Goal: Task Accomplishment & Management: Manage account settings

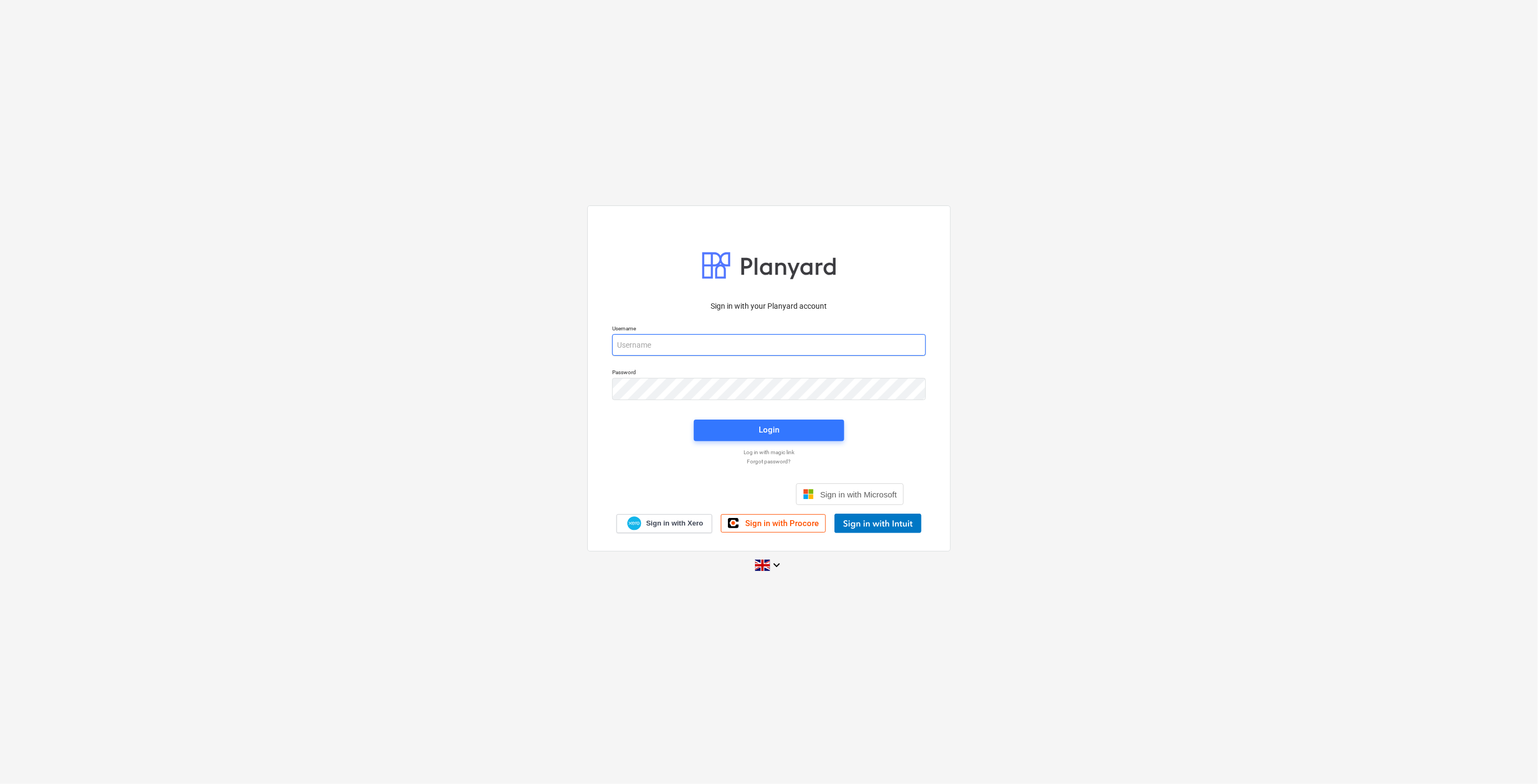
click at [814, 335] on input "email" at bounding box center [769, 344] width 314 height 22
type input "[PERSON_NAME][EMAIL_ADDRESS][DOMAIN_NAME]"
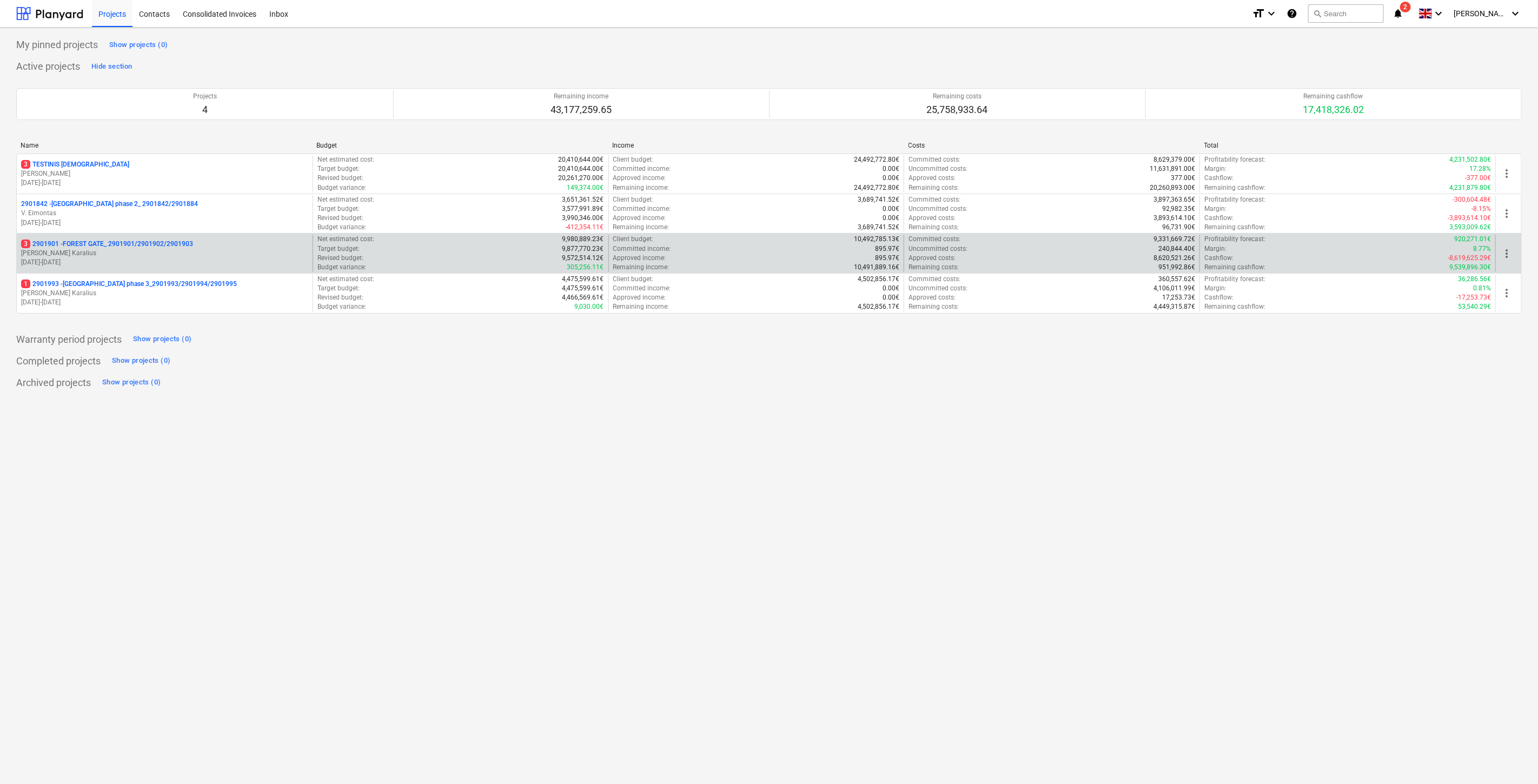
click at [213, 257] on p "[PERSON_NAME] Karalius" at bounding box center [165, 253] width 287 height 9
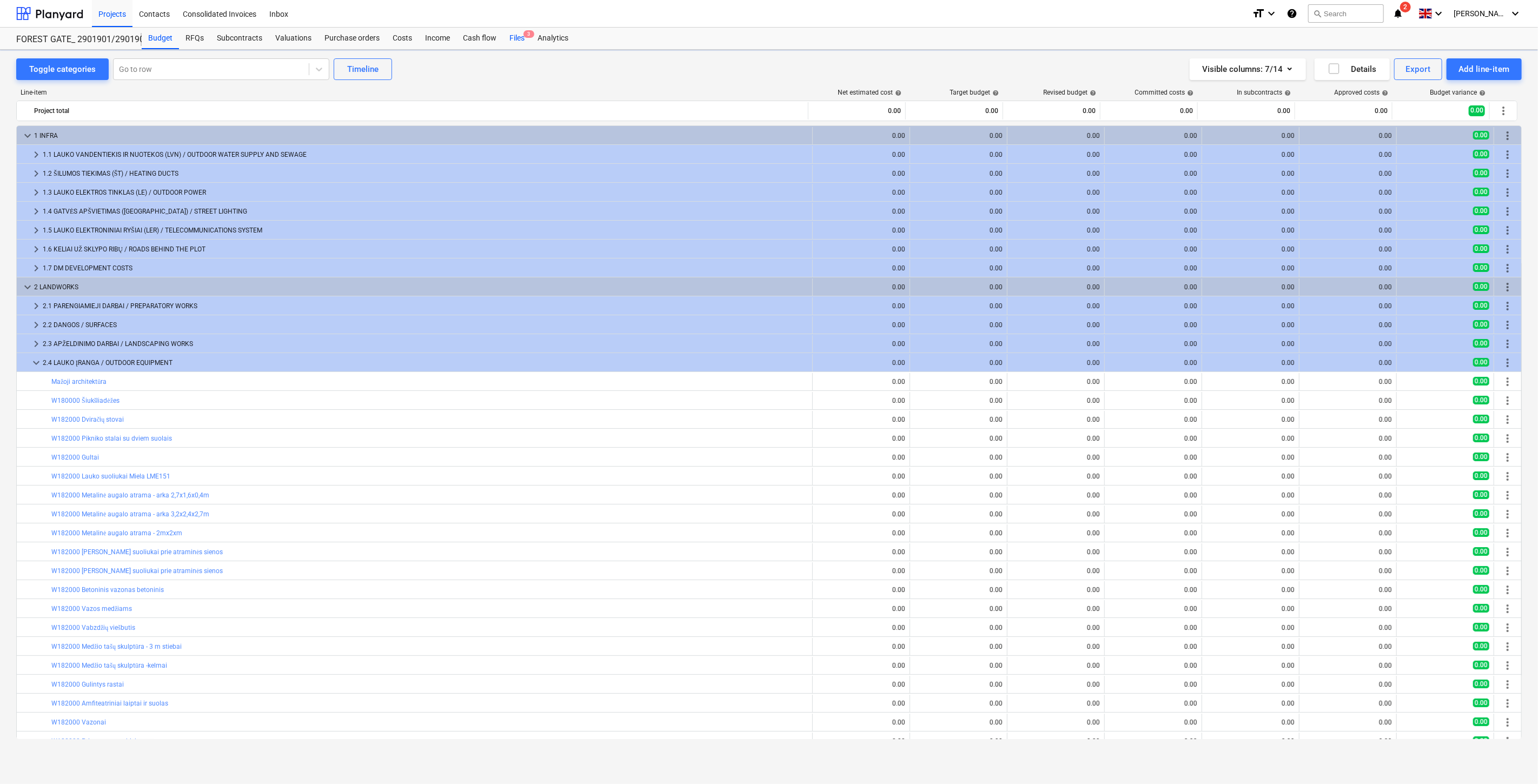
scroll to position [164, 0]
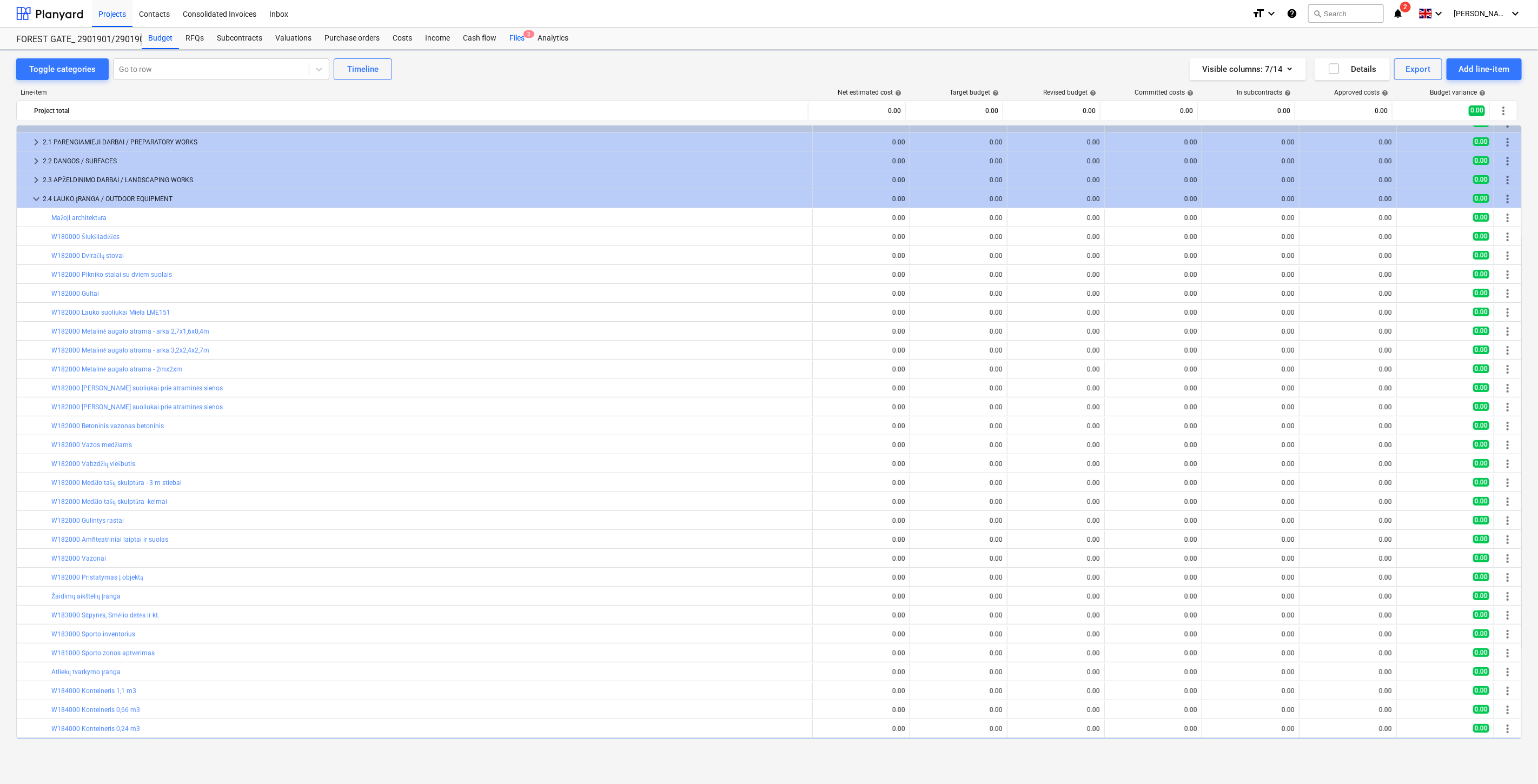
click at [518, 36] on div "Files 3" at bounding box center [517, 38] width 28 height 22
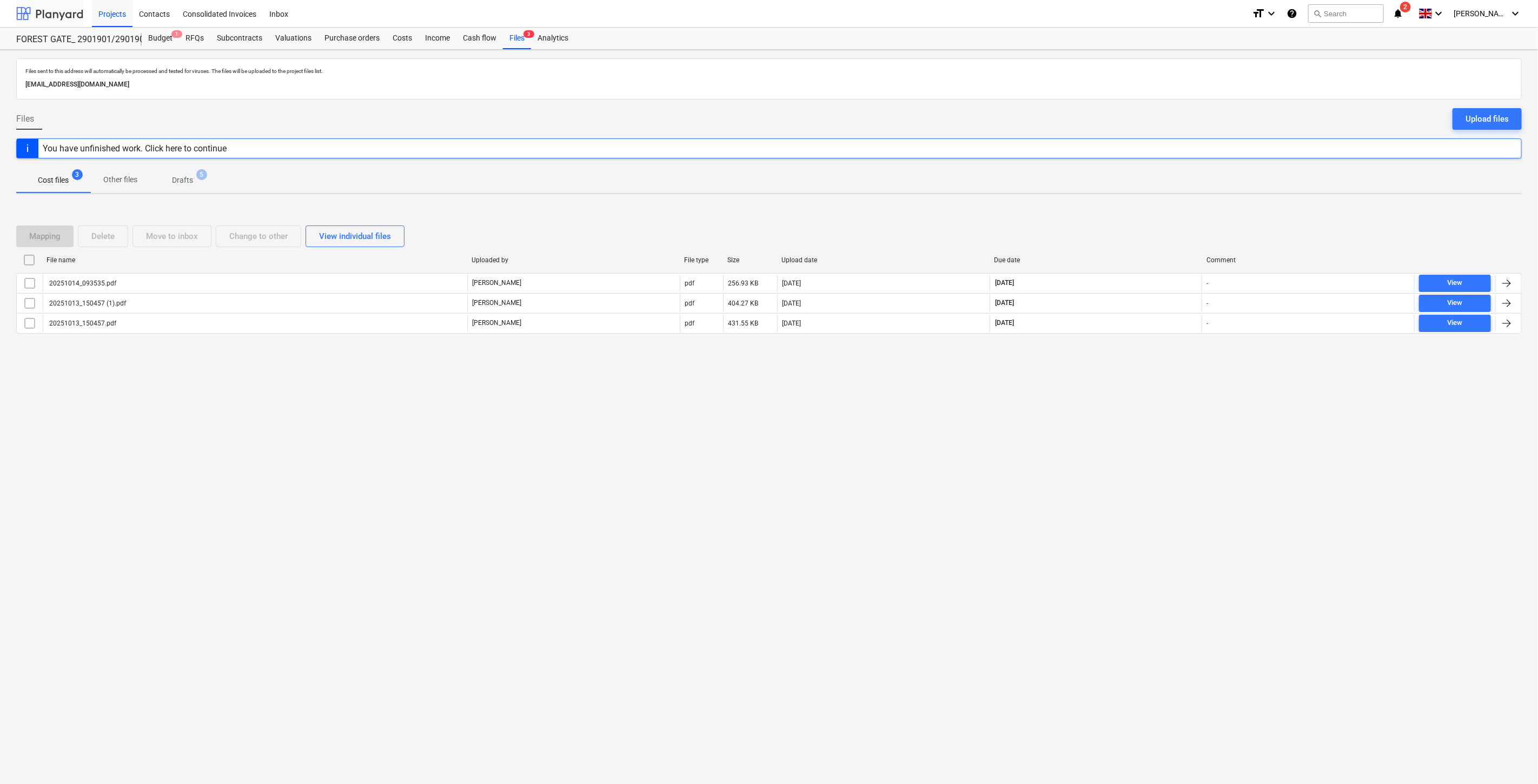
click at [69, 12] on div at bounding box center [50, 13] width 67 height 27
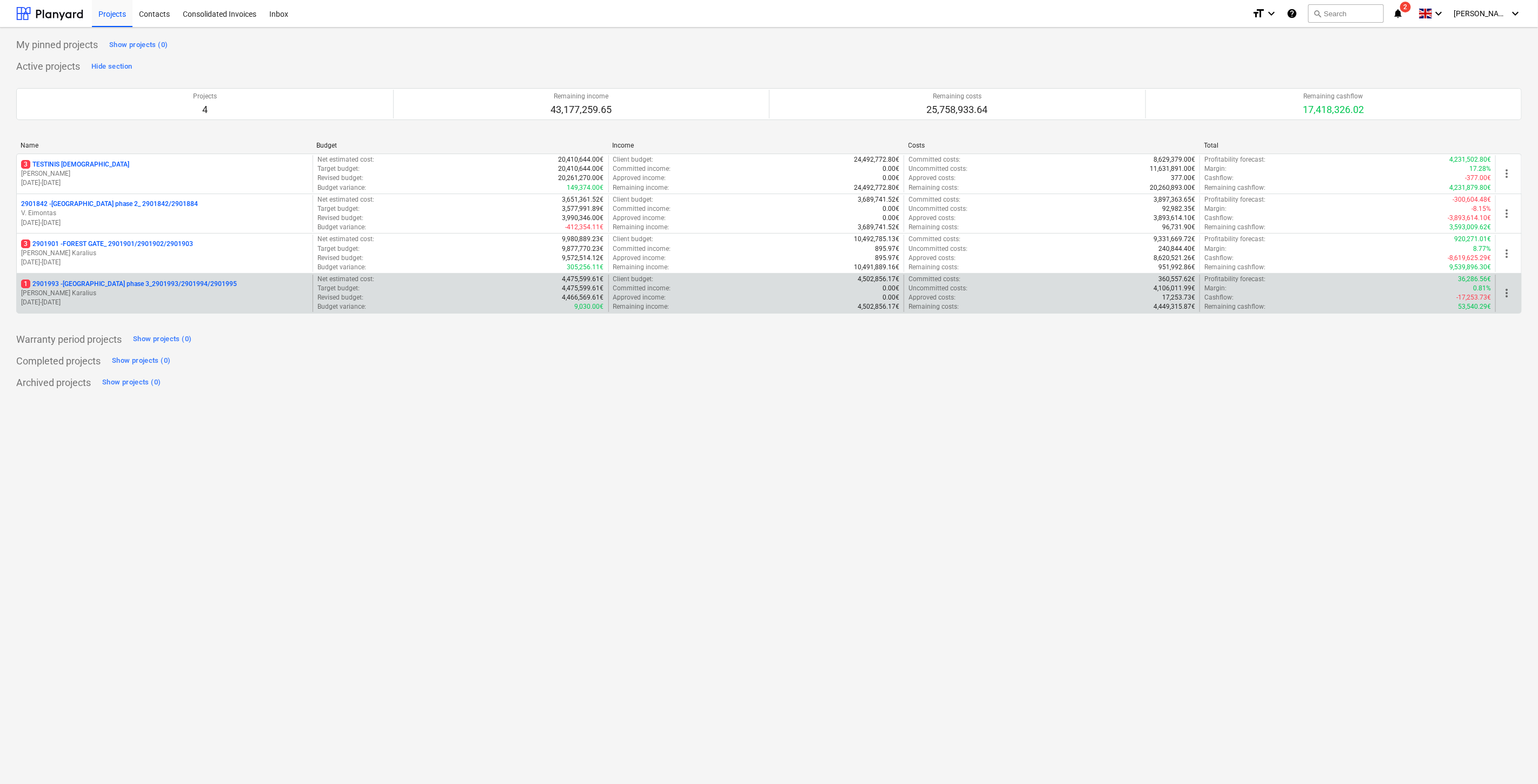
click at [188, 290] on p "[PERSON_NAME] Karalius" at bounding box center [165, 293] width 287 height 9
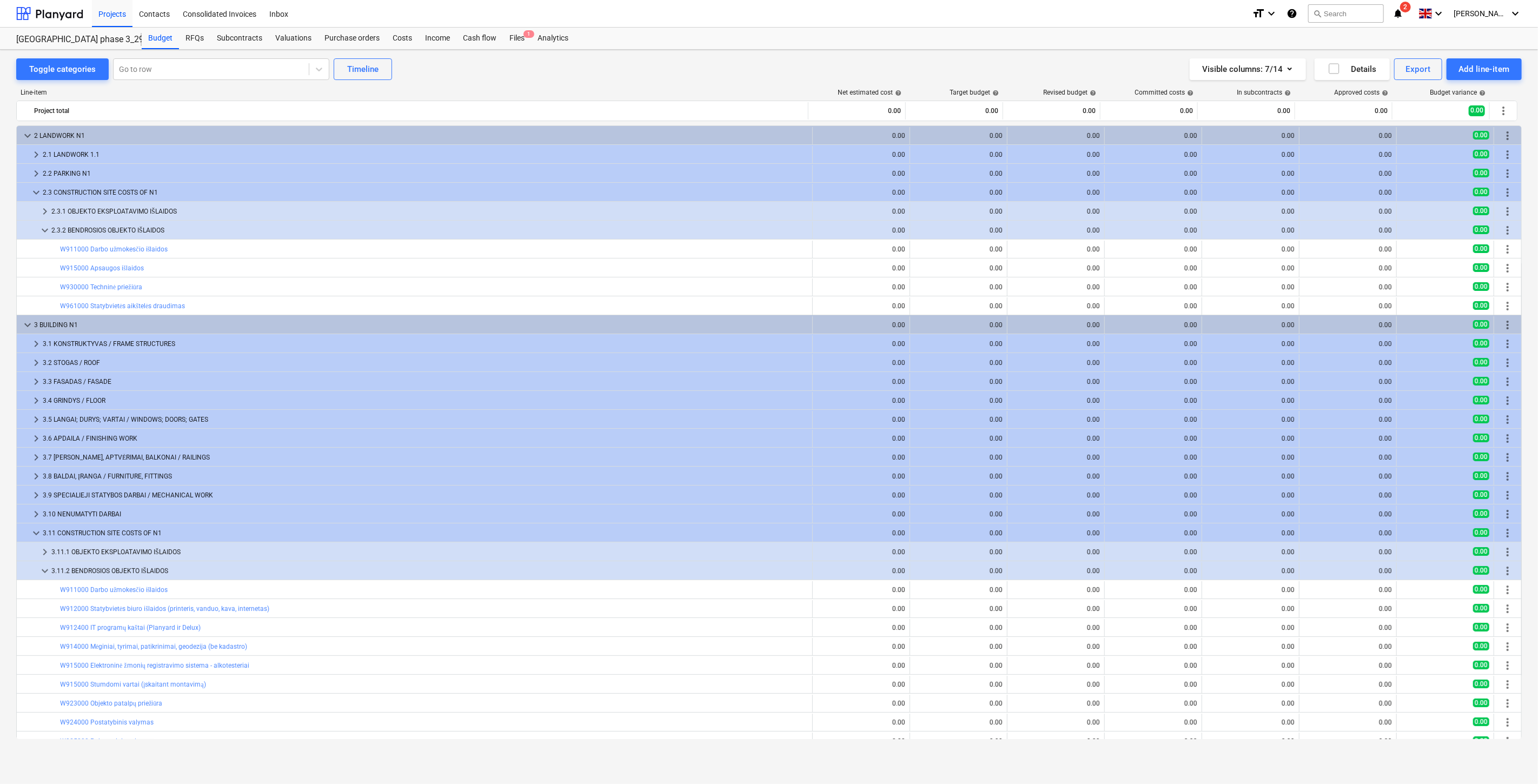
scroll to position [105, 0]
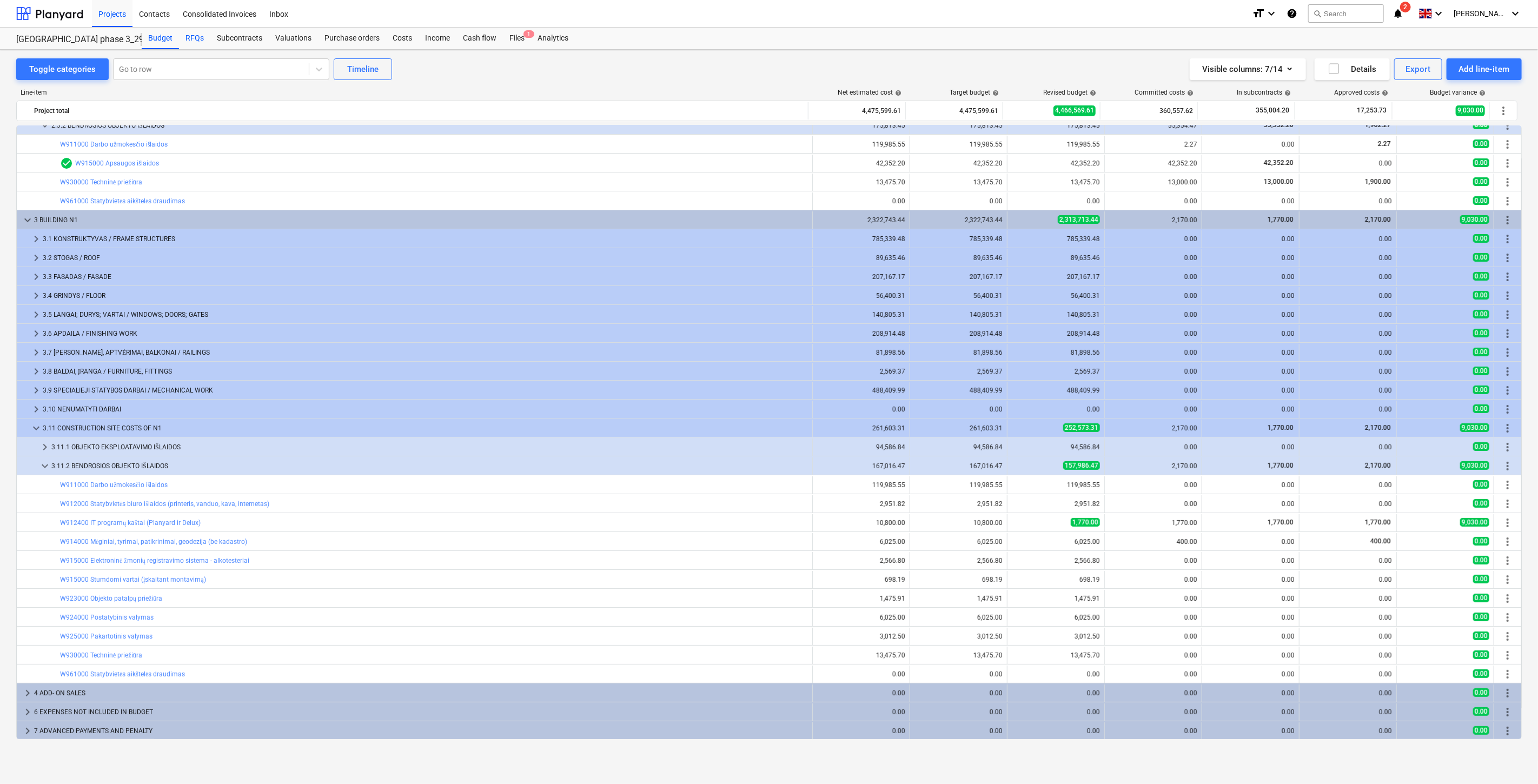
click at [190, 36] on div "RFQs" at bounding box center [195, 38] width 32 height 22
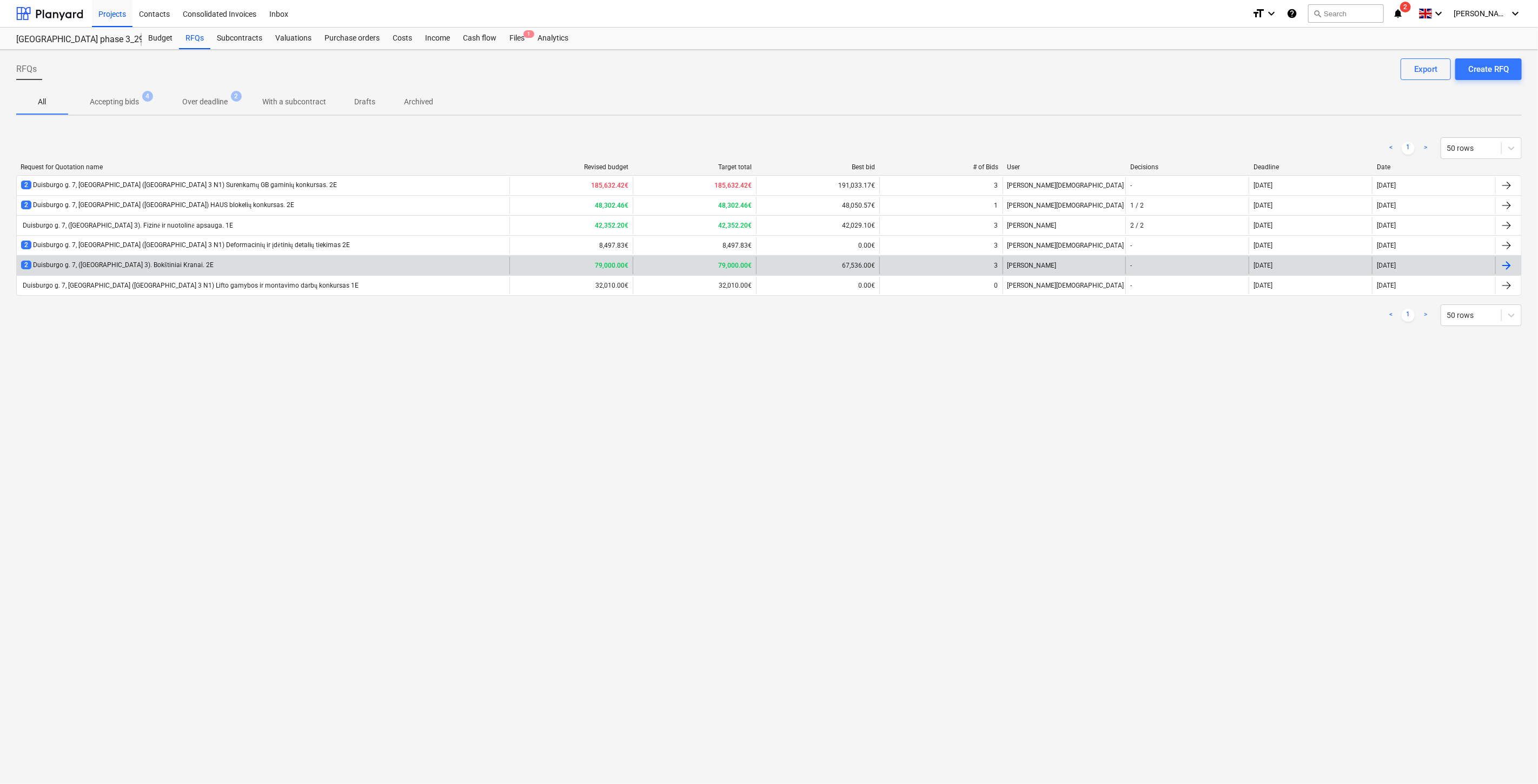
click at [451, 268] on div "2 Duisburgo g. 7, ([GEOGRAPHIC_DATA] 3). Bokštiniai Kranai. 2E" at bounding box center [263, 265] width 493 height 18
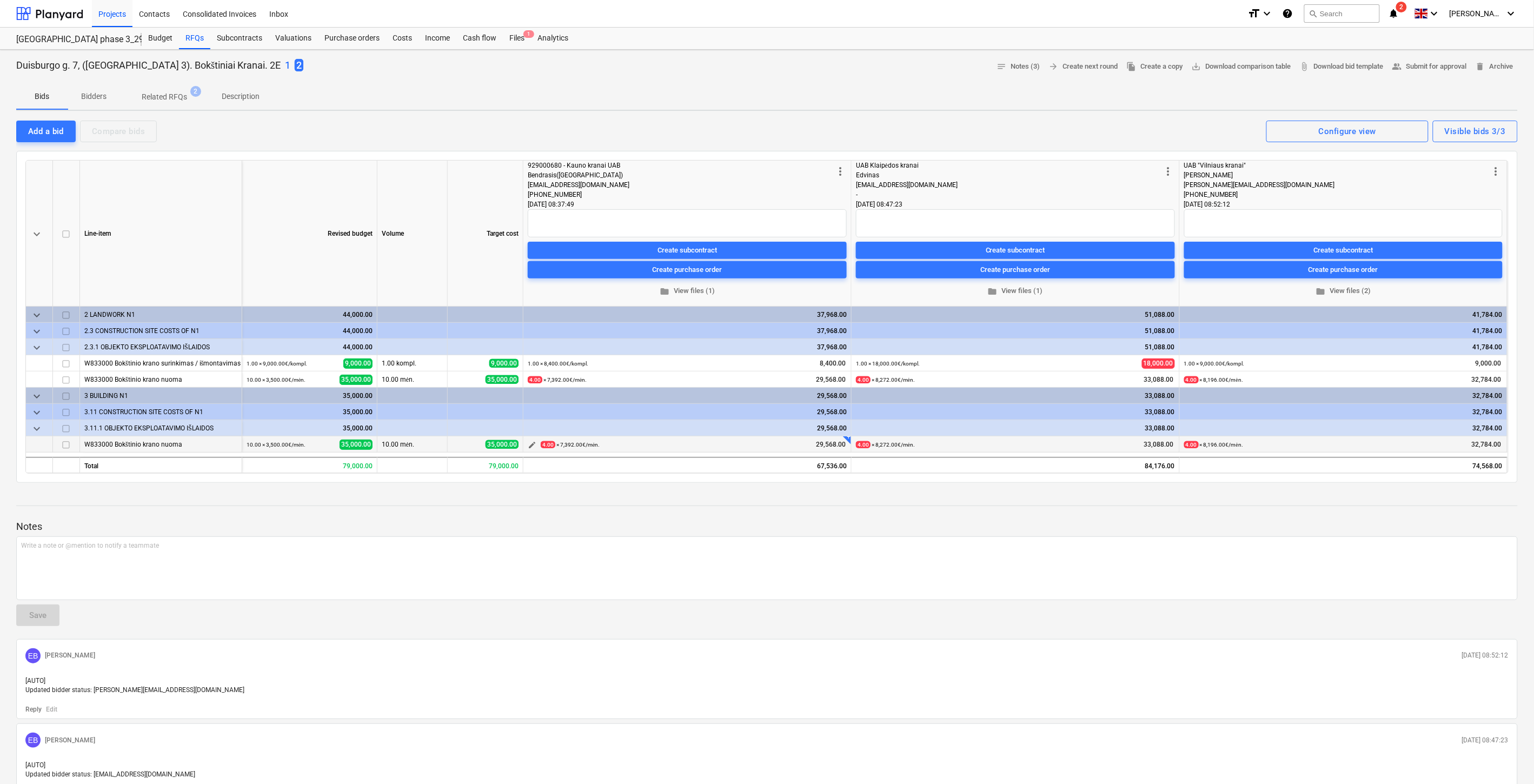
click at [529, 445] on span "edit" at bounding box center [532, 445] width 9 height 9
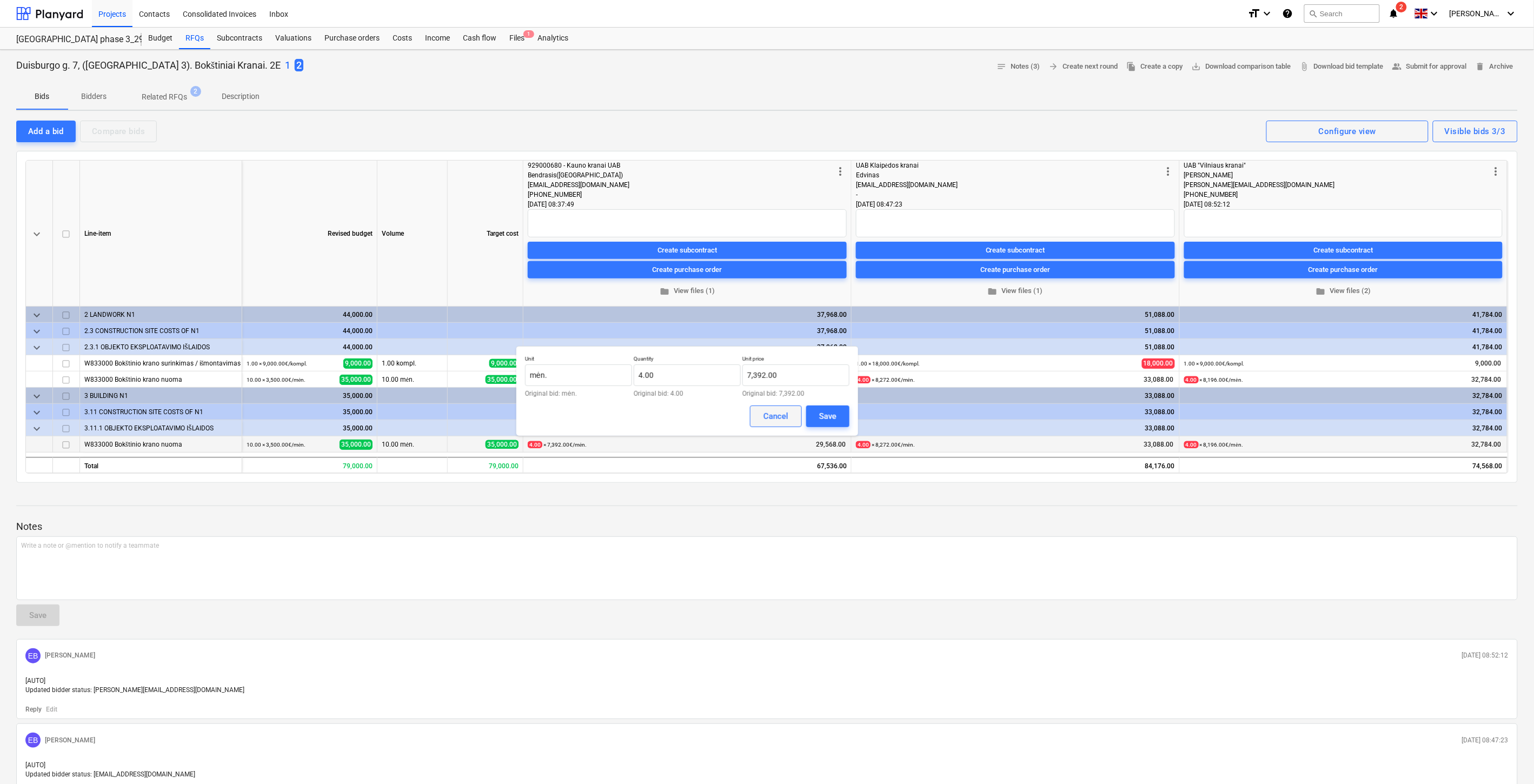
click at [764, 413] on div "Cancel" at bounding box center [775, 416] width 25 height 14
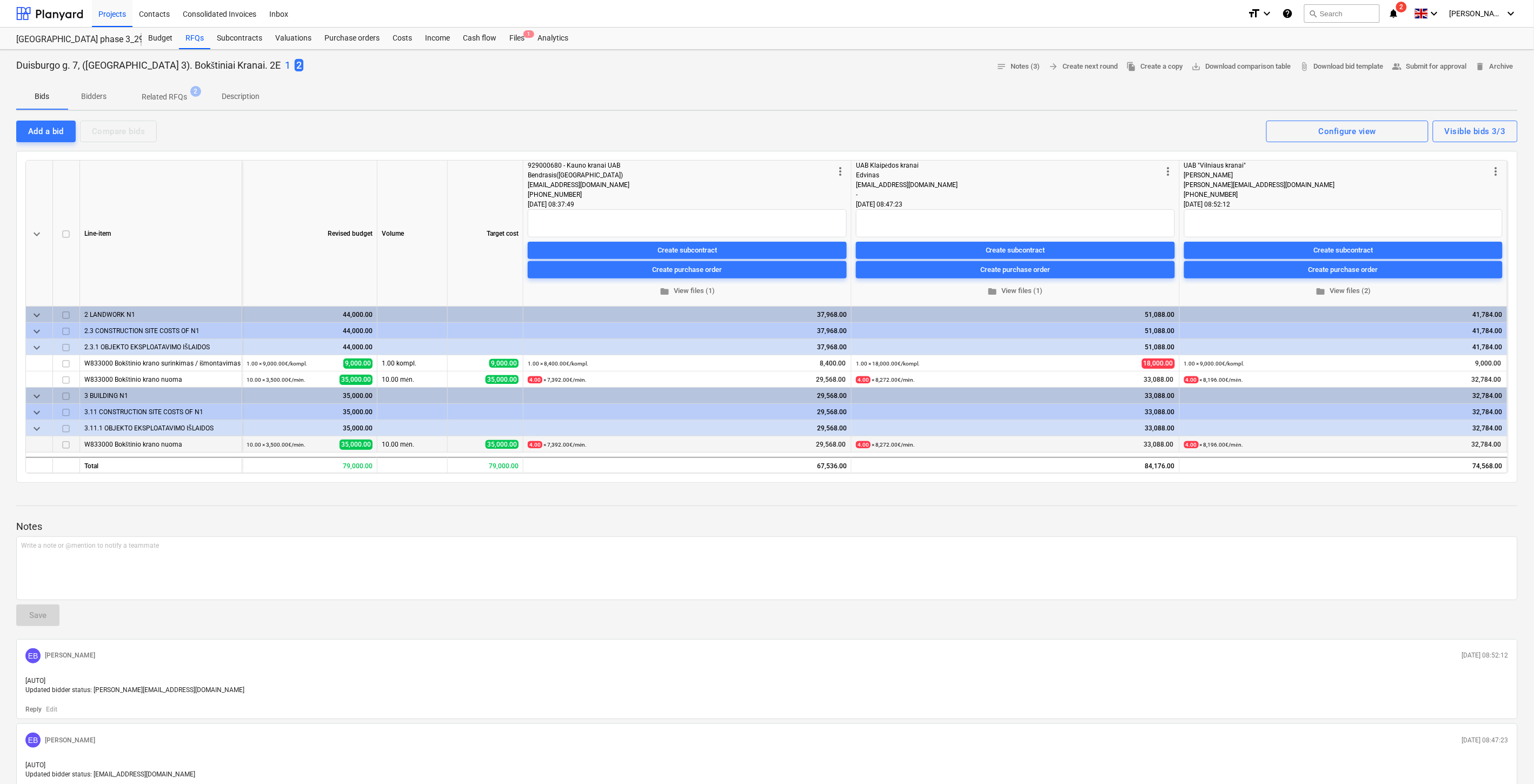
click at [948, 510] on div "Notes Write a note or @mention to notify a teammate ﻿ Save EB [PERSON_NAME] [DA…" at bounding box center [767, 689] width 1502 height 397
click at [998, 495] on div at bounding box center [767, 496] width 1502 height 9
click at [1188, 363] on span "edit" at bounding box center [1189, 364] width 9 height 9
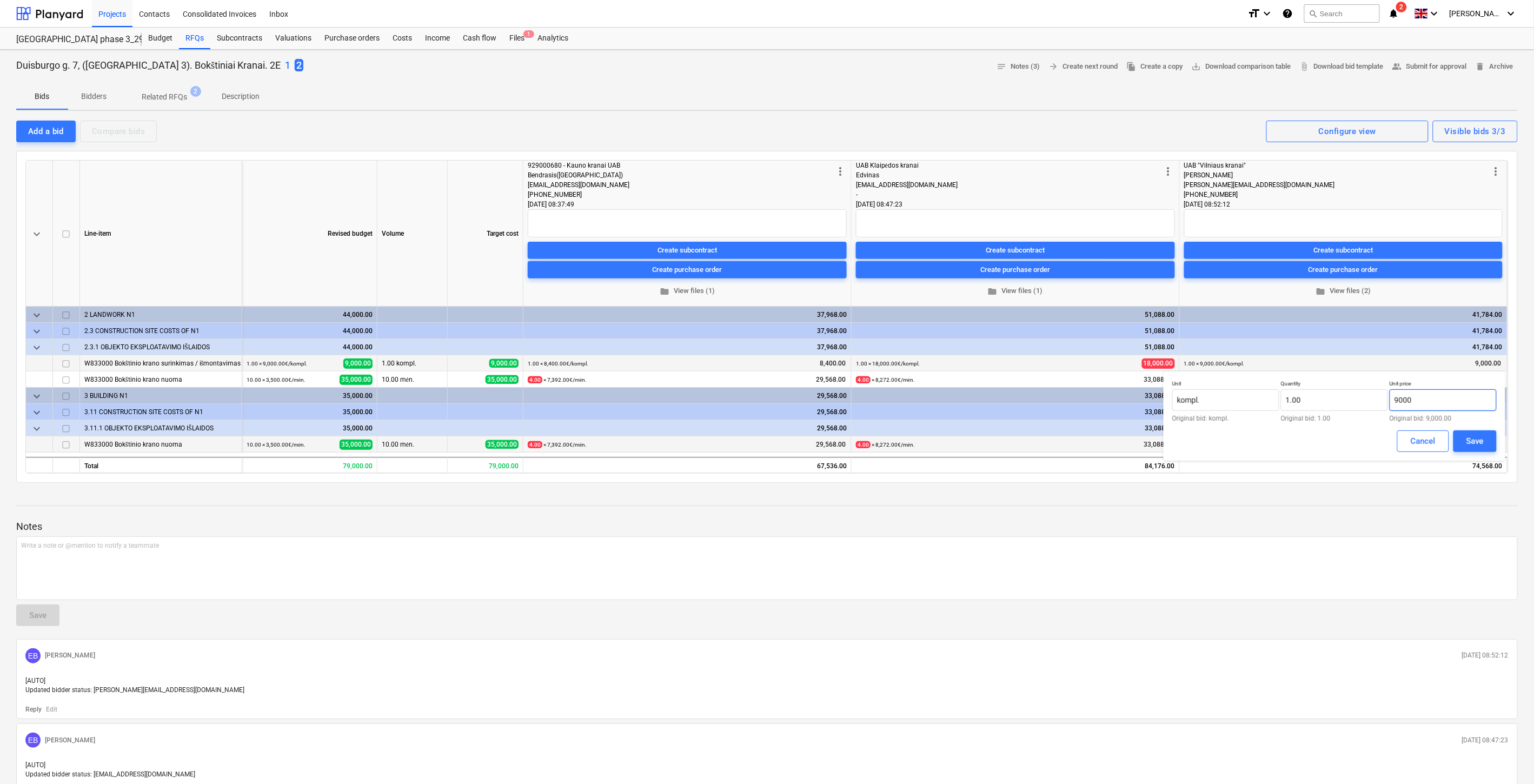
click at [1435, 395] on input "9000" at bounding box center [1443, 399] width 107 height 22
type input "9"
type input "8,000.00"
click at [1469, 435] on div "Save" at bounding box center [1475, 441] width 18 height 14
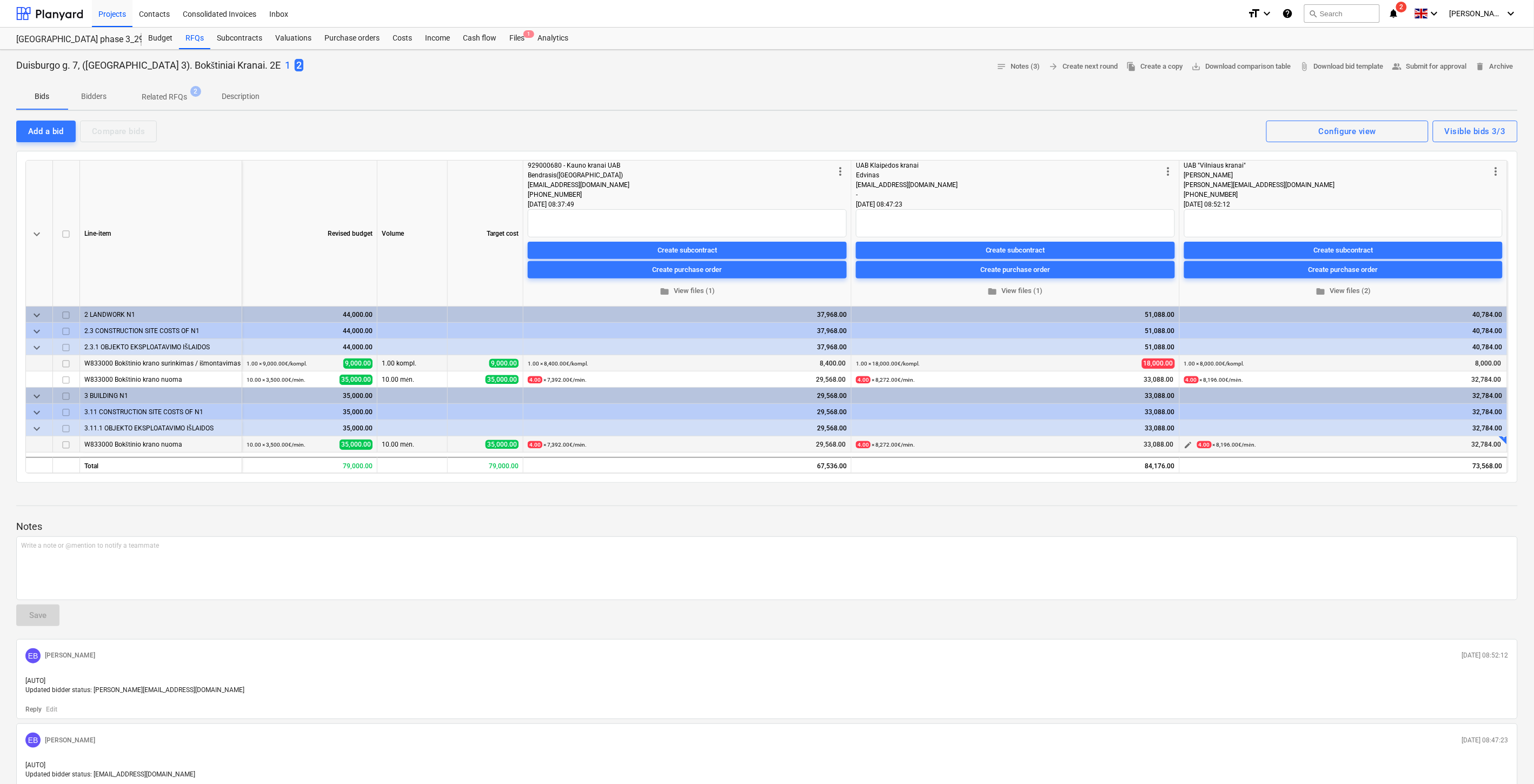
click at [1467, 441] on div "4.00 × 8,196.00€ / mėn. 32,784.00" at bounding box center [1349, 444] width 306 height 17
click at [1339, 584] on div "Write a note or @mention to notify a teammate [PERSON_NAME]" at bounding box center [767, 568] width 1502 height 64
click at [1298, 491] on div at bounding box center [767, 496] width 1502 height 9
click at [1234, 94] on div "Bids Bidders Related RFQs 2 Description" at bounding box center [767, 97] width 1502 height 26
drag, startPoint x: 1083, startPoint y: 133, endPoint x: 1231, endPoint y: 283, distance: 210.7
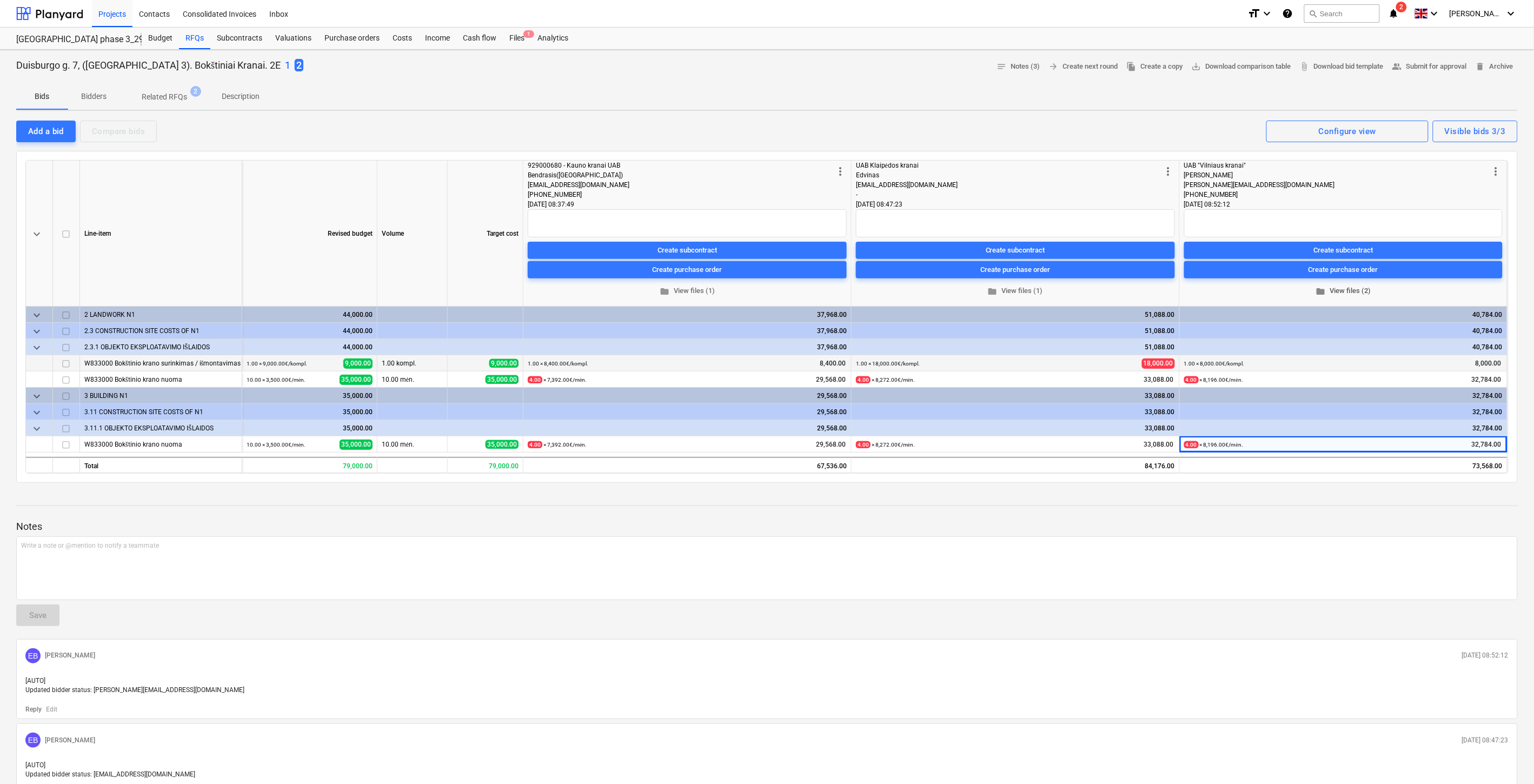
click at [1083, 133] on div "Add a bid Compare bids Visible bids 3/3 Configure view" at bounding box center [767, 131] width 1502 height 23
click at [1186, 379] on span "edit" at bounding box center [1189, 380] width 9 height 9
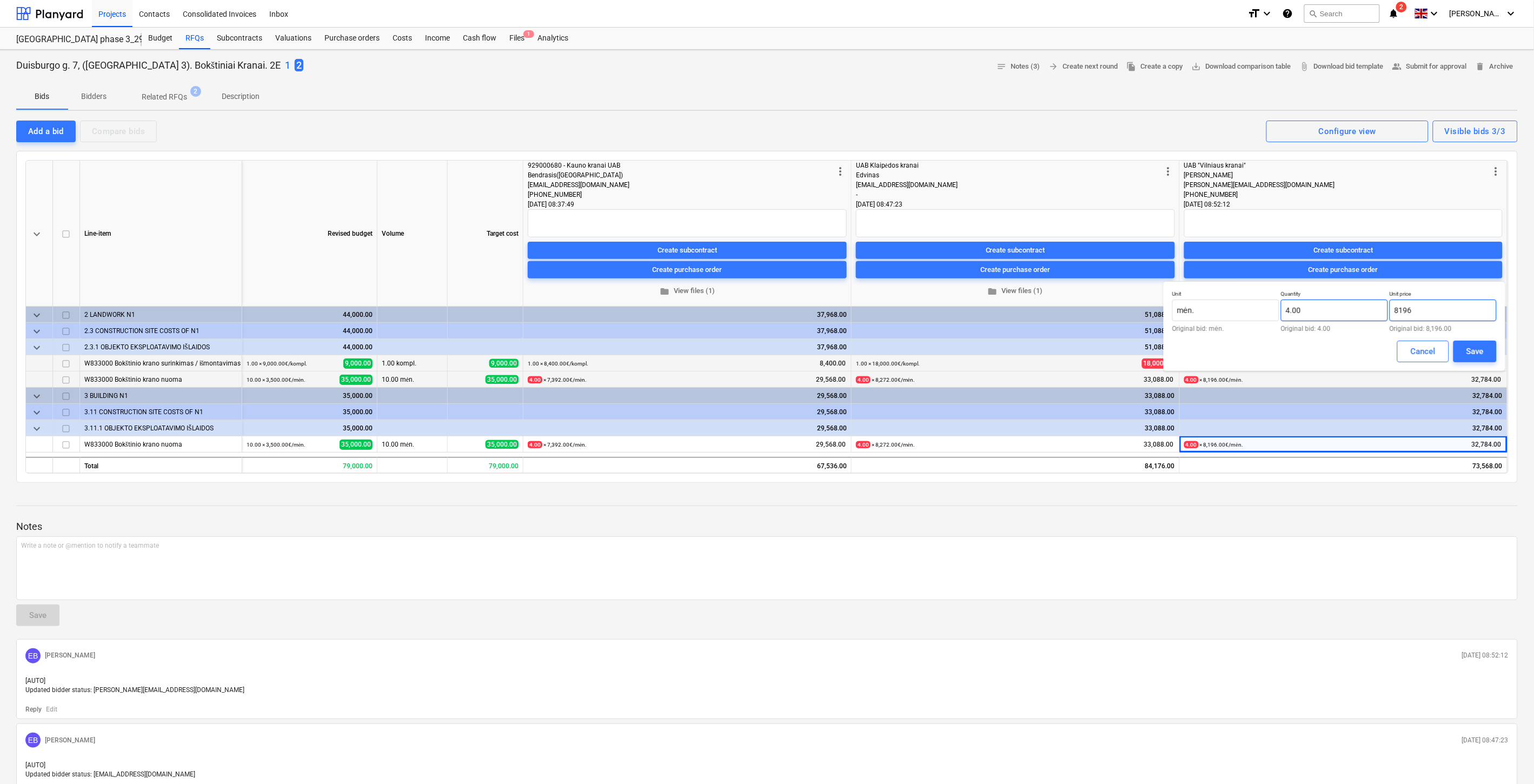
drag, startPoint x: 1440, startPoint y: 304, endPoint x: 1377, endPoint y: 317, distance: 64.3
click at [1377, 317] on div "Unit mėn. Original bid: mėn. Quantity 4.00 Original bid: 4.00 Unit price 8196 O…" at bounding box center [1334, 311] width 324 height 42
click at [1362, 310] on div "Unit mėn. Original bid: mėn. Quantity 4.00 Original bid: 4.00 Unit price 7168 O…" at bounding box center [1334, 311] width 324 height 42
type input "7,168.00"
click at [1468, 350] on div "Save" at bounding box center [1475, 351] width 18 height 14
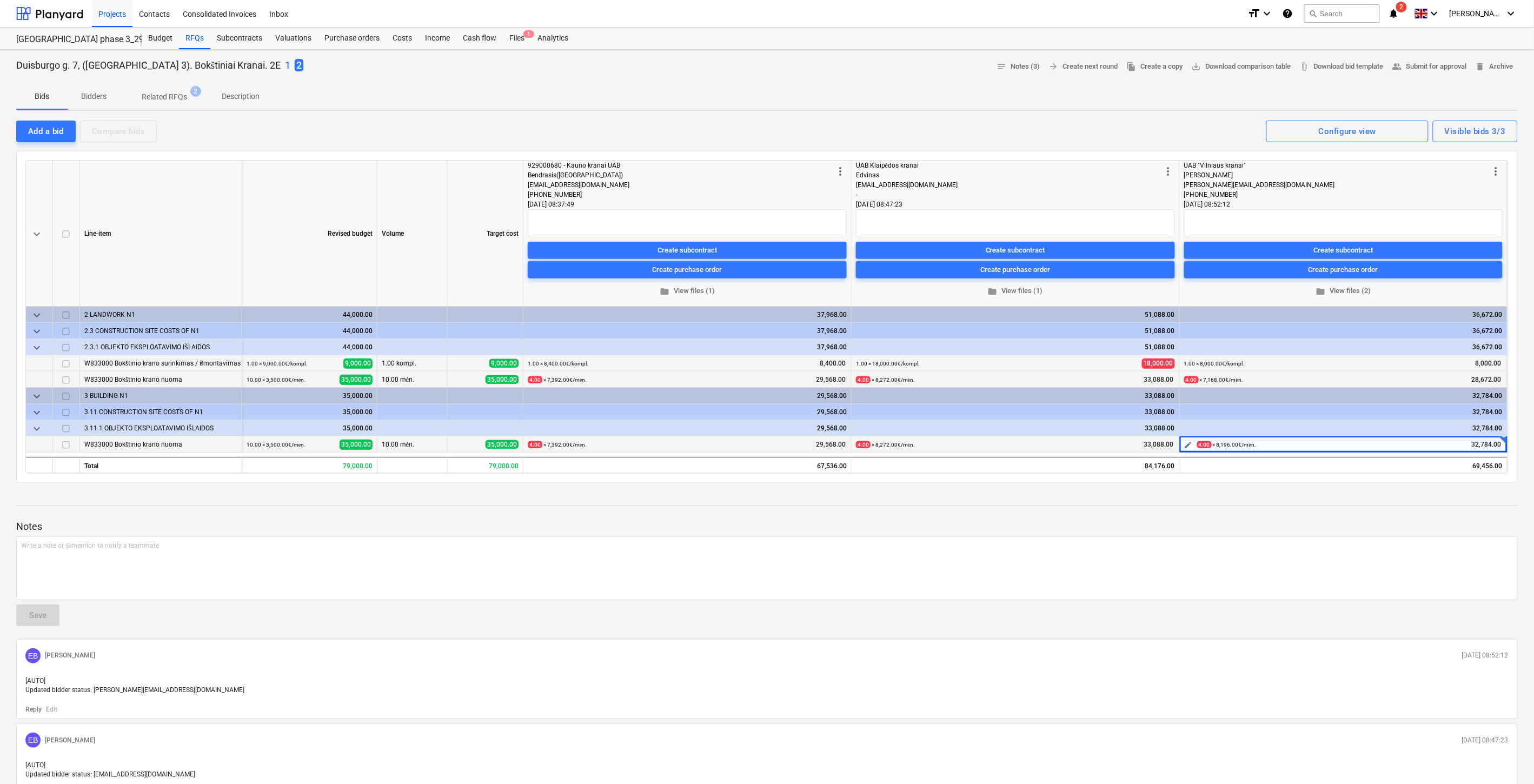
click at [1188, 443] on span "edit" at bounding box center [1189, 445] width 9 height 9
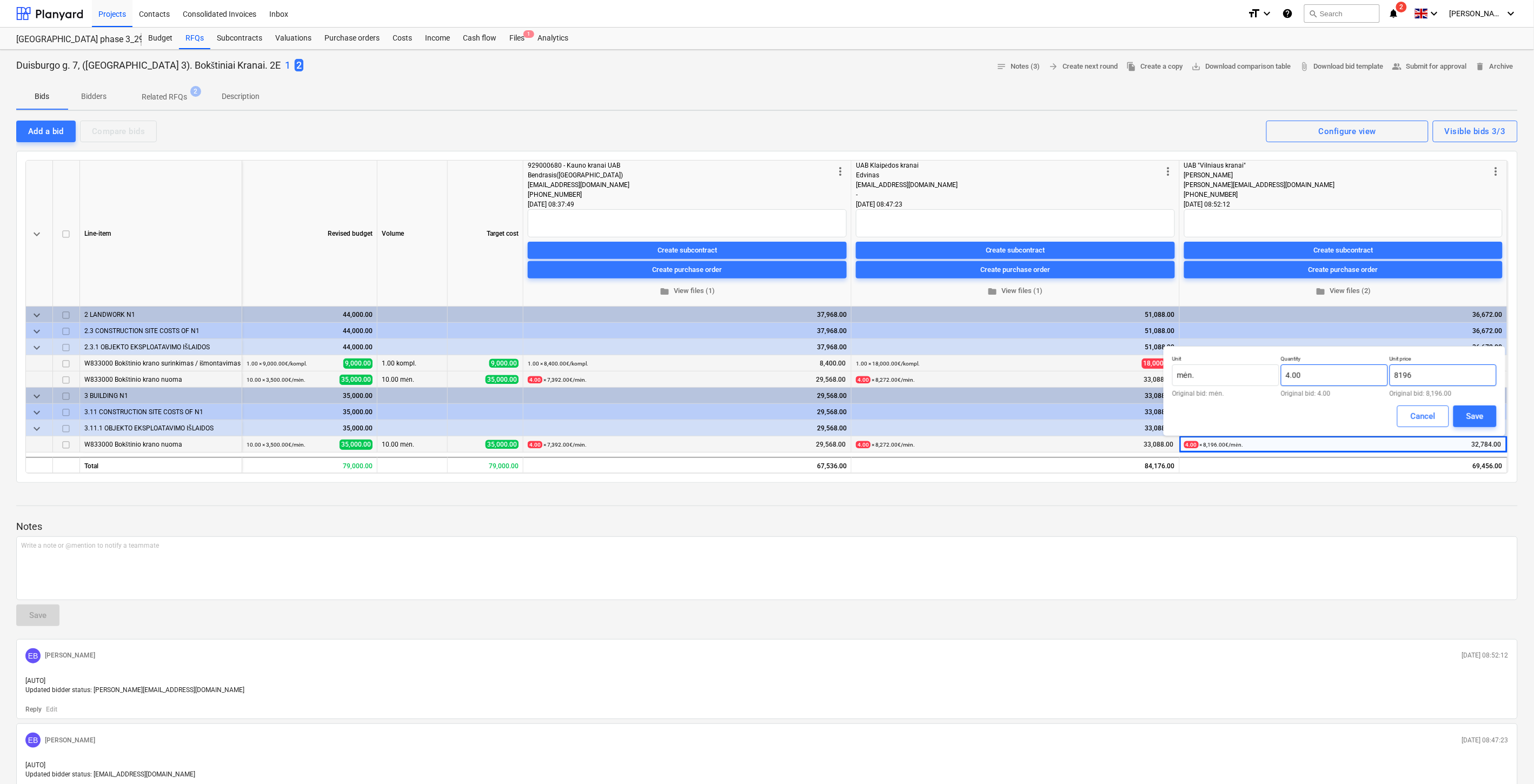
drag, startPoint x: 1403, startPoint y: 373, endPoint x: 1386, endPoint y: 375, distance: 17.1
click at [1386, 375] on div "Unit mėn. Original bid: mėn. Quantity 4.00 Original bid: 4.00 Unit price 8196 O…" at bounding box center [1334, 376] width 324 height 42
paste input "7168"
type input "7,168.00"
click at [1474, 411] on div "Save" at bounding box center [1475, 416] width 18 height 14
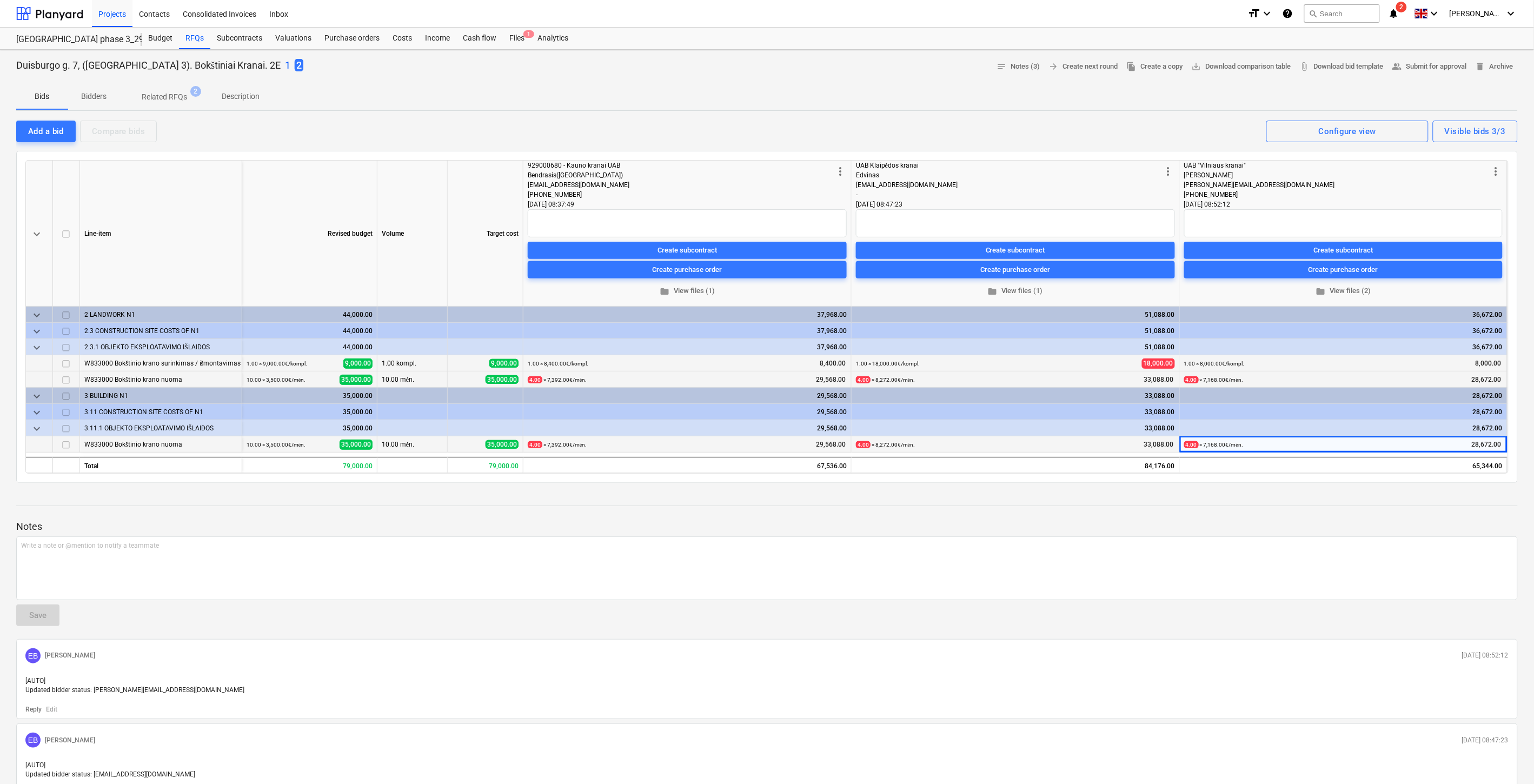
click at [1279, 488] on div "Duisburgo g. 7, ([GEOGRAPHIC_DATA] 3). Bokštiniai Kranai. 2E 1 2 notes Notes (3…" at bounding box center [767, 491] width 1534 height 882
click at [1296, 481] on div "keyboard_arrow_down Line-item Revised budget Volume Target cost more_vert 92900…" at bounding box center [767, 316] width 1502 height 332
click at [1358, 516] on div at bounding box center [767, 516] width 1502 height 9
click at [1397, 491] on div at bounding box center [767, 496] width 1502 height 9
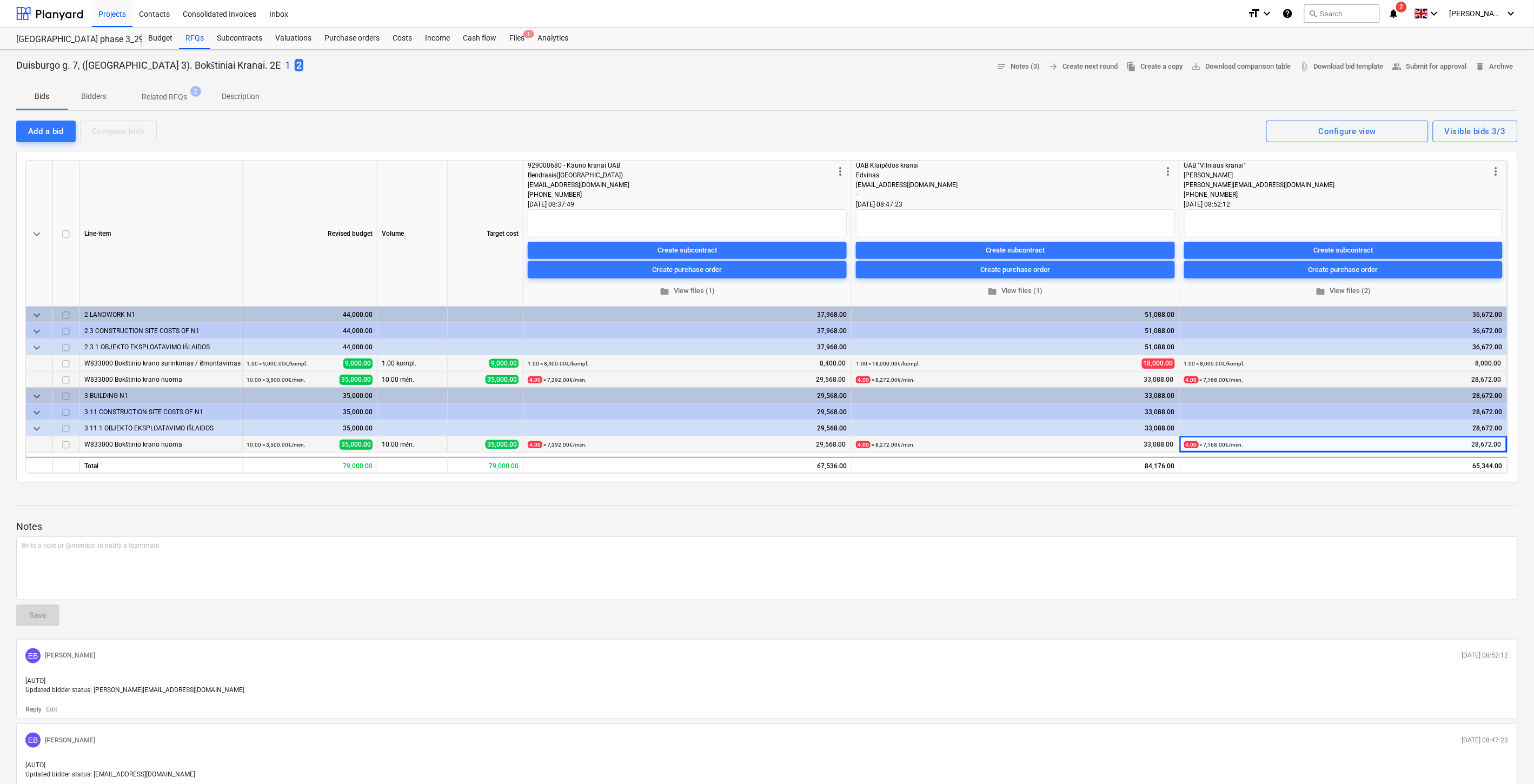
click at [1397, 491] on div at bounding box center [767, 496] width 1502 height 9
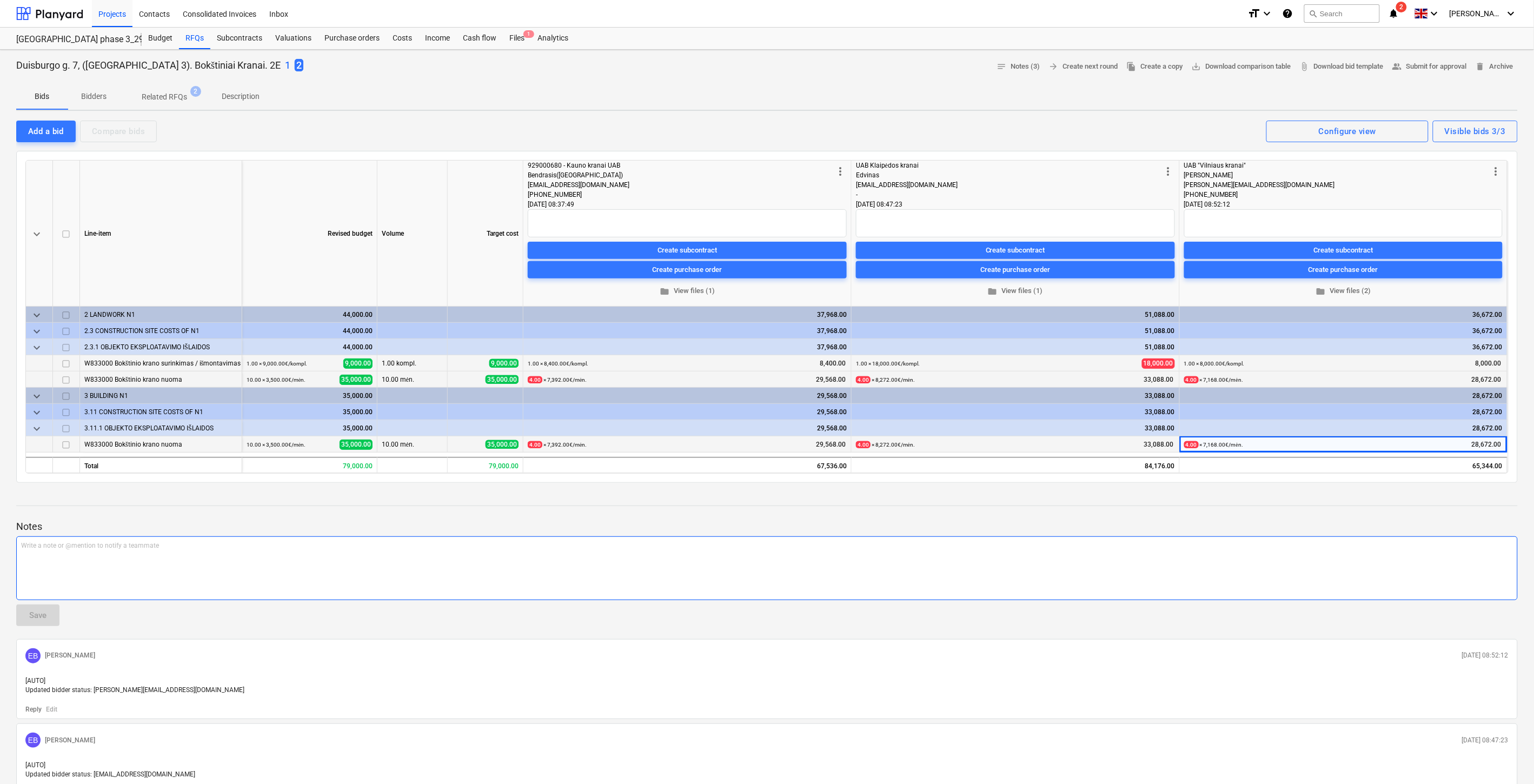
click at [350, 571] on div "Write a note or @mention to notify a teammate [PERSON_NAME]" at bounding box center [767, 568] width 1502 height 64
drag, startPoint x: 654, startPoint y: 548, endPoint x: 578, endPoint y: 548, distance: 76.0
click at [580, 550] on div "Prie UAB "Kauno kranai", bei UAB "Vilniaus kranai", bokštinio krano surinkimas …" at bounding box center [767, 568] width 1502 height 64
click at [44, 617] on div "Save" at bounding box center [38, 615] width 18 height 14
click at [530, 364] on span "edit" at bounding box center [532, 364] width 9 height 9
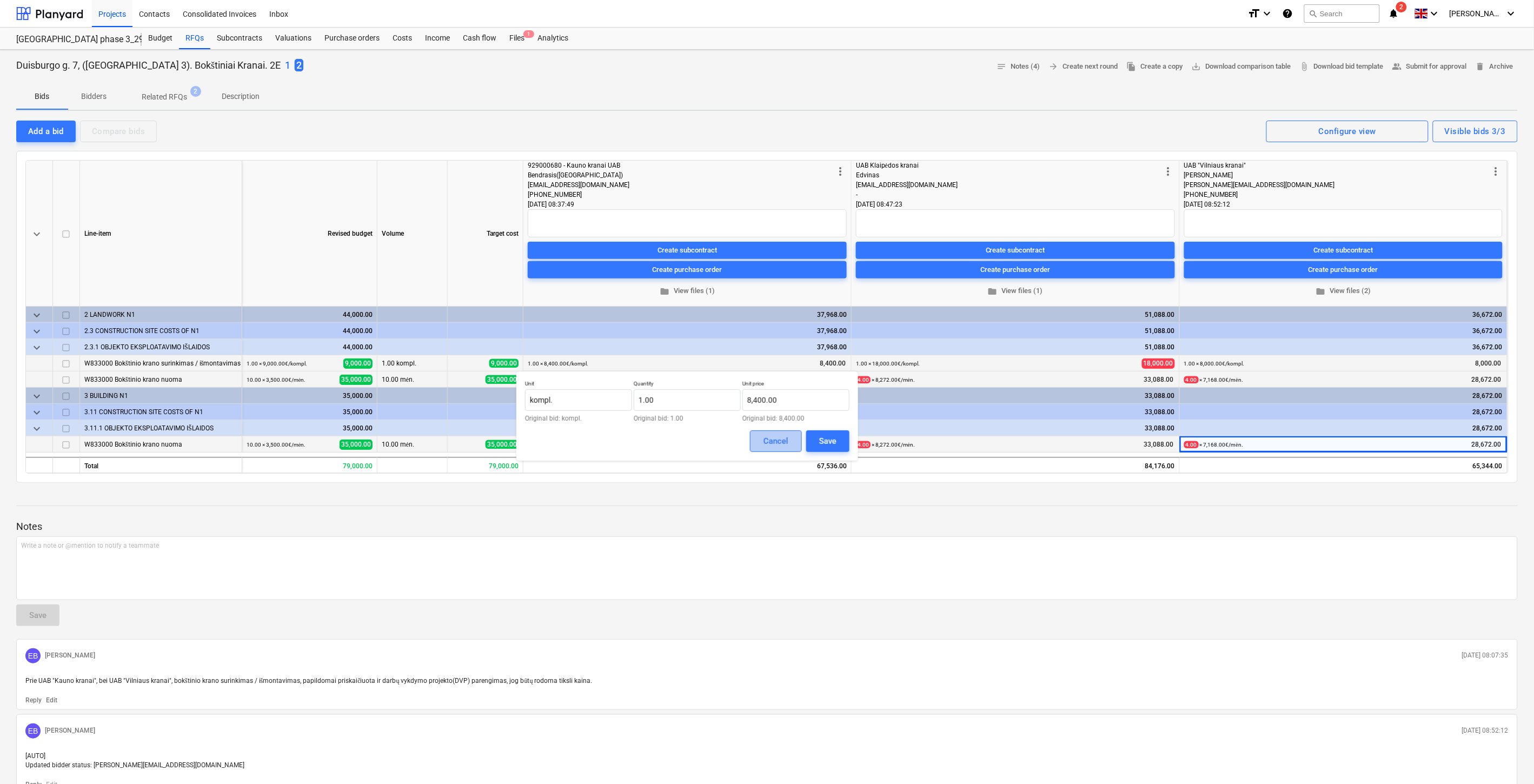
click at [788, 443] on button "Cancel" at bounding box center [775, 441] width 52 height 22
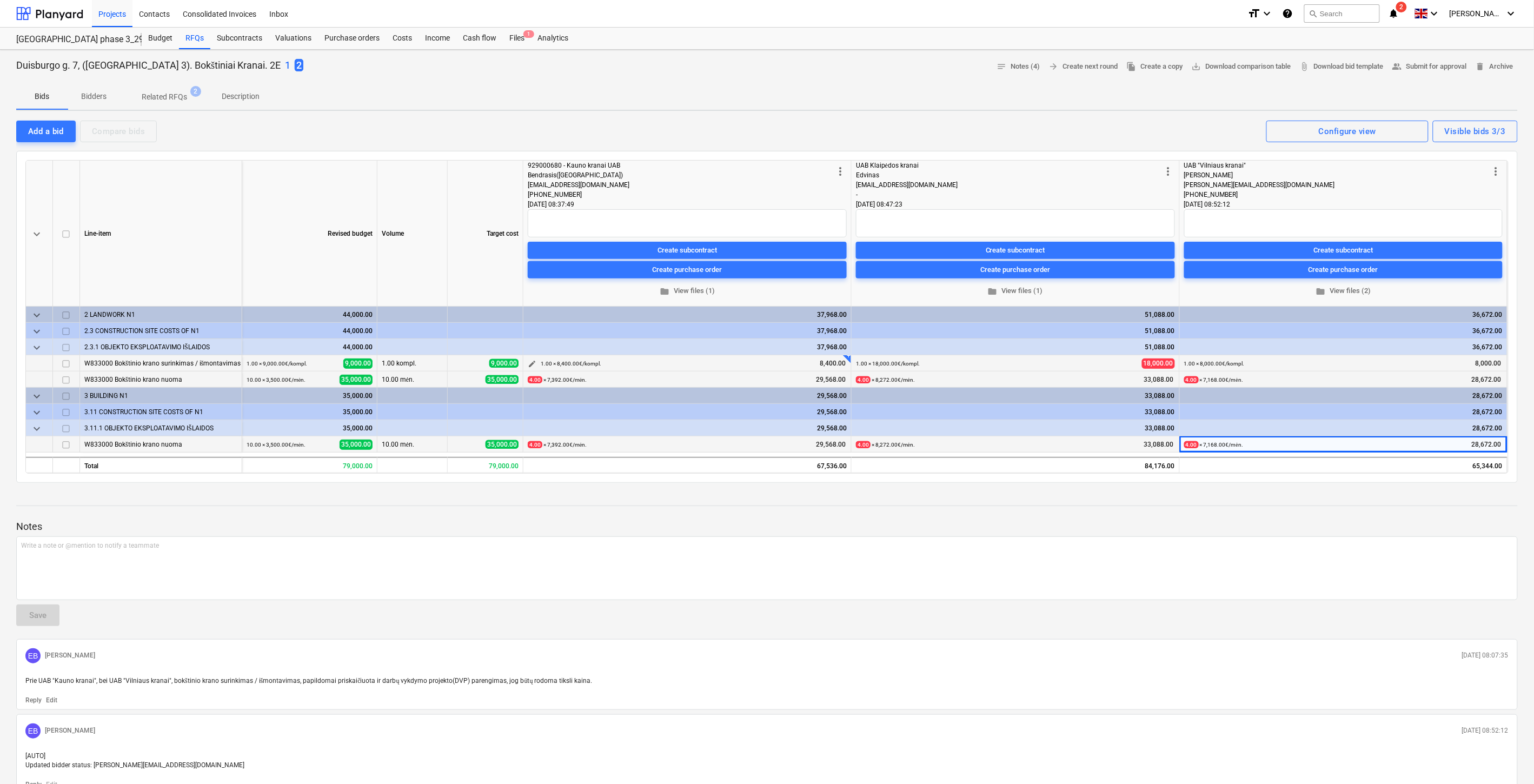
click at [530, 368] on span "edit" at bounding box center [532, 364] width 9 height 9
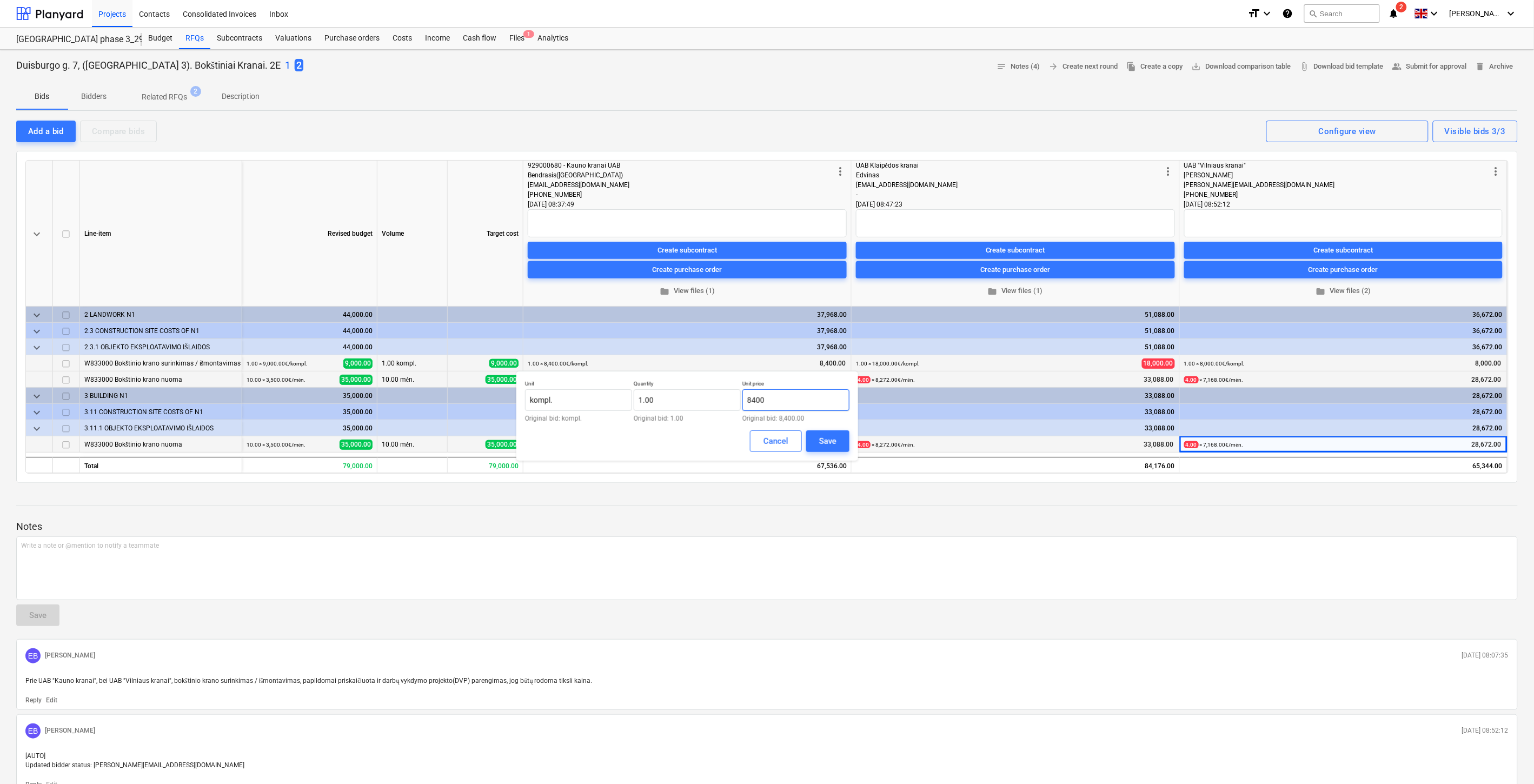
click at [781, 399] on input "8400" at bounding box center [795, 399] width 107 height 22
drag, startPoint x: 781, startPoint y: 399, endPoint x: 741, endPoint y: 399, distance: 40.0
click at [741, 399] on div "Unit kompl. Original bid: kompl. Quantity 1.00 Original bid: 1.00 Unit price 84…" at bounding box center [687, 401] width 324 height 42
type input "ū"
type input "8,700.00"
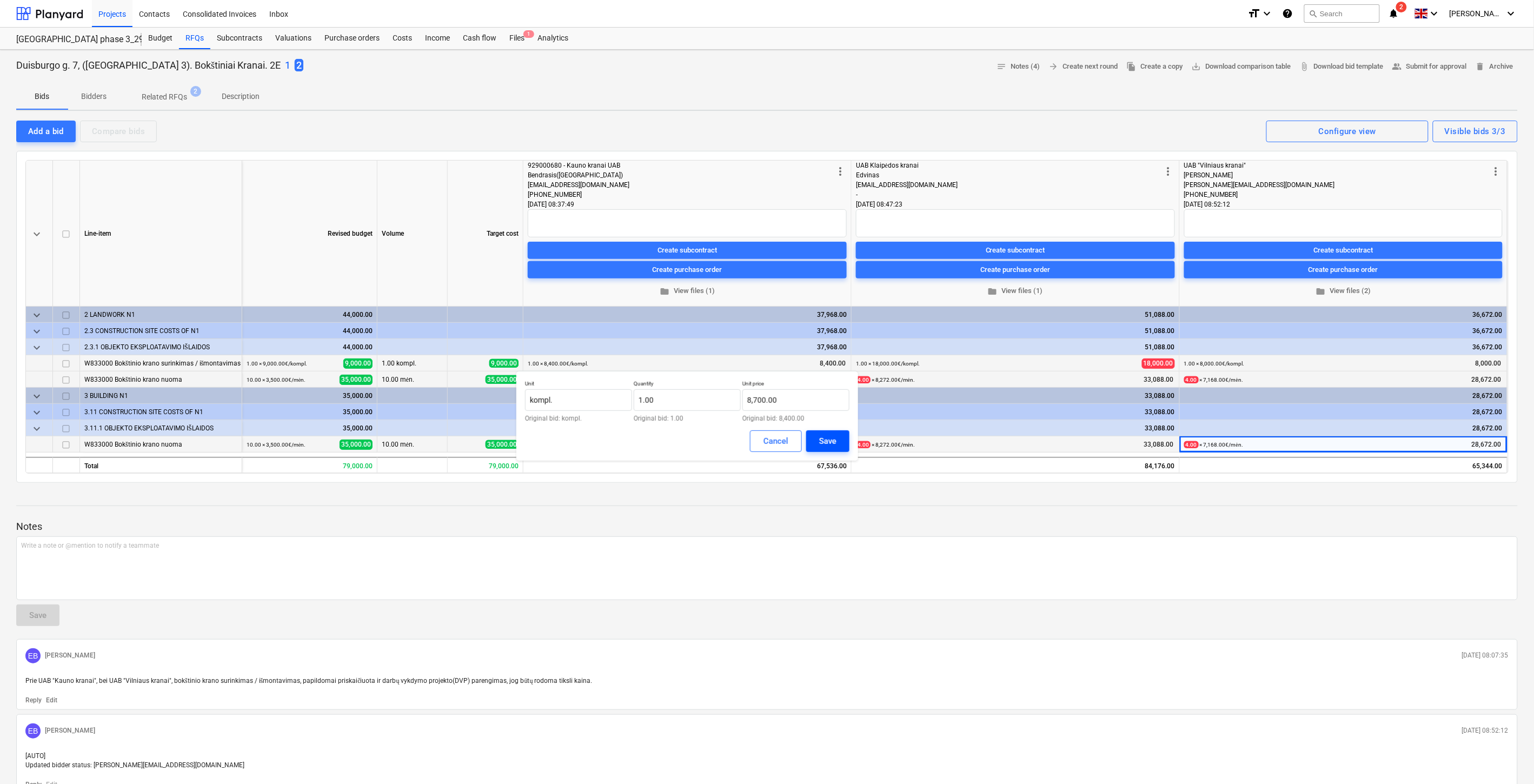
click at [825, 441] on div "Save" at bounding box center [828, 441] width 18 height 14
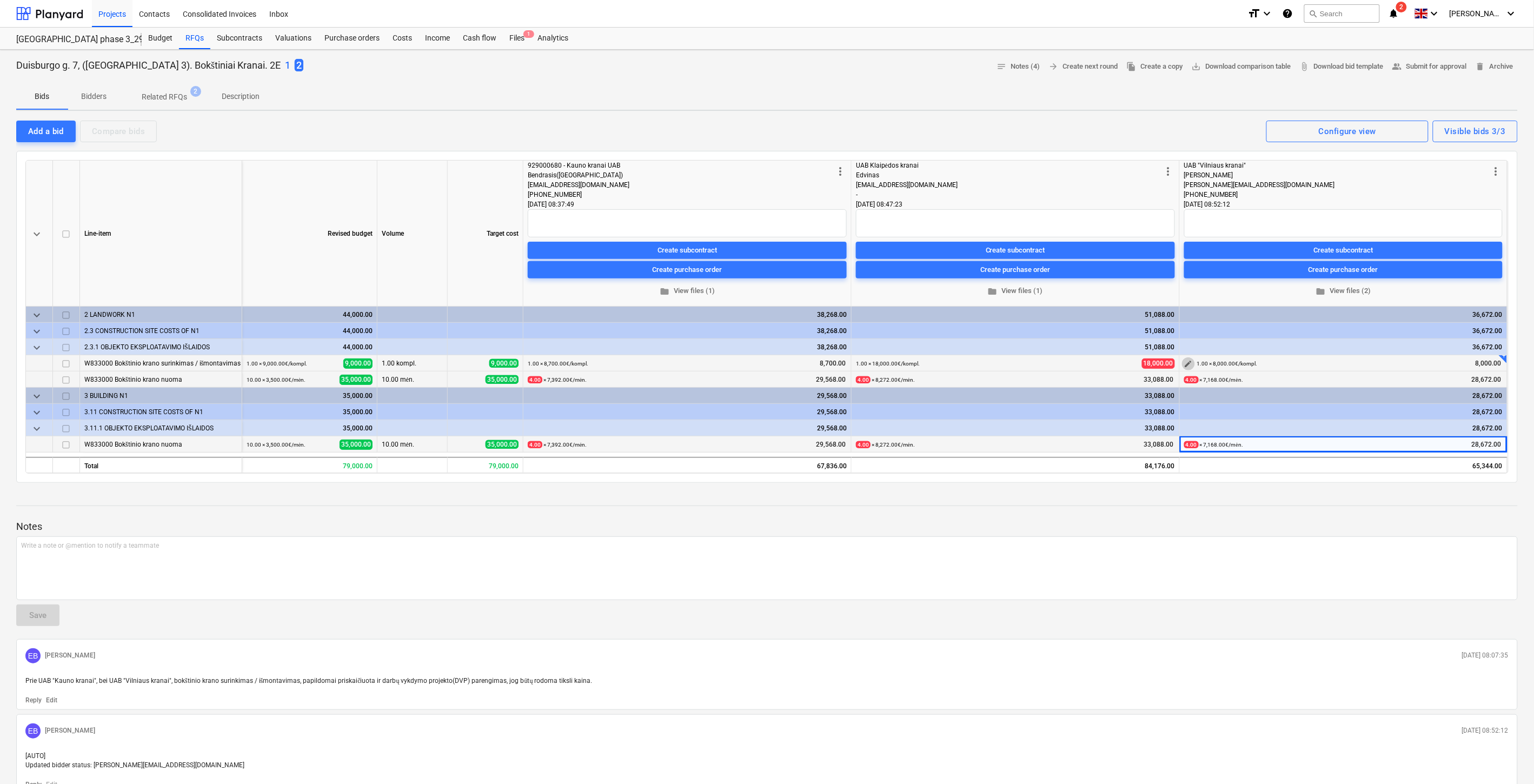
click at [1189, 364] on span "edit" at bounding box center [1189, 364] width 9 height 9
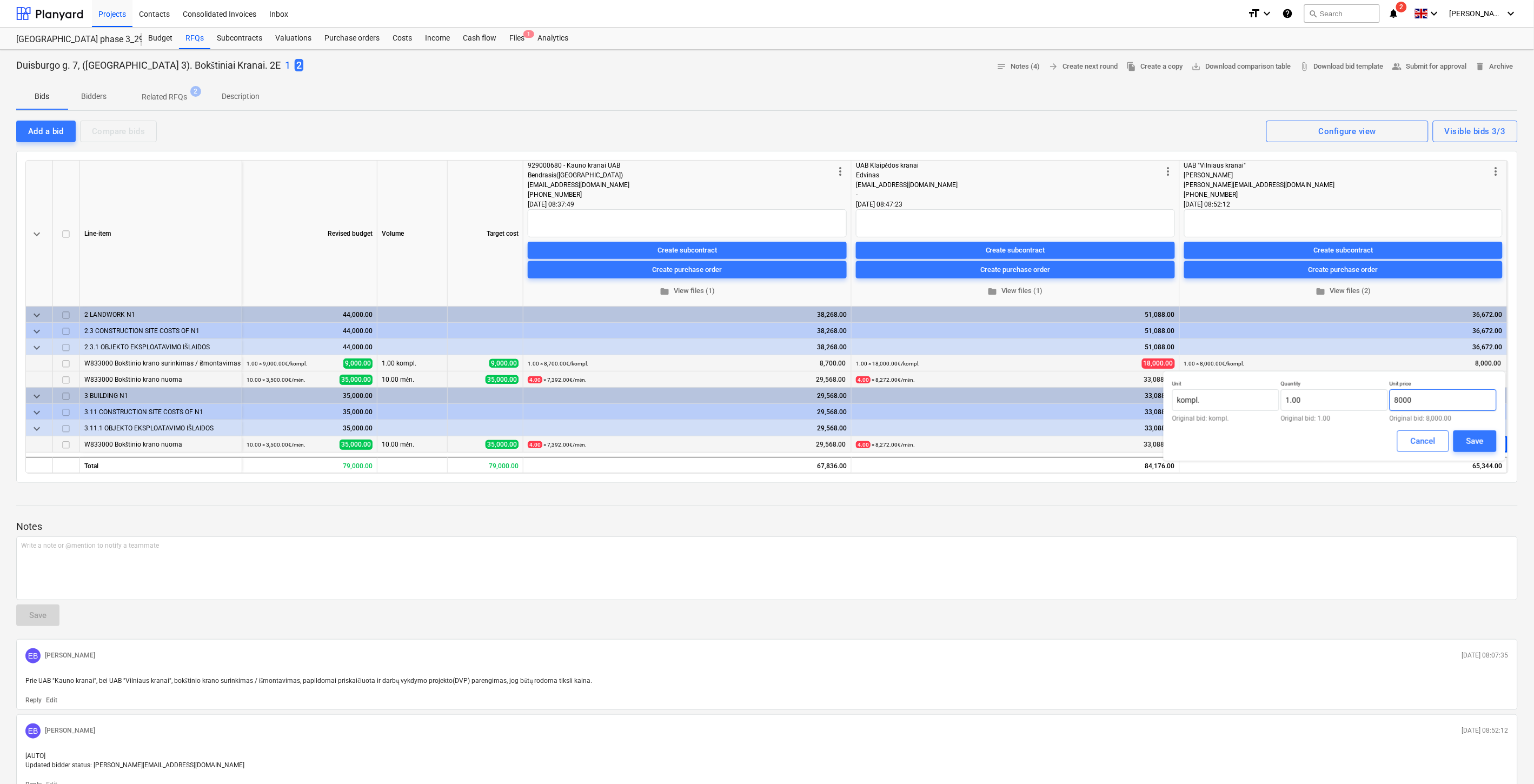
click at [1439, 402] on input "8000" at bounding box center [1443, 399] width 107 height 22
drag, startPoint x: 1424, startPoint y: 402, endPoint x: 1388, endPoint y: 402, distance: 36.0
click at [1388, 402] on div "Unit kompl. Original bid: kompl. Quantity 1.00 Original bid: 1.00 Unit price 80…" at bounding box center [1334, 401] width 324 height 42
type input "8,200.00"
click at [1461, 436] on button "Save" at bounding box center [1474, 441] width 43 height 22
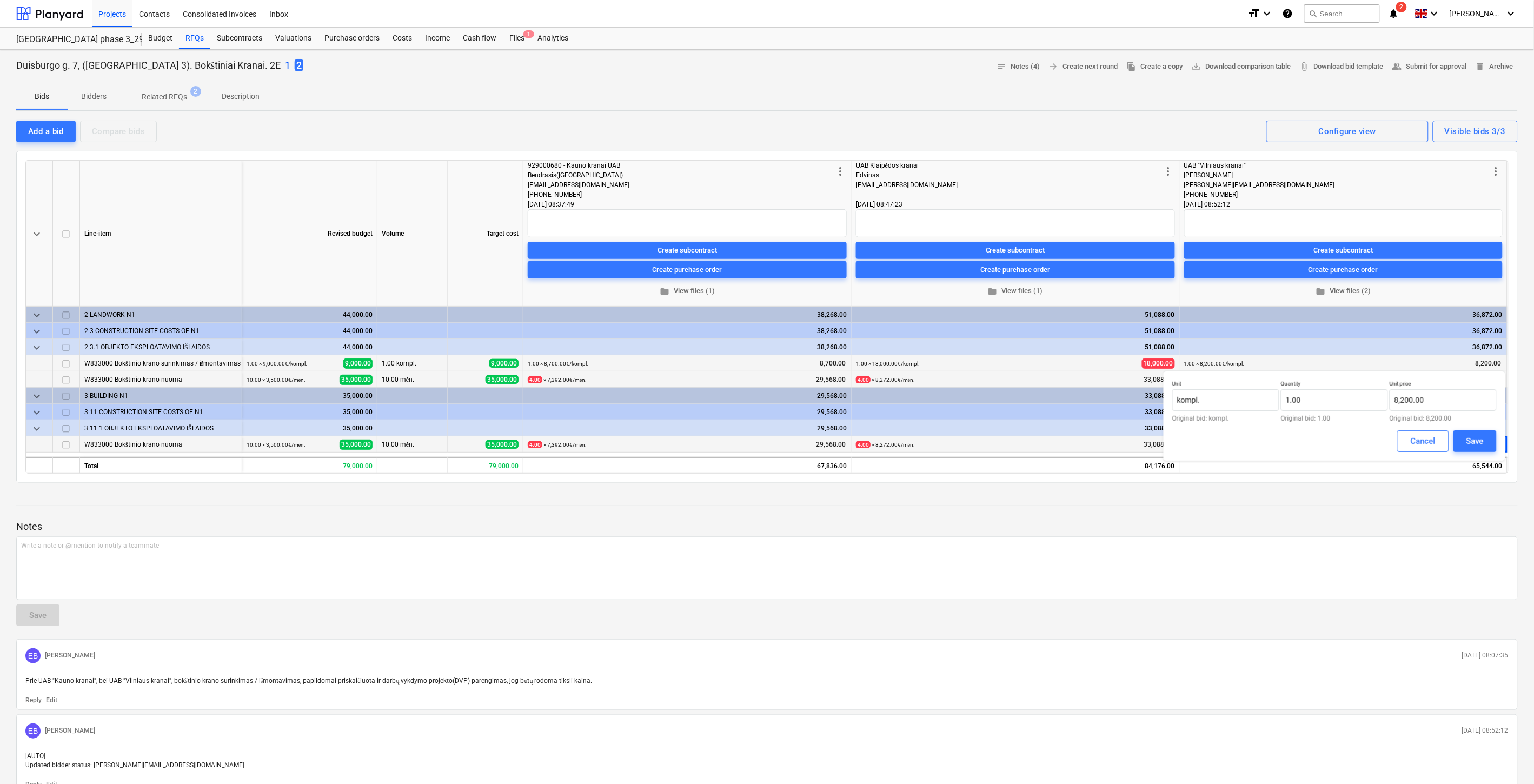
click at [1361, 518] on div at bounding box center [767, 516] width 1502 height 9
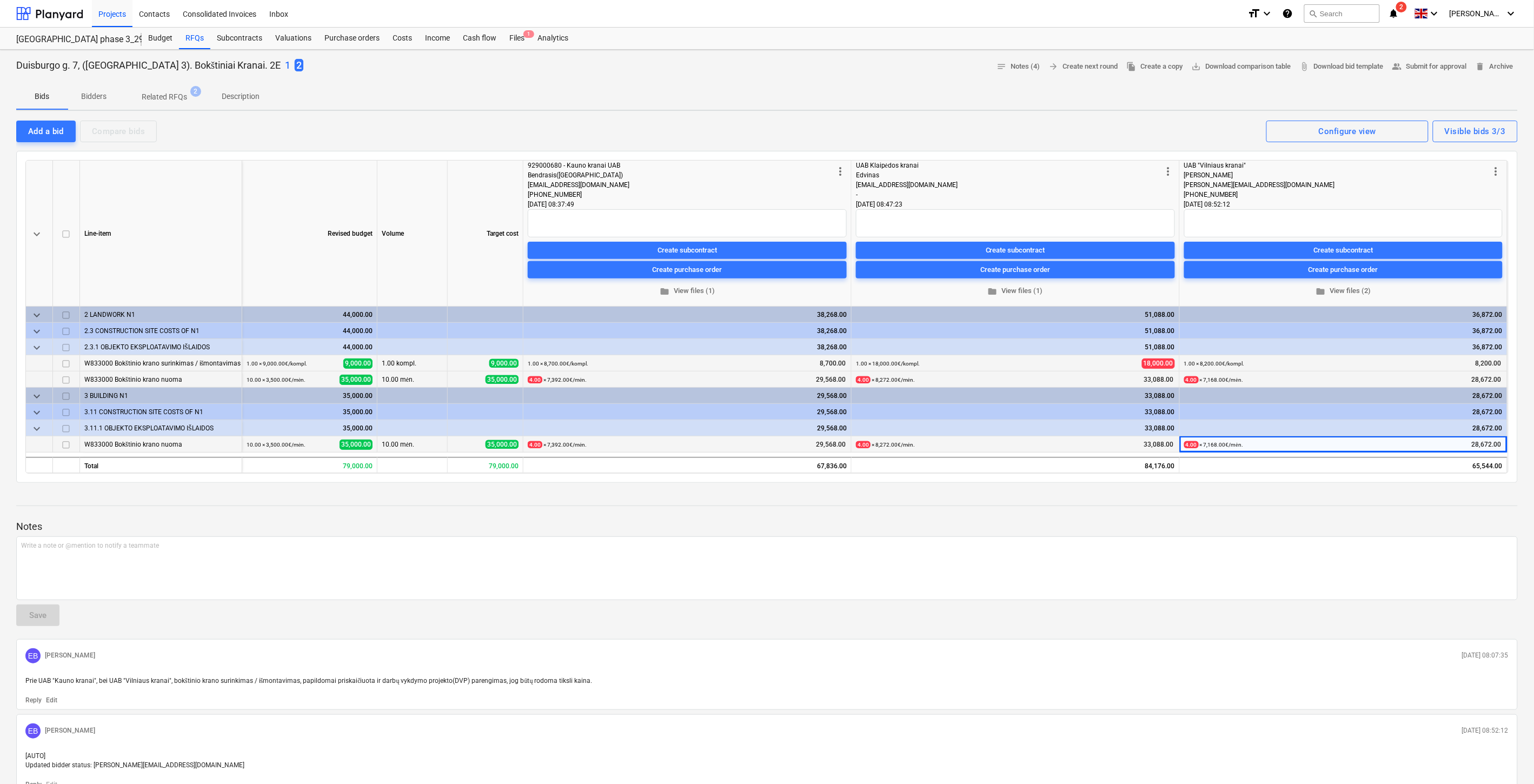
click at [1389, 506] on div "Notes Write a note or @mention to notify a teammate ﻿ Save EB [PERSON_NAME] [DA…" at bounding box center [767, 727] width 1502 height 472
click at [1411, 493] on div at bounding box center [767, 496] width 1502 height 9
click at [1424, 486] on div "Duisburgo g. 7, ([GEOGRAPHIC_DATA] 3). Bokštiniai Kranai. 2E 1 2 notes Notes (4…" at bounding box center [767, 528] width 1534 height 957
click at [1471, 484] on div "Duisburgo g. 7, ([GEOGRAPHIC_DATA] 3). Bokštiniai Kranai. 2E 1 2 notes Notes (4…" at bounding box center [767, 528] width 1534 height 957
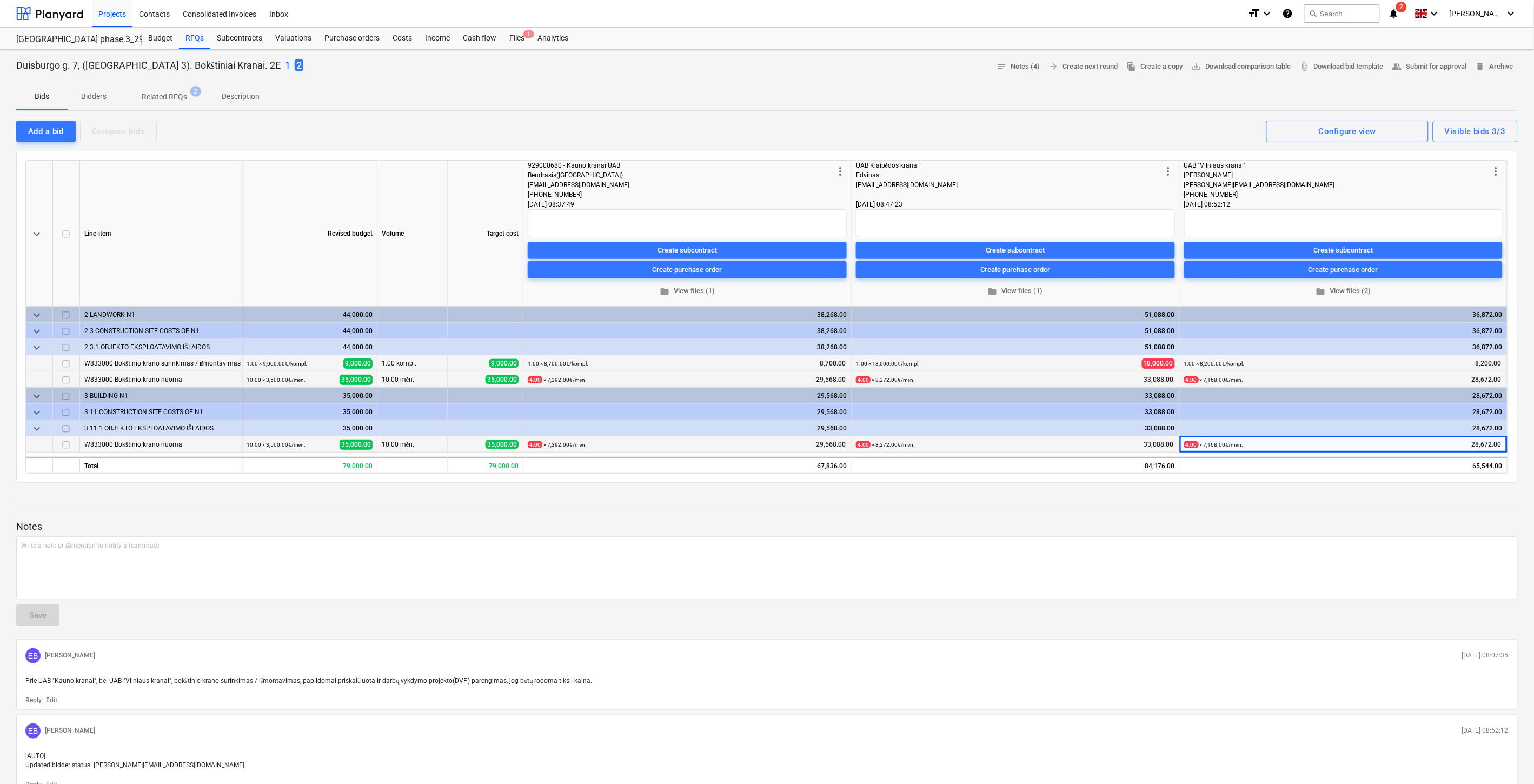
click at [1471, 484] on div "Duisburgo g. 7, ([GEOGRAPHIC_DATA] 3). Bokštiniai Kranai. 2E 1 2 notes Notes (4…" at bounding box center [767, 528] width 1534 height 957
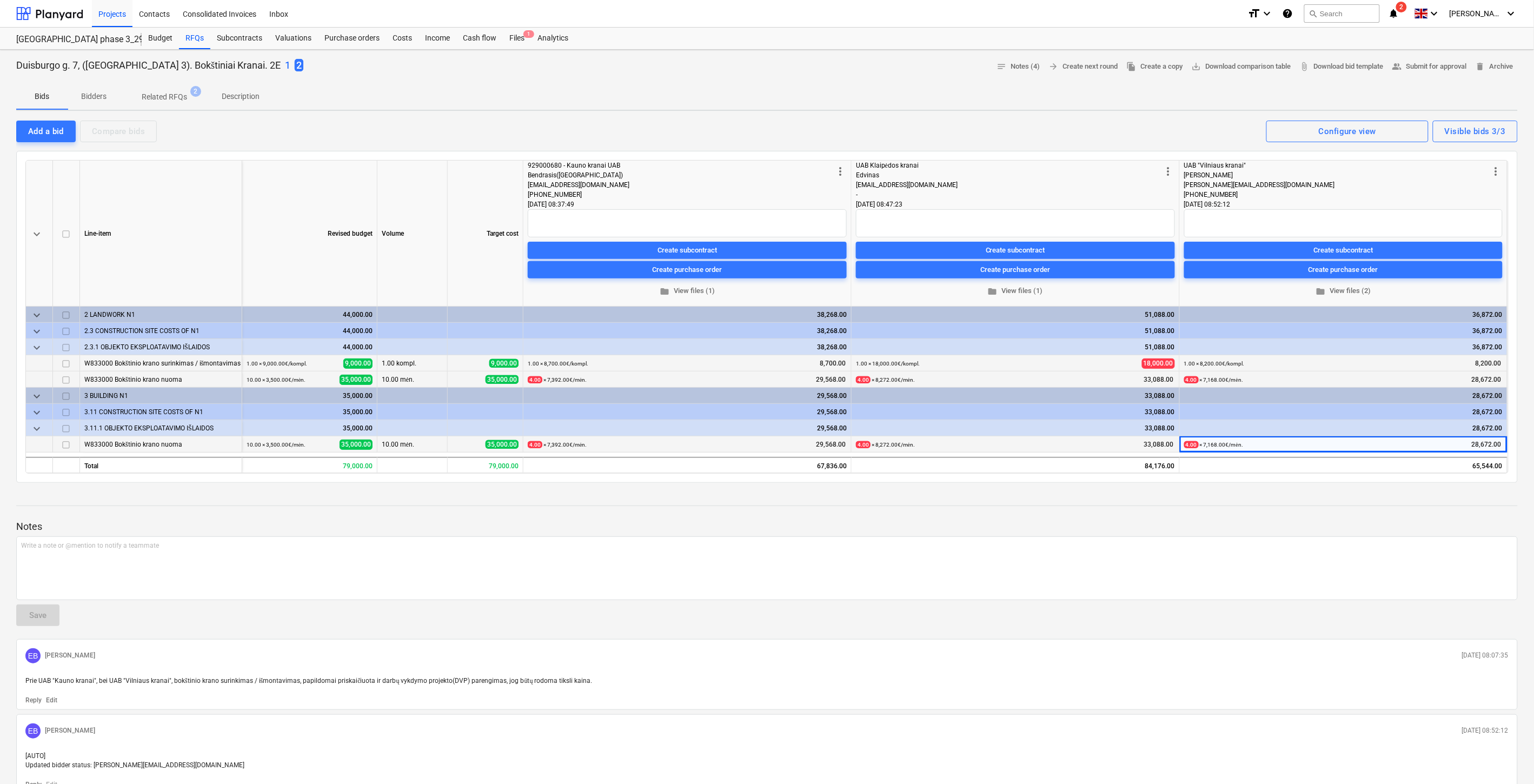
click at [1471, 484] on div "Duisburgo g. 7, ([GEOGRAPHIC_DATA] 3). Bokštiniai Kranai. 2E 1 2 notes Notes (4…" at bounding box center [767, 528] width 1534 height 957
click at [1463, 484] on div "Duisburgo g. 7, ([GEOGRAPHIC_DATA] 3). Bokštiniai Kranai. 2E 1 2 notes Notes (4…" at bounding box center [767, 528] width 1534 height 957
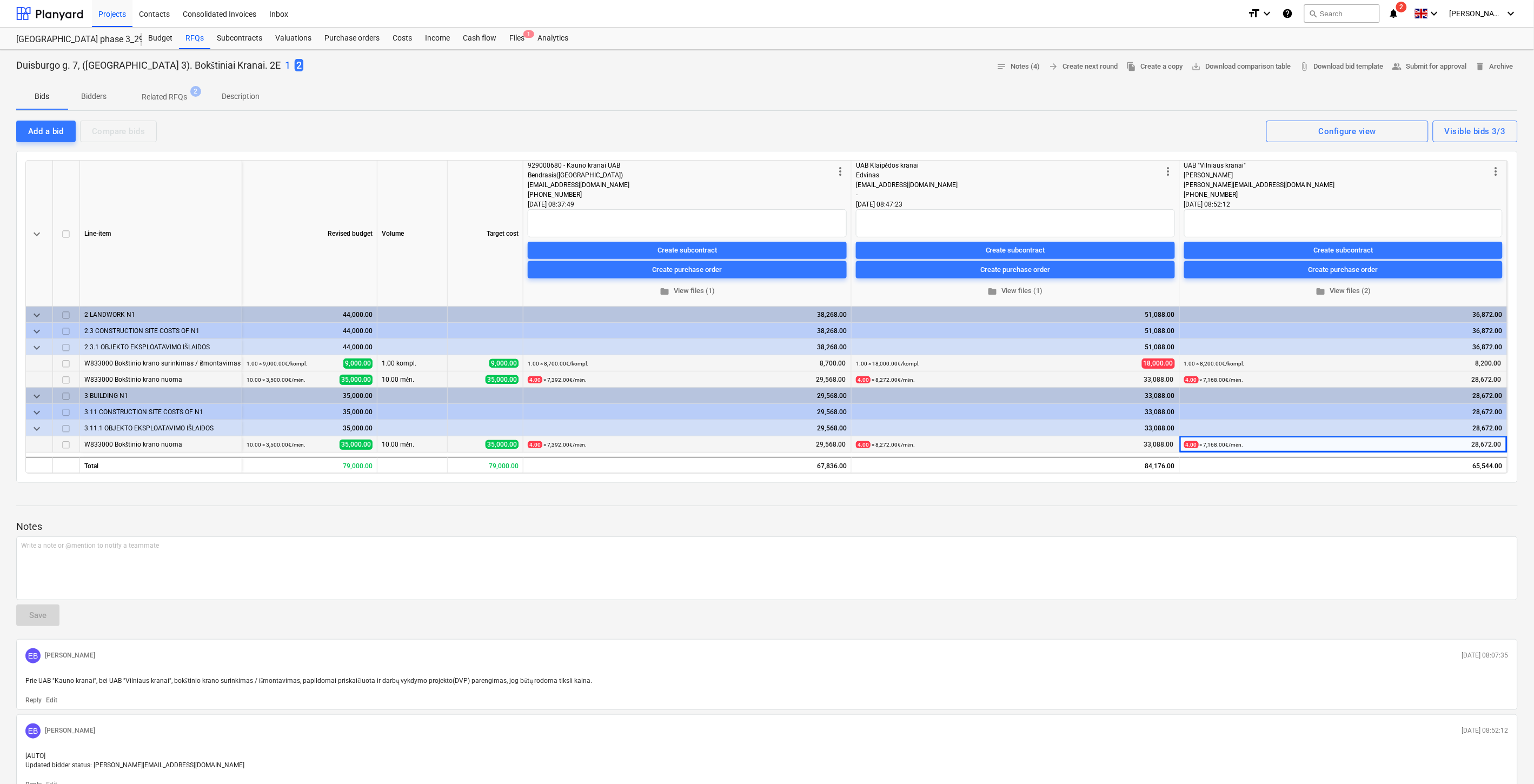
click at [1463, 484] on div "Duisburgo g. 7, ([GEOGRAPHIC_DATA] 3). Bokštiniai Kranai. 2E 1 2 notes Notes (4…" at bounding box center [767, 528] width 1534 height 957
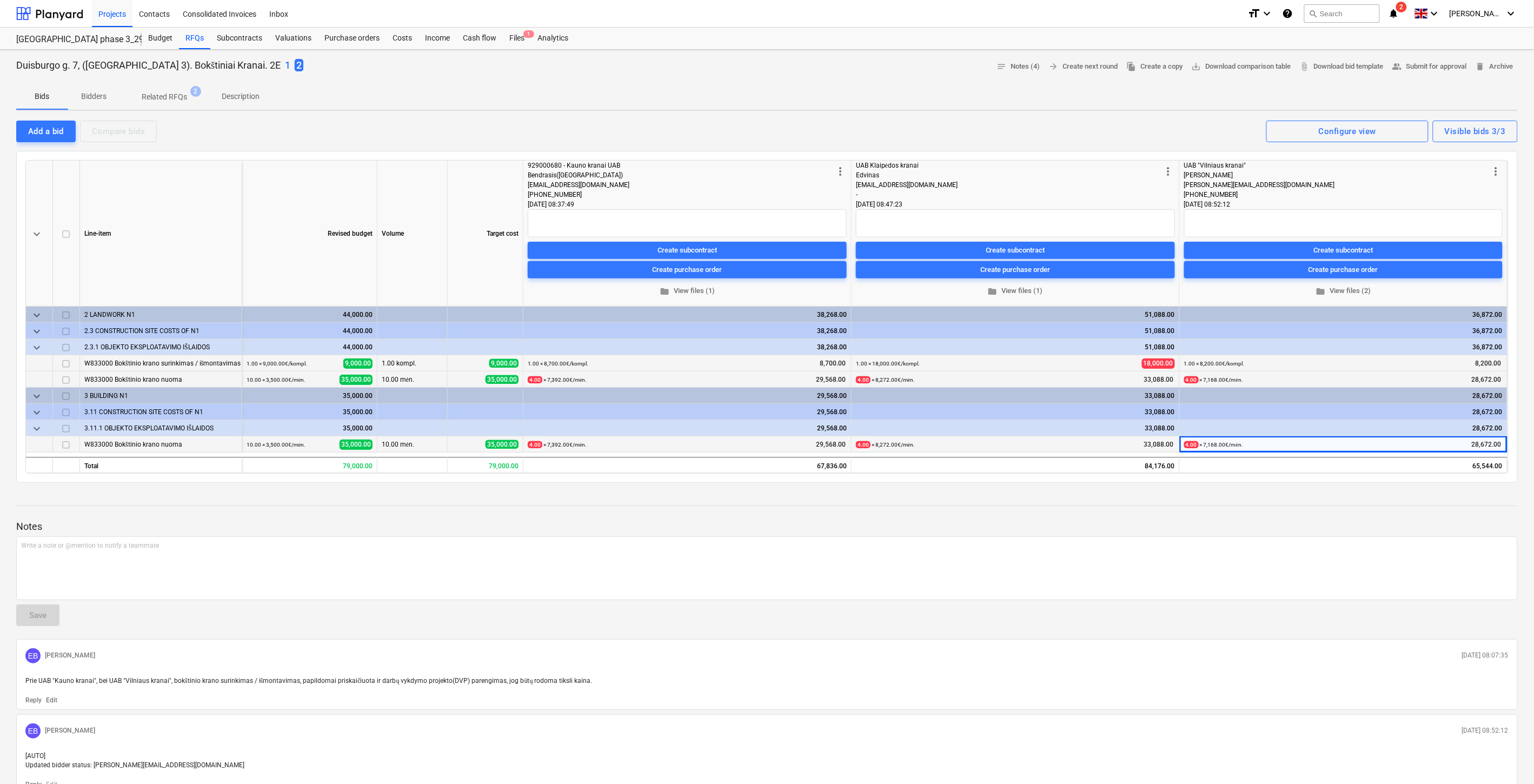
click at [1463, 484] on div "Duisburgo g. 7, ([GEOGRAPHIC_DATA] 3). Bokštiniai Kranai. 2E 1 2 notes Notes (4…" at bounding box center [767, 528] width 1534 height 957
click at [1106, 122] on div "Add a bid Compare bids Visible bids 3/3 Configure view" at bounding box center [767, 131] width 1502 height 23
click at [1122, 117] on div "Duisburgo g. 7, ([GEOGRAPHIC_DATA] 3). Bokštiniai Kranai. 2E 1 2 notes Notes (4…" at bounding box center [767, 528] width 1534 height 957
click at [1131, 115] on div "Duisburgo g. 7, ([GEOGRAPHIC_DATA] 3). Bokštiniai Kranai. 2E 1 2 notes Notes (4…" at bounding box center [767, 528] width 1534 height 957
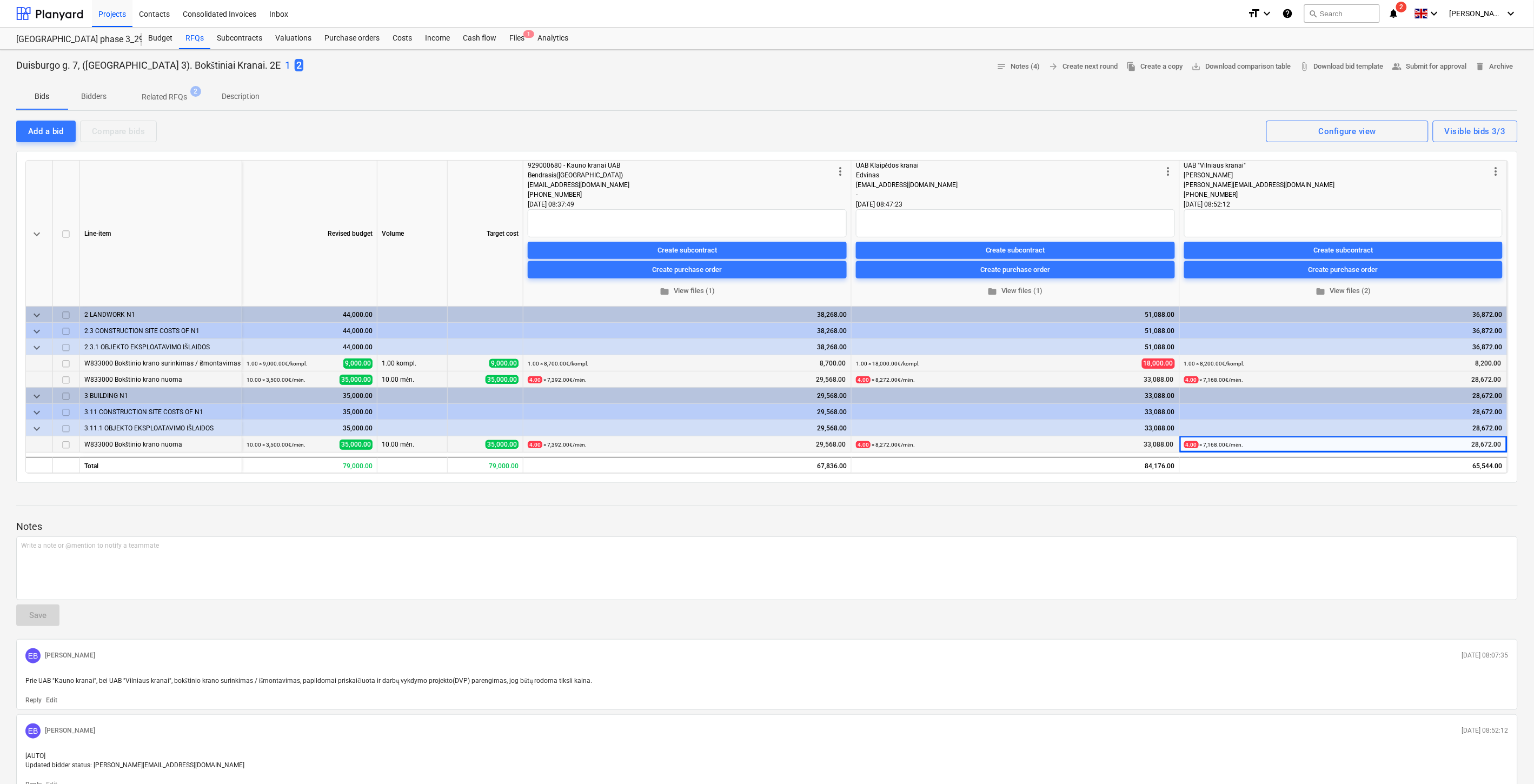
click at [1134, 112] on div "Duisburgo g. 7, ([GEOGRAPHIC_DATA] 3). Bokštiniai Kranai. 2E 1 2 notes Notes (4…" at bounding box center [767, 528] width 1534 height 957
click at [1341, 86] on div "Bids Bidders Related RFQs 2 Description" at bounding box center [767, 97] width 1502 height 26
click at [1351, 81] on div at bounding box center [767, 80] width 1502 height 9
click at [1358, 78] on div at bounding box center [767, 80] width 1502 height 9
click at [1368, 73] on link "attach_file Download bid template" at bounding box center [1342, 67] width 93 height 17
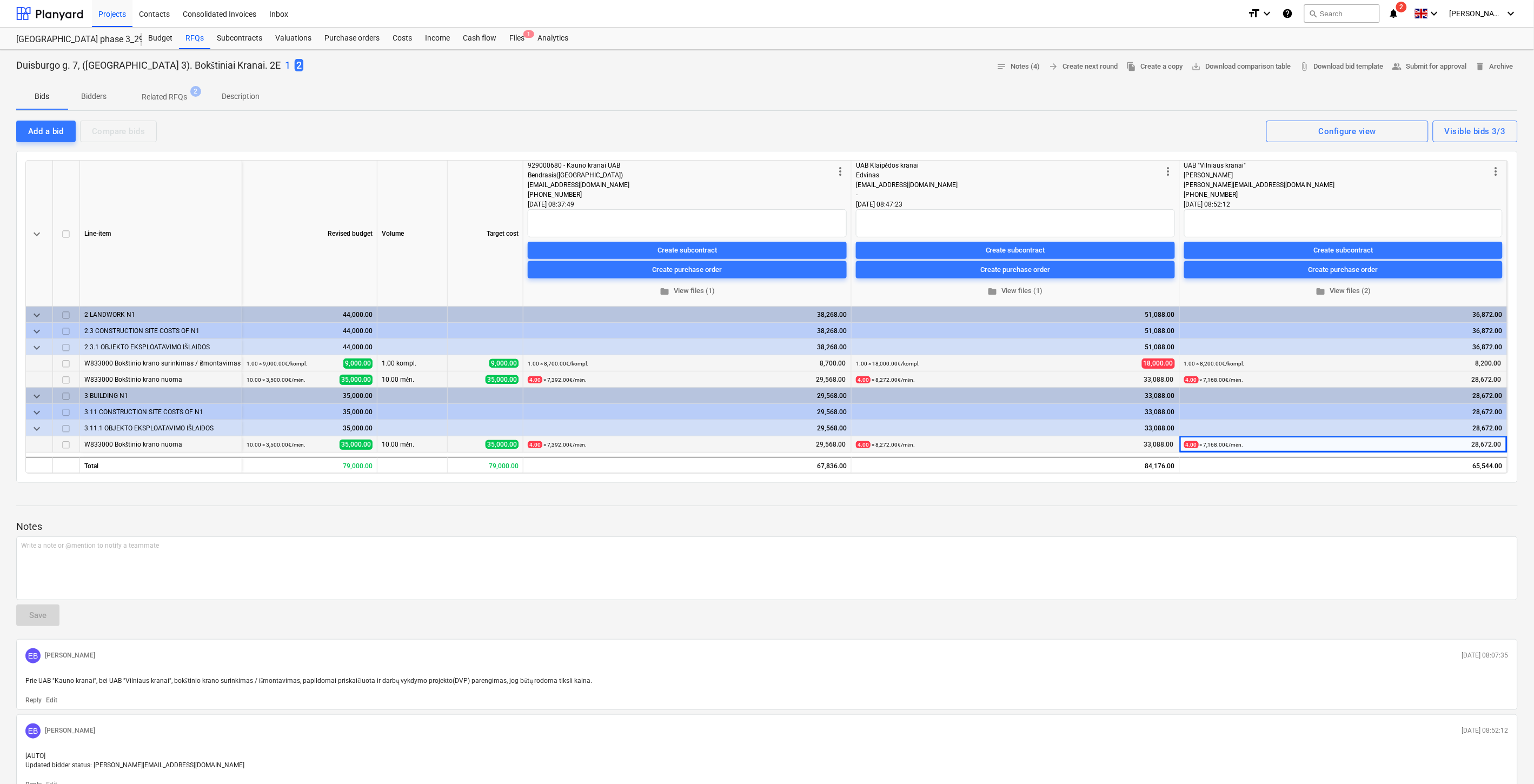
drag, startPoint x: 1353, startPoint y: 92, endPoint x: 1369, endPoint y: 85, distance: 17.5
click at [1353, 92] on div "Bids Bidders Related RFQs 2 Description" at bounding box center [767, 97] width 1502 height 26
drag, startPoint x: 1369, startPoint y: 85, endPoint x: 1291, endPoint y: 97, distance: 78.9
click at [1369, 85] on div "Bids Bidders Related RFQs 2 Description" at bounding box center [767, 97] width 1502 height 26
drag, startPoint x: 1360, startPoint y: 84, endPoint x: 1378, endPoint y: 78, distance: 19.0
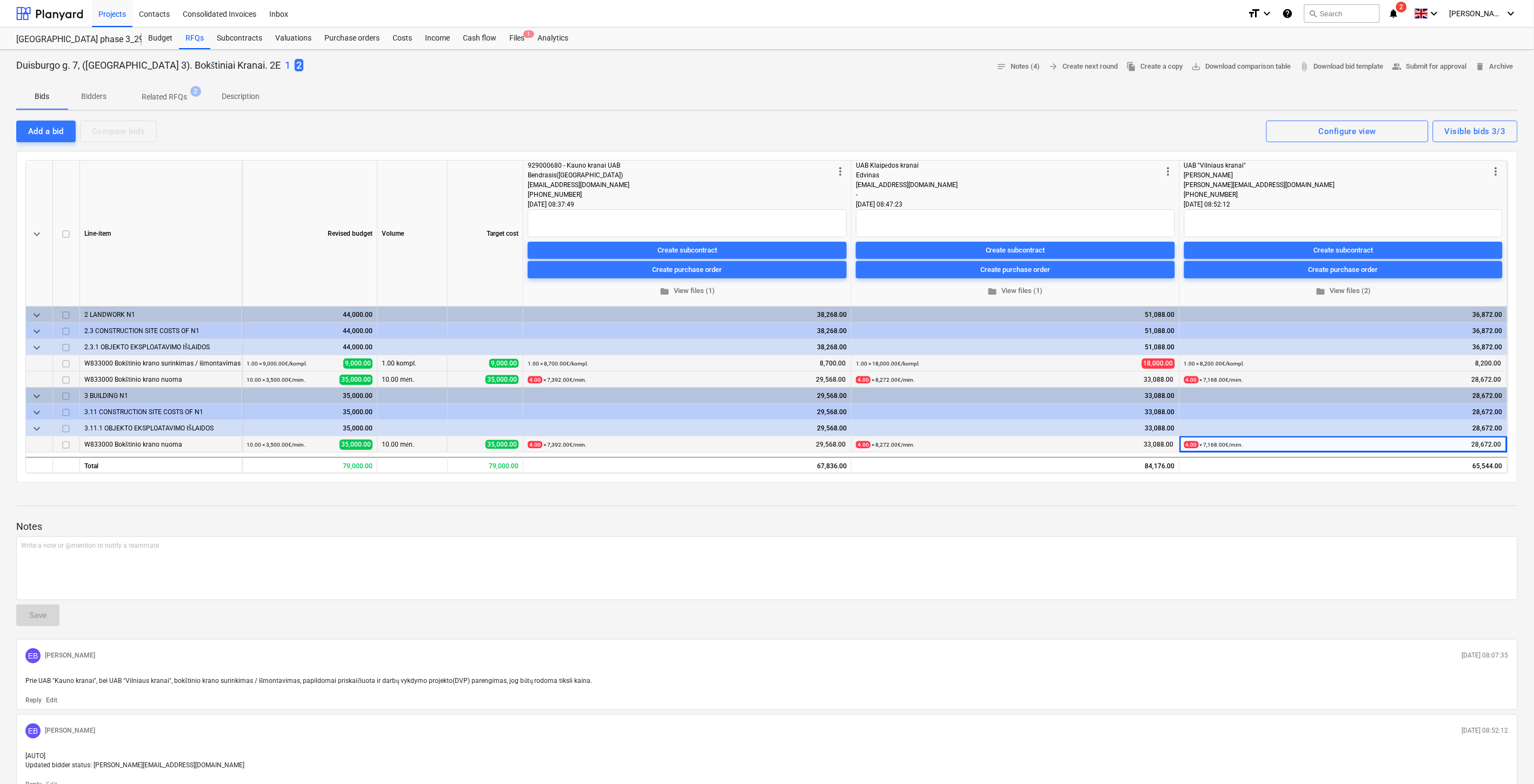
click at [1363, 84] on div "Bids Bidders Related RFQs 2 Description" at bounding box center [767, 97] width 1502 height 26
click at [1378, 78] on div at bounding box center [767, 80] width 1502 height 9
click at [193, 46] on div "RFQs" at bounding box center [194, 38] width 32 height 22
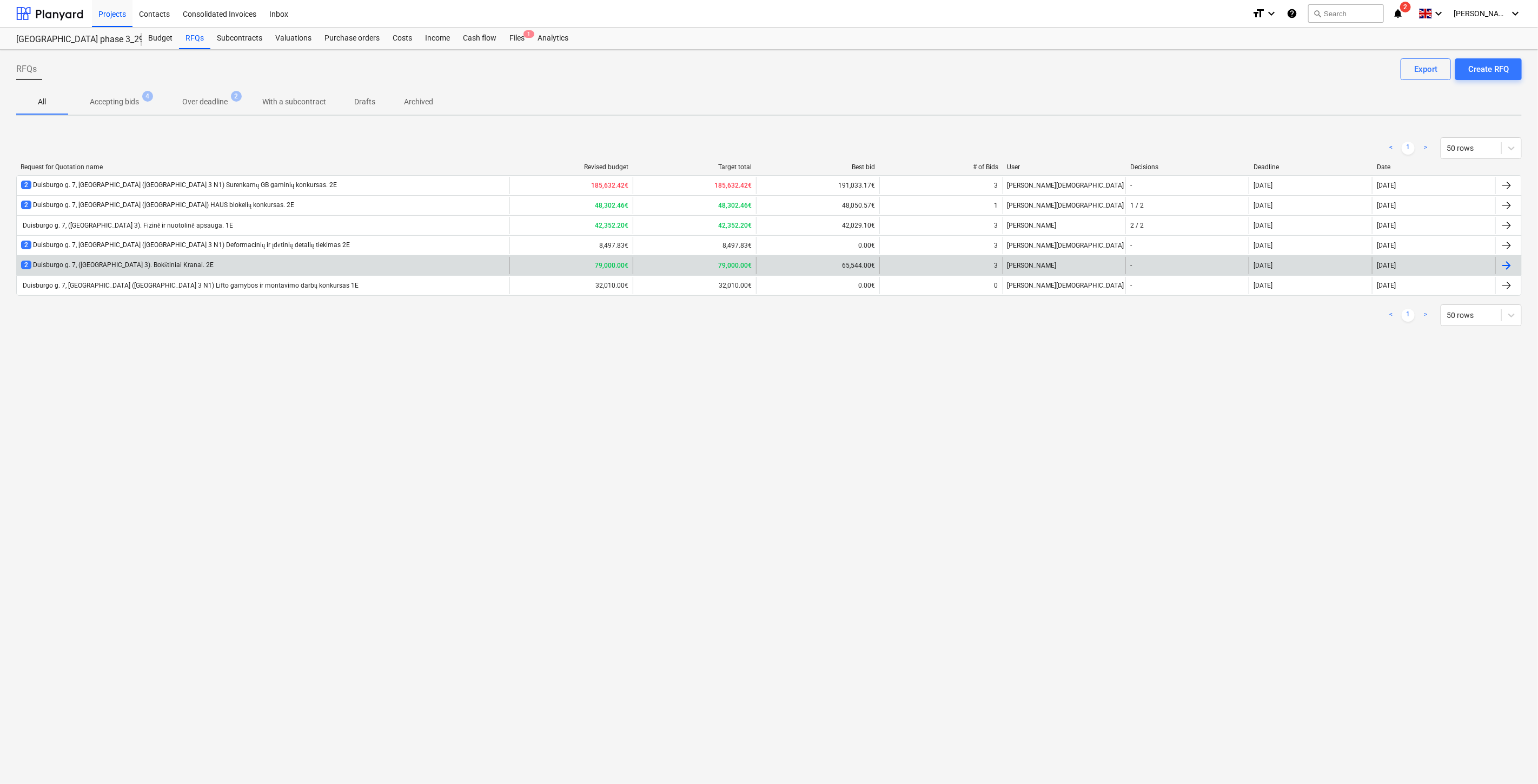
click at [275, 260] on div "2 Duisburgo g. 7, ([GEOGRAPHIC_DATA] 3). Bokštiniai Kranai. 2E" at bounding box center [263, 265] width 493 height 18
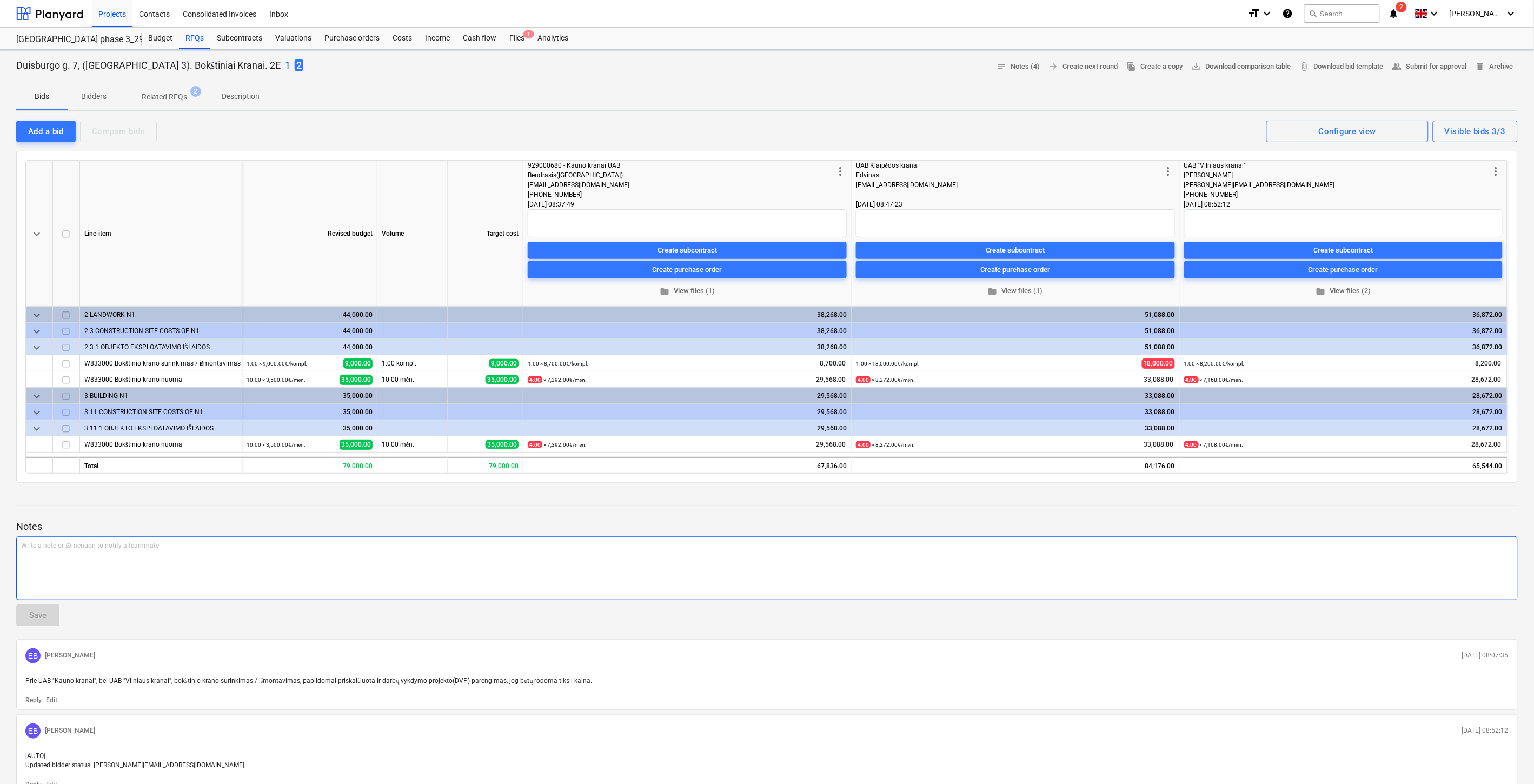
click at [239, 552] on div "Write a note or @mention to notify a teammate [PERSON_NAME]" at bounding box center [767, 568] width 1502 height 64
click at [266, 541] on p "Atsižvelgiant į gautus bokštinių kranų pasiūlymus, per du etapus," at bounding box center [767, 546] width 1492 height 9
click at [45, 618] on div "Save" at bounding box center [38, 615] width 18 height 14
click at [1424, 65] on span "people_alt Submit for approval" at bounding box center [1429, 67] width 74 height 12
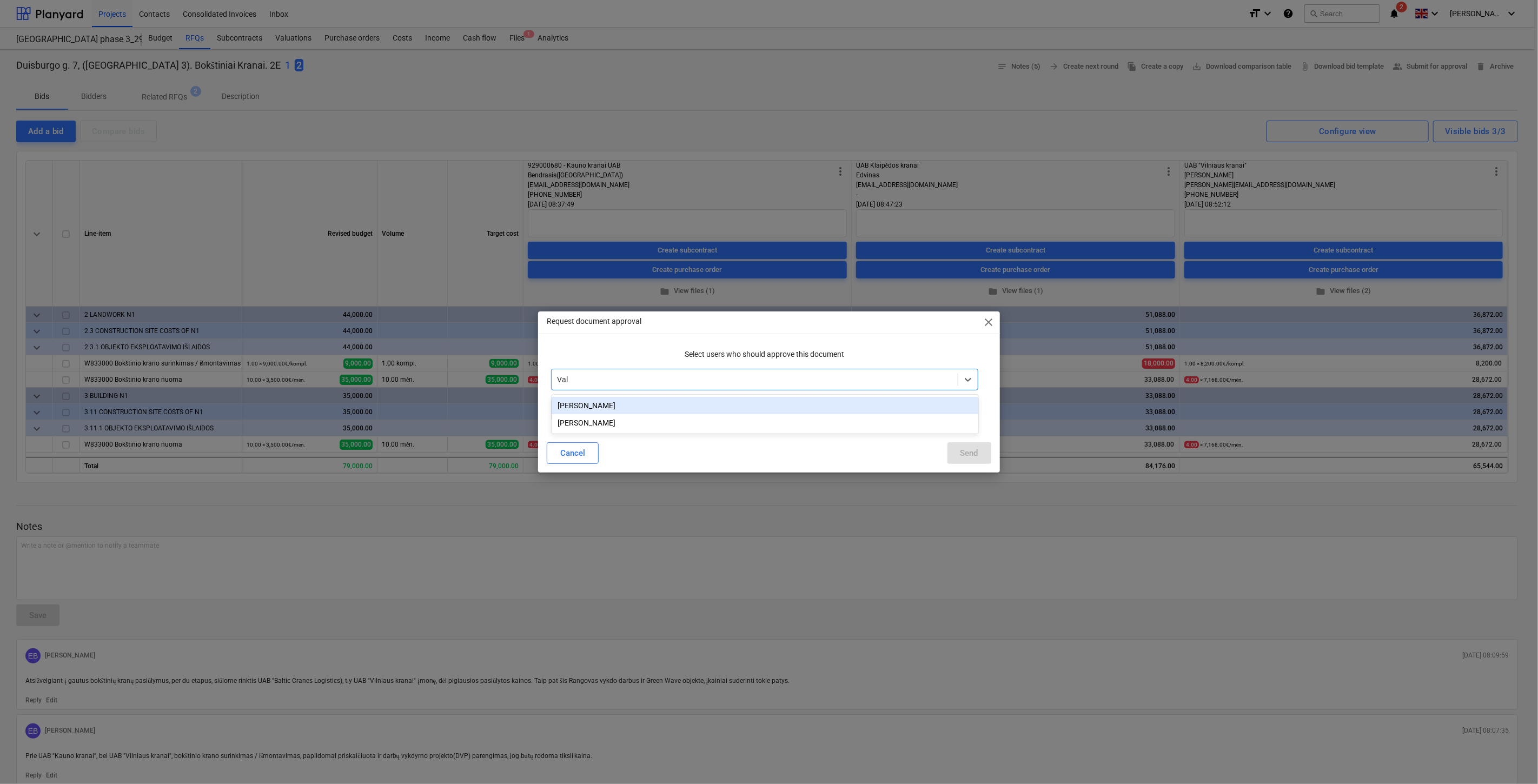
type input "Vale"
click at [666, 410] on div "[PERSON_NAME]" at bounding box center [765, 406] width 427 height 18
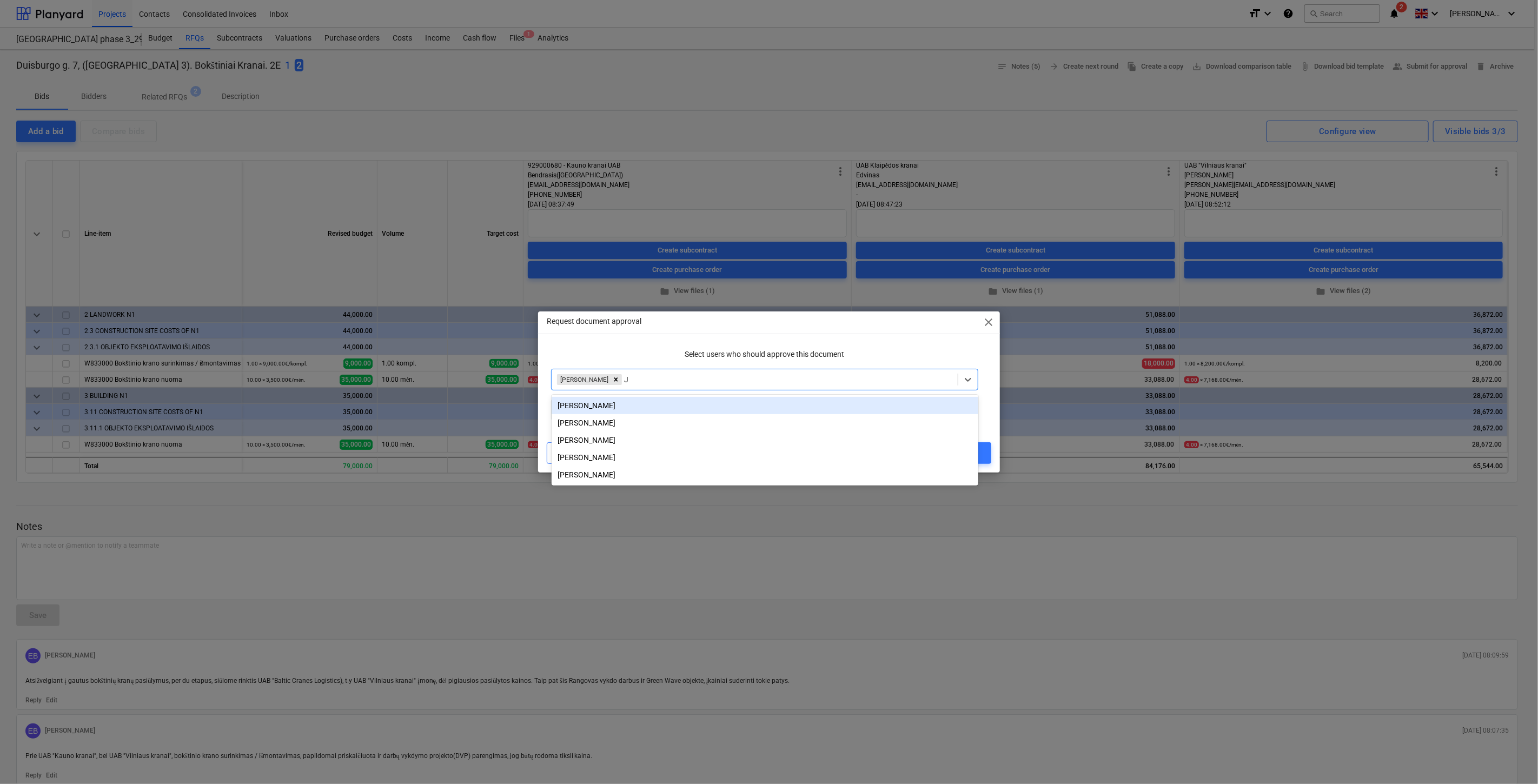
type input "Ju"
click at [682, 406] on div "[PERSON_NAME]" at bounding box center [765, 406] width 427 height 18
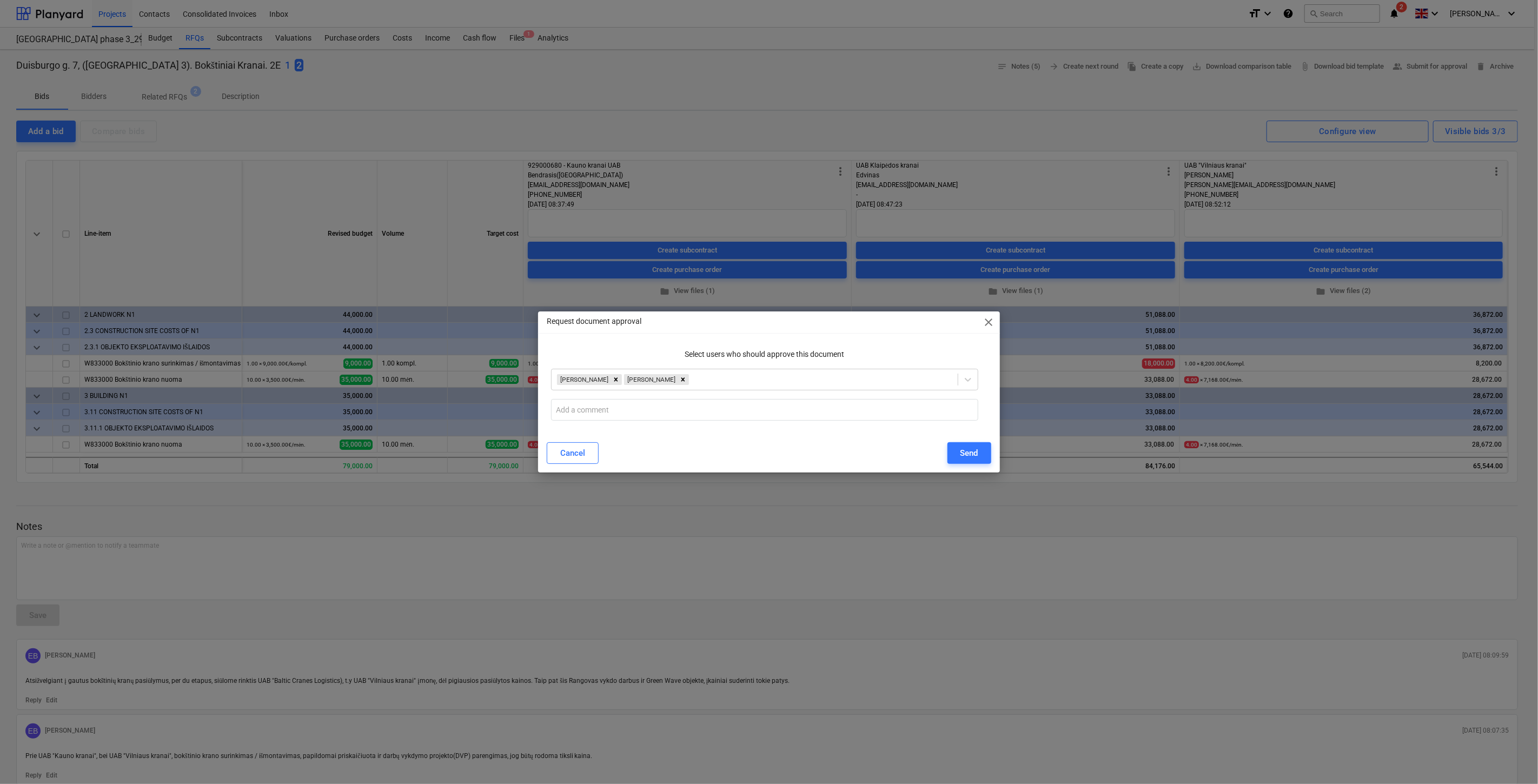
click at [629, 344] on div "Select users who should approve this document" at bounding box center [764, 354] width 436 height 20
click at [642, 413] on input "text" at bounding box center [764, 409] width 427 height 22
paste input "Sveiki, kviečiu patvirtinti bokštinių kranų konkurso Rangovą – UAB „Vilniaus kr…"
type input "Sveiki, kviečiu patvirtinti bokštinių kranų konkurso Rangovą – UAB „Vilniaus kr…"
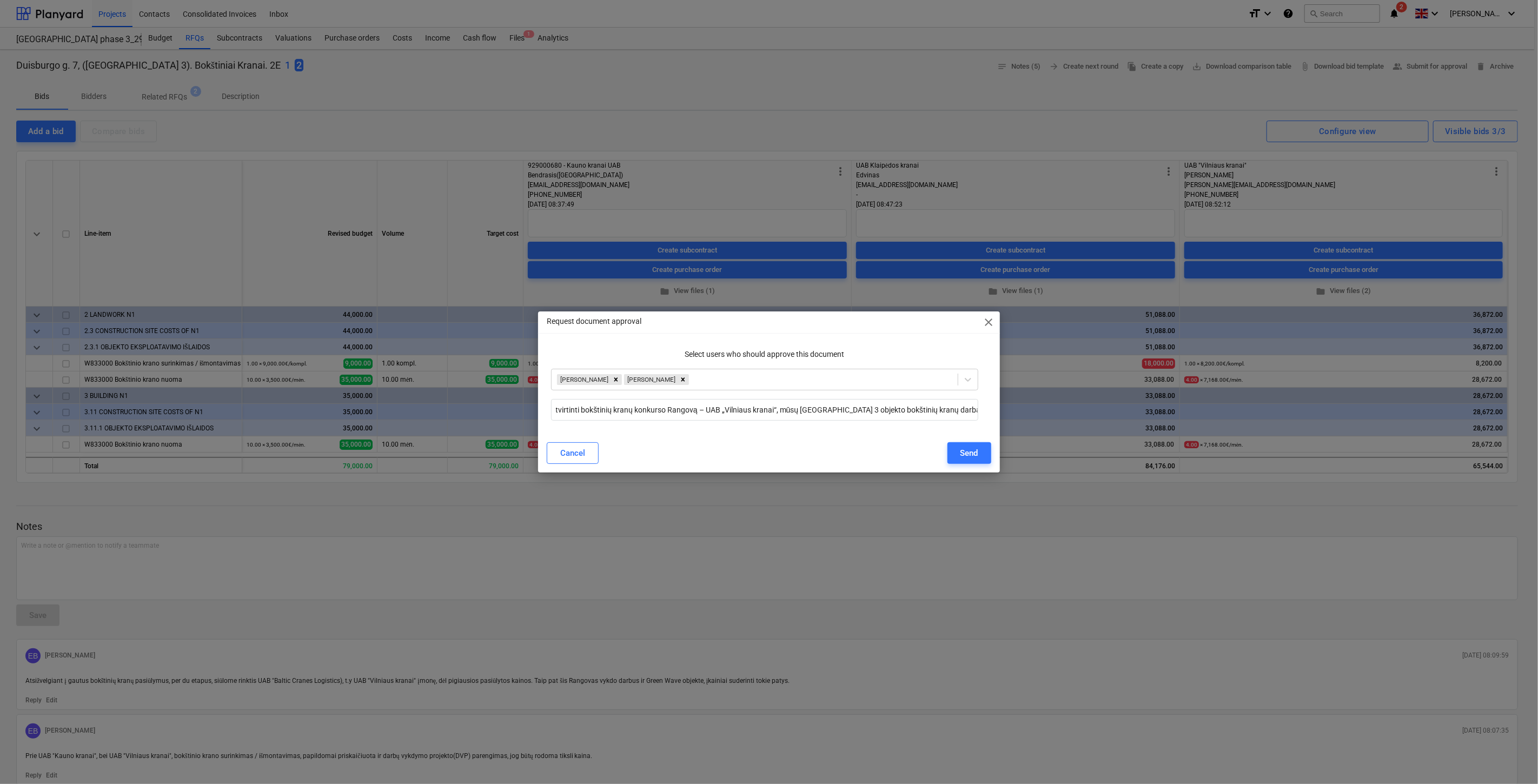
click at [768, 442] on div "Cancel Send" at bounding box center [769, 453] width 444 height 22
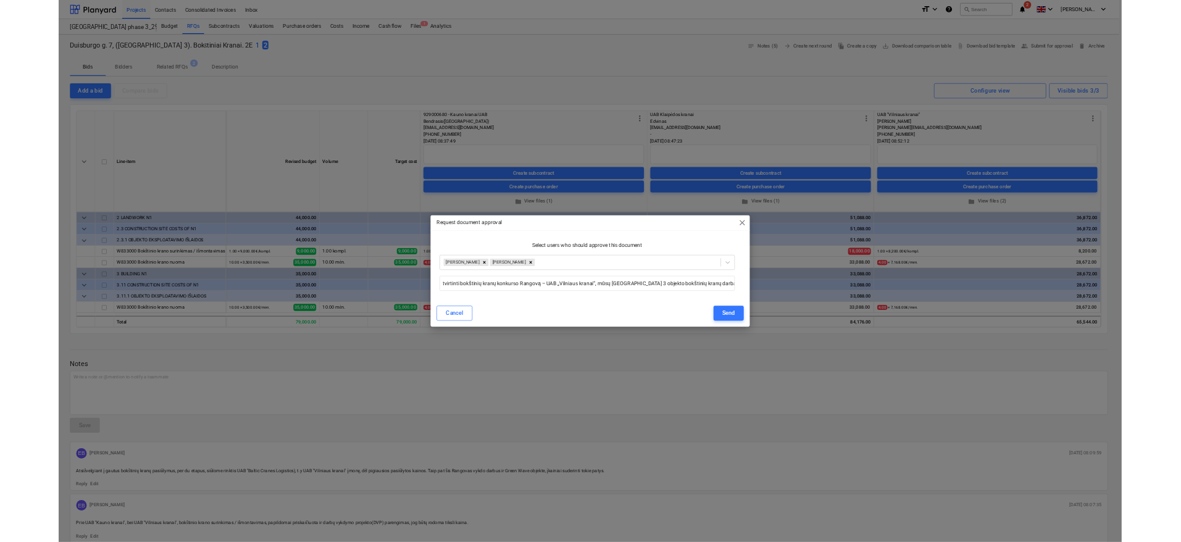
scroll to position [0, 0]
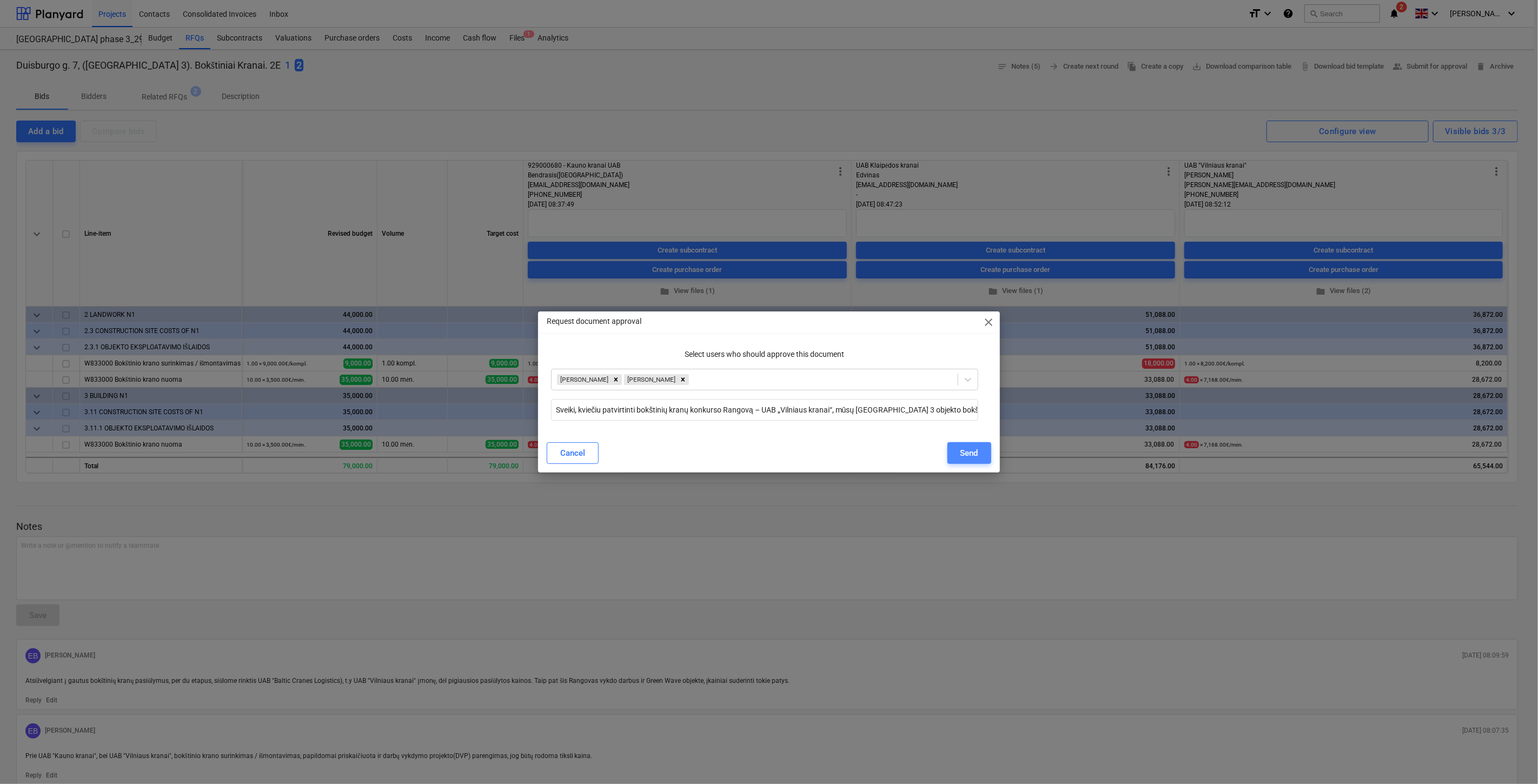
click at [982, 453] on button "Send" at bounding box center [969, 453] width 44 height 22
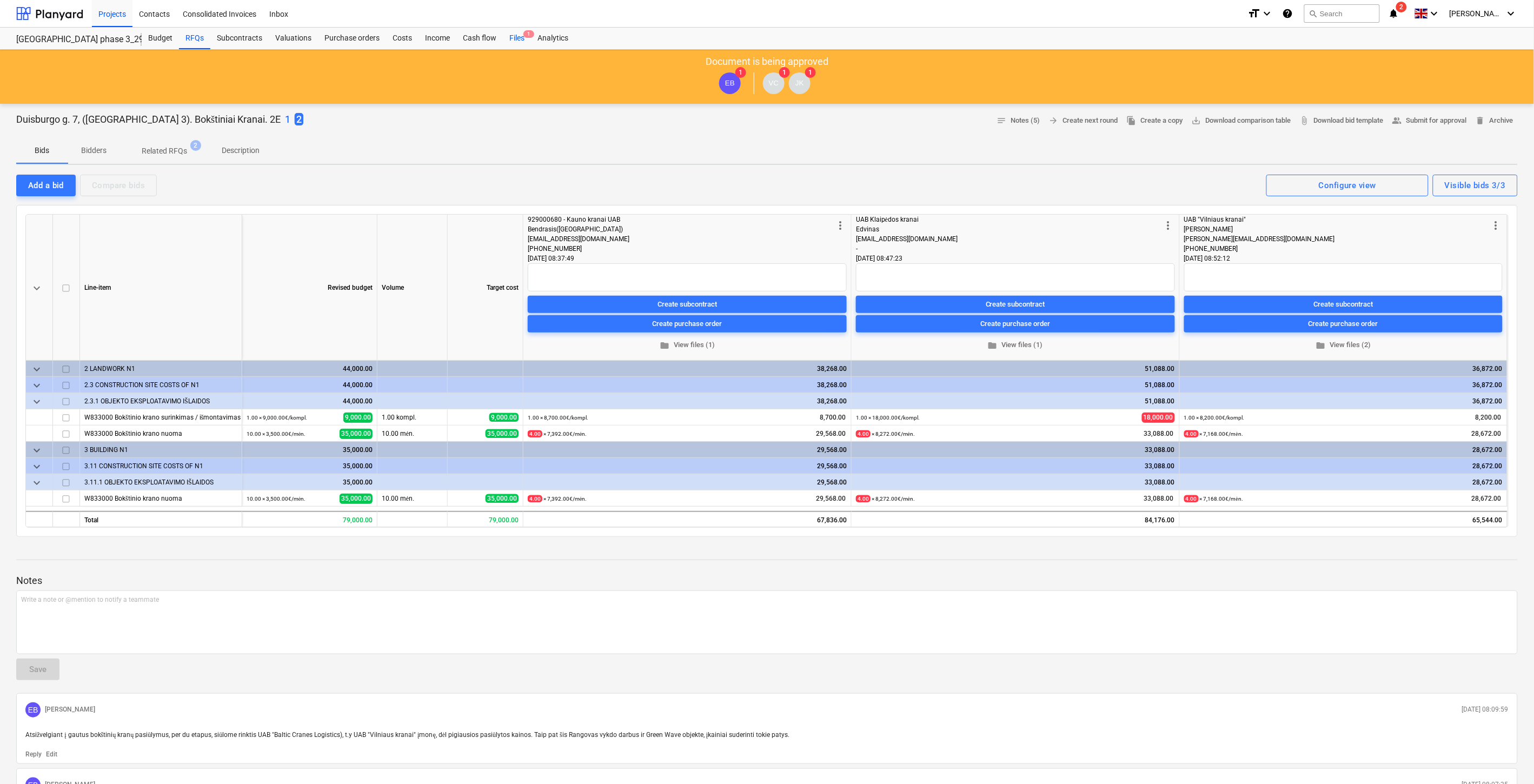
click at [523, 35] on span "1" at bounding box center [528, 34] width 11 height 8
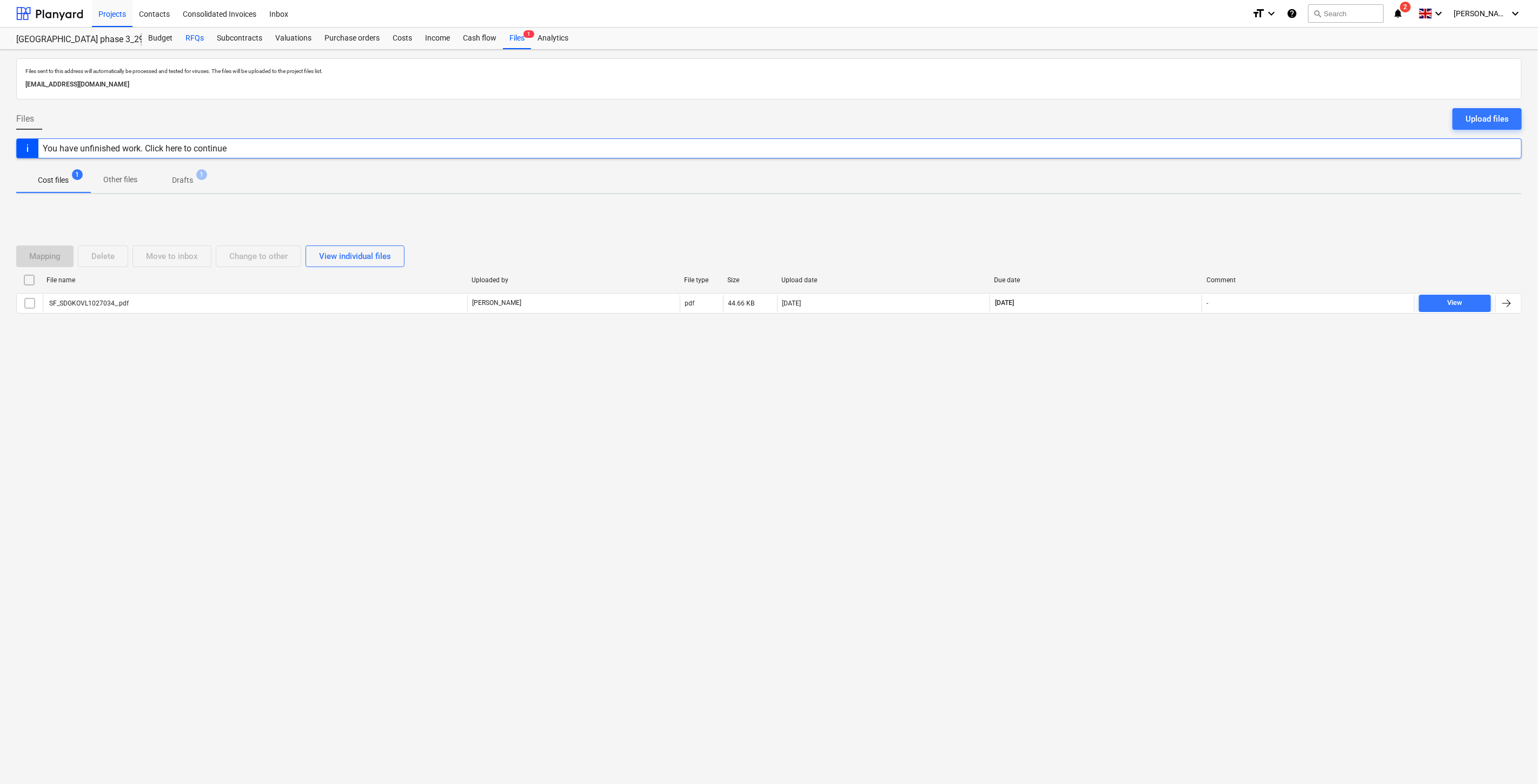
click at [197, 38] on div "RFQs" at bounding box center [195, 38] width 32 height 22
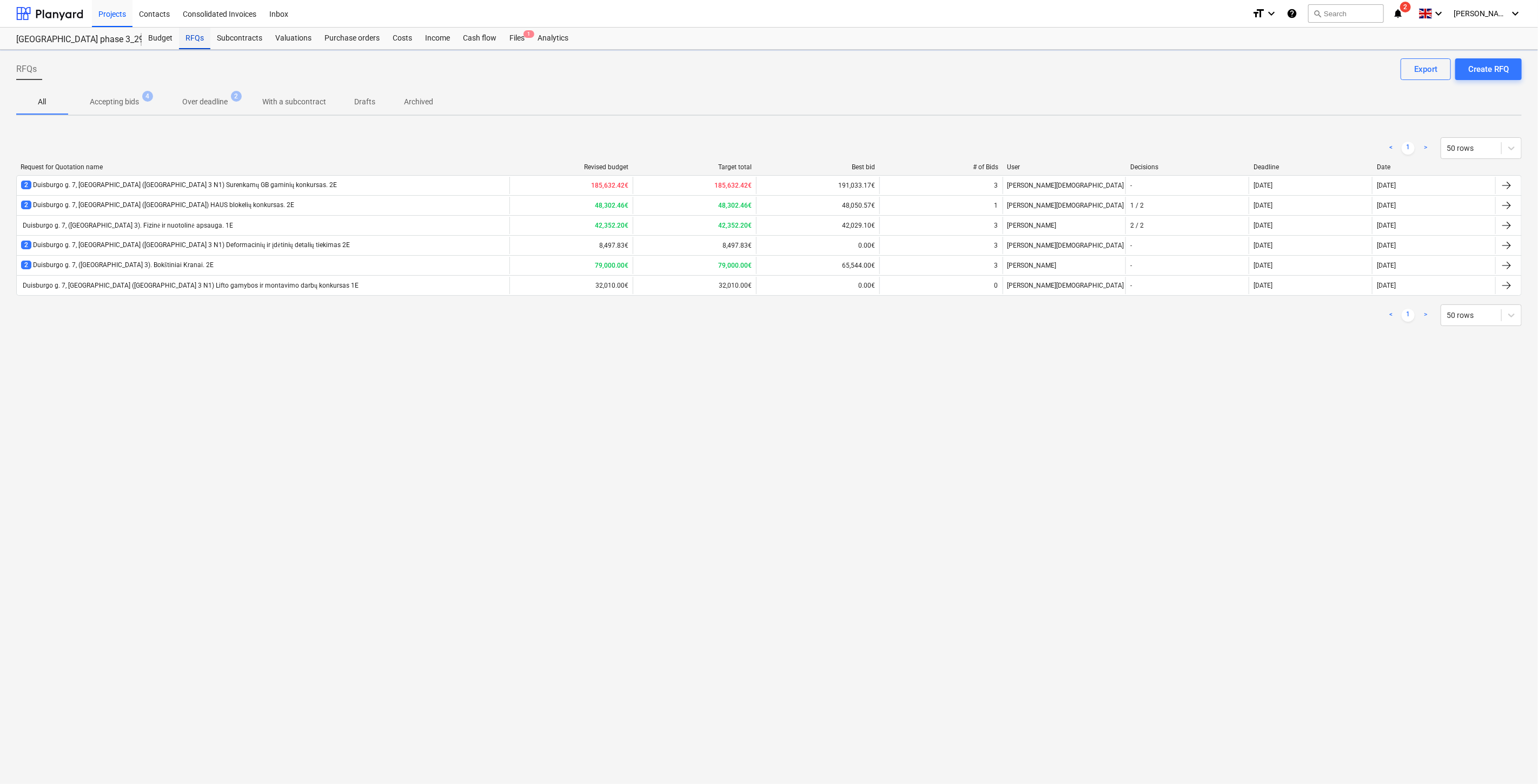
click at [197, 38] on div "RFQs" at bounding box center [195, 38] width 32 height 22
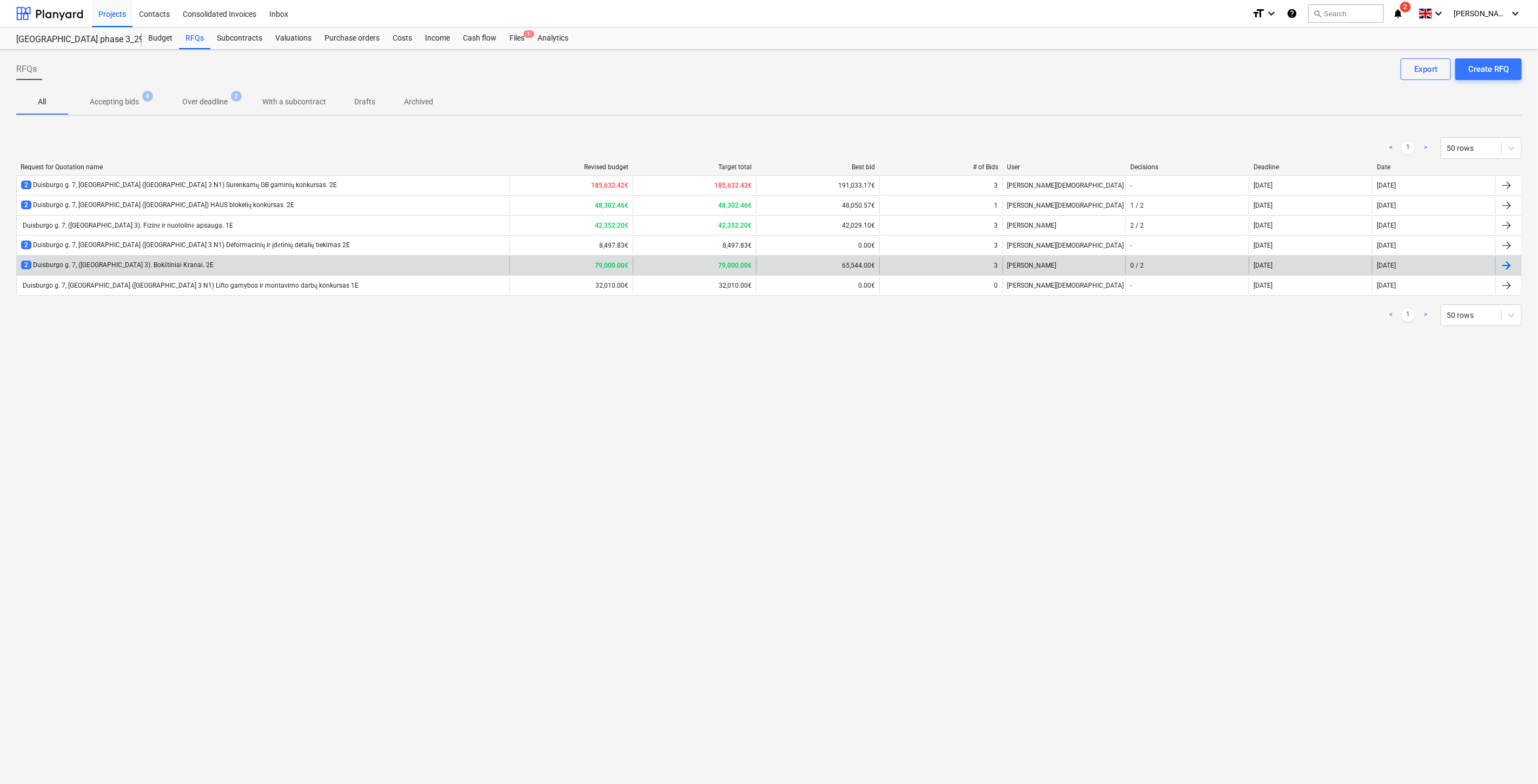
click at [396, 267] on div "2 Duisburgo g. 7, ([GEOGRAPHIC_DATA] 3). Bokštiniai Kranai. 2E" at bounding box center [263, 265] width 493 height 18
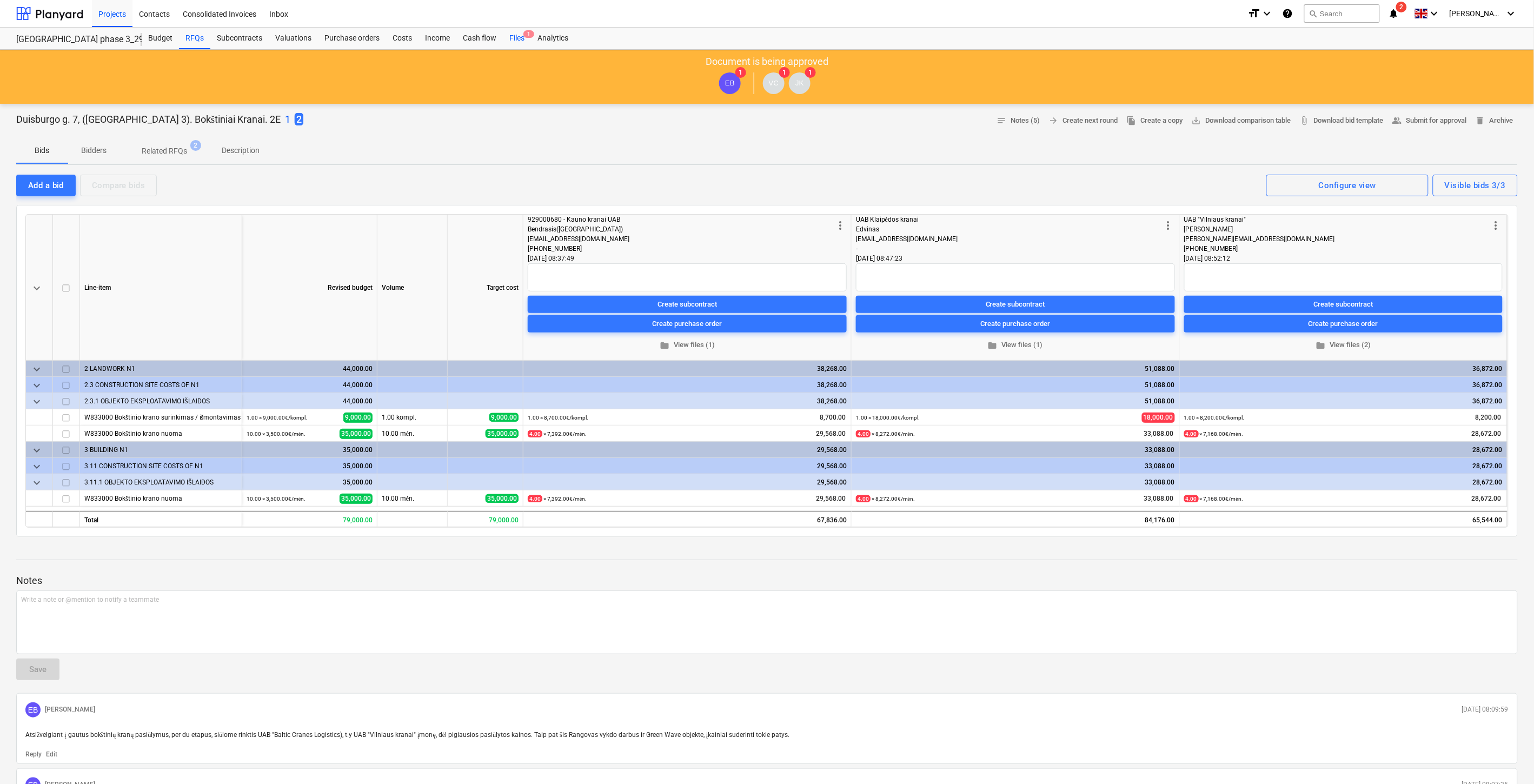
click at [503, 37] on div "Files 1" at bounding box center [517, 38] width 28 height 22
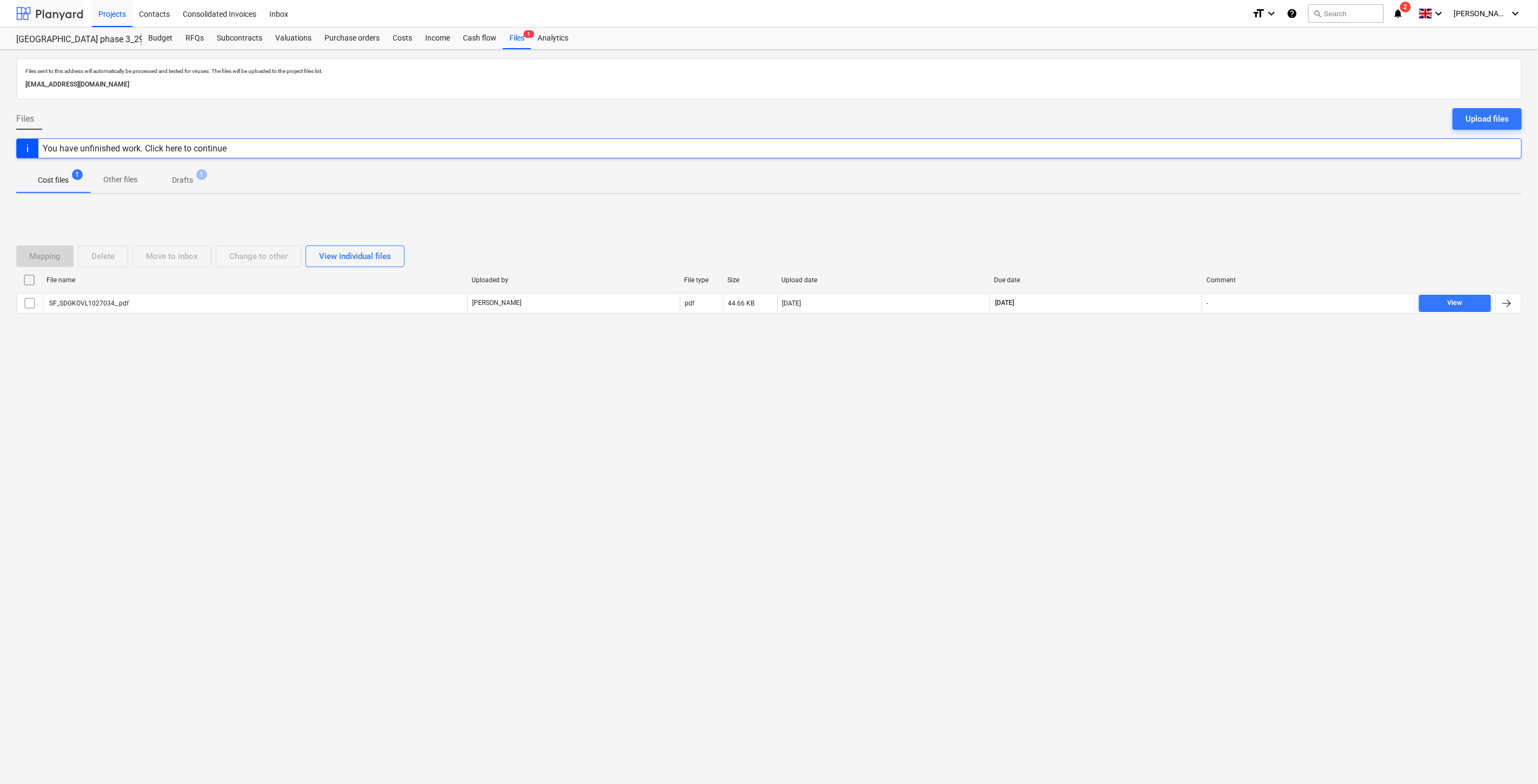
click at [74, 13] on div at bounding box center [50, 13] width 67 height 27
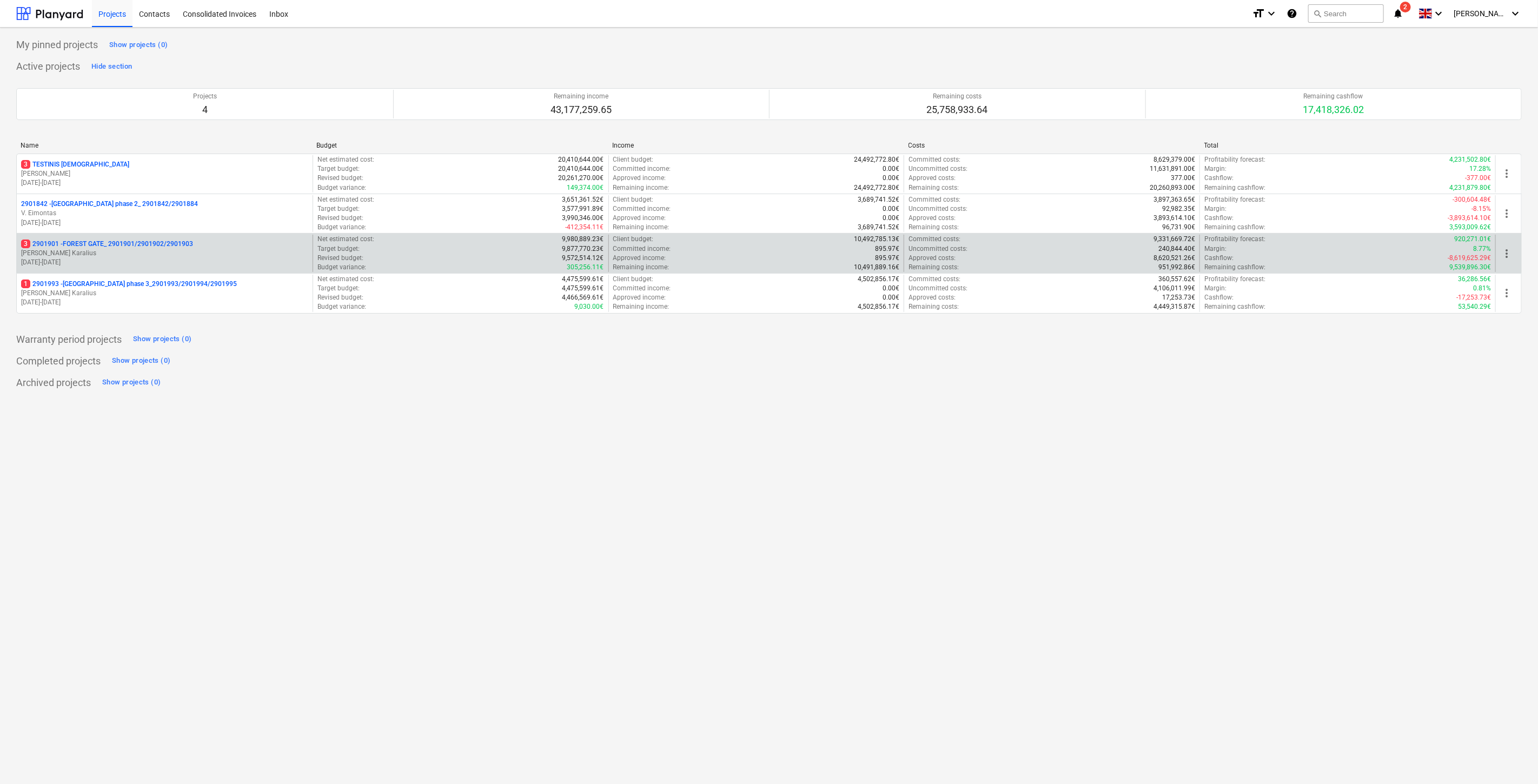
click at [207, 265] on p "[DATE] - [DATE]" at bounding box center [165, 262] width 287 height 9
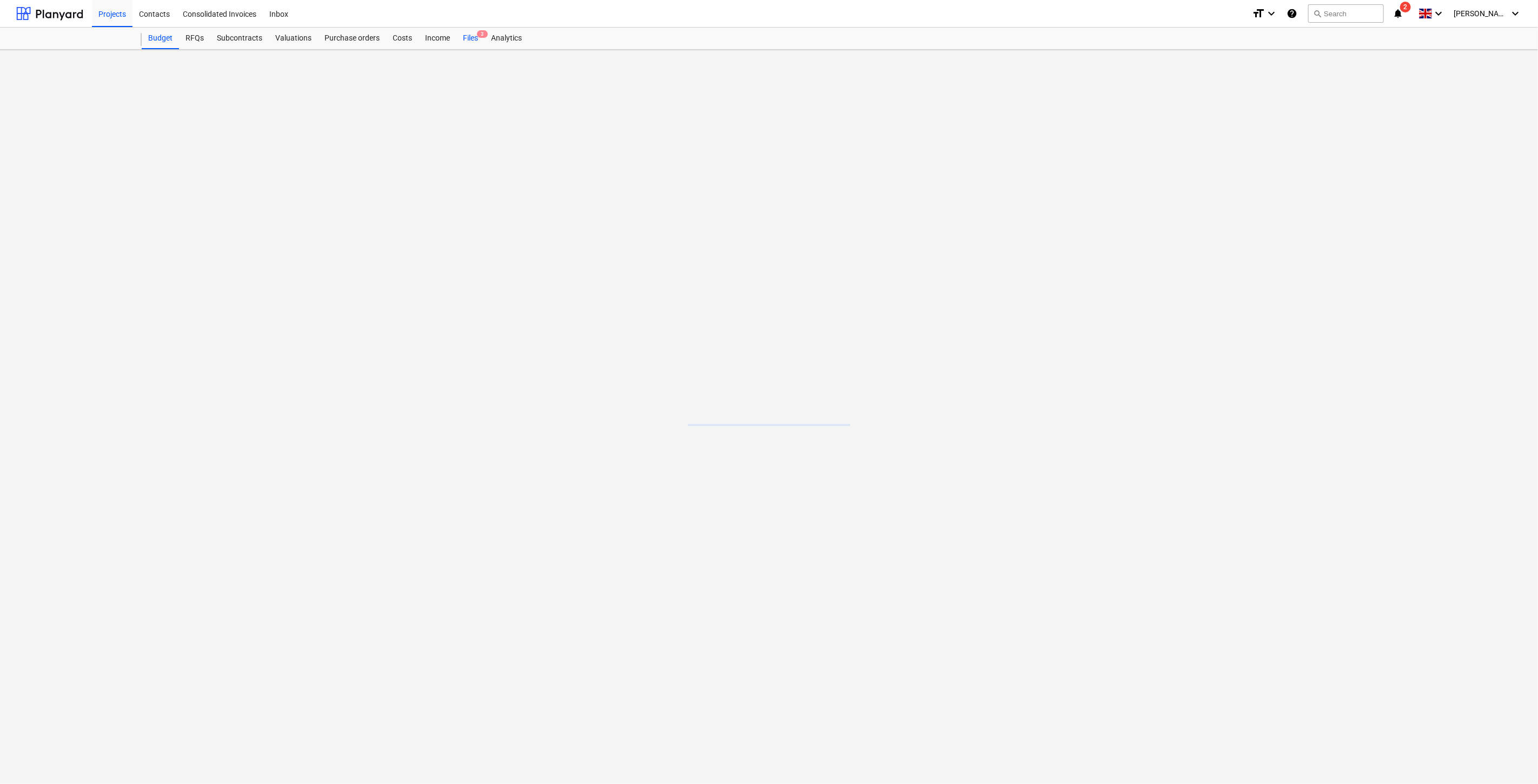
click at [479, 44] on div "Files 3" at bounding box center [471, 38] width 28 height 22
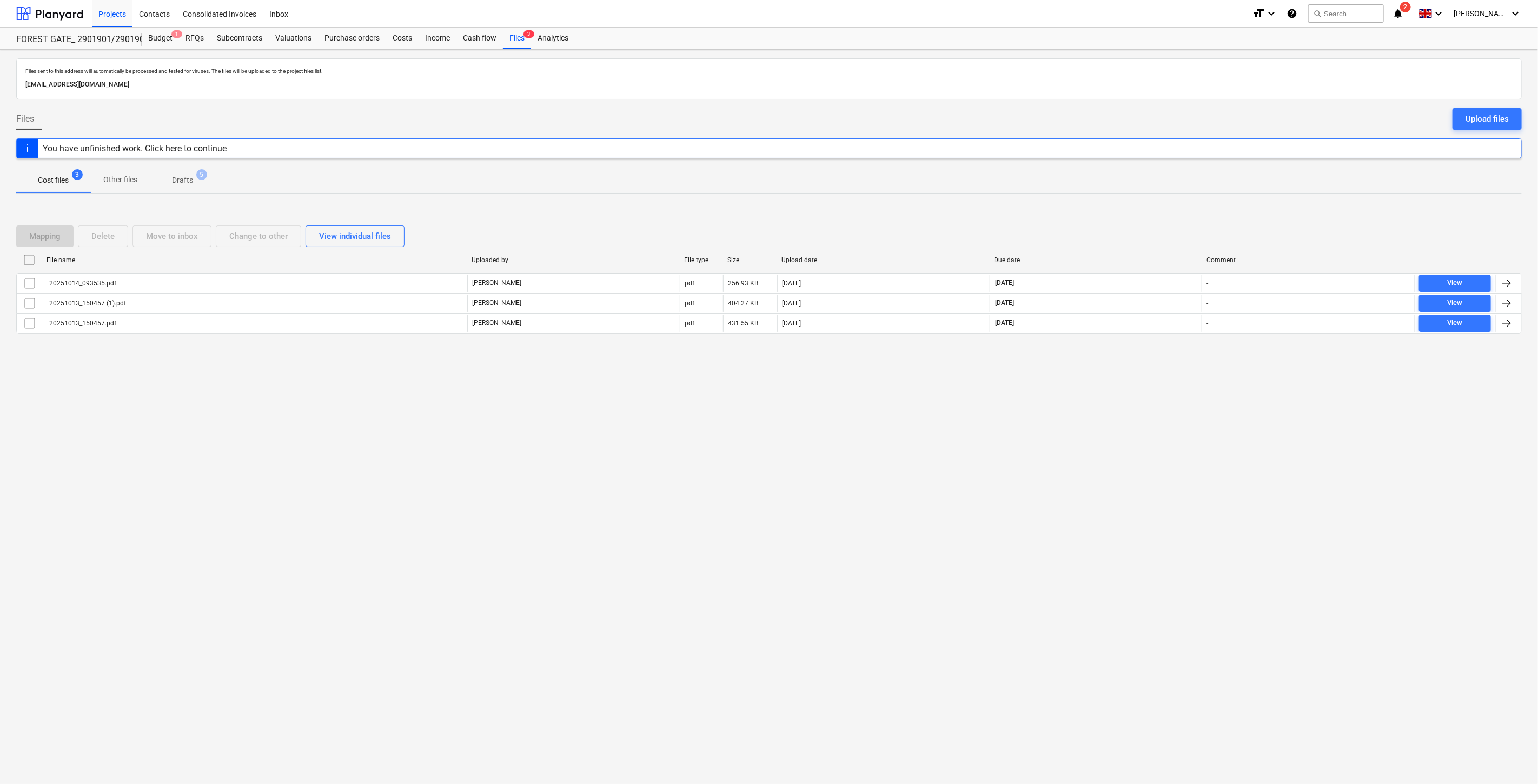
click at [191, 180] on p "Drafts" at bounding box center [182, 180] width 21 height 11
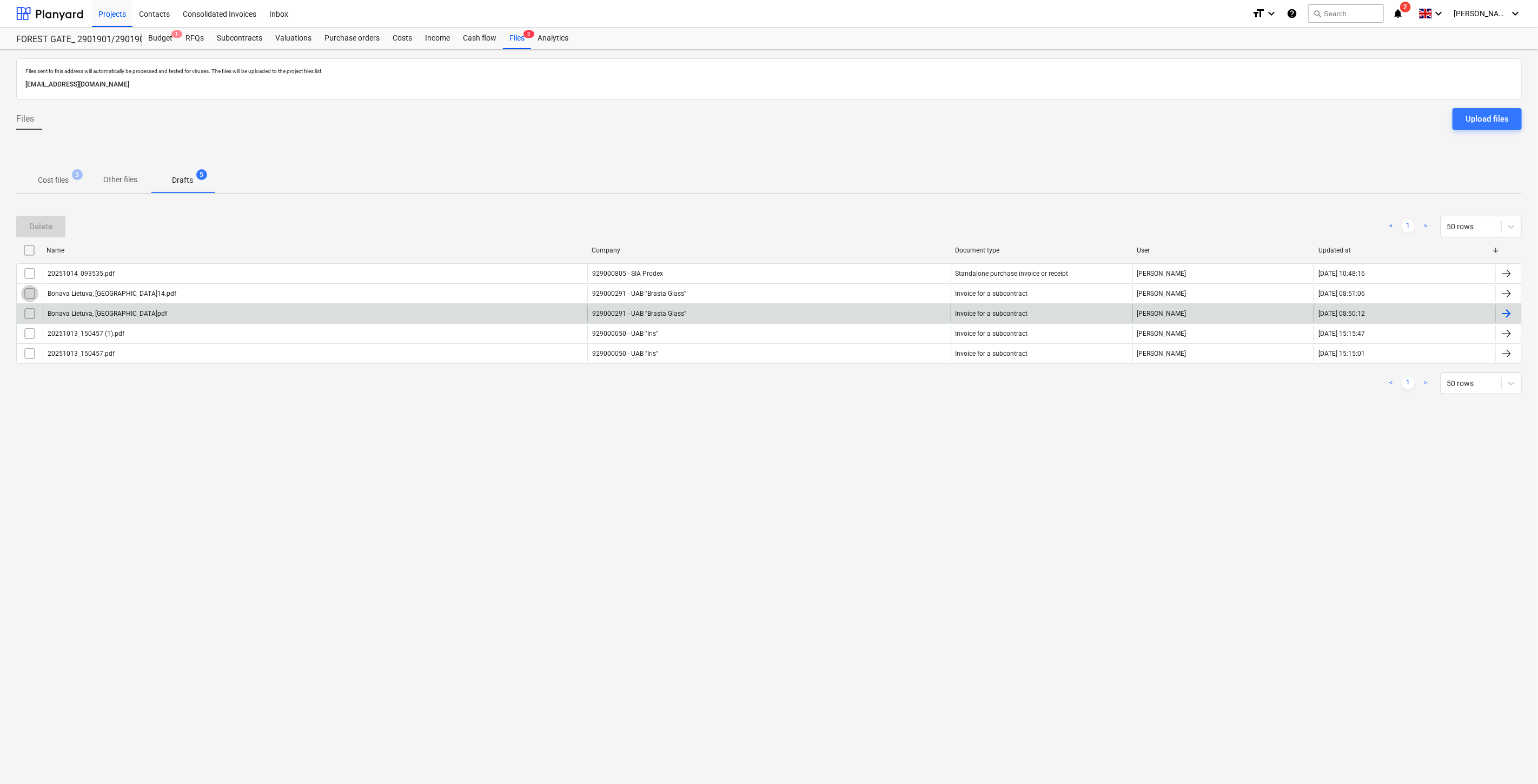
drag, startPoint x: 31, startPoint y: 289, endPoint x: 29, endPoint y: 304, distance: 15.1
click at [31, 290] on input "checkbox" at bounding box center [30, 293] width 18 height 18
click at [28, 312] on input "checkbox" at bounding box center [30, 314] width 18 height 18
click at [46, 230] on div "Delete" at bounding box center [40, 227] width 24 height 14
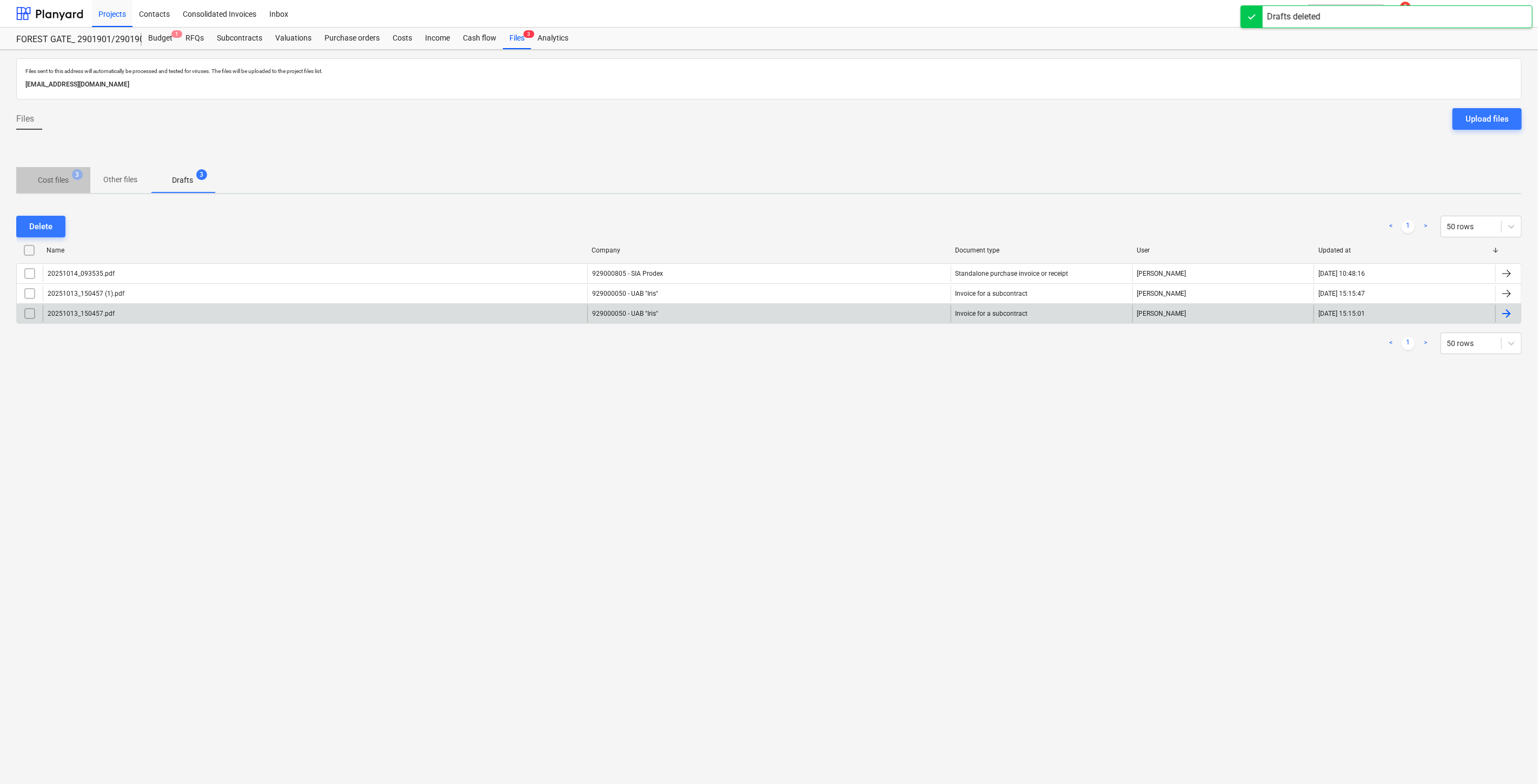
drag, startPoint x: 66, startPoint y: 181, endPoint x: 693, endPoint y: 170, distance: 627.1
click at [67, 181] on p "Cost files" at bounding box center [53, 180] width 31 height 11
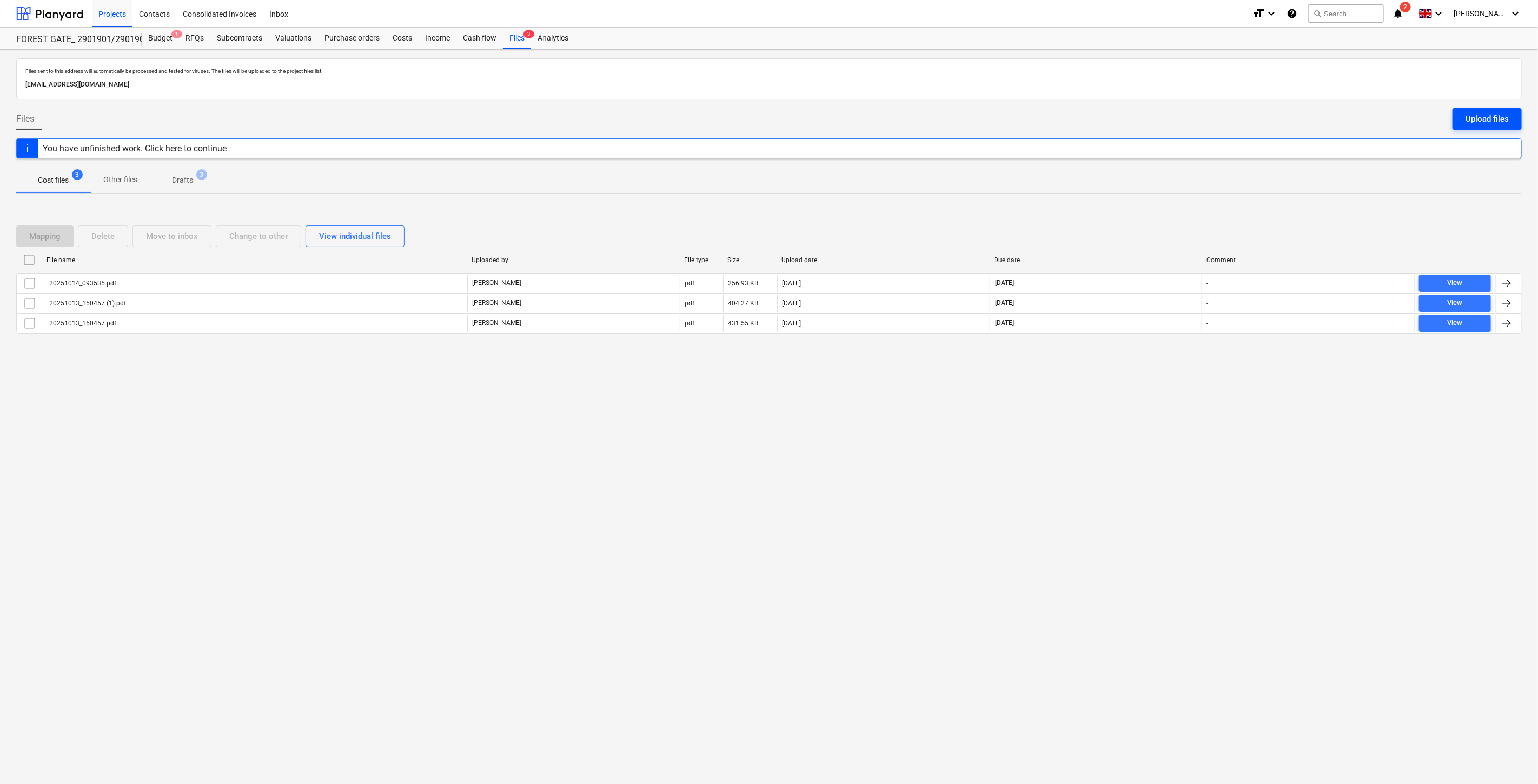
click at [1485, 117] on div "Upload files" at bounding box center [1487, 119] width 43 height 14
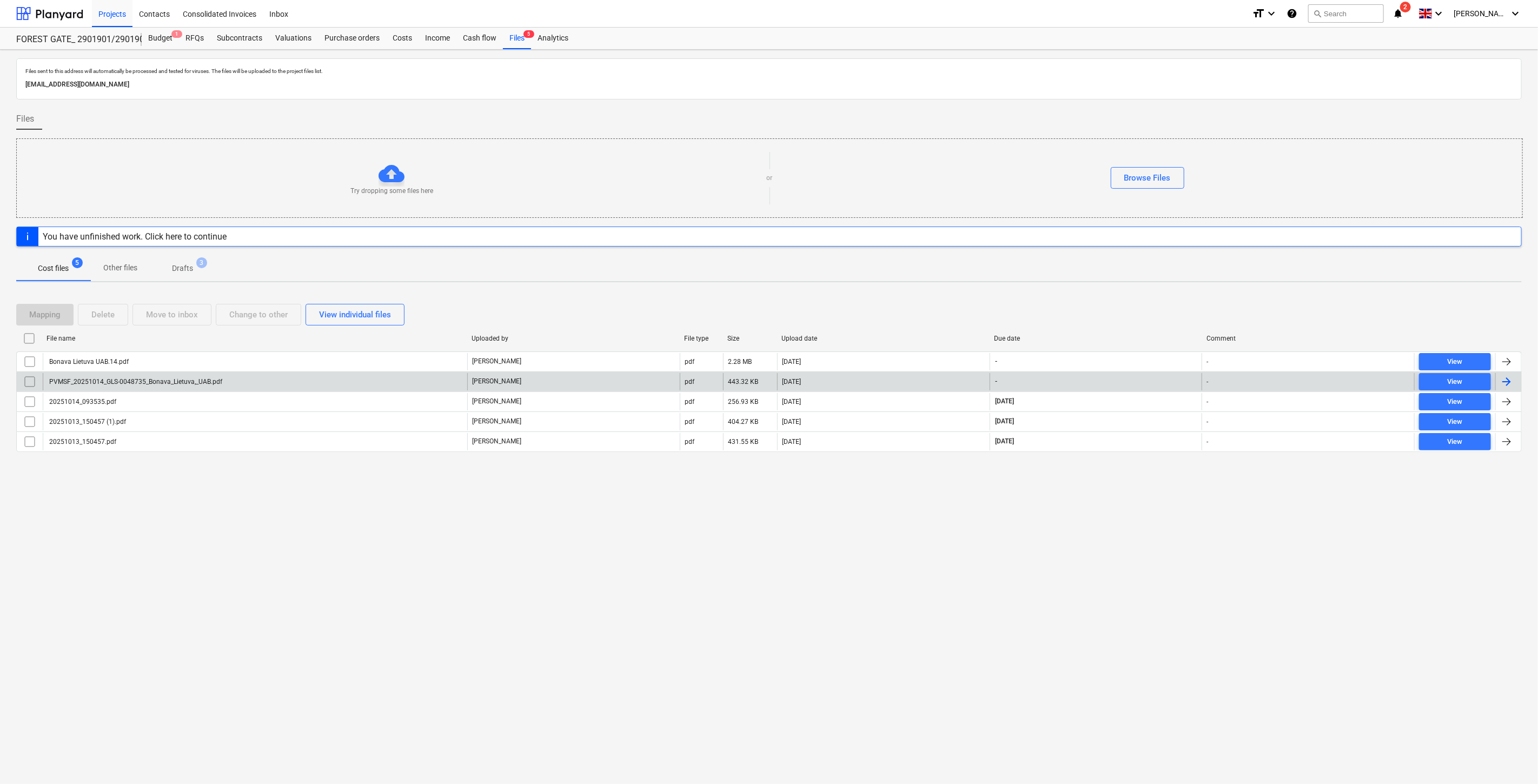
click at [372, 373] on div "PVMSF_20251014_GLS-0048735_Bonava_Lietuva,_UAB.pdf" at bounding box center [255, 382] width 424 height 18
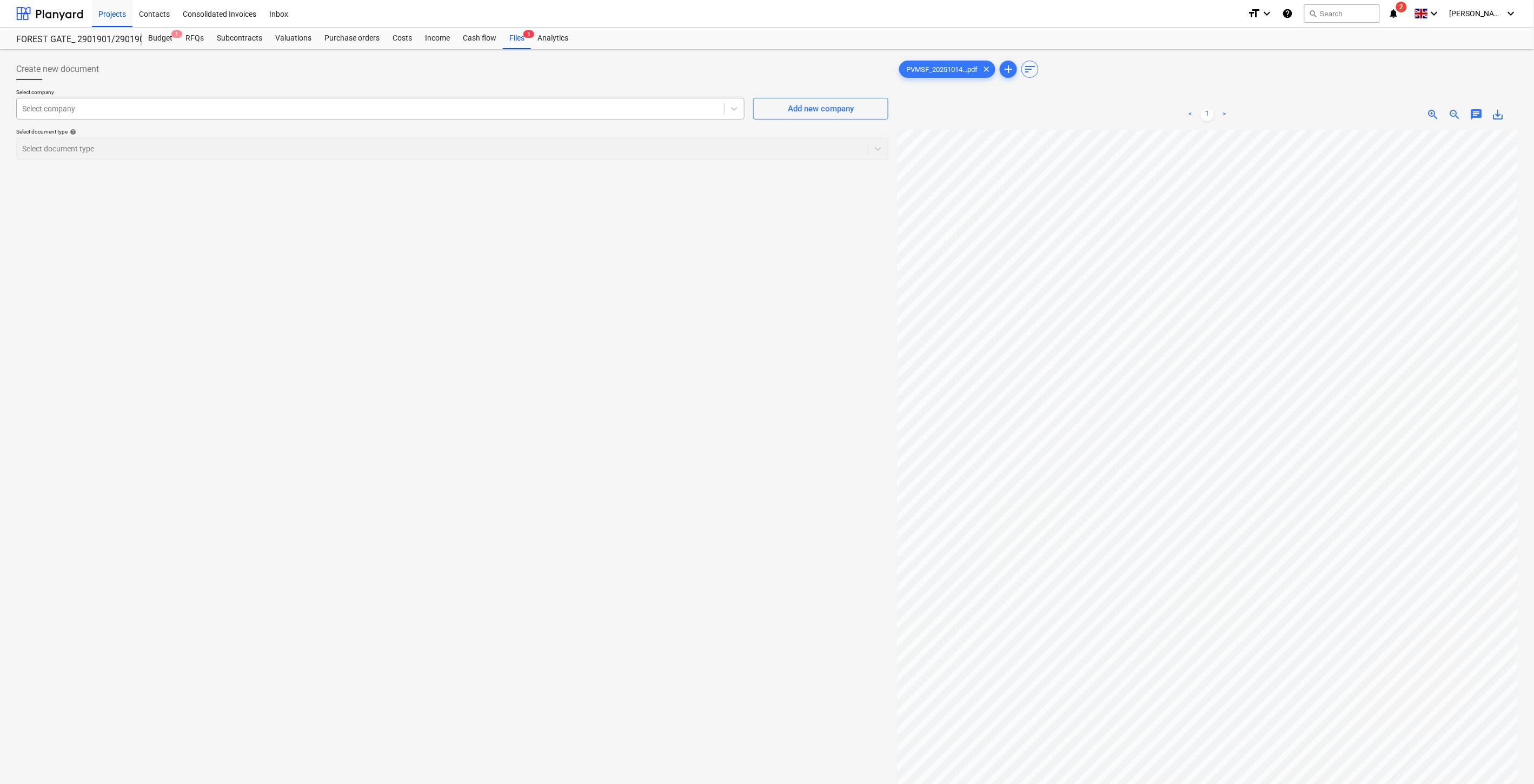
click at [490, 115] on div "Select company" at bounding box center [370, 108] width 707 height 15
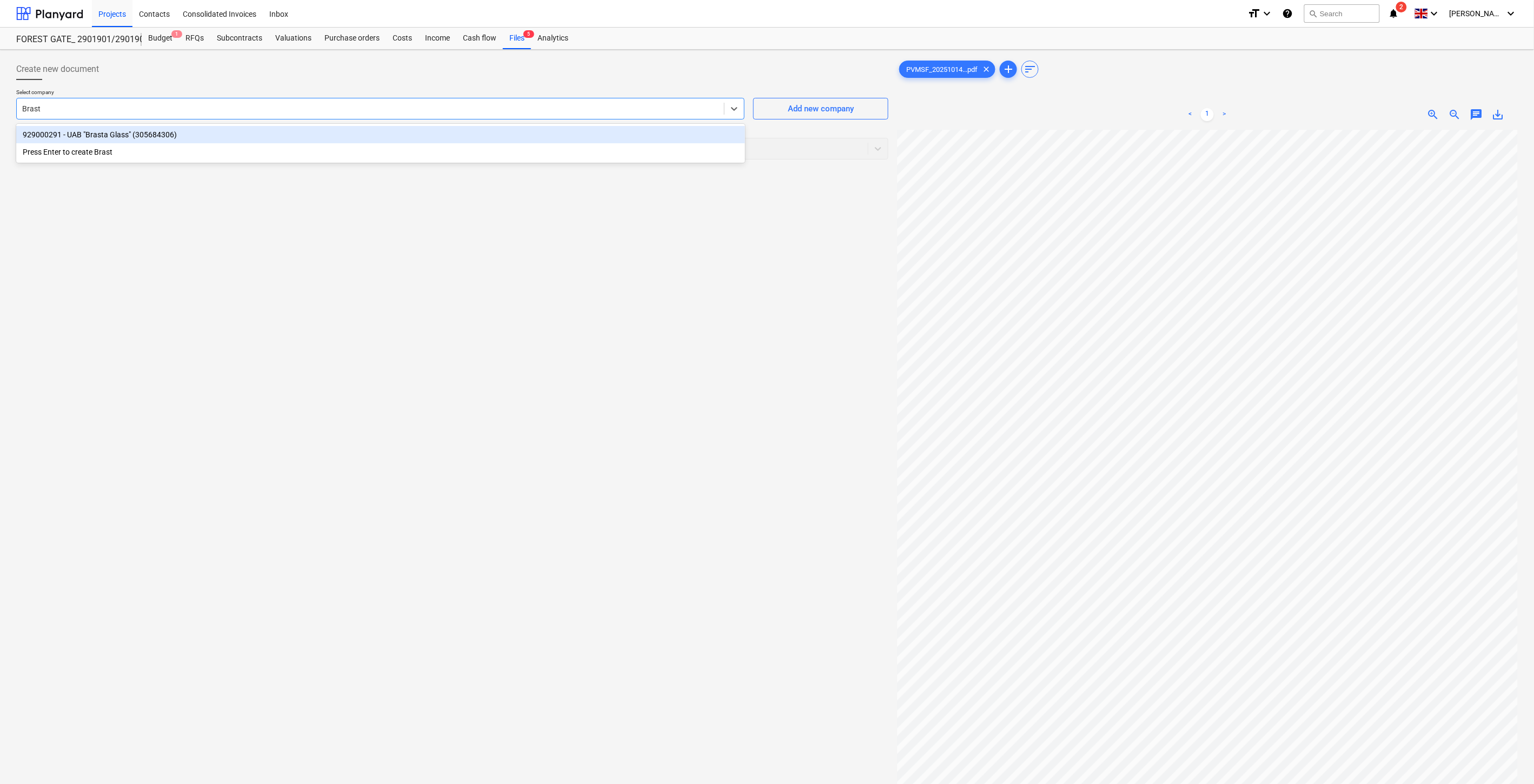
type input "Brasta"
click at [421, 131] on div "929000291 - UAB "Brasta Glass" (305684306)" at bounding box center [381, 135] width 729 height 18
click at [300, 148] on div at bounding box center [442, 149] width 840 height 11
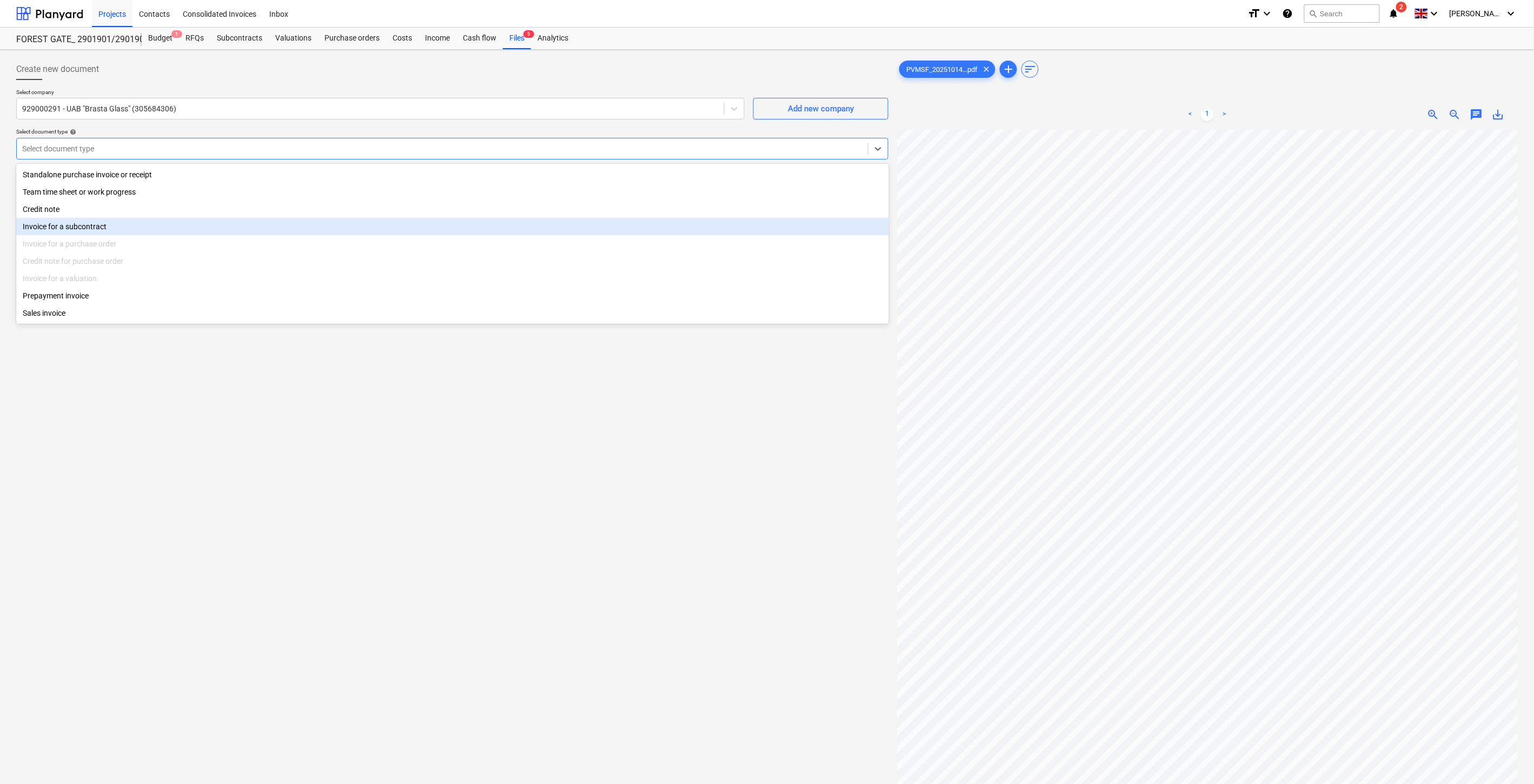
click at [111, 228] on div "Invoice for a subcontract" at bounding box center [453, 227] width 873 height 18
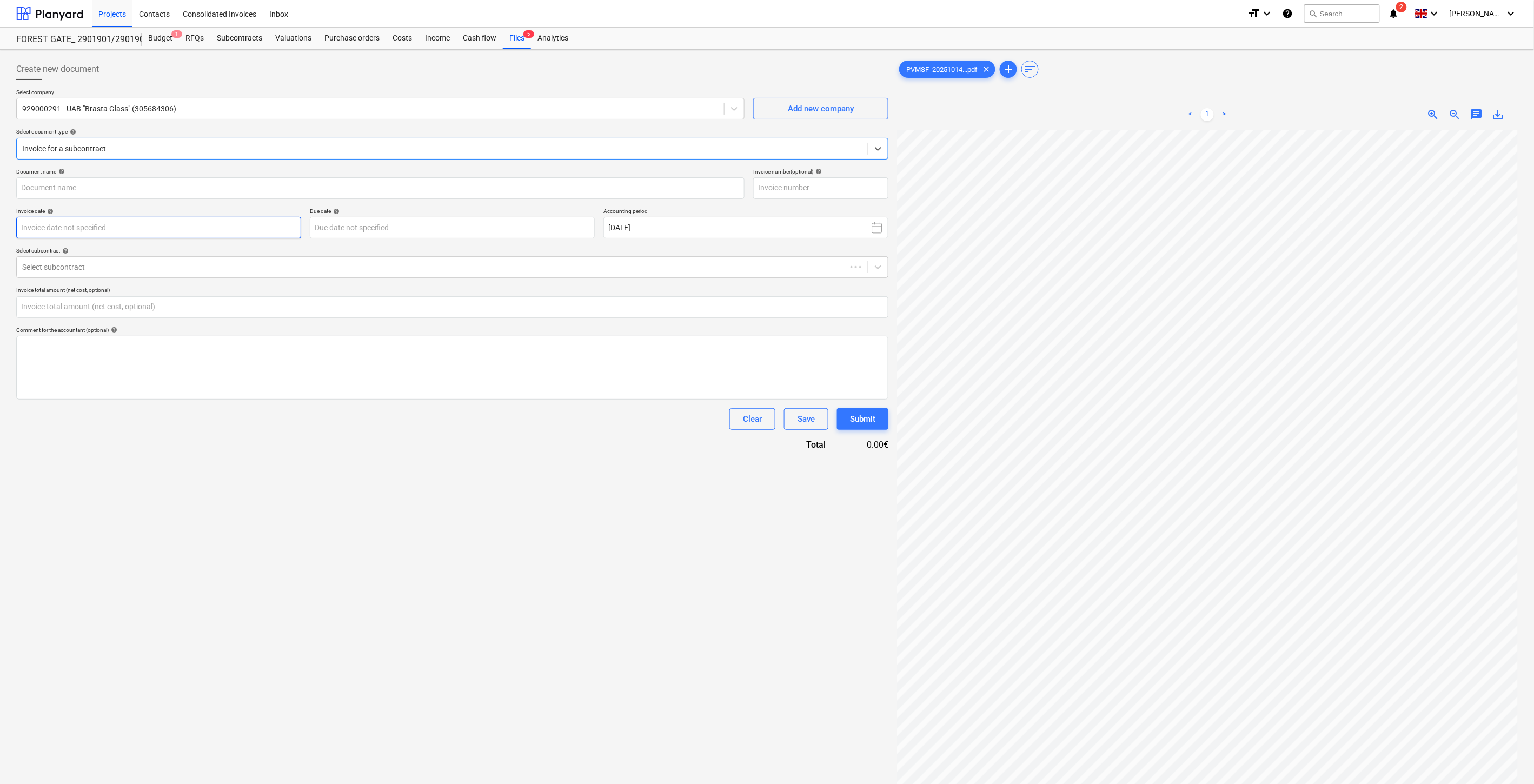
type input "PVMSF_20251014_GLS-0048735_Bonava_Lietuva,_UAB.pdf"
type input "0.00"
click at [823, 182] on input "text" at bounding box center [821, 187] width 135 height 22
type input "GLS-0048735"
click at [179, 224] on body "Projects Contacts Consolidated Invoices Inbox format_size keyboard_arrow_down h…" at bounding box center [767, 392] width 1534 height 784
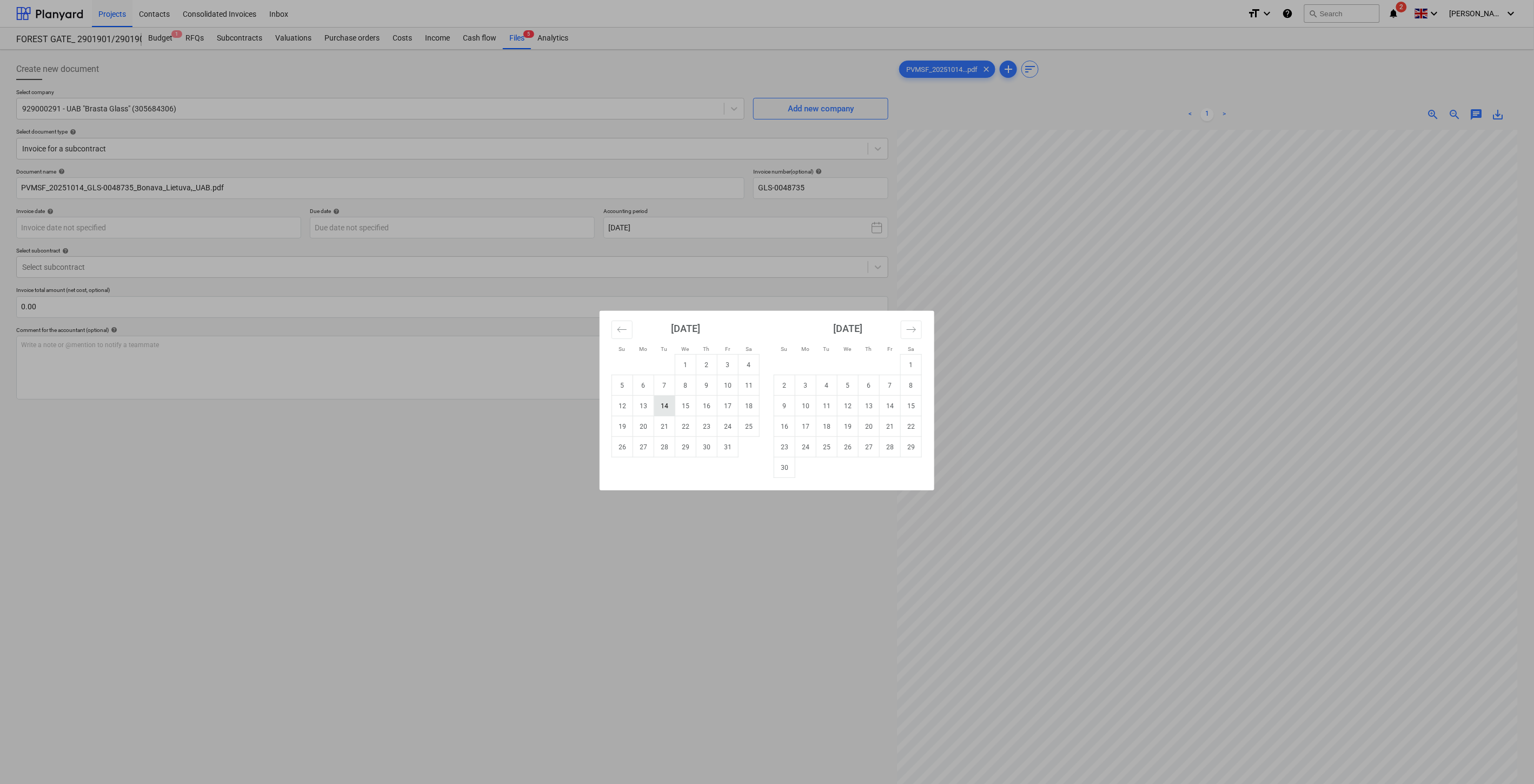
click at [671, 404] on td "14" at bounding box center [665, 406] width 21 height 20
type input "[DATE]"
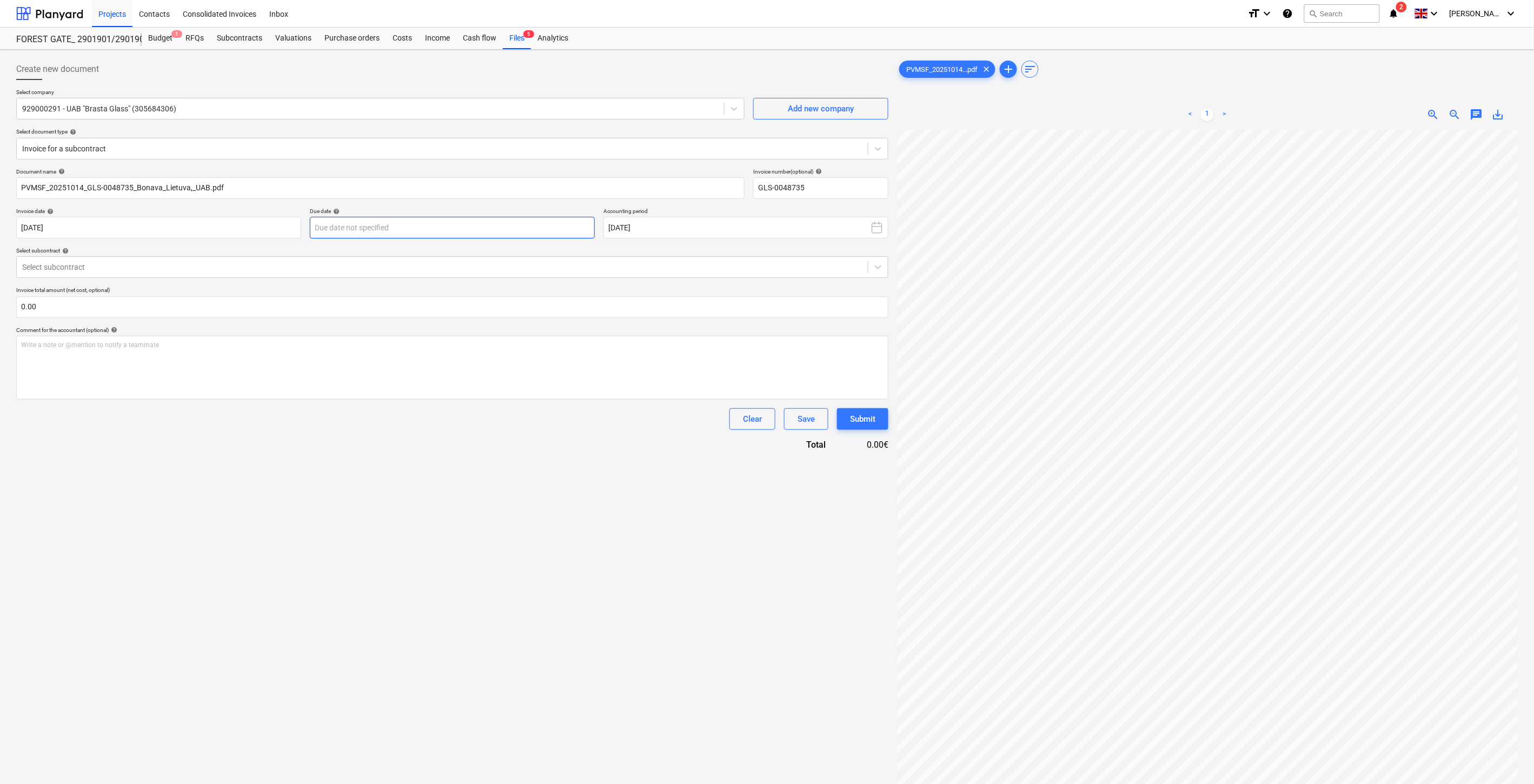
click at [350, 227] on body "Projects Contacts Consolidated Invoices Inbox format_size keyboard_arrow_down h…" at bounding box center [767, 392] width 1534 height 784
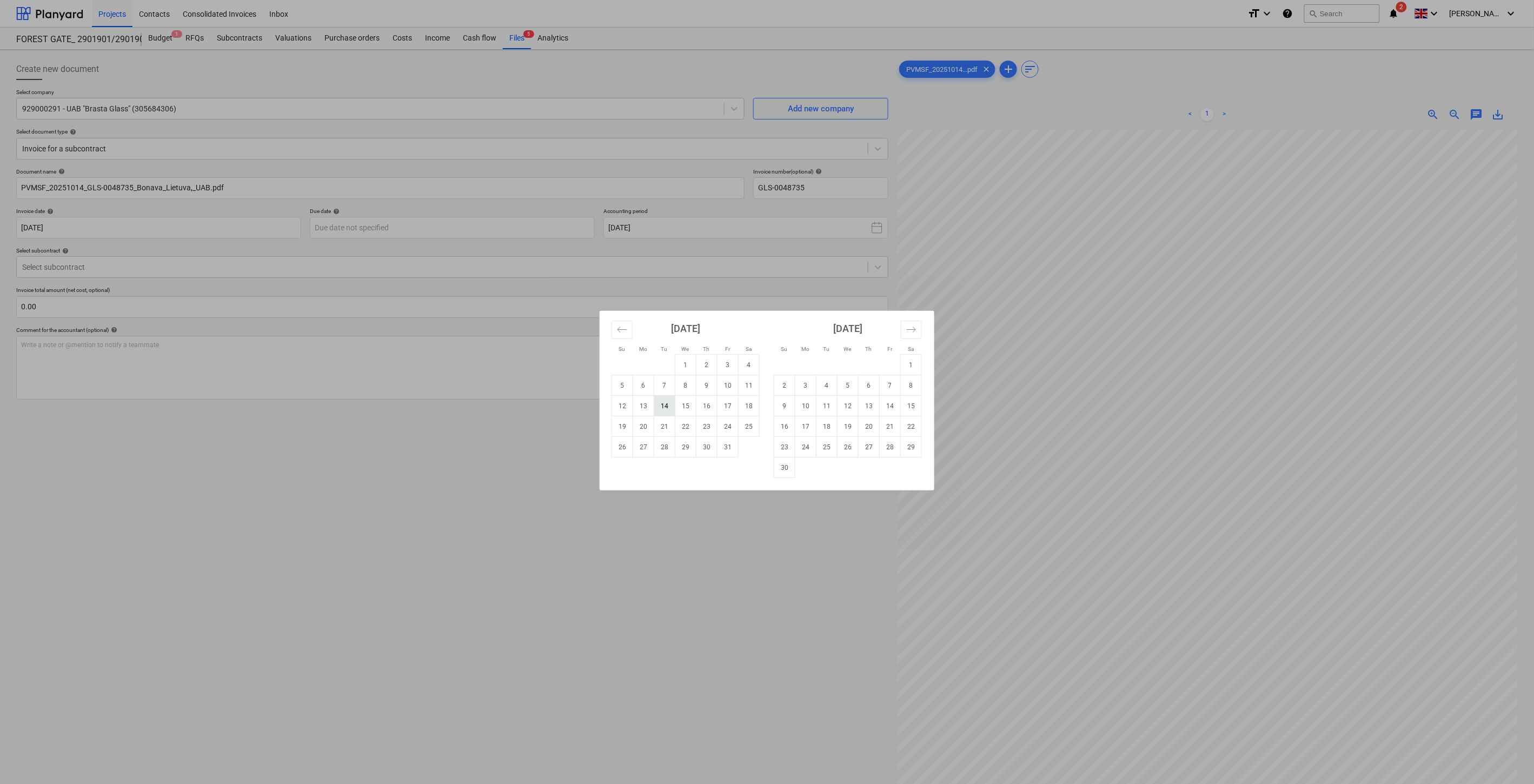
click at [663, 408] on td "14" at bounding box center [665, 406] width 21 height 20
type input "[DATE]"
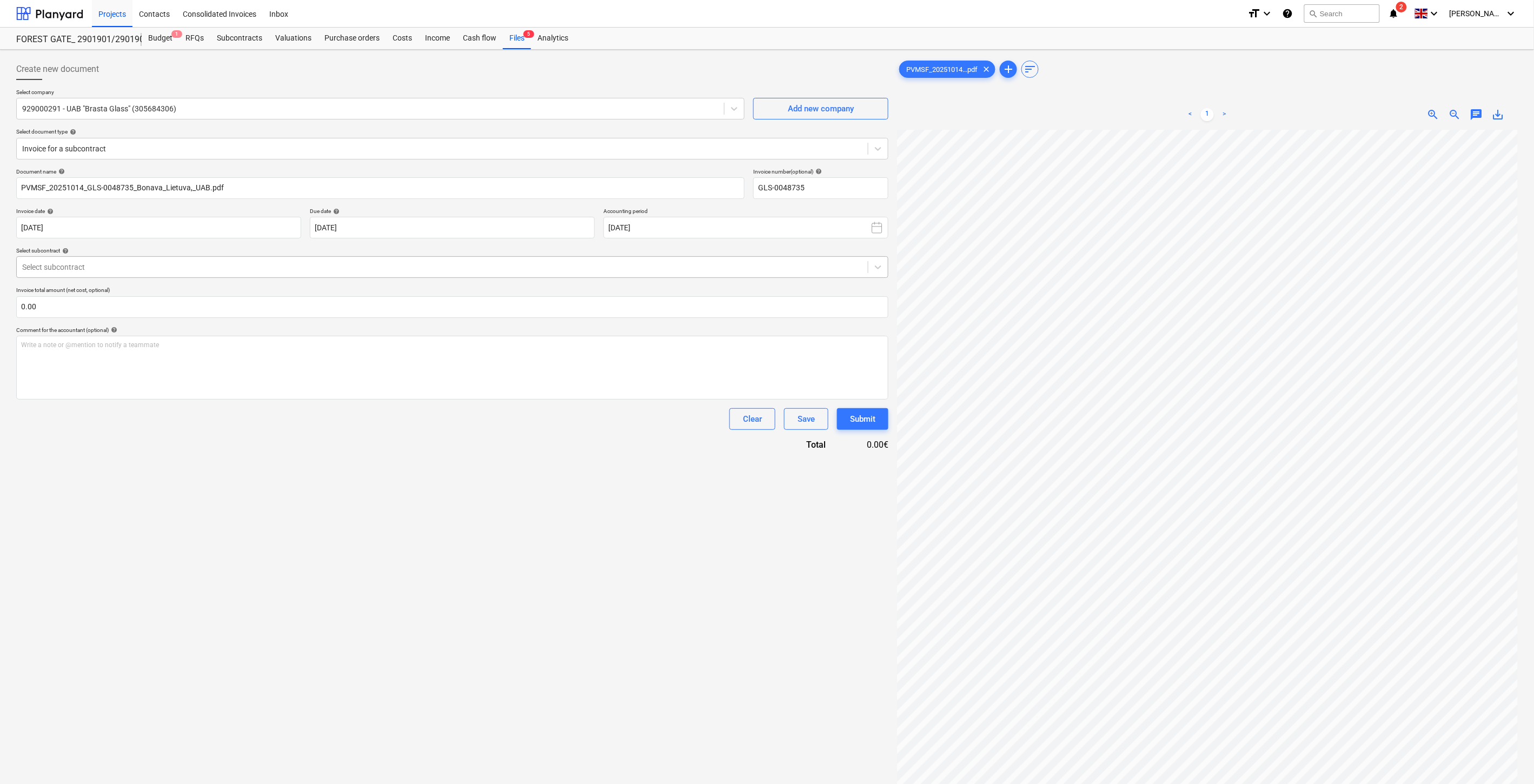
click at [393, 266] on div at bounding box center [442, 267] width 840 height 11
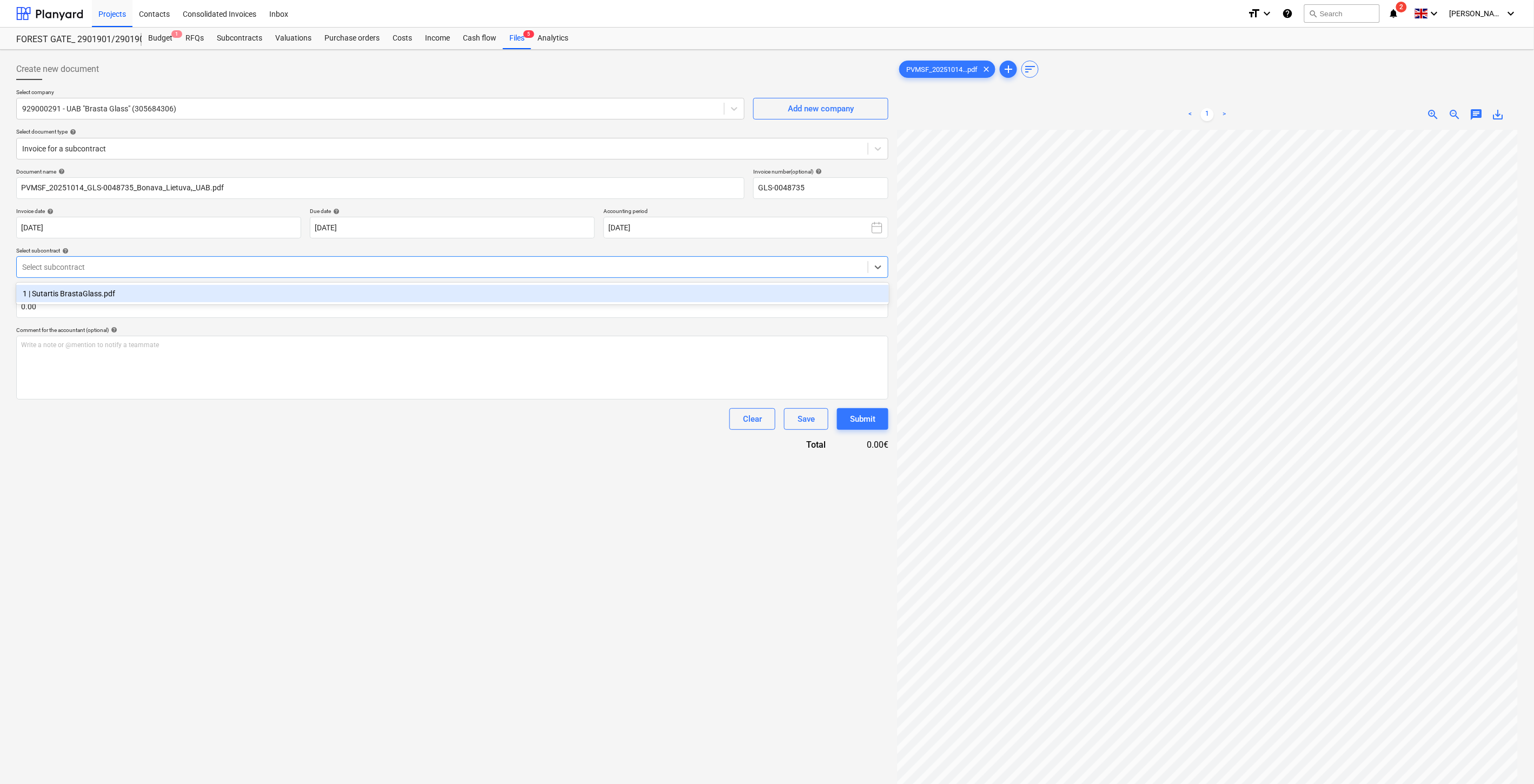
click at [353, 298] on div "1 | Sutartis BrastaGlass.pdf" at bounding box center [453, 293] width 873 height 18
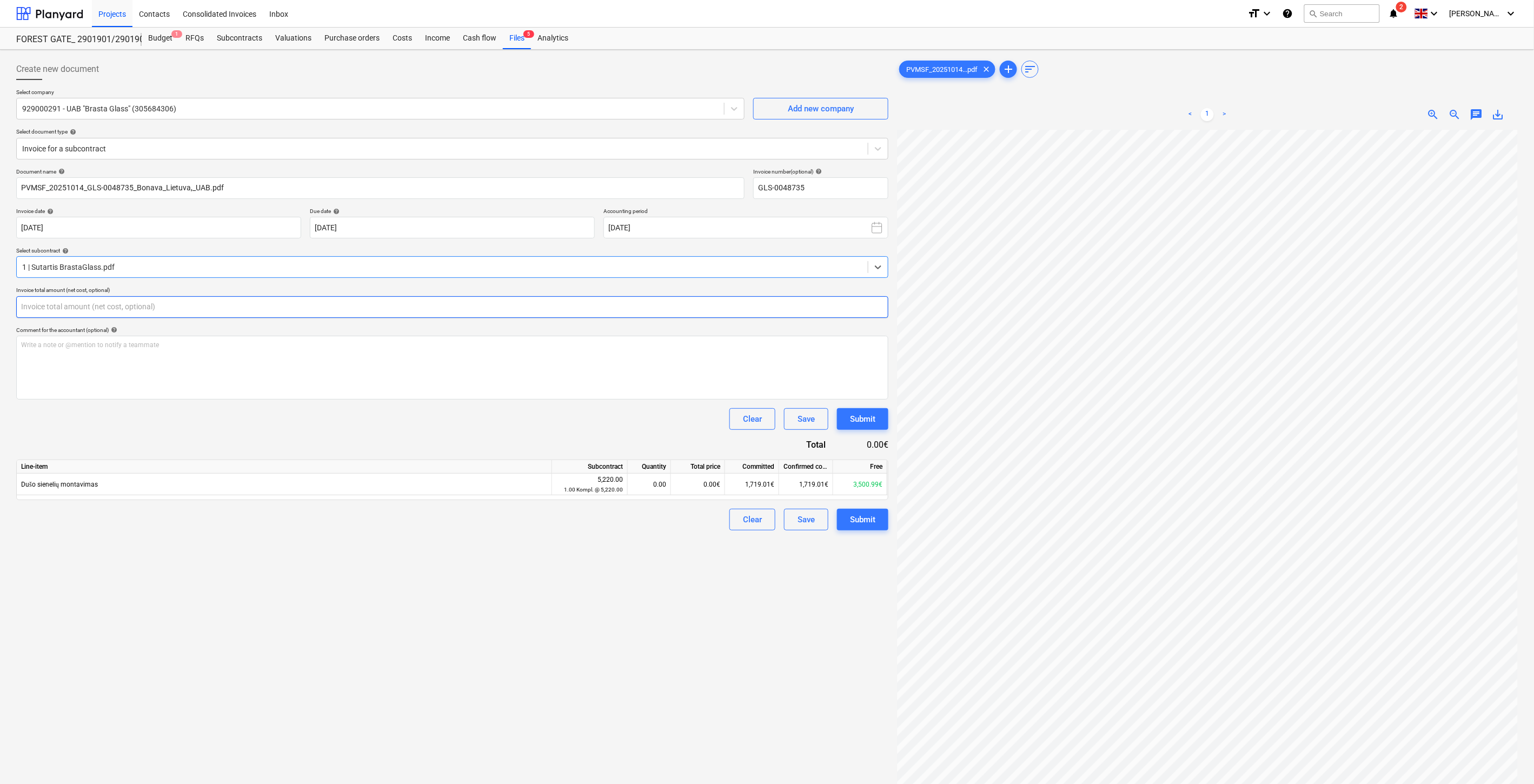
click at [330, 308] on input "text" at bounding box center [453, 307] width 873 height 22
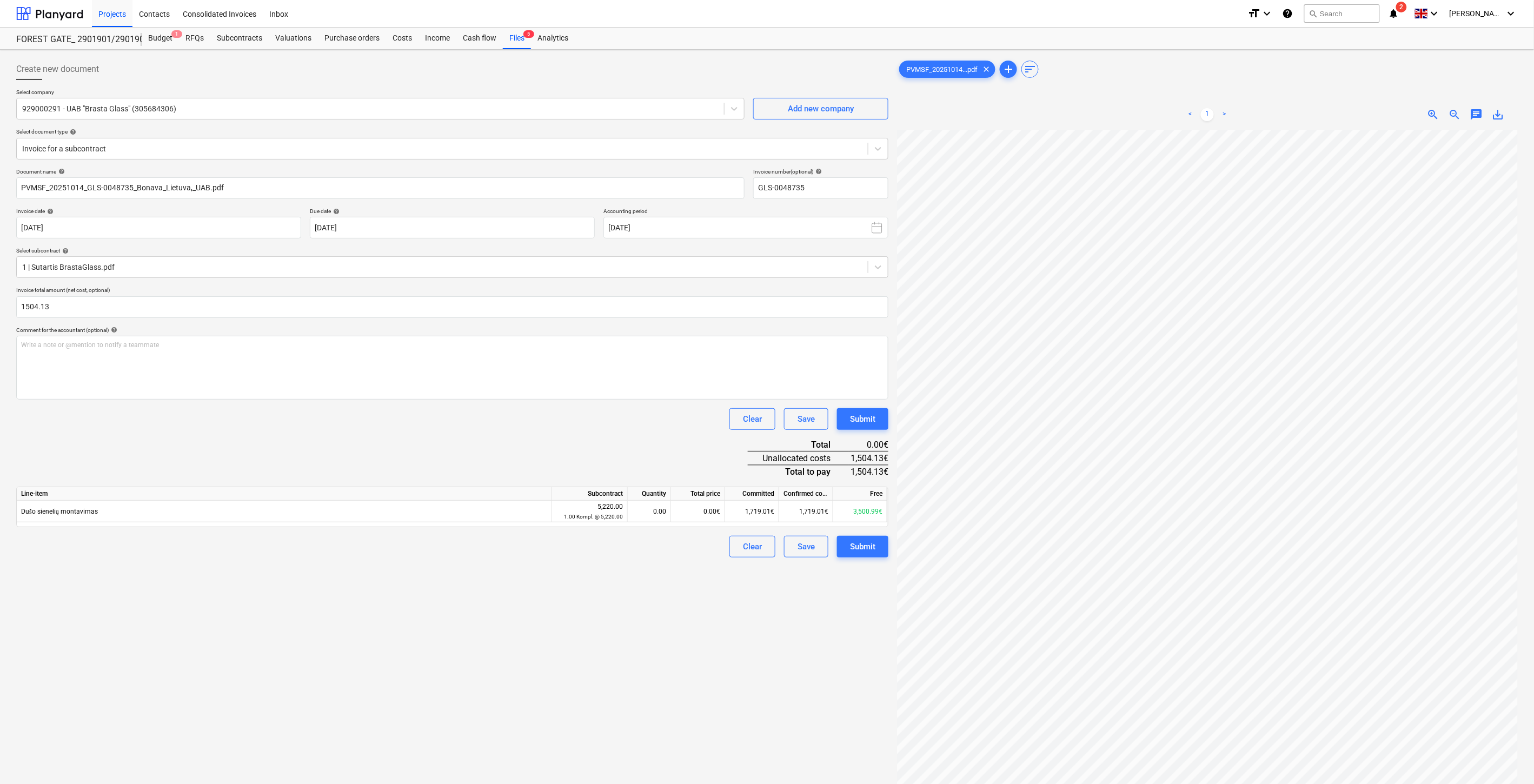
type input "1,504.13"
click at [395, 425] on div "Clear Save Submit" at bounding box center [453, 419] width 873 height 22
click at [712, 513] on div "0.00€" at bounding box center [698, 512] width 54 height 22
type input "1504.13"
click at [688, 468] on div "Document name help PVMSF_20251014_GLS-0048735_Bonava_Lietuva,_UAB.pdf Invoice n…" at bounding box center [453, 363] width 873 height 389
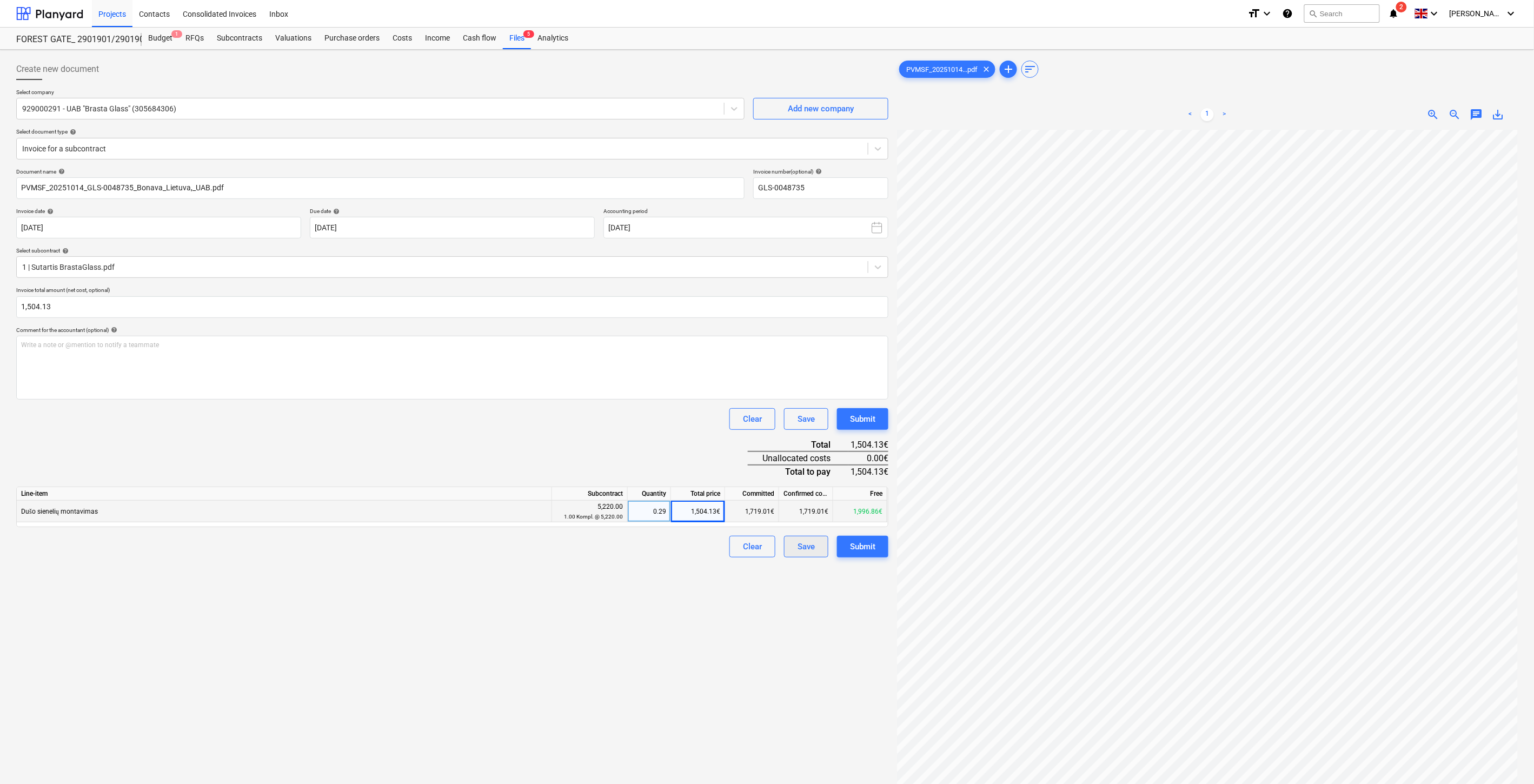
click at [810, 541] on div "Save" at bounding box center [806, 547] width 18 height 14
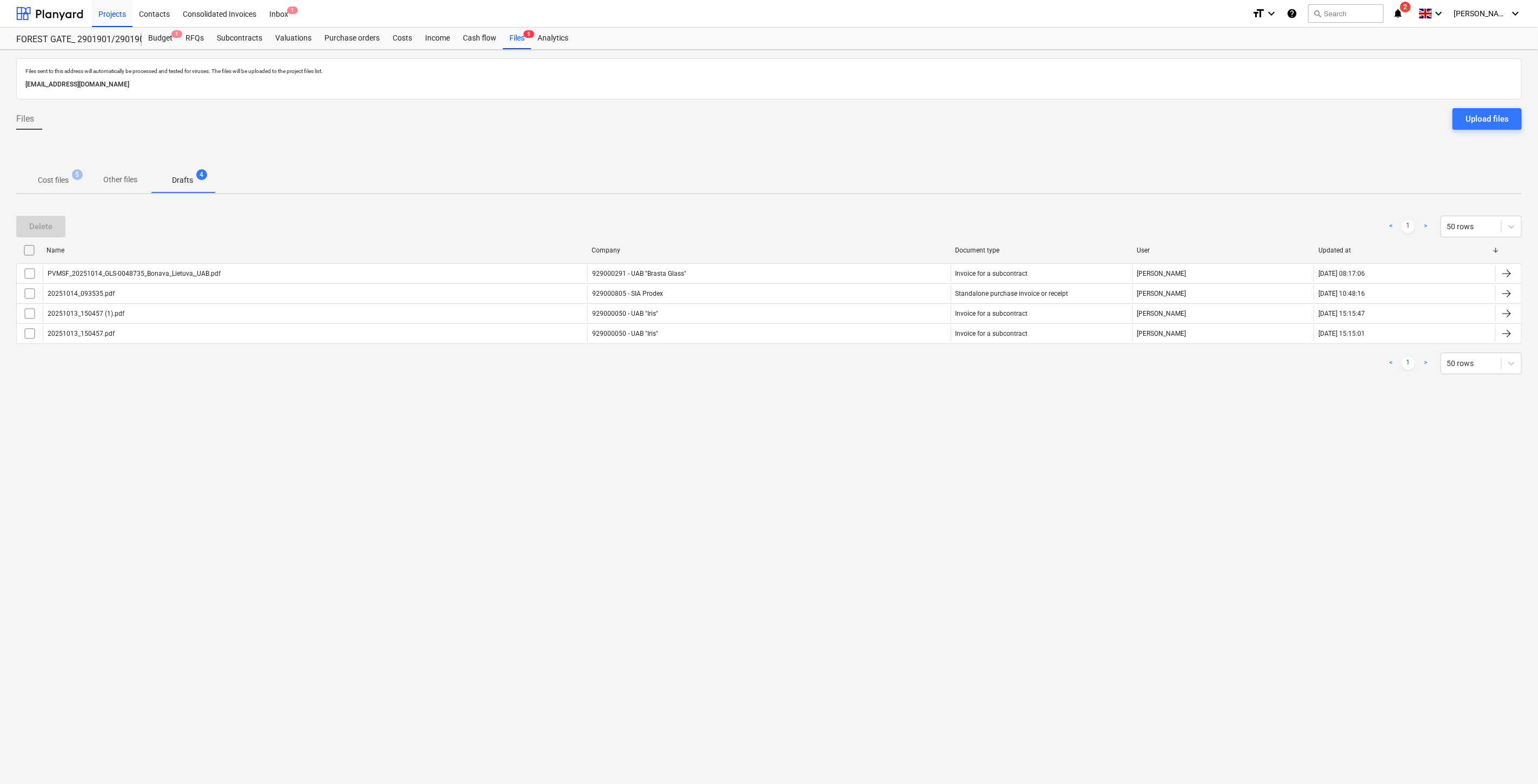
click at [39, 176] on p "Cost files" at bounding box center [53, 180] width 31 height 11
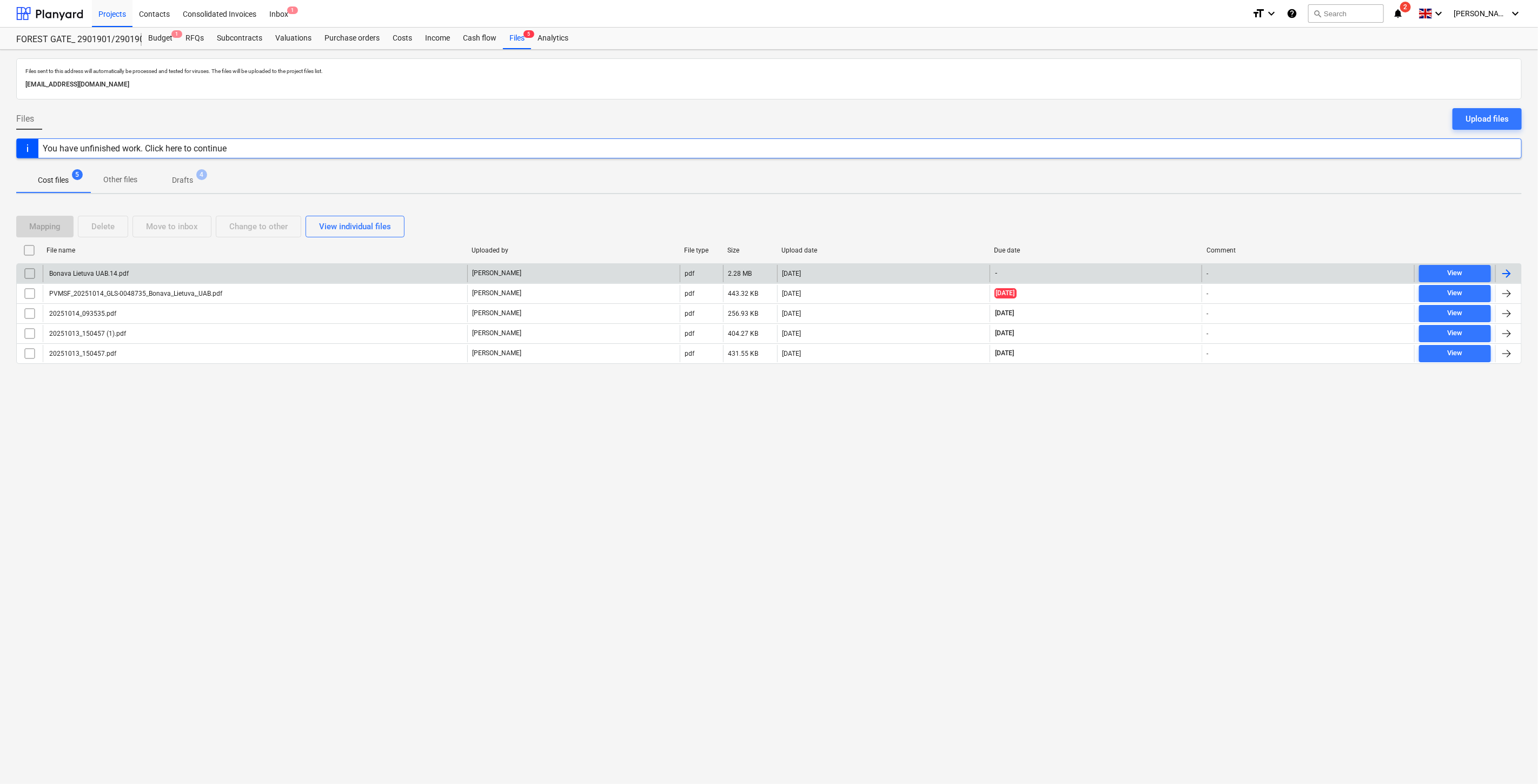
click at [583, 265] on div "[PERSON_NAME]" at bounding box center [573, 273] width 213 height 18
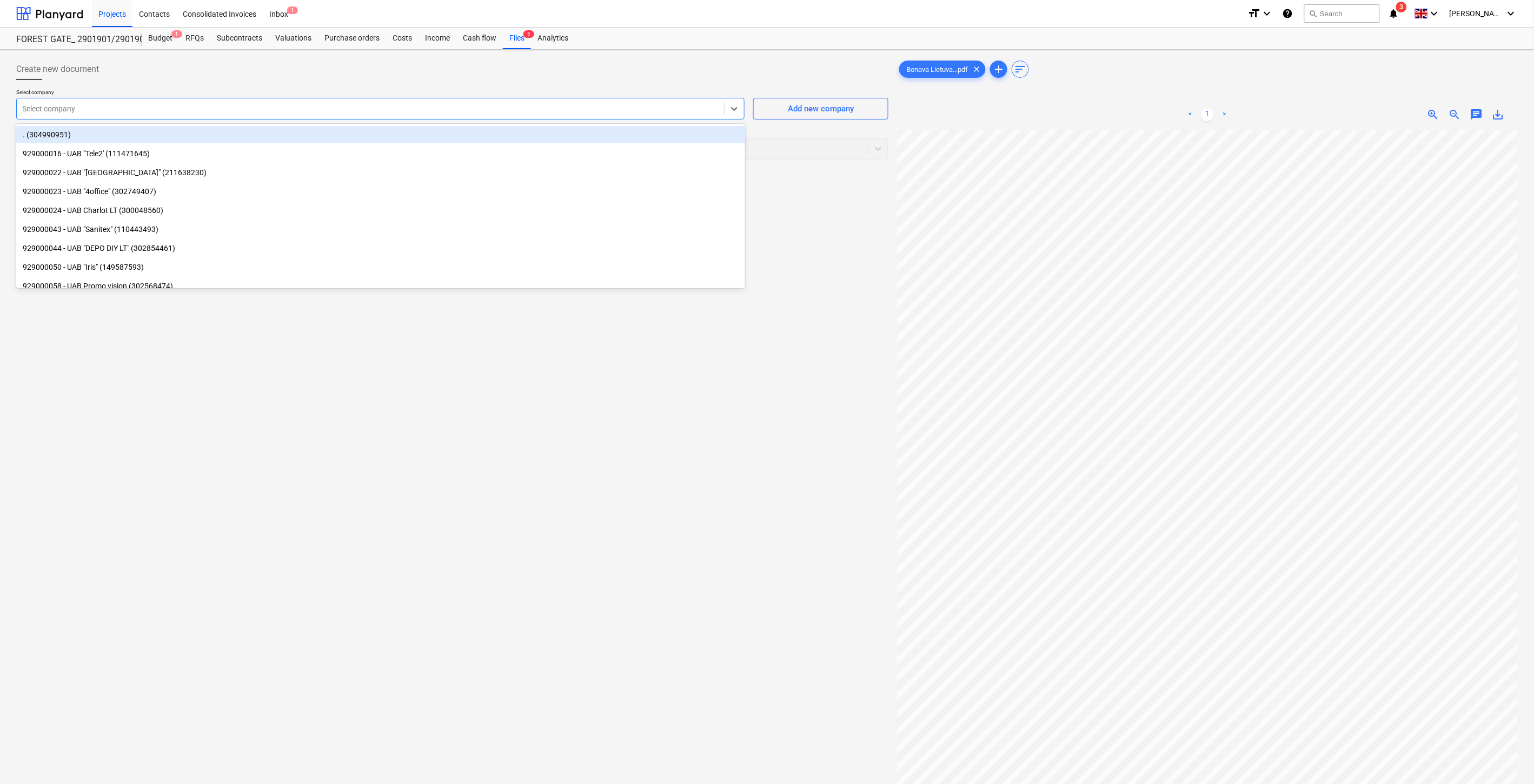
click at [437, 115] on div "Select company" at bounding box center [370, 108] width 707 height 15
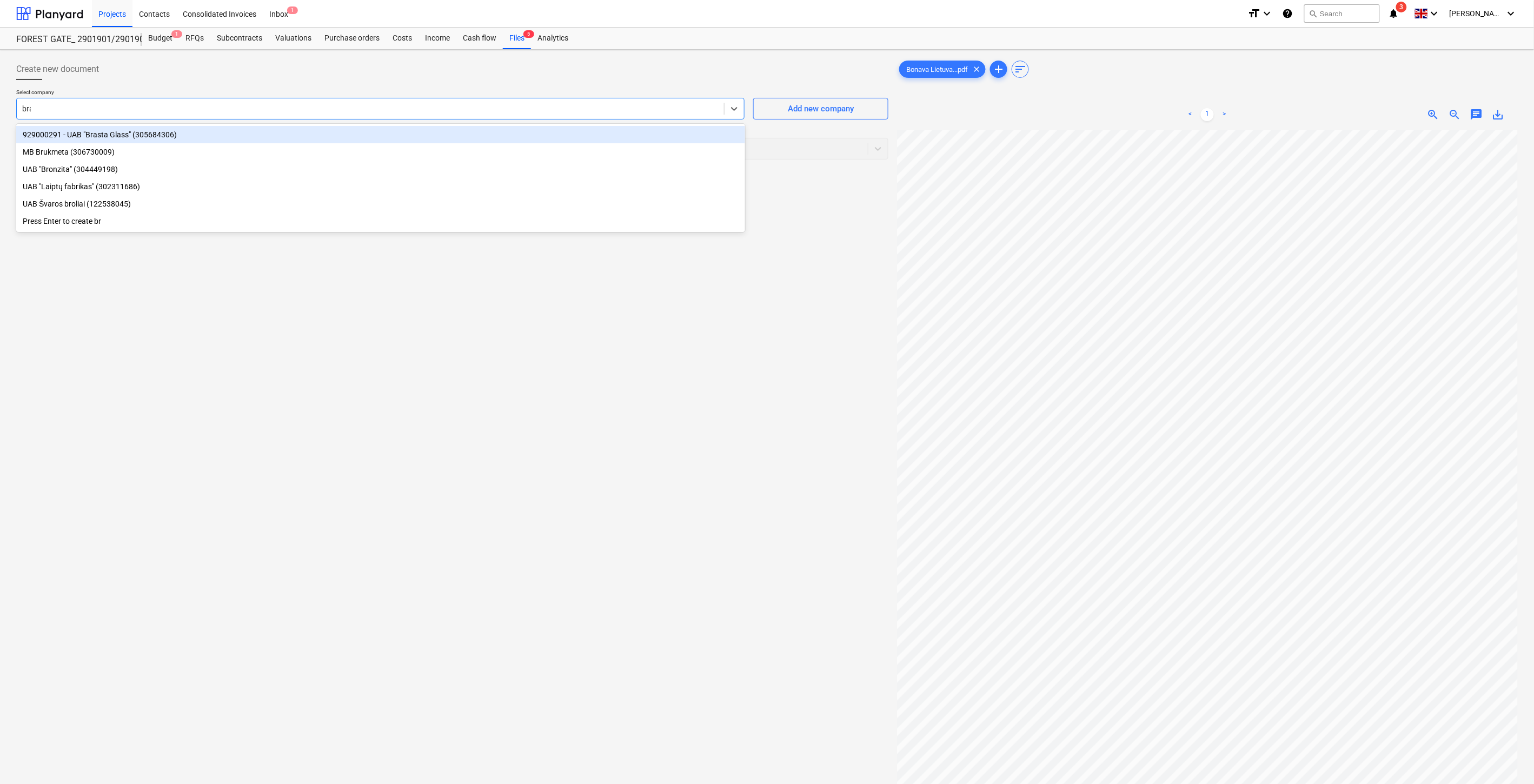
type input "bras"
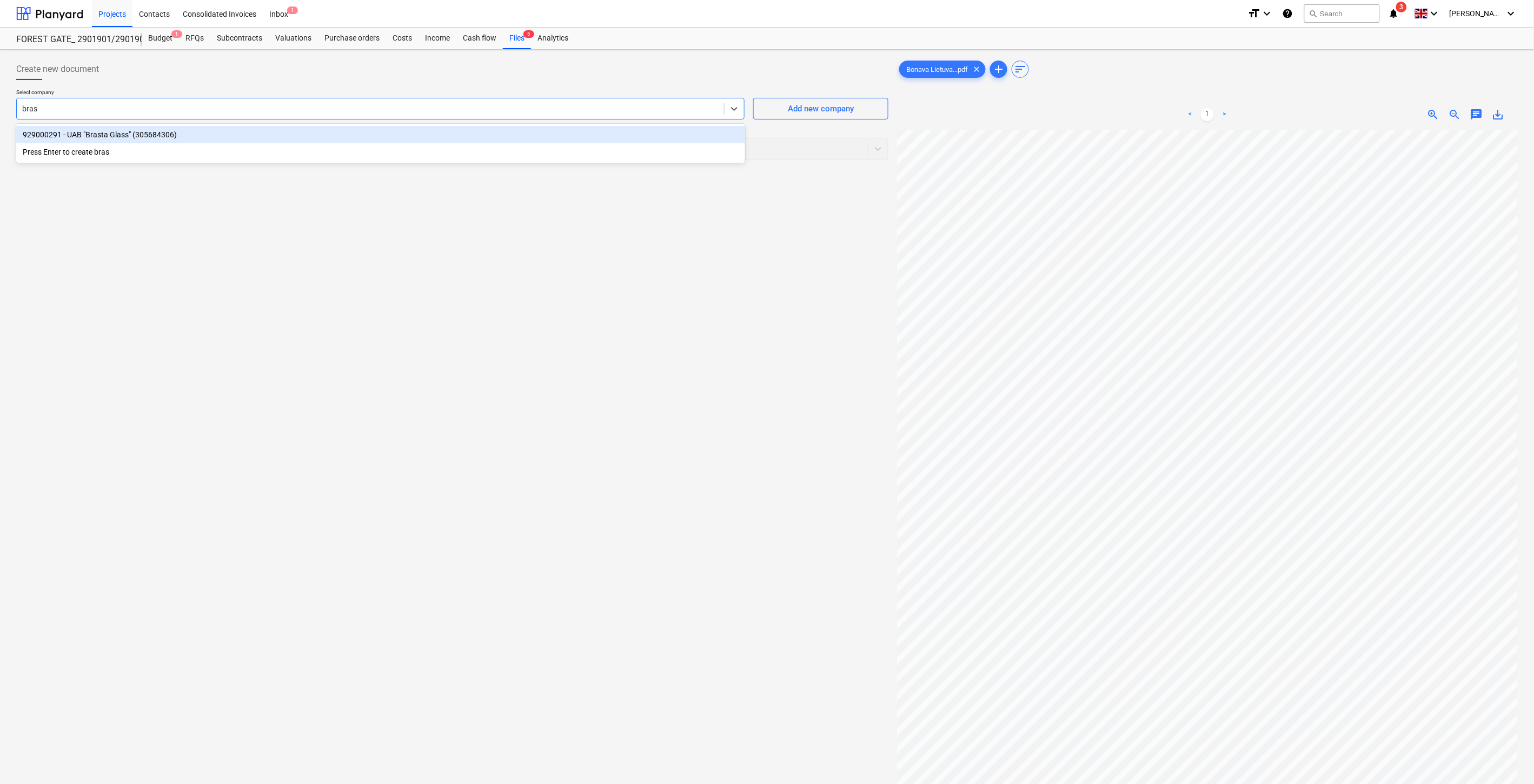
click at [263, 139] on div "929000291 - UAB "Brasta Glass" (305684306)" at bounding box center [381, 135] width 729 height 18
click at [246, 153] on div at bounding box center [442, 149] width 840 height 11
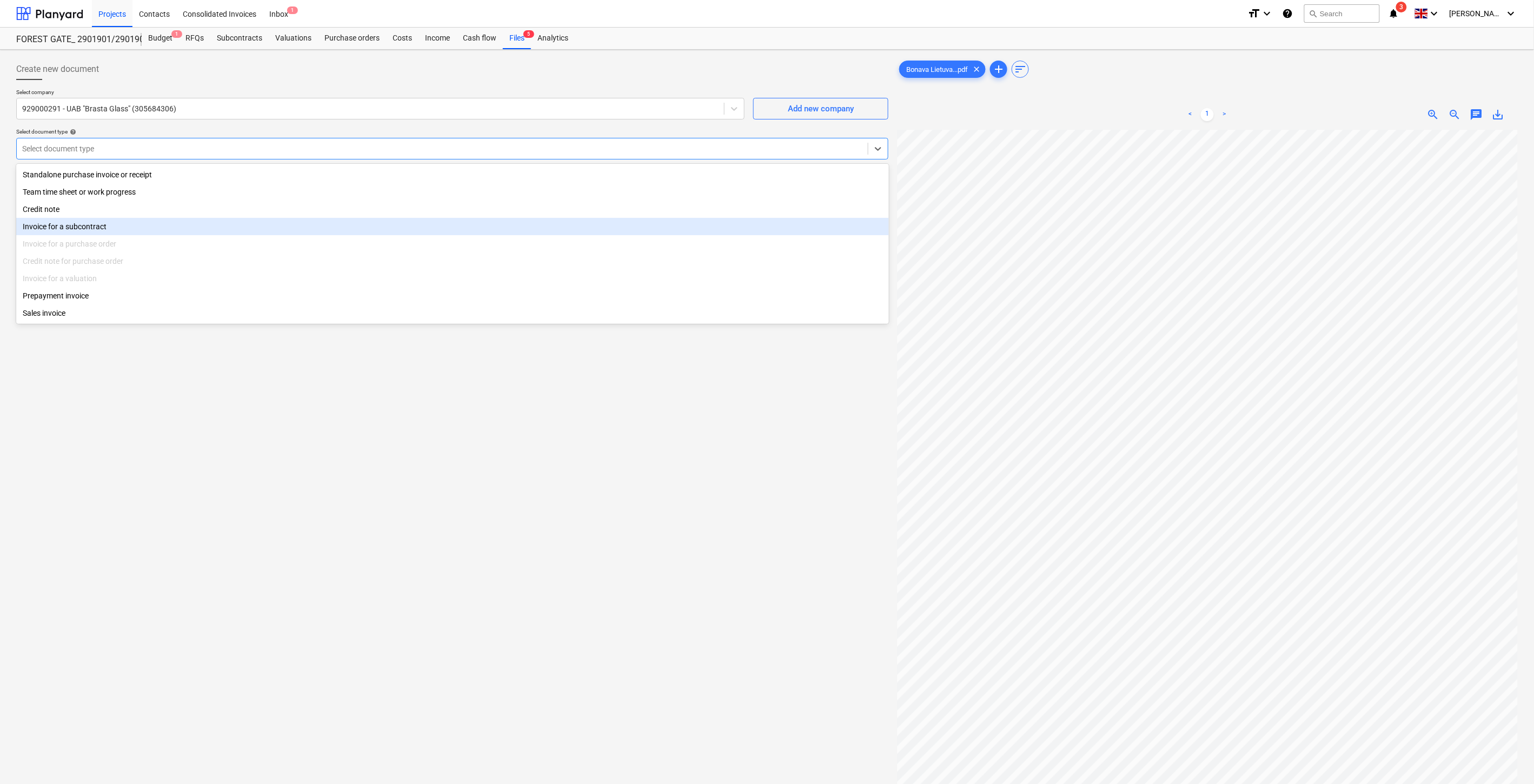
click at [140, 224] on div "Invoice for a subcontract" at bounding box center [453, 227] width 873 height 18
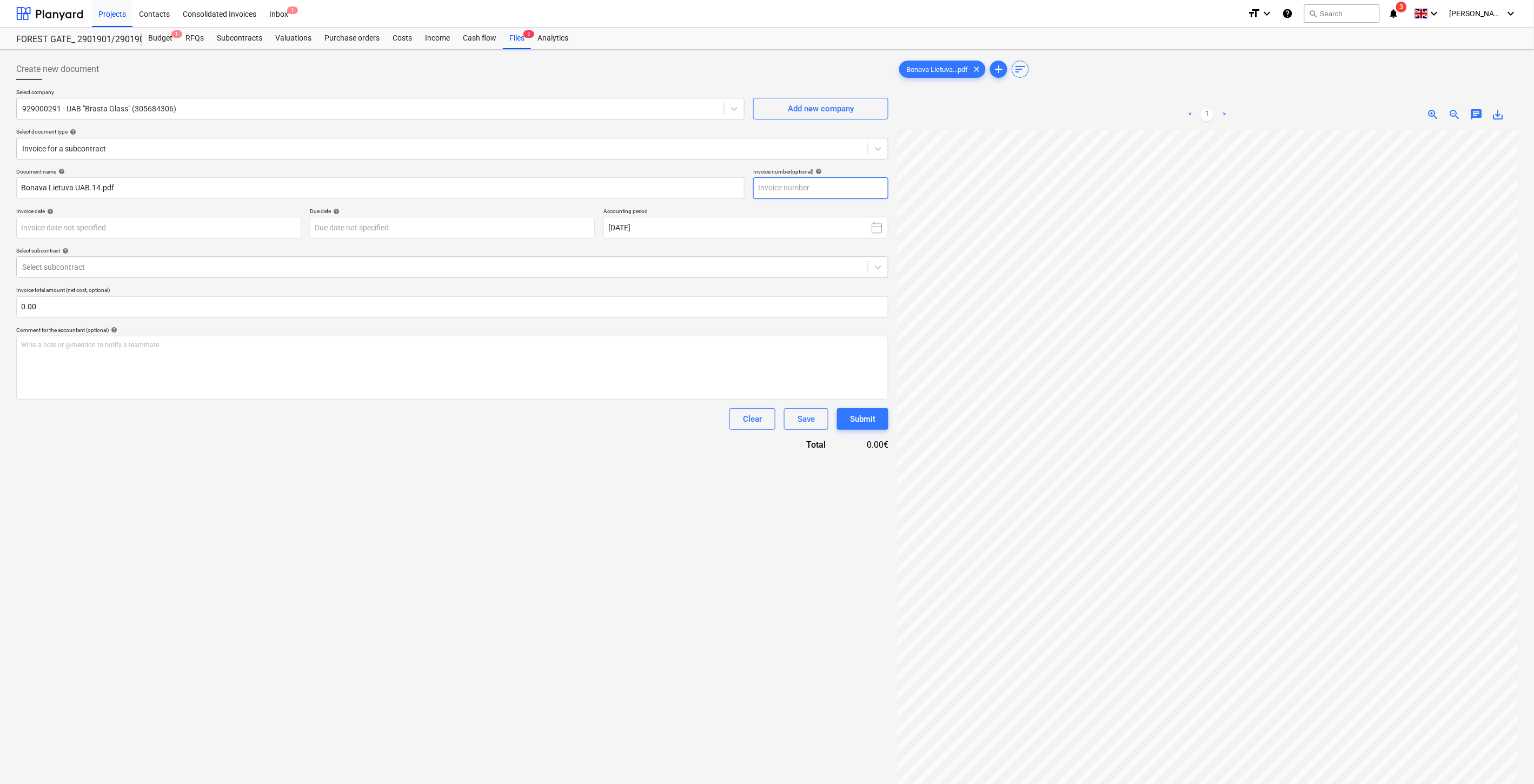
click at [791, 194] on input "text" at bounding box center [821, 187] width 135 height 22
type input "UBG-010940"
click at [204, 230] on body "Projects Contacts Consolidated Invoices Inbox 1 format_size keyboard_arrow_down…" at bounding box center [767, 392] width 1534 height 784
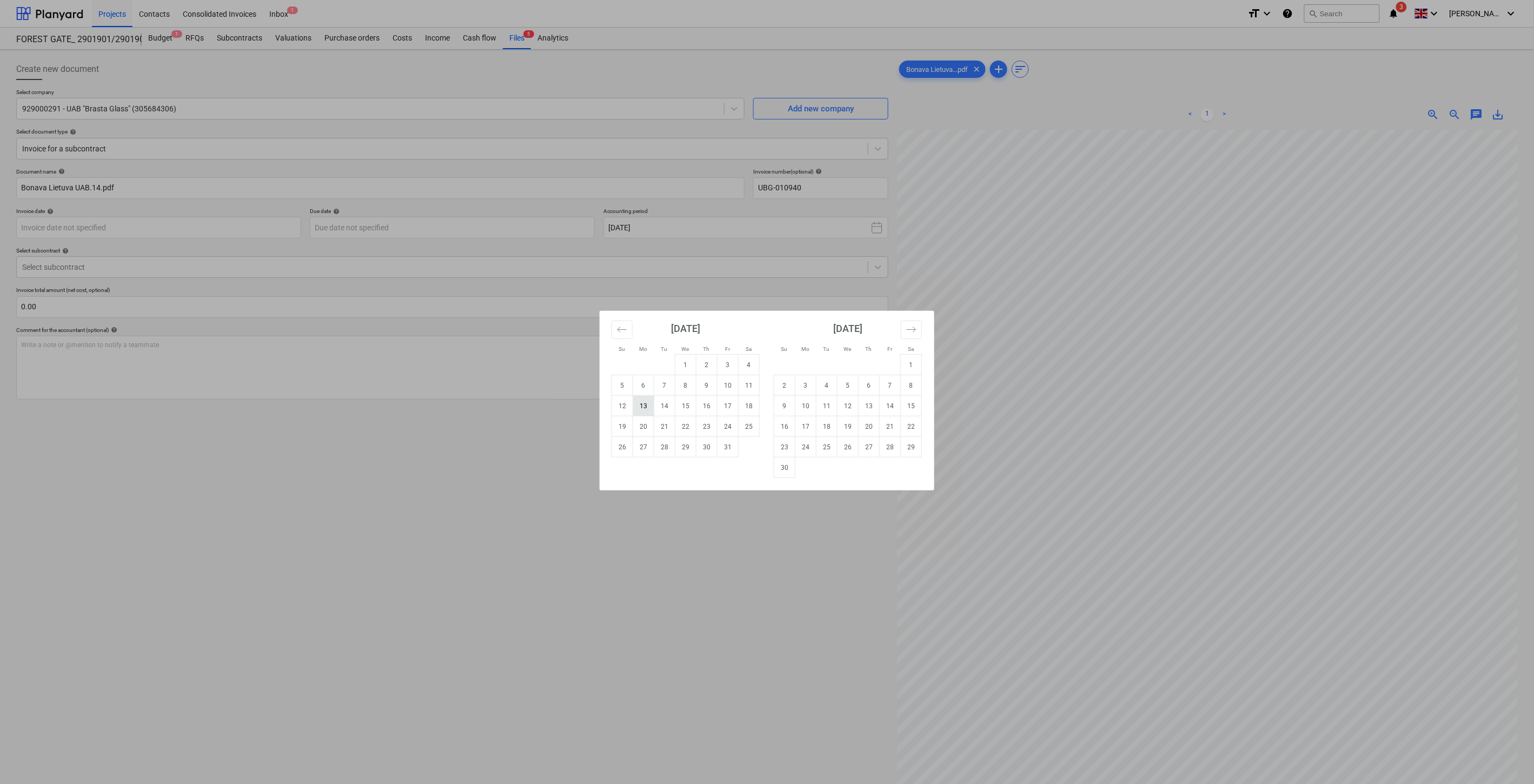
click at [647, 403] on td "13" at bounding box center [644, 406] width 21 height 20
type input "[DATE]"
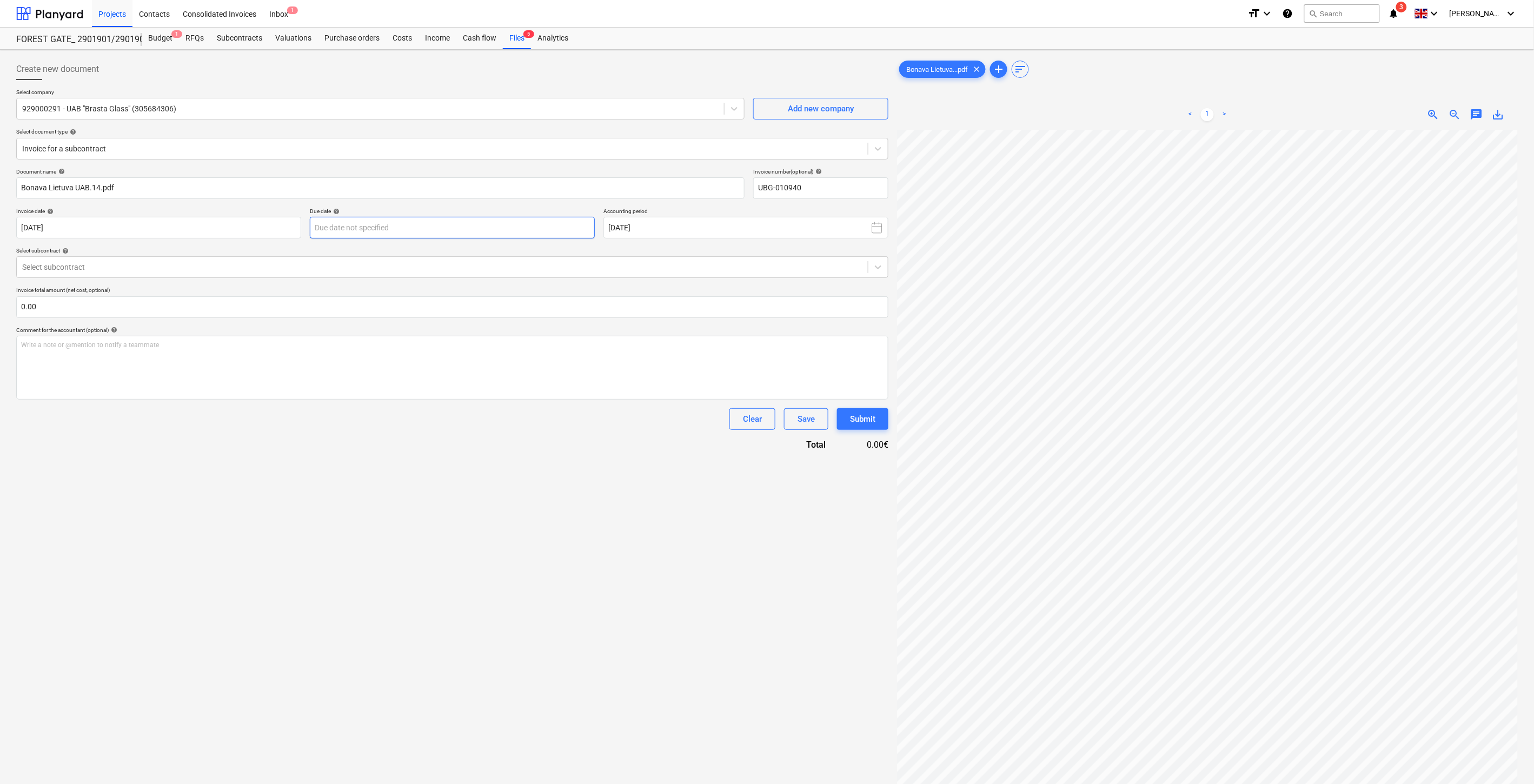
click at [450, 237] on body "Projects Contacts Consolidated Invoices Inbox 1 format_size keyboard_arrow_down…" at bounding box center [767, 392] width 1534 height 784
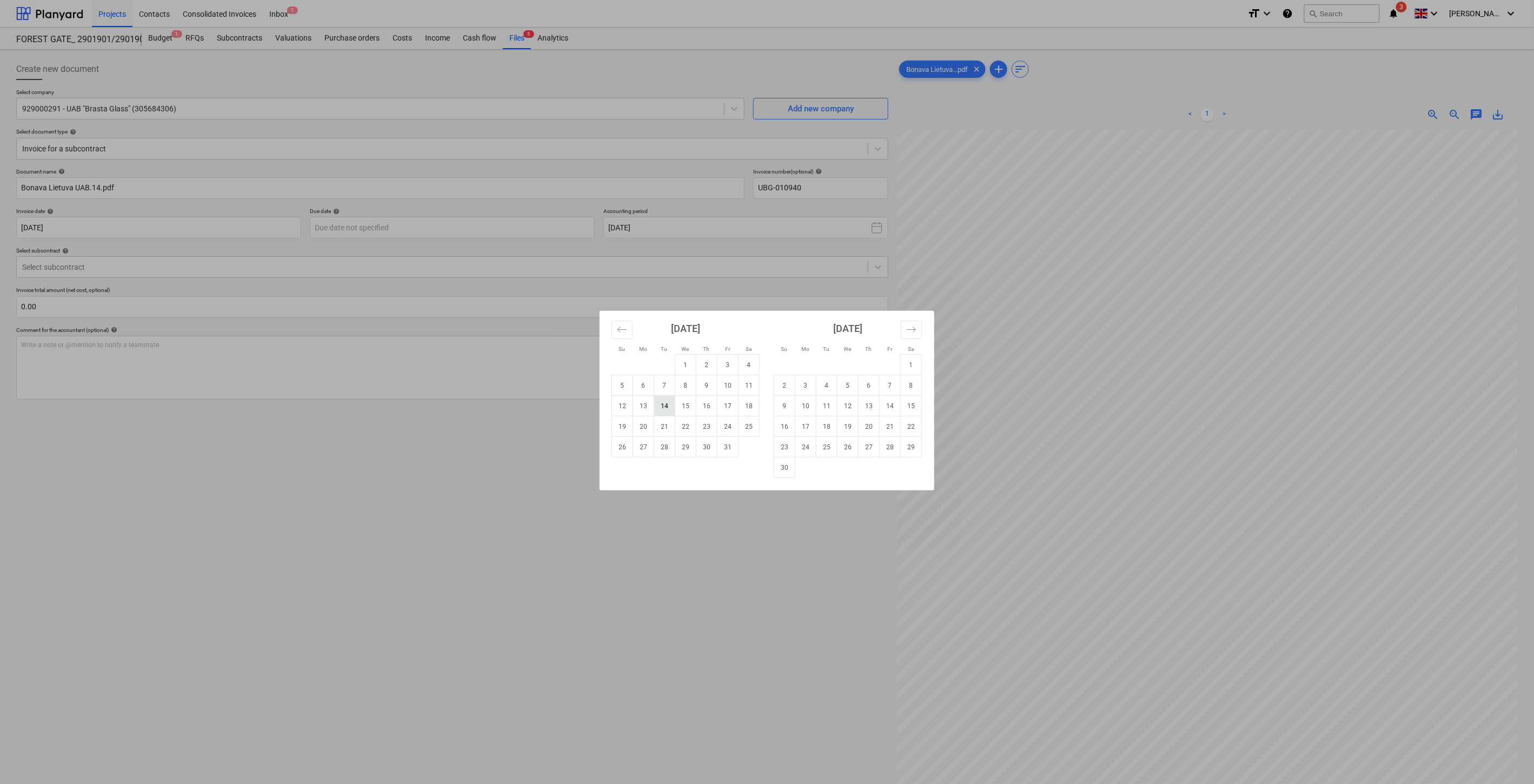
click at [669, 408] on td "14" at bounding box center [665, 406] width 21 height 20
type input "[DATE]"
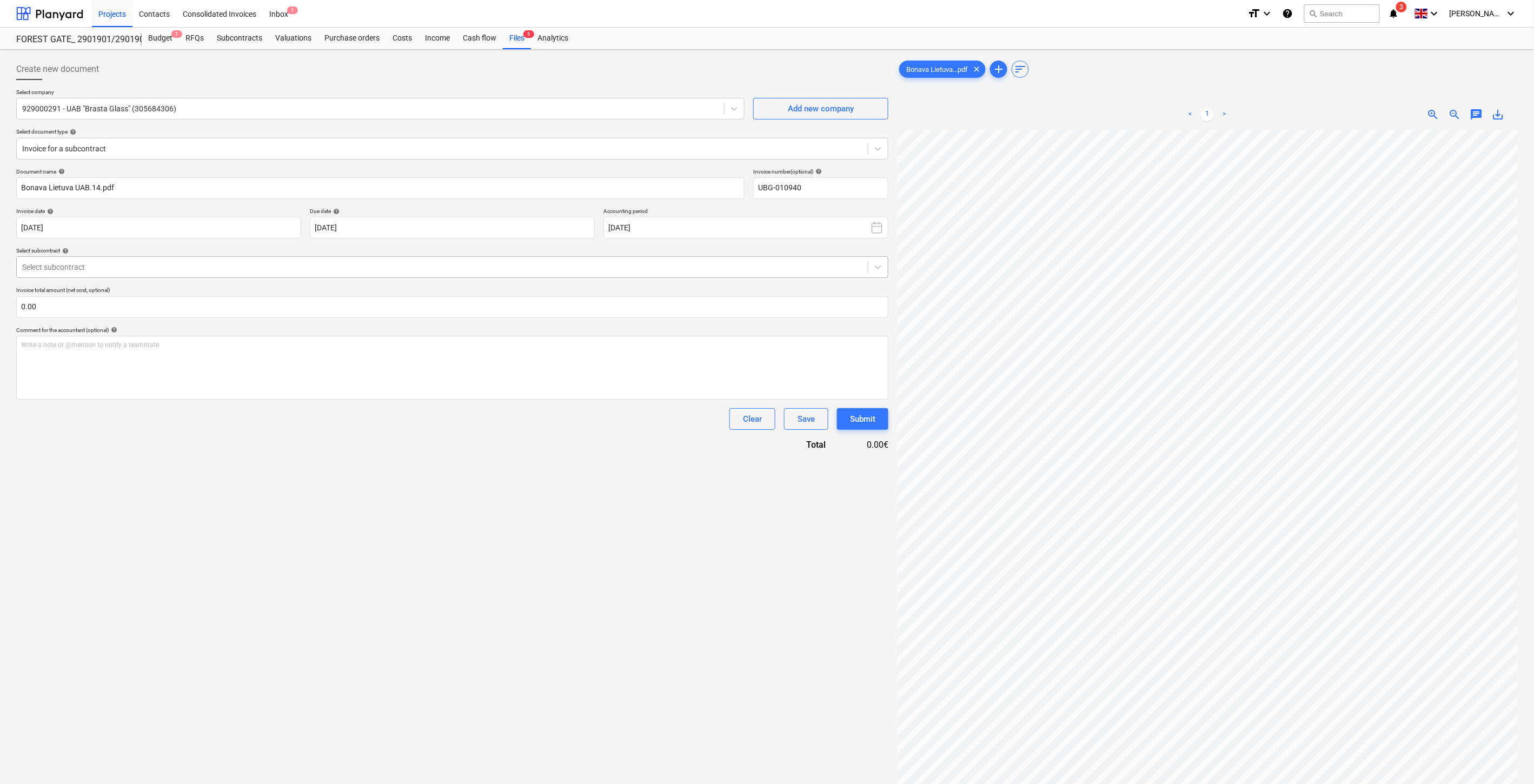
click at [371, 260] on div "Select subcontract" at bounding box center [442, 266] width 851 height 15
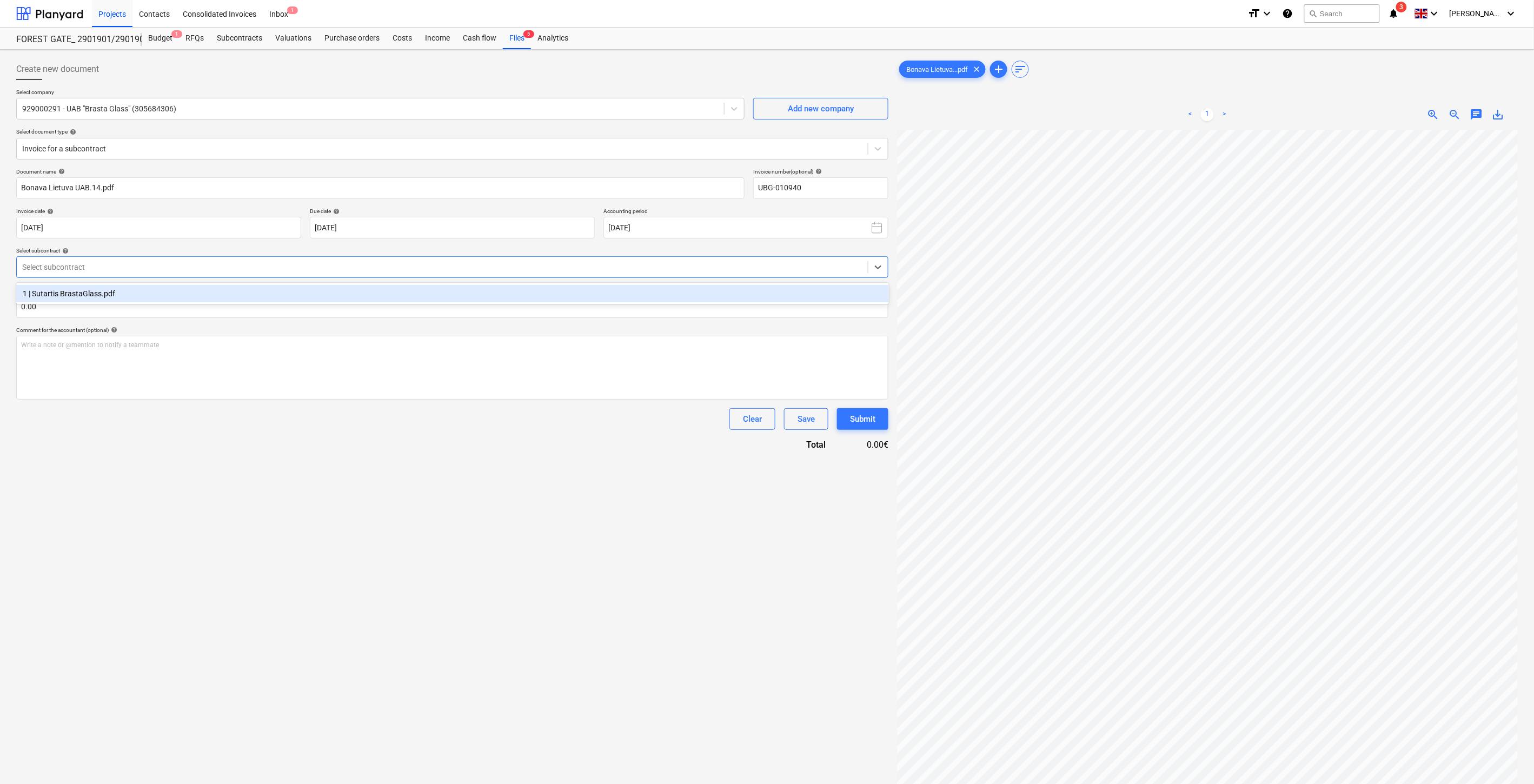
click at [365, 283] on div "1 | Sutartis BrastaGlass.pdf" at bounding box center [453, 293] width 873 height 22
click at [365, 286] on div "1 | Sutartis BrastaGlass.pdf" at bounding box center [453, 293] width 873 height 18
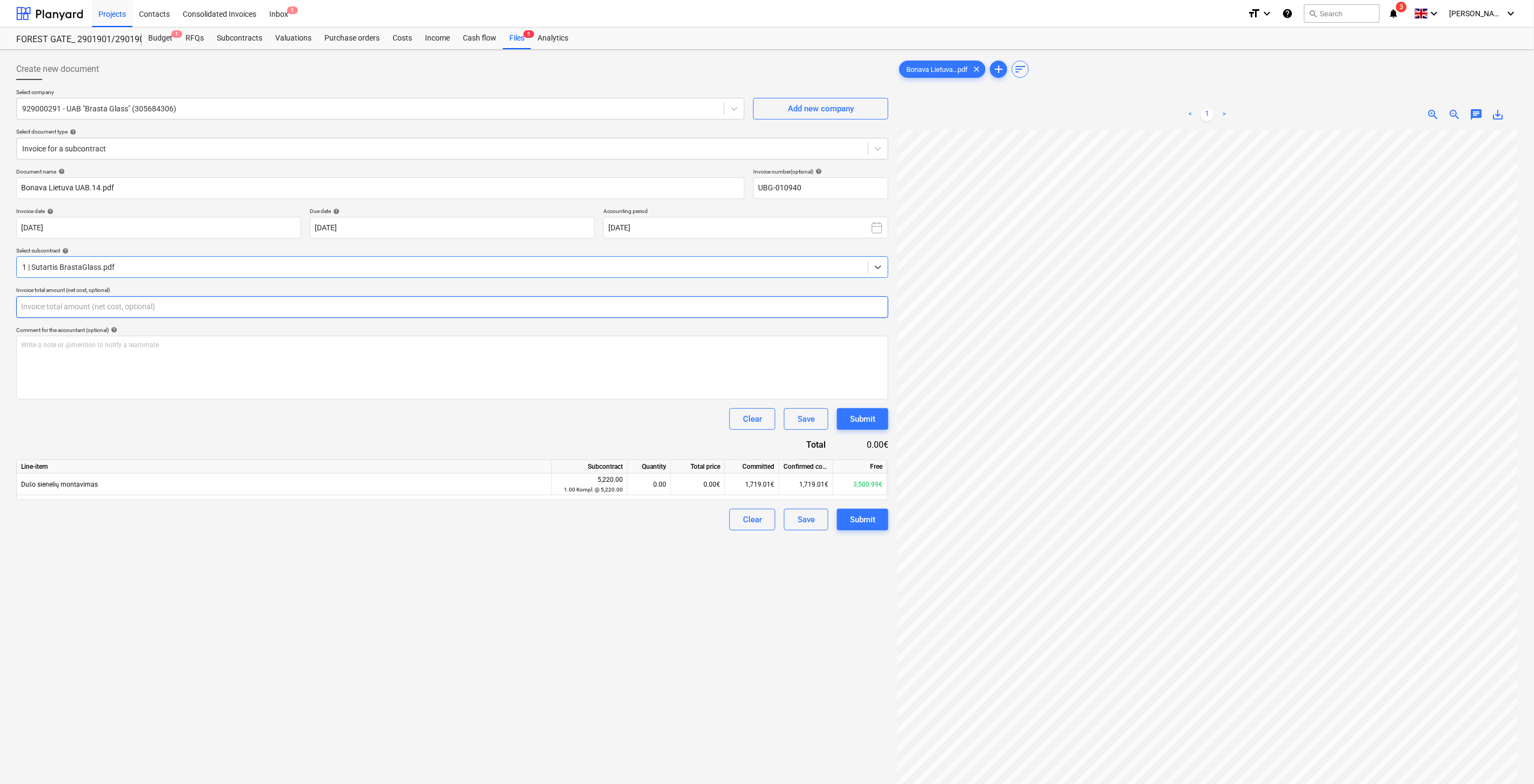
click at [371, 305] on input "text" at bounding box center [453, 307] width 873 height 22
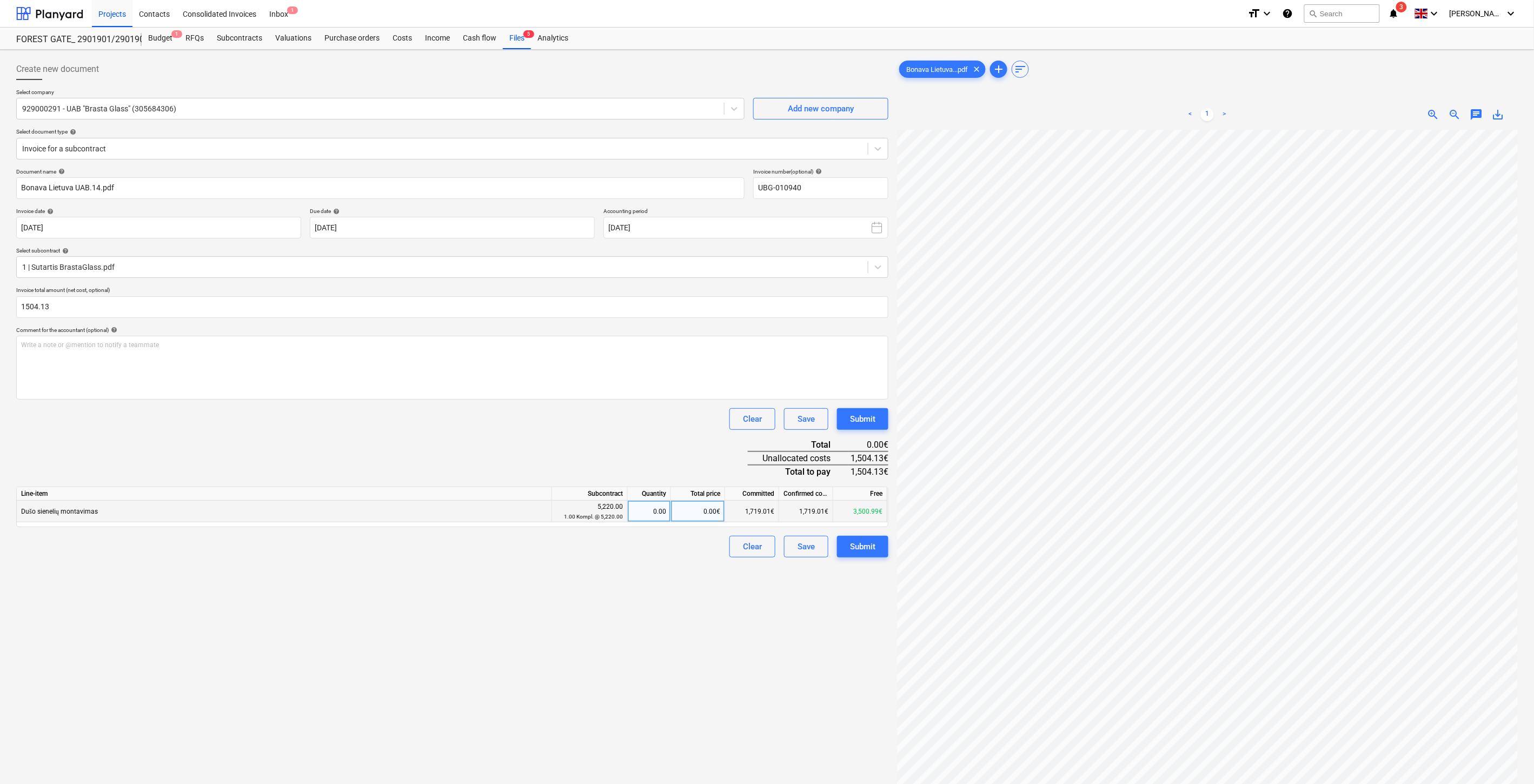
type input "1,504.13"
click at [709, 514] on div "0.00€" at bounding box center [698, 512] width 54 height 22
type input "1504.13"
click at [686, 465] on div "Document name help Bonava Lietuva UAB.14.pdf Invoice number (optional) help UBG…" at bounding box center [453, 363] width 873 height 389
click at [796, 550] on button "Save" at bounding box center [806, 547] width 45 height 22
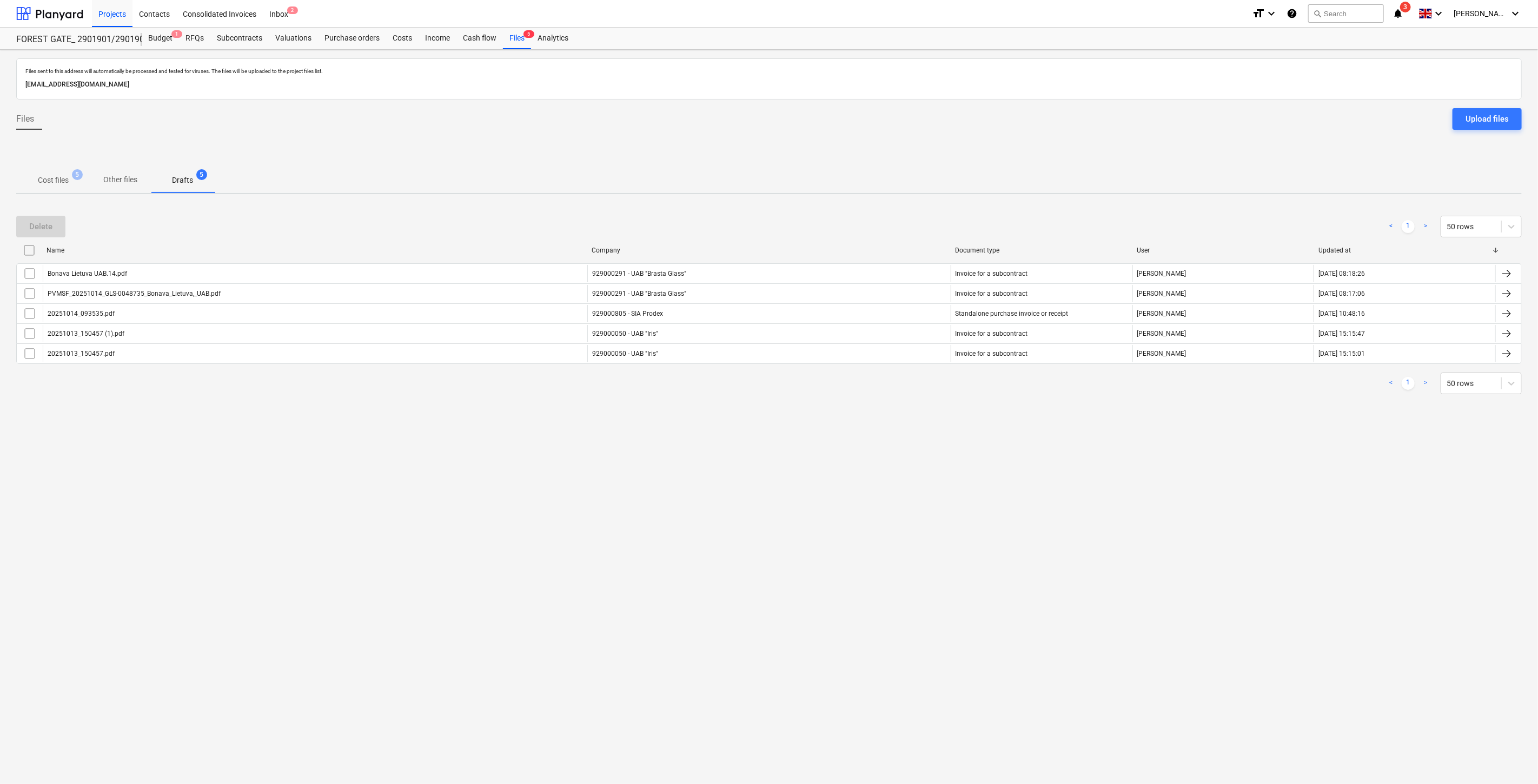
click at [47, 176] on p "Cost files" at bounding box center [53, 180] width 31 height 11
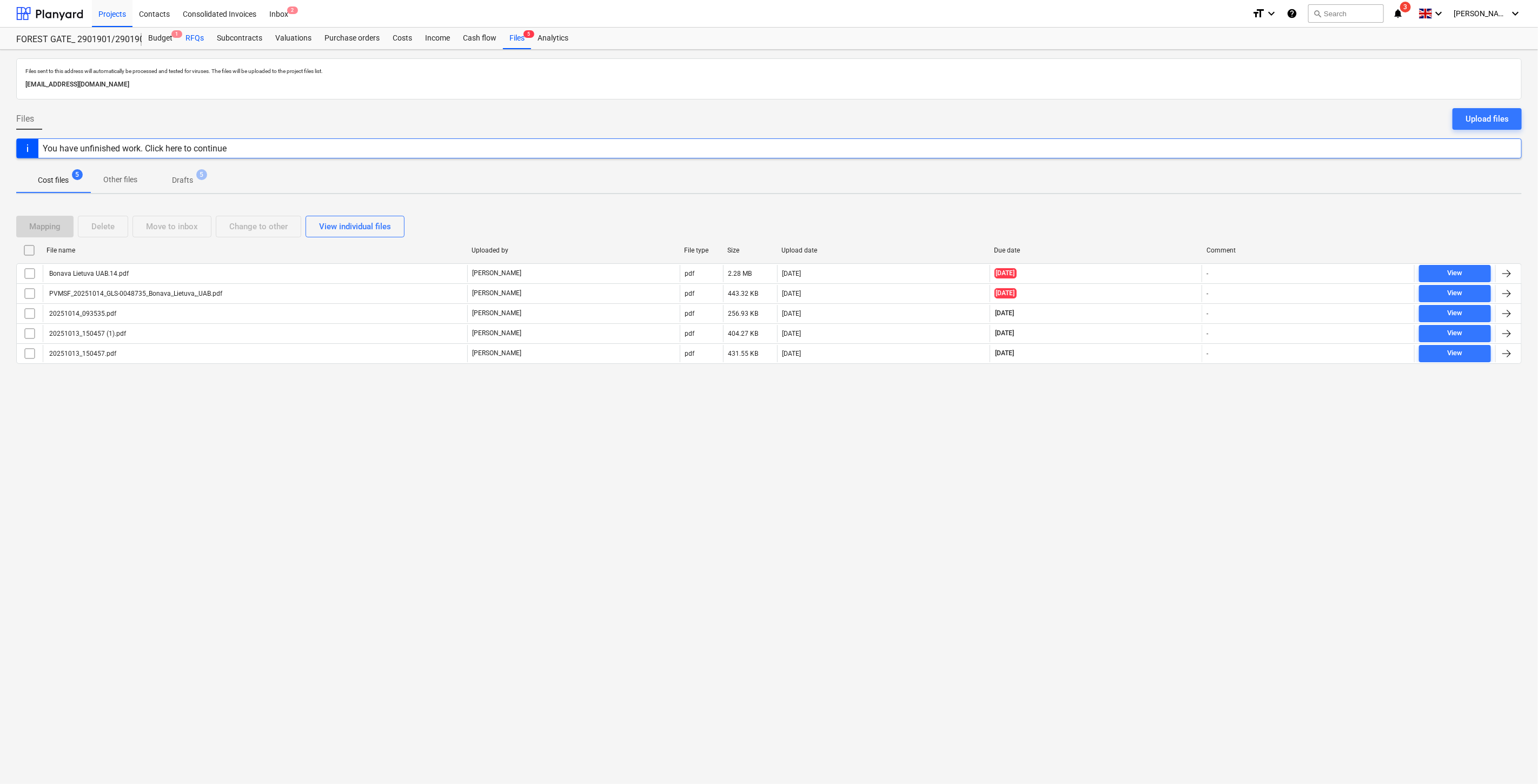
click at [190, 36] on div "RFQs" at bounding box center [195, 38] width 32 height 22
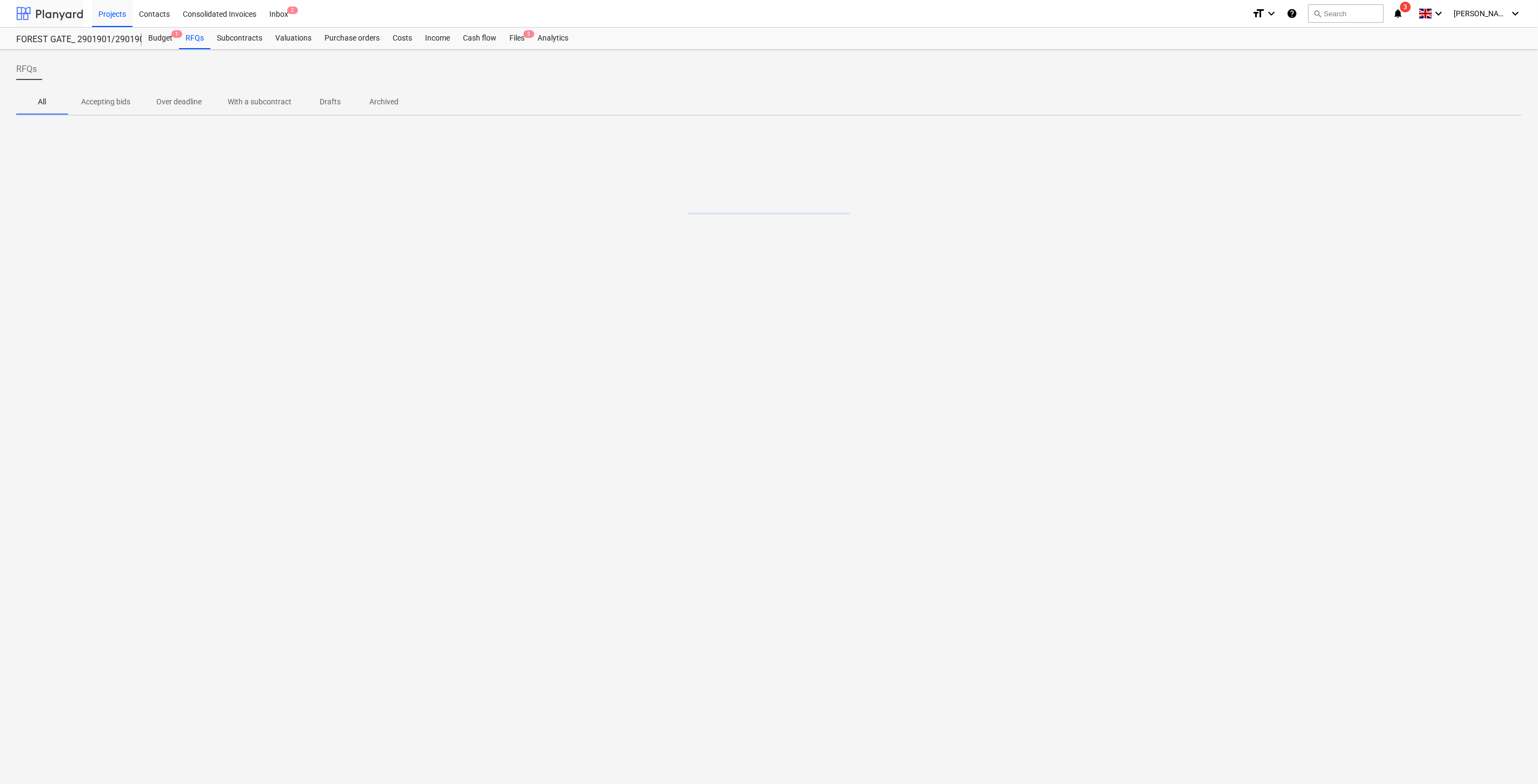
click at [53, 18] on div at bounding box center [50, 13] width 67 height 27
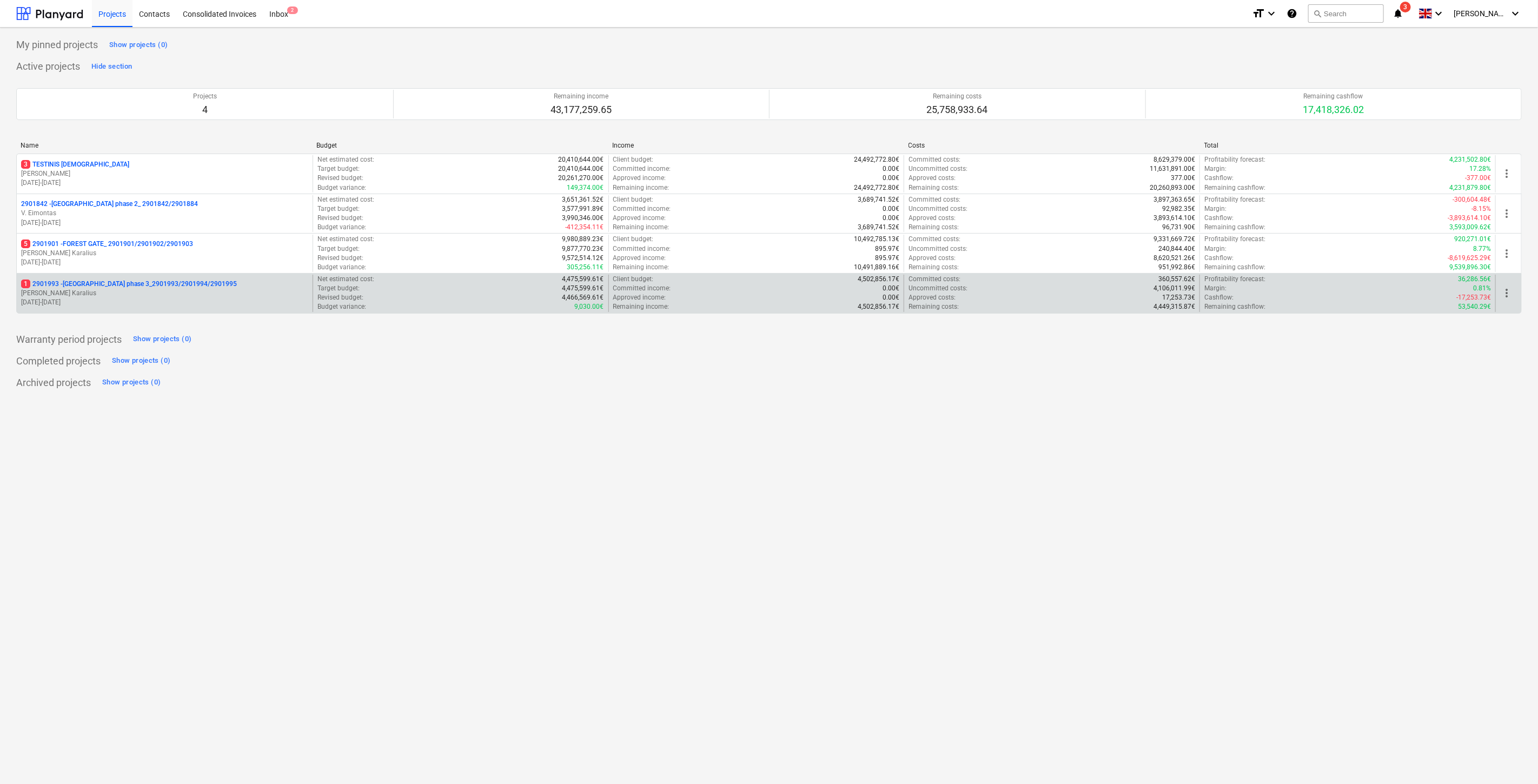
click at [142, 284] on p "1 2901993 - [GEOGRAPHIC_DATA] phase 3_2901993/2901994/2901995" at bounding box center [129, 284] width 216 height 9
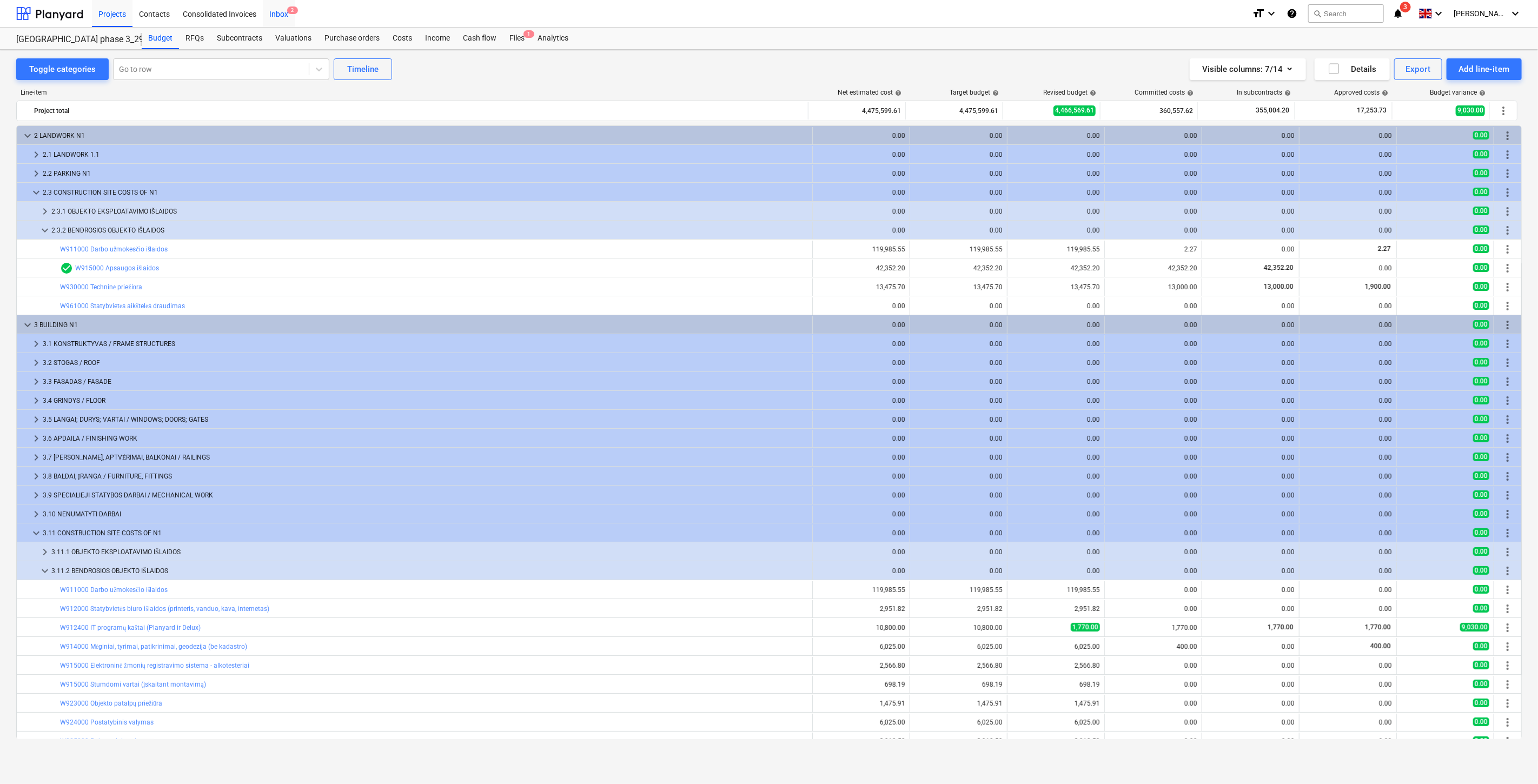
click at [197, 35] on div "RFQs" at bounding box center [195, 38] width 32 height 22
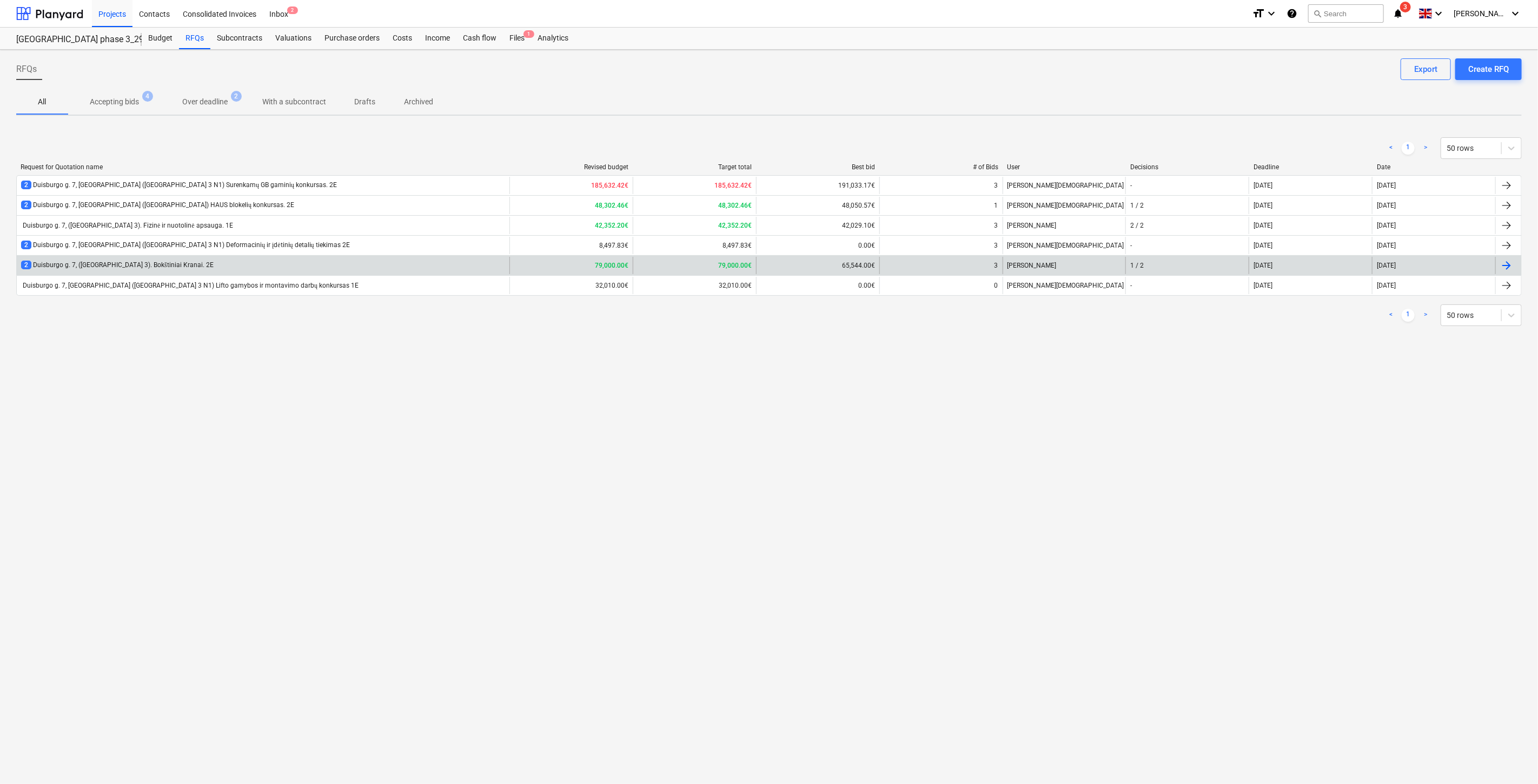
click at [277, 264] on div "2 Duisburgo g. 7, ([GEOGRAPHIC_DATA] 3). Bokštiniai Kranai. 2E" at bounding box center [263, 265] width 493 height 18
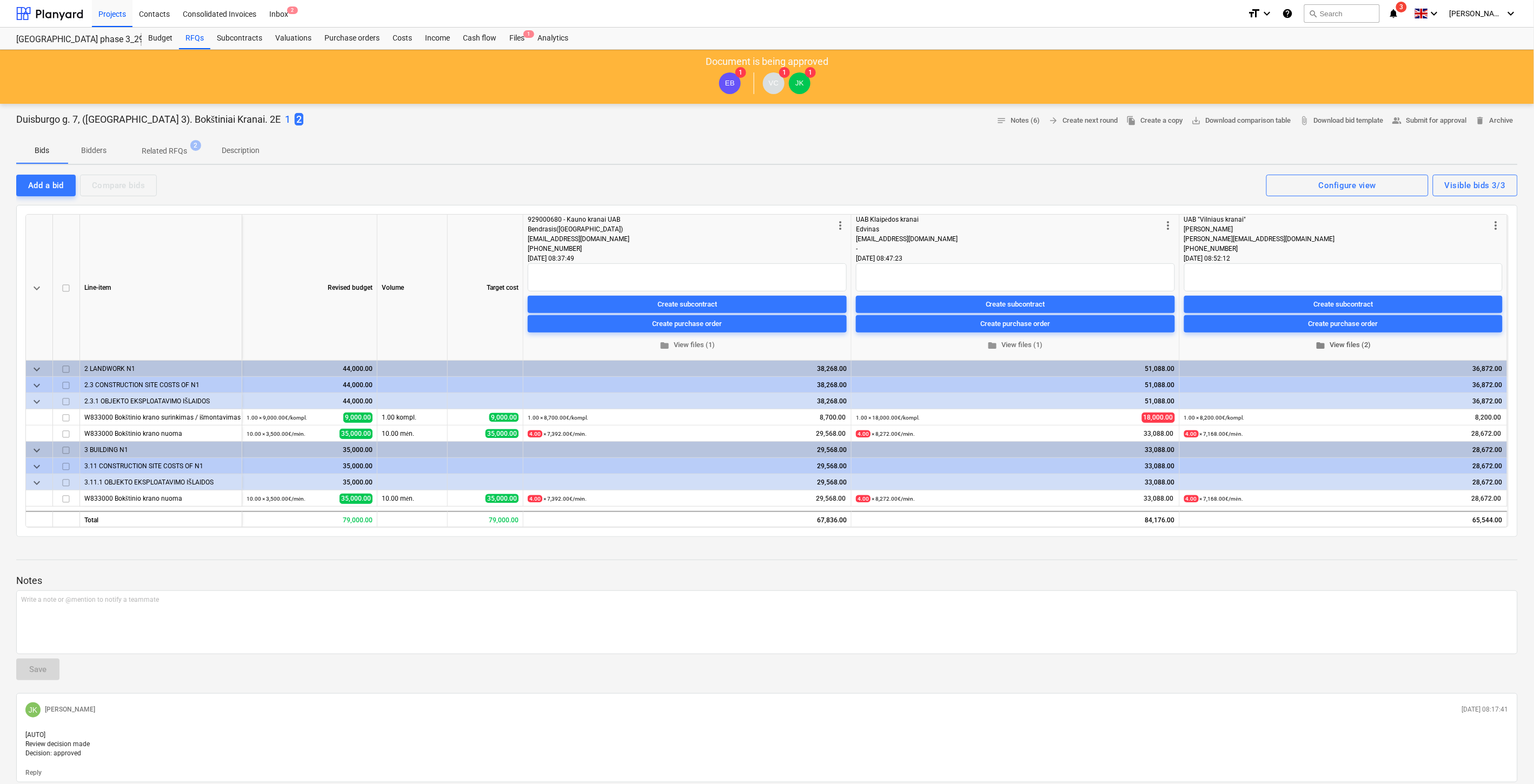
click at [1348, 342] on span "folder View files (2)" at bounding box center [1344, 345] width 310 height 12
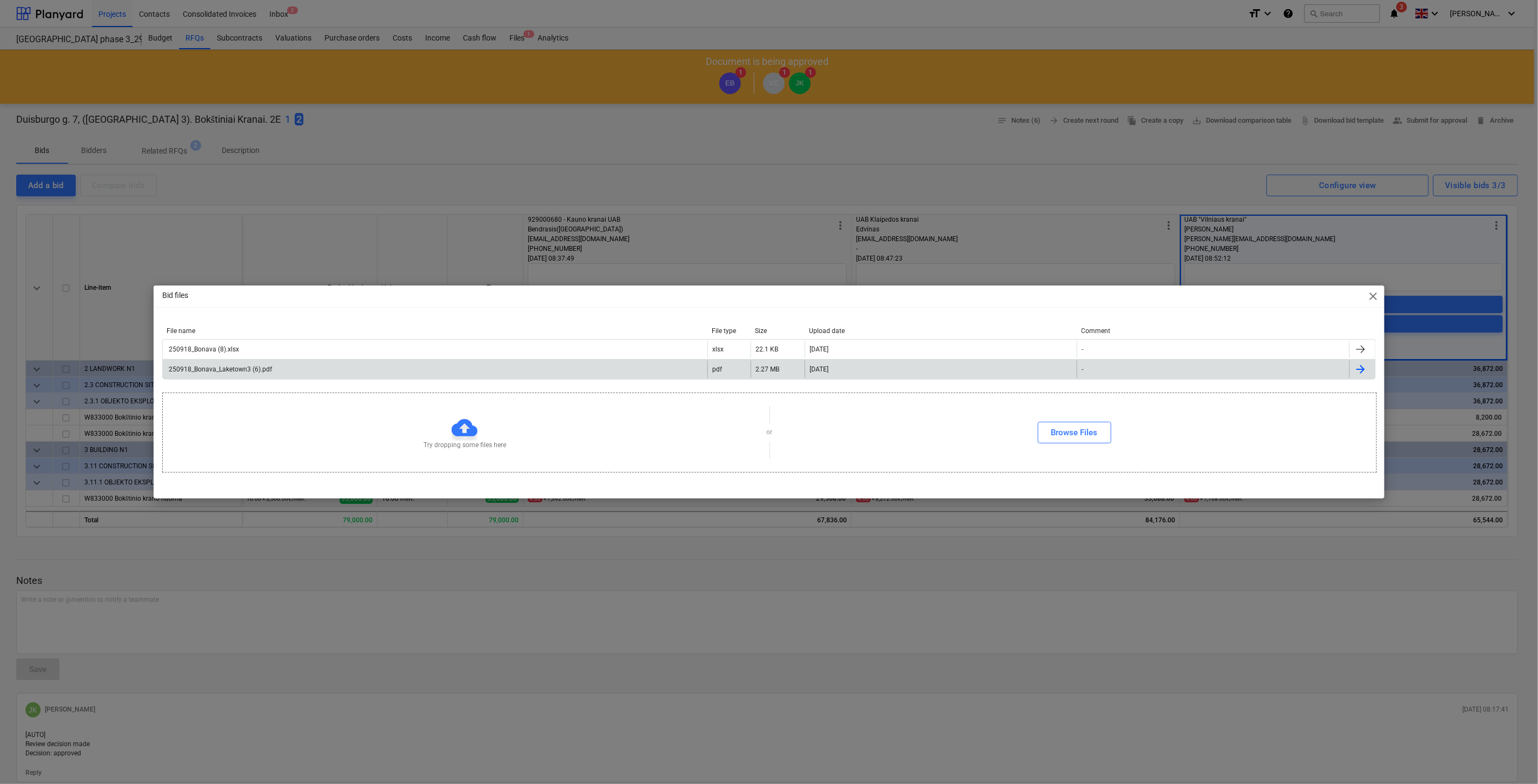
click at [562, 364] on div "250918_Bonava_Laketown3 (6).pdf" at bounding box center [436, 370] width 545 height 18
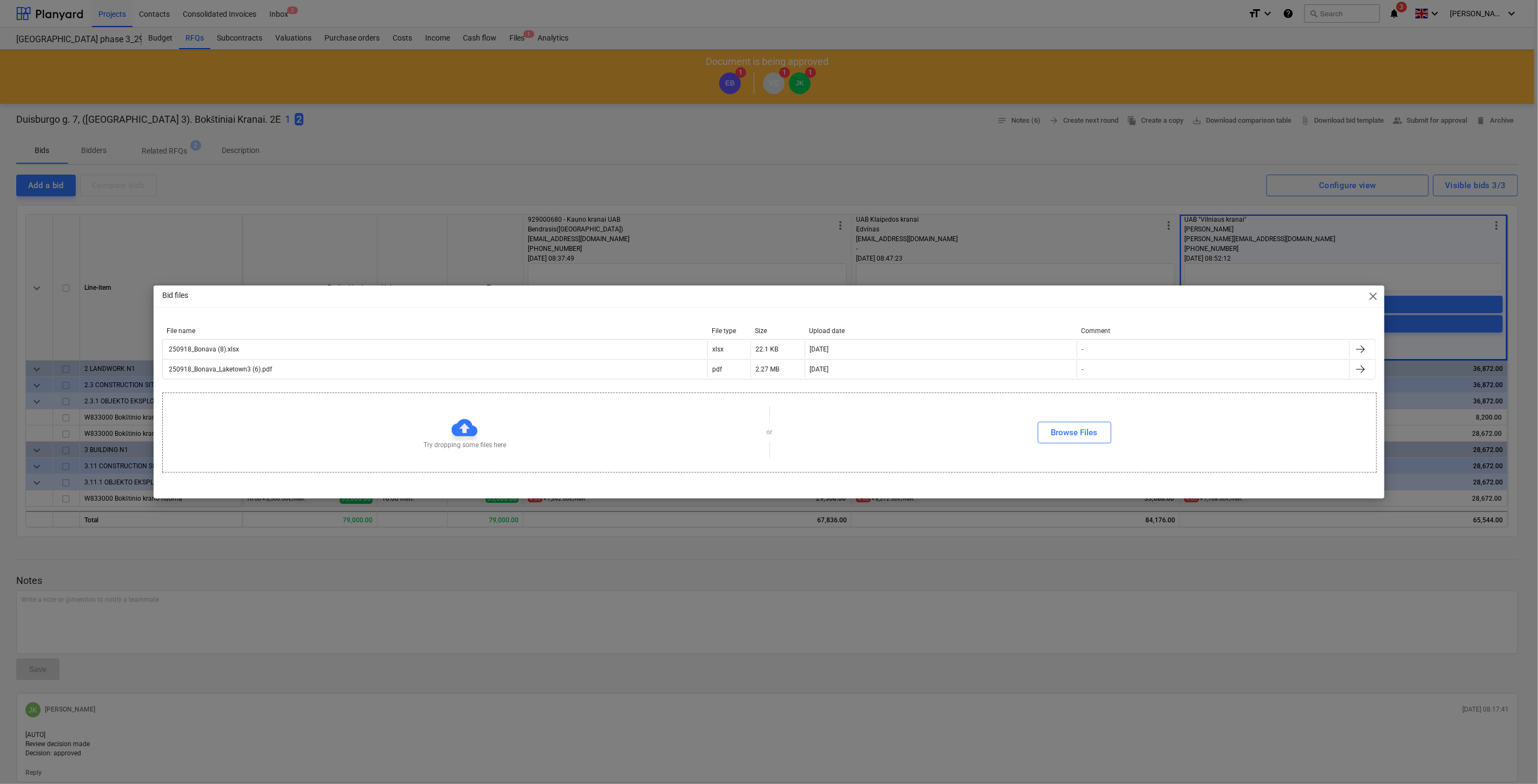
click at [443, 168] on div "Bid files close File name File type Size Upload date Comment 250918_Bonava (8).…" at bounding box center [769, 392] width 1538 height 784
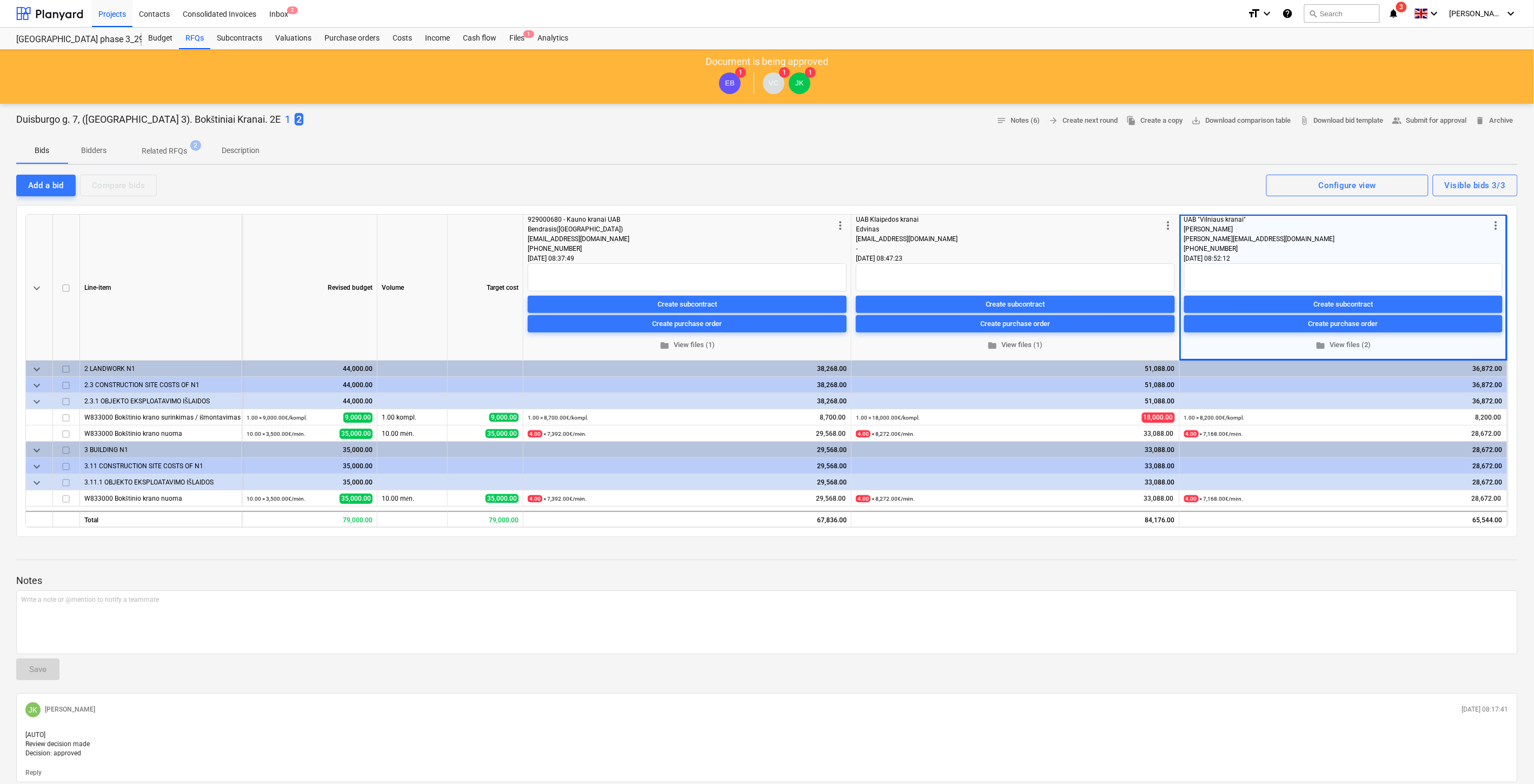
click at [1161, 165] on div "Duisburgo g. 7, ([GEOGRAPHIC_DATA] 3). Bokštiniai Kranai. 2E 1 2 notes Notes (6…" at bounding box center [767, 667] width 1534 height 1127
click at [1172, 160] on div "Bids Bidders Related RFQs 2 Description" at bounding box center [767, 151] width 1502 height 26
click at [244, 154] on p "Description" at bounding box center [240, 150] width 38 height 11
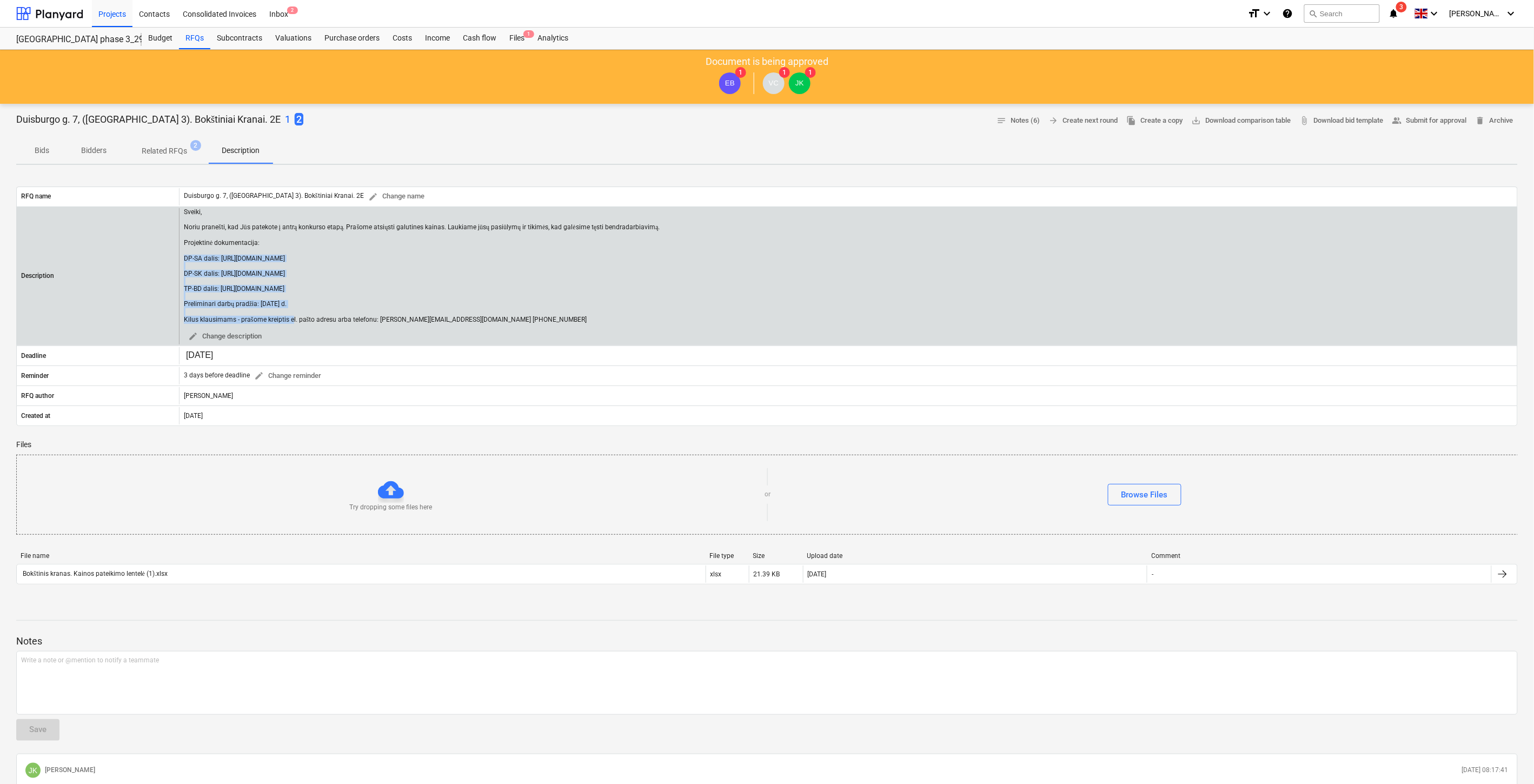
drag, startPoint x: 457, startPoint y: 273, endPoint x: 180, endPoint y: 258, distance: 277.4
click at [180, 258] on div "Sveiki, Noriu pranešti, kad Jūs patekote į antrą konkurso etapą. Prašome atsiųs…" at bounding box center [848, 277] width 1339 height 137
copy div "DP-SA dalis: [URL][DOMAIN_NAME] DP-SK dalis: [URL][DOMAIN_NAME]"
drag, startPoint x: 505, startPoint y: 262, endPoint x: 483, endPoint y: 254, distance: 23.4
click at [504, 262] on div "Sveiki, Noriu pranešti, kad Jūs patekote į antrą konkurso etapą. Prašome atsiųs…" at bounding box center [422, 266] width 477 height 116
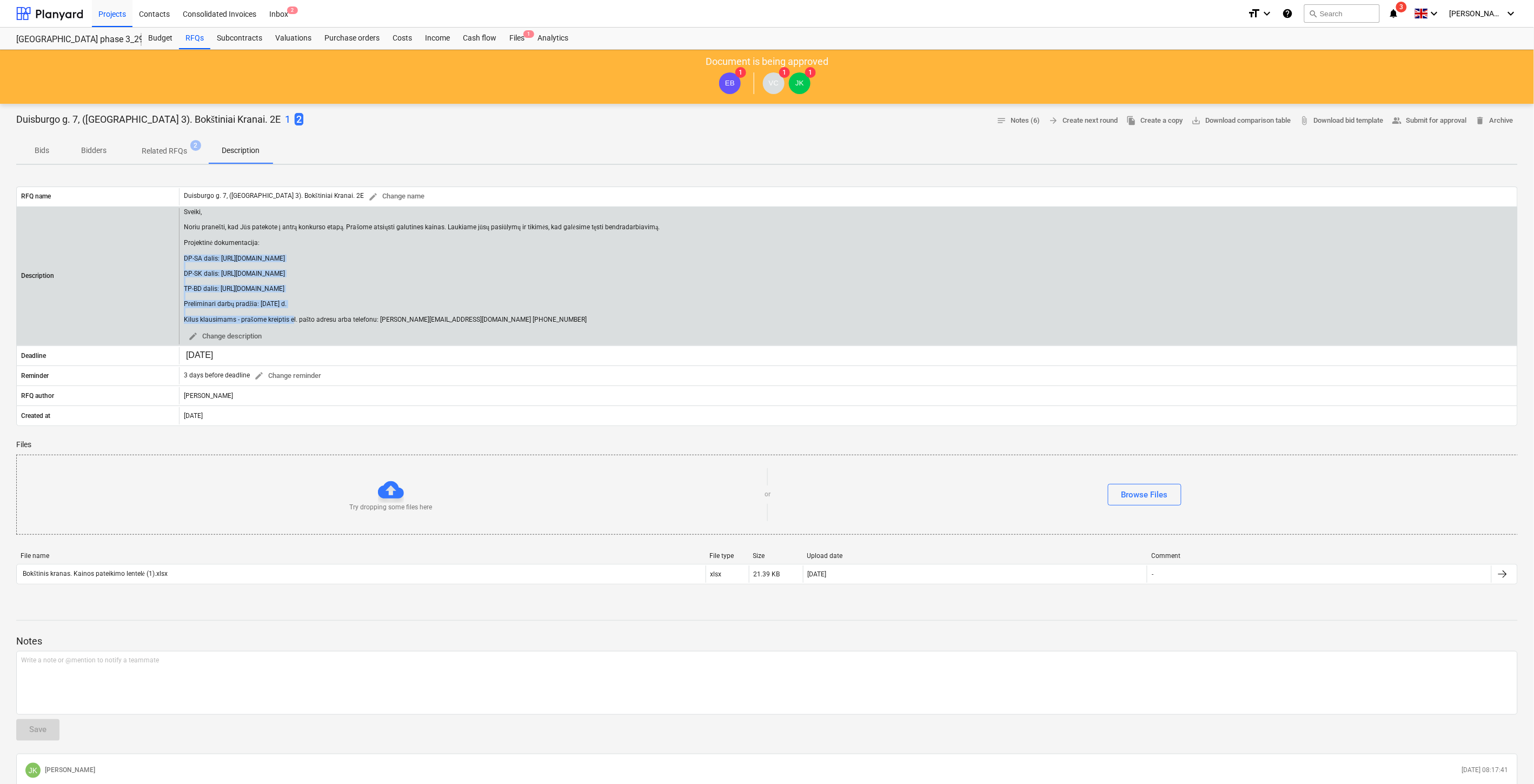
click at [468, 257] on div "Sveiki, Noriu pranešti, kad Jūs patekote į antrą konkurso etapą. Prašome atsiųs…" at bounding box center [422, 266] width 477 height 116
drag, startPoint x: 461, startPoint y: 258, endPoint x: 220, endPoint y: 258, distance: 241.0
click at [220, 258] on div "Sveiki, Noriu pranešti, kad Jūs patekote į antrą konkurso etapą. Prašome atsiųs…" at bounding box center [422, 266] width 477 height 116
copy div "[URL][DOMAIN_NAME]"
click at [512, 275] on div "Sveiki, Noriu pranešti, kad Jūs patekote į antrą konkurso etapą. Prašome atsiųs…" at bounding box center [422, 266] width 477 height 116
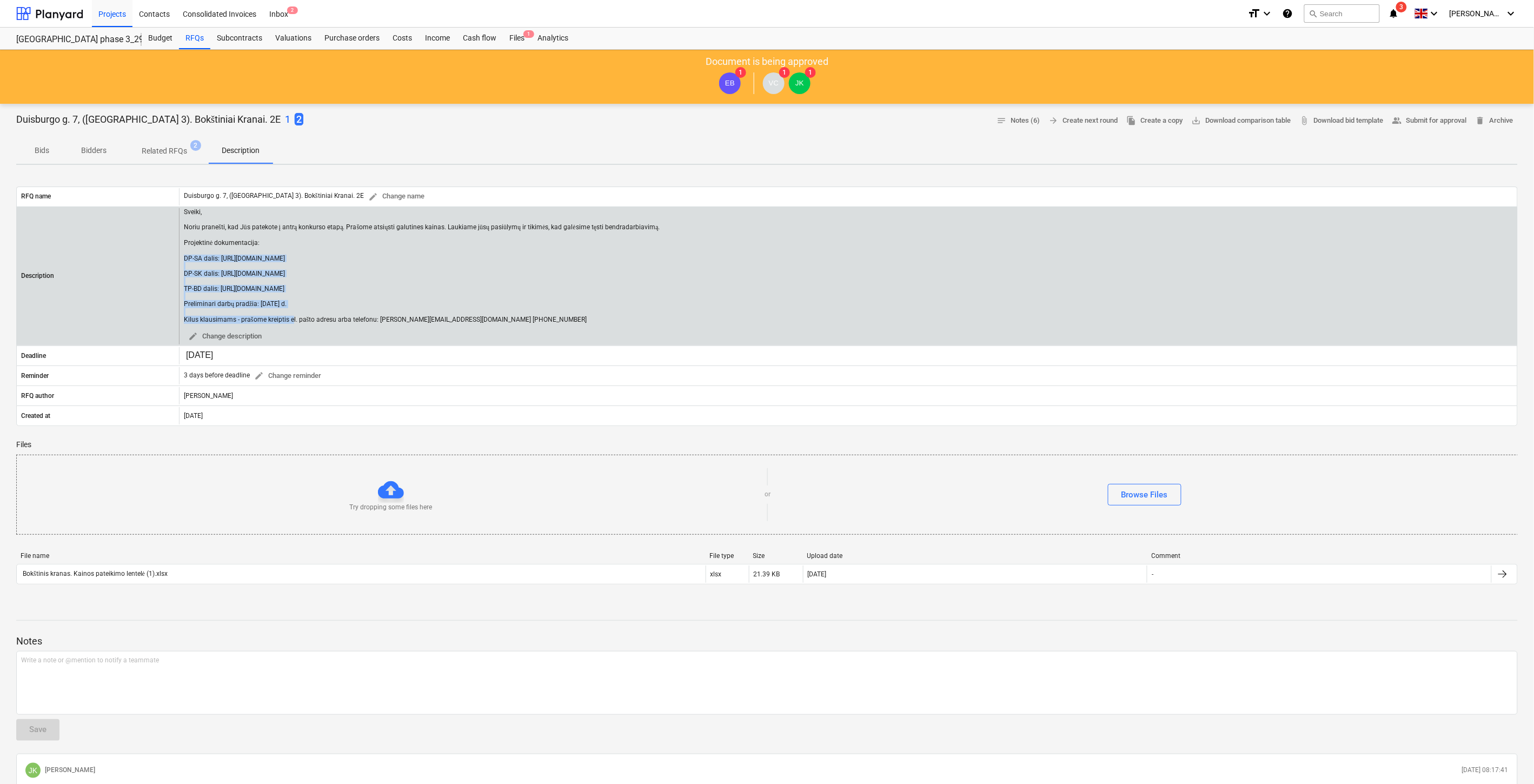
drag, startPoint x: 467, startPoint y: 276, endPoint x: 184, endPoint y: 260, distance: 283.5
click at [184, 260] on div "Sveiki, Noriu pranešti, kad Jūs patekote į antrą konkurso etapą. Prašome atsiųs…" at bounding box center [422, 266] width 477 height 116
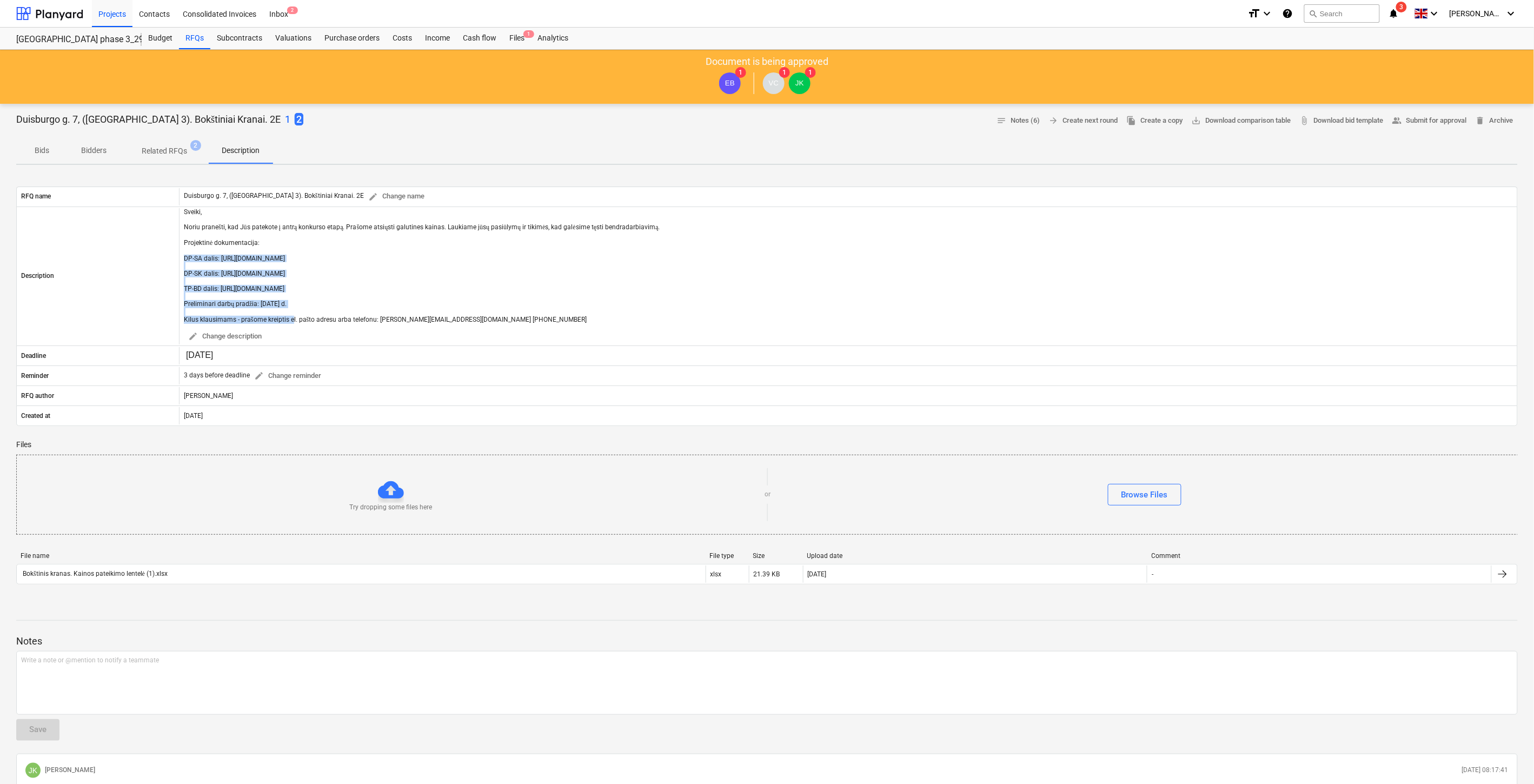
copy div "DP-SA dalis: [URL][DOMAIN_NAME] DP-SK dalis: [URL][DOMAIN_NAME]"
click at [527, 27] on div "Files 1" at bounding box center [517, 38] width 28 height 22
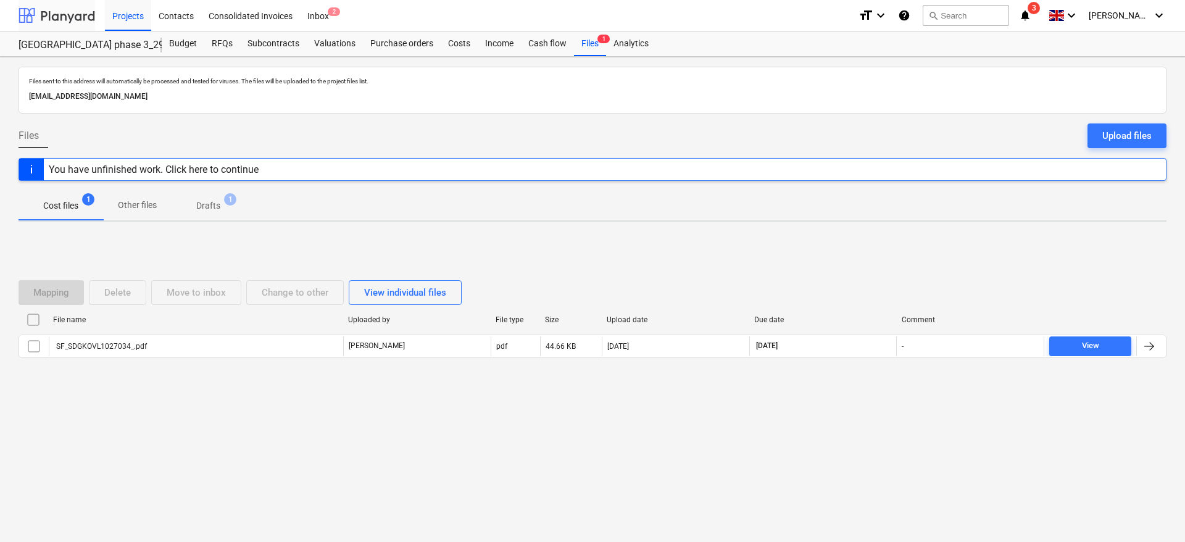
click at [73, 9] on div at bounding box center [57, 15] width 77 height 31
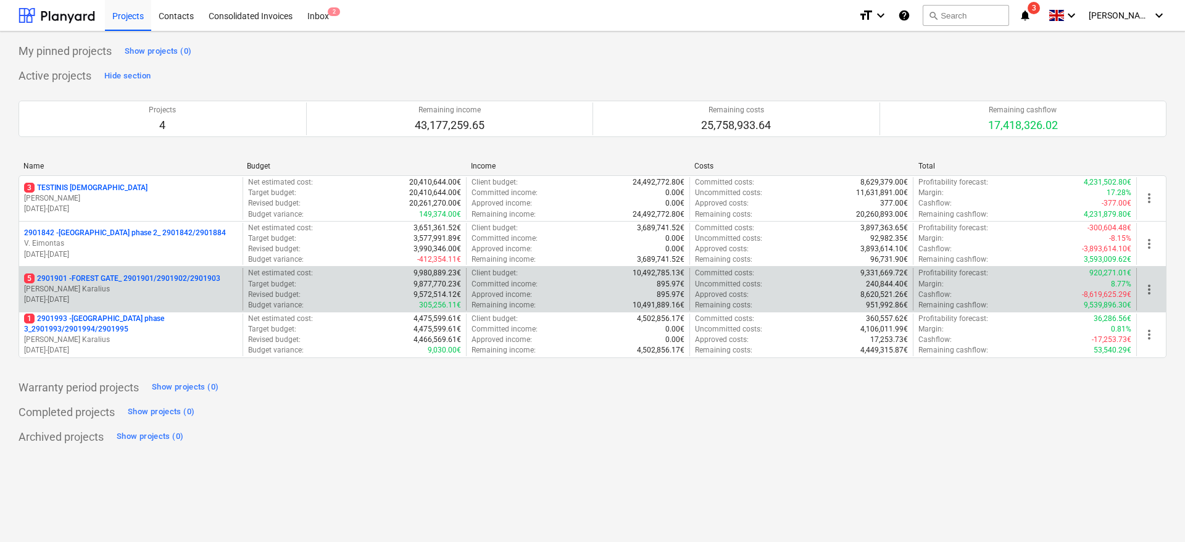
click at [127, 268] on div "5 2901901 - FOREST GATE_ 2901901/2901902/2901903 J. Karalius [DATE] - [DATE]" at bounding box center [130, 289] width 223 height 43
click at [125, 278] on p "5 2901901 - FOREST GATE_ 2901901/2901902/2901903" at bounding box center [122, 278] width 196 height 10
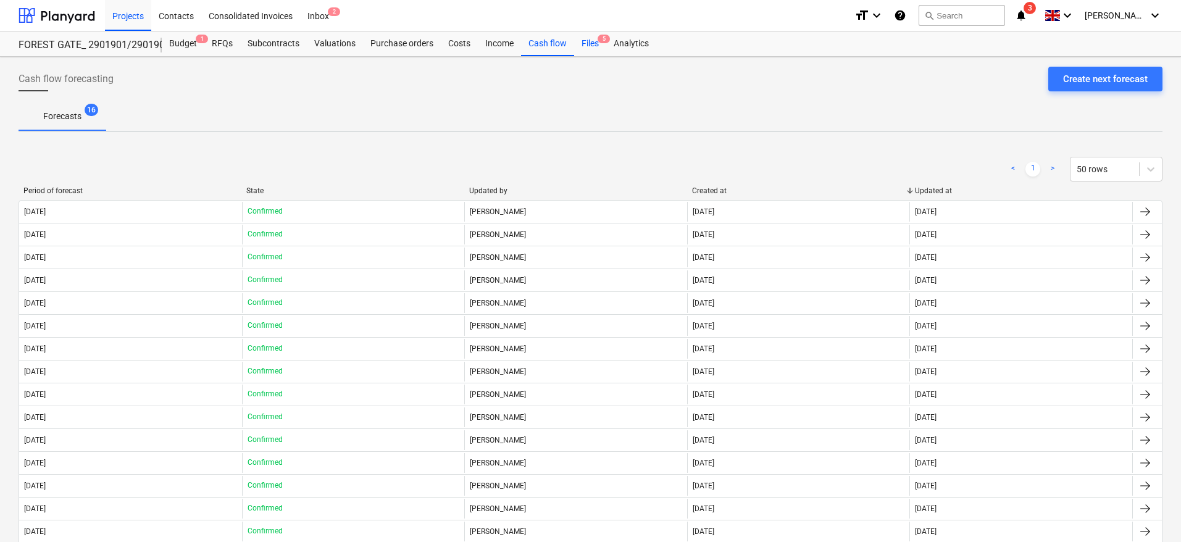
click at [586, 45] on div "Files 5" at bounding box center [590, 43] width 32 height 25
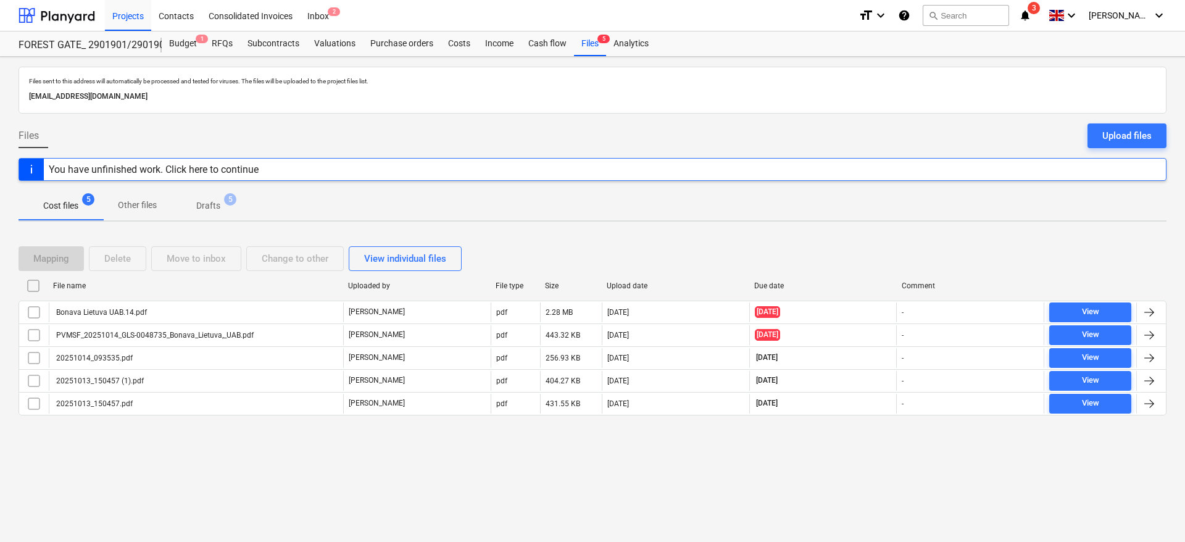
click at [1034, 21] on span "notifications 3" at bounding box center [1026, 15] width 15 height 15
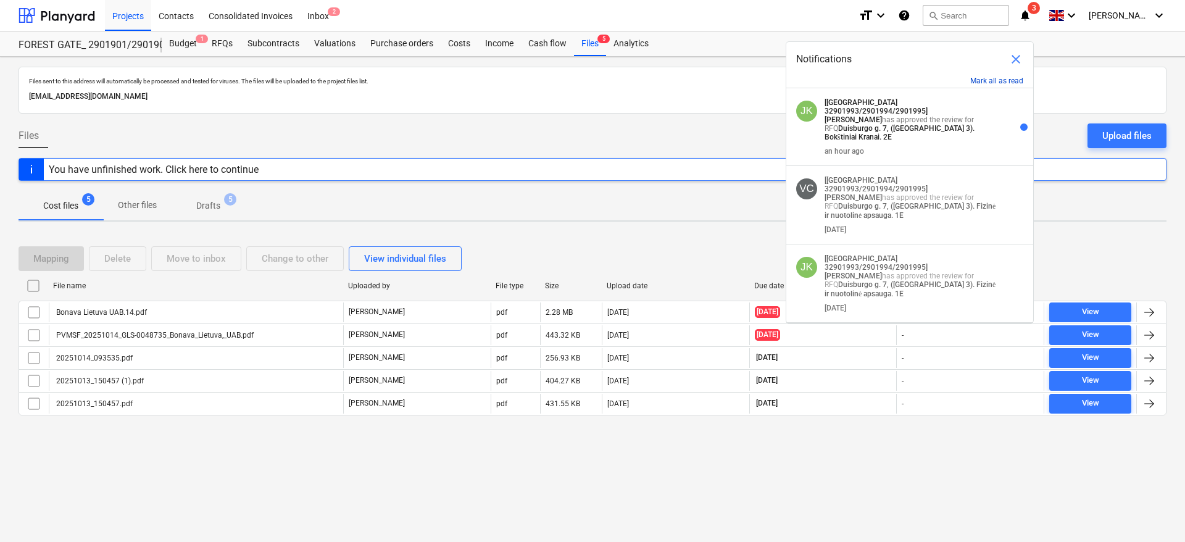
click at [988, 78] on button "Mark all as read" at bounding box center [996, 81] width 53 height 9
click at [1016, 56] on span "close" at bounding box center [1015, 59] width 15 height 15
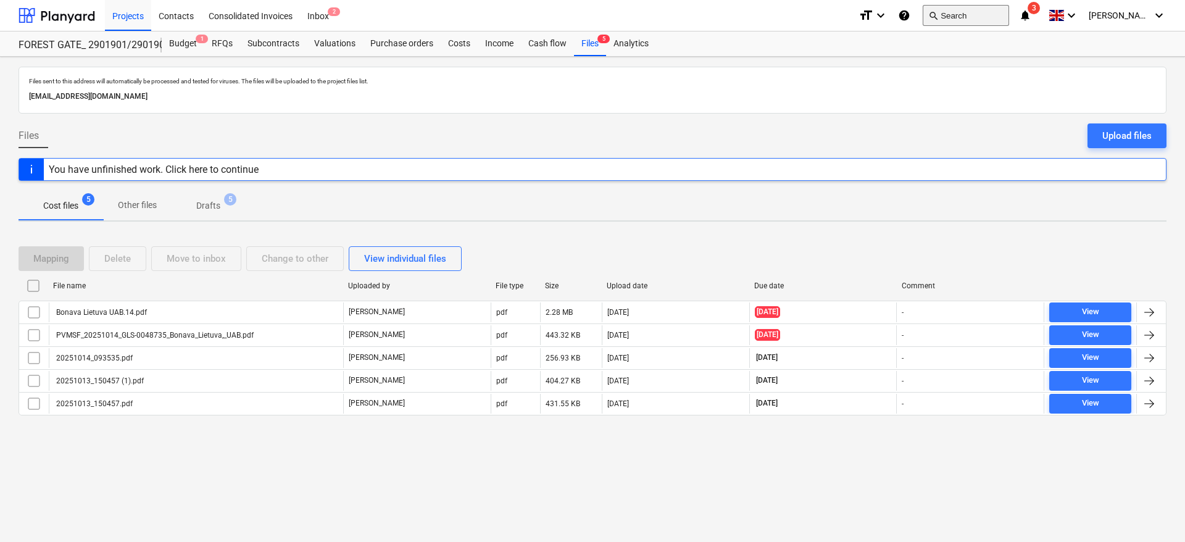
click at [963, 18] on button "search Search" at bounding box center [966, 15] width 86 height 21
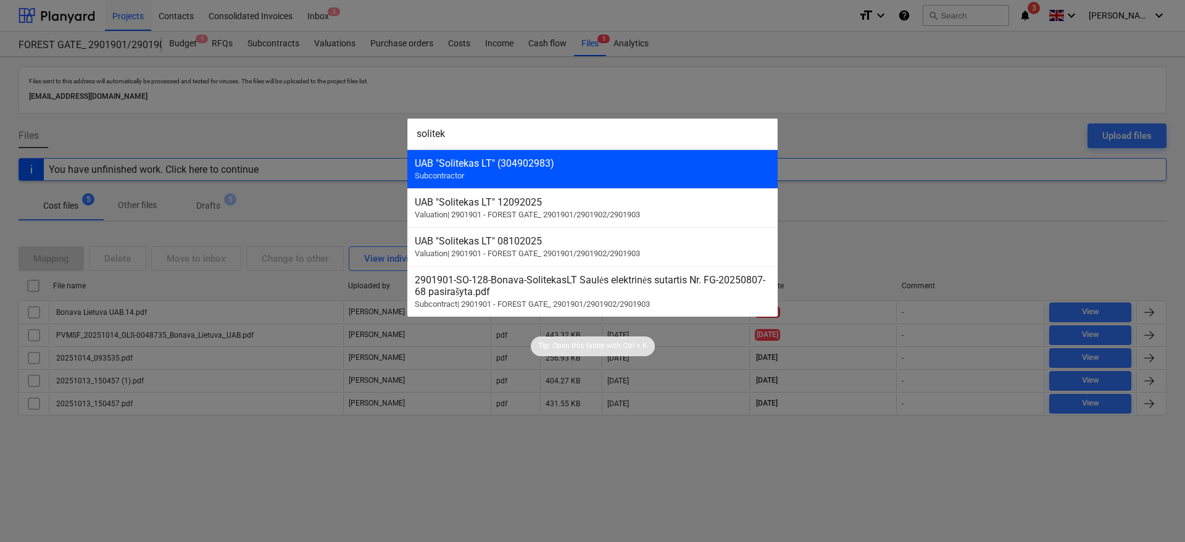
type input "solitek"
click at [670, 171] on div "UAB "Solitekas LT" (304902983) Subcontractor" at bounding box center [592, 168] width 370 height 39
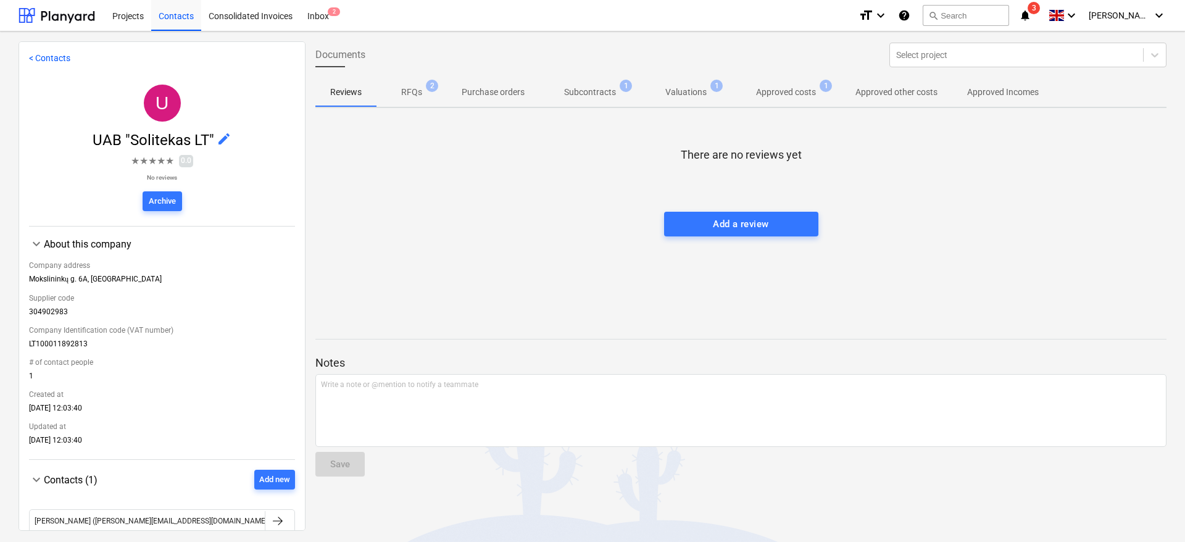
click at [763, 106] on button "Approved costs 1" at bounding box center [785, 92] width 109 height 30
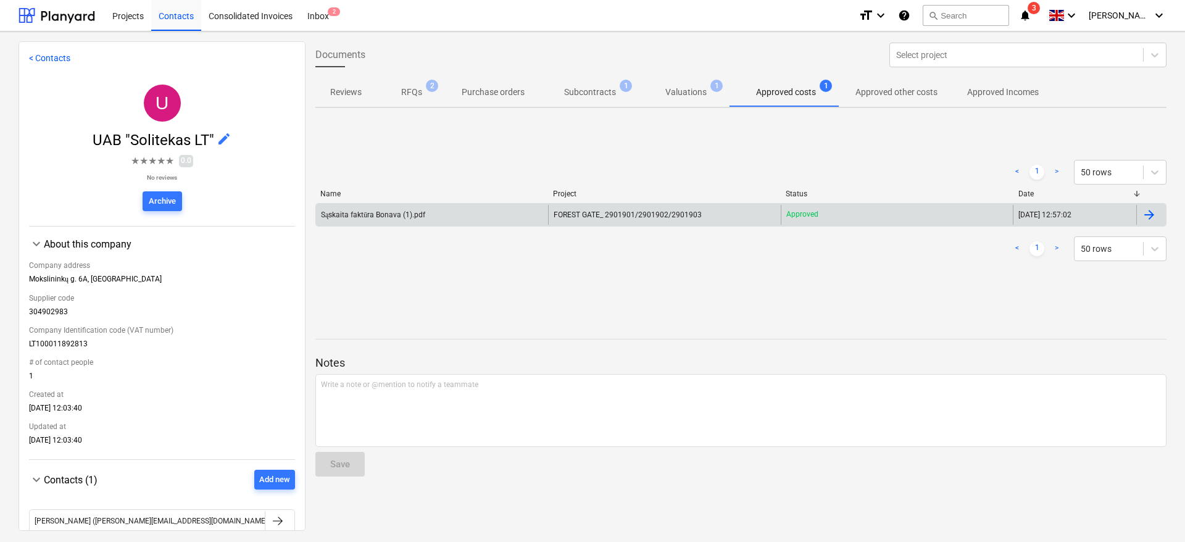
click at [459, 223] on div "Sąskaita faktūra Bonava (1).pdf" at bounding box center [432, 215] width 232 height 20
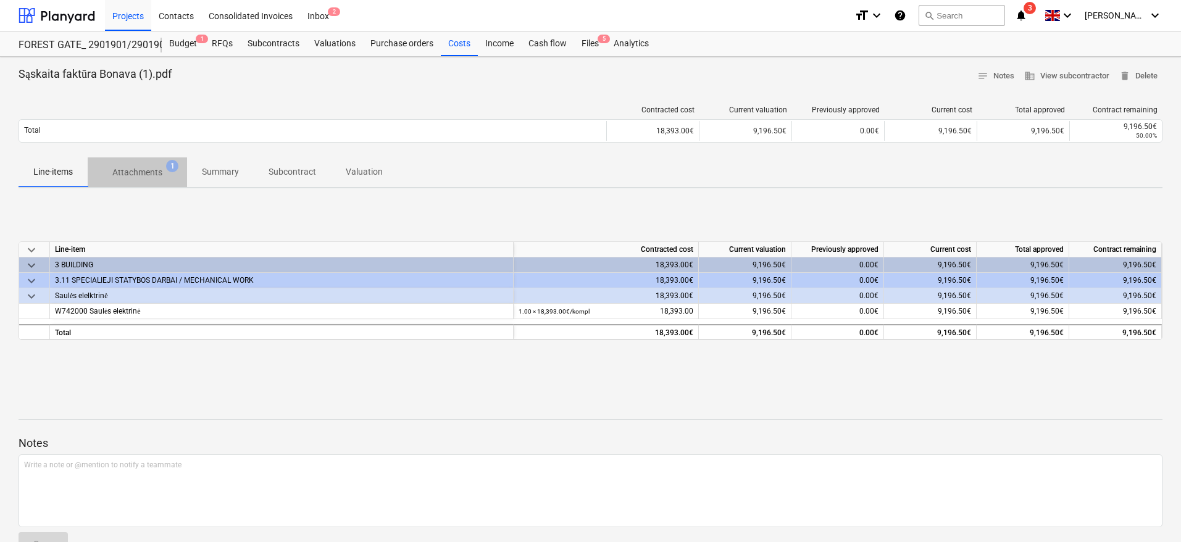
click at [129, 167] on p "Attachments" at bounding box center [137, 172] width 50 height 13
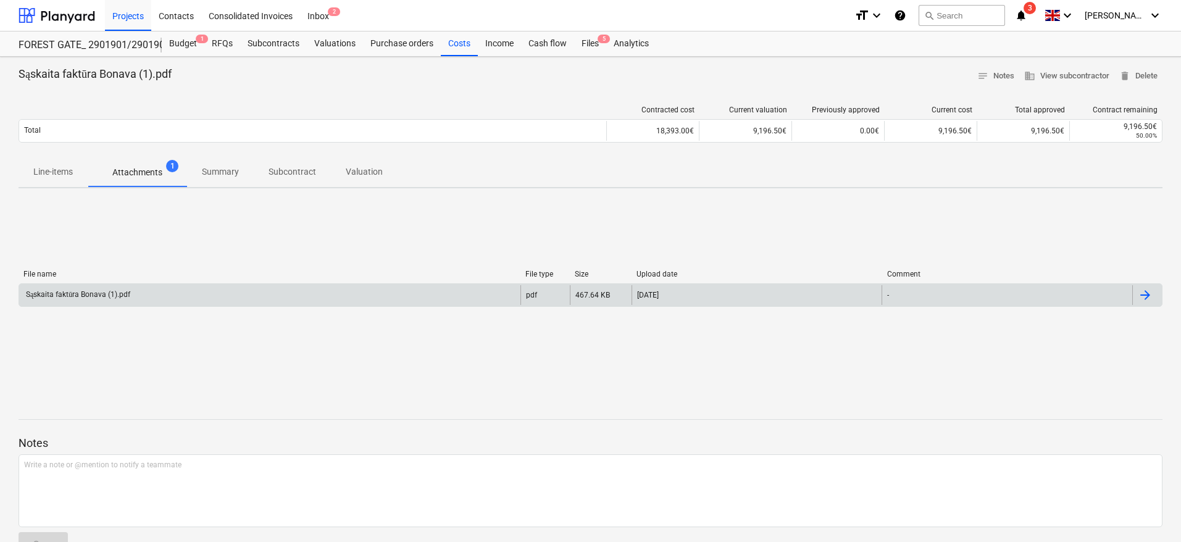
click at [147, 288] on div "Sąskaita faktūra Bonava (1).pdf" at bounding box center [269, 295] width 501 height 20
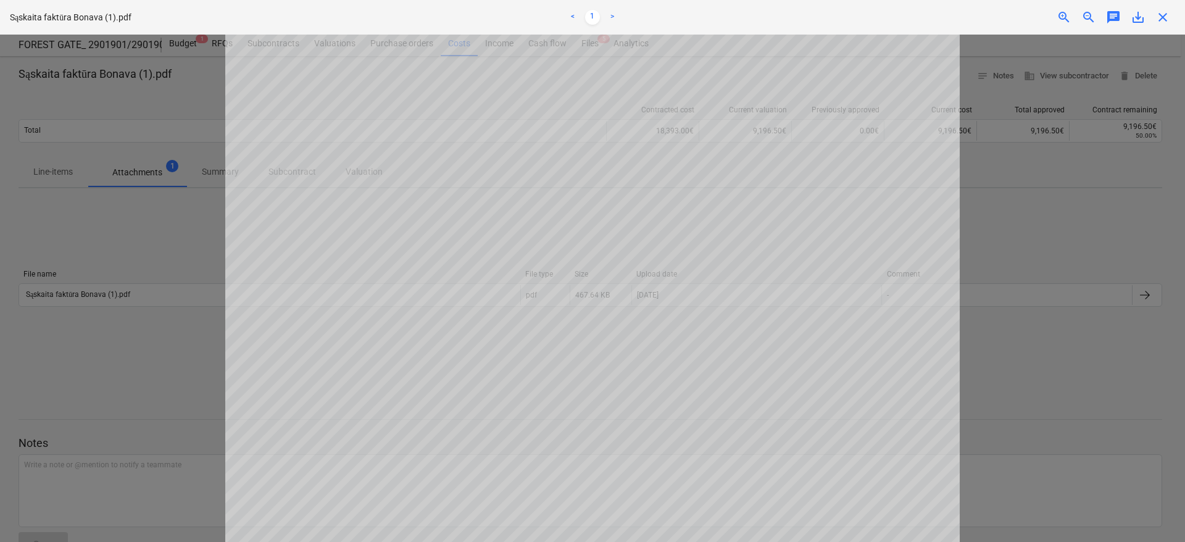
click at [1138, 19] on span "save_alt" at bounding box center [1138, 17] width 15 height 15
click at [1166, 27] on div "Sąskaita faktūra Bonava (1).pdf < 1 > zoom_in zoom_out chat 0 save_alt close" at bounding box center [592, 17] width 1185 height 35
click at [1165, 22] on span "close" at bounding box center [1162, 17] width 15 height 15
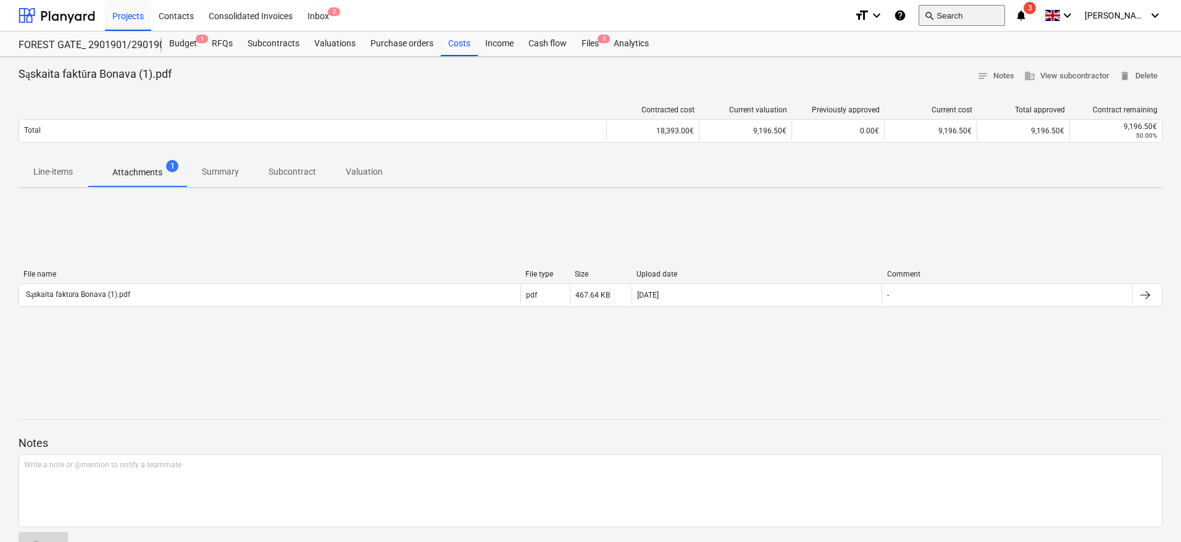
click at [978, 21] on button "search Search" at bounding box center [961, 15] width 86 height 21
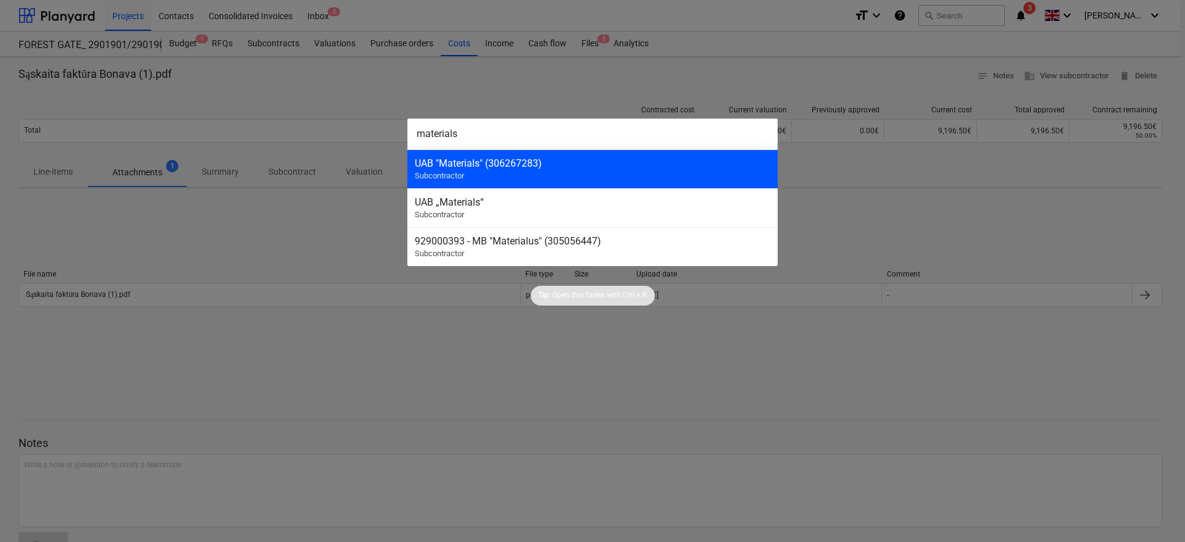
type input "materials"
click at [654, 159] on div "UAB "Materials" (306267283)" at bounding box center [593, 163] width 356 height 12
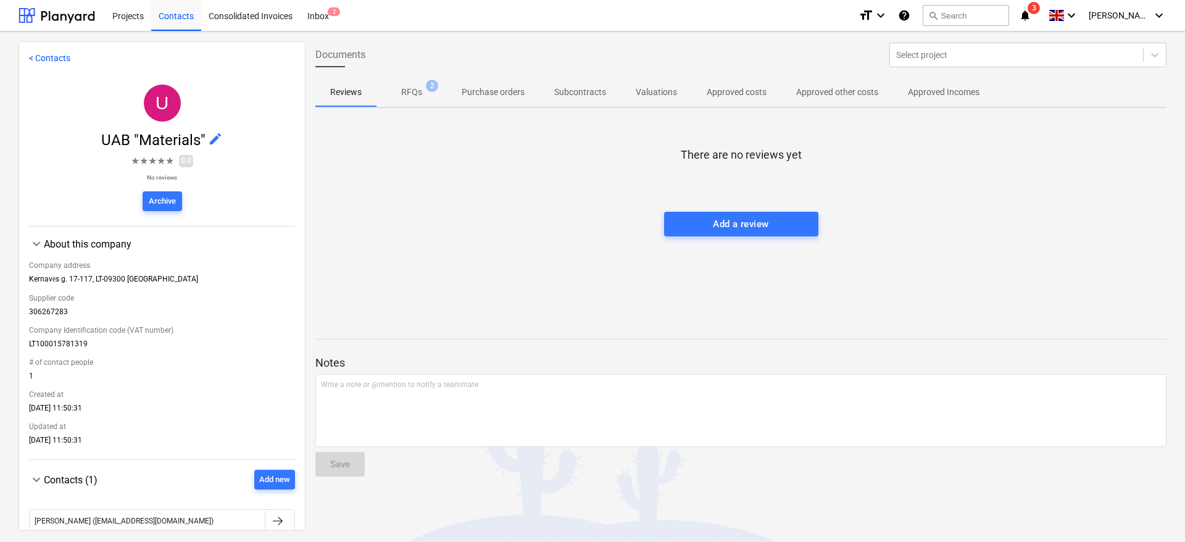
click at [934, 215] on div "There are no reviews yet Add a review" at bounding box center [740, 210] width 851 height 185
click at [956, 207] on div at bounding box center [740, 199] width 851 height 25
drag, startPoint x: 986, startPoint y: 186, endPoint x: 1029, endPoint y: 160, distance: 50.4
click at [988, 185] on div "There are no reviews yet Add a review" at bounding box center [740, 210] width 851 height 185
click at [978, 17] on button "search Search" at bounding box center [966, 15] width 86 height 21
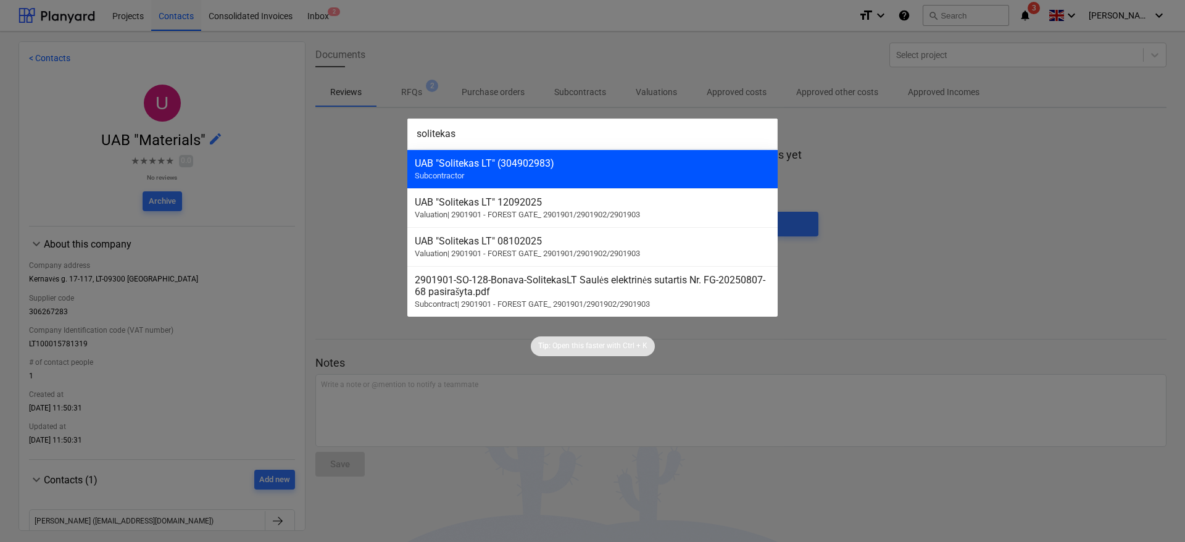
type input "solitekas"
click at [595, 178] on div "UAB "Solitekas LT" (304902983) Subcontractor" at bounding box center [592, 168] width 370 height 39
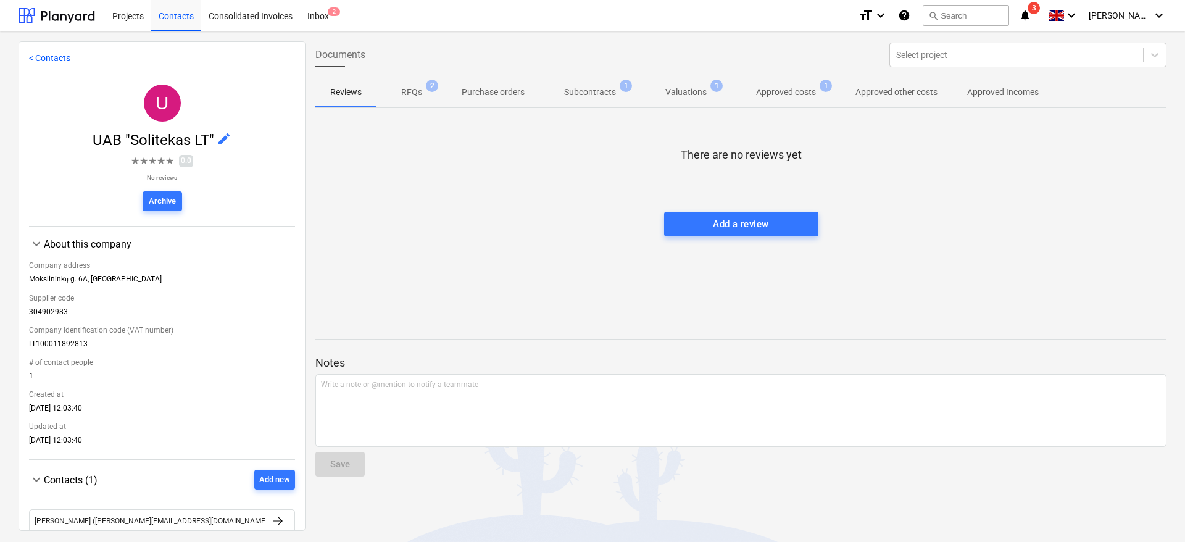
click at [576, 89] on p "Subcontracts" at bounding box center [590, 92] width 52 height 13
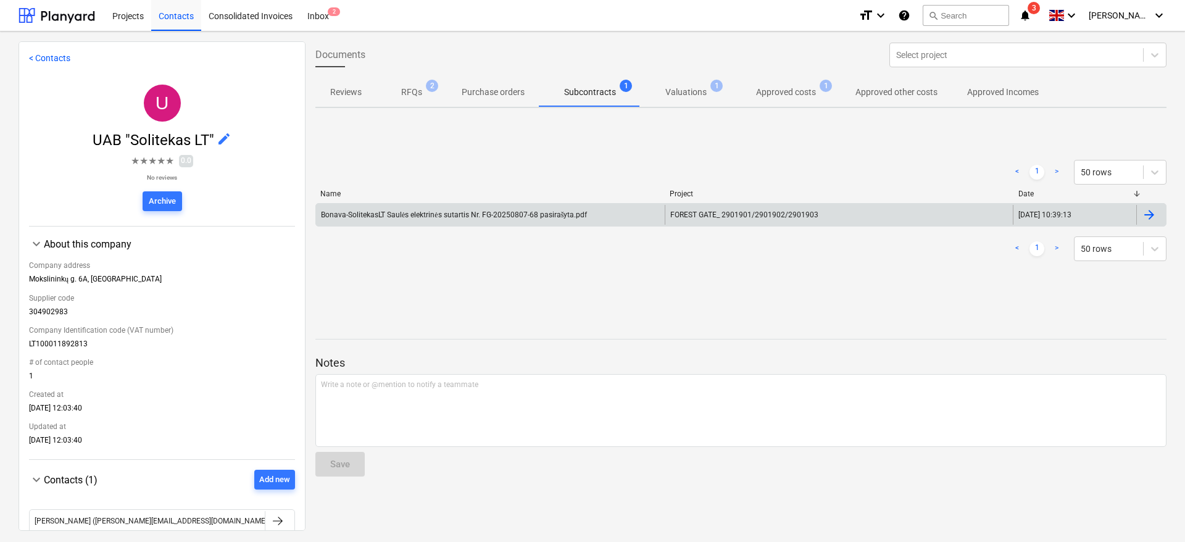
click at [586, 218] on div "Bonava-SolitekasLT Saulės elektrinės sutartis Nr. FG-20250807-68 pasirašyta.pdf" at bounding box center [454, 214] width 266 height 9
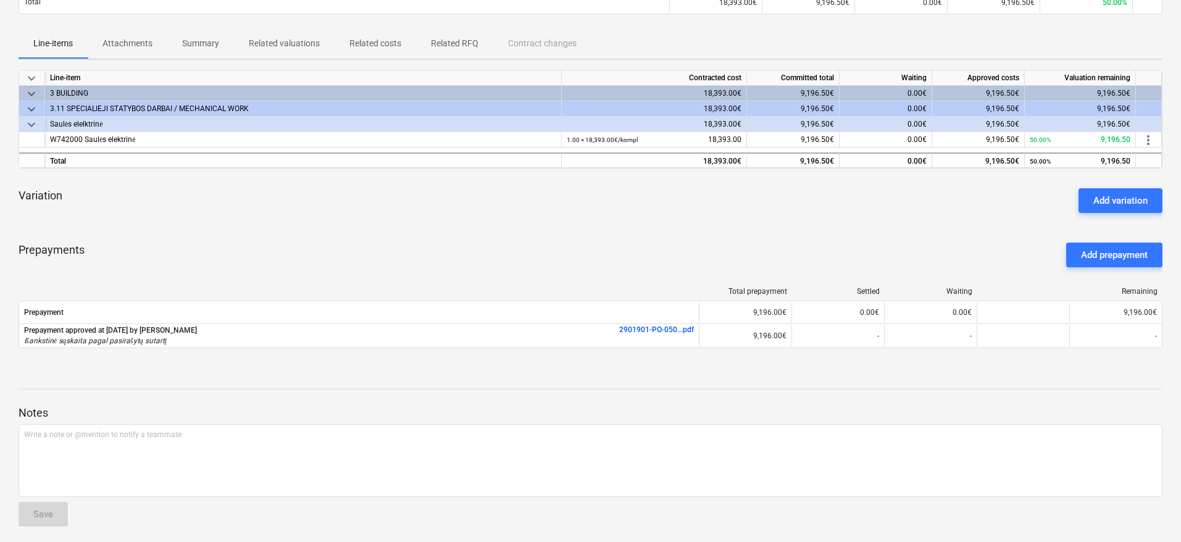
scroll to position [167, 0]
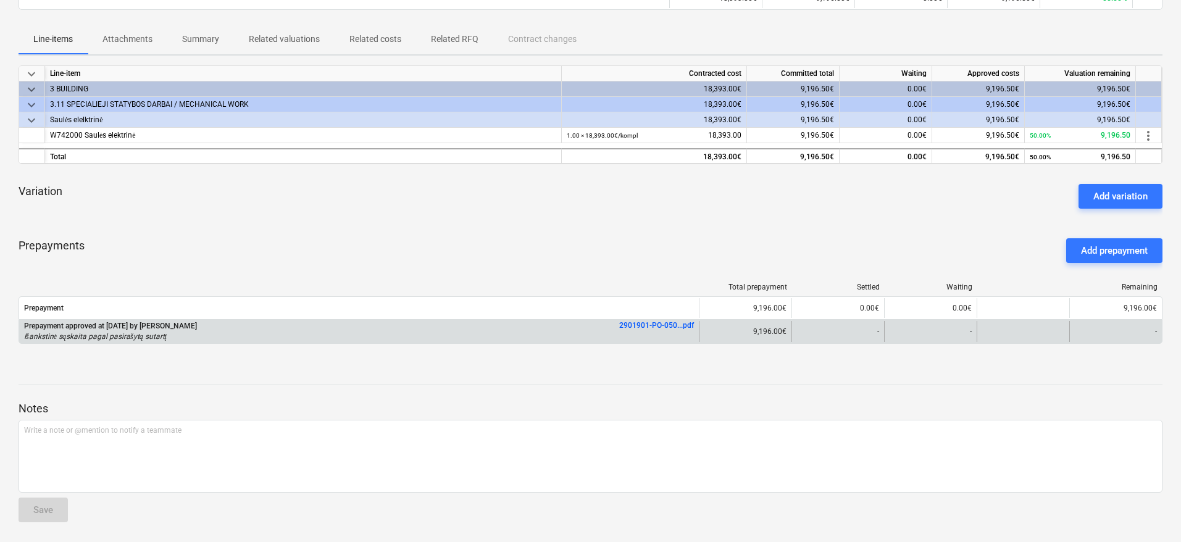
click at [655, 325] on link "2901901-PO-050...pdf" at bounding box center [656, 325] width 75 height 9
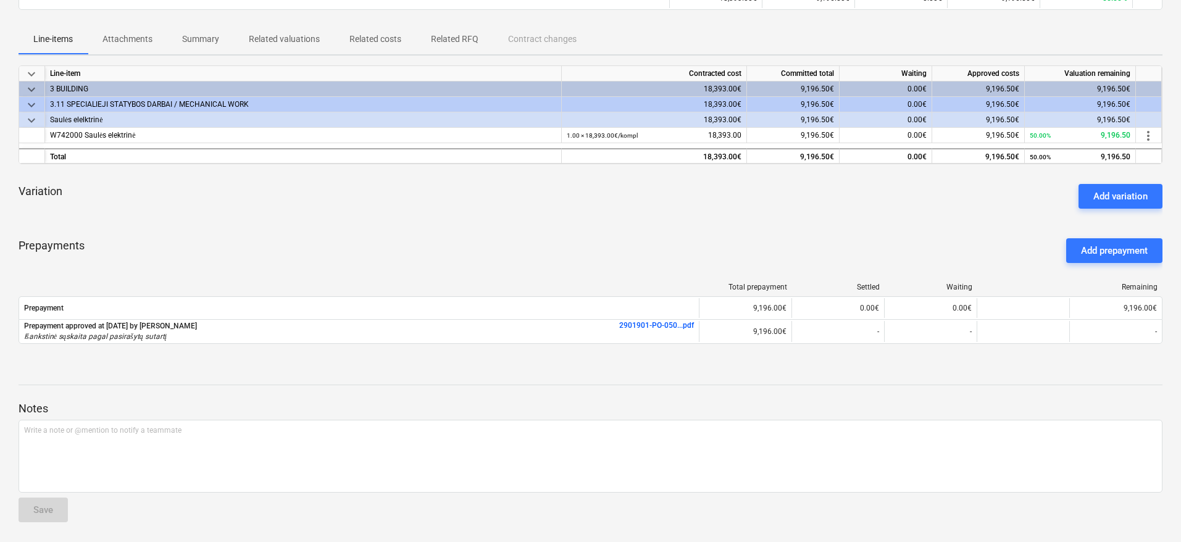
click at [597, 239] on div "Prepayments Add prepayment" at bounding box center [591, 250] width 1144 height 44
click at [631, 230] on div "Prepayments Add prepayment" at bounding box center [591, 250] width 1144 height 44
click at [654, 220] on div "keyboard_arrow_down Line-item Contracted cost Committed total Waiting Approved …" at bounding box center [591, 211] width 1144 height 293
click at [698, 201] on div "Variation Add variation" at bounding box center [591, 196] width 1144 height 44
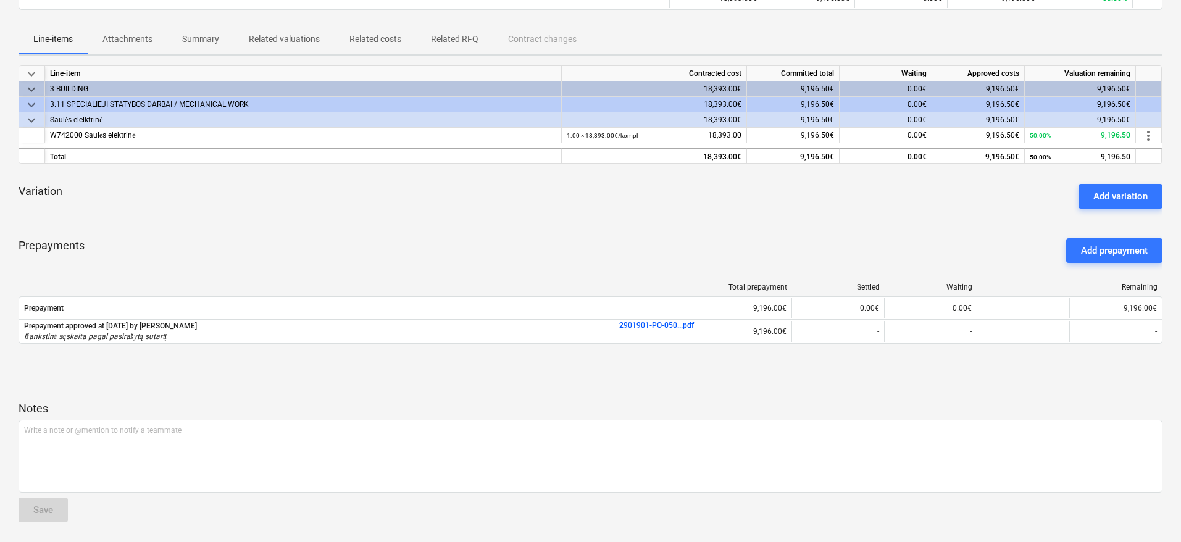
click at [698, 201] on div "Variation Add variation" at bounding box center [591, 196] width 1144 height 44
click at [684, 172] on div "keyboard_arrow_down Line-item Contracted cost Committed total Waiting Approved …" at bounding box center [591, 211] width 1144 height 293
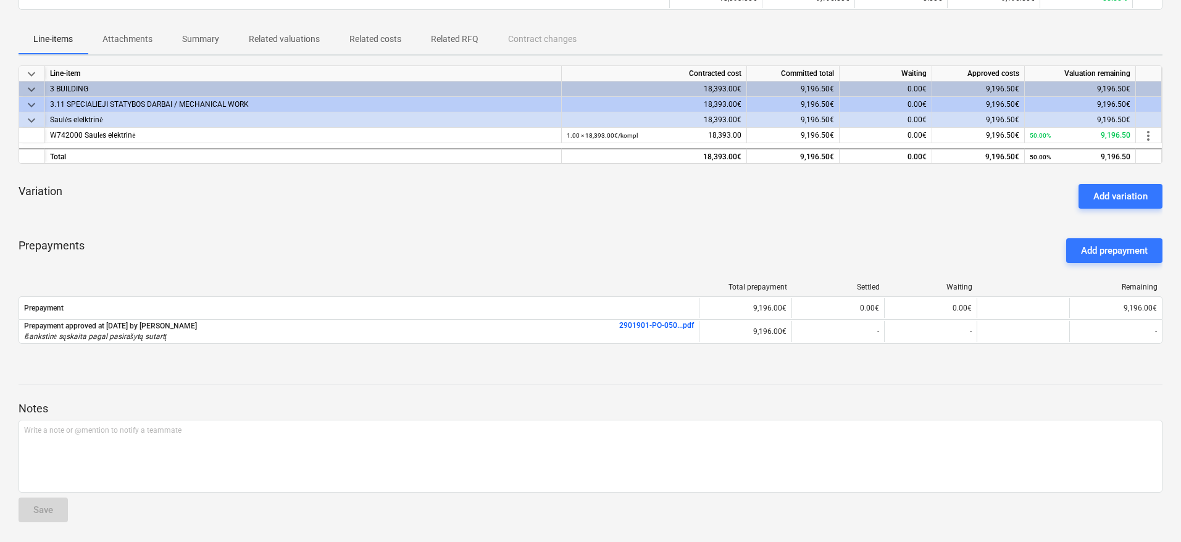
click at [684, 172] on div "keyboard_arrow_down Line-item Contracted cost Committed total Waiting Approved …" at bounding box center [591, 211] width 1144 height 293
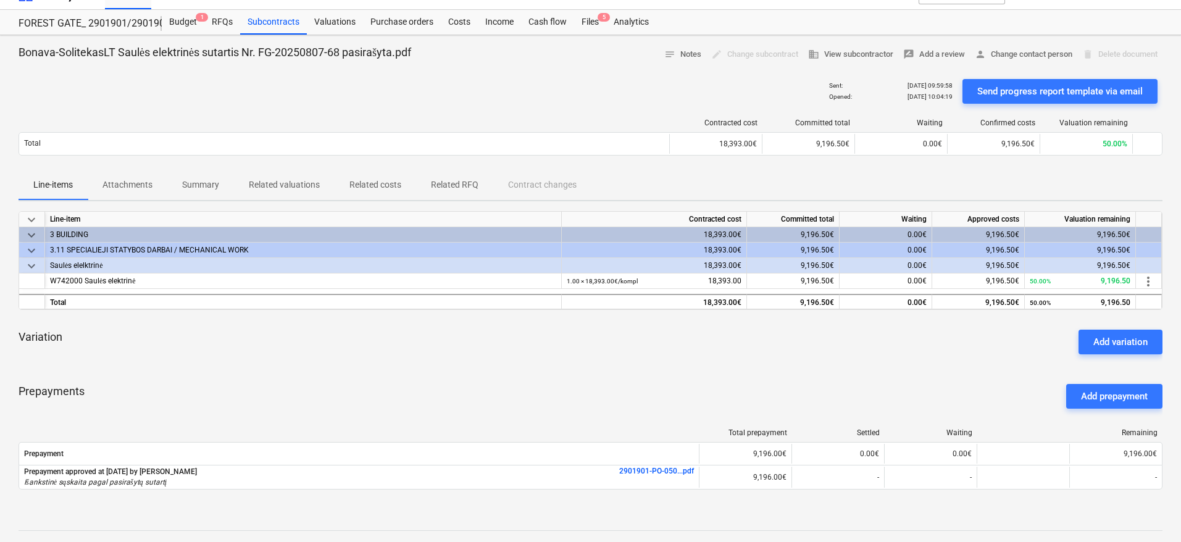
scroll to position [0, 0]
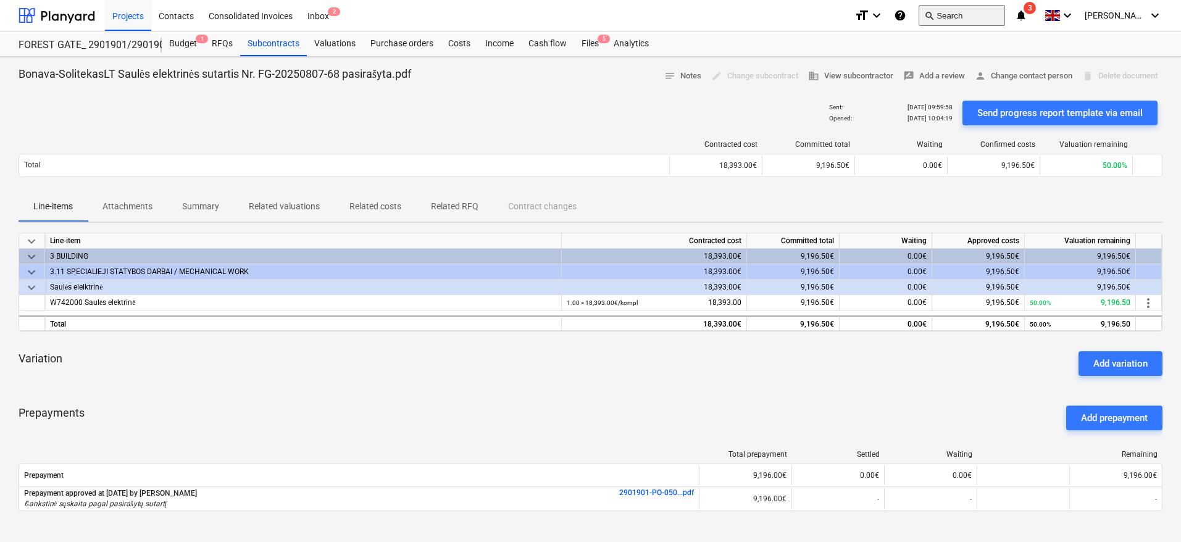
click at [990, 15] on button "search Search" at bounding box center [961, 15] width 86 height 21
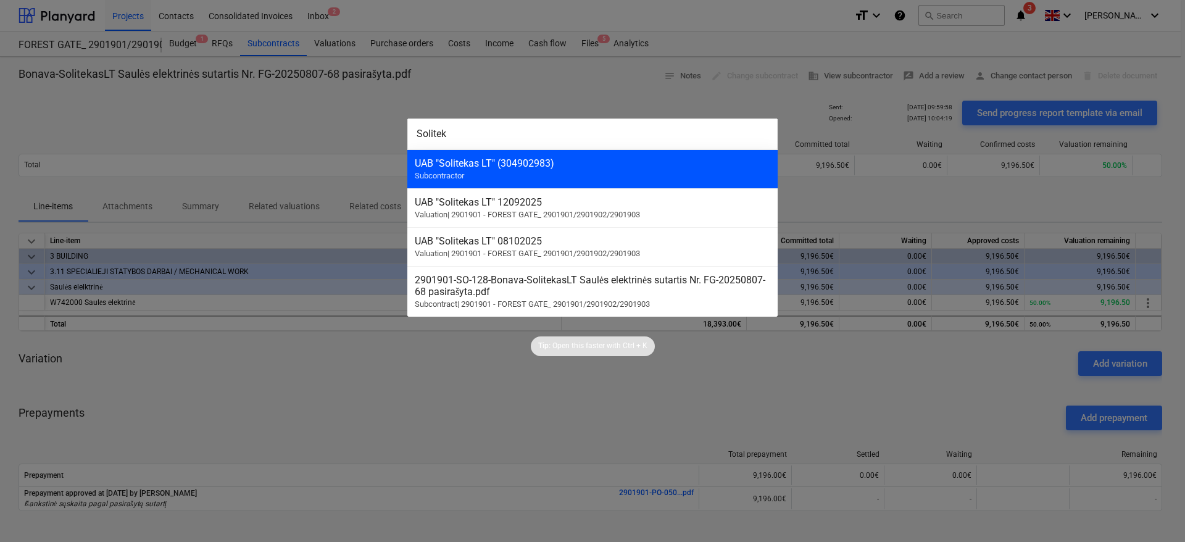
type input "Solitek"
click at [597, 174] on div "UAB "Solitekas LT" (304902983) Subcontractor" at bounding box center [592, 168] width 370 height 39
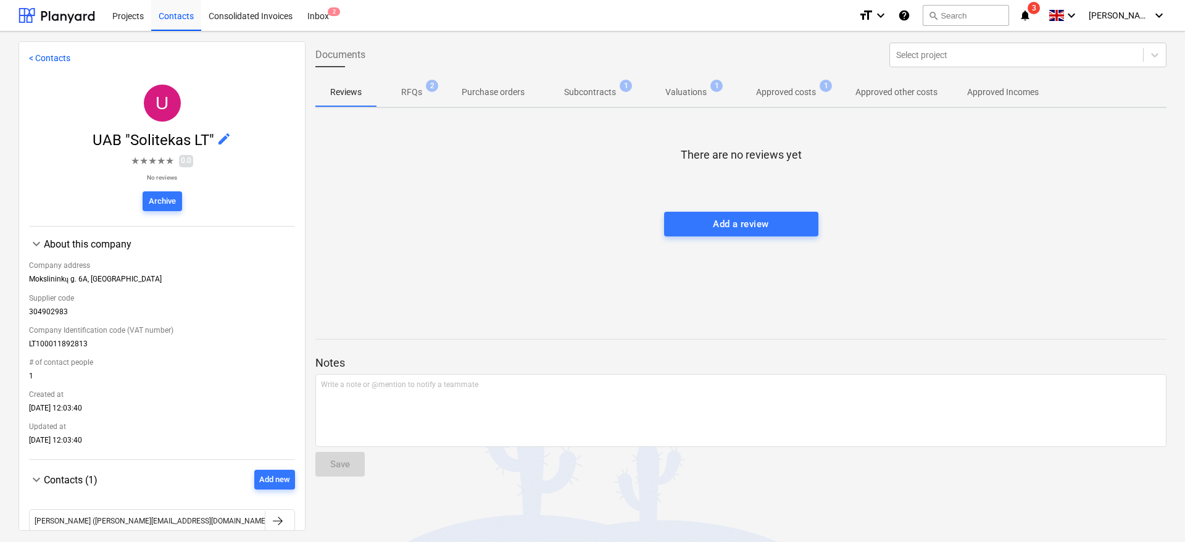
click at [797, 106] on button "Approved costs 1" at bounding box center [785, 92] width 109 height 30
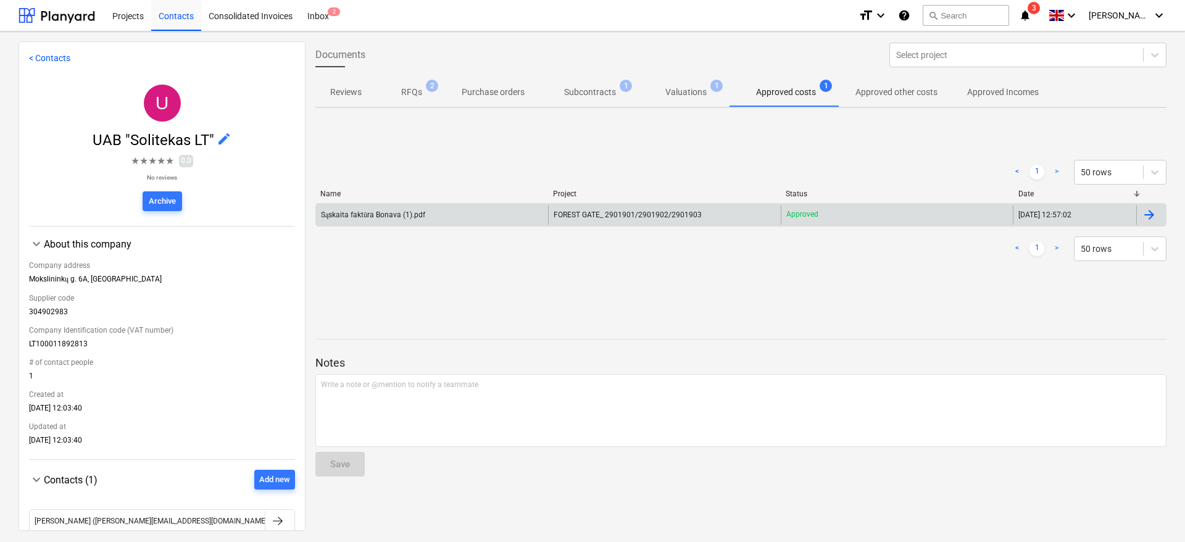
click at [523, 217] on div "Sąskaita faktūra Bonava (1).pdf" at bounding box center [432, 215] width 232 height 20
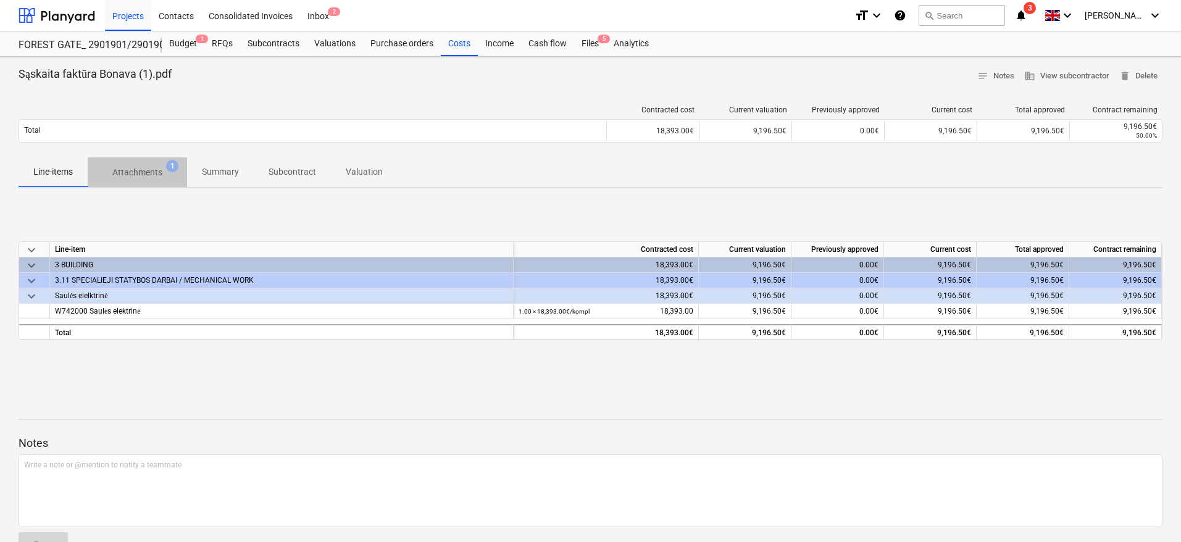
click at [115, 163] on span "Attachments 1" at bounding box center [137, 172] width 99 height 22
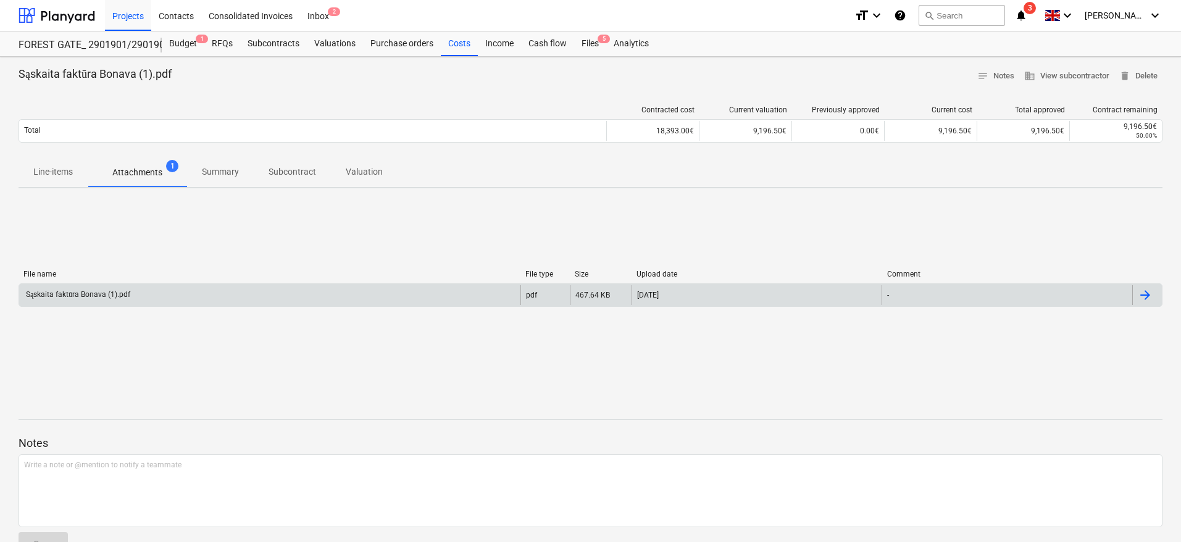
click at [192, 293] on div "Sąskaita faktūra Bonava (1).pdf" at bounding box center [269, 295] width 501 height 20
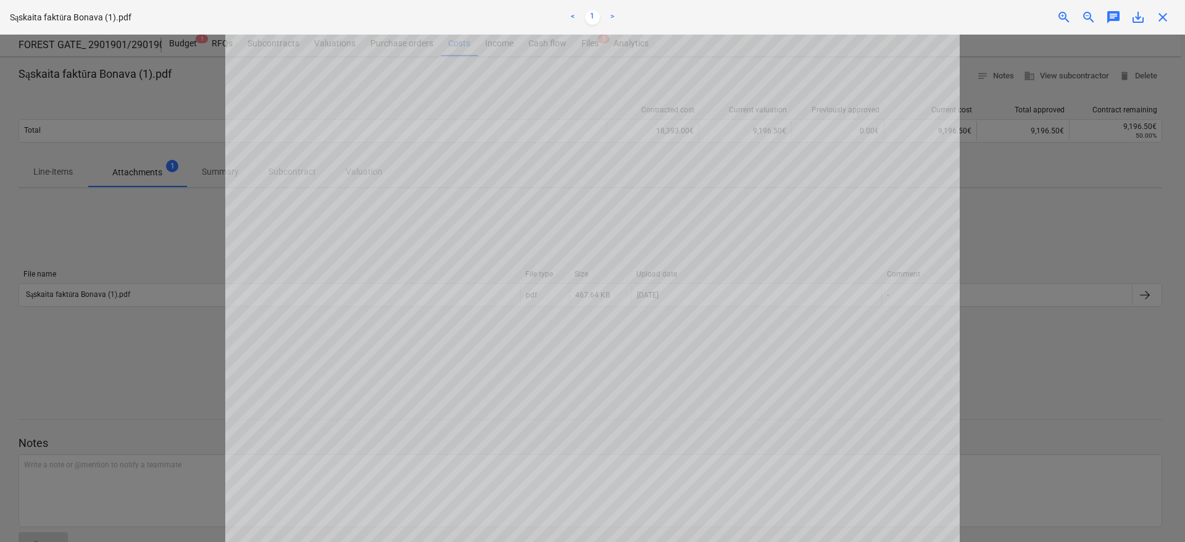
click at [1131, 20] on span "save_alt" at bounding box center [1138, 17] width 15 height 15
click at [1166, 18] on span "close" at bounding box center [1162, 17] width 15 height 15
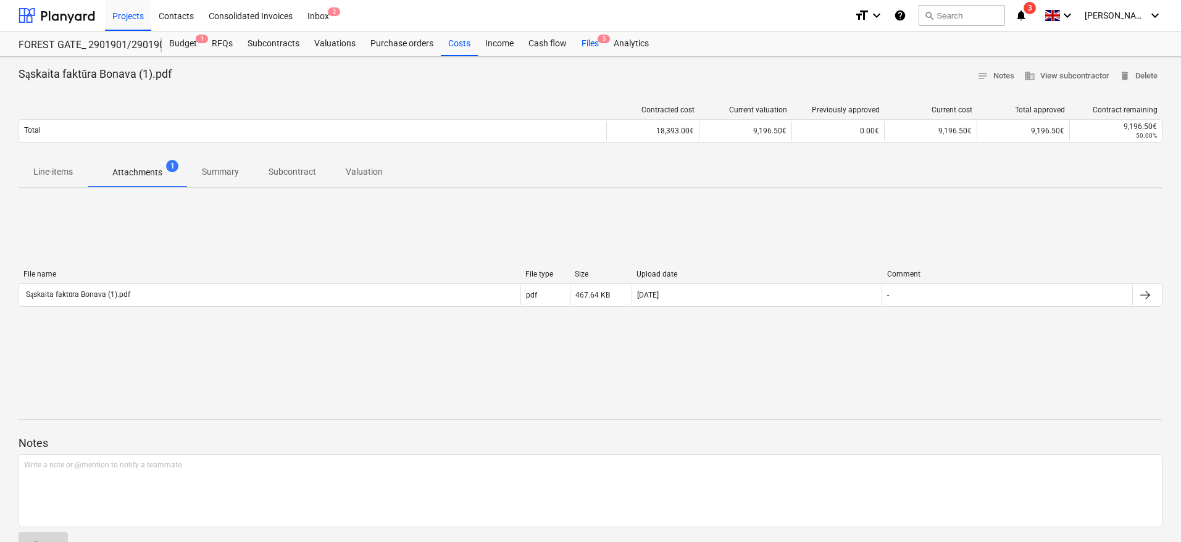
click at [597, 42] on span "5" at bounding box center [603, 39] width 12 height 9
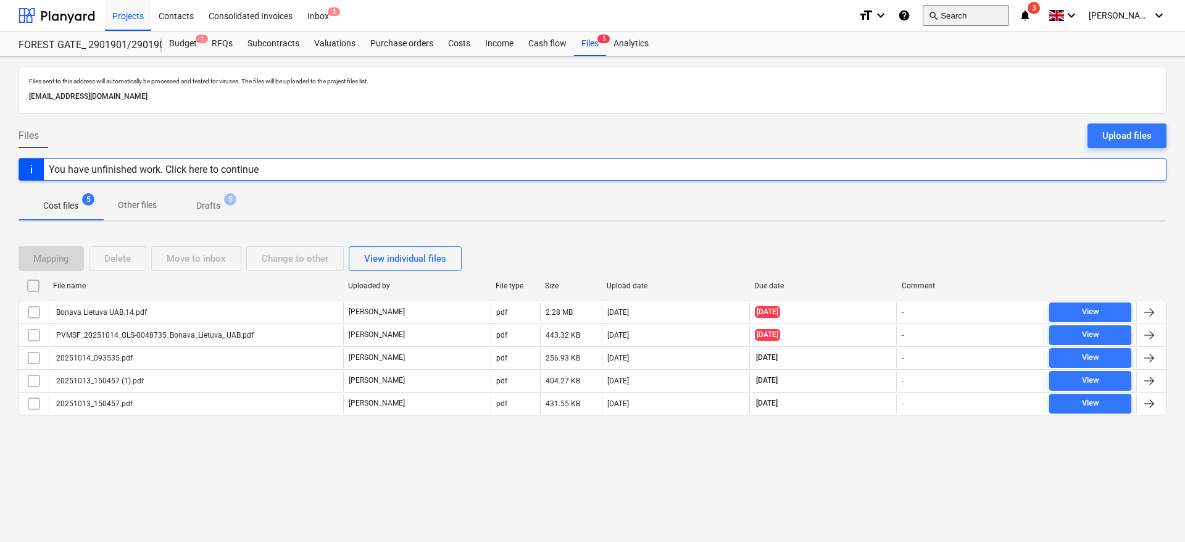
click at [989, 20] on button "search Search" at bounding box center [966, 15] width 86 height 21
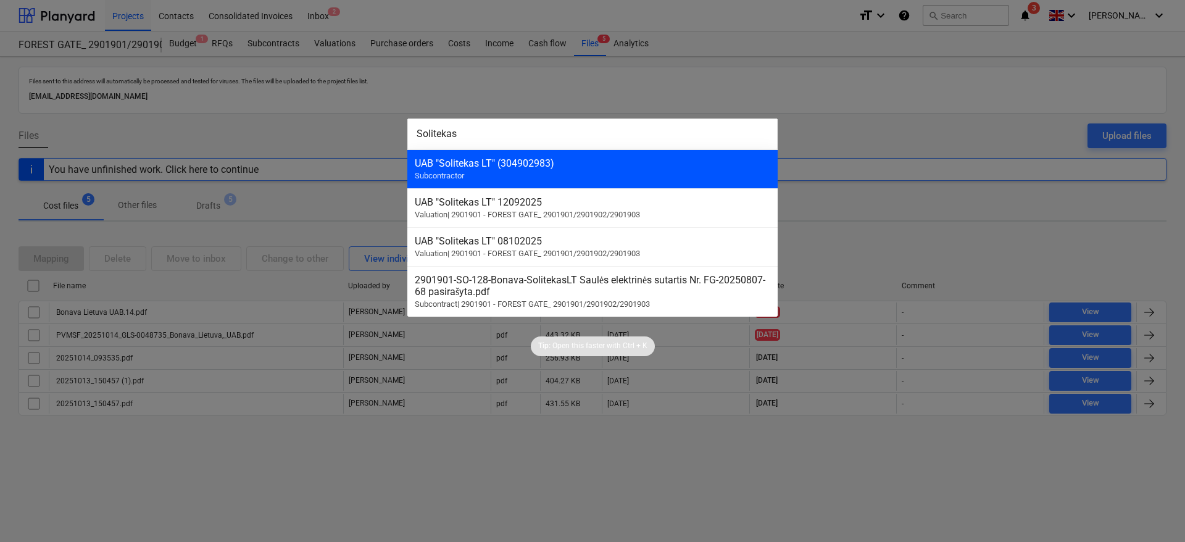
type input "Solitekas"
click at [639, 156] on div "UAB "Solitekas LT" (304902983) Subcontractor" at bounding box center [592, 168] width 370 height 39
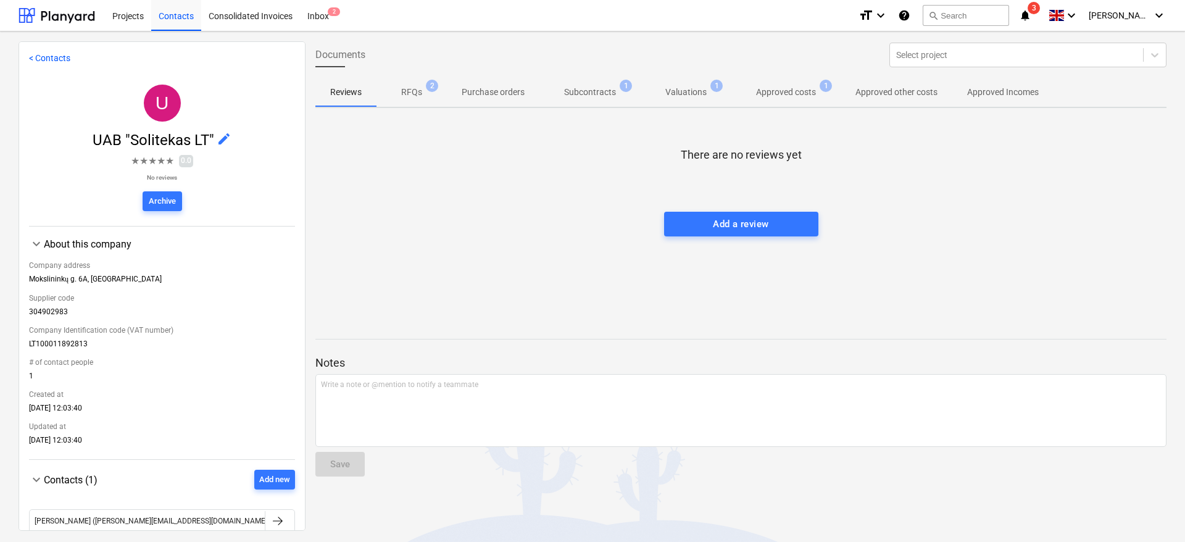
click at [783, 102] on span "Approved costs 1" at bounding box center [785, 92] width 109 height 22
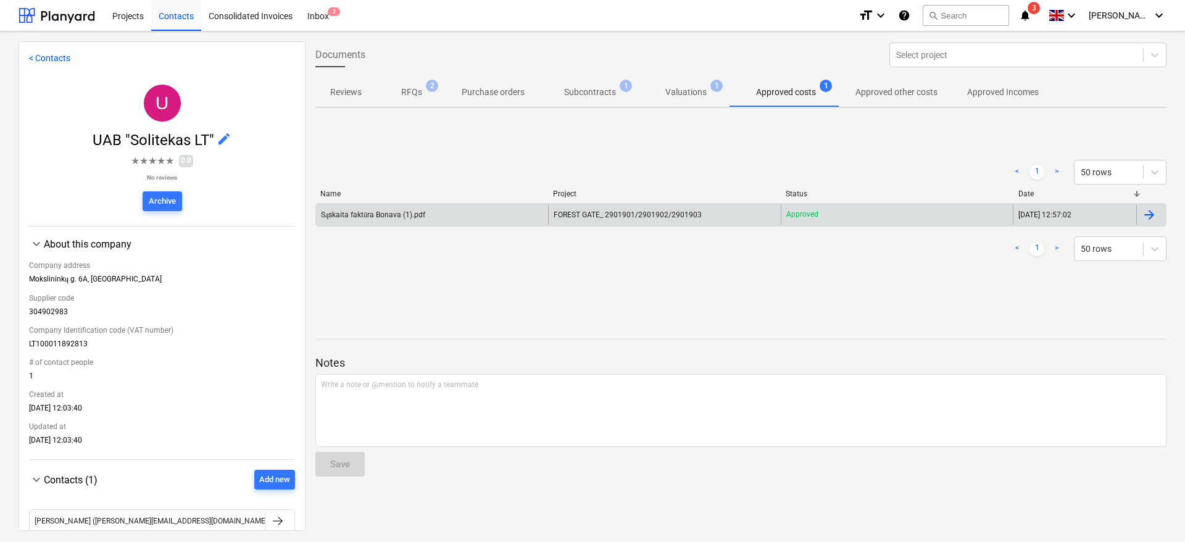
click at [499, 215] on div "Sąskaita faktūra Bonava (1).pdf" at bounding box center [432, 215] width 232 height 20
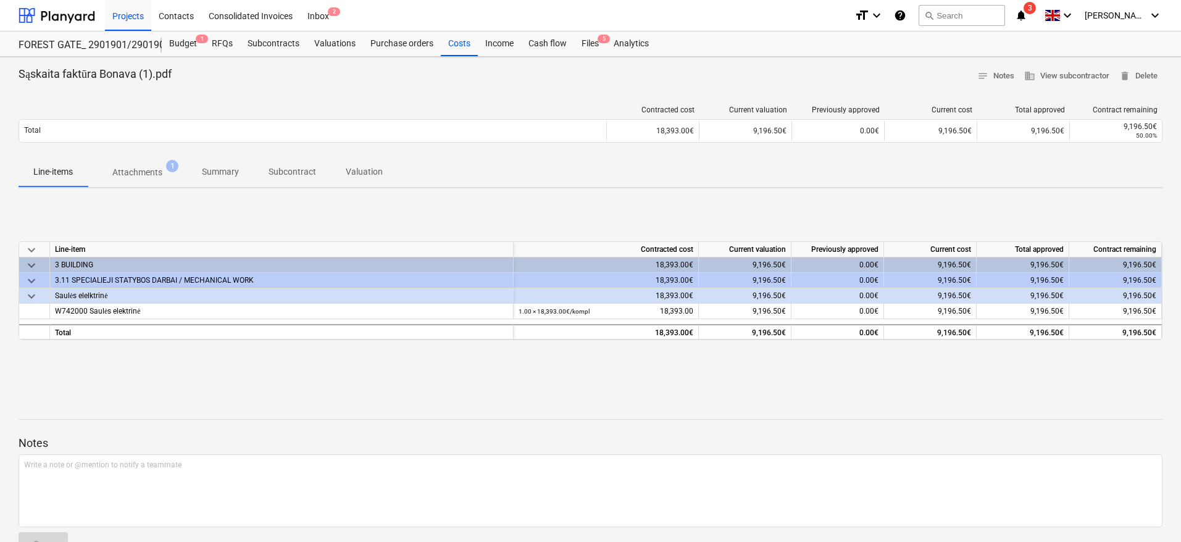
click at [730, 199] on div "keyboard_arrow_down Line-item Contracted cost Current valuation Previously appr…" at bounding box center [591, 290] width 1144 height 185
drag, startPoint x: 772, startPoint y: 193, endPoint x: 764, endPoint y: 193, distance: 8.0
click at [770, 193] on div "Sąskaita faktūra Bonava (1).pdf notes Notes business View subcontractor delete …" at bounding box center [590, 317] width 1181 height 520
click at [832, 191] on div "Sąskaita faktūra Bonava (1).pdf notes Notes business View subcontractor delete …" at bounding box center [590, 317] width 1181 height 520
drag, startPoint x: 881, startPoint y: 180, endPoint x: 238, endPoint y: 207, distance: 643.7
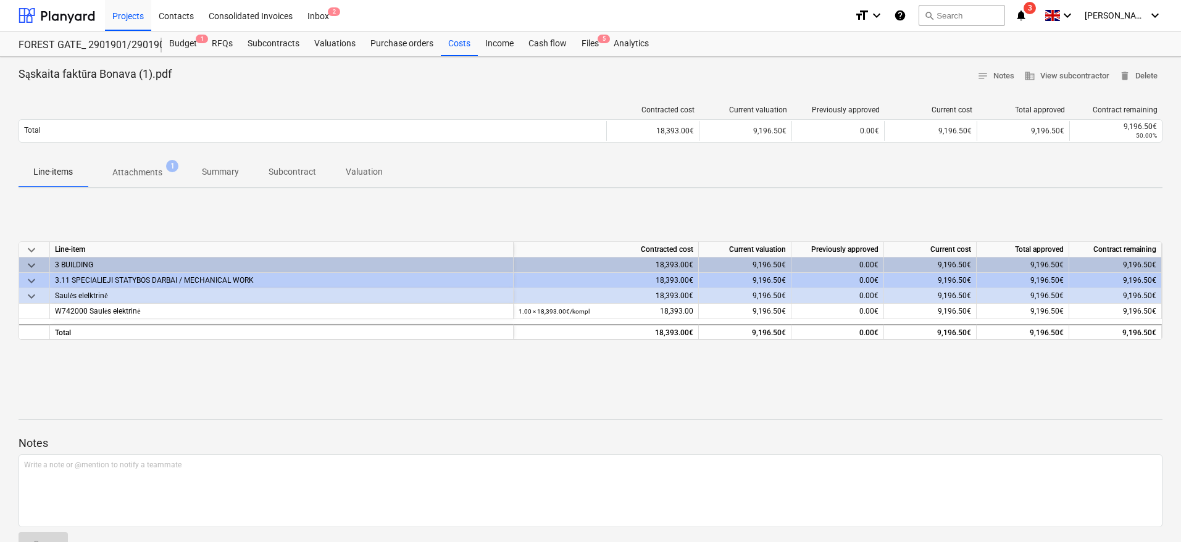
click at [877, 180] on div "Line-items Attachments 1 Summary Subcontract Valuation" at bounding box center [591, 172] width 1144 height 30
click at [975, 15] on button "search Search" at bounding box center [961, 15] width 86 height 21
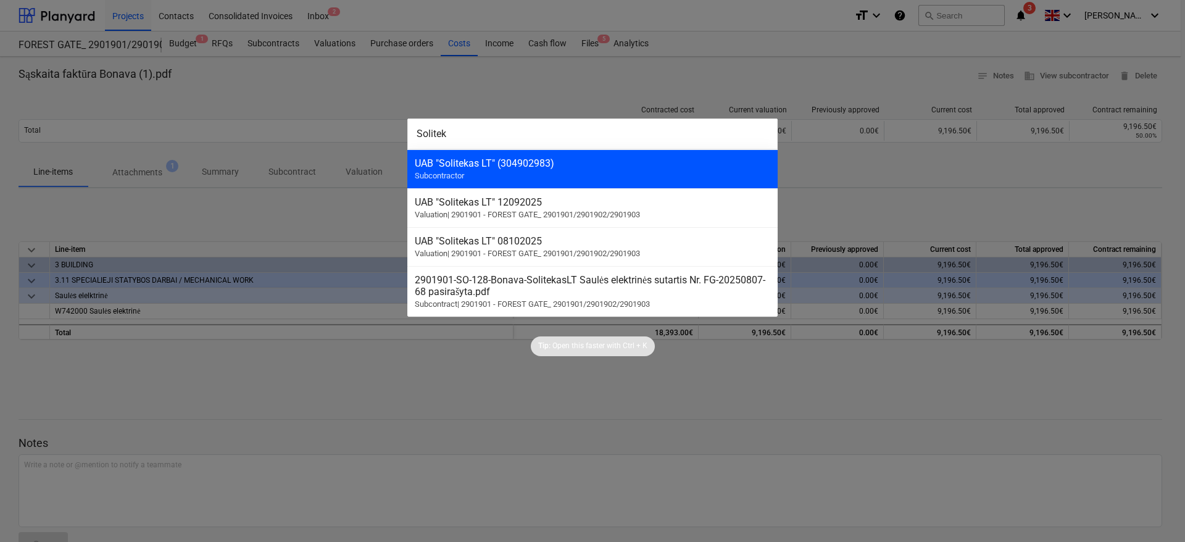
type input "Solitek"
click at [509, 159] on div "UAB "Solitekas LT" (304902983)" at bounding box center [593, 163] width 356 height 12
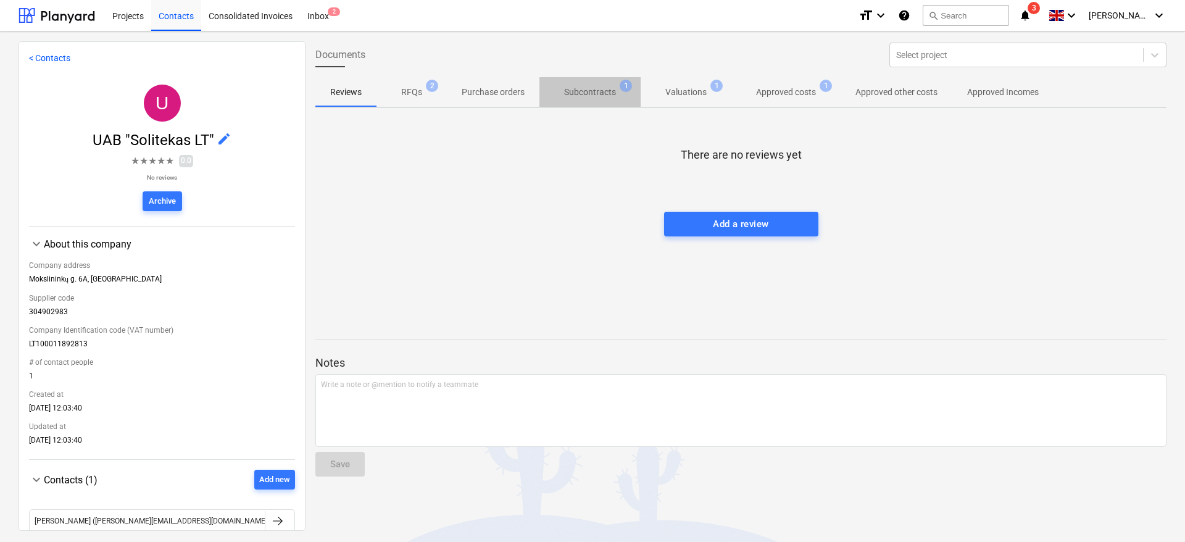
click at [578, 96] on p "Subcontracts" at bounding box center [590, 92] width 52 height 13
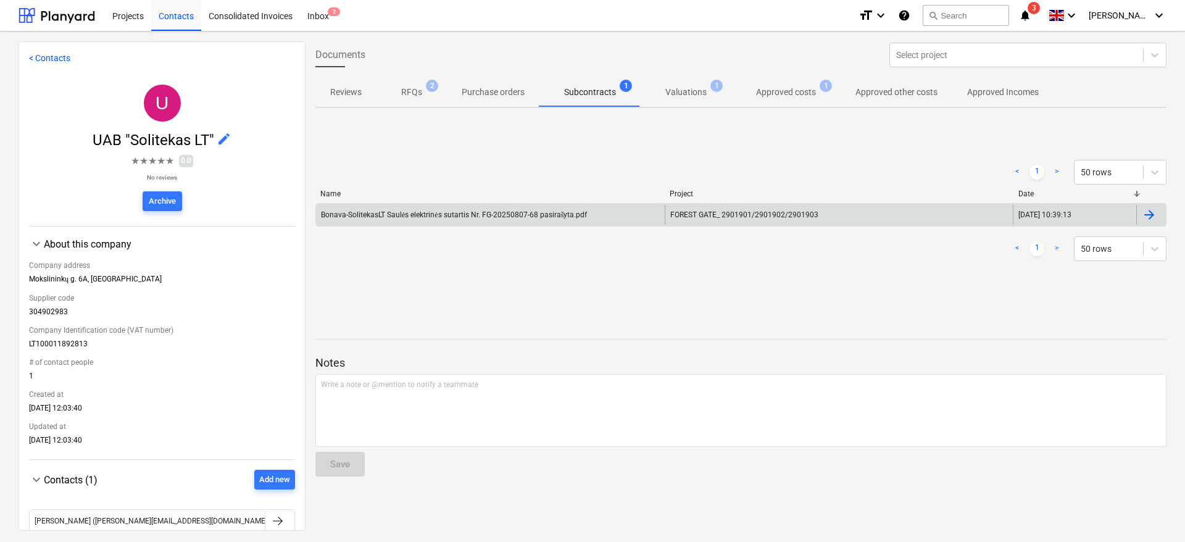
click at [534, 208] on div "Bonava-SolitekasLT Saulės elektrinės sutartis Nr. FG-20250807-68 pasirašyta.pdf" at bounding box center [490, 215] width 349 height 20
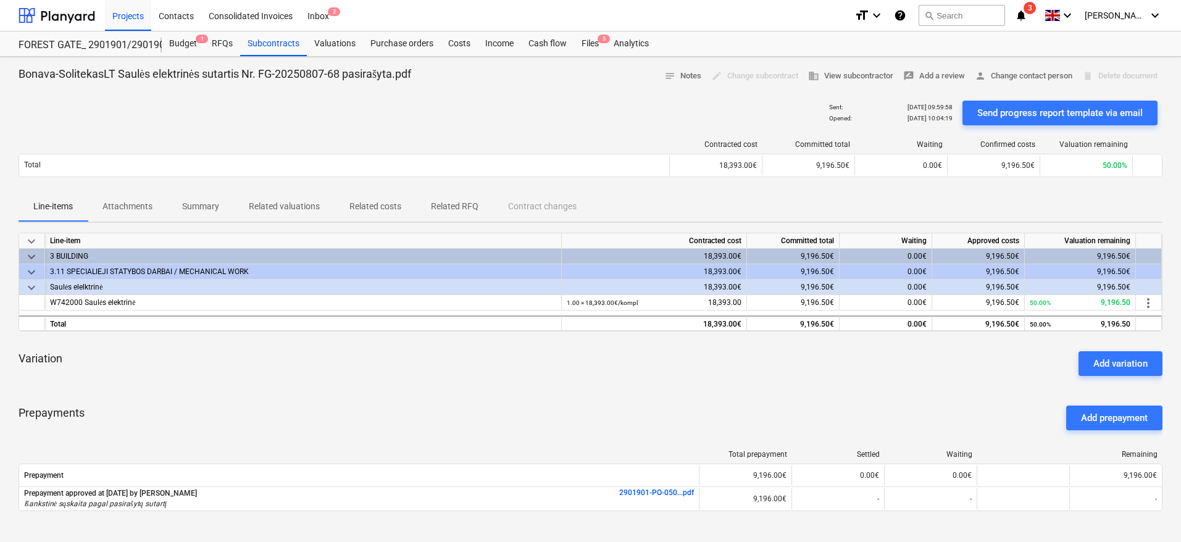
click at [557, 109] on div "Sent : [DATE] 09:59:58 Opened : [DATE] 10:04:19 Send progress report template v…" at bounding box center [591, 113] width 1144 height 35
click at [572, 94] on div at bounding box center [591, 91] width 1144 height 10
click at [988, 22] on button "search Search" at bounding box center [961, 15] width 86 height 21
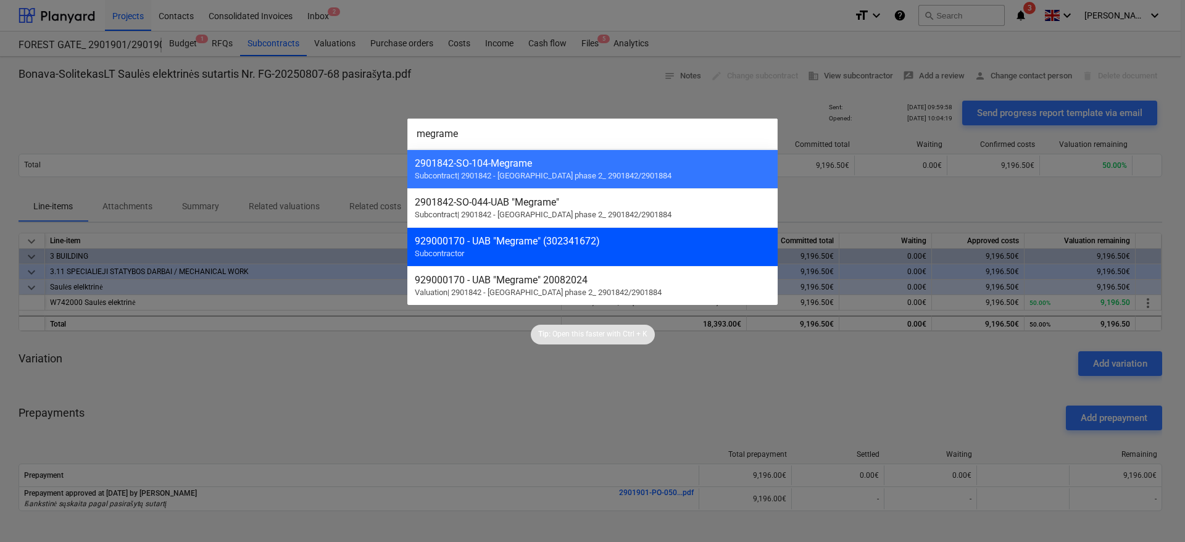
type input "megrame"
click at [630, 247] on div "929000170 - UAB "Megrame" (302341672) Subcontractor" at bounding box center [592, 246] width 370 height 39
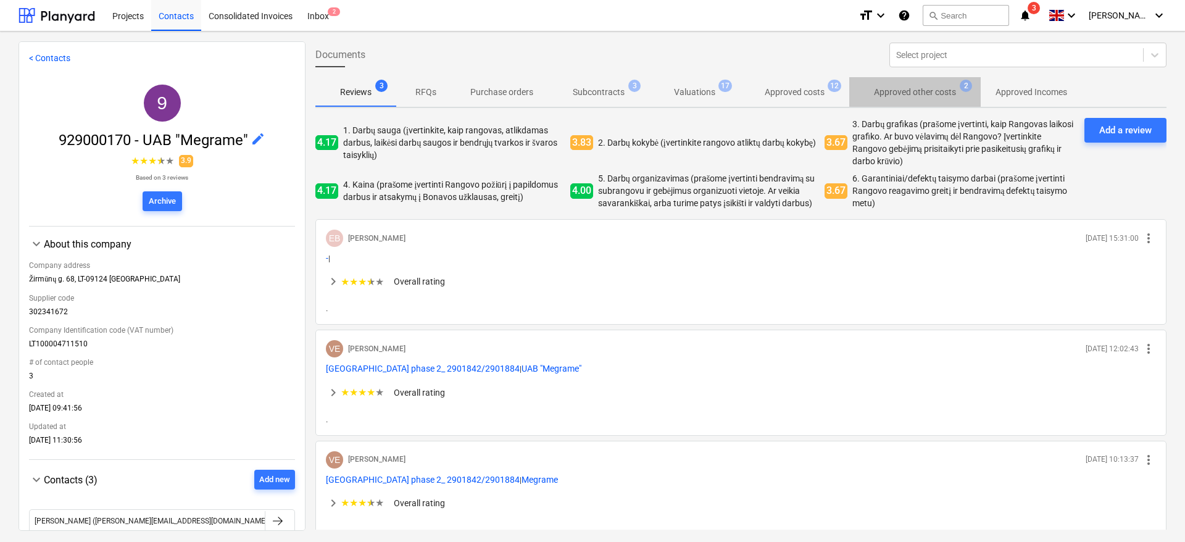
click at [891, 93] on p "Approved other costs" at bounding box center [915, 92] width 82 height 13
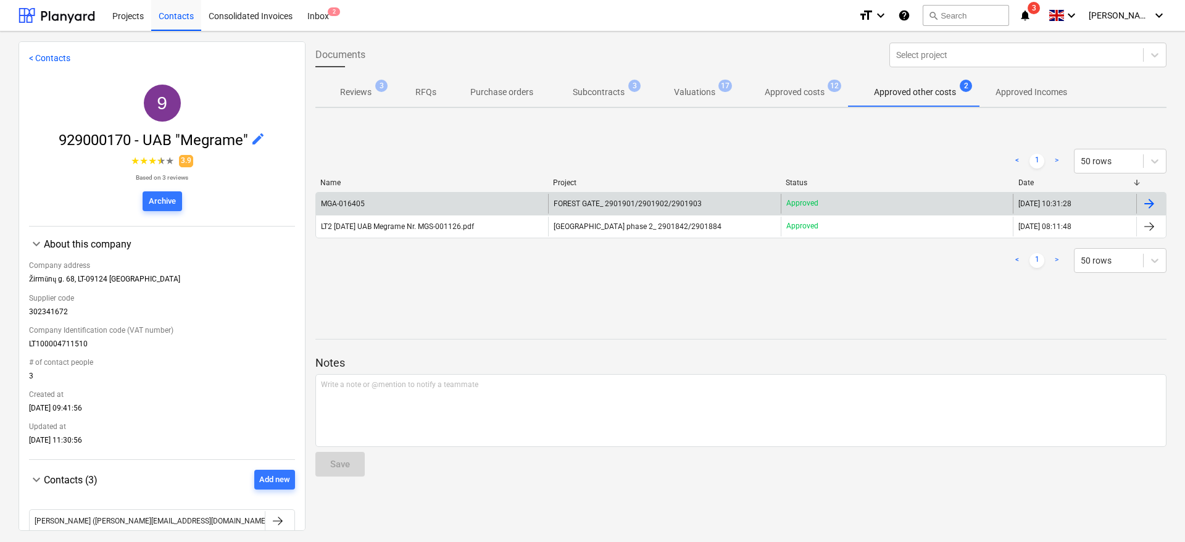
click at [521, 201] on div "MGA-016405" at bounding box center [432, 204] width 232 height 20
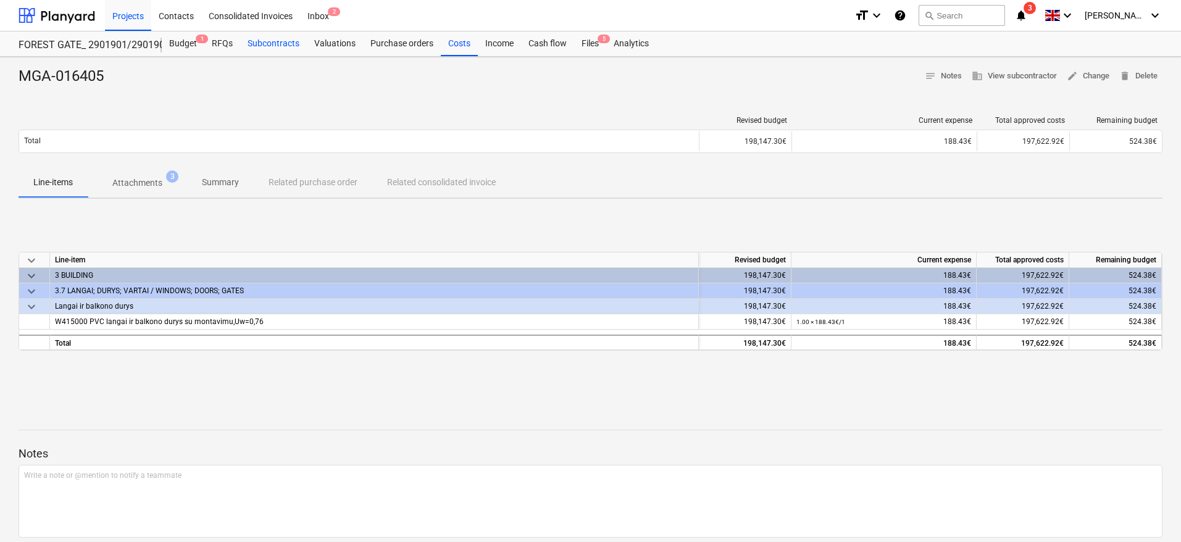
click at [254, 41] on div "Subcontracts" at bounding box center [273, 43] width 67 height 25
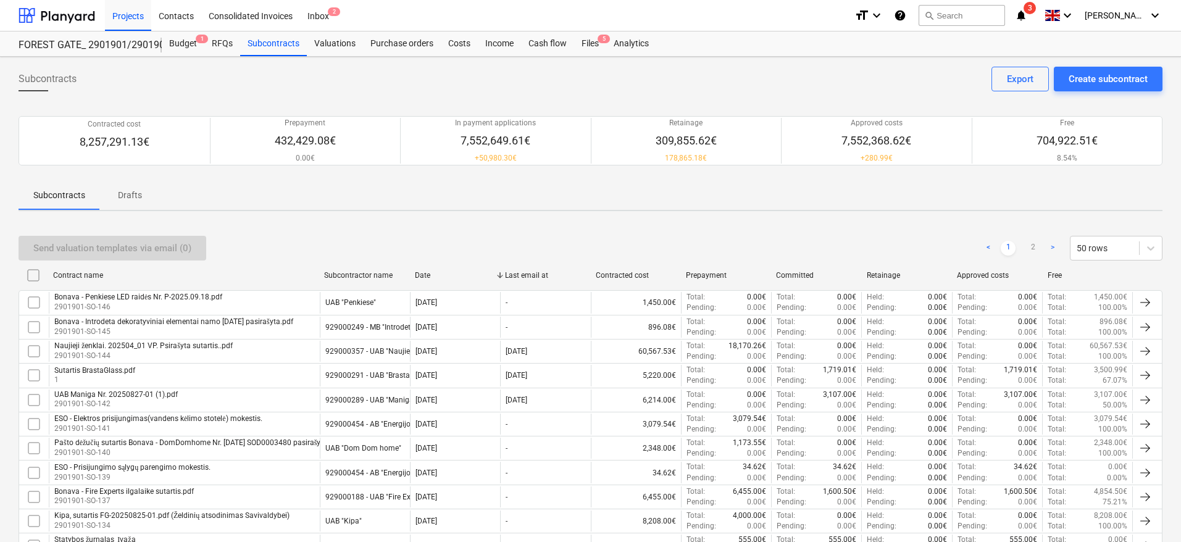
click at [712, 243] on div "Send valuation templates via email (0) < 1 2 > 50 rows" at bounding box center [591, 248] width 1144 height 25
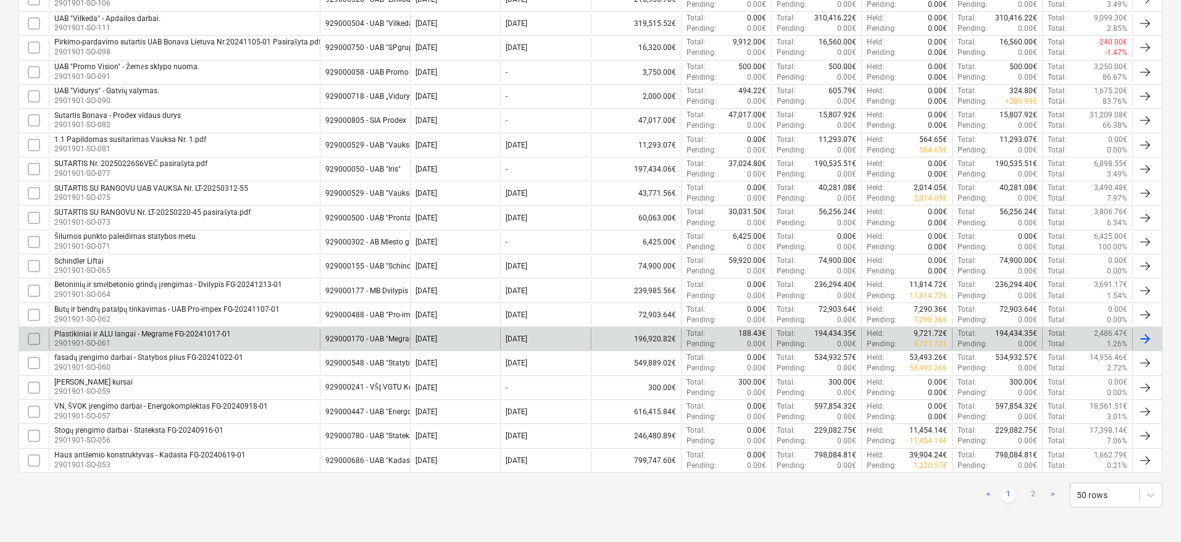
click at [272, 327] on div "Plastikiniai ir ALU langai - Megrame FG-20241017-01 2901901-SO-061 929000170 - …" at bounding box center [591, 338] width 1144 height 24
click at [246, 336] on div "Plastikiniai ir ALU langai - Megrame FG-20241017-01 2901901-SO-061" at bounding box center [184, 338] width 271 height 21
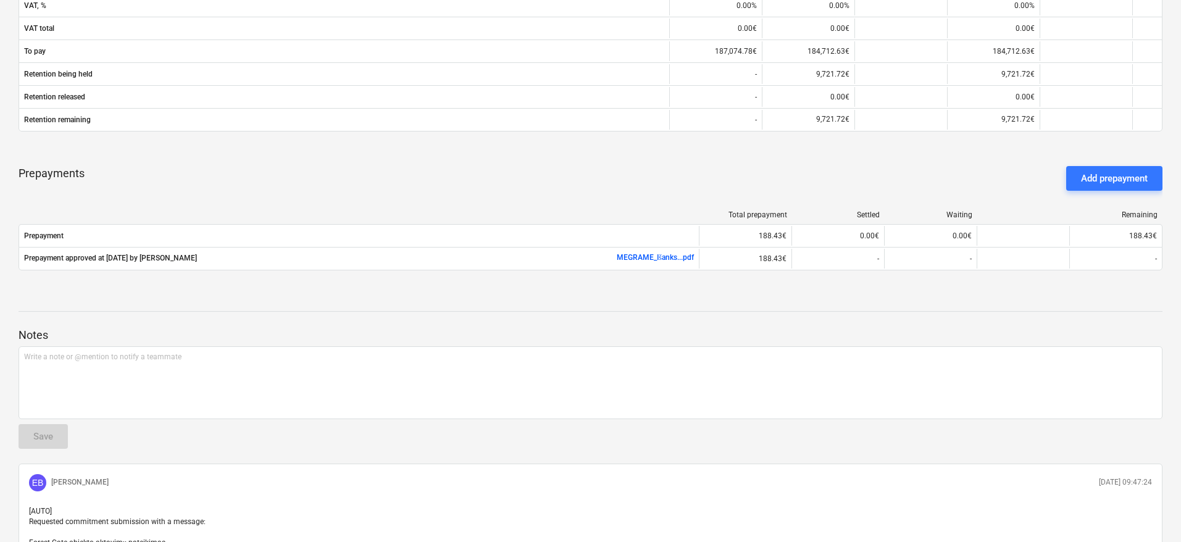
scroll to position [648, 0]
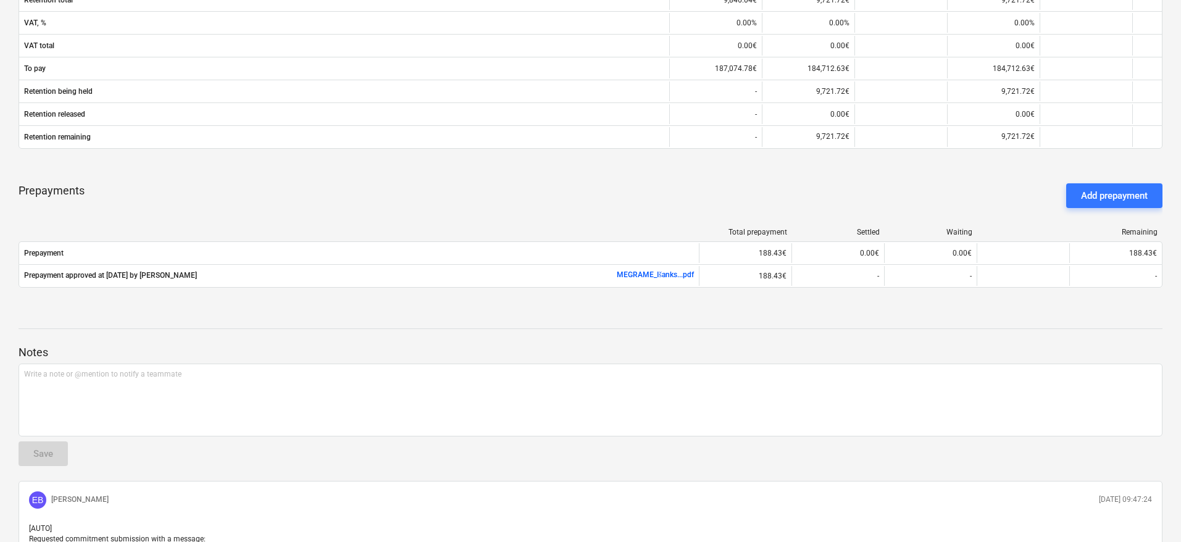
click at [920, 193] on div "Prepayments Add prepayment" at bounding box center [591, 195] width 1144 height 44
click at [939, 183] on div "Prepayments Add prepayment" at bounding box center [591, 195] width 1144 height 44
click at [921, 202] on div "Prepayments Add prepayment" at bounding box center [591, 195] width 1144 height 44
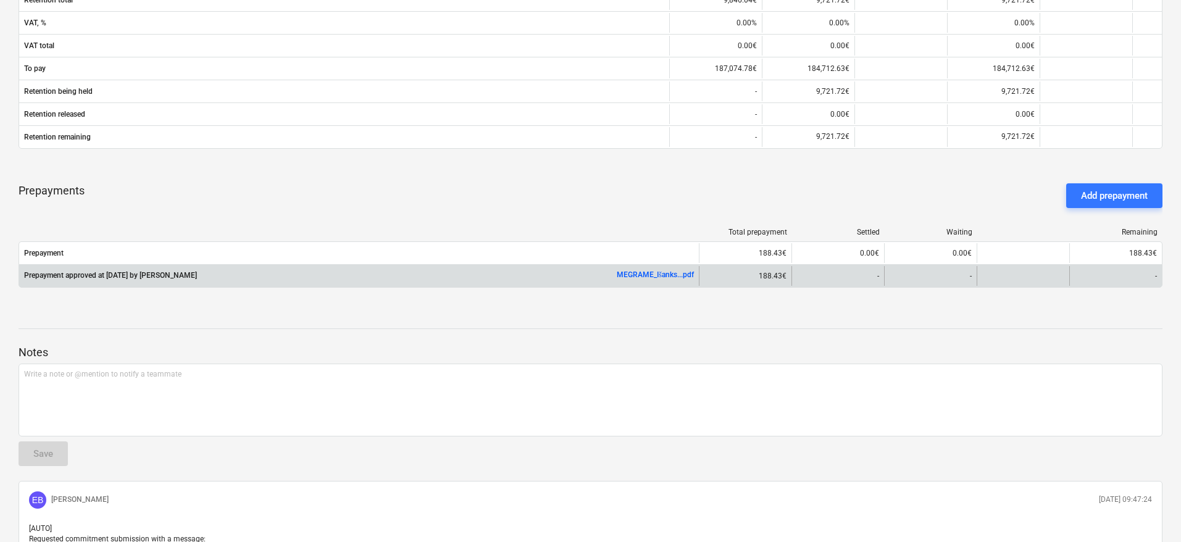
click at [640, 273] on link "MEGRAME_Išanks...pdf" at bounding box center [655, 274] width 77 height 9
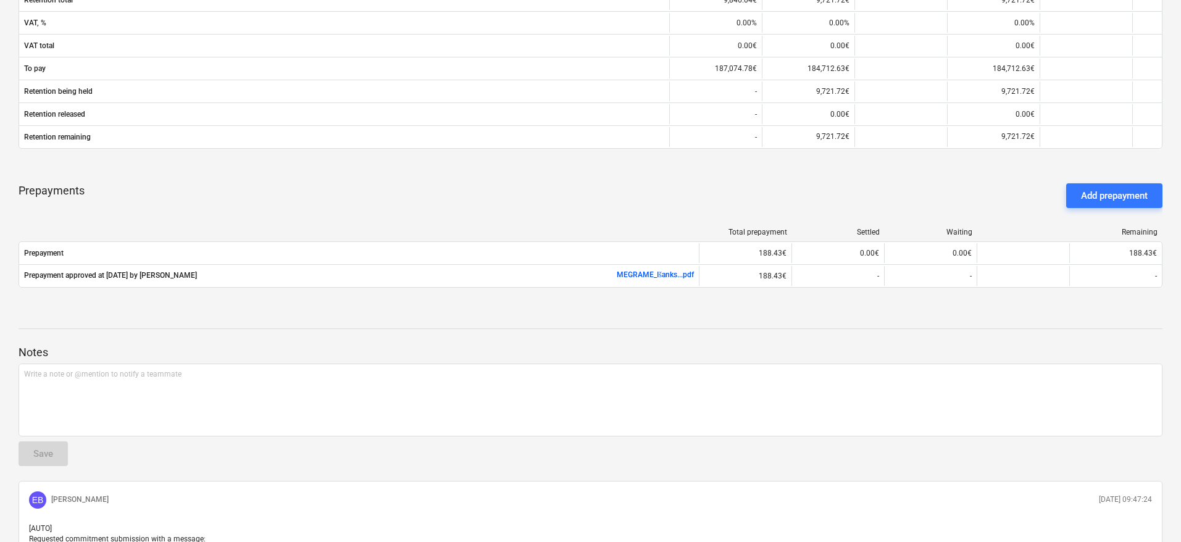
click at [915, 209] on div "Prepayments Add prepayment" at bounding box center [591, 195] width 1144 height 44
click at [931, 199] on div "Prepayments Add prepayment" at bounding box center [591, 195] width 1144 height 44
click at [947, 190] on div "Prepayments Add prepayment" at bounding box center [591, 195] width 1144 height 44
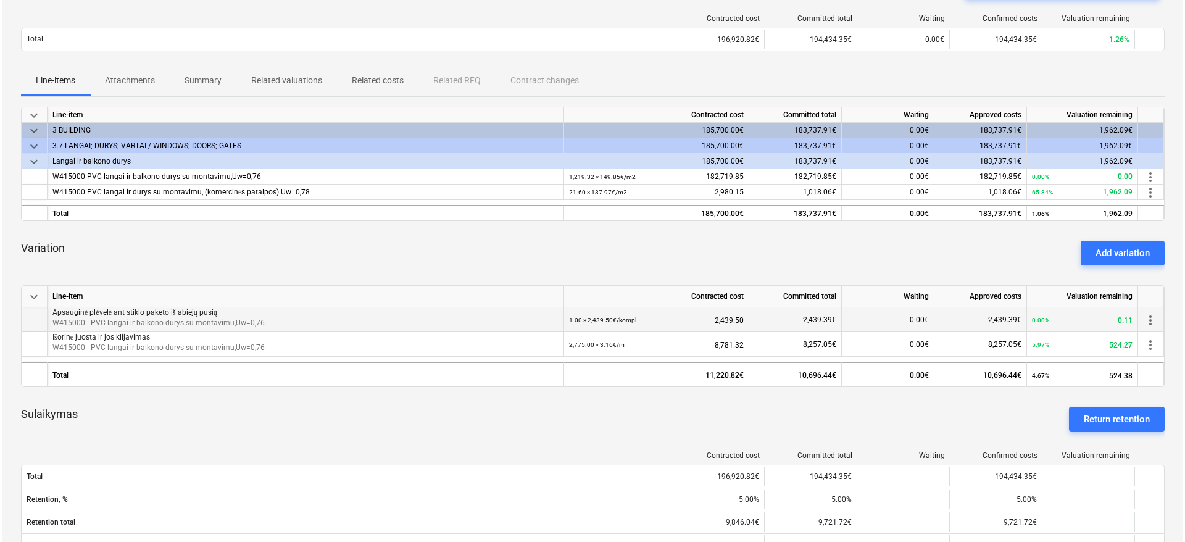
scroll to position [0, 0]
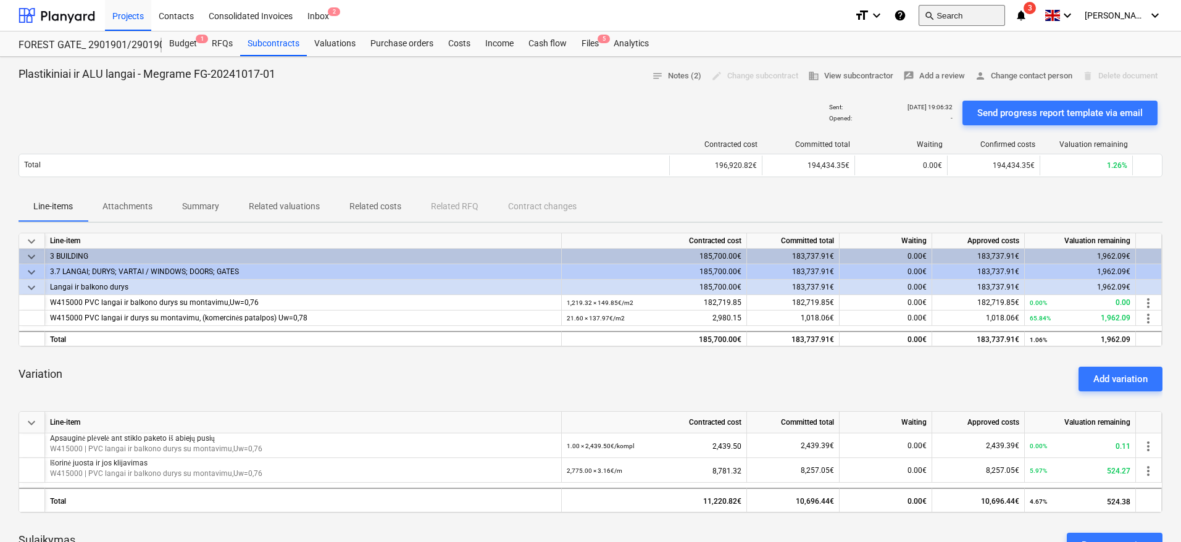
click at [980, 14] on button "search Search" at bounding box center [961, 15] width 86 height 21
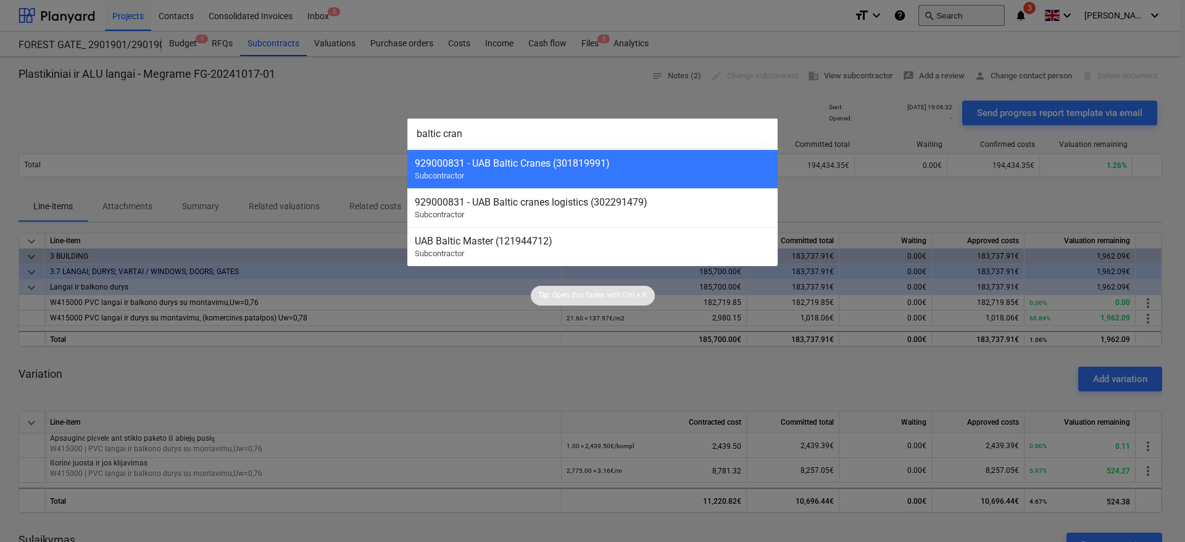
type input "baltic crane"
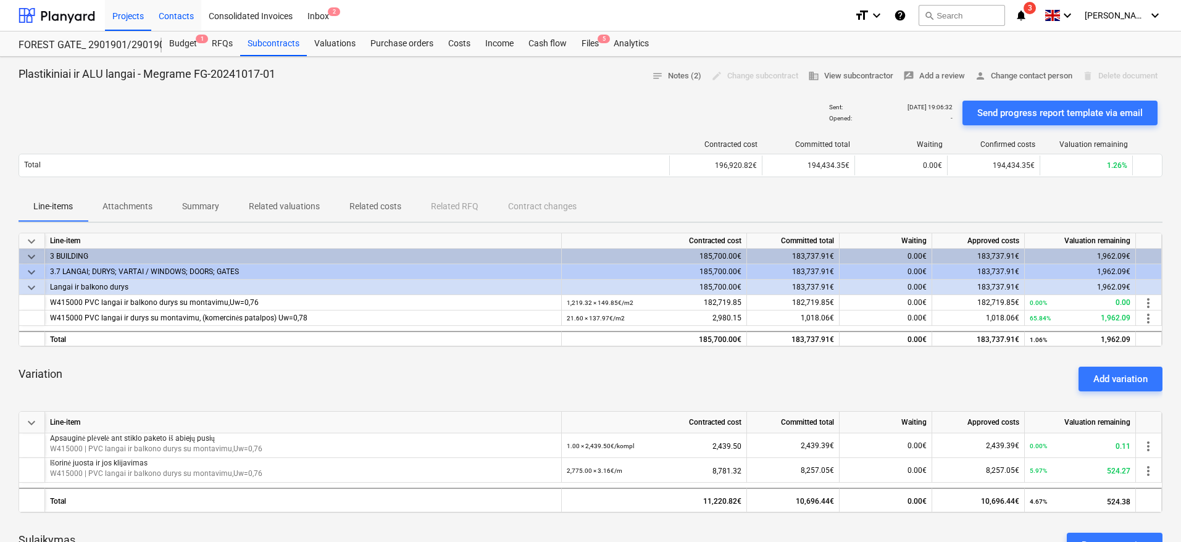
click at [193, 20] on div "Contacts" at bounding box center [176, 14] width 50 height 31
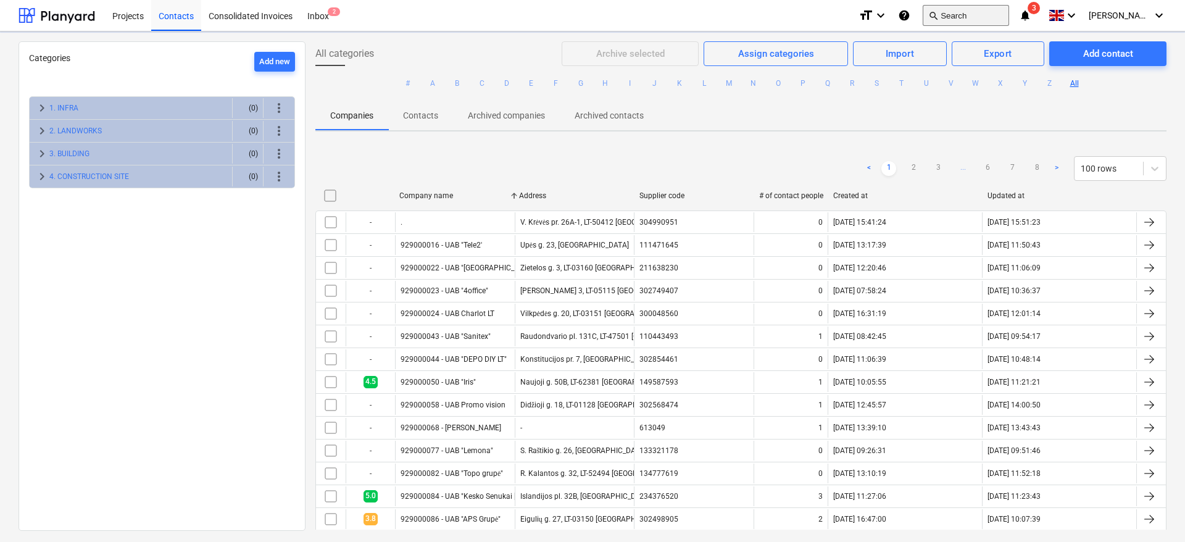
click at [978, 21] on button "search Search" at bounding box center [966, 15] width 86 height 21
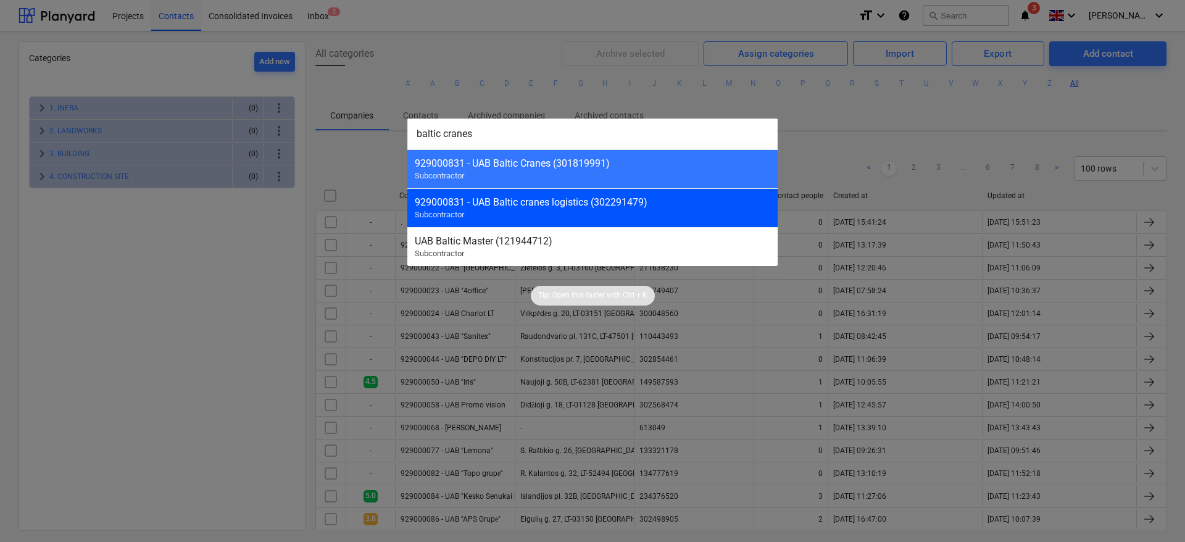
type input "baltic cranes"
click at [546, 215] on div "929000831 - UAB Baltic cranes logistics (302291479) Subcontractor" at bounding box center [592, 207] width 370 height 39
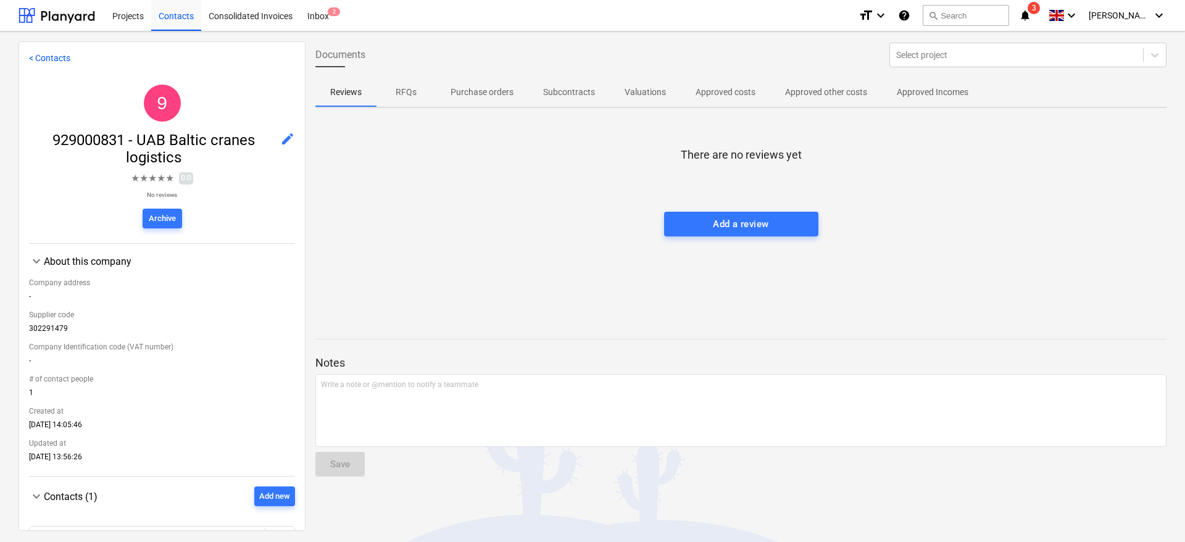
click at [994, 187] on div at bounding box center [740, 199] width 851 height 25
click at [1015, 157] on div "There are no reviews yet Add a review" at bounding box center [740, 210] width 851 height 185
click at [983, 213] on div "There are no reviews yet Add a review" at bounding box center [740, 210] width 851 height 185
click at [1005, 178] on div at bounding box center [740, 174] width 851 height 25
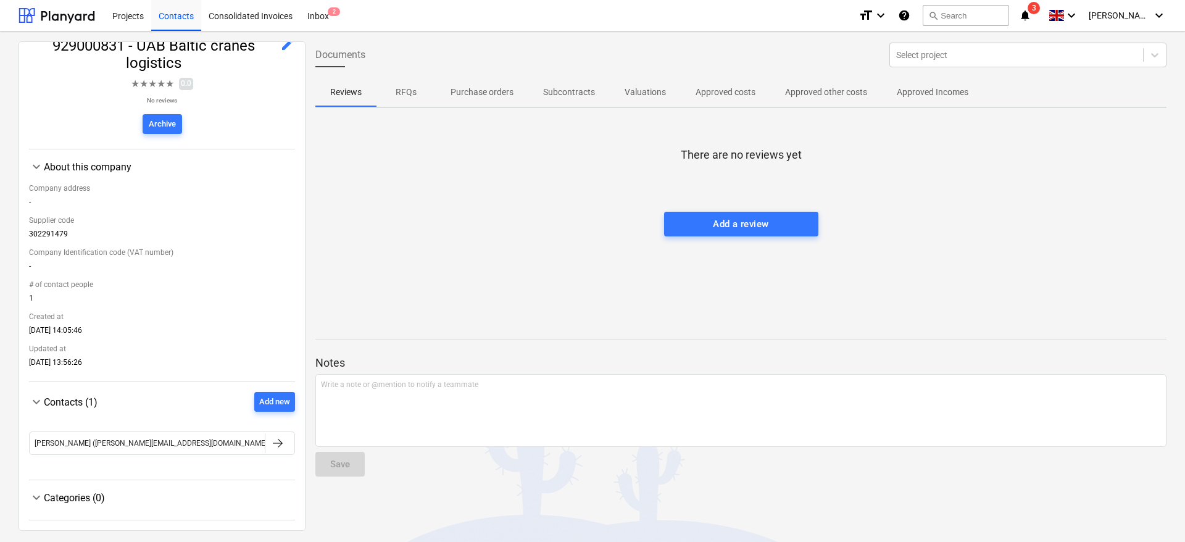
click at [454, 298] on div "There are no reviews yet Add a review" at bounding box center [740, 210] width 851 height 185
click at [497, 242] on div "There are no reviews yet Add a review" at bounding box center [740, 210] width 851 height 185
click at [1092, 205] on div at bounding box center [740, 199] width 851 height 25
click at [1103, 184] on div at bounding box center [740, 174] width 851 height 25
click at [259, 402] on div "Add new" at bounding box center [274, 402] width 31 height 14
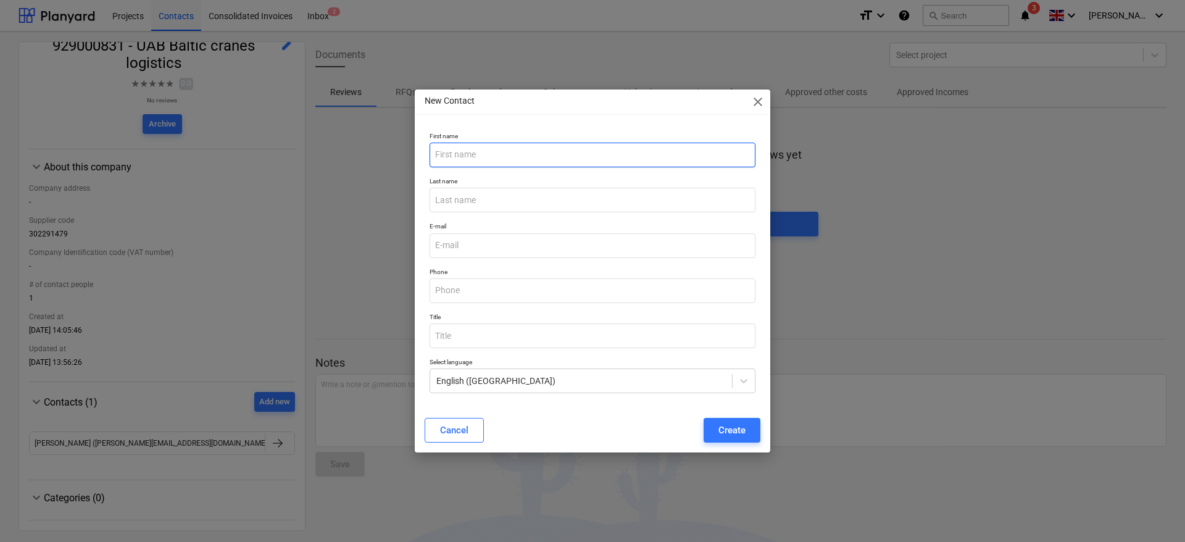
click at [589, 146] on input "text" at bounding box center [593, 155] width 326 height 25
type input "Mantas"
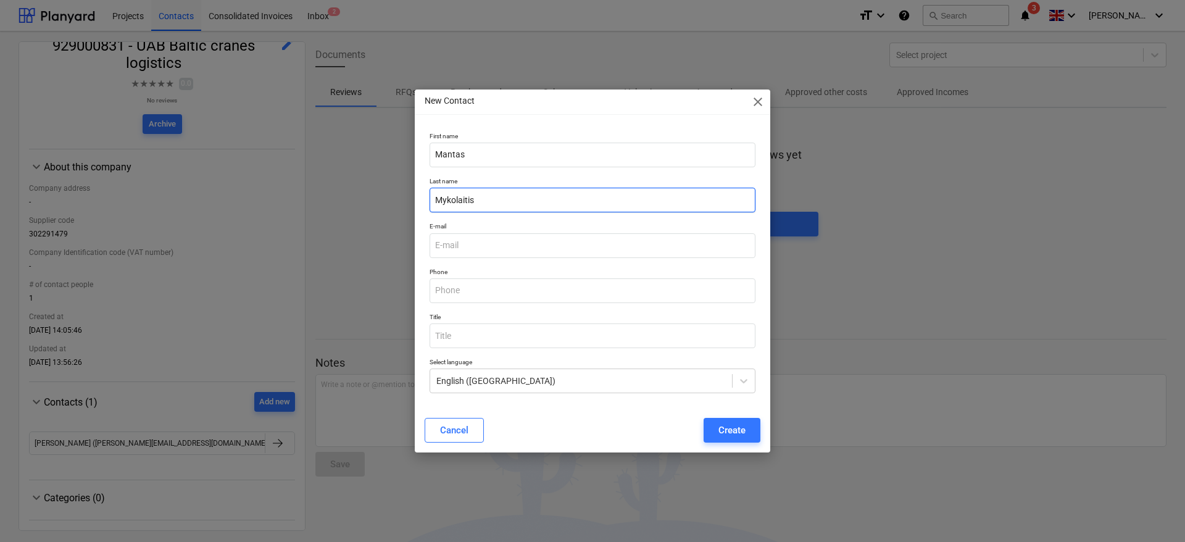
type input "Mykolaitis"
paste input "[PERSON_NAME][EMAIL_ADDRESS][DOMAIN_NAME]"
type input "[PERSON_NAME][EMAIL_ADDRESS][DOMAIN_NAME]"
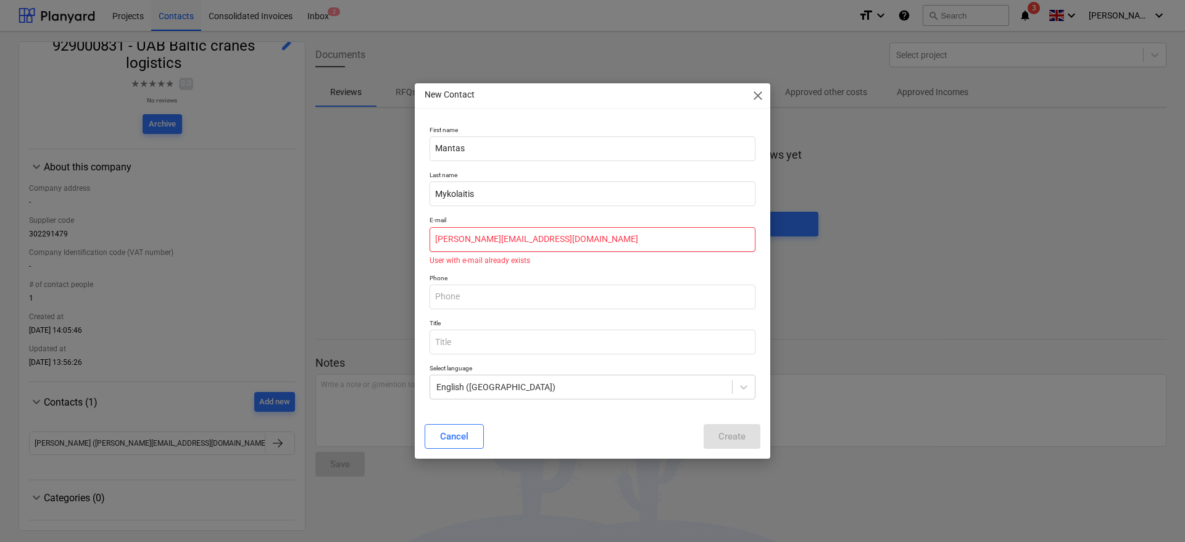
click at [436, 240] on input "[PERSON_NAME][EMAIL_ADDRESS][DOMAIN_NAME]" at bounding box center [593, 239] width 326 height 25
click at [761, 95] on span "close" at bounding box center [758, 95] width 15 height 15
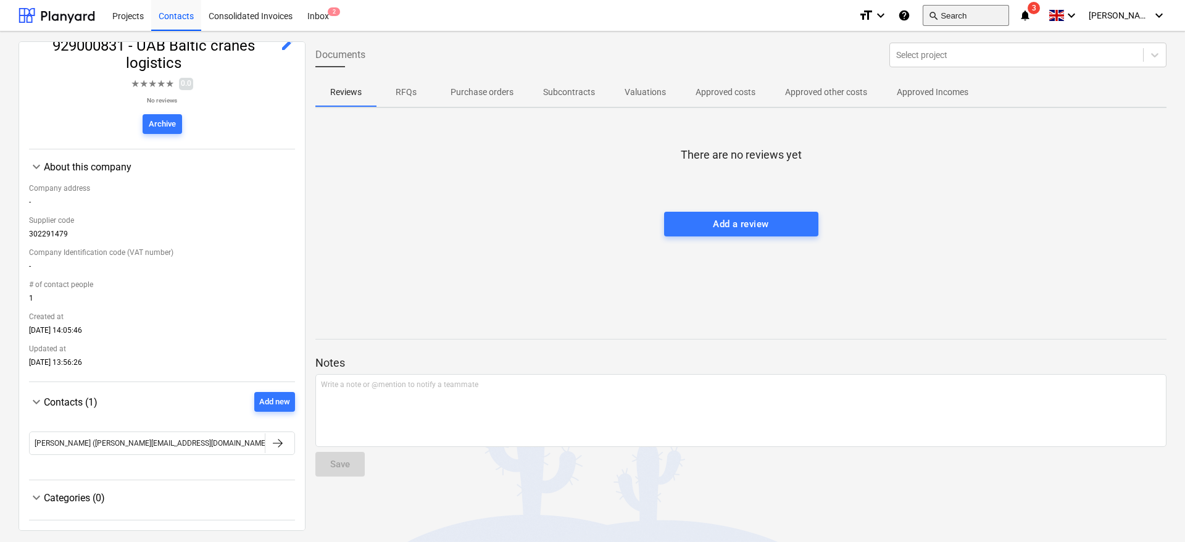
click at [990, 24] on button "search Search" at bounding box center [966, 15] width 86 height 21
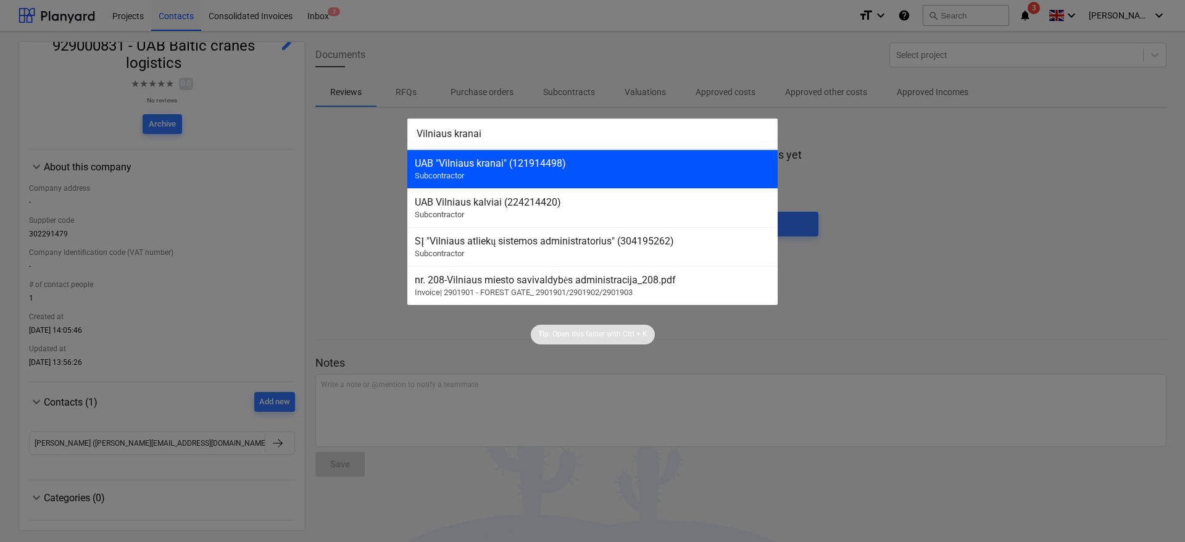
type input "Vilniaus kranai"
click at [507, 157] on div "UAB "Vilniaus kranai" (121914498)" at bounding box center [593, 163] width 356 height 12
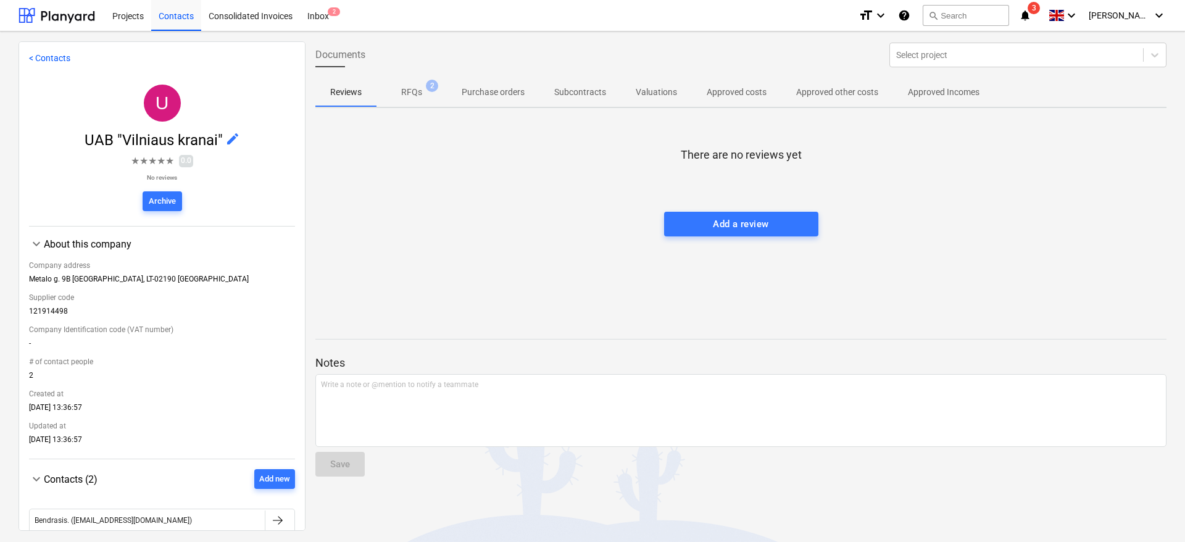
scroll to position [101, 0]
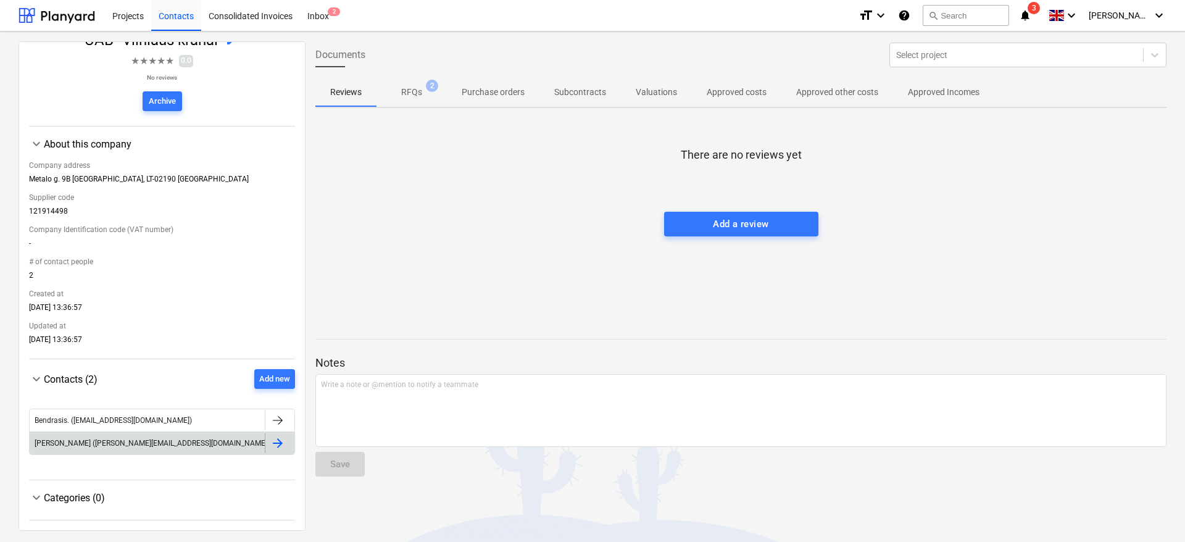
click at [223, 443] on div "[PERSON_NAME] ([PERSON_NAME][EMAIL_ADDRESS][DOMAIN_NAME])" at bounding box center [147, 443] width 235 height 20
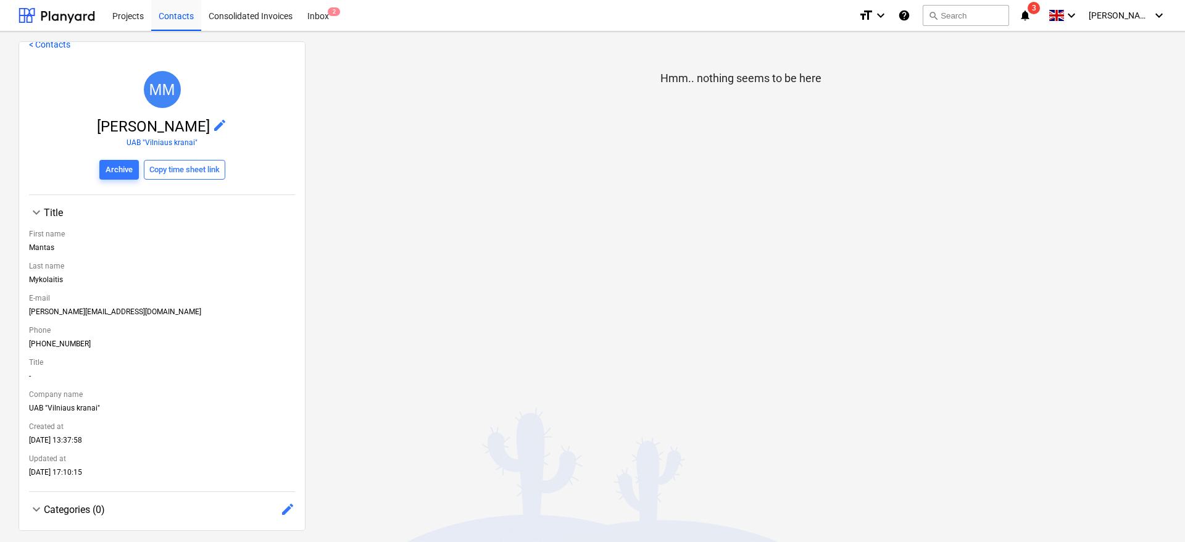
scroll to position [26, 0]
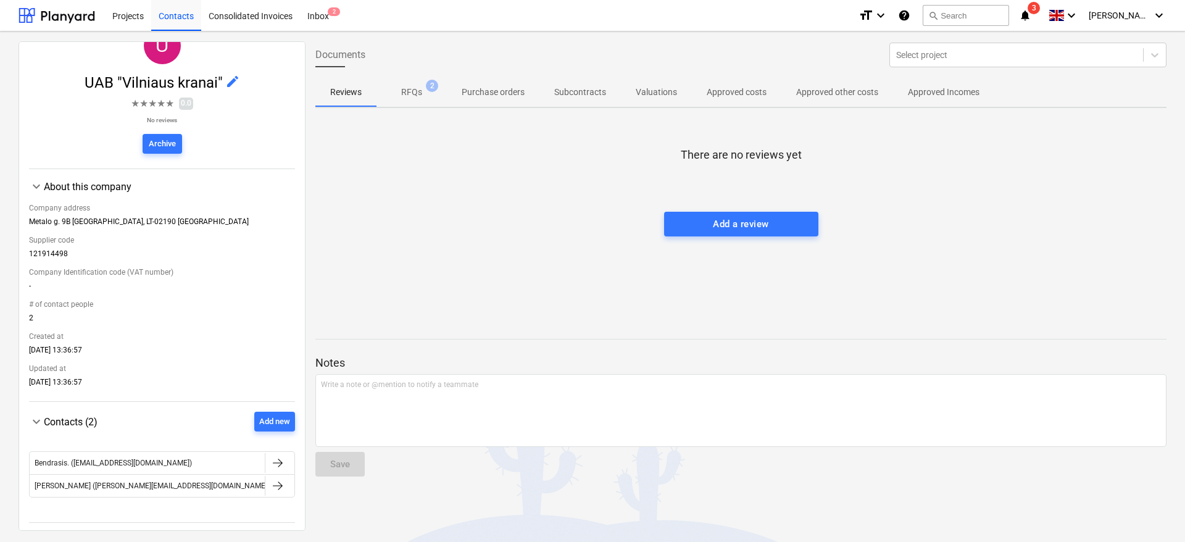
scroll to position [101, 0]
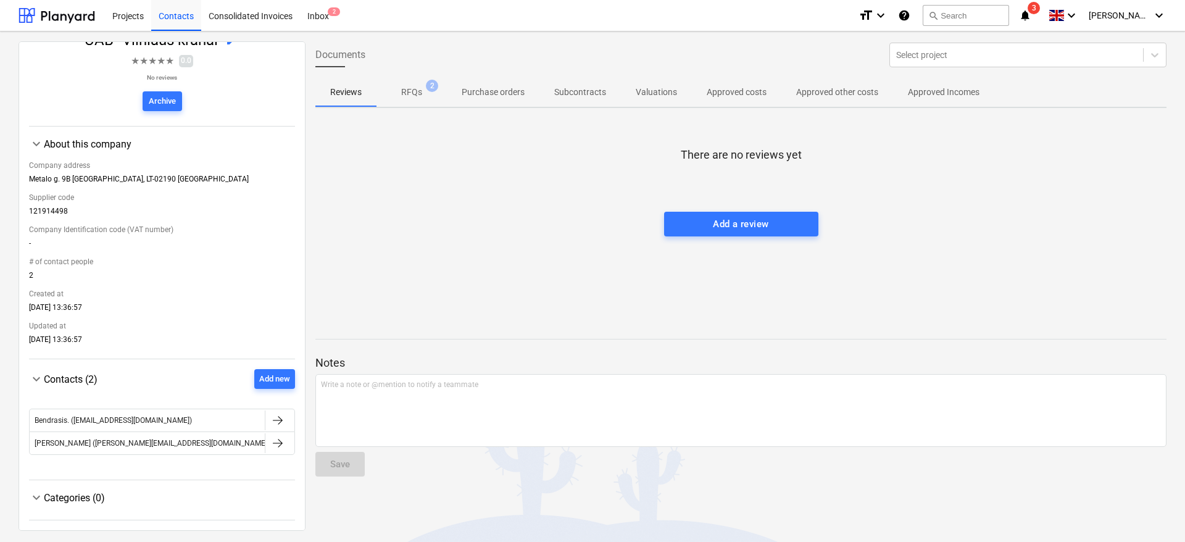
click at [49, 492] on div "Categories (0)" at bounding box center [169, 498] width 251 height 12
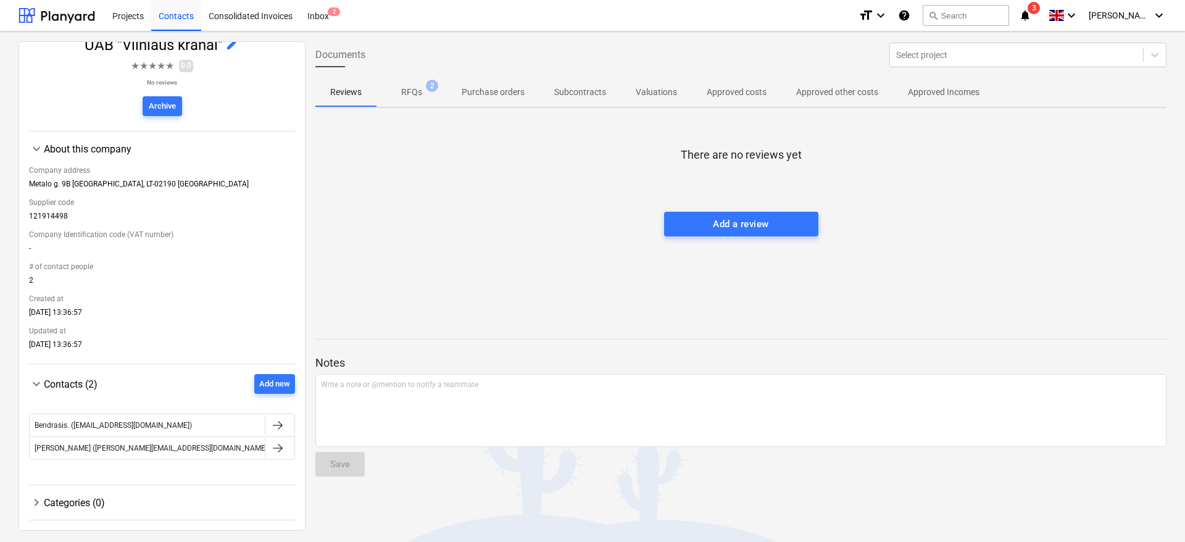
click at [968, 210] on div at bounding box center [740, 199] width 851 height 25
click at [979, 195] on div at bounding box center [740, 199] width 851 height 25
click at [997, 168] on div at bounding box center [740, 174] width 851 height 25
click at [1021, 133] on div "There are no reviews yet Add a review" at bounding box center [740, 210] width 851 height 185
click at [1048, 204] on div at bounding box center [740, 199] width 851 height 25
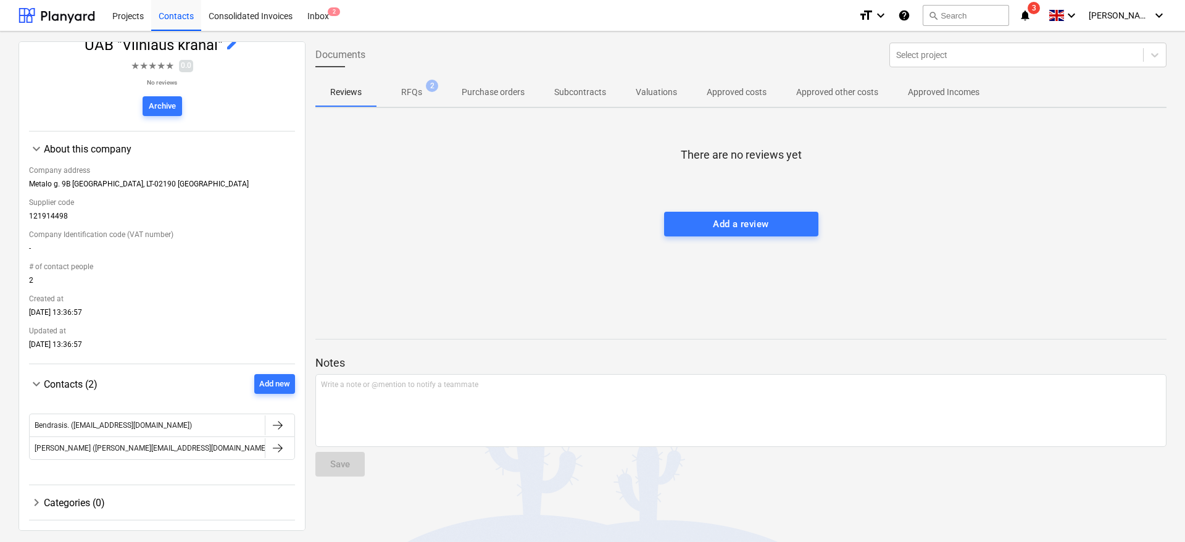
click at [1071, 176] on div at bounding box center [740, 174] width 851 height 25
click at [1080, 166] on div at bounding box center [740, 174] width 851 height 25
click at [1094, 146] on div "There are no reviews yet Add a review" at bounding box center [740, 210] width 851 height 185
click at [30, 12] on div at bounding box center [57, 15] width 77 height 31
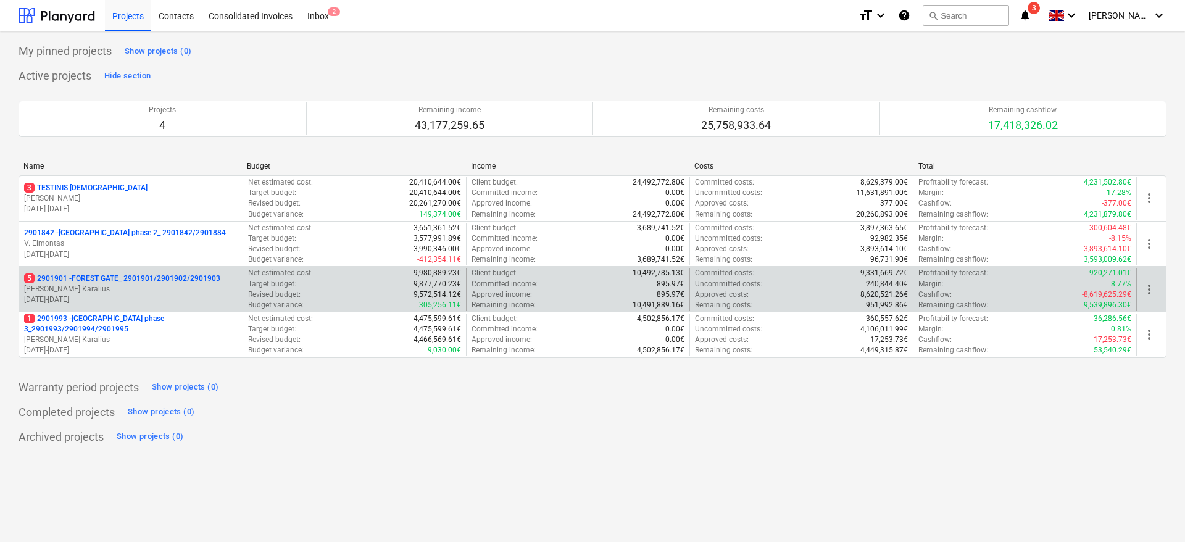
click at [139, 290] on p "[PERSON_NAME] Karalius" at bounding box center [131, 289] width 214 height 10
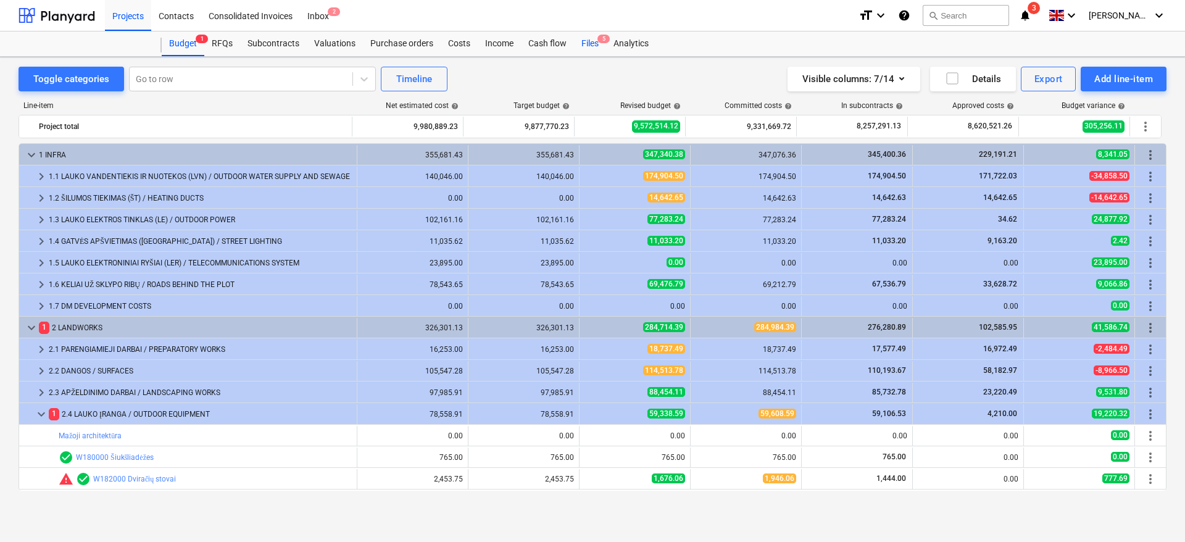
scroll to position [187, 0]
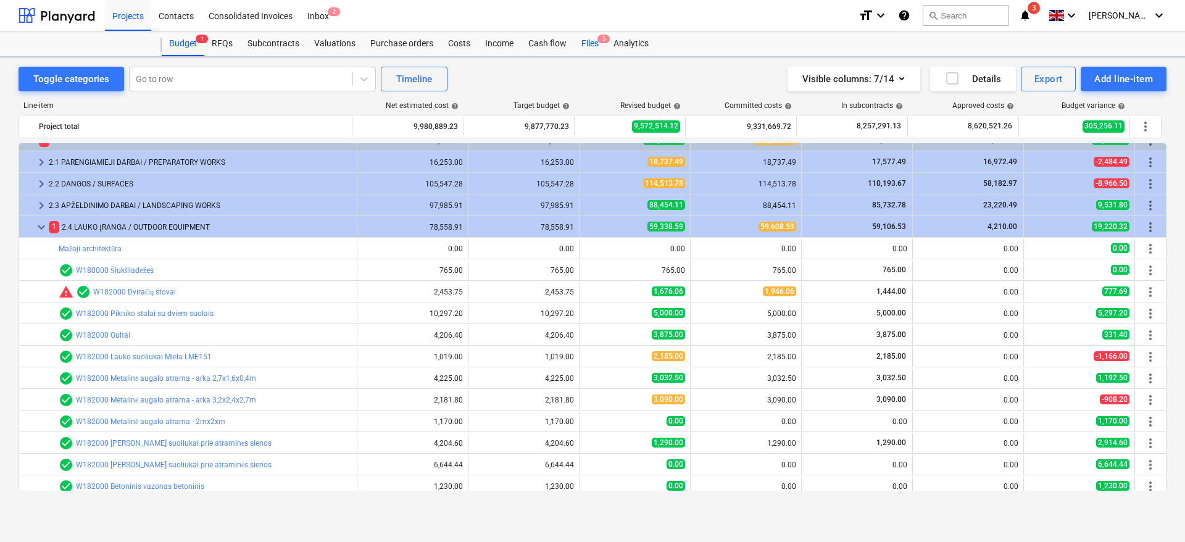
click at [589, 41] on div "Files 5" at bounding box center [590, 43] width 32 height 25
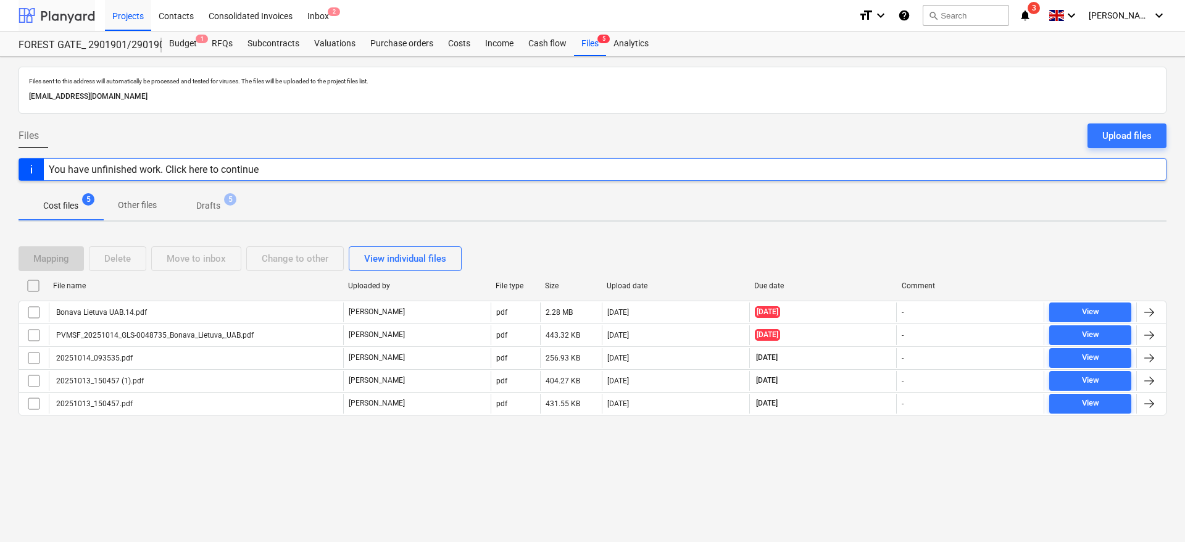
drag, startPoint x: 59, startPoint y: 14, endPoint x: 72, endPoint y: 30, distance: 20.6
click at [59, 14] on div at bounding box center [57, 15] width 77 height 31
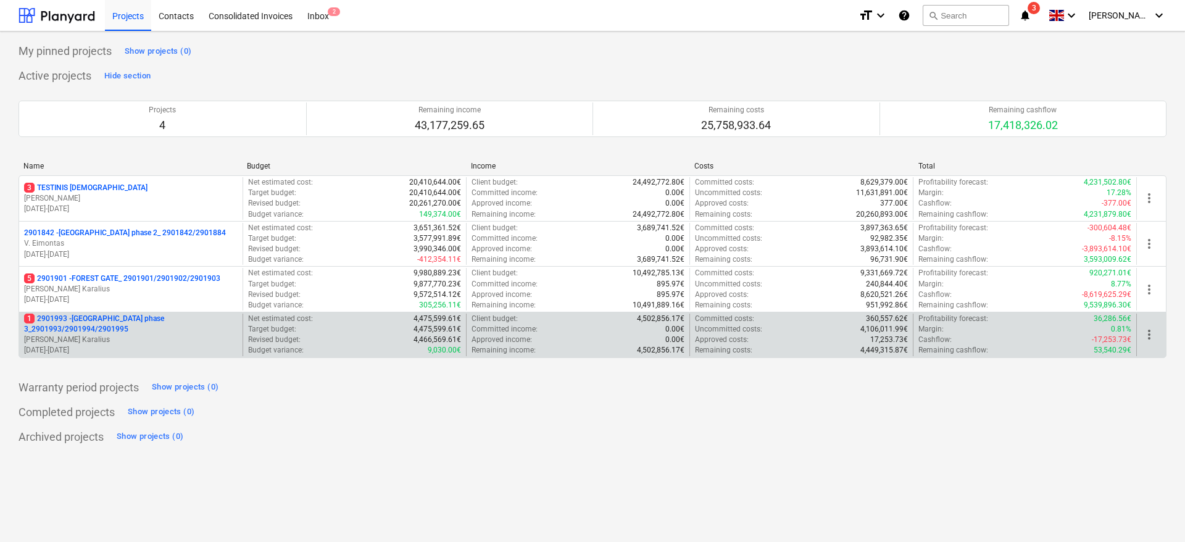
click at [159, 352] on p "[DATE] - [DATE]" at bounding box center [131, 350] width 214 height 10
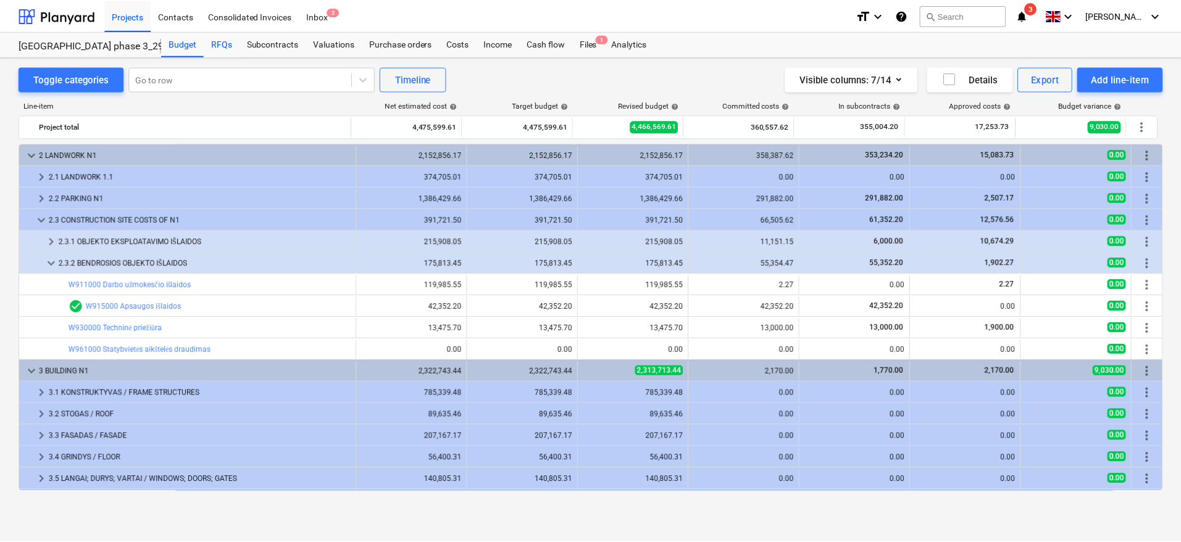
scroll to position [120, 0]
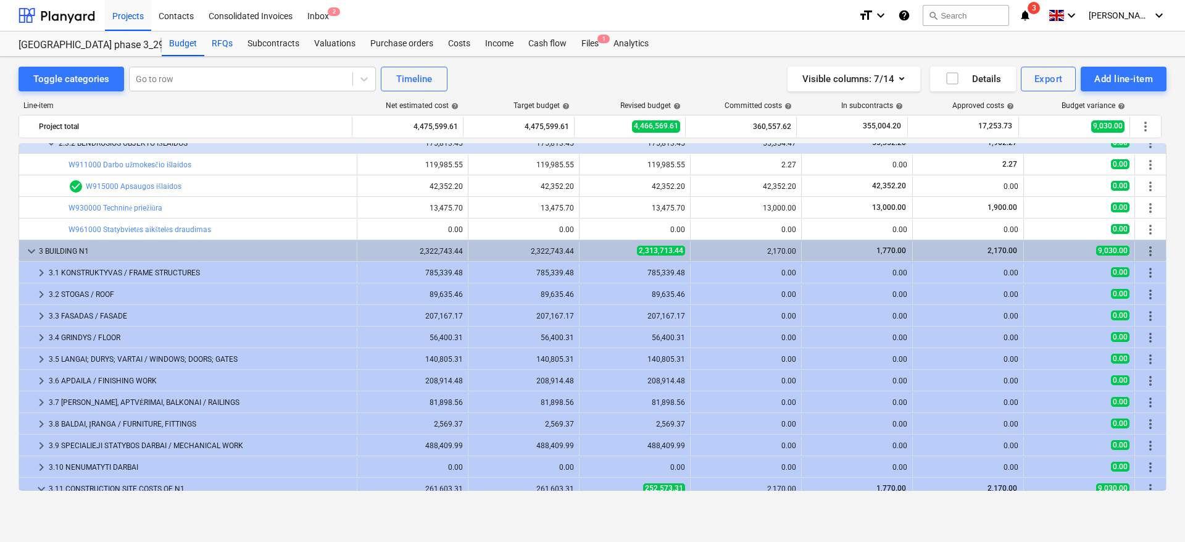
click at [221, 39] on div "RFQs" at bounding box center [222, 43] width 36 height 25
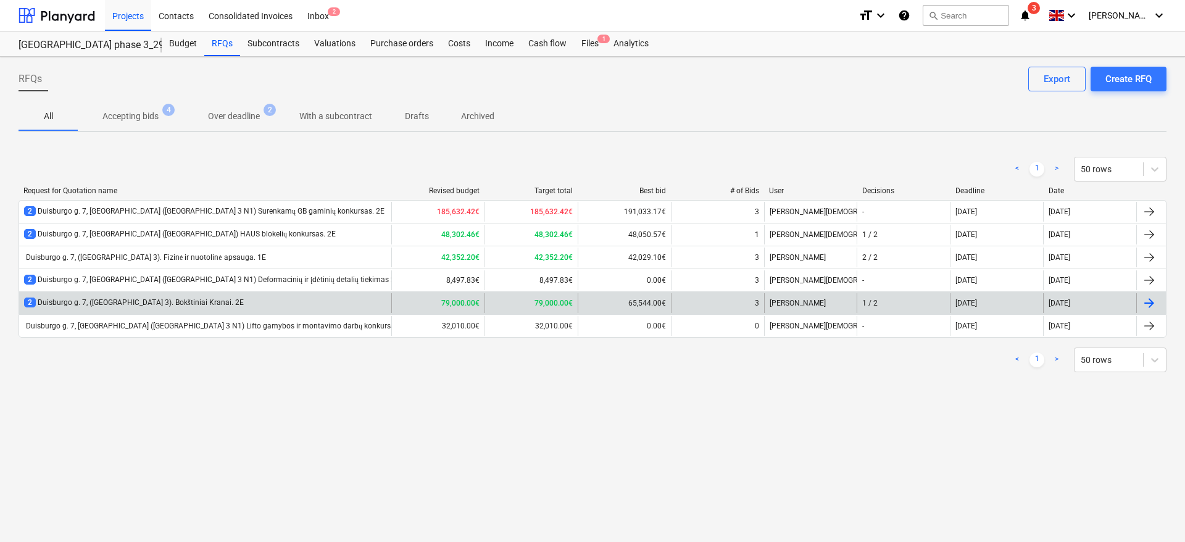
click at [207, 302] on div "2 Duisburgo g. 7, ([GEOGRAPHIC_DATA] 3). Bokštiniai Kranai. 2E" at bounding box center [205, 303] width 372 height 20
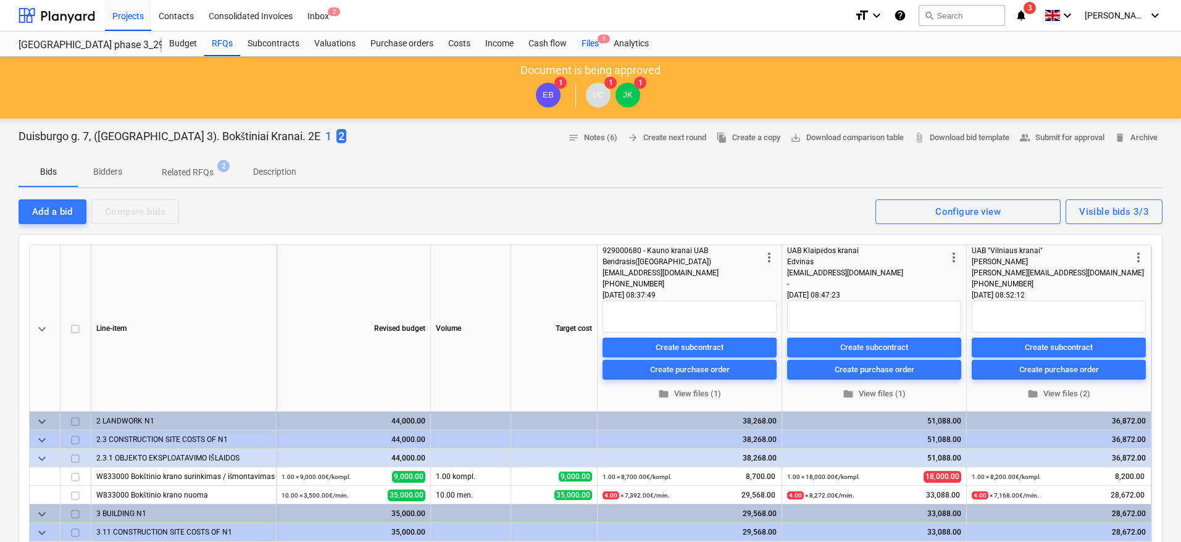
click at [588, 43] on div "Files 1" at bounding box center [590, 43] width 32 height 25
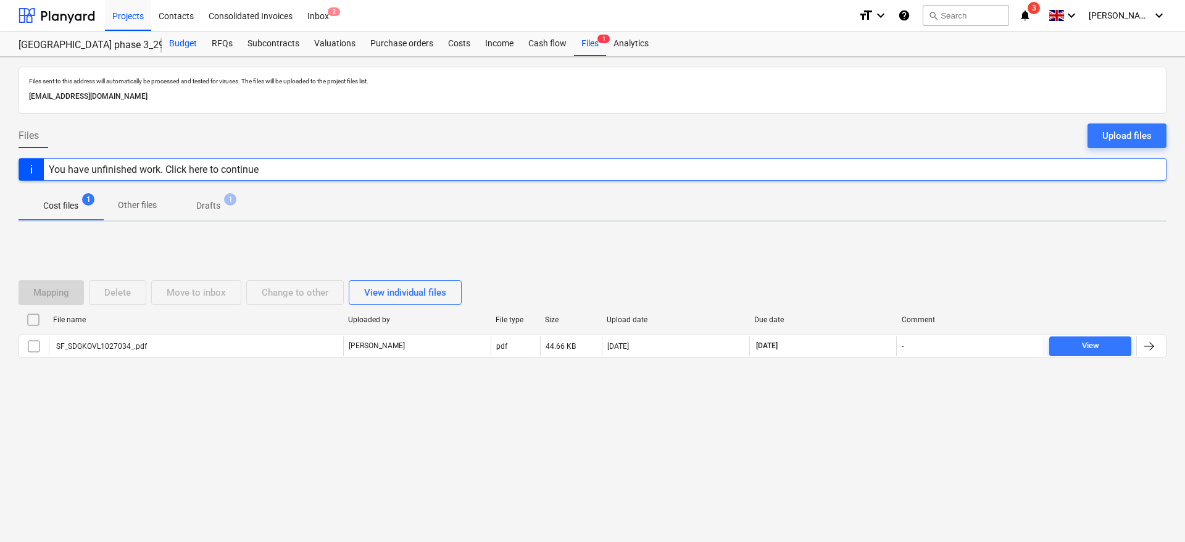
click at [186, 44] on div "Budget" at bounding box center [183, 43] width 43 height 25
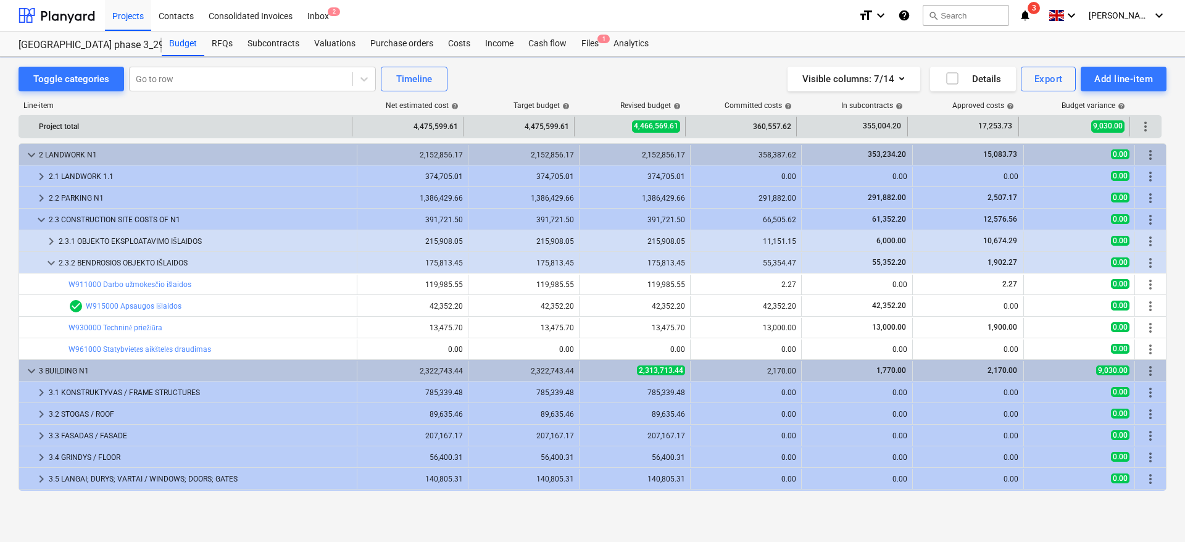
scroll to position [120, 0]
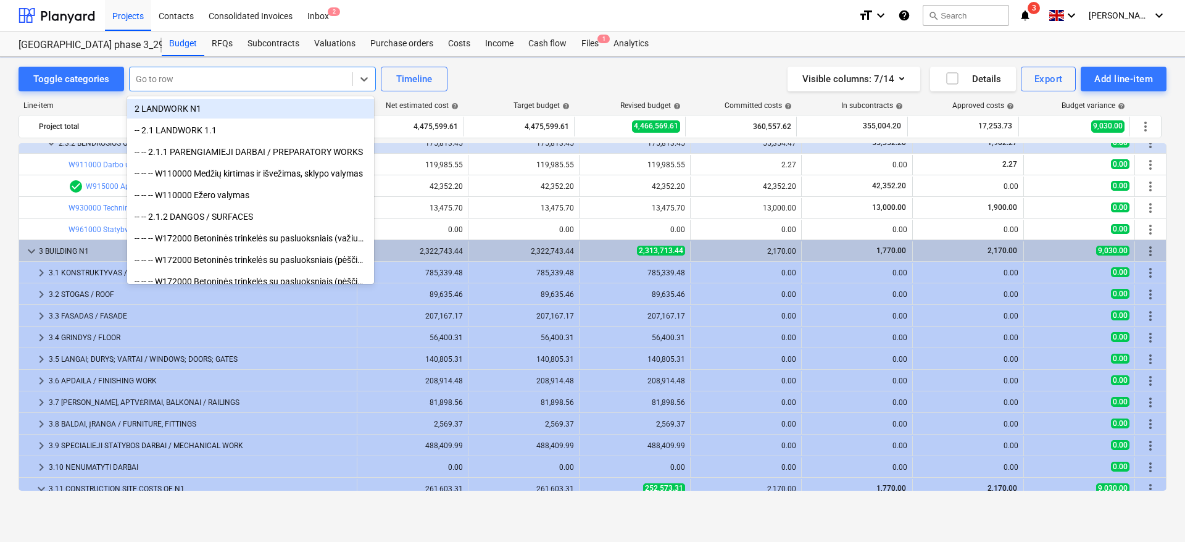
click at [207, 84] on div at bounding box center [241, 79] width 210 height 12
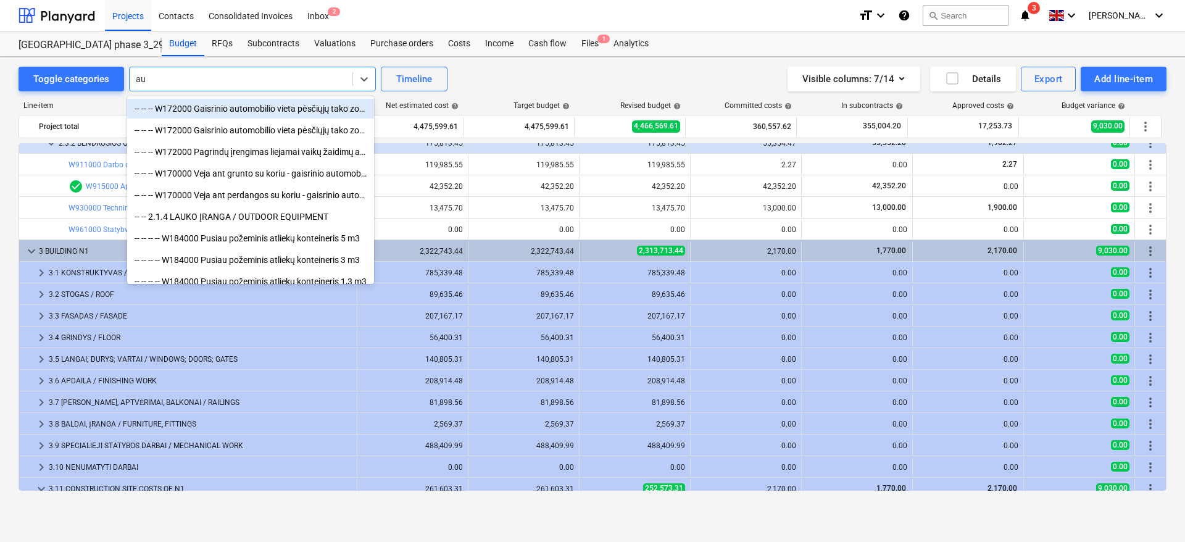
type input "a"
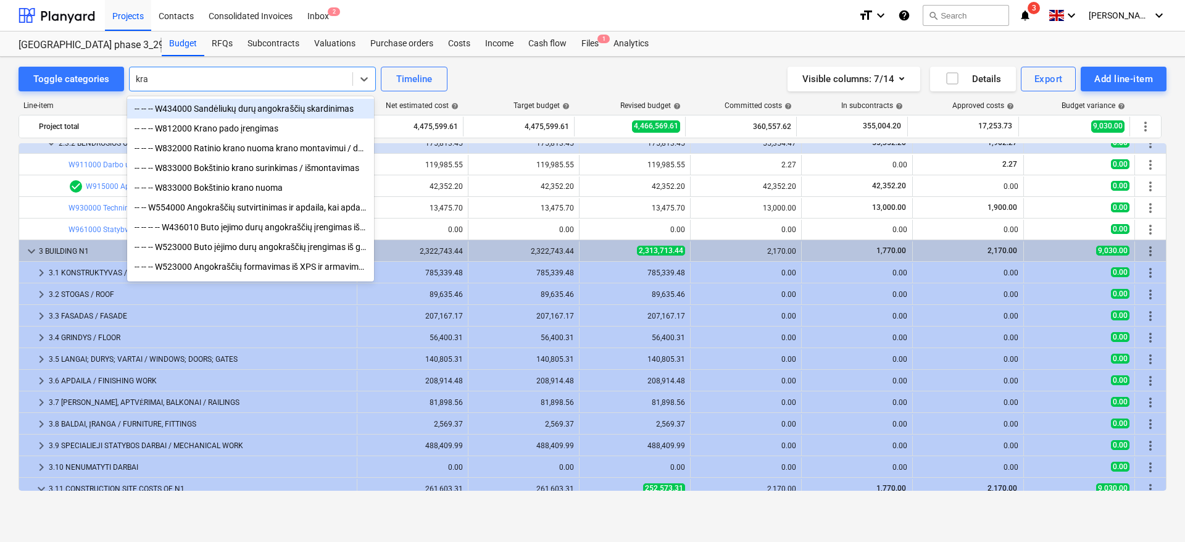
type input "kran"
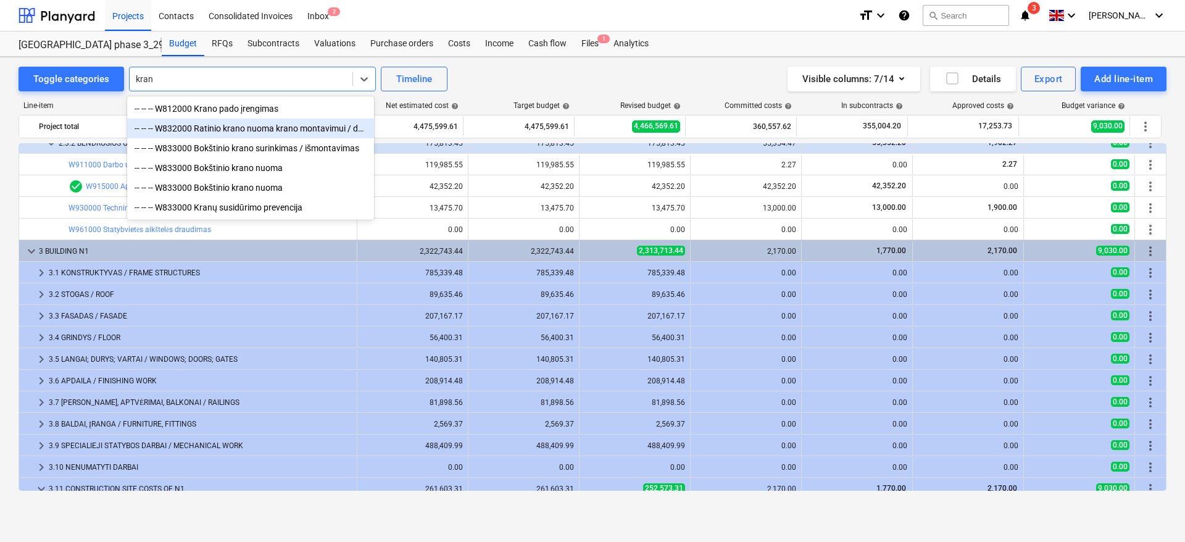
click at [283, 131] on div "-- -- -- W832000 Ratinio krano nuoma krano montavimui / demontavimui" at bounding box center [250, 129] width 247 height 20
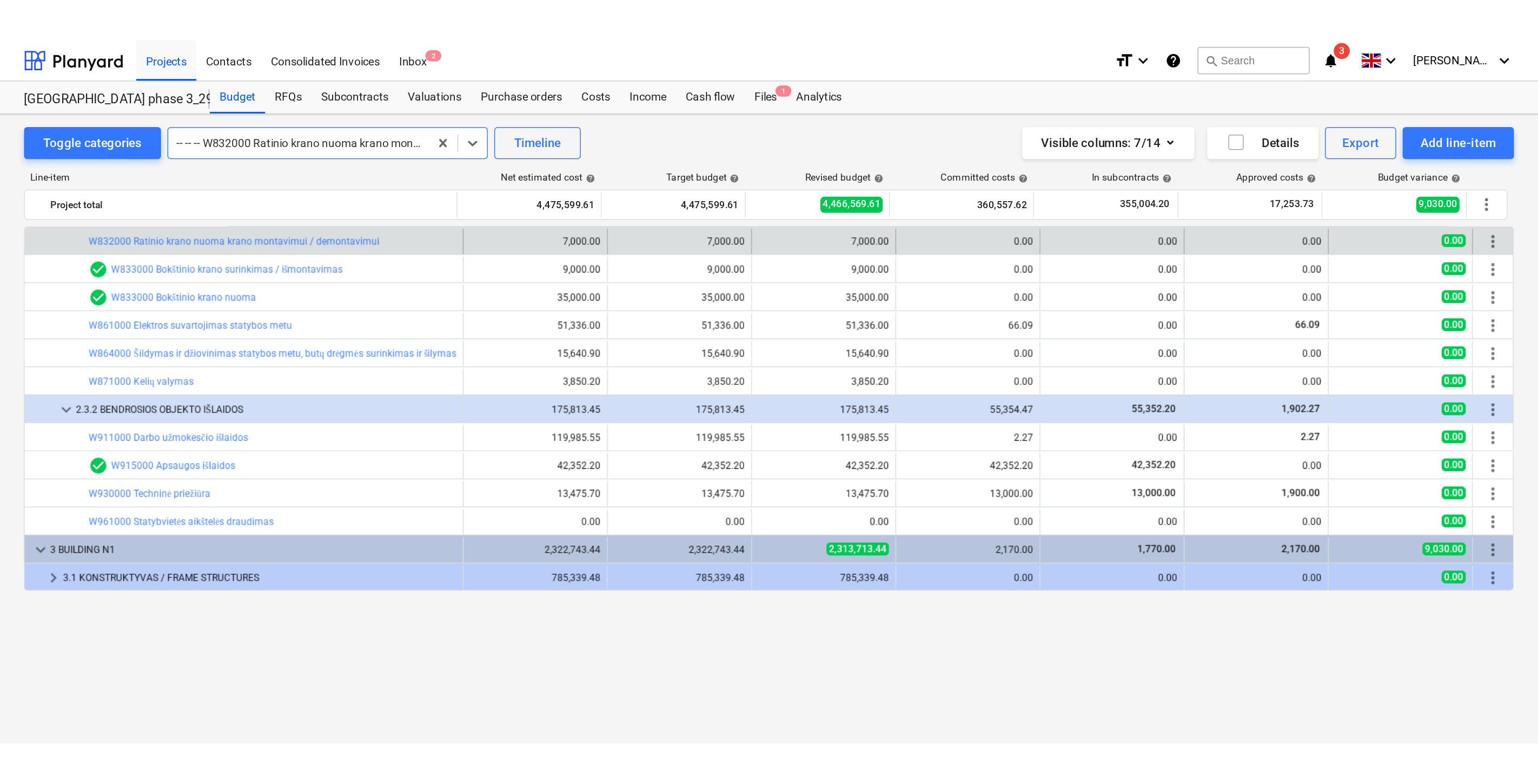
scroll to position [241, 0]
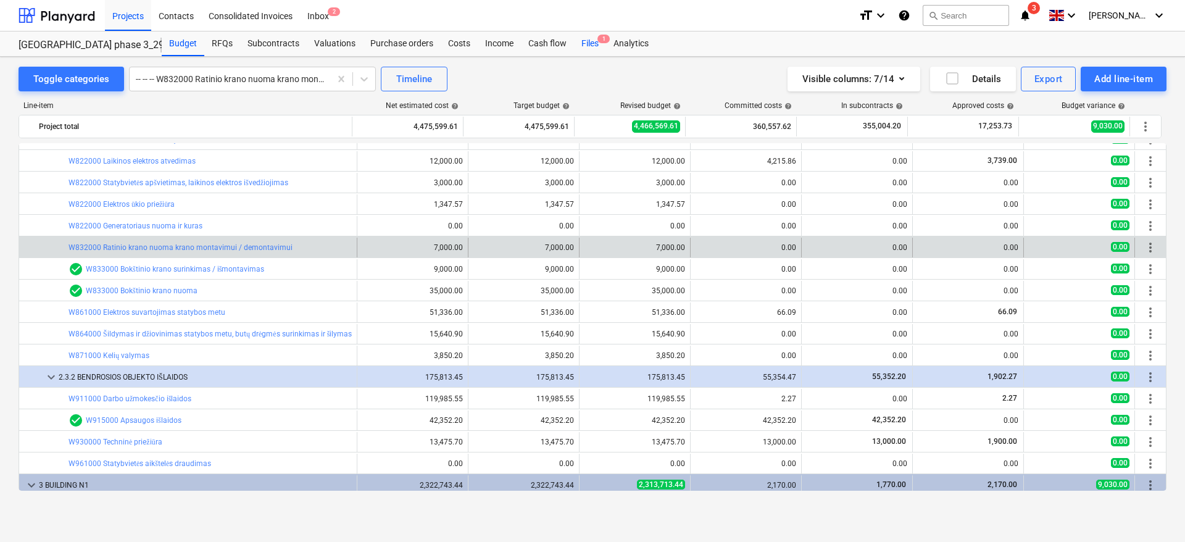
click at [596, 44] on div "Files 1" at bounding box center [590, 43] width 32 height 25
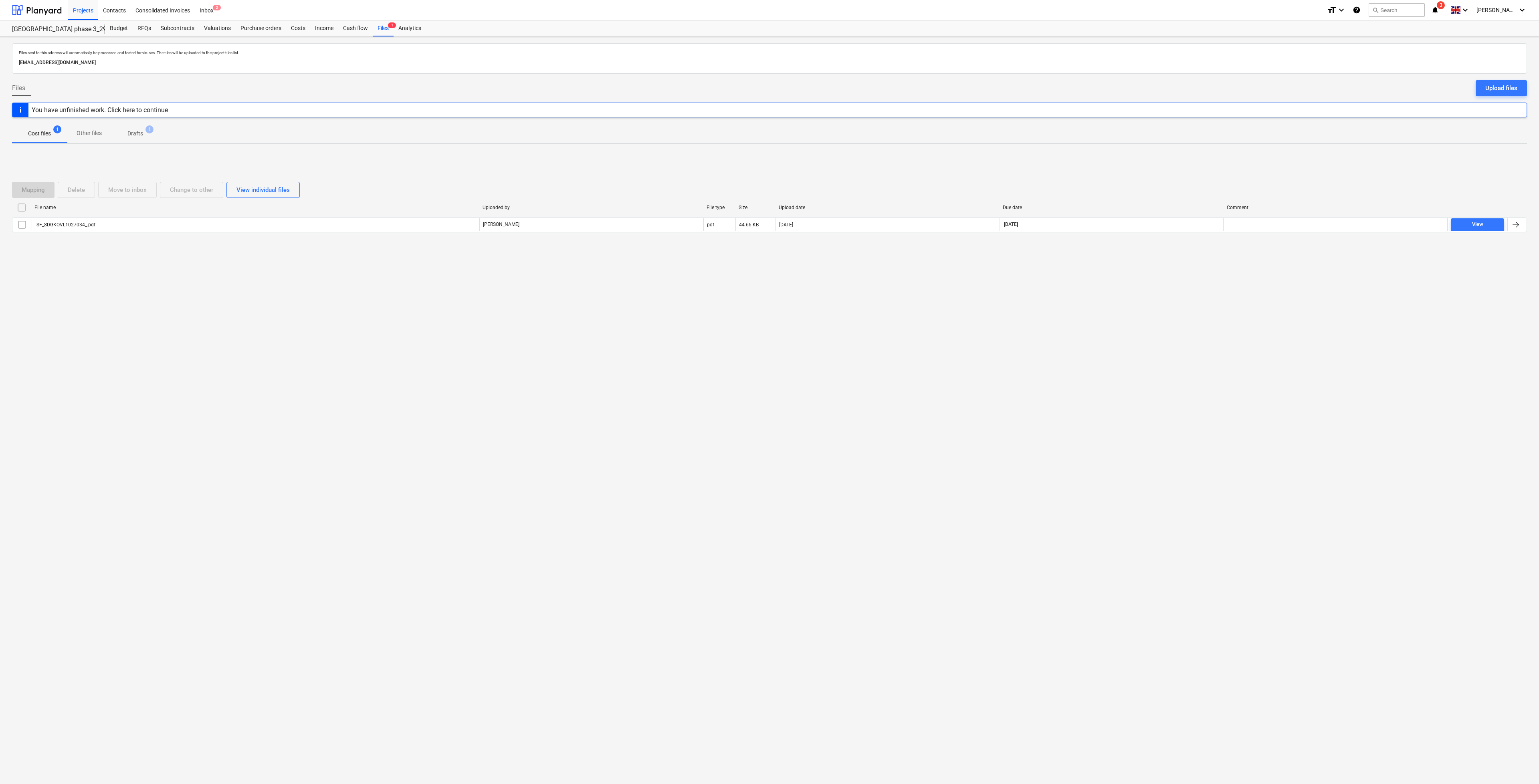
click at [957, 513] on div "Files sent to this address will automatically be processed and tested for virus…" at bounding box center [770, 410] width 1539 height 747
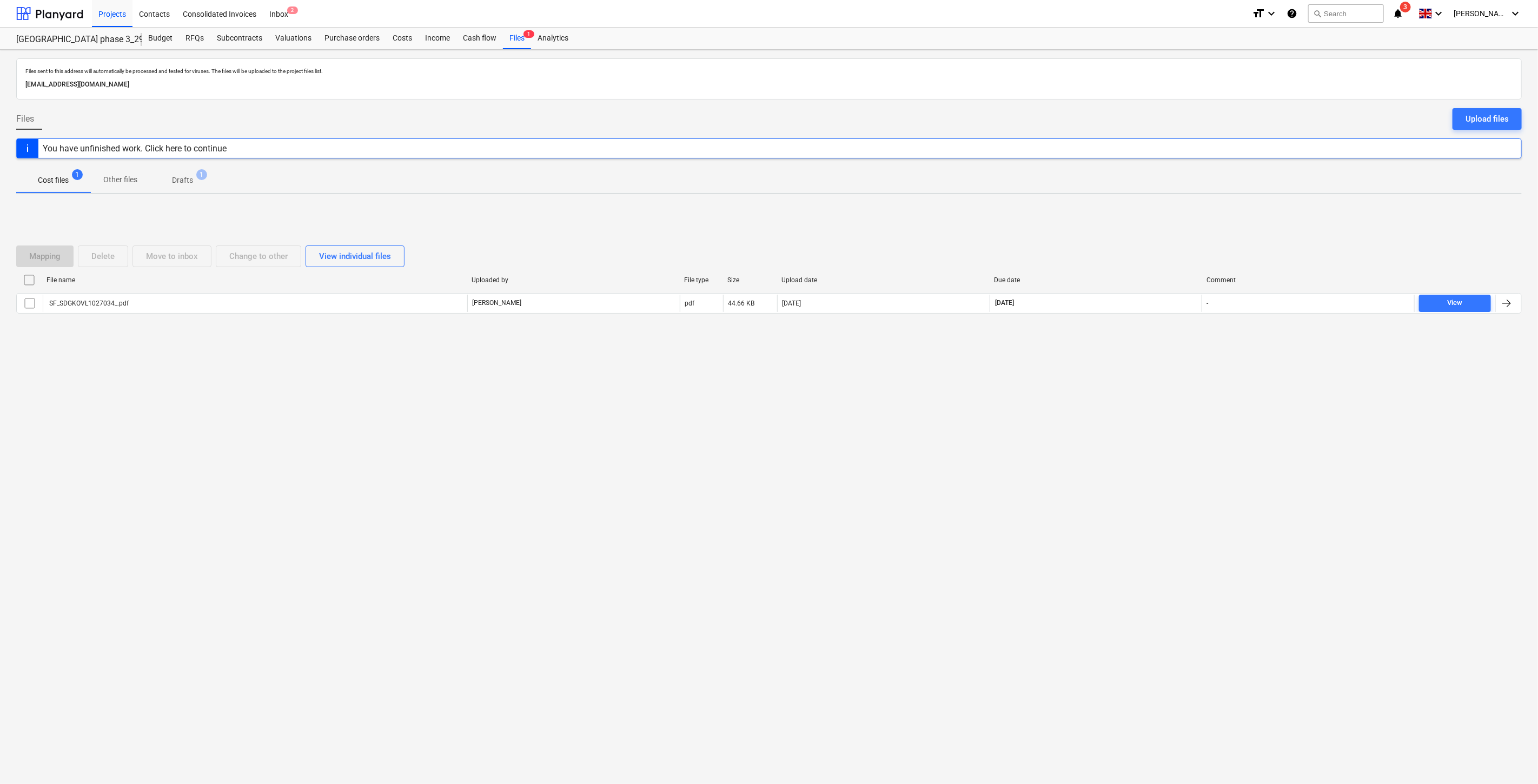
click at [2, 17] on div "Projects Contacts Consolidated Invoices Inbox 2 format_size keyboard_arrow_down…" at bounding box center [769, 13] width 1538 height 27
click at [49, 11] on div at bounding box center [50, 13] width 67 height 27
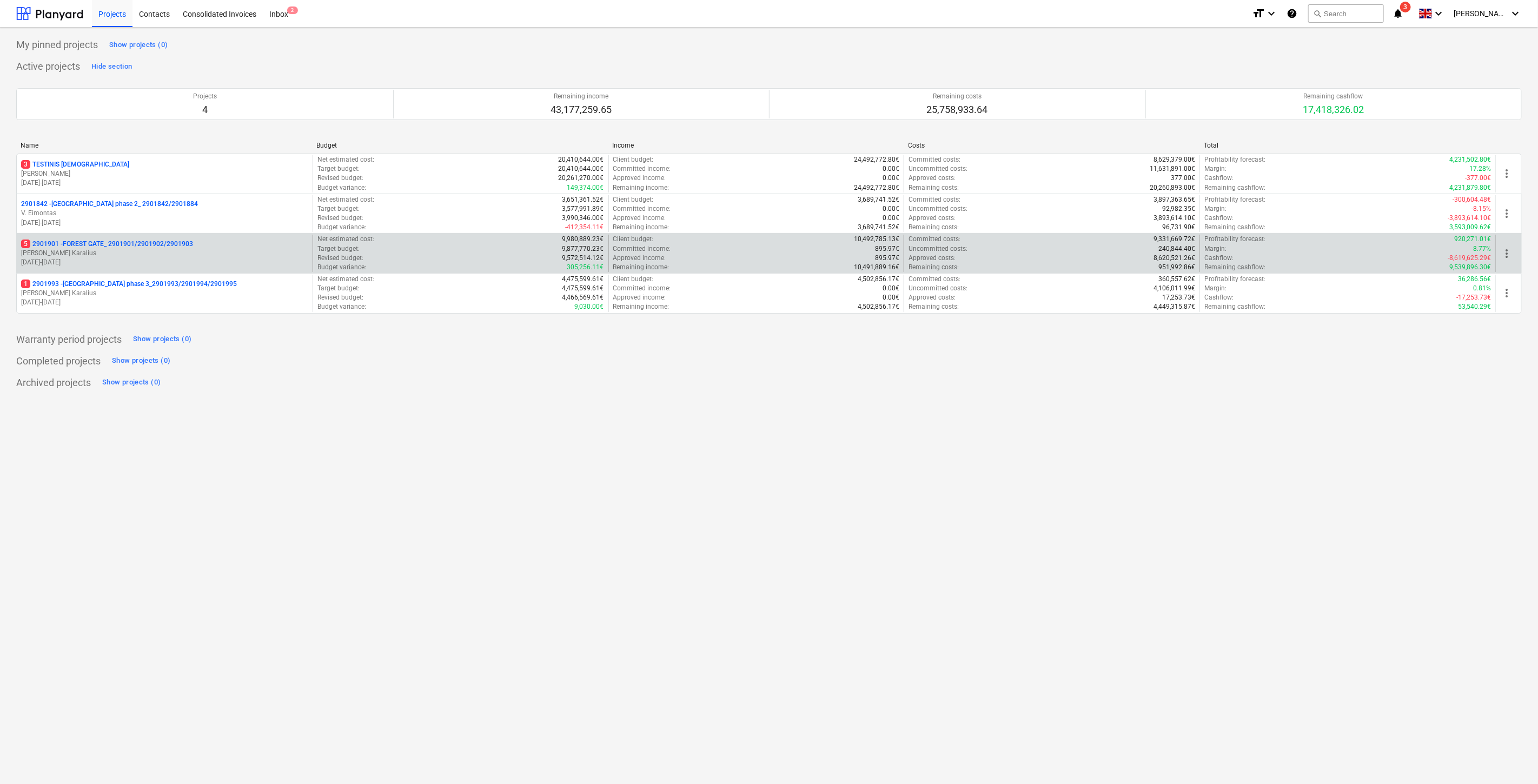
click at [169, 260] on p "[DATE] - [DATE]" at bounding box center [165, 262] width 287 height 9
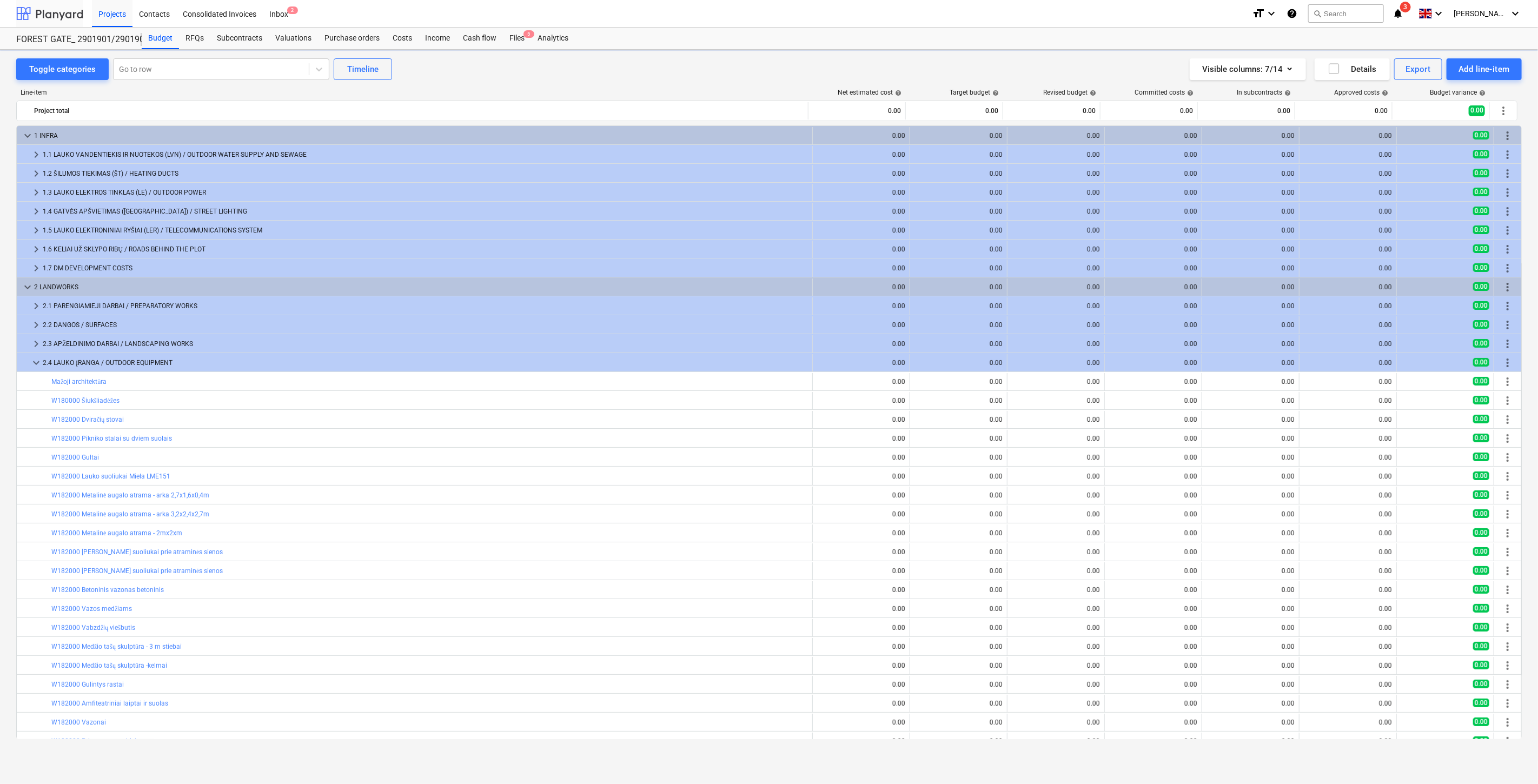
click at [49, 15] on div at bounding box center [50, 13] width 67 height 27
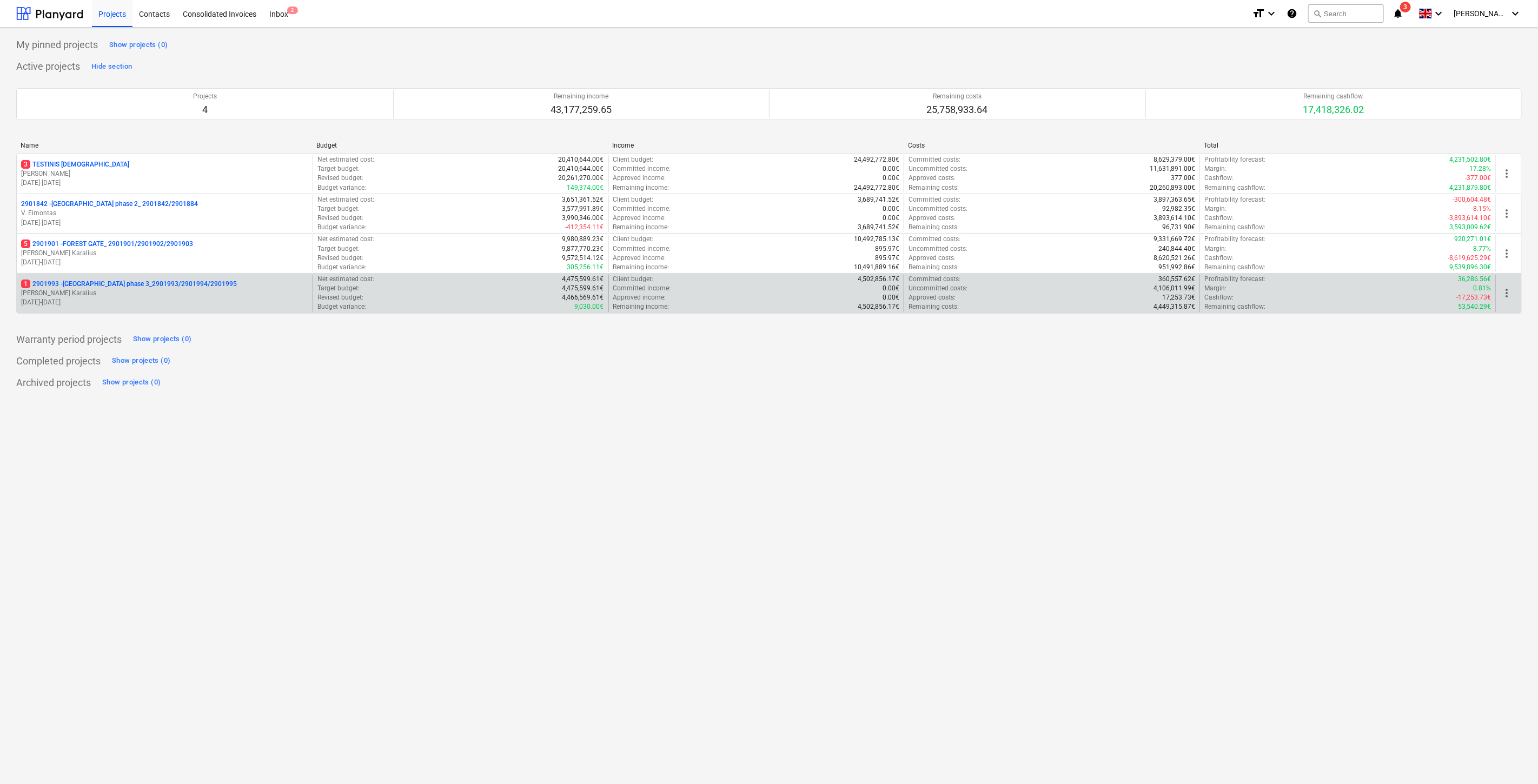
click at [89, 304] on p "[DATE] - [DATE]" at bounding box center [165, 302] width 287 height 9
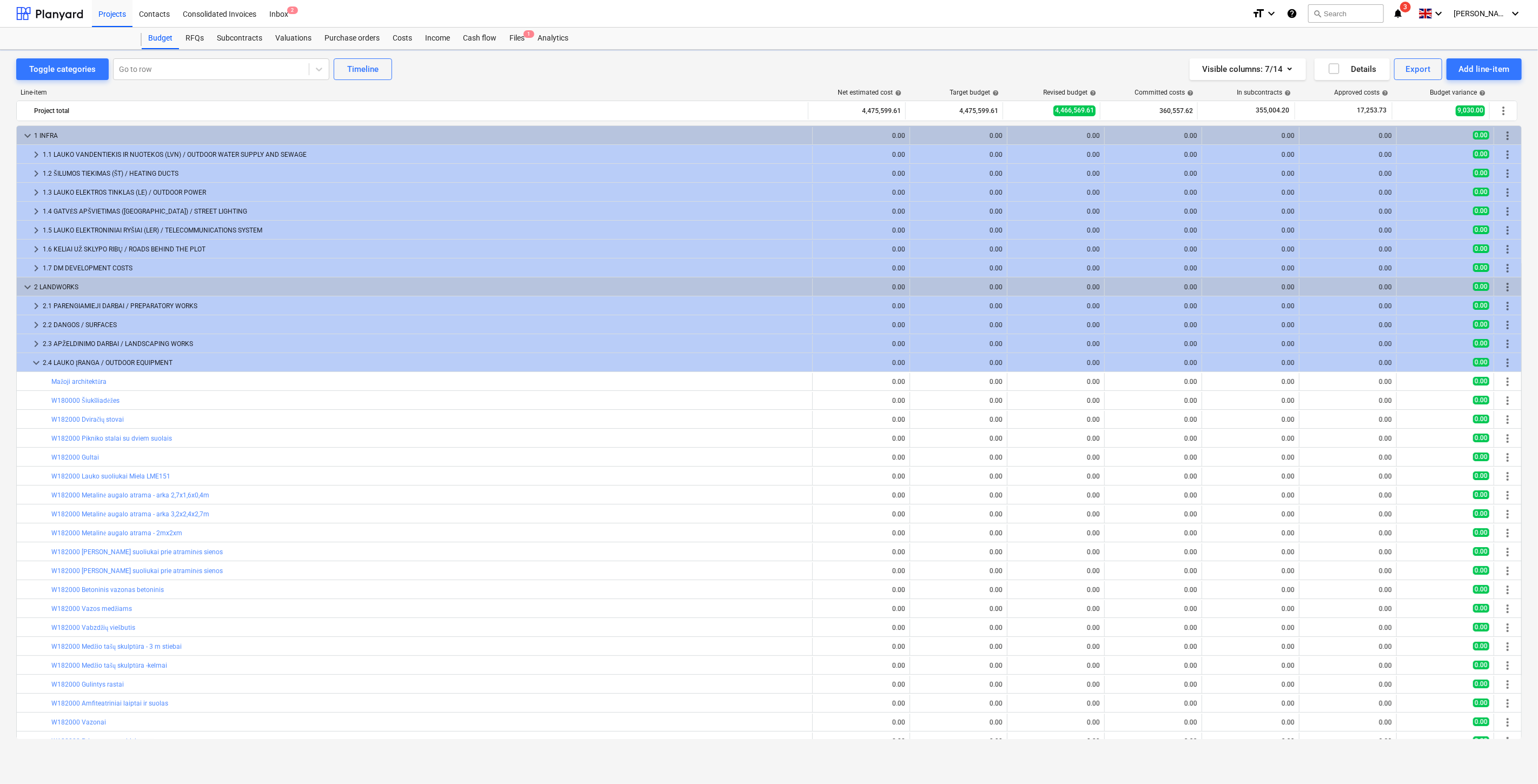
scroll to position [164, 0]
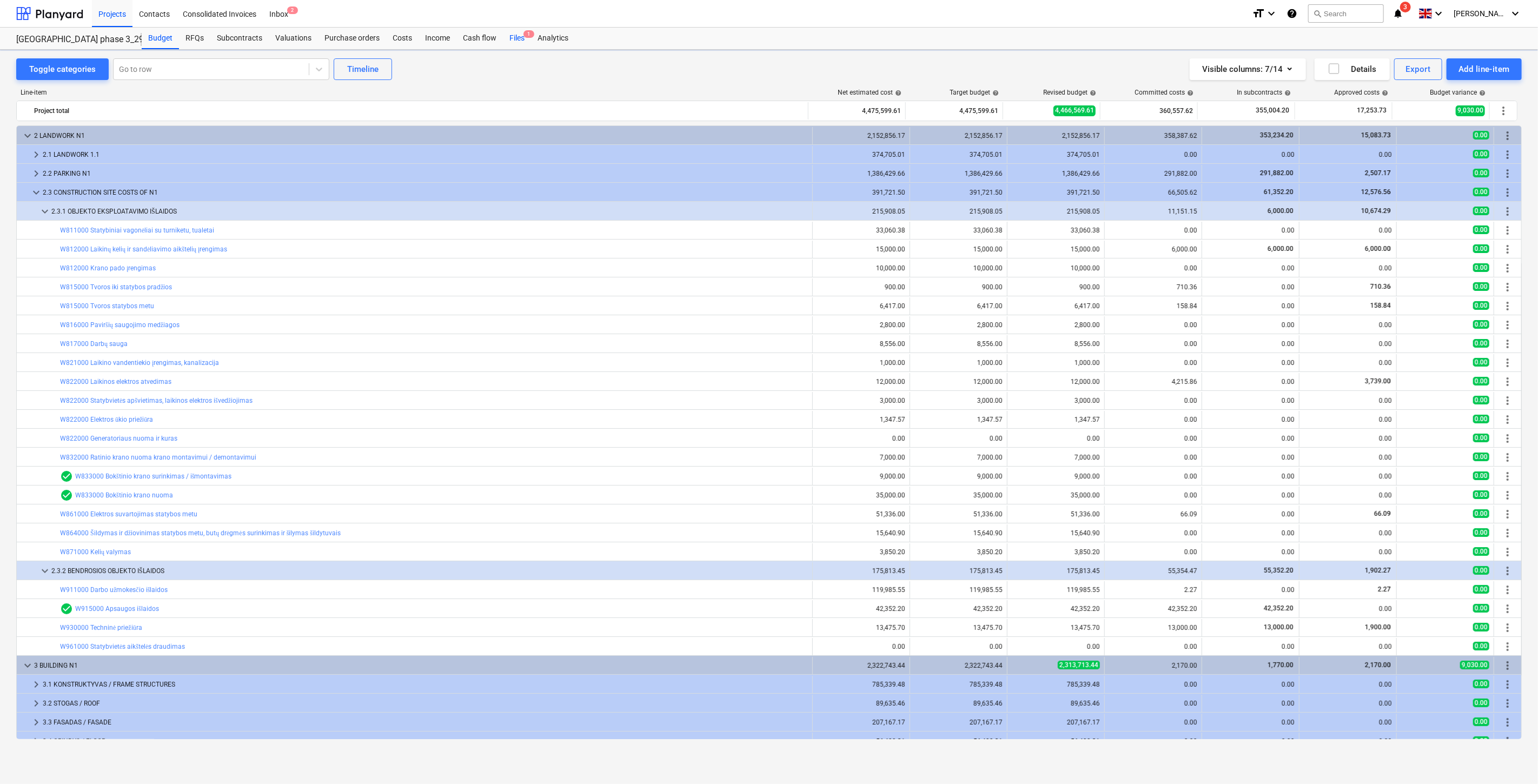
click at [520, 36] on div "Files 1" at bounding box center [517, 38] width 28 height 22
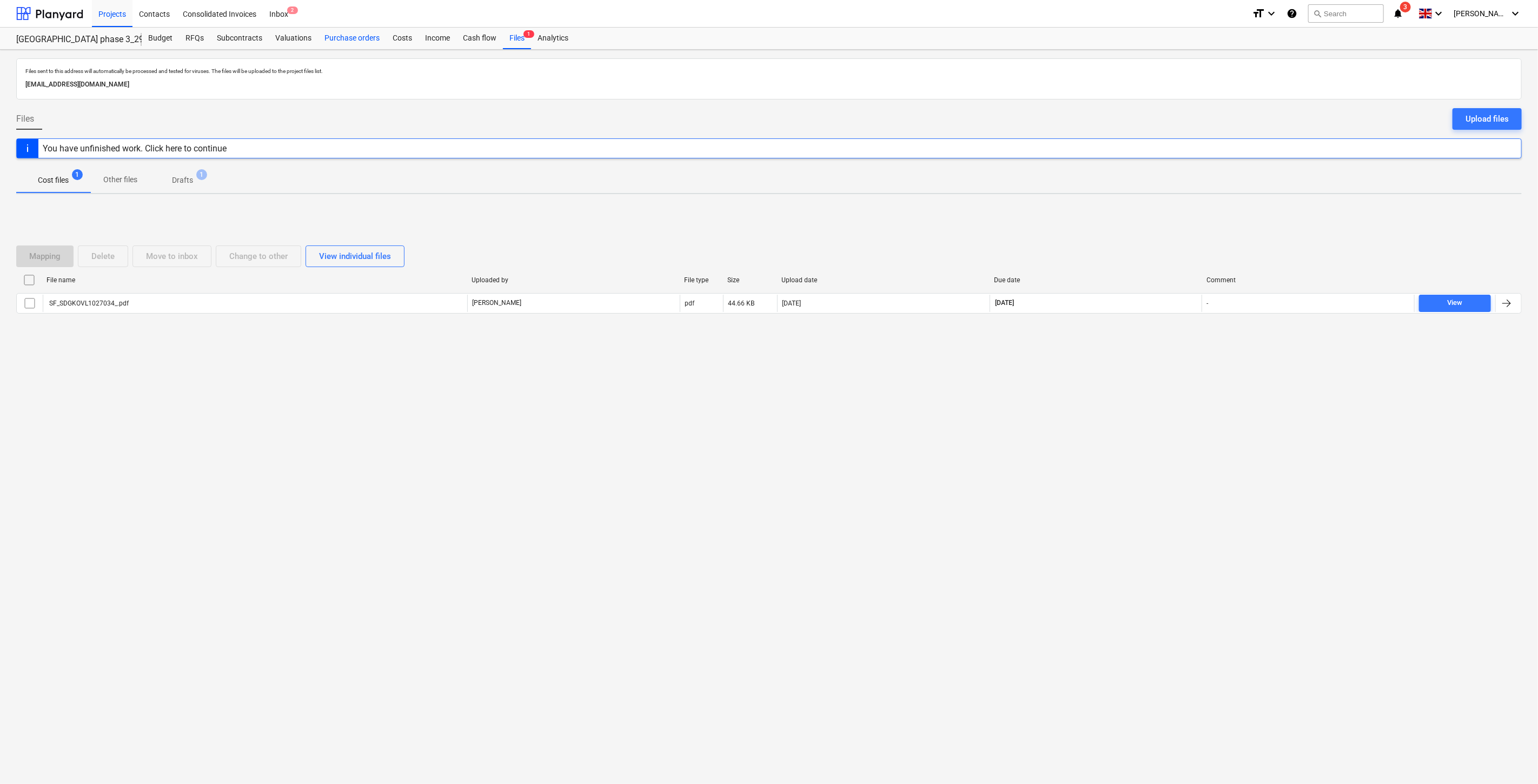
click at [348, 43] on div "Purchase orders" at bounding box center [352, 38] width 68 height 22
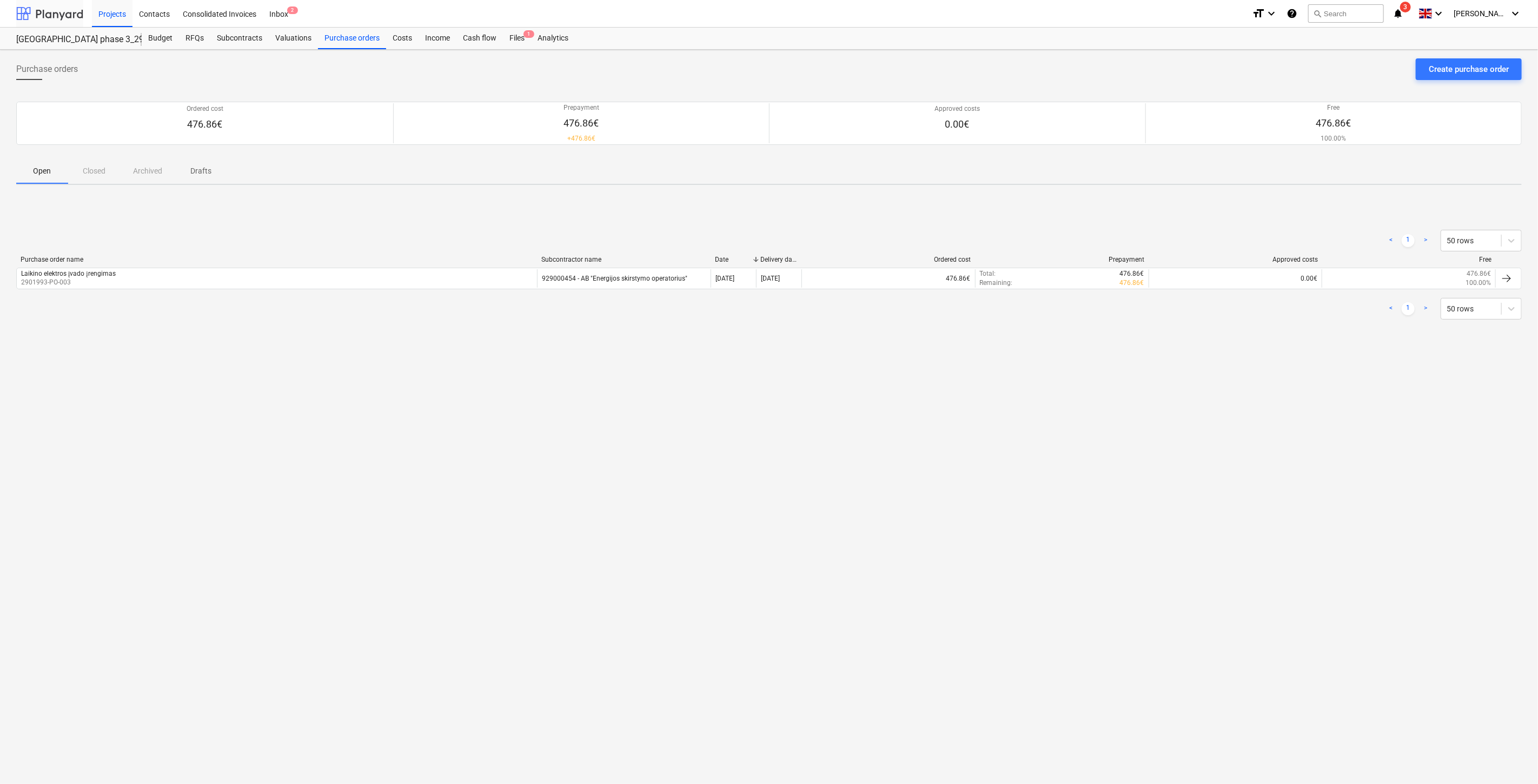
click at [60, 18] on div at bounding box center [50, 13] width 67 height 27
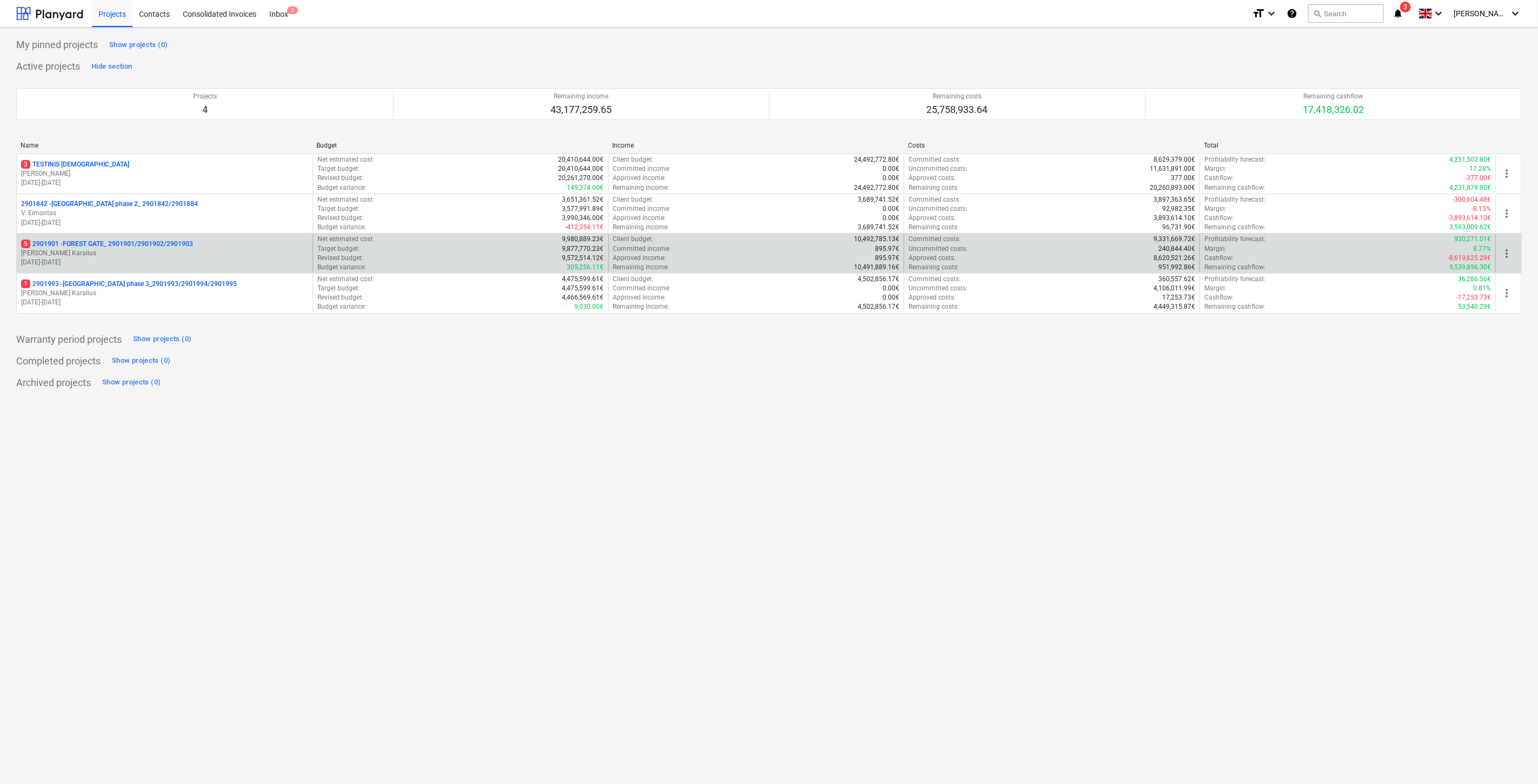
drag, startPoint x: 101, startPoint y: 235, endPoint x: 107, endPoint y: 244, distance: 10.8
click at [101, 237] on div "5 2901901 - FOREST GATE_ 2901901/2901902/2901903 J. Karalius [DATE] - [DATE]" at bounding box center [165, 253] width 296 height 38
drag, startPoint x: 103, startPoint y: 246, endPoint x: 109, endPoint y: 247, distance: 6.1
click at [109, 247] on p "5 2901901 - FOREST GATE_ 2901901/2901902/2901903" at bounding box center [107, 244] width 172 height 9
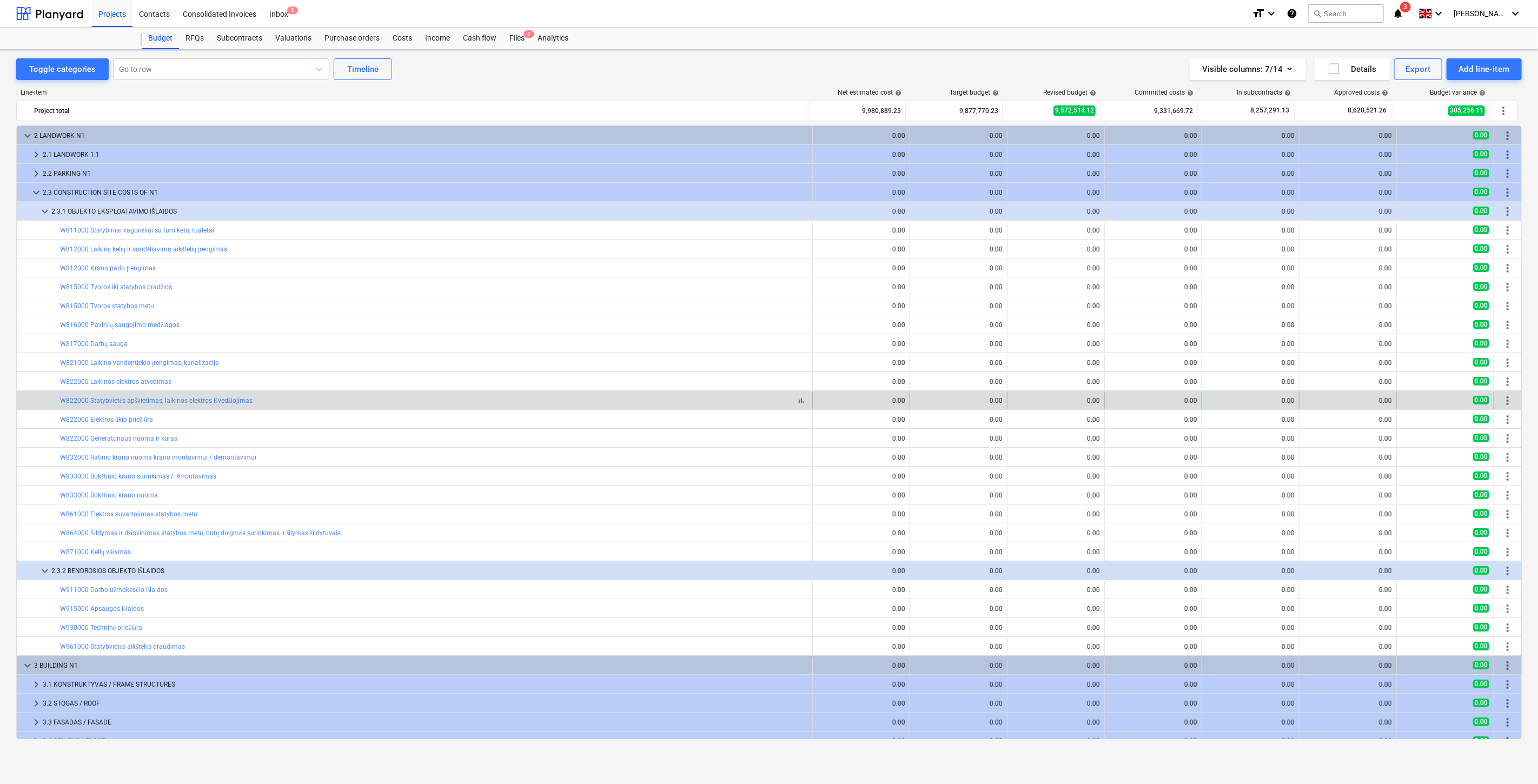
scroll to position [241, 0]
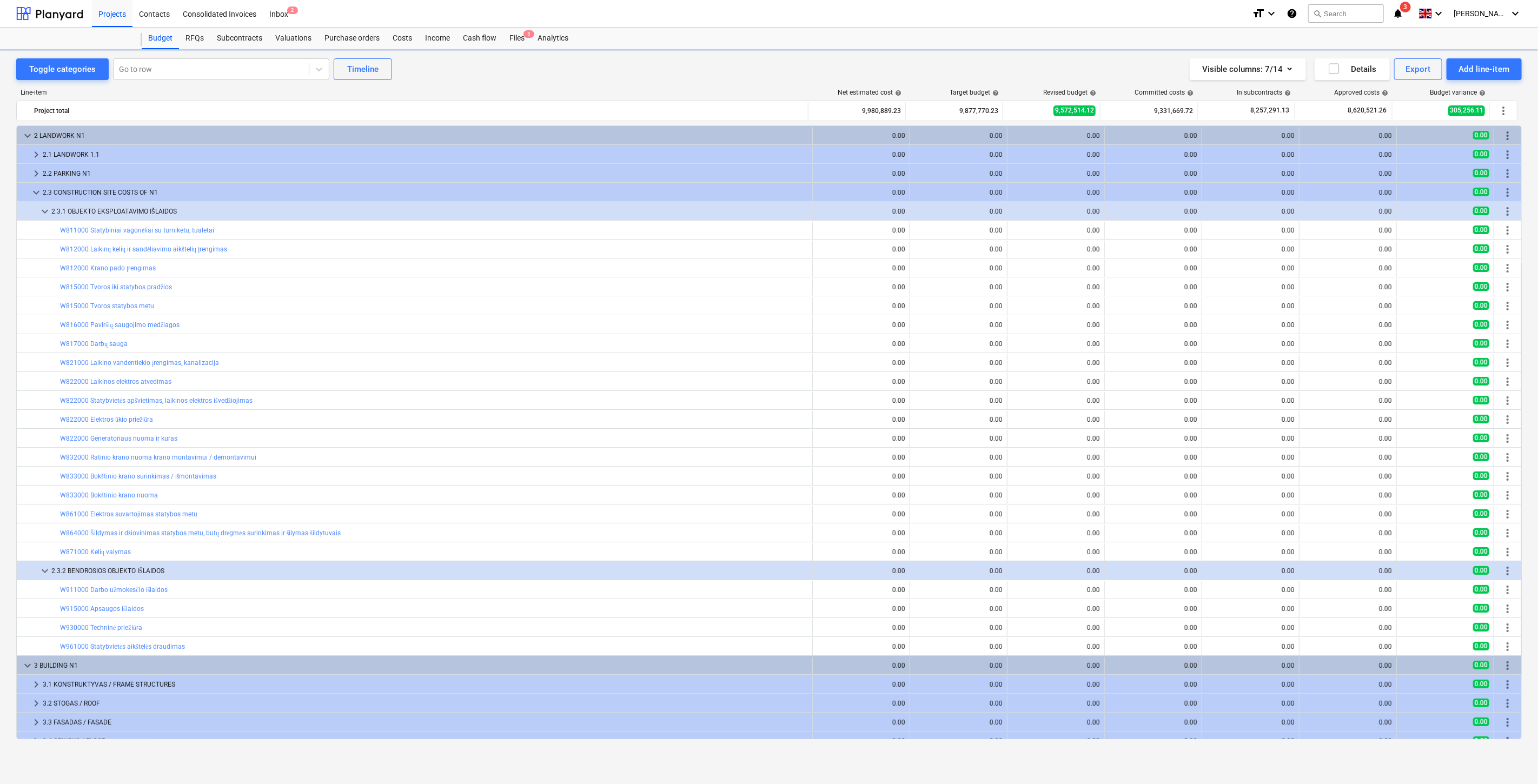
click at [359, 38] on div "Purchase orders" at bounding box center [352, 38] width 68 height 22
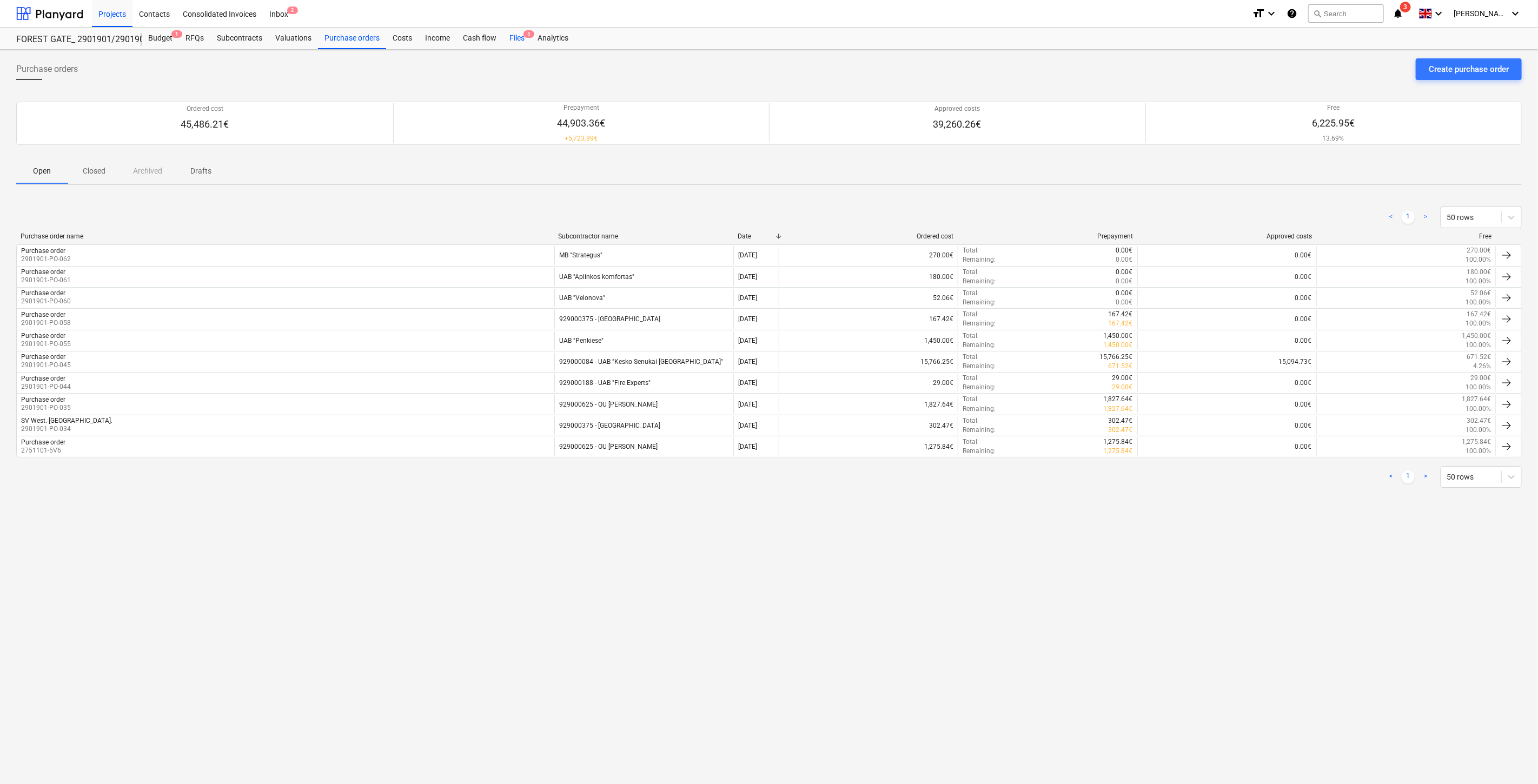
click at [526, 32] on span "5" at bounding box center [528, 34] width 11 height 8
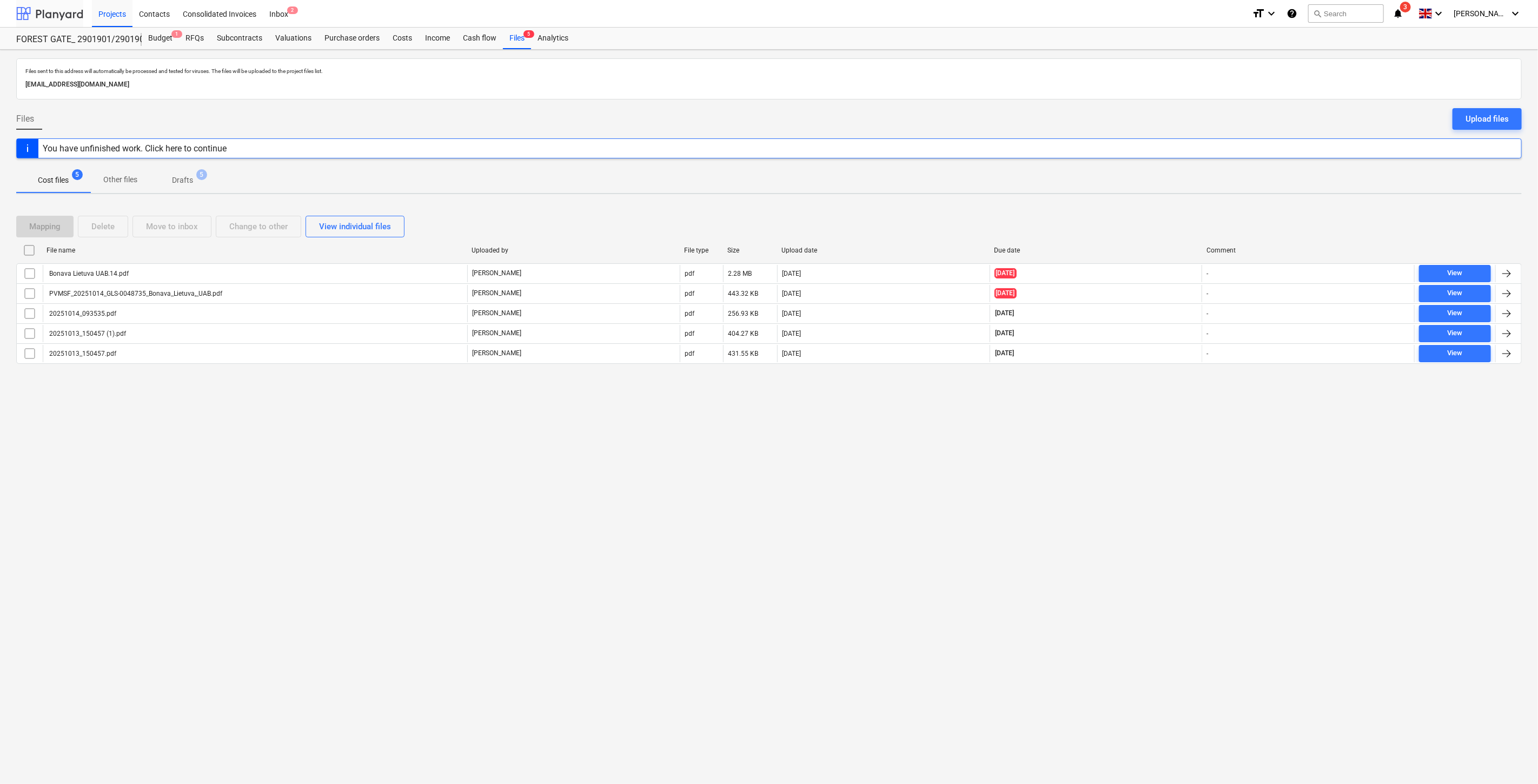
click at [44, 15] on div at bounding box center [50, 13] width 67 height 27
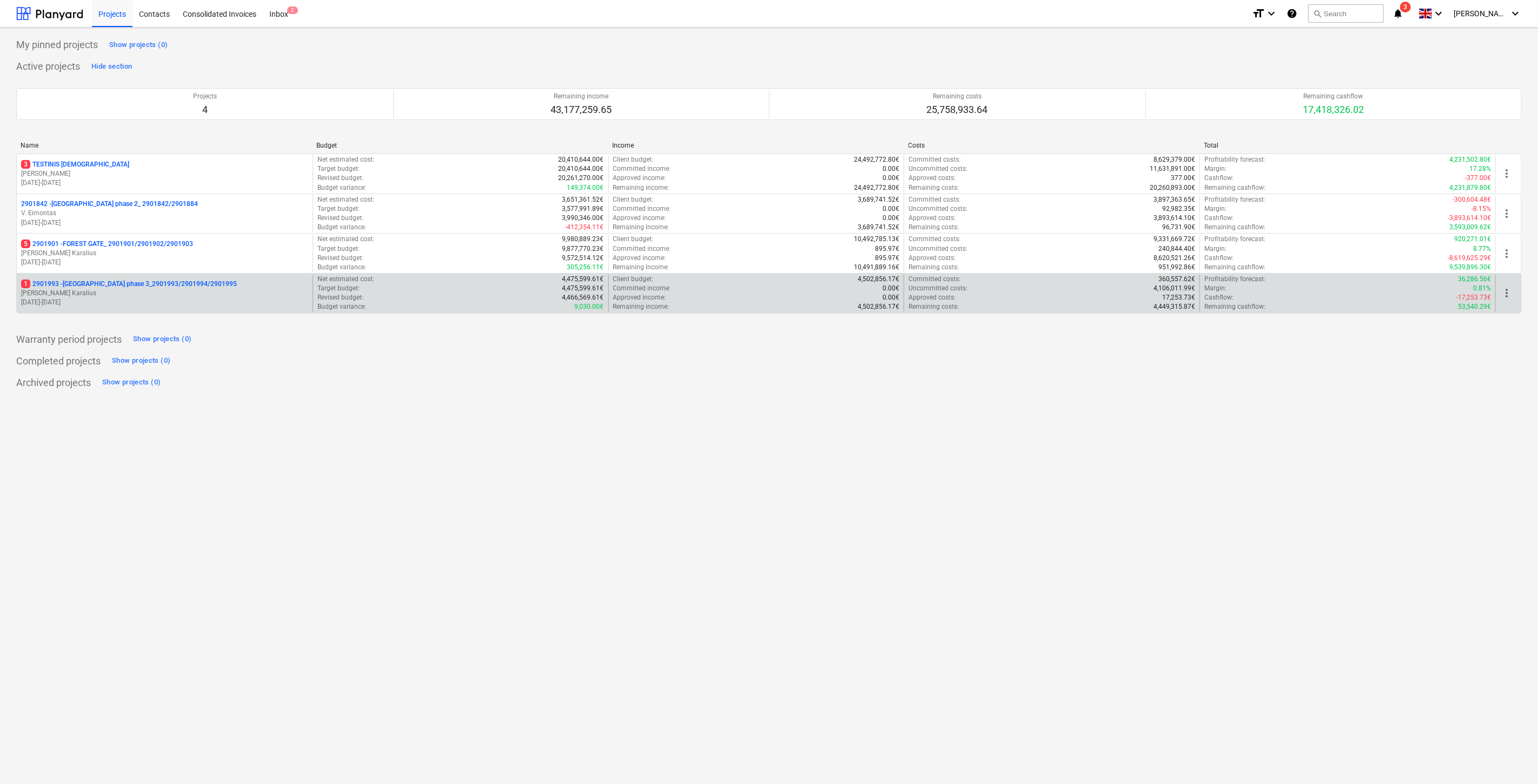
click at [109, 299] on p "[DATE] - [DATE]" at bounding box center [165, 302] width 287 height 9
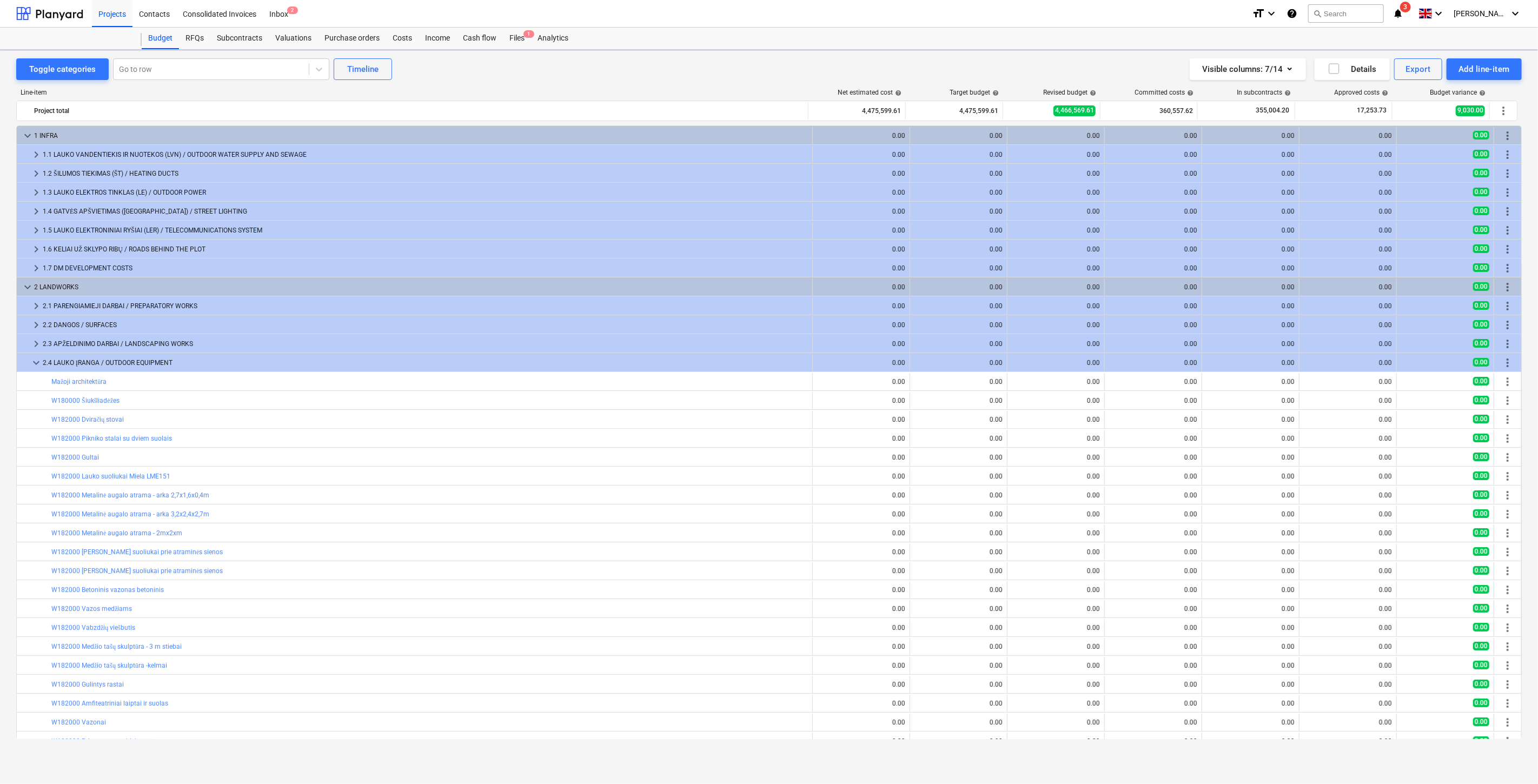
scroll to position [164, 0]
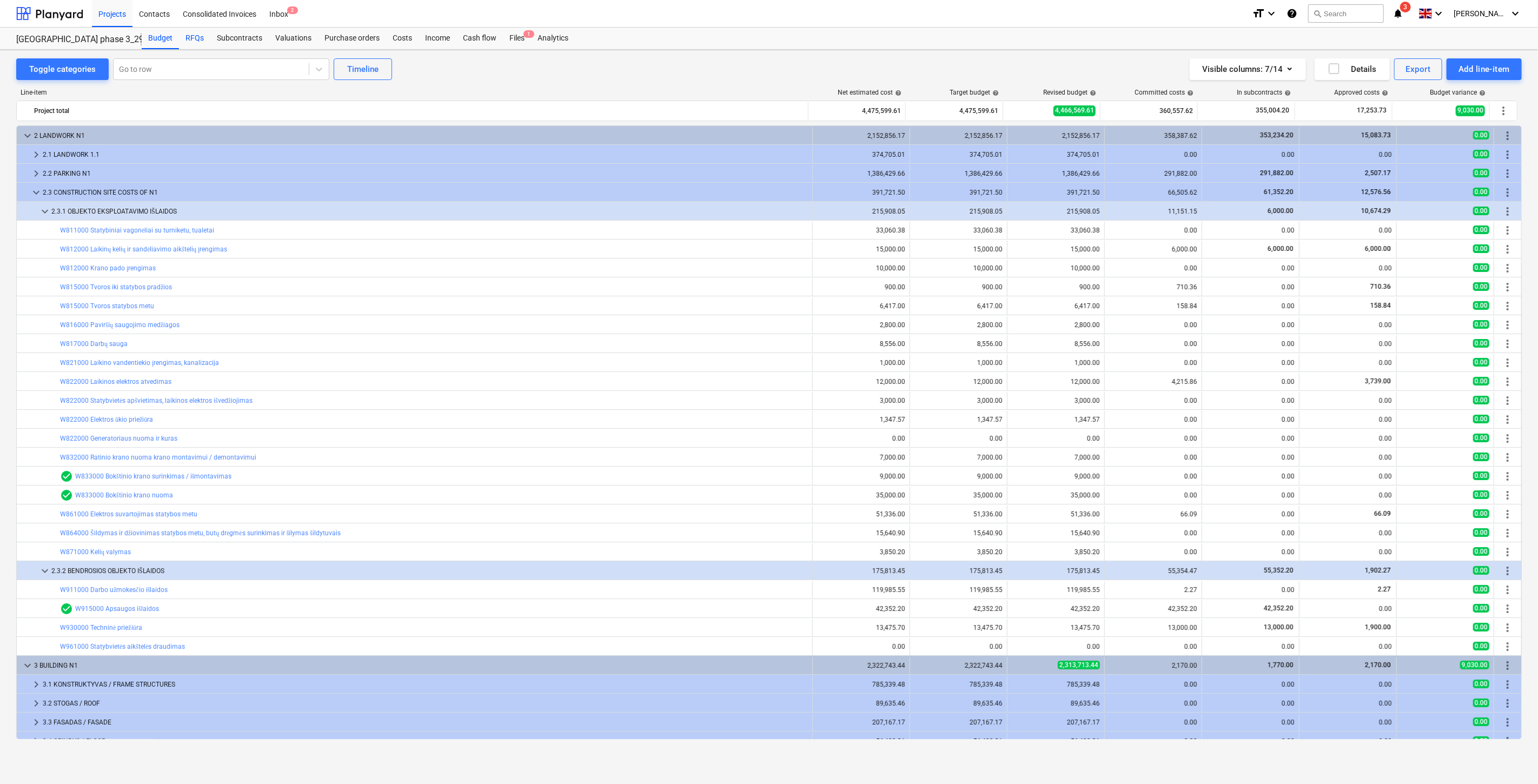
click at [189, 46] on div "RFQs" at bounding box center [195, 38] width 32 height 22
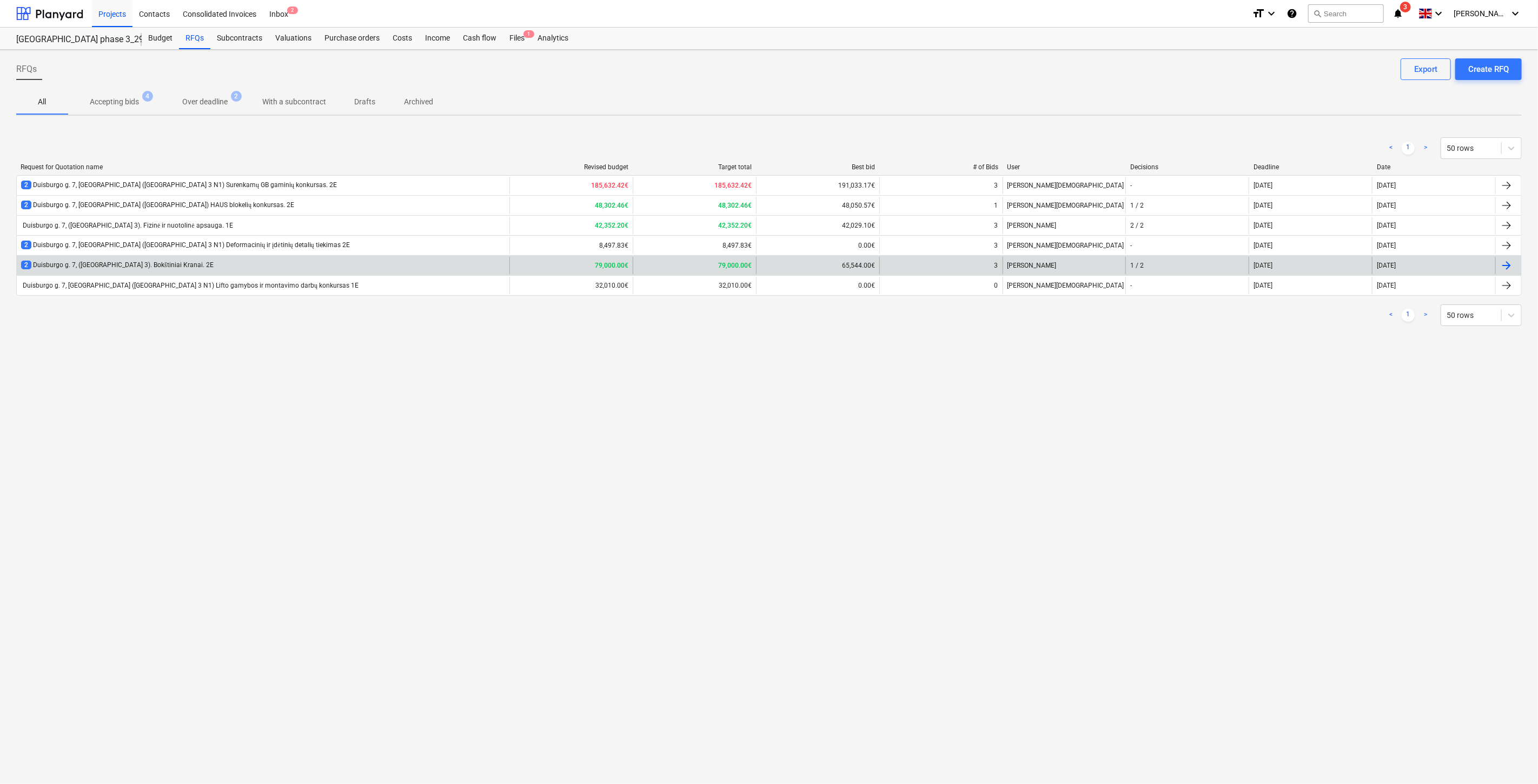
click at [233, 260] on div "2 Duisburgo g. 7, ([GEOGRAPHIC_DATA] 3). Bokštiniai Kranai. 2E" at bounding box center [263, 265] width 493 height 18
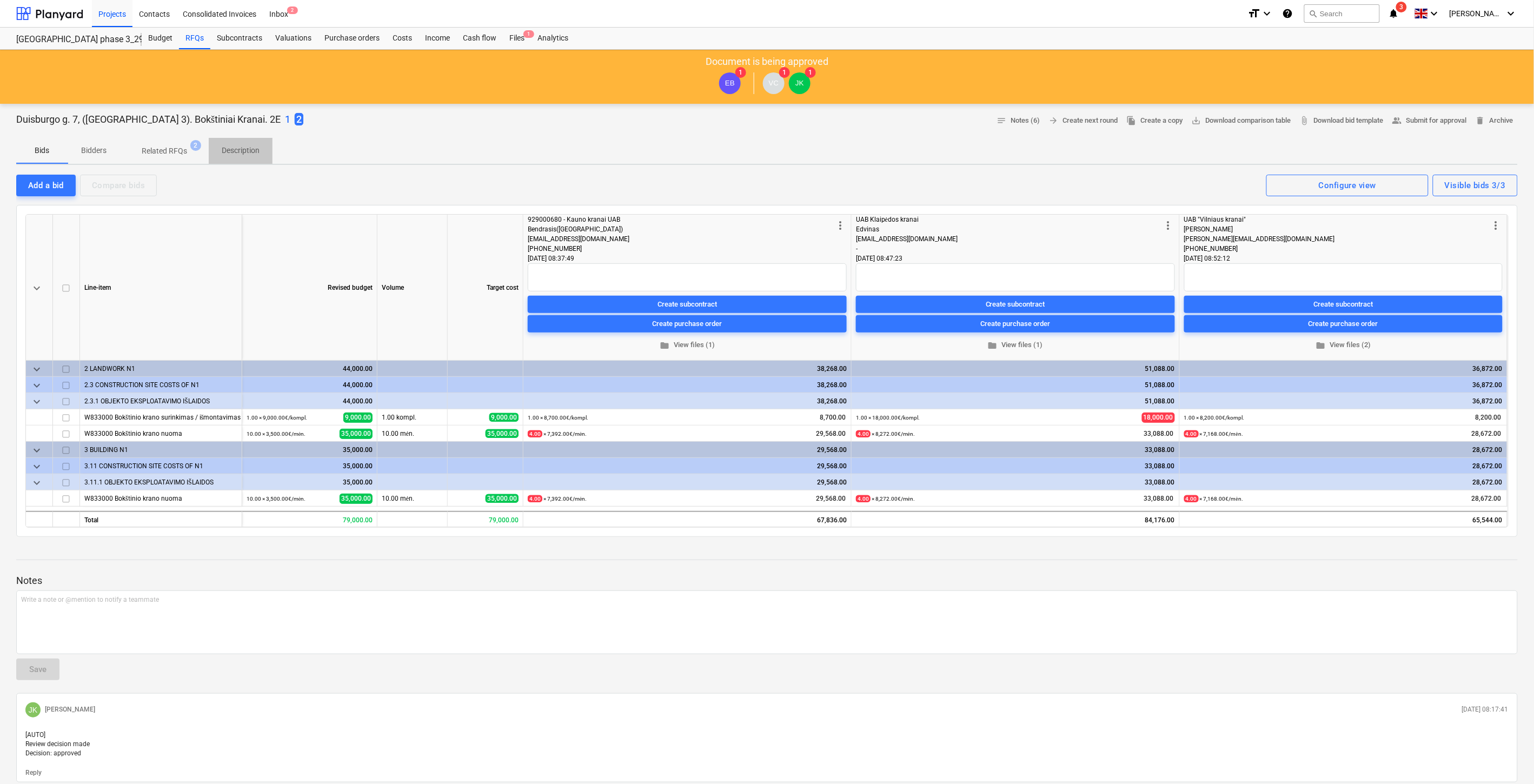
click at [258, 152] on p "Description" at bounding box center [240, 150] width 38 height 11
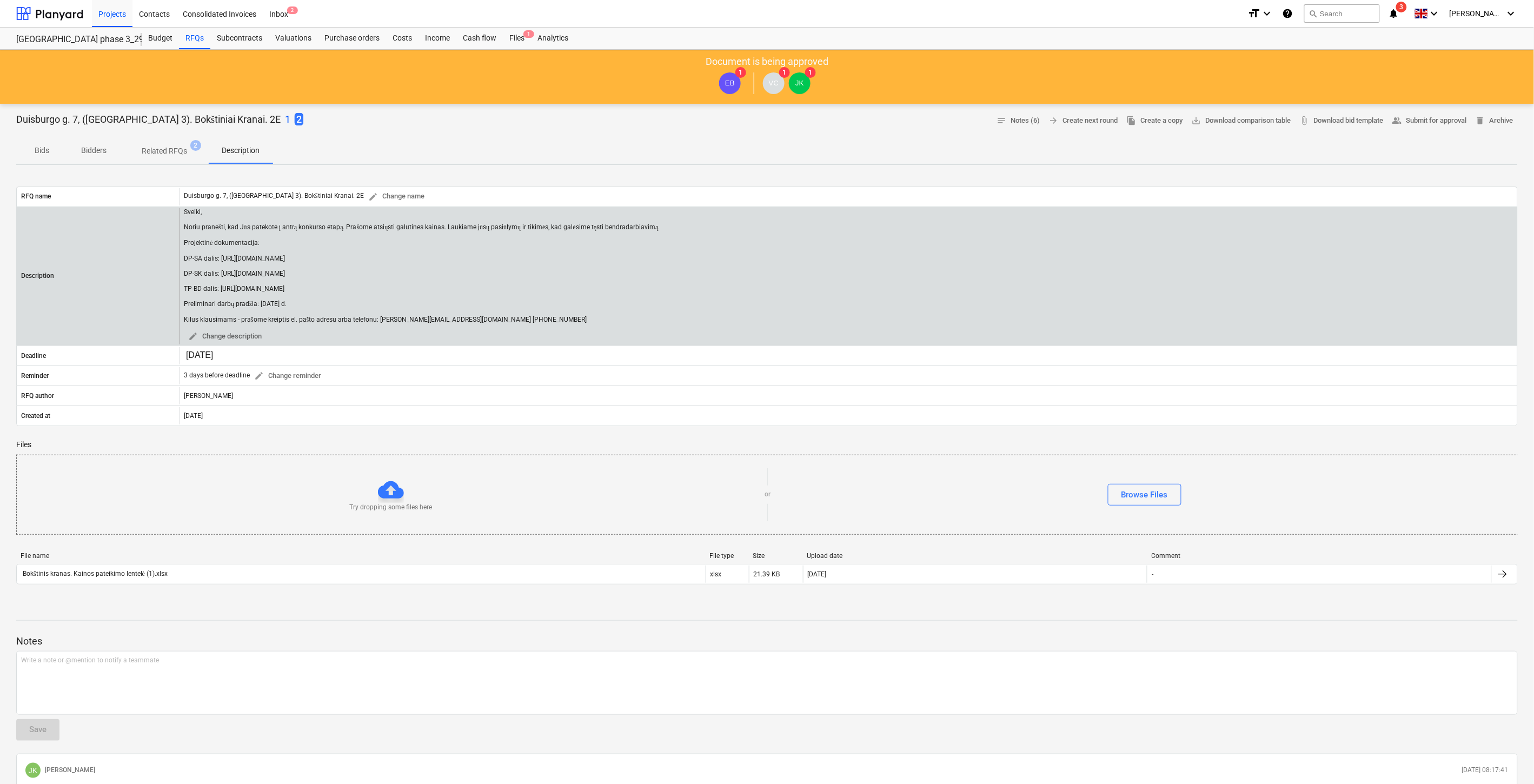
drag, startPoint x: 531, startPoint y: 320, endPoint x: 179, endPoint y: 211, distance: 368.5
click at [177, 211] on div "Description Sveiki, Noriu pranešti, kad Jūs patekote į antrą konkurso etapą. Pr…" at bounding box center [767, 277] width 1501 height 137
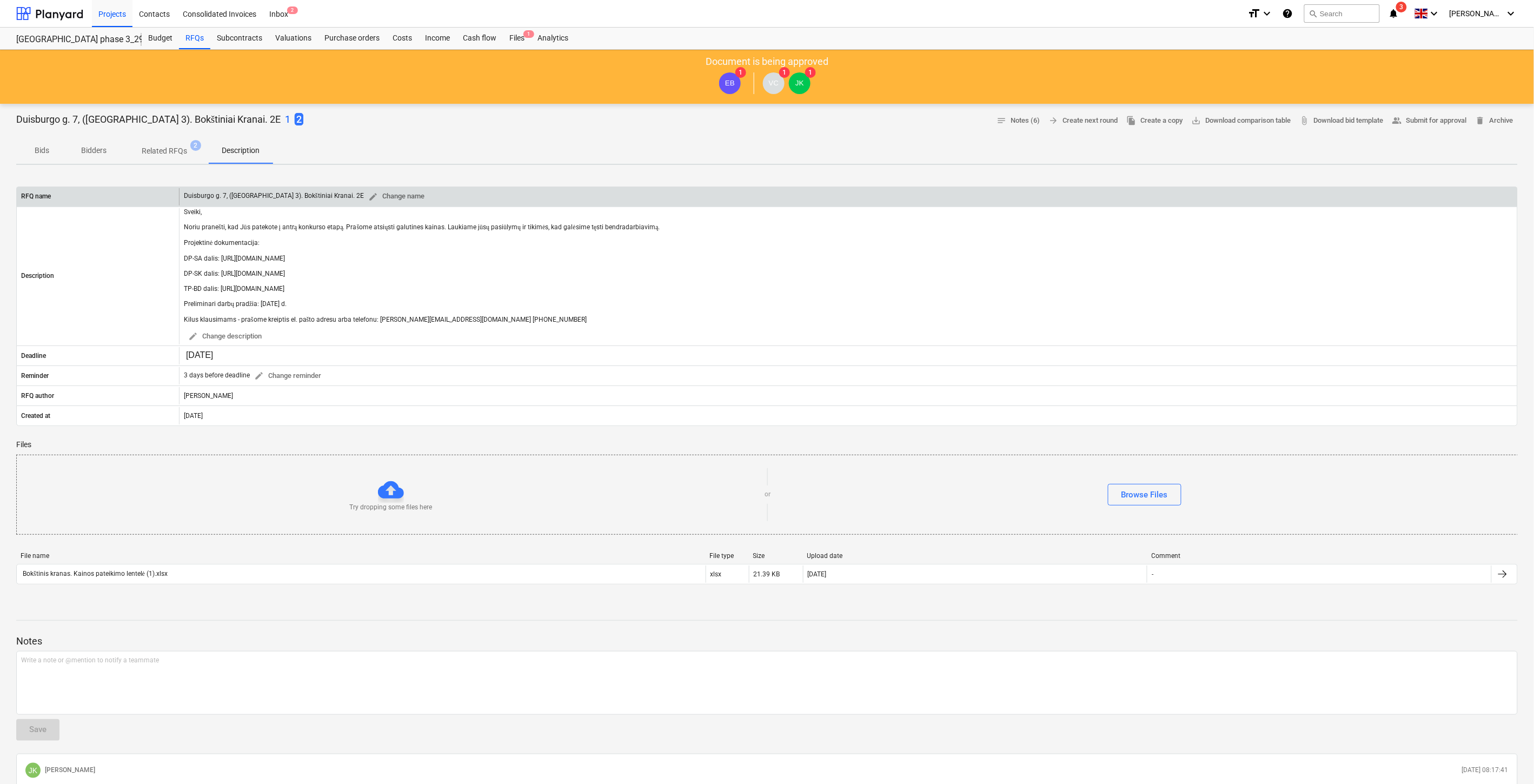
copy div "Sveiki, [PERSON_NAME], kad Jūs patekote į antrą konkurso etapą. Prašome atsiųst…"
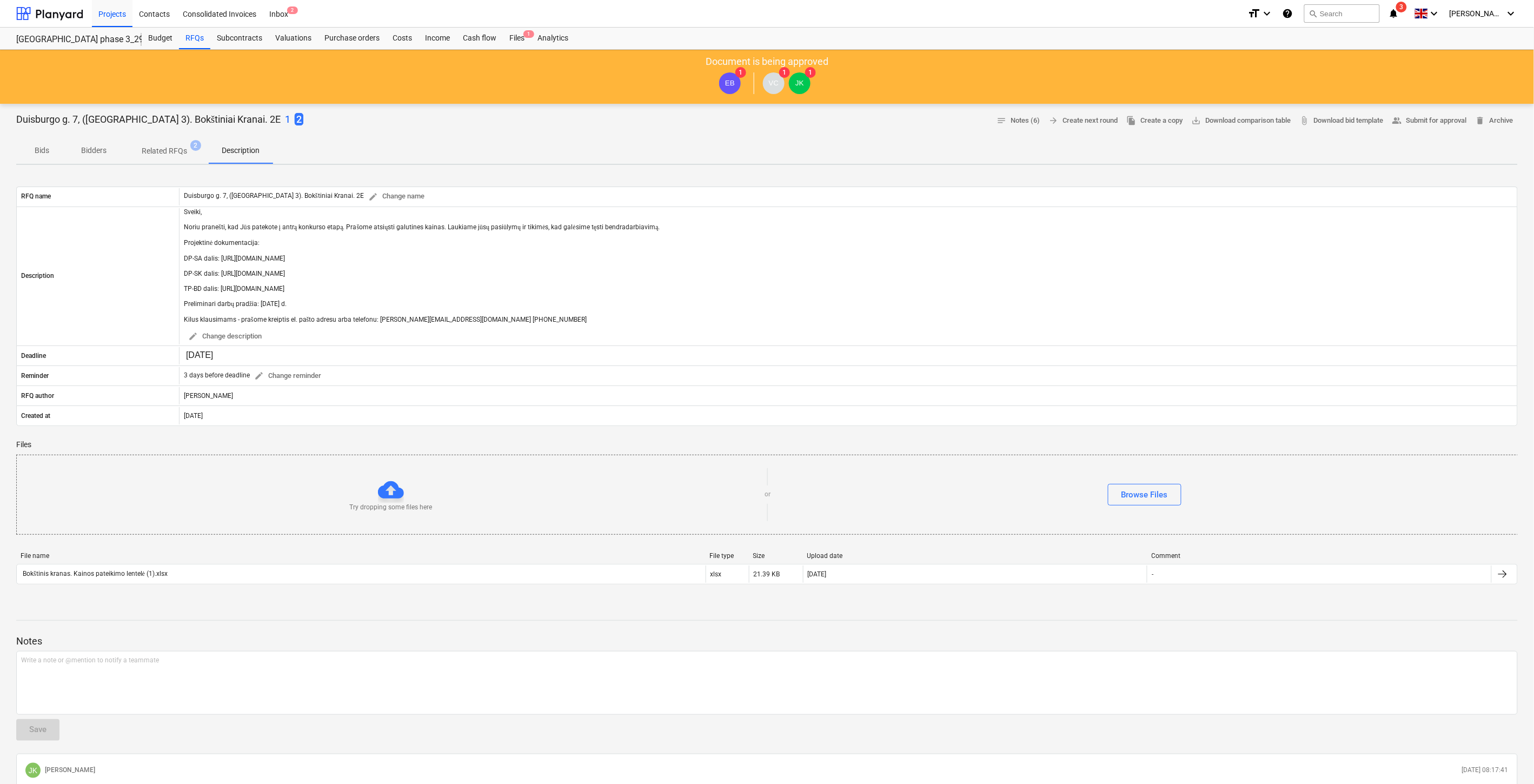
click at [484, 139] on div "Bids Bidders Related RFQs 2 Description" at bounding box center [767, 151] width 1502 height 26
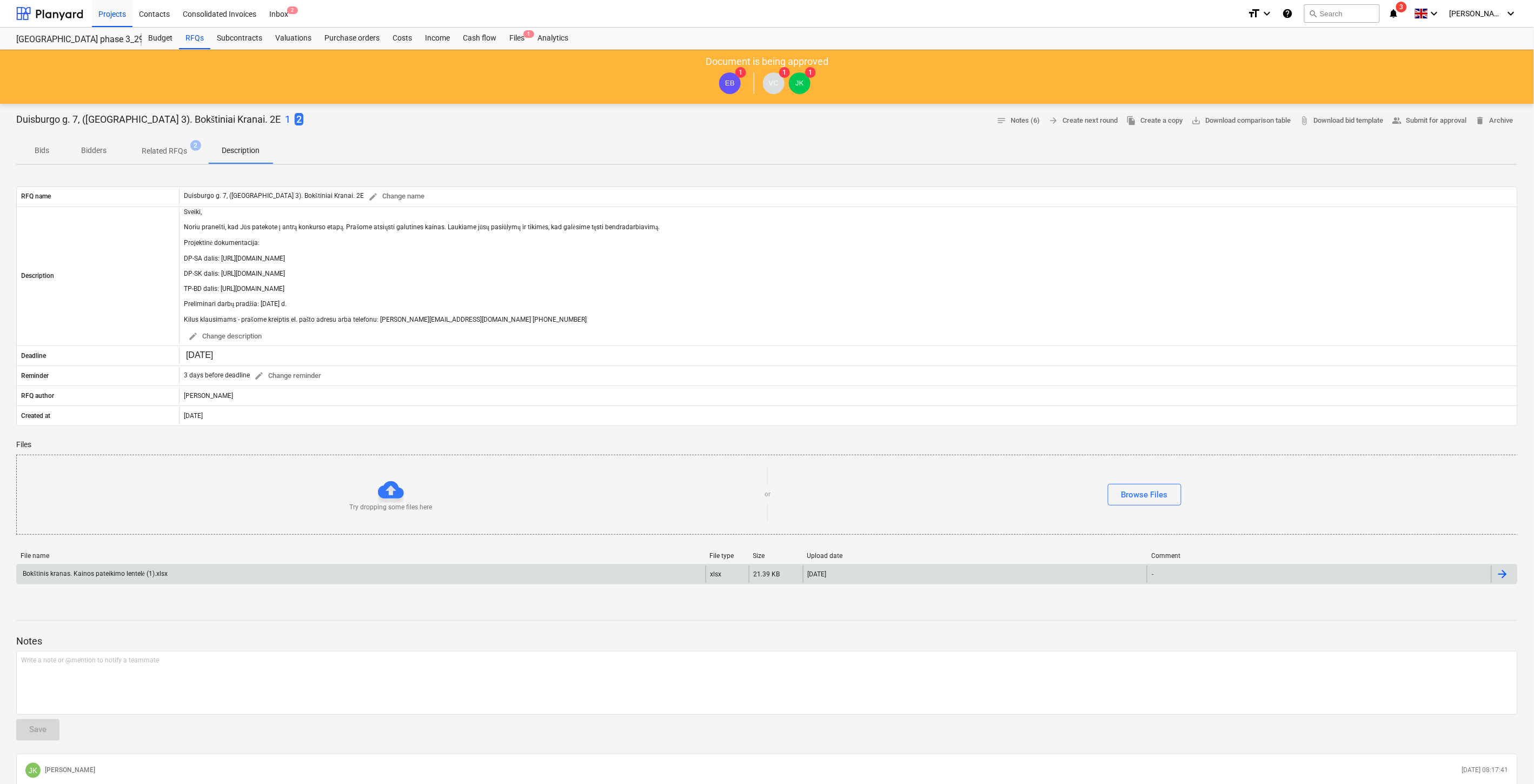
click at [375, 572] on div "Bokštinis kranas. Kainos pateikimo lentelė (1).xlsx" at bounding box center [361, 575] width 689 height 18
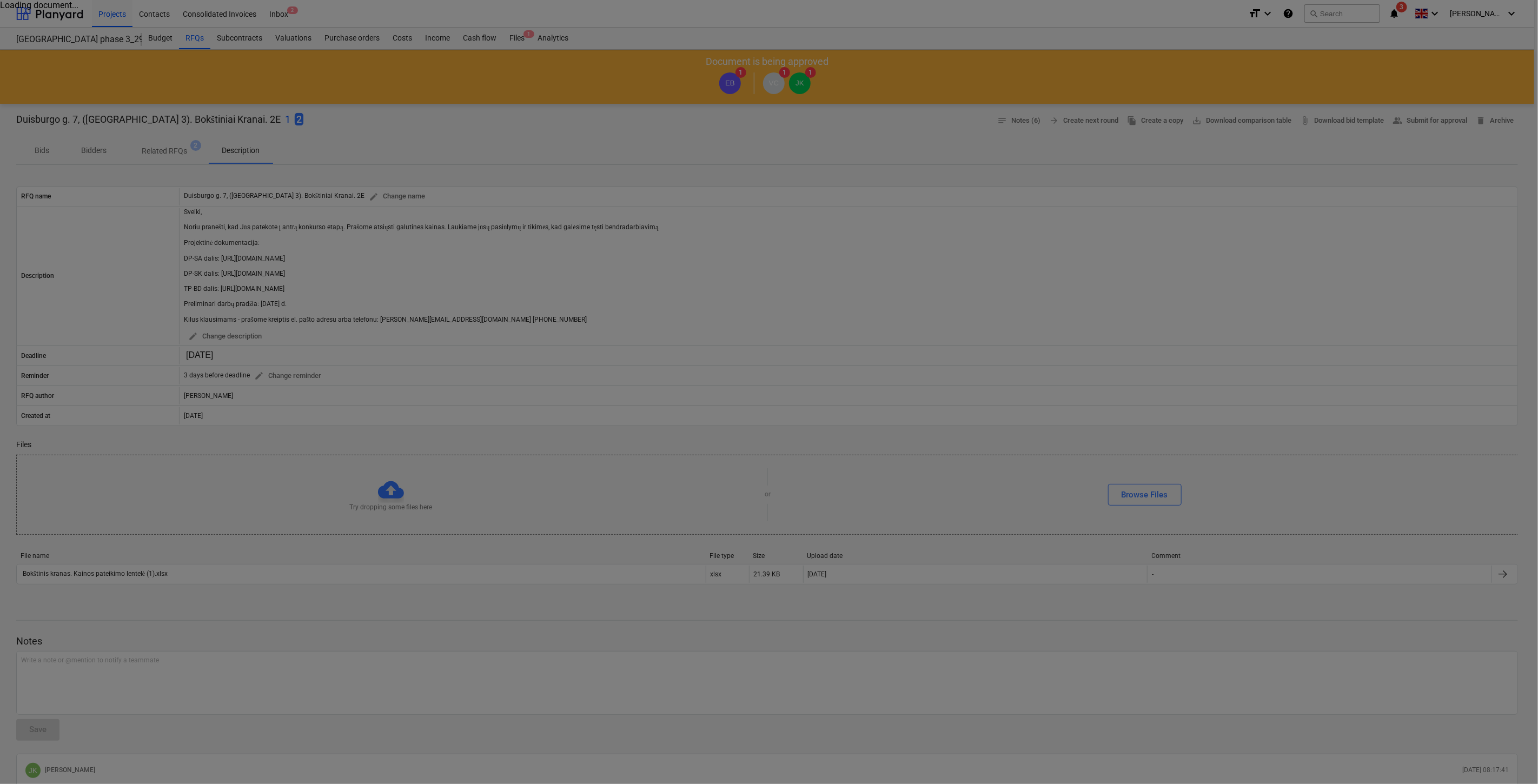
click at [1116, 152] on div at bounding box center [769, 392] width 1538 height 784
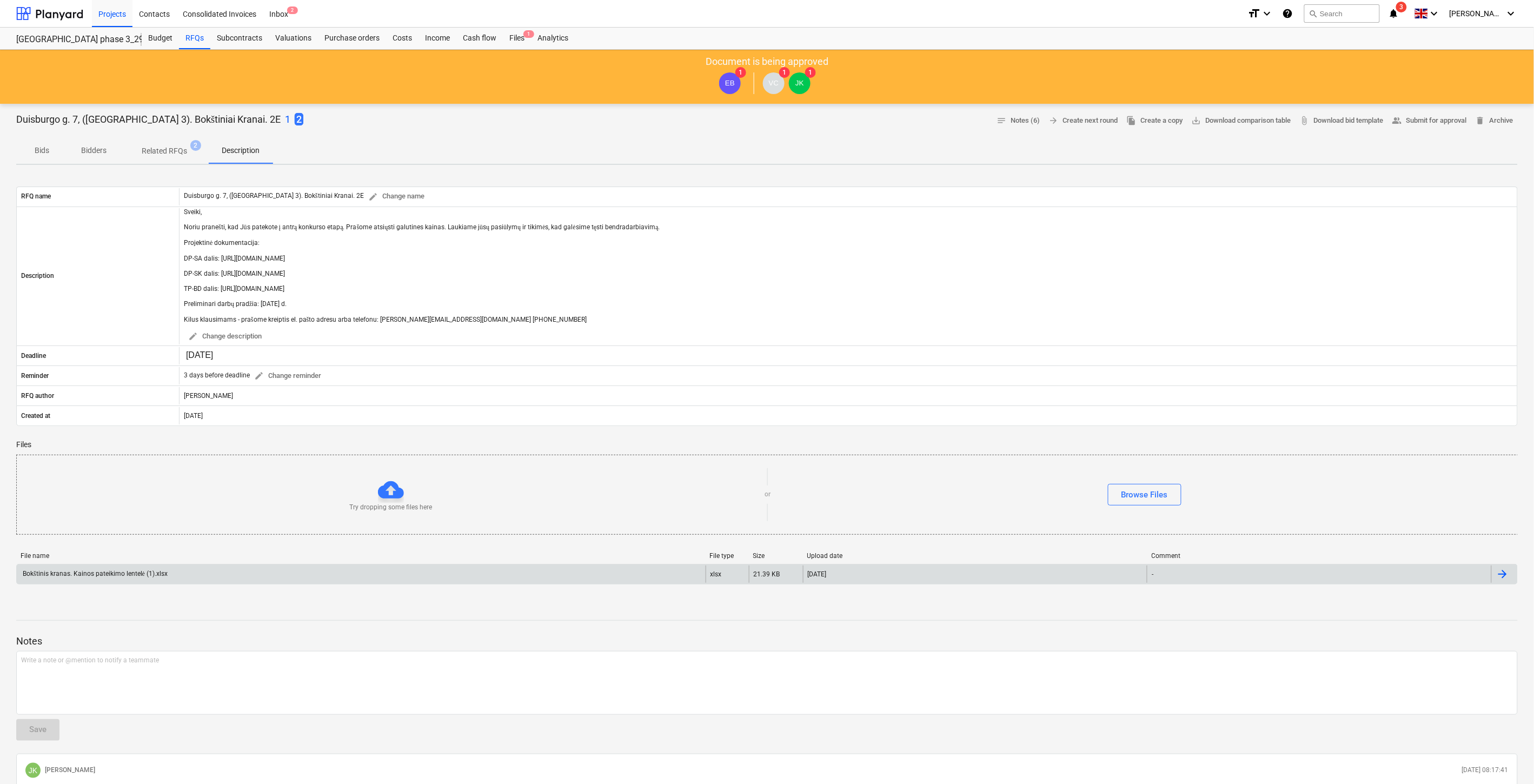
click at [370, 576] on div "Bokštinis kranas. Kainos pateikimo lentelė (1).xlsx" at bounding box center [361, 575] width 689 height 18
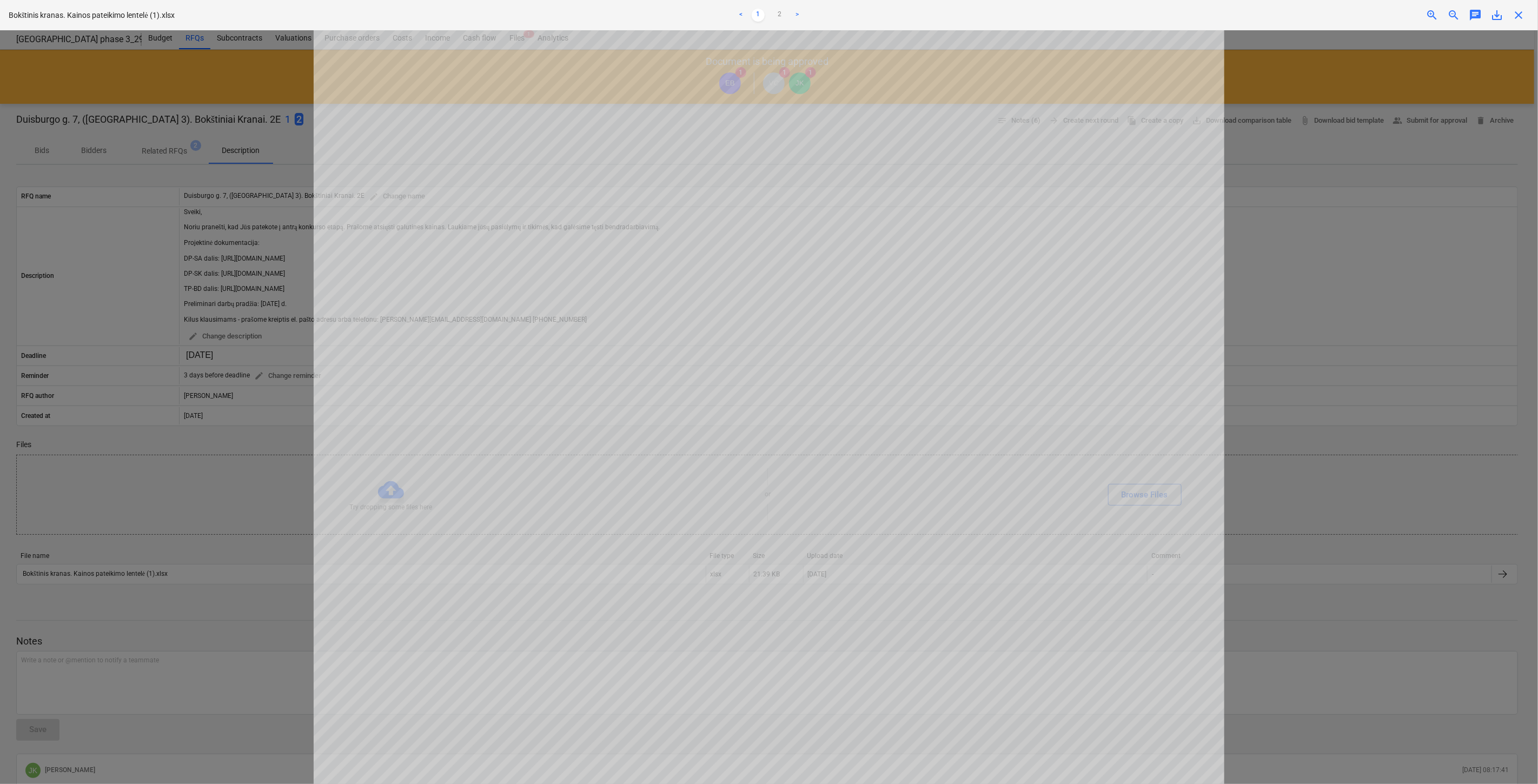
click at [1499, 24] on div "Bokštinis kranas. Kainos pateikimo lentelė (1).xlsx < 1 2 > zoom_in zoom_out ch…" at bounding box center [769, 15] width 1538 height 31
click at [1496, 15] on span "save_alt" at bounding box center [1497, 15] width 13 height 13
click at [1521, 23] on div "Bokštinis kranas. Kainos pateikimo lentelė (1).xlsx < 1 2 > zoom_in zoom_out ch…" at bounding box center [769, 15] width 1538 height 31
click at [1521, 19] on span "close" at bounding box center [1519, 15] width 13 height 13
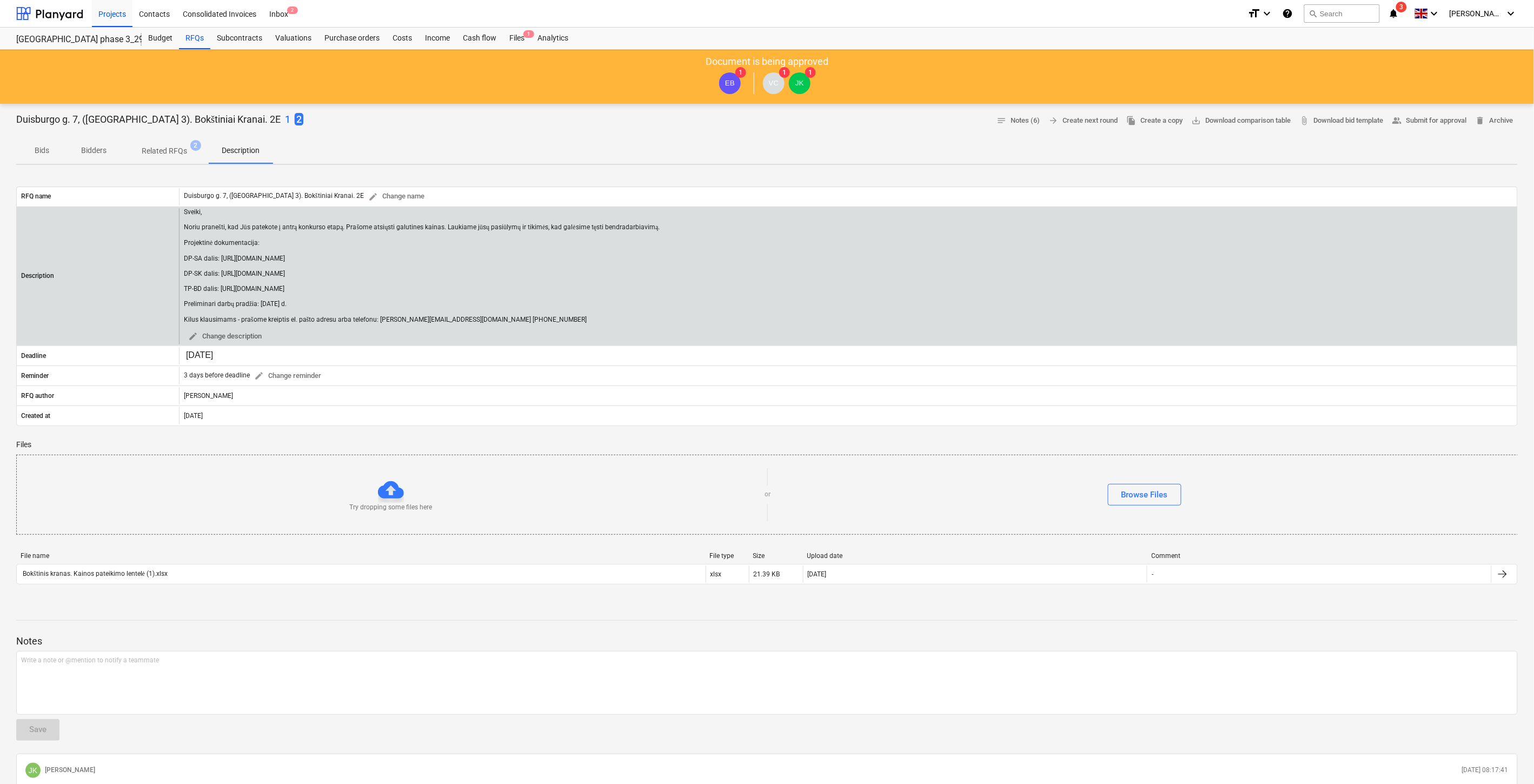
drag, startPoint x: 527, startPoint y: 321, endPoint x: 183, endPoint y: 208, distance: 362.1
click at [183, 208] on div "Sveiki, Noriu pranešti, kad Jūs patekote į antrą konkurso etapą. Prašome atsiųs…" at bounding box center [848, 277] width 1339 height 137
copy div "Sveiki, [PERSON_NAME], kad Jūs patekote į antrą konkurso etapą. Prašome atsiųst…"
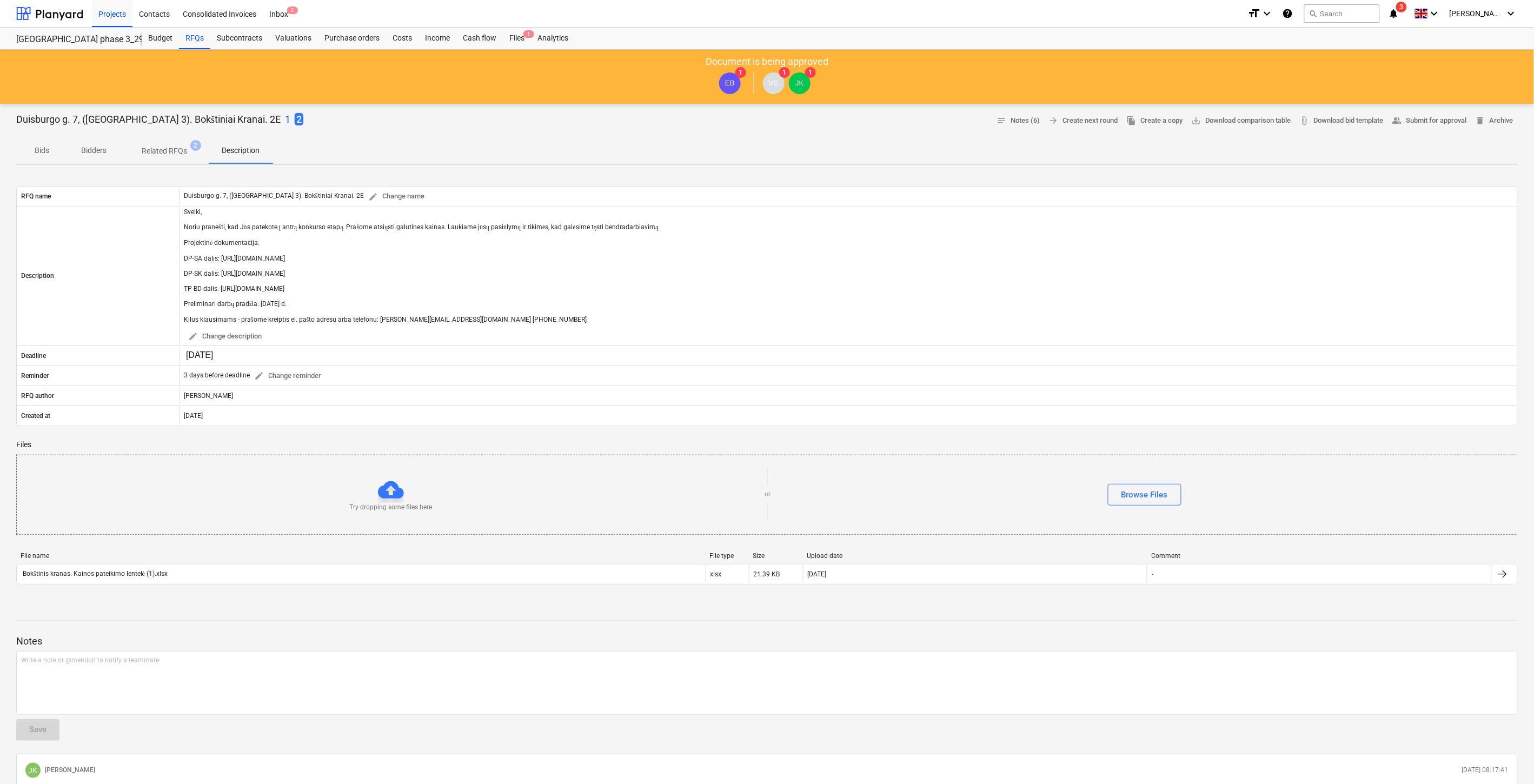
click at [543, 139] on div "Bids Bidders Related RFQs 2 Description" at bounding box center [767, 151] width 1502 height 26
click at [857, 144] on div "Bids Bidders Related RFQs 2 Description" at bounding box center [767, 151] width 1502 height 26
click at [1075, 124] on span "arrow_forward Create next round" at bounding box center [1083, 121] width 69 height 12
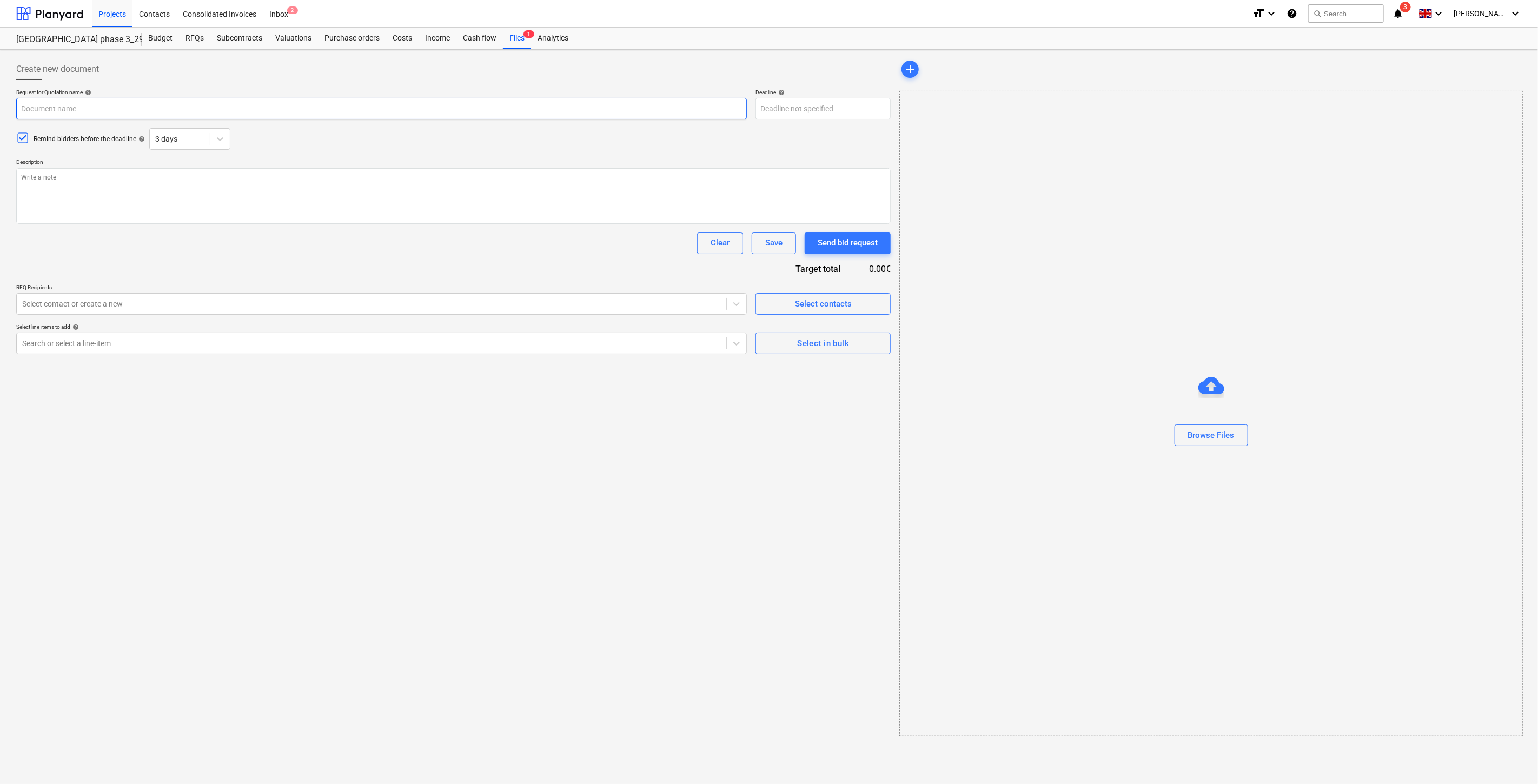
click at [273, 111] on input "text" at bounding box center [382, 109] width 731 height 22
type textarea "x"
type input "Duisburgo g. 7, ([GEOGRAPHIC_DATA] 3). Bokštiniai Kranai. 2E"
type textarea "Sveiki, Noriu pranešti, kad Jūs patekote į antrą konkurso etapą. Prašome atsiųs…"
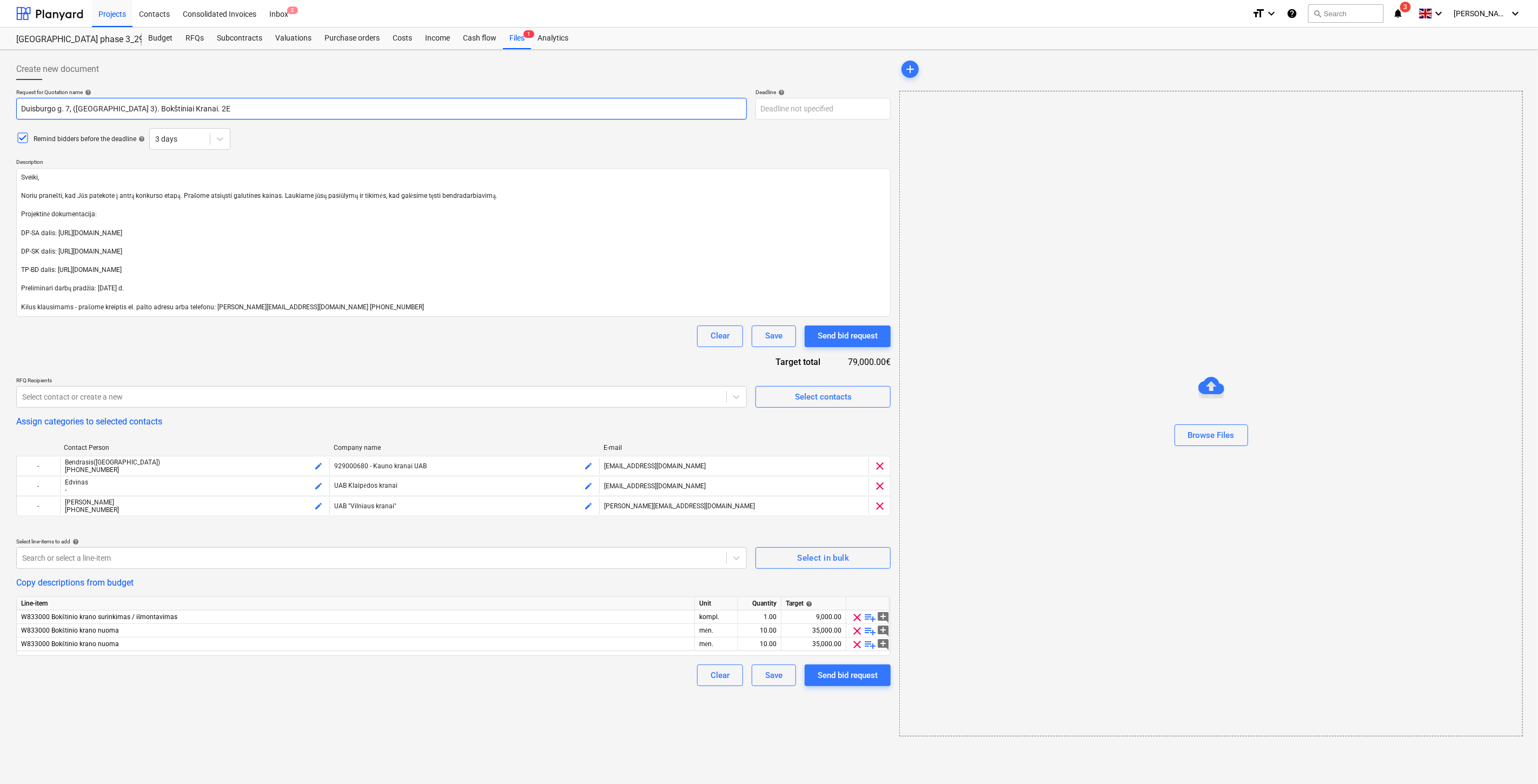
paste input "Sveiki, [PERSON_NAME], kad Jūs patekote į antrą konkurso etapą. Prašome atsiųst…"
type textarea "x"
type input "Duisburgo g. 7, ([GEOGRAPHIC_DATA] 3). Bokštiniai Kranai. 2ESveiki, Noriu prane…"
type textarea "x"
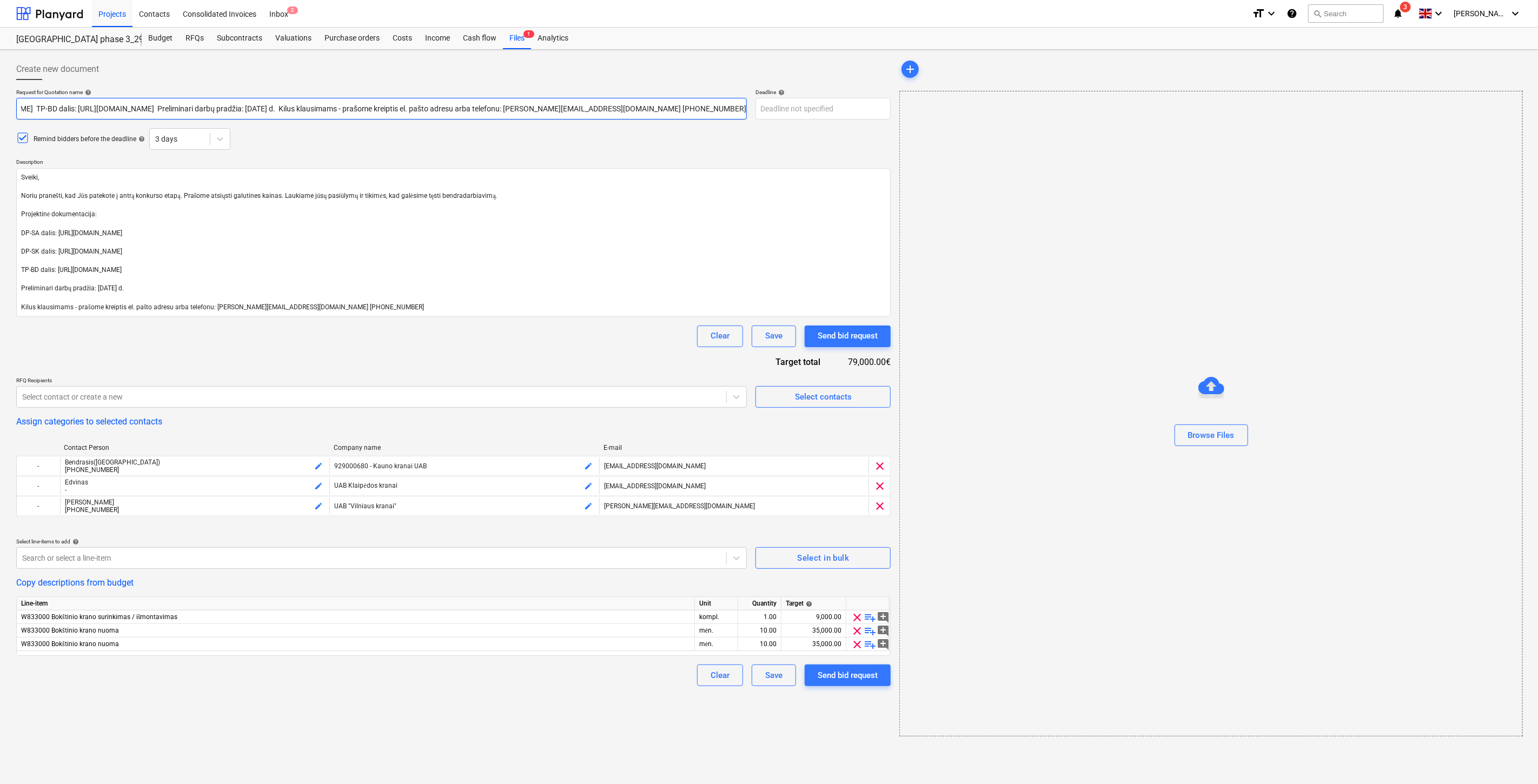
type input "Duisburgo g. 7, ([GEOGRAPHIC_DATA] 3). Bokštiniai Kranai. 2E"
click at [189, 107] on input "Duisburgo g. 7, ([GEOGRAPHIC_DATA] 3). Bokštiniai Kranai. 2E" at bounding box center [382, 109] width 731 height 22
type textarea "x"
type input "Duisburgo g. 7, ([GEOGRAPHIC_DATA] 3). Bokštiniai Kranai. E"
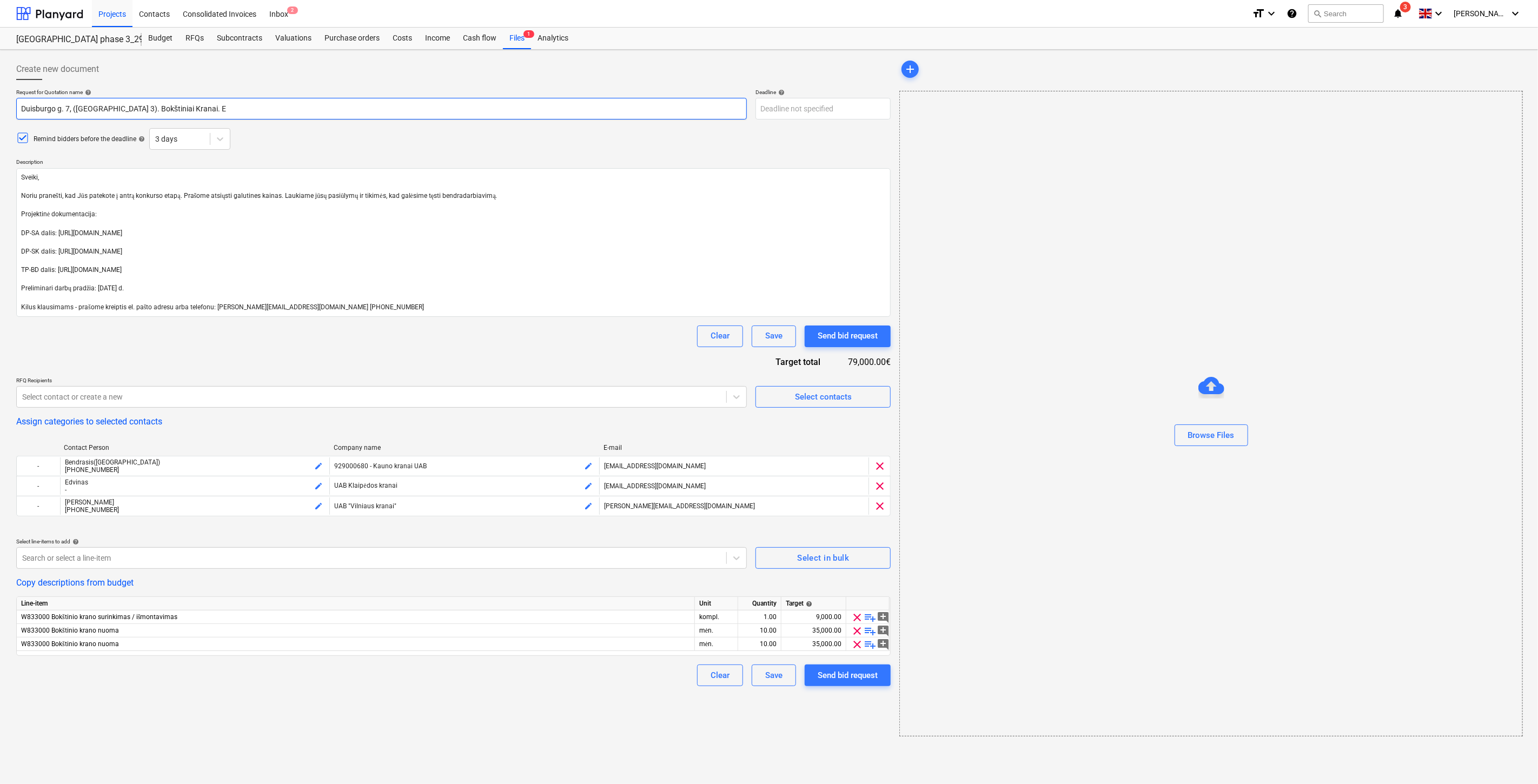
type textarea "x"
type input "Duisburgo g. 7, ([GEOGRAPHIC_DATA] 3). Bokštiniai Kranai. 3E"
drag, startPoint x: 132, startPoint y: 195, endPoint x: 119, endPoint y: 197, distance: 13.2
click at [119, 197] on textarea "Sveiki, Noriu pranešti, kad Jūs patekote į antrą konkurso etapą. Prašome atsiųs…" at bounding box center [454, 243] width 875 height 149
type textarea "x"
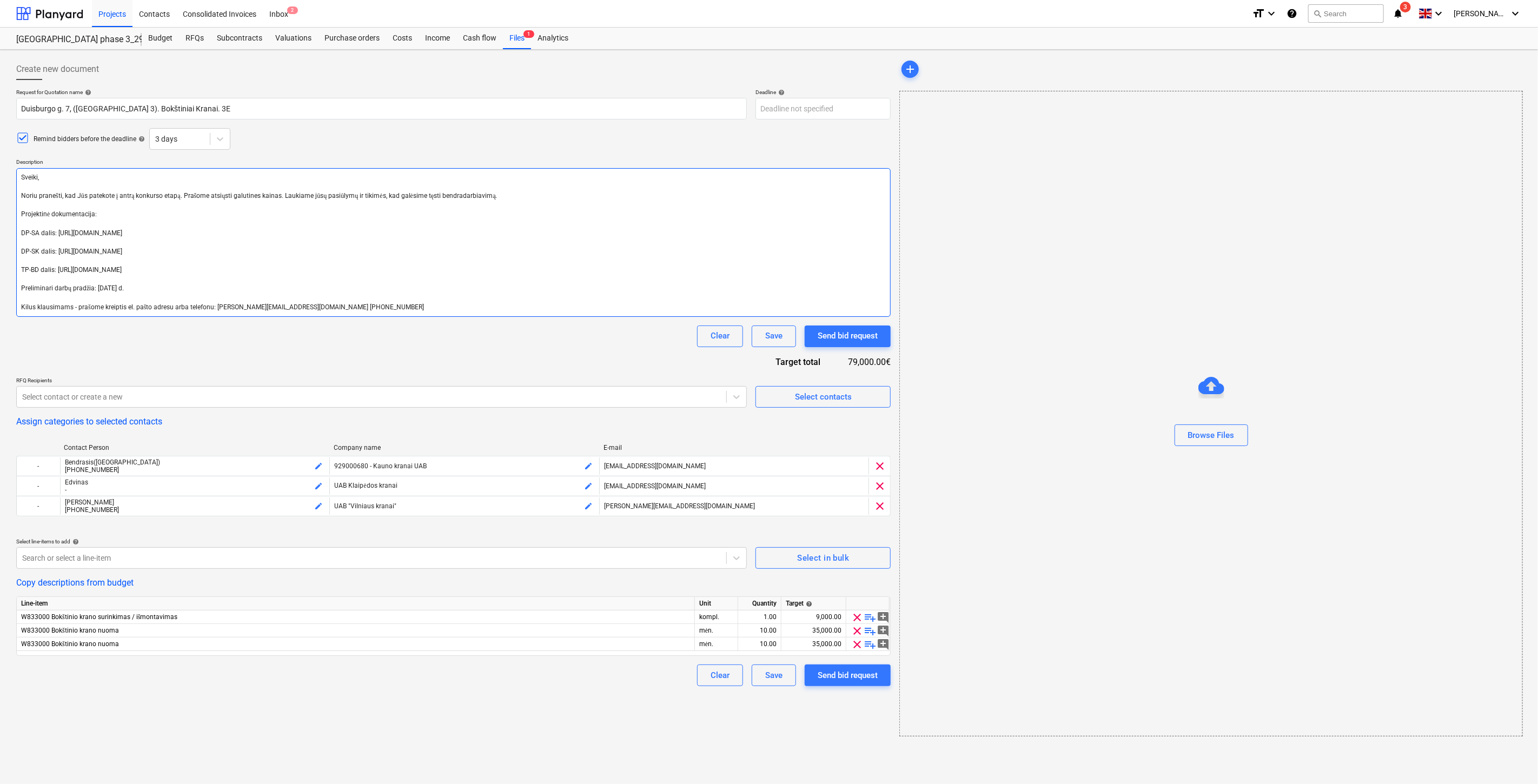
type textarea "Sveiki, Noriu pranešti, kad Jūs patekote į t konkurso etapą. Prašome atsiųsti g…"
type textarea "x"
type textarea "Sveiki, Noriu pranešti, kad Jūs patekote į tr konkurso etapą. Prašome atsiųsti …"
type textarea "x"
type textarea "Sveiki, Noriu pranešti, kad Jūs patekote į tre konkurso etapą. Prašome atsiųsti…"
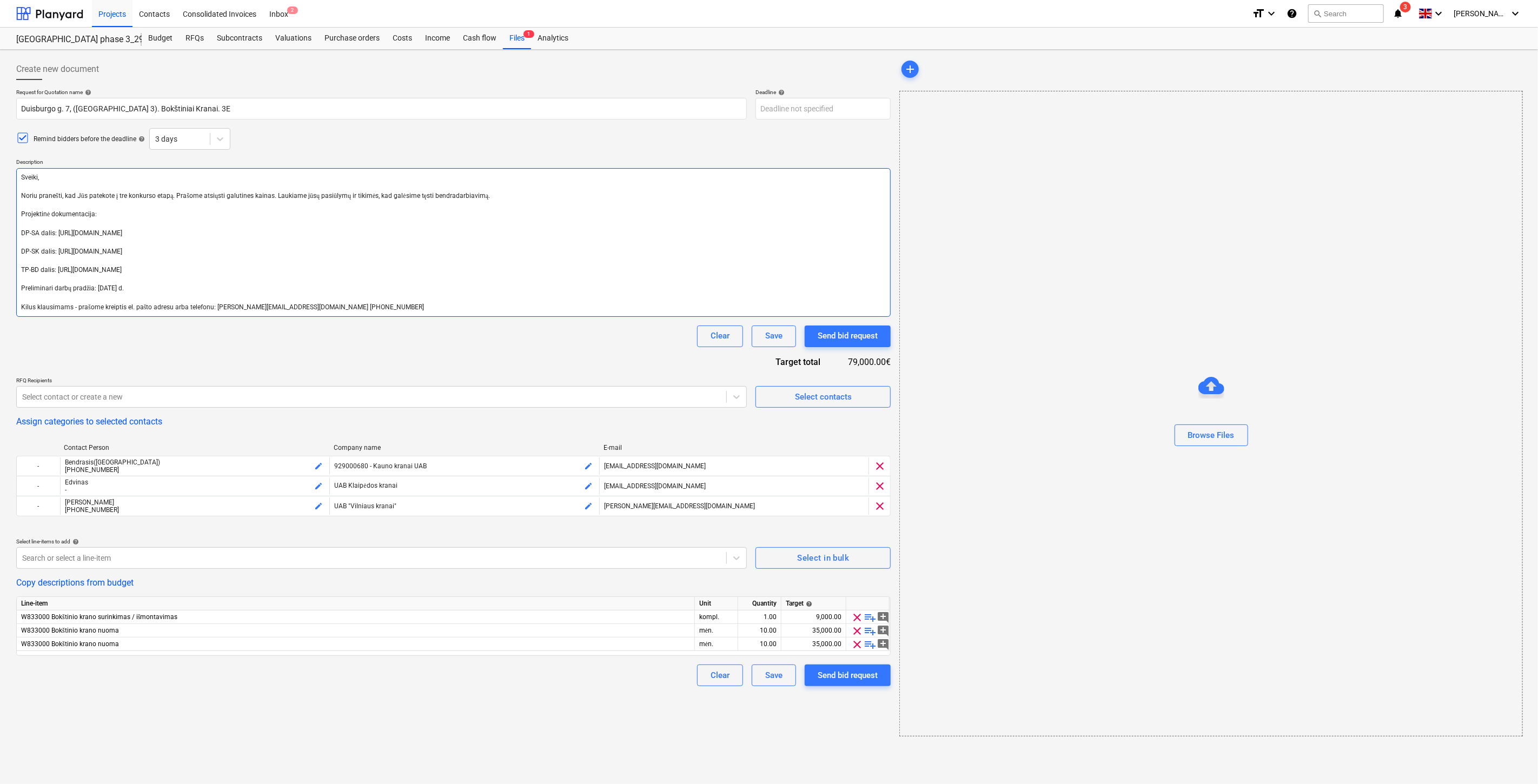
type textarea "x"
type textarea "Sveiki, Noriu pranešti, kad Jūs patekote į tre2 konkurso etapą. Prašome atsiųst…"
type textarea "x"
type textarea "Sveiki, Noriu pranešti, kad Jūs patekote į tre konkurso etapą. Prašome atsiųsti…"
type textarea "x"
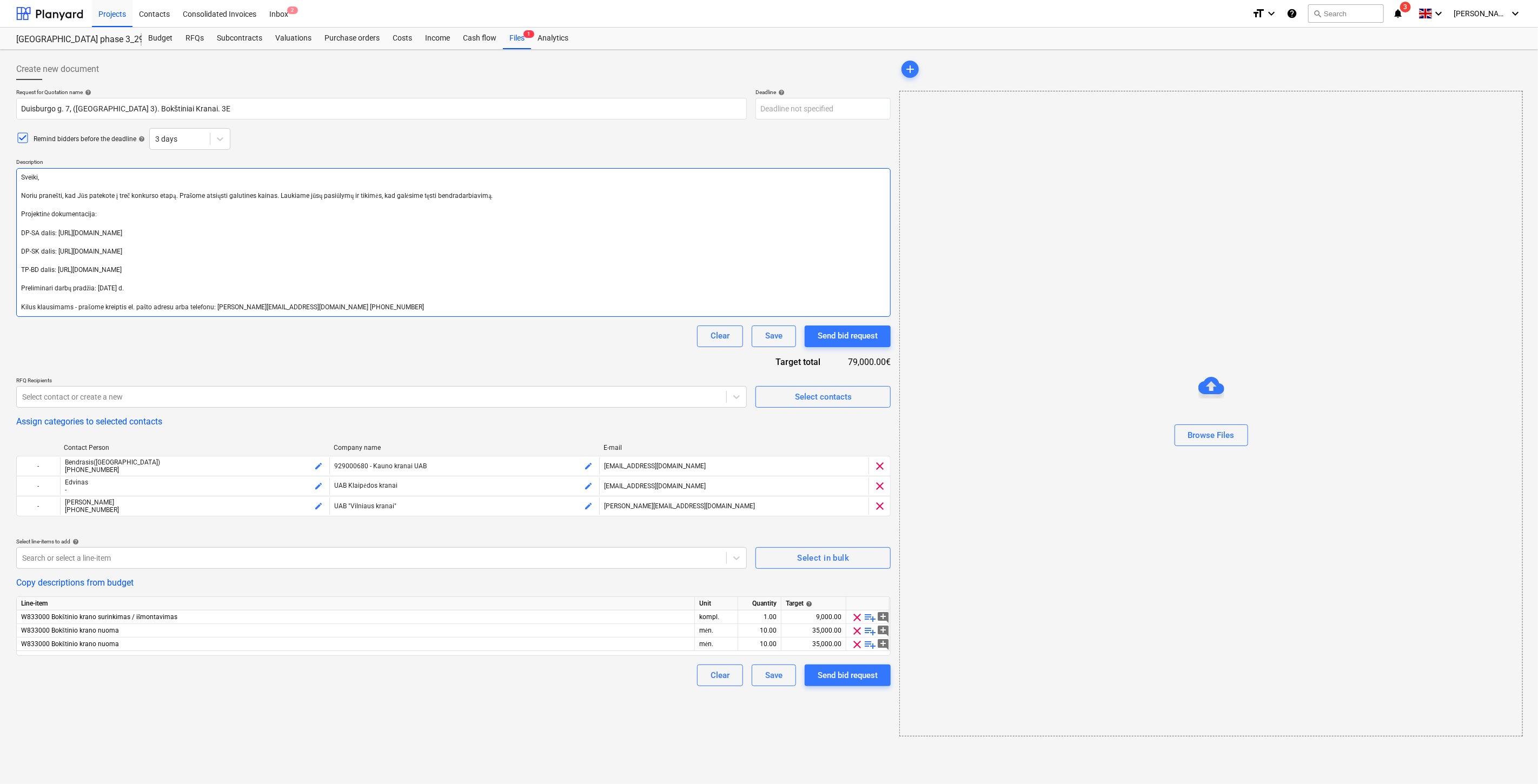
type textarea "Sveiki, Noriu pranešti, kad Jūs patekote į treči konkurso etapą. Prašome atsiųs…"
type textarea "x"
type textarea "Sveiki, Noriu pranešti, kad Jūs patekote į trečią konkurso etapą. Prašome atsių…"
type textarea "x"
type textarea "Sveiki, Noriu pranešti, kad Jūs patekote į trečiąj konkurso etapą. Prašome atsi…"
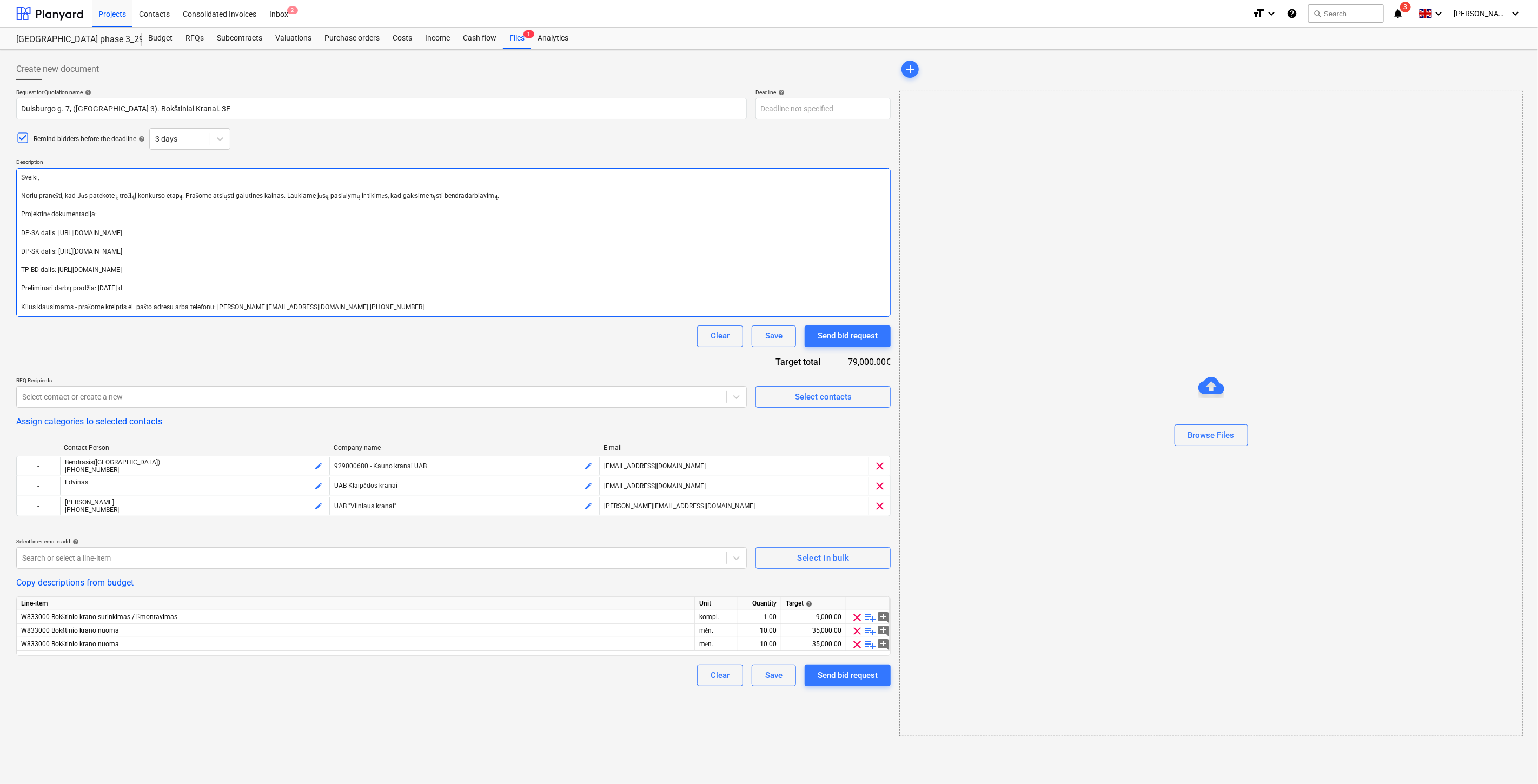
type textarea "x"
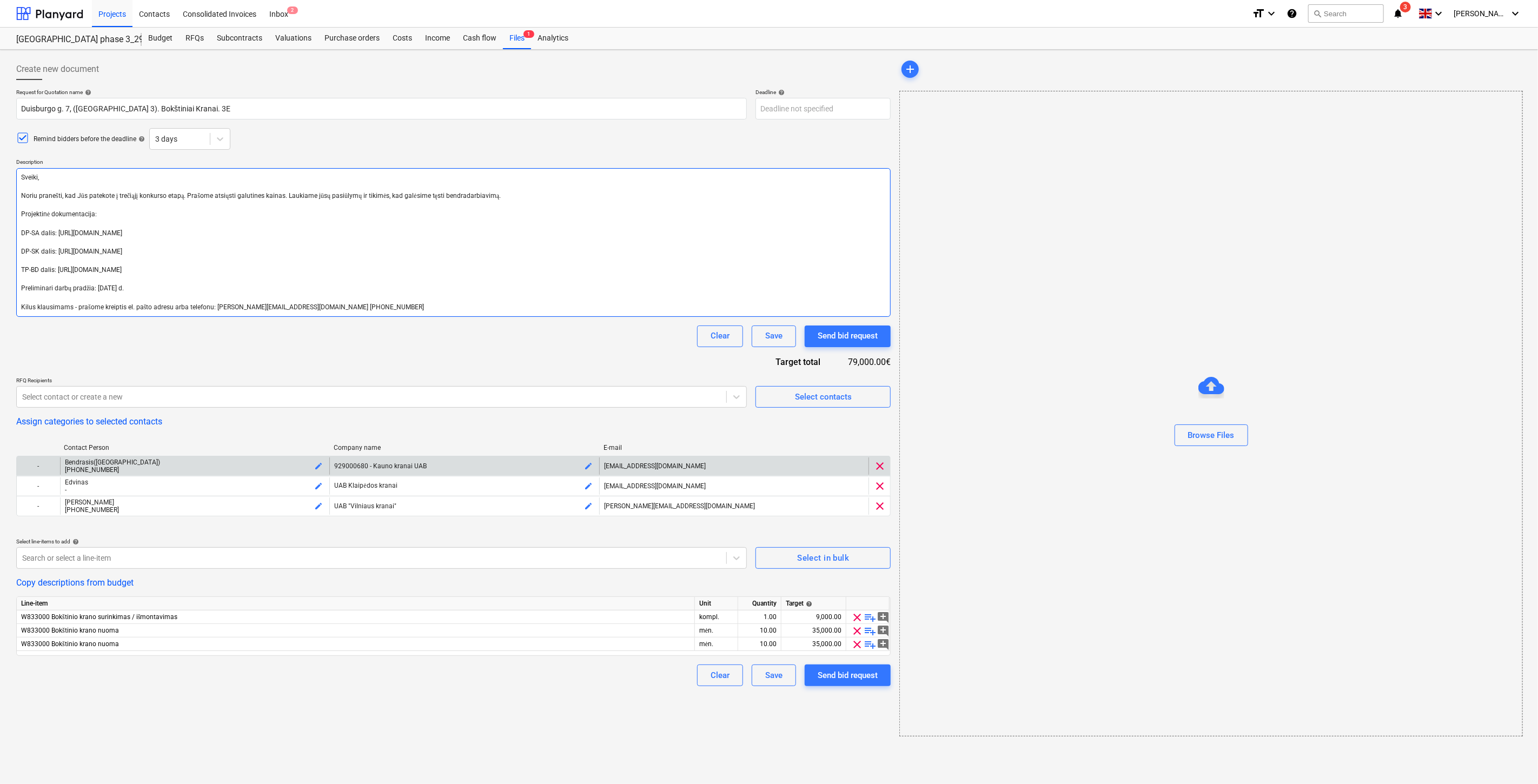
type textarea "Sveiki, Noriu pranešti, kad Jūs patekote į trečiąjį konkurso etapą. Prašome ats…"
click at [880, 465] on span "clear" at bounding box center [880, 466] width 13 height 13
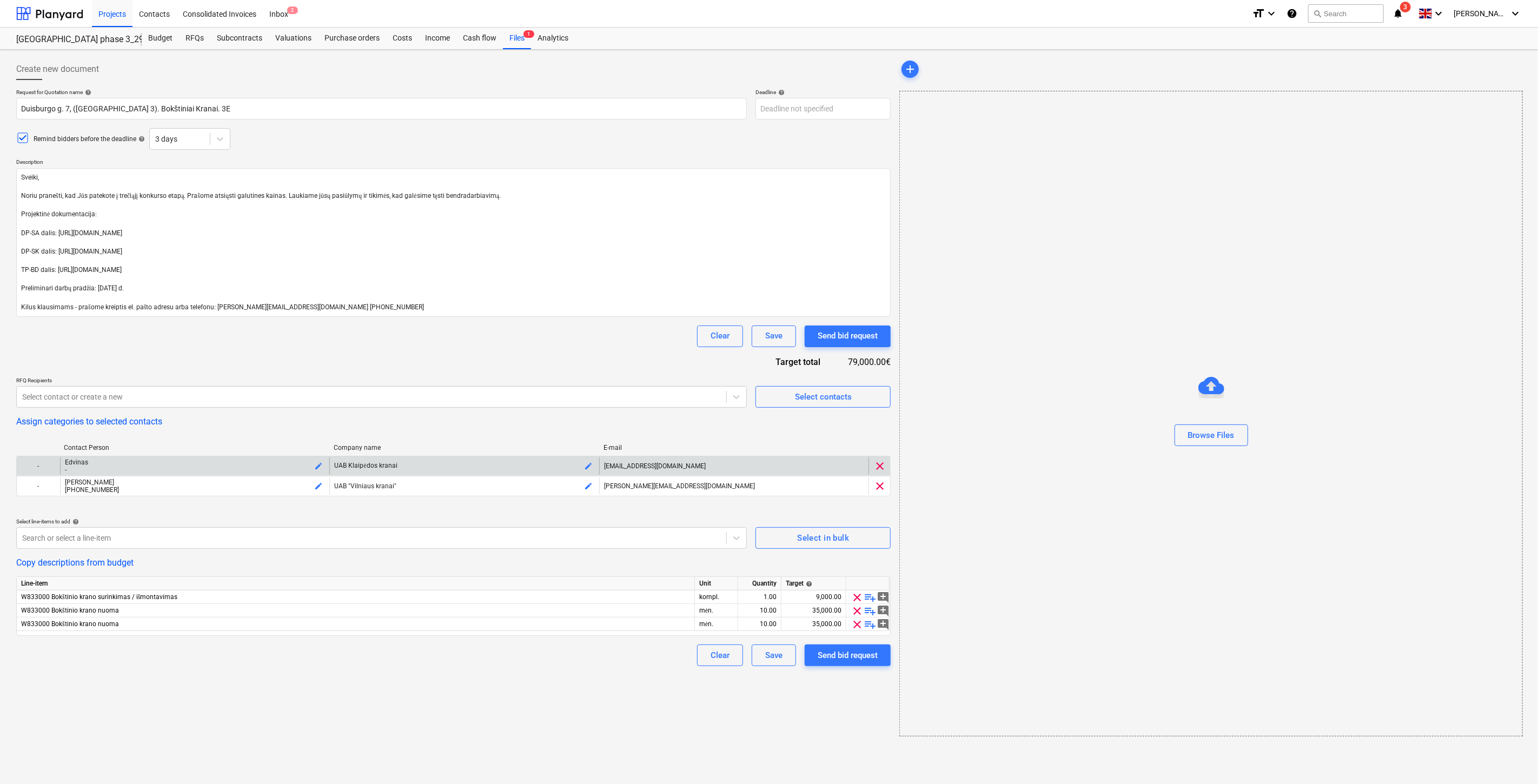
click at [883, 467] on span "clear" at bounding box center [880, 466] width 13 height 13
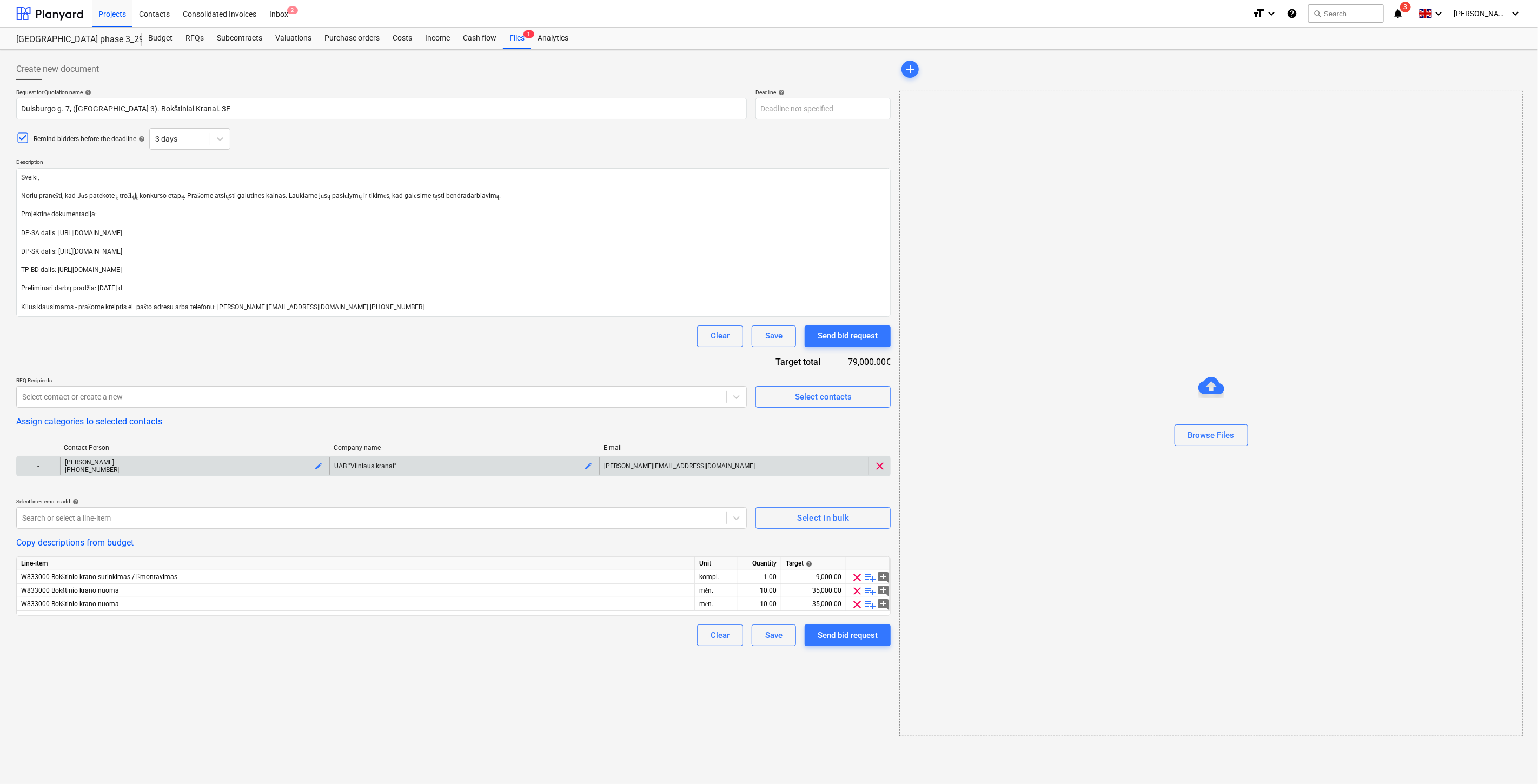
click at [881, 467] on span "clear" at bounding box center [880, 466] width 13 height 13
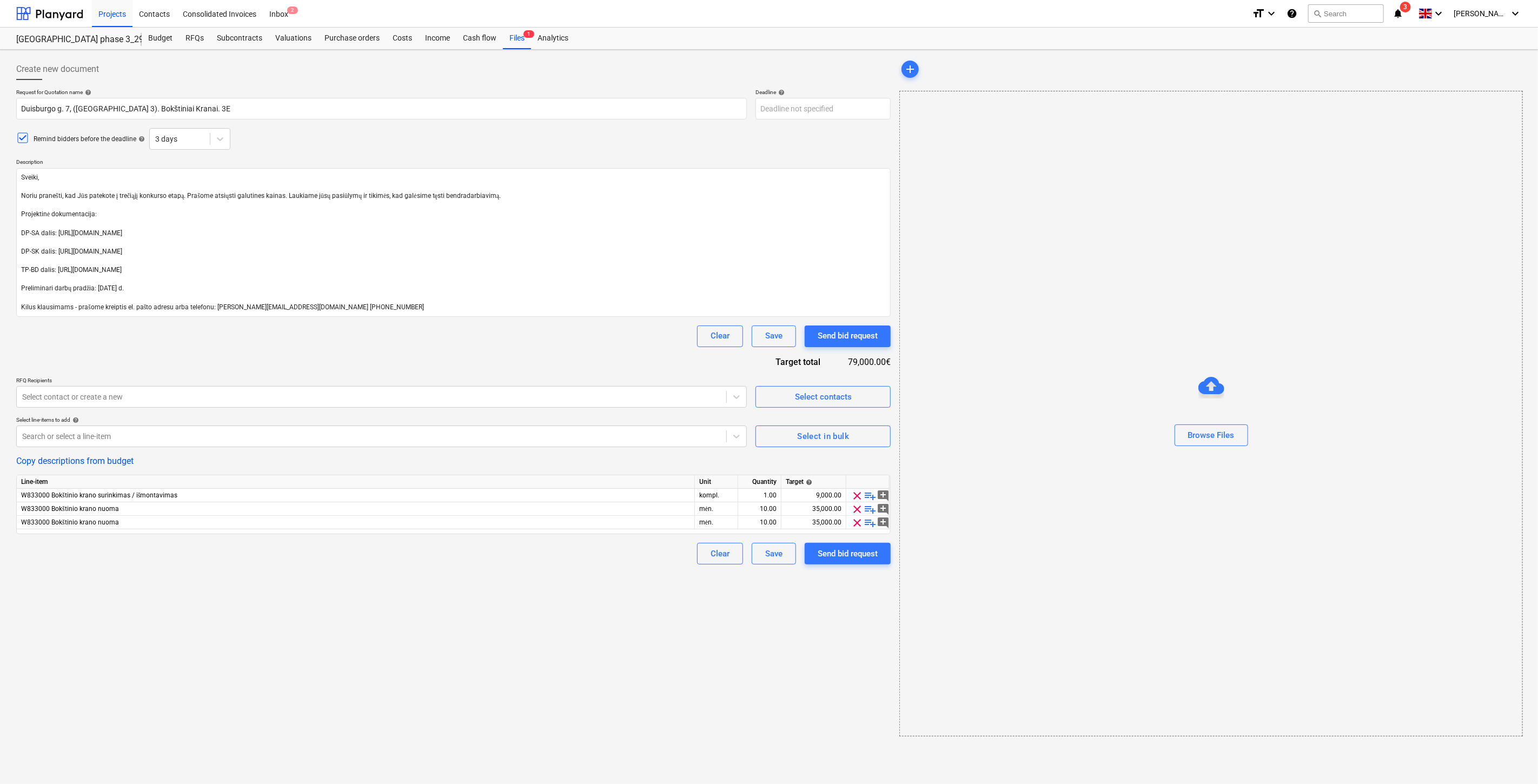
click at [391, 653] on div "Create new document Request for Quotation name help [PERSON_NAME] 7, ([GEOGRAPH…" at bounding box center [454, 398] width 883 height 687
click at [415, 642] on div "Create new document Request for Quotation name help [PERSON_NAME] 7, ([GEOGRAPH…" at bounding box center [454, 398] width 883 height 687
click at [469, 621] on div "Create new document Request for Quotation name help [PERSON_NAME] 7, ([GEOGRAPH…" at bounding box center [454, 398] width 883 height 687
click at [517, 601] on div "Create new document Request for Quotation name help [PERSON_NAME] 7, ([GEOGRAPH…" at bounding box center [454, 398] width 883 height 687
click at [823, 108] on body "Projects Contacts Consolidated Invoices Inbox 2 format_size keyboard_arrow_down…" at bounding box center [767, 392] width 1534 height 784
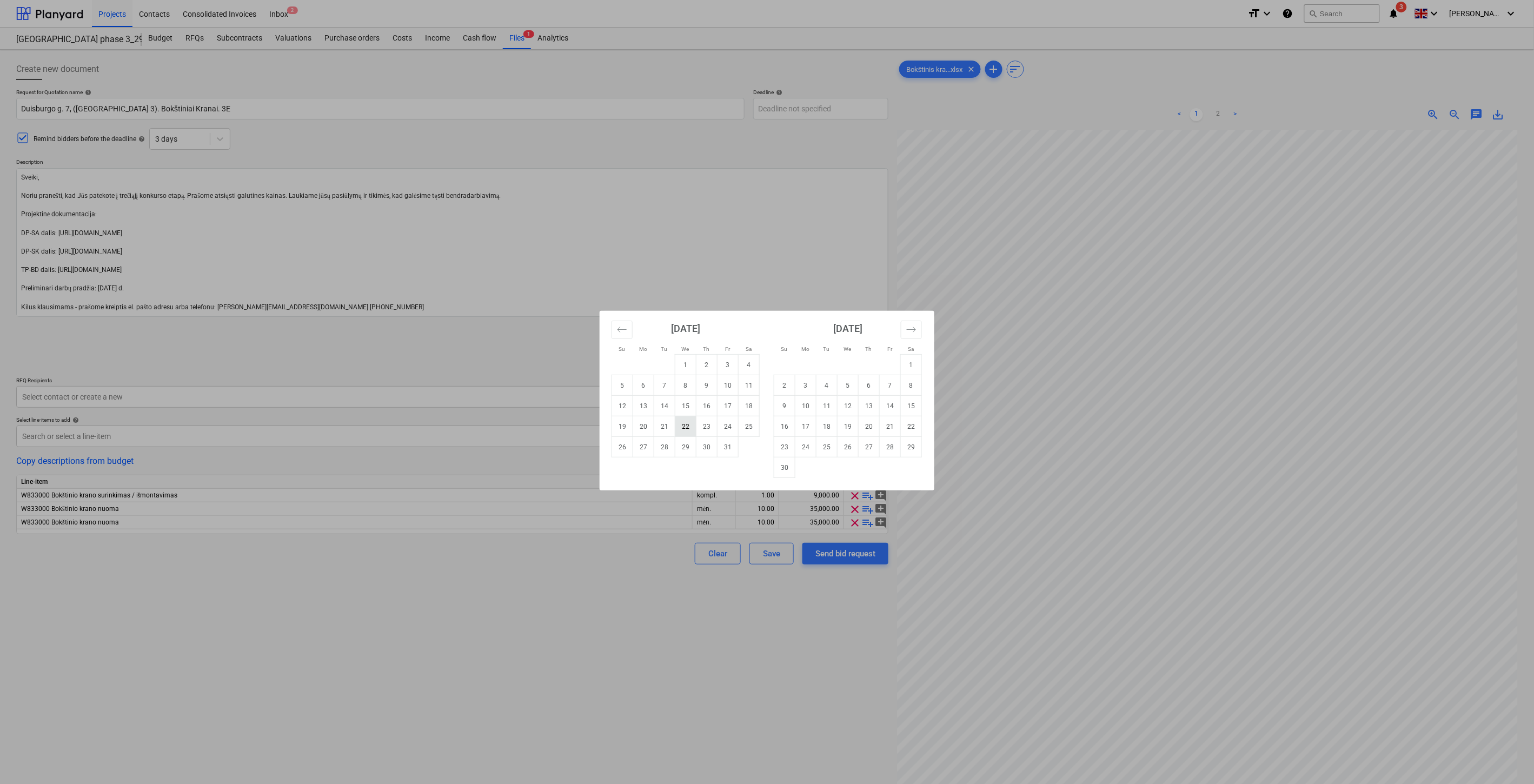
click at [685, 423] on td "22" at bounding box center [686, 426] width 21 height 20
type textarea "x"
type input "[DATE]"
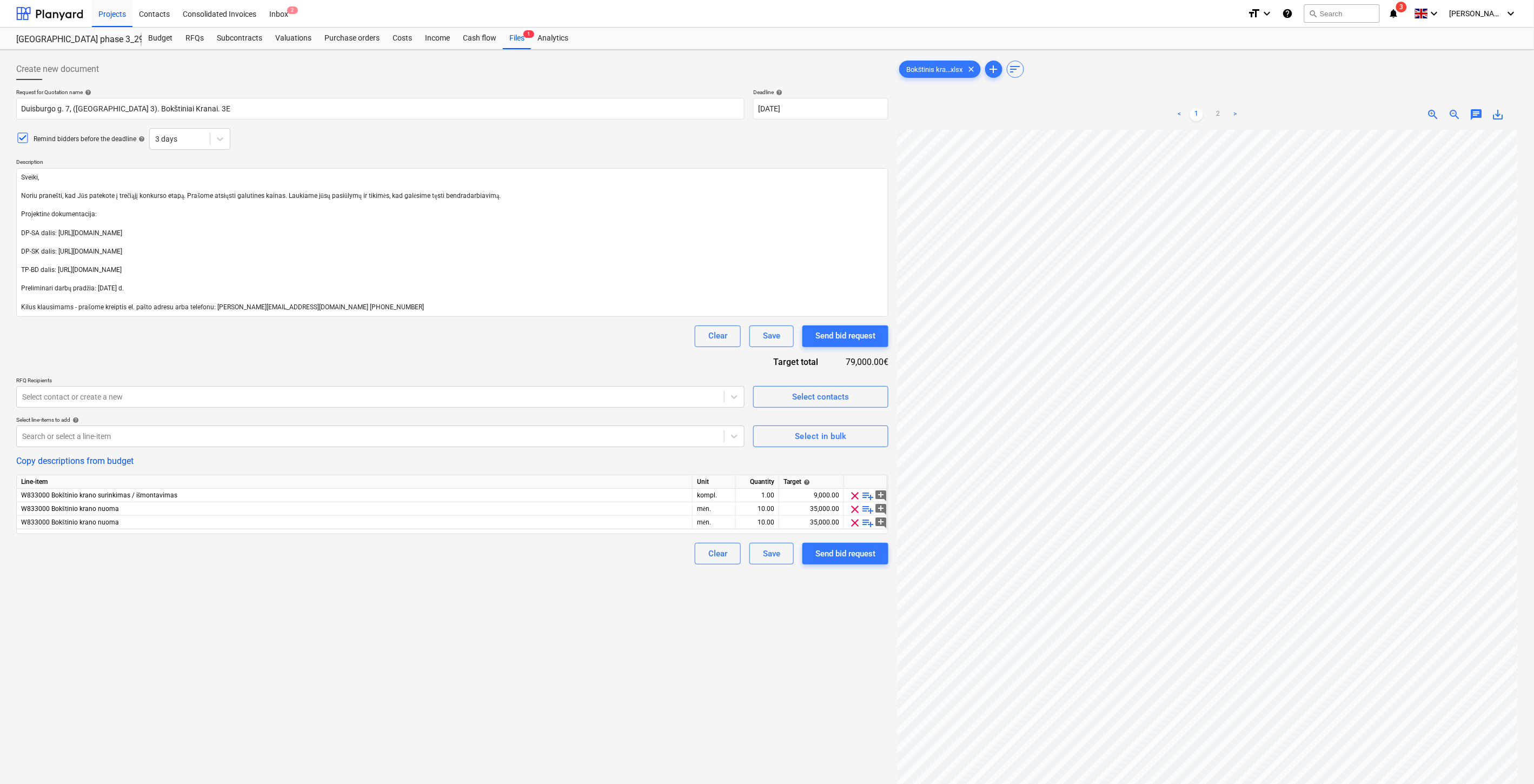
click at [623, 348] on div "Request for Quotation name help [PERSON_NAME] 7, ([GEOGRAPHIC_DATA] 3). Bokštin…" at bounding box center [453, 326] width 873 height 476
click at [633, 343] on div "Clear Save Send bid request" at bounding box center [453, 336] width 873 height 22
click at [571, 357] on div "Request for Quotation name help [PERSON_NAME] 7, ([GEOGRAPHIC_DATA] 3). Bokštin…" at bounding box center [453, 326] width 873 height 476
click at [604, 344] on div "Clear Save Send bid request" at bounding box center [453, 336] width 873 height 22
click at [826, 554] on div "Send bid request" at bounding box center [845, 554] width 60 height 14
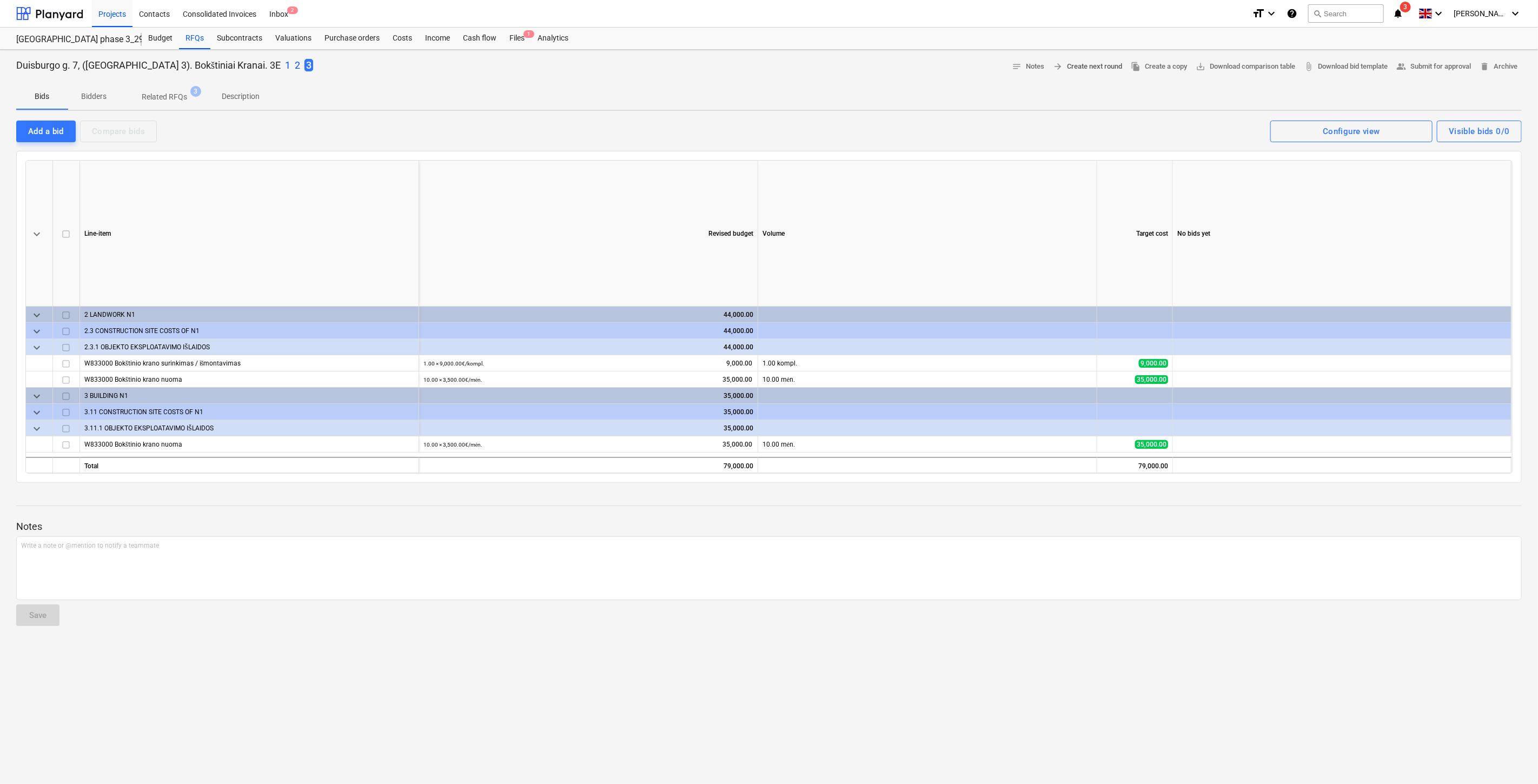
click at [1088, 70] on span "arrow_forward Create next round" at bounding box center [1088, 67] width 69 height 12
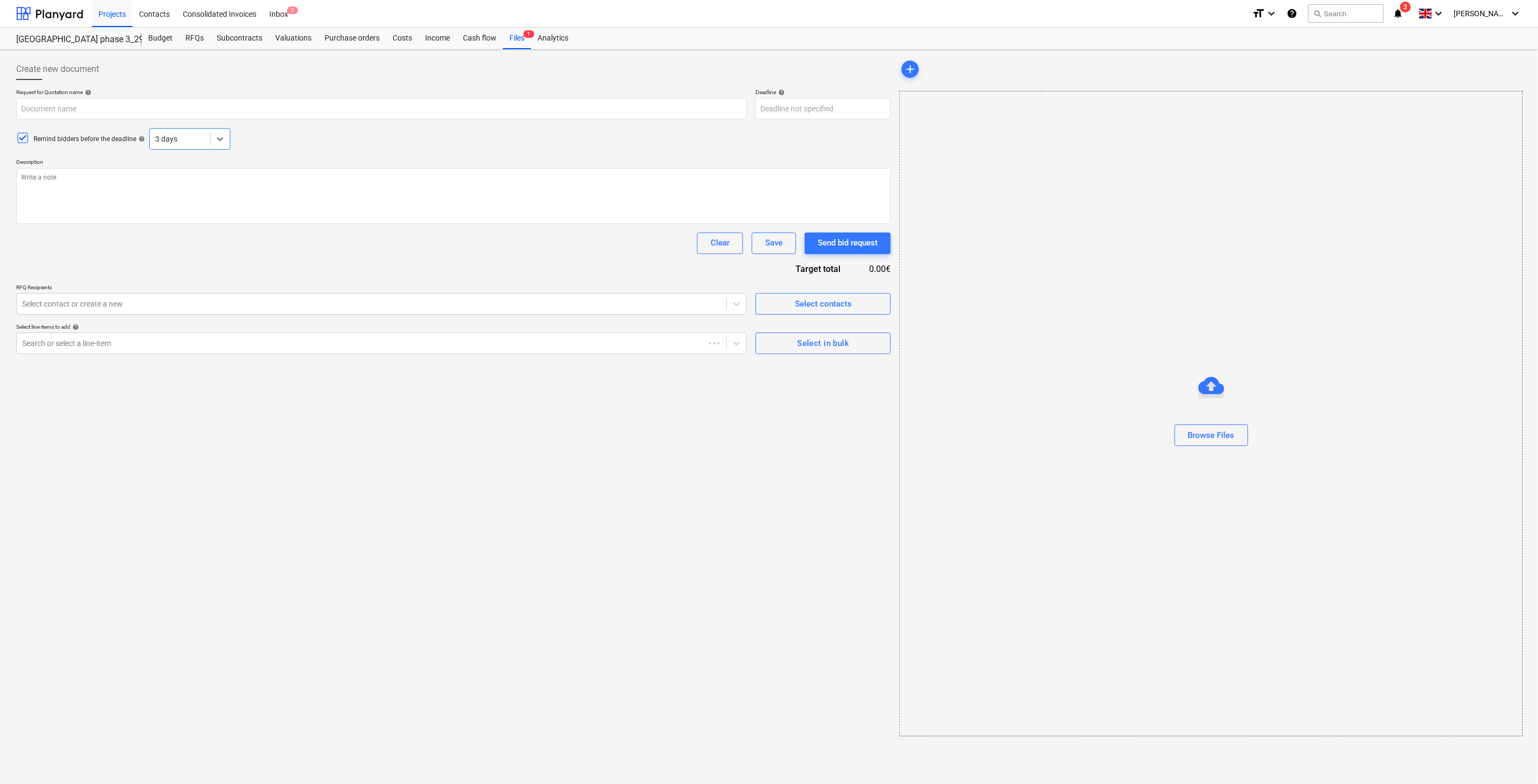
type textarea "x"
type input "Duisburgo g. 7, ([GEOGRAPHIC_DATA] 3). Bokštiniai Kranai. 3E"
type textarea "Sveiki, Noriu pranešti, kad Jūs patekote į trečiąjį konkurso etapą. Prašome ats…"
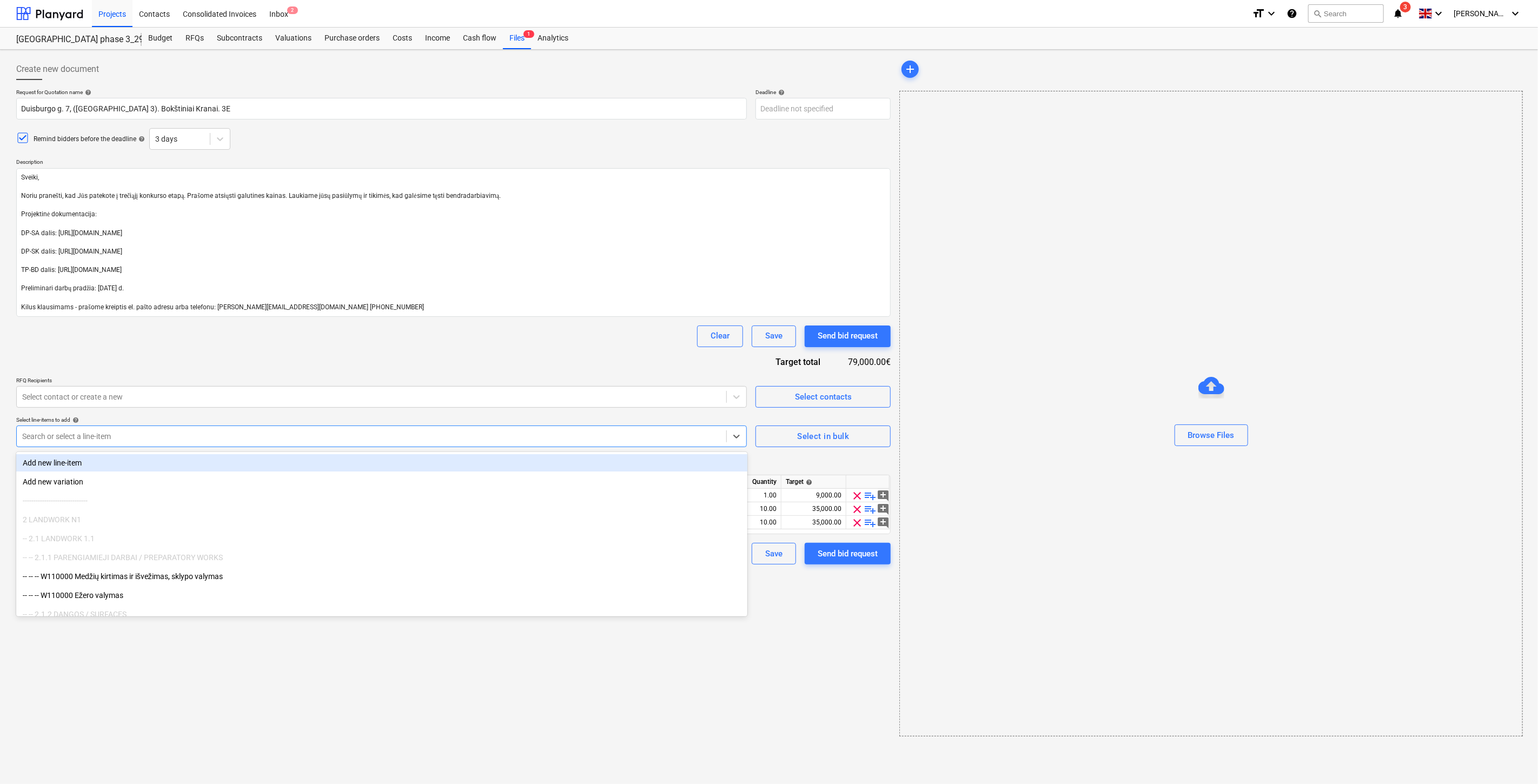
click at [480, 440] on div at bounding box center [371, 436] width 698 height 11
click at [827, 427] on button "Select in bulk" at bounding box center [823, 436] width 135 height 22
type textarea "x"
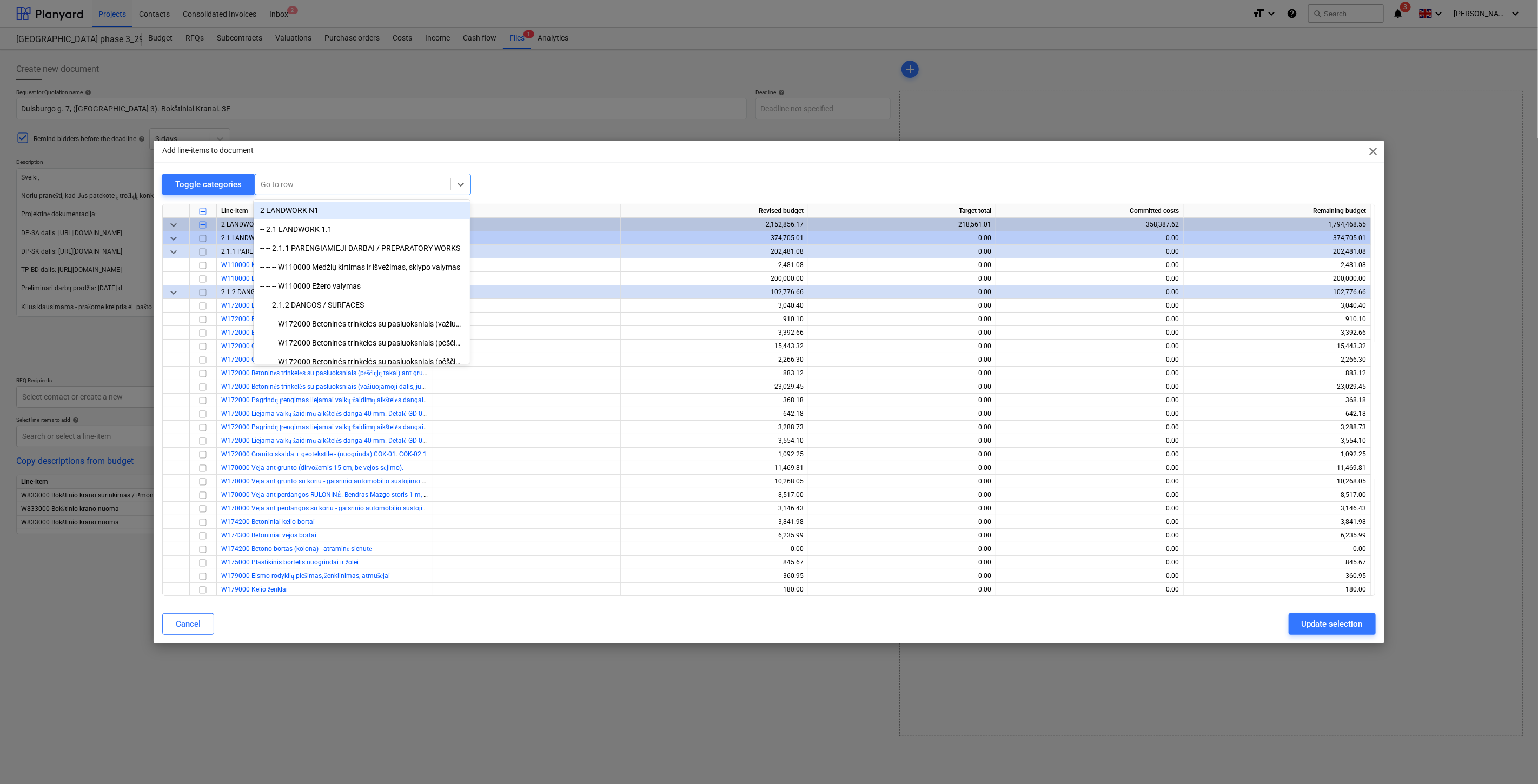
click at [301, 188] on div at bounding box center [352, 184] width 184 height 11
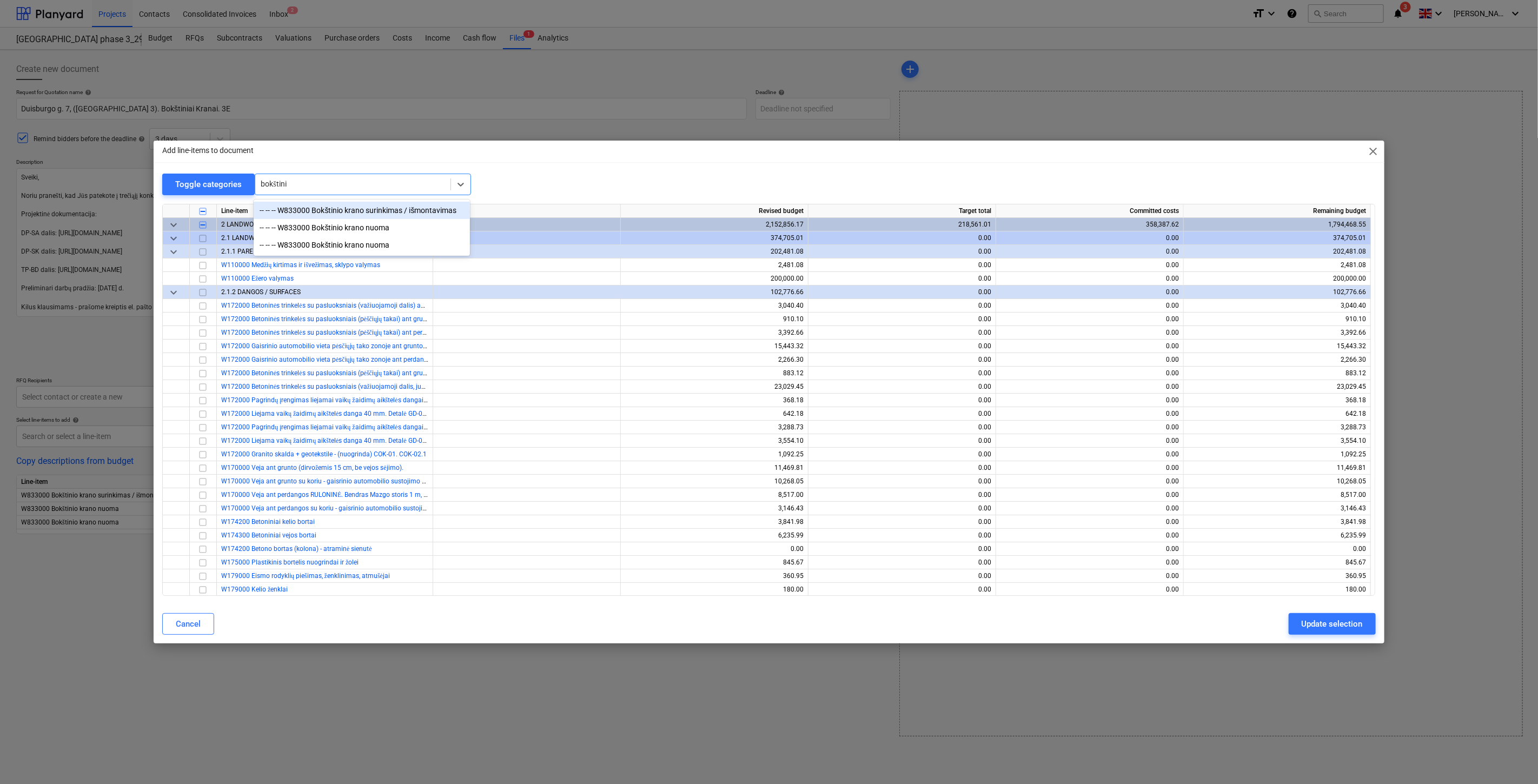
type input "bokštinio"
click at [363, 243] on div "-- -- -- W833000 Bokštinio krano nuoma" at bounding box center [361, 245] width 216 height 18
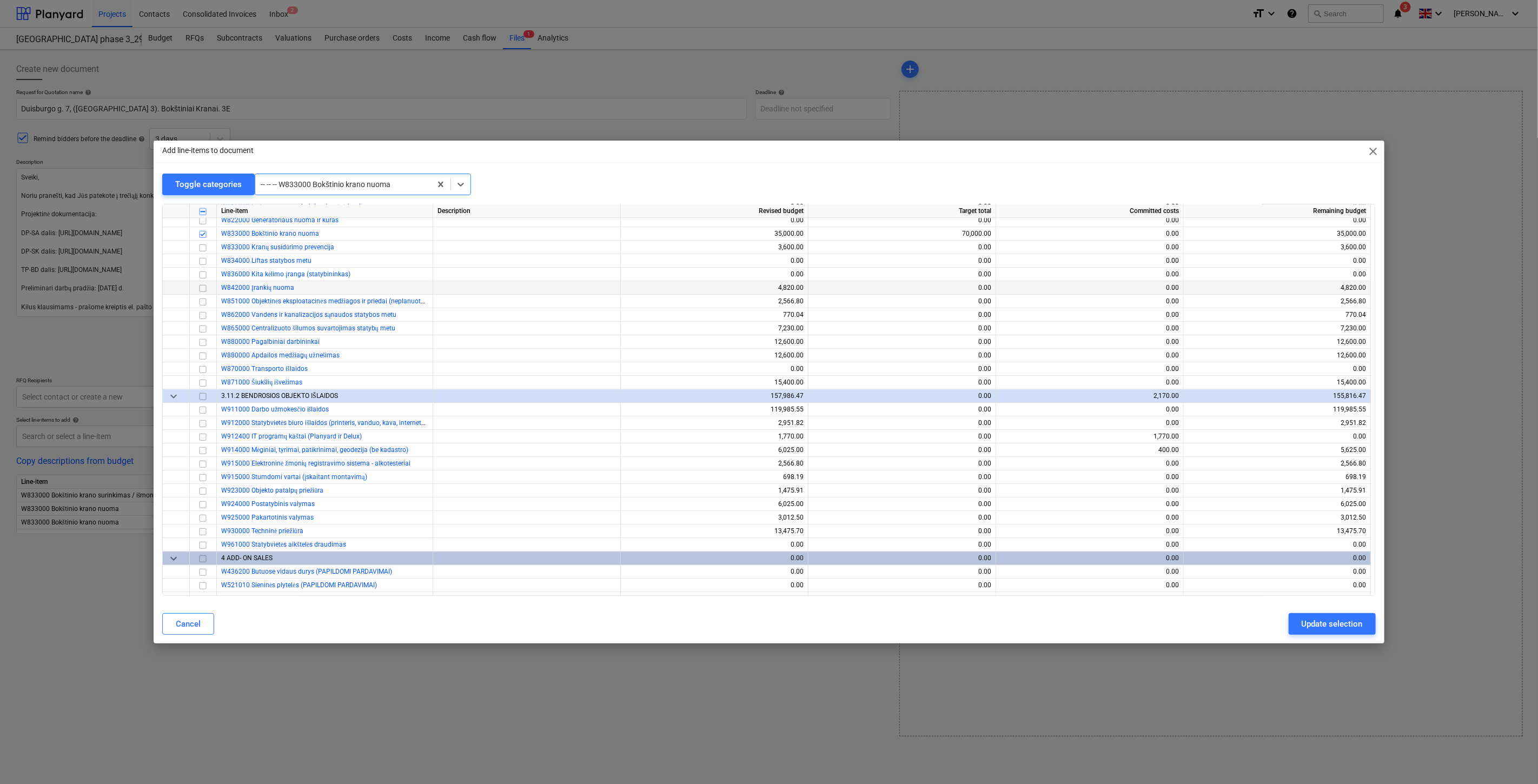
scroll to position [5703, 0]
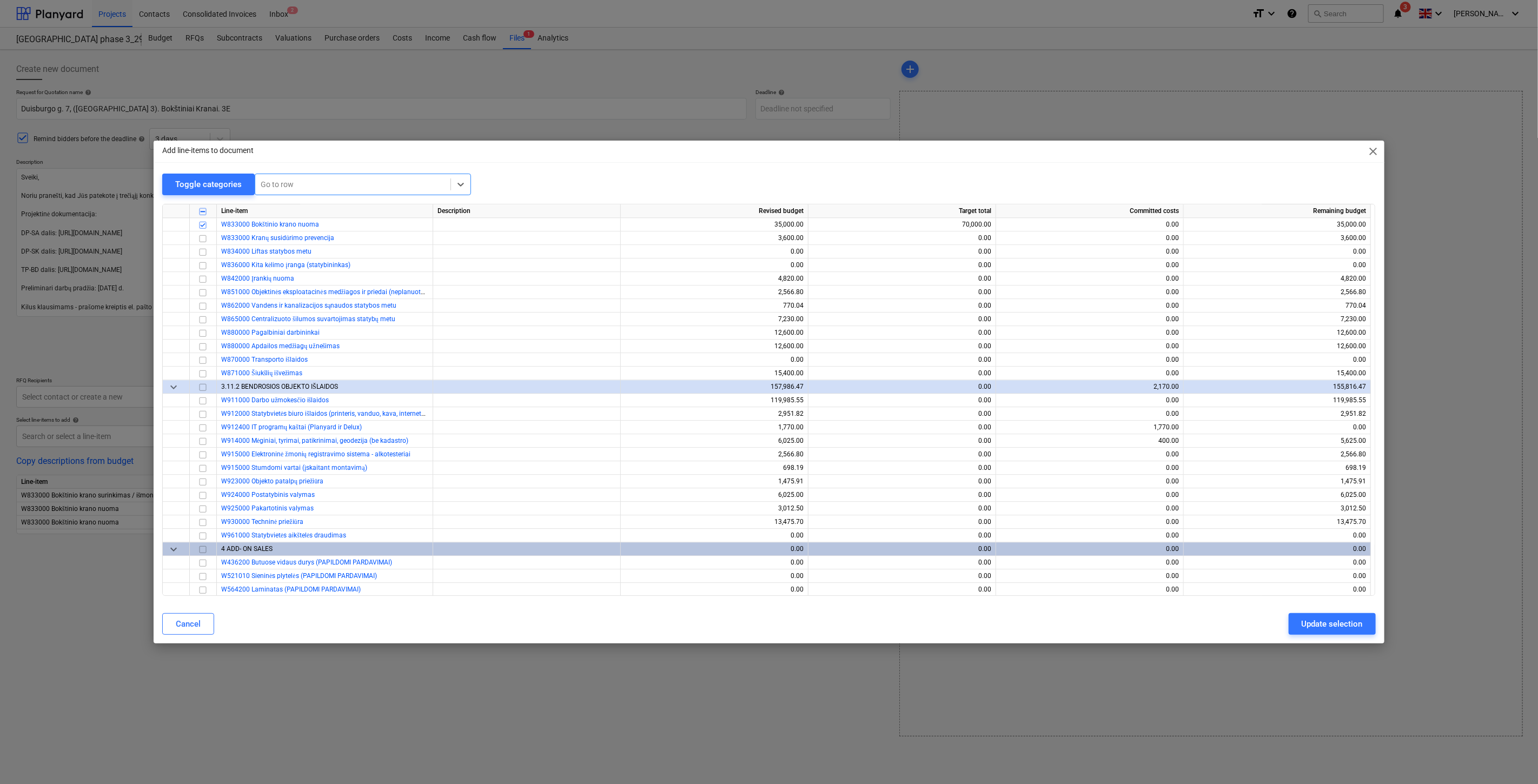
click at [388, 182] on div at bounding box center [352, 184] width 184 height 11
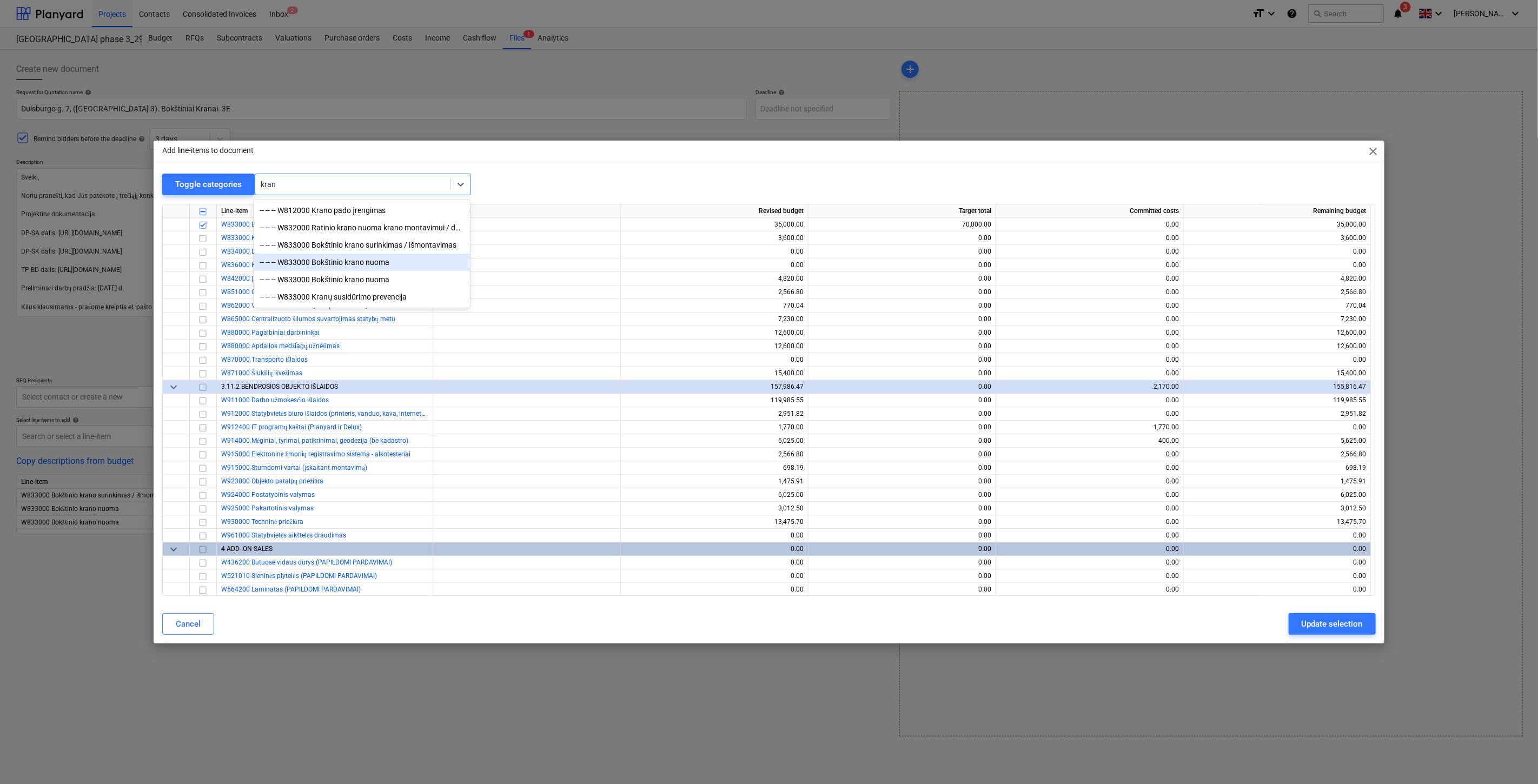
type input "kran"
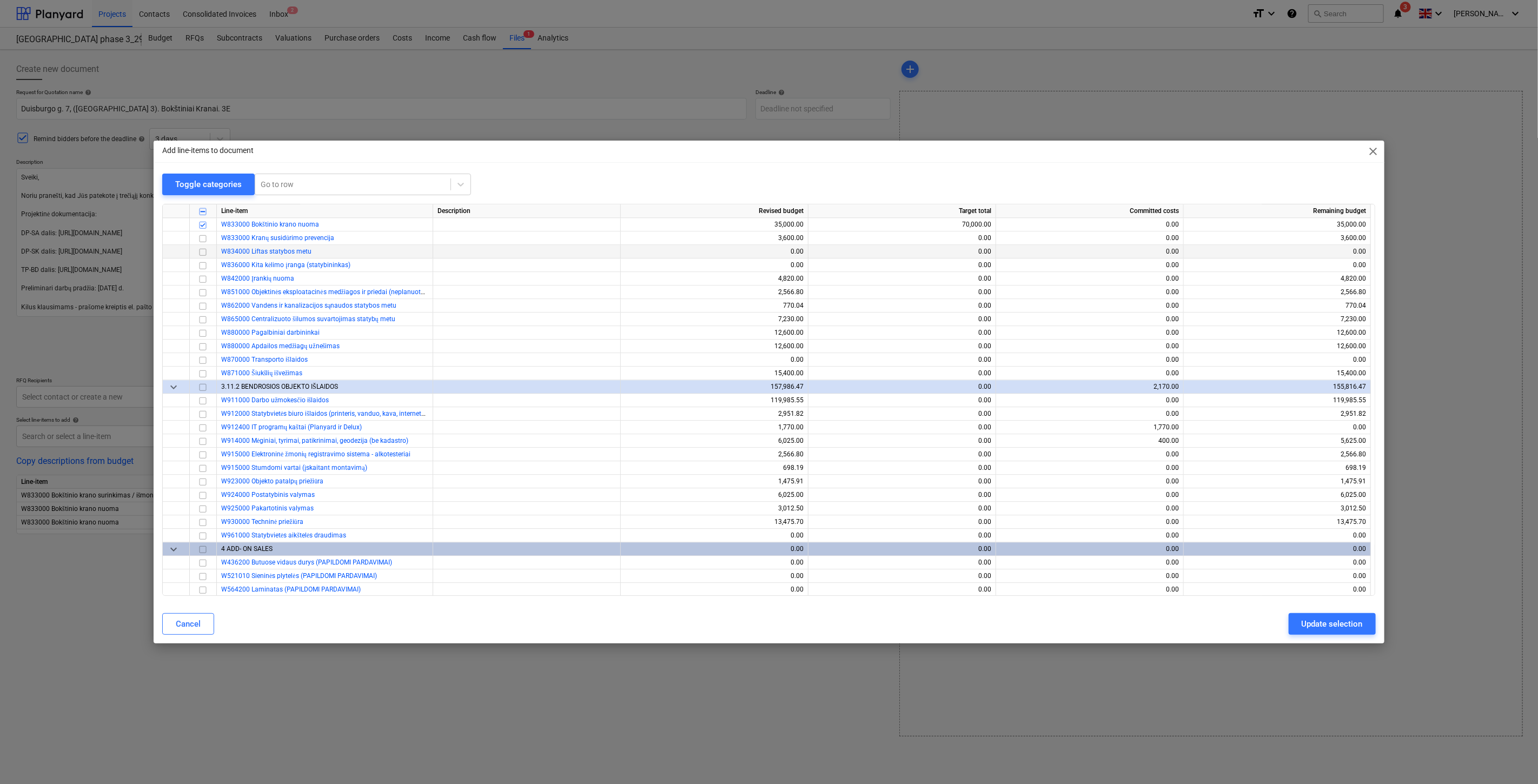
scroll to position [5643, 0]
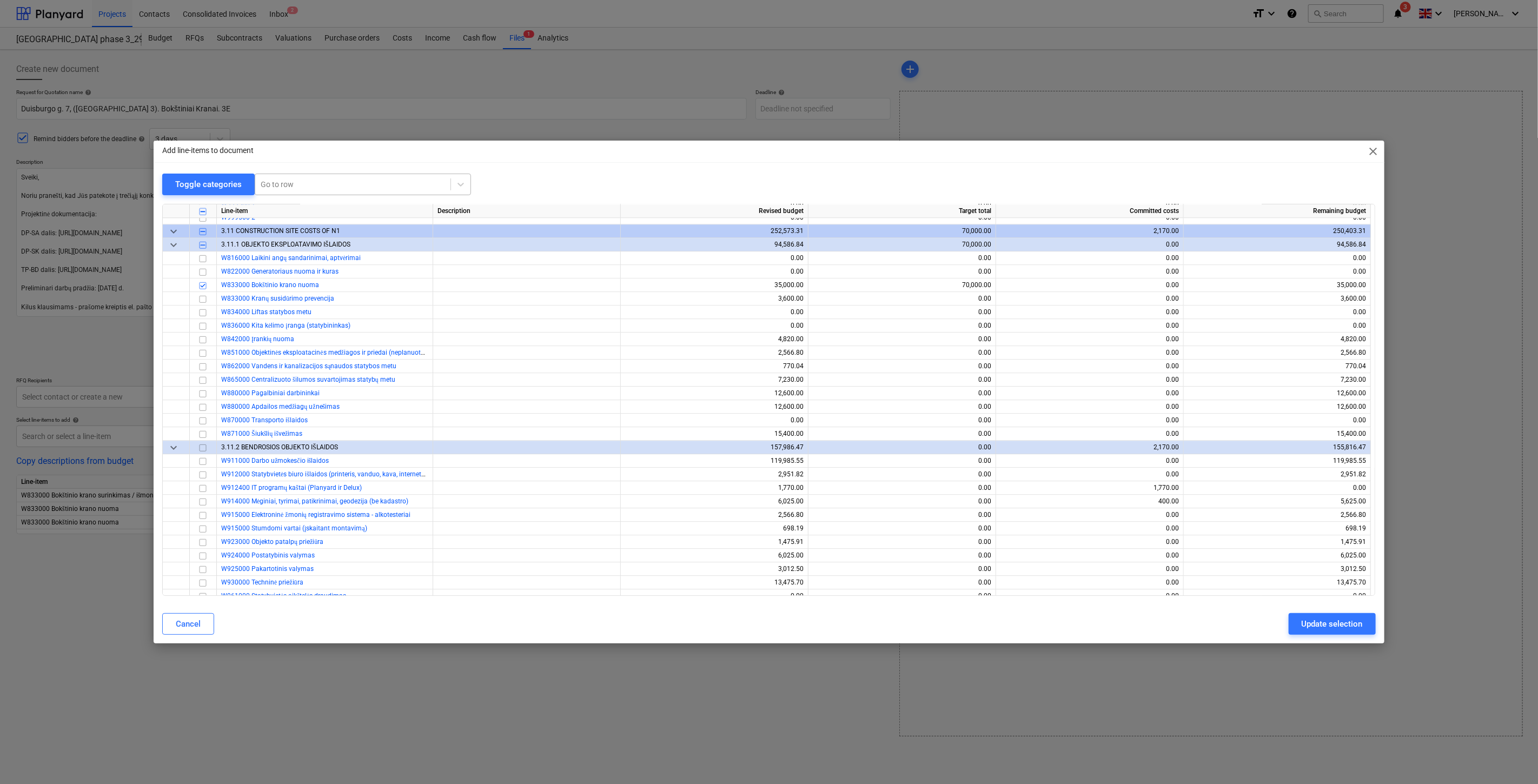
click at [381, 186] on div at bounding box center [352, 184] width 184 height 11
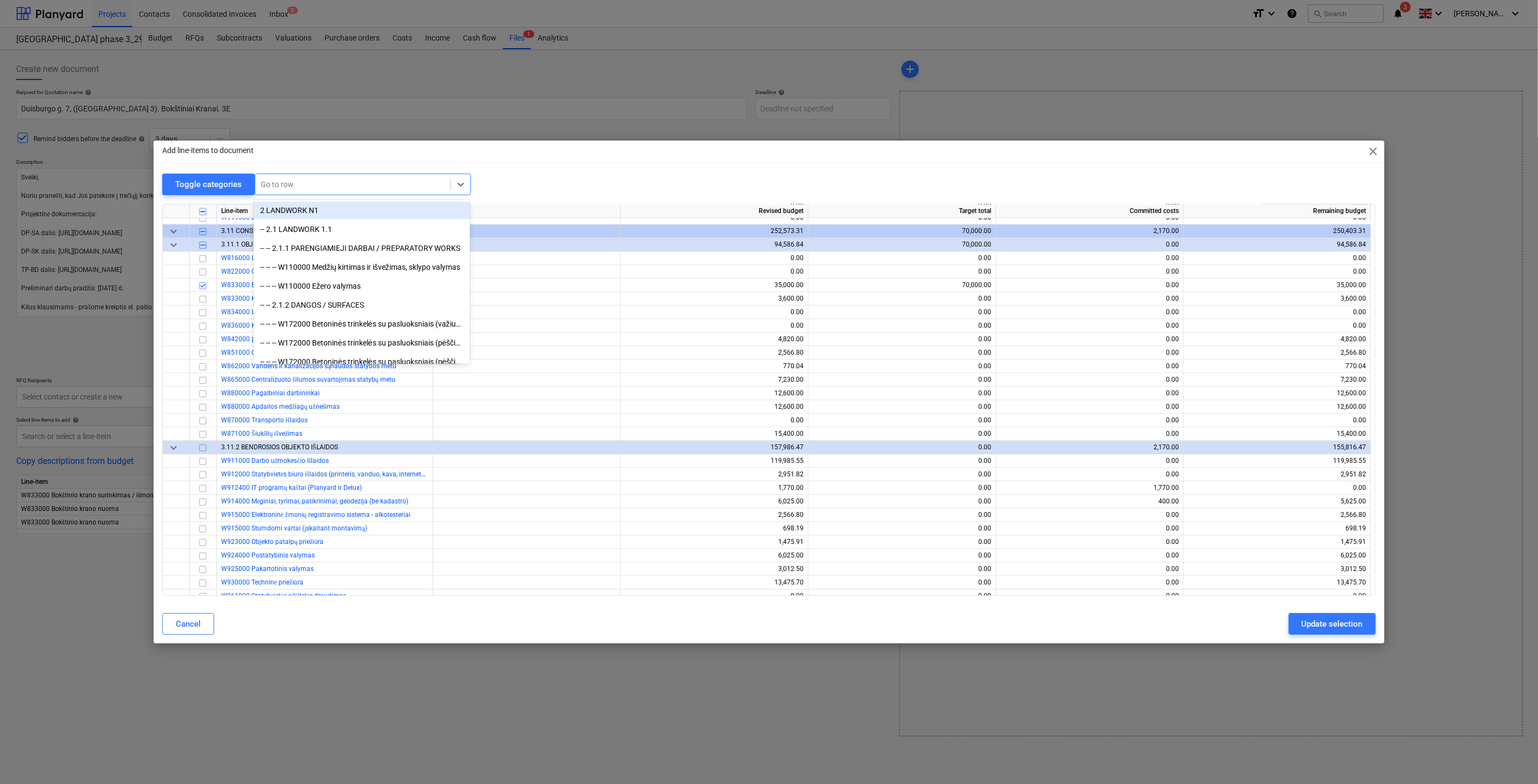
type textarea "x"
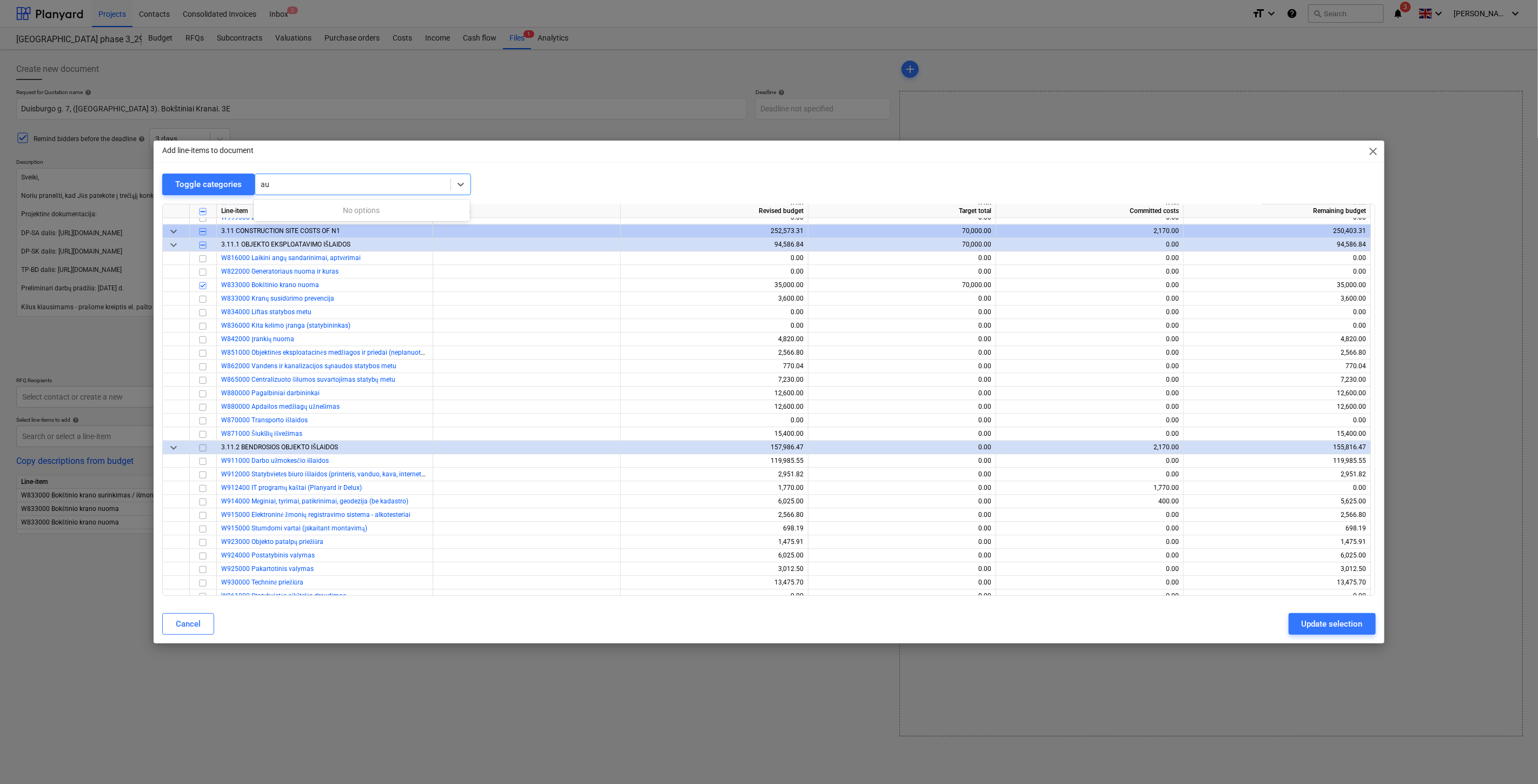
type input "a"
type input "ratini"
click at [378, 226] on div "-- -- -- W832000 Ratinio krano nuoma krano montavimui / demontavimui" at bounding box center [361, 228] width 216 height 18
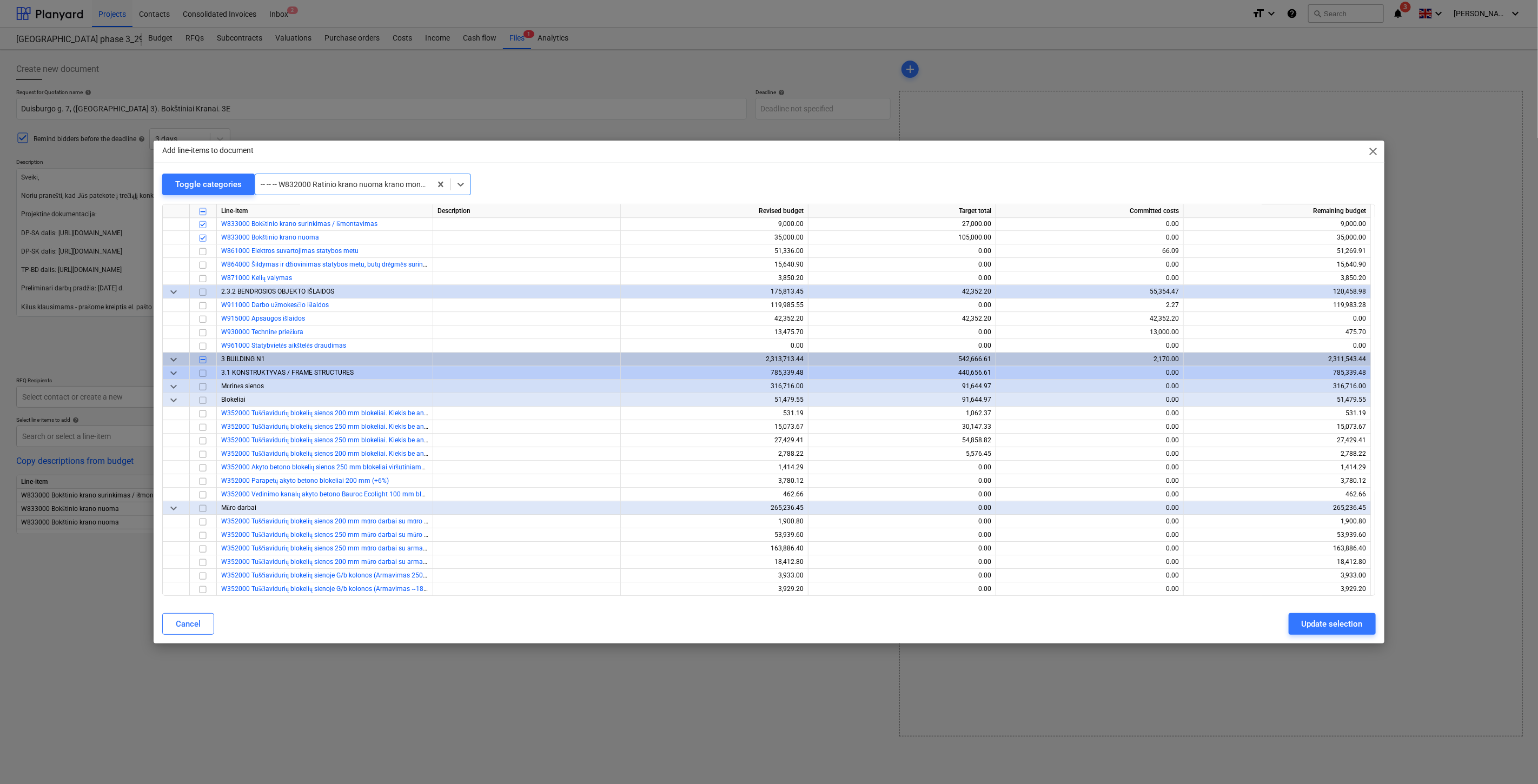
scroll to position [2447, 0]
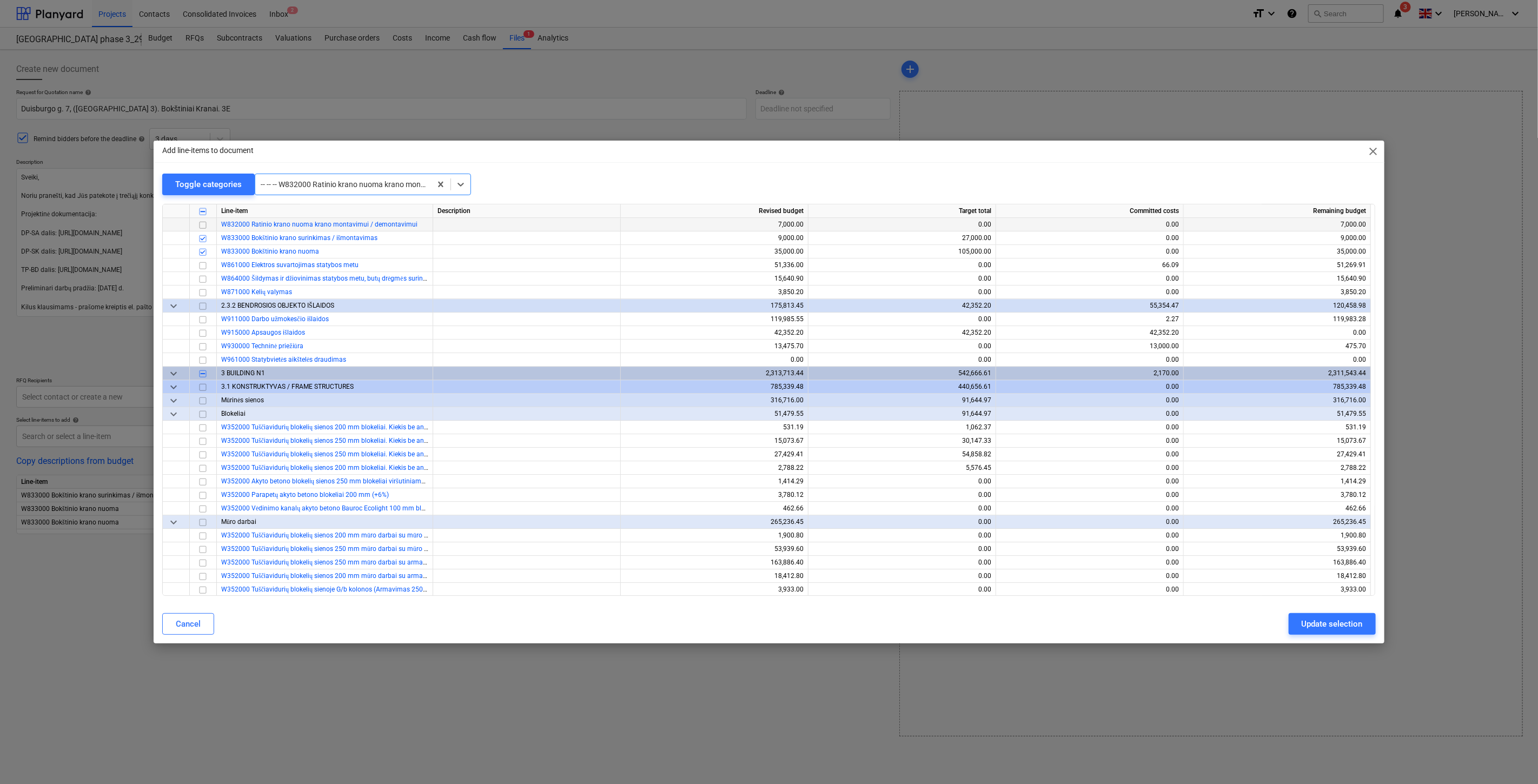
click at [204, 228] on input "checkbox" at bounding box center [202, 224] width 13 height 13
click at [1309, 619] on div "Update selection" at bounding box center [1333, 624] width 61 height 14
type textarea "x"
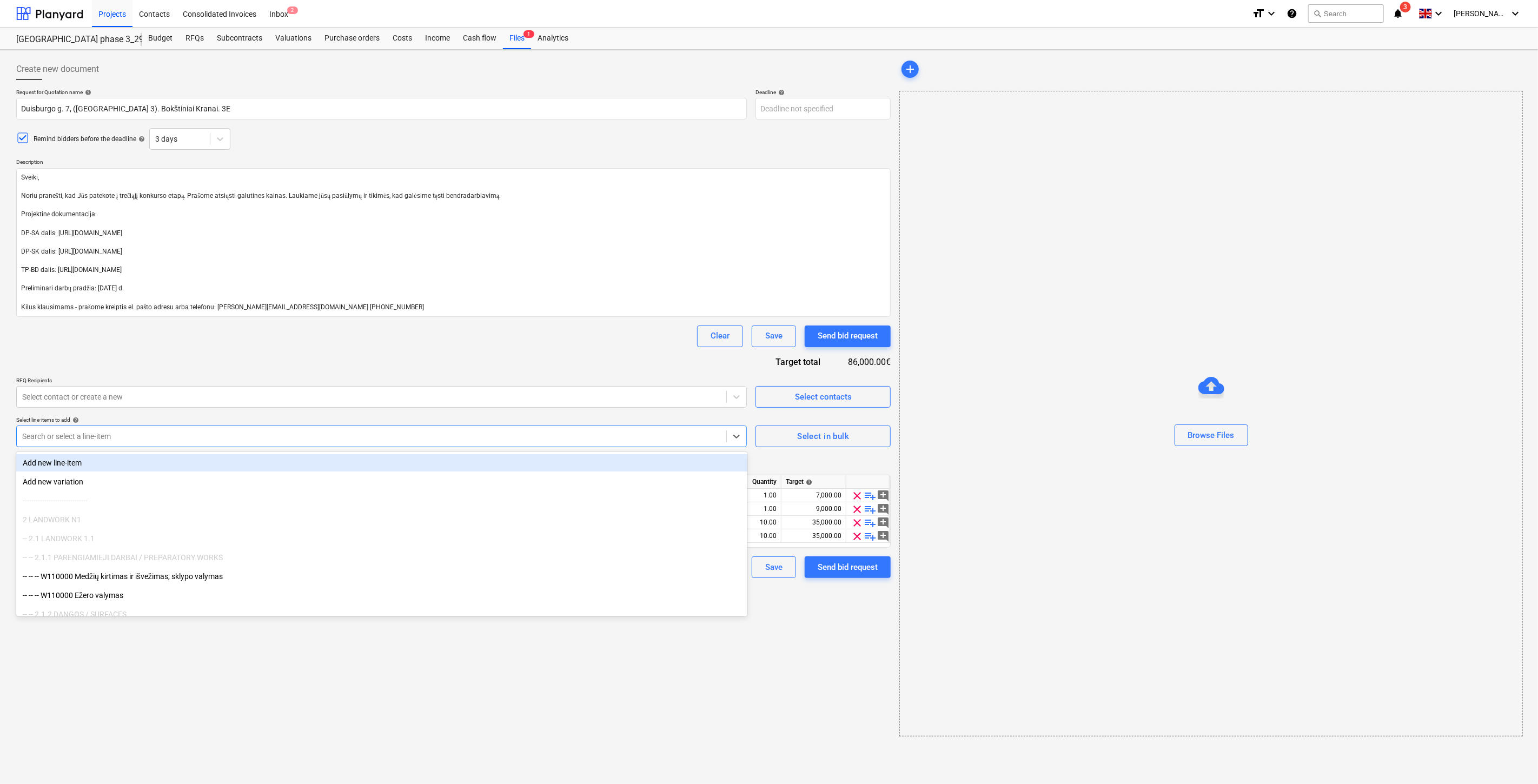
click at [266, 434] on div at bounding box center [371, 436] width 698 height 11
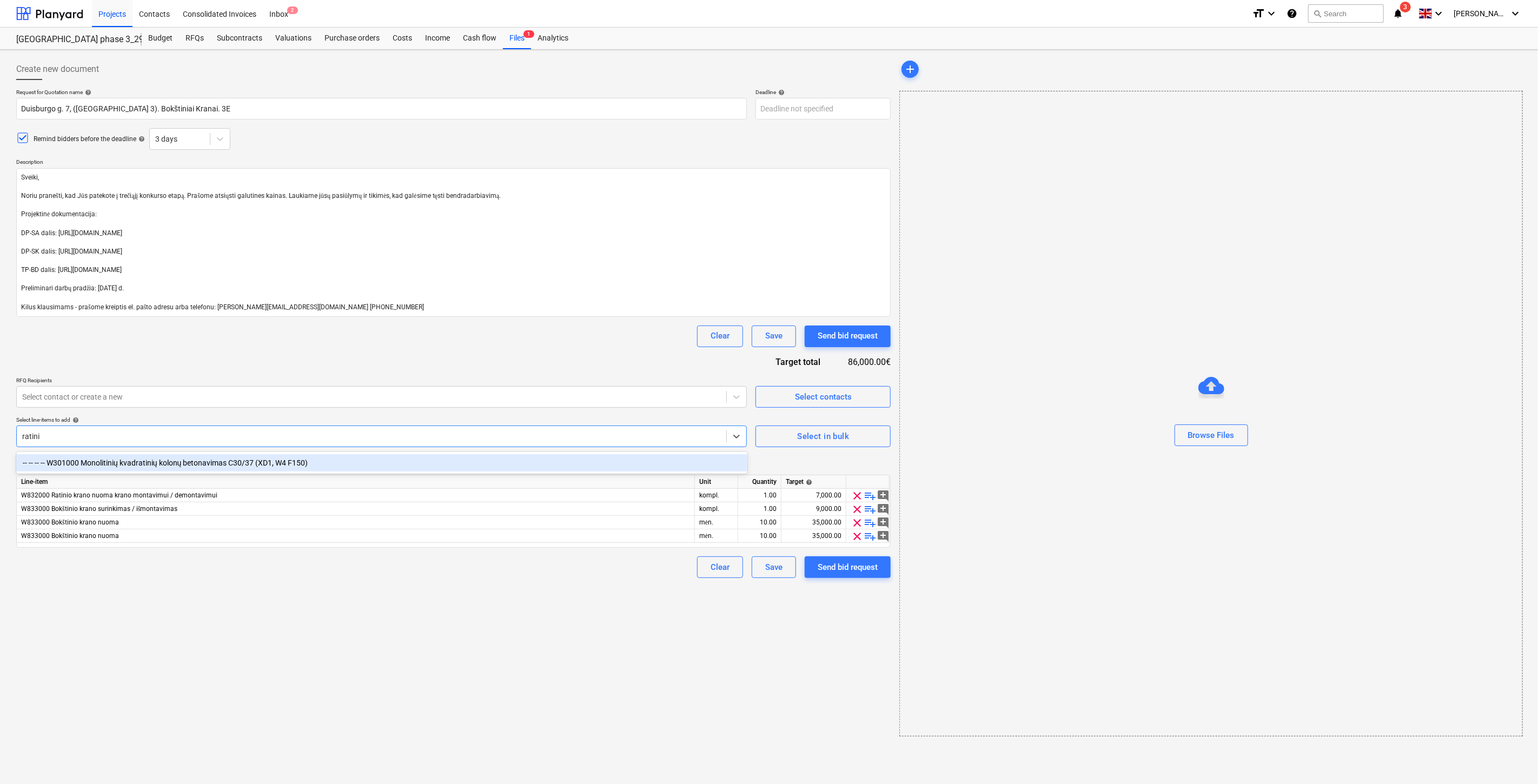
type input "ratini"
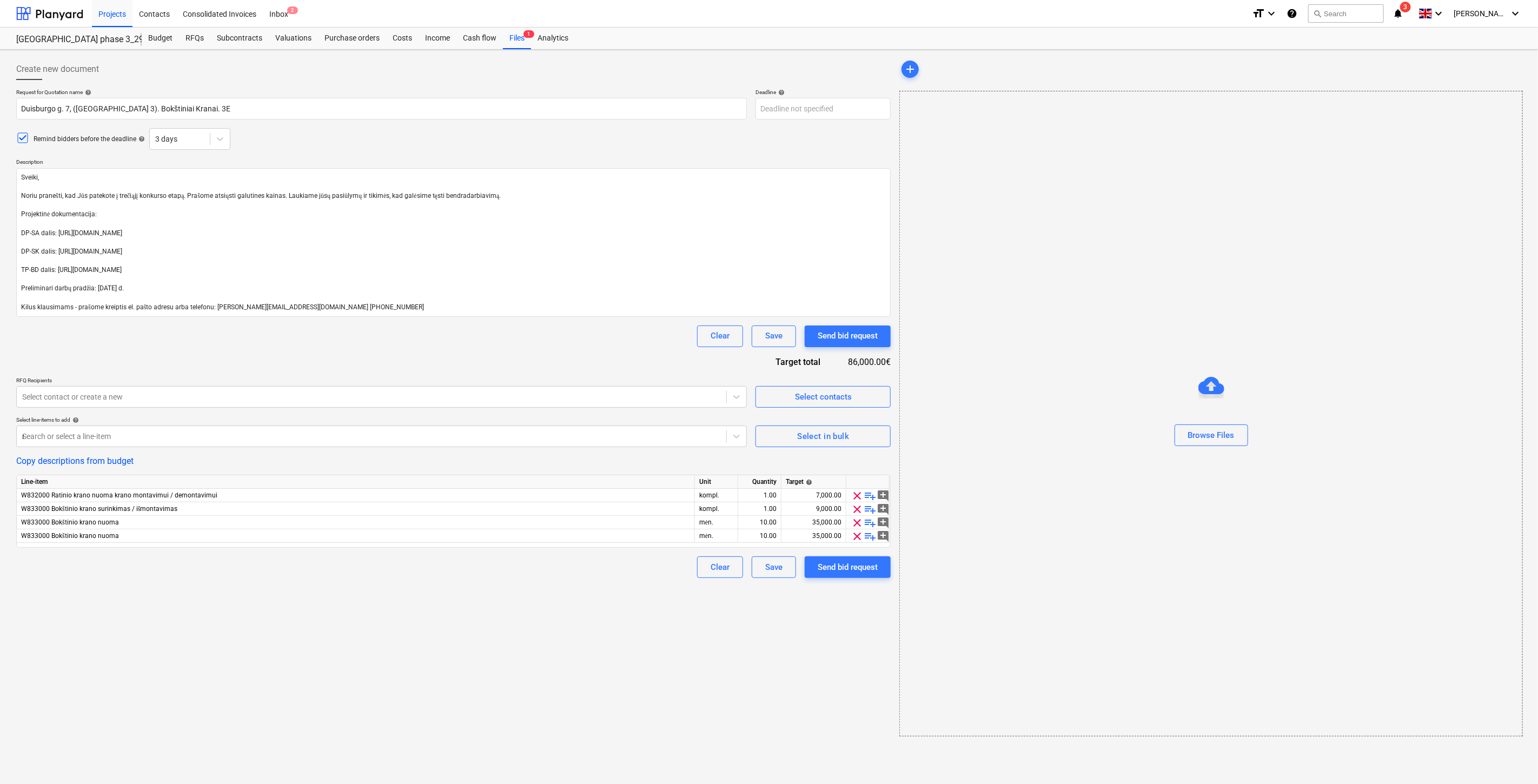
type textarea "x"
click at [712, 413] on div "Request for Quotation name help [PERSON_NAME] 7, ([GEOGRAPHIC_DATA] 3). Bokštin…" at bounding box center [454, 333] width 875 height 490
click at [804, 434] on div "Select in bulk" at bounding box center [823, 436] width 52 height 14
type textarea "x"
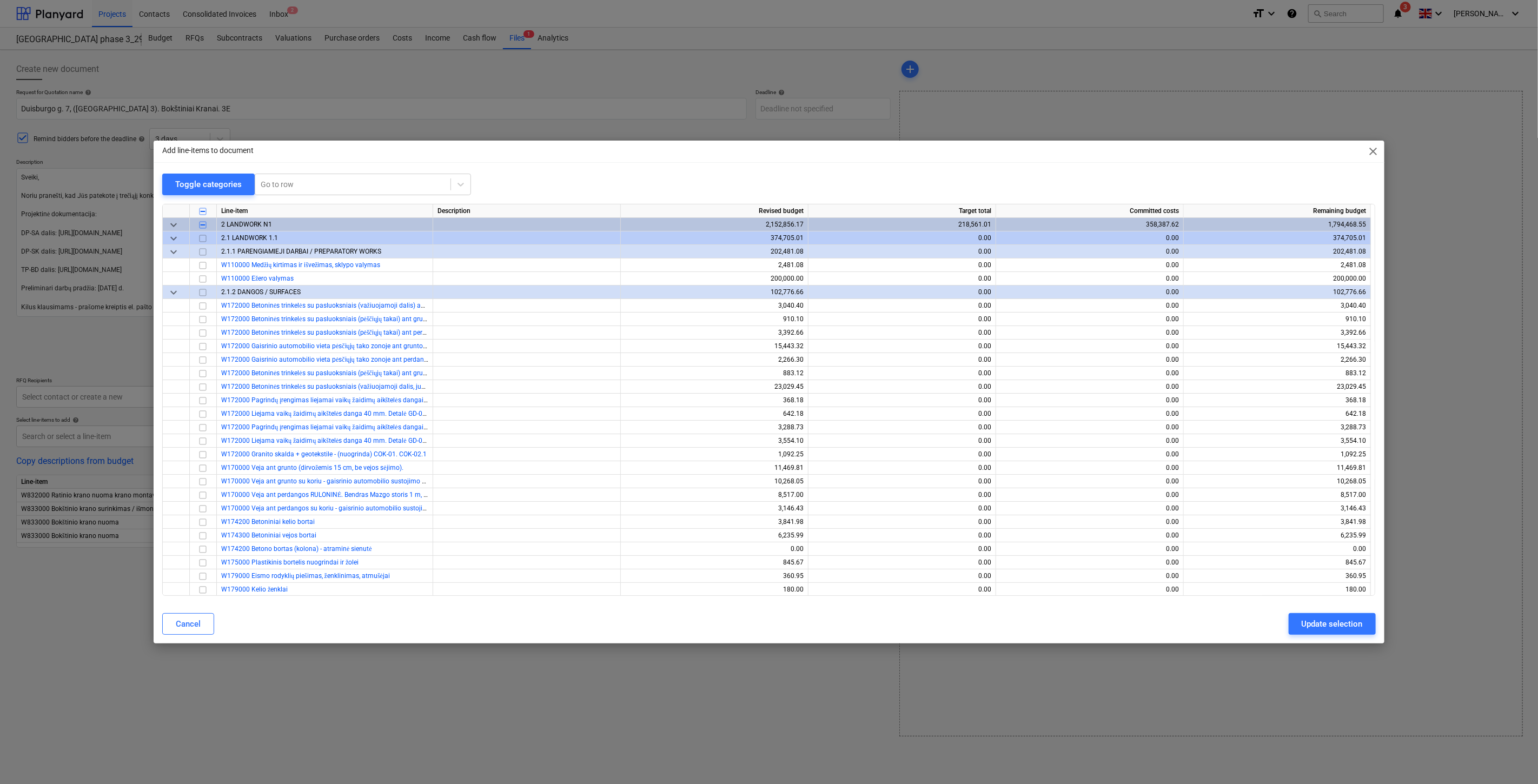
click at [372, 195] on div at bounding box center [769, 200] width 1213 height 9
click at [372, 186] on div at bounding box center [352, 184] width 184 height 11
type input "Ratinio"
click at [398, 211] on div "-- -- -- W832000 Ratinio krano nuoma krano montavimui / demontavimui" at bounding box center [361, 210] width 216 height 18
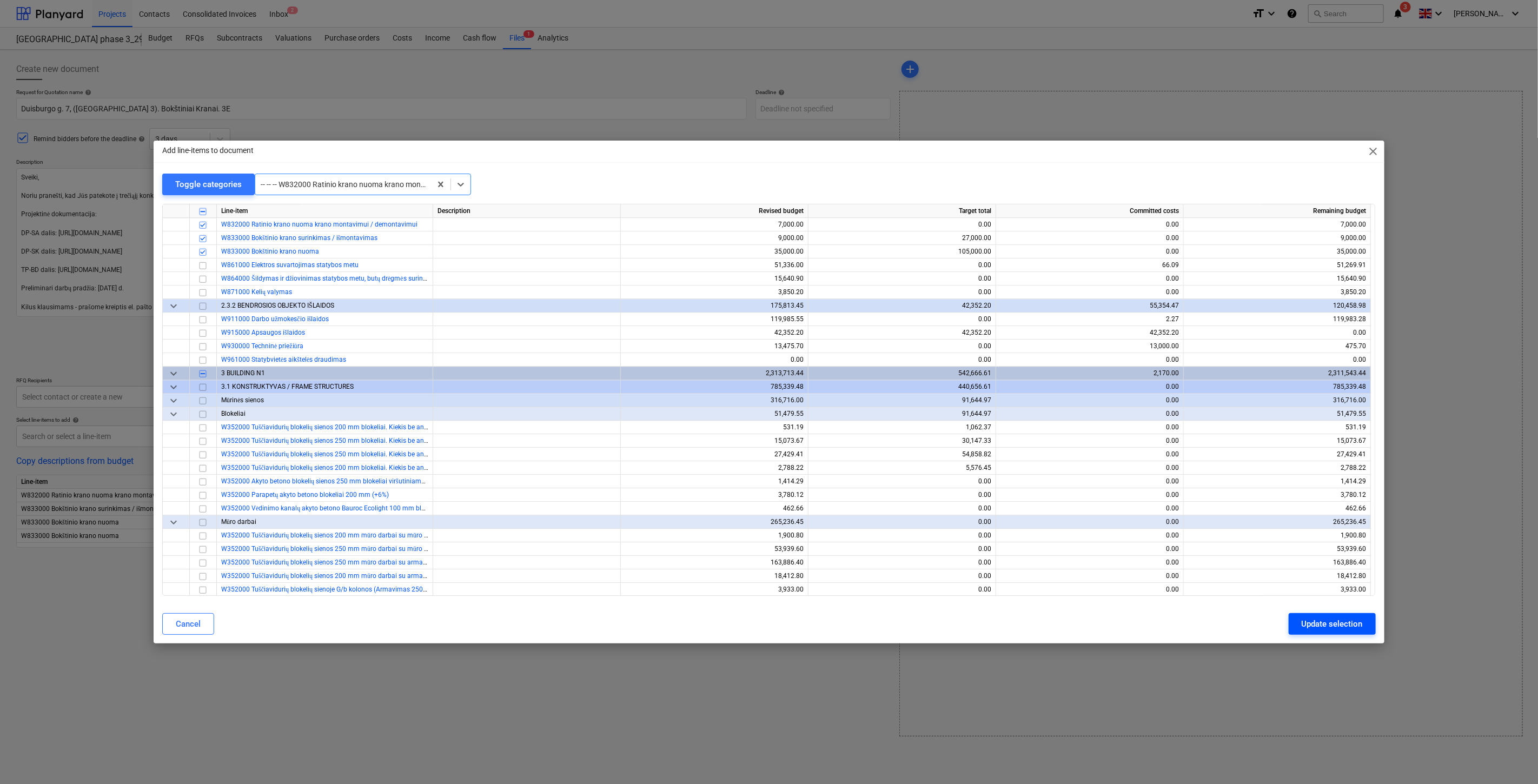
click at [1323, 629] on div "Update selection" at bounding box center [1333, 624] width 61 height 14
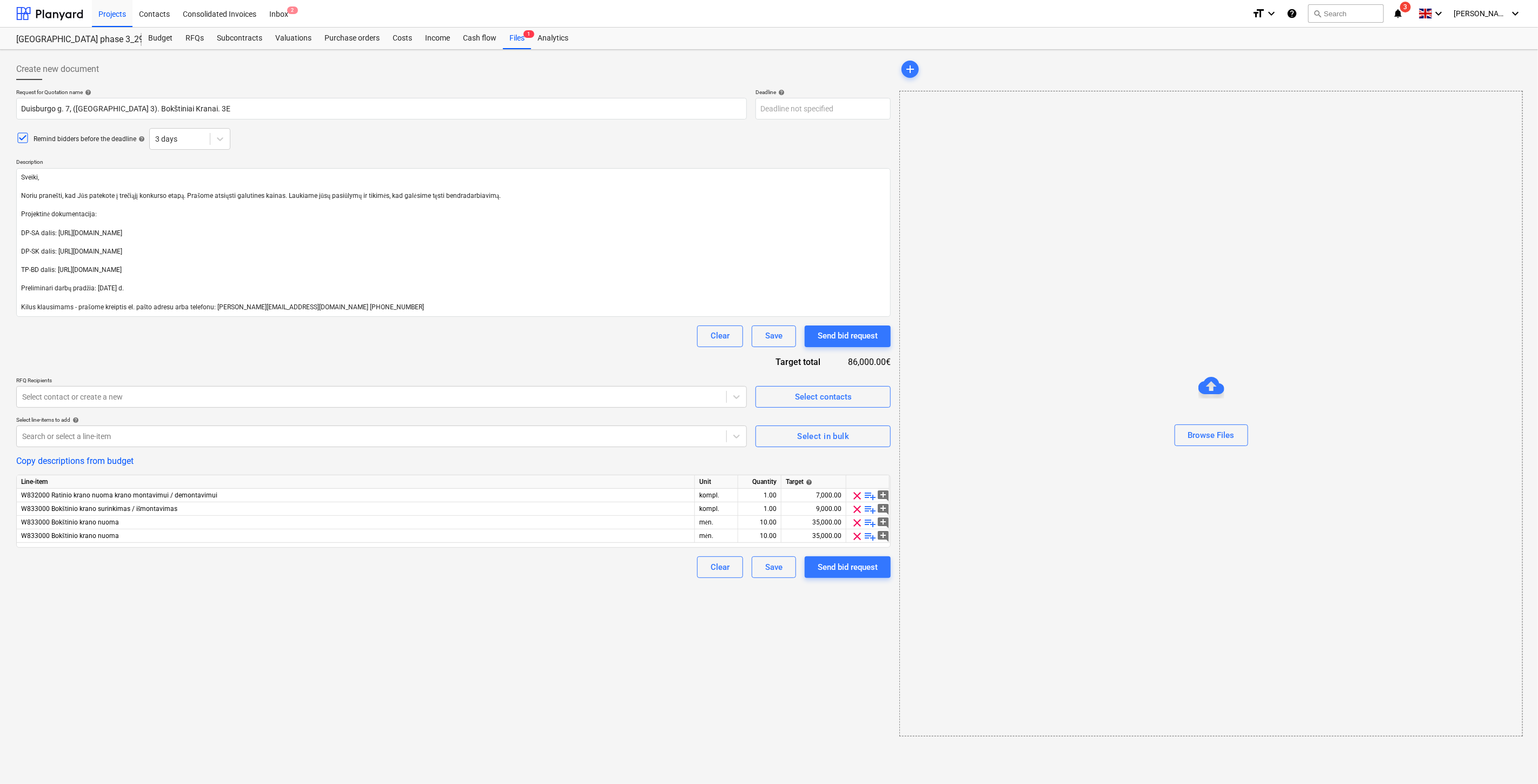
type textarea "x"
click at [298, 697] on div "Create new document Request for Quotation name help [PERSON_NAME] 7, ([GEOGRAPH…" at bounding box center [454, 398] width 883 height 687
click at [393, 658] on div "Create new document Request for Quotation name help [PERSON_NAME] 7, ([GEOGRAPH…" at bounding box center [454, 398] width 883 height 687
click at [542, 363] on div "Request for Quotation name help [PERSON_NAME] 7, ([GEOGRAPHIC_DATA] 3). Bokštin…" at bounding box center [454, 333] width 875 height 490
click at [555, 358] on div "Request for Quotation name help [PERSON_NAME] 7, ([GEOGRAPHIC_DATA] 3). Bokštin…" at bounding box center [454, 333] width 875 height 490
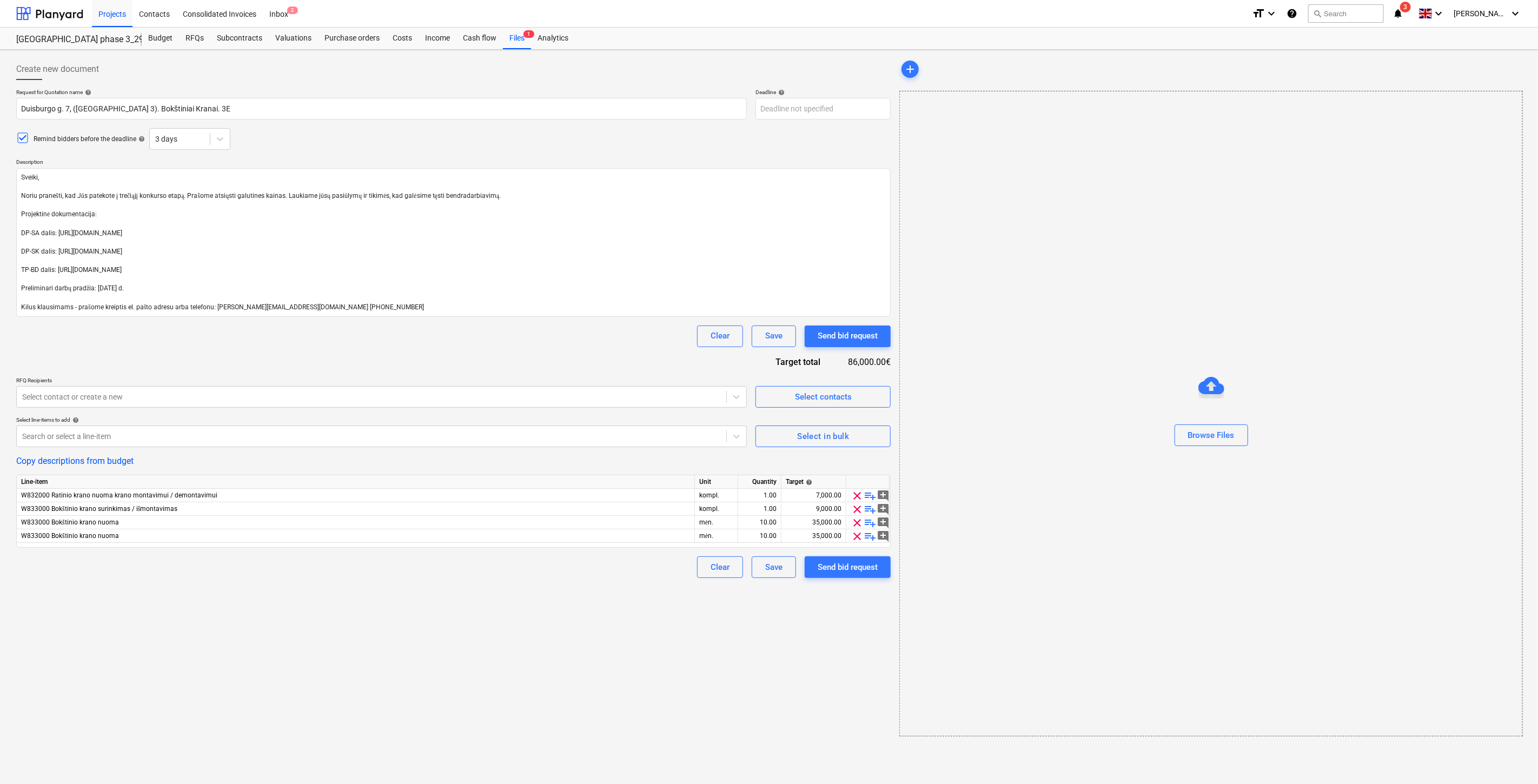
click at [617, 339] on div "Clear Save Send bid request" at bounding box center [454, 336] width 875 height 22
click at [817, 497] on div "7,000.00" at bounding box center [814, 495] width 56 height 13
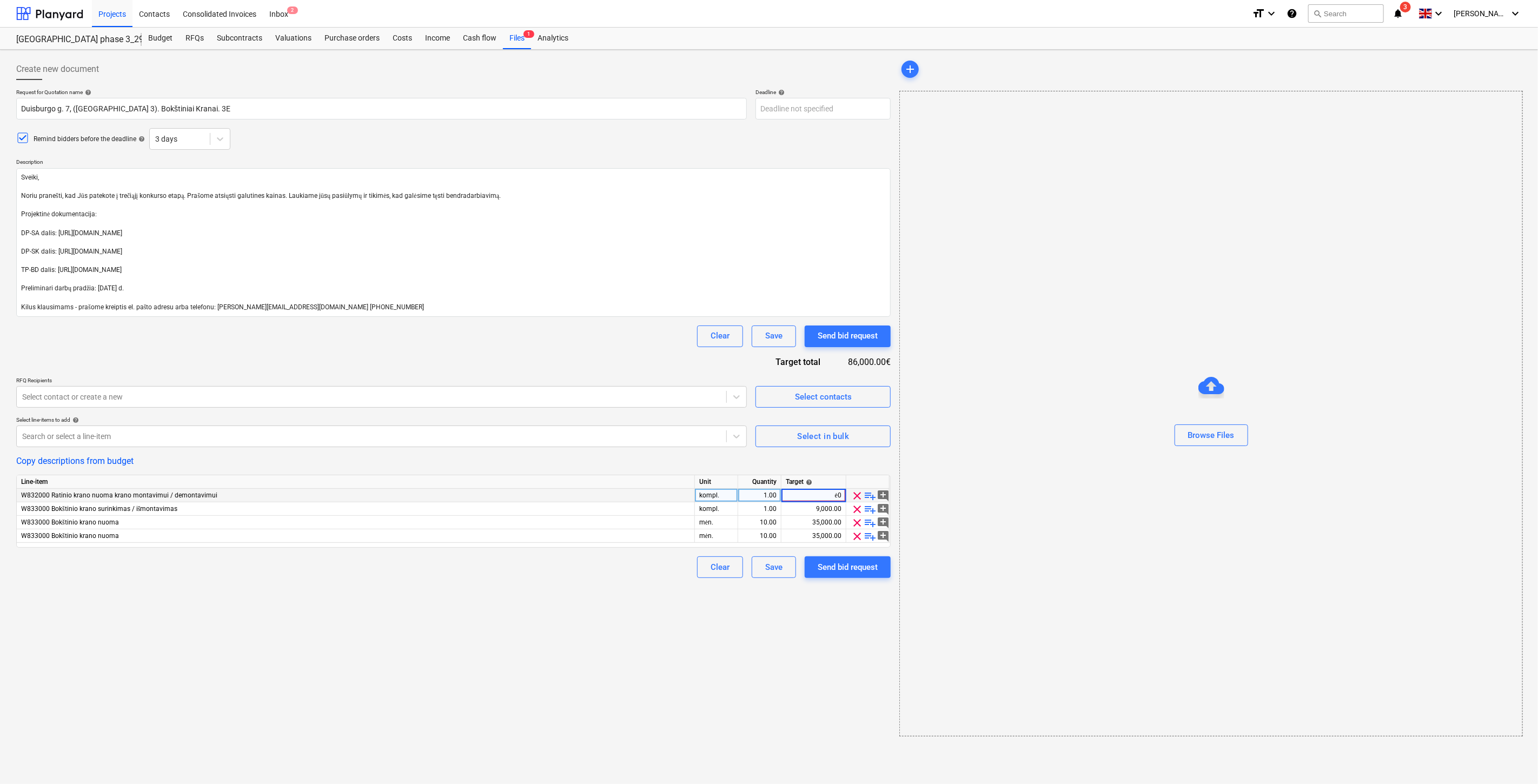
type input "ė"
type input "4000"
click at [489, 645] on div "Create new document Request for Quotation name help [PERSON_NAME] 7, ([GEOGRAPH…" at bounding box center [454, 398] width 883 height 687
click at [796, 115] on body "Projects Contacts Consolidated Invoices Inbox 2 format_size keyboard_arrow_down…" at bounding box center [769, 392] width 1538 height 784
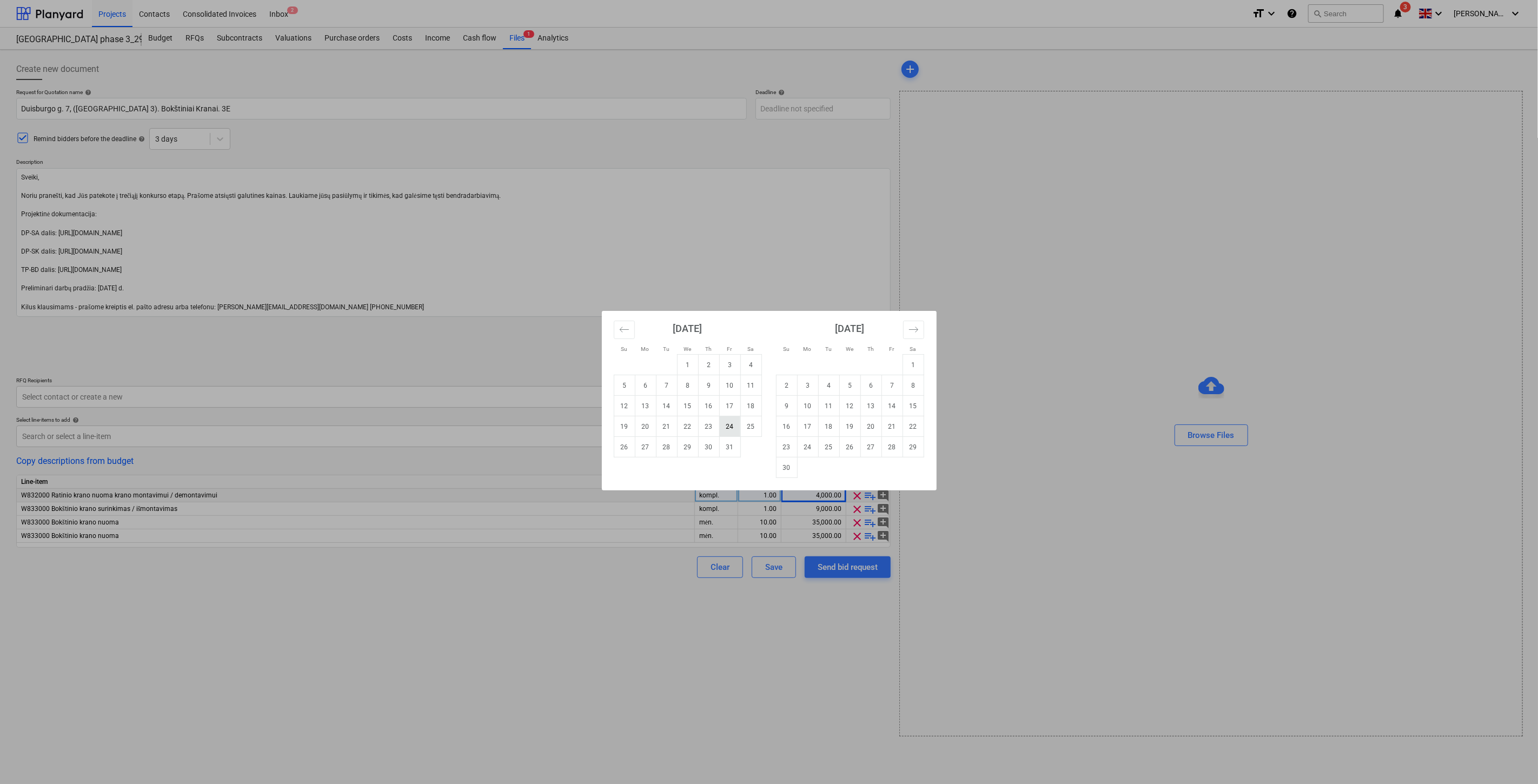
click at [729, 426] on td "24" at bounding box center [730, 426] width 21 height 20
type textarea "x"
type input "[DATE]"
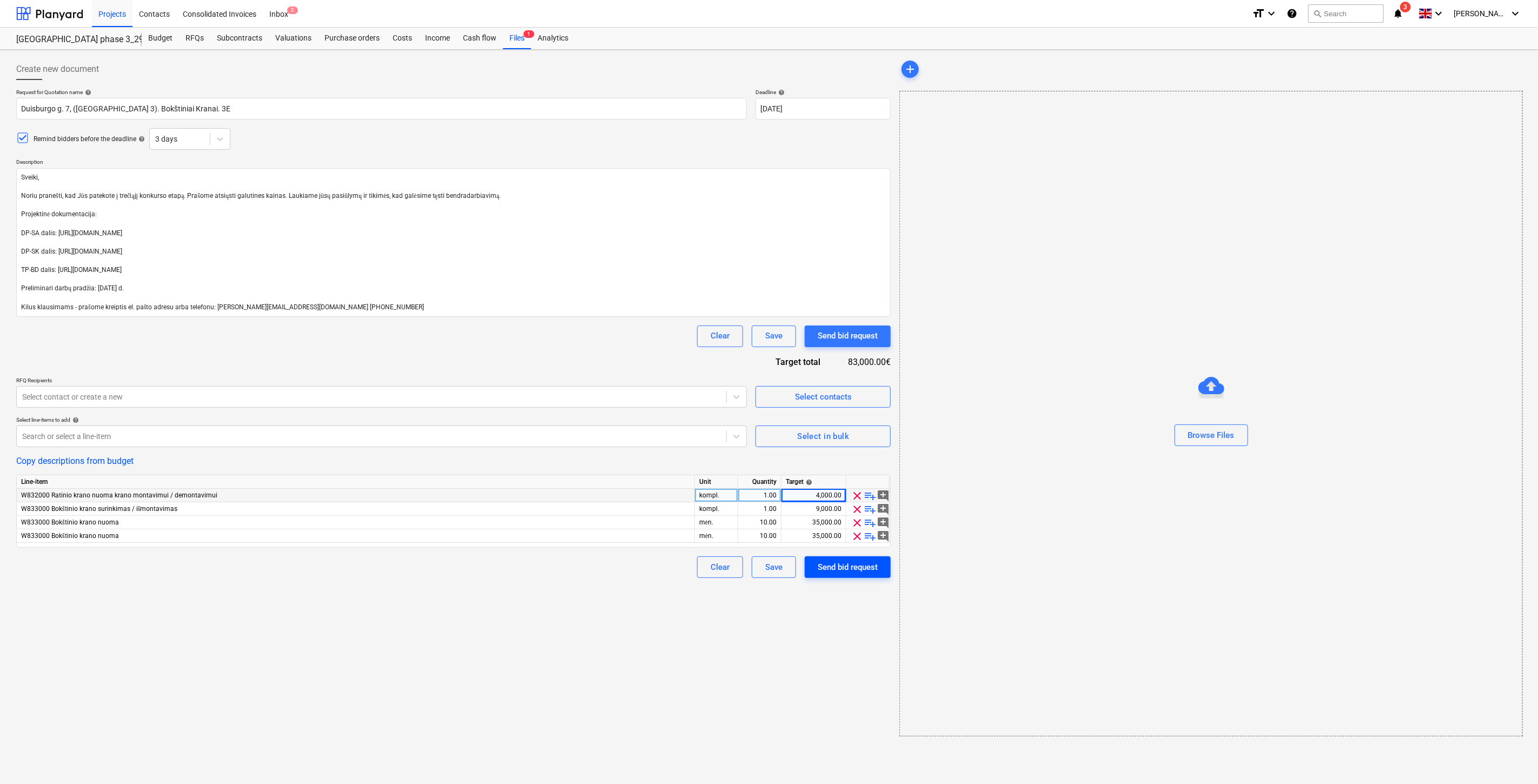
click at [845, 574] on div "Send bid request" at bounding box center [847, 567] width 60 height 14
type textarea "x"
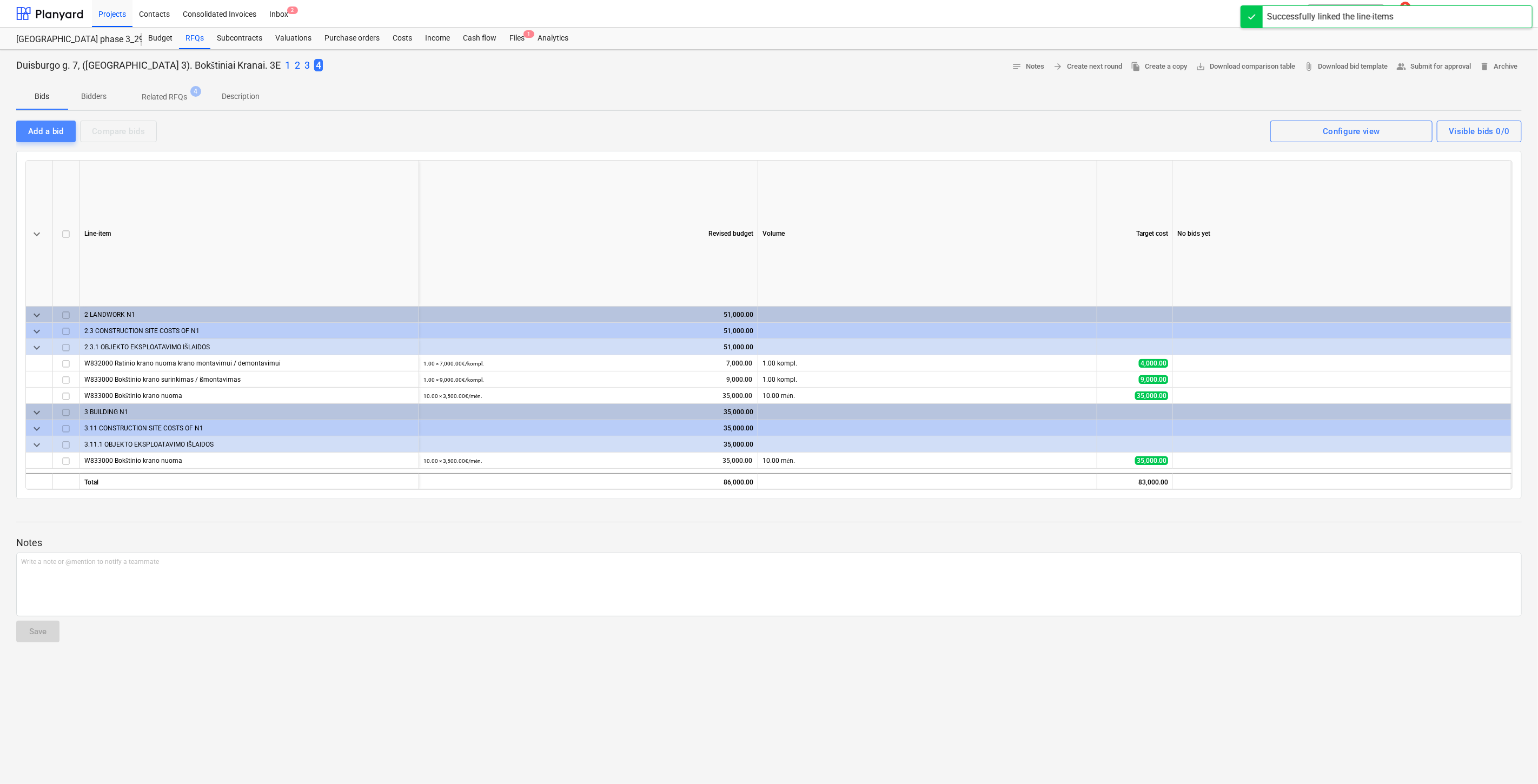
click at [53, 124] on div "Add a bid" at bounding box center [46, 131] width 36 height 14
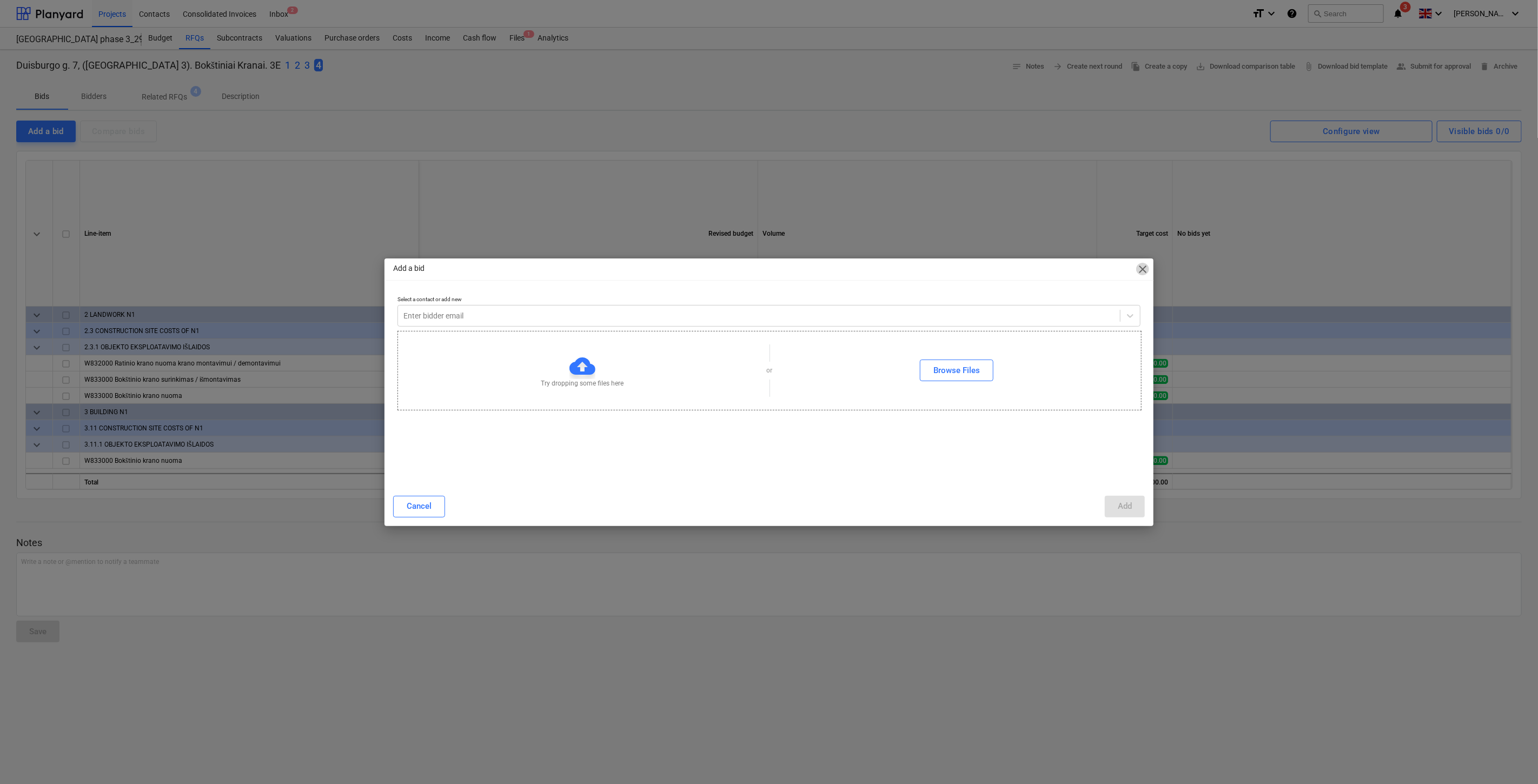
click at [1145, 267] on span "close" at bounding box center [1143, 269] width 13 height 13
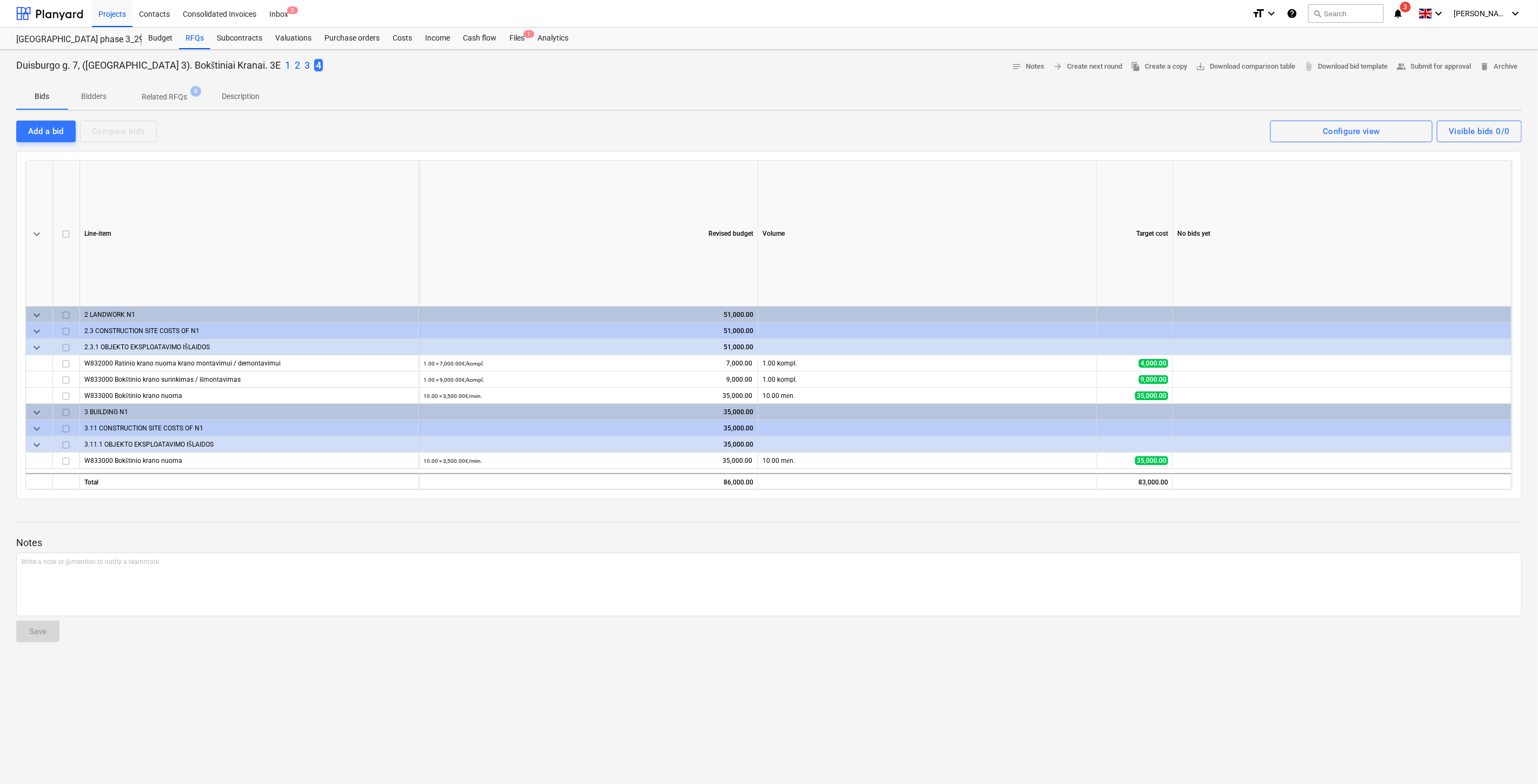
click at [294, 65] on p "2" at bounding box center [297, 65] width 5 height 13
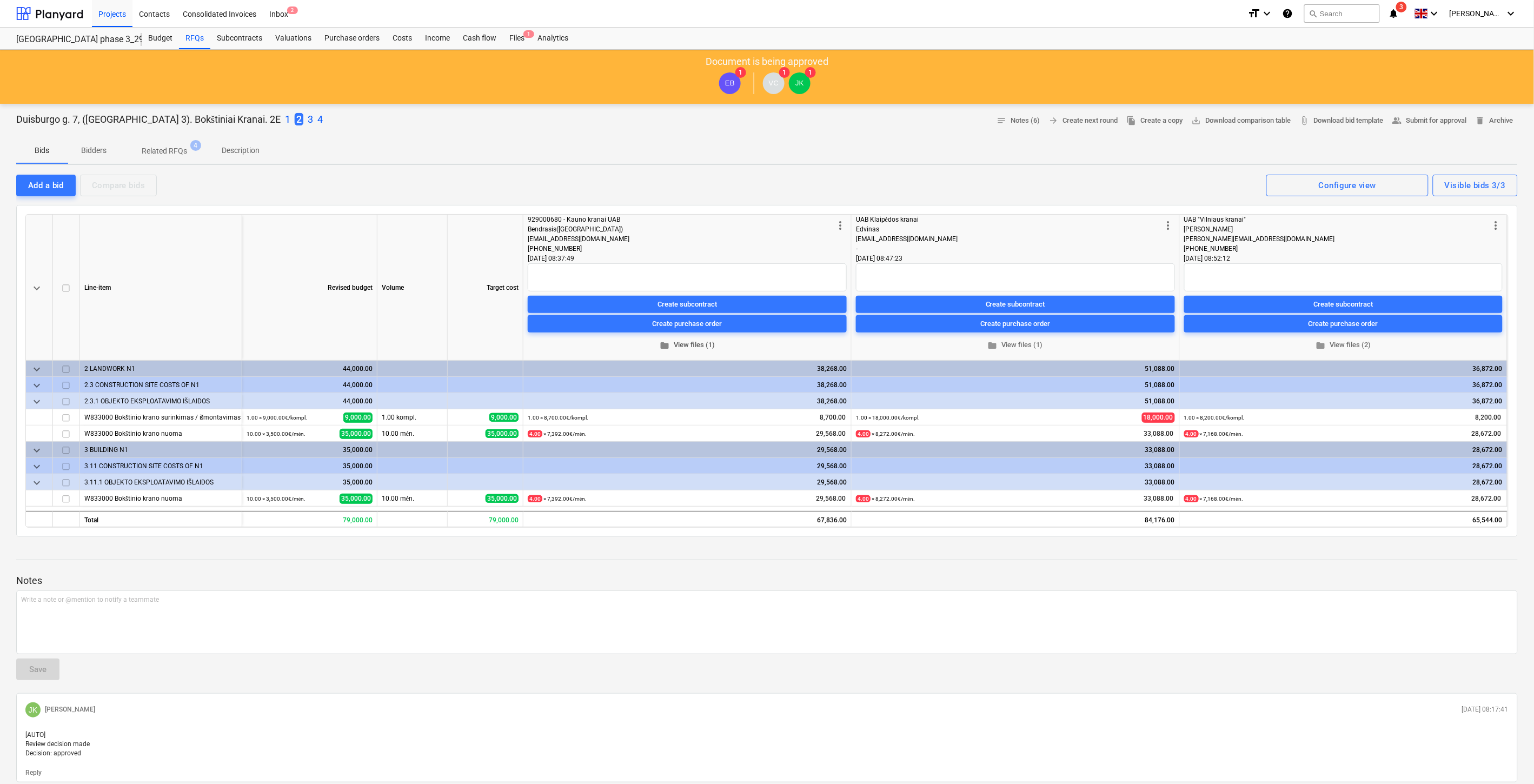
click at [689, 344] on span "folder View files (1)" at bounding box center [687, 345] width 310 height 12
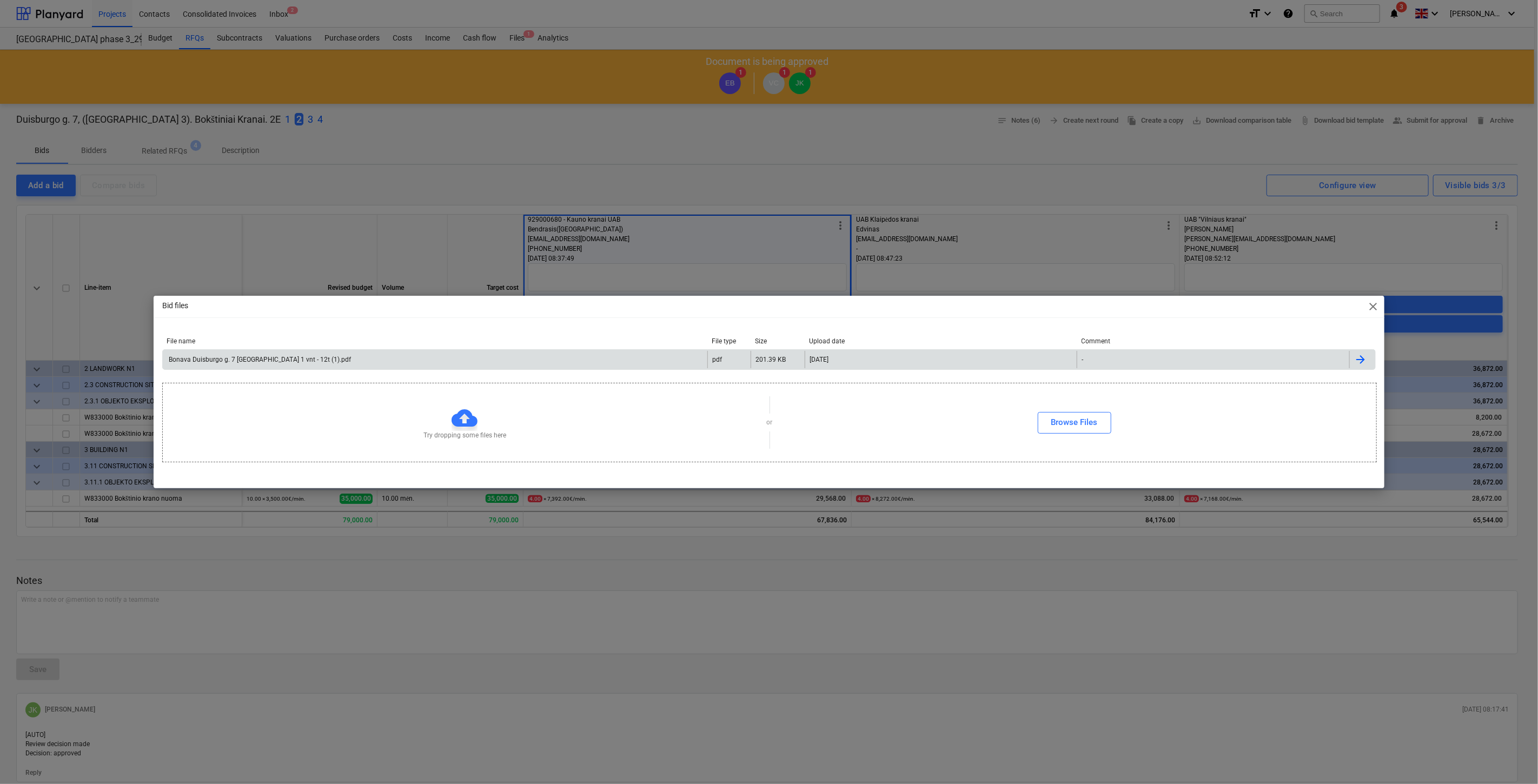
click at [620, 360] on div "Bonava Duisburgo g. 7 [GEOGRAPHIC_DATA] 1 vnt - 12t (1).pdf" at bounding box center [436, 360] width 545 height 18
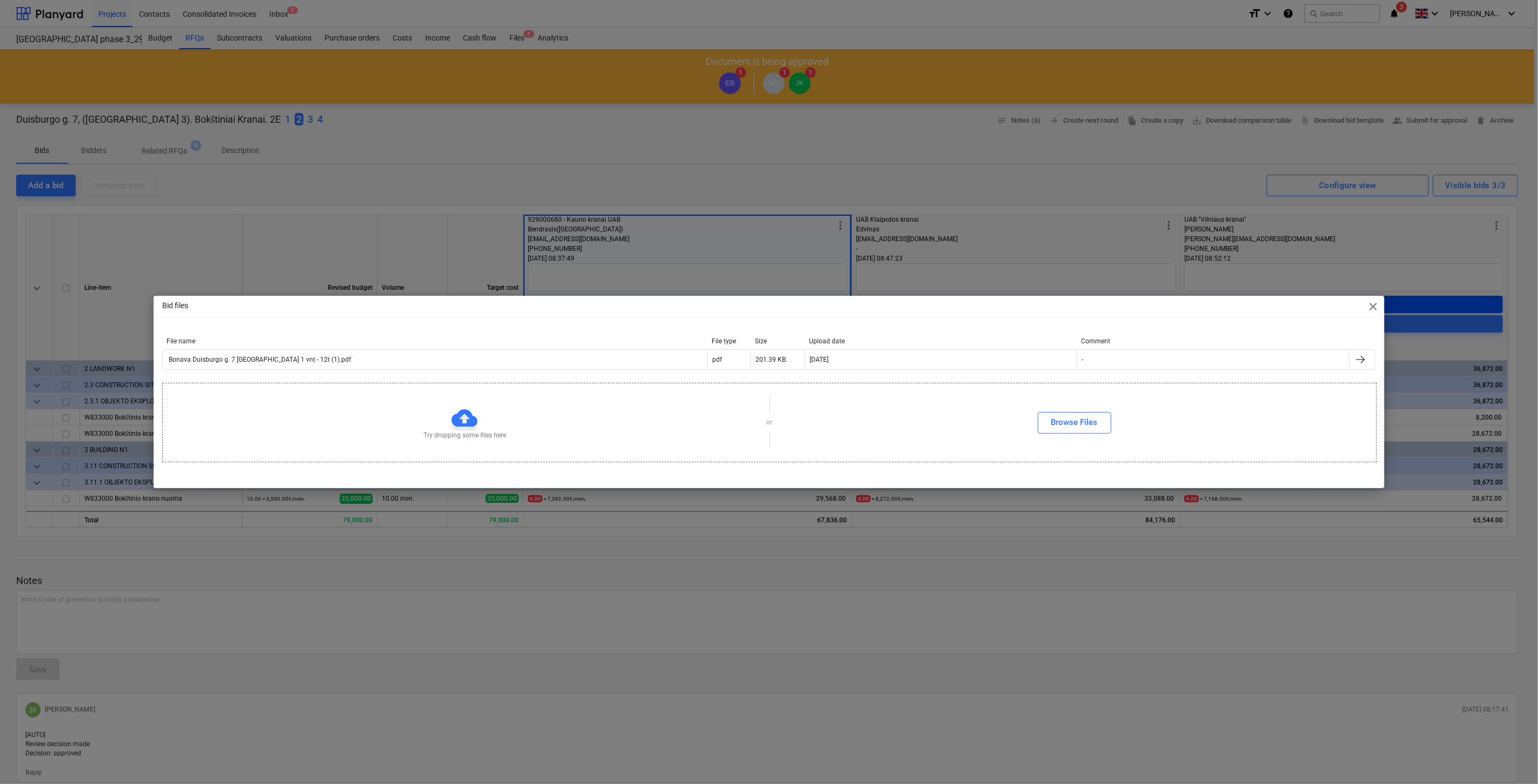
drag, startPoint x: 1369, startPoint y: 303, endPoint x: 1367, endPoint y: 297, distance: 6.3
click at [1369, 303] on span "close" at bounding box center [1373, 307] width 13 height 13
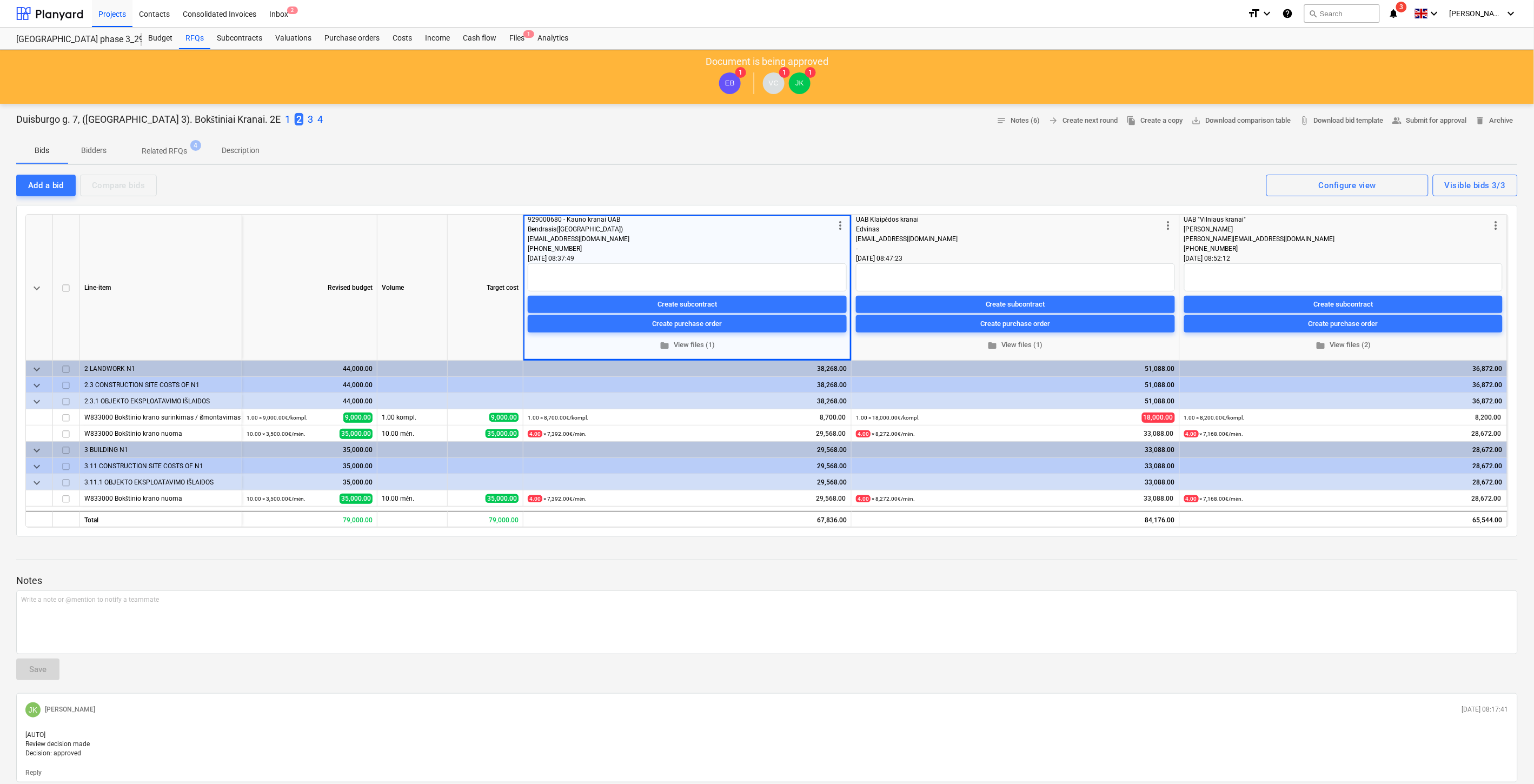
click at [279, 117] on div "Duisburgo g. 7, ([GEOGRAPHIC_DATA] 3). Bokštiniai Kranai. 2E 1 2 3 4 notes Note…" at bounding box center [767, 120] width 1502 height 17
click at [317, 119] on p "4" at bounding box center [320, 119] width 5 height 13
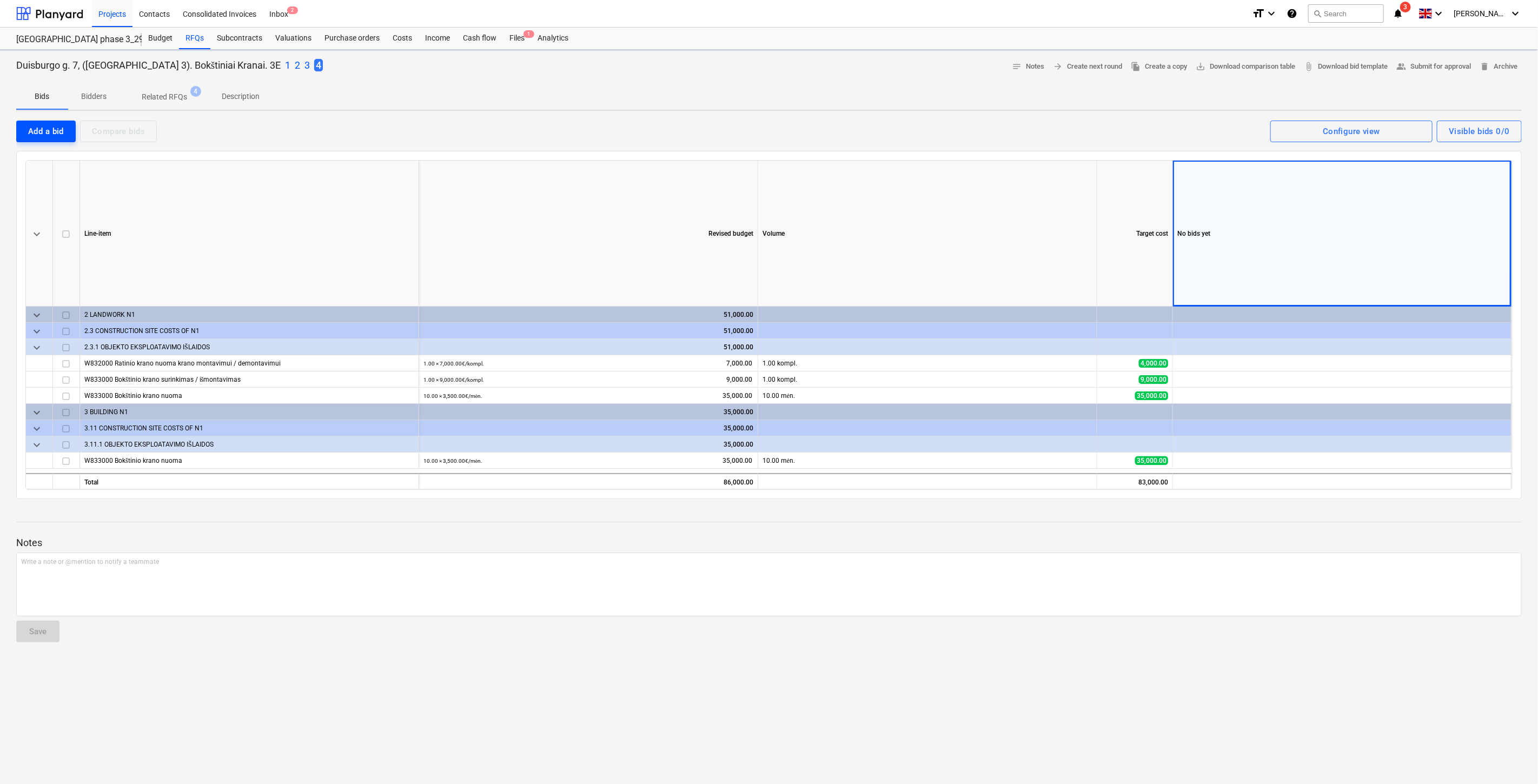
click at [59, 132] on div "Add a bid" at bounding box center [46, 131] width 36 height 14
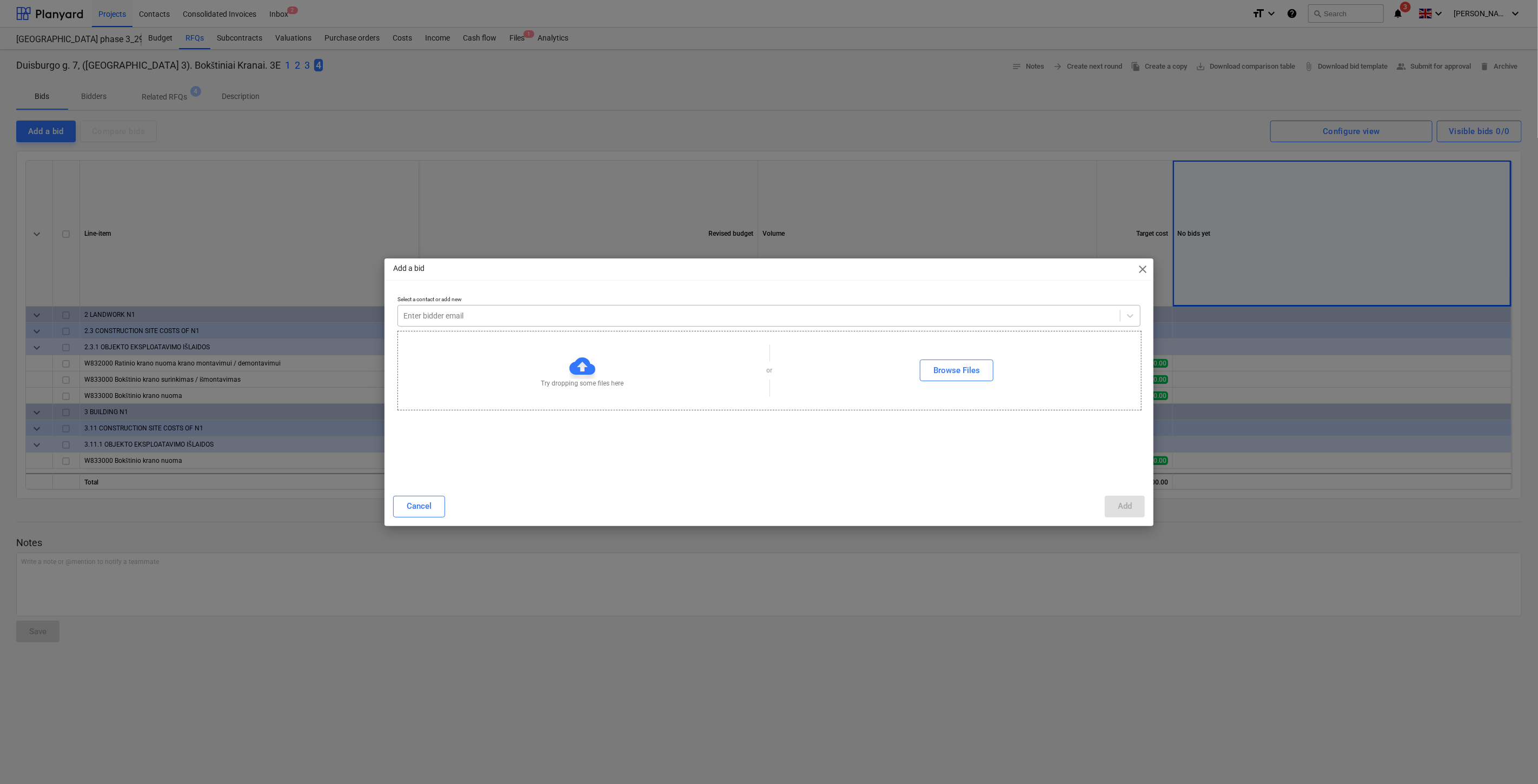
click at [684, 306] on div "Enter bidder email" at bounding box center [769, 315] width 743 height 22
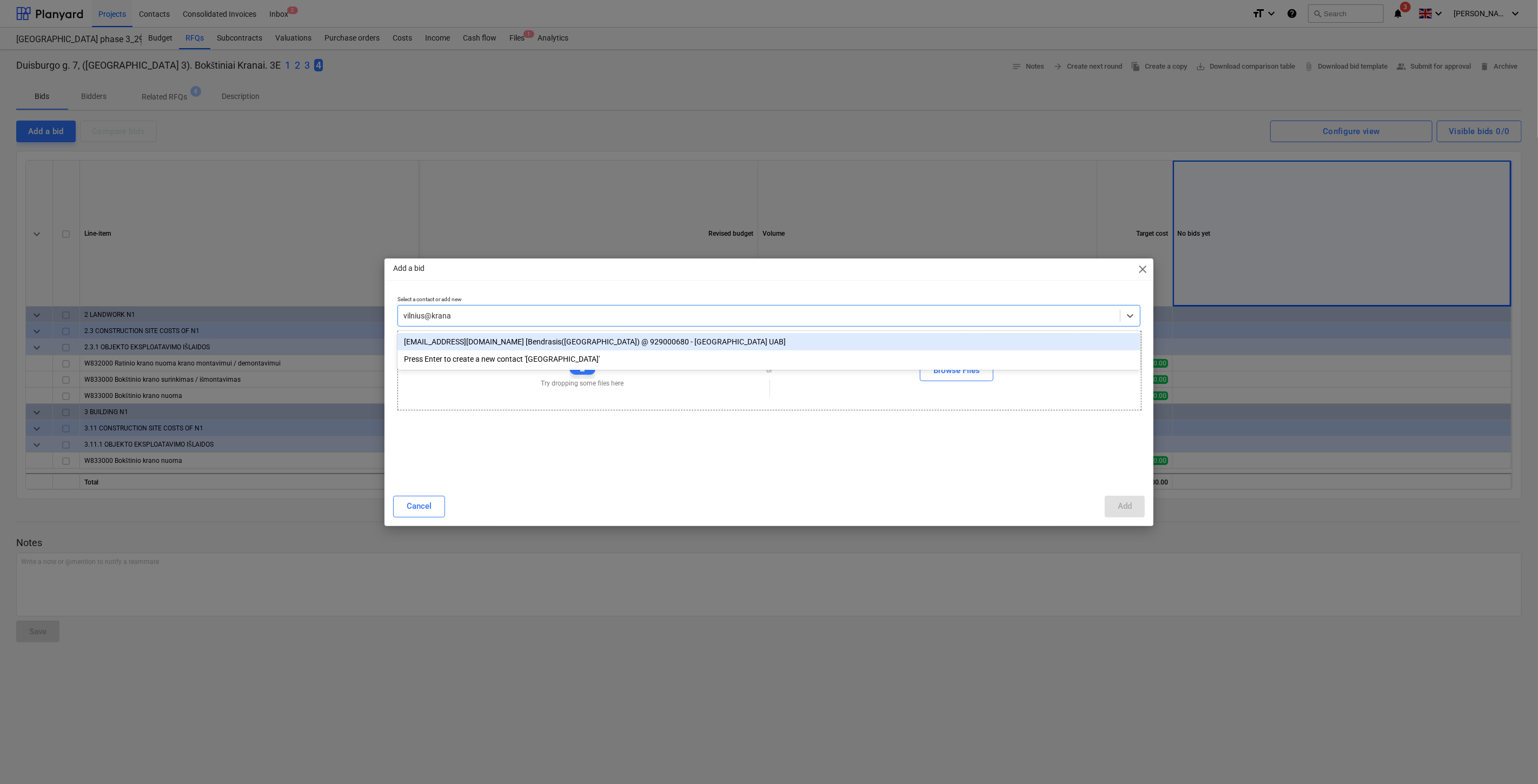
type input "[GEOGRAPHIC_DATA]"
click at [669, 336] on div "[EMAIL_ADDRESS][DOMAIN_NAME] [Bendrasis([GEOGRAPHIC_DATA]) @ 929000680 - [GEOGR…" at bounding box center [769, 342] width 743 height 18
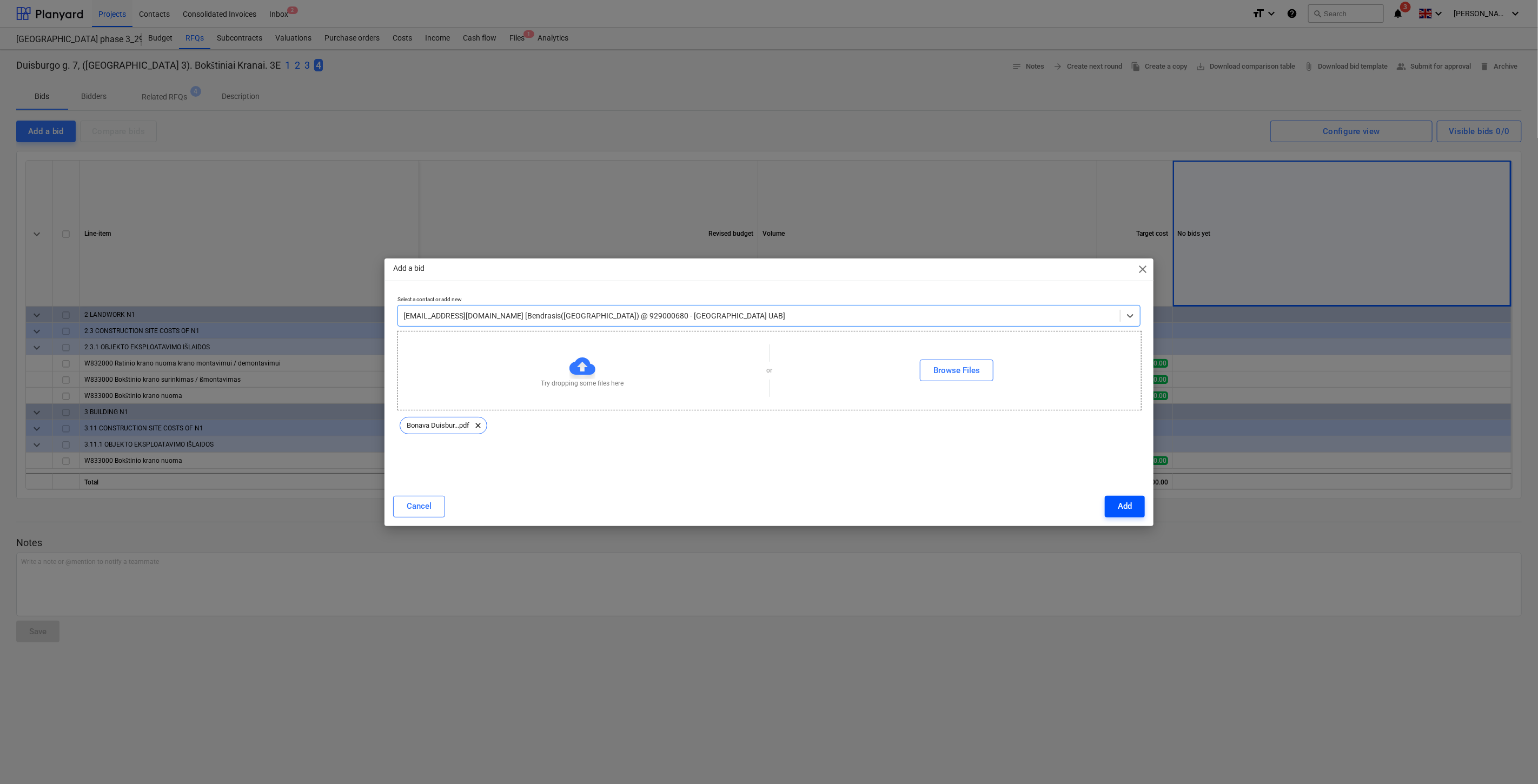
click at [1128, 502] on div "Add" at bounding box center [1125, 506] width 14 height 14
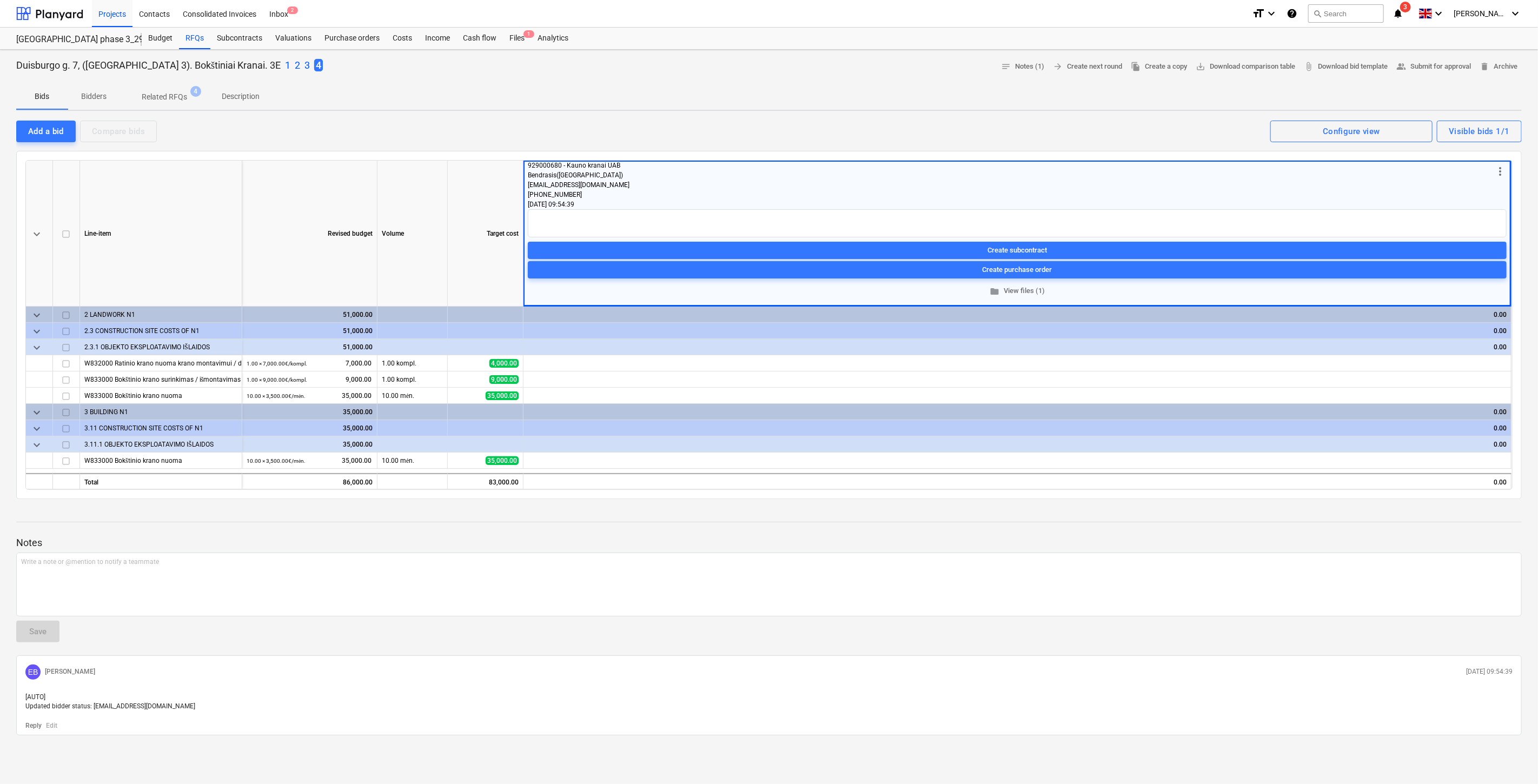
click at [855, 123] on div "Add a bid Compare bids Visible bids 1/1 Configure view" at bounding box center [769, 131] width 1506 height 23
click at [867, 119] on div "Add a bid Compare bids Visible bids 1/1 Configure view" at bounding box center [769, 131] width 1506 height 23
click at [399, 573] on div "Write a note or @mention to notify a teammate [PERSON_NAME]" at bounding box center [769, 584] width 1506 height 64
click at [40, 628] on div "Save" at bounding box center [38, 632] width 18 height 14
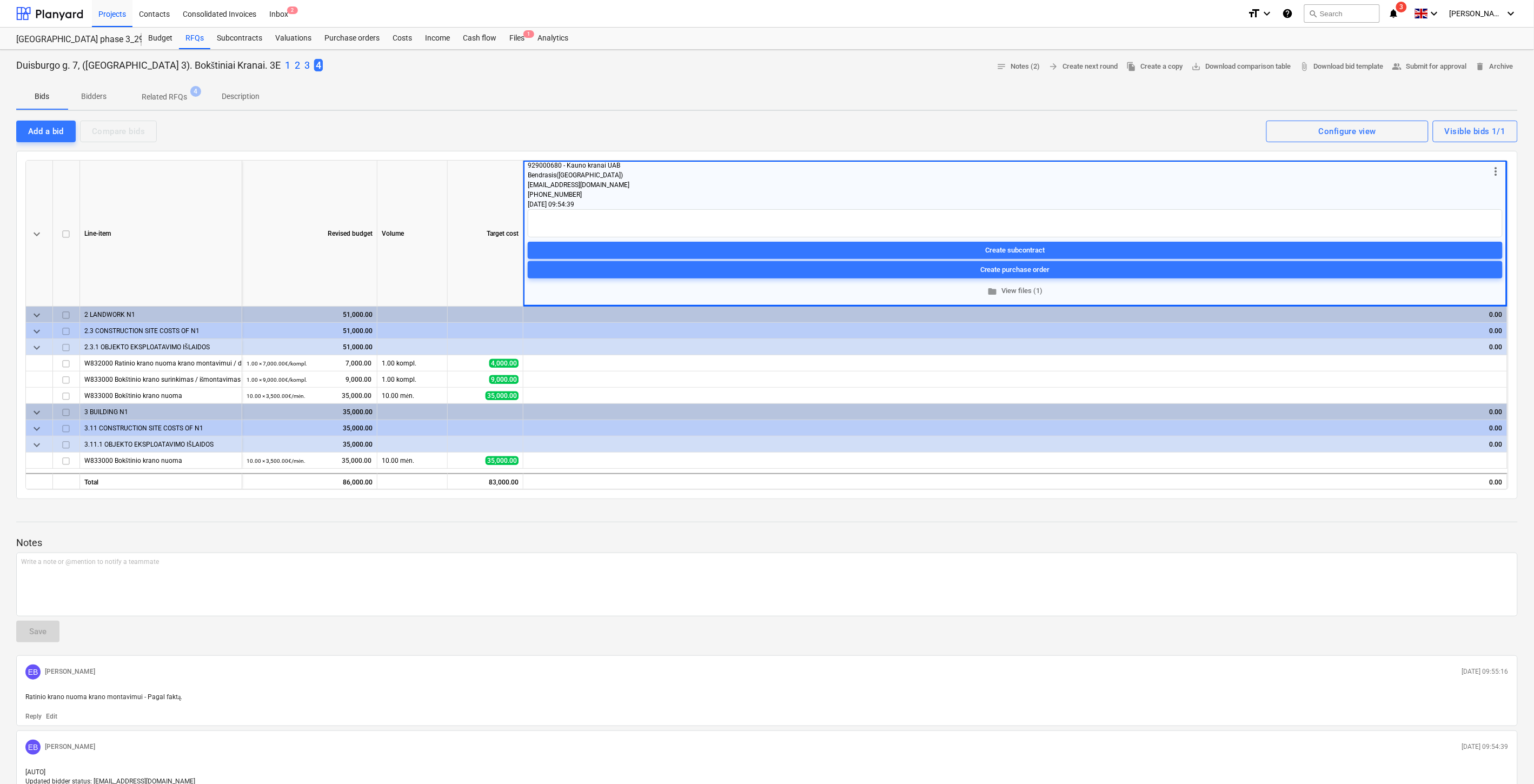
click at [294, 65] on p "2" at bounding box center [297, 65] width 5 height 13
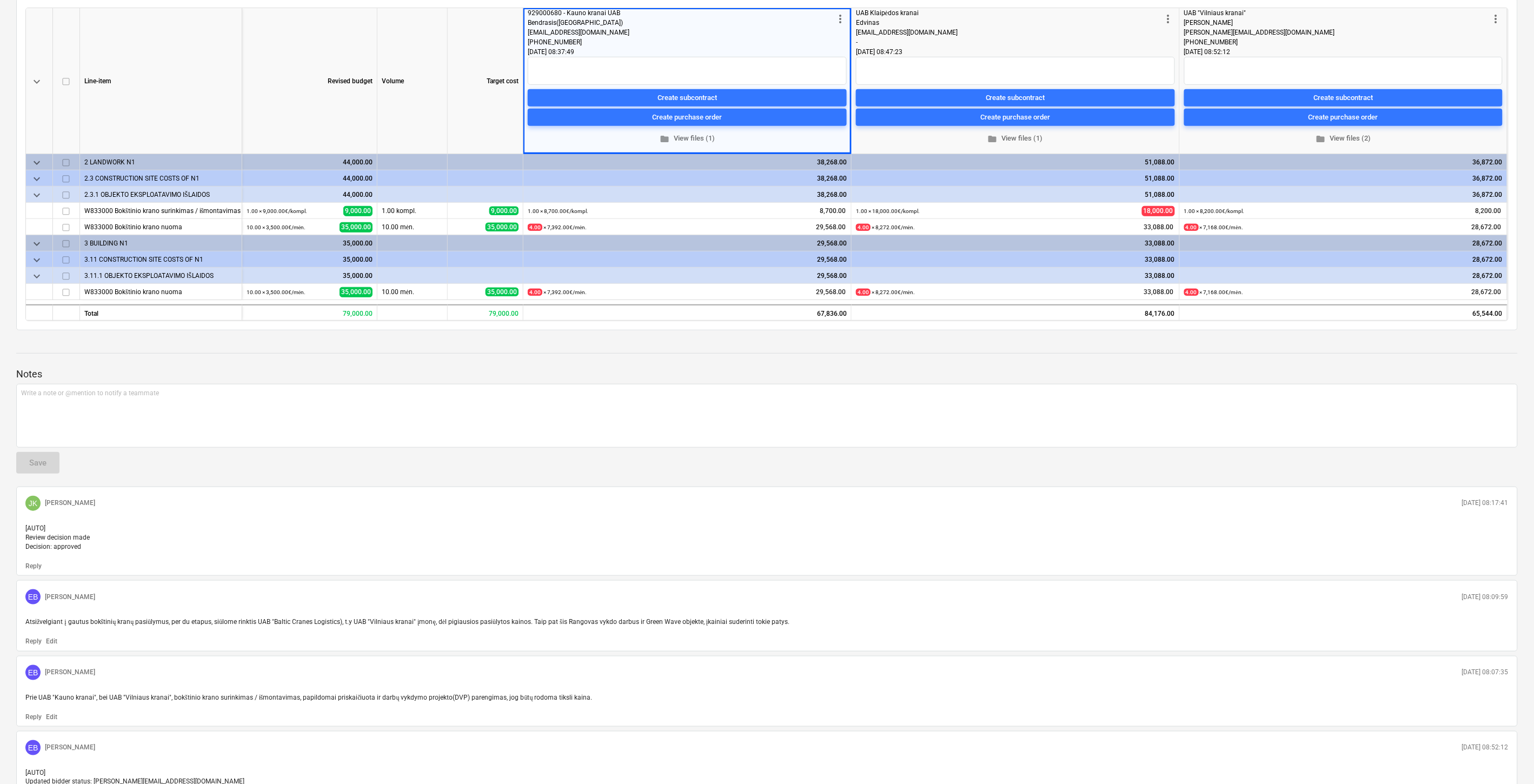
scroll to position [240, 0]
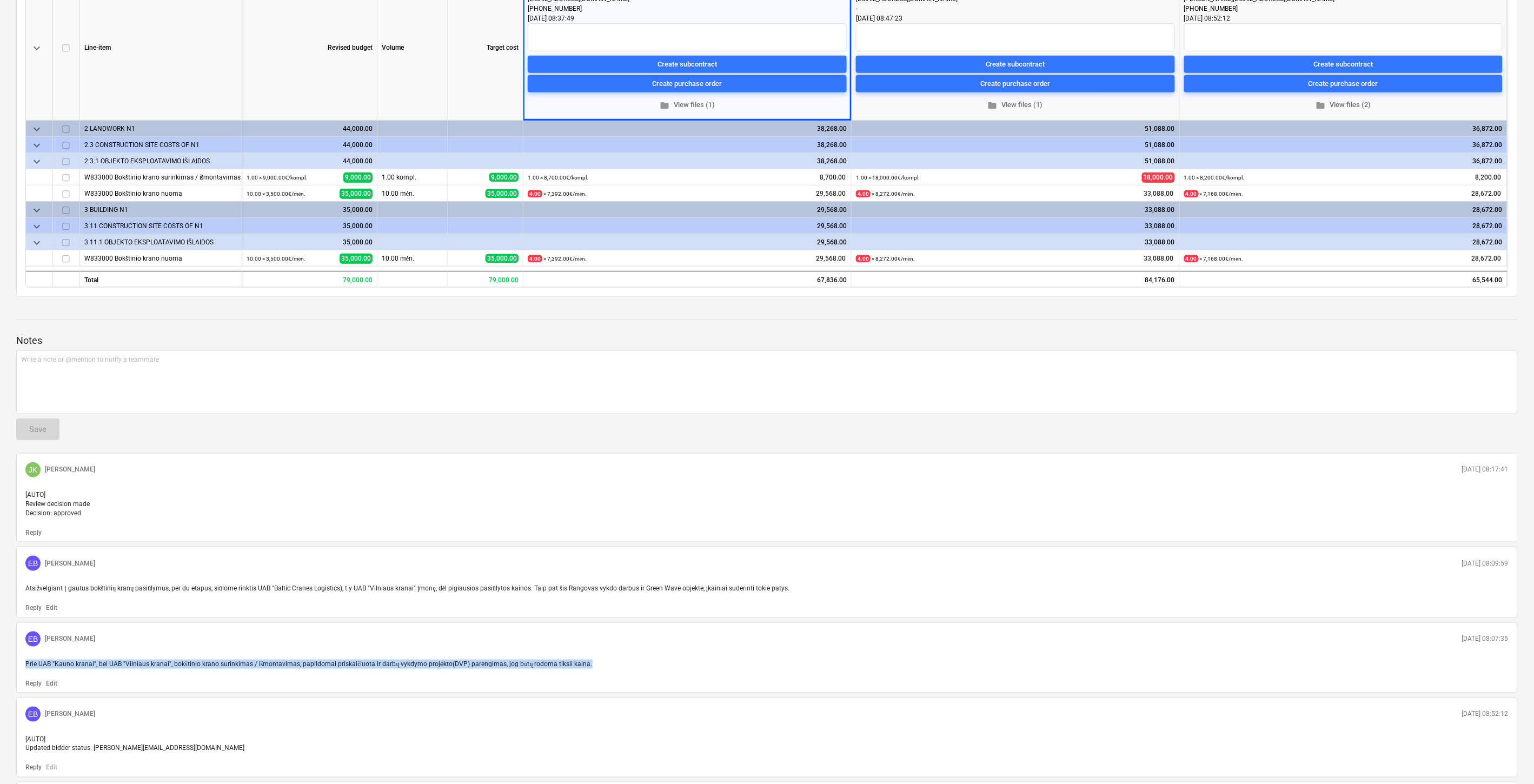
drag, startPoint x: 585, startPoint y: 675, endPoint x: 25, endPoint y: 673, distance: 560.0
click at [25, 673] on div "Prie UAB "Kauno kranai", bei UAB "Vilniaus kranai", bokštinio krano surinkimas …" at bounding box center [767, 664] width 1492 height 18
copy span "Prie UAB "Kauno kranai", bei UAB "Vilniaus kranai", bokštinio krano surinkimas …"
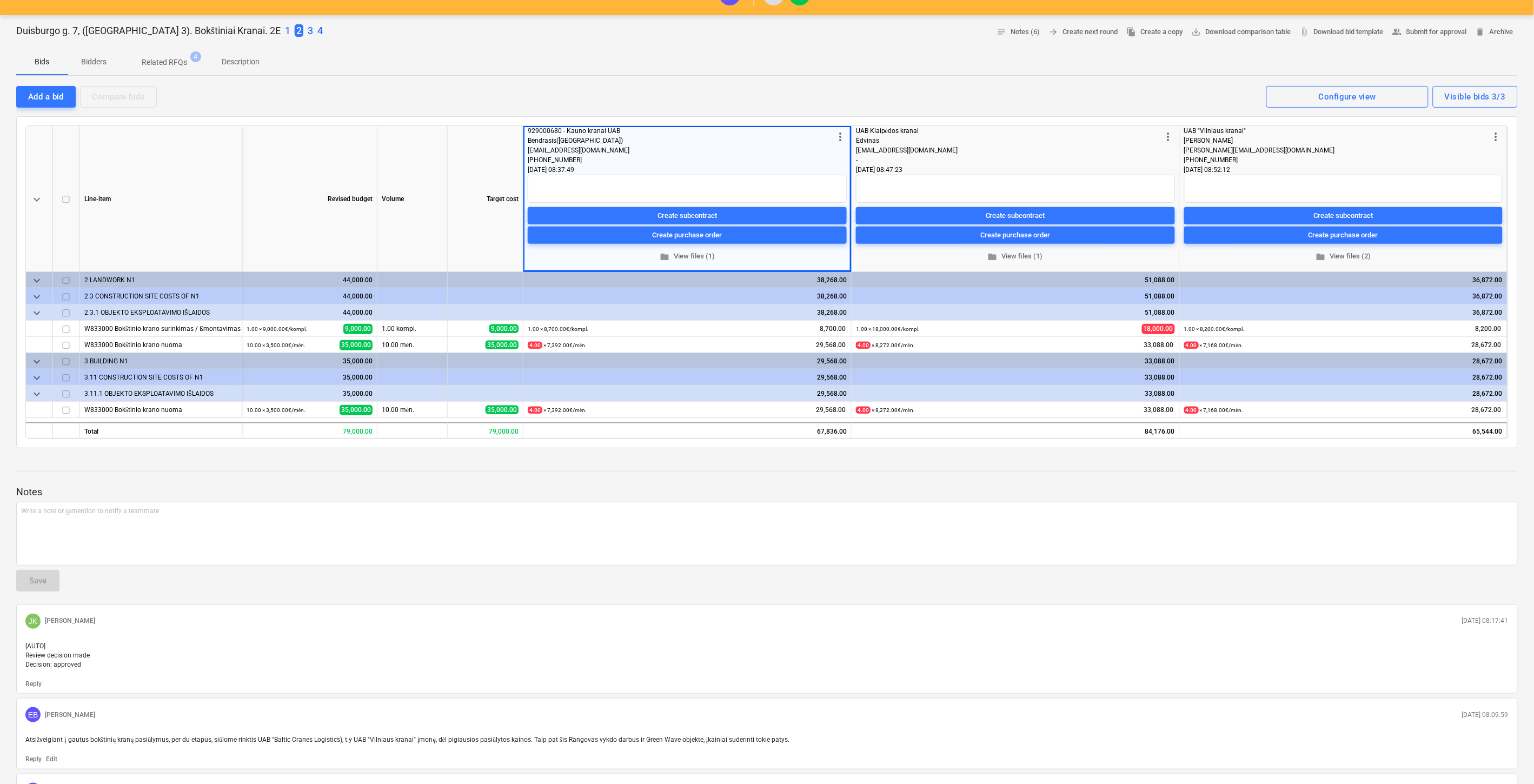
scroll to position [0, 0]
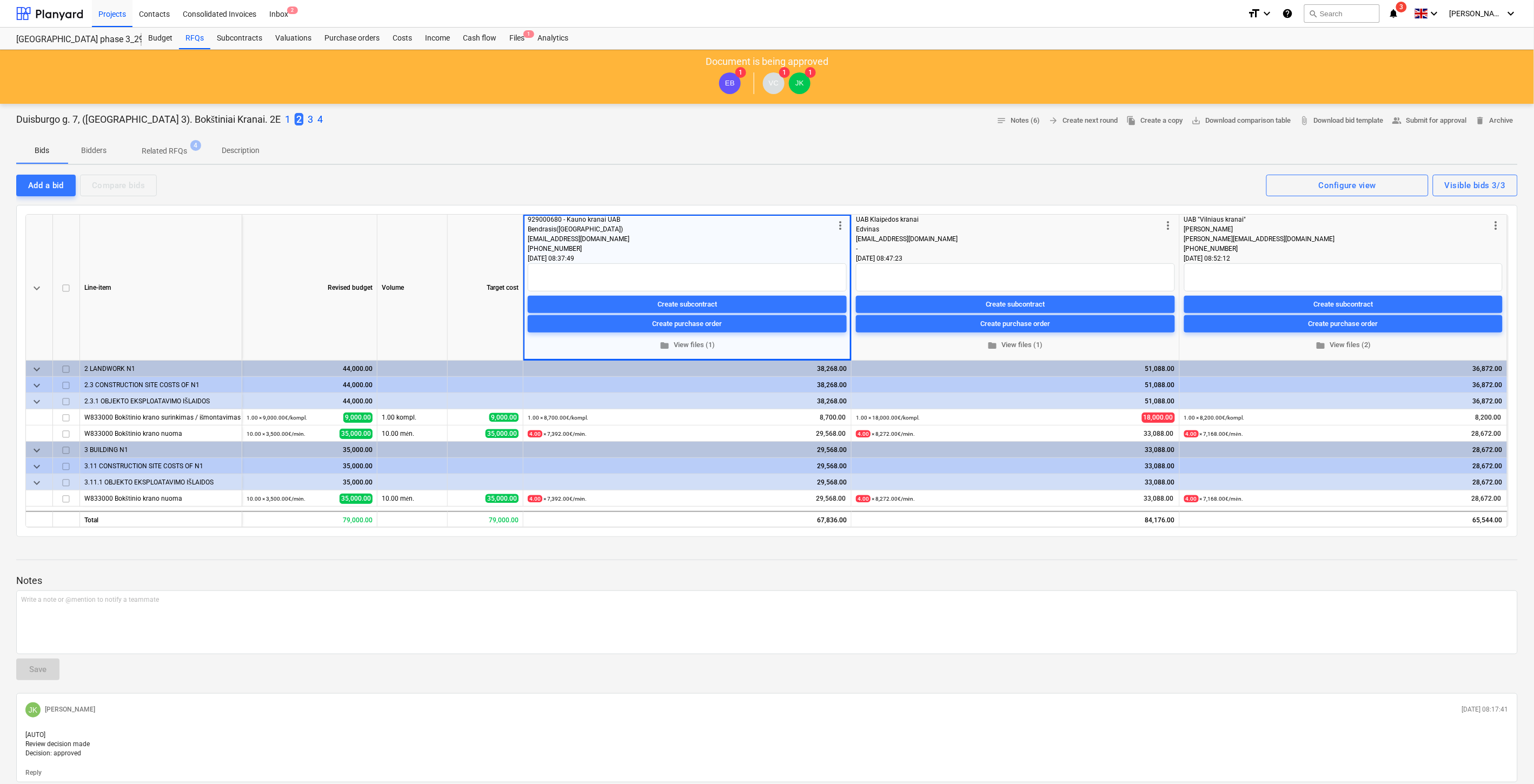
click at [279, 117] on div "Duisburgo g. 7, ([GEOGRAPHIC_DATA] 3). Bokštiniai Kranai. 2E 1 2 3 4 notes Note…" at bounding box center [767, 120] width 1502 height 17
click at [317, 119] on p "4" at bounding box center [320, 119] width 5 height 13
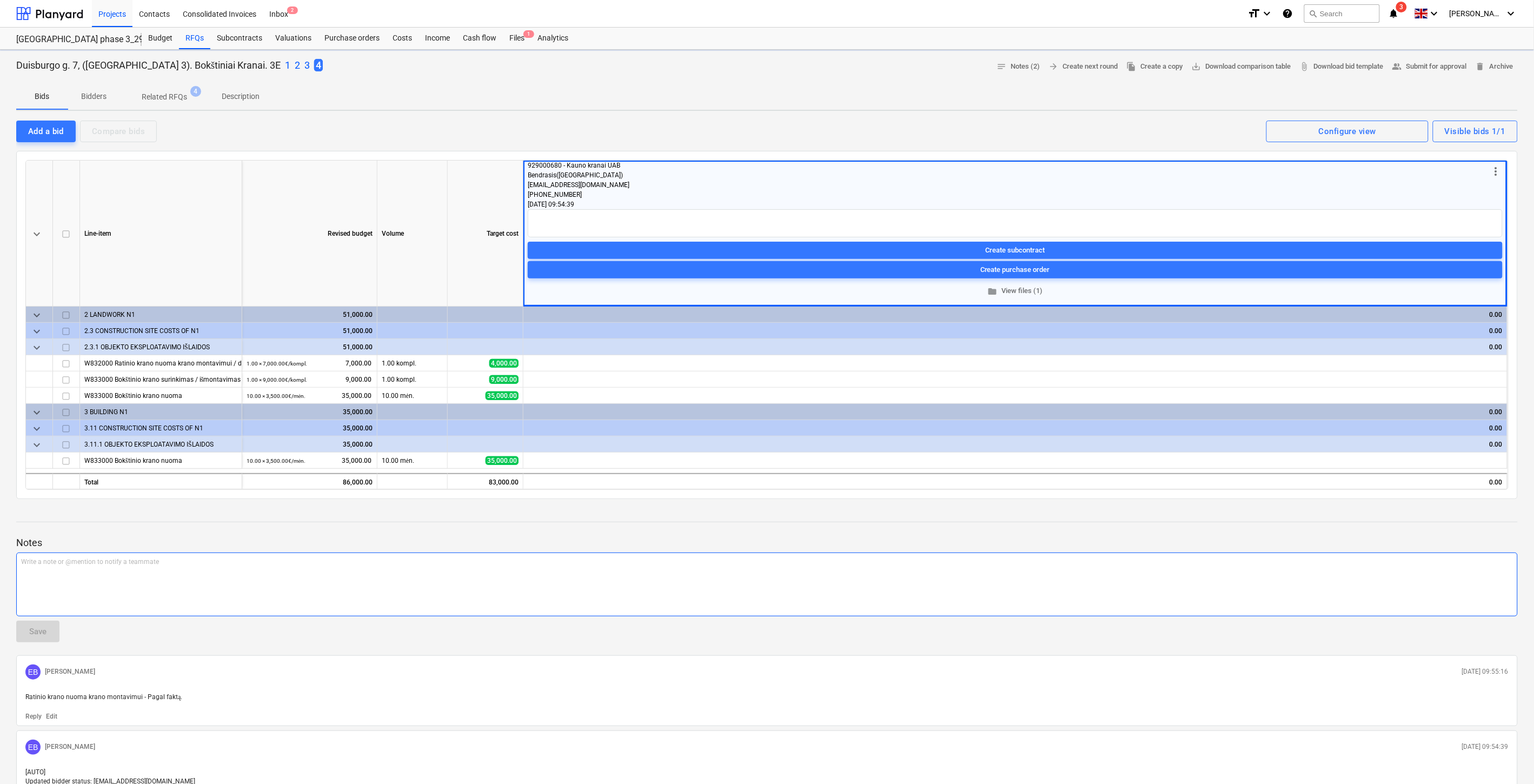
click at [179, 577] on div "Write a note or @mention to notify a teammate [PERSON_NAME]" at bounding box center [767, 584] width 1502 height 64
drag, startPoint x: 160, startPoint y: 562, endPoint x: 119, endPoint y: 564, distance: 41.0
click at [119, 564] on span "Prie UAB "Kauno kranai", bei UAB "Vilniaus kranai", bokštinio krano surinkimas …" at bounding box center [304, 562] width 567 height 8
click at [612, 562] on p "Prie UAB "Kauno kranai", bei UAB "Baltic Cranes Logistics", bokštinio krano sur…" at bounding box center [767, 562] width 1492 height 9
click at [52, 626] on button "Save" at bounding box center [38, 632] width 43 height 22
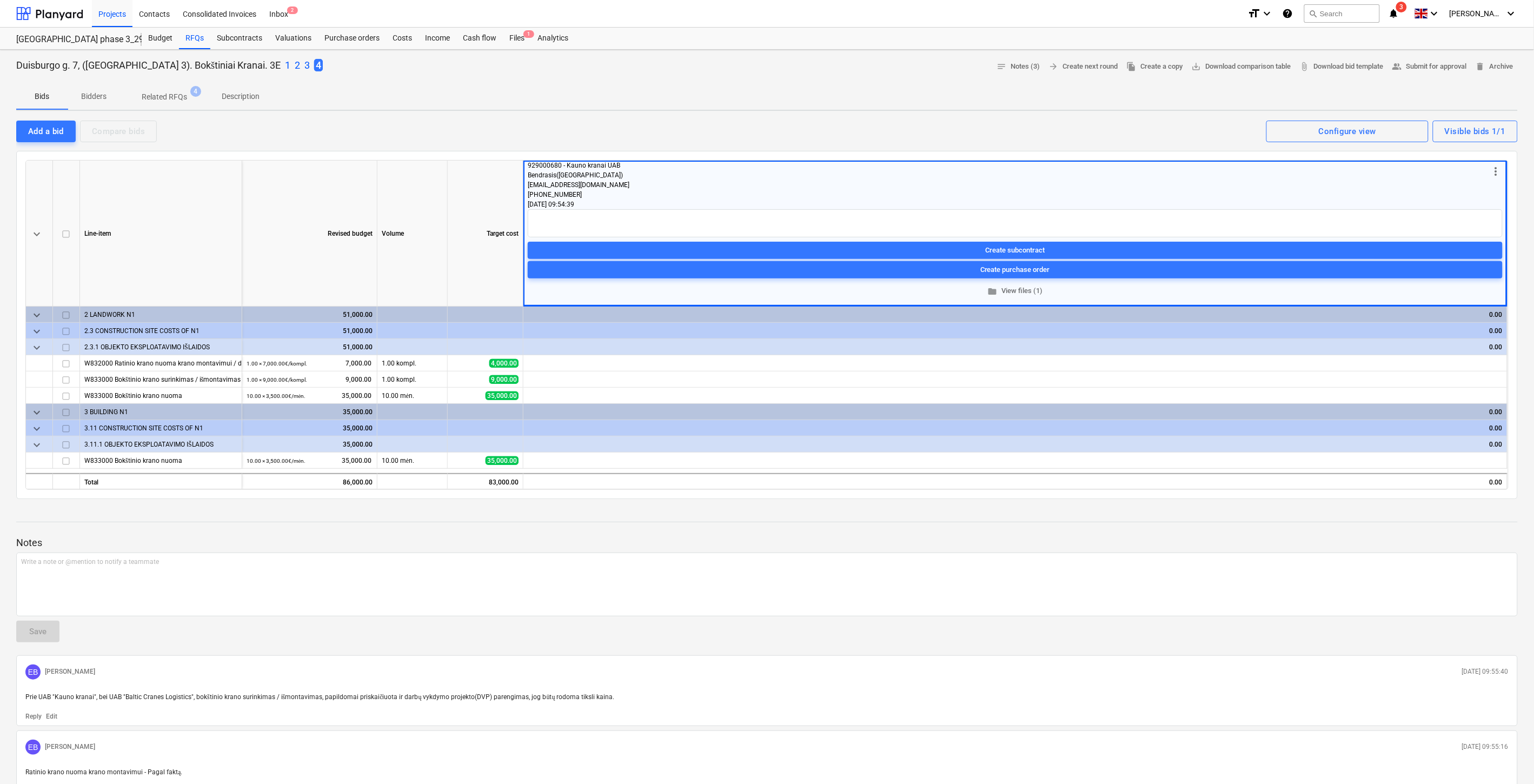
click at [294, 66] on p "2" at bounding box center [297, 65] width 5 height 13
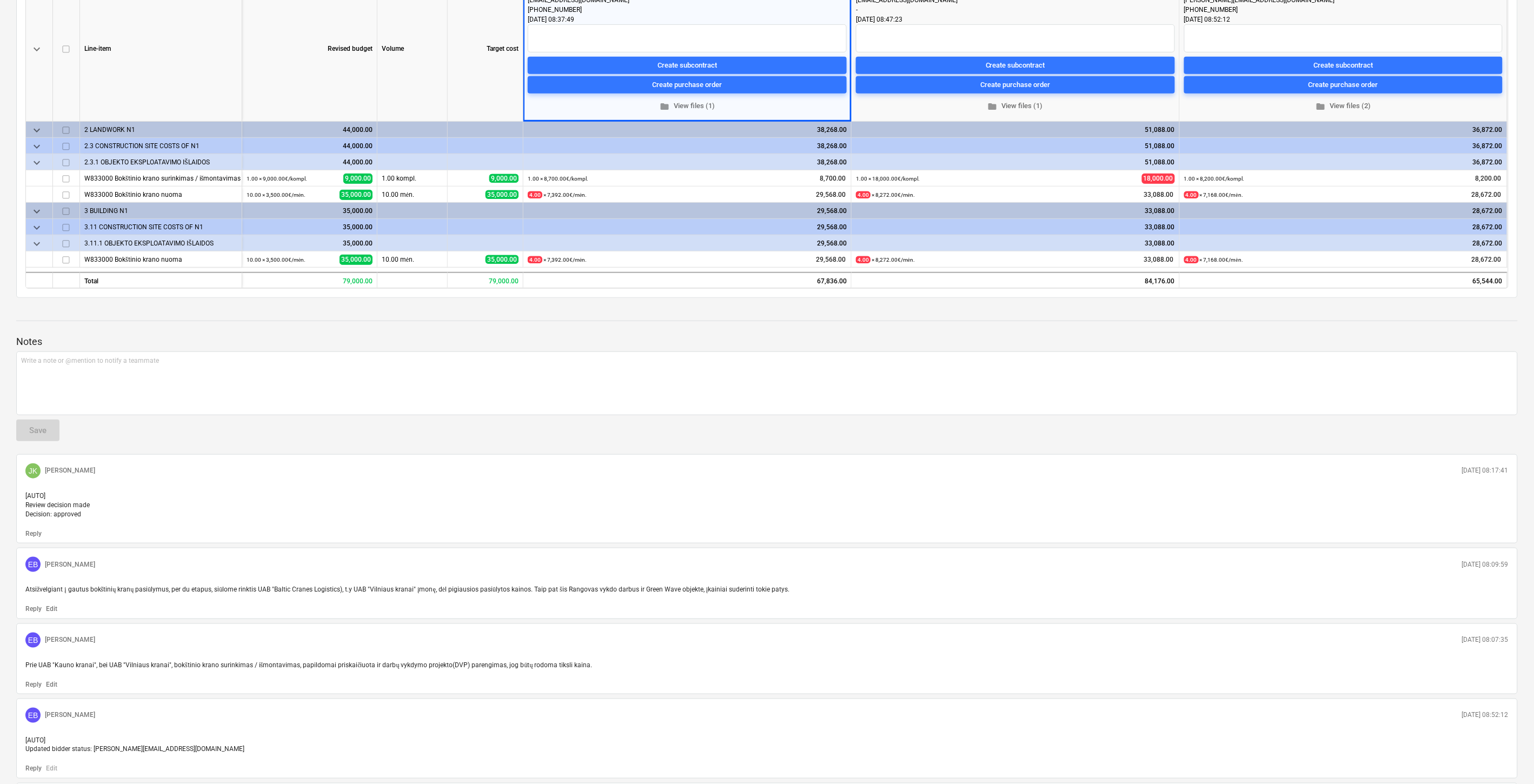
scroll to position [240, 0]
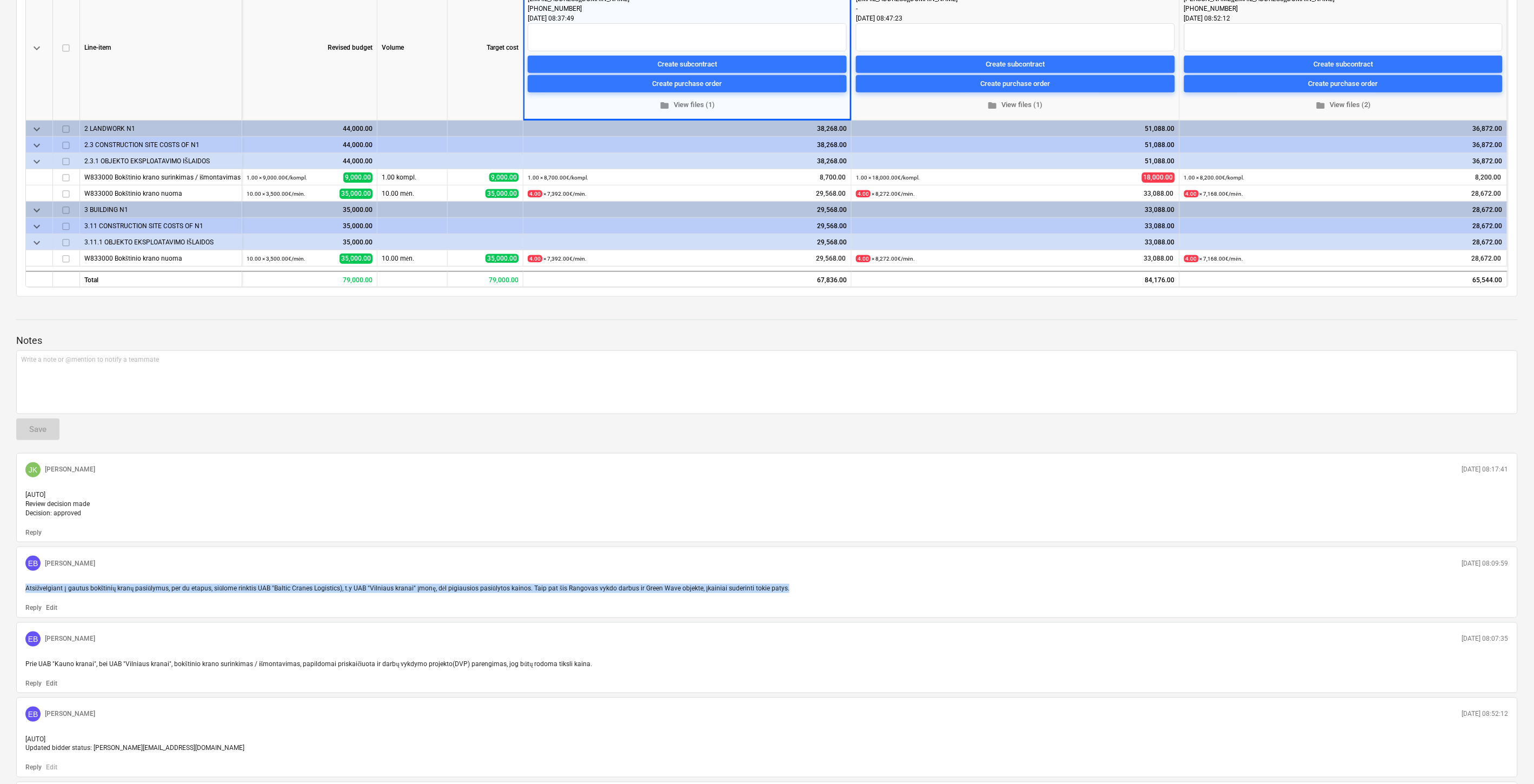
drag, startPoint x: 795, startPoint y: 598, endPoint x: 23, endPoint y: 600, distance: 772.0
click at [22, 597] on div "Atsižvelgiant į gautus bokštinių kranų pasiūlymus, per du etapus, siūlome rinkt…" at bounding box center [767, 589] width 1492 height 18
copy span "Atsižvelgiant į gautus bokštinių kranų pasiūlymus, per du etapus, siūlome rinkt…"
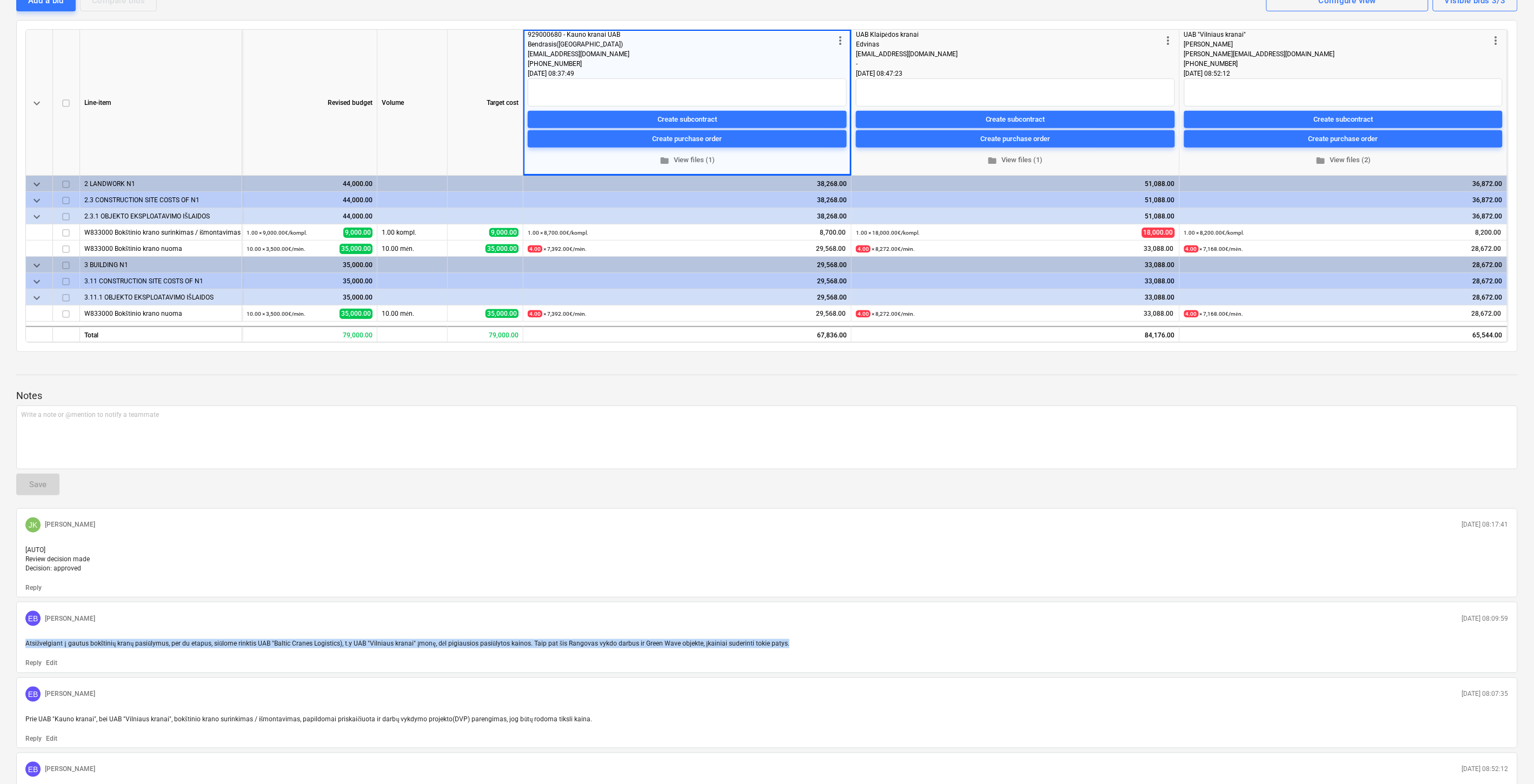
scroll to position [0, 0]
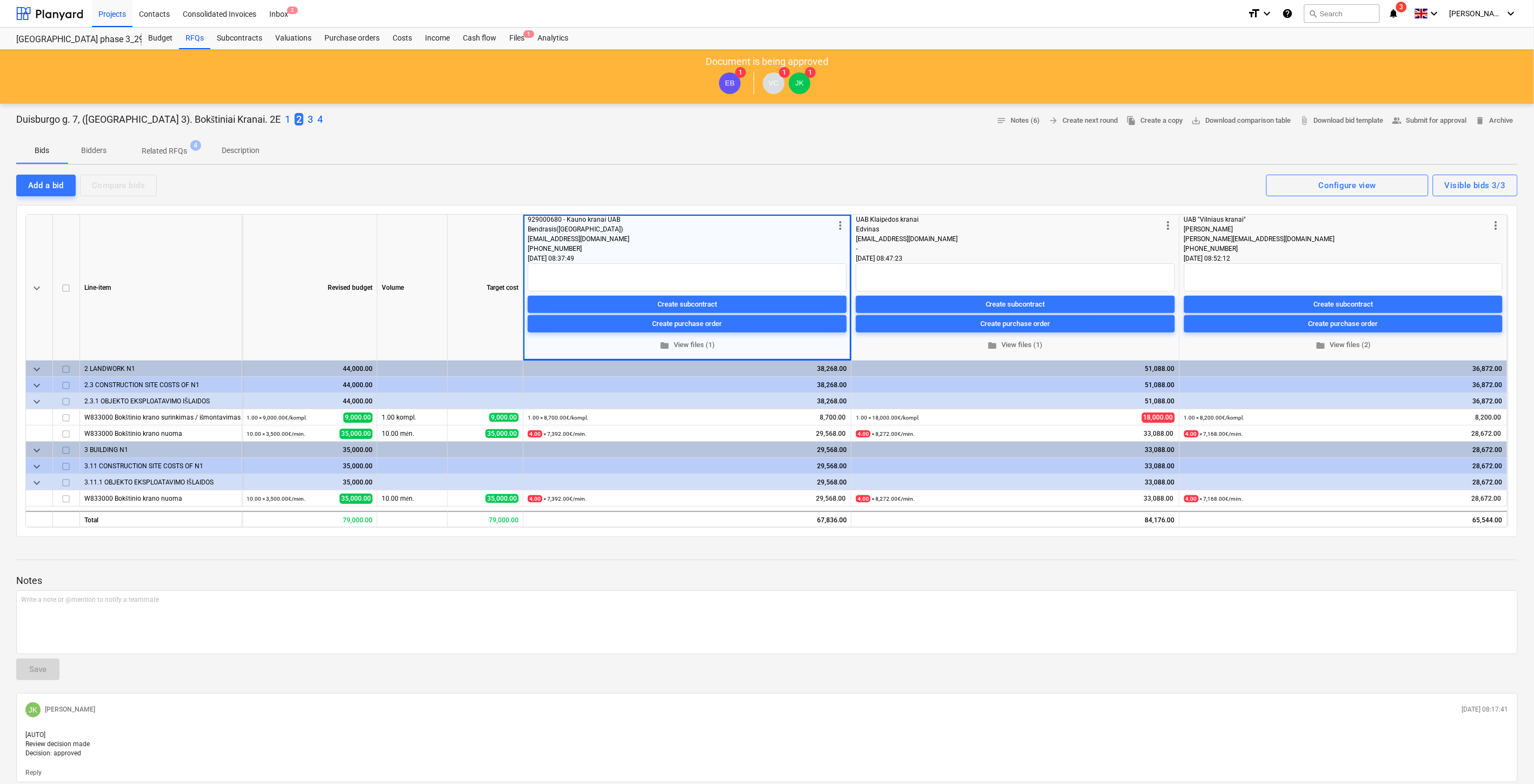
click at [317, 118] on p "4" at bounding box center [320, 119] width 5 height 13
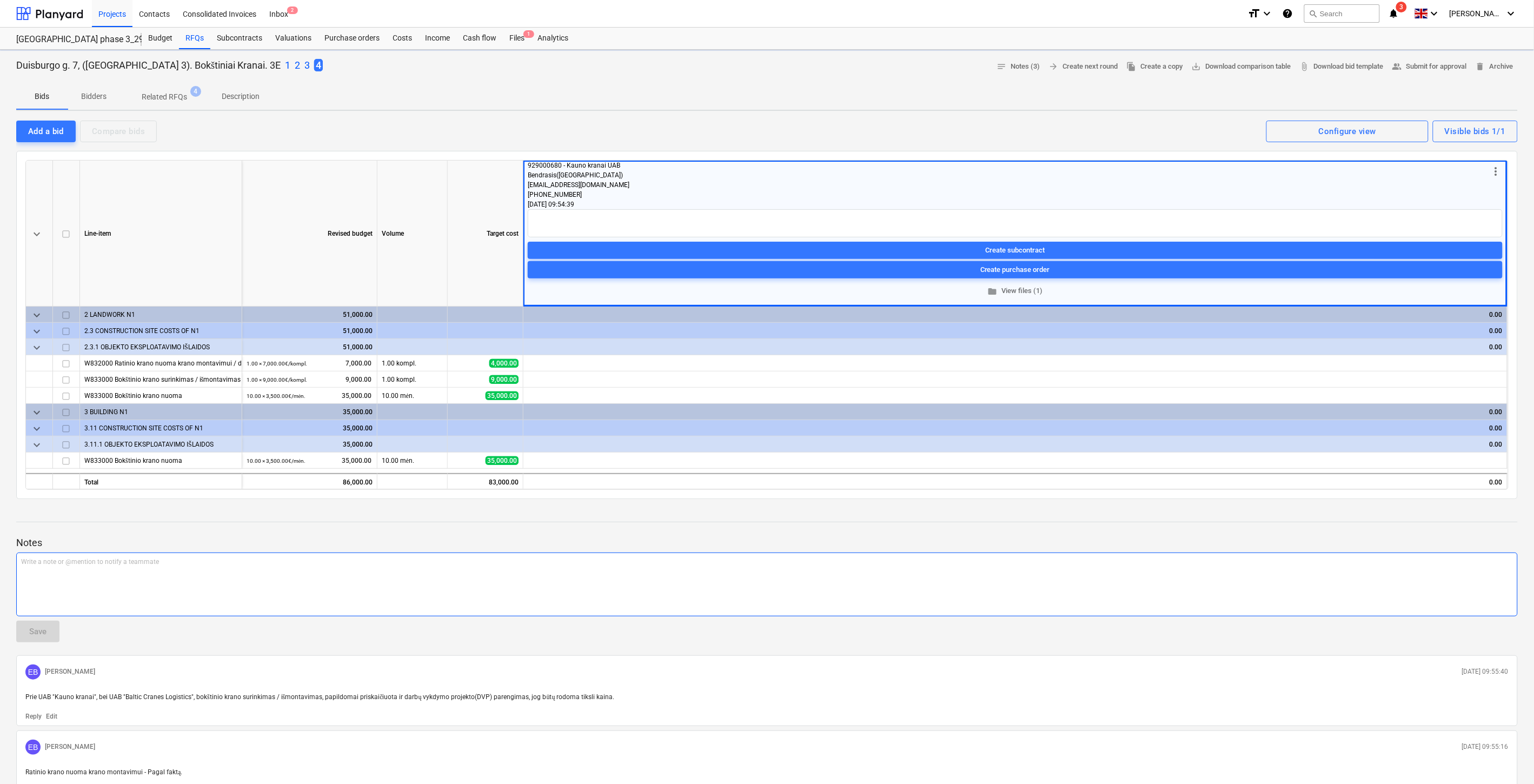
click at [216, 589] on div "Write a note or @mention to notify a teammate [PERSON_NAME]" at bounding box center [767, 584] width 1502 height 64
click at [336, 562] on span "Atsižvelgiant į gautus bokštinių kranų pasiūlymus, per du etapus, siūlome rinkt…" at bounding box center [403, 562] width 764 height 8
drag, startPoint x: 426, startPoint y: 562, endPoint x: 336, endPoint y: 564, distance: 90.0
click at [336, 564] on span "Atsižvelgiant į gautus bokštinių kranų pasiūlymus, per du etapus, siūlome rinkt…" at bounding box center [402, 562] width 762 height 8
click at [29, 623] on button "Save" at bounding box center [38, 632] width 43 height 22
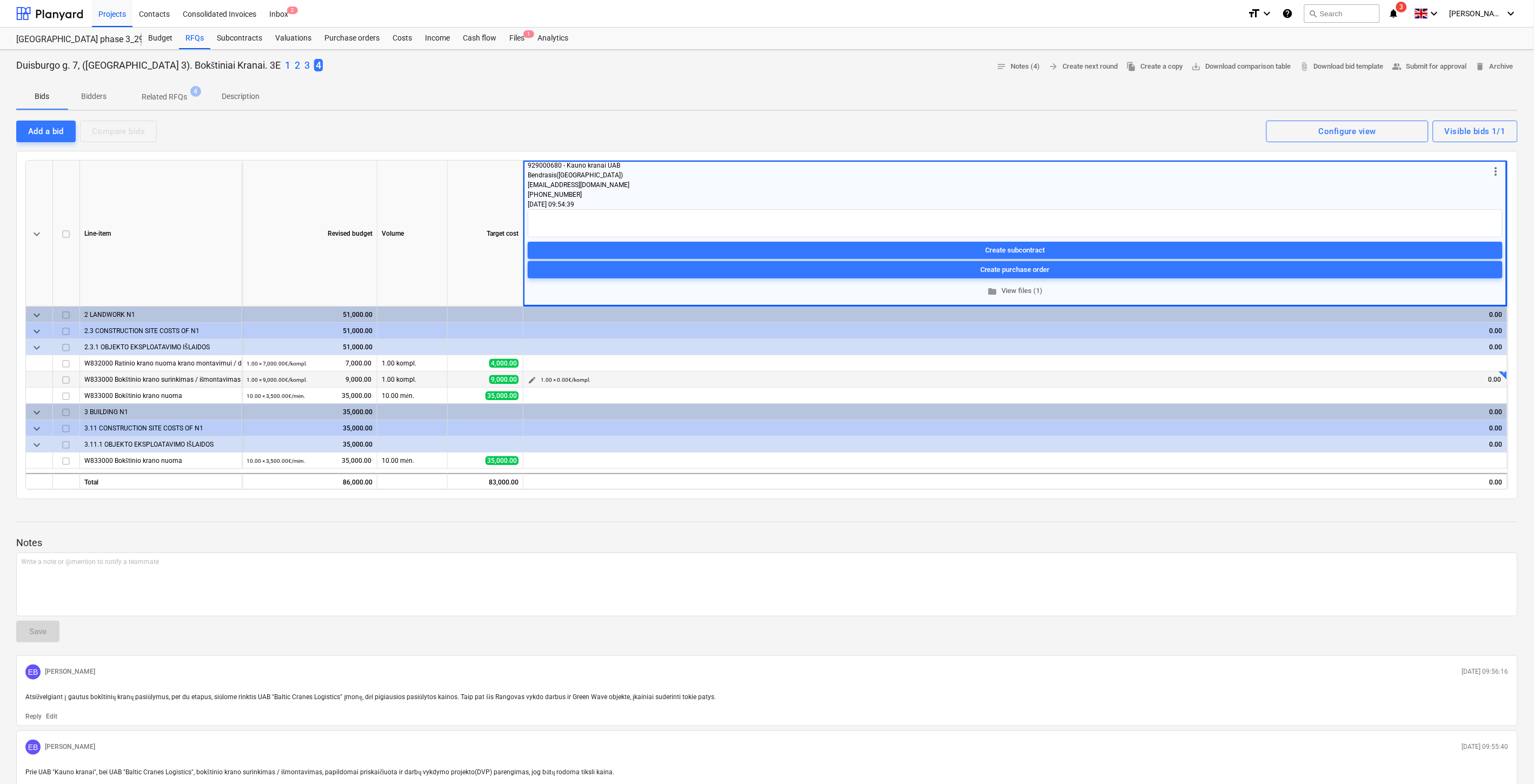
click at [528, 378] on span "edit" at bounding box center [532, 380] width 9 height 9
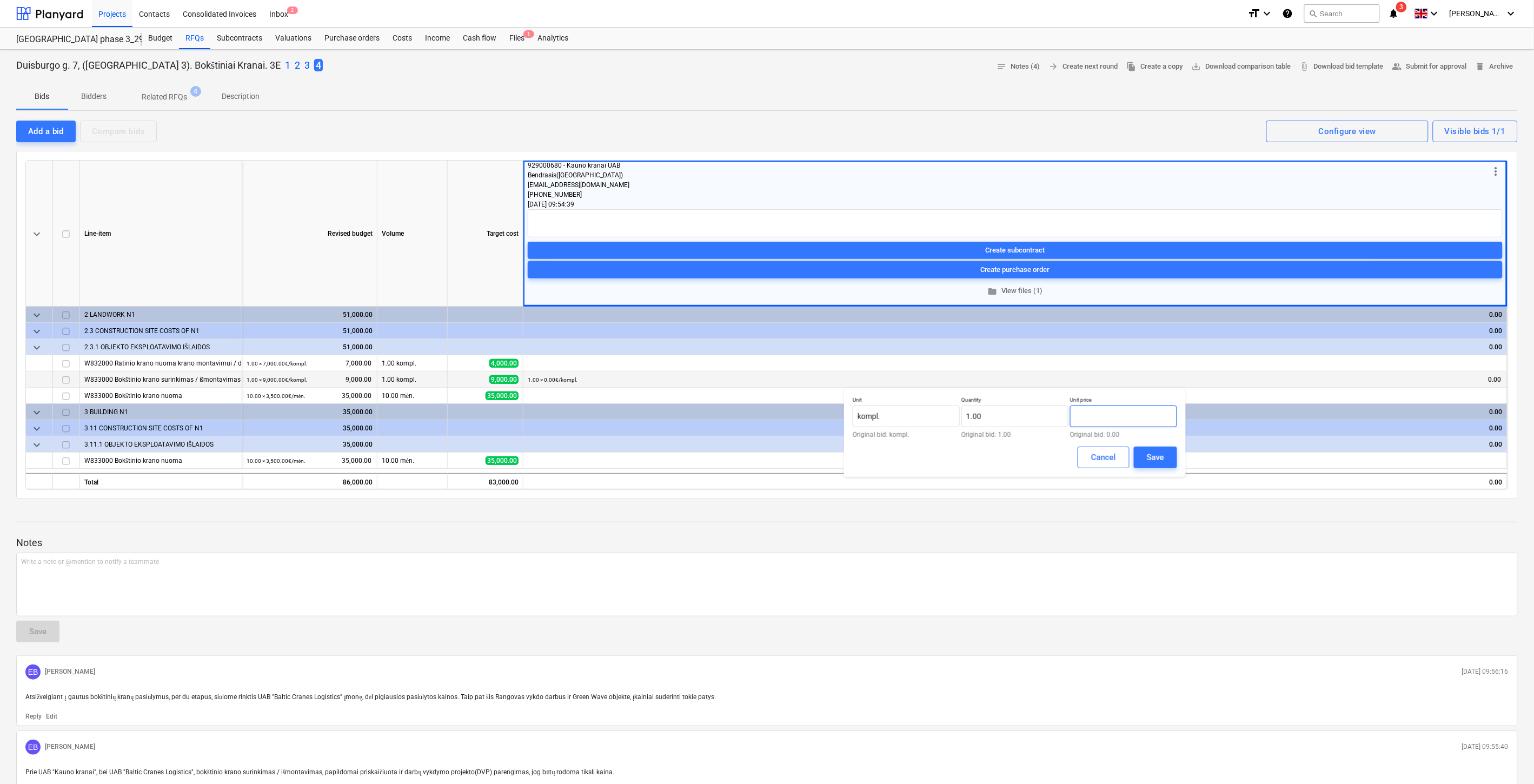
click at [1113, 413] on input "text" at bounding box center [1123, 416] width 107 height 22
type input "ū"
type input "8,700.00"
click at [1154, 450] on div "Save" at bounding box center [1156, 457] width 18 height 14
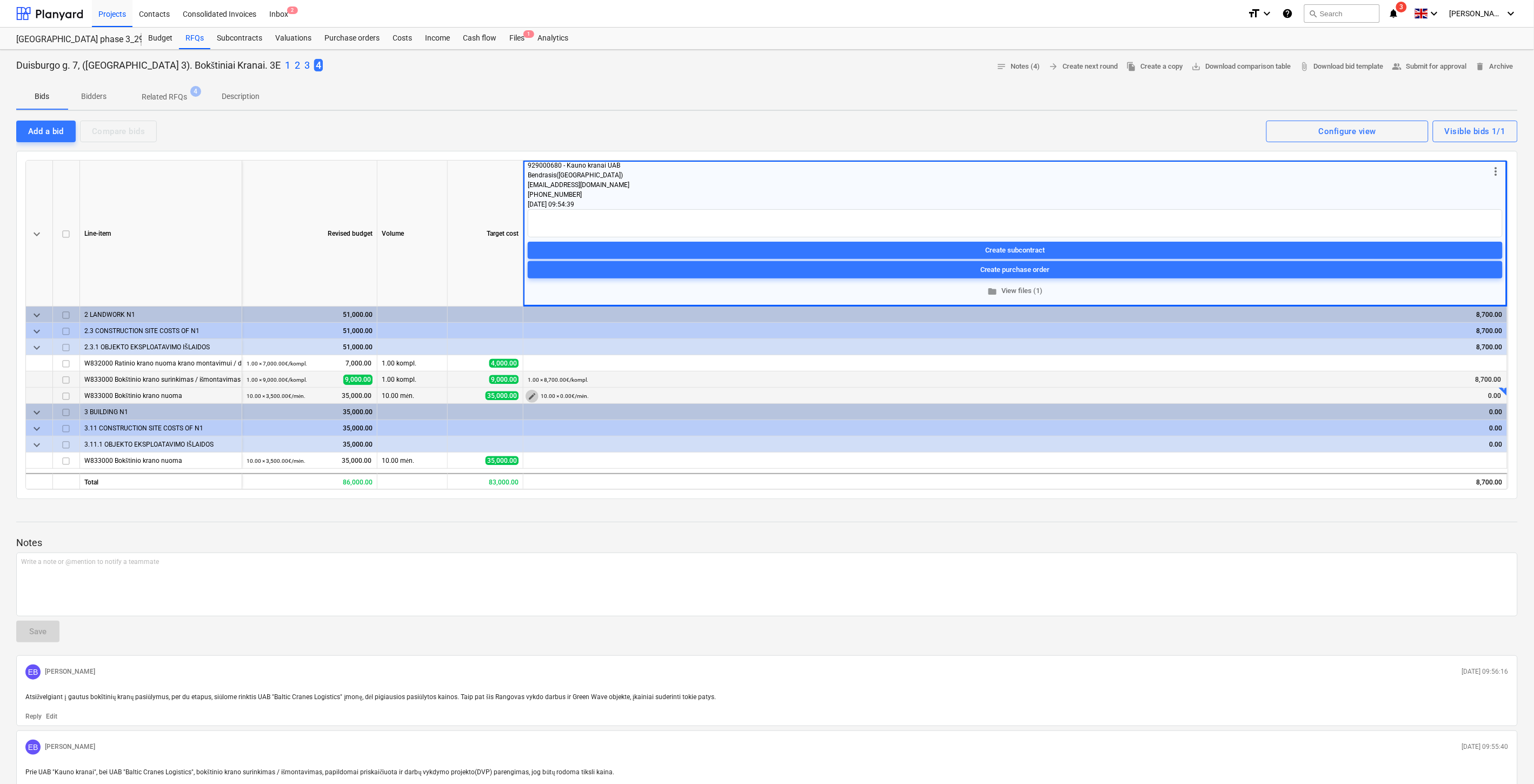
click at [534, 396] on span "edit" at bounding box center [532, 396] width 9 height 9
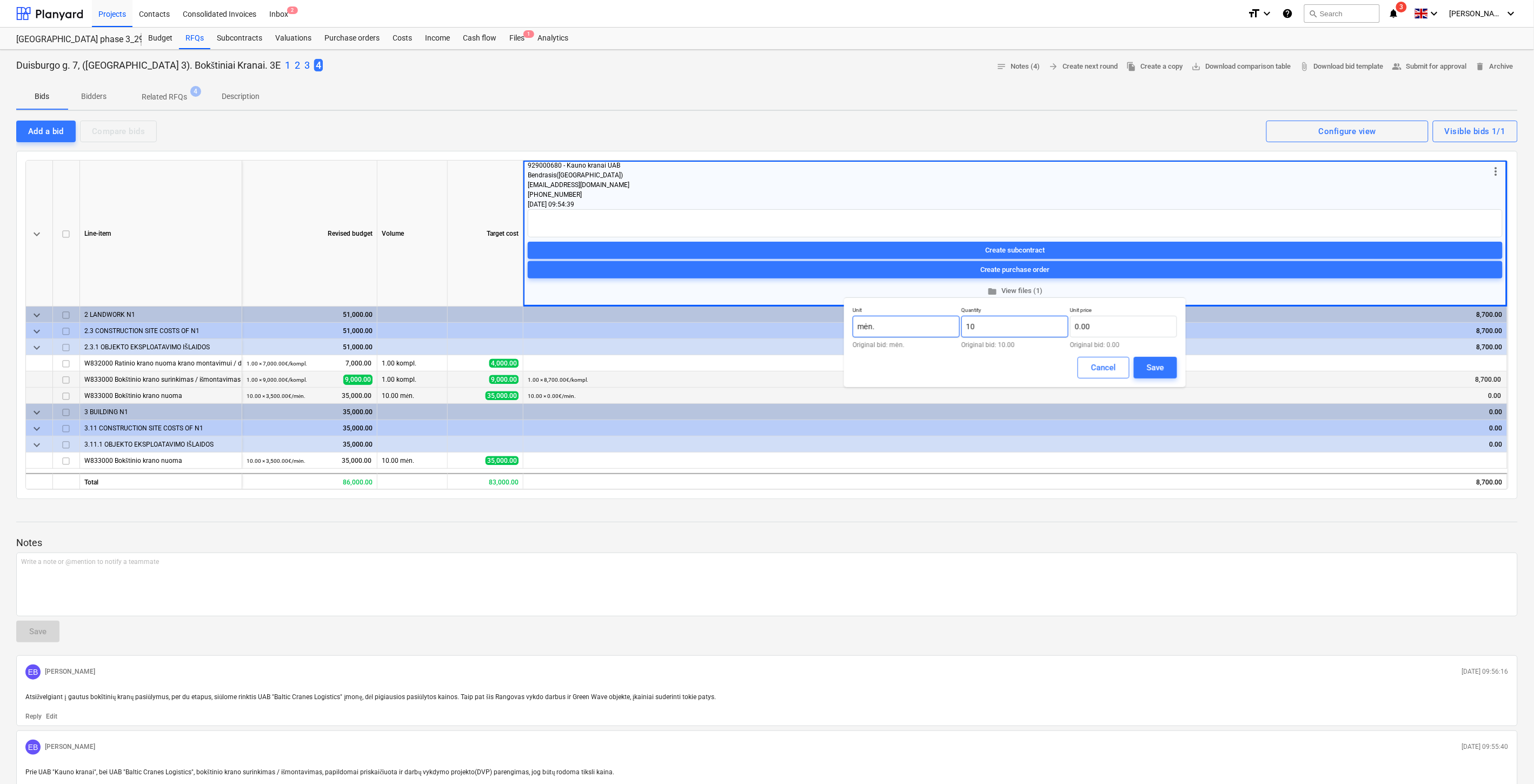
drag, startPoint x: 1009, startPoint y: 328, endPoint x: 952, endPoint y: 329, distance: 57.0
click at [952, 329] on div "Unit mėn. Original bid: mėn. Quantity 10 Original bid: 10.00 Unit price 0.00 Or…" at bounding box center [1014, 328] width 324 height 42
type input "8.00"
click at [1111, 322] on input "text" at bounding box center [1123, 326] width 107 height 22
type input "7,392.00"
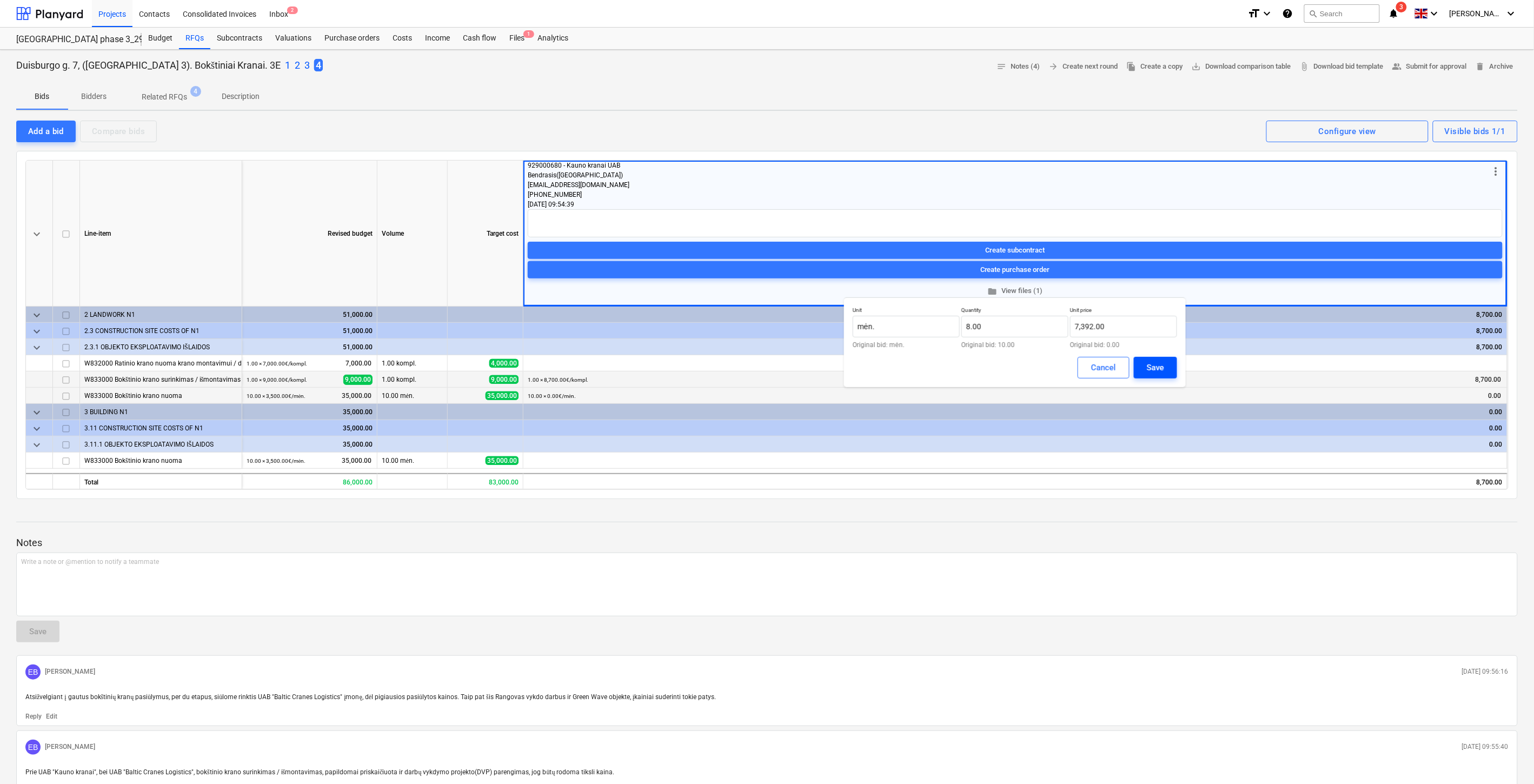
click at [1158, 364] on div "Save" at bounding box center [1156, 368] width 18 height 14
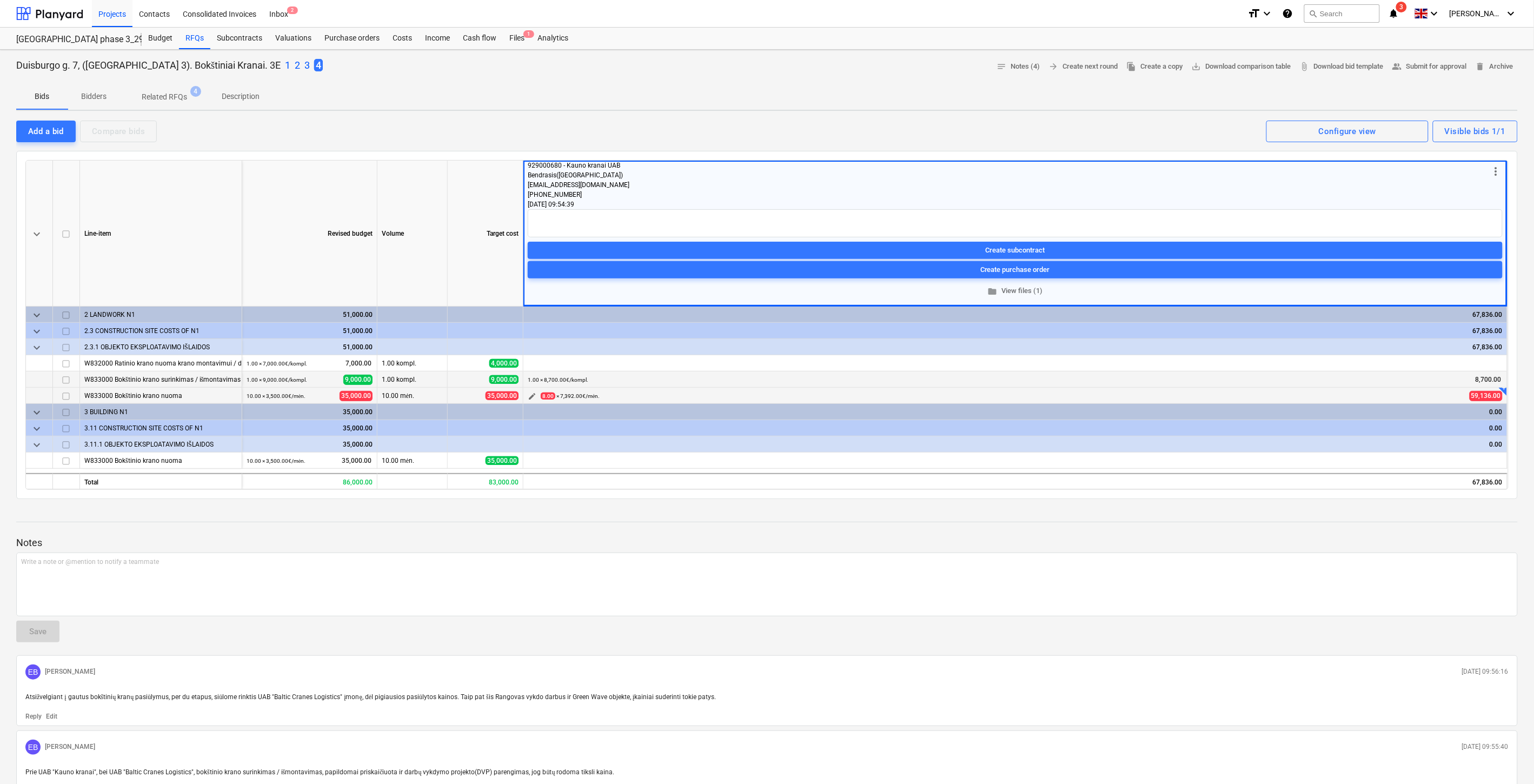
click at [530, 398] on span "edit" at bounding box center [532, 396] width 9 height 9
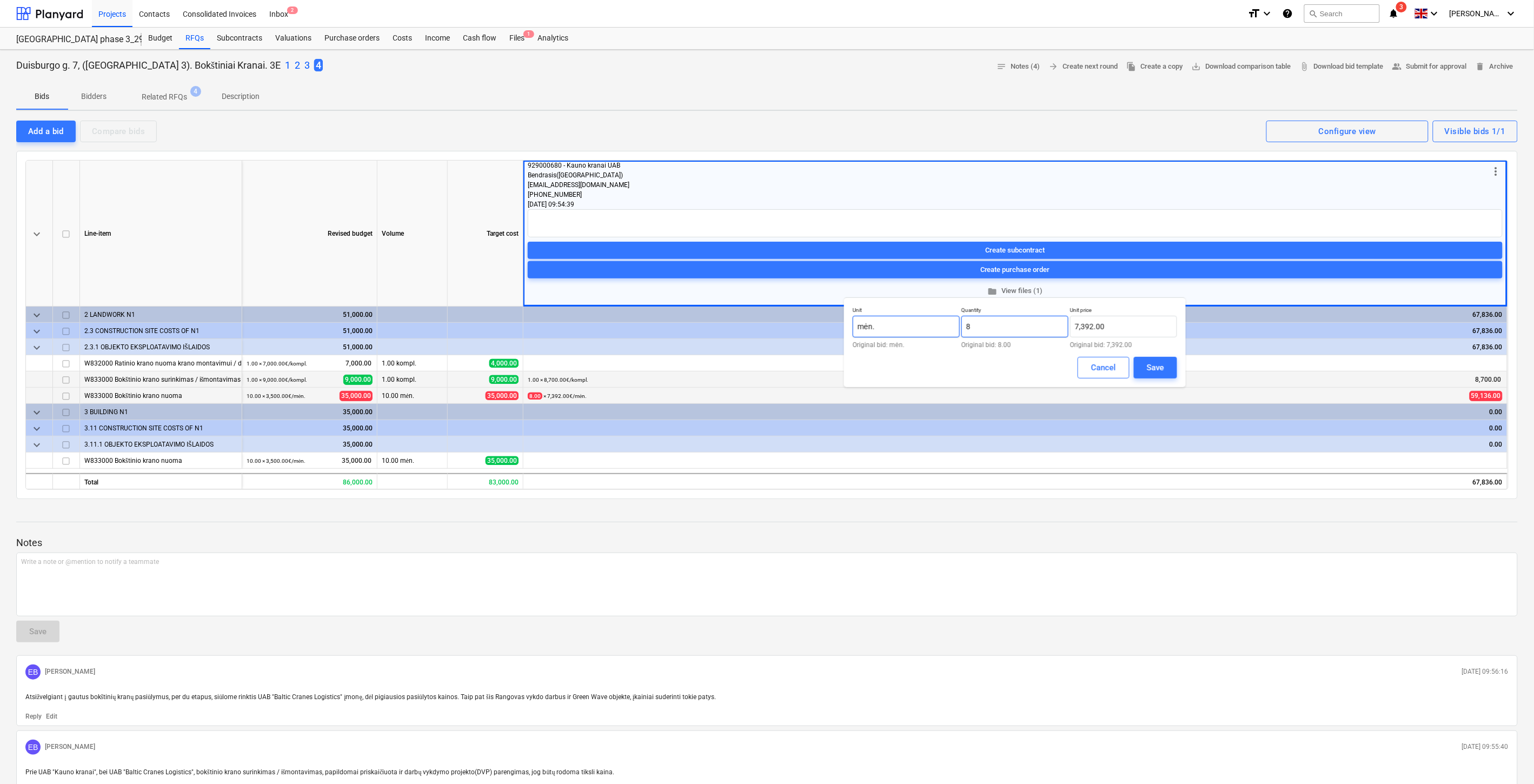
drag, startPoint x: 990, startPoint y: 326, endPoint x: 954, endPoint y: 326, distance: 36.0
click at [954, 326] on div "Unit mėn. Original bid: mėn. Quantity 8 Original bid: 8.00 Unit price 7,392.00 …" at bounding box center [1014, 328] width 324 height 42
type input "4.00"
drag, startPoint x: 996, startPoint y: 357, endPoint x: 1143, endPoint y: 366, distance: 147.3
click at [998, 357] on div "Cancel Save" at bounding box center [1014, 367] width 324 height 22
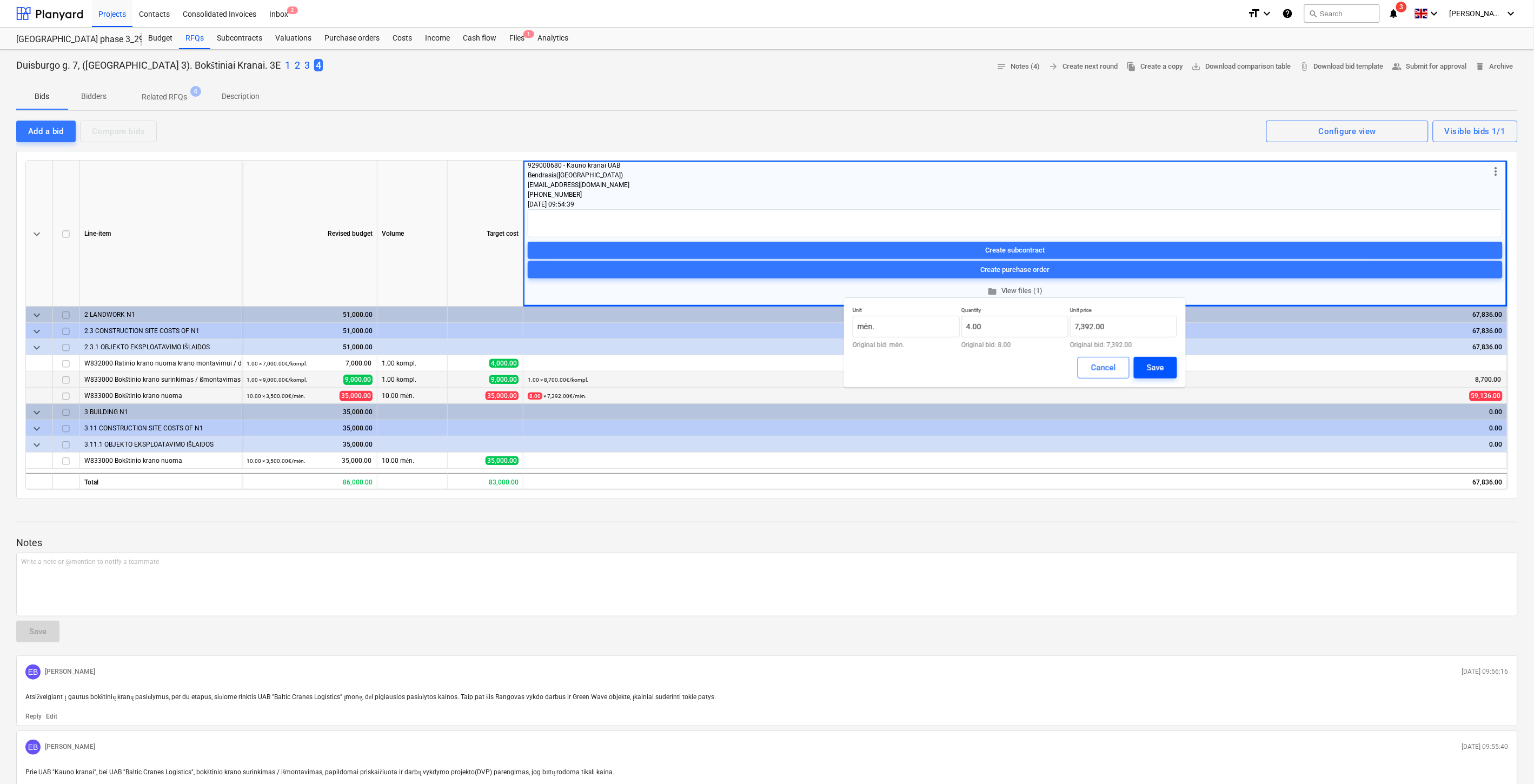
click at [1149, 366] on div "Save" at bounding box center [1156, 368] width 18 height 14
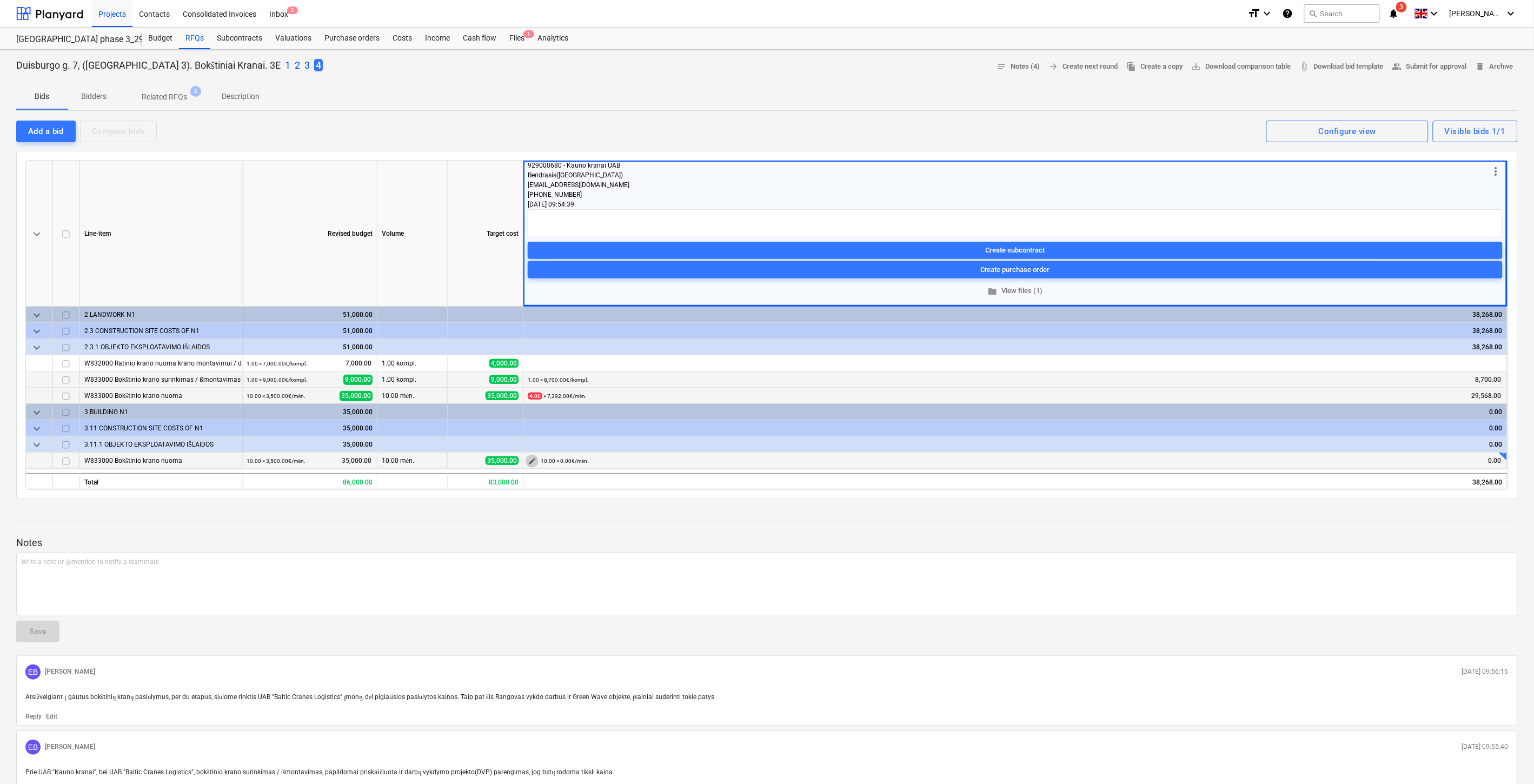
click at [530, 460] on span "edit" at bounding box center [532, 462] width 9 height 9
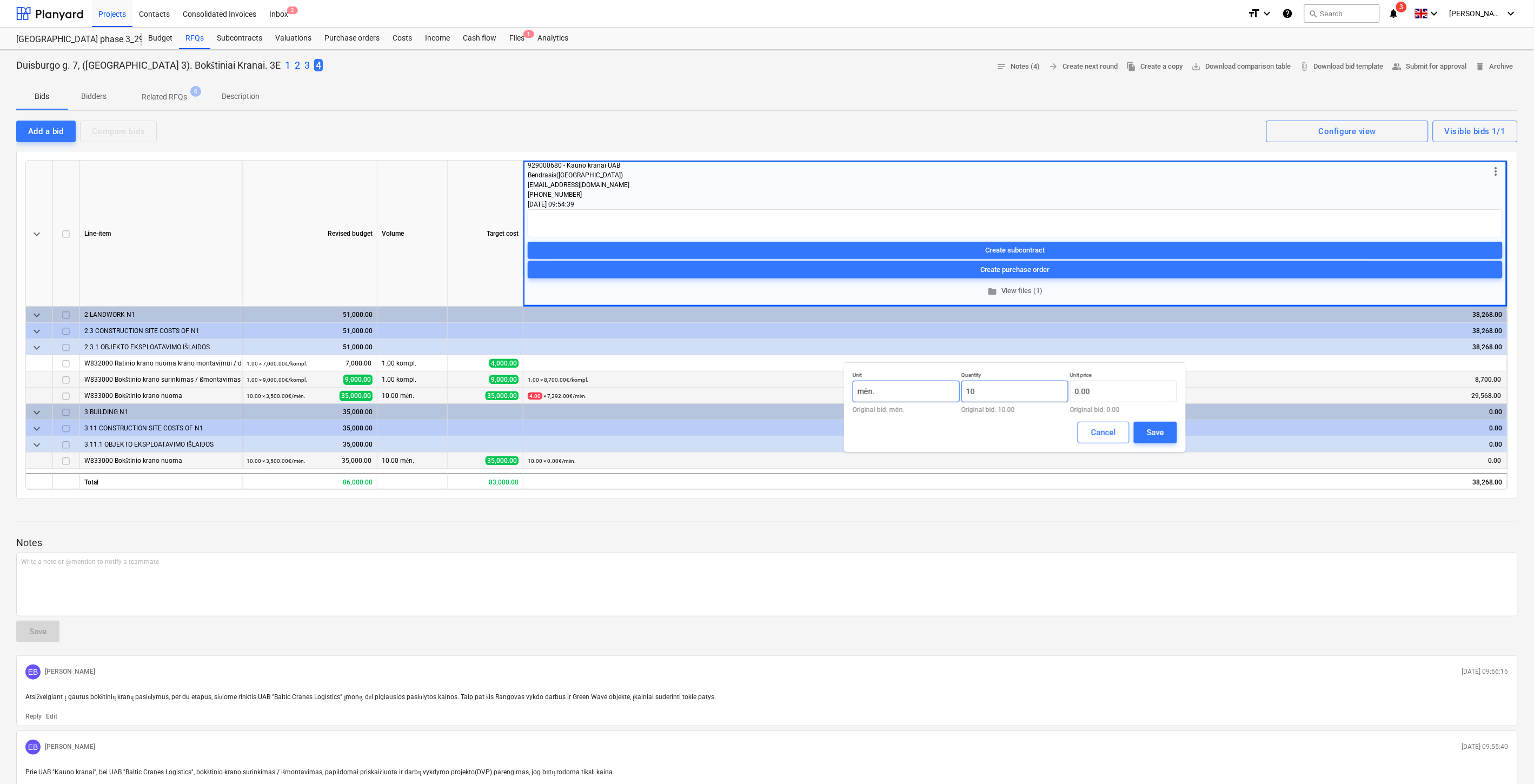
drag, startPoint x: 966, startPoint y: 393, endPoint x: 956, endPoint y: 395, distance: 10.2
click at [956, 395] on div "Unit mėn. Original bid: mėn. Quantity 10 Original bid: 10.00 Unit price 0.00 Or…" at bounding box center [1014, 392] width 324 height 42
type input "4.00"
drag, startPoint x: 1101, startPoint y: 395, endPoint x: 1058, endPoint y: 393, distance: 43.0
click at [1058, 393] on div "Unit mėn. Original bid: mėn. Quantity 4.00 Original bid: 10.00 Unit price Origi…" at bounding box center [1014, 392] width 324 height 42
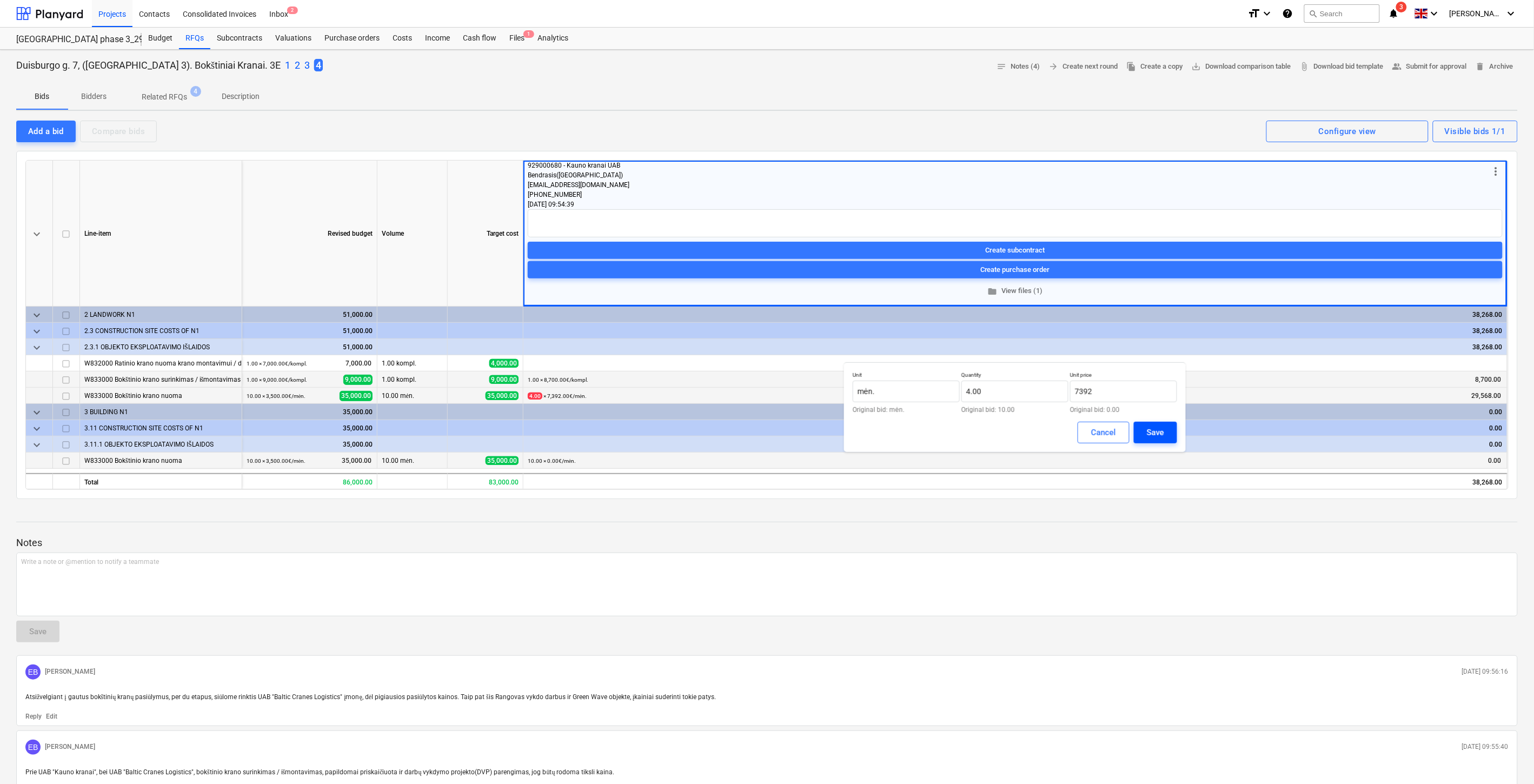
type input "7,392.00"
click at [1148, 428] on div "Save" at bounding box center [1156, 433] width 18 height 14
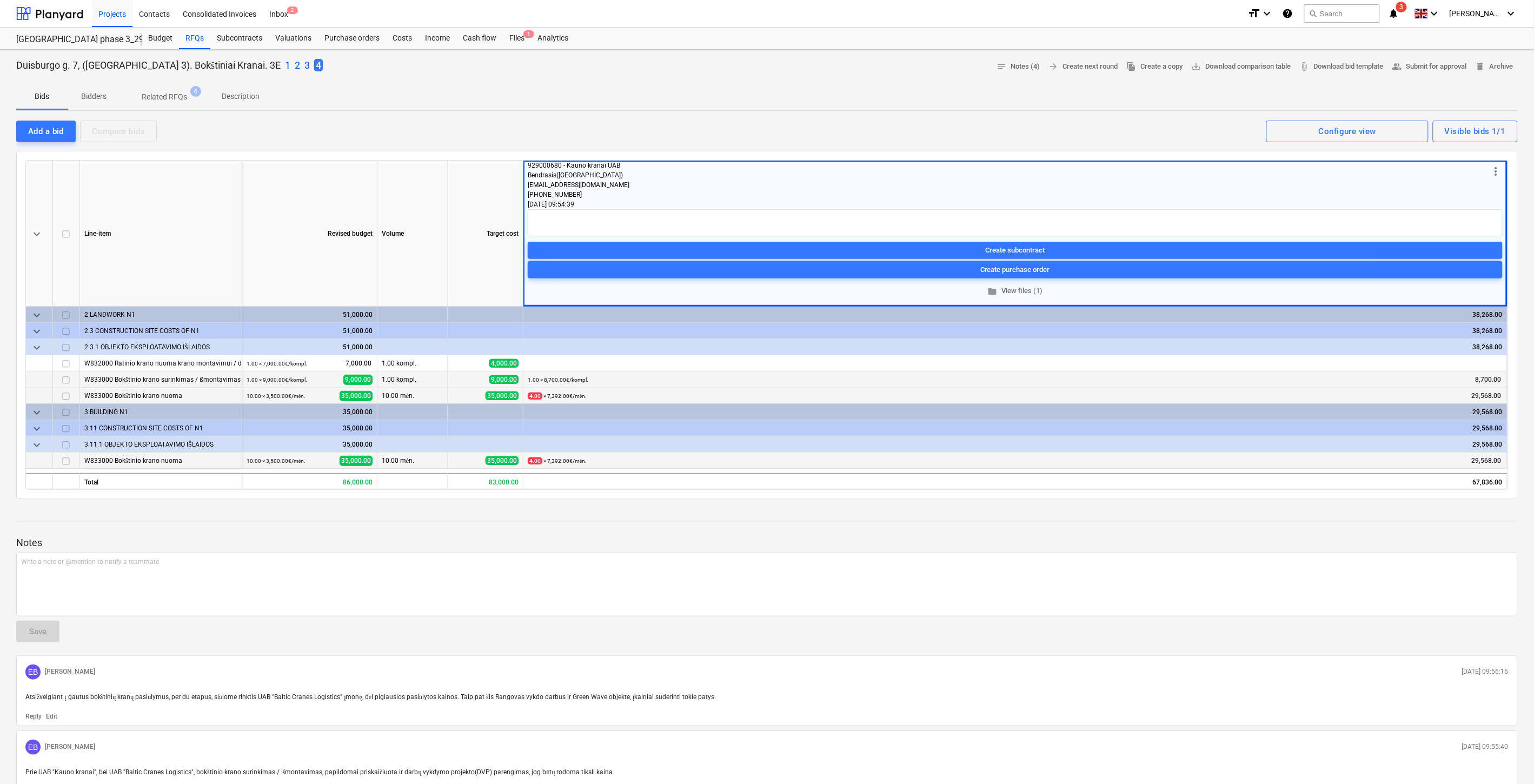
click at [1299, 530] on div at bounding box center [767, 532] width 1502 height 9
click at [1334, 509] on div at bounding box center [767, 512] width 1502 height 9
click at [1362, 498] on div "keyboard_arrow_down Line-item Revised budget Volume Target cost more_vert 92900…" at bounding box center [767, 324] width 1502 height 348
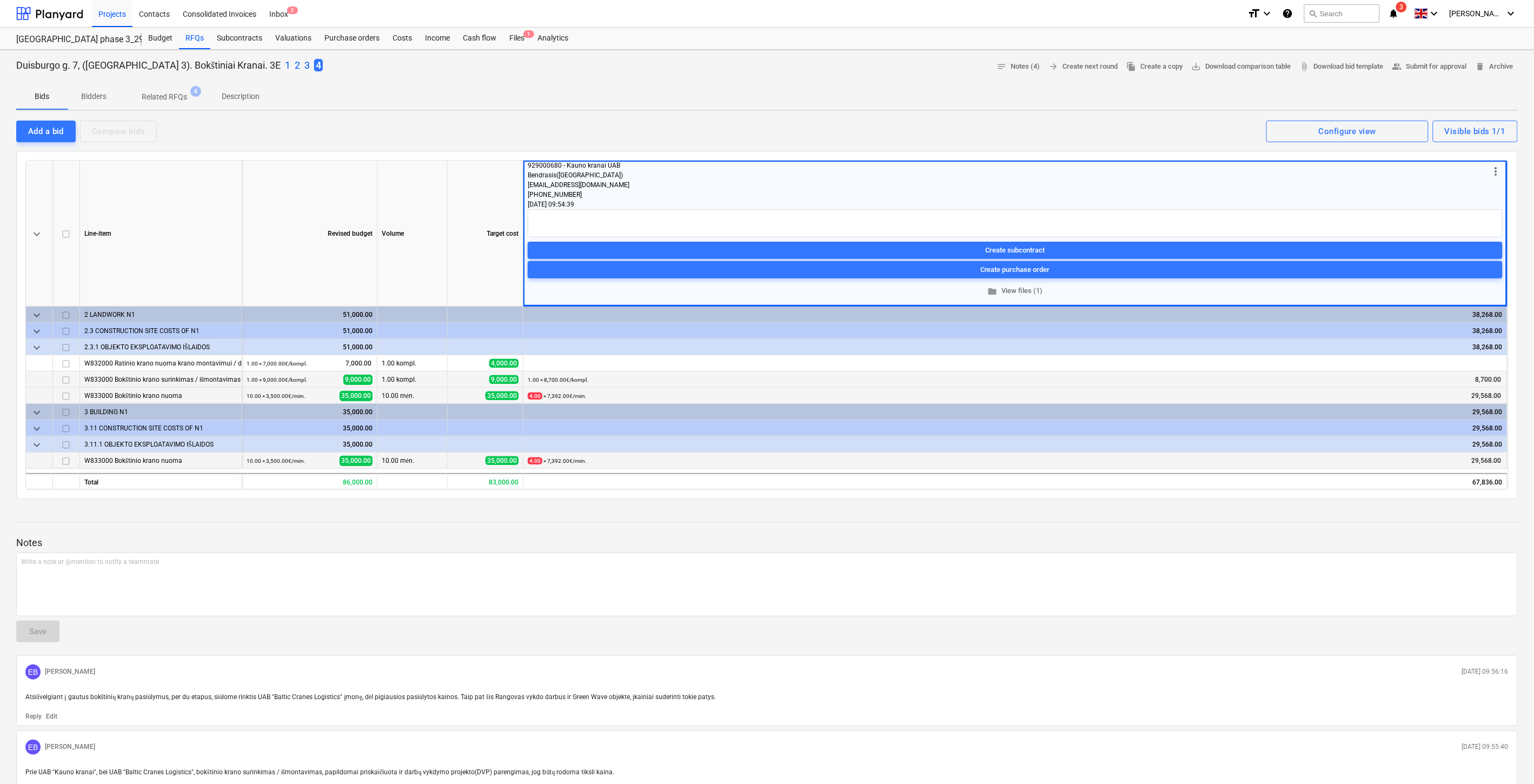
click at [1362, 498] on div "keyboard_arrow_down Line-item Revised budget Volume Target cost more_vert 92900…" at bounding box center [767, 324] width 1502 height 348
click at [294, 66] on p "2" at bounding box center [297, 65] width 5 height 13
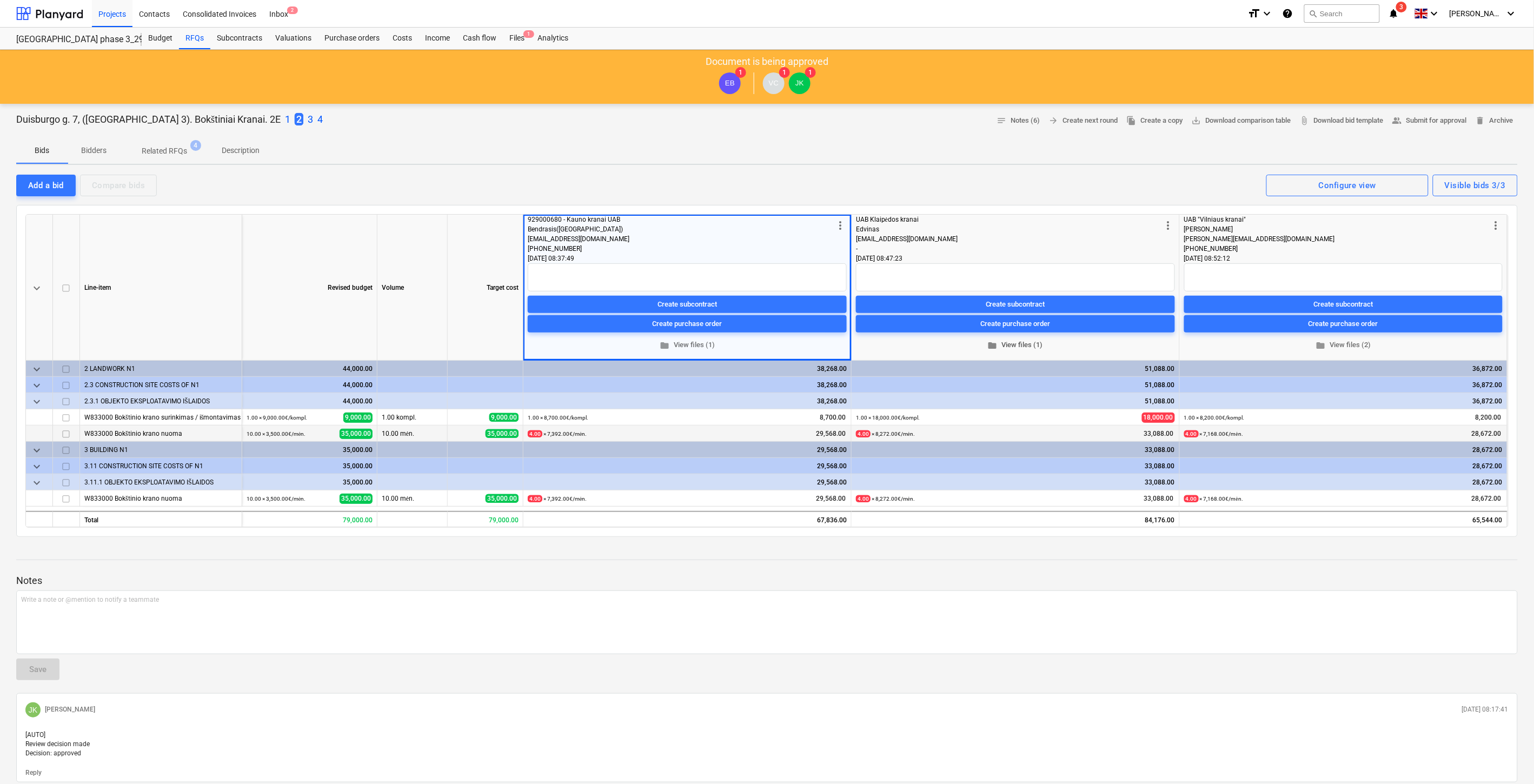
click at [1009, 341] on span "folder View files (1)" at bounding box center [1015, 345] width 310 height 12
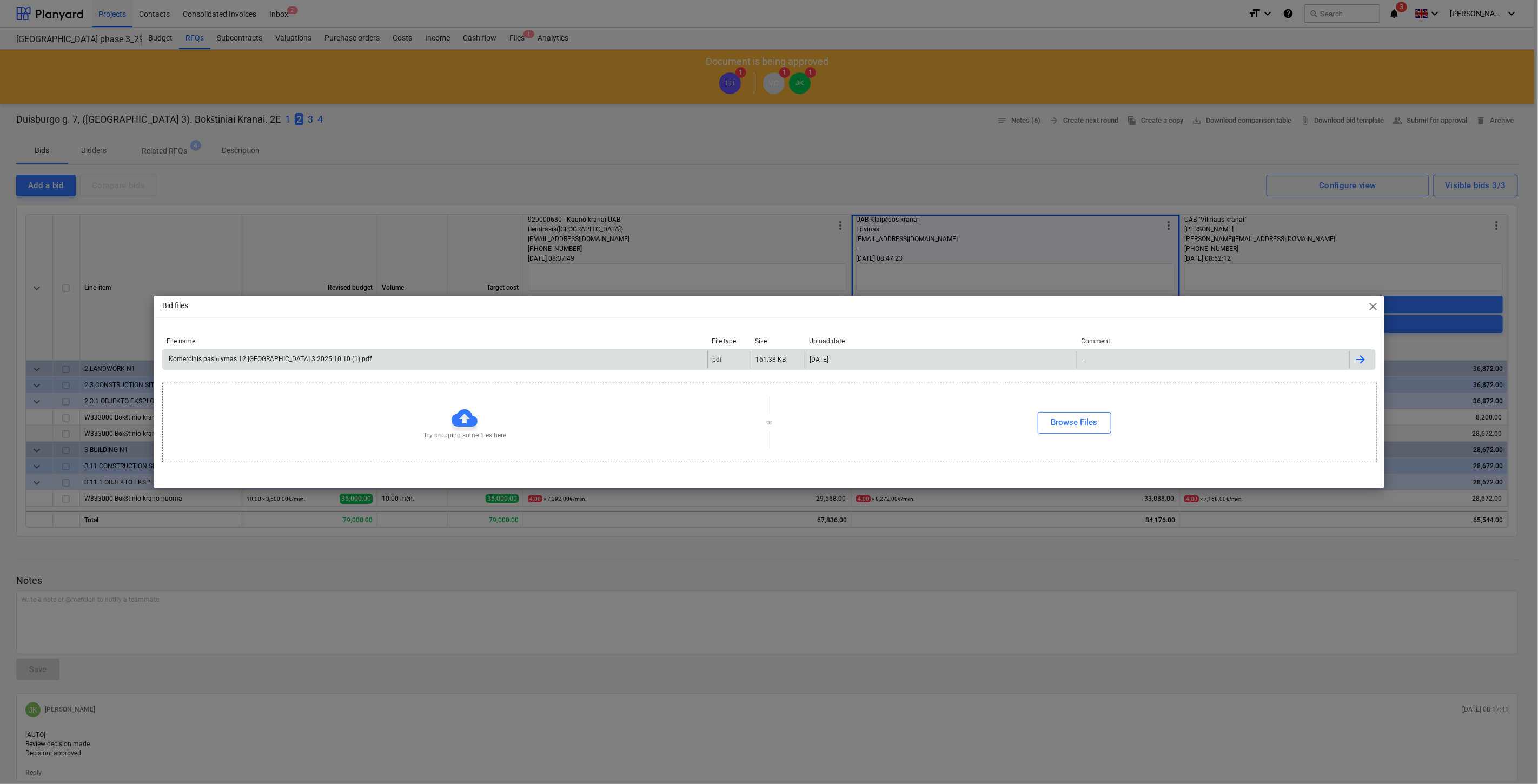
click at [673, 361] on div "Komercinis pasiūlymas 12 [GEOGRAPHIC_DATA] 3 2025 10 10 (1).pdf" at bounding box center [436, 360] width 545 height 18
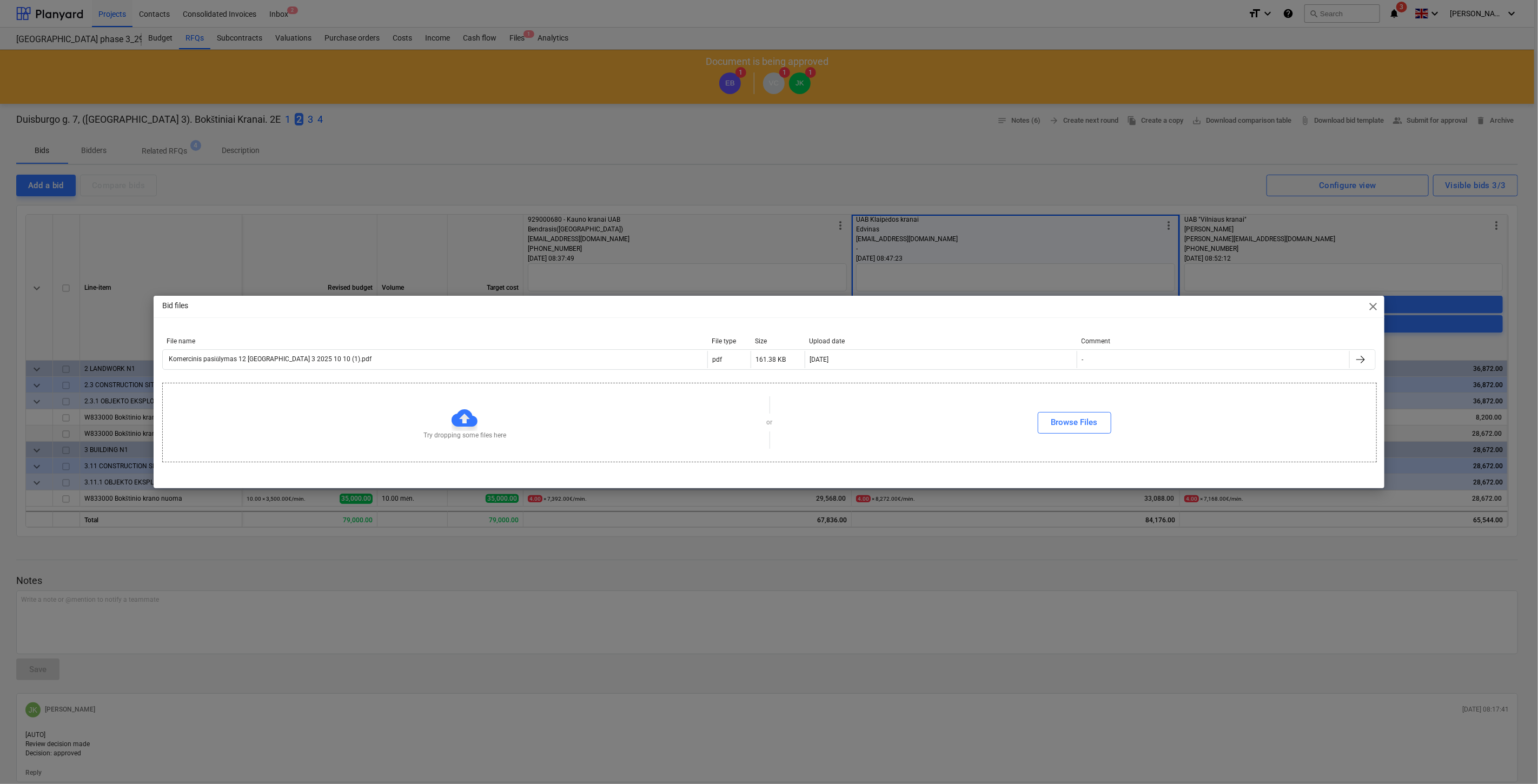
click at [1371, 312] on span "close" at bounding box center [1373, 307] width 13 height 13
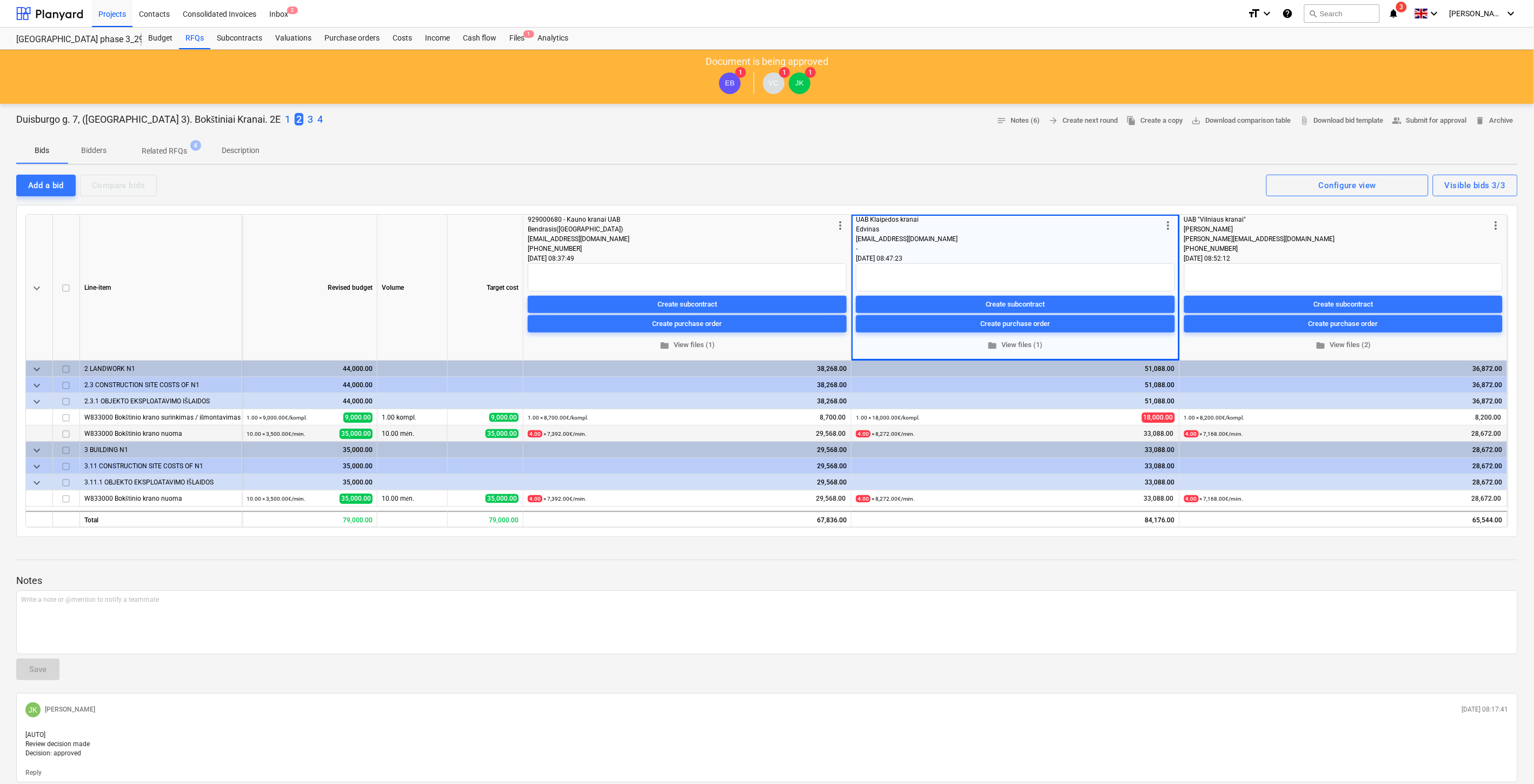
click at [317, 117] on p "4" at bounding box center [320, 119] width 5 height 13
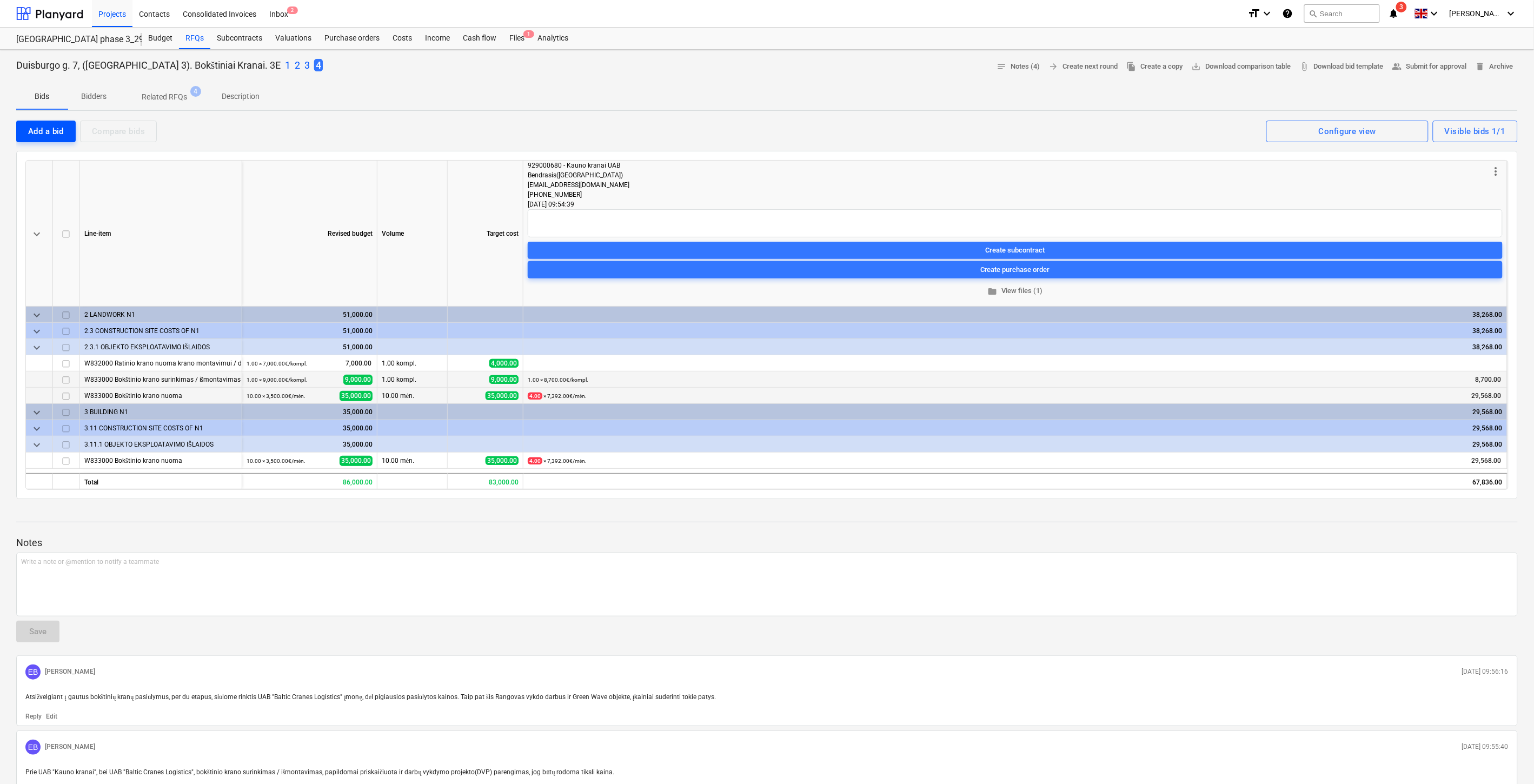
click at [60, 129] on div "Add a bid" at bounding box center [46, 131] width 36 height 14
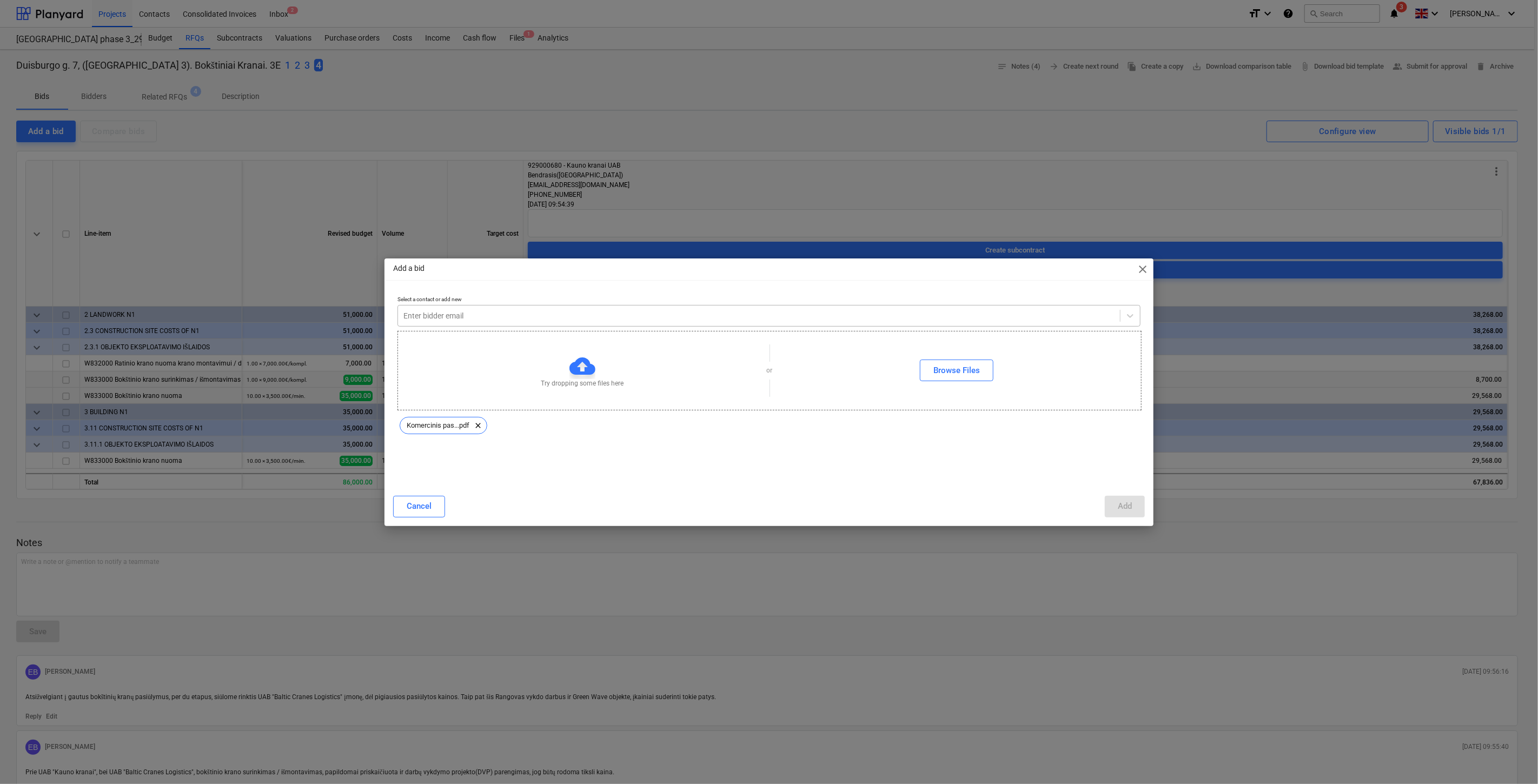
click at [563, 315] on div at bounding box center [759, 315] width 712 height 11
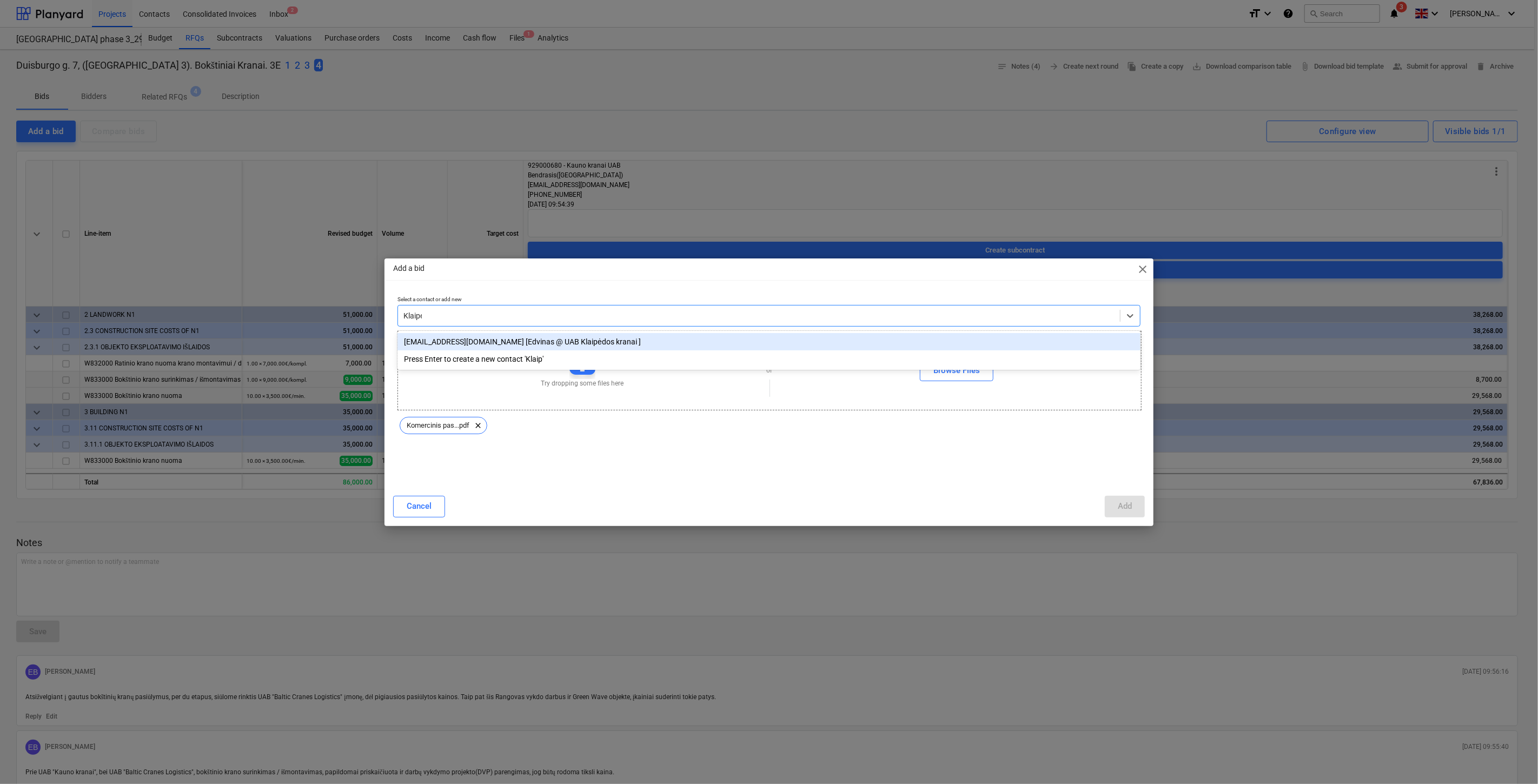
type input "Klaiped"
click at [929, 342] on div "[EMAIL_ADDRESS][DOMAIN_NAME] [Edvinas @ UAB Klaipėdos kranai ]" at bounding box center [769, 342] width 743 height 18
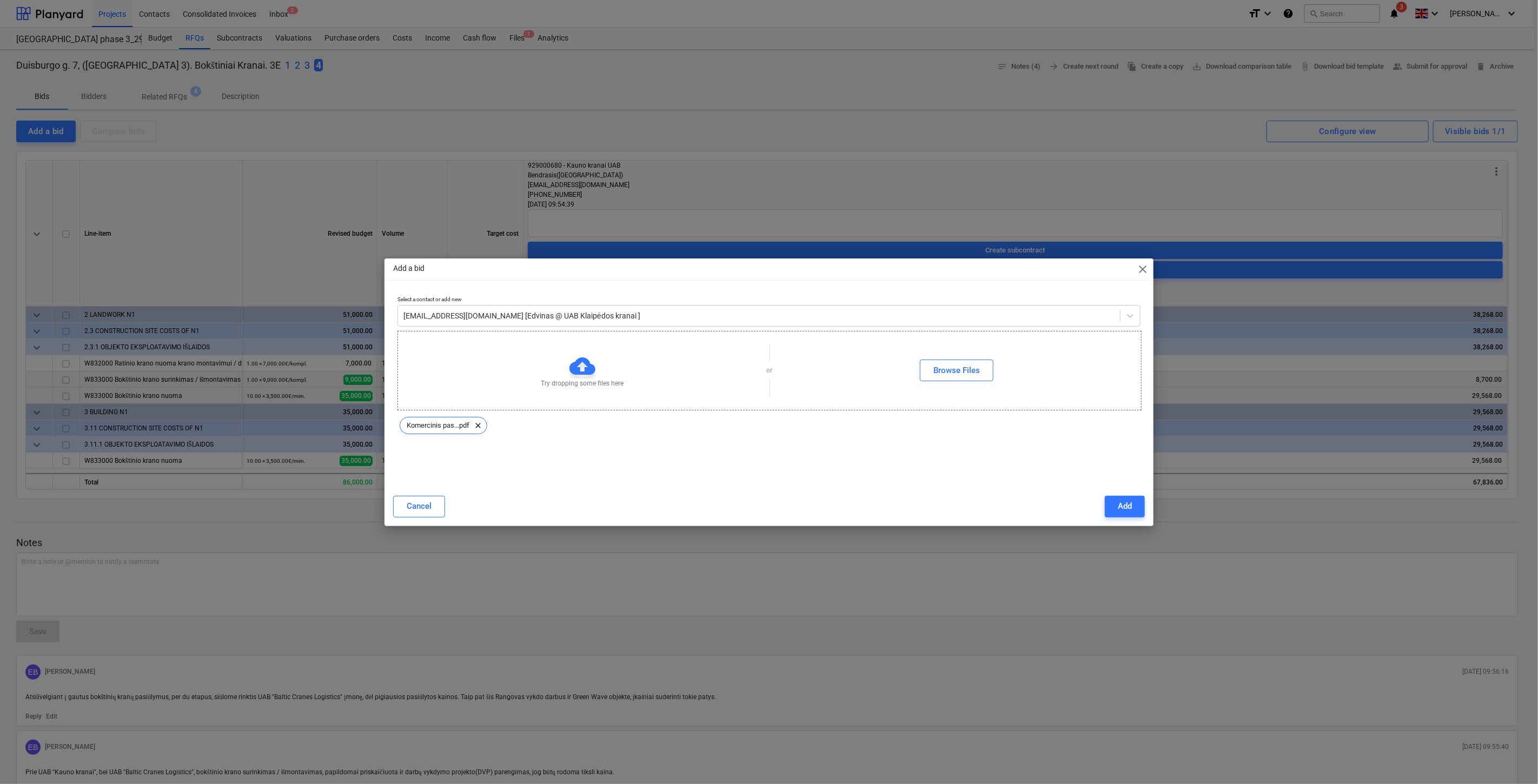
click at [932, 279] on div "Add a bid close" at bounding box center [769, 269] width 769 height 22
drag, startPoint x: 1109, startPoint y: 509, endPoint x: 1128, endPoint y: 509, distance: 19.0
click at [1109, 510] on button "Add" at bounding box center [1125, 506] width 40 height 22
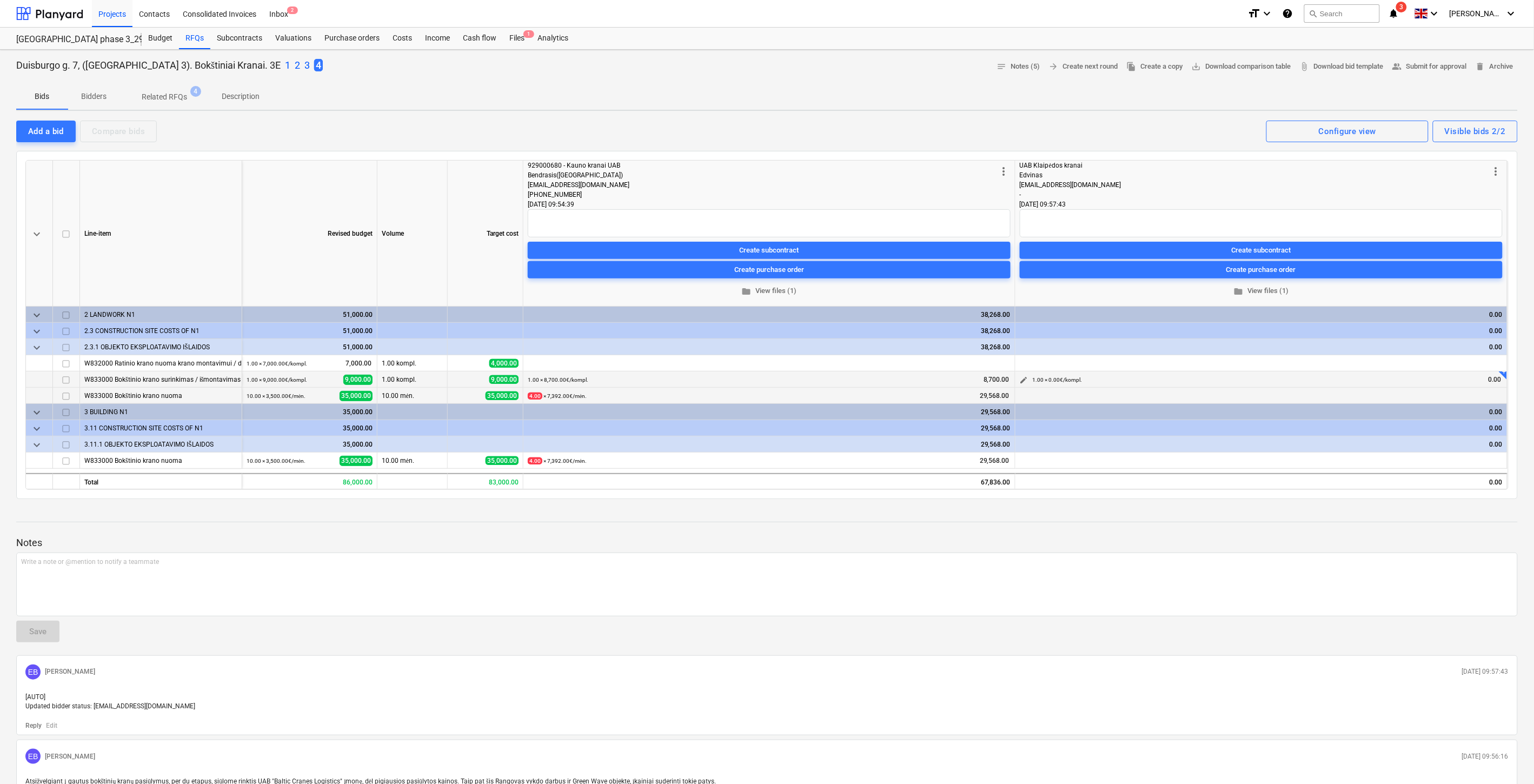
click at [1025, 380] on span "edit" at bounding box center [1024, 380] width 9 height 9
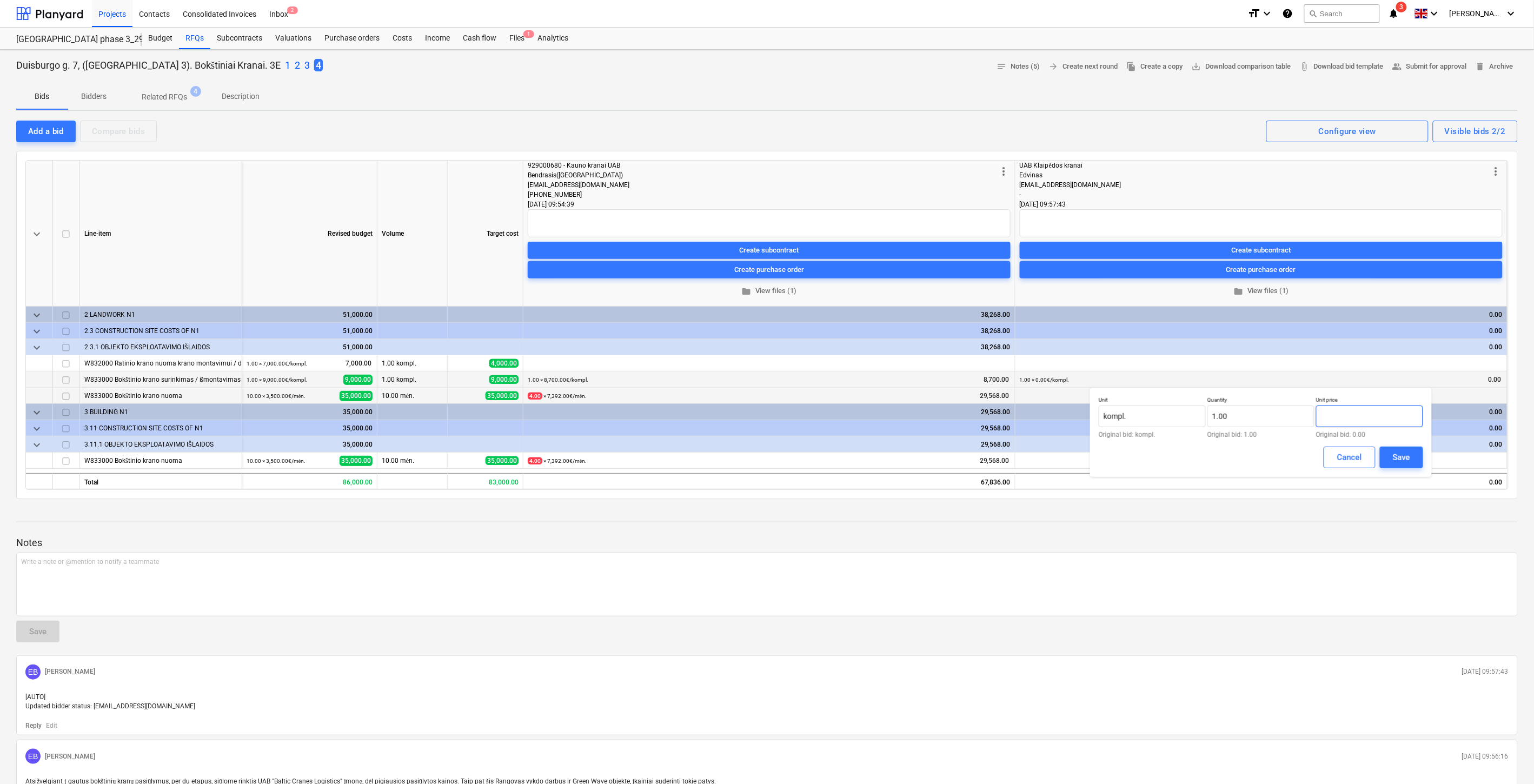
click at [1375, 421] on input "text" at bounding box center [1369, 416] width 107 height 22
type input "18,000.00"
click at [1403, 456] on div "Save" at bounding box center [1402, 457] width 18 height 14
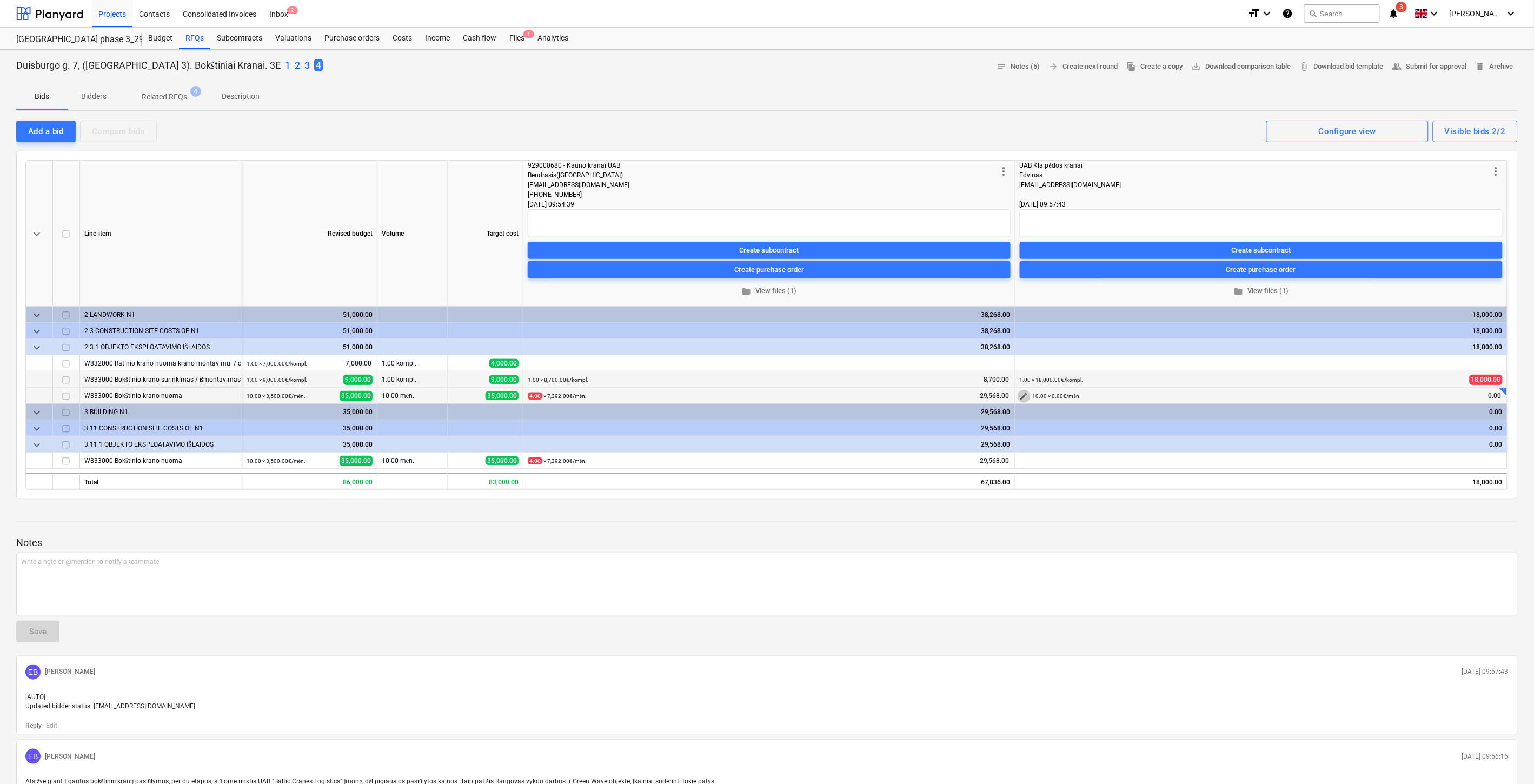
click at [1019, 395] on button "edit" at bounding box center [1024, 396] width 13 height 13
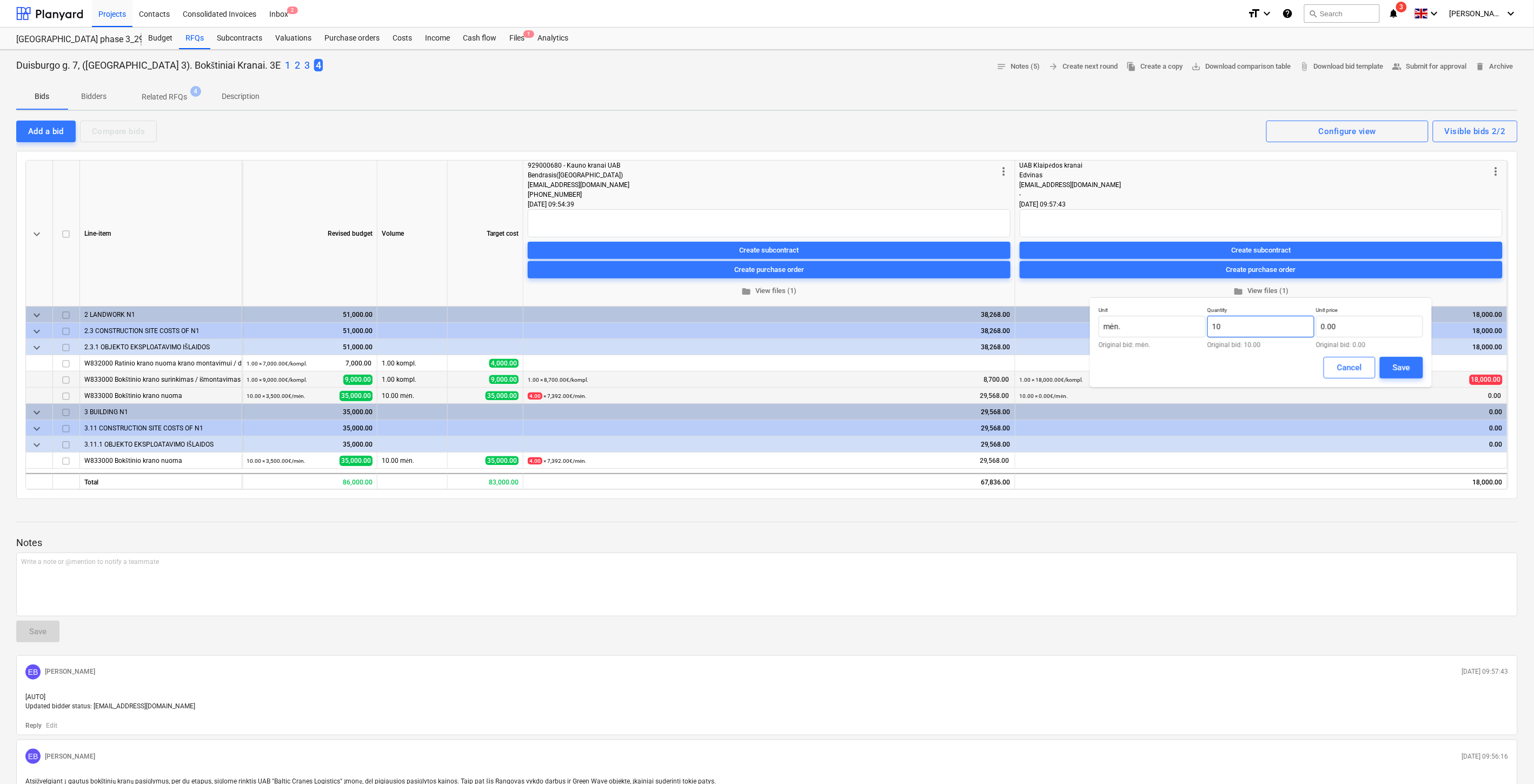
drag, startPoint x: 1239, startPoint y: 332, endPoint x: 1207, endPoint y: 331, distance: 32.0
click at [1207, 331] on input "10" at bounding box center [1261, 326] width 107 height 22
type input "4.00"
click at [1339, 329] on input "text" at bounding box center [1369, 326] width 107 height 22
type input "8,272.00"
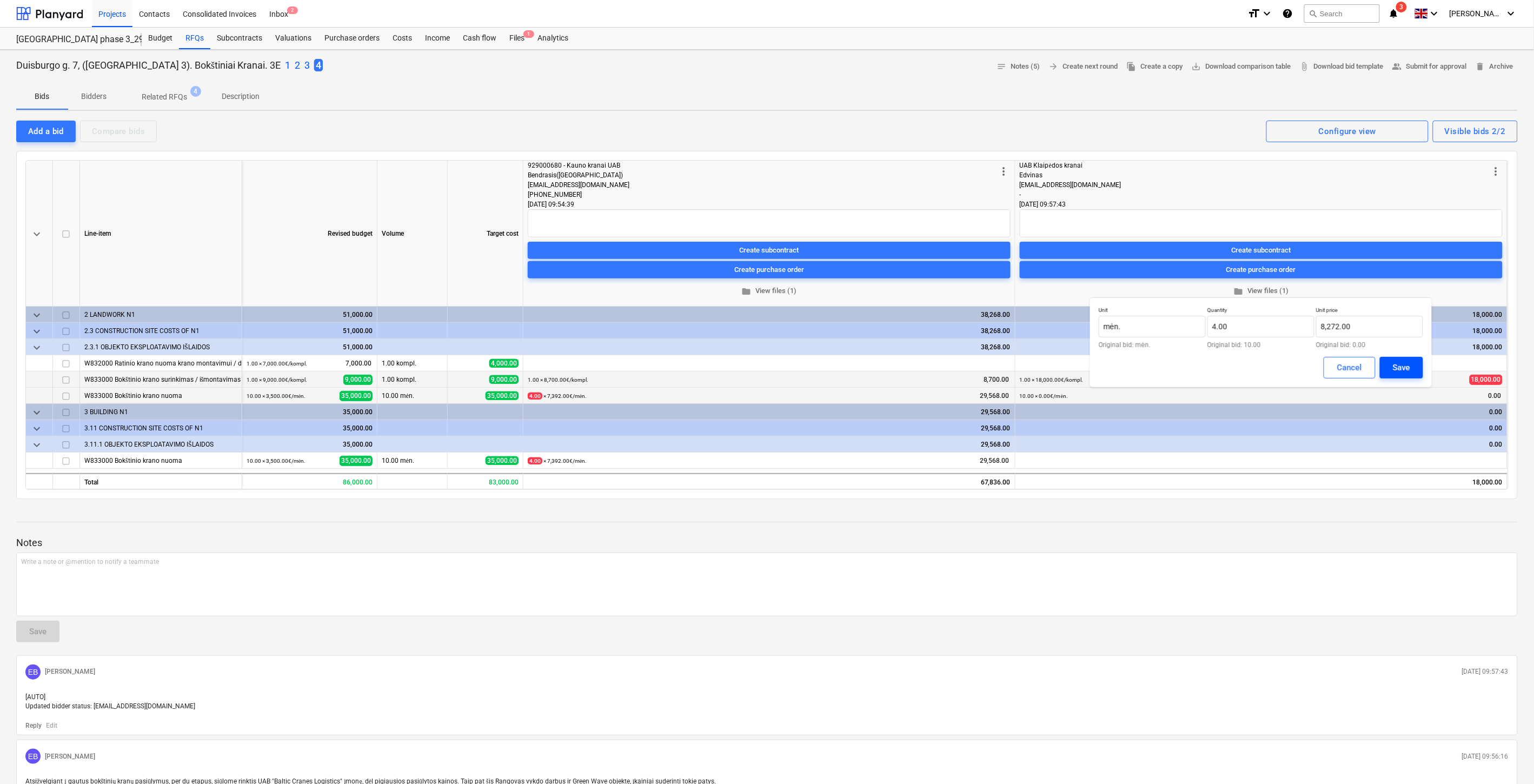
click at [1388, 370] on button "Save" at bounding box center [1401, 367] width 43 height 22
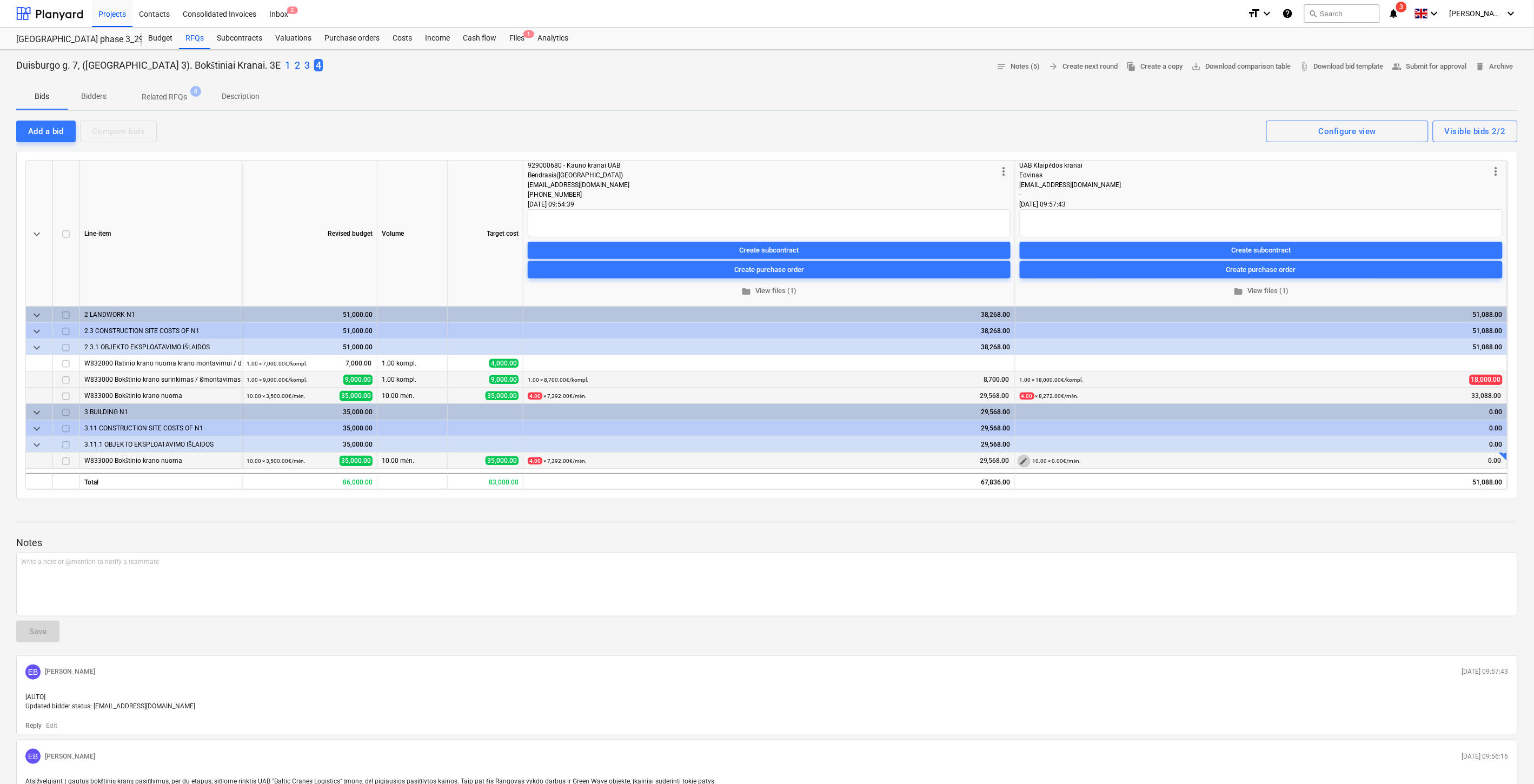
click at [1026, 460] on span "edit" at bounding box center [1024, 462] width 9 height 9
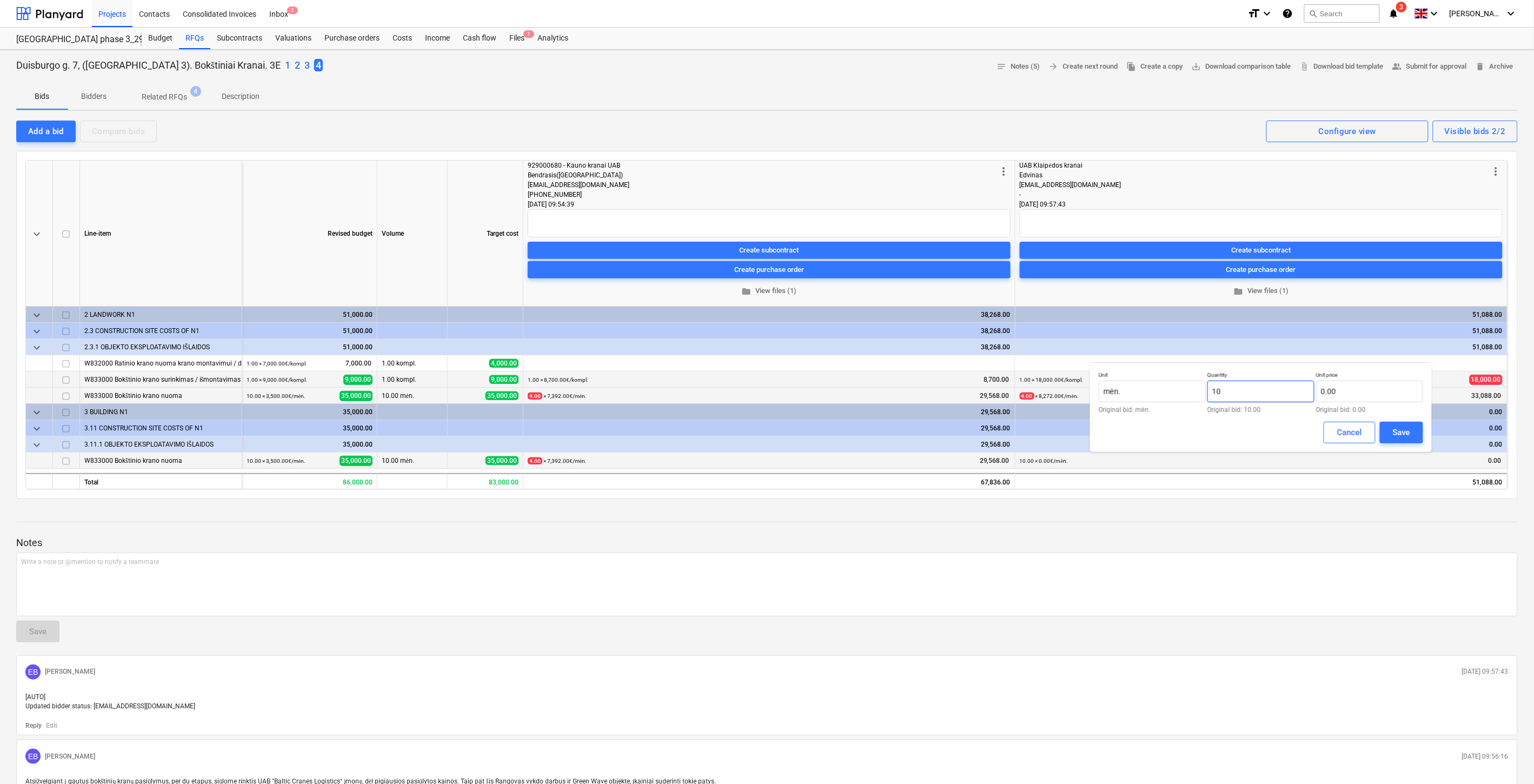
drag, startPoint x: 1240, startPoint y: 388, endPoint x: 1277, endPoint y: 393, distance: 37.3
click at [1212, 390] on input "10" at bounding box center [1261, 392] width 107 height 22
type input "4.00"
click at [1329, 388] on input "text" at bounding box center [1369, 392] width 107 height 22
type input "8,272.00"
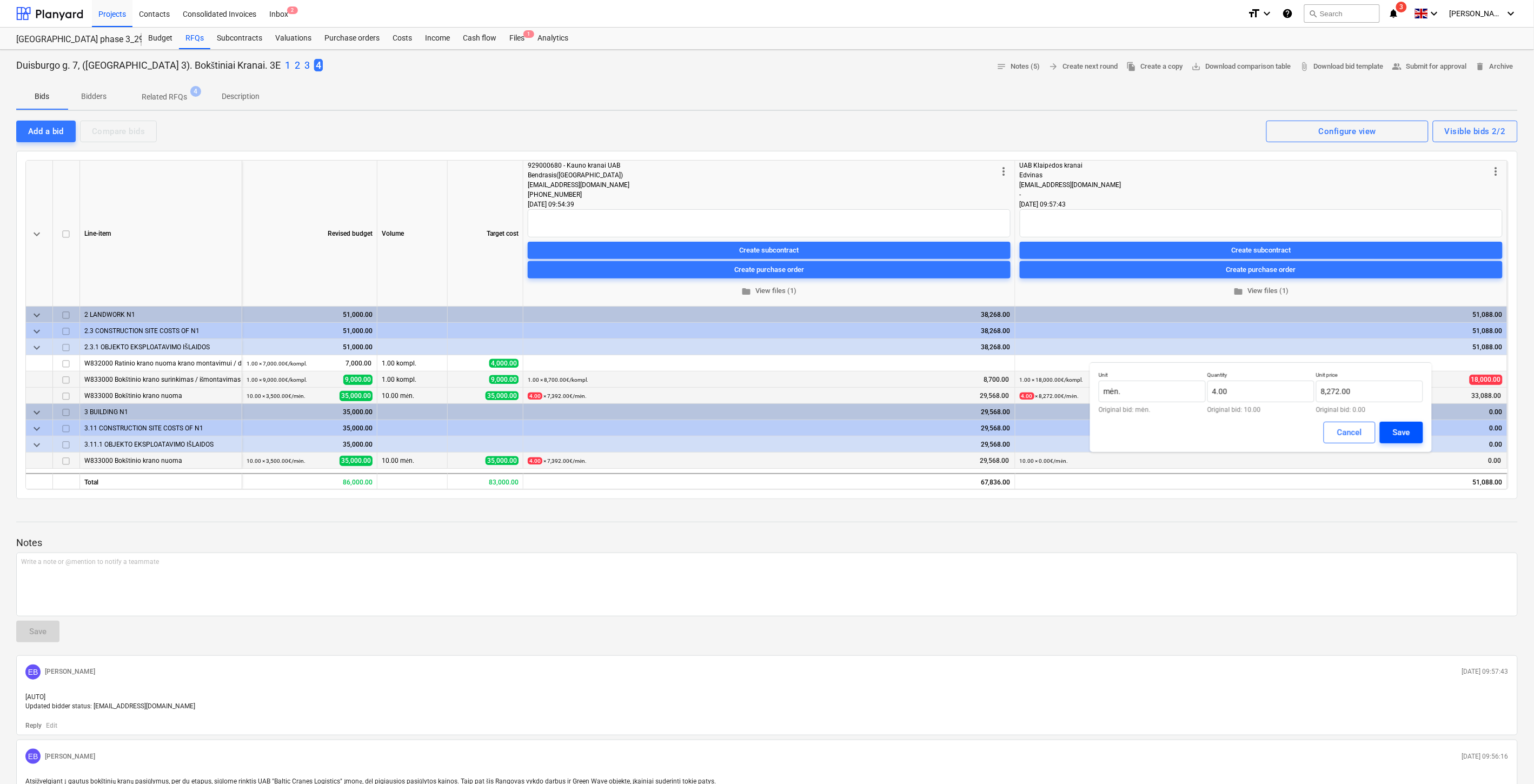
click at [1417, 428] on button "Save" at bounding box center [1401, 432] width 43 height 22
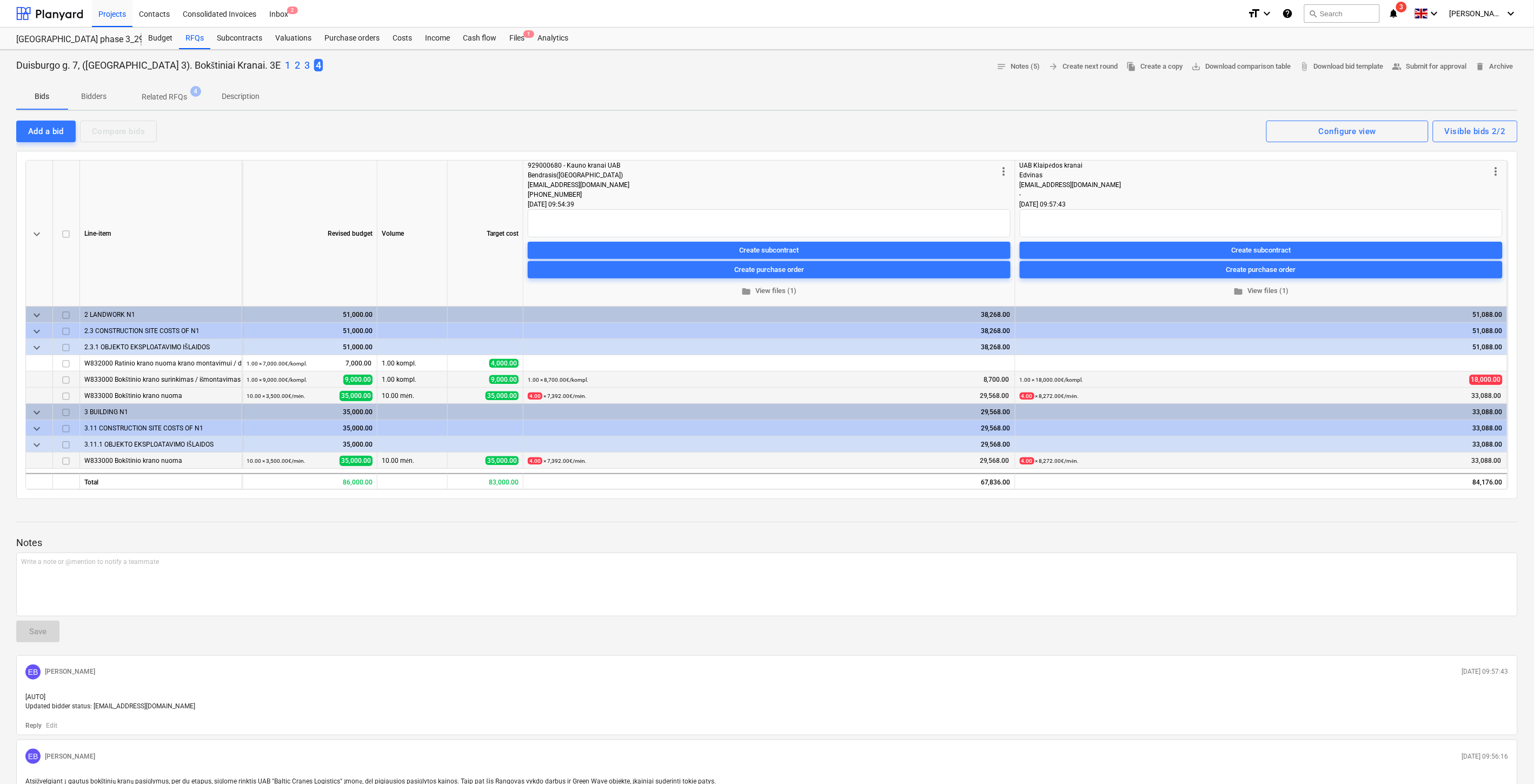
click at [294, 62] on p "2" at bounding box center [297, 65] width 5 height 13
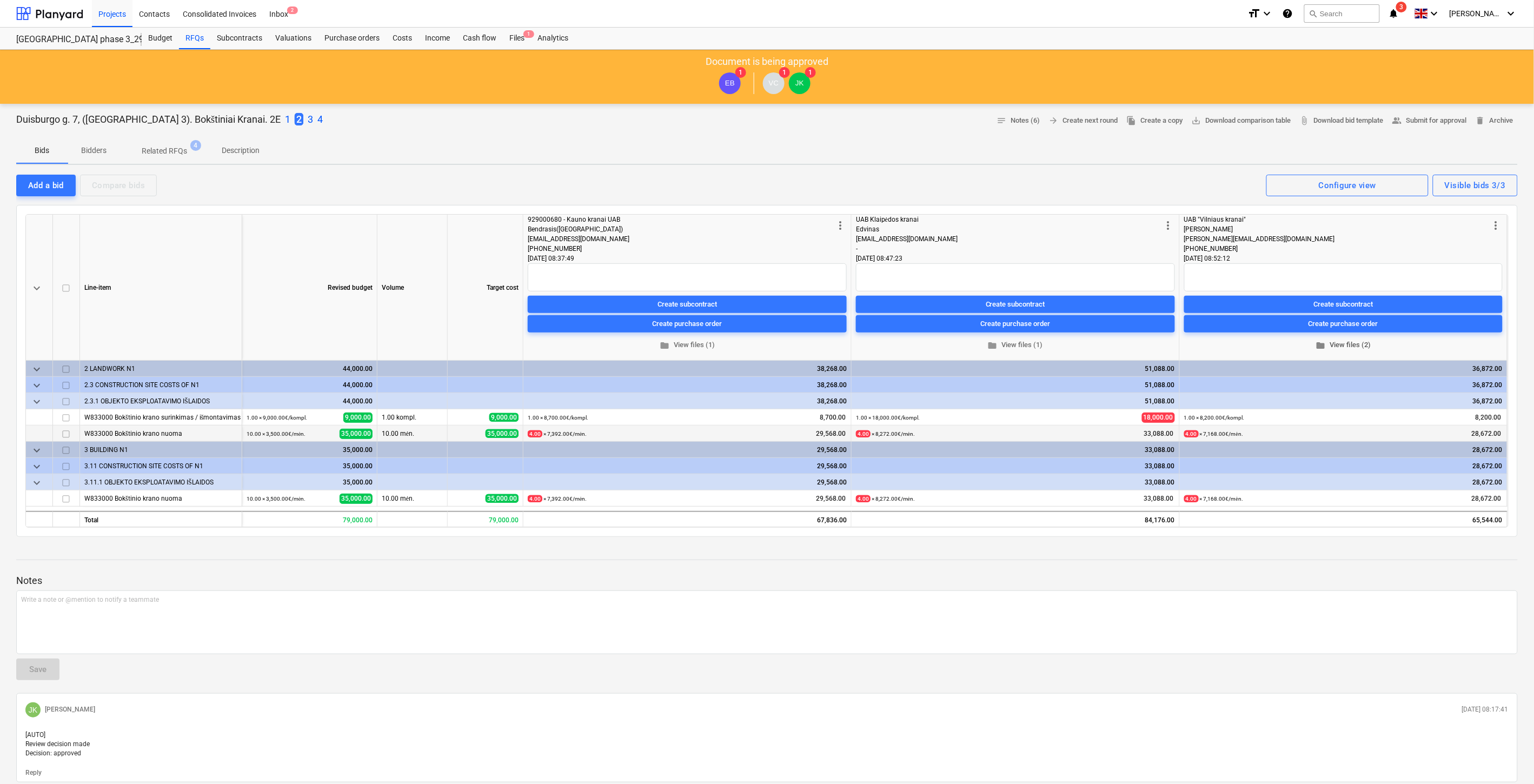
click at [1367, 348] on span "folder View files (2)" at bounding box center [1344, 345] width 310 height 12
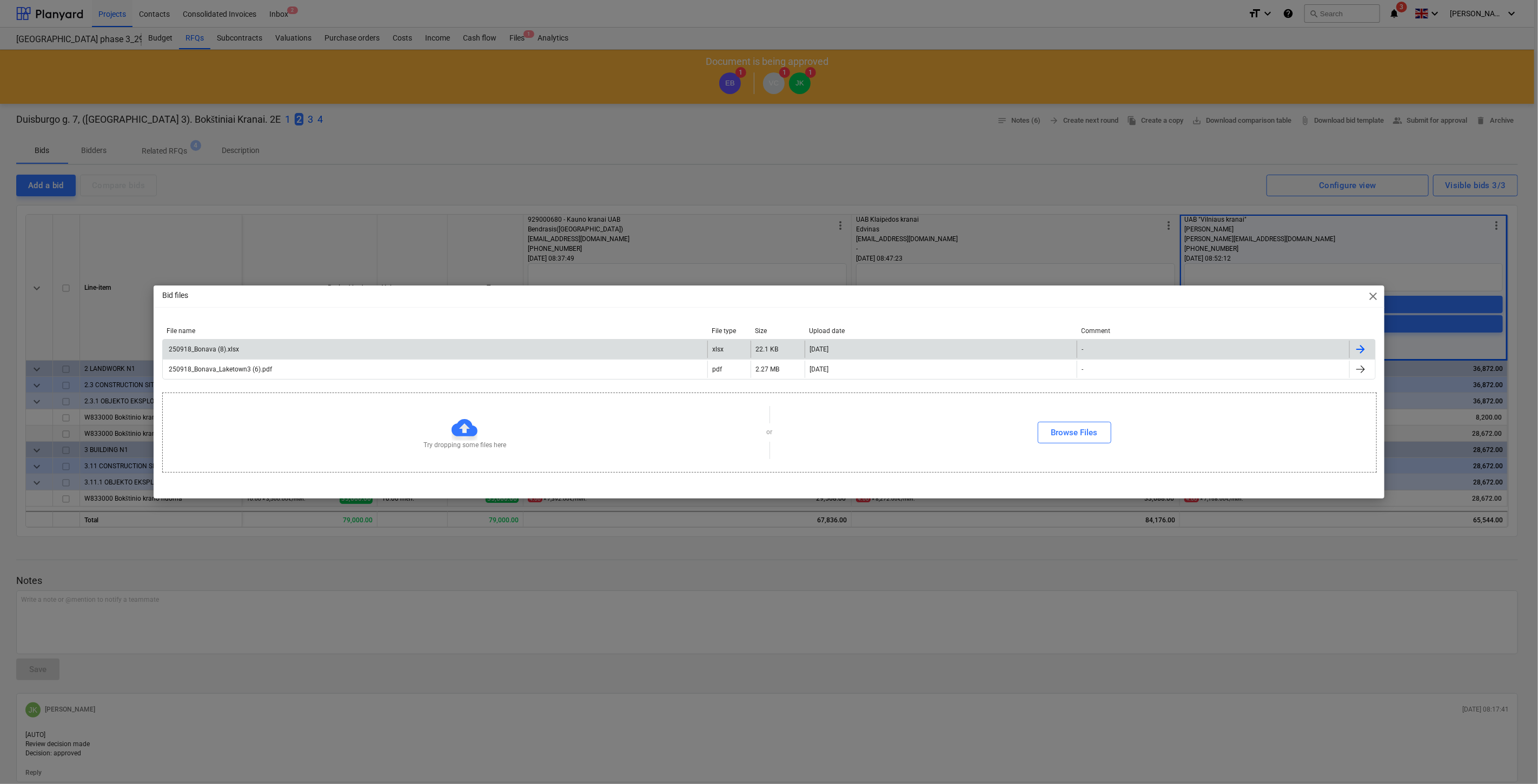
click at [318, 344] on div "250918_Bonava (8).xlsx" at bounding box center [436, 350] width 545 height 18
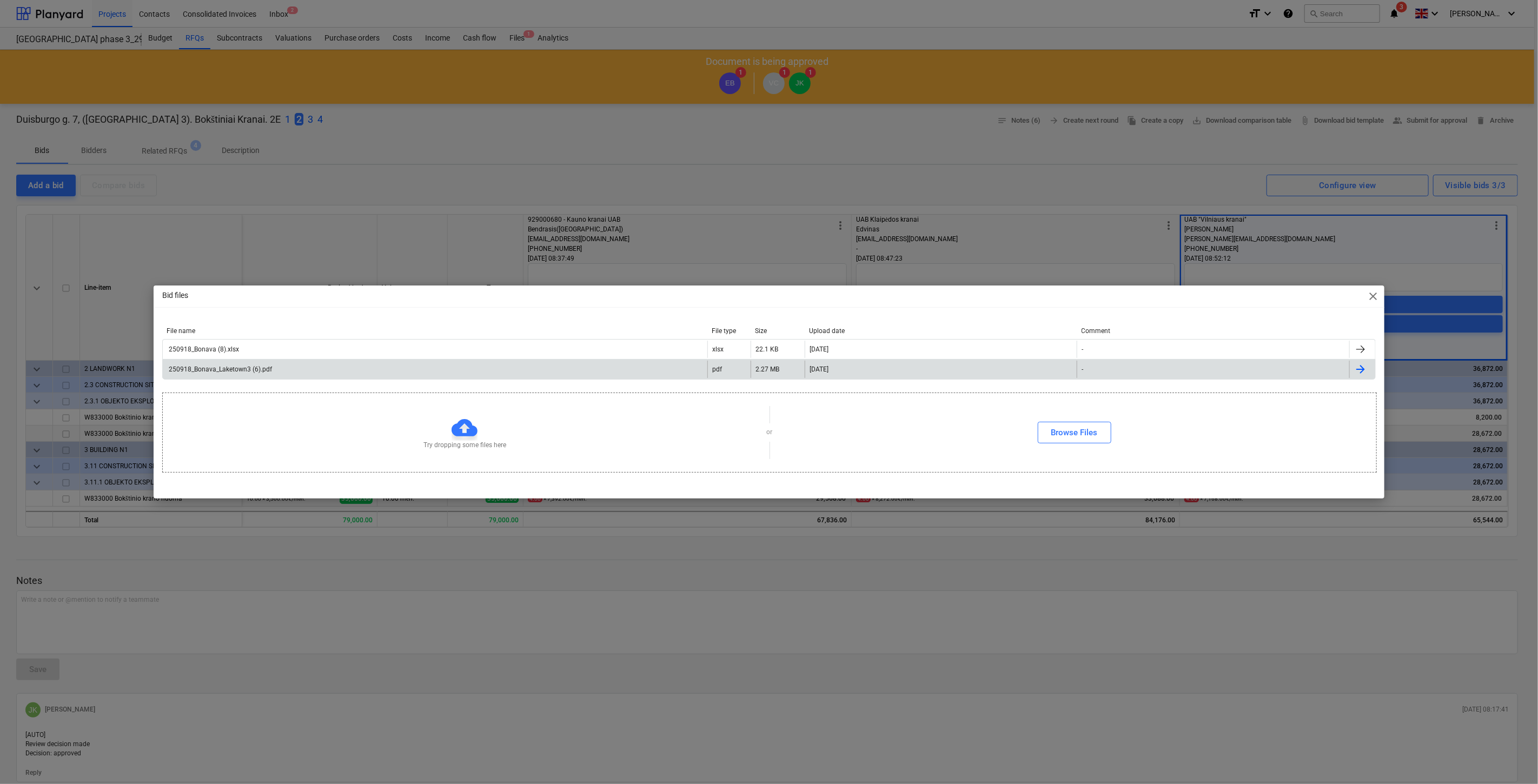
click at [410, 373] on div "250918_Bonava_Laketown3 (6).pdf" at bounding box center [436, 370] width 545 height 18
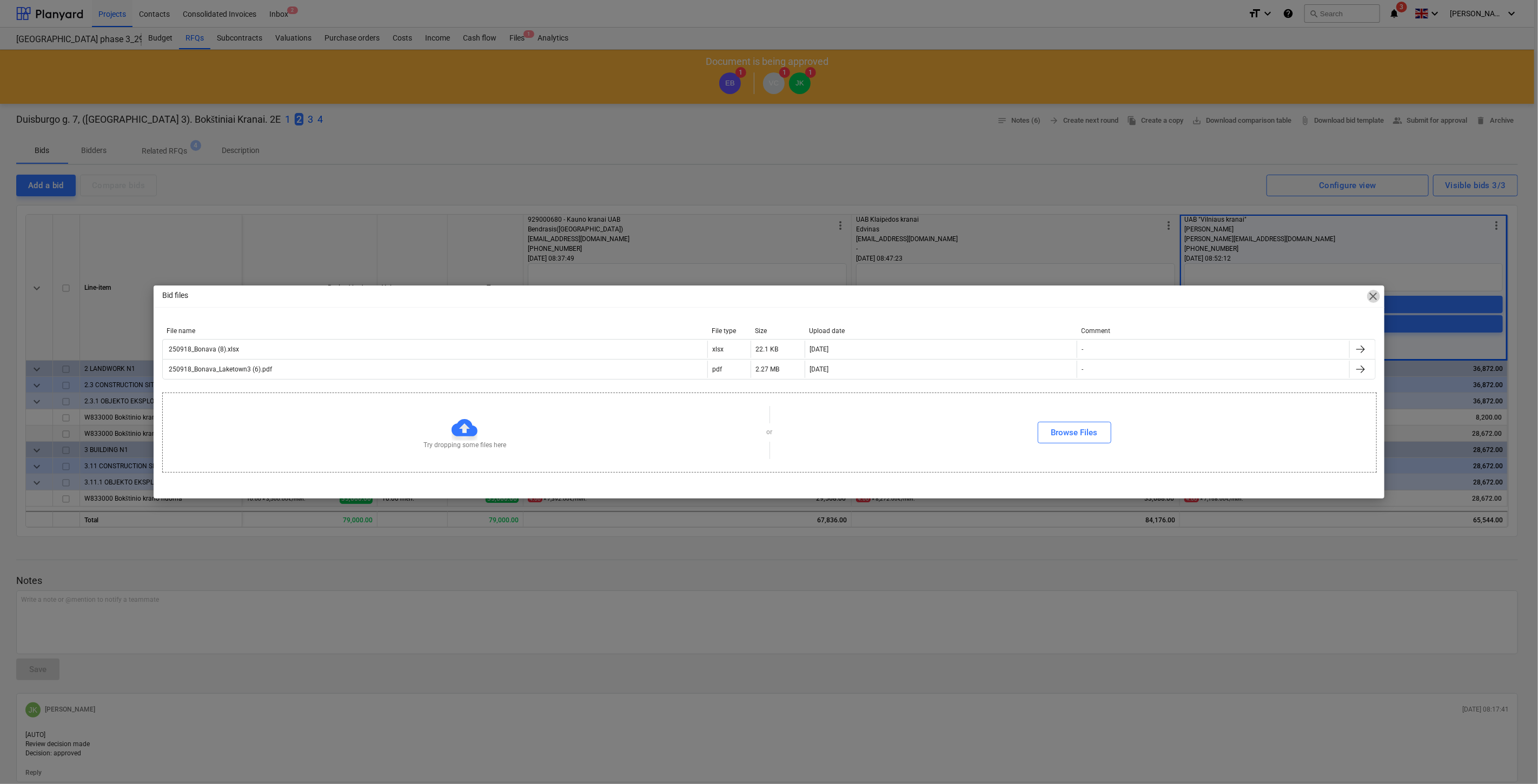
drag, startPoint x: 1376, startPoint y: 293, endPoint x: 1370, endPoint y: 275, distance: 19.0
click at [1376, 292] on span "close" at bounding box center [1373, 296] width 13 height 13
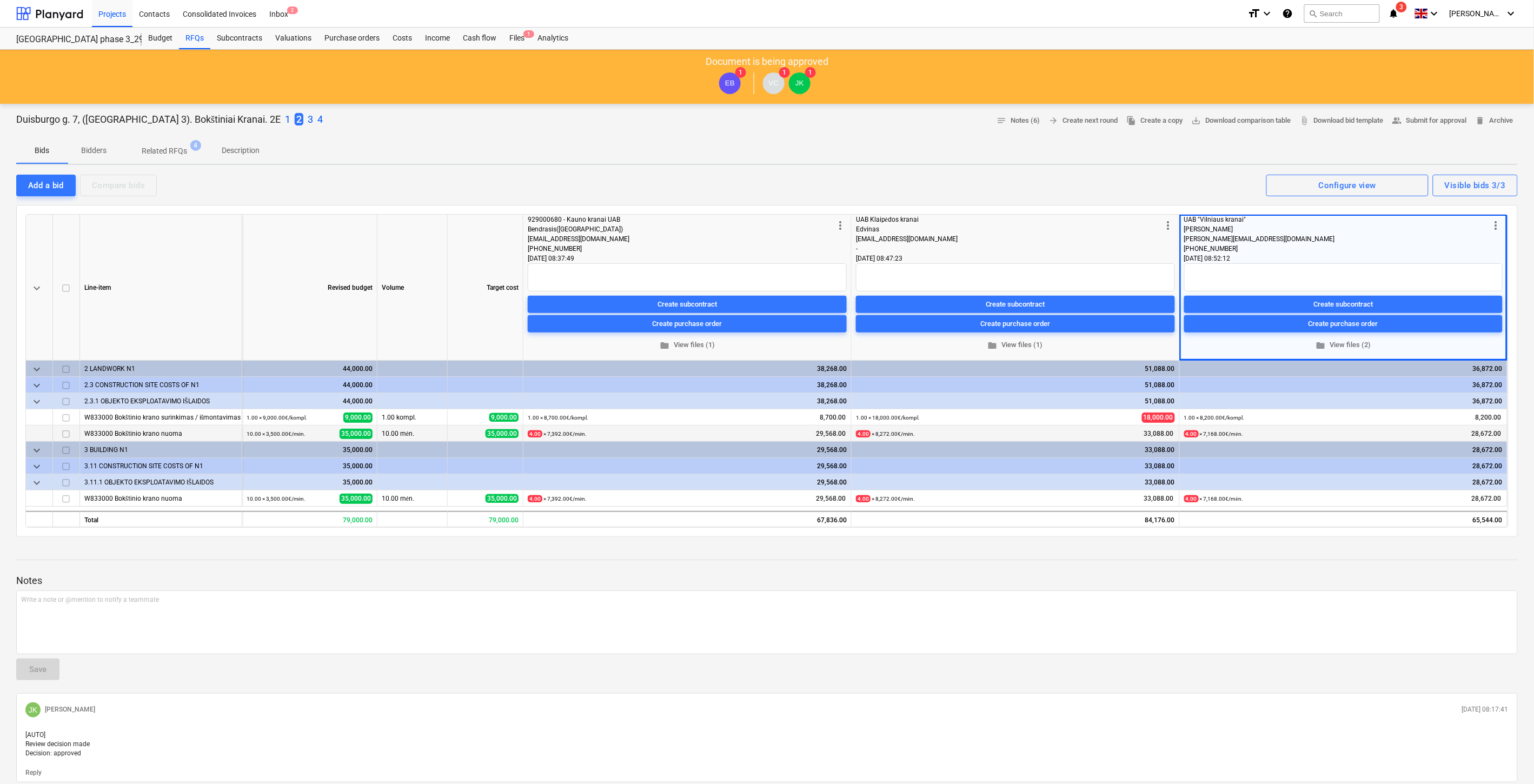
click at [317, 119] on p "4" at bounding box center [320, 119] width 5 height 13
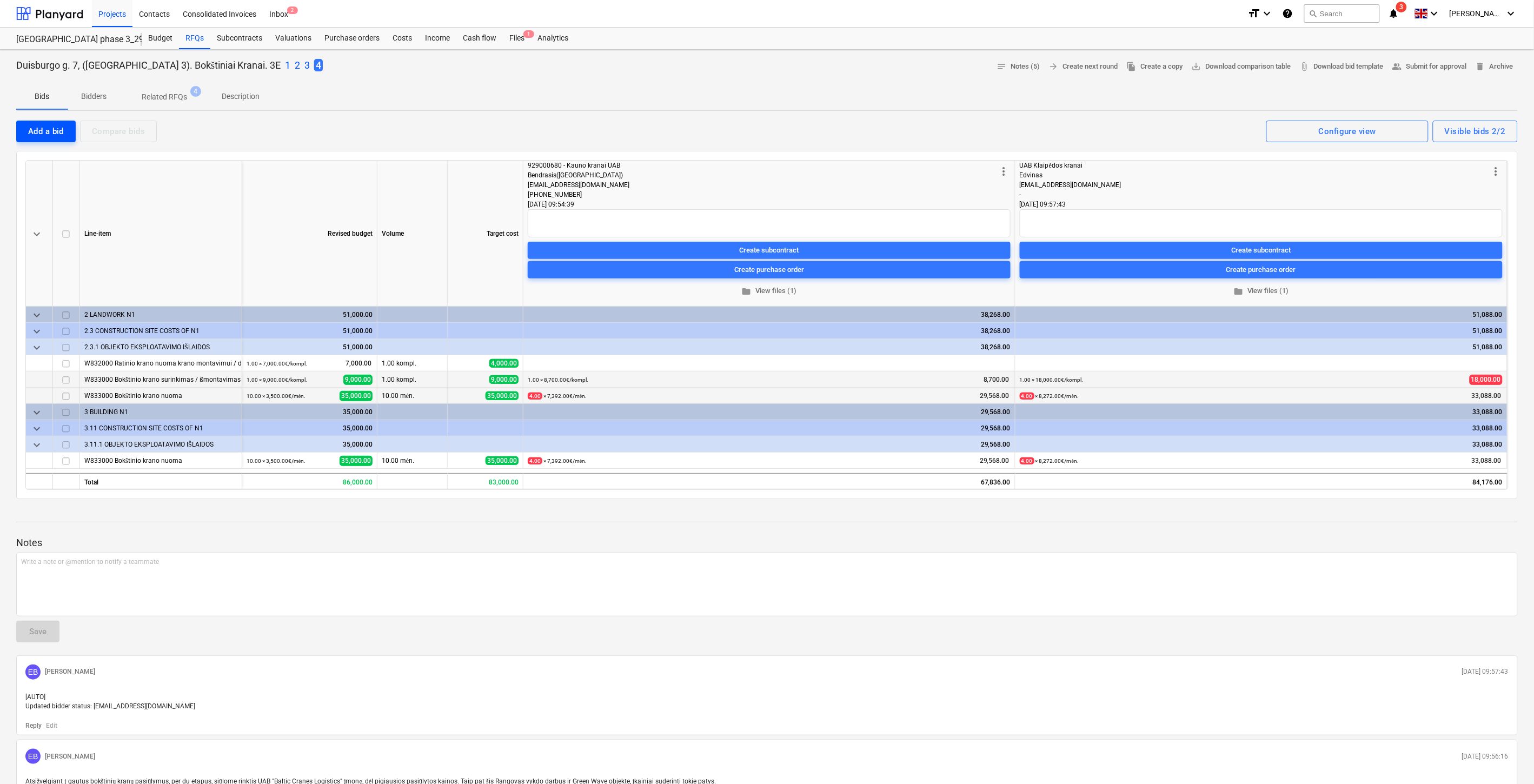
click at [53, 135] on div "Add a bid" at bounding box center [46, 131] width 36 height 14
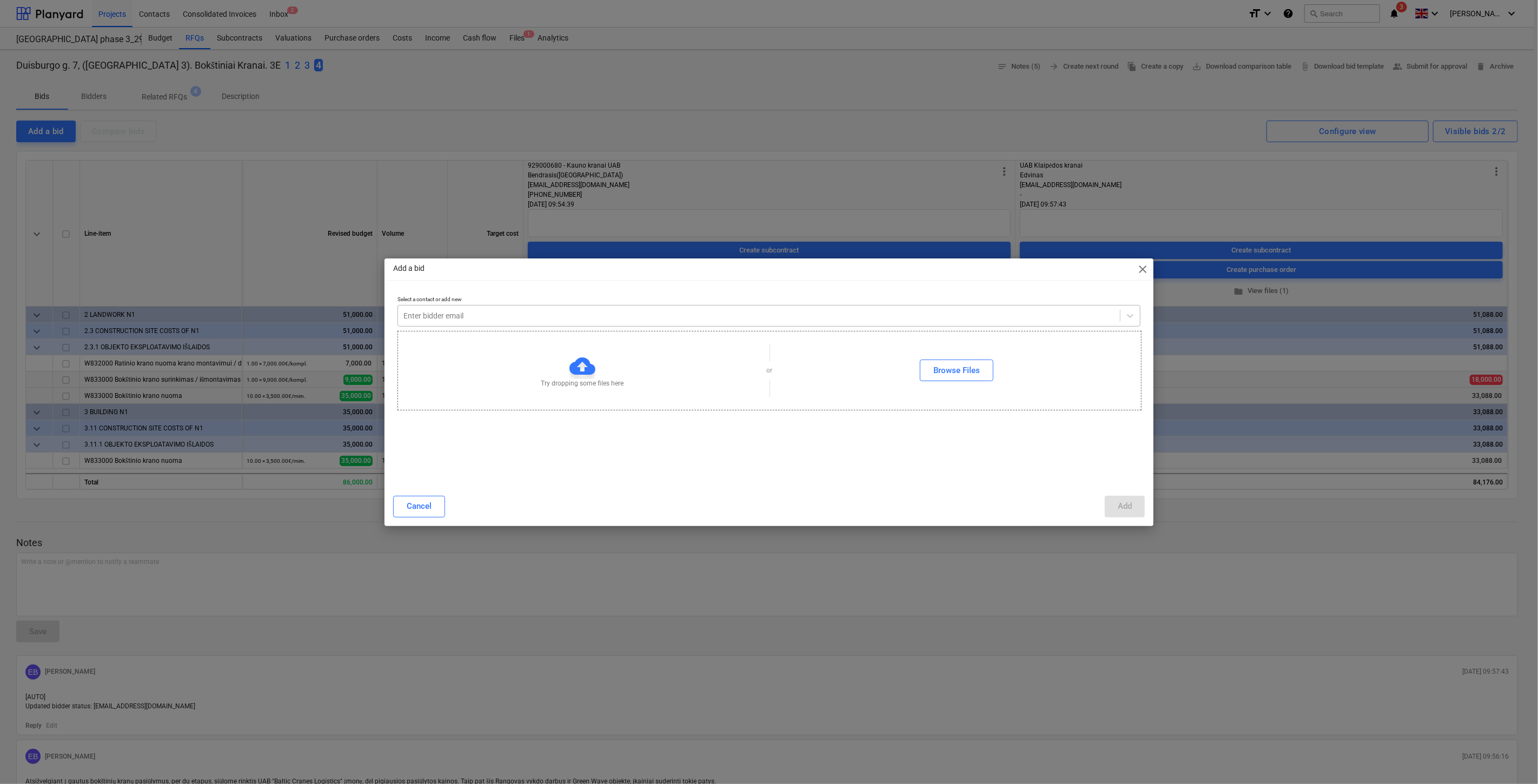
click at [566, 322] on div "Enter bidder email" at bounding box center [759, 315] width 722 height 15
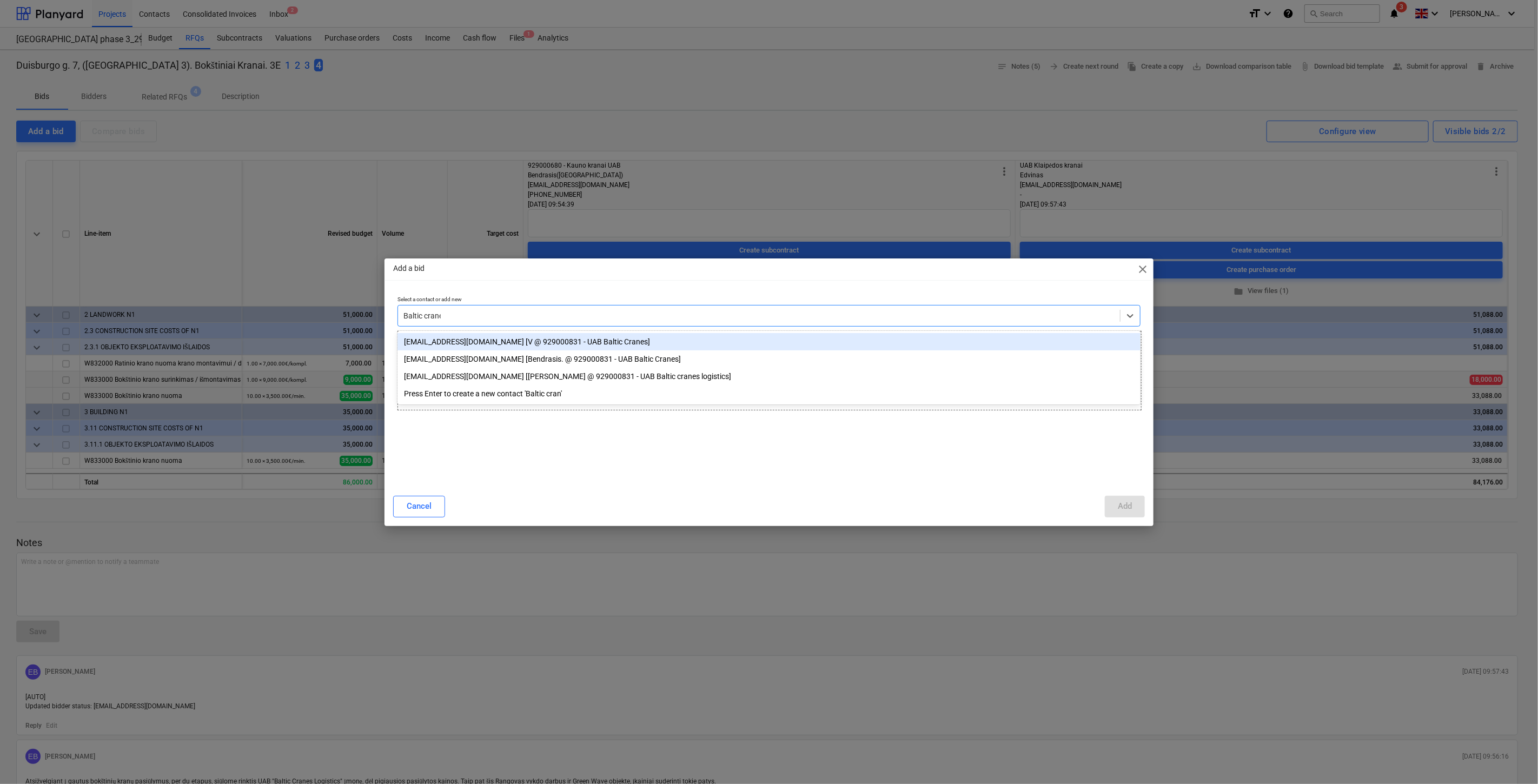
type input "Baltic cranes"
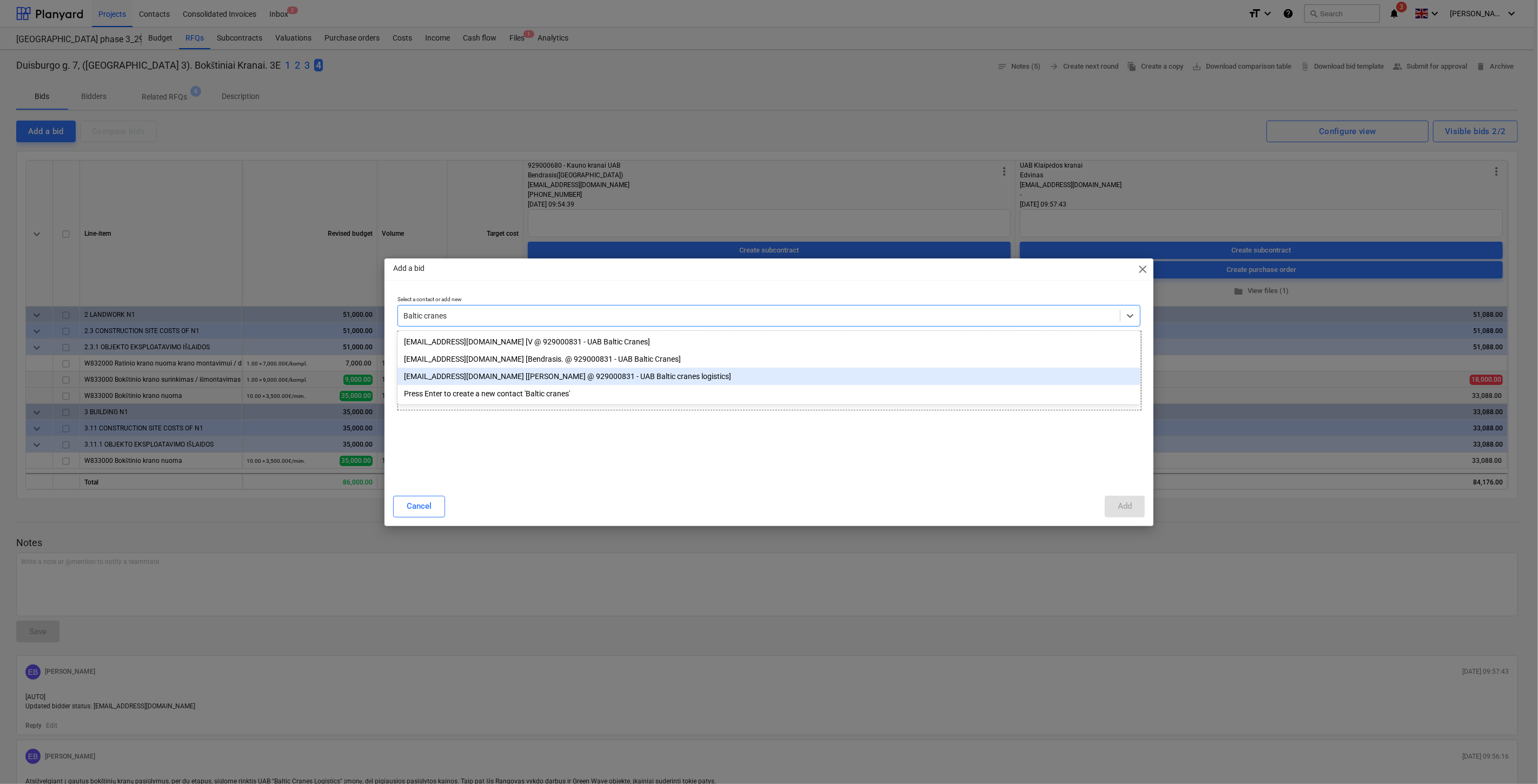
click at [707, 378] on div "[EMAIL_ADDRESS][DOMAIN_NAME] [[PERSON_NAME] @ 929000831 - UAB Baltic cranes log…" at bounding box center [769, 377] width 743 height 18
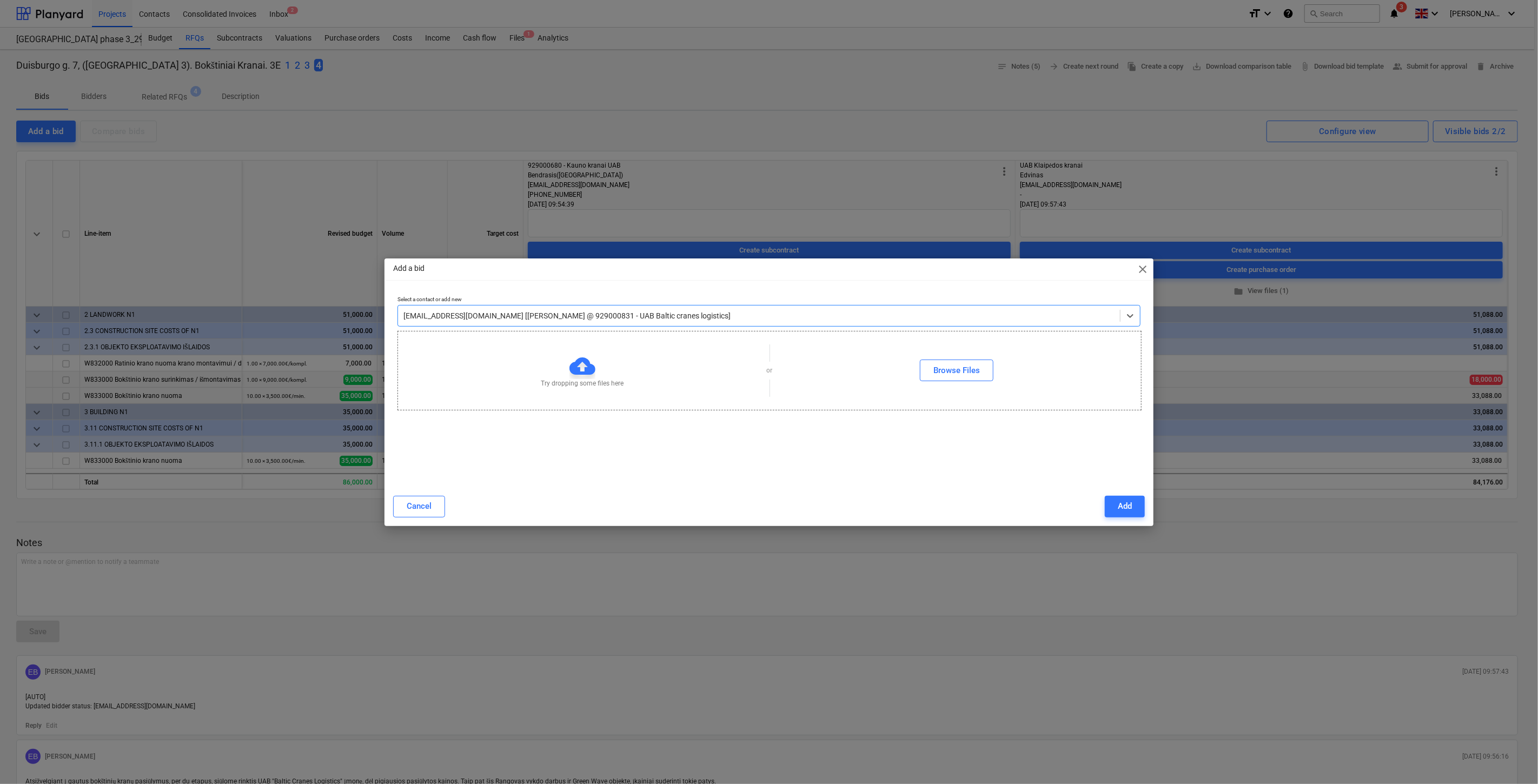
click at [763, 271] on div "Add a bid close" at bounding box center [769, 269] width 769 height 22
click at [1128, 505] on div "Add" at bounding box center [1125, 506] width 14 height 14
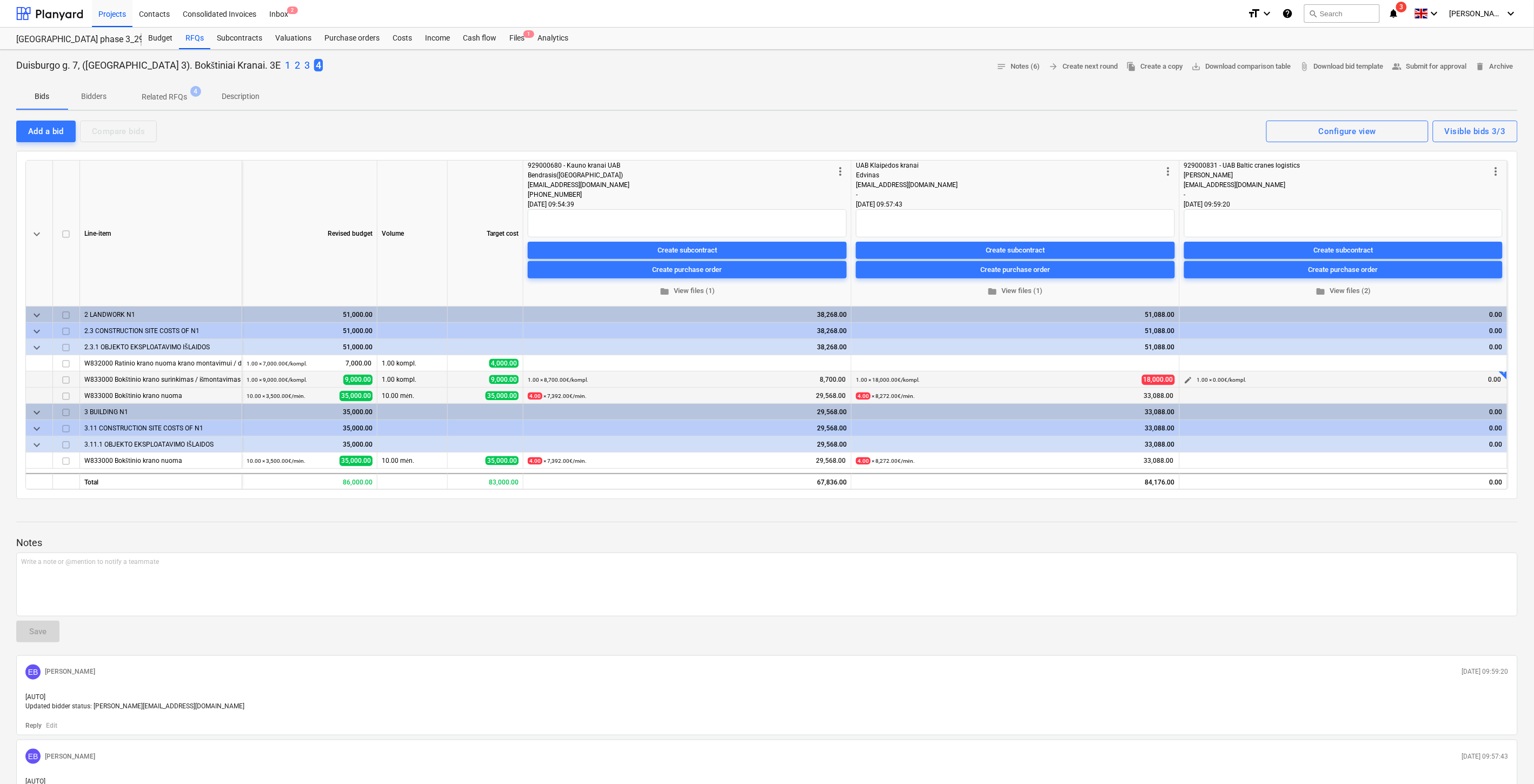
click at [1187, 379] on span "edit" at bounding box center [1189, 380] width 9 height 9
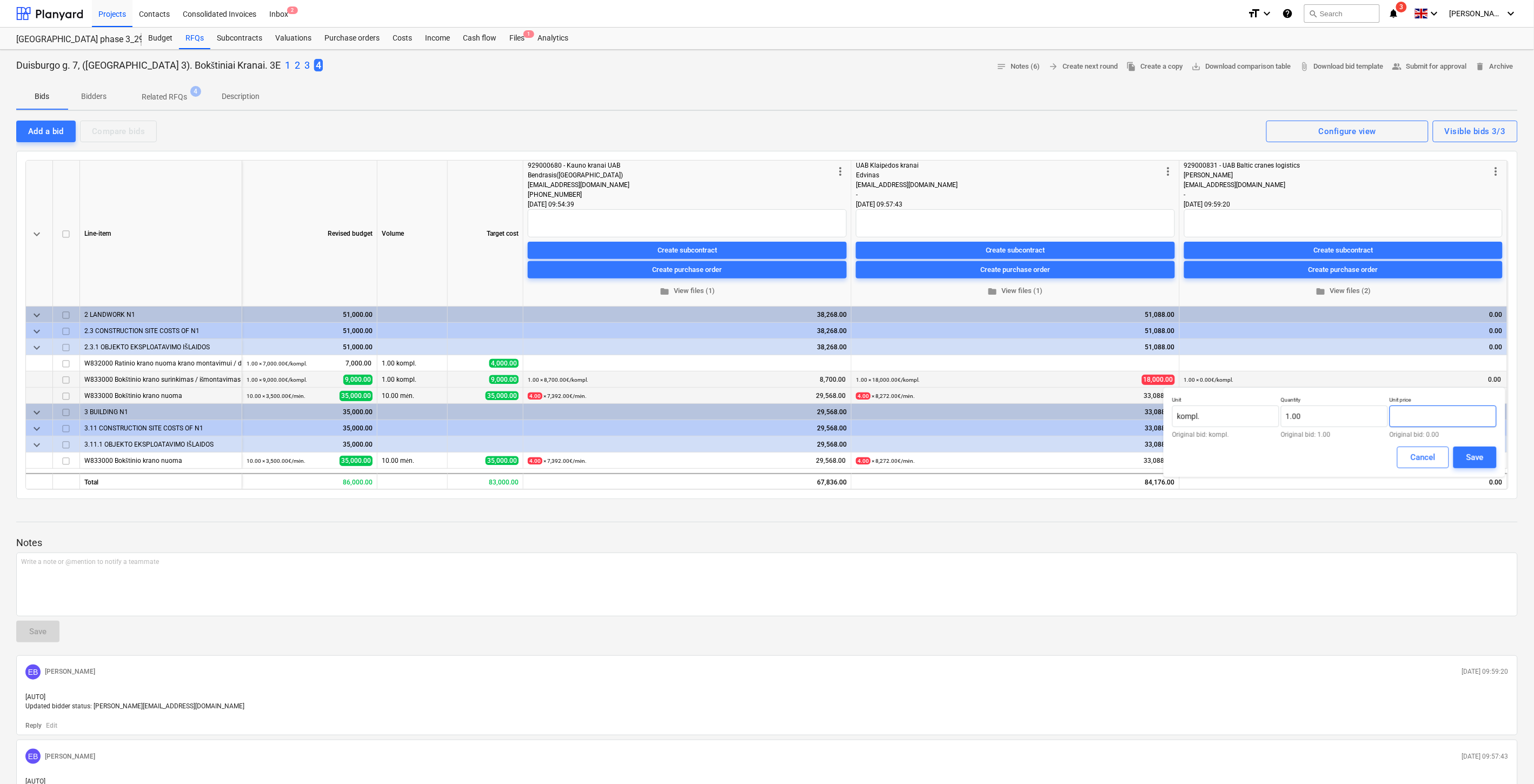
click at [1424, 417] on input "text" at bounding box center [1443, 416] width 107 height 22
type input "8,200.00"
click at [1468, 461] on div "Save" at bounding box center [1475, 457] width 18 height 14
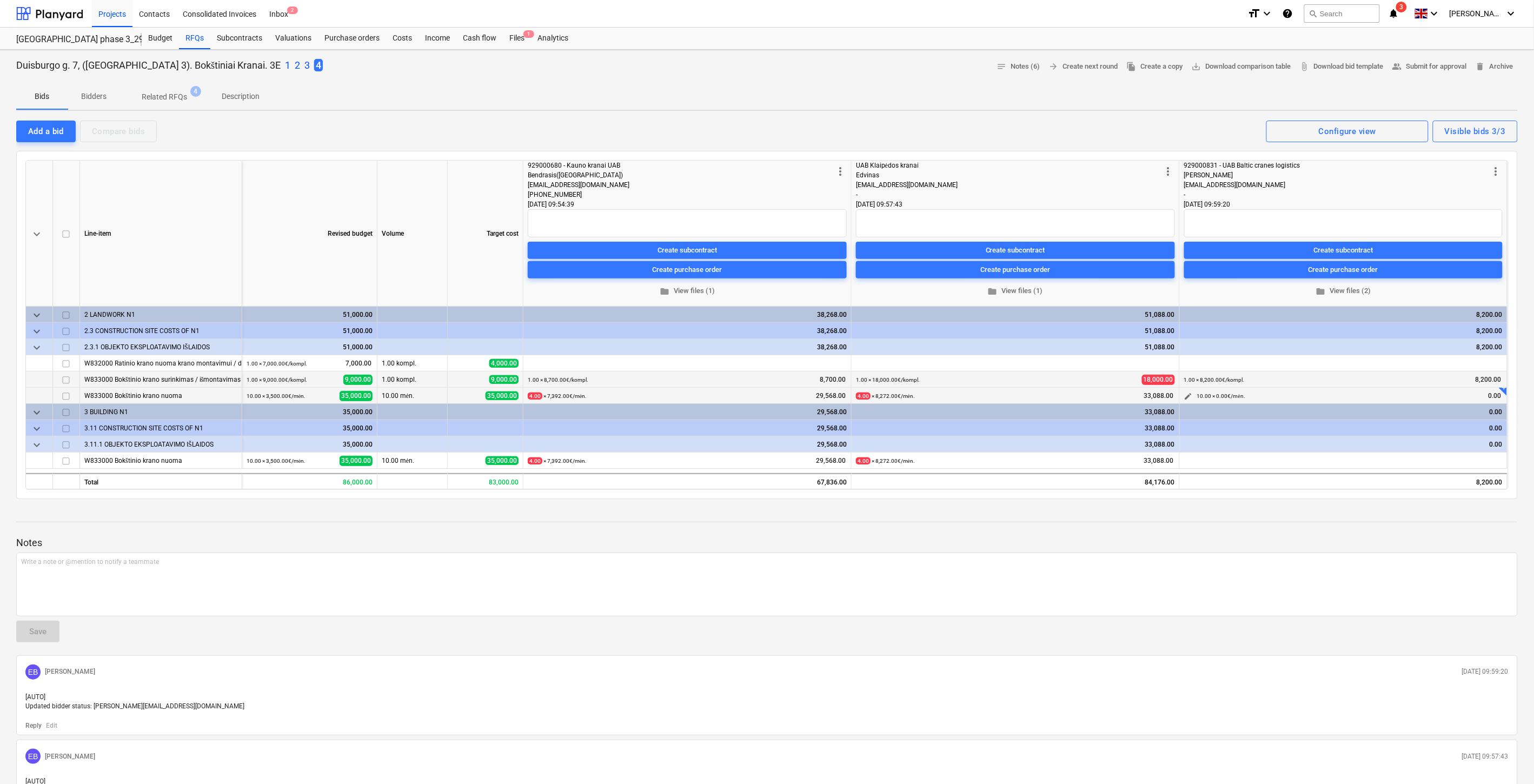
click at [1191, 392] on span "edit" at bounding box center [1189, 396] width 9 height 9
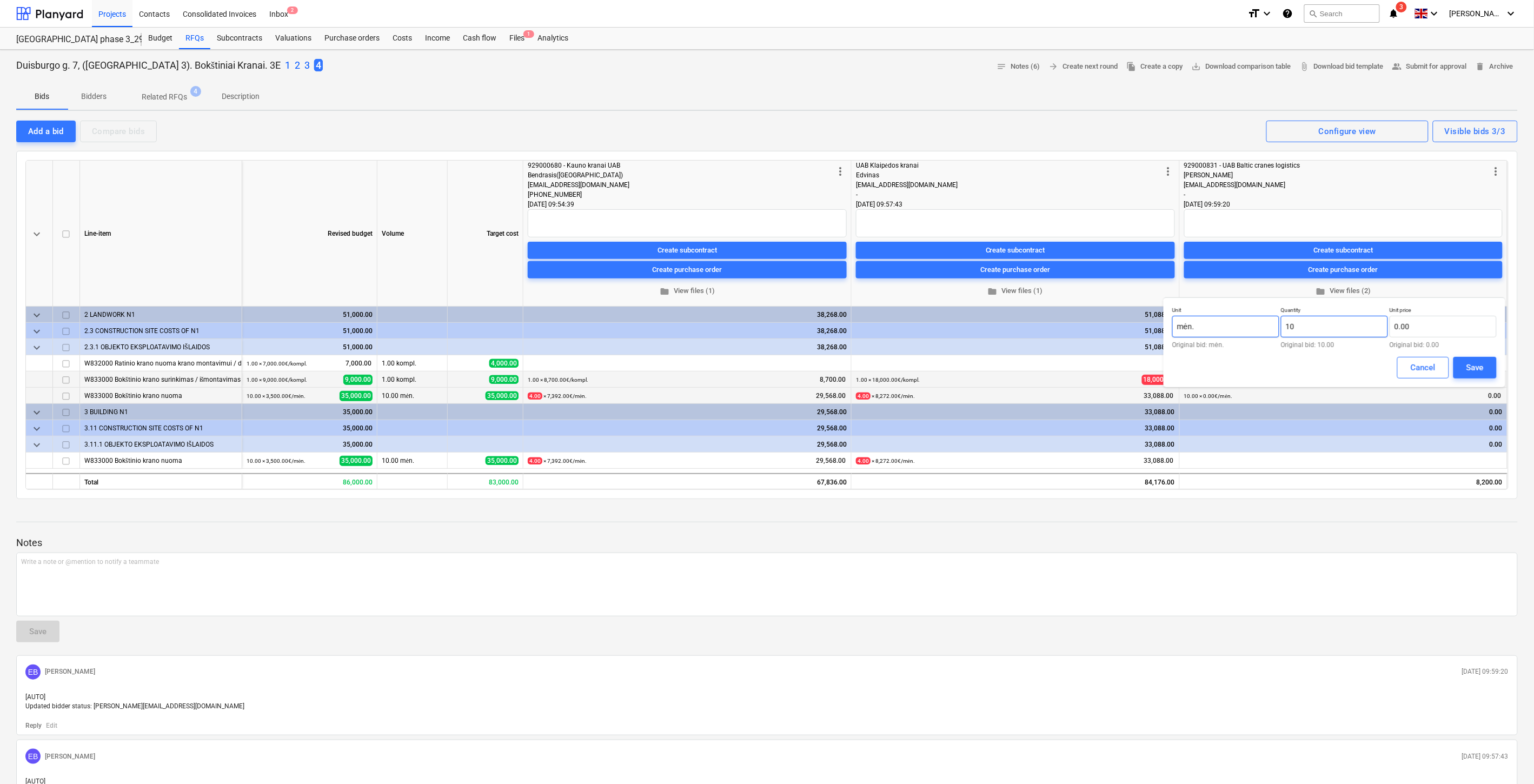
drag, startPoint x: 1307, startPoint y: 333, endPoint x: 1276, endPoint y: 331, distance: 31.1
click at [1274, 332] on div "Unit mėn. Original bid: mėn. Quantity 10 Original bid: 10.00 Unit price 0.00 Or…" at bounding box center [1334, 328] width 324 height 42
type input "4.00"
click at [1481, 319] on input "text" at bounding box center [1443, 326] width 107 height 22
type input "7,168.00"
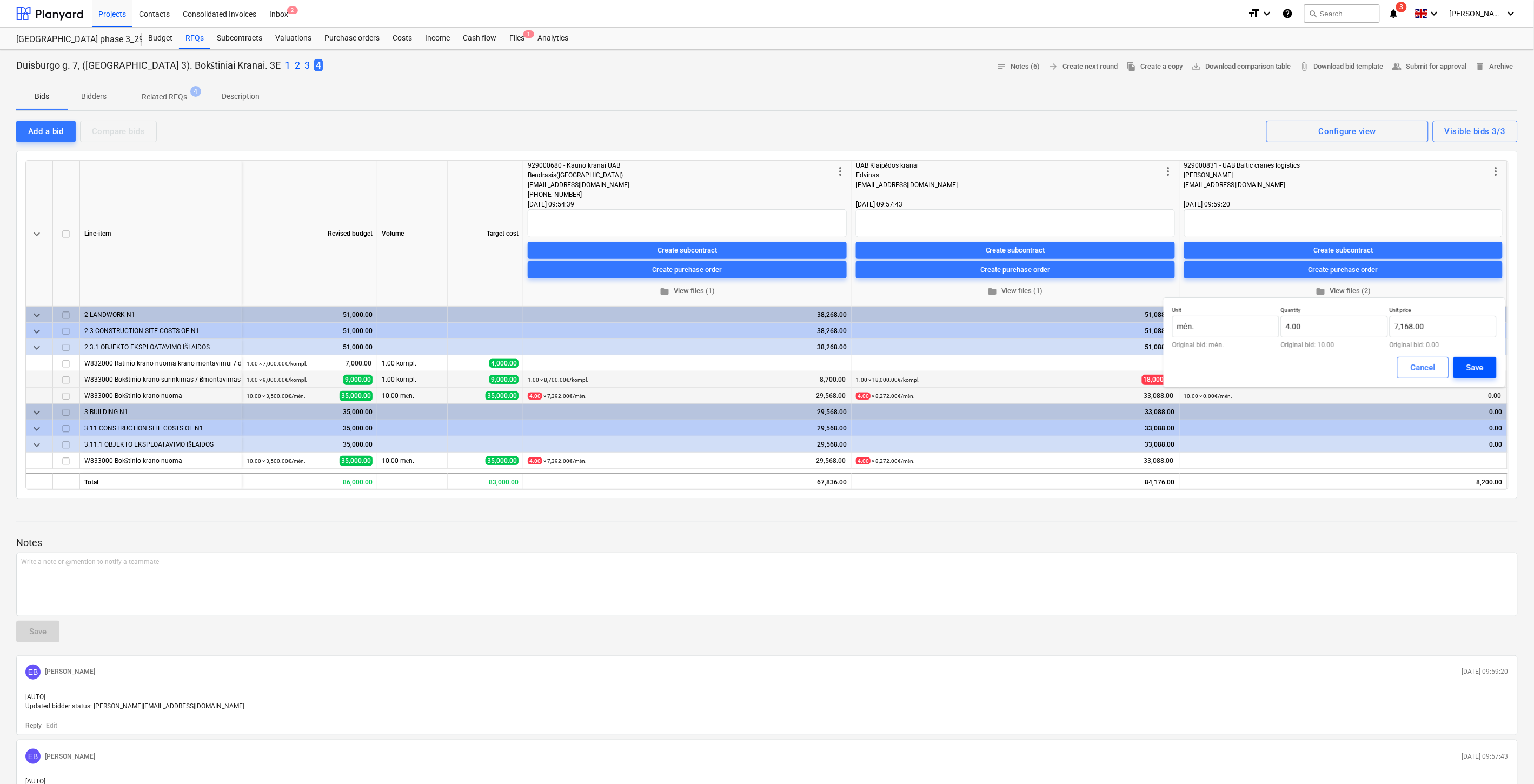
click at [1468, 375] on button "Save" at bounding box center [1474, 367] width 43 height 22
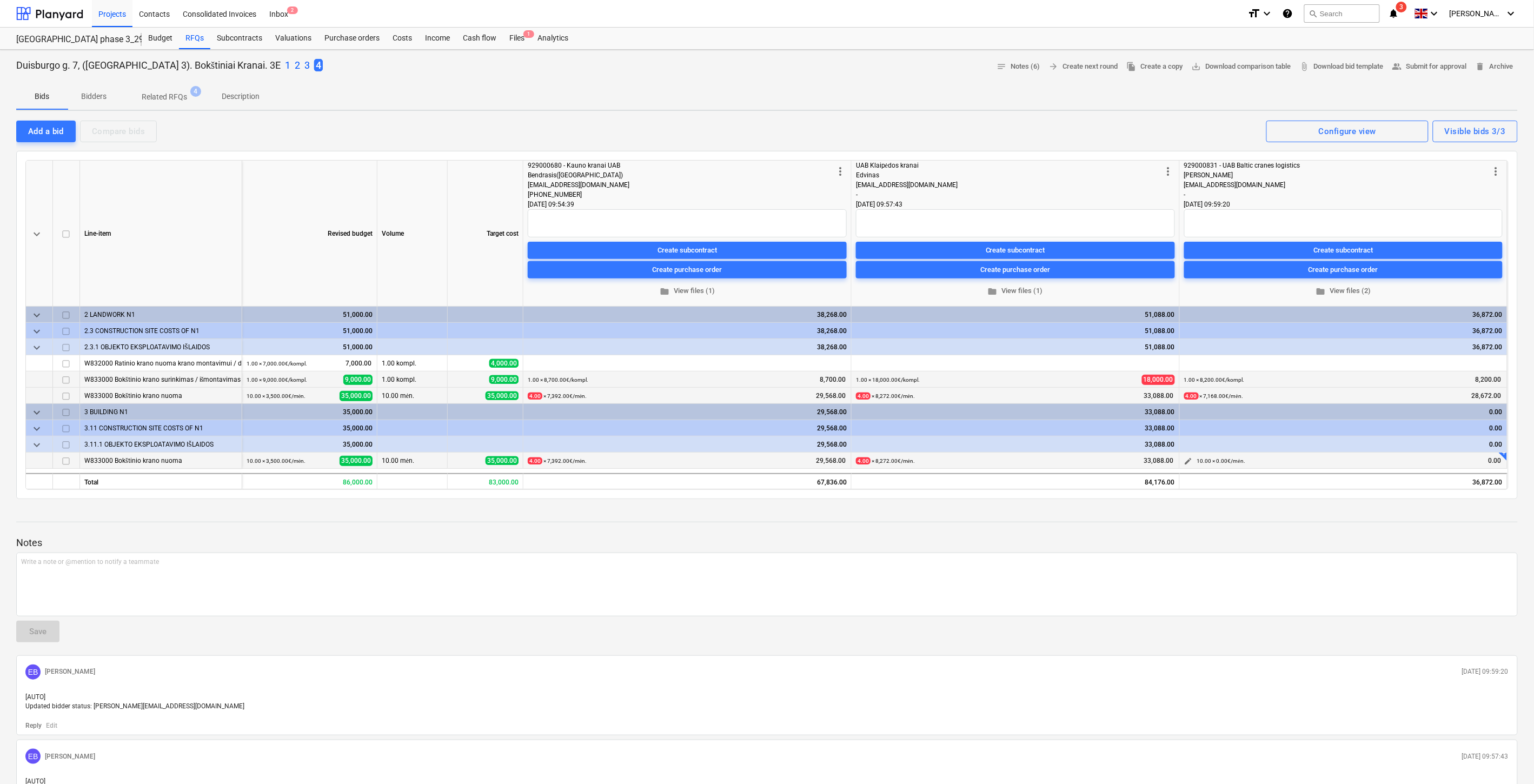
click at [1191, 460] on span "edit" at bounding box center [1189, 462] width 9 height 9
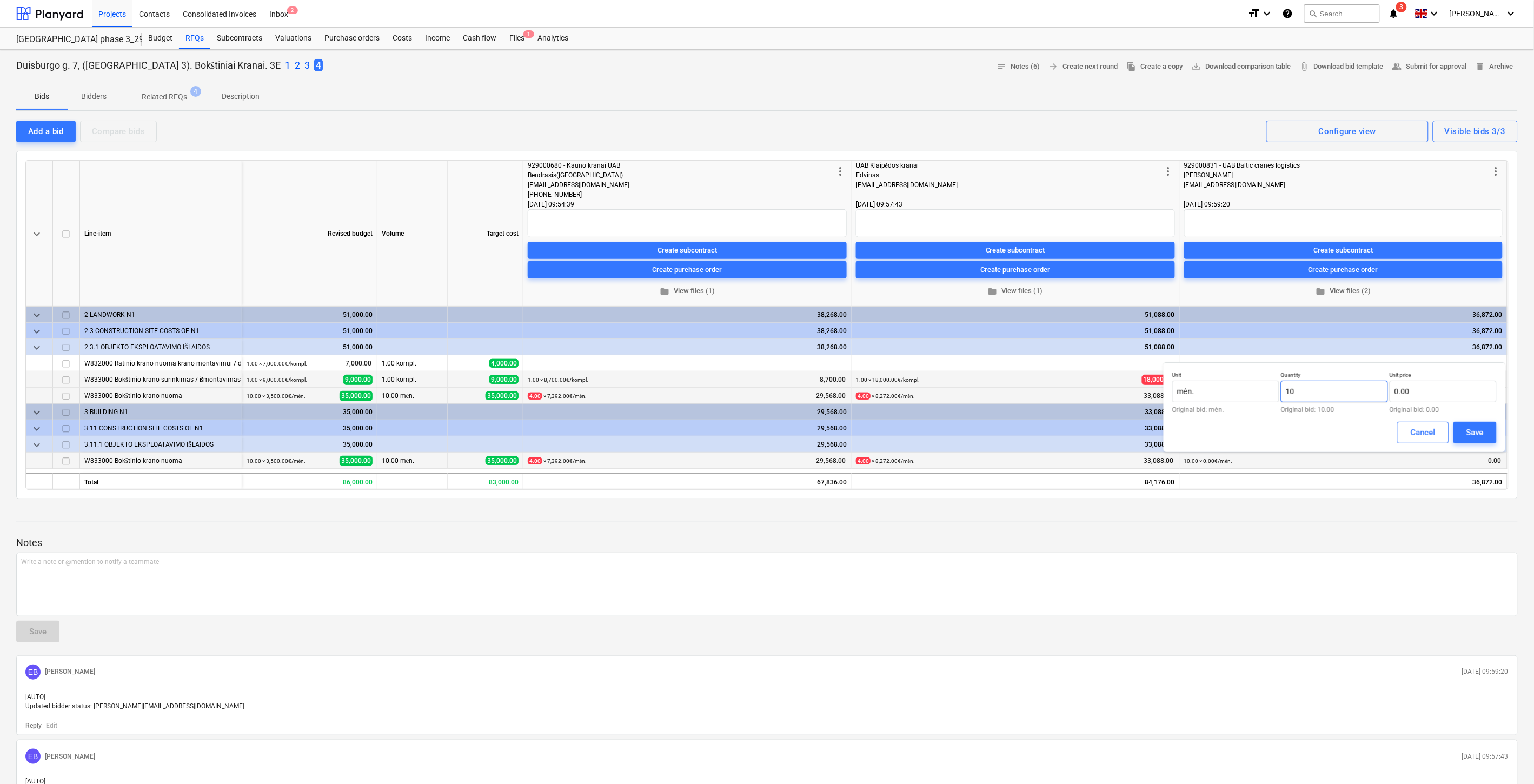
drag, startPoint x: 1345, startPoint y: 393, endPoint x: 1293, endPoint y: 399, distance: 52.3
click at [1269, 395] on div "Unit mėn. Original bid: mėn. Quantity 10 Original bid: 10.00 Unit price 0.00 Or…" at bounding box center [1334, 392] width 324 height 42
type input "4.00"
click at [1424, 392] on input "text" at bounding box center [1443, 392] width 107 height 22
type input "7,168.00"
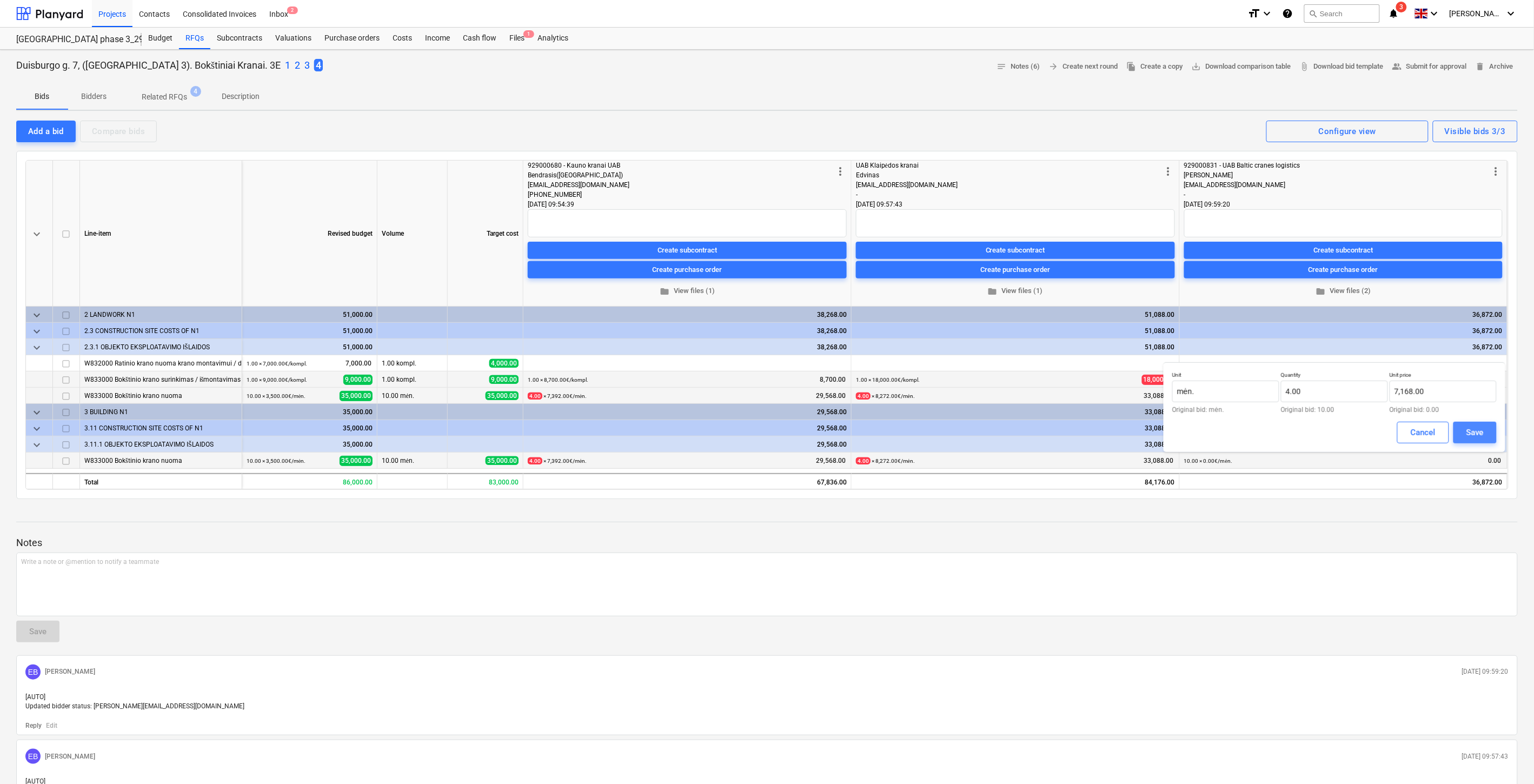
click at [1484, 434] on button "Save" at bounding box center [1474, 432] width 43 height 22
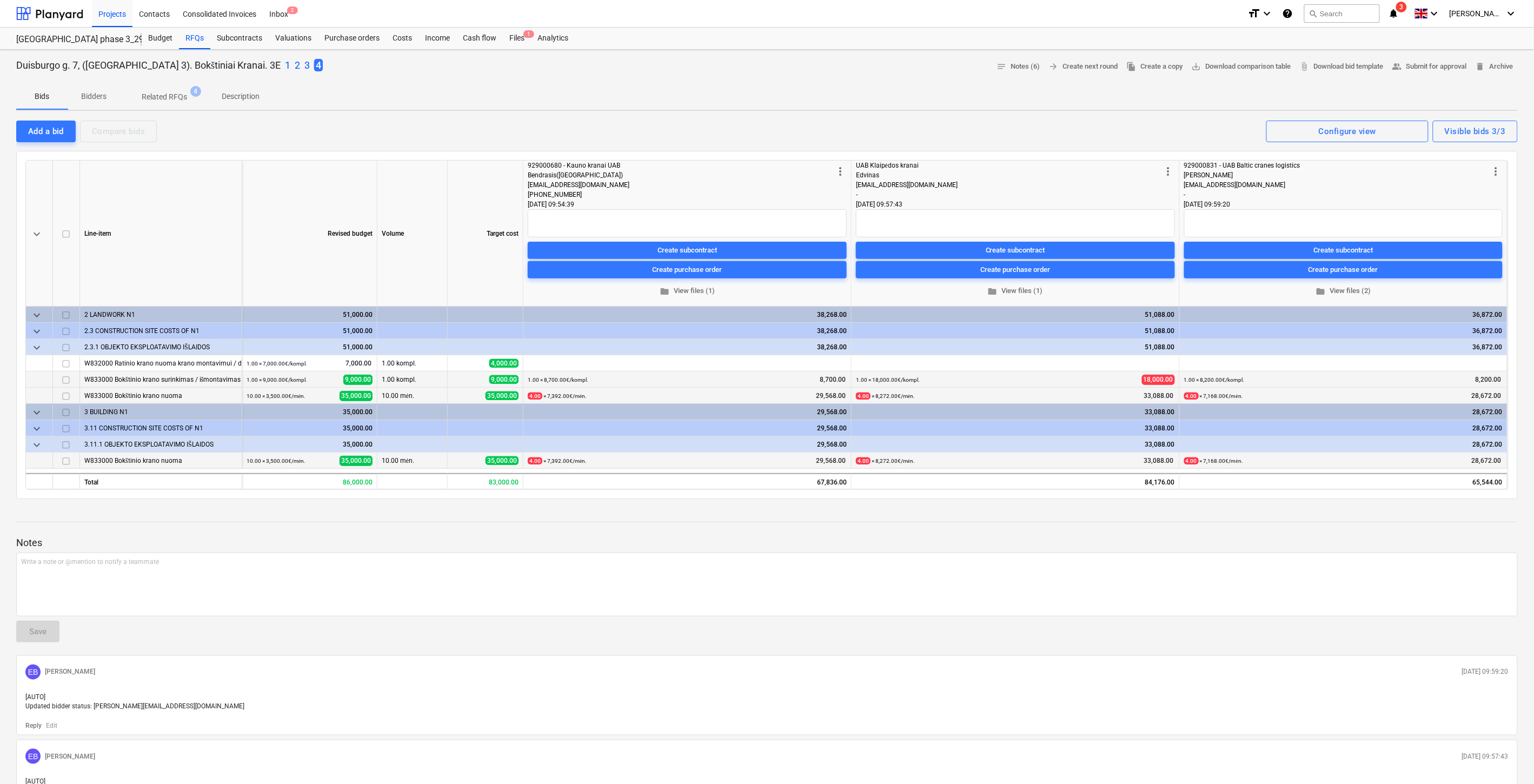
click at [916, 71] on div "Duisburgo g. 7, ([GEOGRAPHIC_DATA] 3). Bokštiniai Kranai. 3E 1 2 3 4 notes Note…" at bounding box center [767, 67] width 1502 height 17
click at [936, 62] on div "Duisburgo g. 7, ([GEOGRAPHIC_DATA] 3). Bokštiniai Kranai. 3E 1 2 3 4 notes Note…" at bounding box center [767, 67] width 1502 height 17
click at [952, 66] on div "Duisburgo g. 7, ([GEOGRAPHIC_DATA] 3). Bokštiniai Kranai. 3E 1 2 3 4 notes Note…" at bounding box center [767, 67] width 1502 height 17
click at [531, 366] on span "edit" at bounding box center [532, 364] width 9 height 9
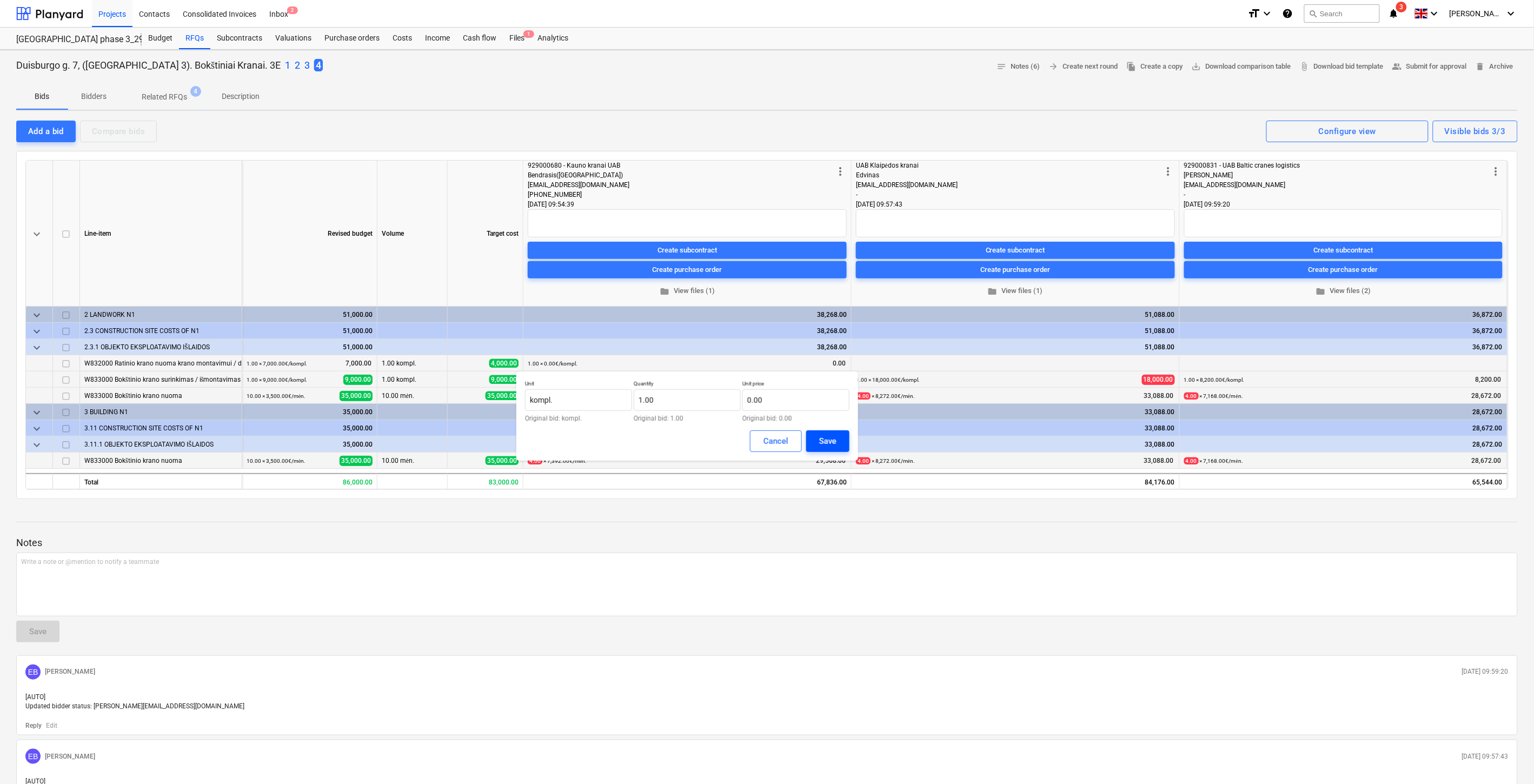
click at [835, 441] on div "Save" at bounding box center [828, 441] width 18 height 14
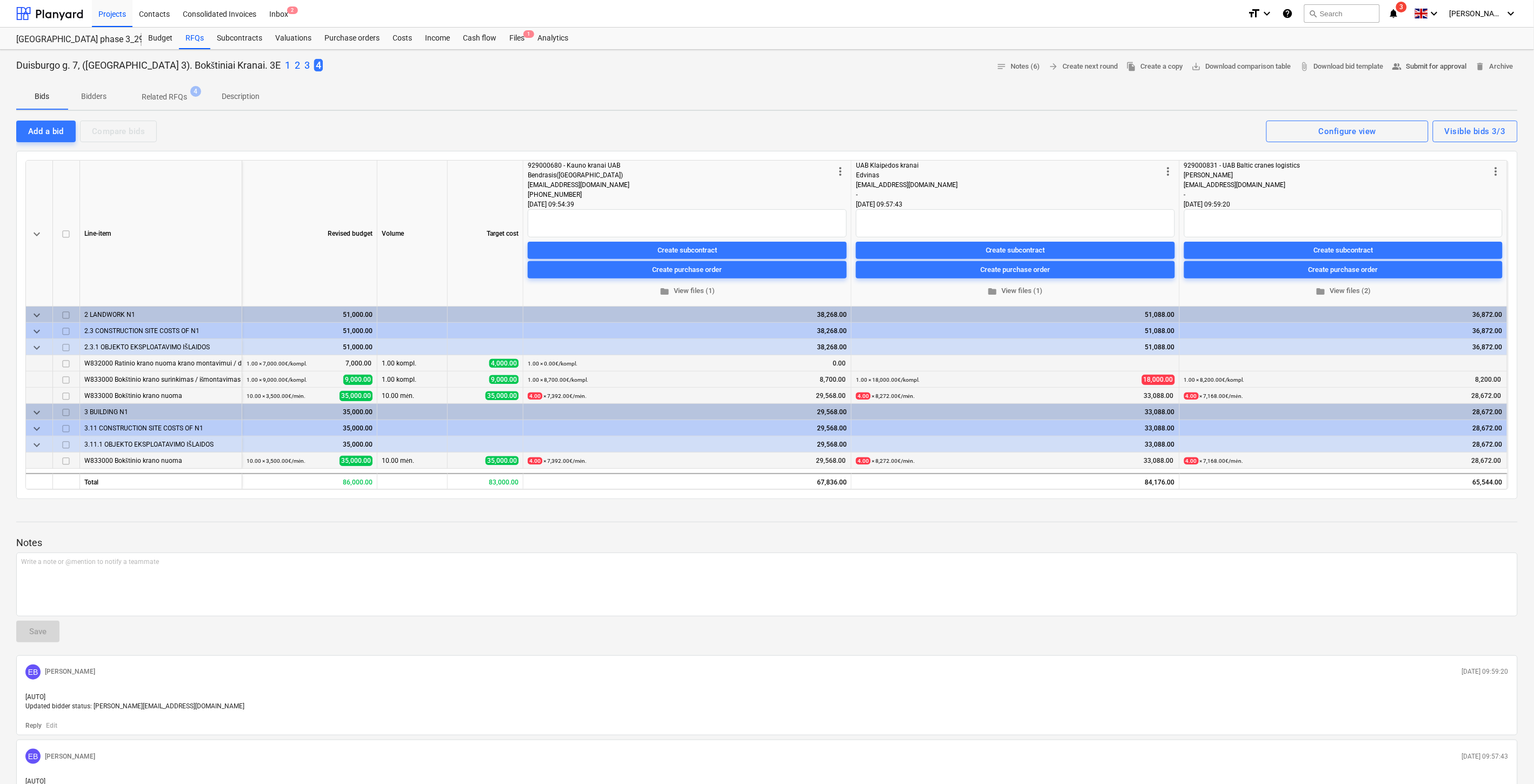
click at [1406, 66] on span "people_alt Submit for approval" at bounding box center [1429, 67] width 74 height 12
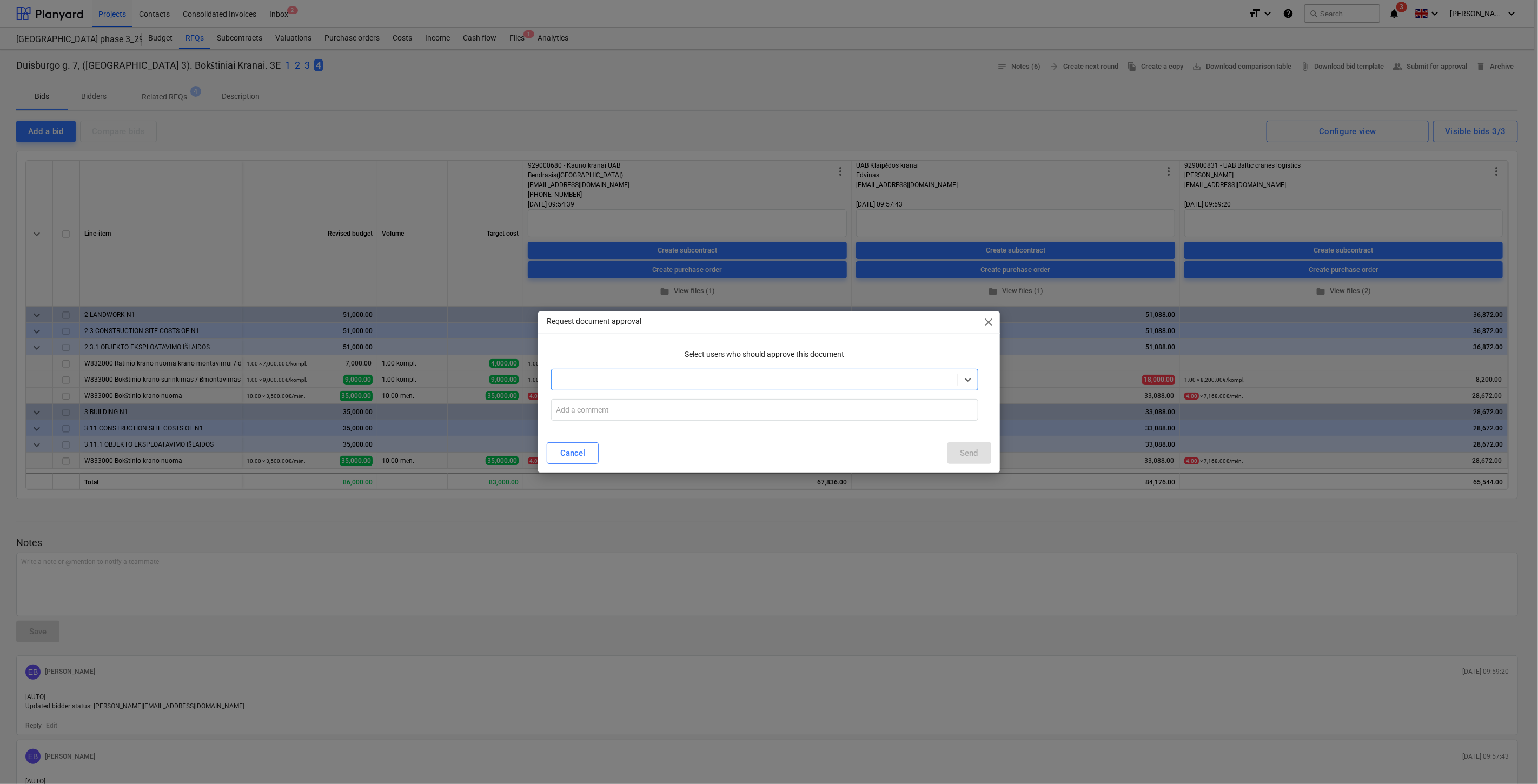
click at [715, 379] on div at bounding box center [755, 379] width 395 height 11
type input "Vale"
click at [711, 403] on div "[PERSON_NAME]" at bounding box center [765, 406] width 427 height 18
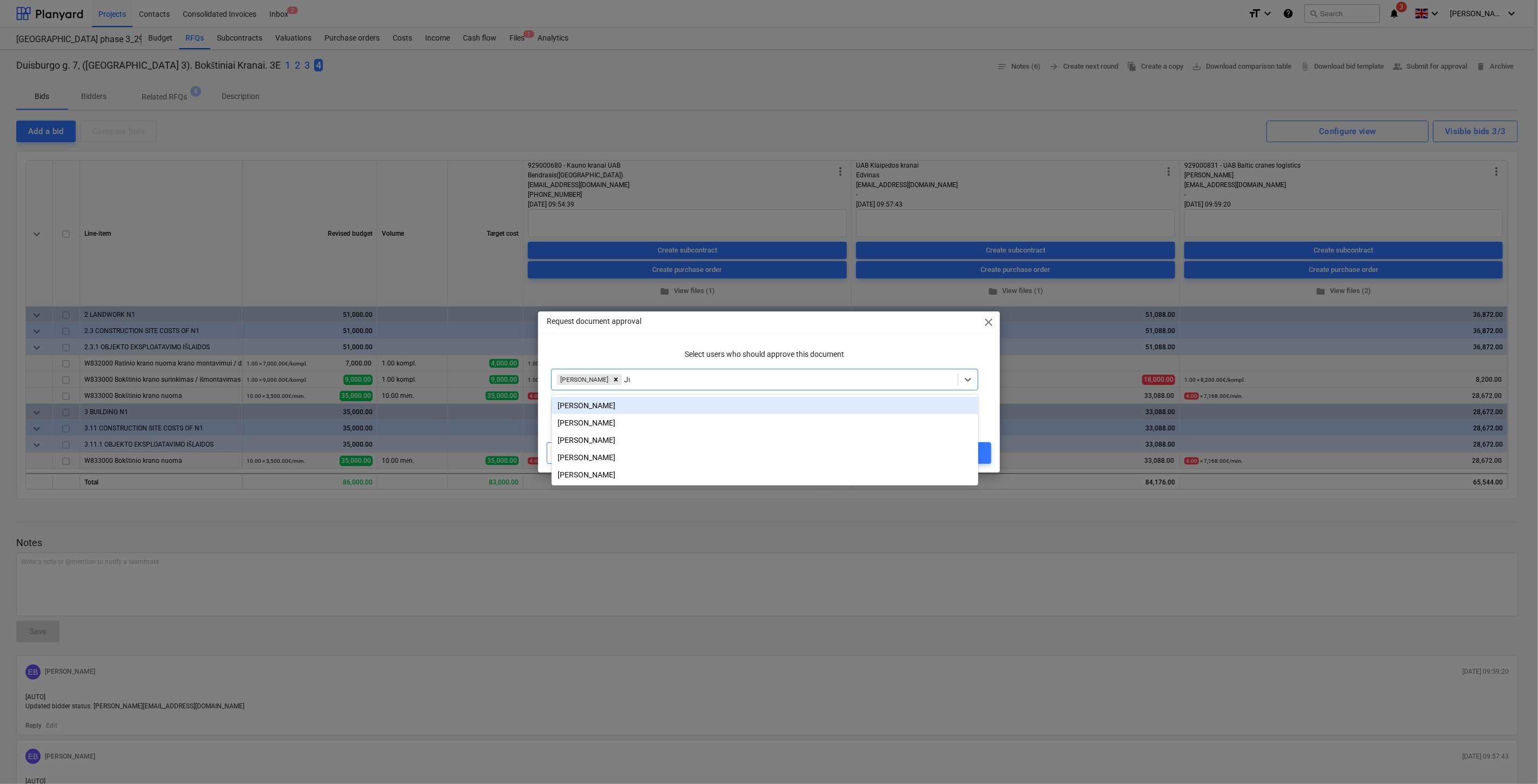
type input "[DATE]"
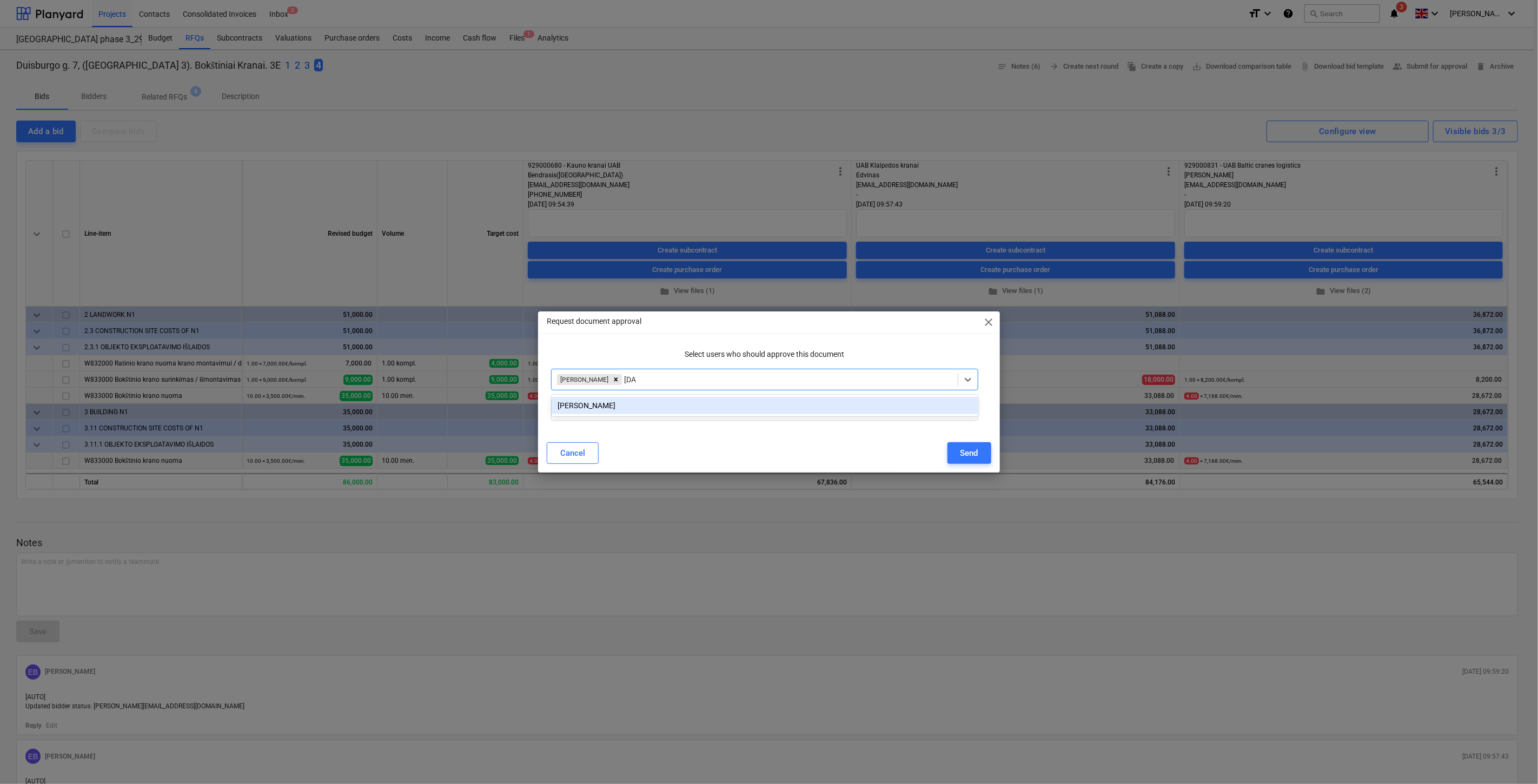
click at [716, 402] on div "[PERSON_NAME]" at bounding box center [765, 406] width 427 height 18
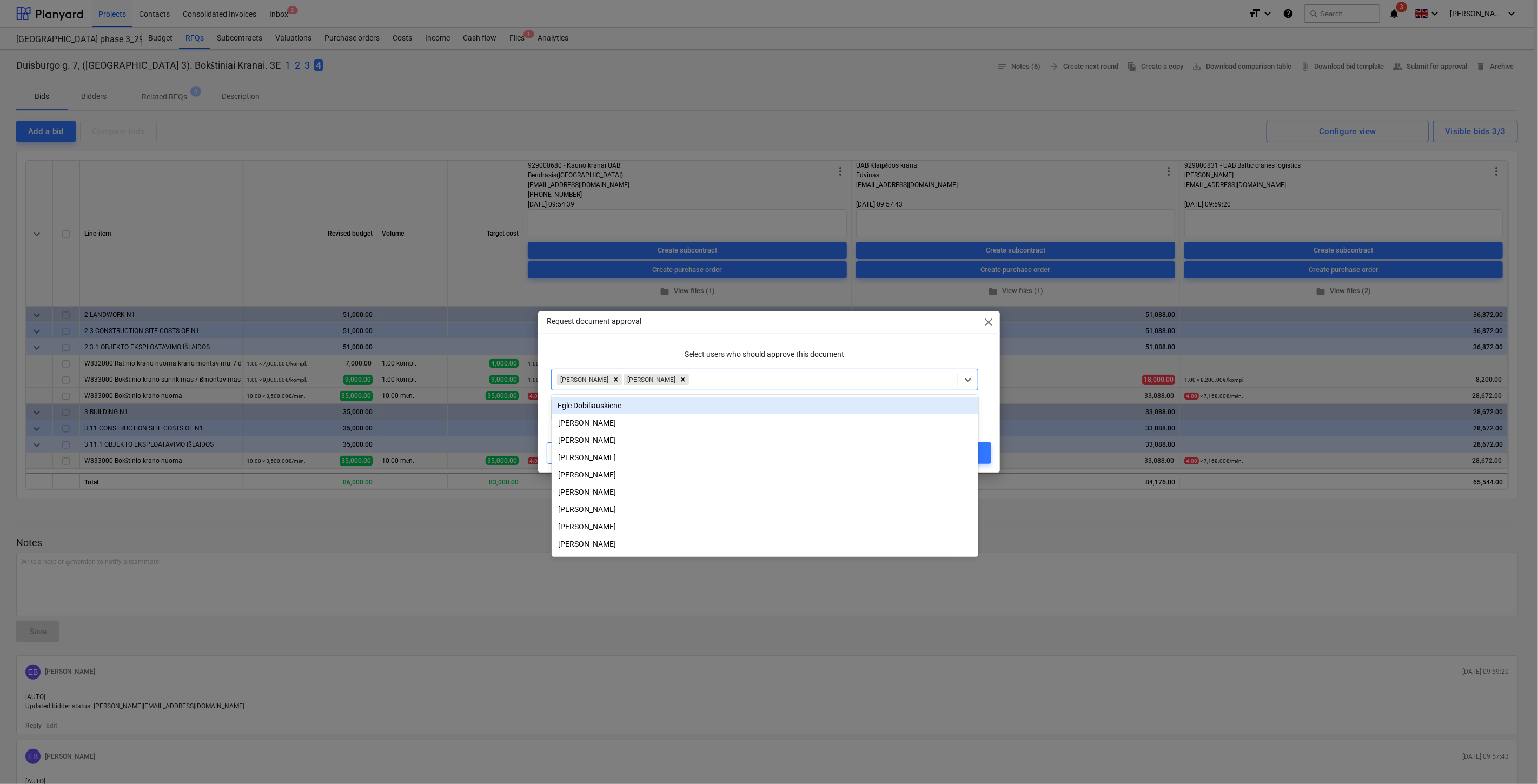
click at [660, 340] on div "Request document approval close Select users who should approve this document o…" at bounding box center [769, 392] width 461 height 161
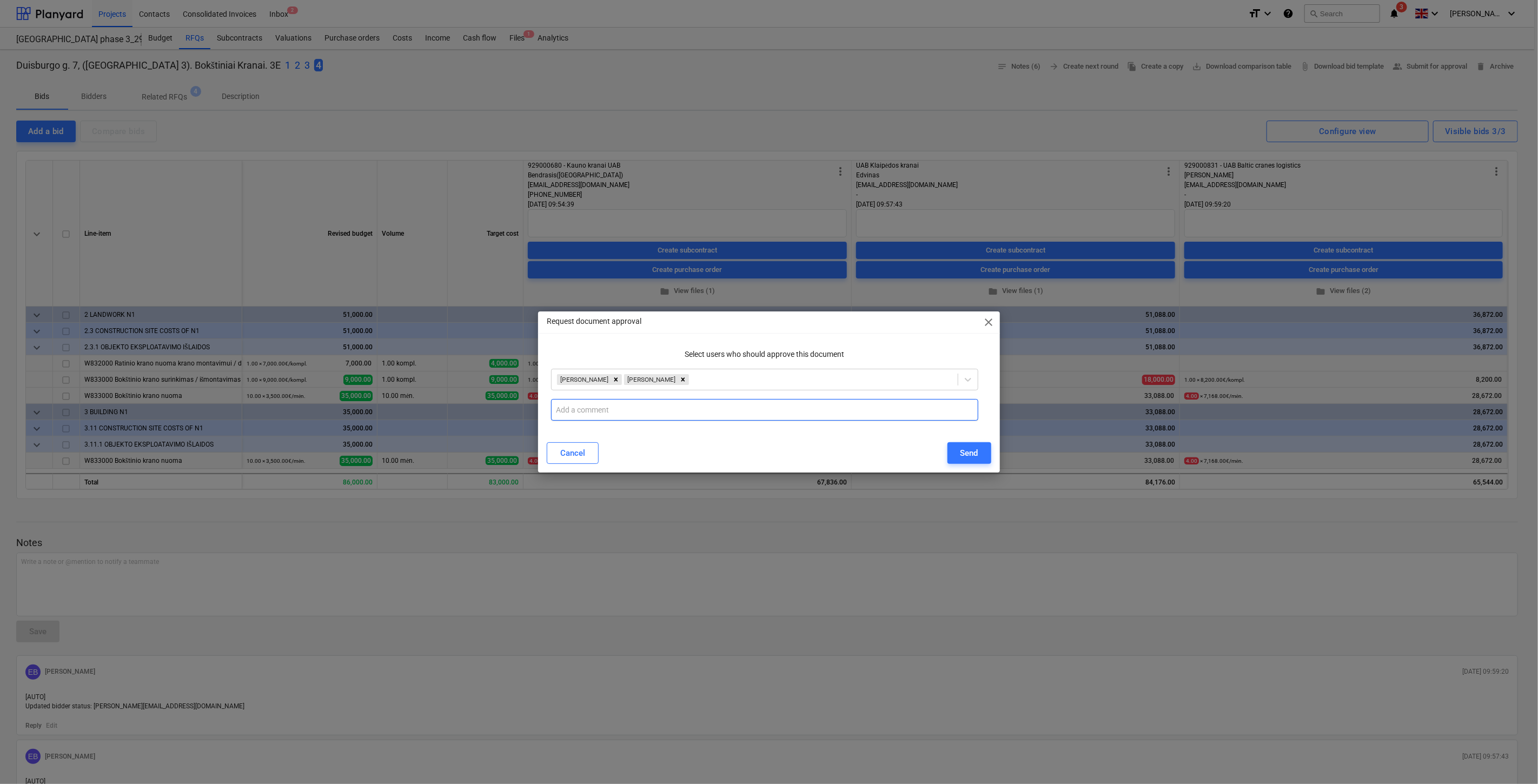
click at [631, 412] on input "text" at bounding box center [764, 409] width 427 height 22
paste input "Sveiki, kviečiu patvirtinti bokštinių kranų konkurso Rangovą – UAB „Baltic Cran…"
type input "Sveiki, kviečiu patvirtinti bokštinių kranų konkurso Rangovą – UAB „Baltic Cran…"
drag, startPoint x: 726, startPoint y: 445, endPoint x: 866, endPoint y: 456, distance: 140.4
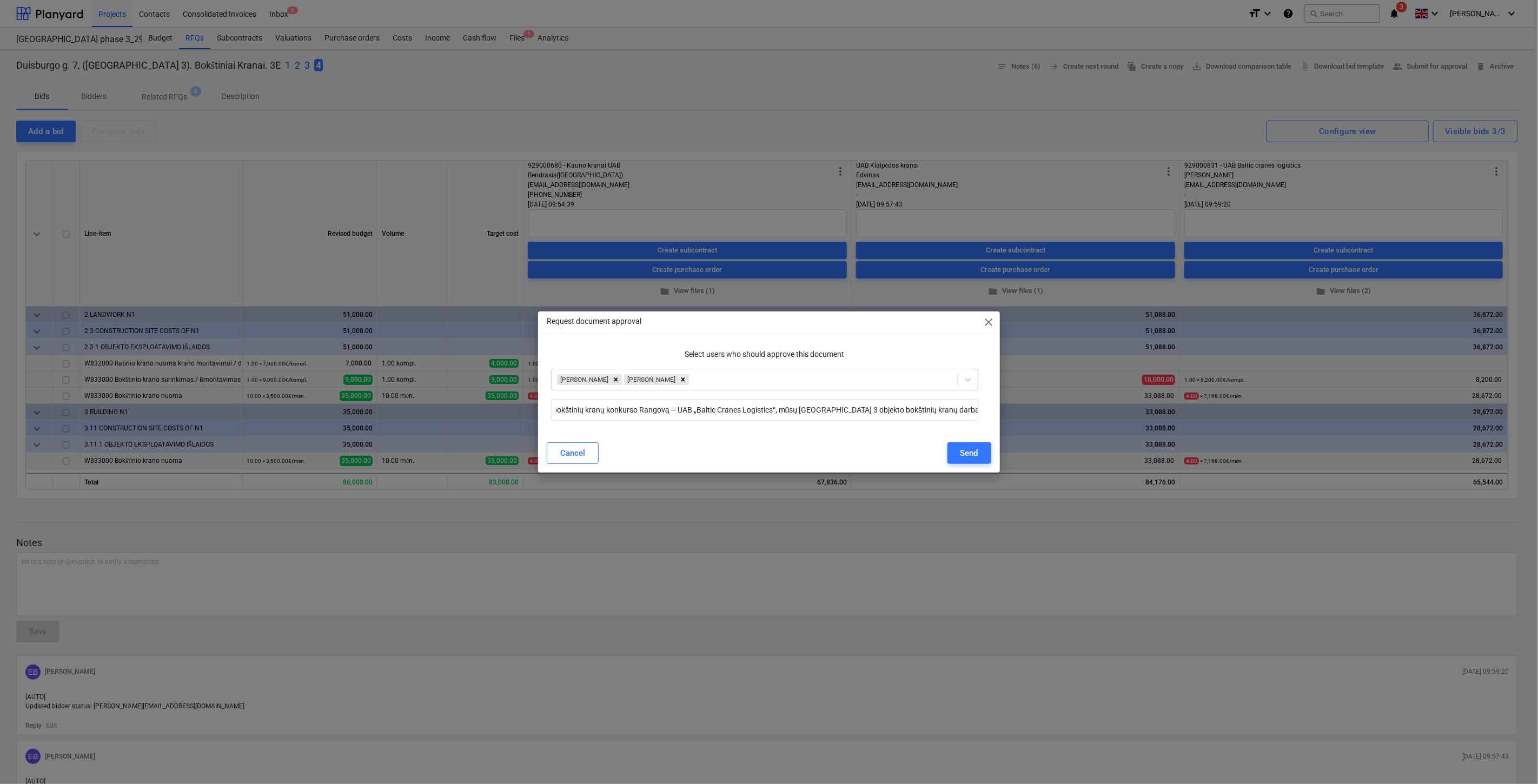
click at [726, 445] on div "Cancel Send" at bounding box center [769, 453] width 444 height 22
click at [958, 456] on button "Send" at bounding box center [969, 453] width 44 height 22
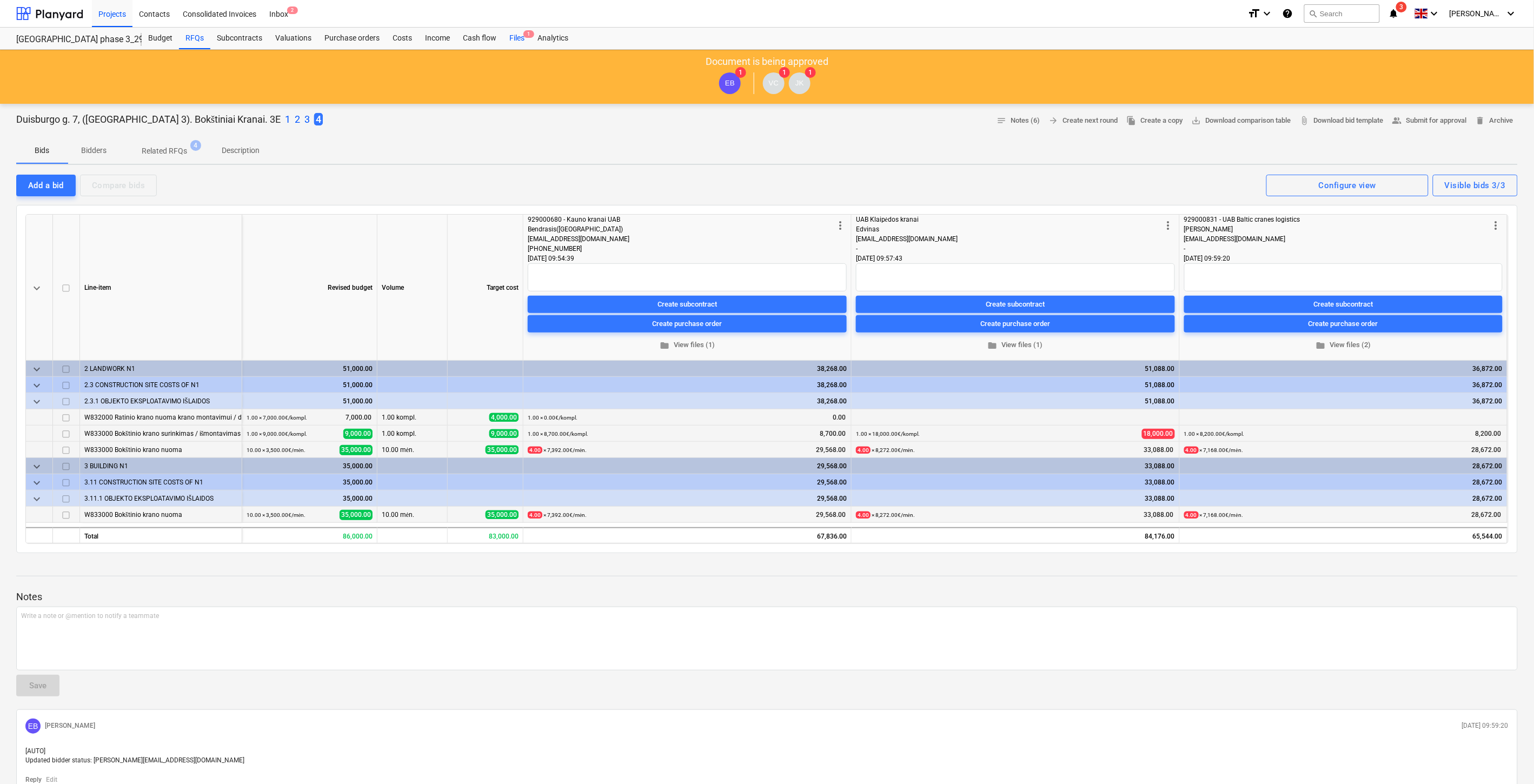
drag, startPoint x: 514, startPoint y: 40, endPoint x: 518, endPoint y: 49, distance: 9.8
click at [514, 40] on div "Files 1" at bounding box center [517, 38] width 28 height 22
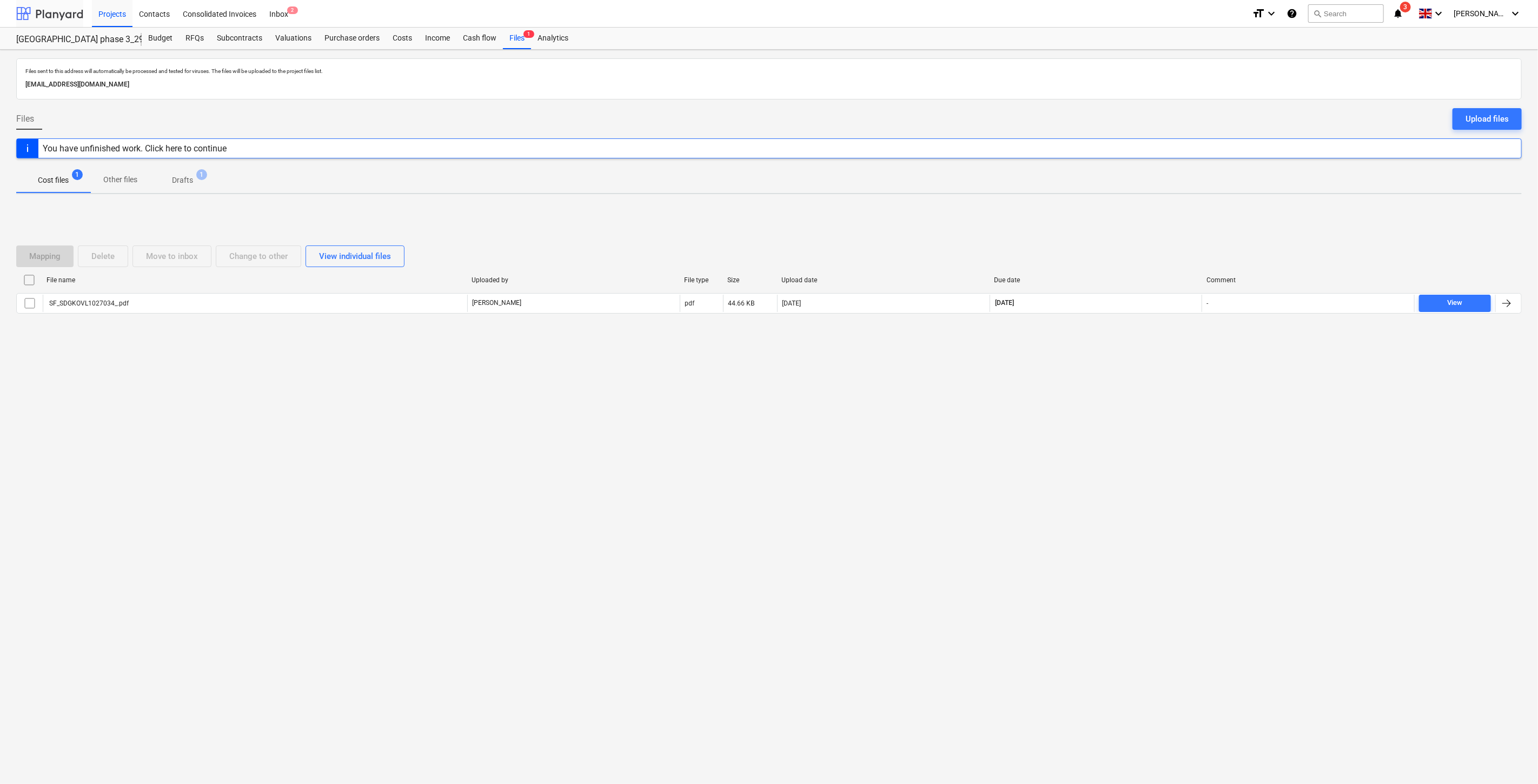
click at [55, 18] on div at bounding box center [50, 13] width 67 height 27
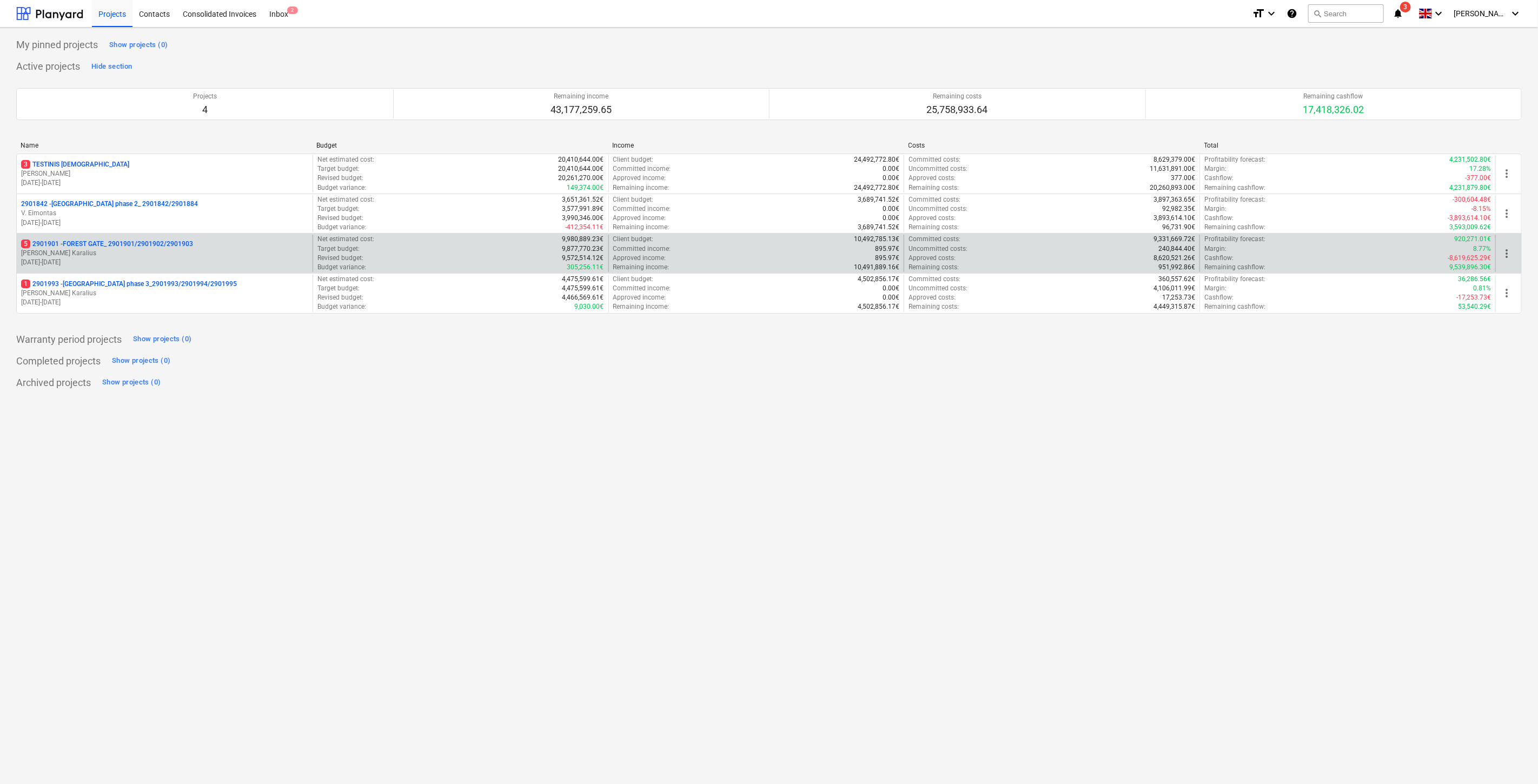
click at [104, 252] on p "[PERSON_NAME] Karalius" at bounding box center [165, 253] width 287 height 9
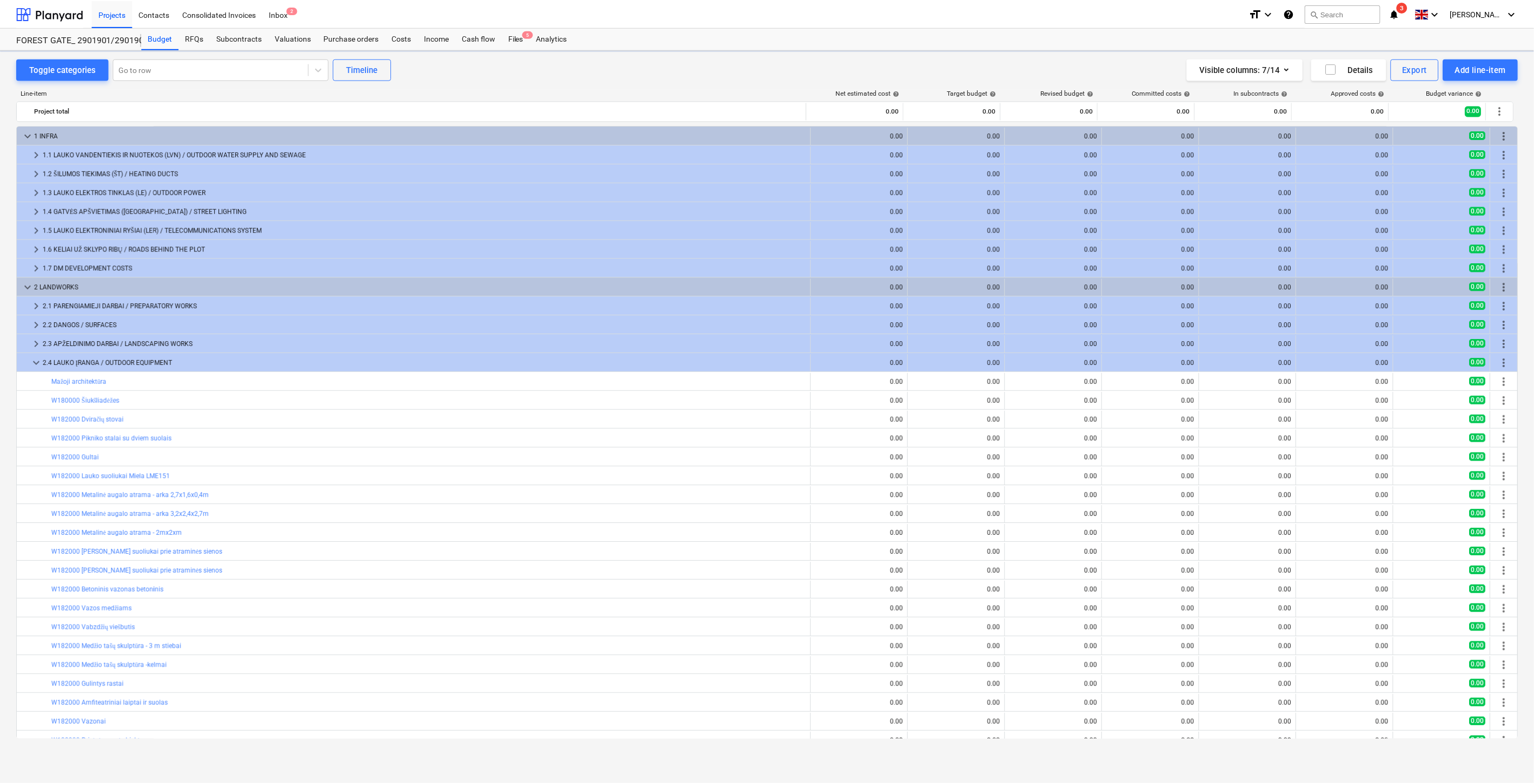
scroll to position [164, 0]
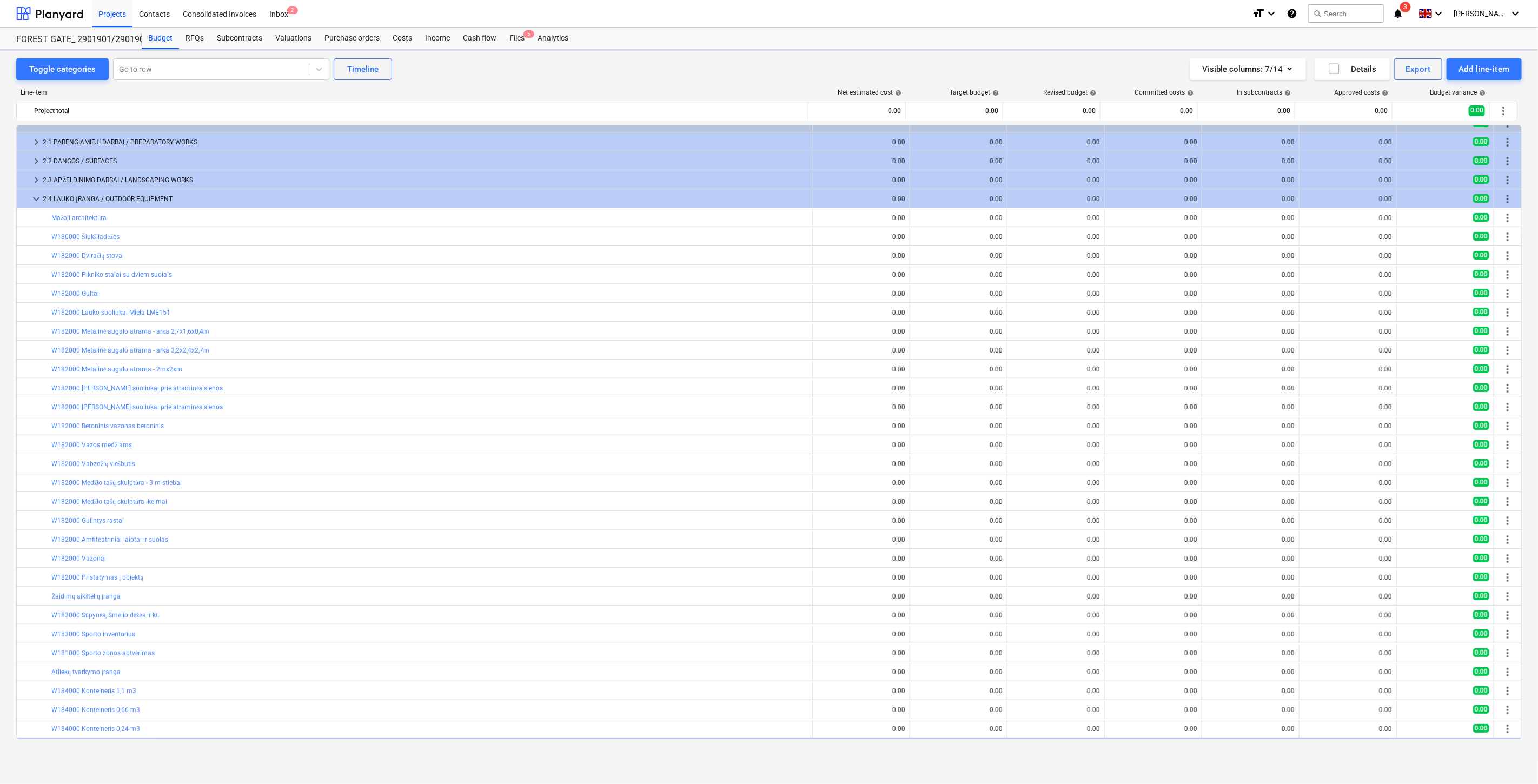
click at [509, 38] on div "Files 5" at bounding box center [517, 38] width 28 height 22
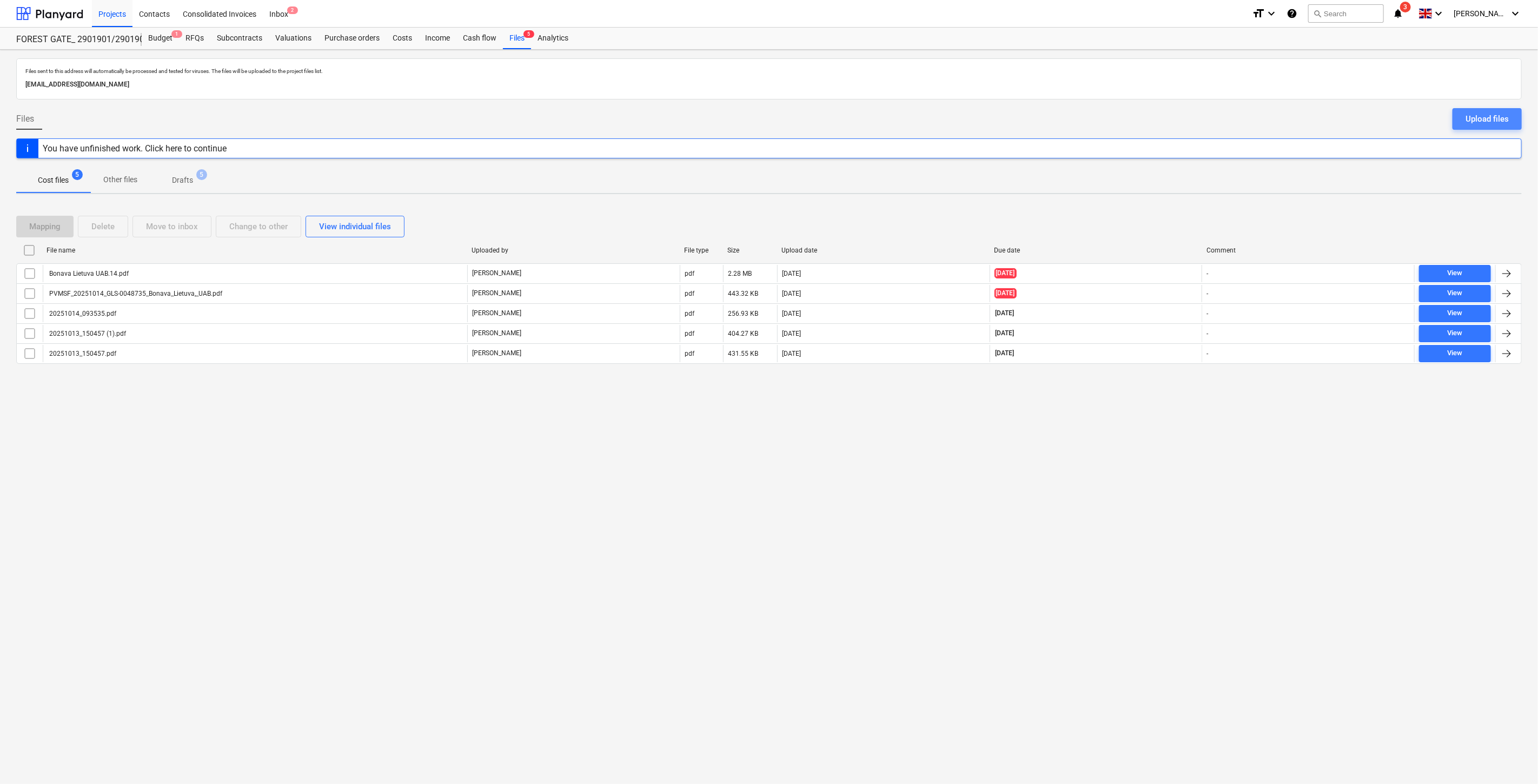
click at [1470, 112] on div "Upload files" at bounding box center [1487, 119] width 43 height 14
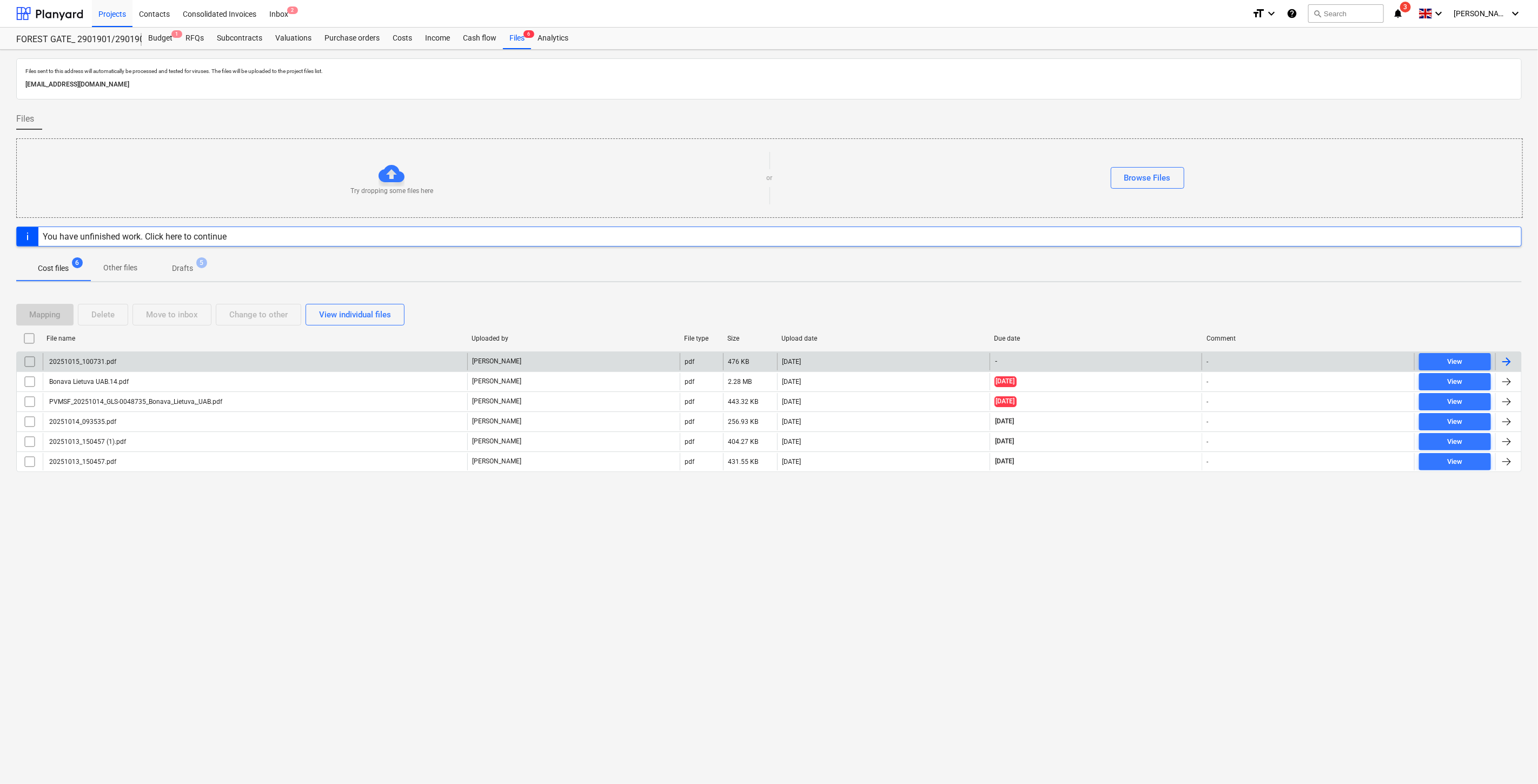
click at [258, 352] on div "20251015_100731.pdf [PERSON_NAME] pdf 476 KB [DATE] - - View" at bounding box center [769, 361] width 1506 height 20
click at [580, 355] on div "[PERSON_NAME]" at bounding box center [573, 362] width 213 height 18
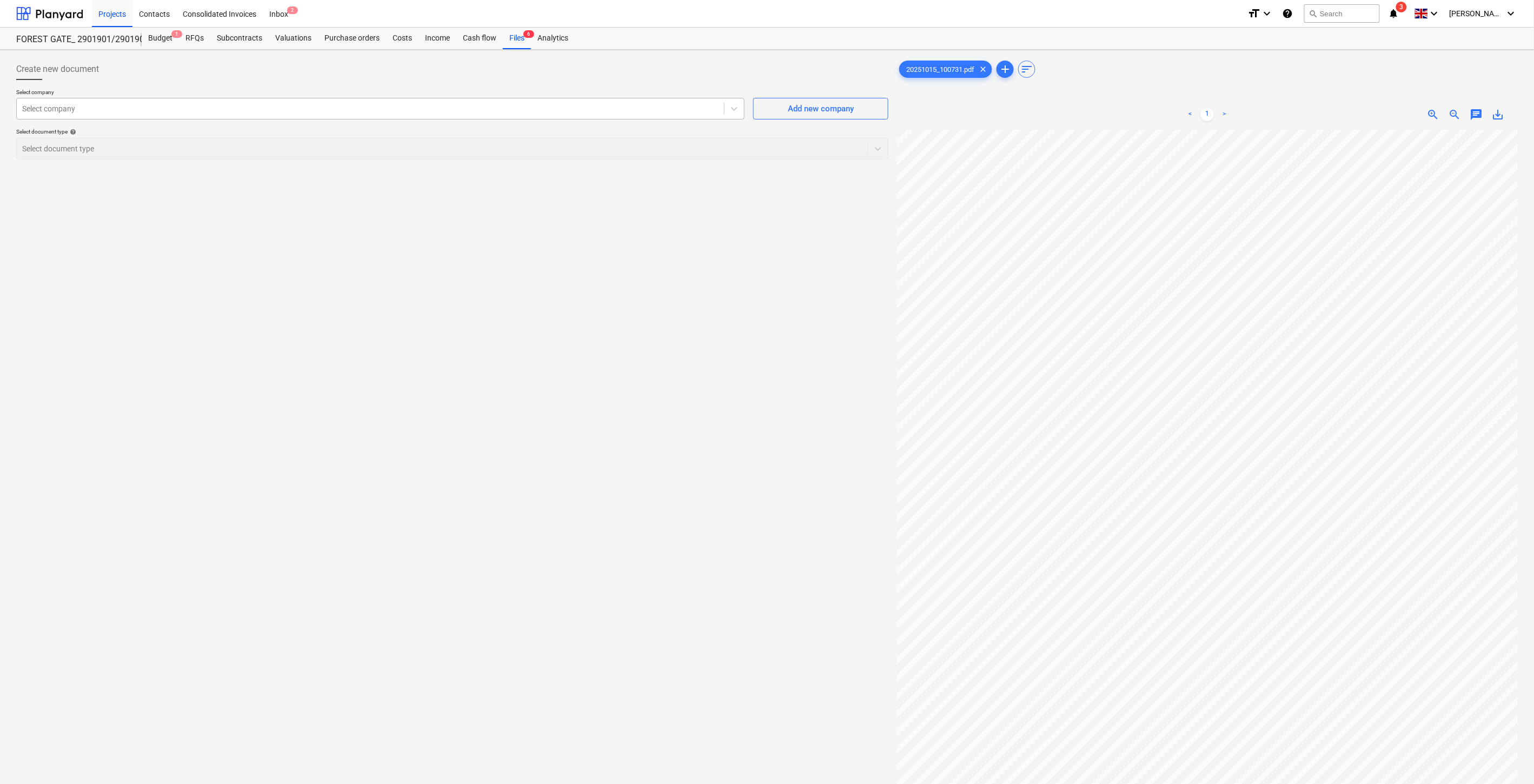
click at [543, 115] on div "Select company" at bounding box center [370, 108] width 707 height 15
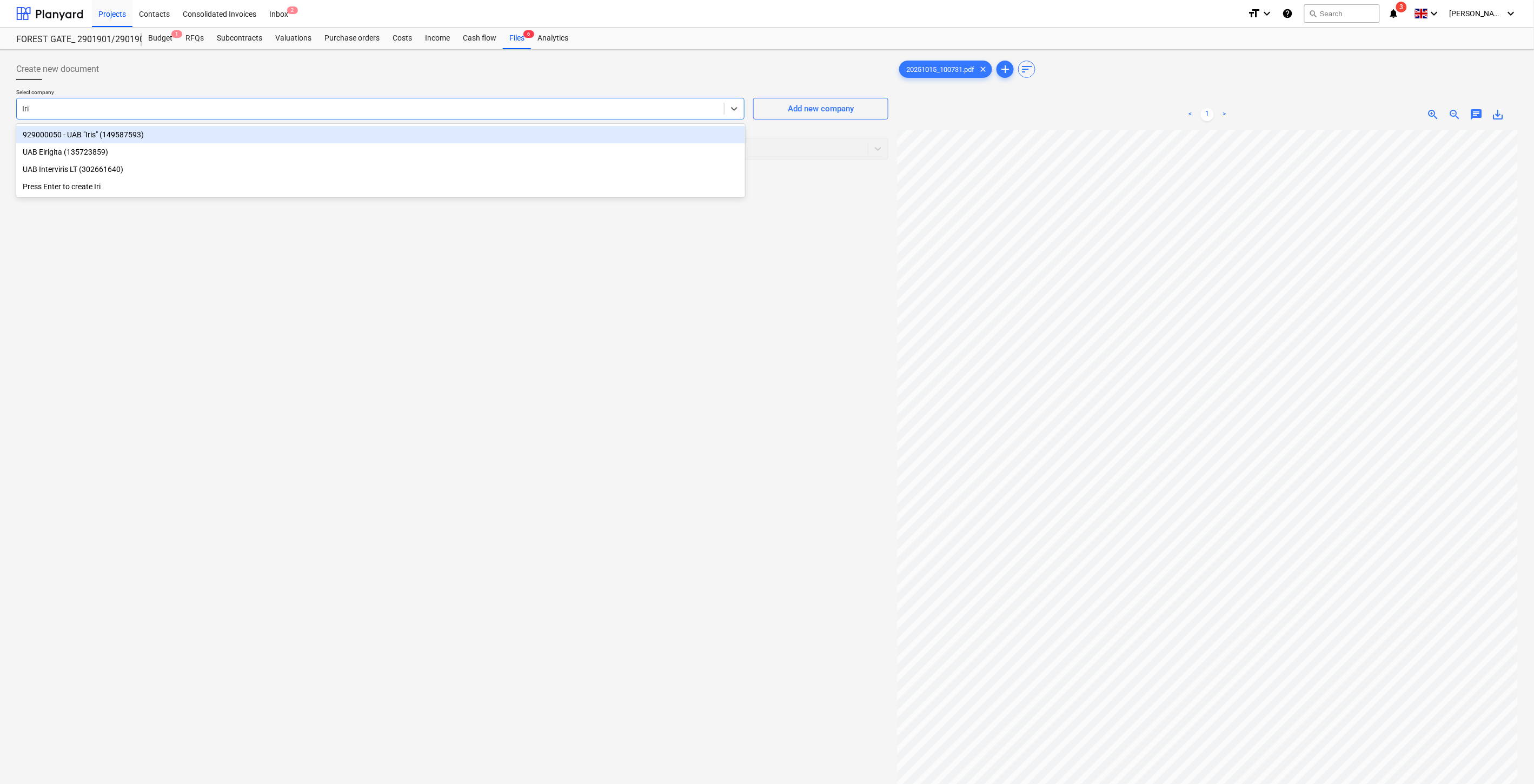
type input "Iris"
click at [561, 130] on div "929000050 - UAB "Iris" (149587593)" at bounding box center [381, 135] width 729 height 18
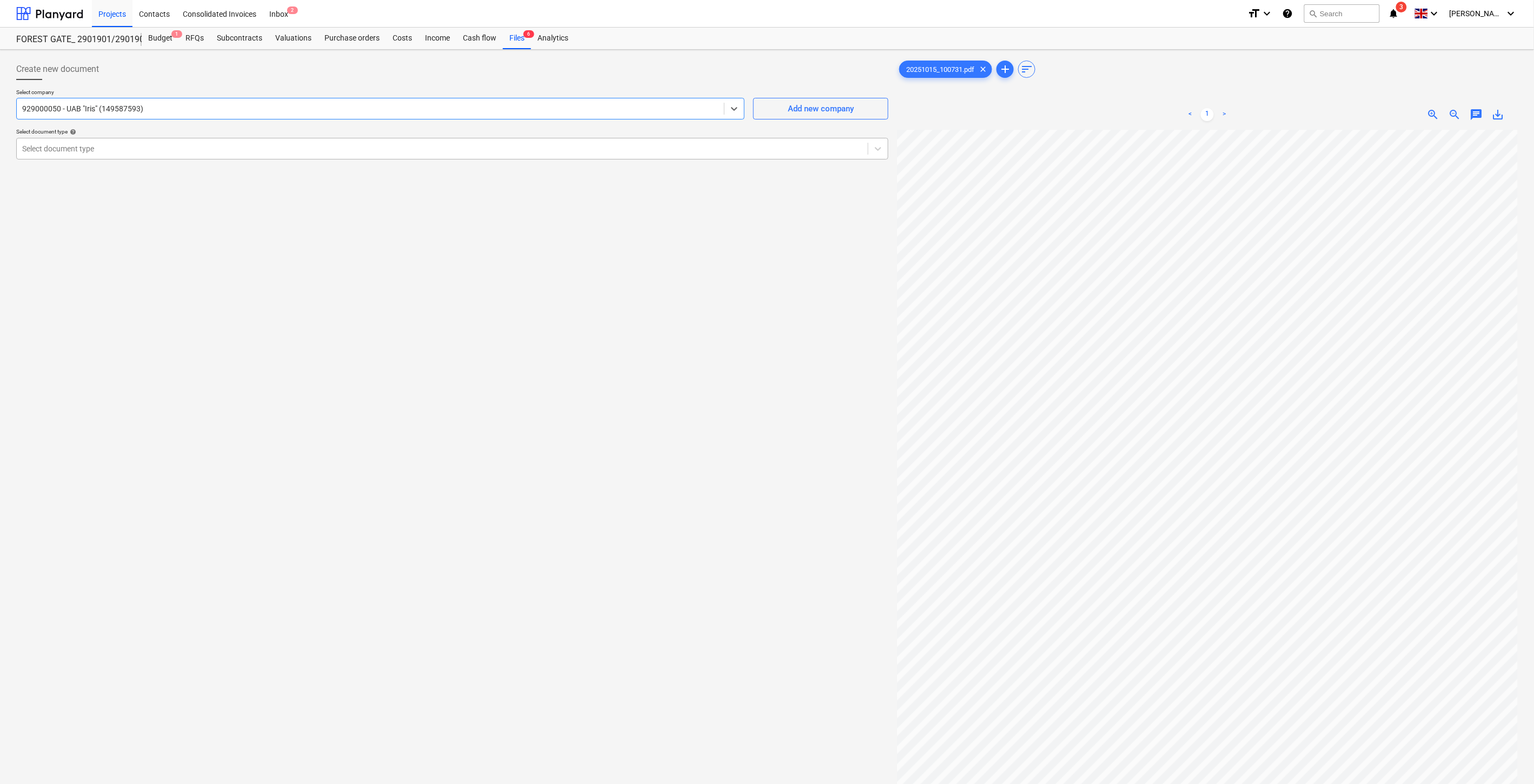
click at [530, 154] on div "Select document type" at bounding box center [442, 148] width 851 height 15
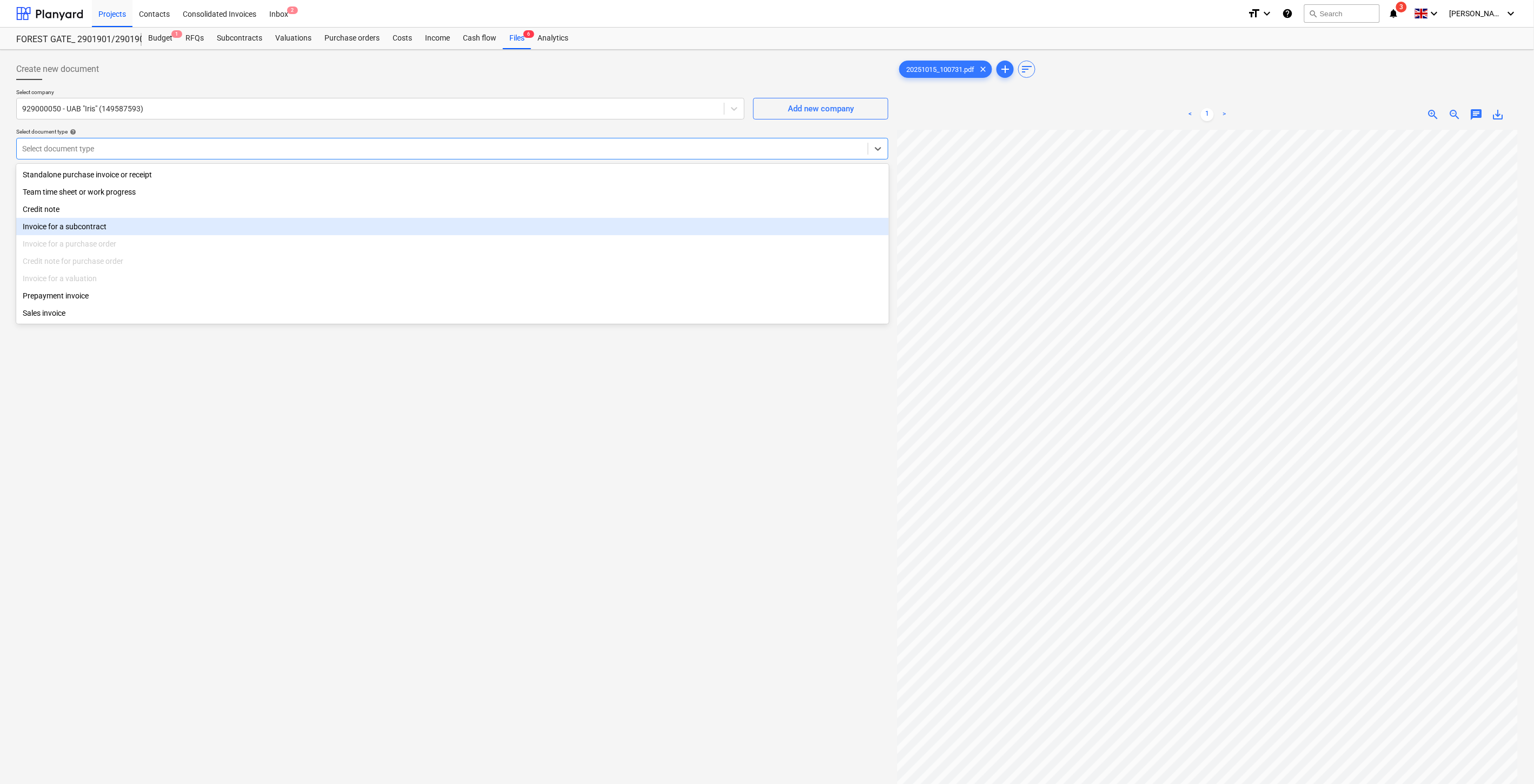
click at [229, 225] on div "Invoice for a subcontract" at bounding box center [453, 227] width 873 height 18
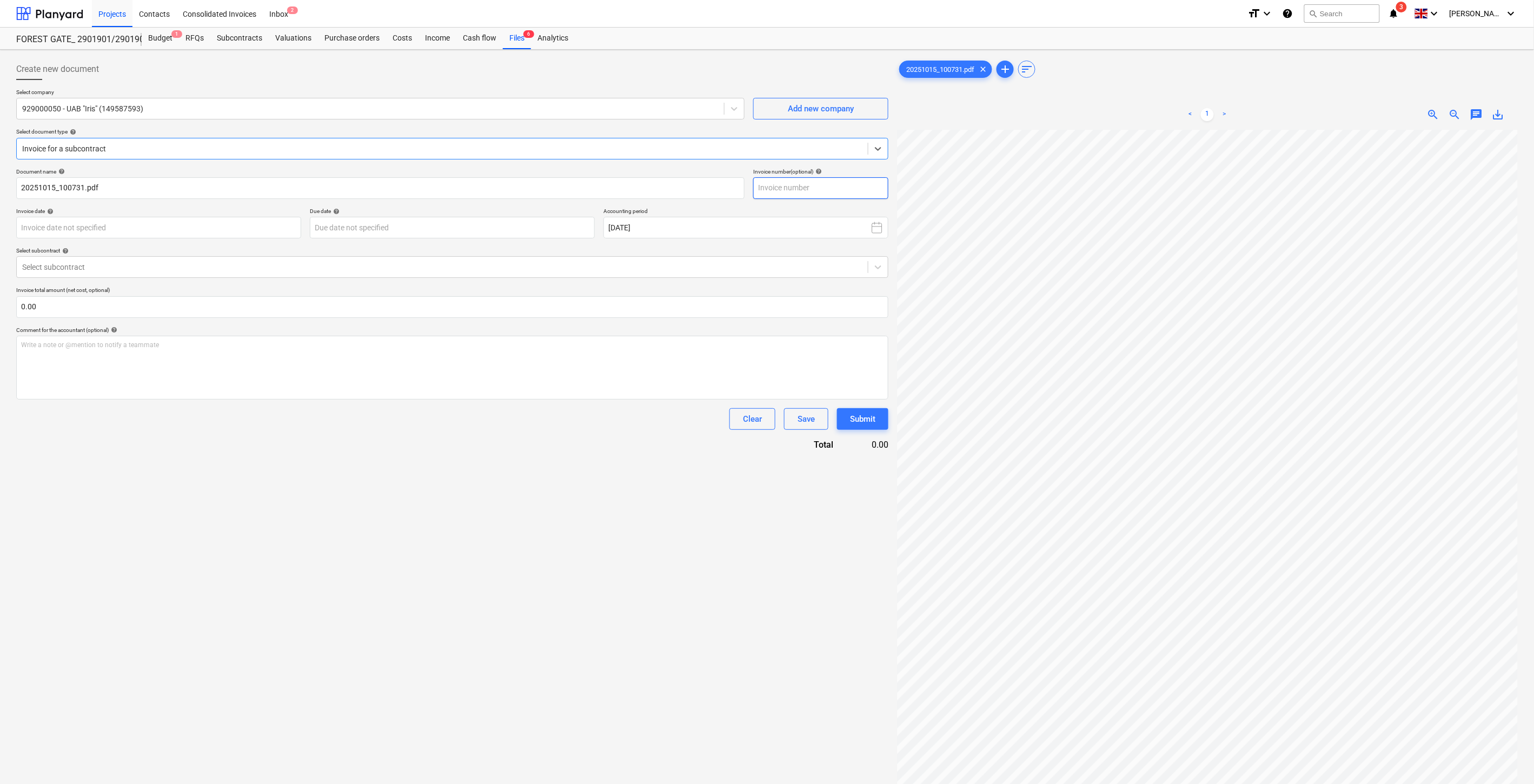
click at [818, 185] on input "text" at bounding box center [821, 187] width 135 height 22
type input "IRIS0543184"
click at [266, 228] on body "Projects Contacts Consolidated Invoices Inbox 2 format_size keyboard_arrow_down…" at bounding box center [767, 392] width 1534 height 784
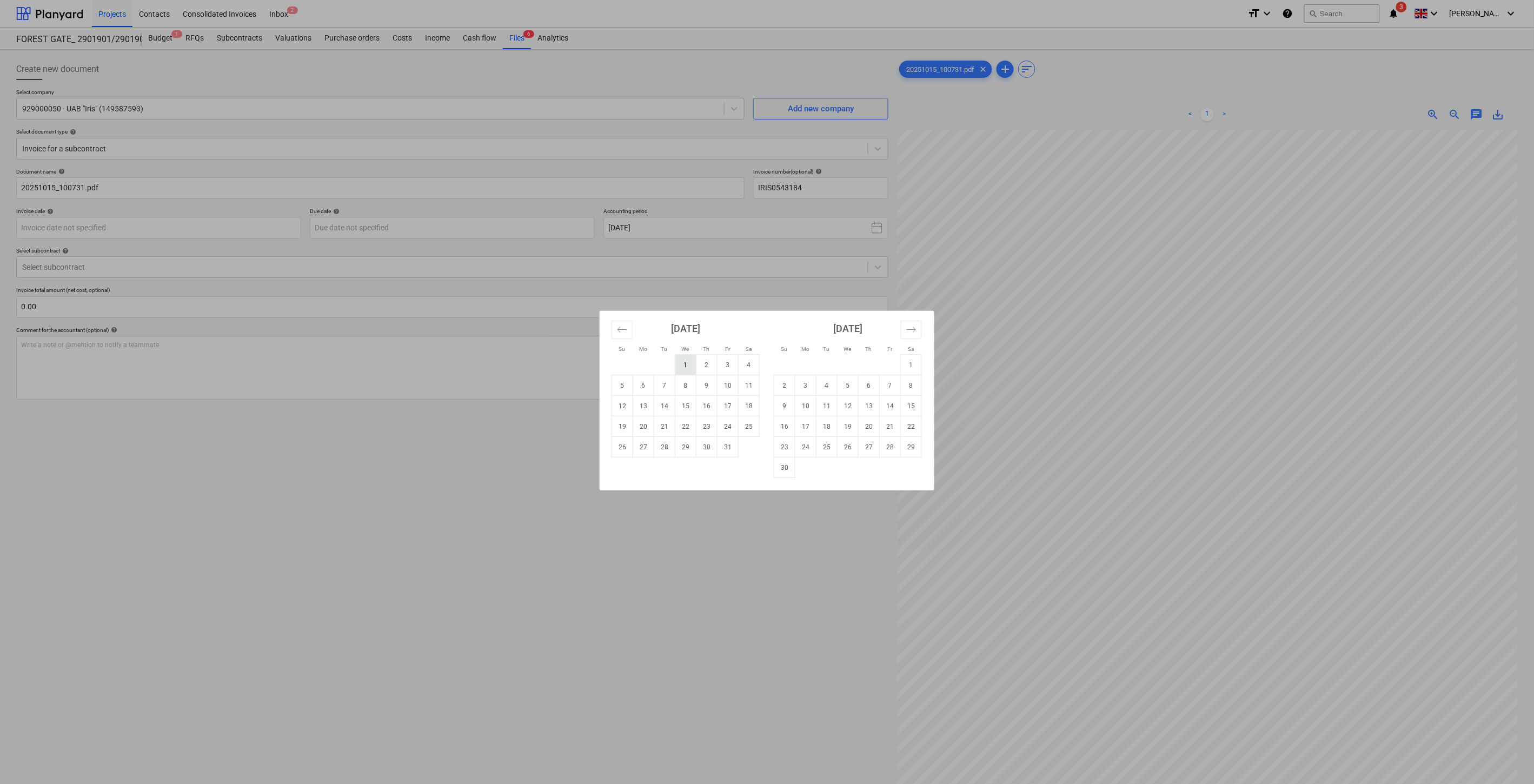
click at [684, 360] on td "1" at bounding box center [686, 364] width 21 height 20
type input "[DATE]"
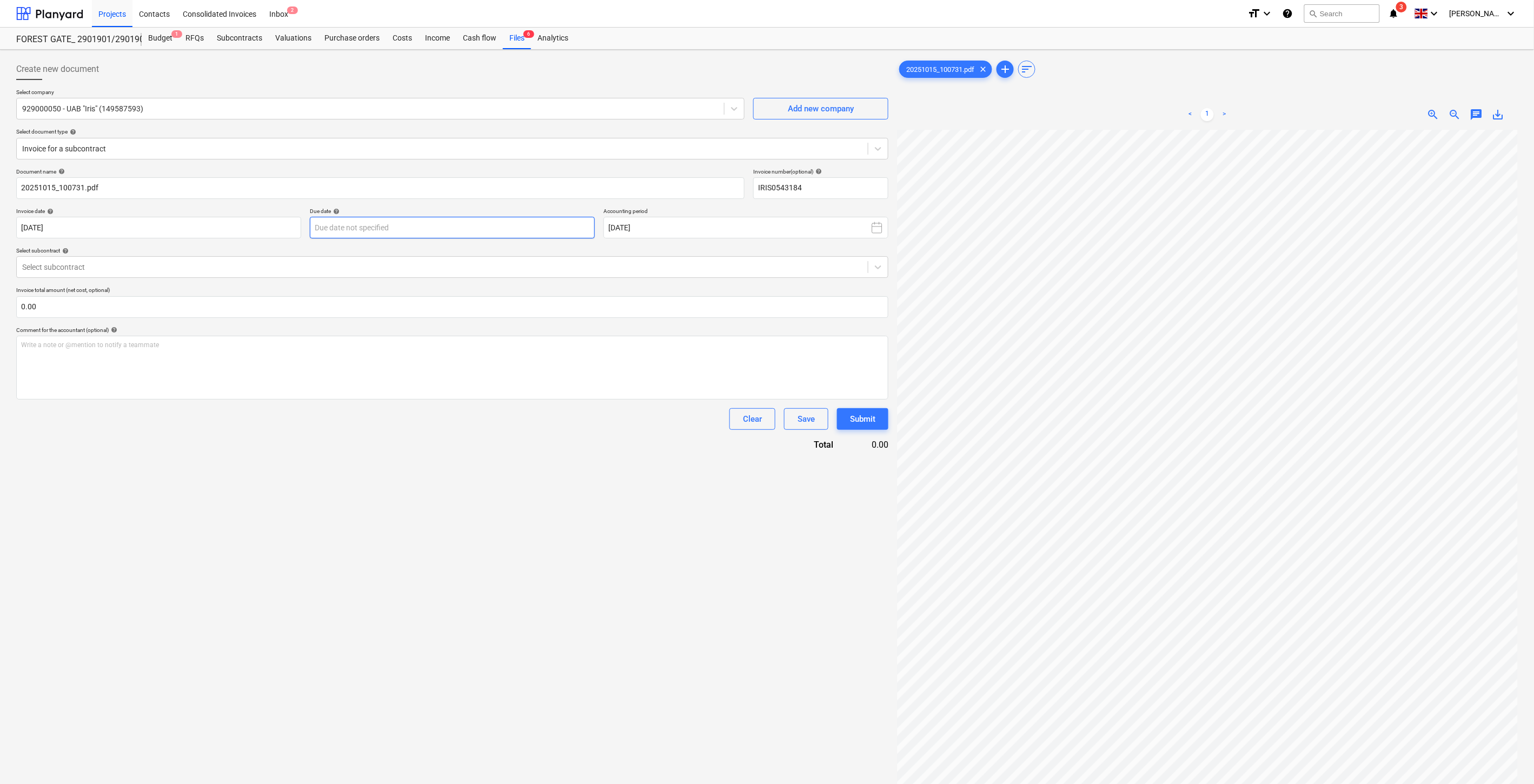
click at [550, 228] on body "Projects Contacts Consolidated Invoices Inbox 2 format_size keyboard_arrow_down…" at bounding box center [767, 392] width 1534 height 784
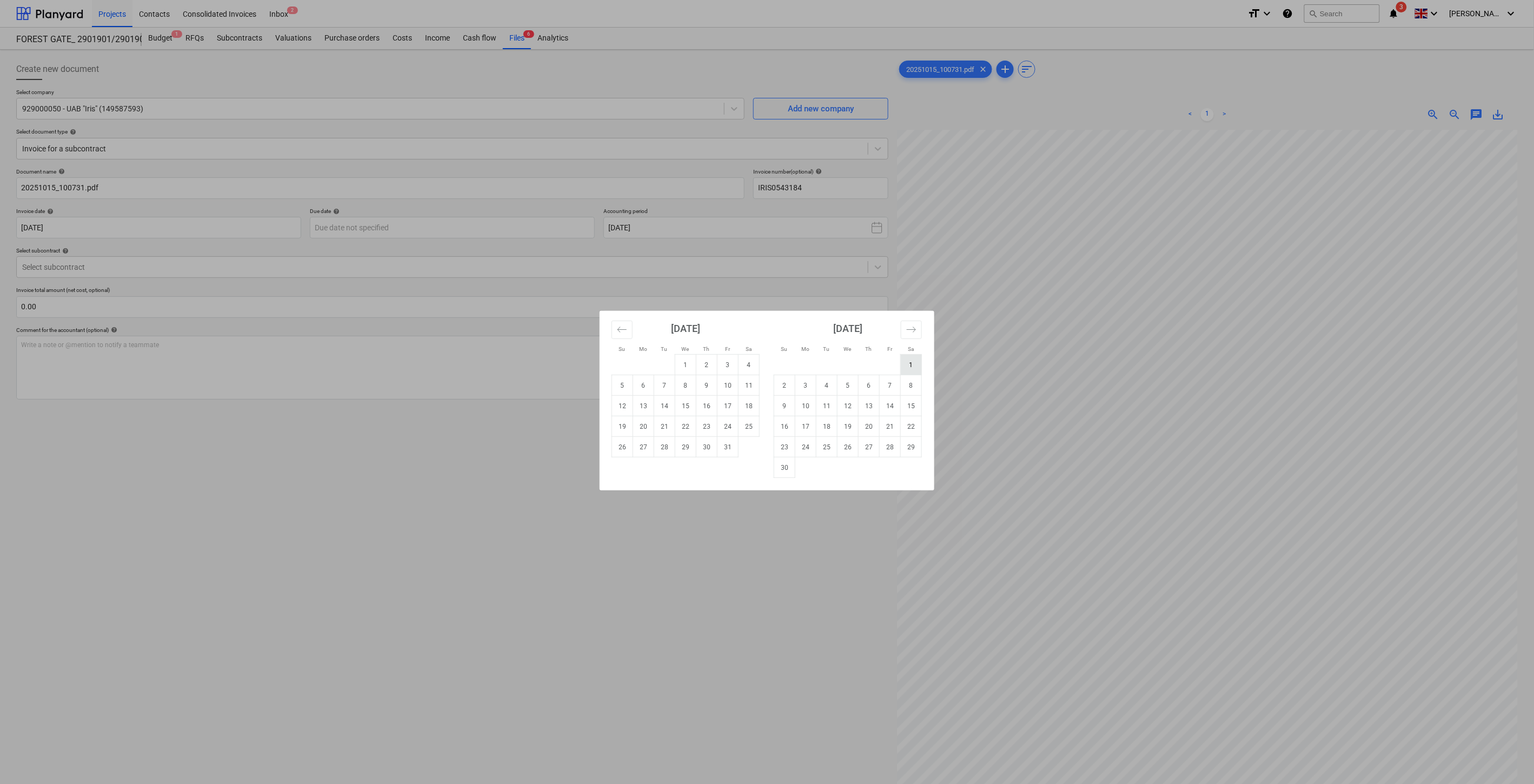
click at [912, 365] on td "1" at bounding box center [911, 364] width 21 height 20
type input "[DATE]"
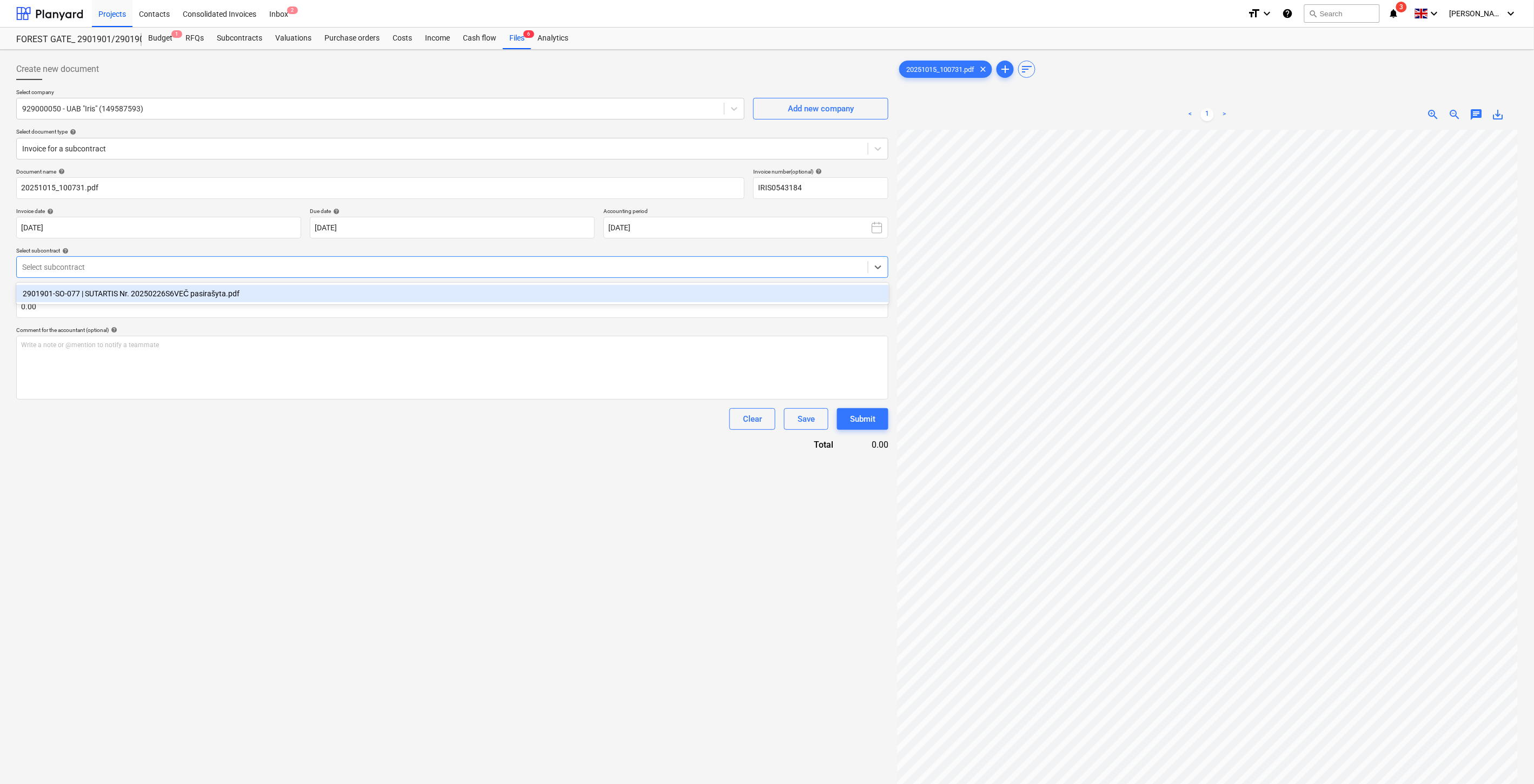
click at [375, 272] on div at bounding box center [442, 267] width 840 height 11
click at [366, 294] on div "2901901-SO-077 | SUTARTIS Nr. 20250226S6VEČ pasirašyta.pdf" at bounding box center [453, 293] width 873 height 18
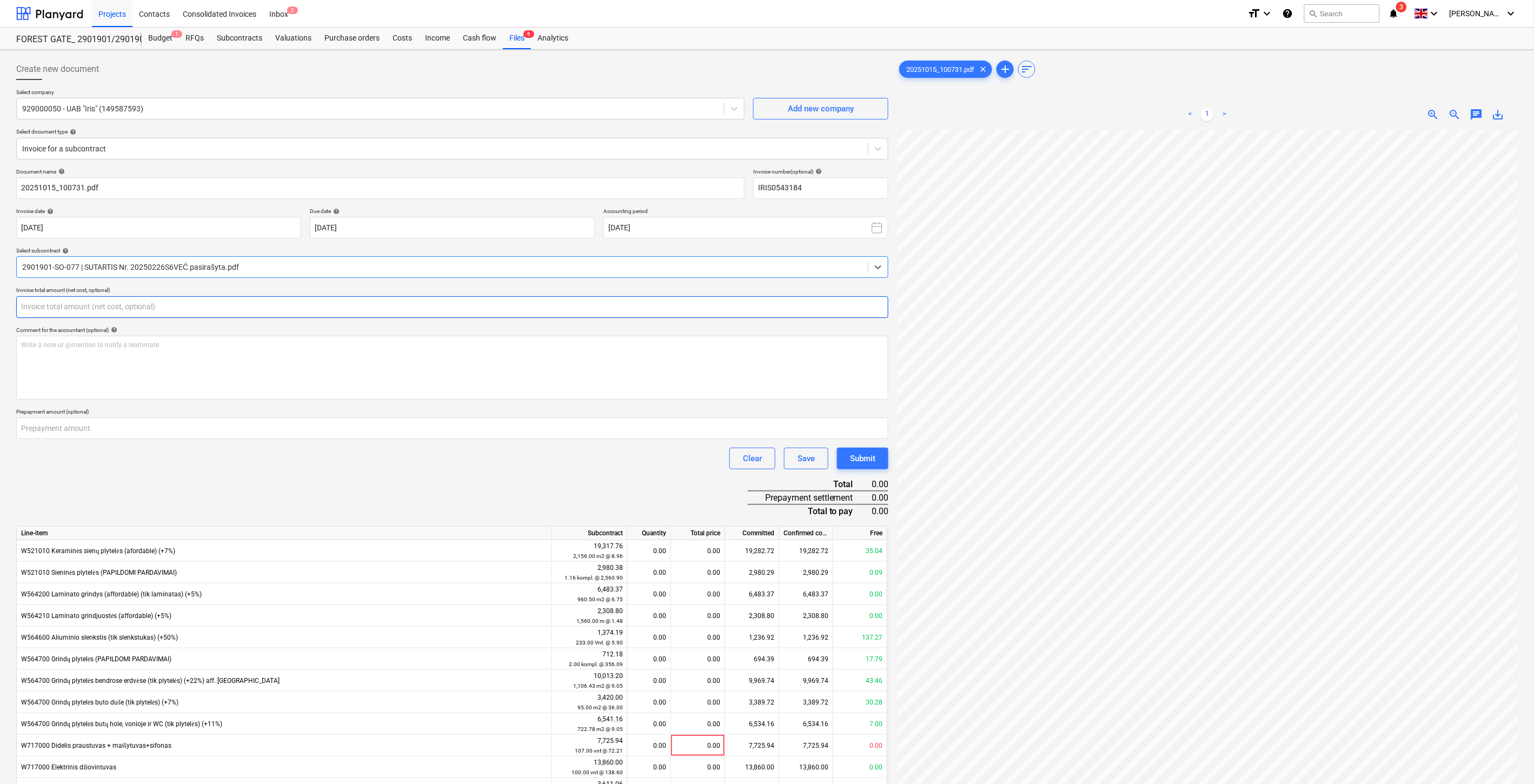
click at [414, 309] on input "text" at bounding box center [453, 307] width 873 height 22
type input "630.34"
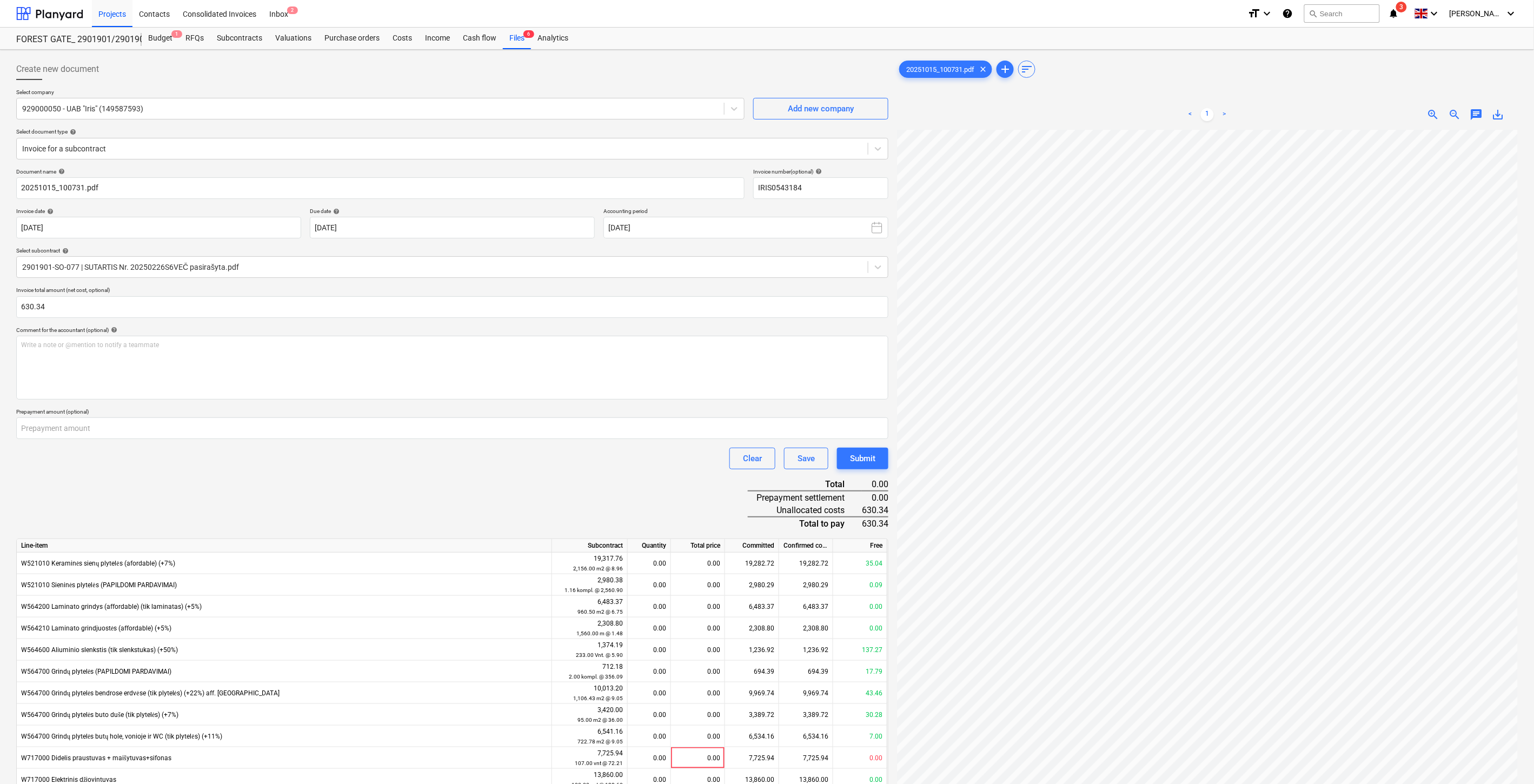
click at [498, 484] on div "Document name help 20251015_100731.pdf Invoice number (optional) help IRIS05431…" at bounding box center [453, 529] width 873 height 723
click at [506, 472] on div "Document name help 20251015_100731.pdf Invoice number (optional) help IRIS05431…" at bounding box center [453, 529] width 873 height 723
click at [510, 470] on div "Document name help 20251015_100731.pdf Invoice number (optional) help IRIS05431…" at bounding box center [453, 529] width 873 height 723
click at [518, 460] on div "Clear Save Submit" at bounding box center [453, 458] width 873 height 22
drag, startPoint x: 465, startPoint y: 485, endPoint x: 513, endPoint y: 467, distance: 51.3
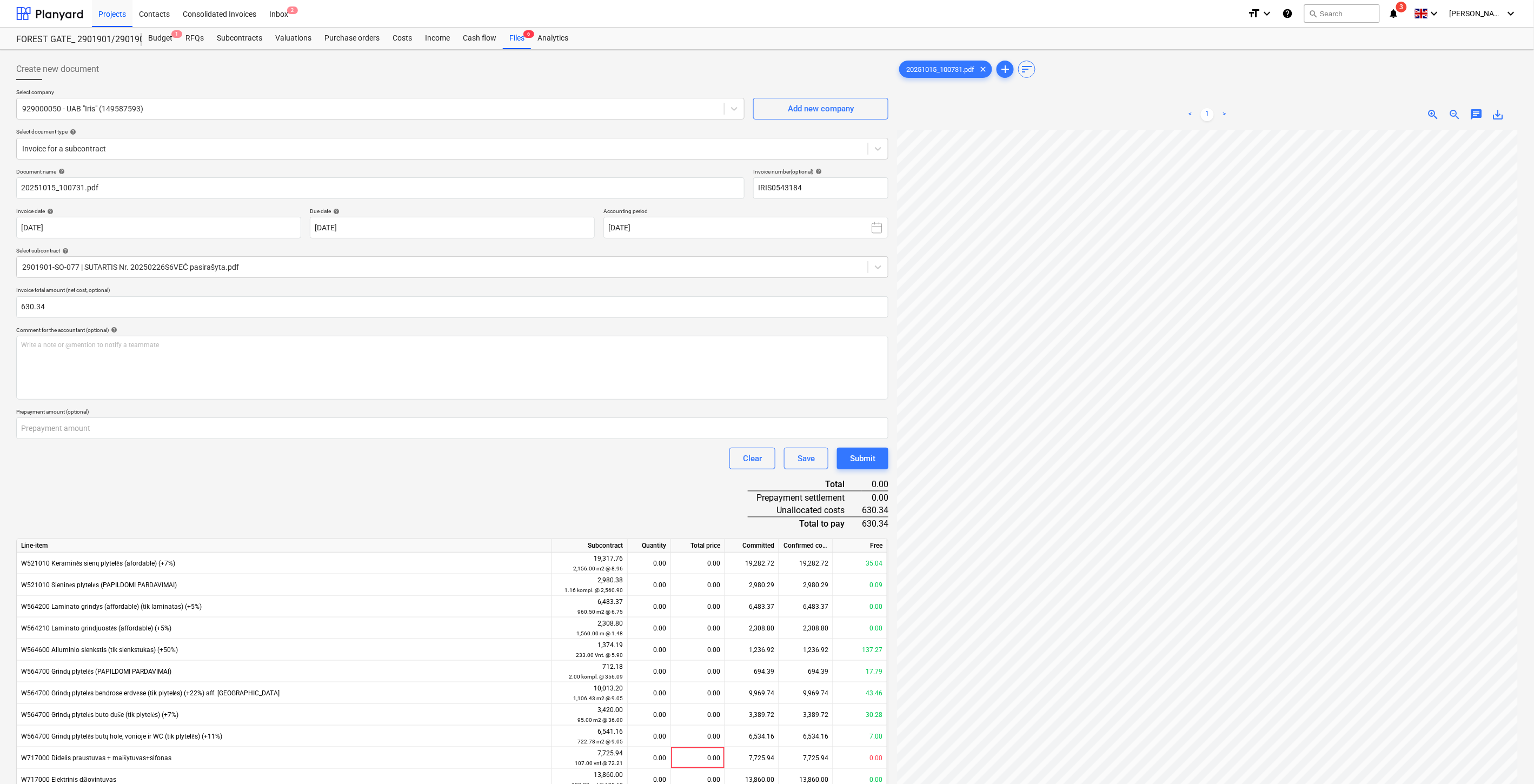
click at [469, 484] on div "Document name help 20251015_100731.pdf Invoice number (optional) help IRIS05431…" at bounding box center [453, 529] width 873 height 723
drag, startPoint x: 513, startPoint y: 466, endPoint x: 810, endPoint y: 29, distance: 528.4
click at [525, 449] on div "Clear Save Submit" at bounding box center [453, 458] width 873 height 22
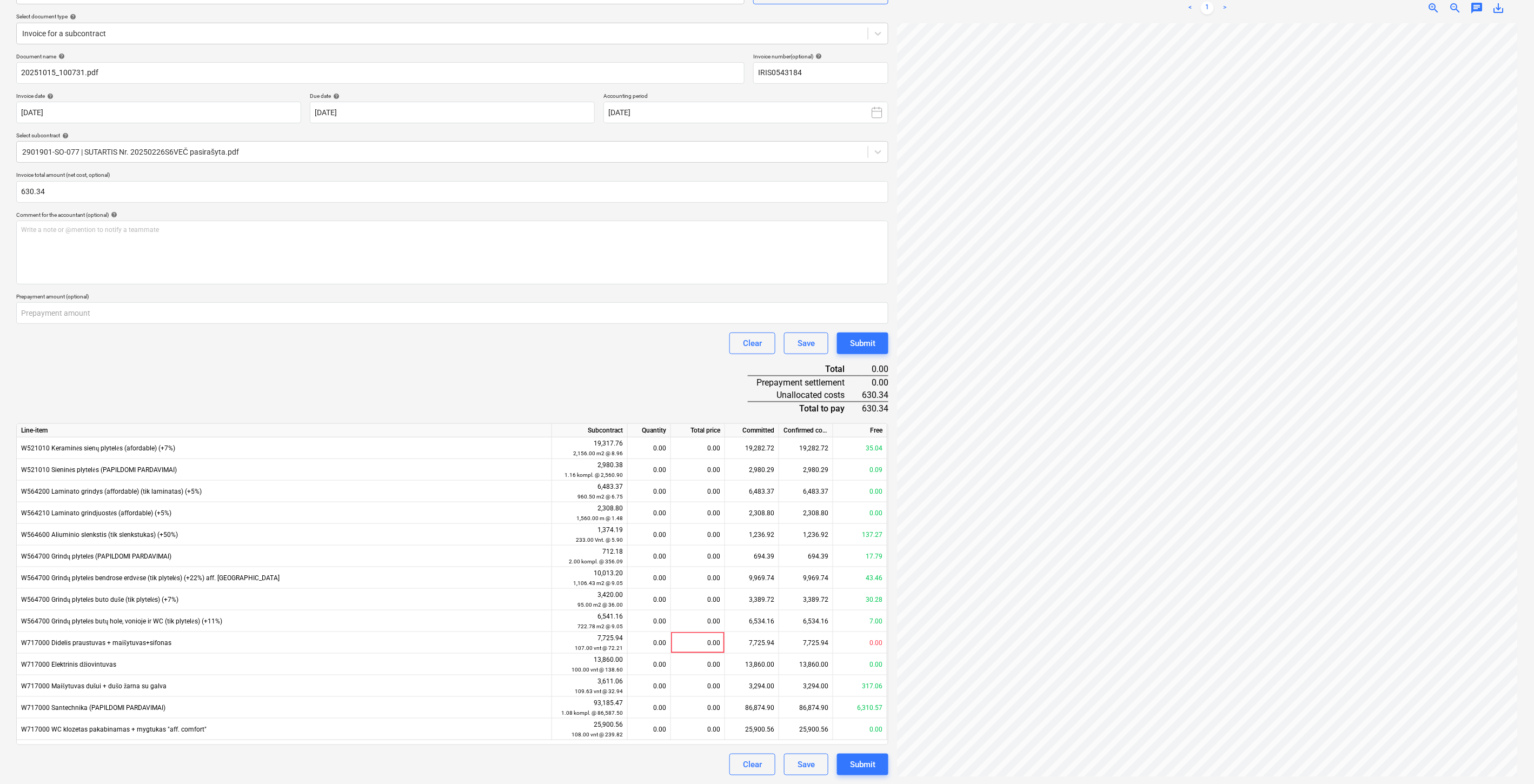
scroll to position [37, 28]
click at [831, 225] on p "Write a note or @mention to notify a teammate [PERSON_NAME]" at bounding box center [452, 230] width 862 height 9
drag, startPoint x: 569, startPoint y: 374, endPoint x: 635, endPoint y: 345, distance: 72.1
click at [574, 371] on div "Document name help 20251015_100731.pdf Invoice number (optional) help IRIS05431…" at bounding box center [453, 413] width 873 height 723
click at [635, 345] on div "Clear Save Submit" at bounding box center [453, 343] width 873 height 22
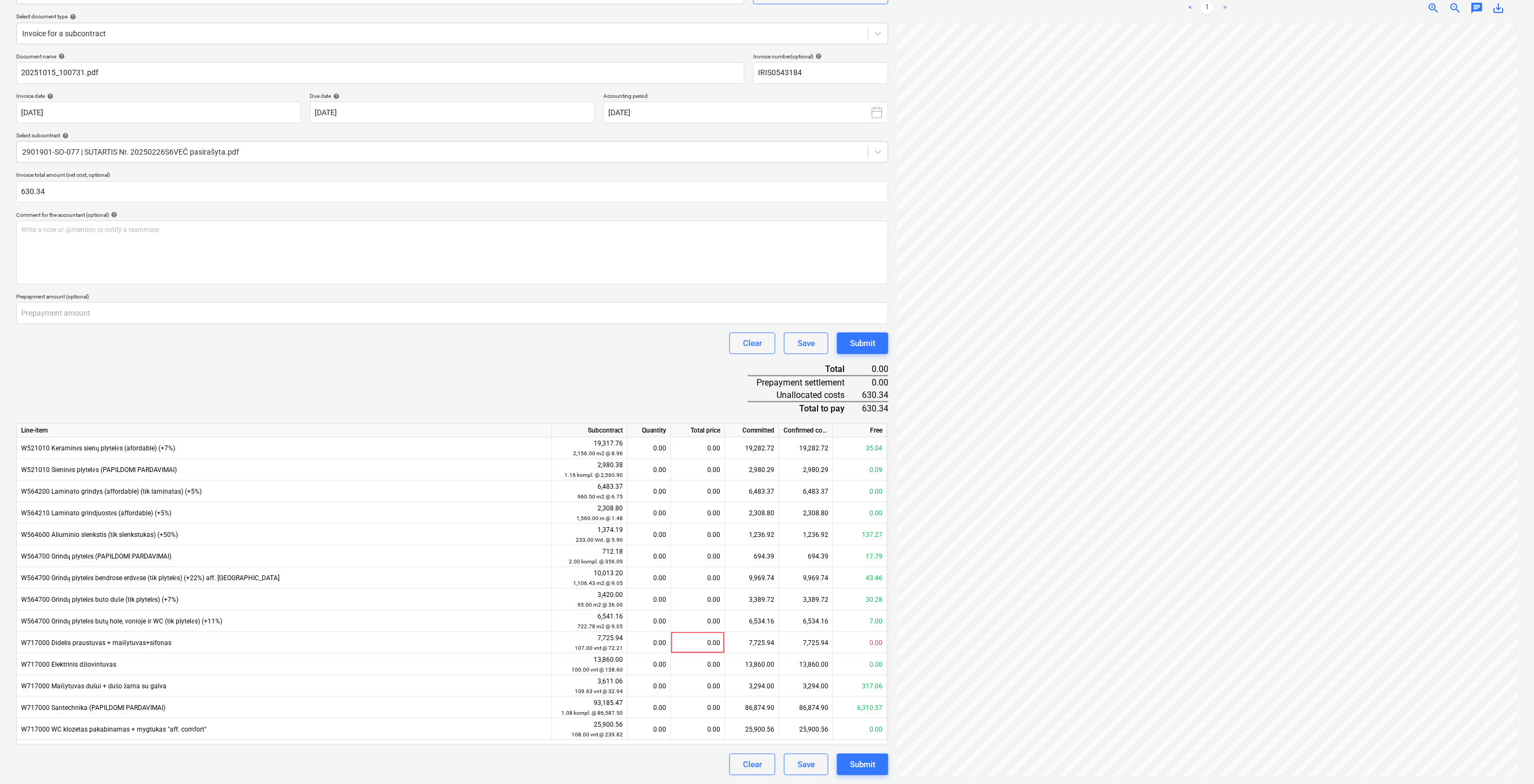
click at [652, 342] on div "Clear Save Submit" at bounding box center [453, 343] width 873 height 22
click at [664, 337] on div "Clear Save Submit" at bounding box center [453, 343] width 873 height 22
click at [685, 707] on div "0.00" at bounding box center [698, 708] width 54 height 22
type input "630.34"
click at [642, 357] on div "Document name help 20251015_100731.pdf Invoice number (optional) help IRIS05431…" at bounding box center [453, 413] width 873 height 723
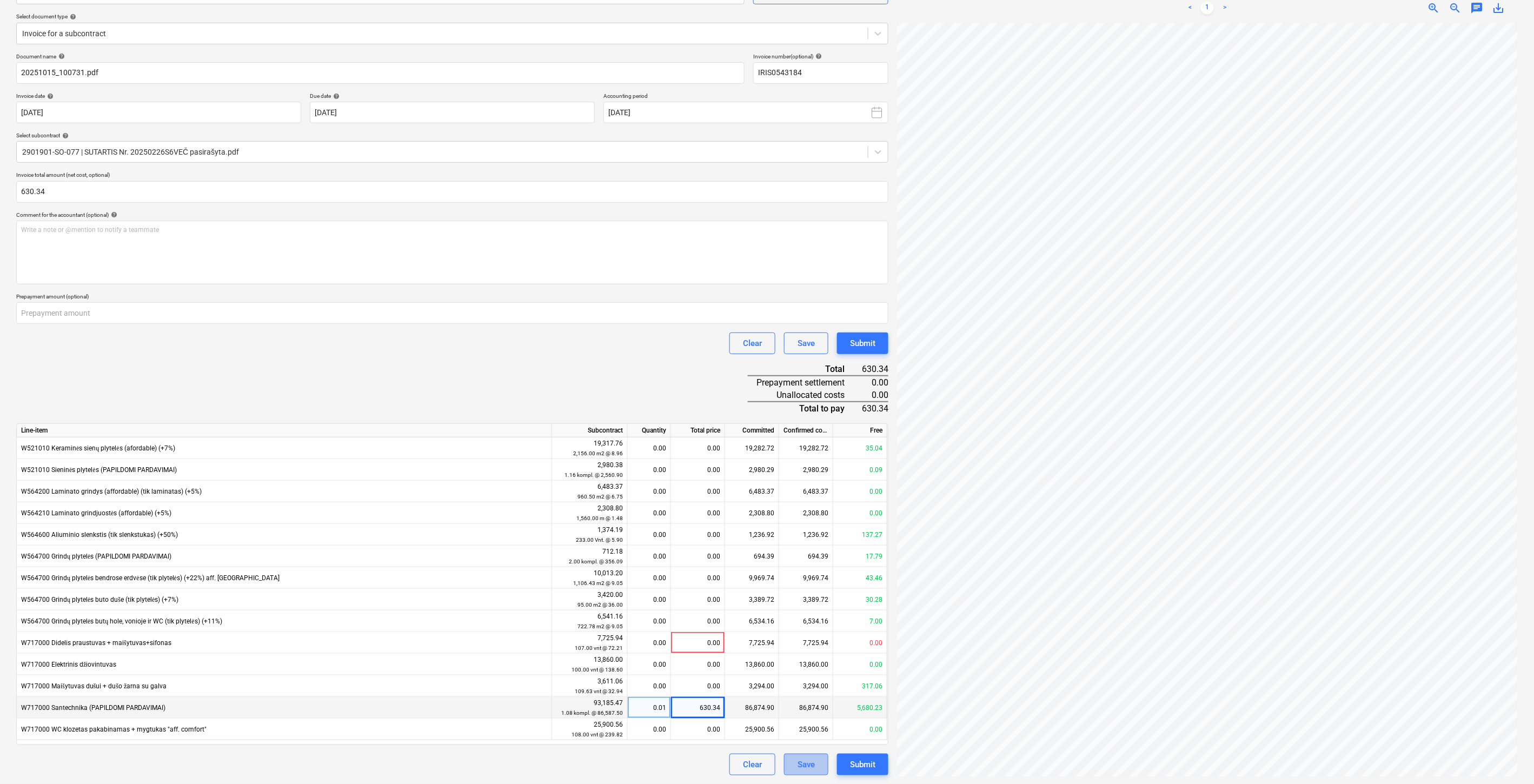
click at [810, 759] on div "Save" at bounding box center [806, 765] width 18 height 14
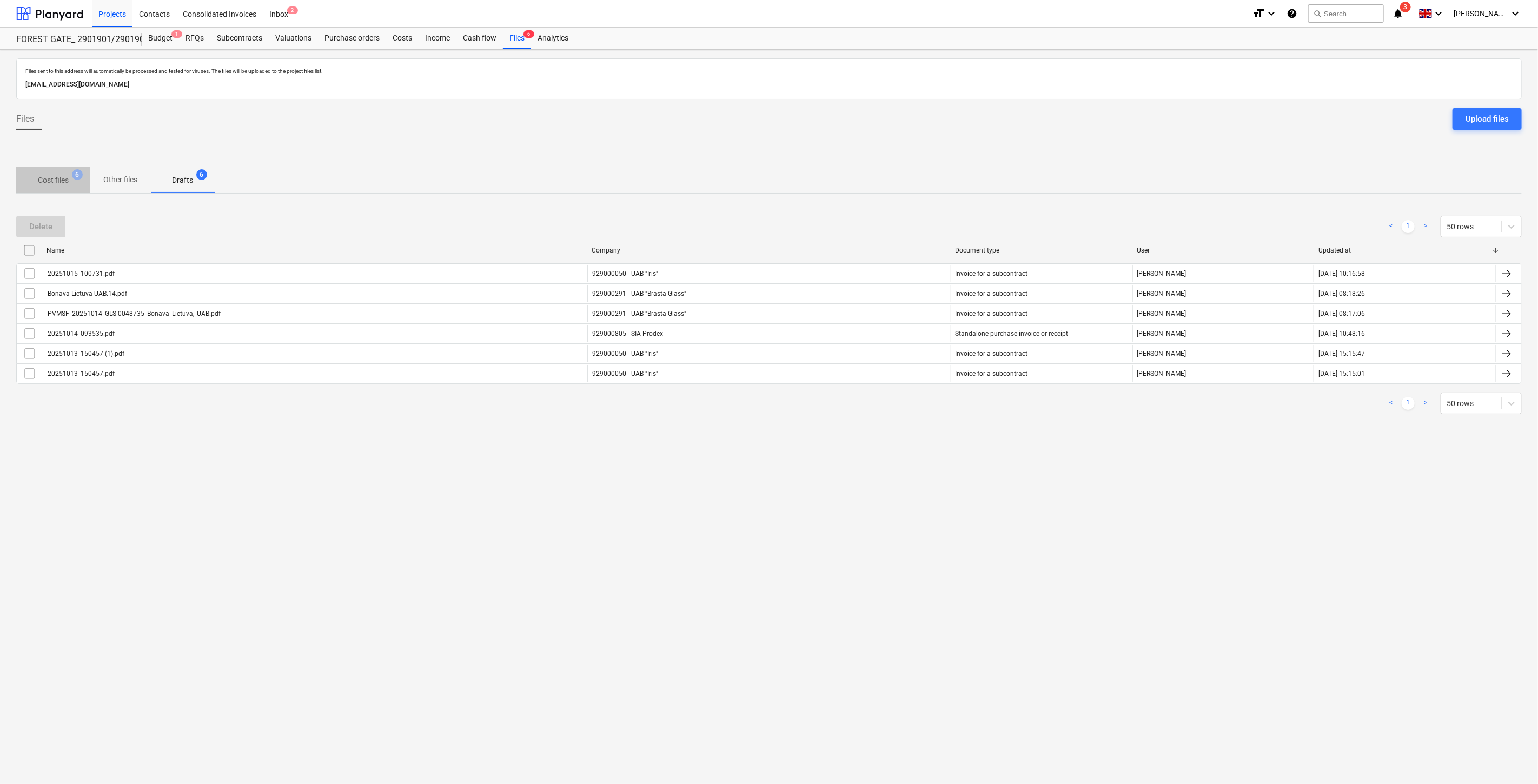
drag, startPoint x: 39, startPoint y: 186, endPoint x: 673, endPoint y: 14, distance: 656.9
click at [39, 186] on span "Cost files 6" at bounding box center [53, 180] width 74 height 19
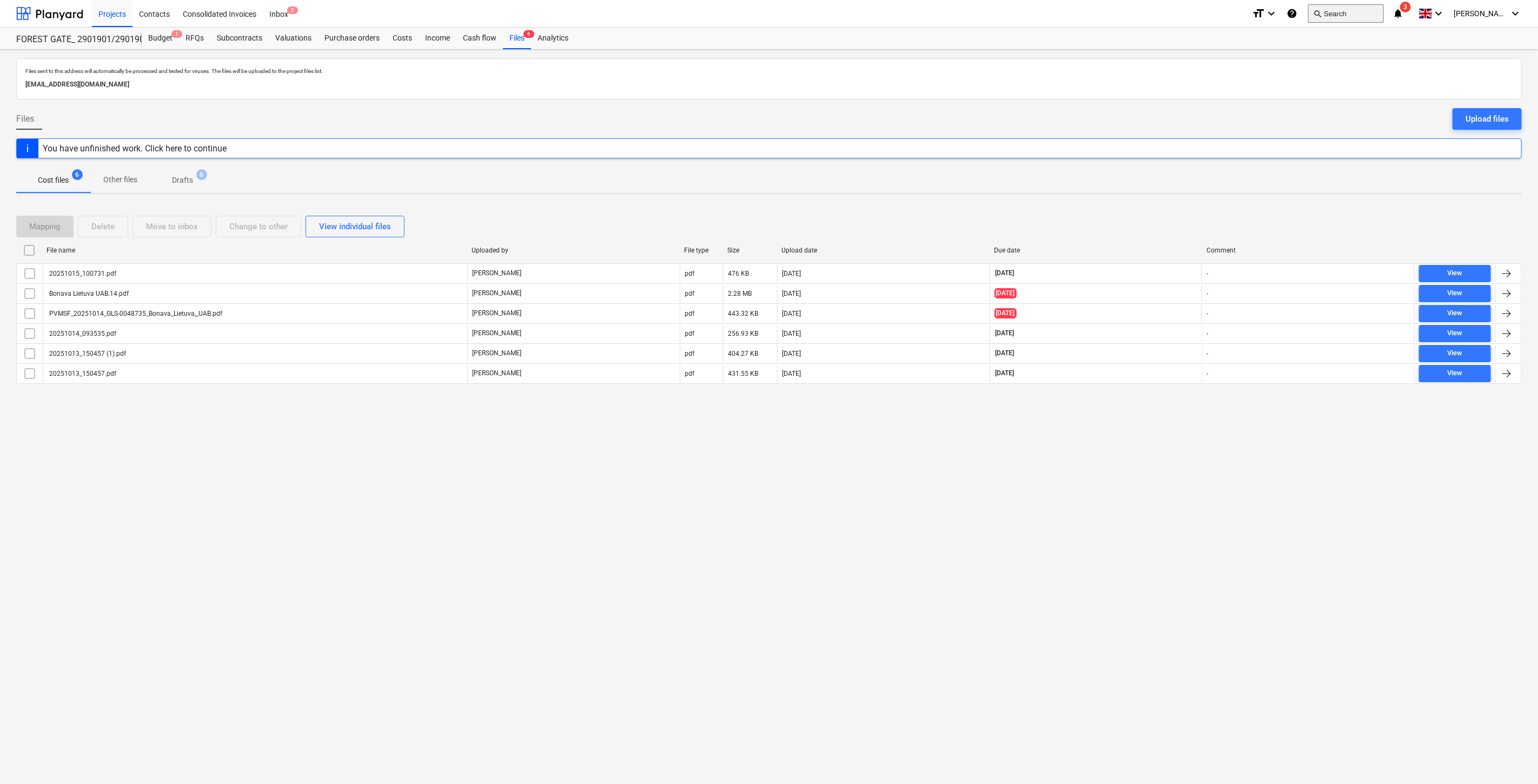
click at [1383, 13] on button "search Search" at bounding box center [1346, 13] width 75 height 18
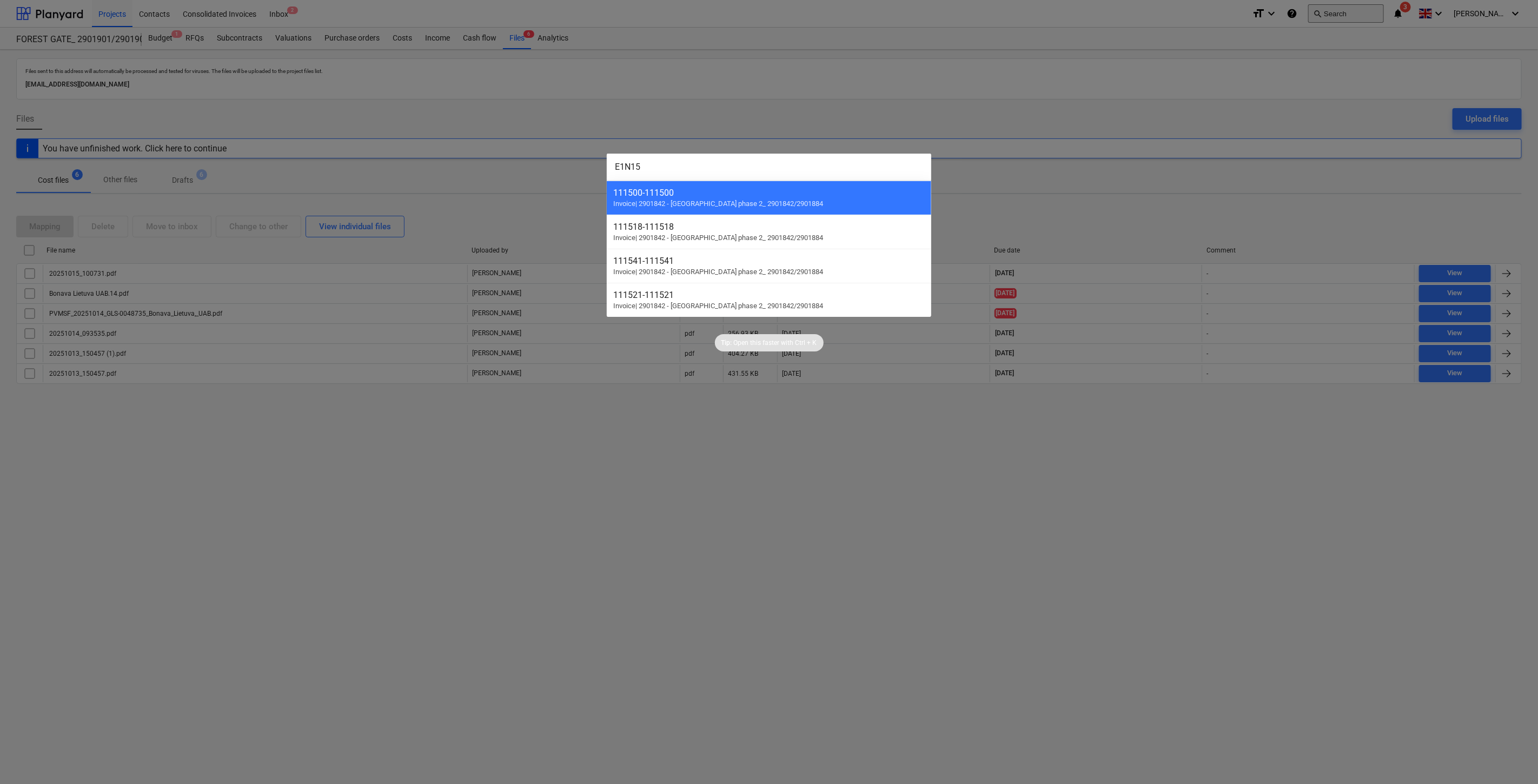
type input "E1N154"
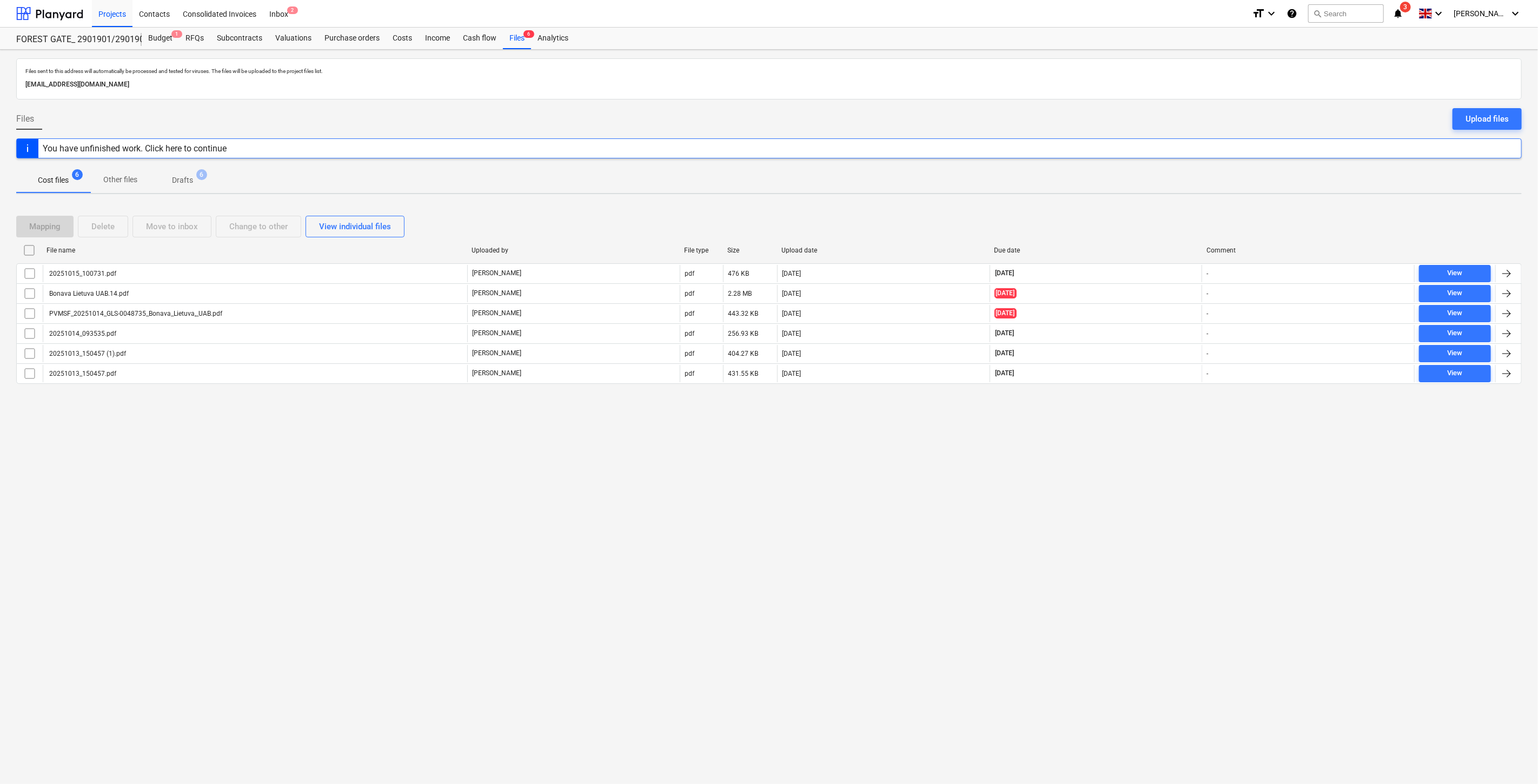
click at [1360, 3] on div "search Search" at bounding box center [1346, 14] width 75 height 26
click at [1365, 12] on button "search Search" at bounding box center [1346, 13] width 75 height 18
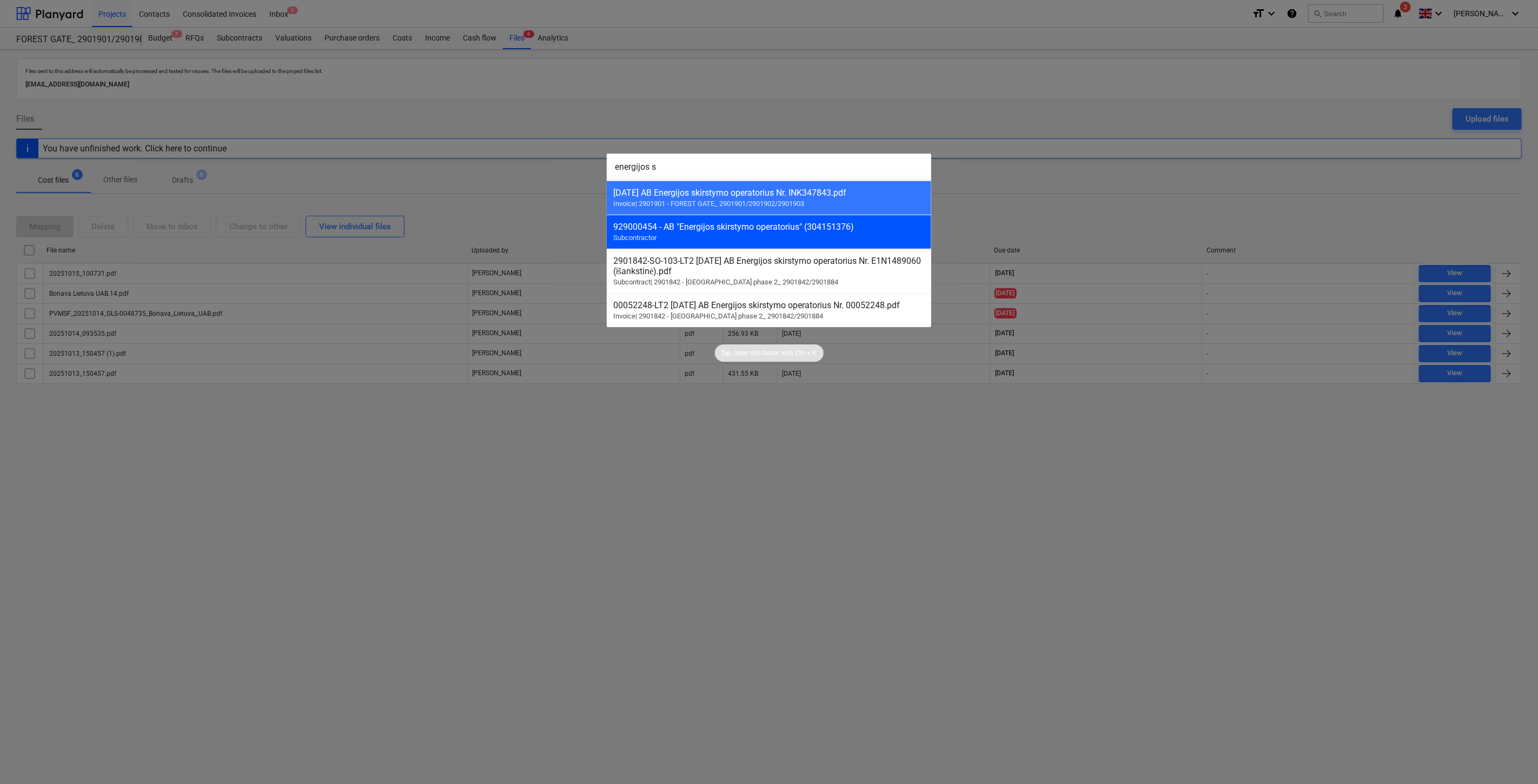
type input "energijos s"
click at [887, 230] on div "929000454 - AB "Energijos skirstymo operatorius" (304151376)" at bounding box center [769, 227] width 312 height 11
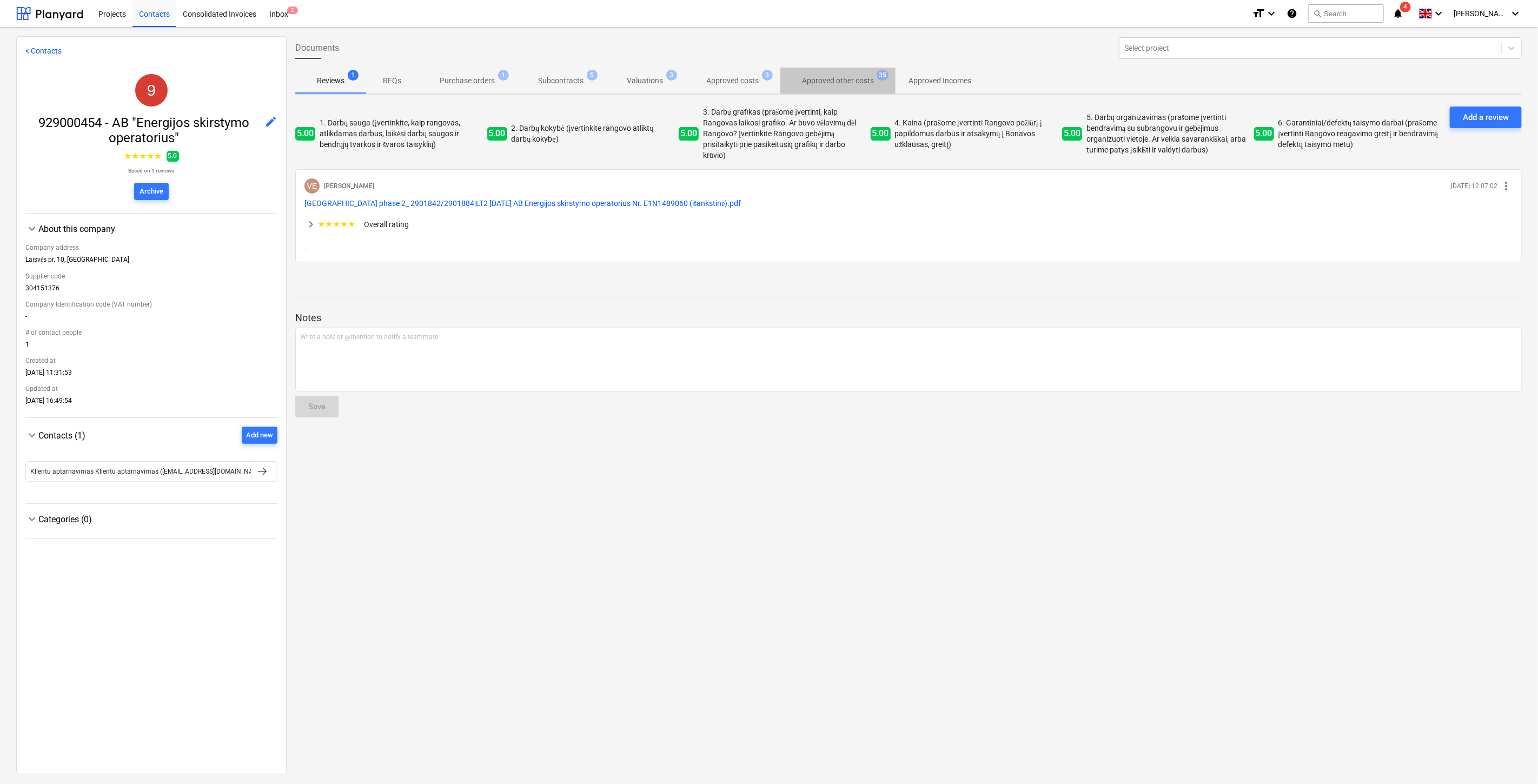
click at [819, 77] on p "Approved other costs" at bounding box center [838, 81] width 72 height 11
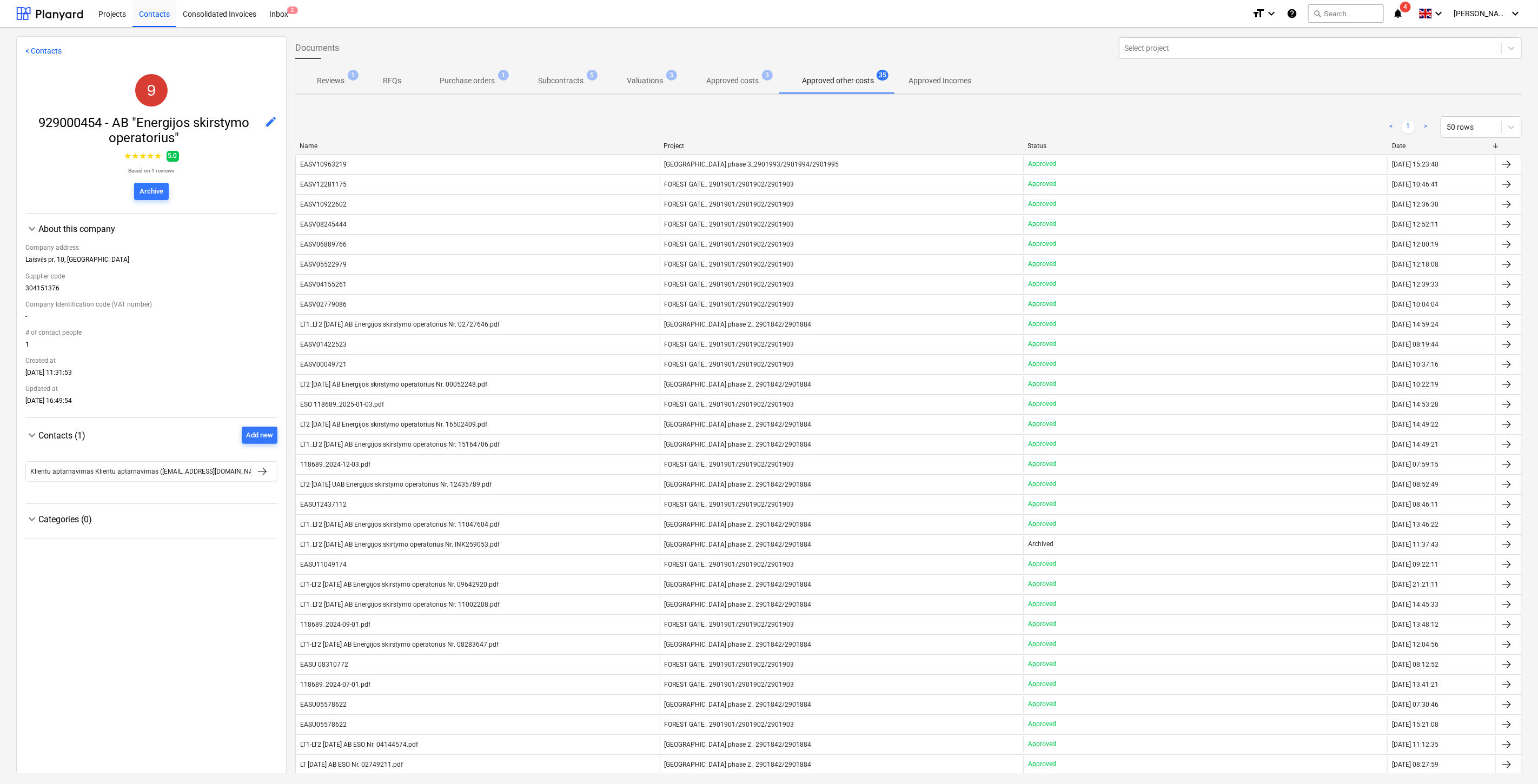
click at [493, 80] on p "Purchase orders" at bounding box center [467, 81] width 55 height 11
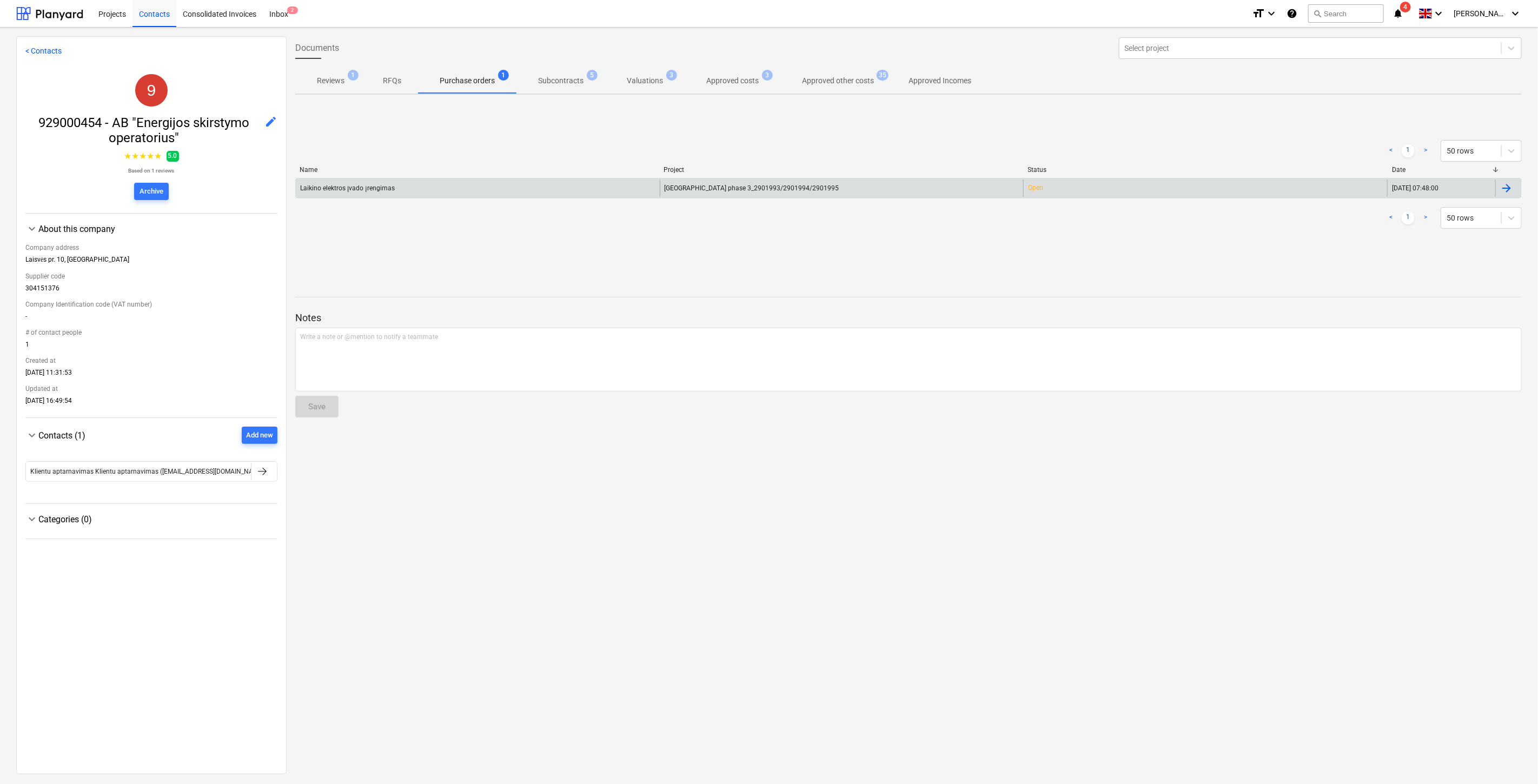
click at [503, 182] on div "Laikino elektros įvado įrengimas" at bounding box center [478, 188] width 364 height 18
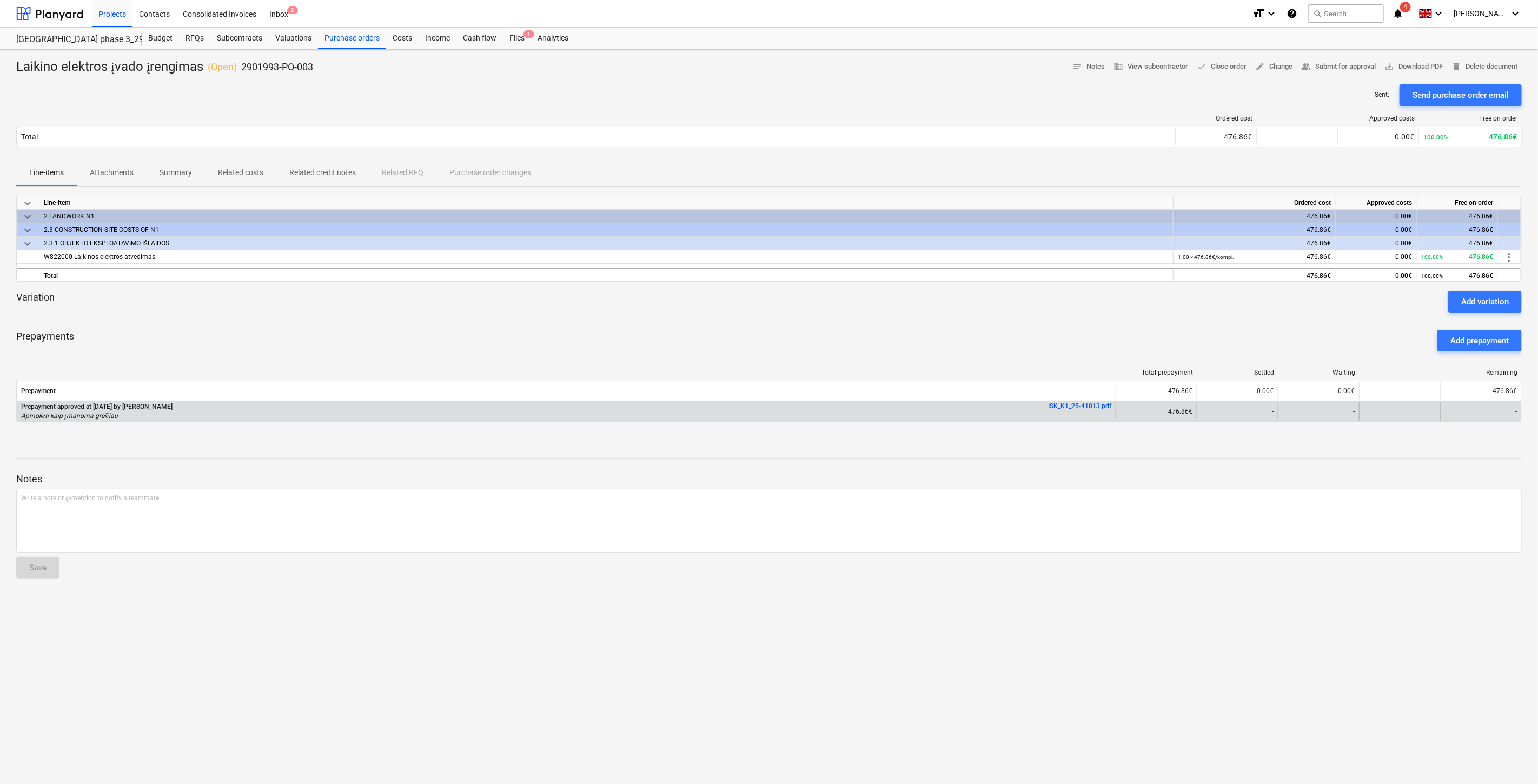
click at [1074, 406] on link "ISK_K1_25-41013.pdf" at bounding box center [1080, 406] width 63 height 8
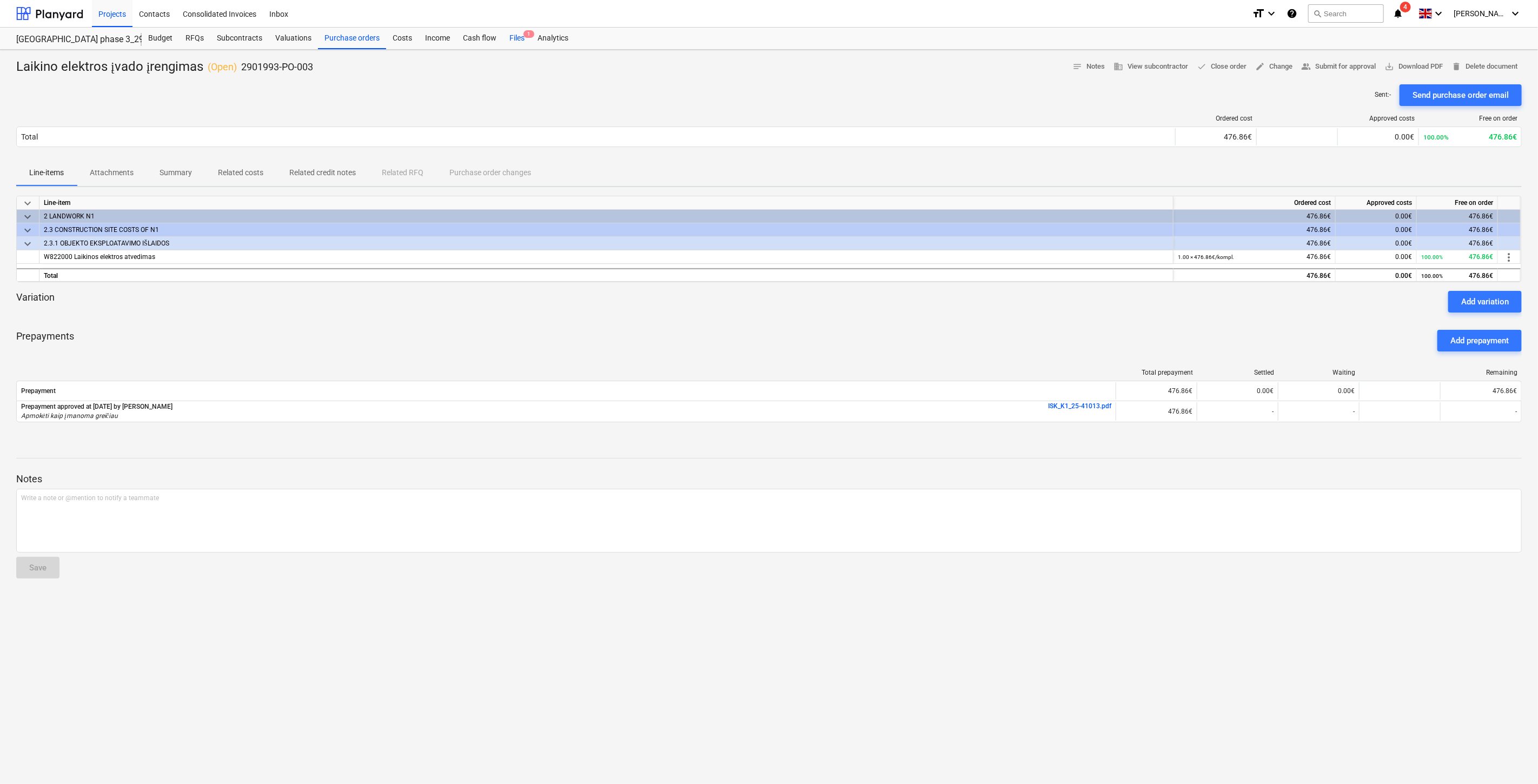
drag, startPoint x: 510, startPoint y: 46, endPoint x: 504, endPoint y: 49, distance: 6.7
click at [510, 46] on div "Files 1" at bounding box center [517, 38] width 28 height 22
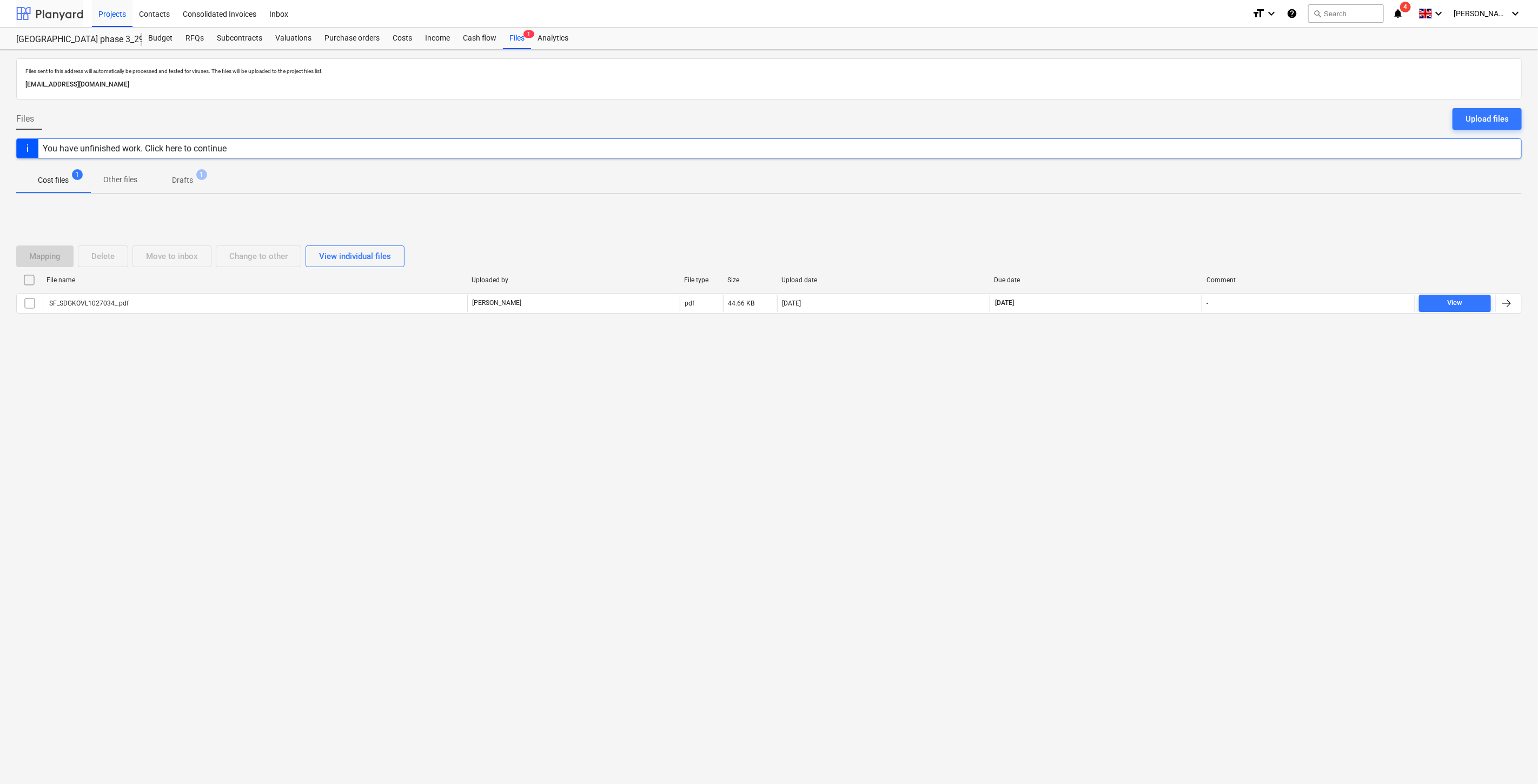
click at [49, 11] on div at bounding box center [50, 13] width 67 height 27
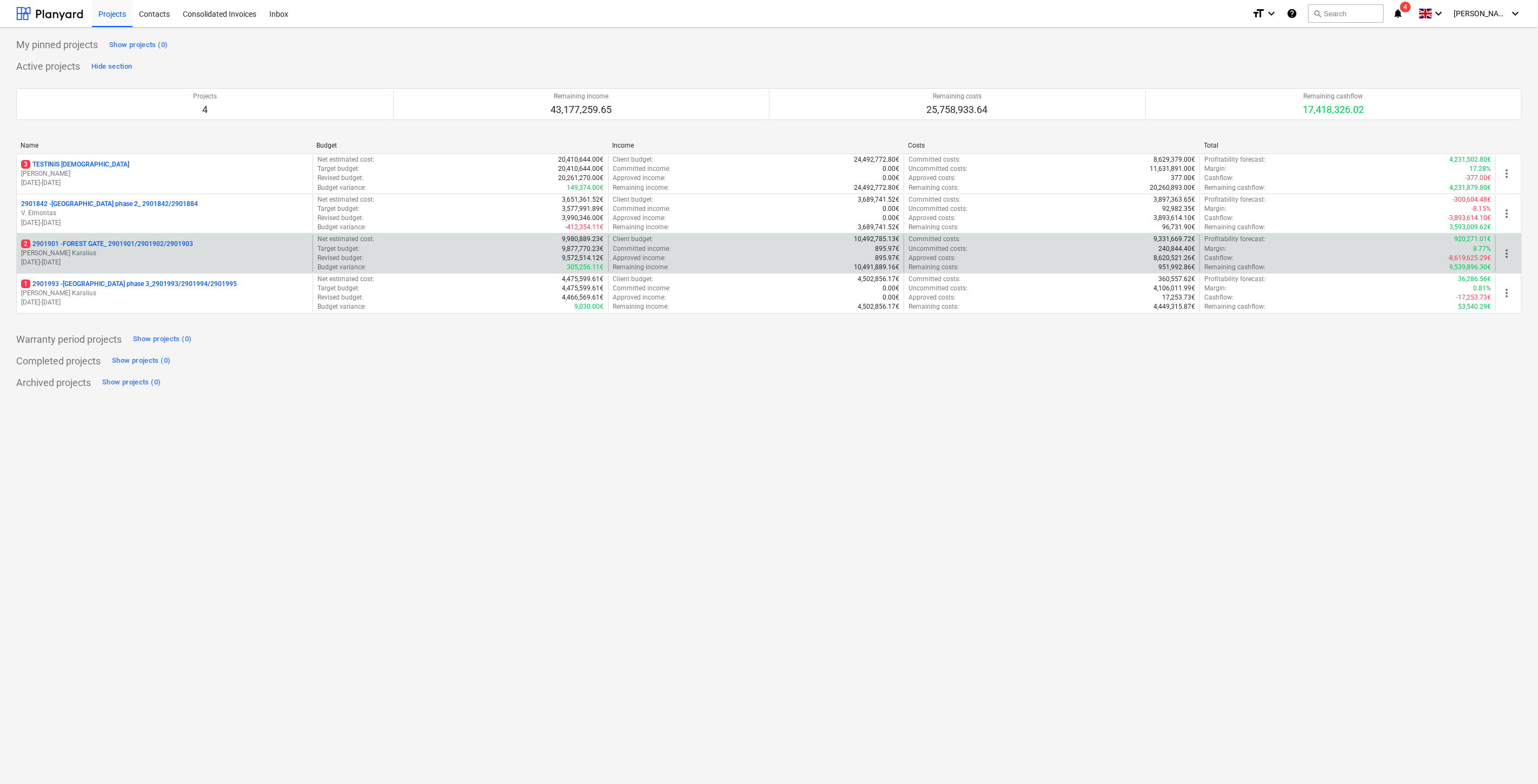
drag, startPoint x: 119, startPoint y: 243, endPoint x: 583, endPoint y: 3, distance: 522.4
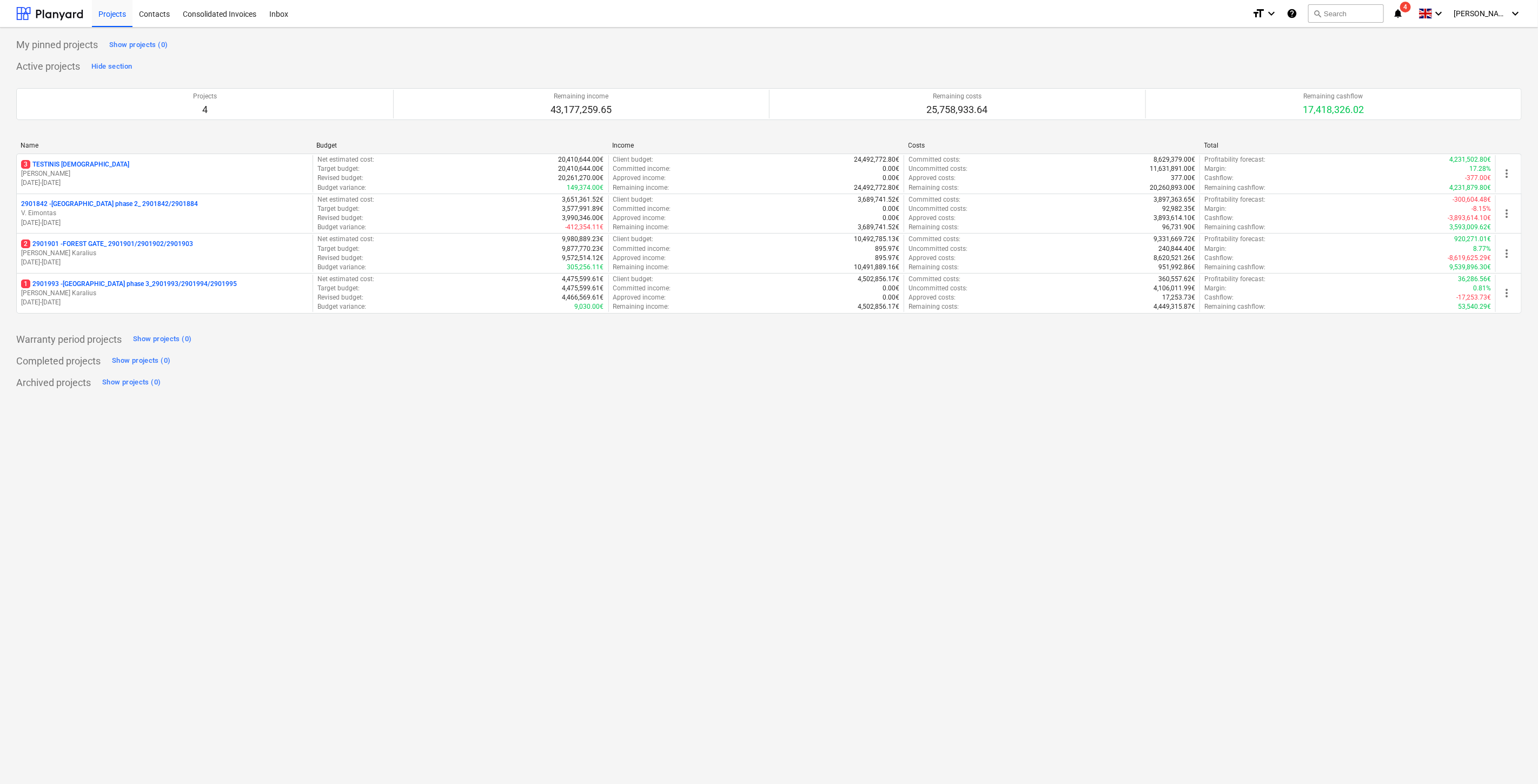
click at [119, 243] on p "2 2901901 - FOREST GATE_ 2901901/2901902/2901903" at bounding box center [107, 244] width 172 height 9
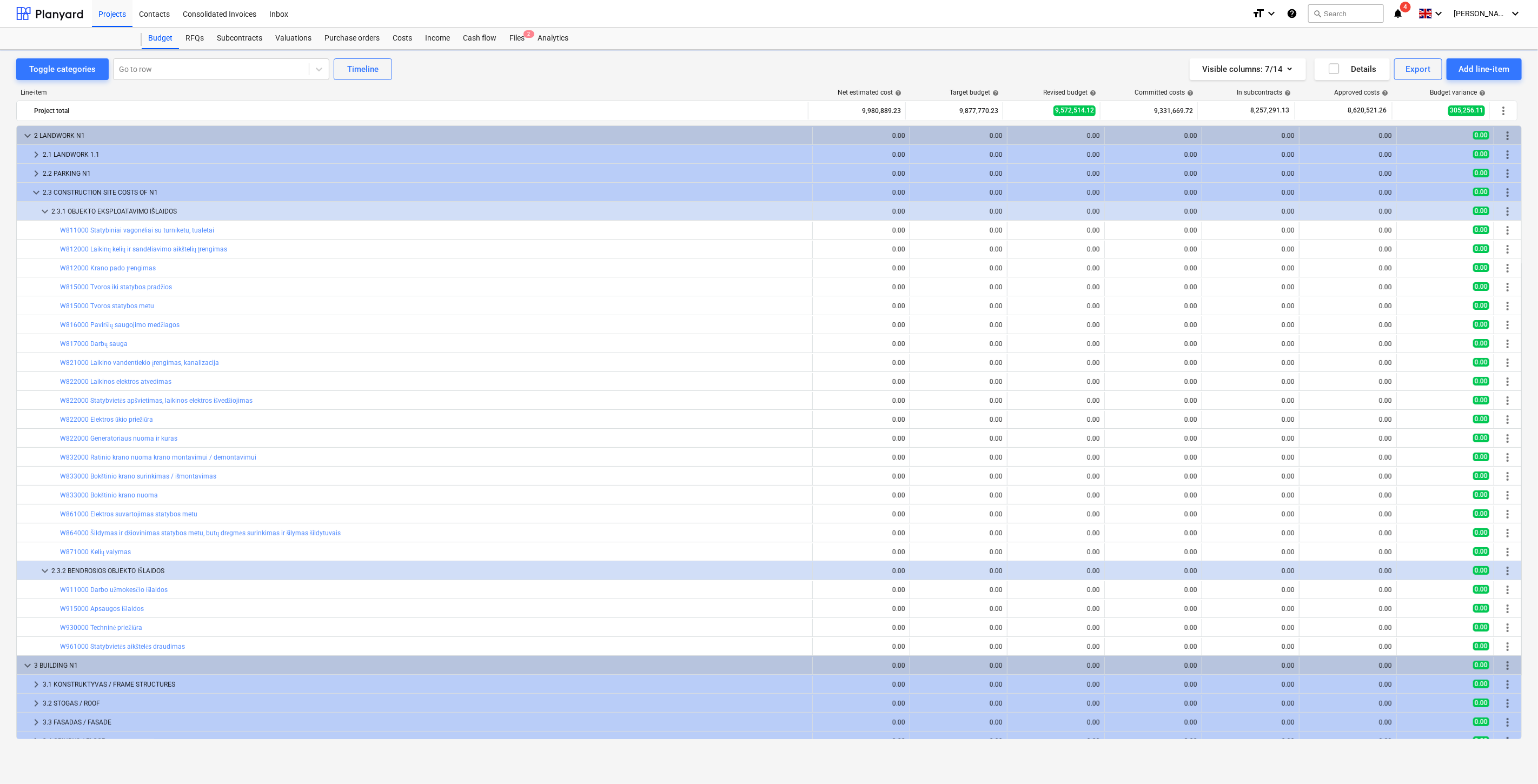
scroll to position [241, 0]
click at [506, 35] on div "Files 2" at bounding box center [517, 38] width 28 height 22
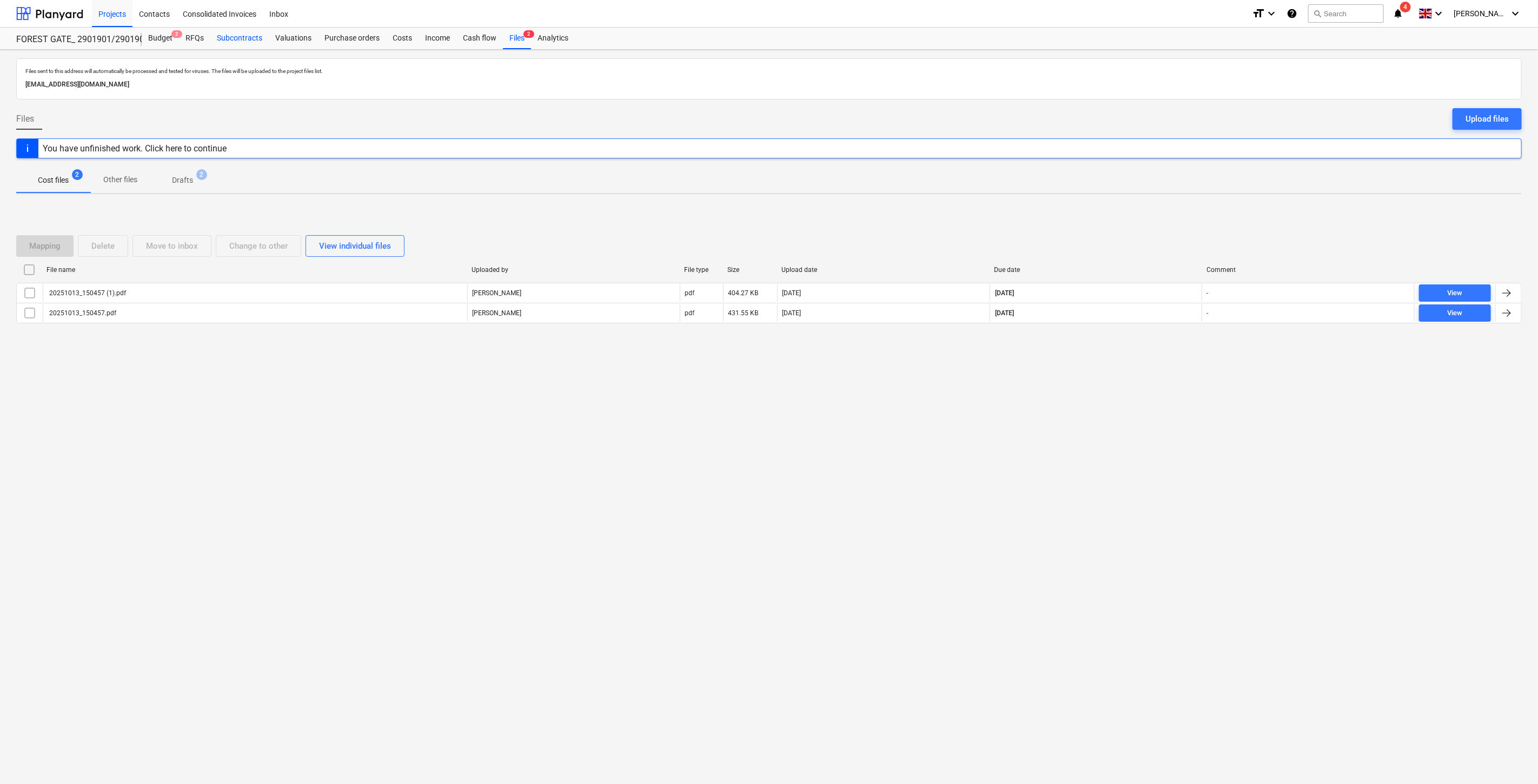
click at [241, 35] on div "Subcontracts" at bounding box center [239, 38] width 59 height 22
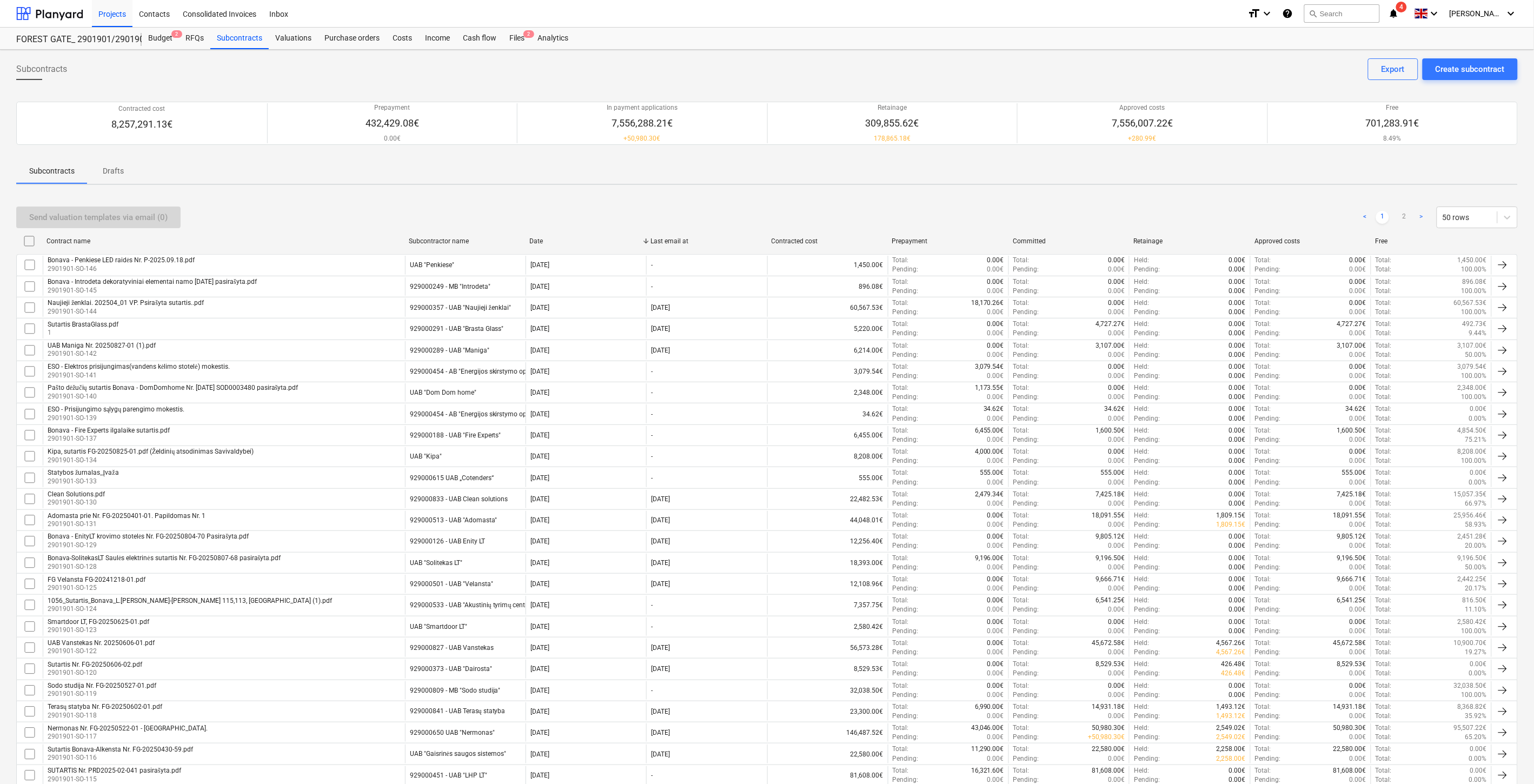
click at [329, 326] on div "Sutartis BrastaGlass.pdf 1" at bounding box center [224, 328] width 363 height 18
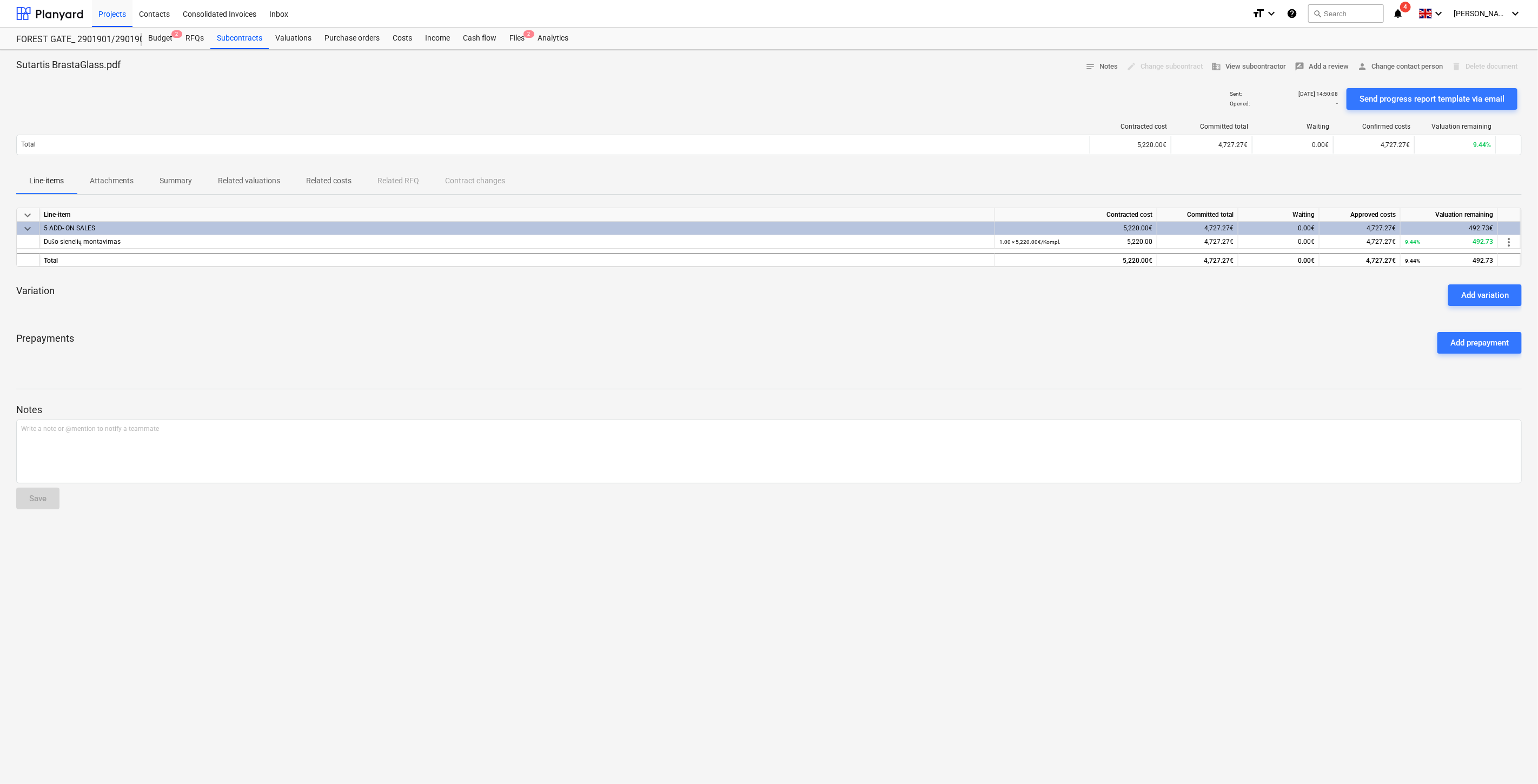
click at [1215, 307] on div "Variation Add variation" at bounding box center [769, 295] width 1506 height 39
click at [1240, 293] on div "Variation Add variation" at bounding box center [769, 295] width 1506 height 39
click at [516, 29] on div "Files 2" at bounding box center [517, 38] width 28 height 22
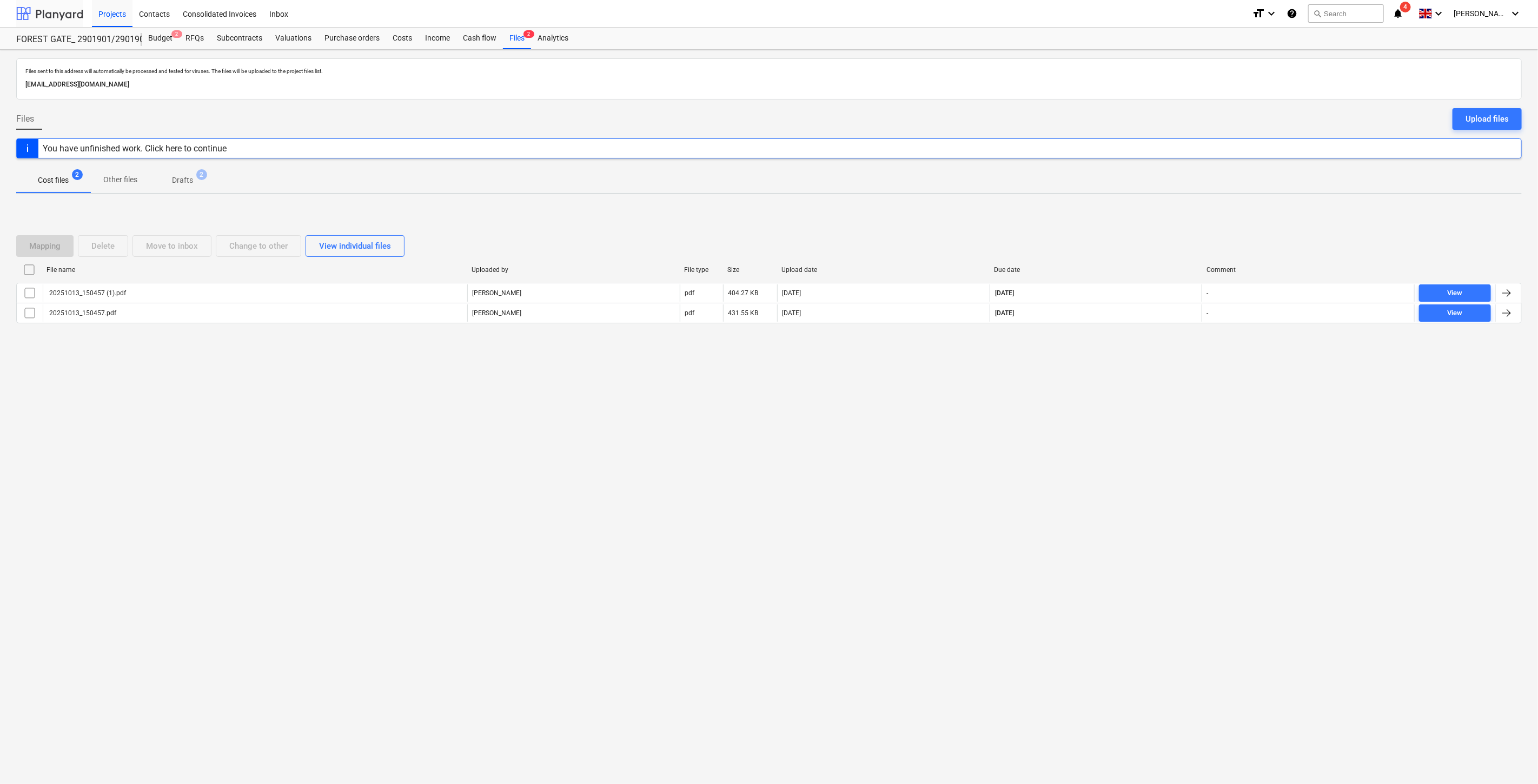
click at [40, 11] on div at bounding box center [50, 13] width 67 height 27
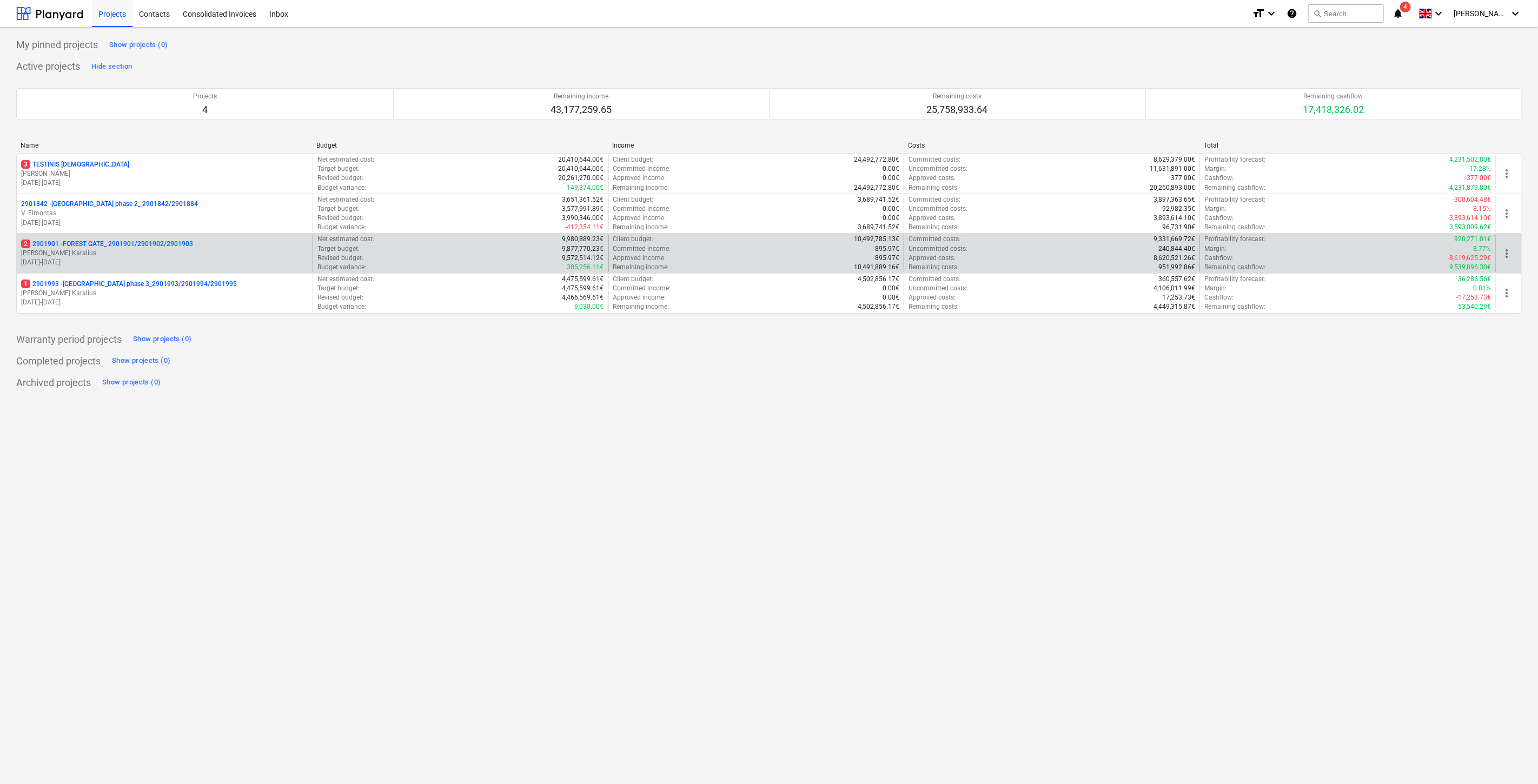
click at [153, 255] on p "[PERSON_NAME] Karalius" at bounding box center [165, 253] width 287 height 9
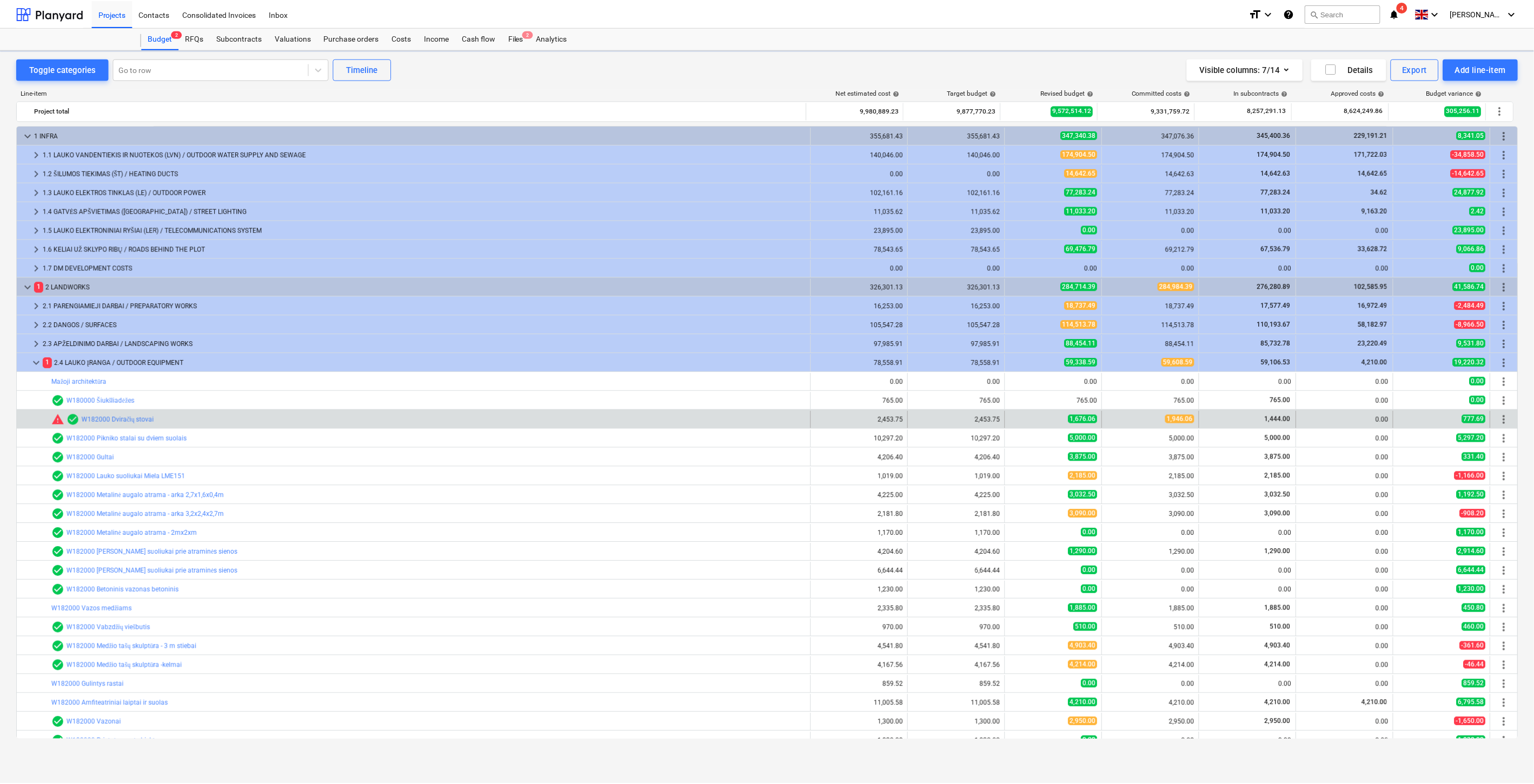
scroll to position [164, 0]
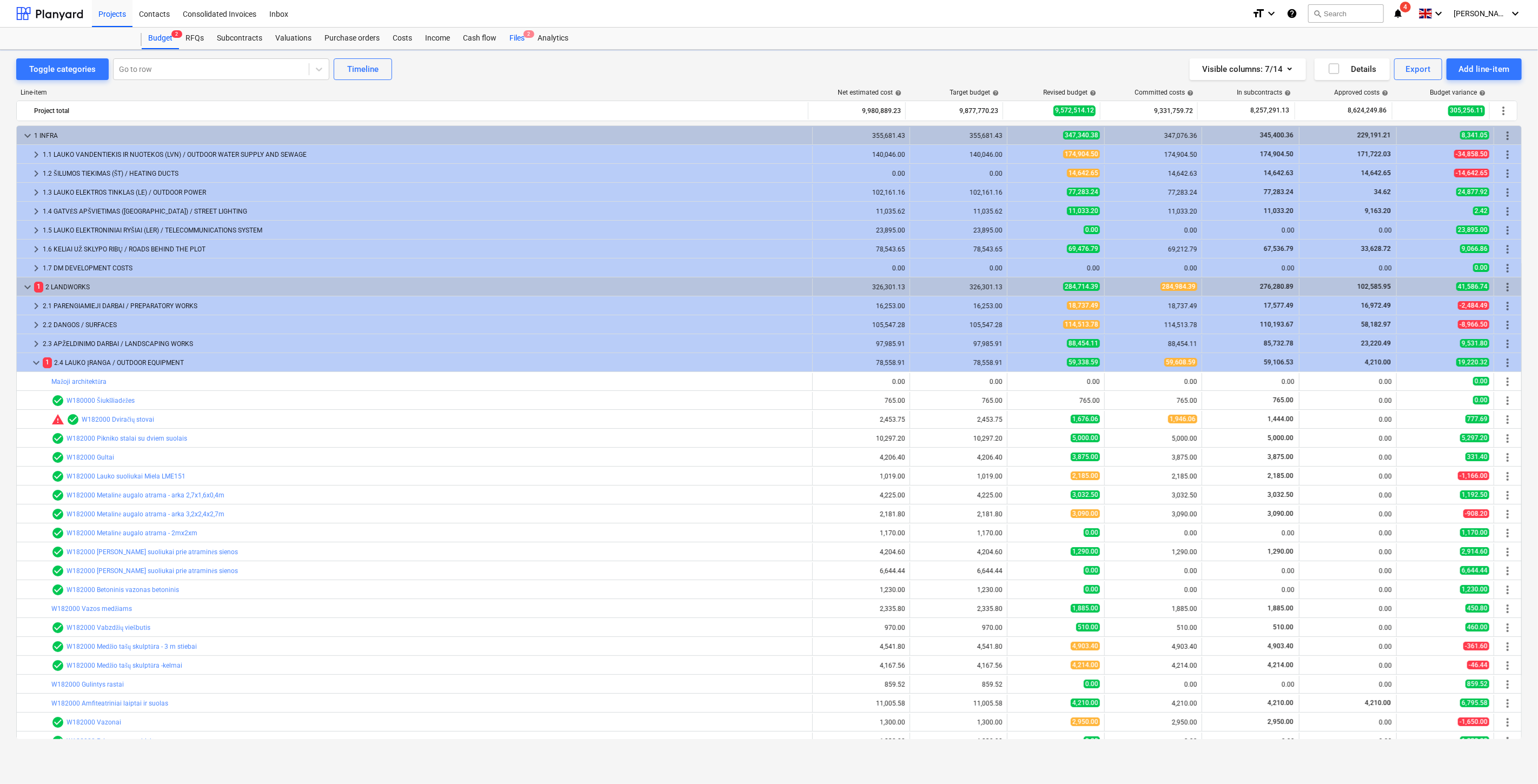
click at [514, 39] on div "Files 2" at bounding box center [517, 38] width 28 height 22
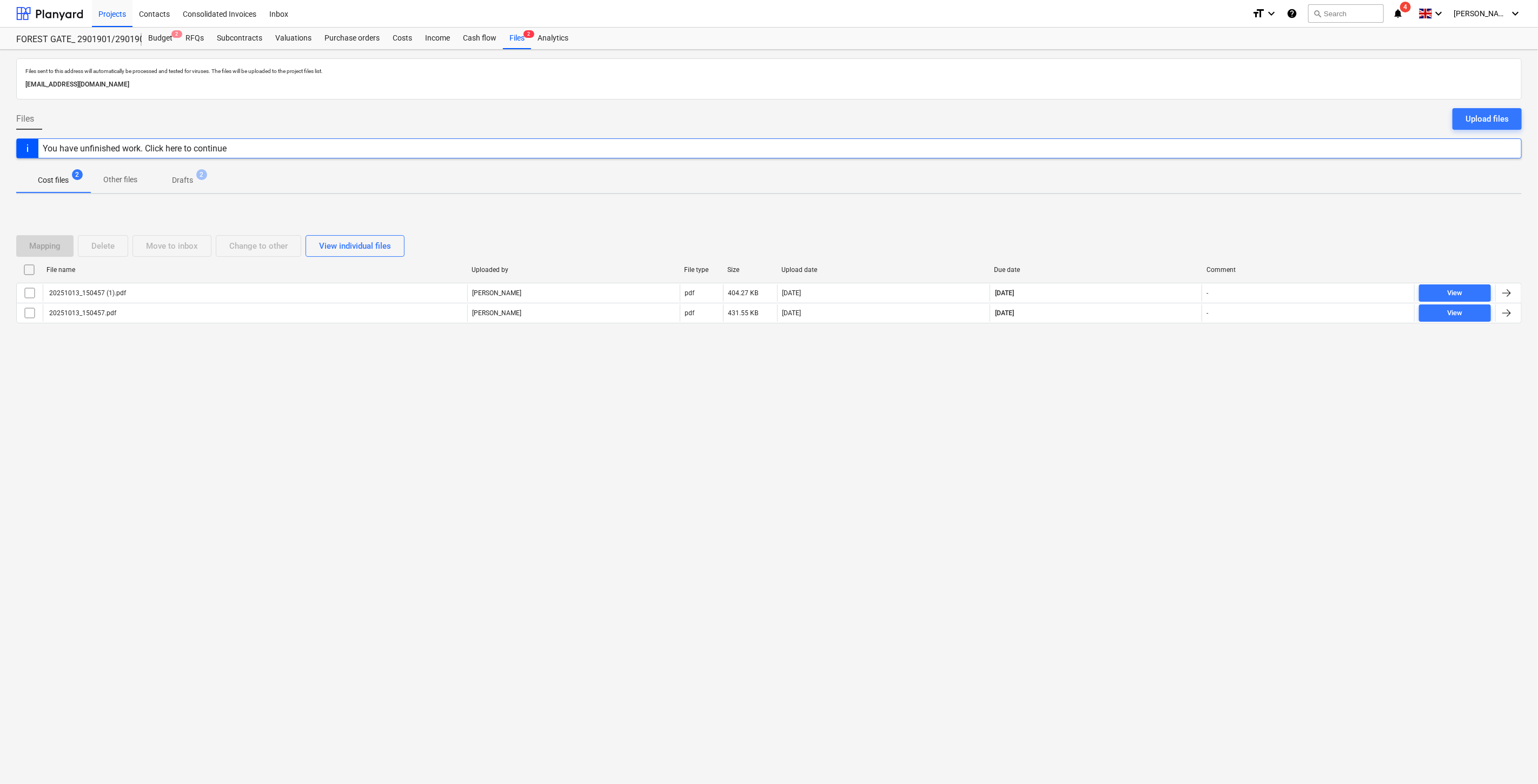
click at [1404, 10] on icon "notifications" at bounding box center [1398, 13] width 11 height 13
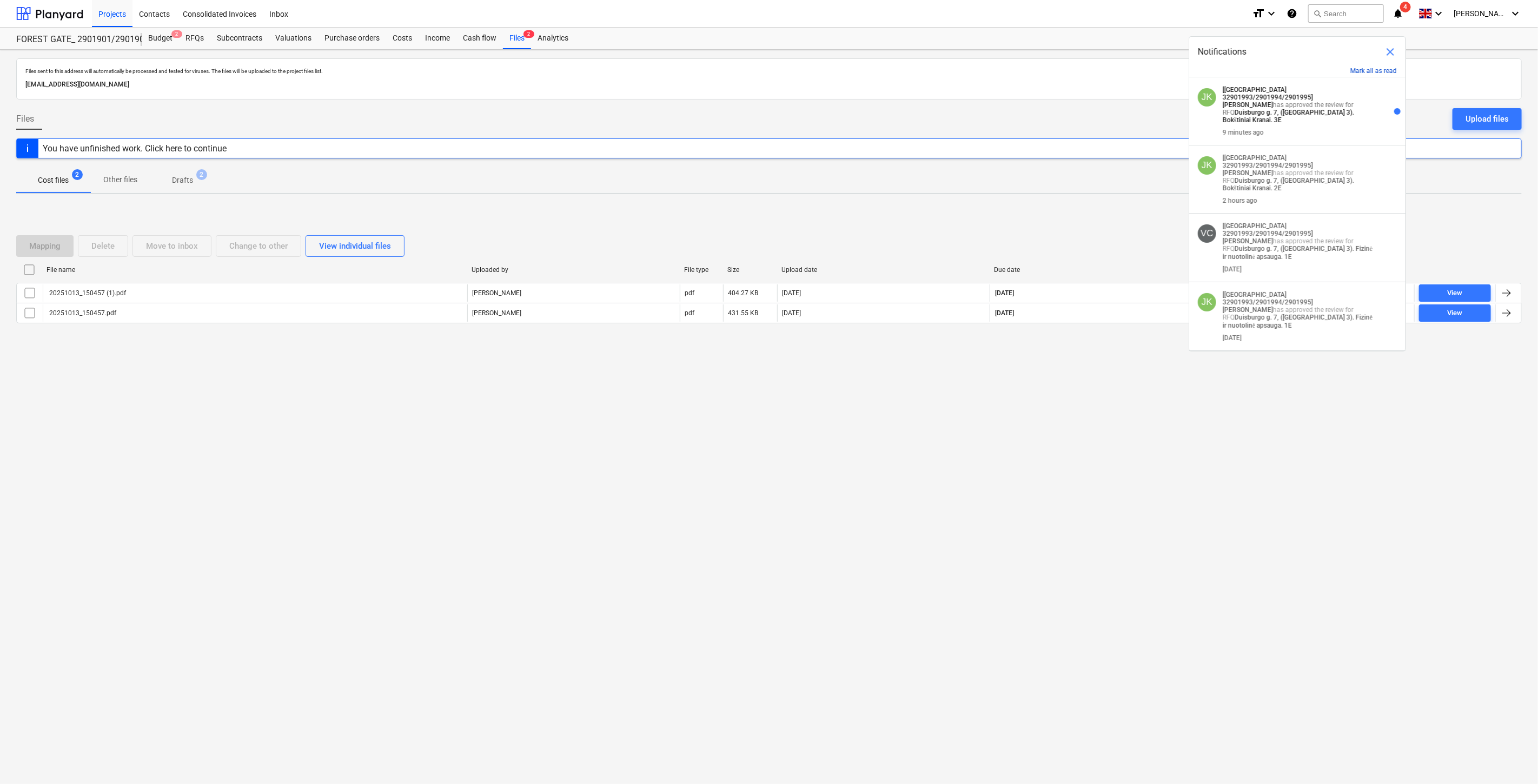
click at [1364, 68] on button "Mark all as read" at bounding box center [1373, 71] width 46 height 8
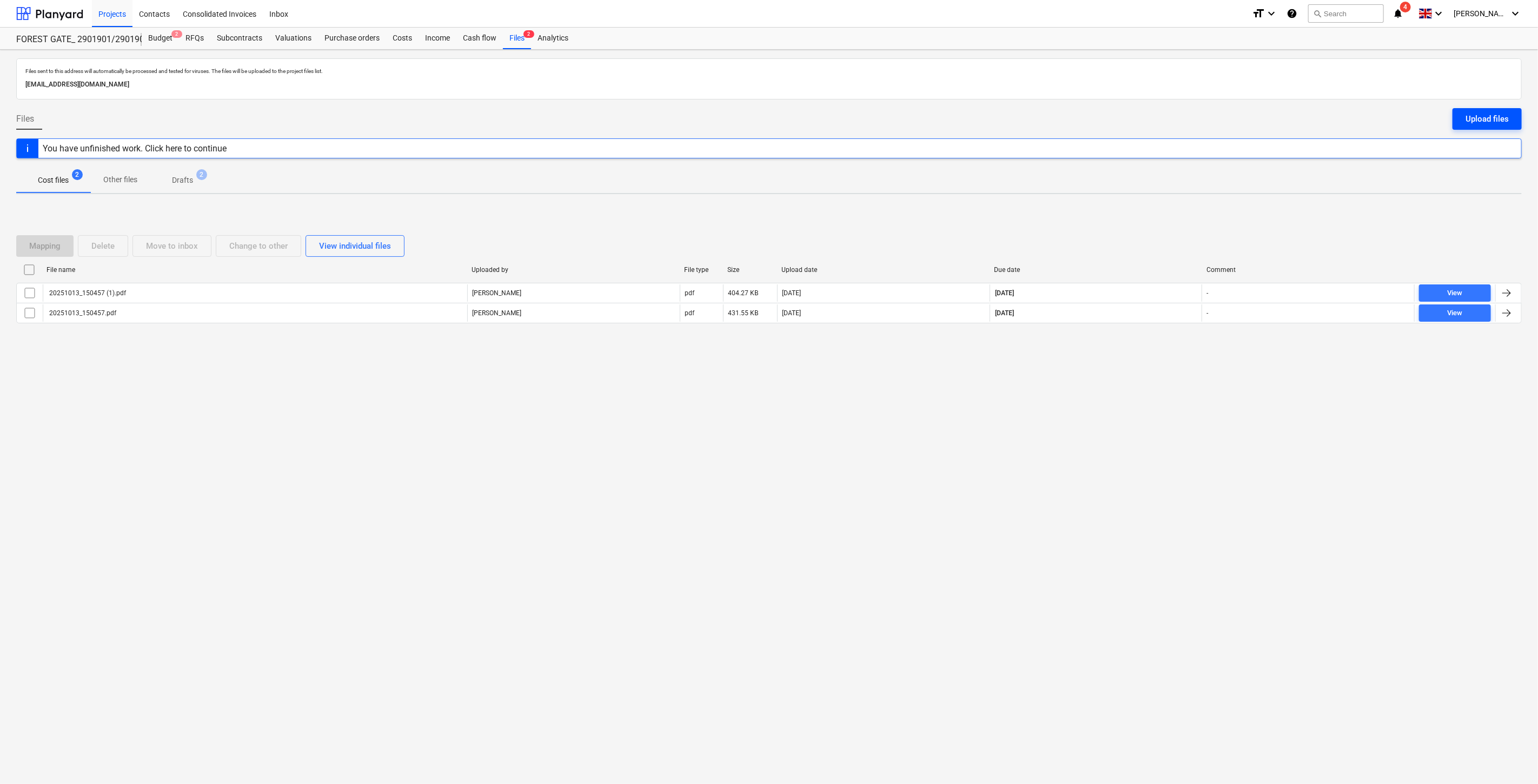
click at [1503, 119] on div "Upload files" at bounding box center [1487, 119] width 43 height 14
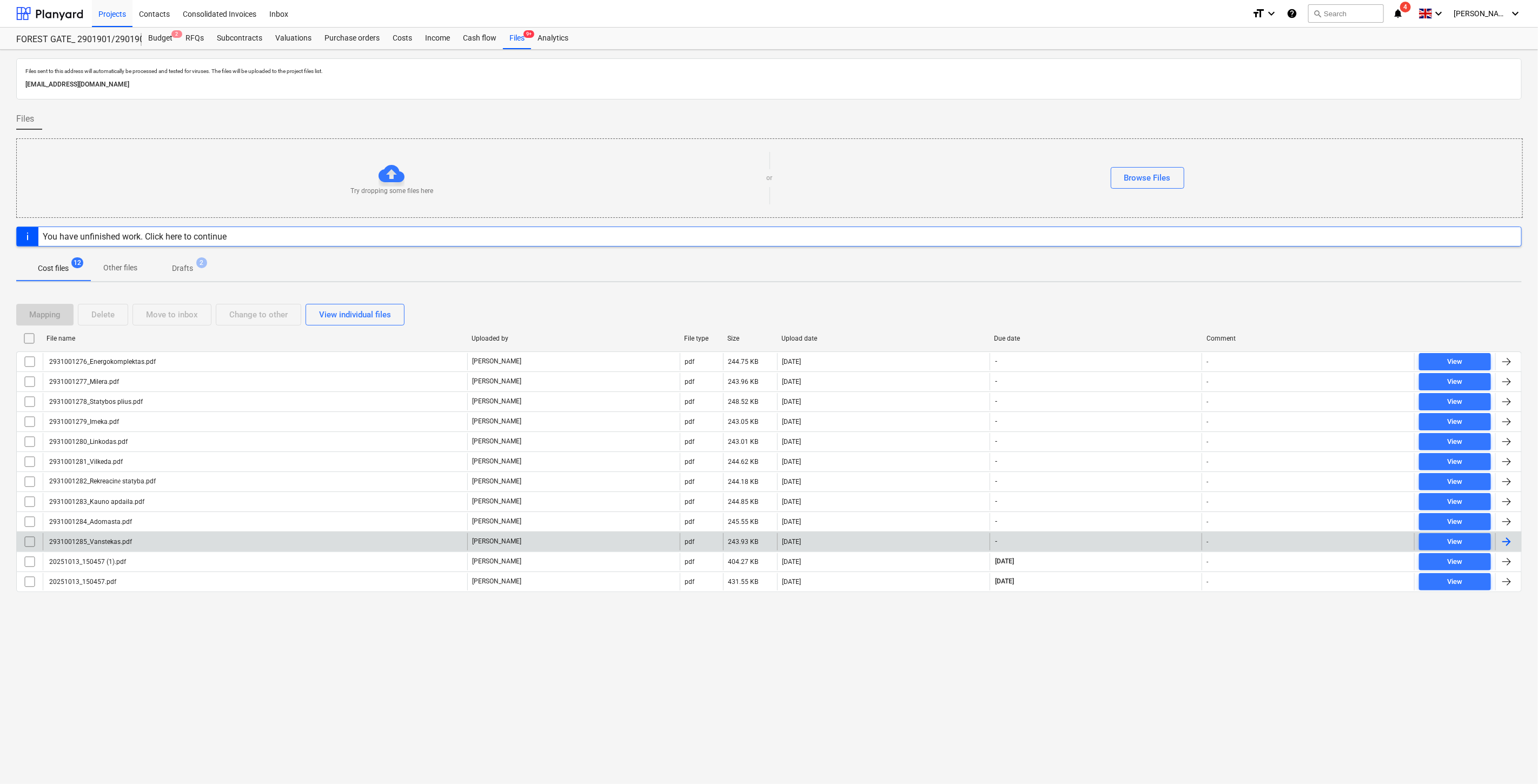
click at [322, 541] on div "2931001285_Vanstekas.pdf" at bounding box center [255, 542] width 424 height 18
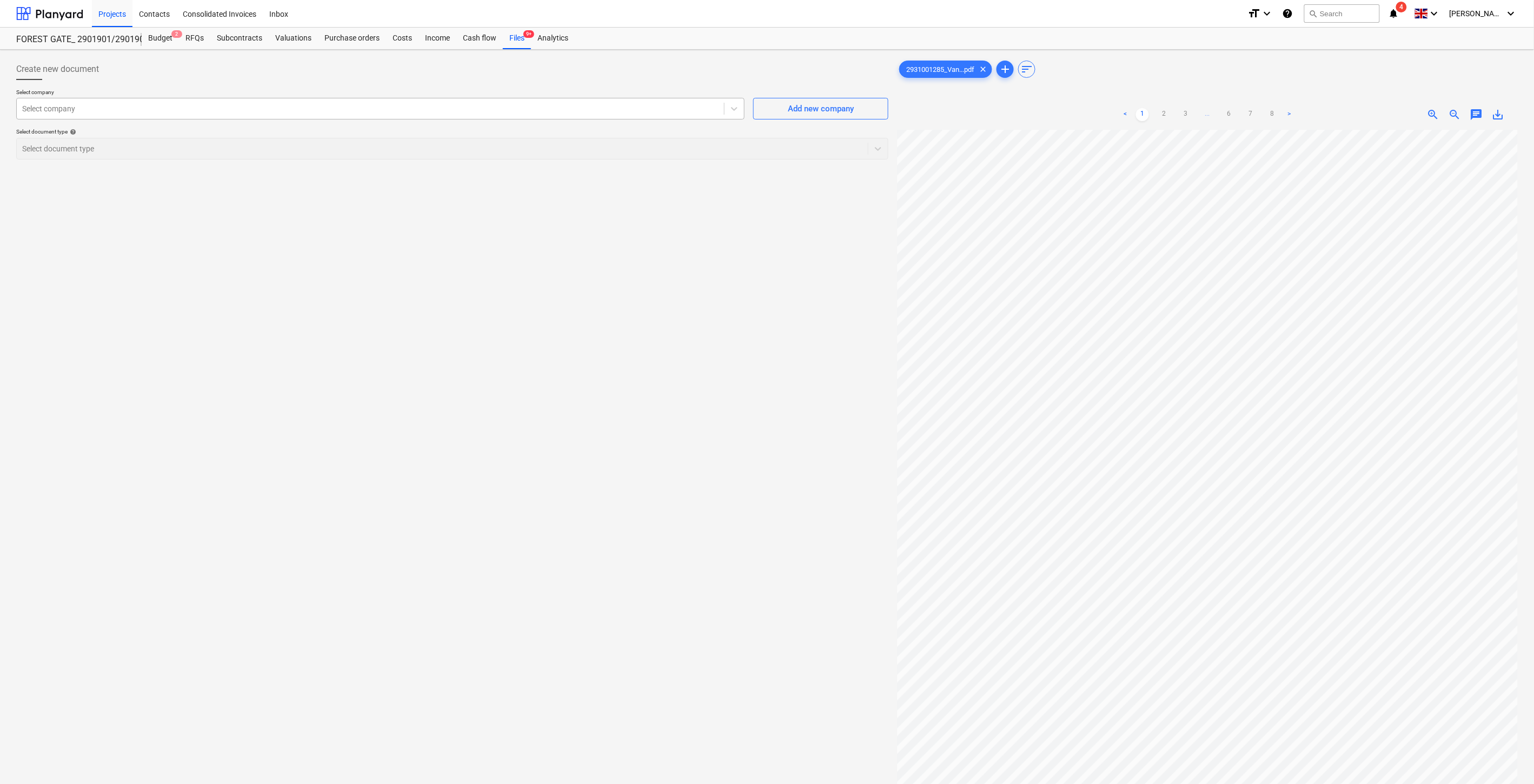
click at [603, 105] on div at bounding box center [370, 109] width 696 height 11
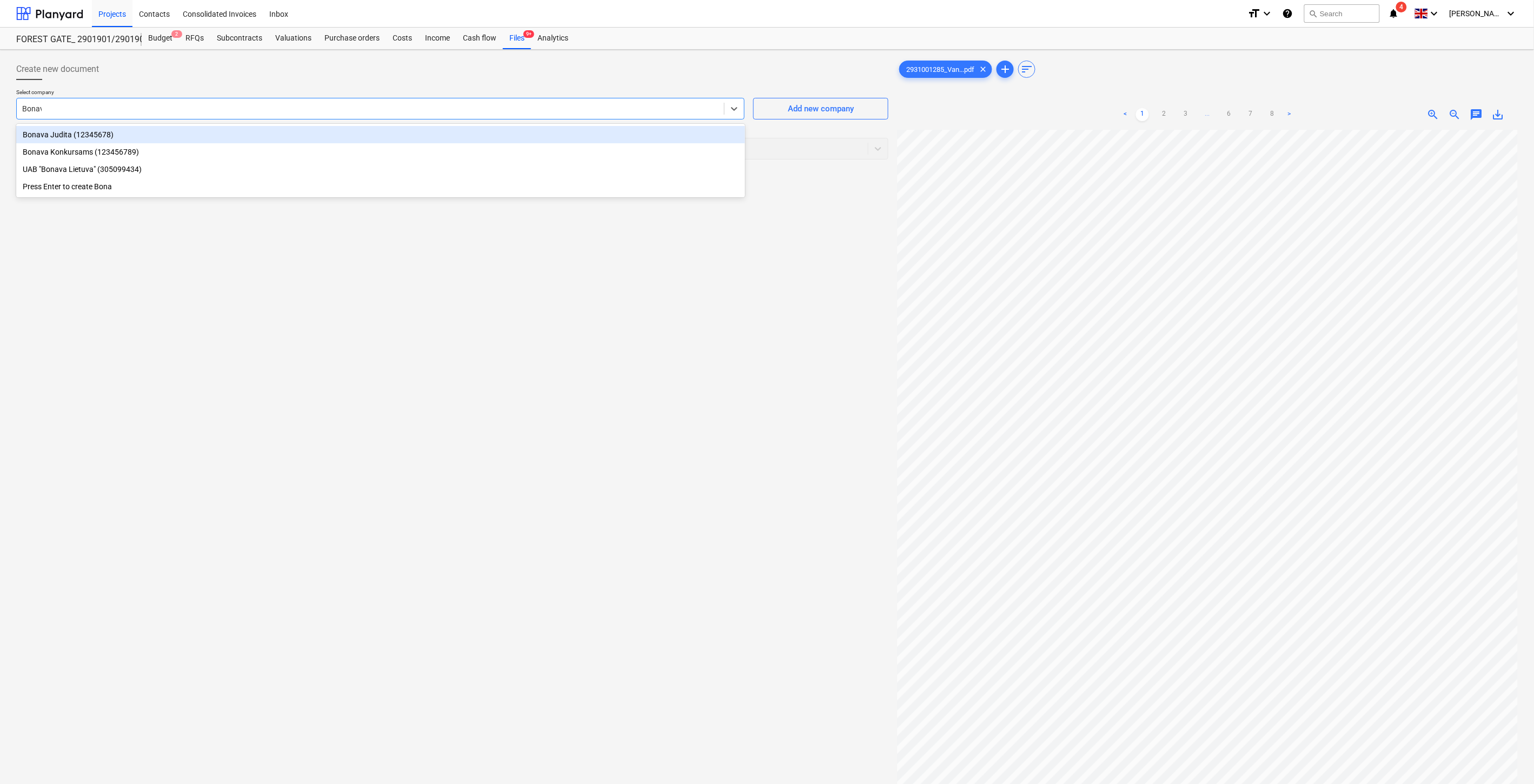
type input "Bonava"
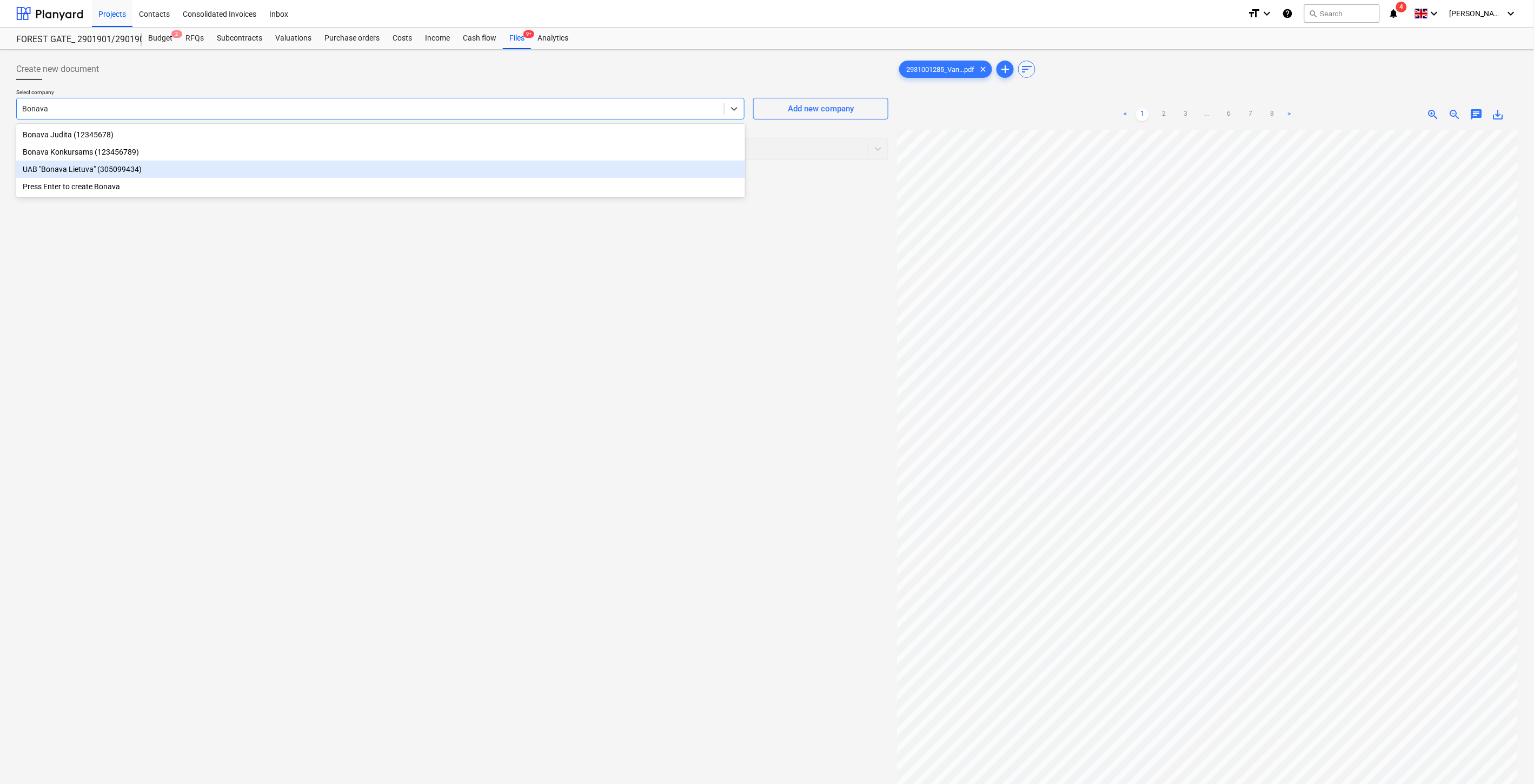
click at [144, 174] on div "UAB "Bonava Lietuva" (305099434)" at bounding box center [381, 169] width 729 height 18
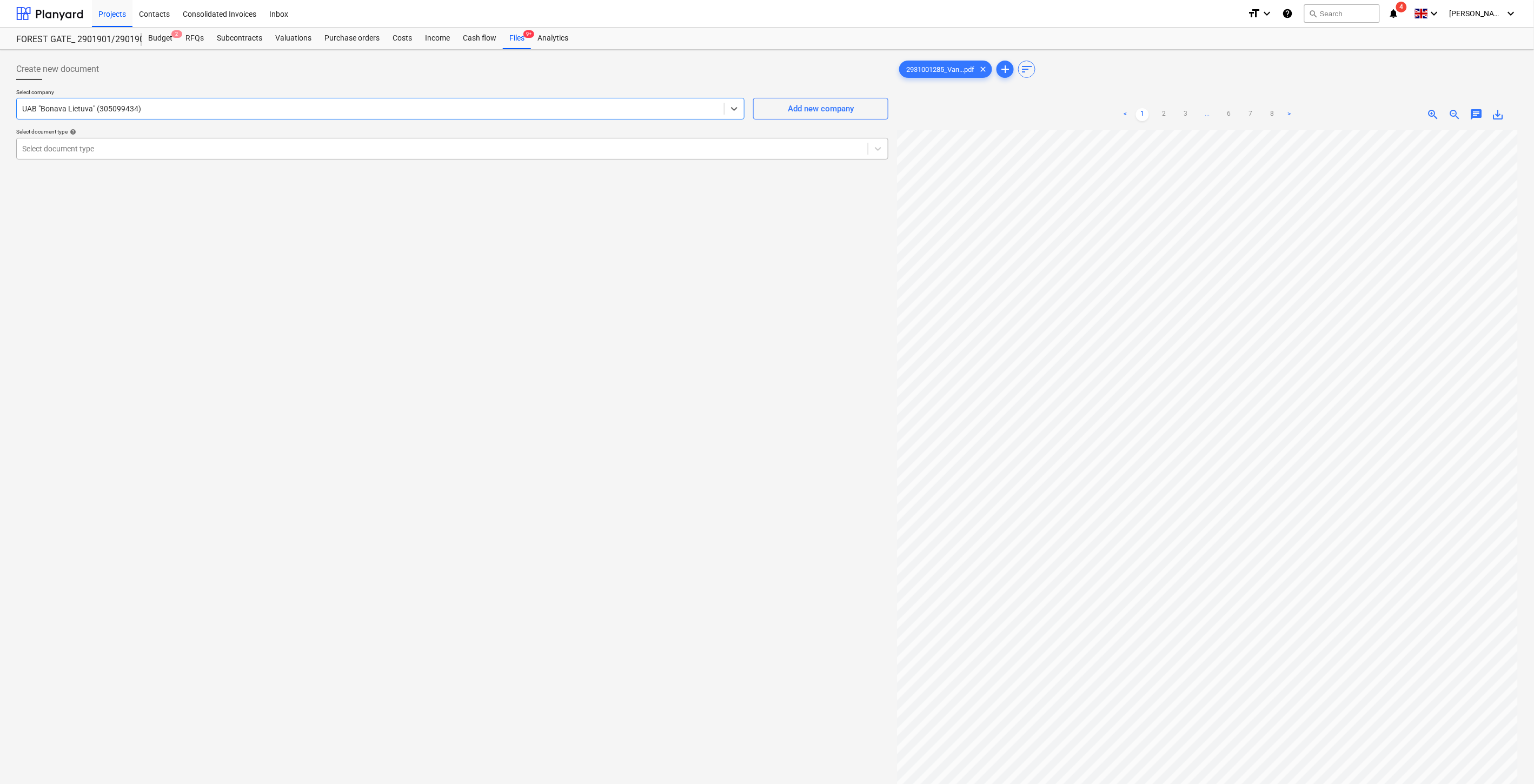
click at [187, 154] on div "Select document type" at bounding box center [442, 148] width 851 height 15
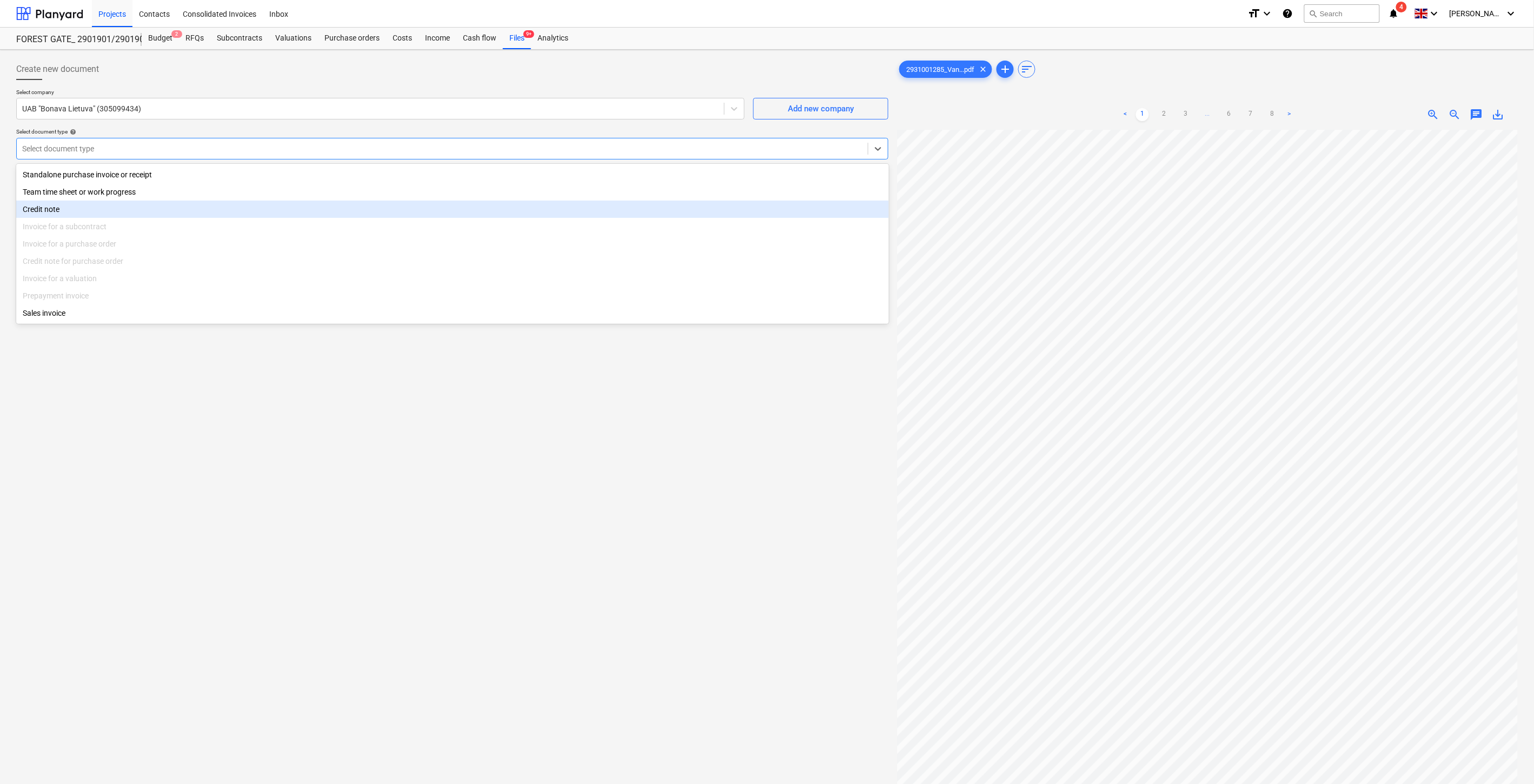
click at [142, 204] on div "Credit note" at bounding box center [453, 209] width 873 height 18
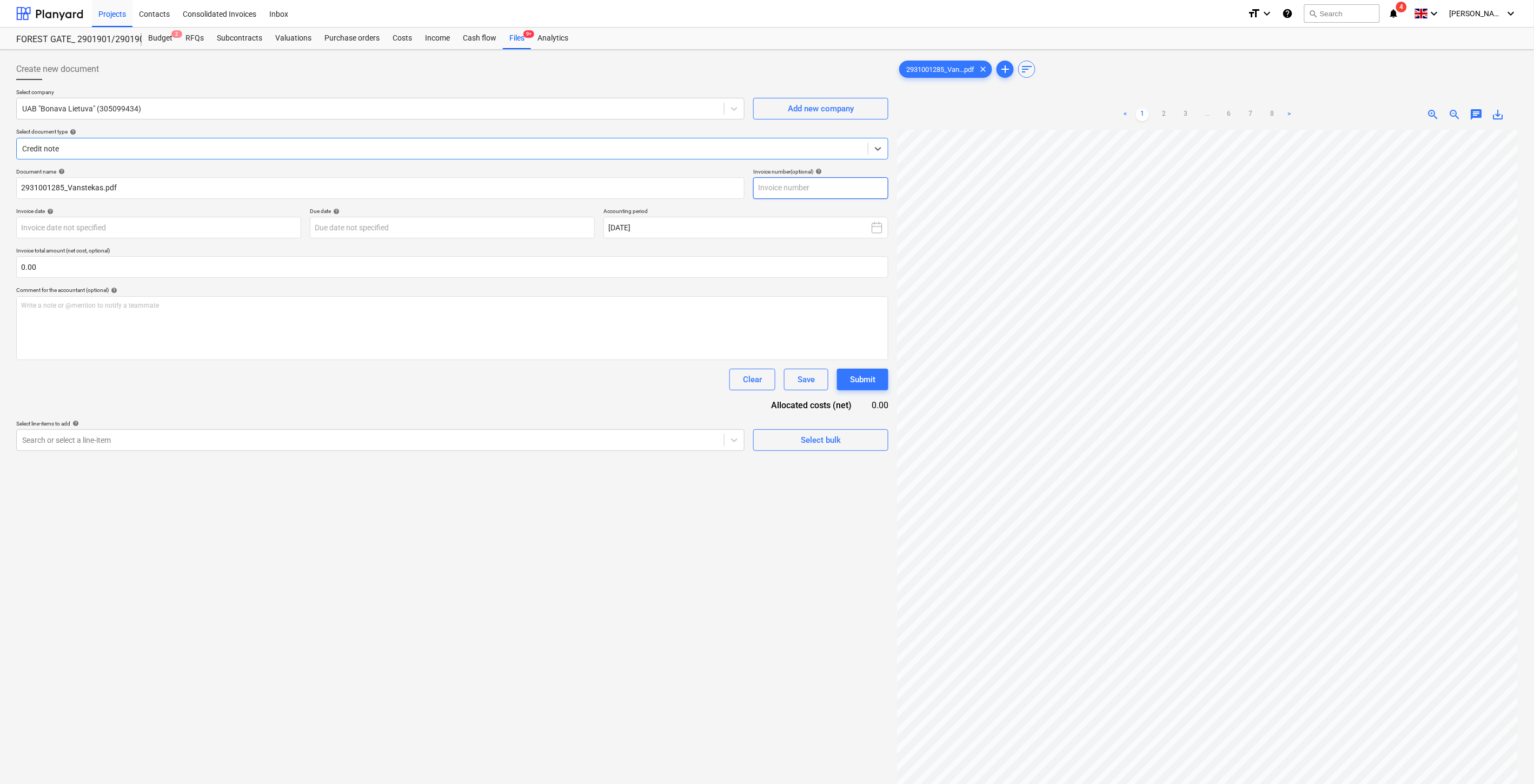
click at [808, 194] on input "text" at bounding box center [821, 187] width 135 height 22
drag, startPoint x: 808, startPoint y: 194, endPoint x: 751, endPoint y: 190, distance: 57.1
click at [751, 190] on div "Document name help 2931001285_Vanstekas.pdf Invoice number (optional) help 2931…" at bounding box center [453, 183] width 873 height 31
type input "2931001285"
click at [300, 232] on body "Projects Contacts Consolidated Invoices Inbox format_size keyboard_arrow_down h…" at bounding box center [767, 392] width 1534 height 784
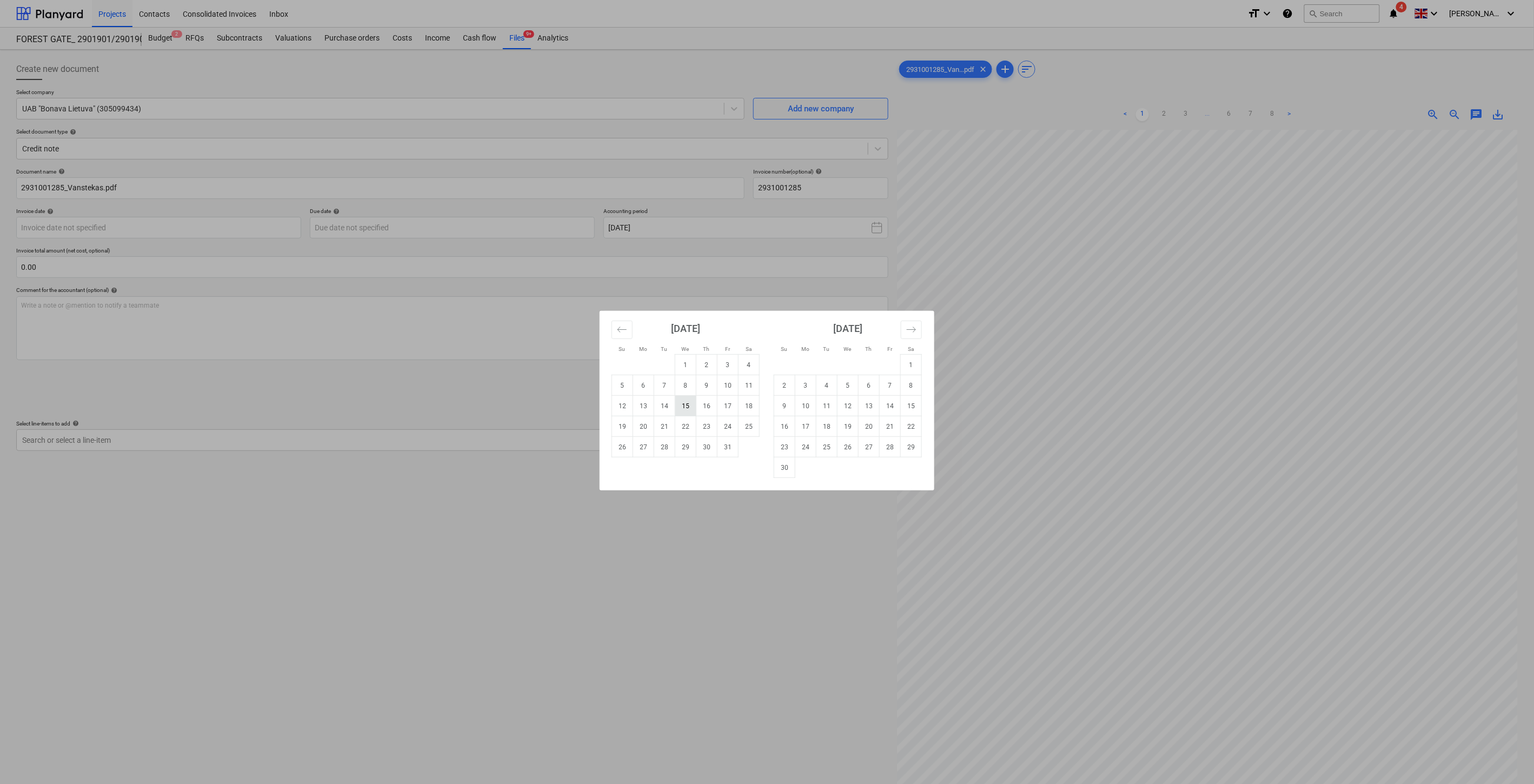
click at [684, 403] on td "15" at bounding box center [686, 406] width 21 height 20
type input "[DATE]"
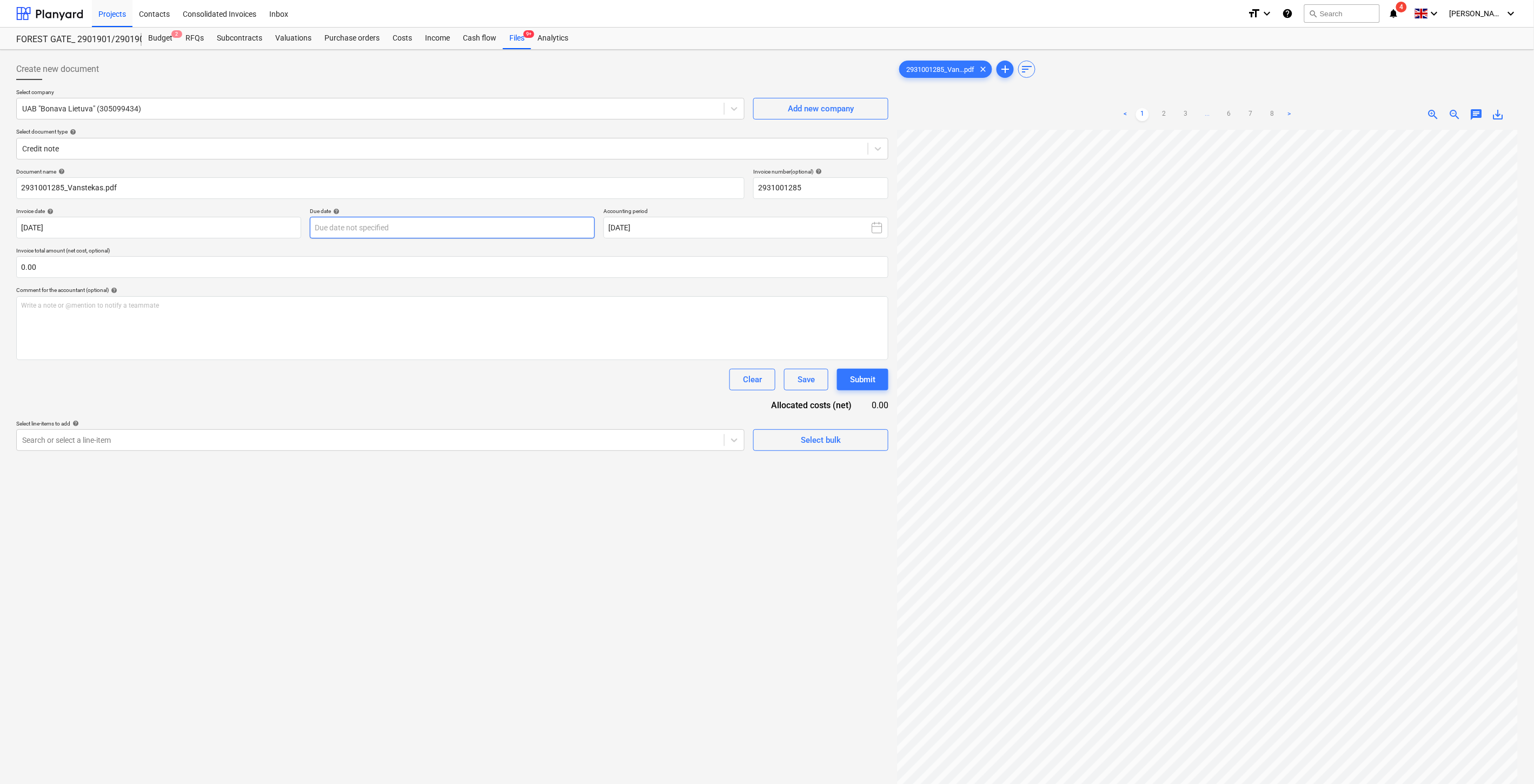
click at [523, 228] on body "Projects Contacts Consolidated Invoices Inbox format_size keyboard_arrow_down h…" at bounding box center [767, 392] width 1534 height 784
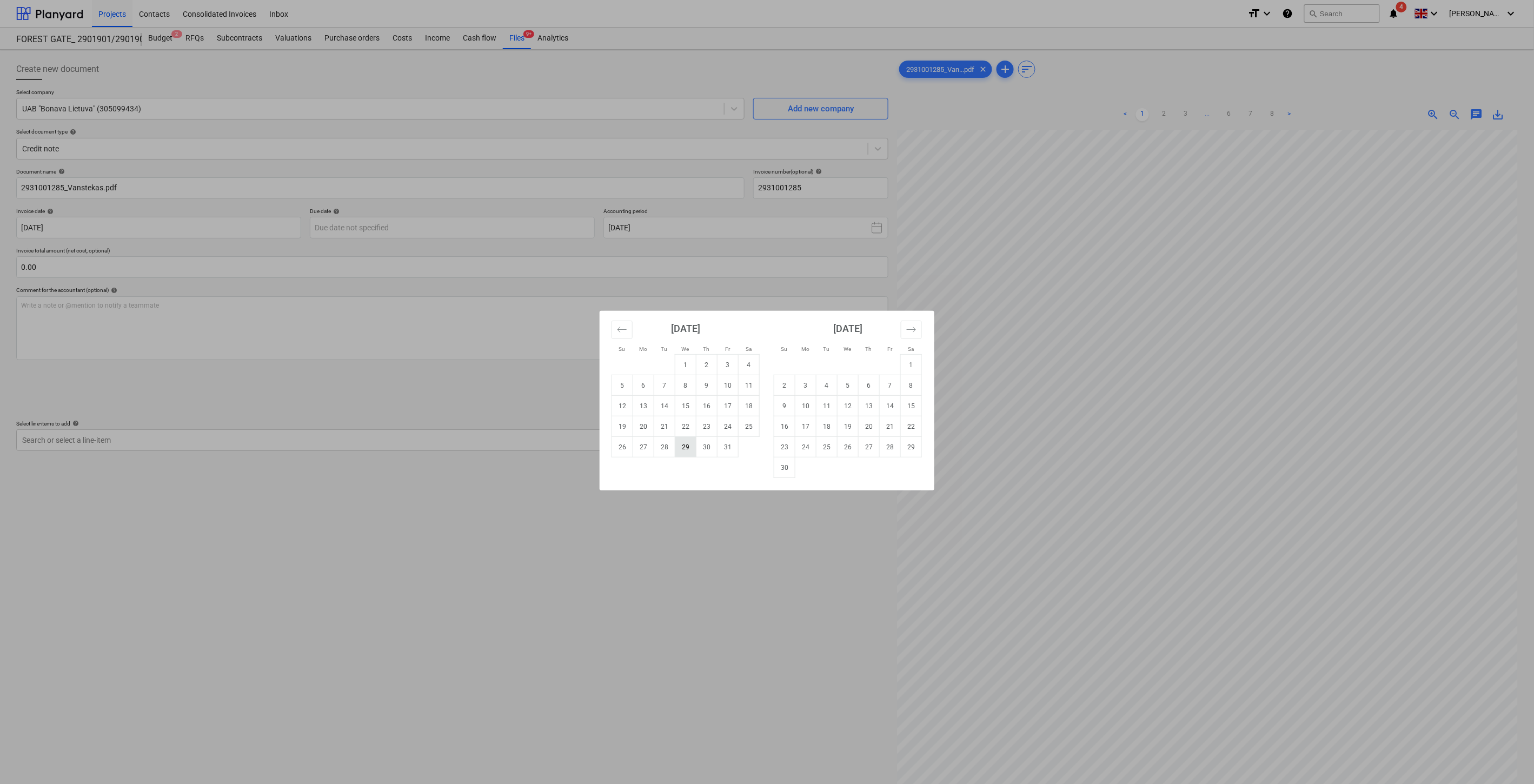
click at [689, 446] on td "29" at bounding box center [686, 447] width 21 height 20
type input "[DATE]"
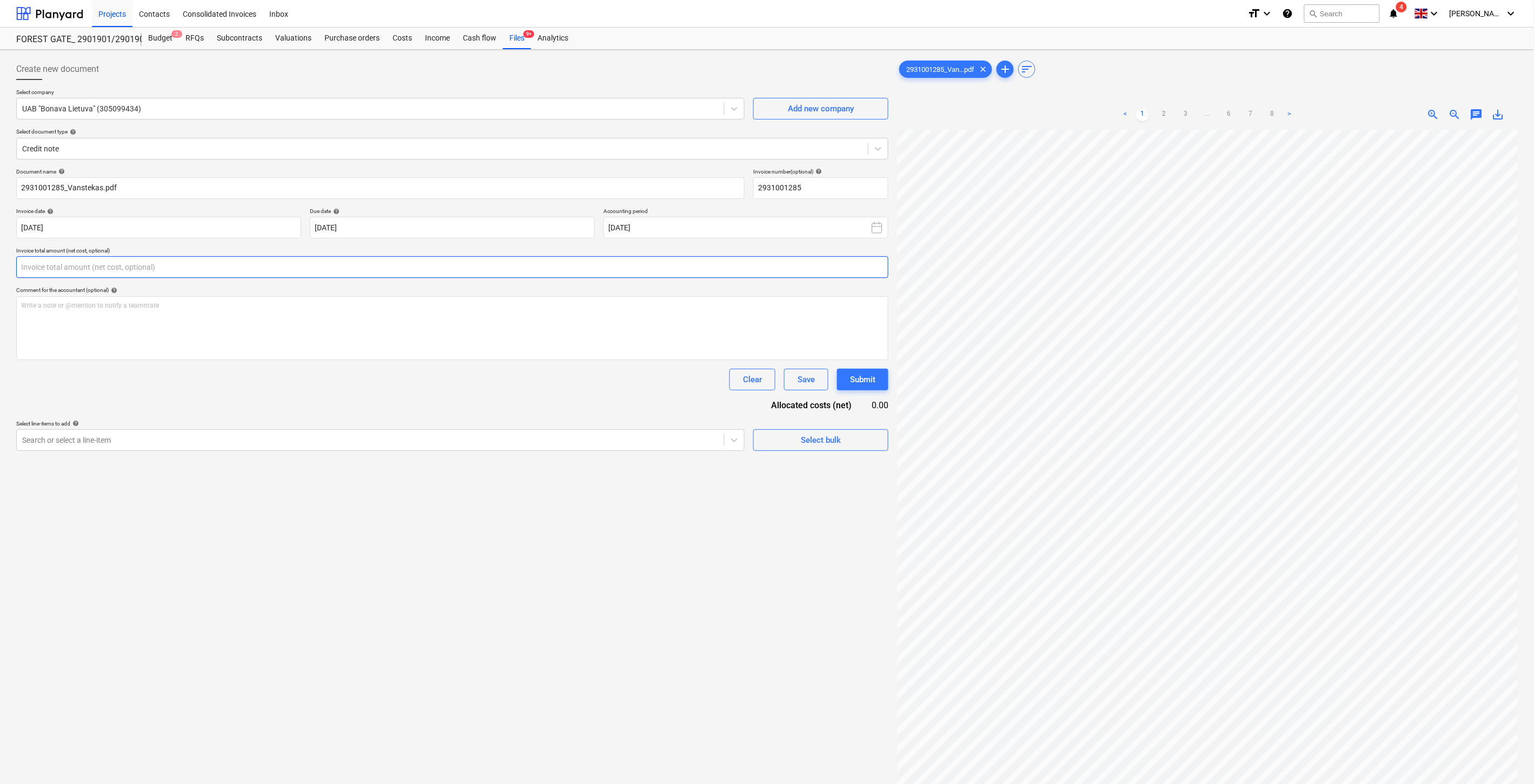
click at [449, 260] on input "text" at bounding box center [453, 267] width 873 height 22
type input "-110.00"
click at [422, 460] on div "Search or select a line-item" at bounding box center [370, 467] width 707 height 15
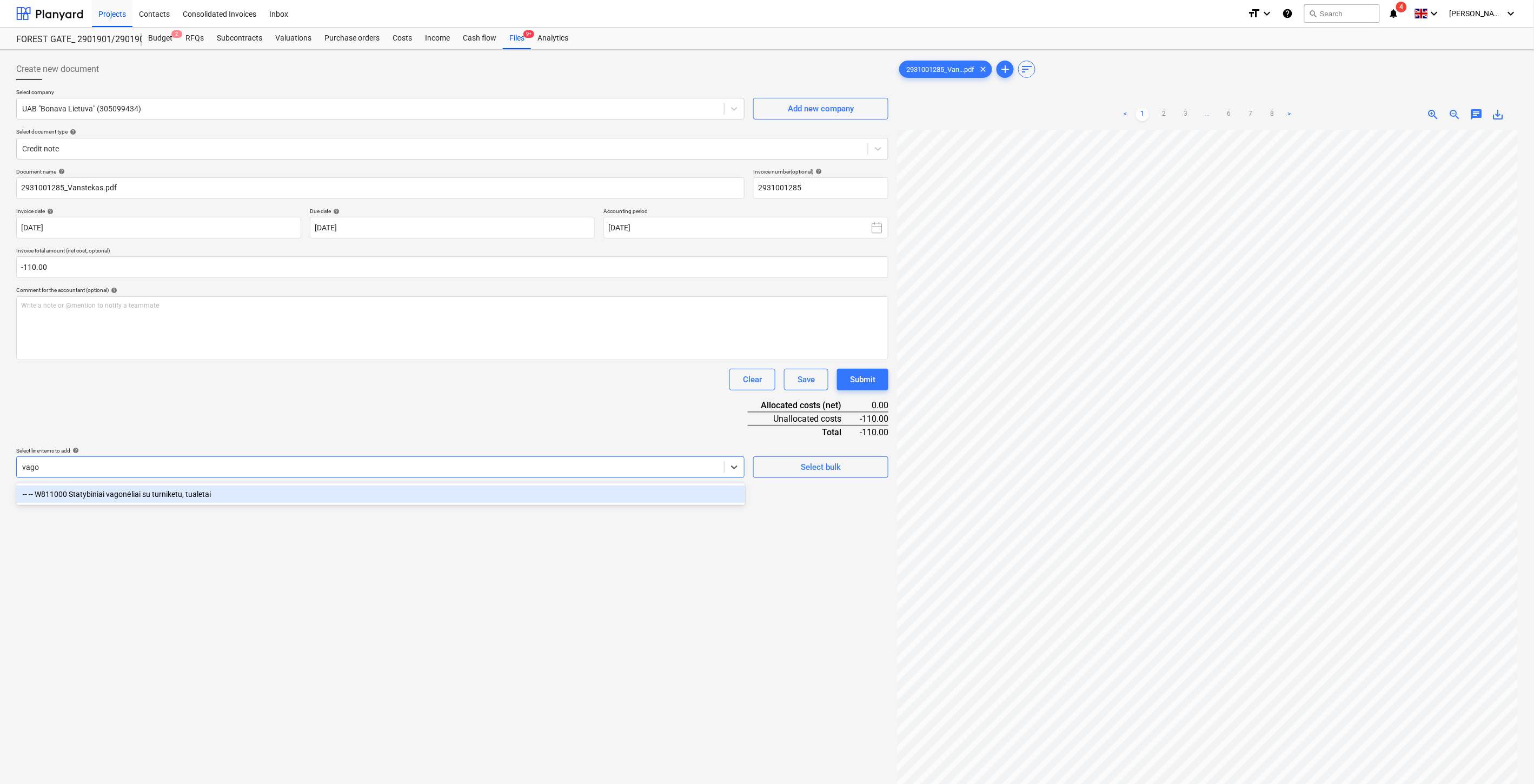
type input "vagon"
click at [414, 493] on div "-- -- W811000 Statybiniai vagonėliai su turniketu, tualetai" at bounding box center [381, 494] width 729 height 18
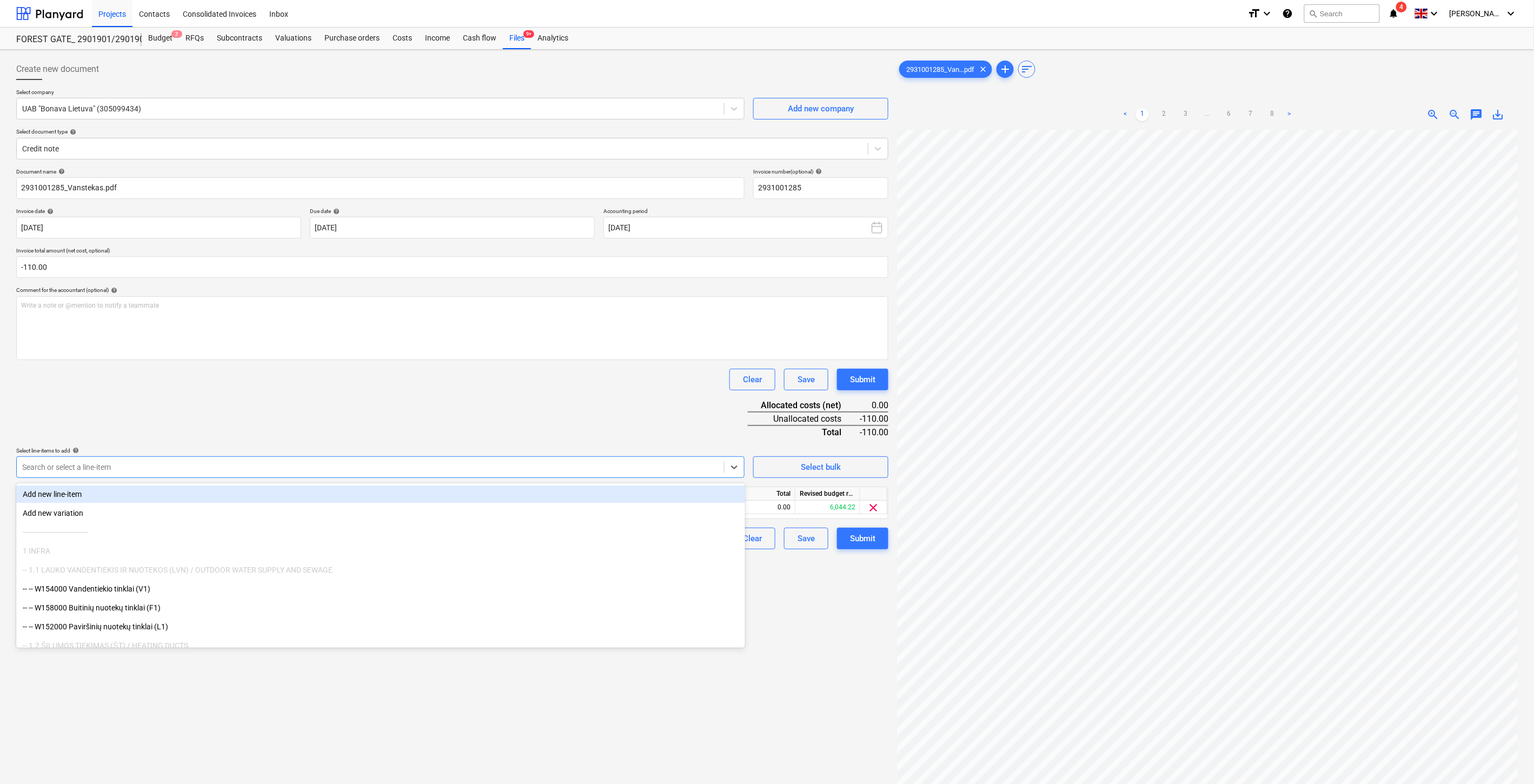
click at [446, 399] on div "Document name help 2931001285_Vanstekas.pdf Invoice number (optional) help 2931…" at bounding box center [453, 358] width 873 height 381
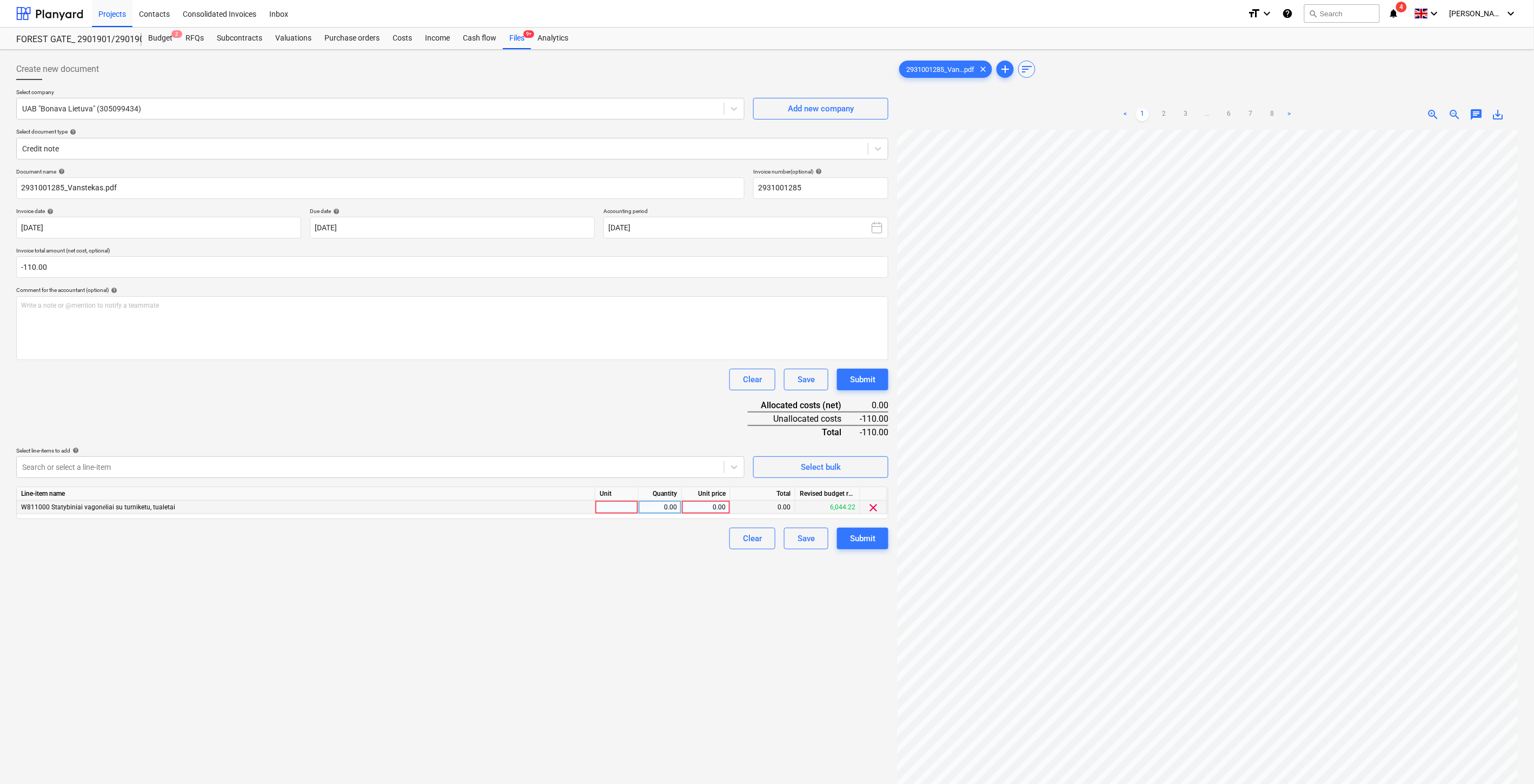
click at [611, 505] on div at bounding box center [617, 507] width 43 height 13
click at [661, 505] on div "0.00" at bounding box center [660, 507] width 34 height 13
type input "-1"
type input "110"
click at [647, 413] on div "Document name help 2931001285_Vanstekas.pdf Invoice number (optional) help 2931…" at bounding box center [453, 358] width 873 height 381
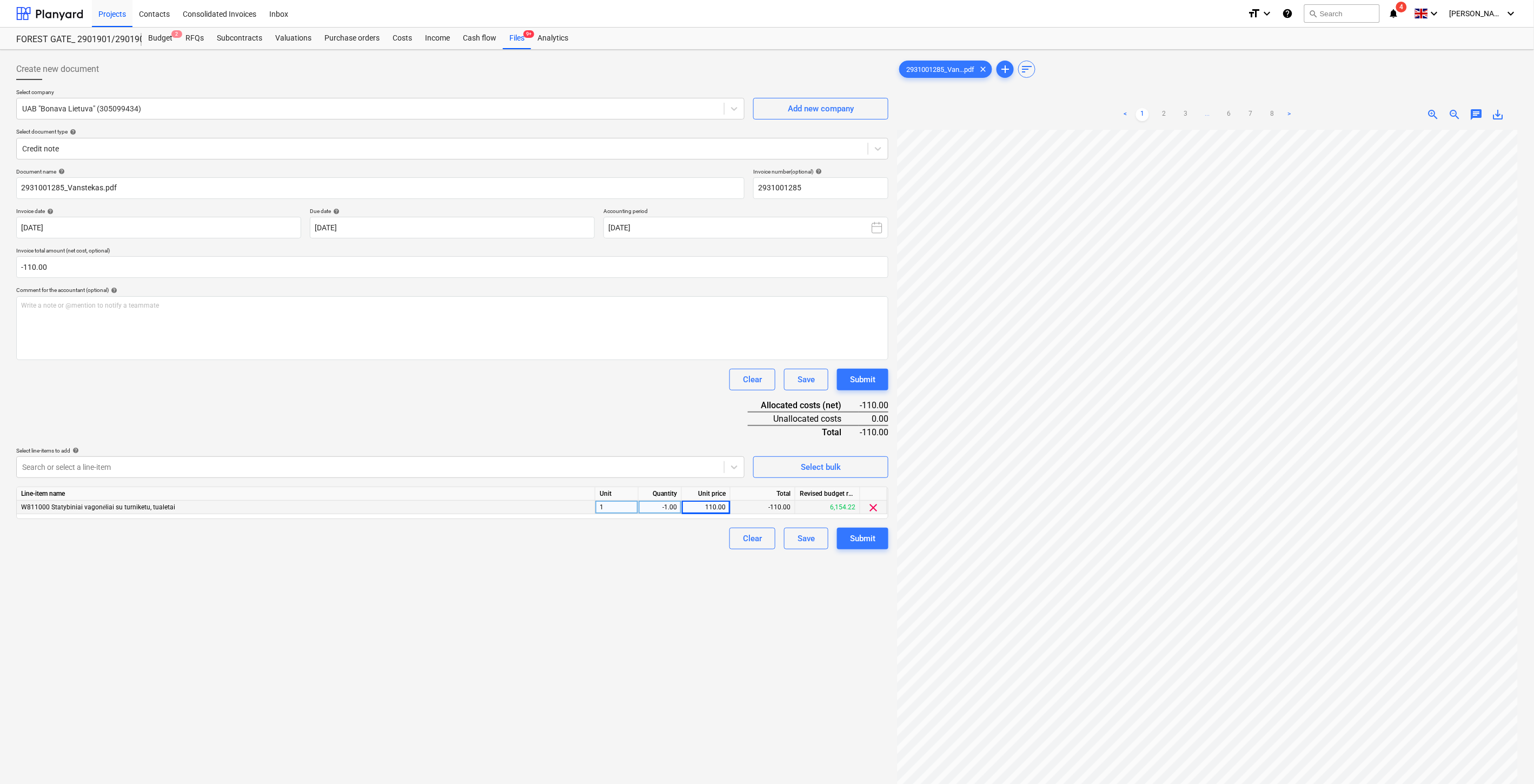
click at [647, 413] on div "Document name help 2931001285_Vanstekas.pdf Invoice number (optional) help 2931…" at bounding box center [453, 358] width 873 height 381
click at [520, 416] on div "Document name help 2931001285_Vanstekas.pdf Invoice number (optional) help 2931…" at bounding box center [453, 358] width 873 height 381
click at [527, 413] on div "Document name help 2931001285_Vanstekas.pdf Invoice number (optional) help 2931…" at bounding box center [453, 358] width 873 height 381
click at [792, 533] on button "Save" at bounding box center [806, 538] width 45 height 22
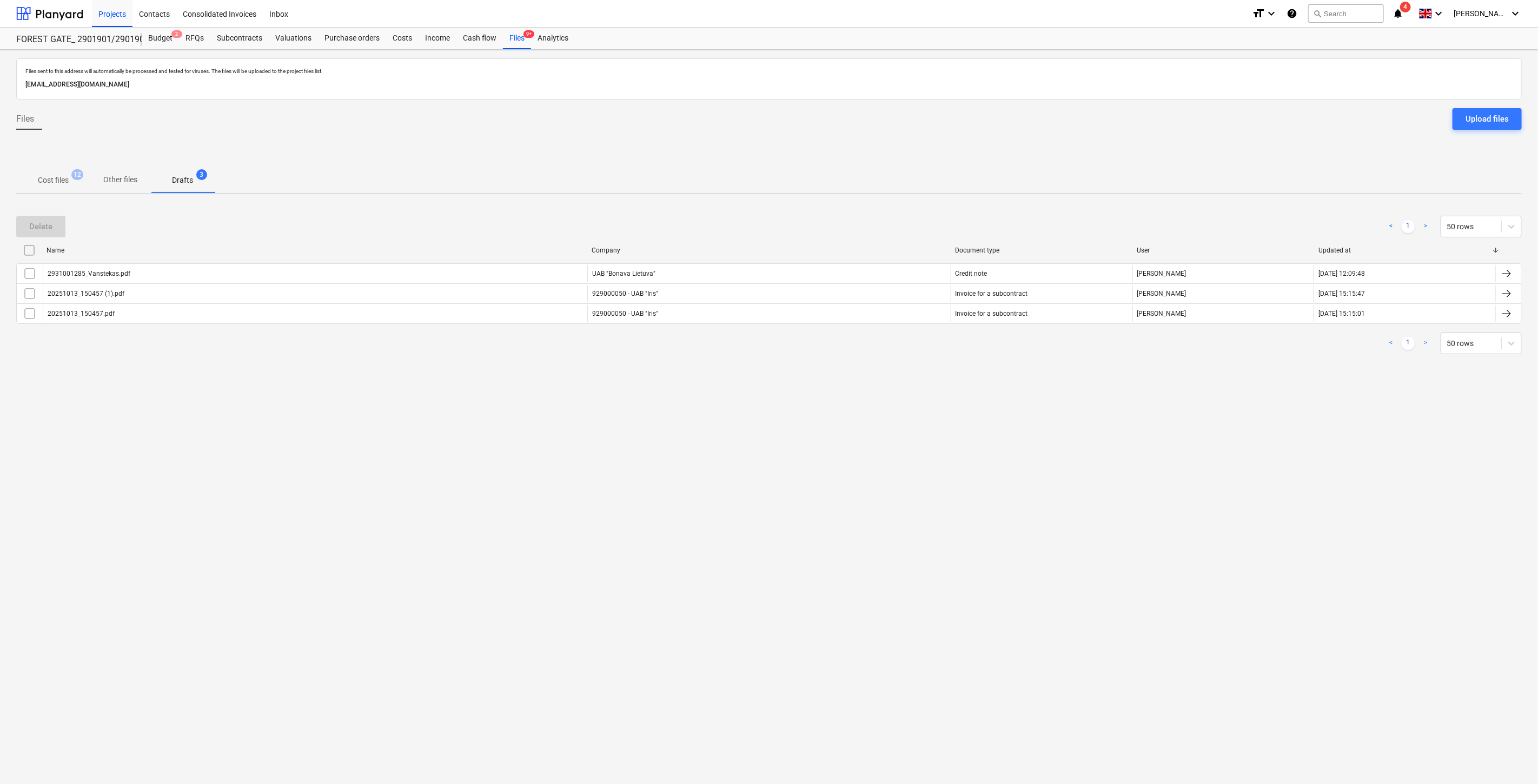
click at [40, 179] on p "Cost files" at bounding box center [53, 180] width 31 height 11
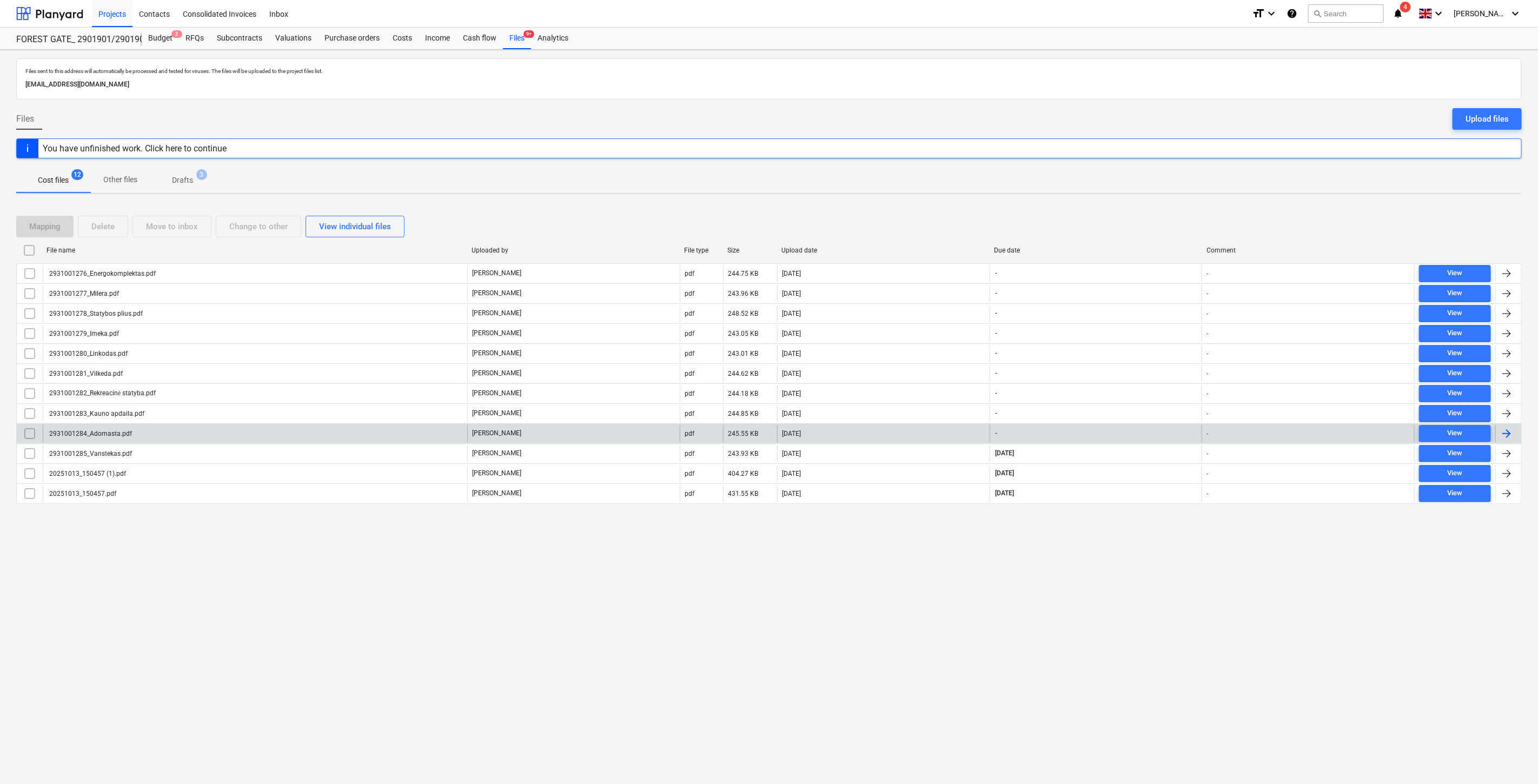
click at [604, 435] on div "[PERSON_NAME]" at bounding box center [573, 434] width 213 height 18
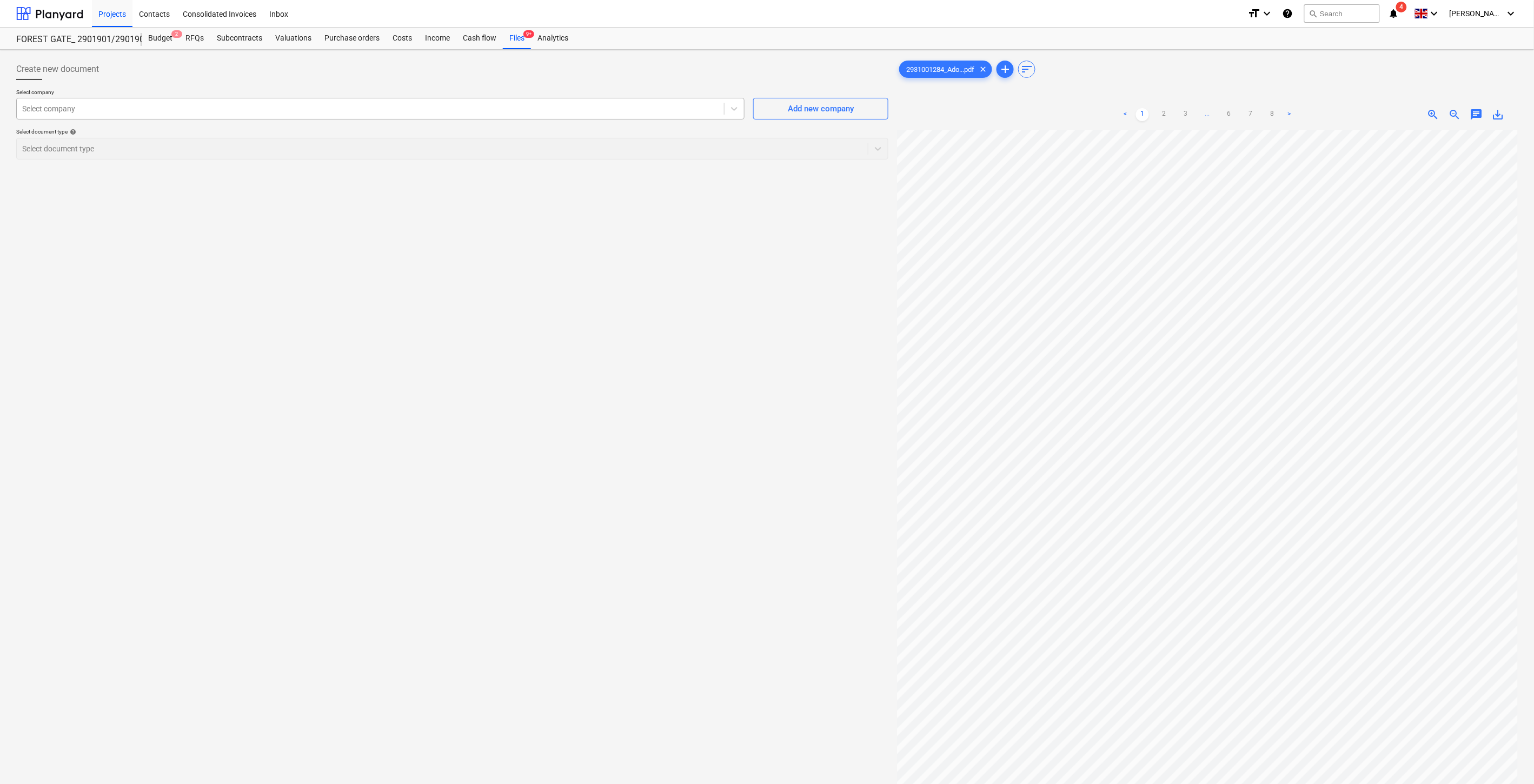
click at [414, 107] on div at bounding box center [370, 109] width 696 height 11
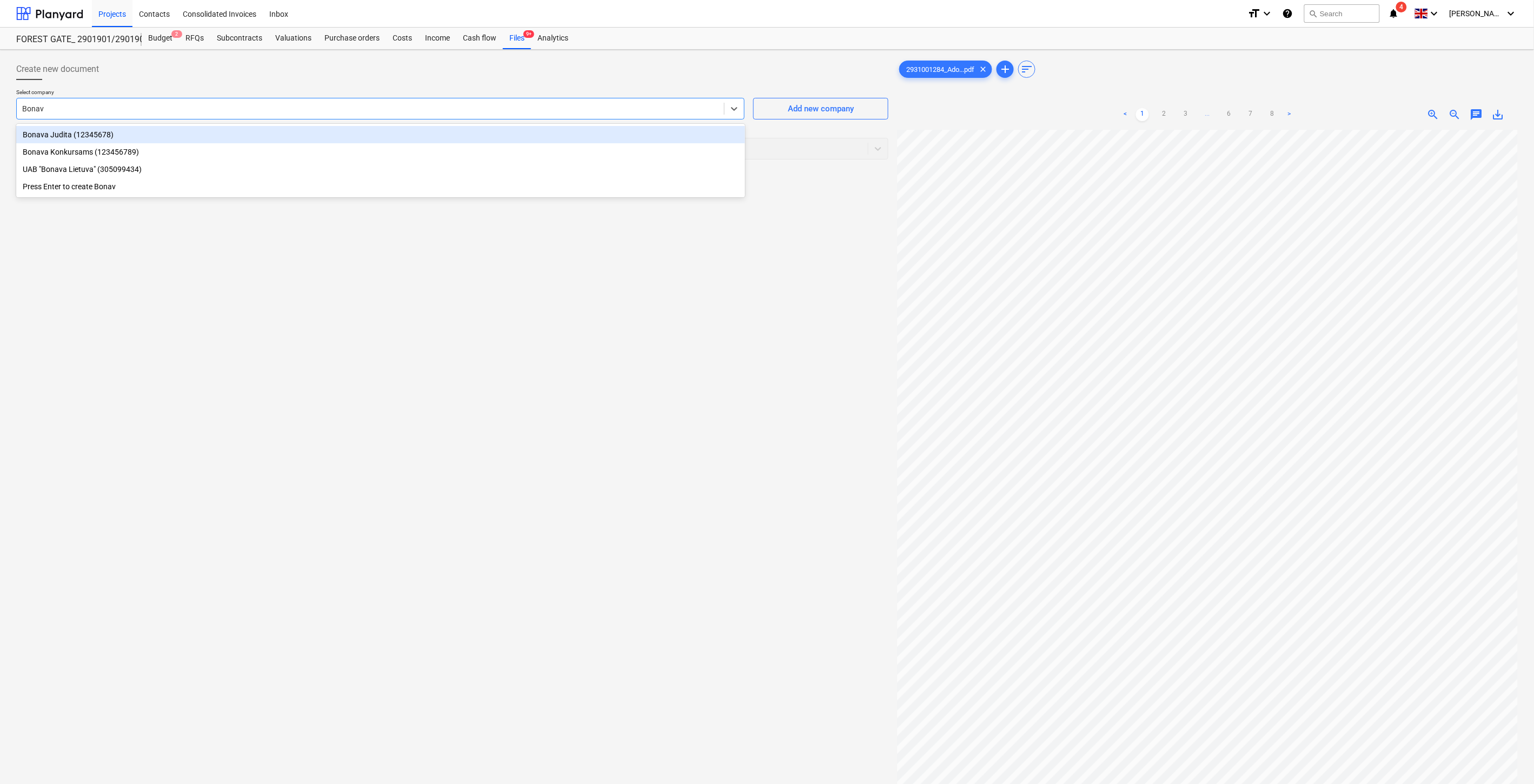
type input "Bonava"
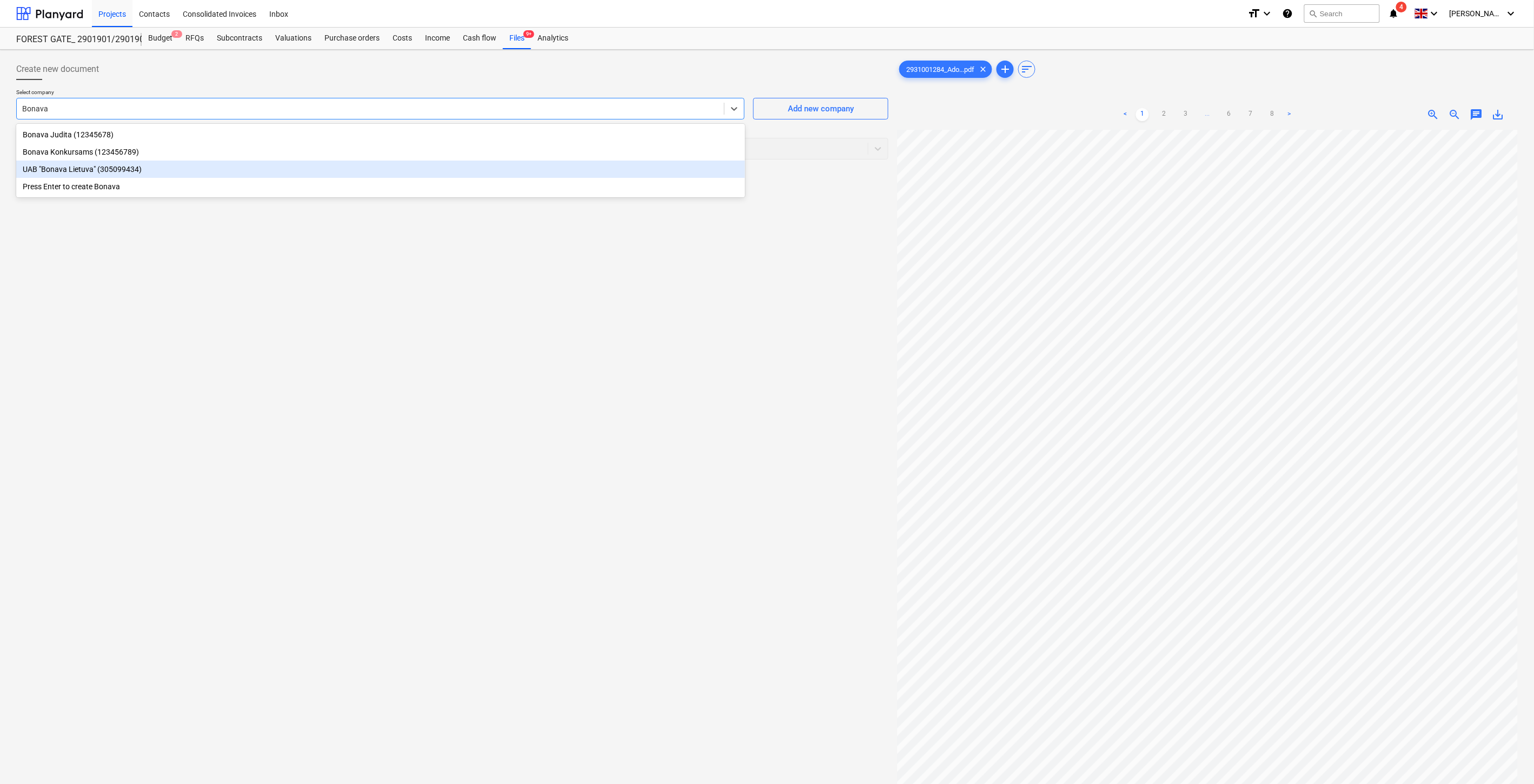
click at [239, 172] on div "UAB "Bonava Lietuva" (305099434)" at bounding box center [381, 169] width 729 height 18
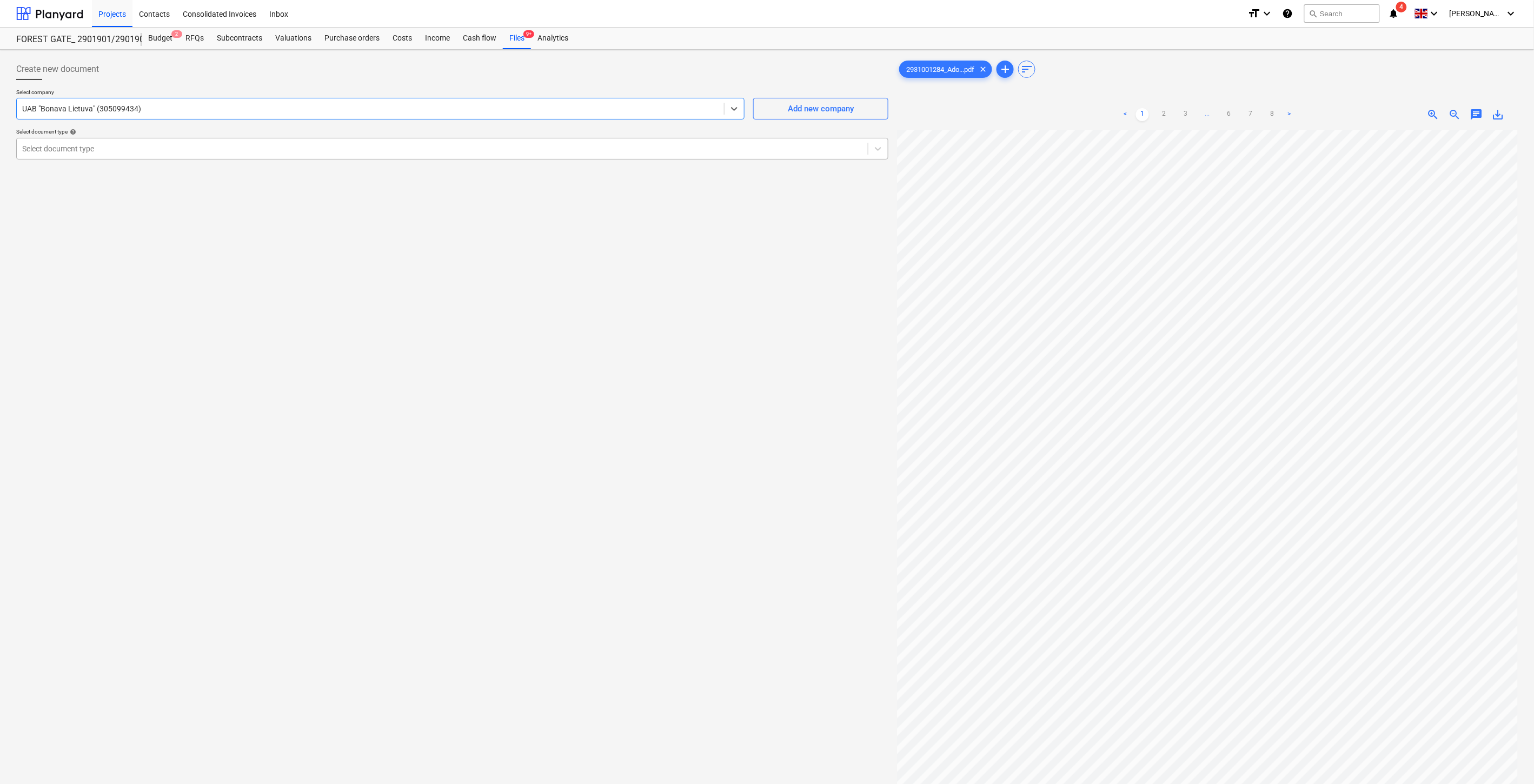
click at [209, 149] on div at bounding box center [442, 149] width 840 height 11
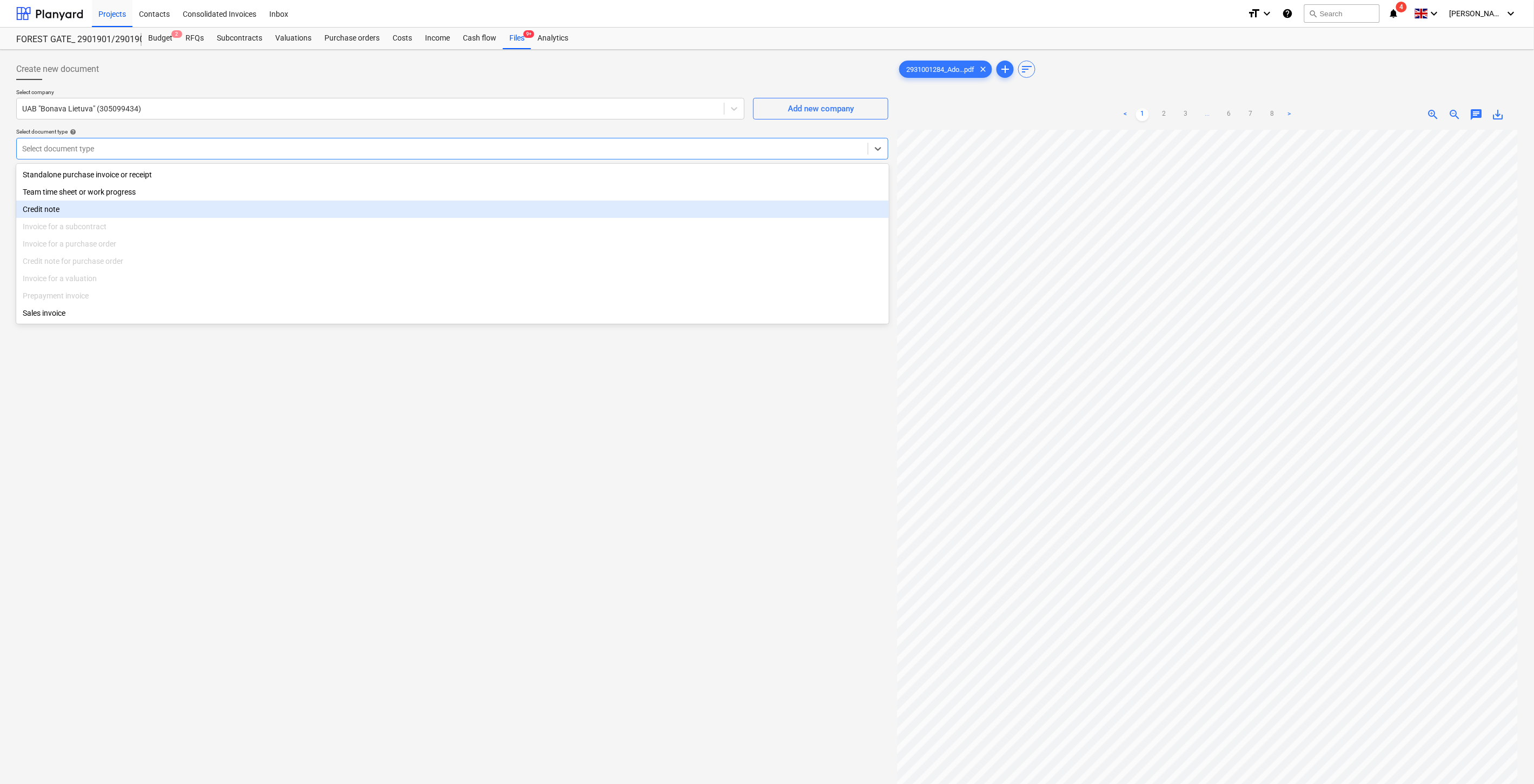
click at [153, 215] on div "Credit note" at bounding box center [453, 209] width 873 height 18
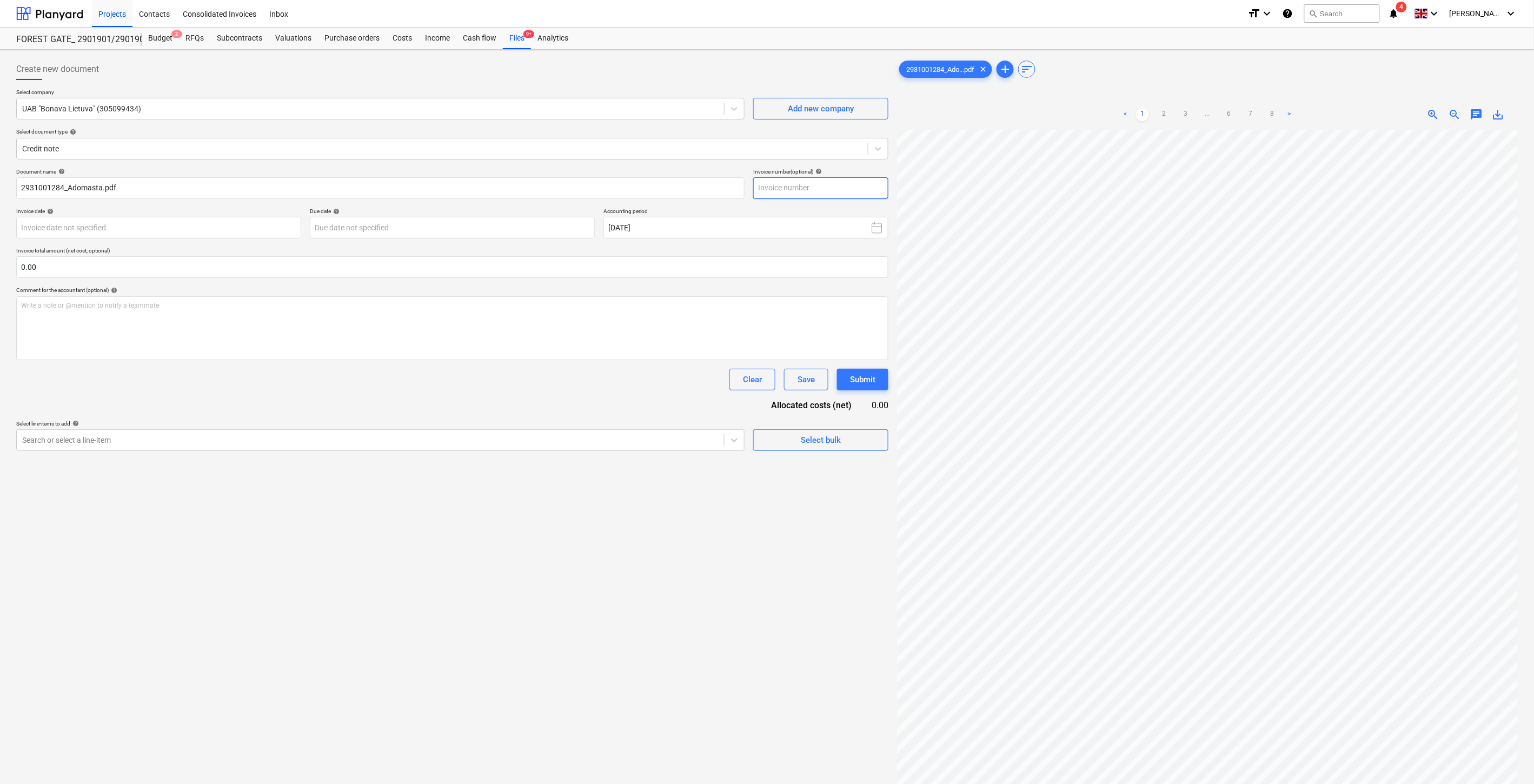
click at [804, 182] on input "text" at bounding box center [821, 187] width 135 height 22
paste input "2931001285"
type input "2931001284"
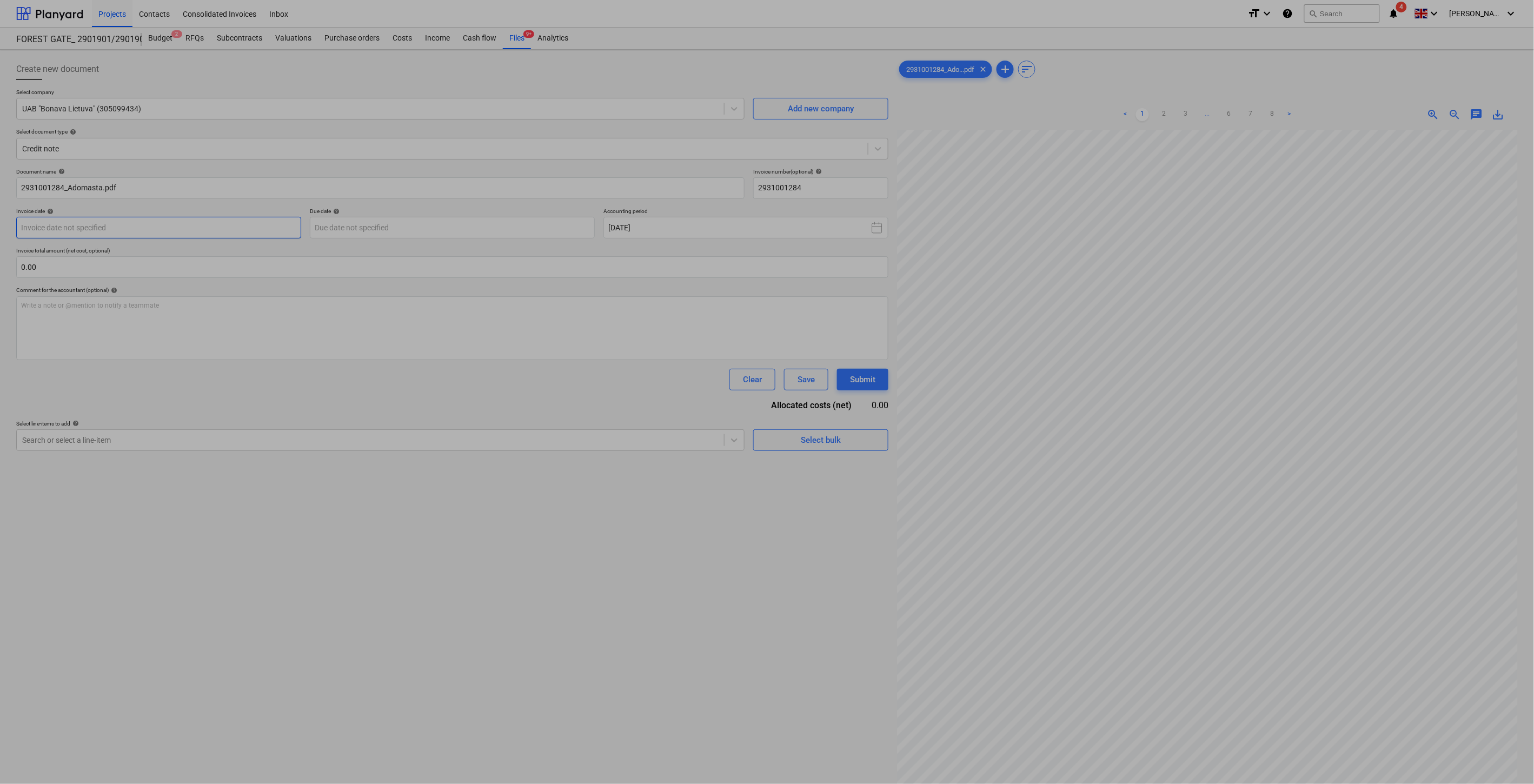
click at [226, 226] on body "Projects Contacts Consolidated Invoices Inbox format_size keyboard_arrow_down h…" at bounding box center [767, 392] width 1534 height 784
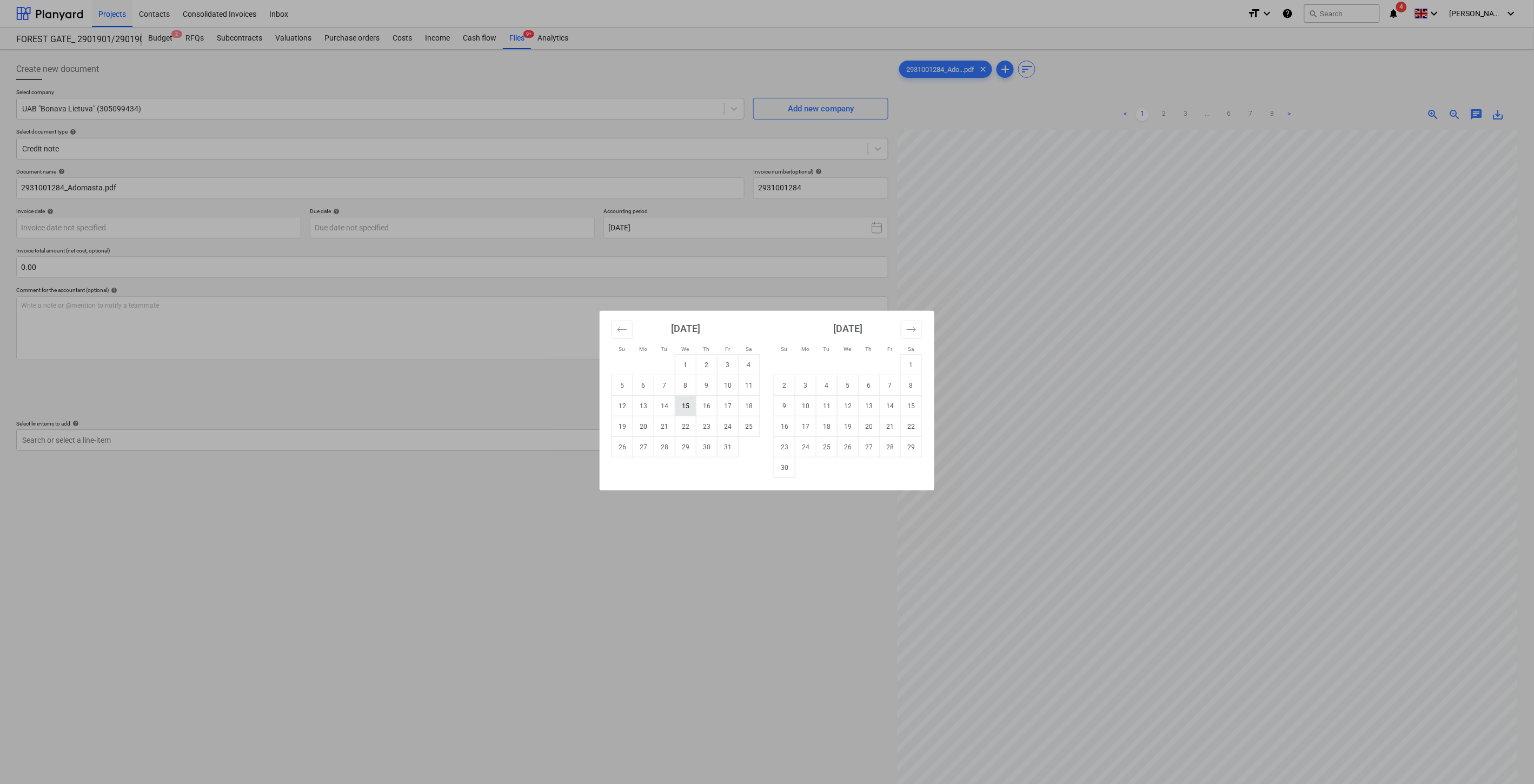
click at [683, 406] on td "15" at bounding box center [686, 406] width 21 height 20
type input "[DATE]"
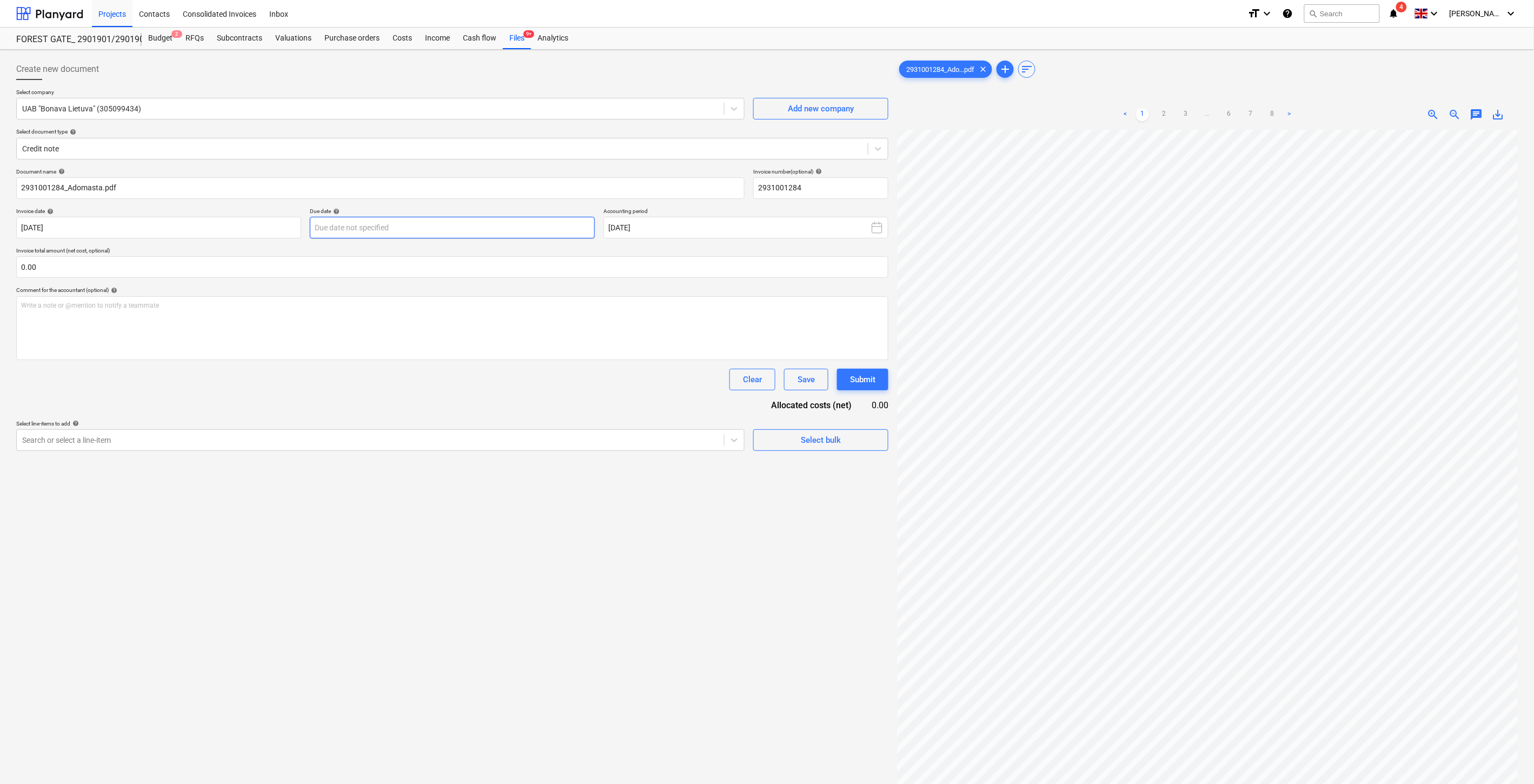
click at [478, 224] on body "Projects Contacts Consolidated Invoices Inbox format_size keyboard_arrow_down h…" at bounding box center [767, 392] width 1534 height 784
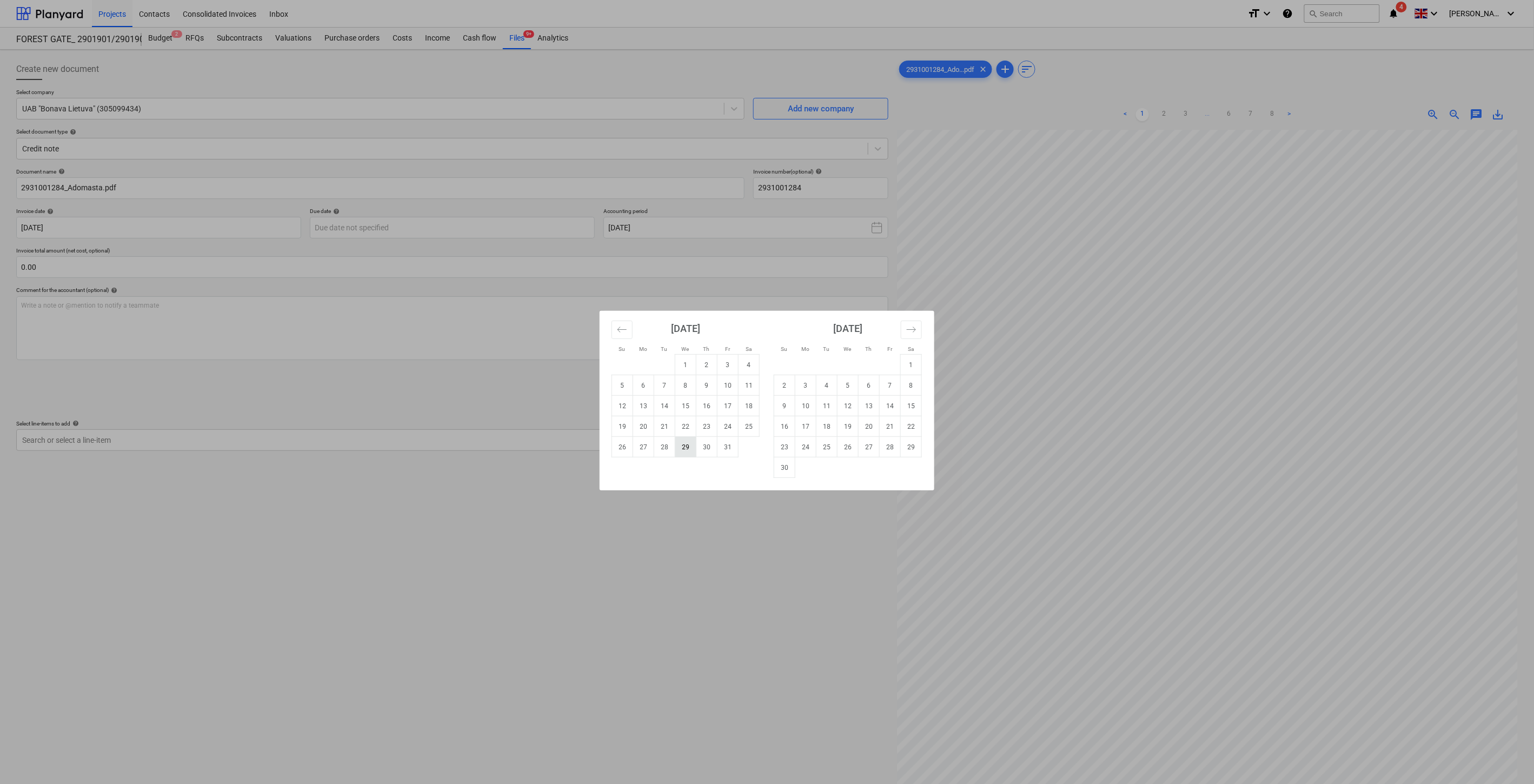
click at [685, 446] on td "29" at bounding box center [686, 447] width 21 height 20
type input "[DATE]"
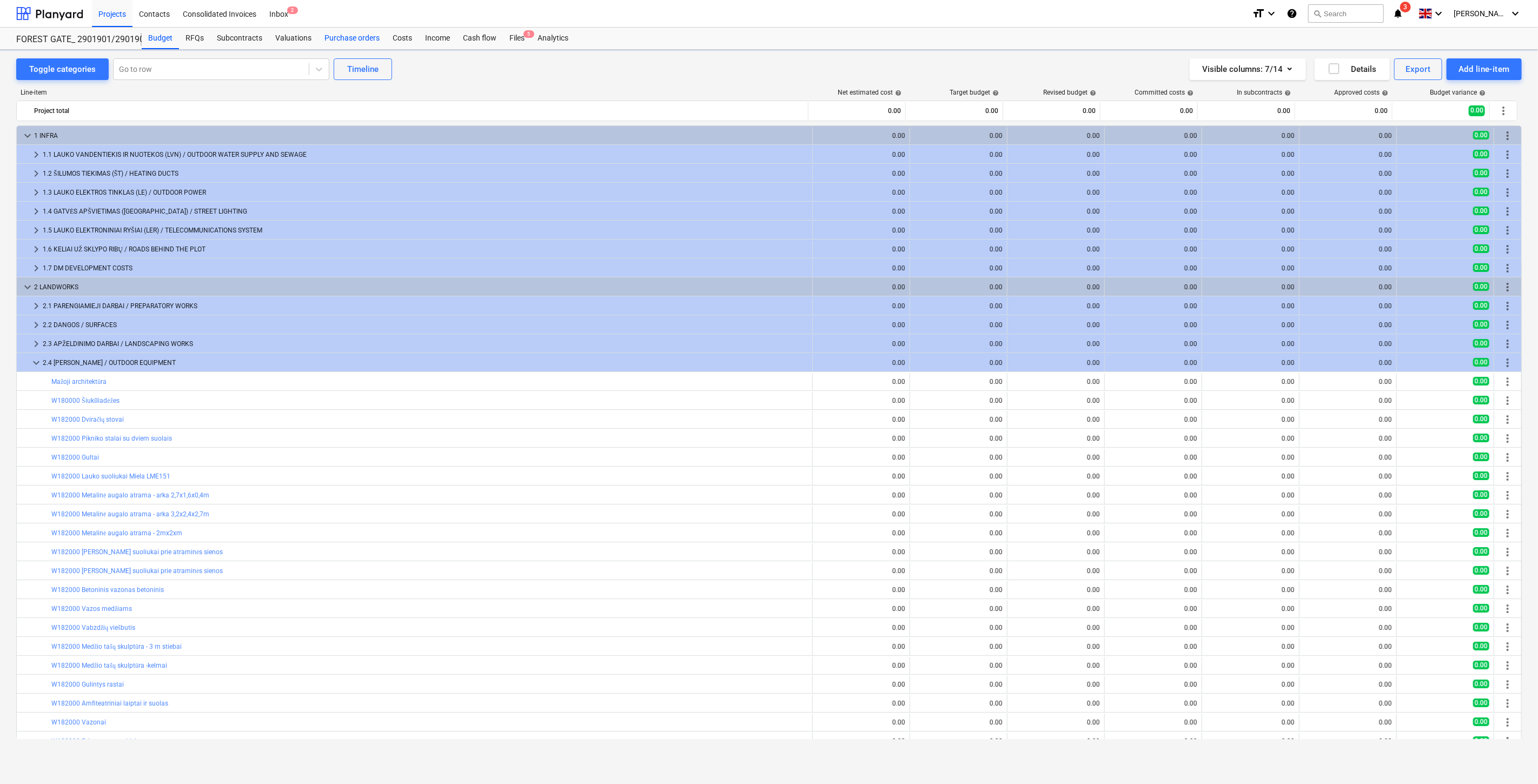
click at [332, 39] on div "Purchase orders" at bounding box center [352, 38] width 68 height 22
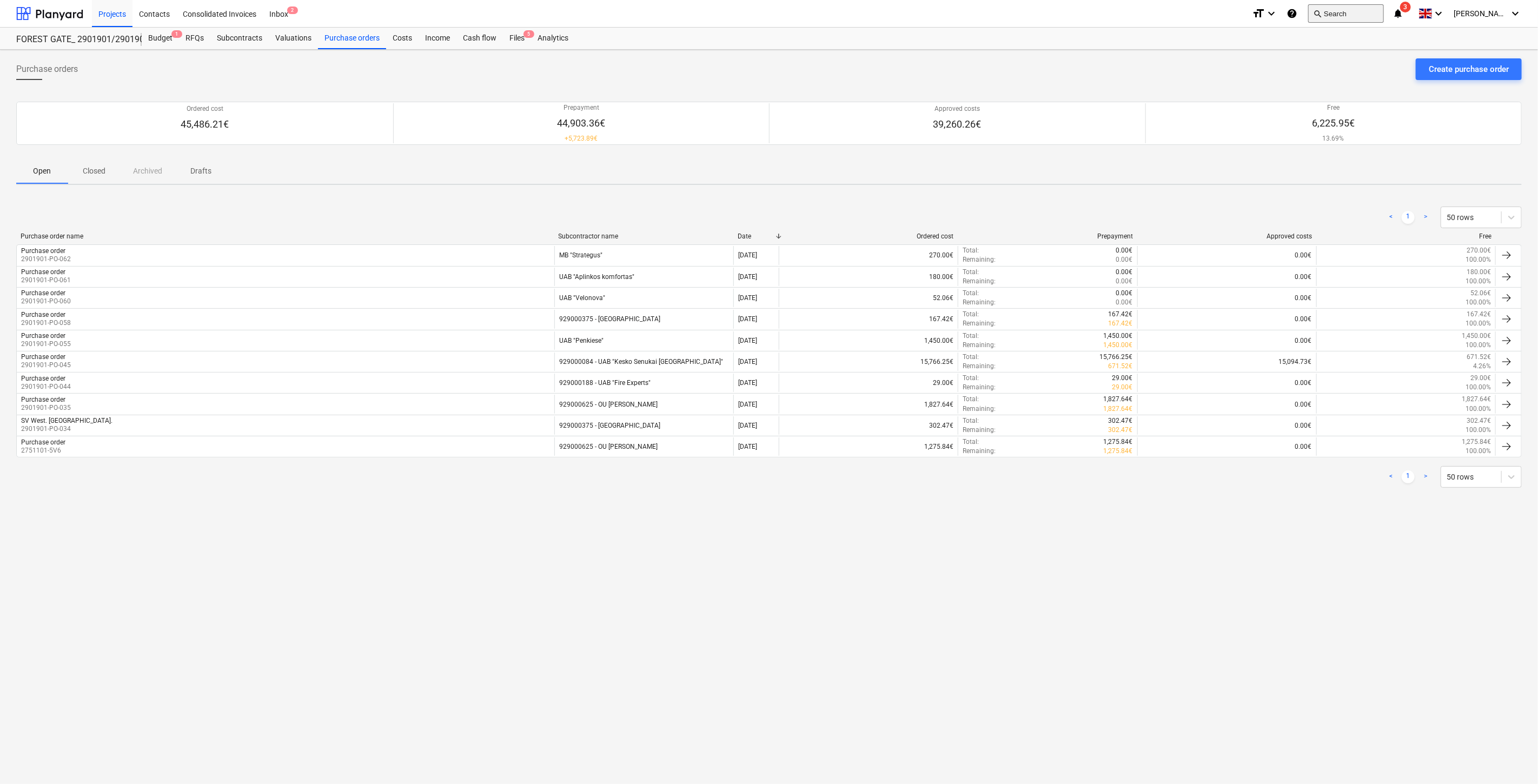
click at [1378, 12] on button "search Search" at bounding box center [1346, 13] width 75 height 18
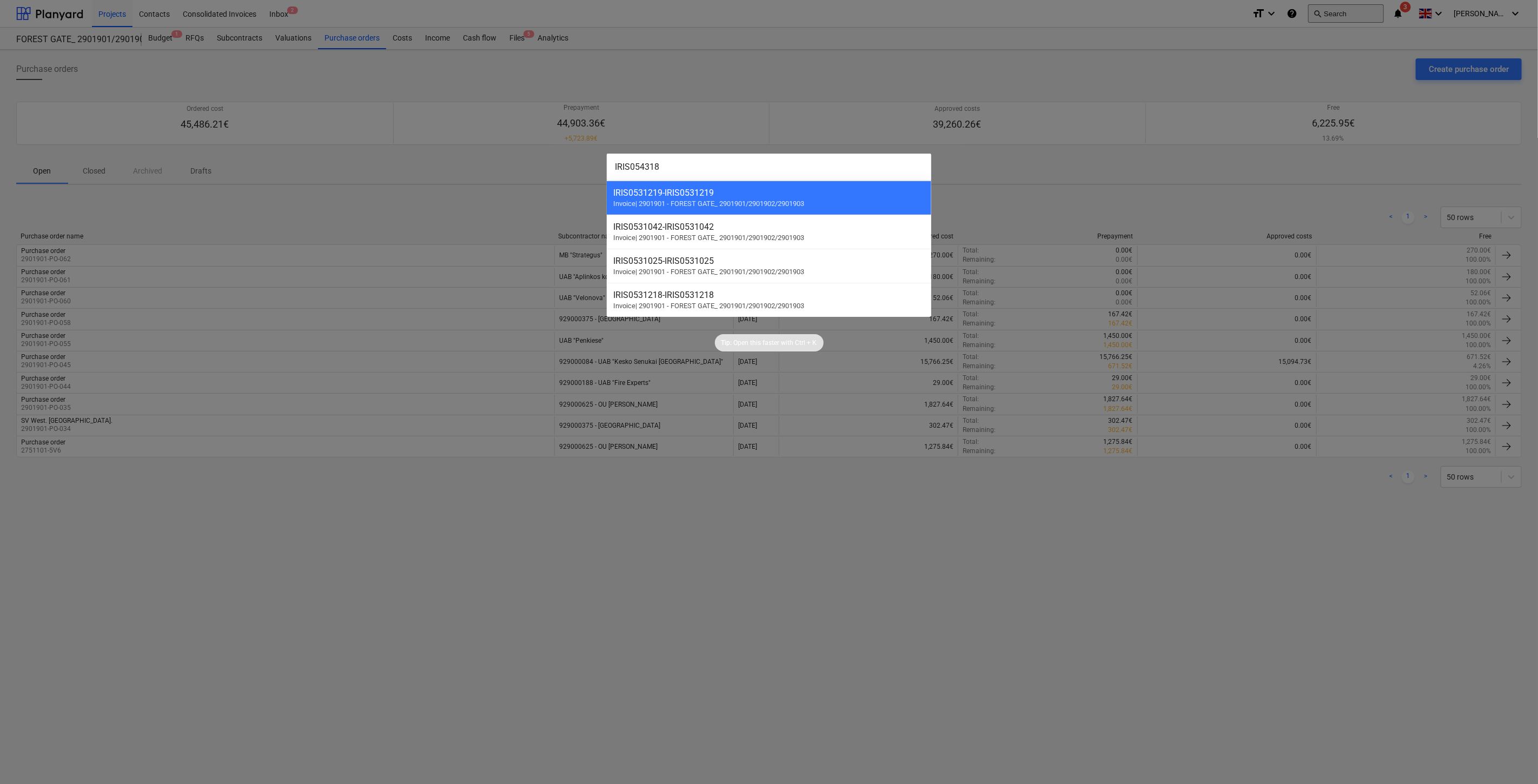
type input "IRIS0543184"
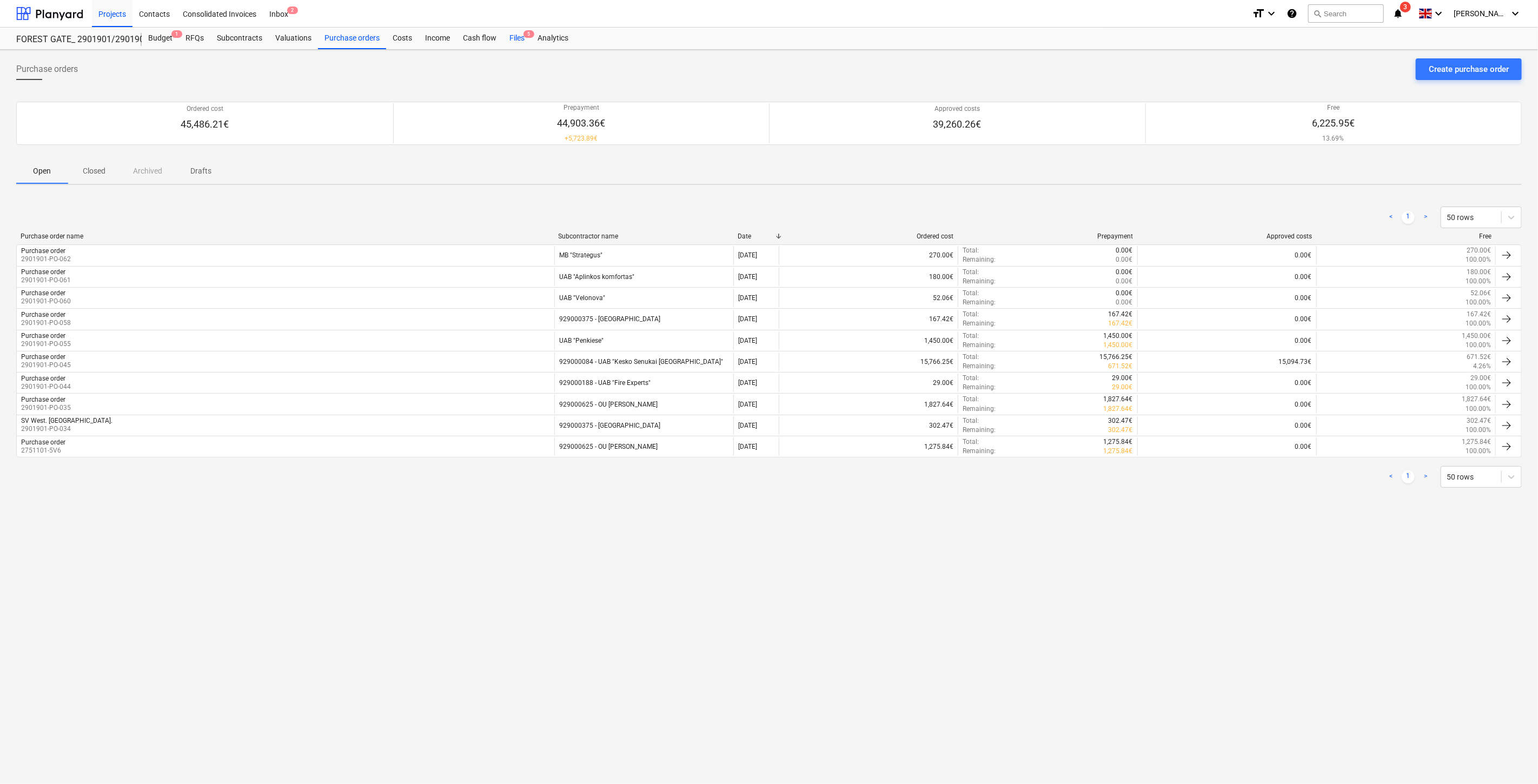
click at [523, 39] on div "Files 5" at bounding box center [517, 38] width 28 height 22
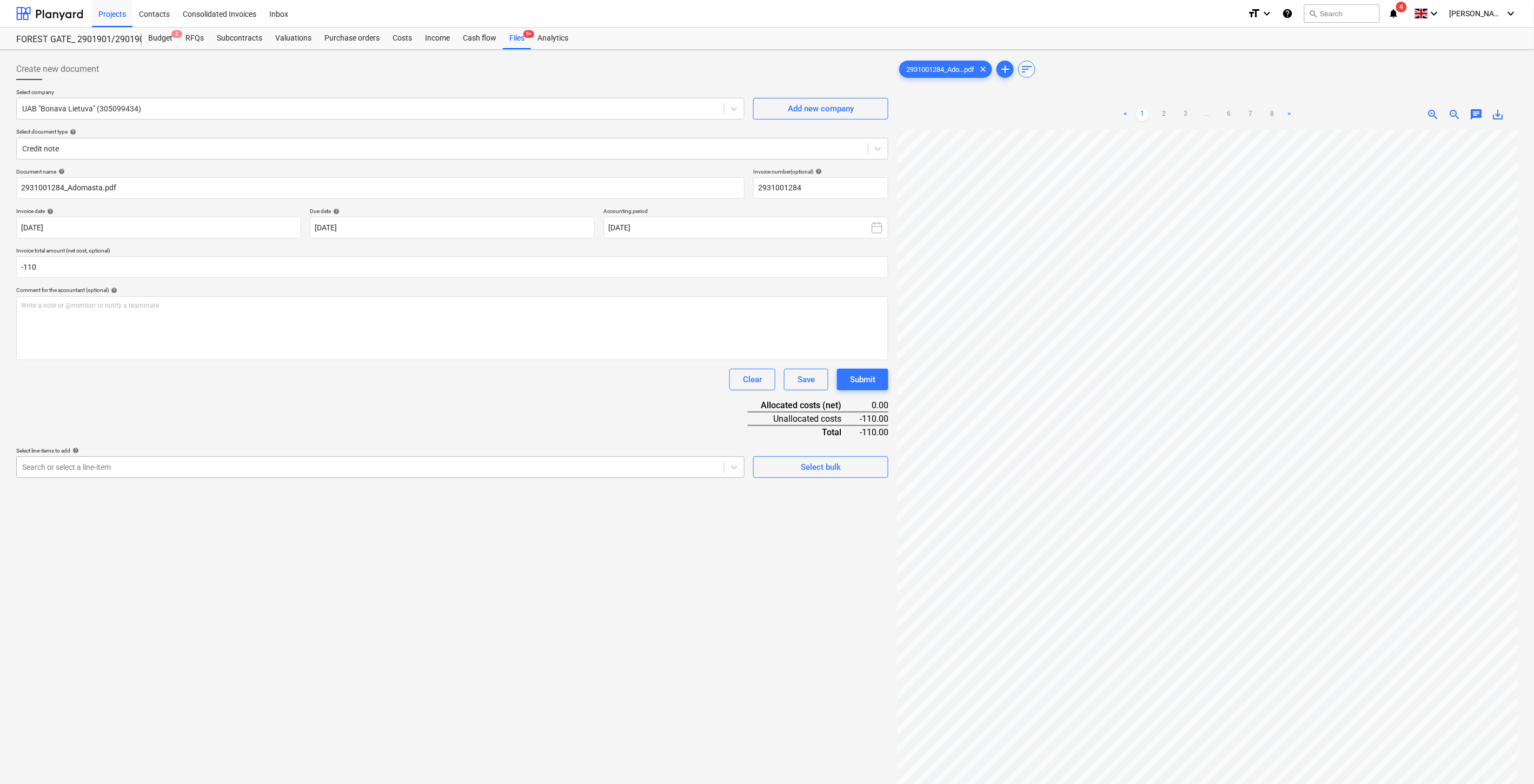
type input "-110.00"
click at [495, 472] on div at bounding box center [370, 467] width 696 height 11
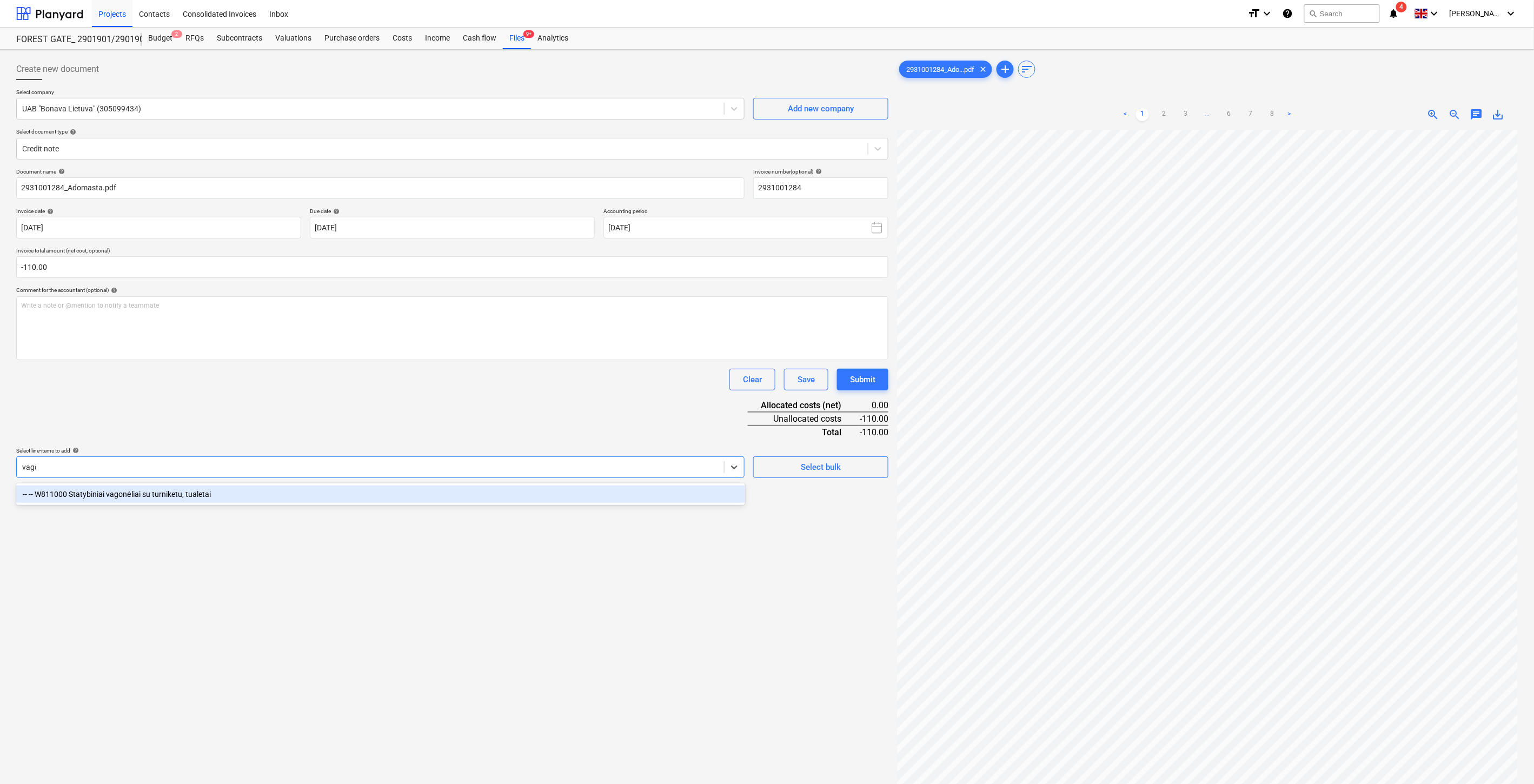
type input "vagon"
click at [487, 490] on div "-- -- W811000 Statybiniai vagonėliai su turniketu, tualetai" at bounding box center [381, 494] width 729 height 18
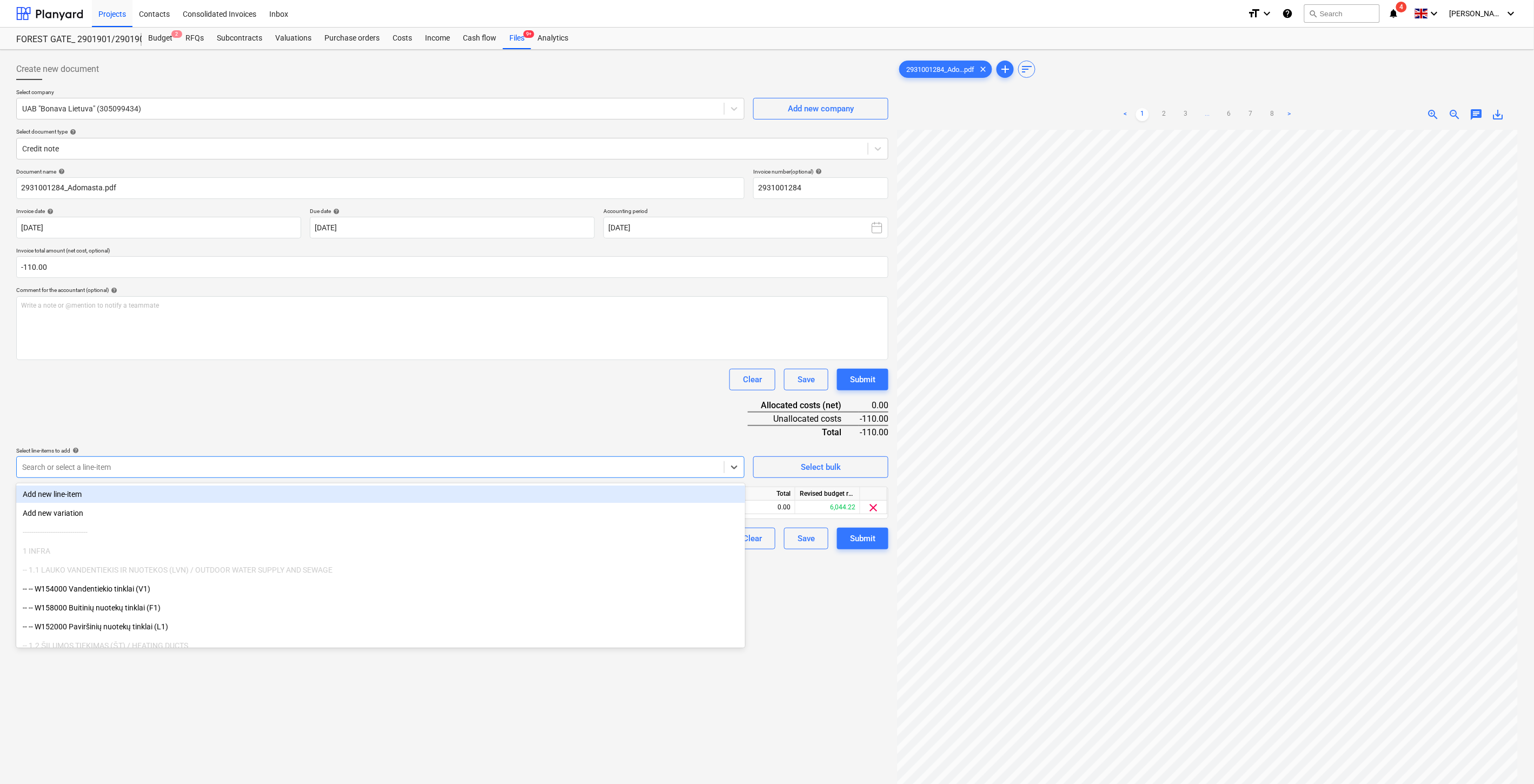
click at [505, 405] on div "Document name help 2931001284_Adomasta.pdf Invoice number (optional) help 29310…" at bounding box center [453, 358] width 873 height 381
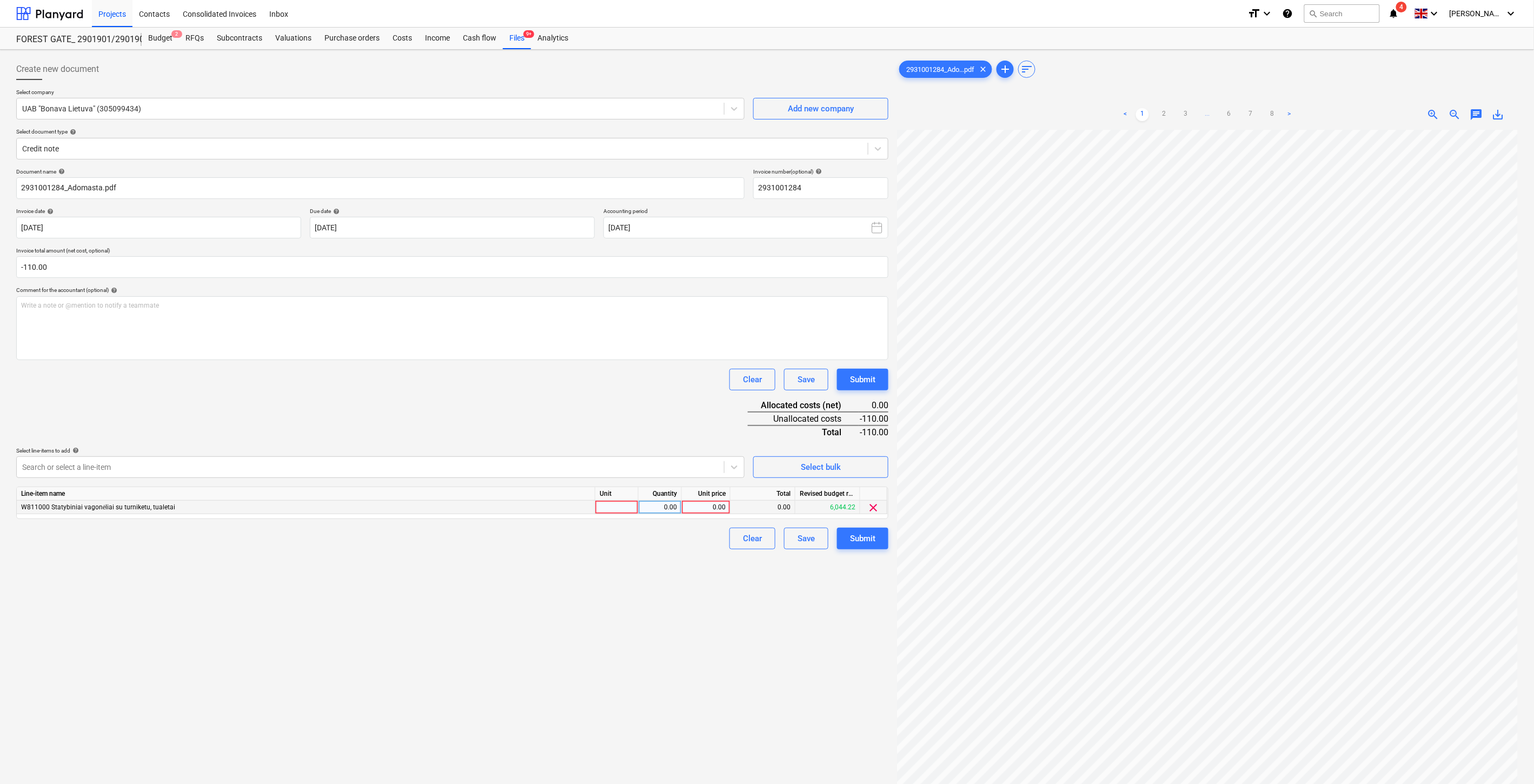
click at [607, 507] on div at bounding box center [617, 507] width 43 height 13
click at [667, 509] on div "0.00" at bounding box center [660, 507] width 34 height 13
type input "-1"
click at [698, 505] on div "0.00" at bounding box center [705, 507] width 39 height 13
type input "110"
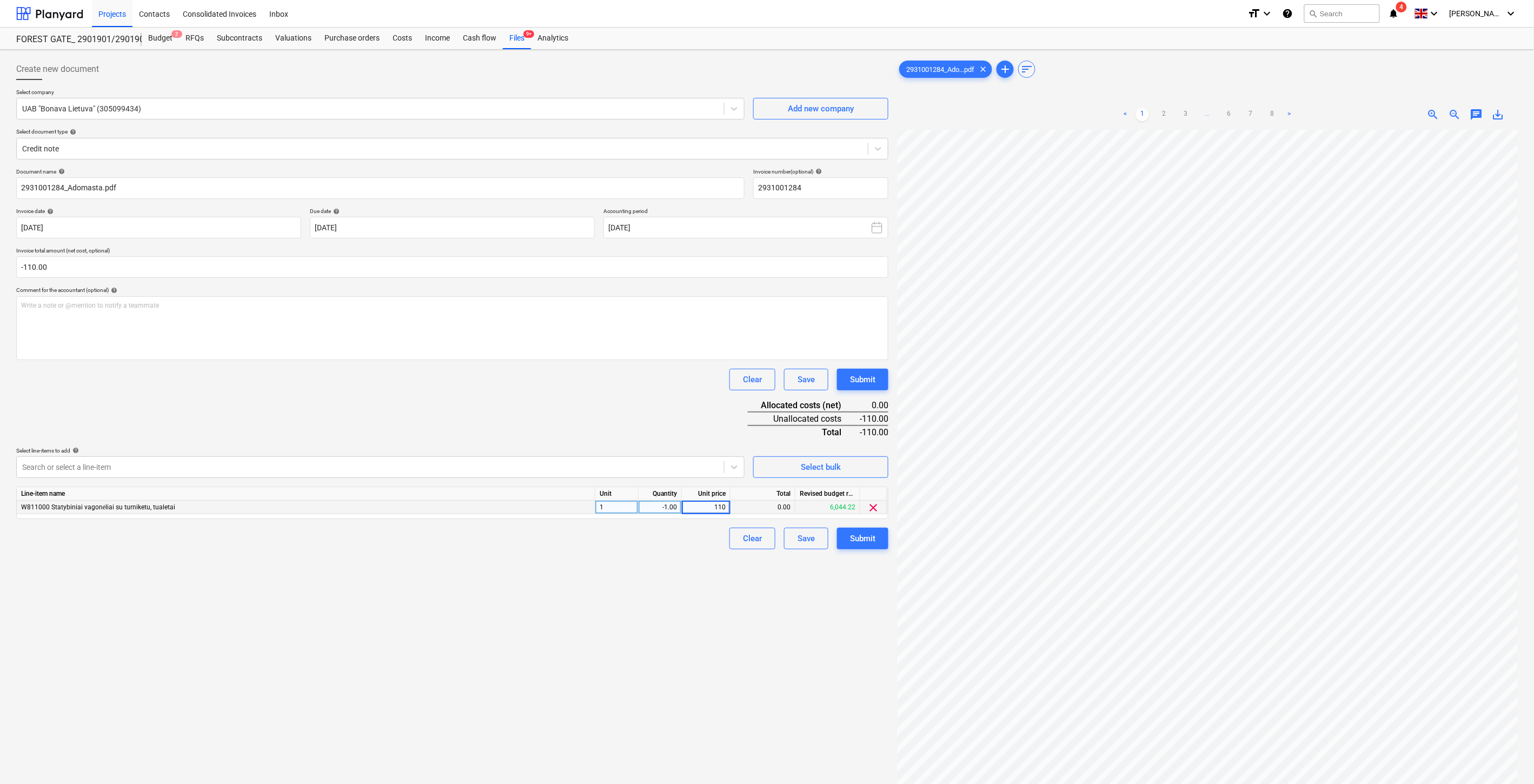
click at [687, 452] on div "Select line-items to add help" at bounding box center [380, 450] width 728 height 7
click at [810, 547] on button "Save" at bounding box center [806, 538] width 45 height 22
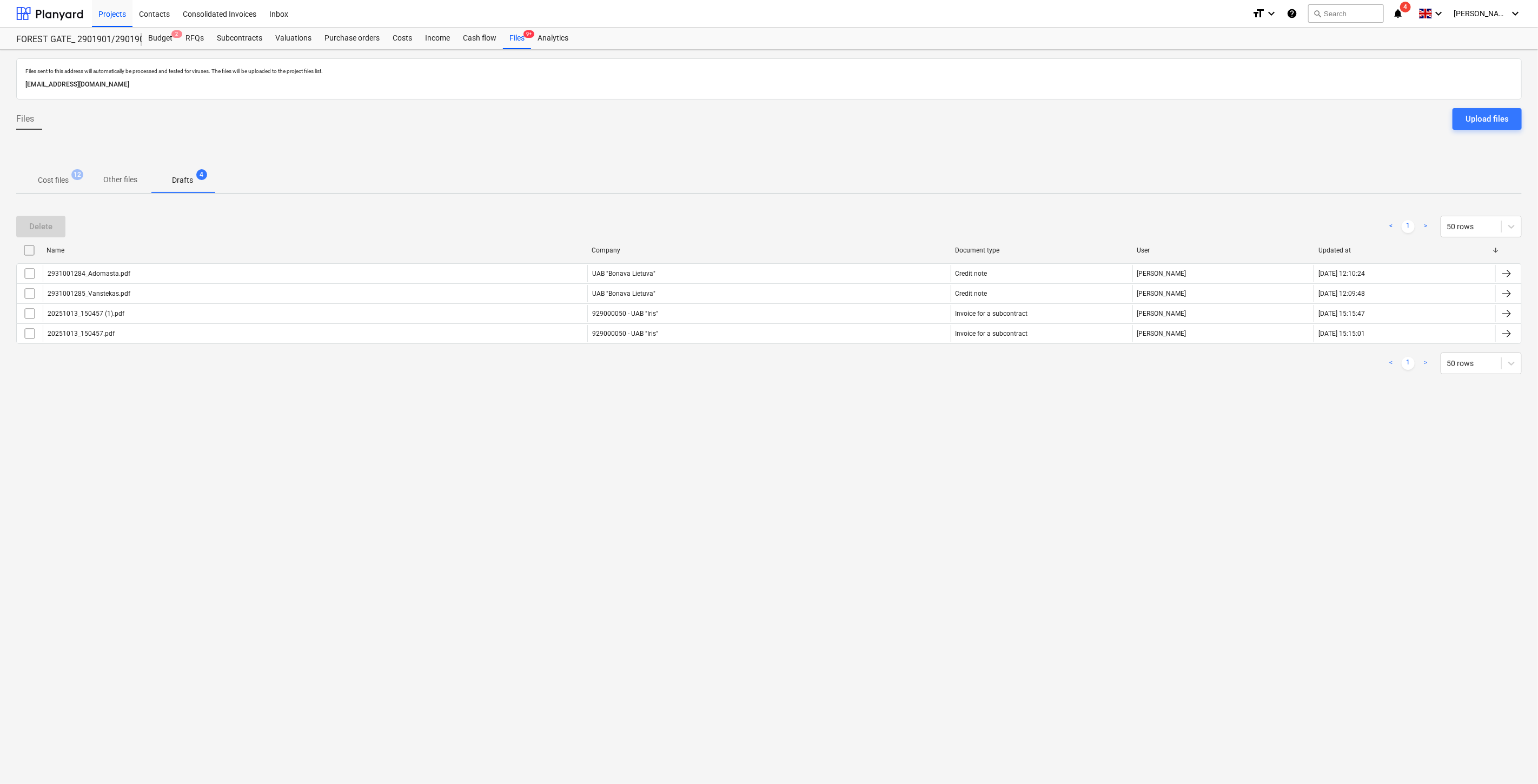
click at [68, 180] on p "Cost files" at bounding box center [53, 180] width 31 height 11
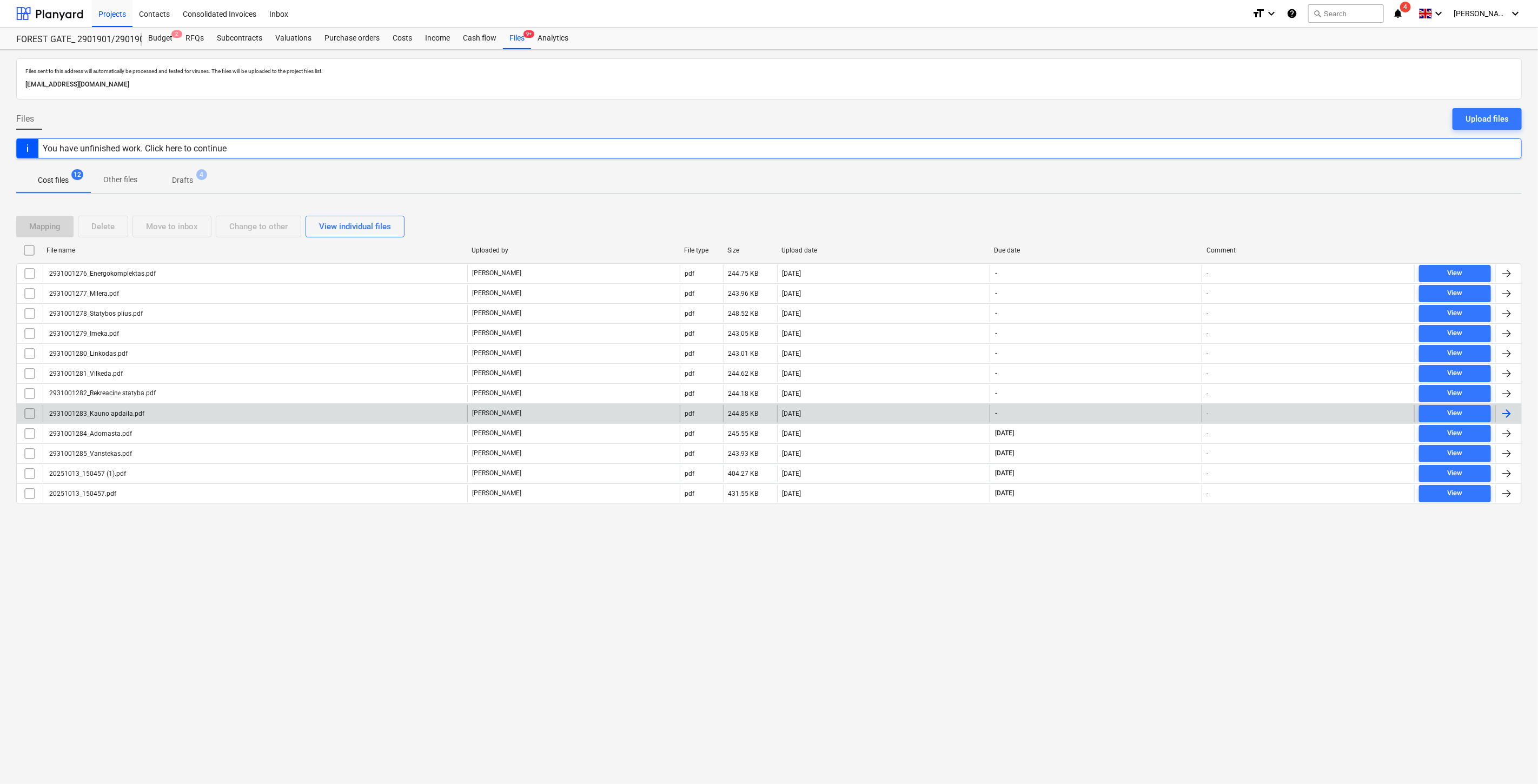
click at [322, 413] on div "2931001283_Kauno apdaila.pdf" at bounding box center [255, 413] width 424 height 18
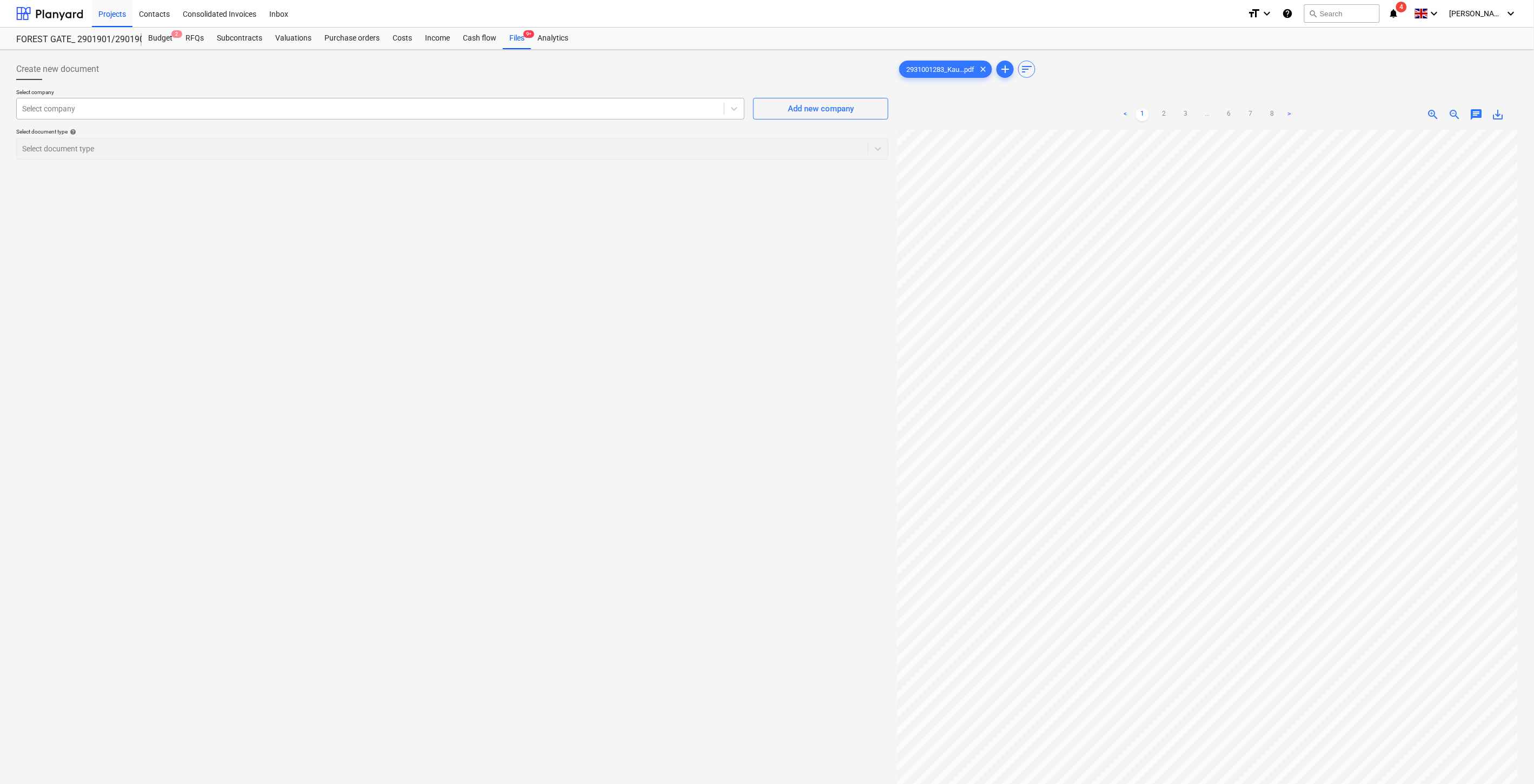
click at [587, 108] on div at bounding box center [370, 109] width 696 height 11
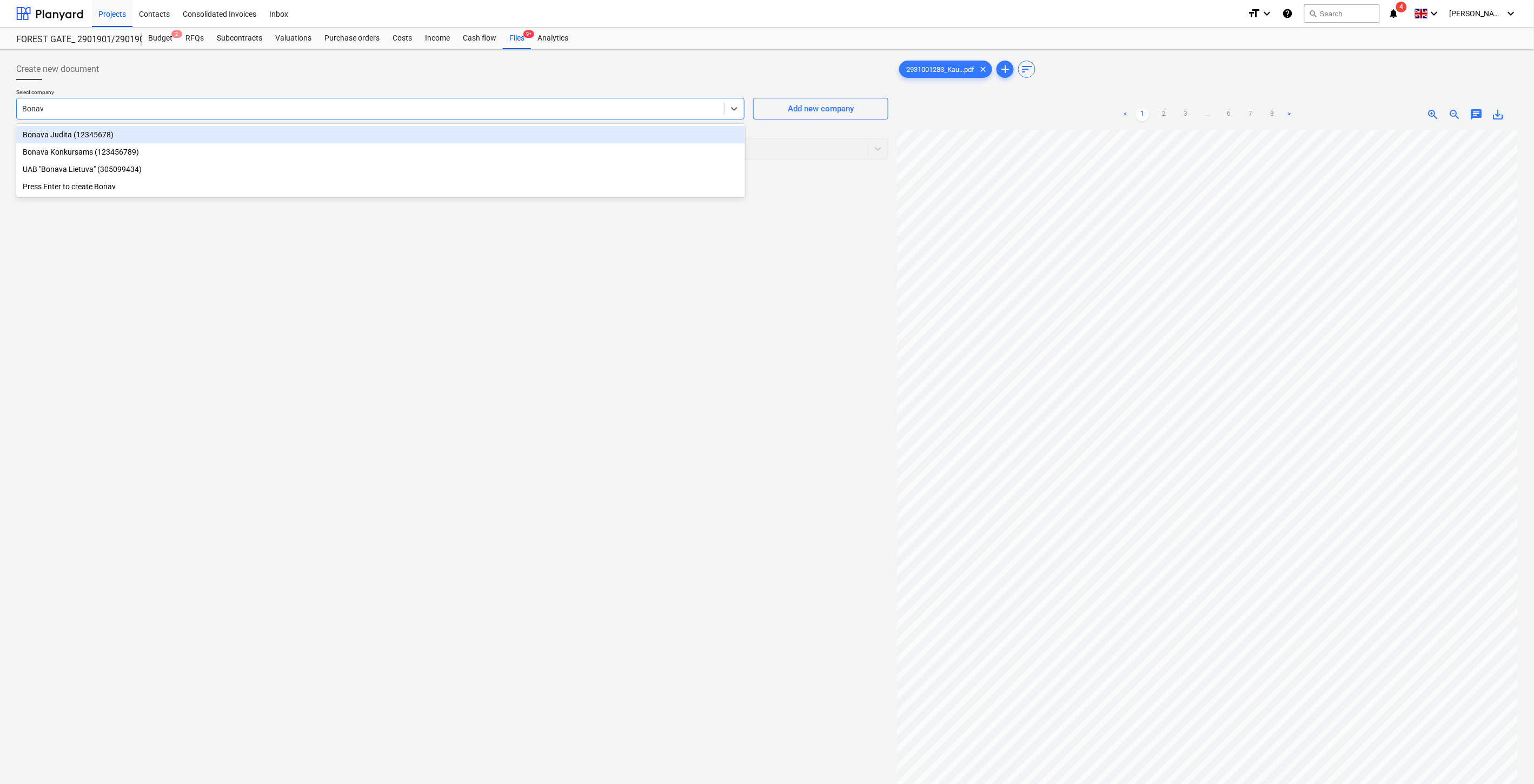
type input "Bonava"
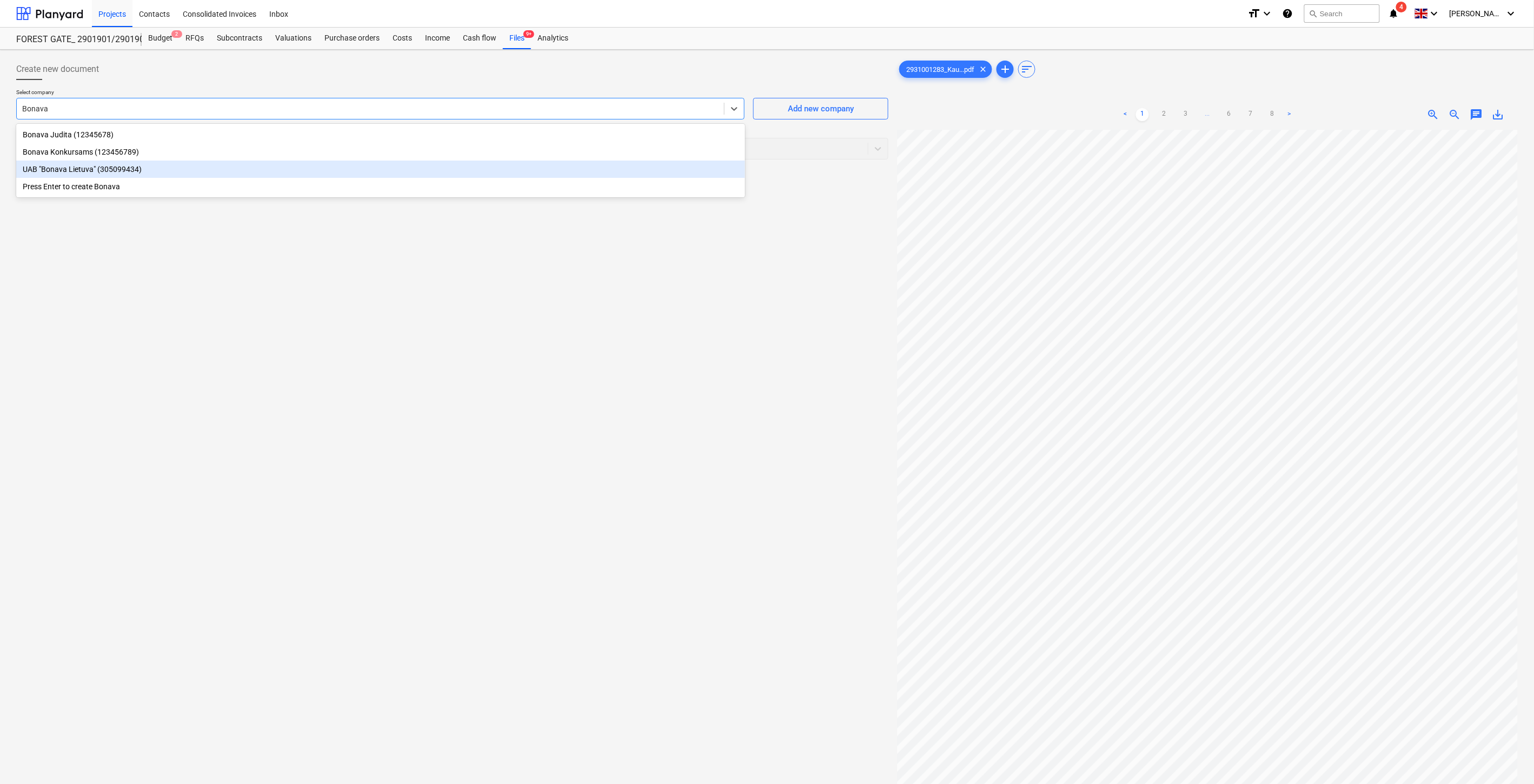
click at [450, 170] on div "UAB "Bonava Lietuva" (305099434)" at bounding box center [381, 169] width 729 height 18
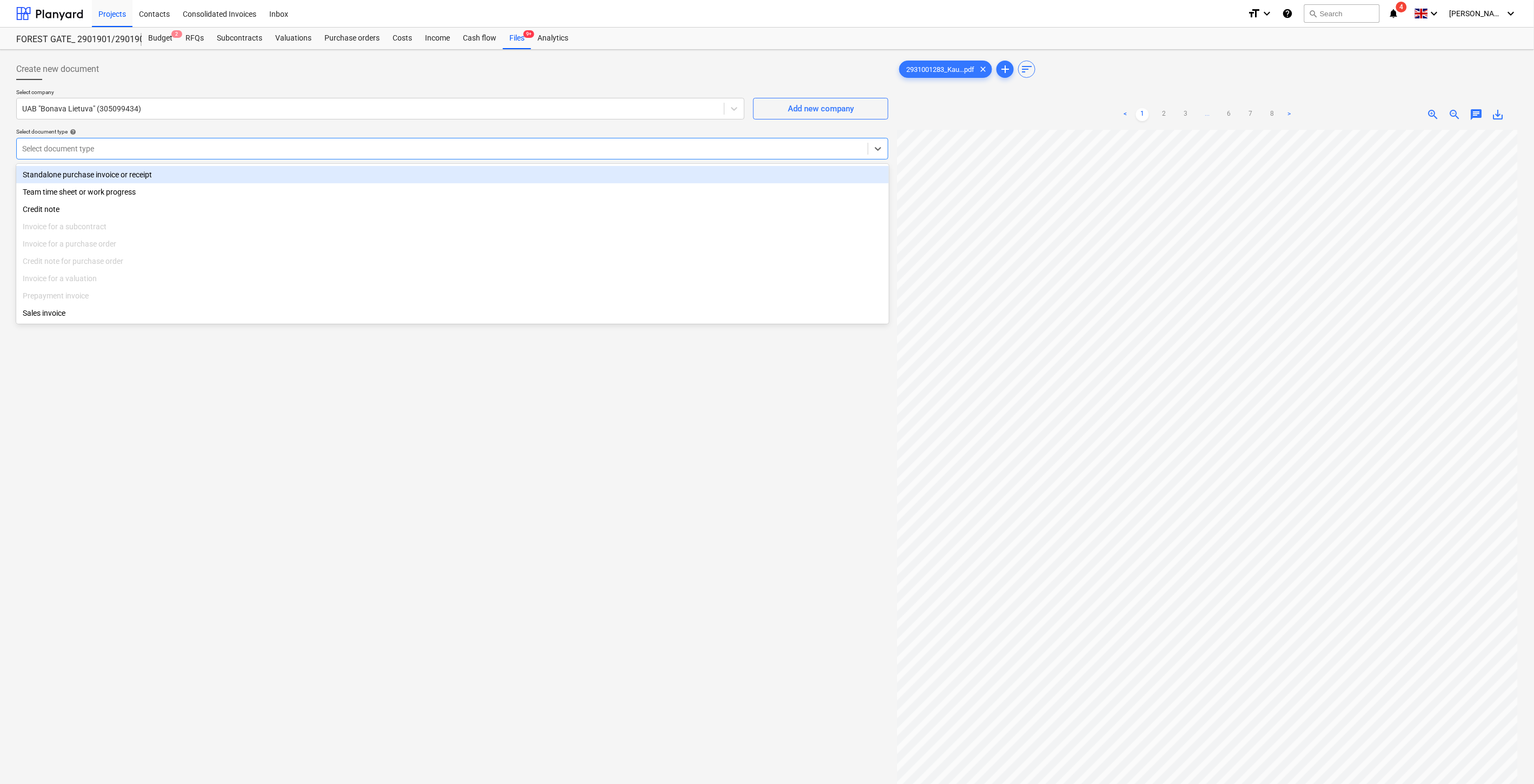
click at [417, 149] on div at bounding box center [442, 149] width 840 height 11
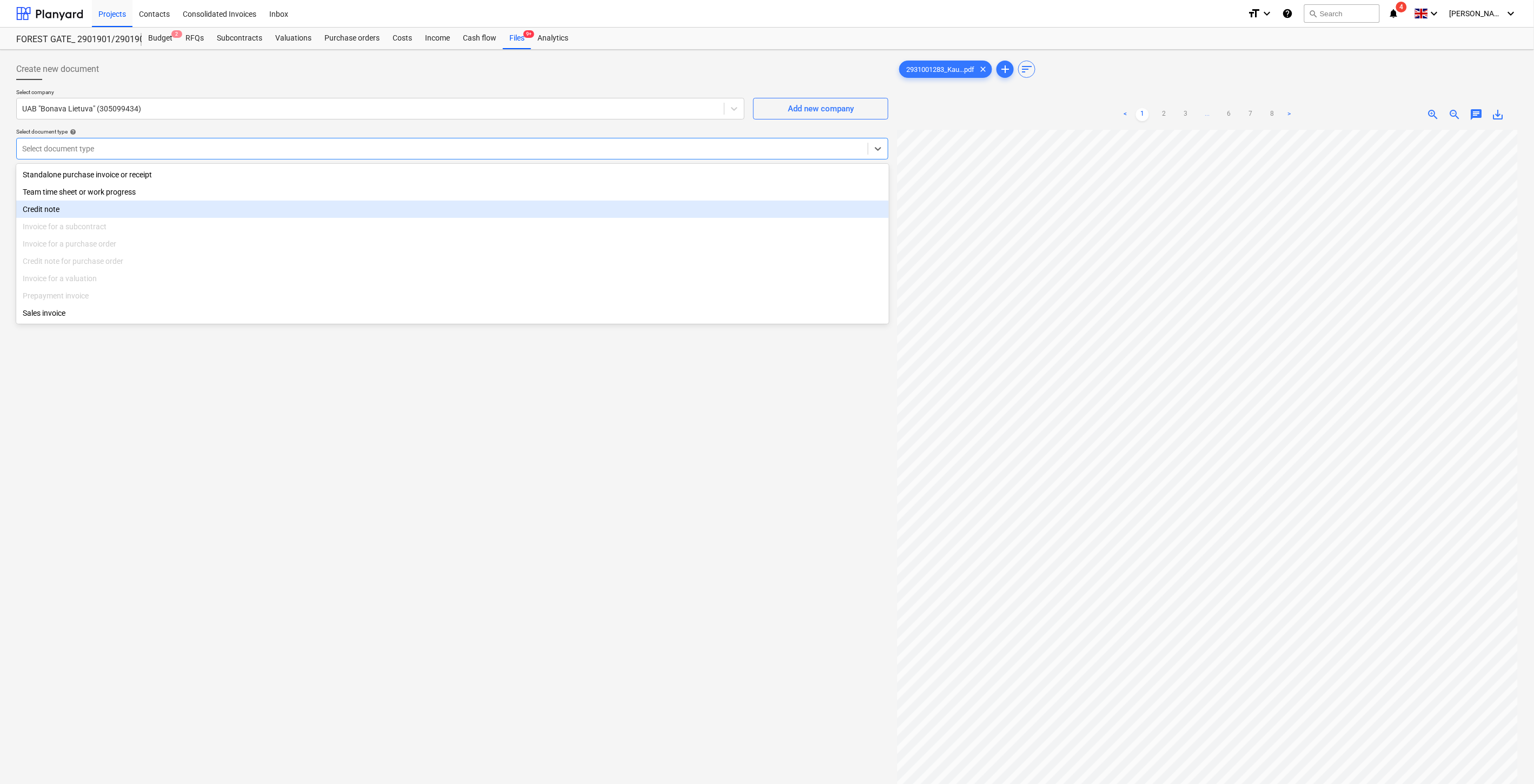
click at [170, 212] on div "Credit note" at bounding box center [453, 209] width 873 height 18
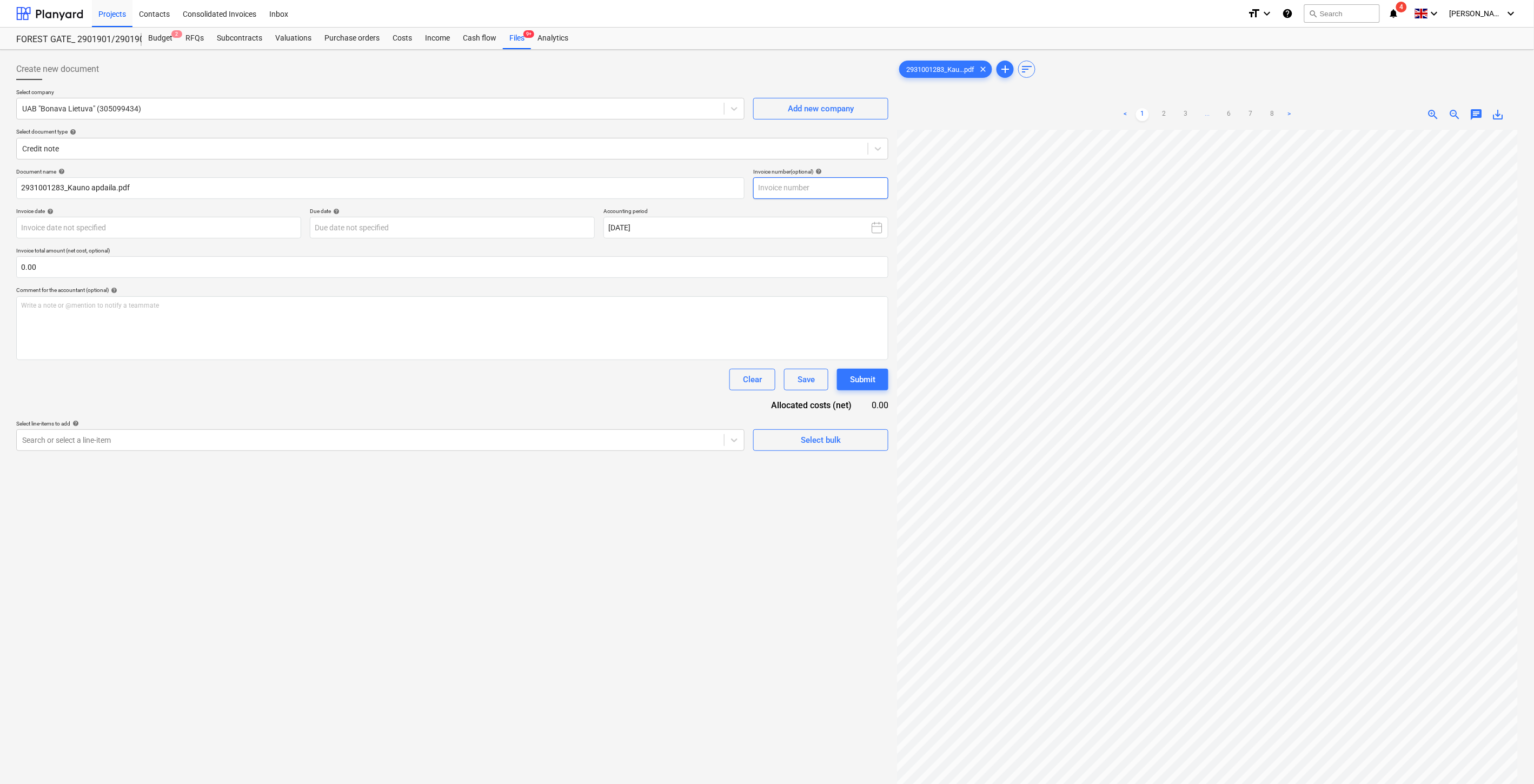
click at [794, 193] on input "text" at bounding box center [821, 187] width 135 height 22
paste input "2931001285"
type input "2931001283"
click at [252, 226] on body "Projects Contacts Consolidated Invoices Inbox format_size keyboard_arrow_down h…" at bounding box center [767, 392] width 1534 height 784
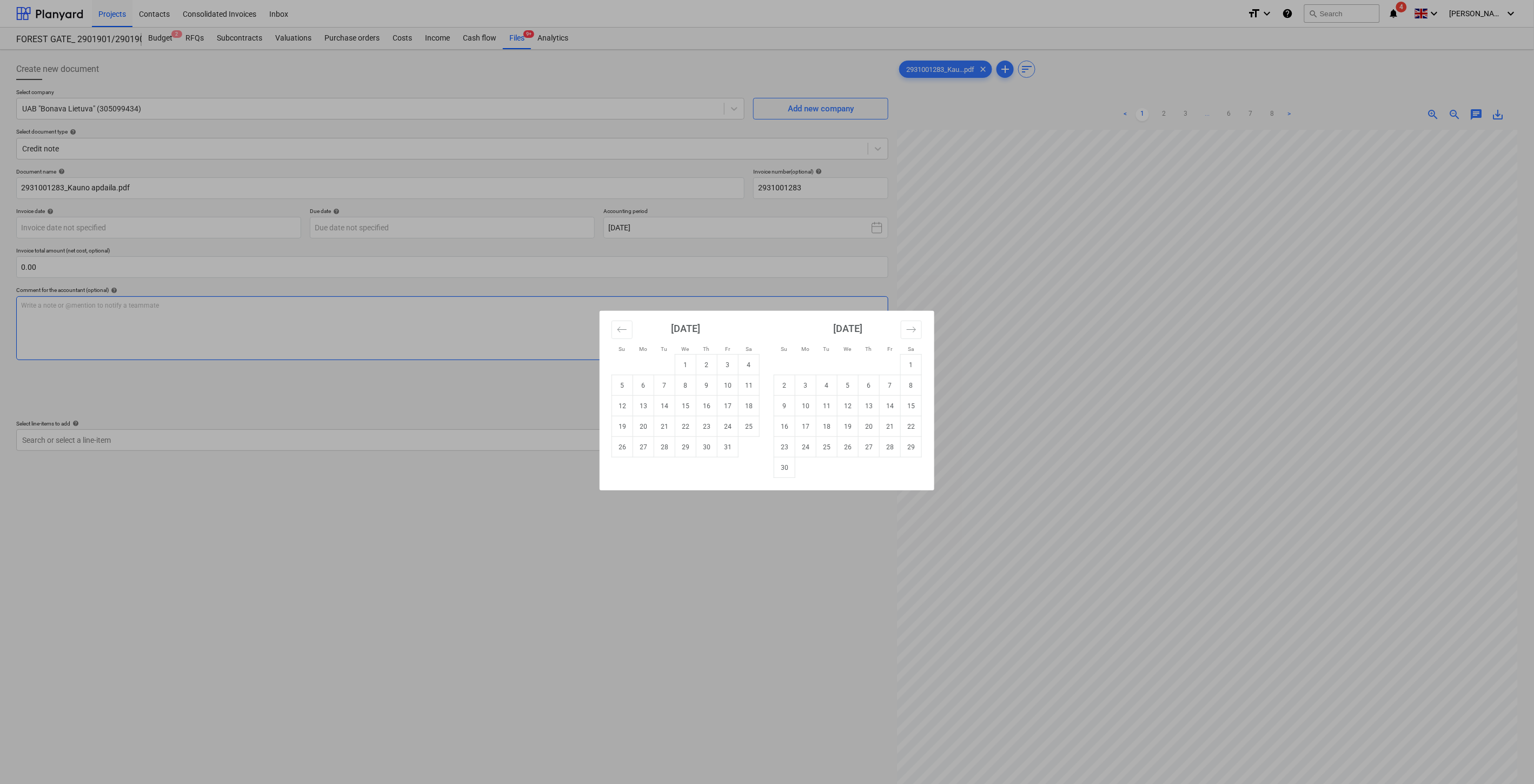
drag, startPoint x: 682, startPoint y: 413, endPoint x: 520, endPoint y: 312, distance: 190.9
click at [682, 411] on td "15" at bounding box center [686, 406] width 21 height 20
type input "[DATE]"
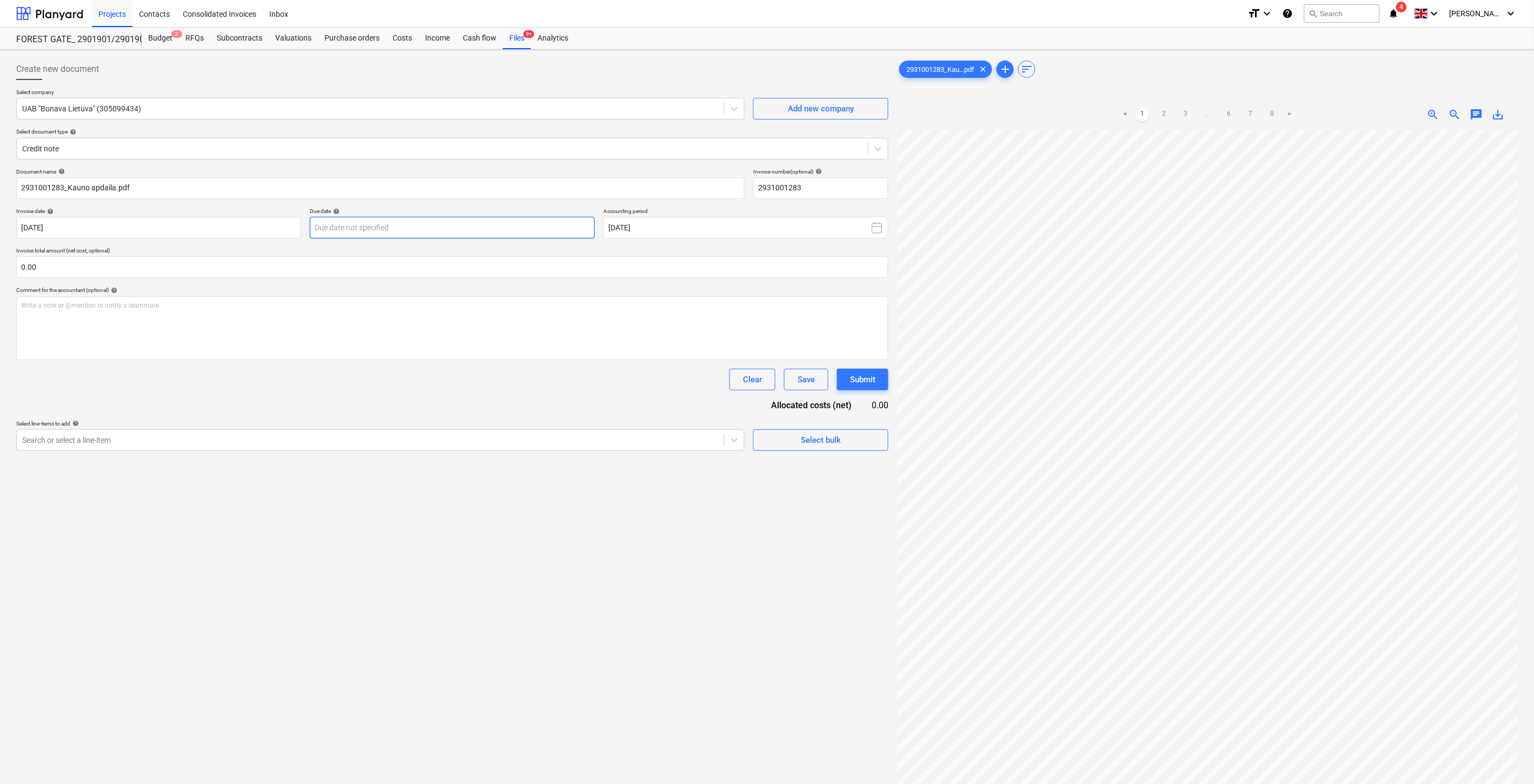
click at [491, 232] on body "Projects Contacts Consolidated Invoices Inbox format_size keyboard_arrow_down h…" at bounding box center [767, 392] width 1534 height 784
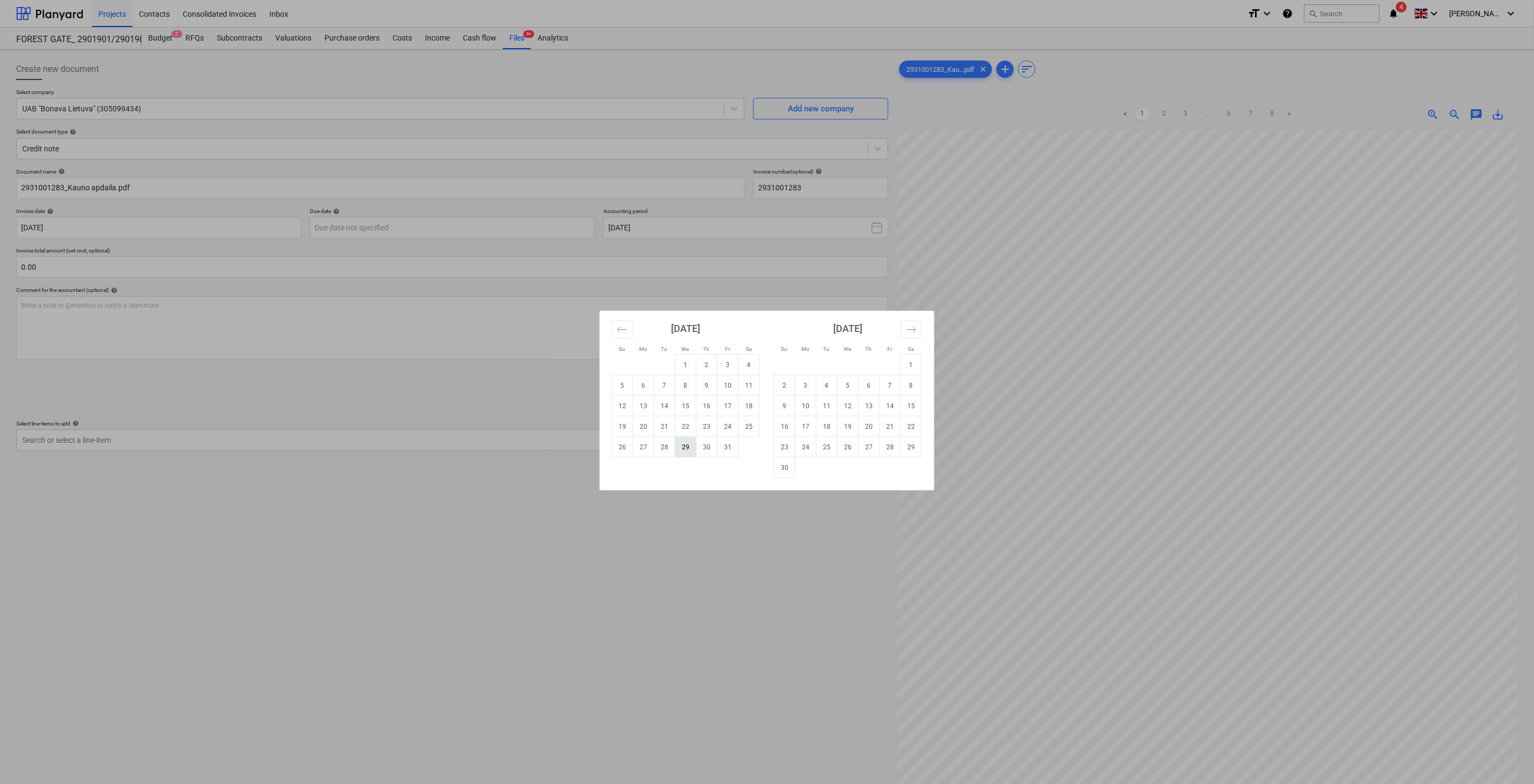
click at [687, 448] on td "29" at bounding box center [686, 447] width 21 height 20
type input "[DATE]"
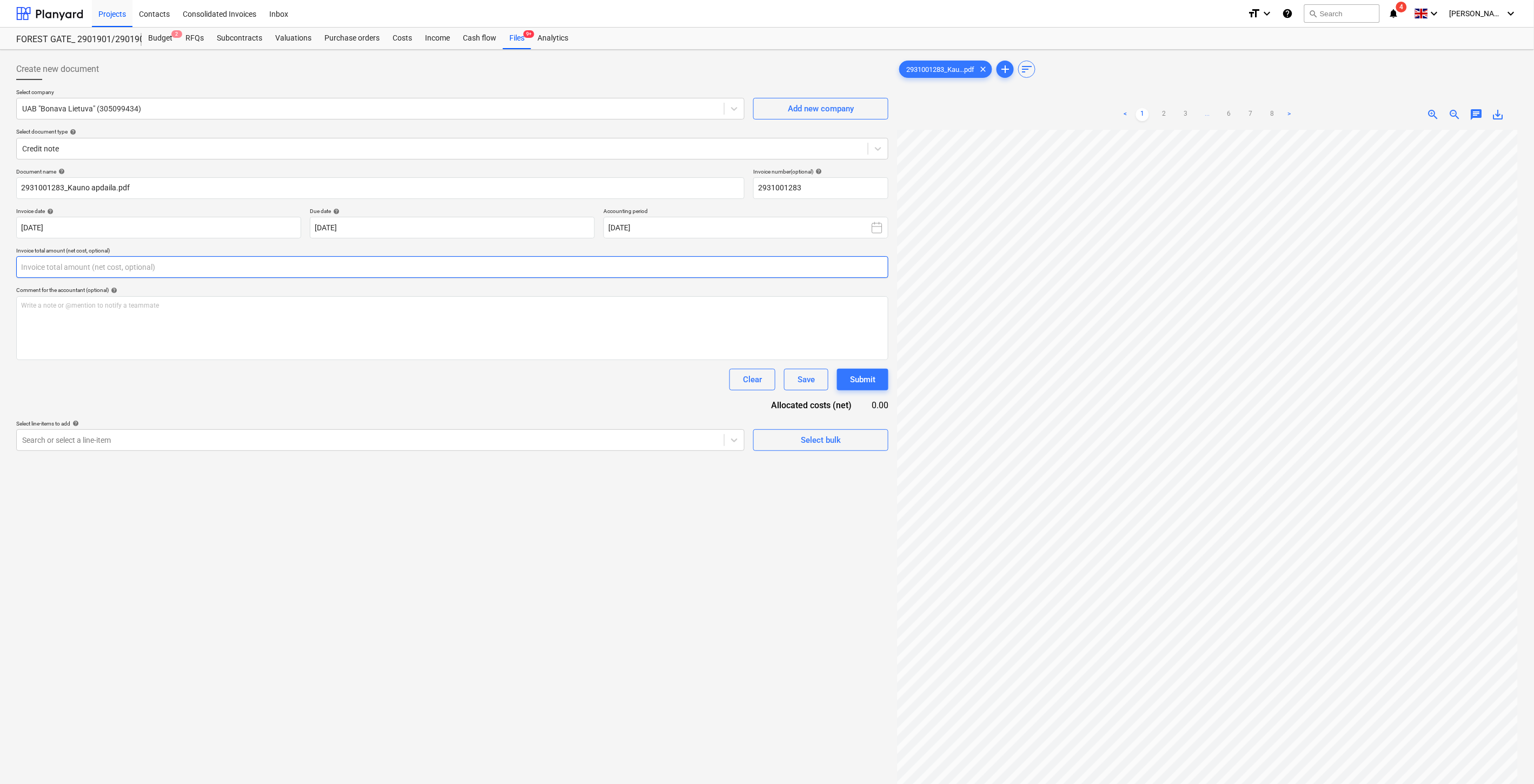
click at [471, 268] on input "text" at bounding box center [453, 267] width 873 height 22
type input "-110.00"
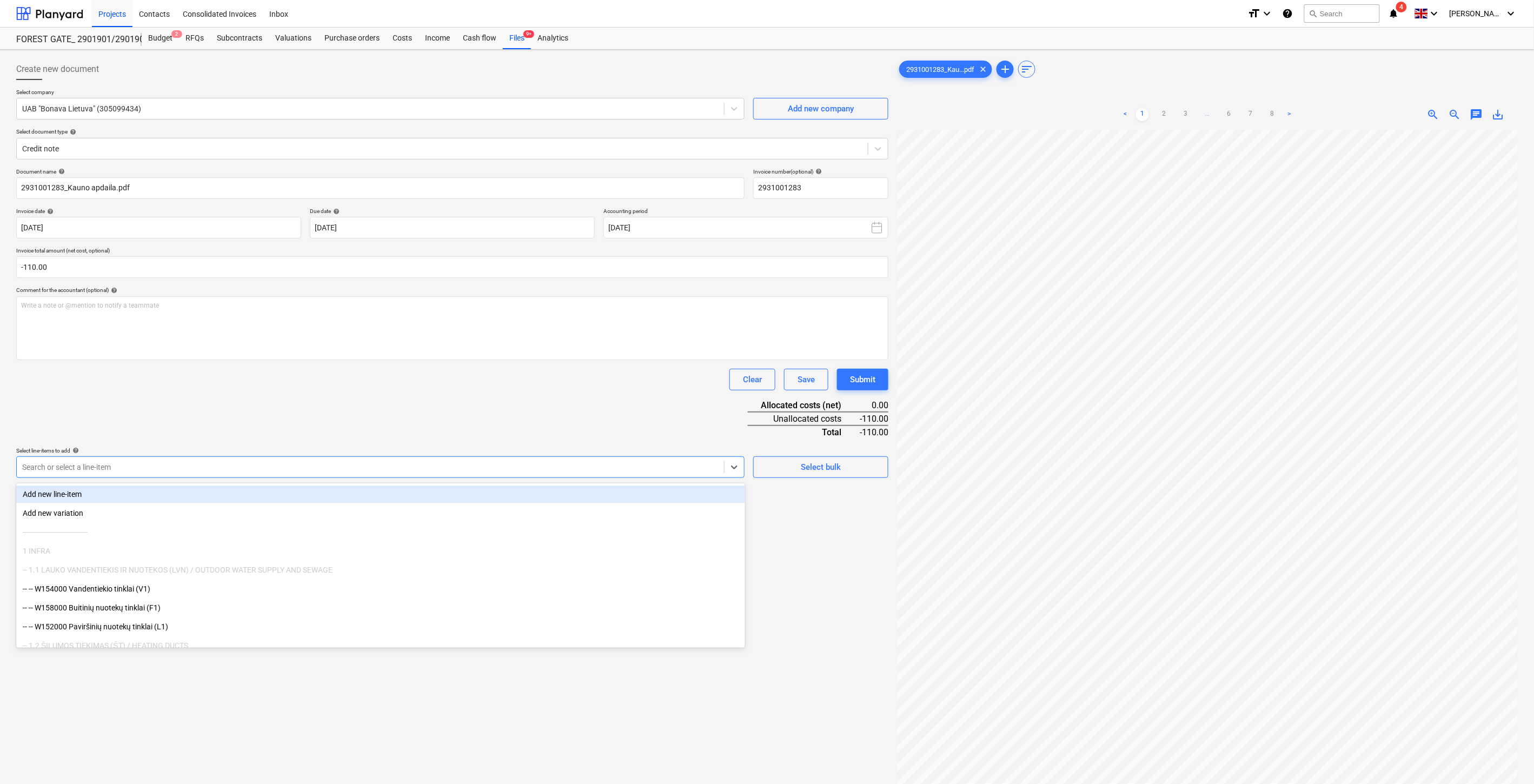
click at [499, 462] on div at bounding box center [370, 467] width 696 height 11
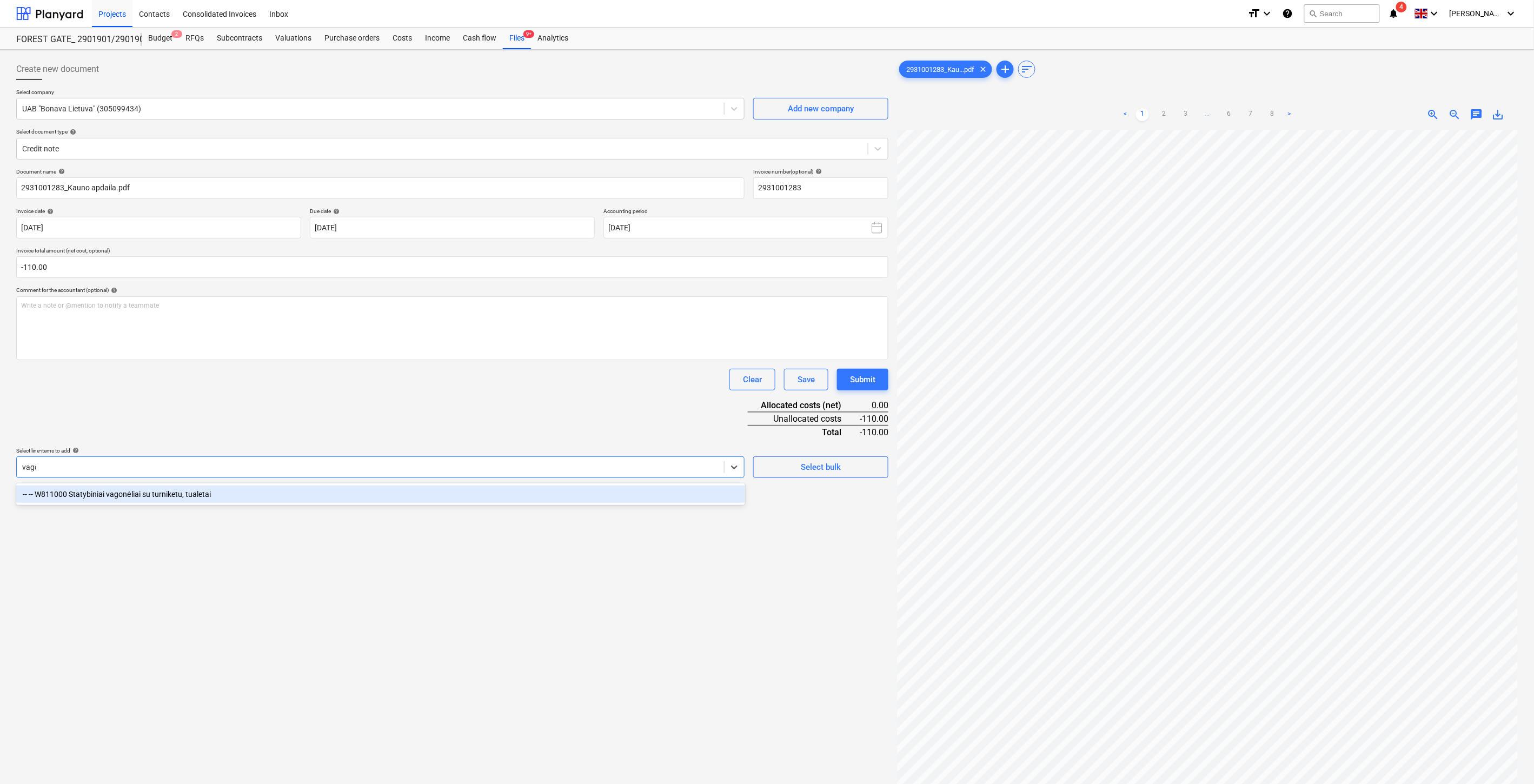
type input "vagon"
click at [509, 498] on div "-- -- W811000 Statybiniai vagonėliai su turniketu, tualetai" at bounding box center [381, 494] width 729 height 18
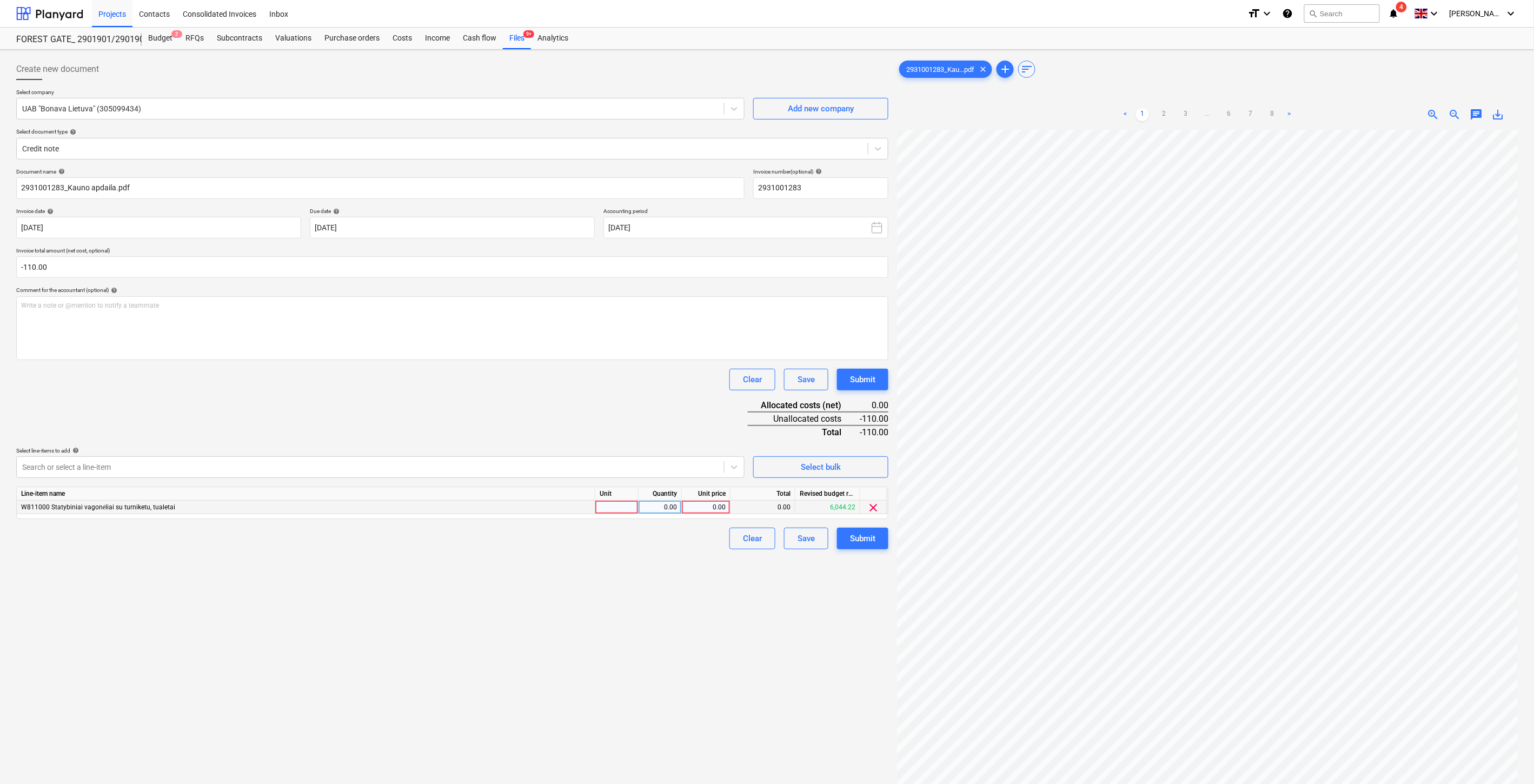
drag, startPoint x: 541, startPoint y: 400, endPoint x: 619, endPoint y: 507, distance: 132.4
click at [544, 405] on div "Document name help 2931001283_Kauno apdaila.pdf Invoice number (optional) help …" at bounding box center [453, 358] width 873 height 381
click at [612, 507] on div at bounding box center [617, 507] width 43 height 13
click at [654, 506] on div "0.00" at bounding box center [660, 507] width 34 height 13
type input "-1"
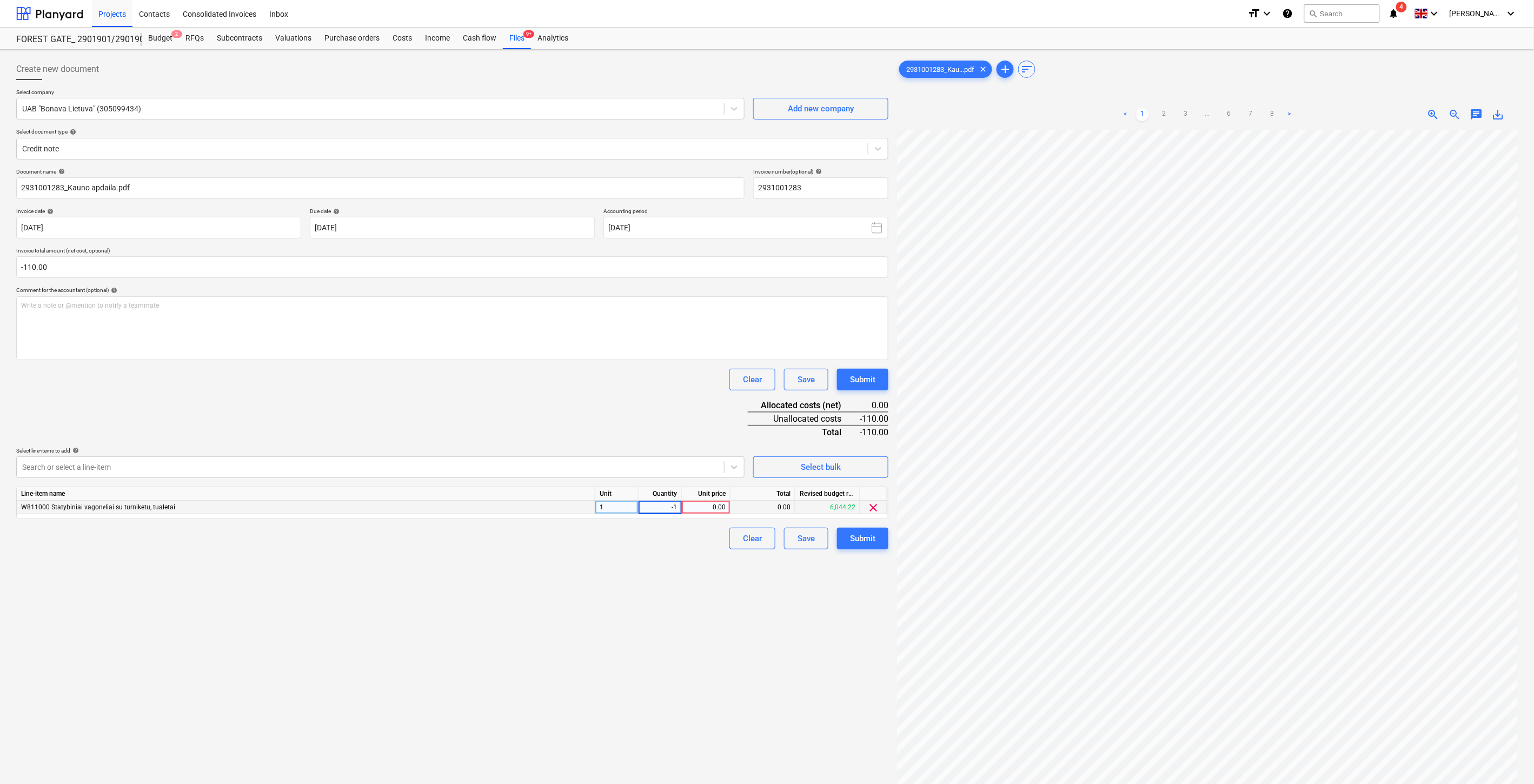
click at [723, 512] on div "0.00" at bounding box center [705, 507] width 39 height 13
type input "110"
click at [658, 432] on div "Document name help 2931001283_Kauno apdaila.pdf Invoice number (optional) help …" at bounding box center [453, 358] width 873 height 381
click at [809, 539] on div "Save" at bounding box center [806, 539] width 18 height 14
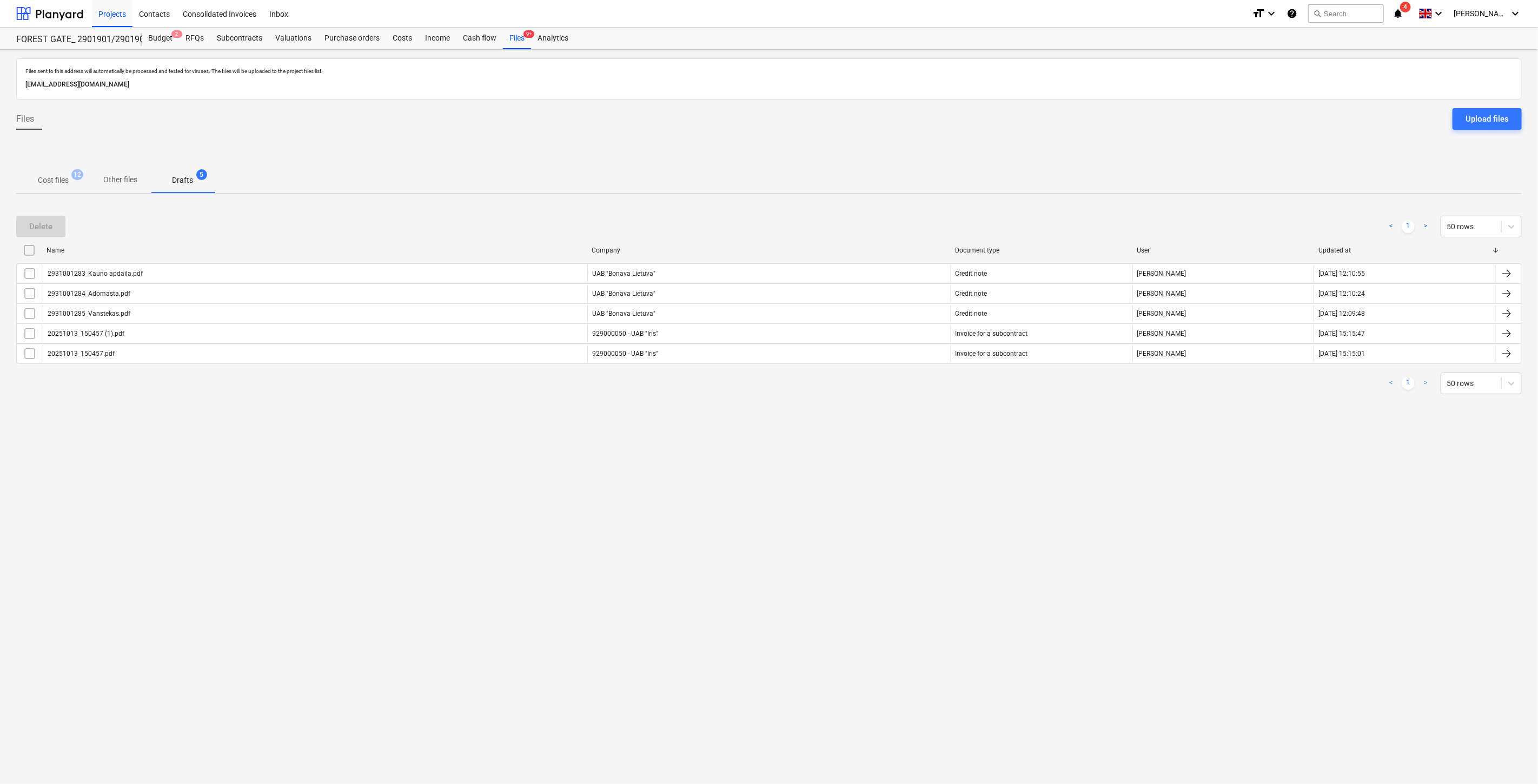
click at [67, 180] on p "Cost files" at bounding box center [53, 180] width 31 height 11
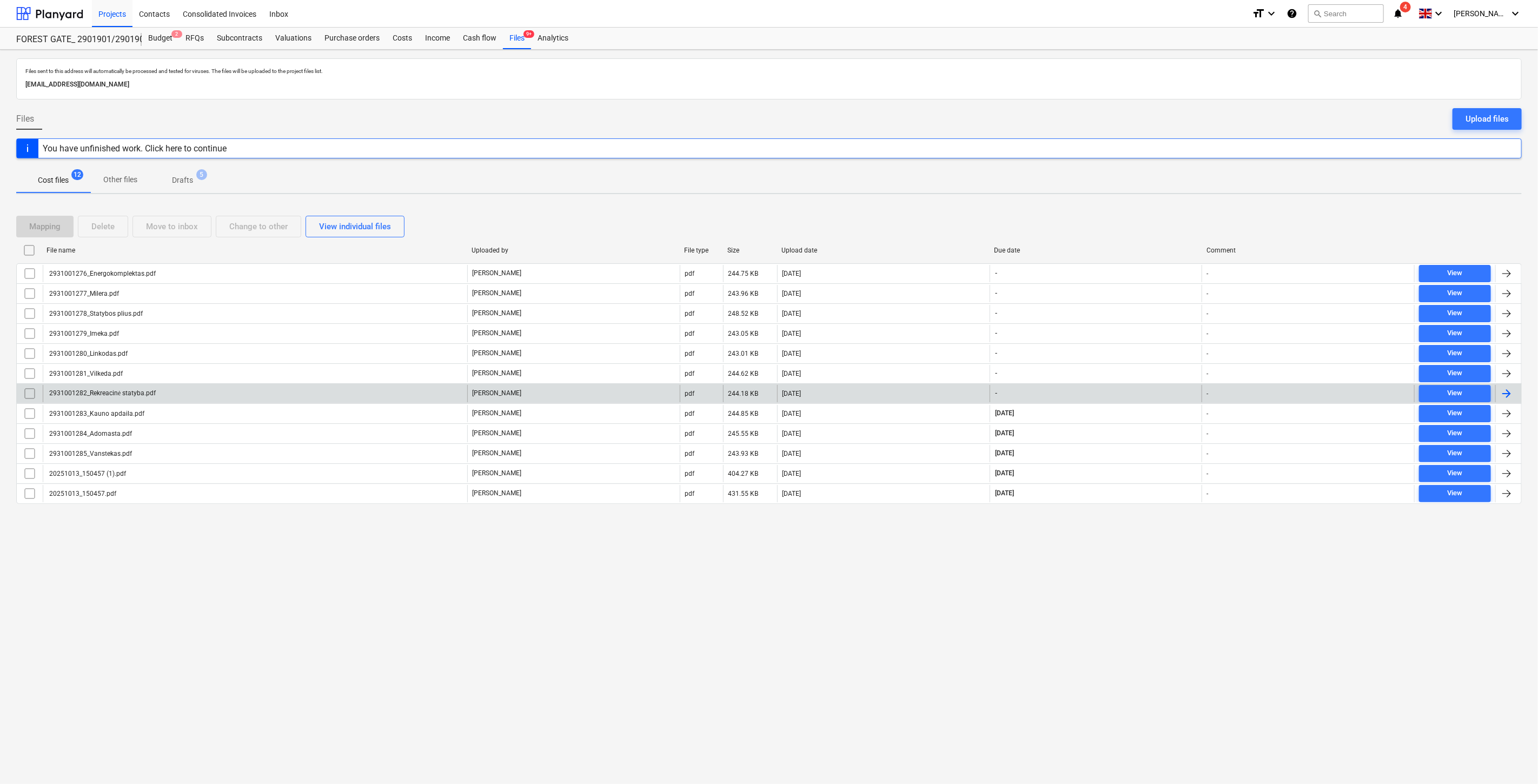
click at [642, 391] on div "[PERSON_NAME]" at bounding box center [573, 393] width 213 height 18
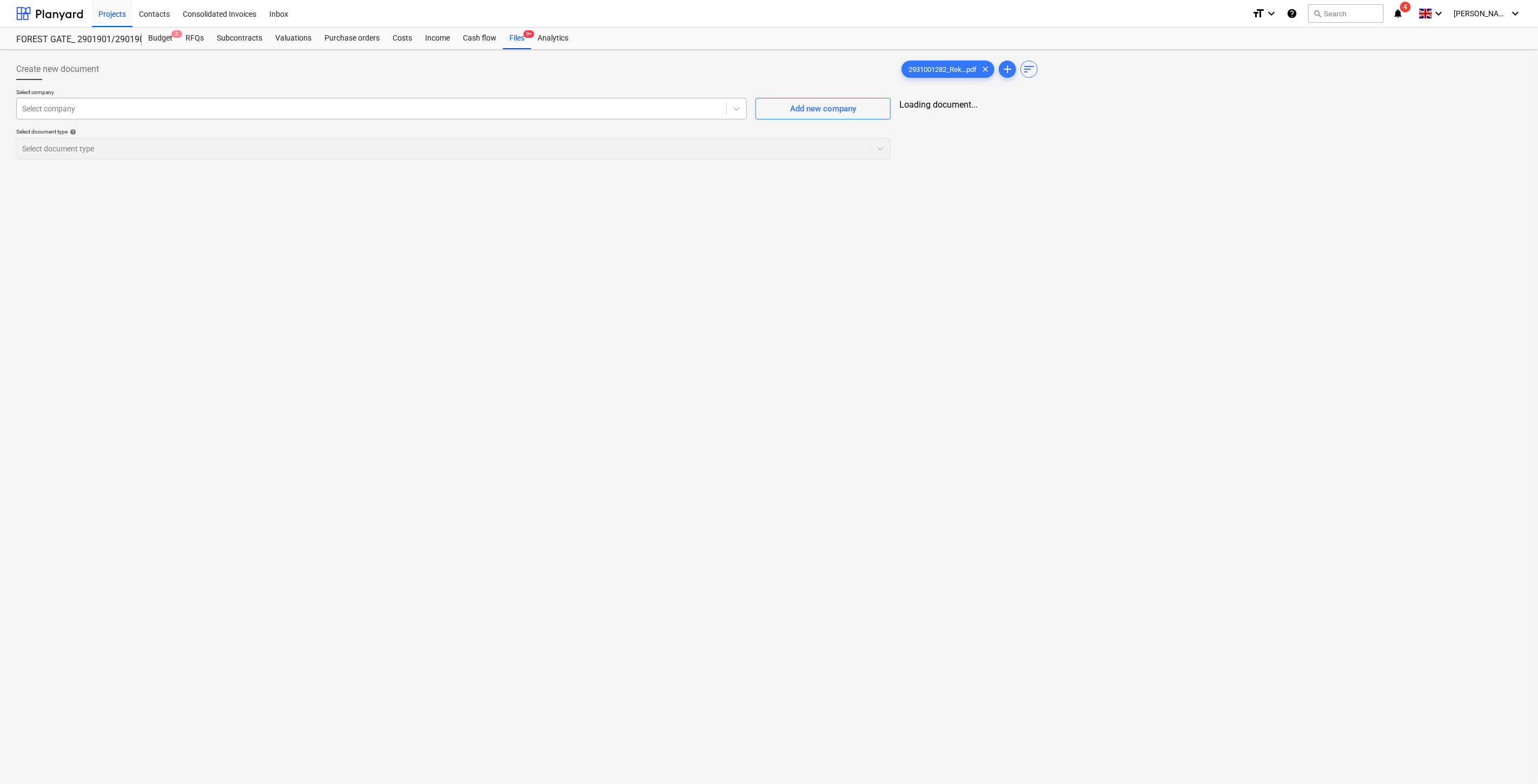
click at [327, 110] on div at bounding box center [371, 109] width 698 height 11
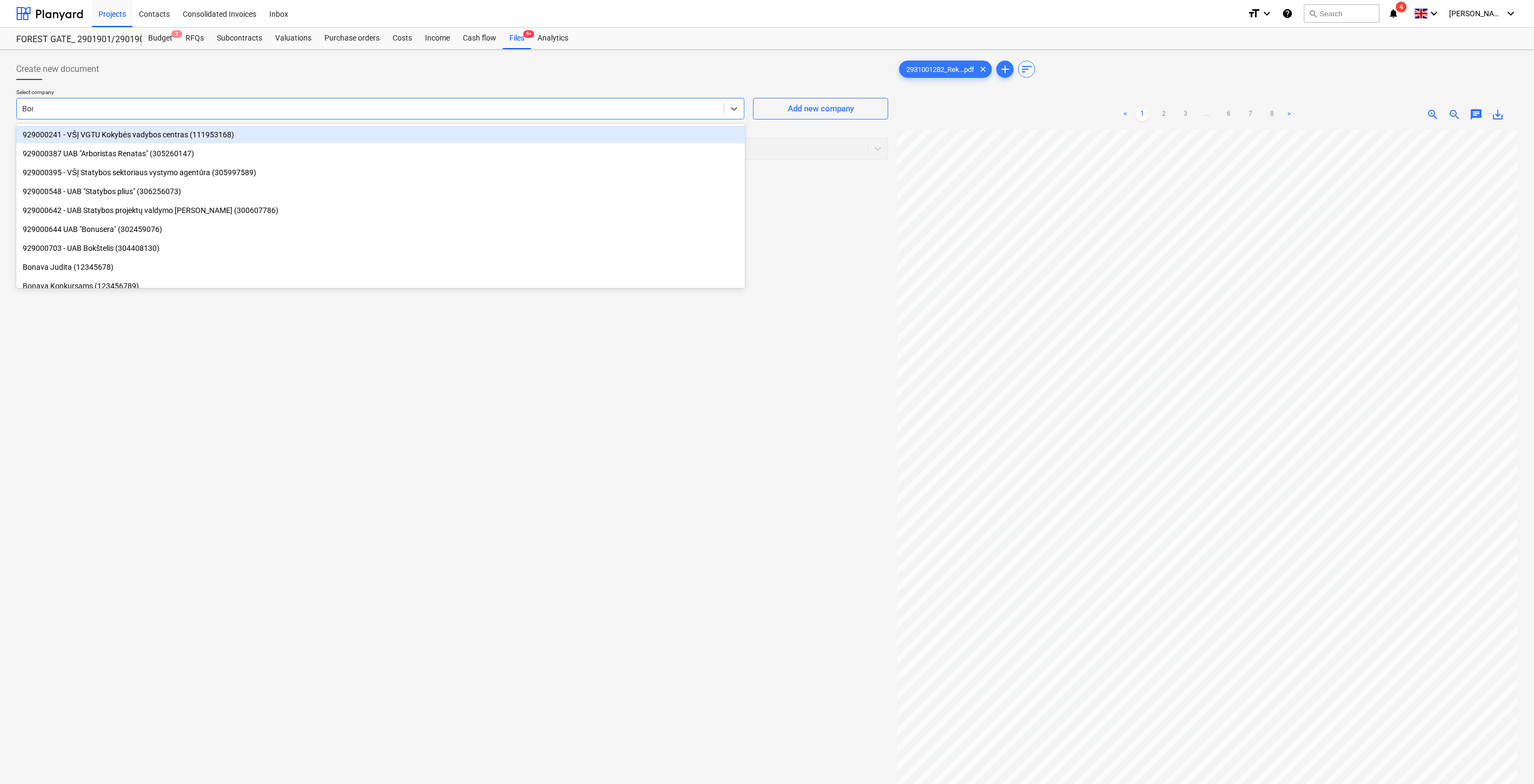
type input "Bona"
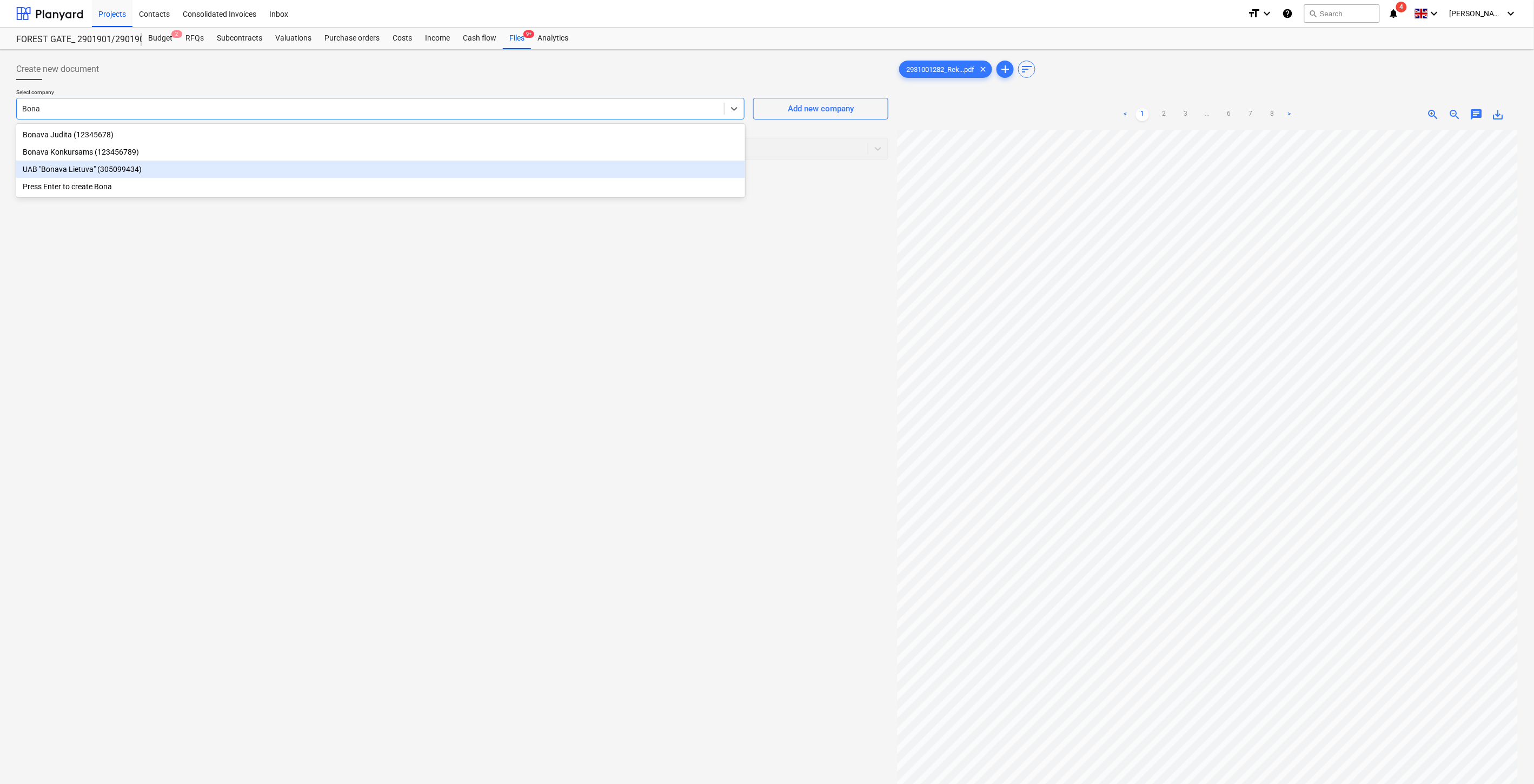
click at [255, 169] on div "UAB "Bonava Lietuva" (305099434)" at bounding box center [381, 169] width 729 height 18
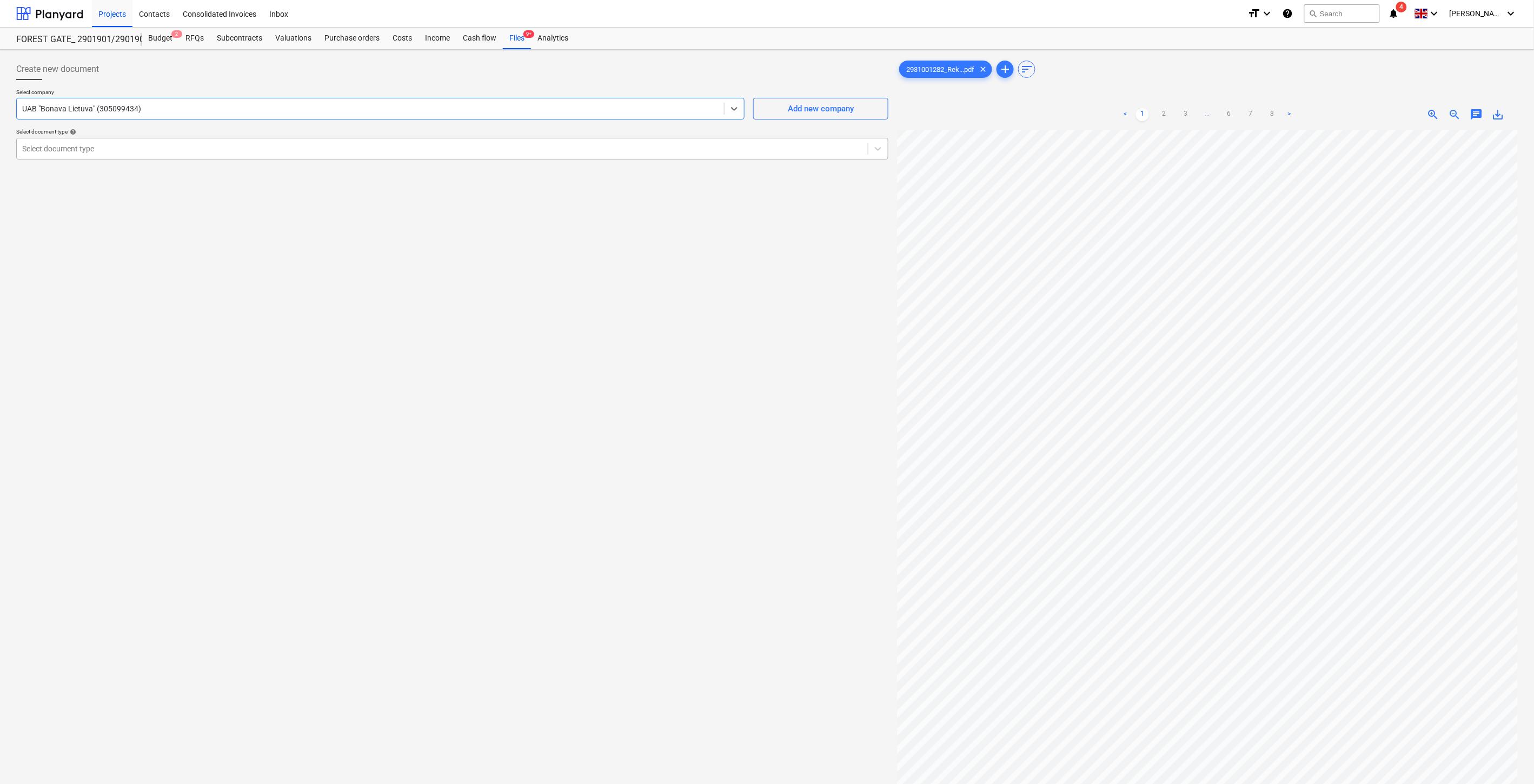
click at [223, 149] on div at bounding box center [442, 149] width 840 height 11
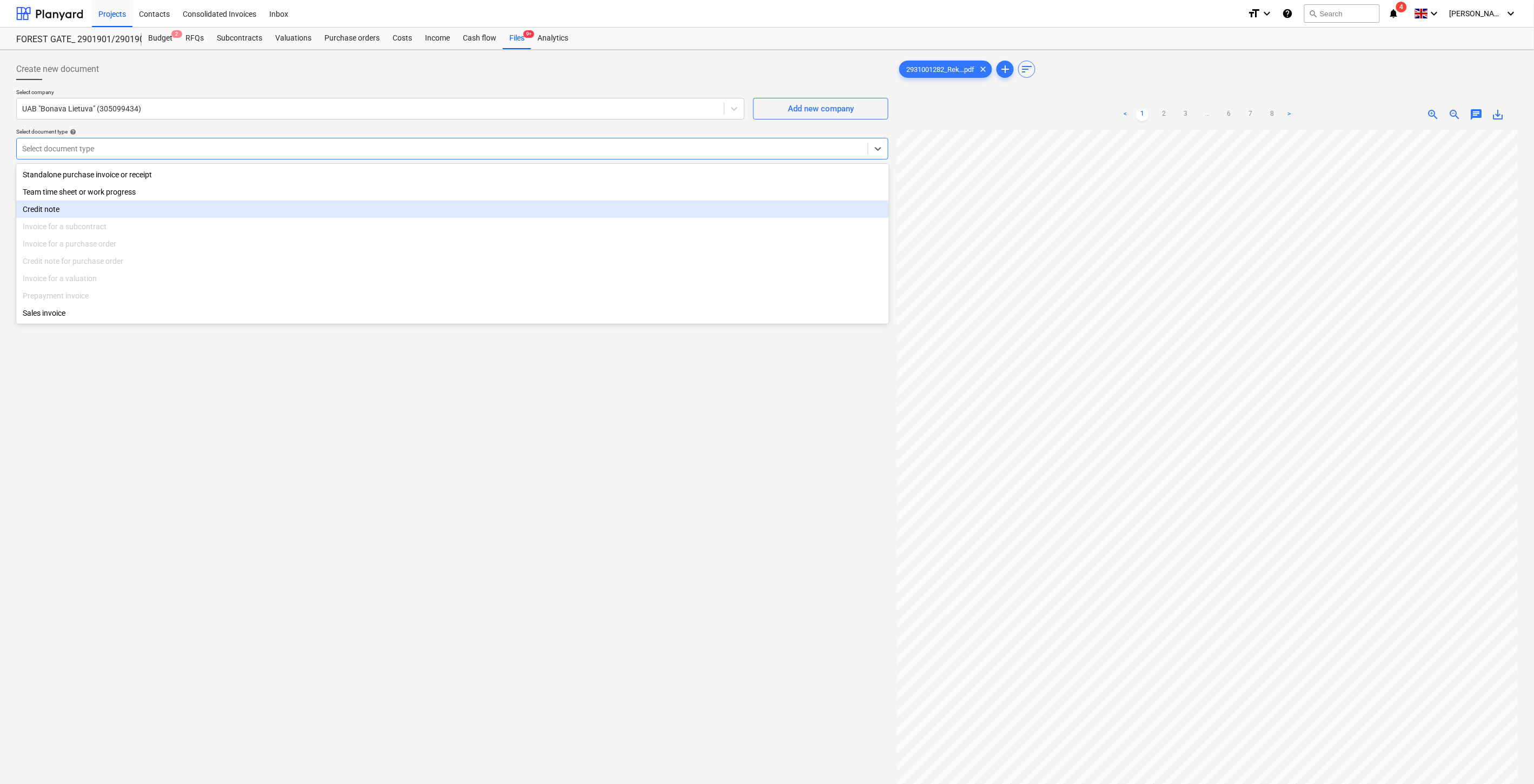
click at [122, 204] on div "Credit note" at bounding box center [453, 209] width 873 height 18
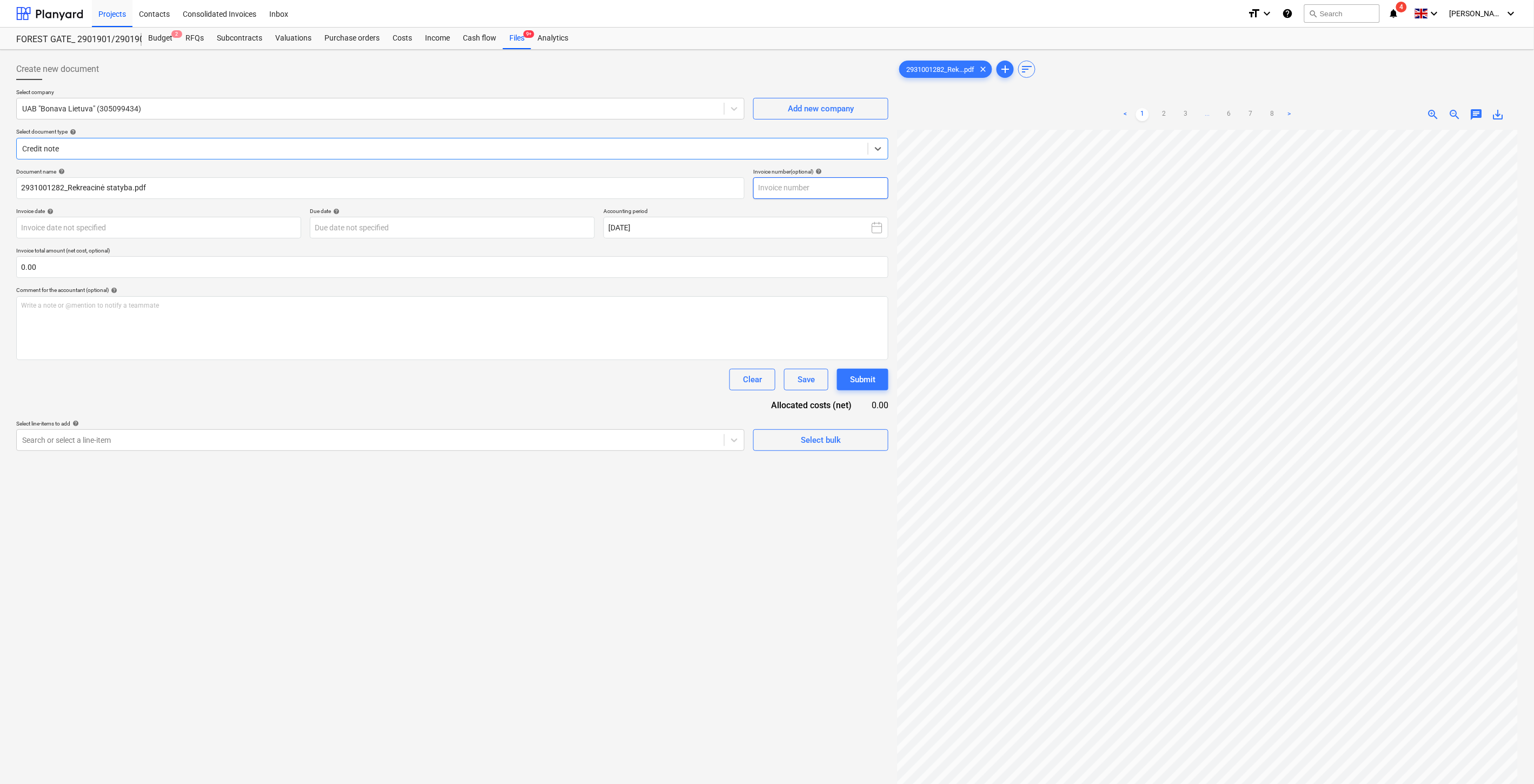
click at [852, 191] on input "text" at bounding box center [821, 187] width 135 height 22
paste input "2931001285"
type input "2931001282"
click at [180, 230] on body "Projects Contacts Consolidated Invoices Inbox format_size keyboard_arrow_down h…" at bounding box center [767, 392] width 1534 height 784
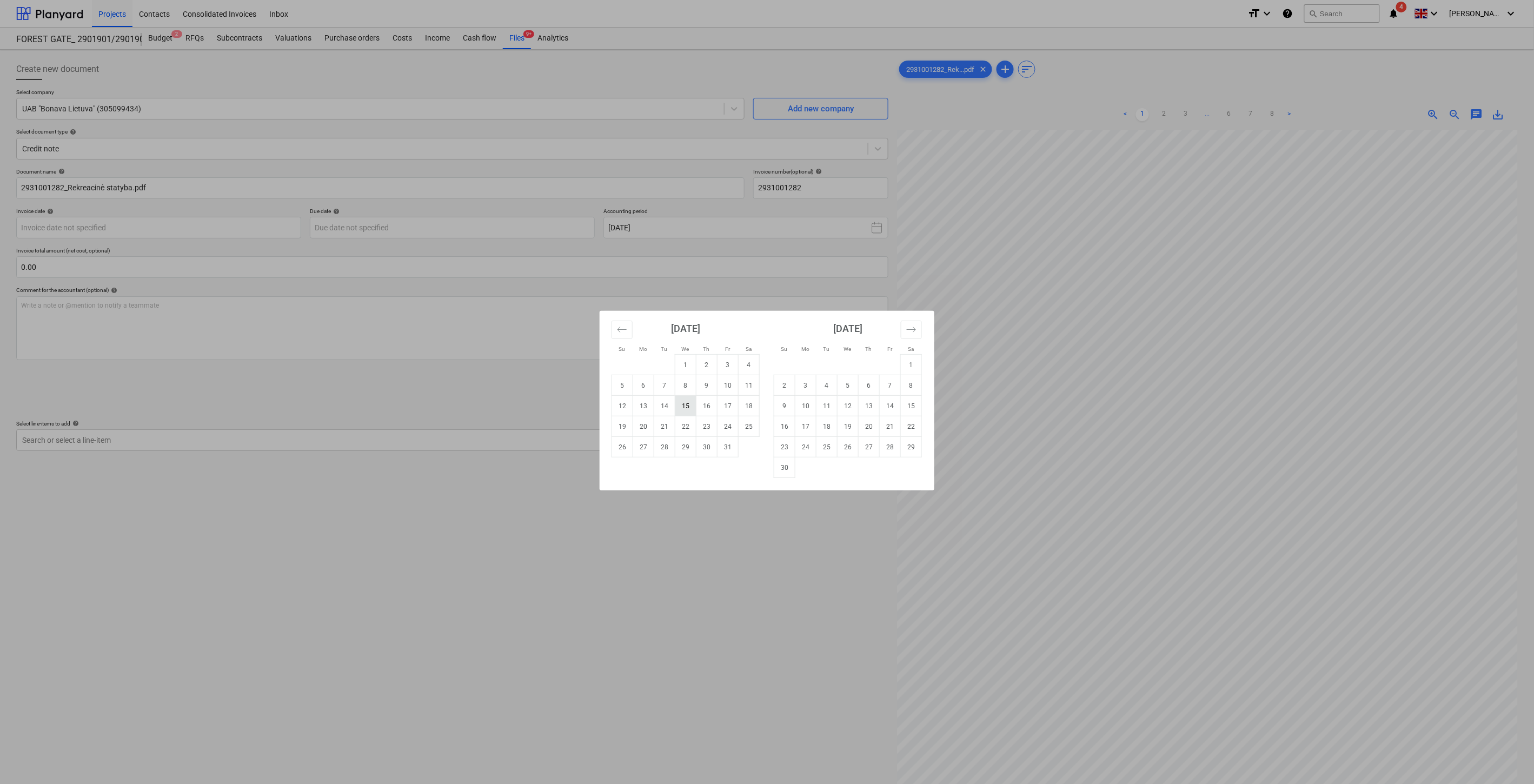
click at [687, 411] on td "15" at bounding box center [686, 406] width 21 height 20
type input "[DATE]"
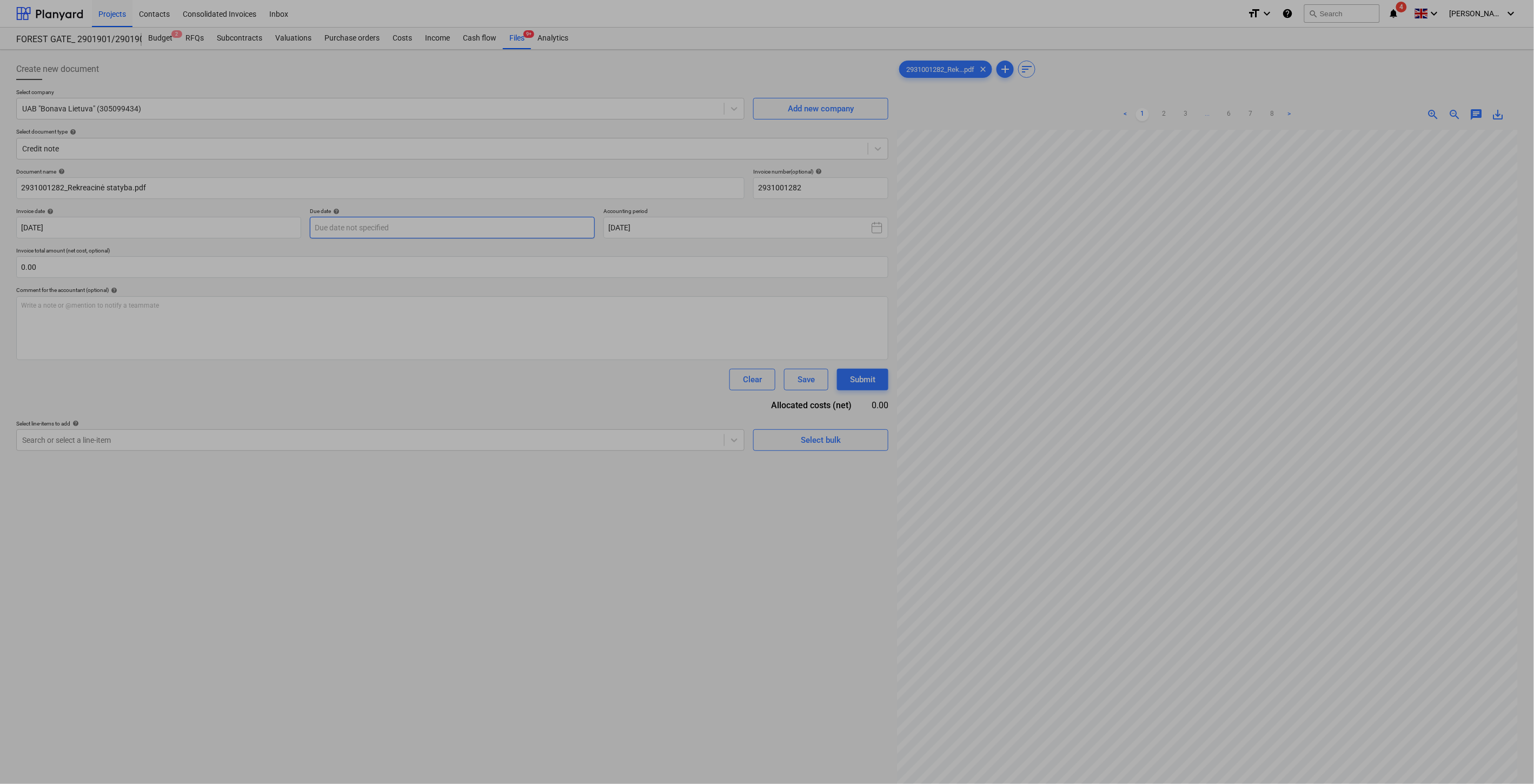
click at [479, 227] on body "Projects Contacts Consolidated Invoices Inbox format_size keyboard_arrow_down h…" at bounding box center [767, 392] width 1534 height 784
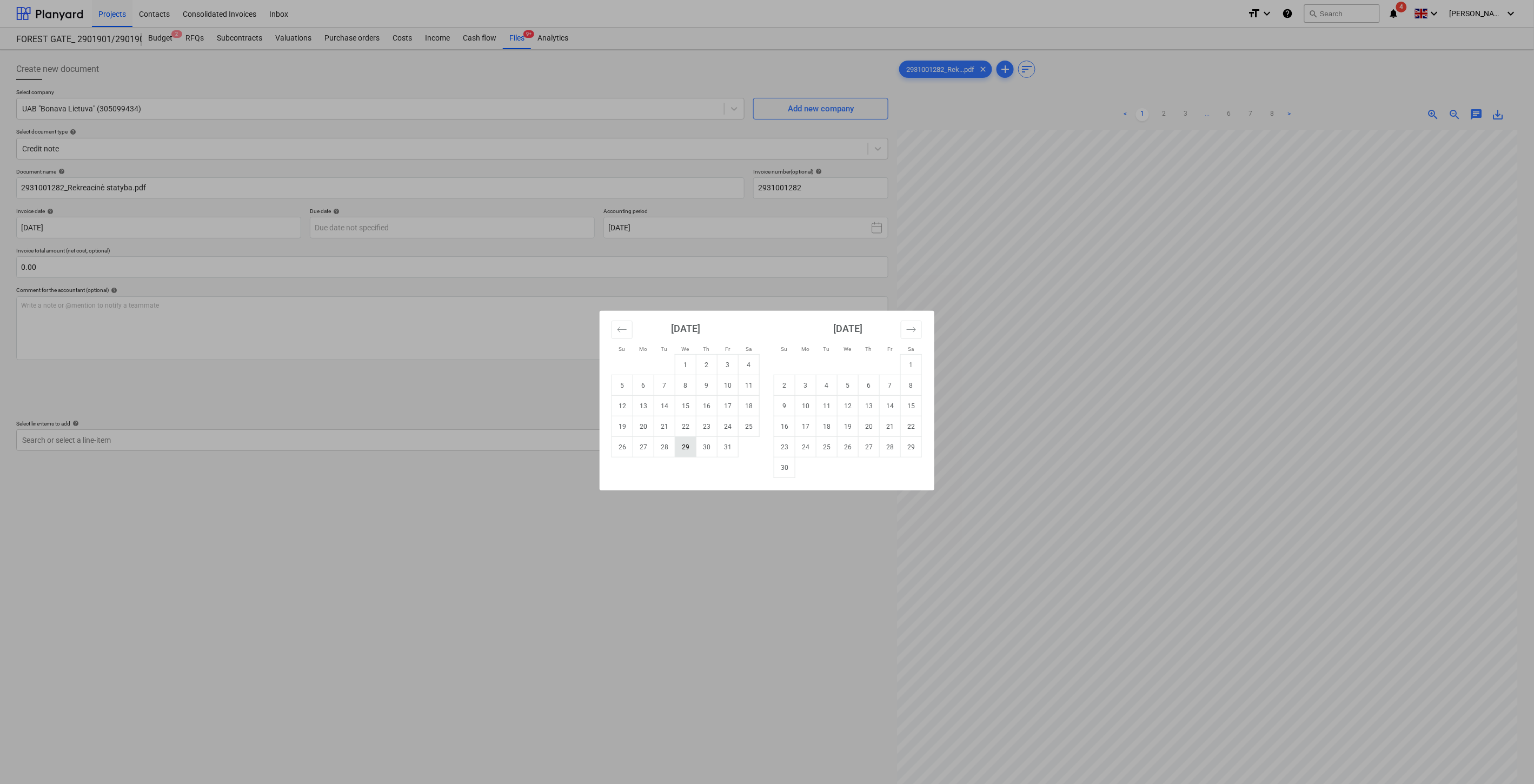
click at [685, 446] on td "29" at bounding box center [686, 447] width 21 height 20
type input "[DATE]"
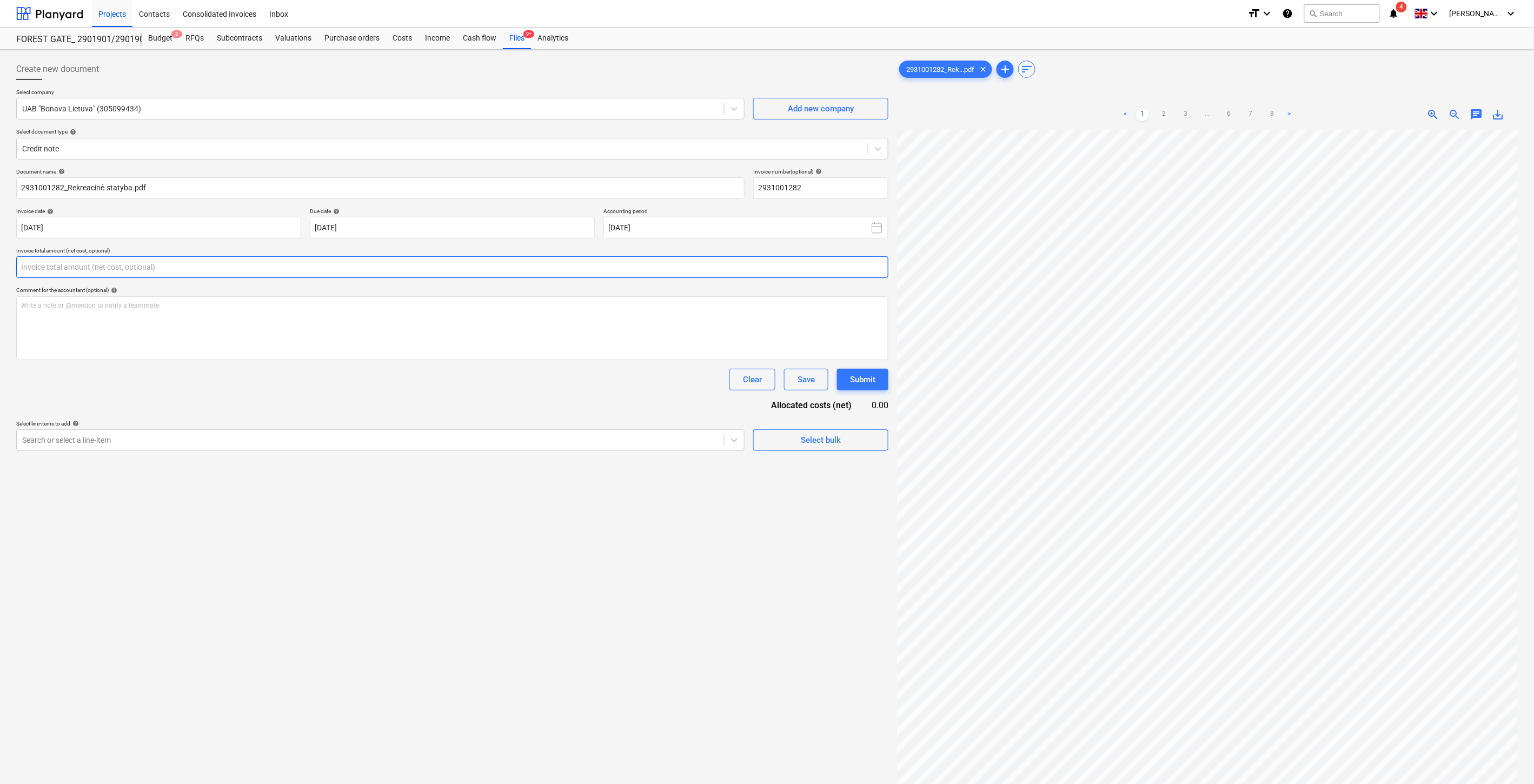
click at [503, 265] on input "text" at bounding box center [453, 267] width 873 height 22
type input "-110.00"
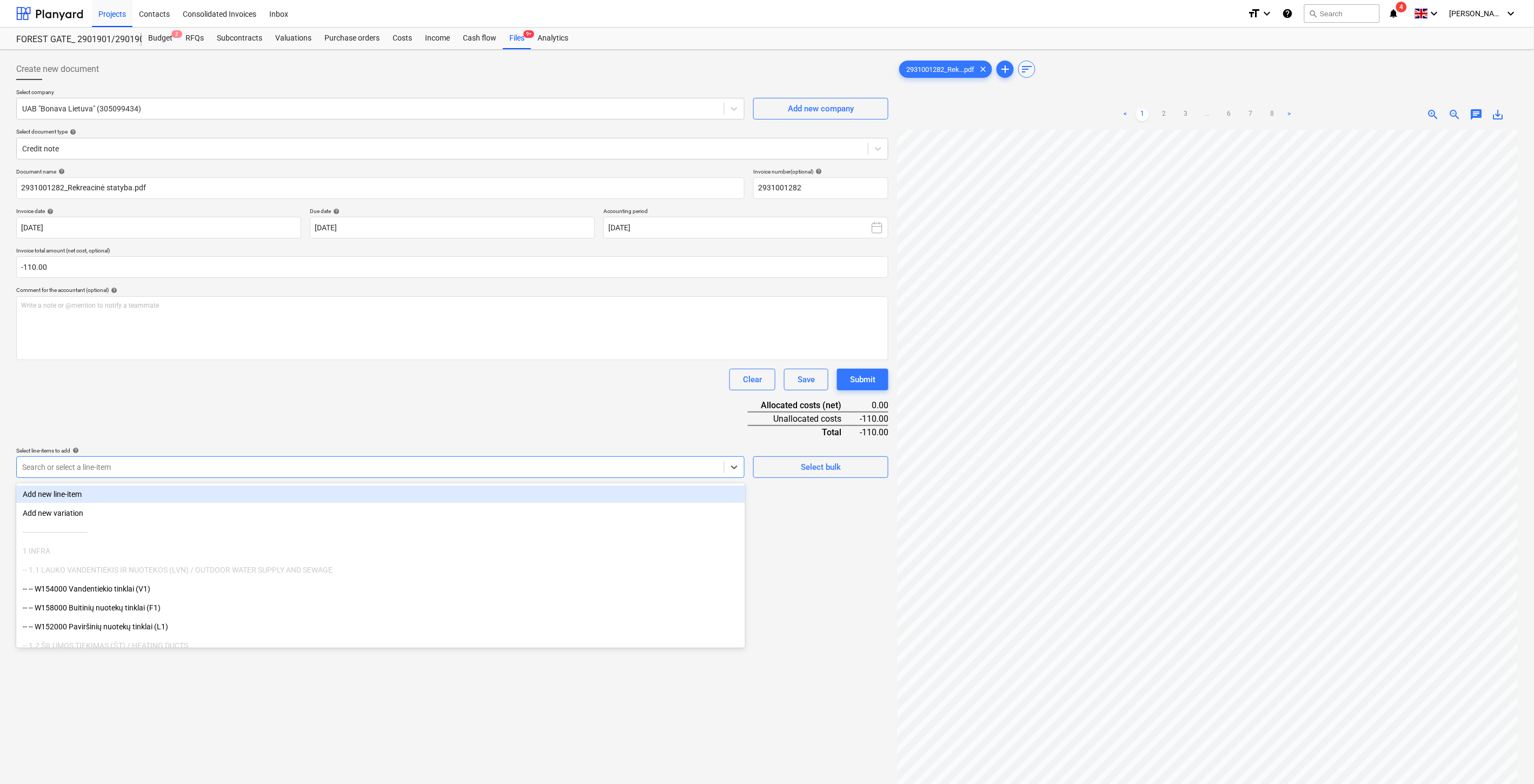
click at [346, 472] on div at bounding box center [370, 467] width 696 height 11
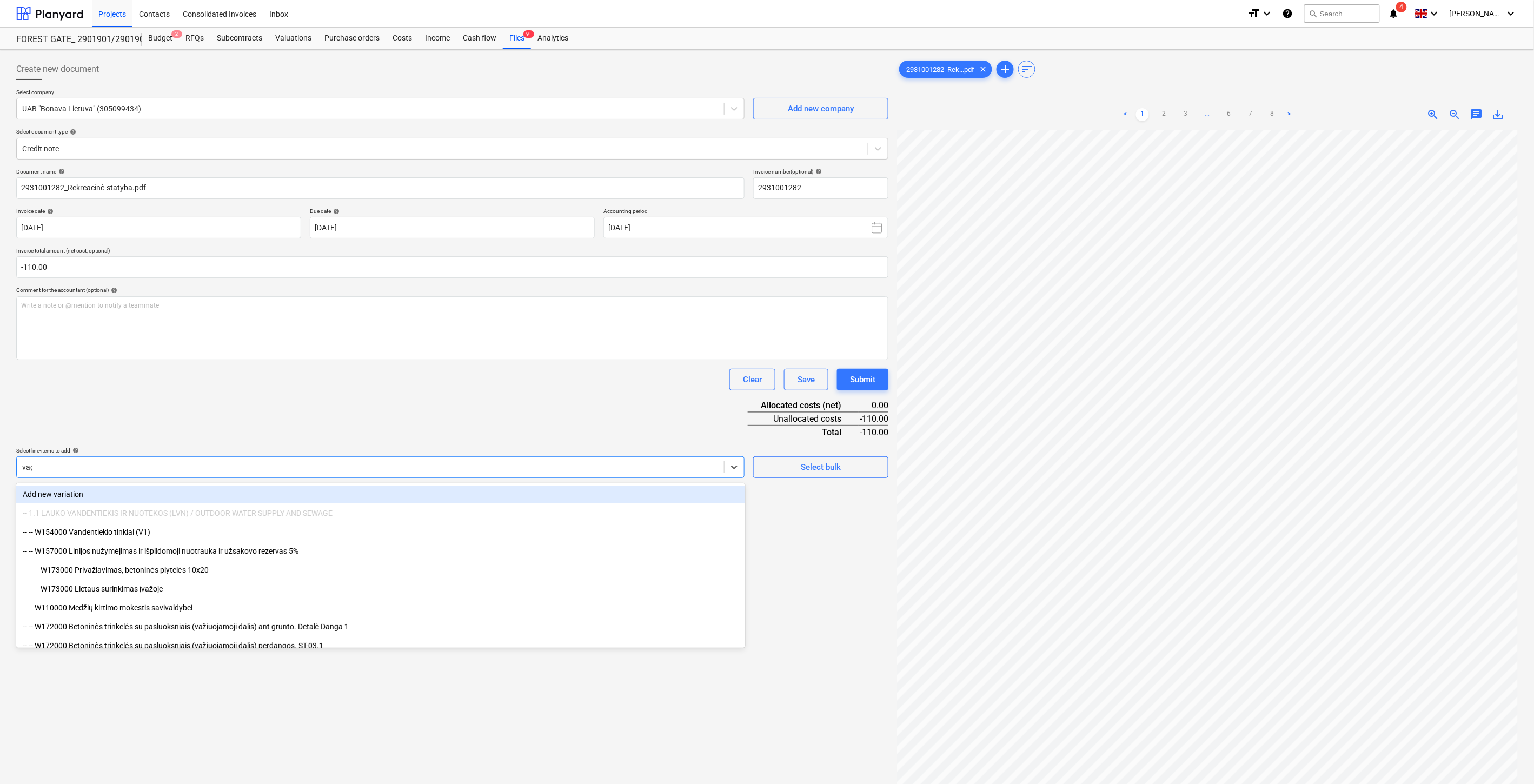
type input "vago"
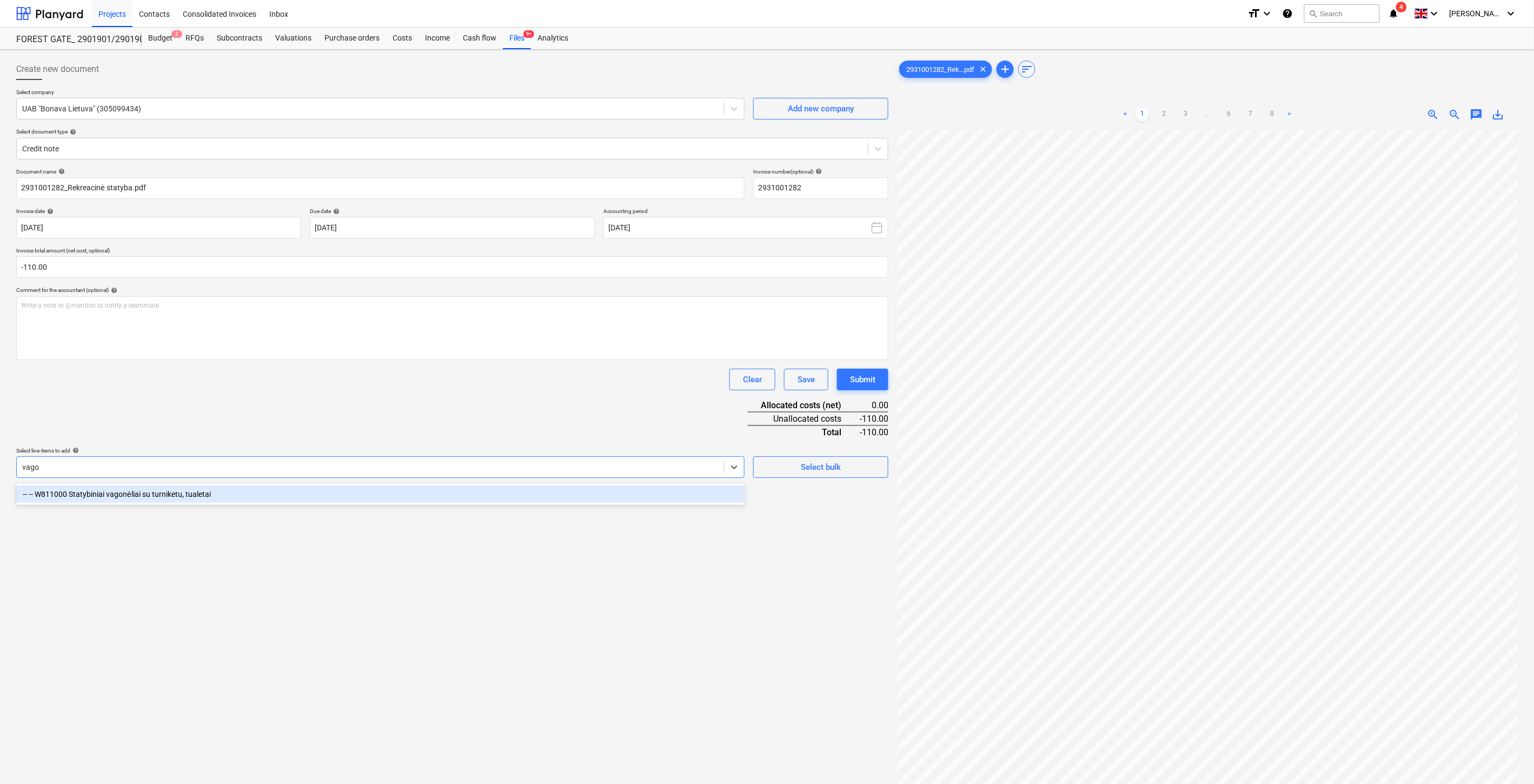
click at [331, 490] on div "-- -- W811000 Statybiniai vagonėliai su turniketu, tualetai" at bounding box center [381, 494] width 729 height 18
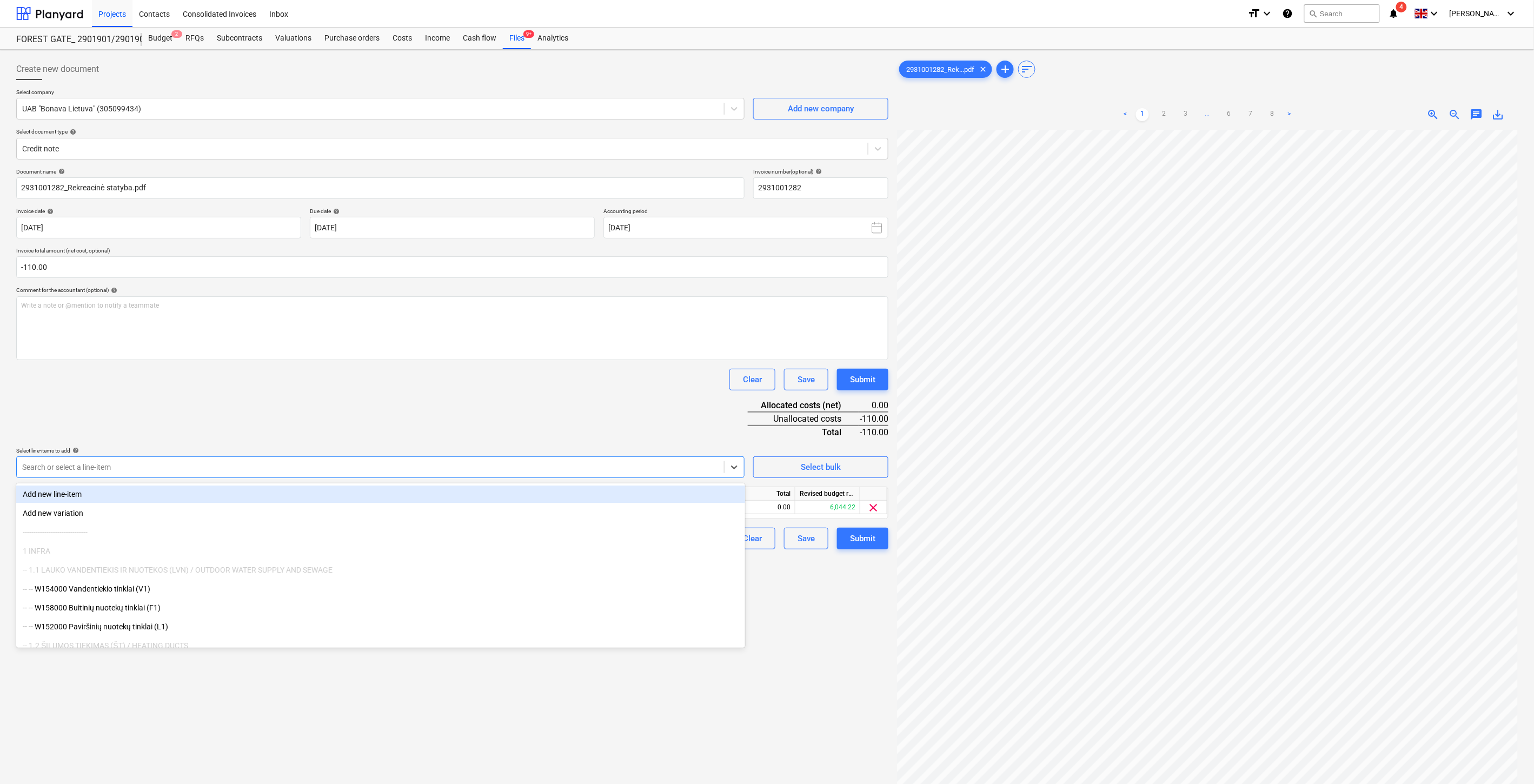
drag, startPoint x: 361, startPoint y: 421, endPoint x: 535, endPoint y: 518, distance: 199.2
click at [364, 423] on div "Document name help 2931001282_Rekreacinė statyba.pdf Invoice number (optional) …" at bounding box center [453, 358] width 873 height 381
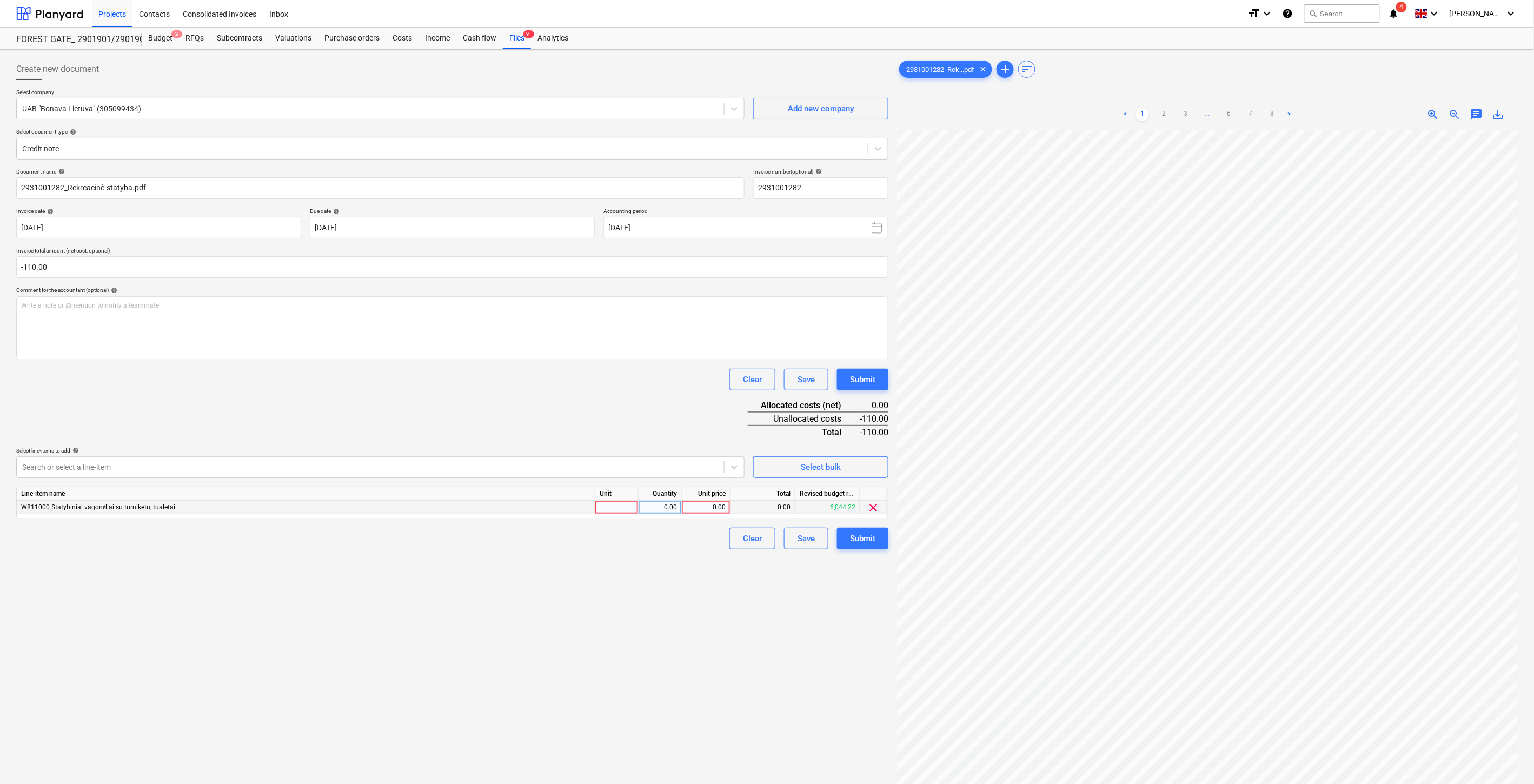
click at [609, 508] on div at bounding box center [617, 507] width 43 height 13
click at [661, 506] on div "0.00" at bounding box center [660, 507] width 34 height 13
type input "-1"
type input "110"
click at [635, 409] on div "Document name help 2931001282_Rekreacinė statyba.pdf Invoice number (optional) …" at bounding box center [453, 358] width 873 height 381
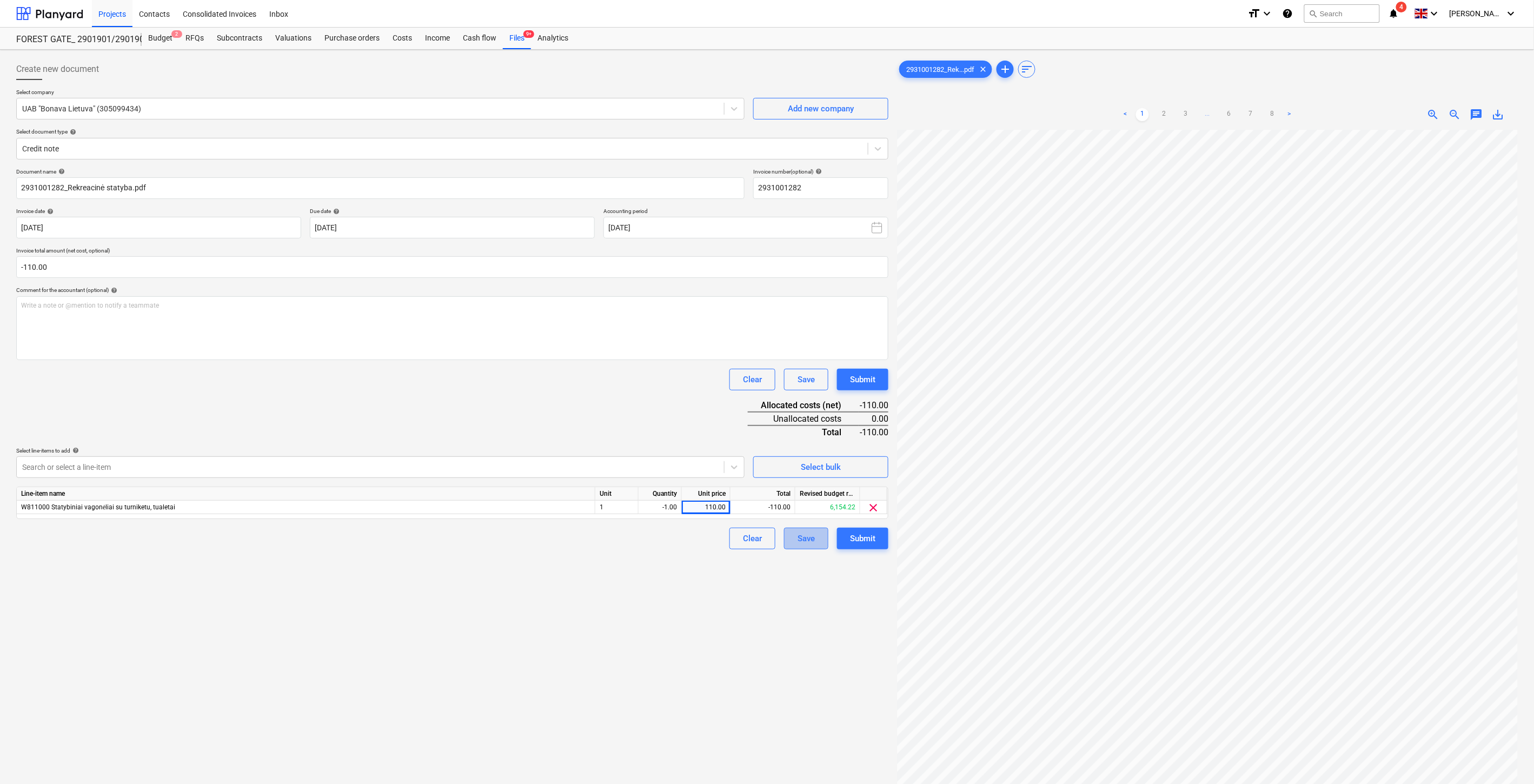
click at [799, 544] on div "Save" at bounding box center [806, 539] width 18 height 14
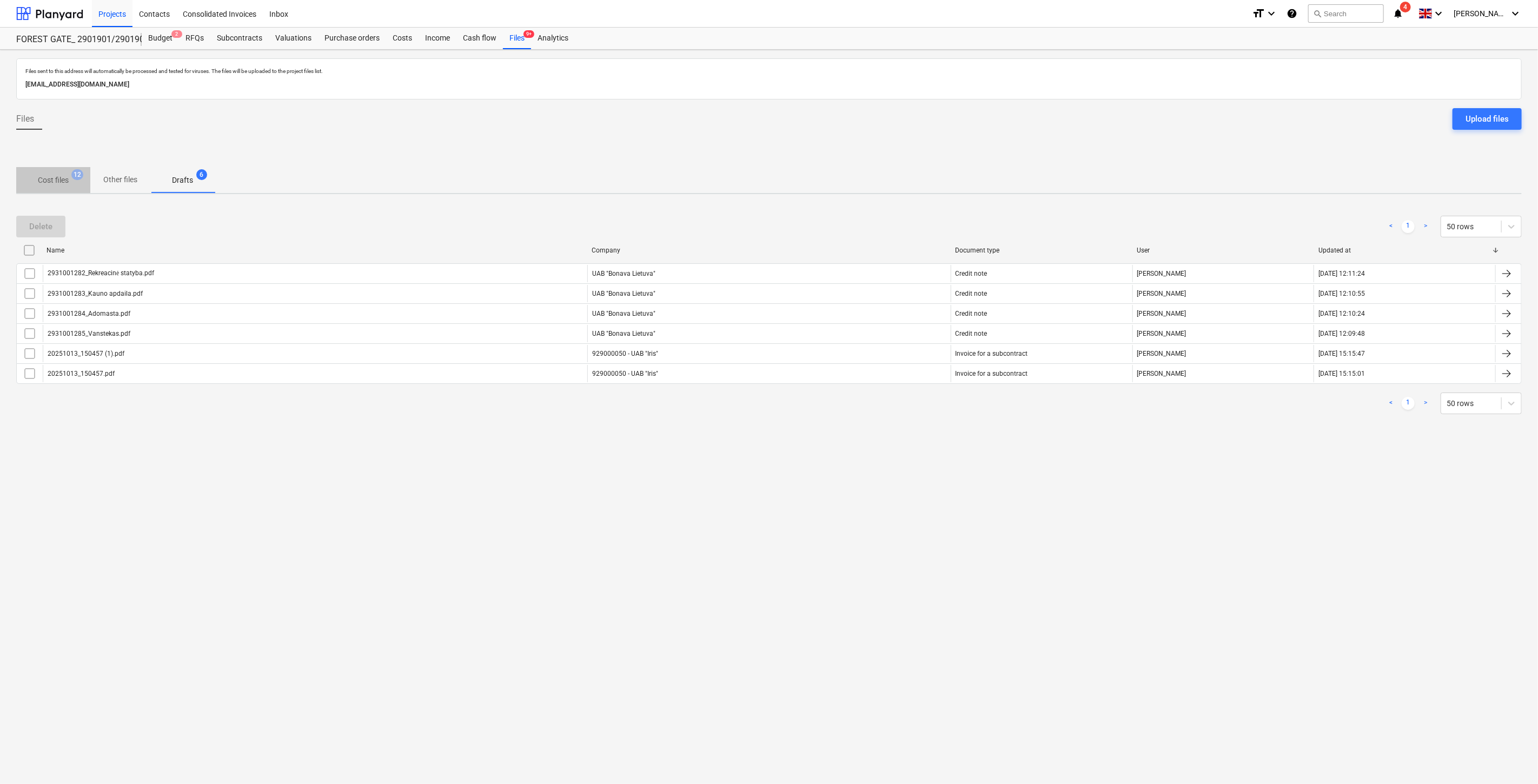
click at [46, 183] on p "Cost files" at bounding box center [53, 180] width 31 height 11
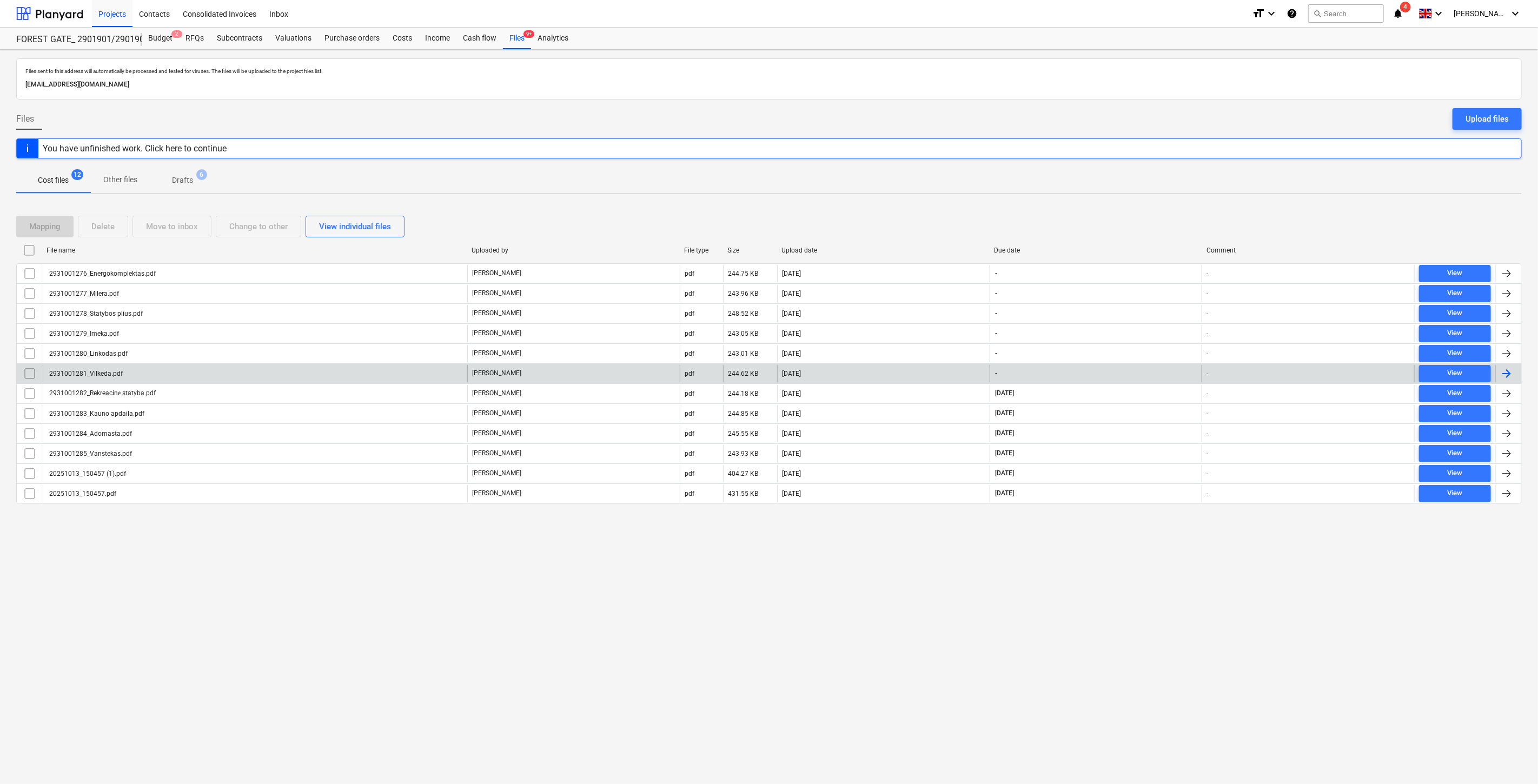
click at [874, 376] on div "[DATE]" at bounding box center [883, 374] width 213 height 18
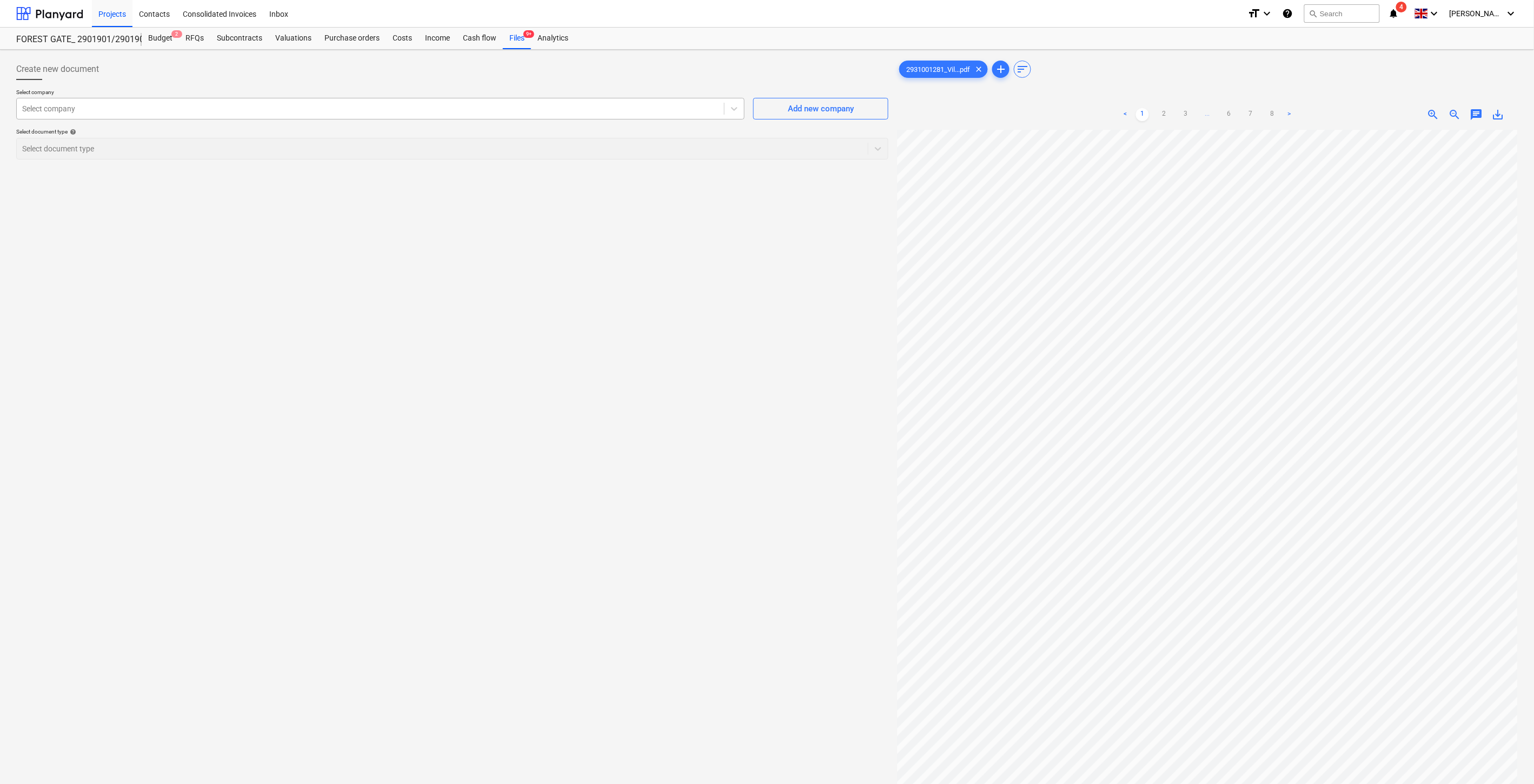
click at [218, 104] on div at bounding box center [370, 109] width 696 height 11
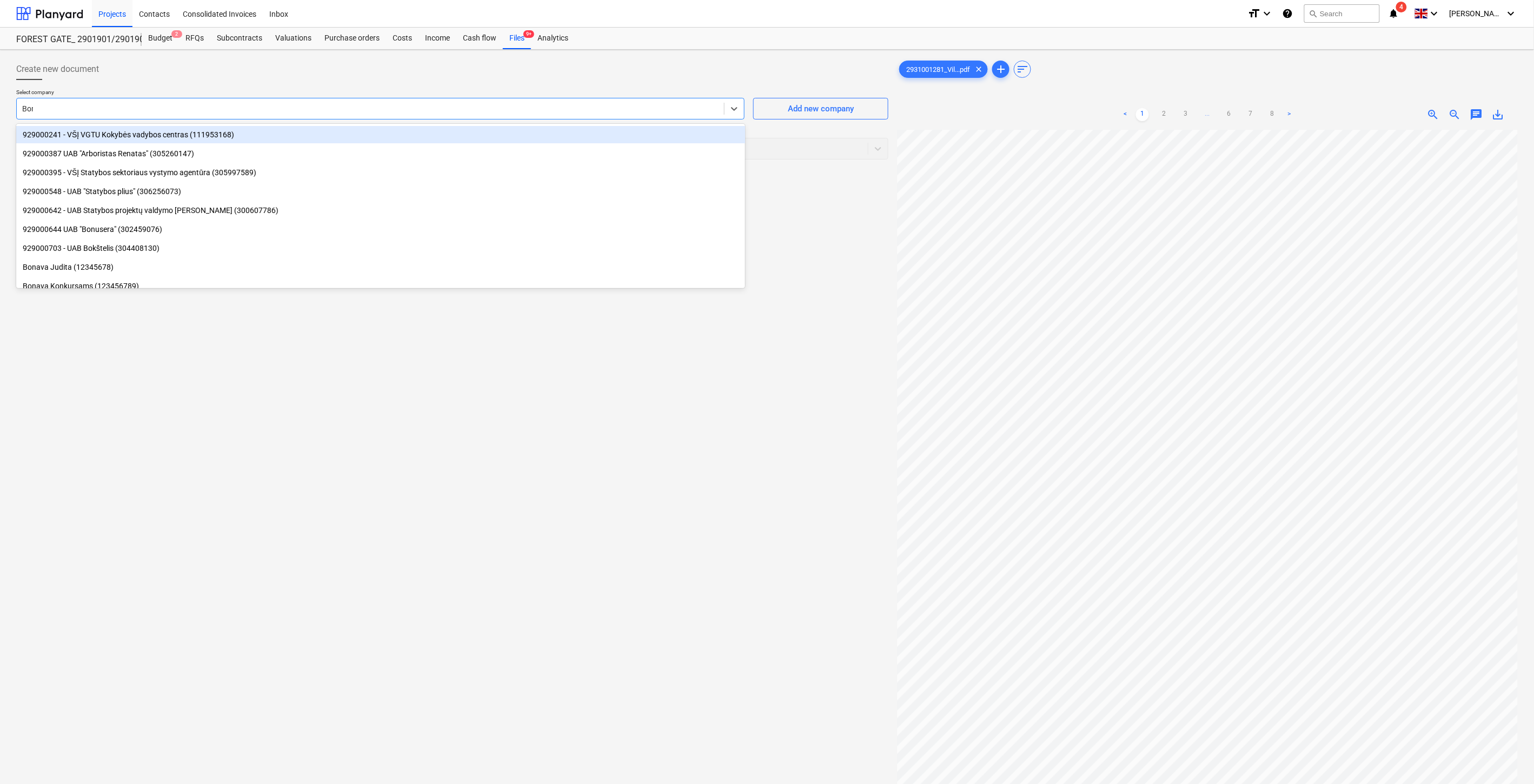
type input "Bona"
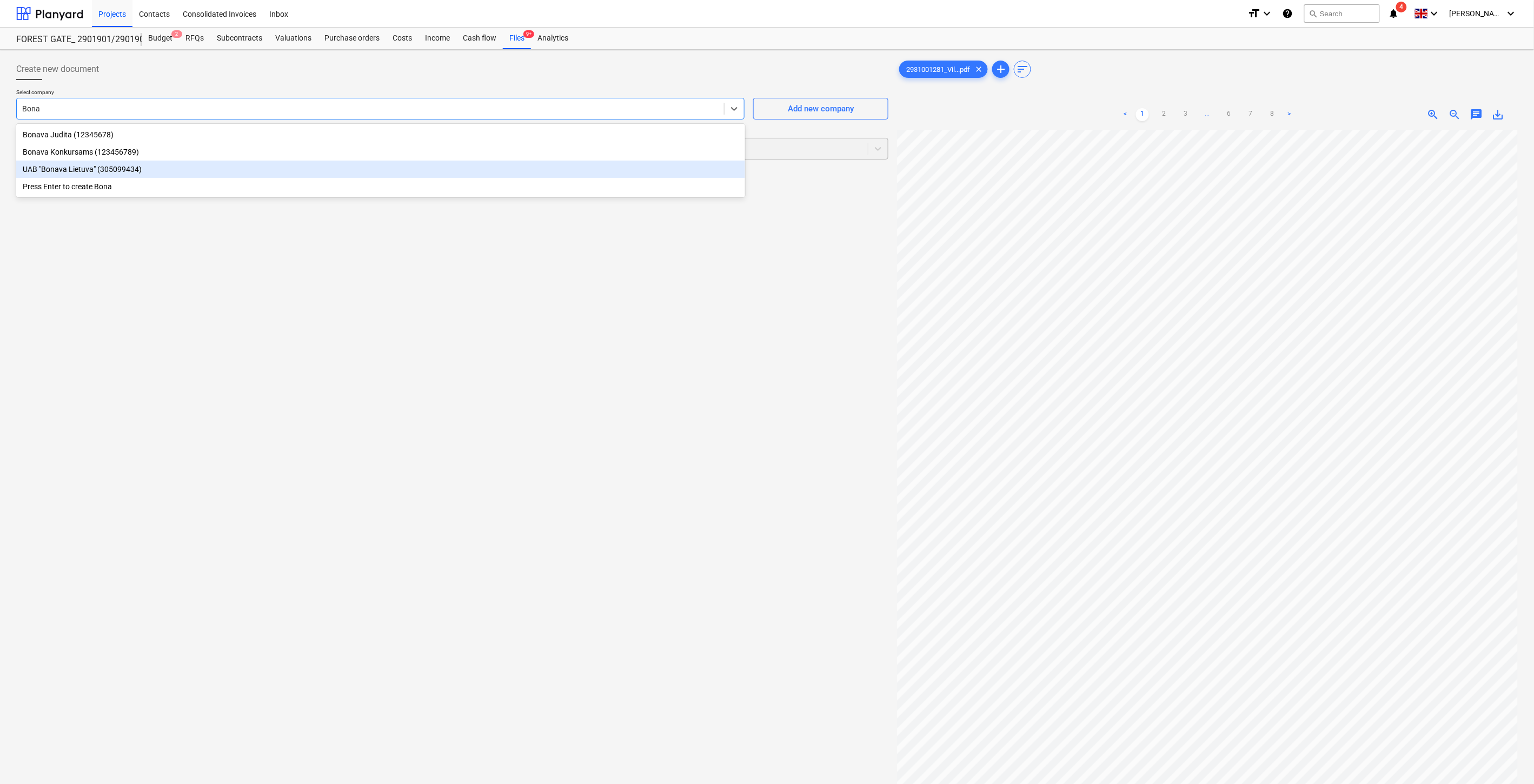
drag, startPoint x: 204, startPoint y: 166, endPoint x: 188, endPoint y: 146, distance: 25.6
click at [204, 166] on div "UAB "Bonava Lietuva" (305099434)" at bounding box center [381, 169] width 729 height 18
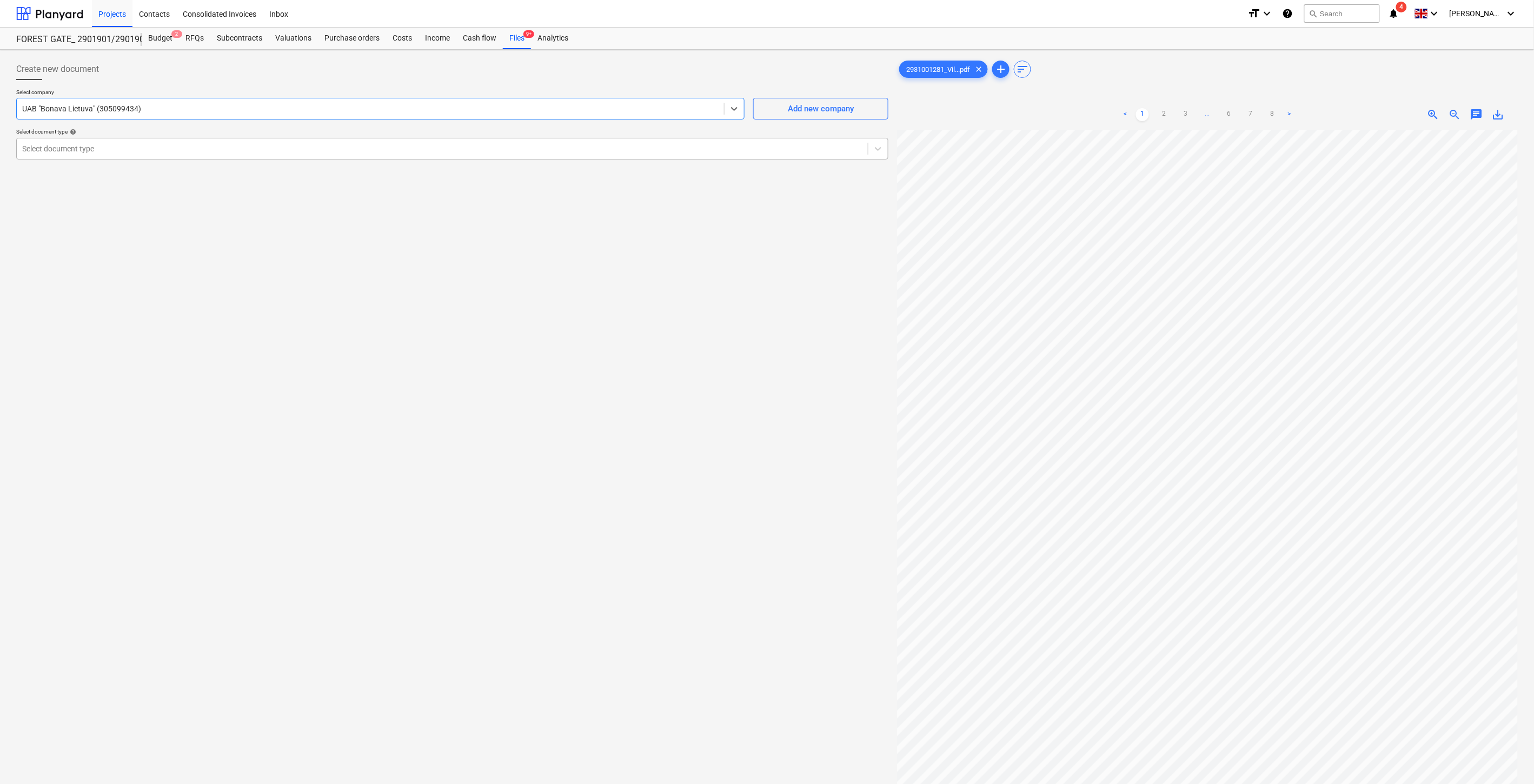
click at [177, 142] on div "Select document type" at bounding box center [442, 148] width 851 height 15
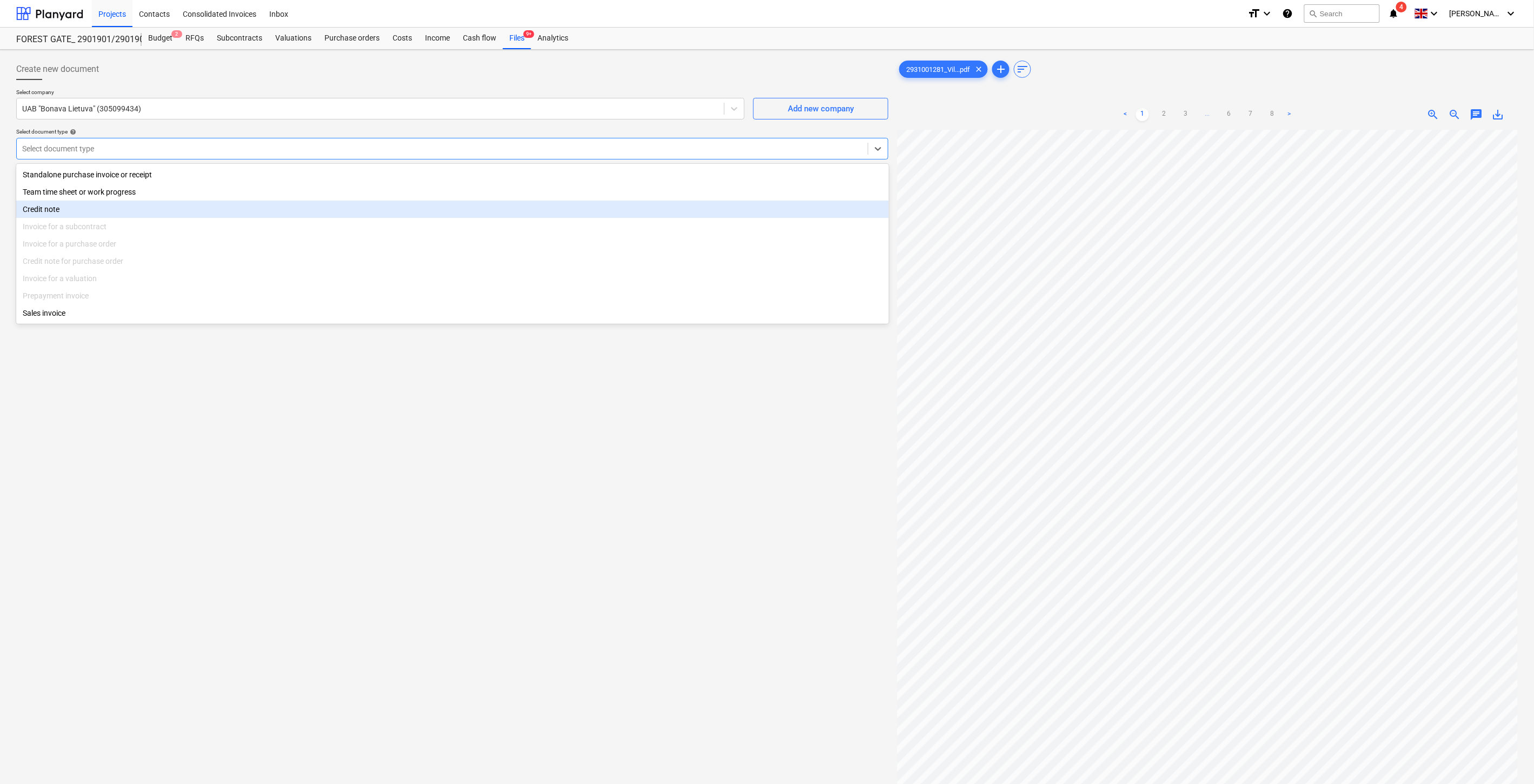
click at [128, 211] on div "Credit note" at bounding box center [453, 209] width 873 height 18
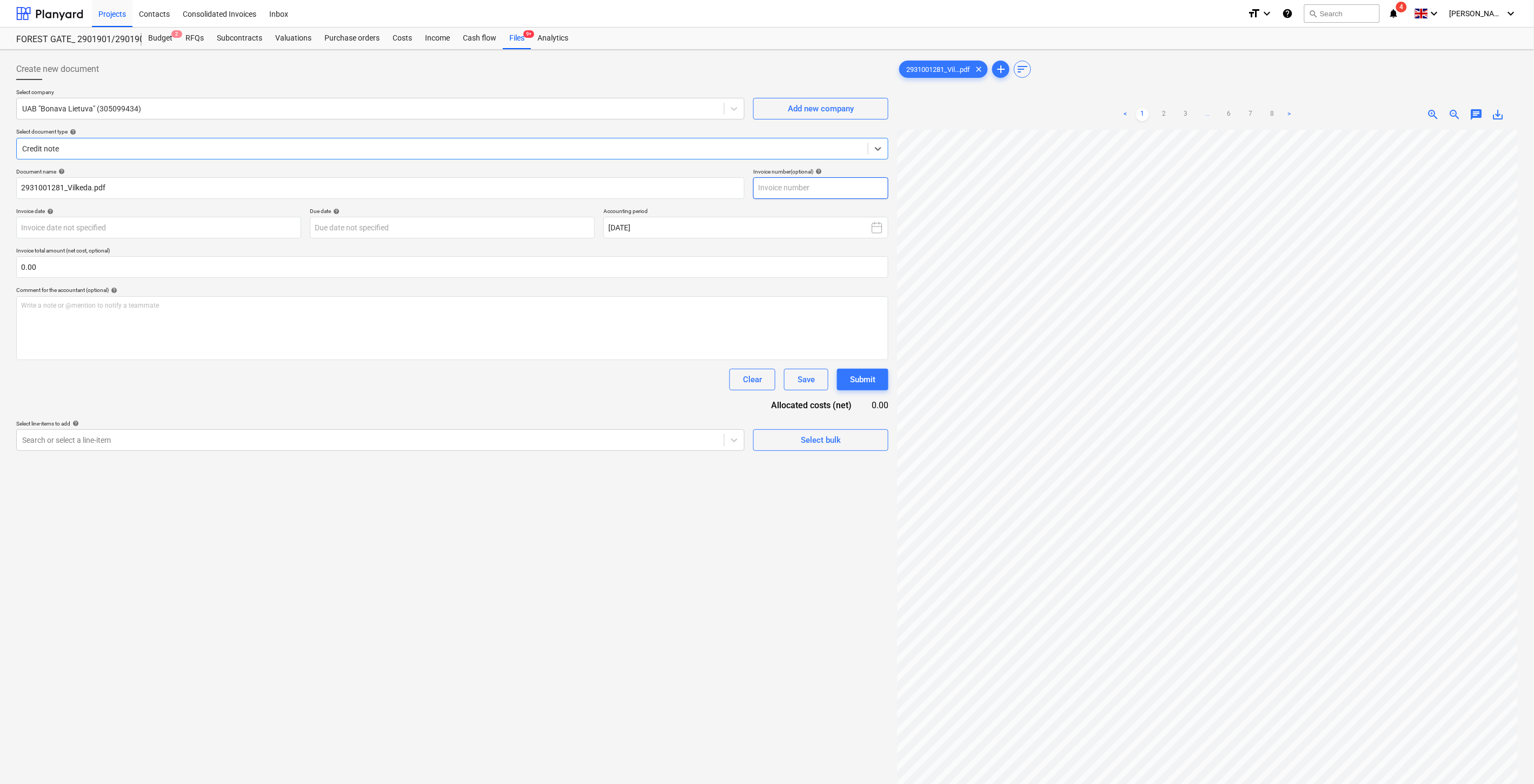
click at [823, 192] on input "text" at bounding box center [821, 187] width 135 height 22
paste input "2931001285"
type input "2931001281"
click at [238, 229] on body "Projects Contacts Consolidated Invoices Inbox format_size keyboard_arrow_down h…" at bounding box center [767, 392] width 1534 height 784
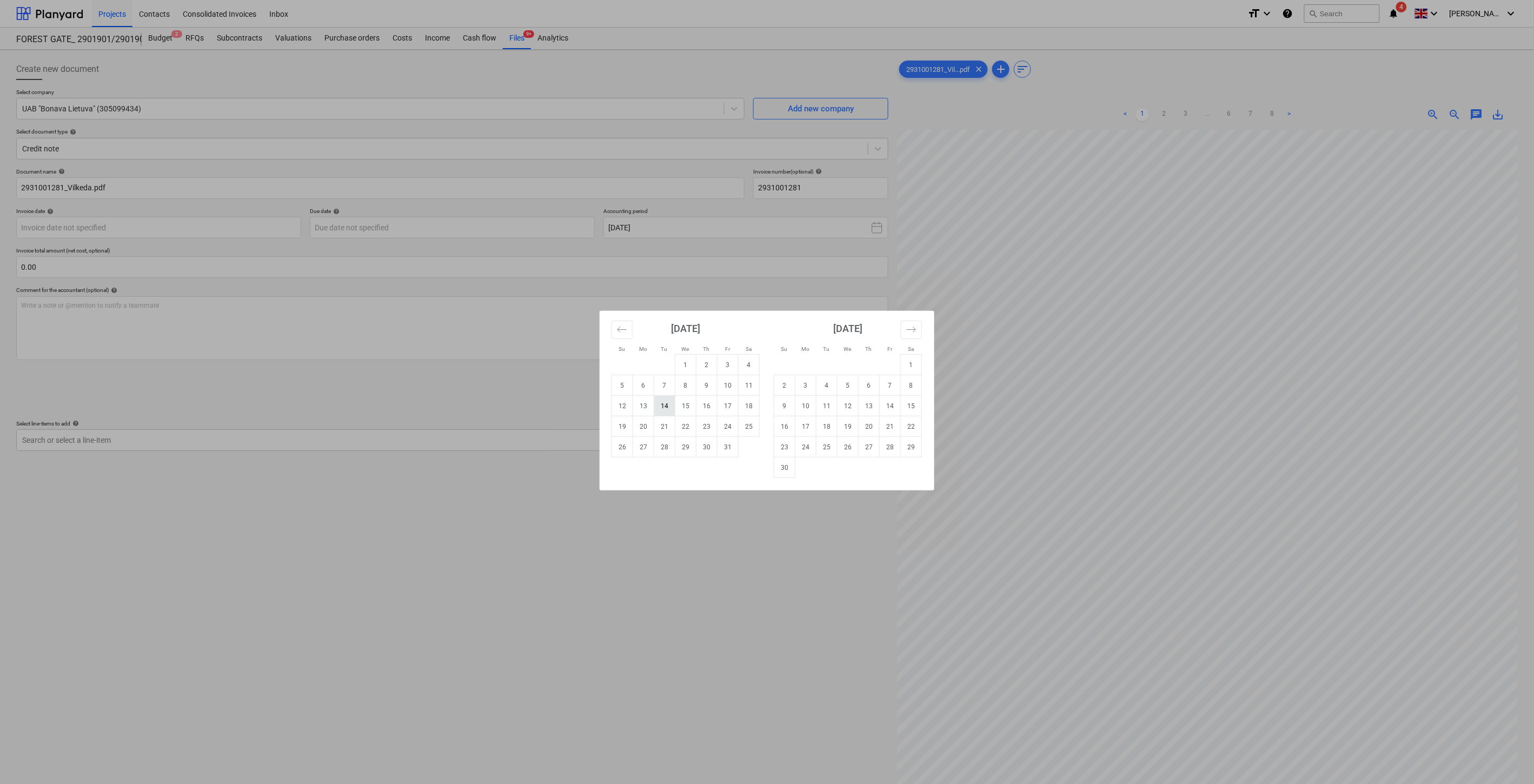
click at [668, 406] on td "14" at bounding box center [665, 406] width 21 height 20
type input "[DATE]"
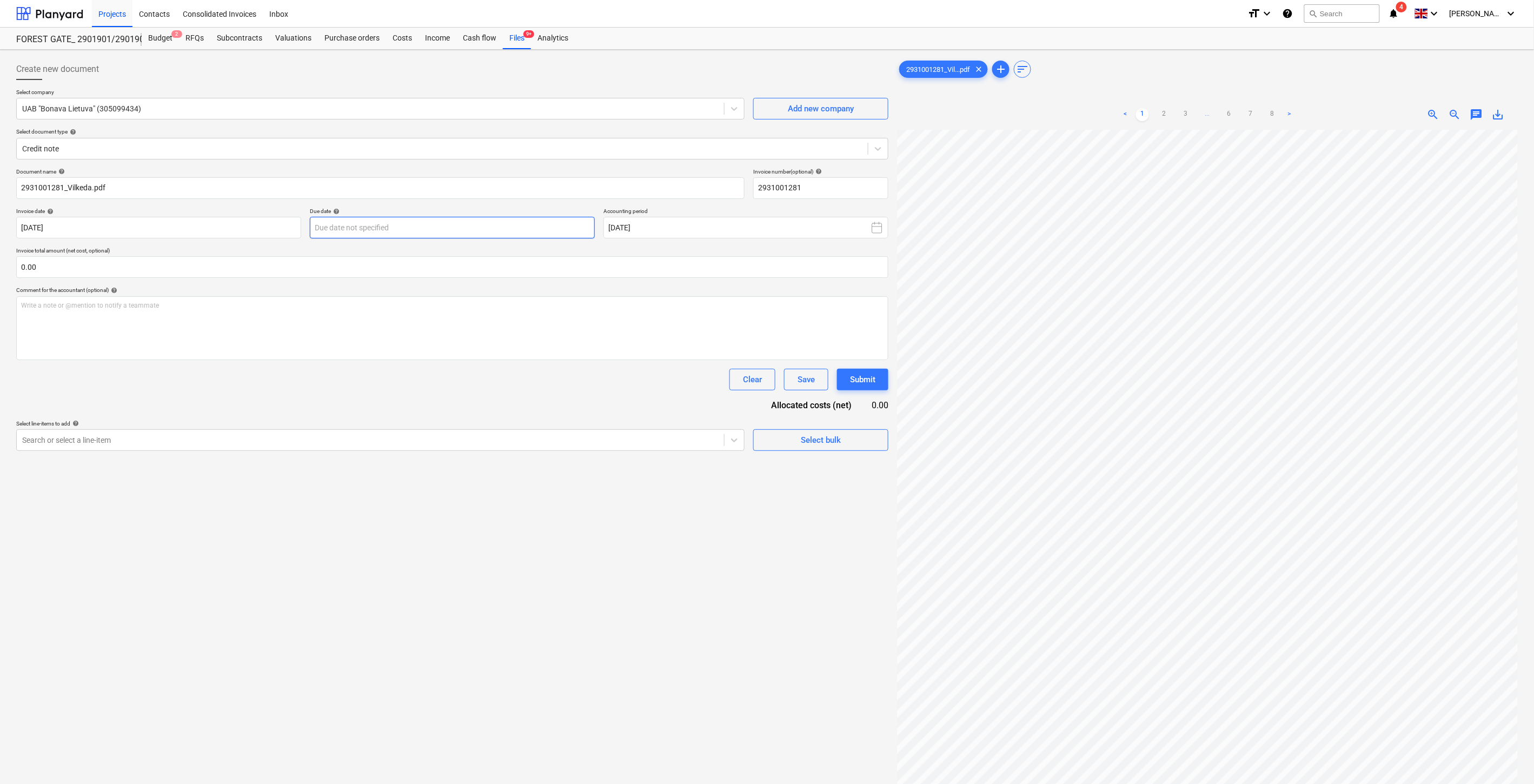
click at [482, 224] on body "Projects Contacts Consolidated Invoices Inbox format_size keyboard_arrow_down h…" at bounding box center [767, 392] width 1534 height 784
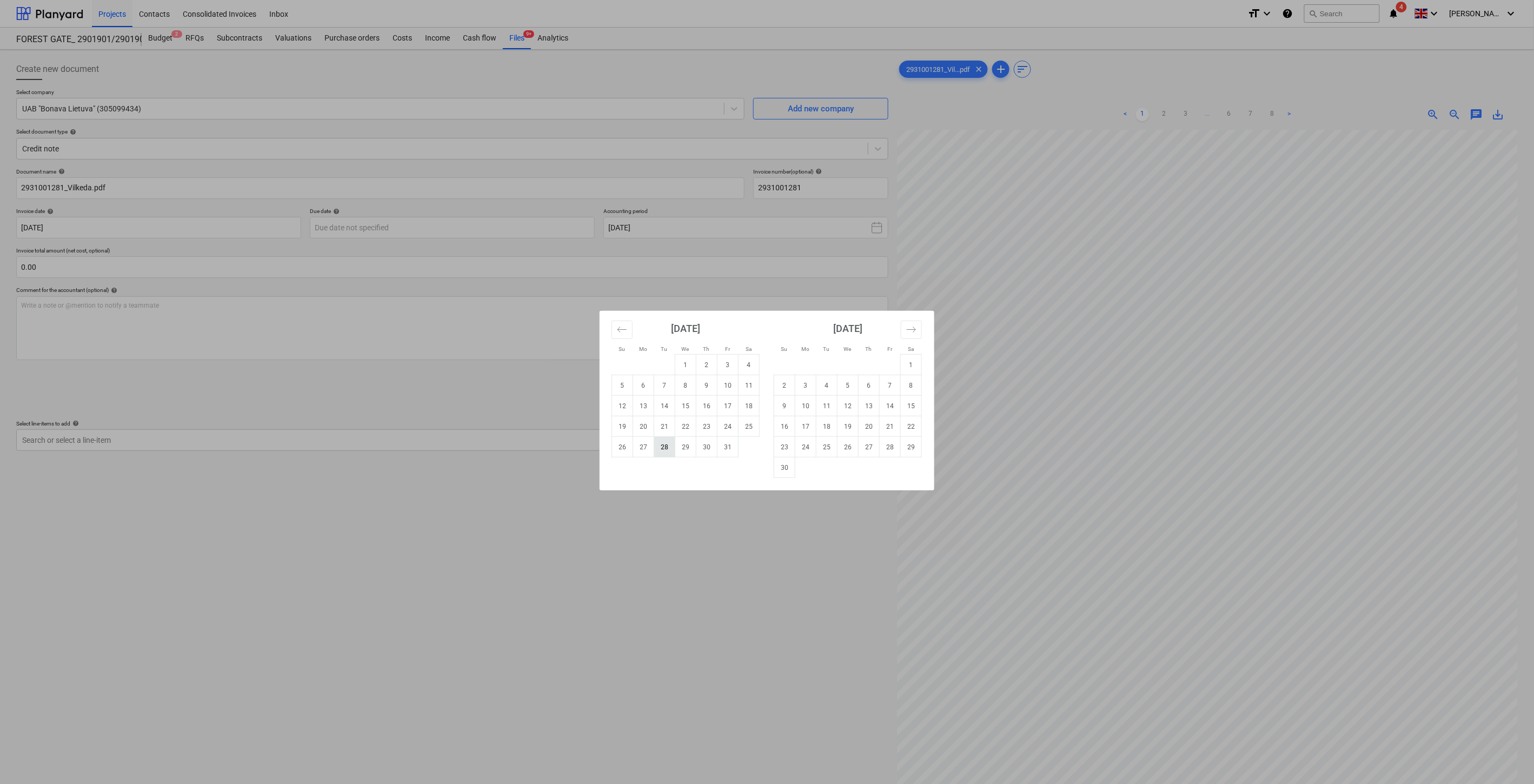
click at [668, 449] on td "28" at bounding box center [665, 447] width 21 height 20
type input "28 Oct 2025"
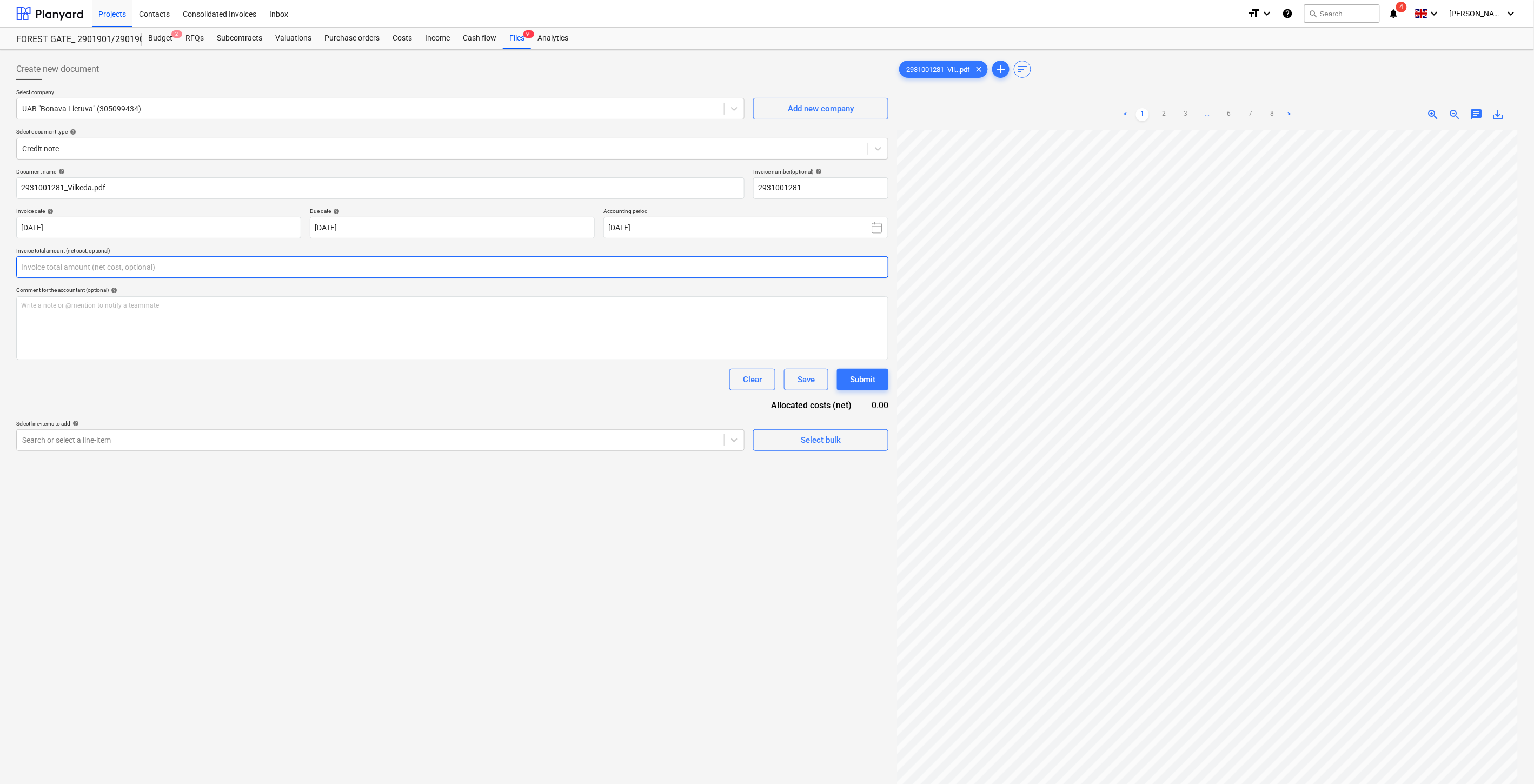
click at [438, 259] on input "text" at bounding box center [453, 267] width 873 height 22
type input "-330.00"
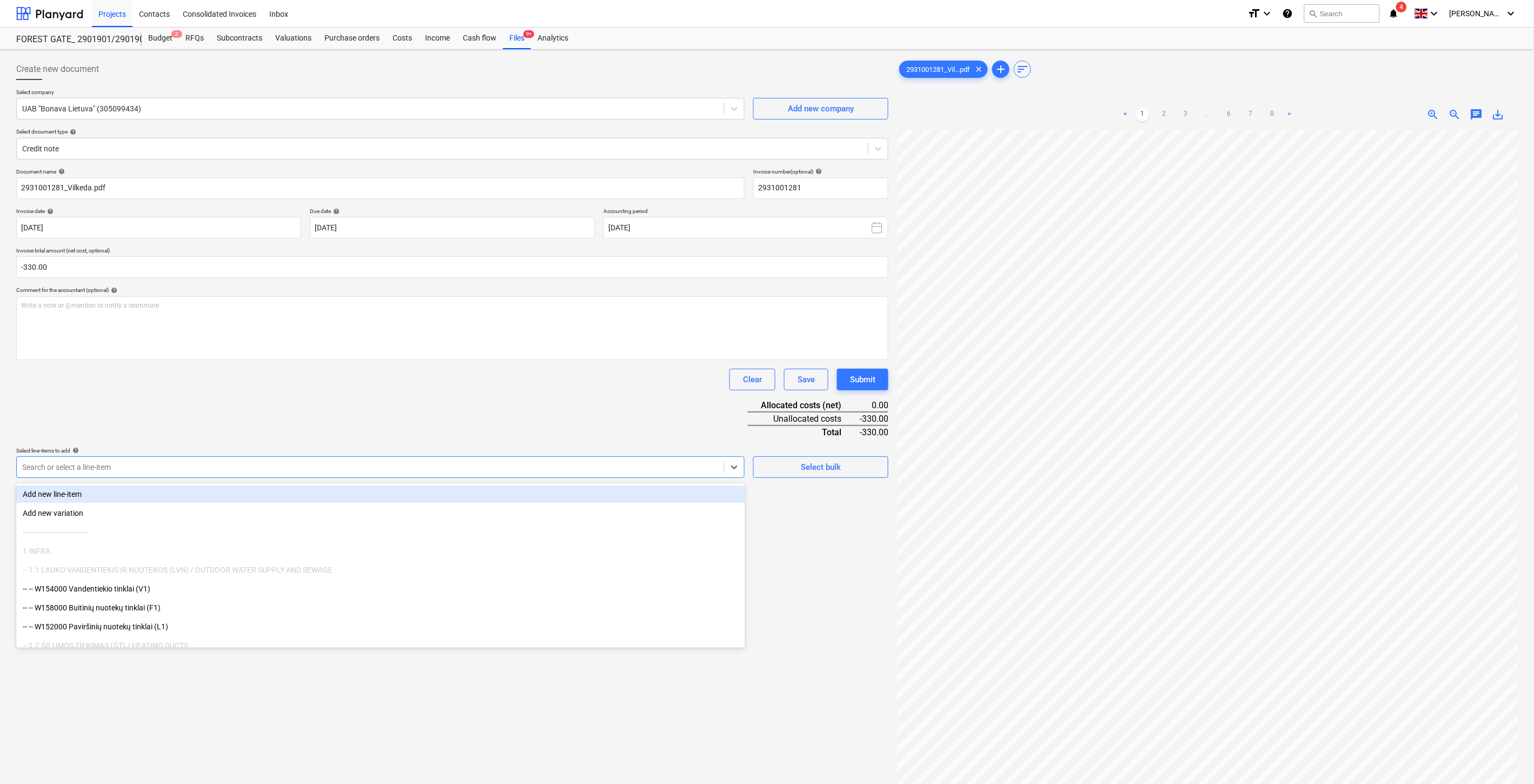
click at [420, 465] on div at bounding box center [370, 467] width 696 height 11
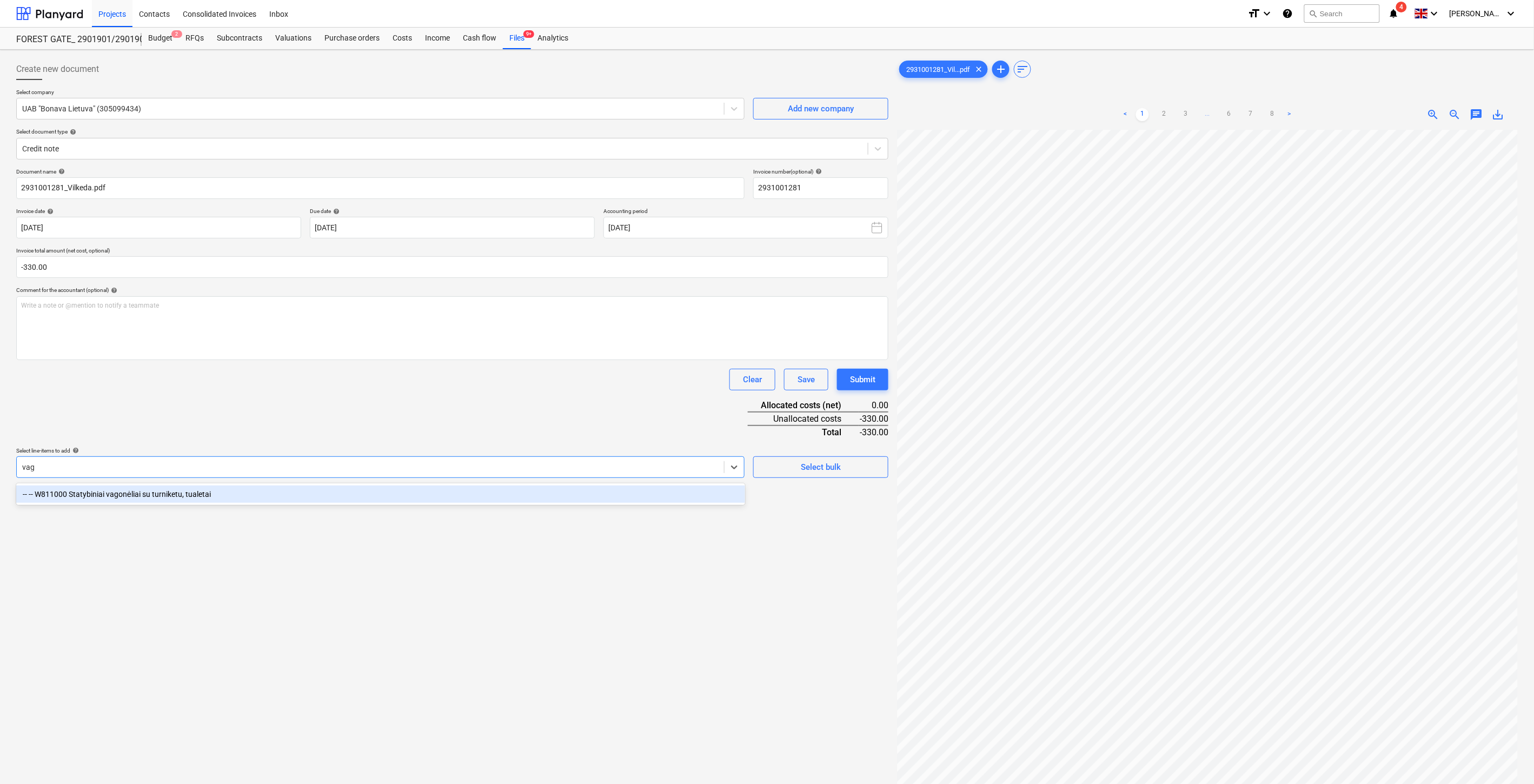
type input "vago"
click at [290, 492] on div "-- -- W811000 Statybiniai vagonėliai su turniketu, tualetai" at bounding box center [381, 494] width 729 height 18
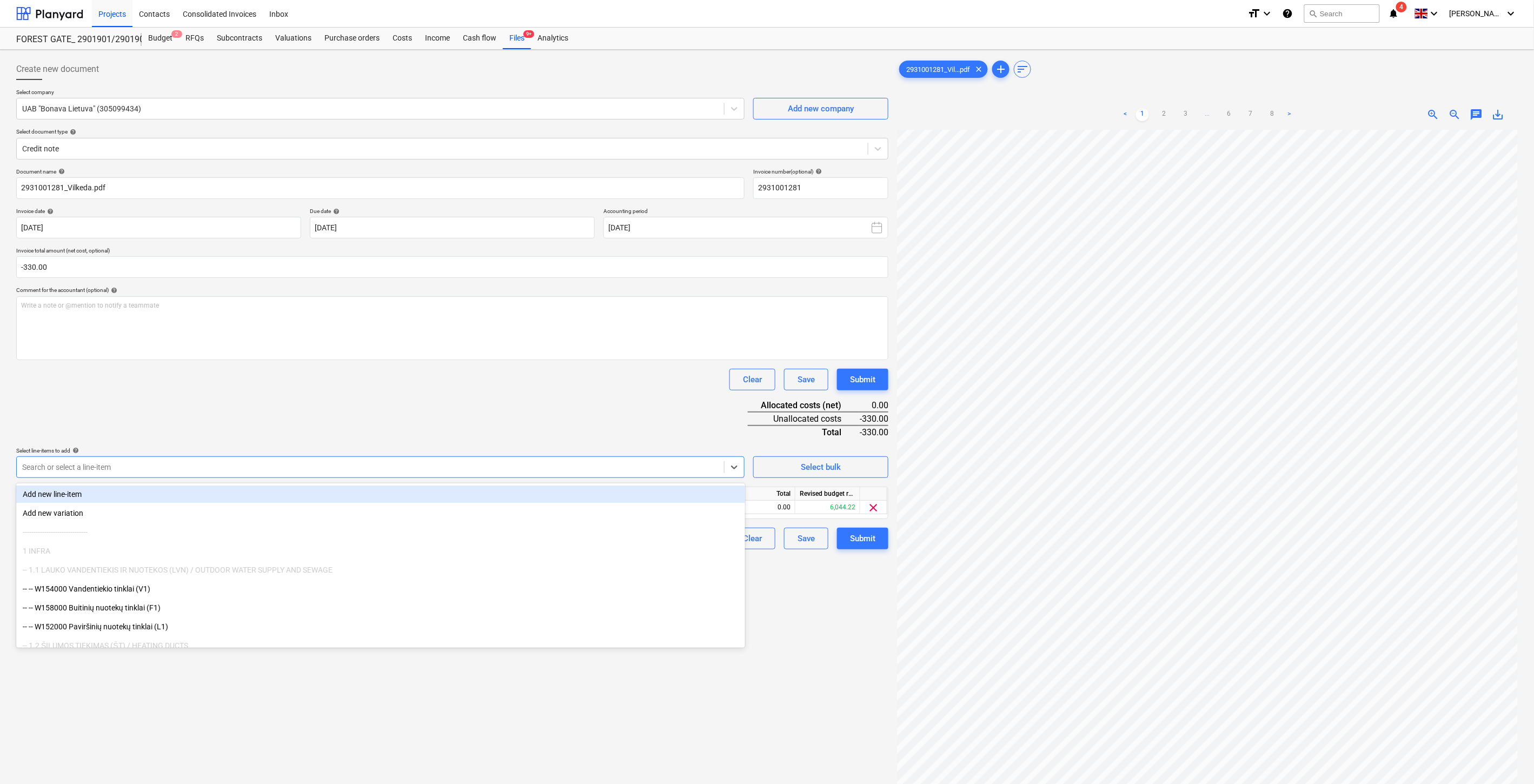
drag, startPoint x: 323, startPoint y: 415, endPoint x: 563, endPoint y: 491, distance: 251.7
click at [329, 418] on div "Document name help 2931001281_Vilkeda.pdf Invoice number (optional) help 293100…" at bounding box center [453, 358] width 873 height 381
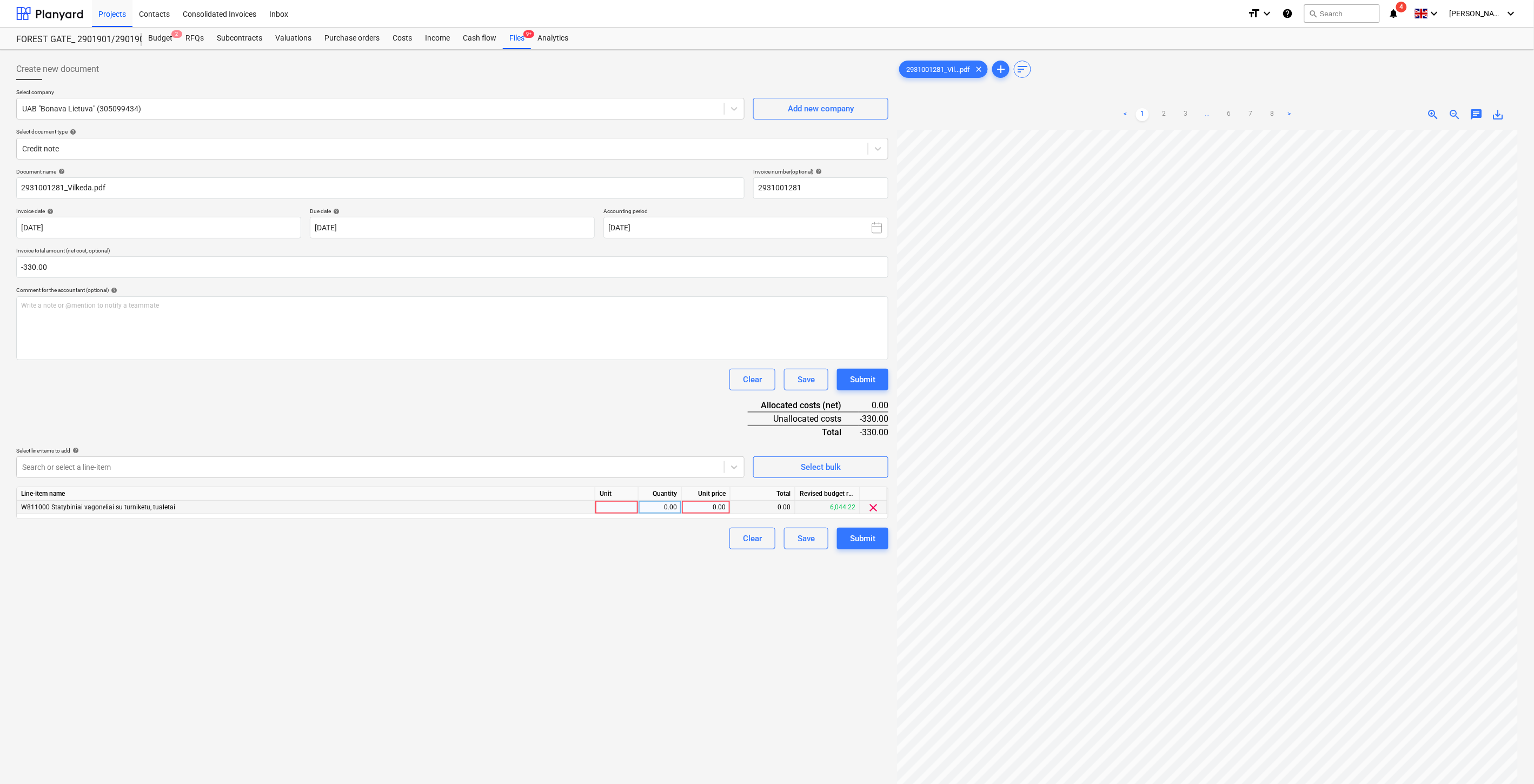
click at [609, 507] on div at bounding box center [617, 507] width 43 height 13
type input "-1"
type input "330"
click at [668, 419] on div "Document name help 2931001281_Vilkeda.pdf Invoice number (optional) help 293100…" at bounding box center [453, 358] width 873 height 381
click at [795, 539] on button "Save" at bounding box center [806, 538] width 45 height 22
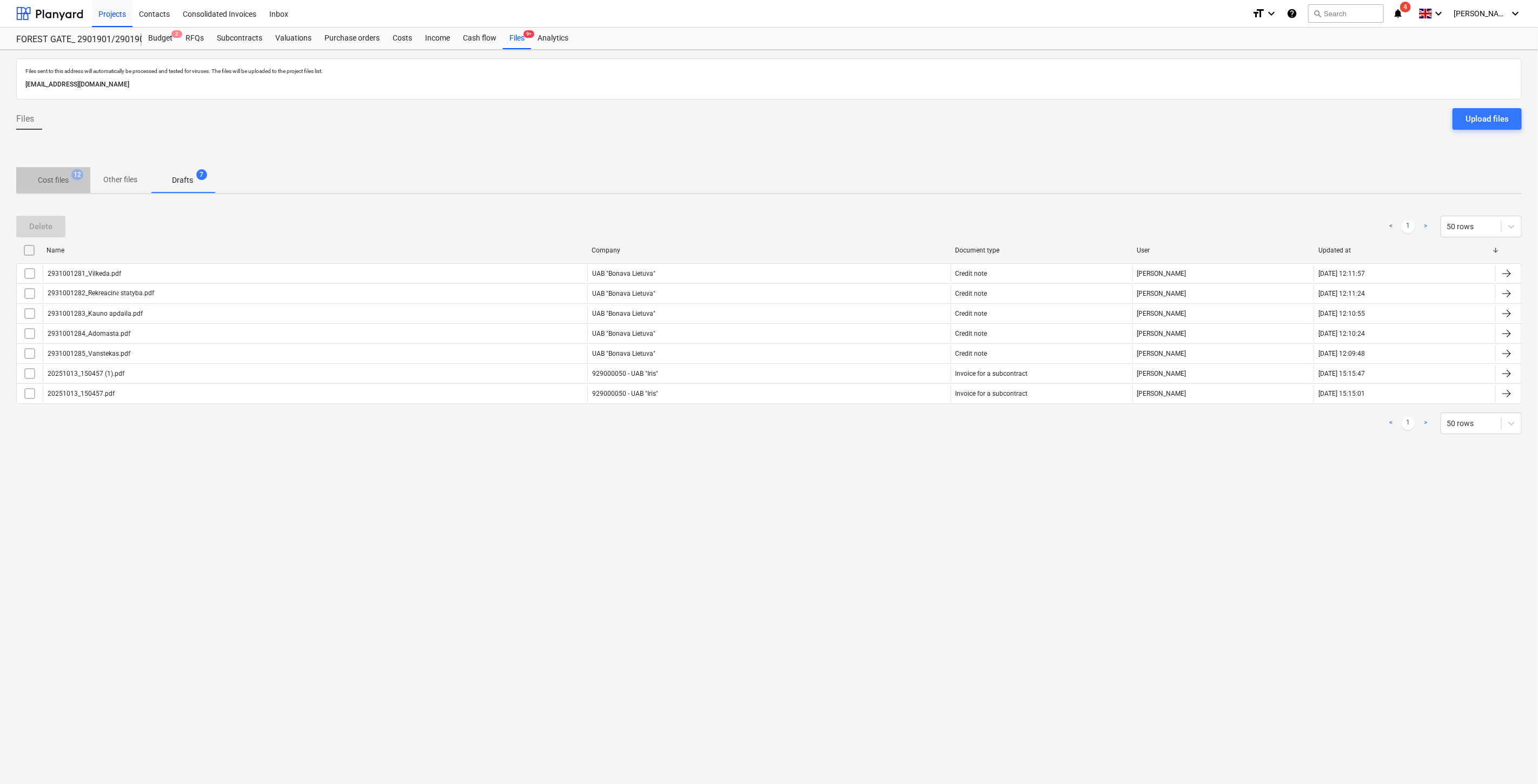
click at [53, 173] on span "Cost files 12" at bounding box center [53, 180] width 74 height 19
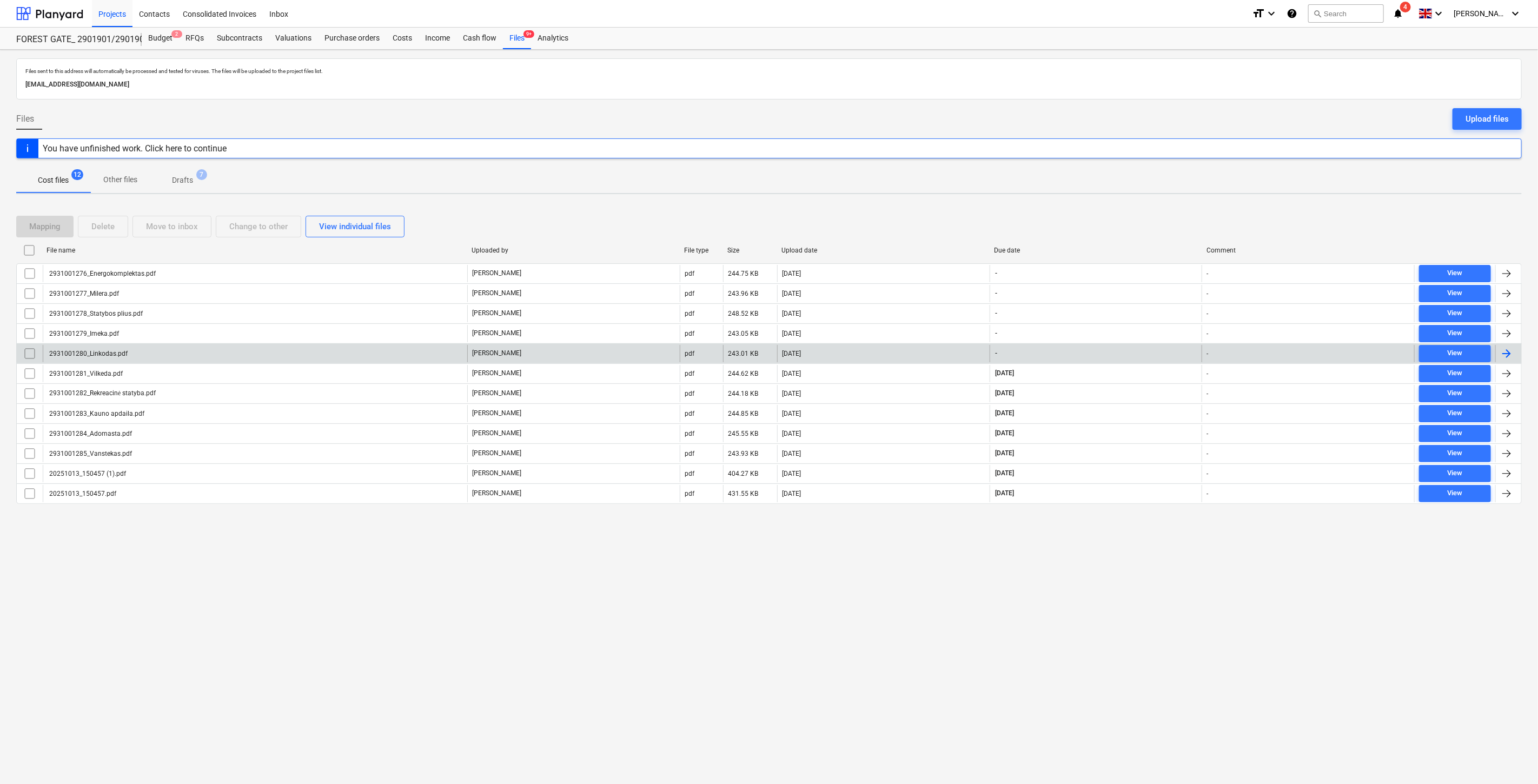
click at [832, 353] on div "[DATE]" at bounding box center [883, 354] width 213 height 18
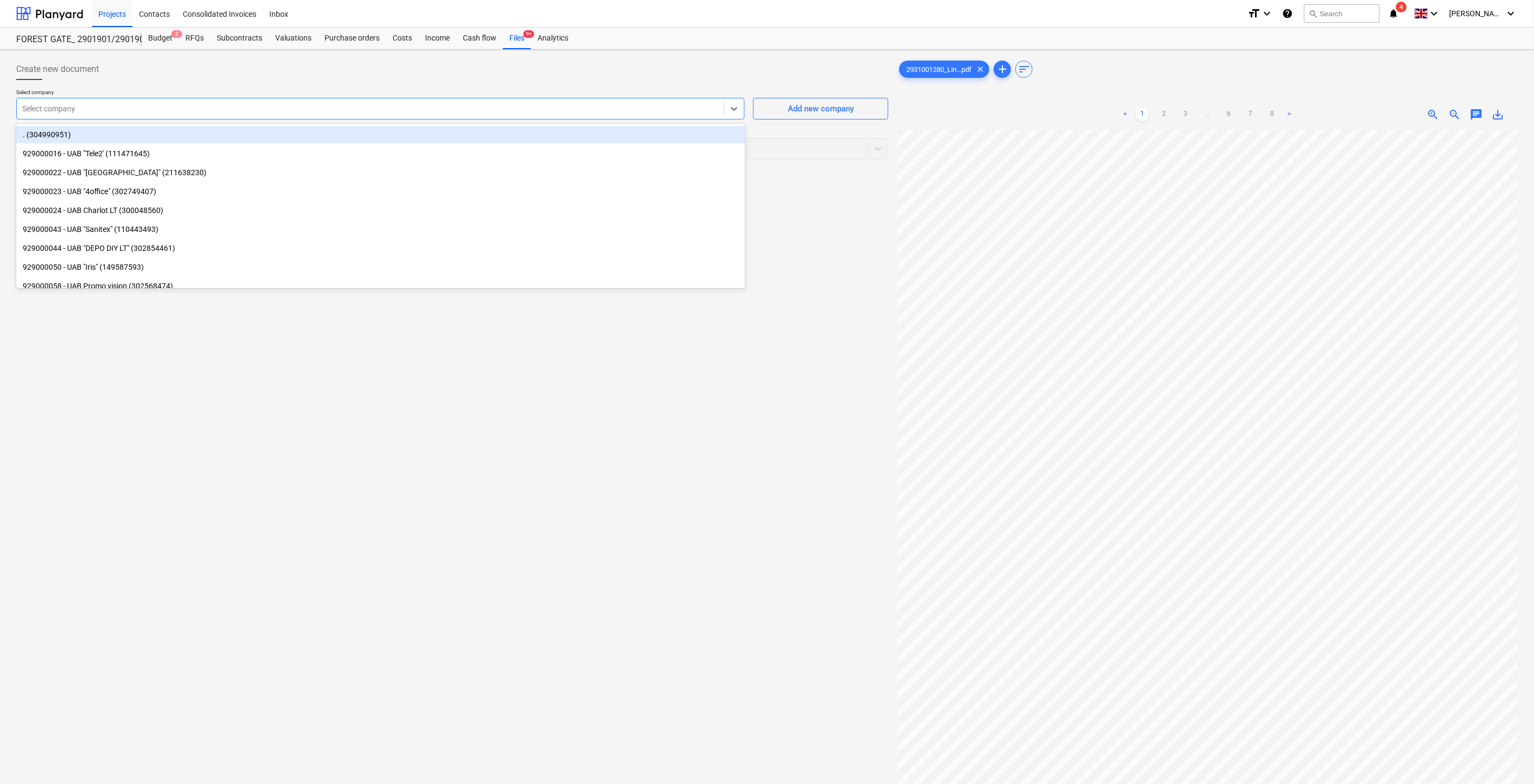
click at [661, 109] on div at bounding box center [370, 109] width 696 height 11
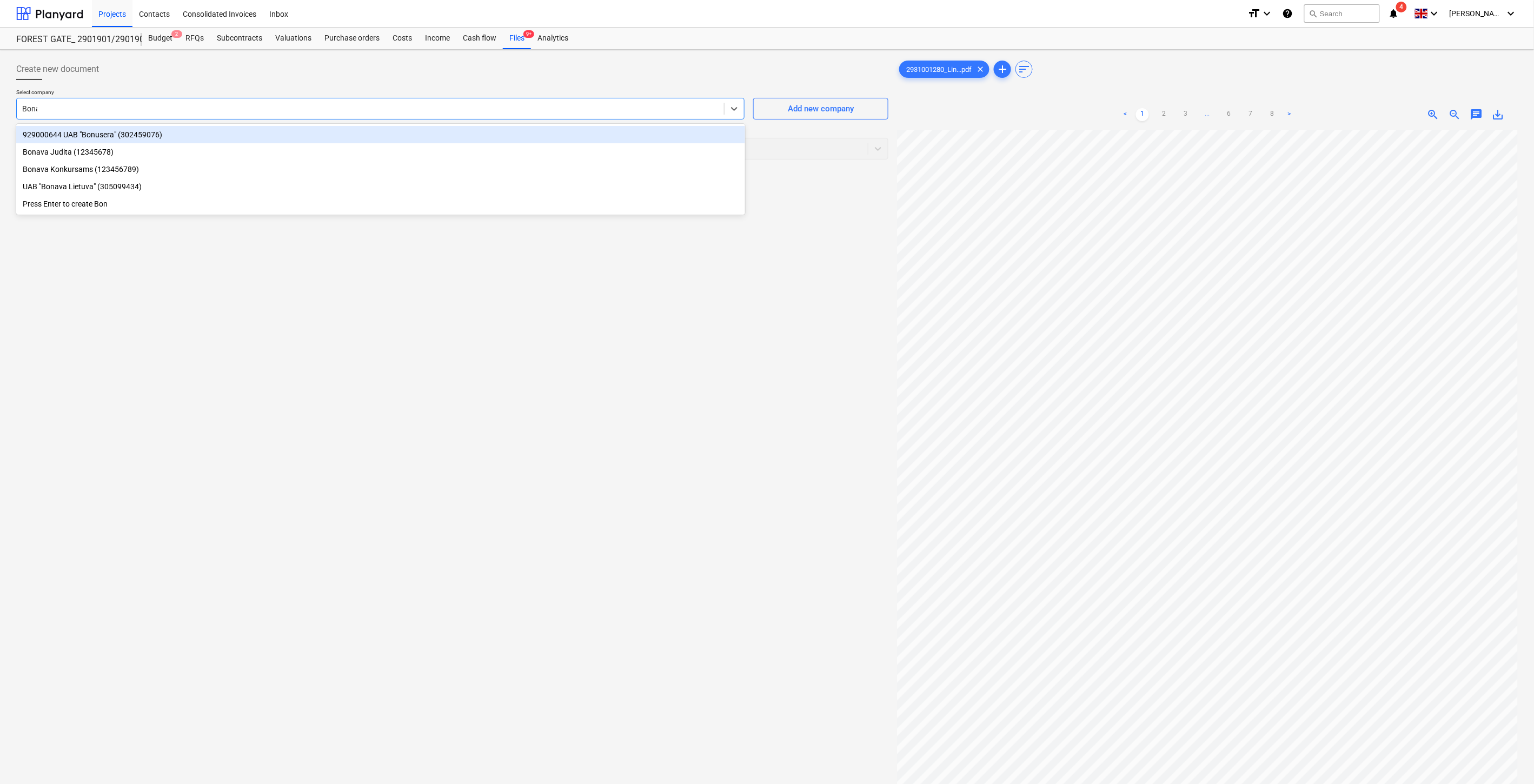
type input "Bonava"
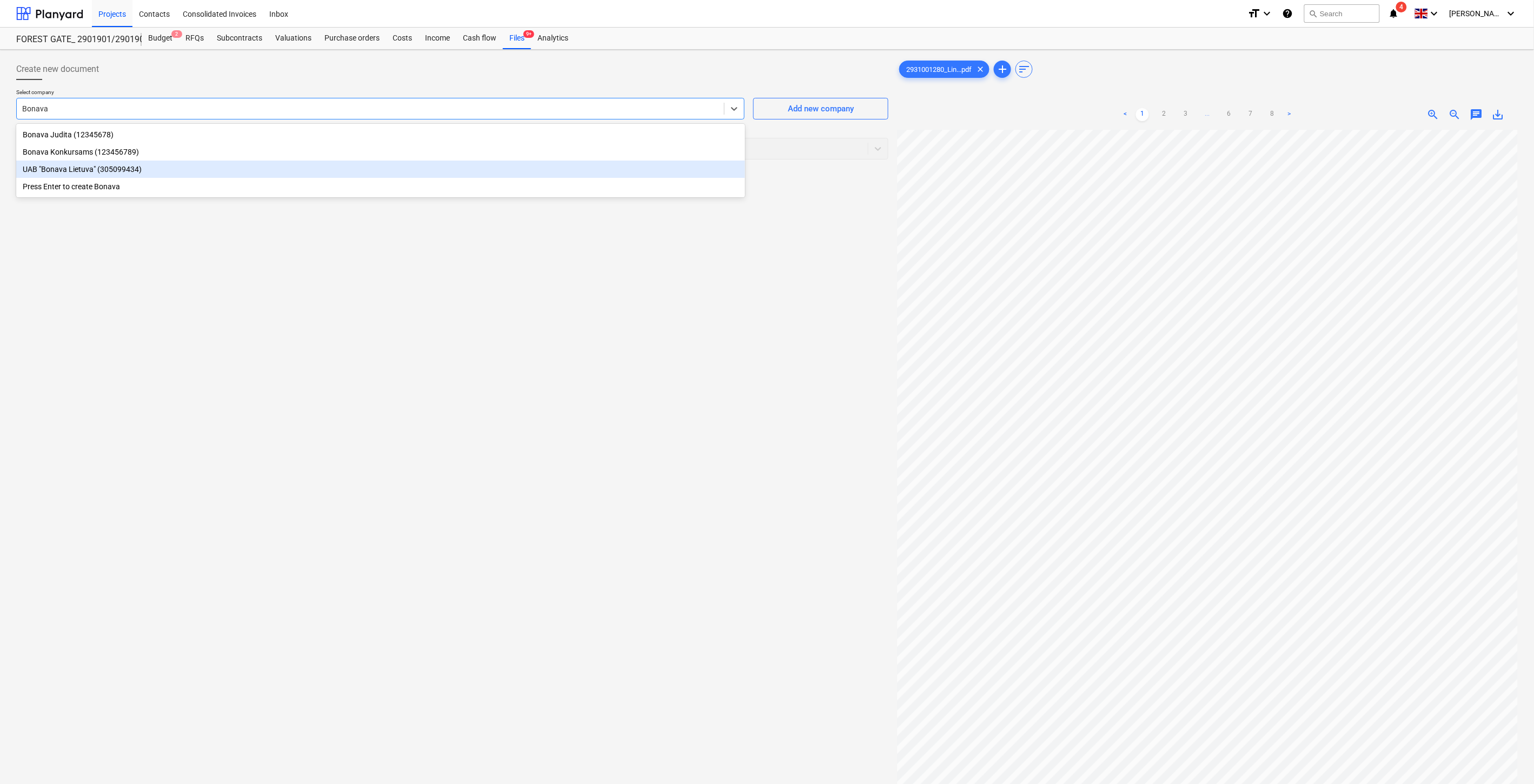
click at [317, 174] on div "UAB "Bonava Lietuva" (305099434)" at bounding box center [381, 169] width 729 height 18
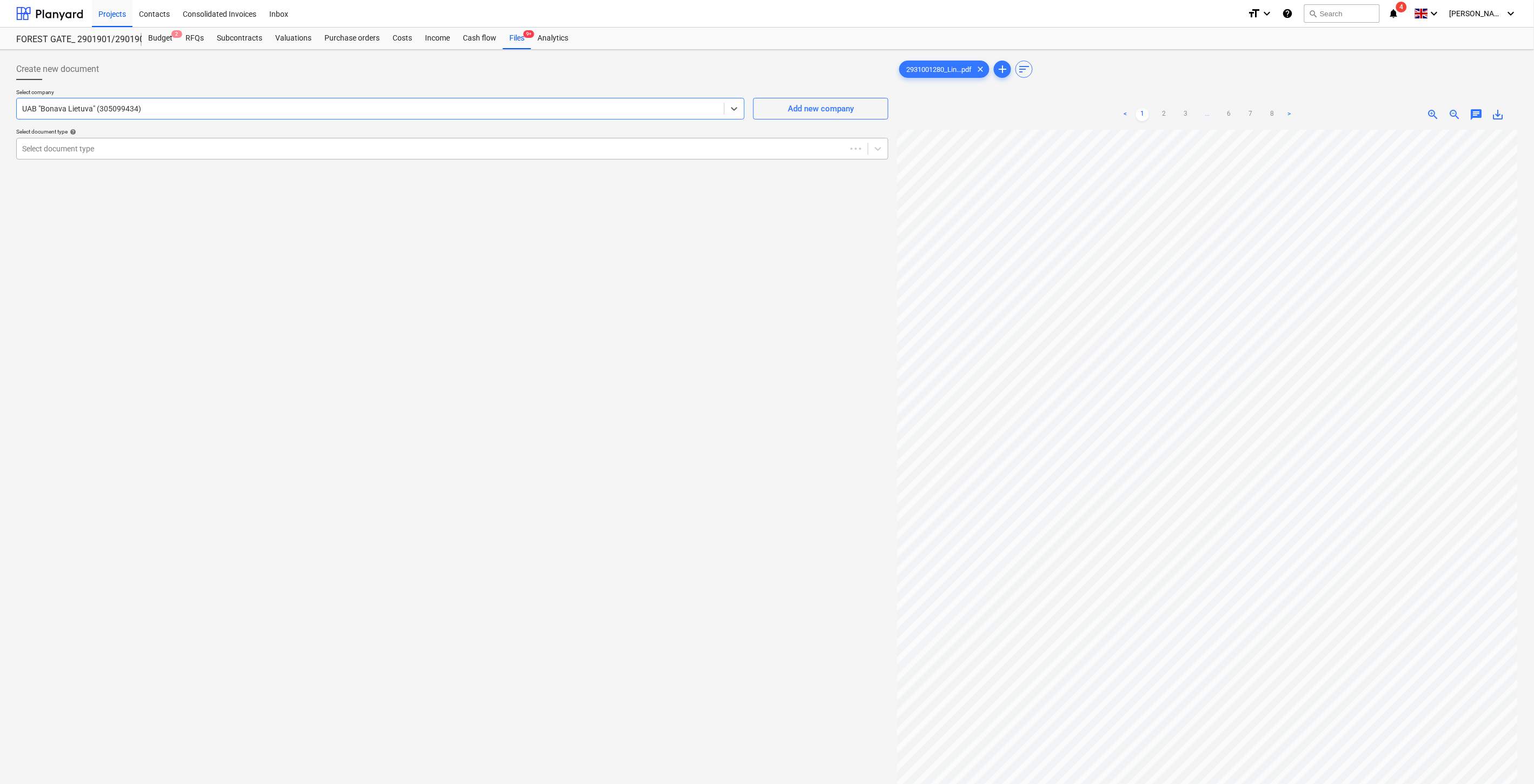
click at [279, 146] on div at bounding box center [431, 149] width 818 height 11
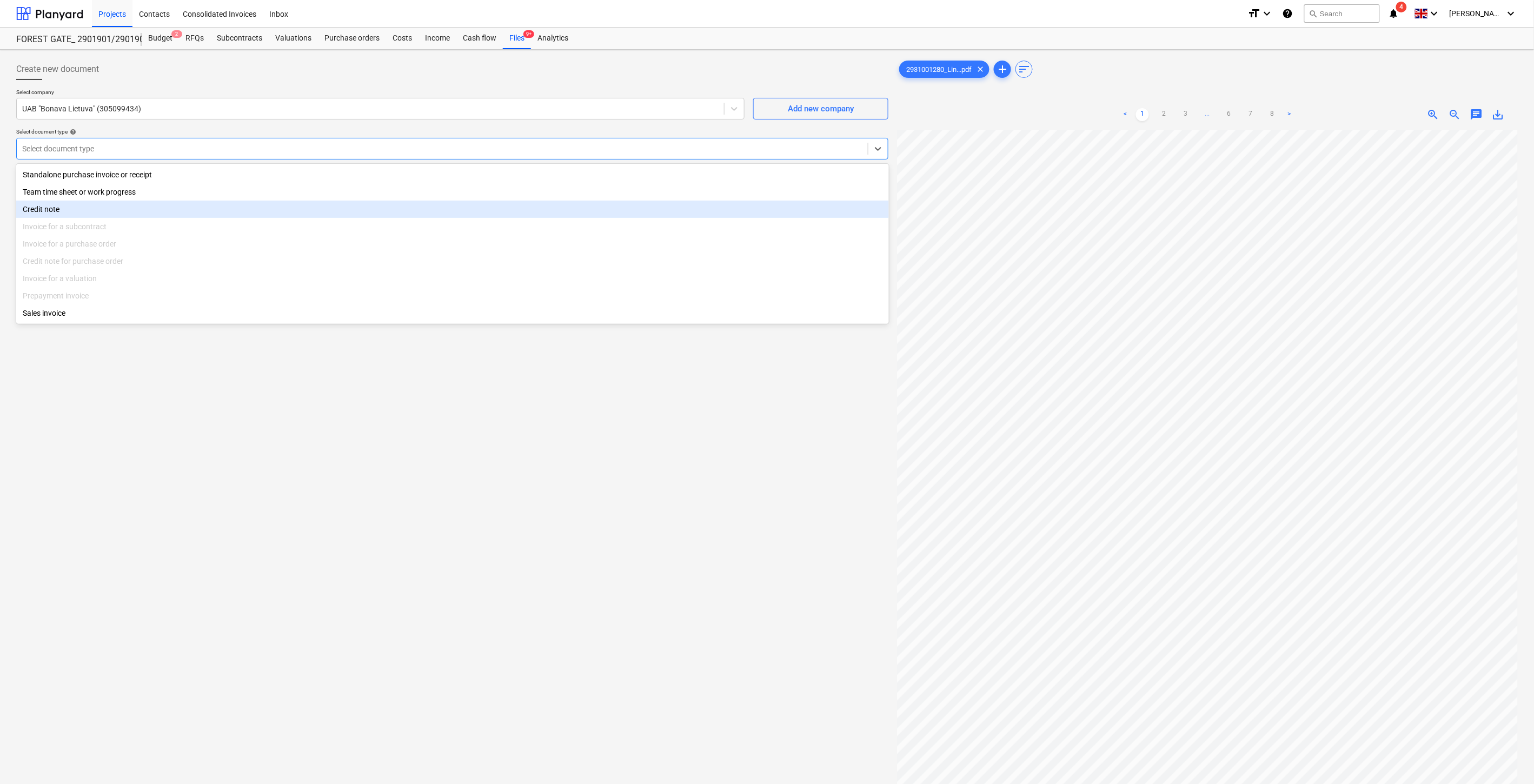
click at [190, 211] on div "Credit note" at bounding box center [453, 209] width 873 height 18
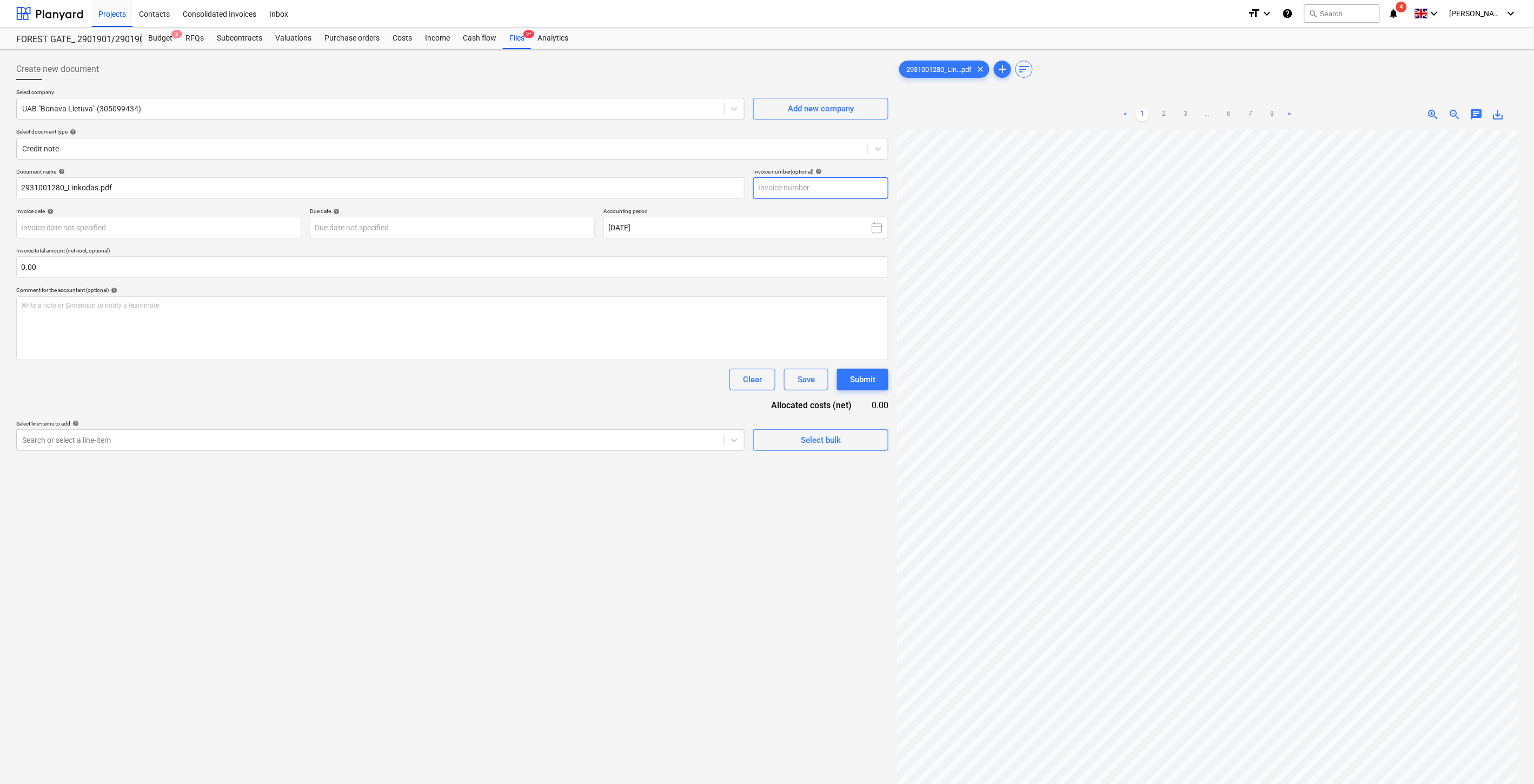
click at [844, 193] on input "text" at bounding box center [821, 187] width 135 height 22
paste input "2931001285"
type input "2931001280"
click at [264, 231] on body "Projects Contacts Consolidated Invoices Inbox format_size keyboard_arrow_down h…" at bounding box center [767, 392] width 1534 height 784
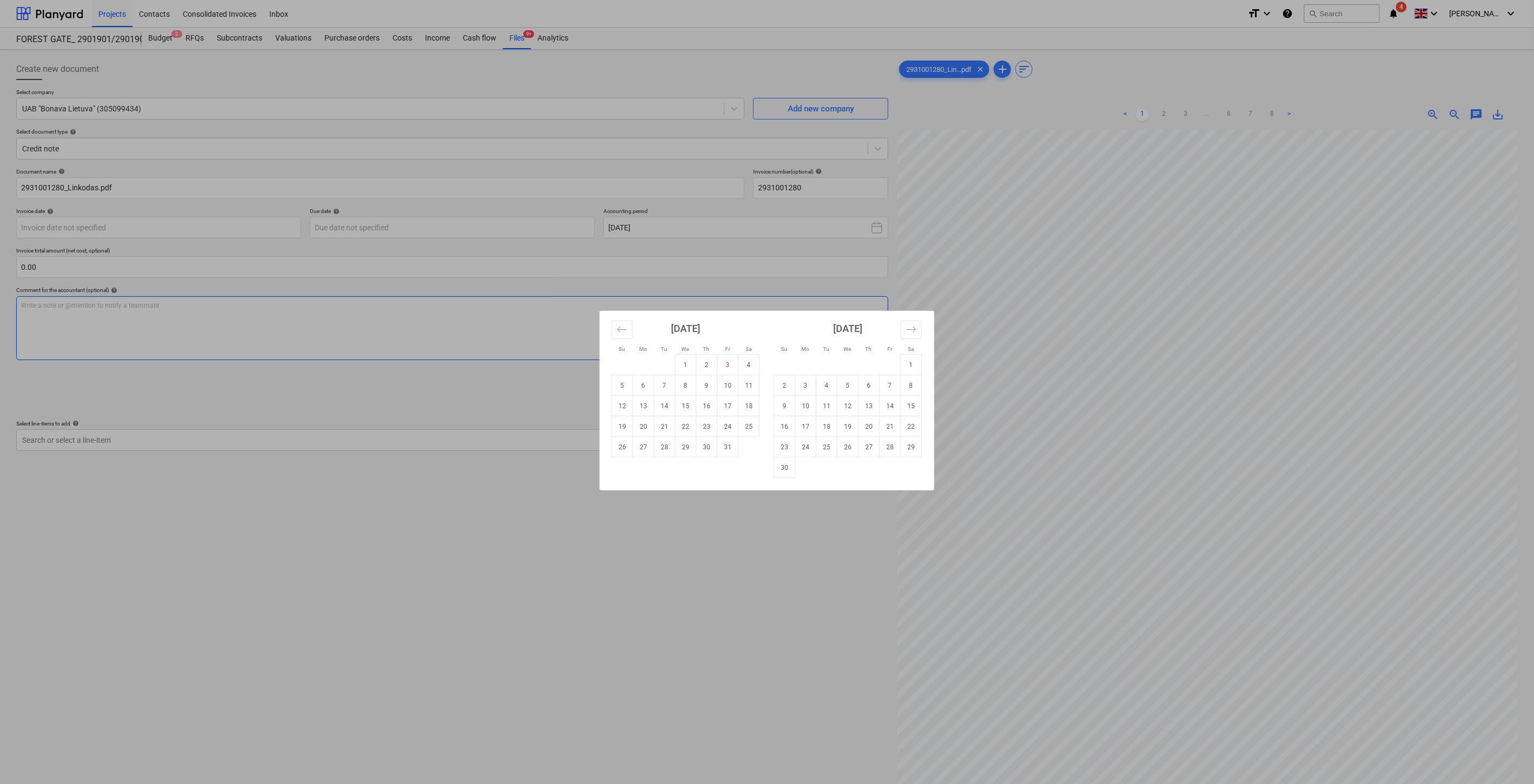
drag, startPoint x: 666, startPoint y: 406, endPoint x: 585, endPoint y: 310, distance: 125.6
click at [666, 406] on td "14" at bounding box center [665, 406] width 21 height 20
type input "[DATE]"
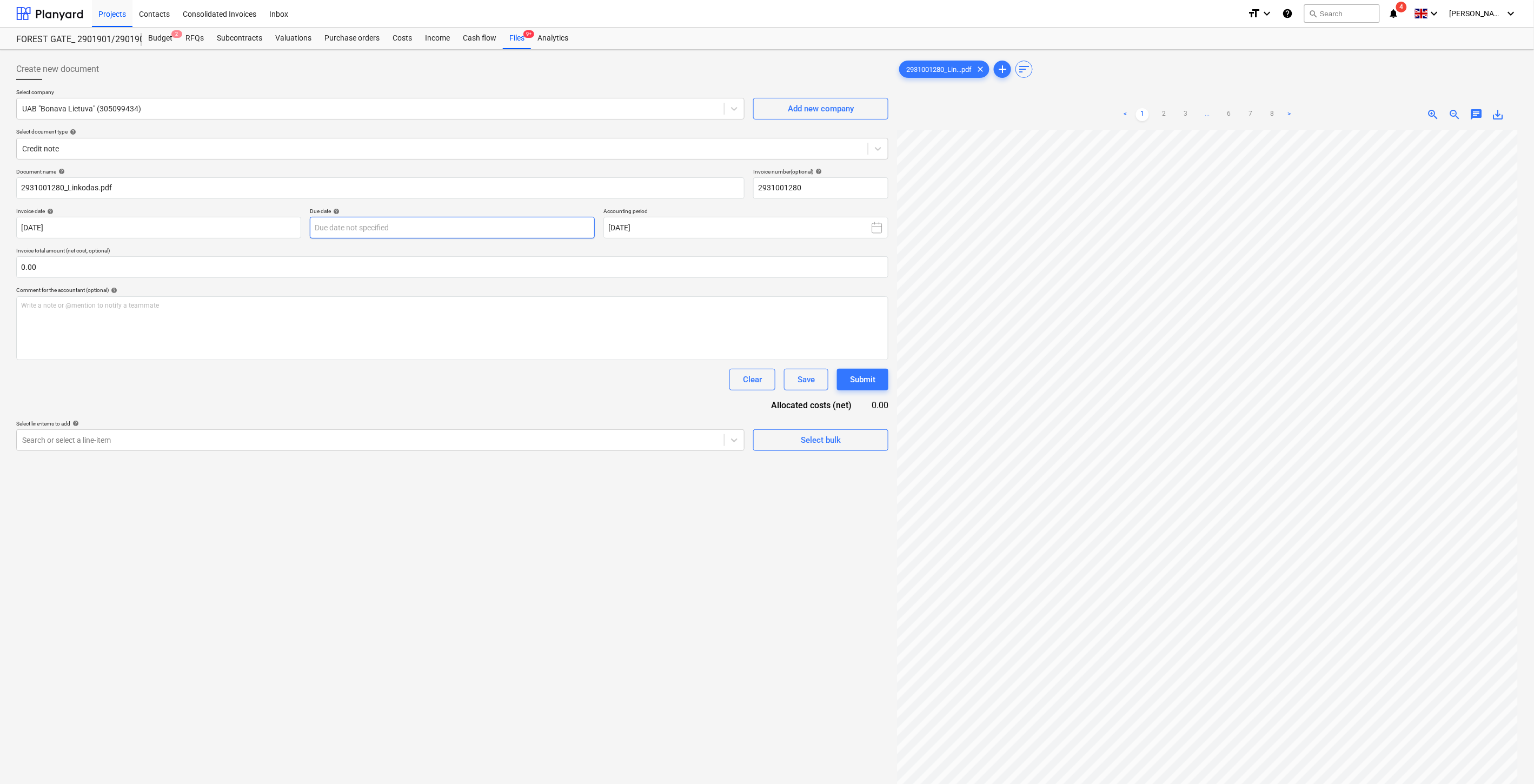
click at [515, 232] on body "Projects Contacts Consolidated Invoices Inbox format_size keyboard_arrow_down h…" at bounding box center [767, 392] width 1534 height 784
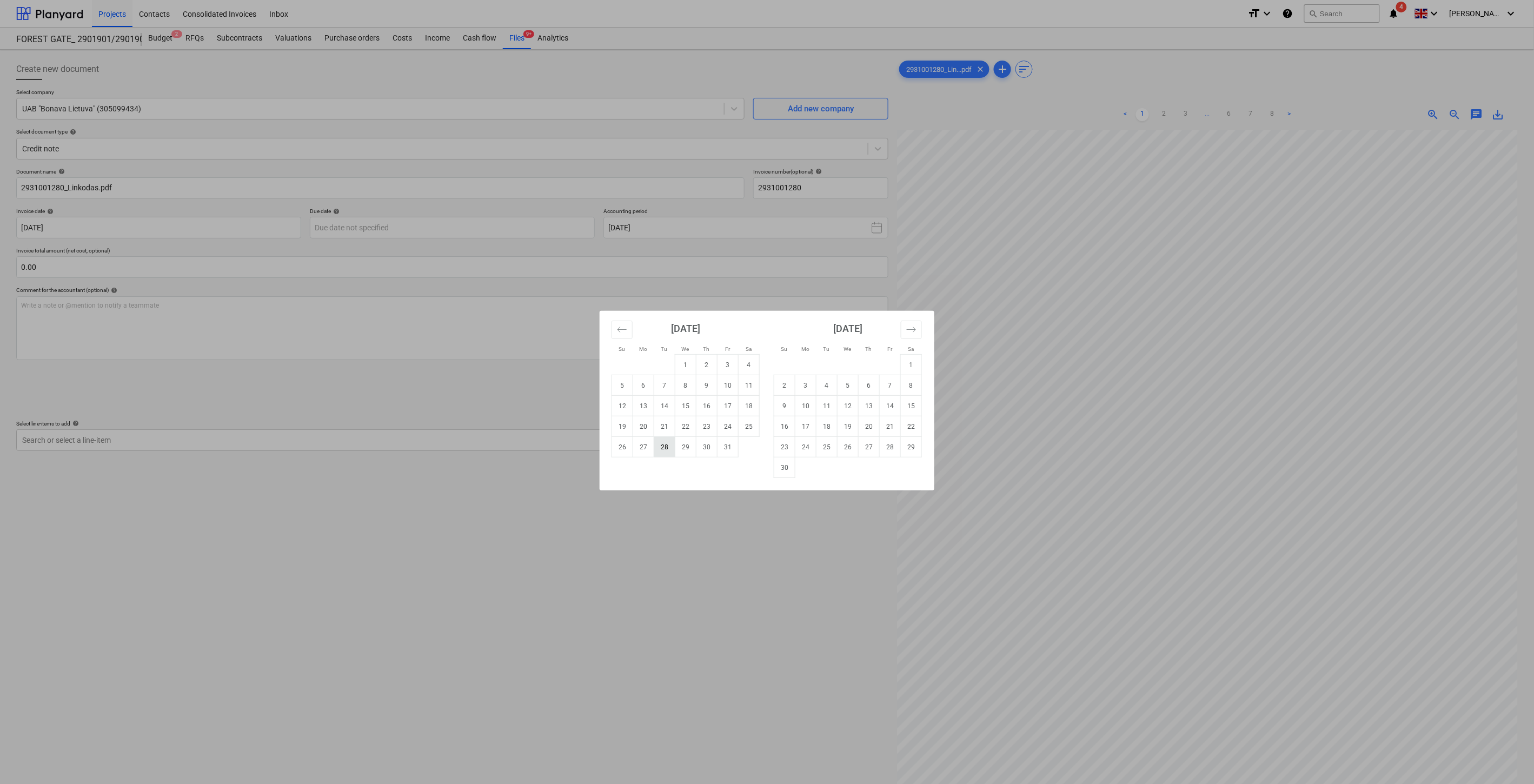
click at [668, 449] on td "28" at bounding box center [665, 447] width 21 height 20
type input "28 Oct 2025"
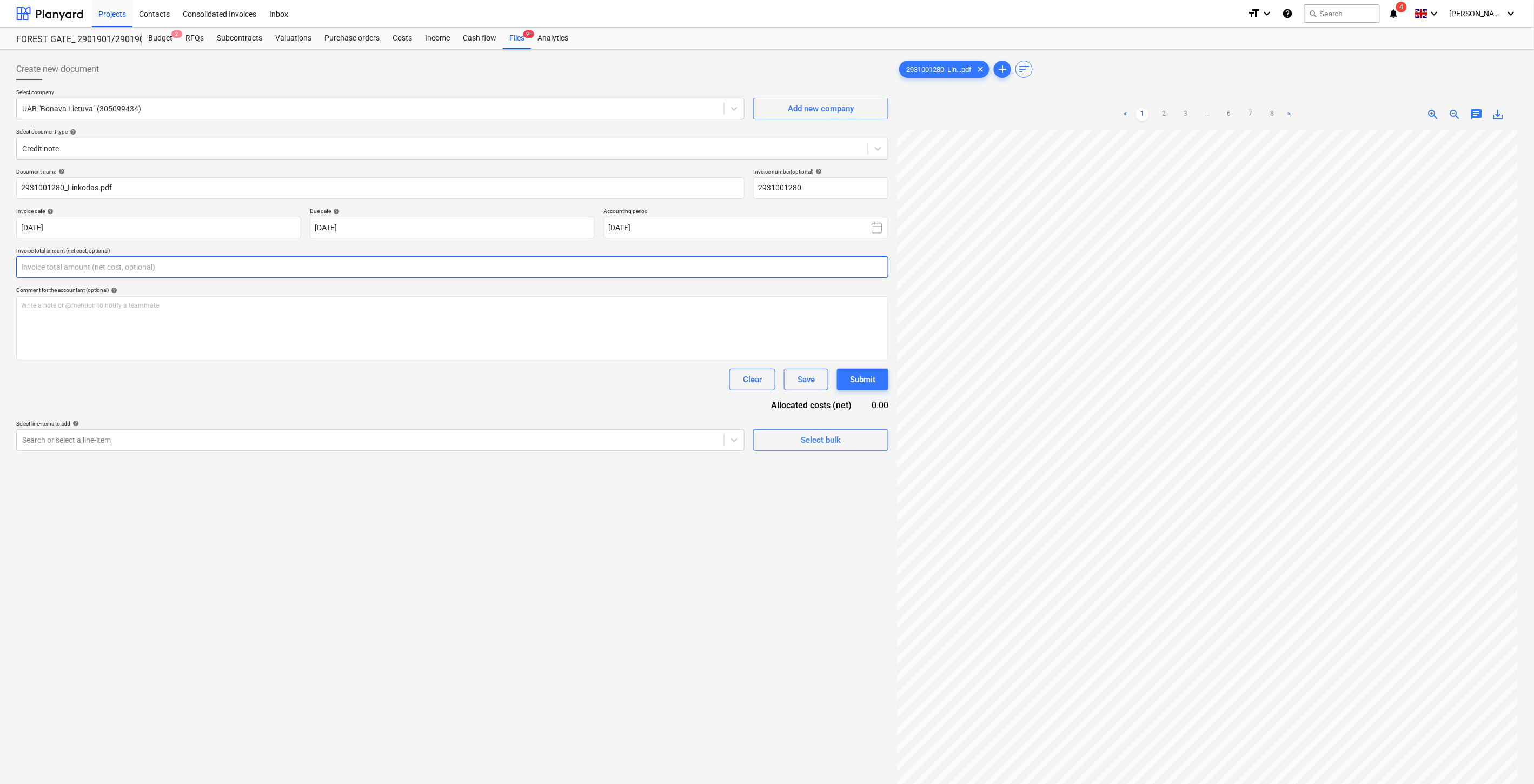
click at [377, 268] on input "text" at bounding box center [453, 267] width 873 height 22
type input "-110.00"
click at [357, 462] on div at bounding box center [370, 467] width 696 height 11
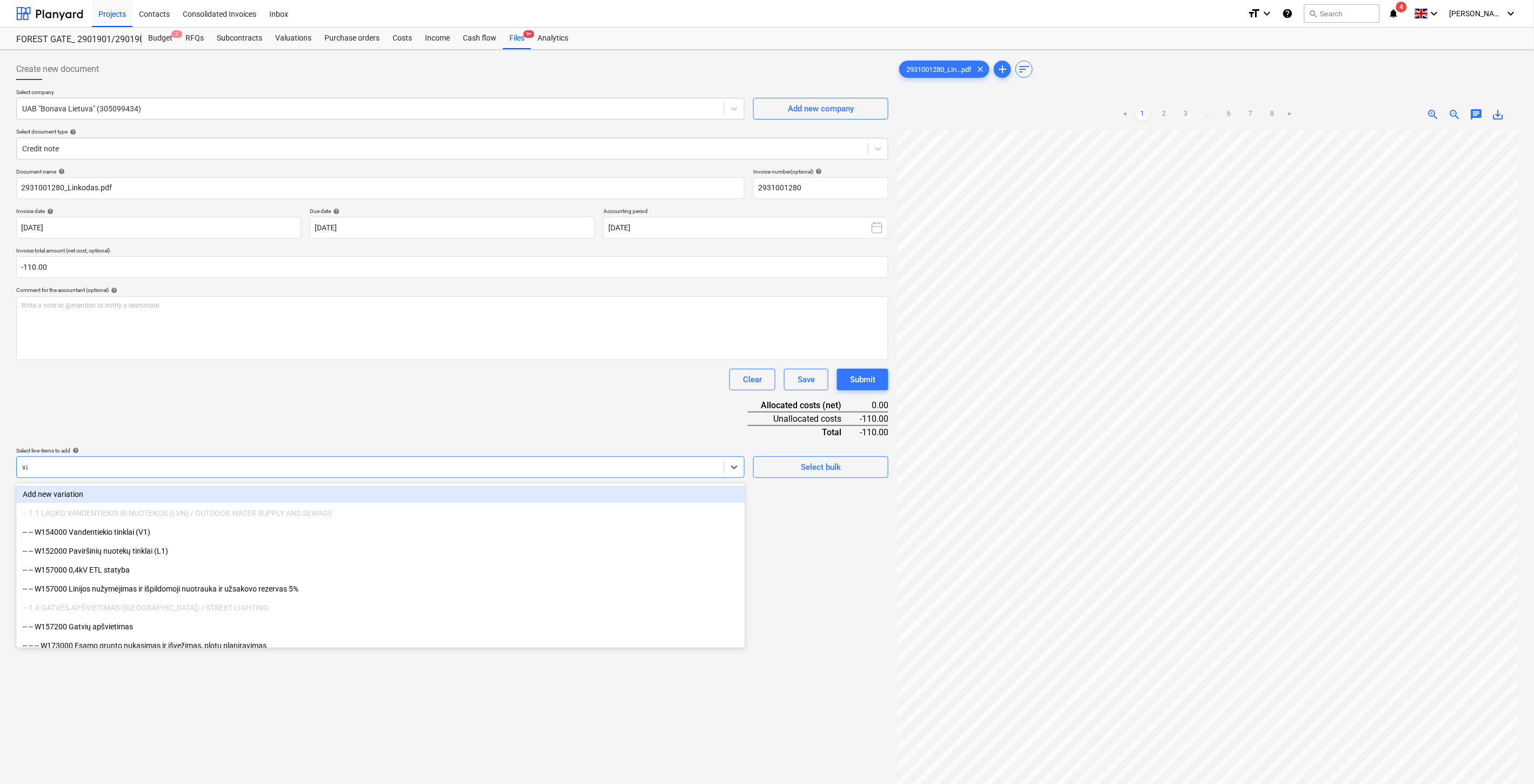
type input "vago"
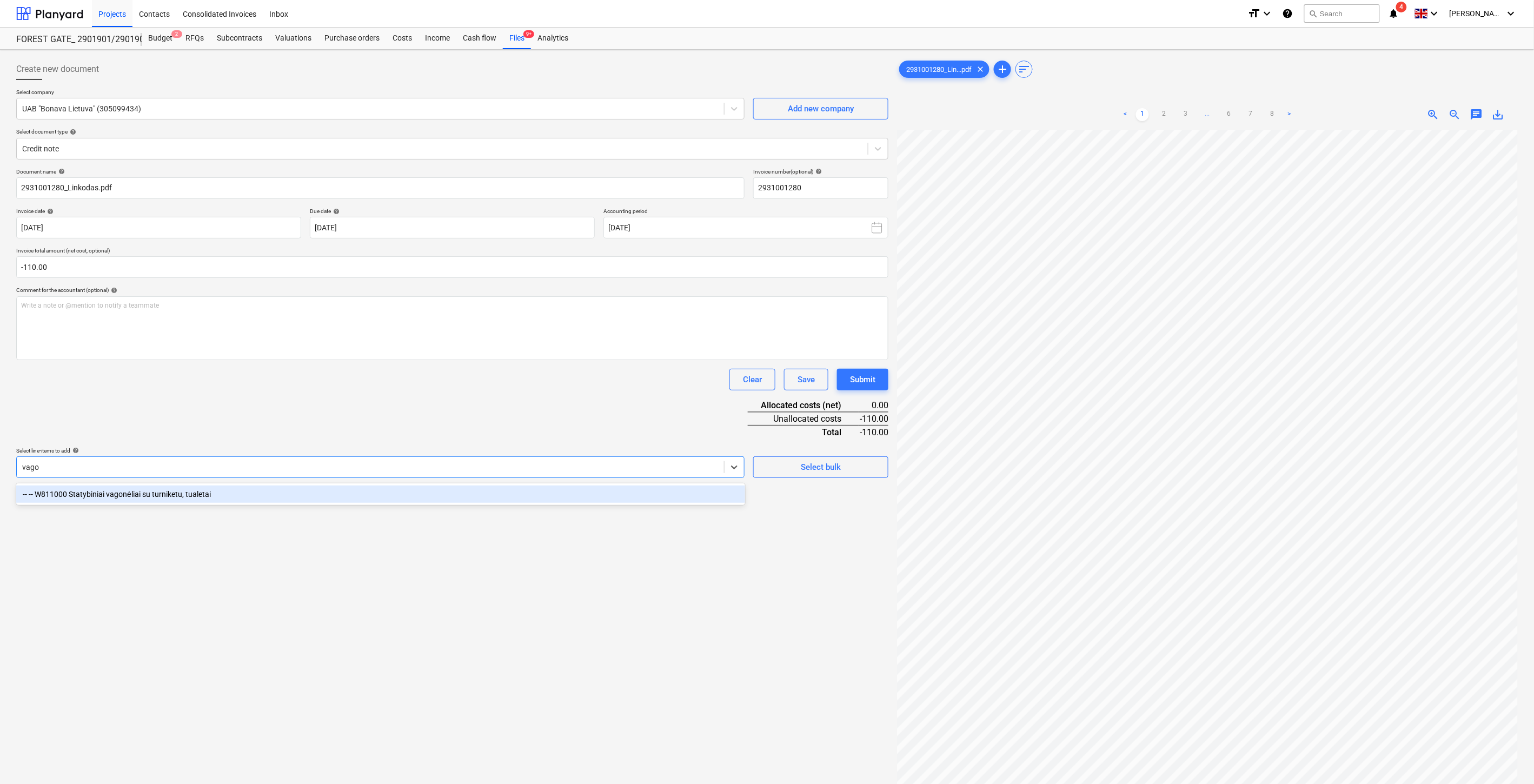
click at [347, 488] on div "-- -- W811000 Statybiniai vagonėliai su turniketu, tualetai" at bounding box center [381, 494] width 729 height 18
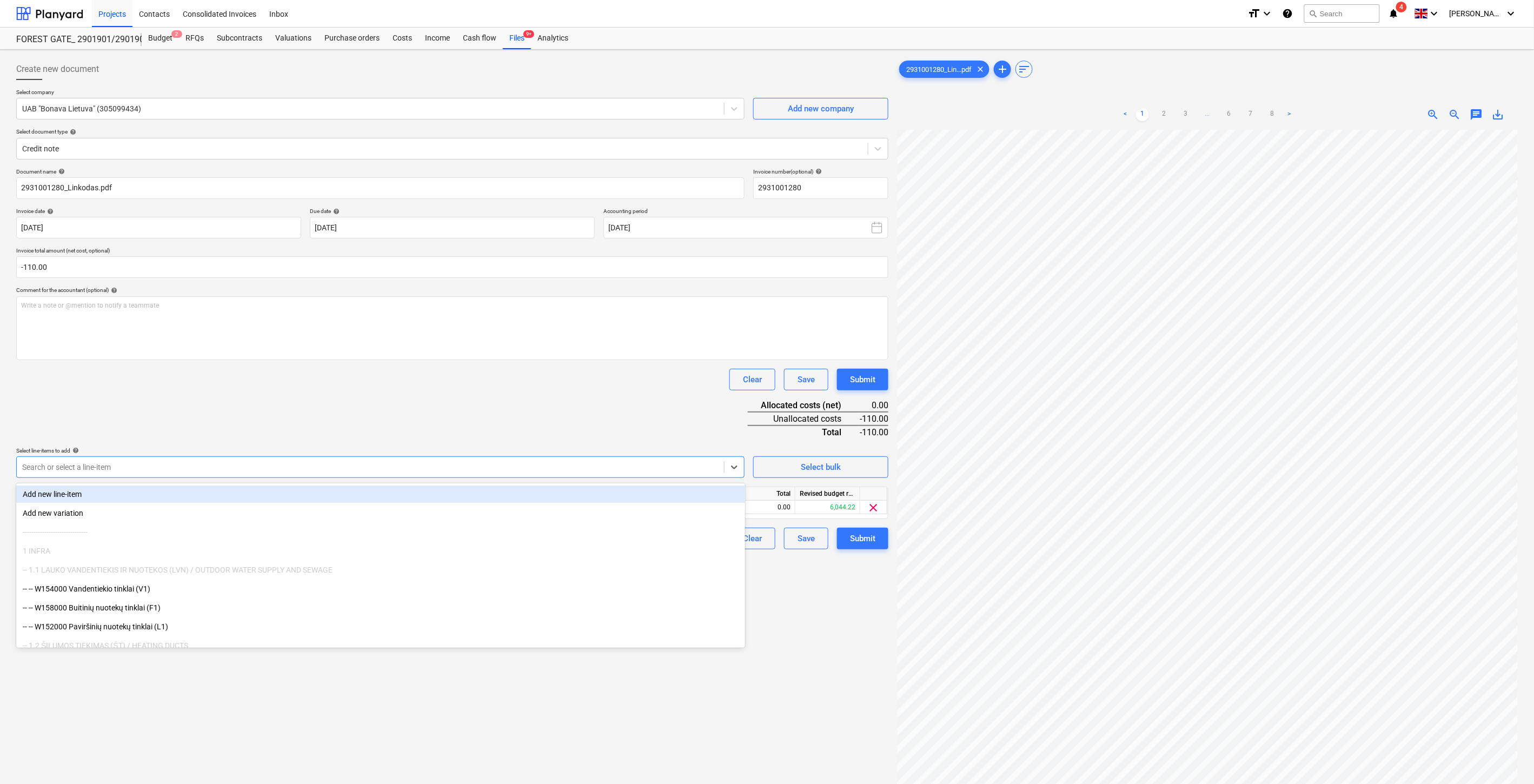
drag, startPoint x: 379, startPoint y: 405, endPoint x: 660, endPoint y: 506, distance: 298.6
click at [384, 405] on div "Document name help 2931001280_Linkodas.pdf Invoice number (optional) help 29310…" at bounding box center [453, 358] width 873 height 381
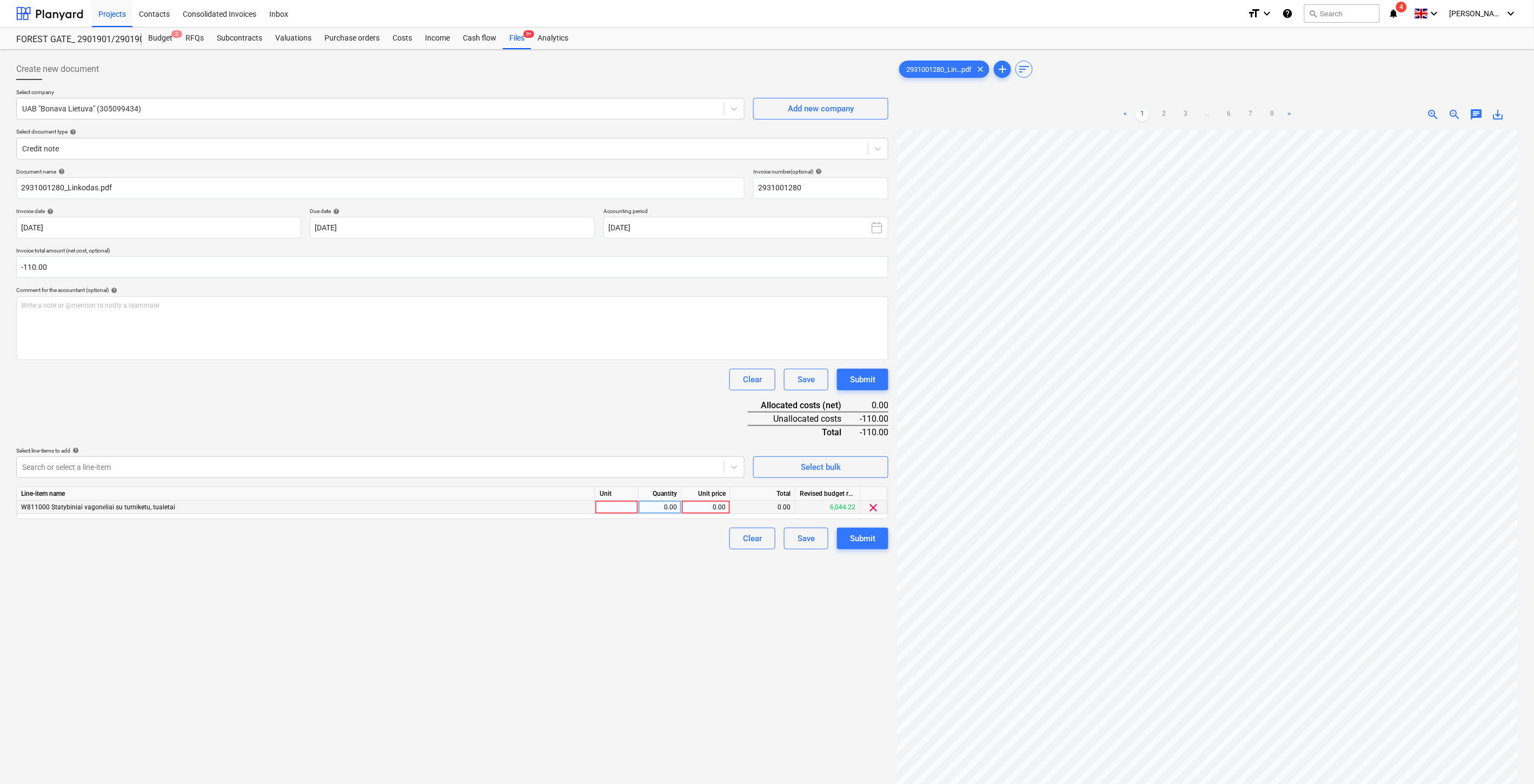
click at [619, 506] on div at bounding box center [617, 507] width 43 height 13
type input "1"
click at [646, 505] on div "0.00" at bounding box center [660, 507] width 34 height 13
type input "-1"
click at [700, 508] on div "0.00" at bounding box center [705, 507] width 39 height 13
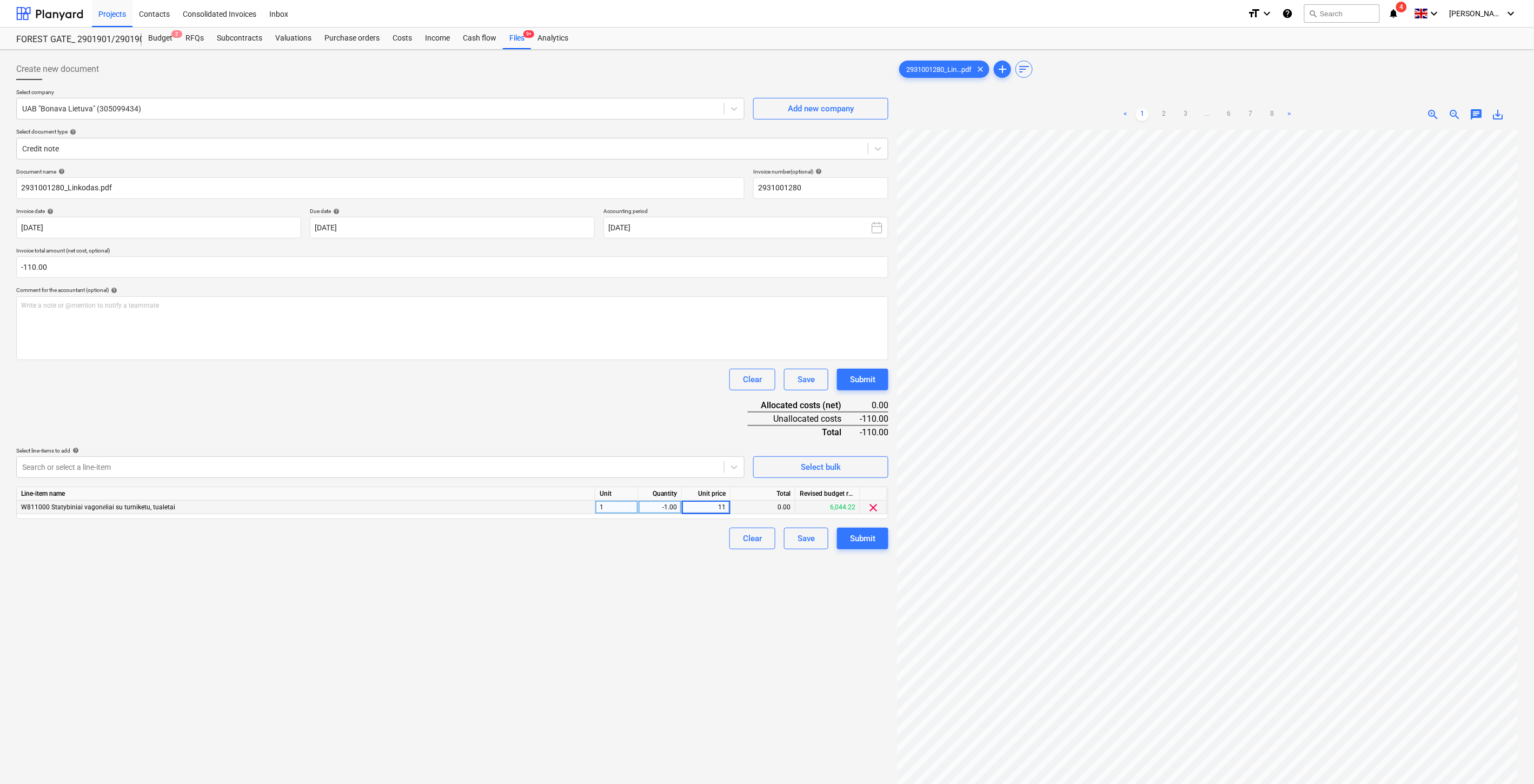
type input "110"
click at [624, 373] on div "Clear Save Submit" at bounding box center [453, 379] width 873 height 22
click at [795, 538] on button "Save" at bounding box center [806, 538] width 45 height 22
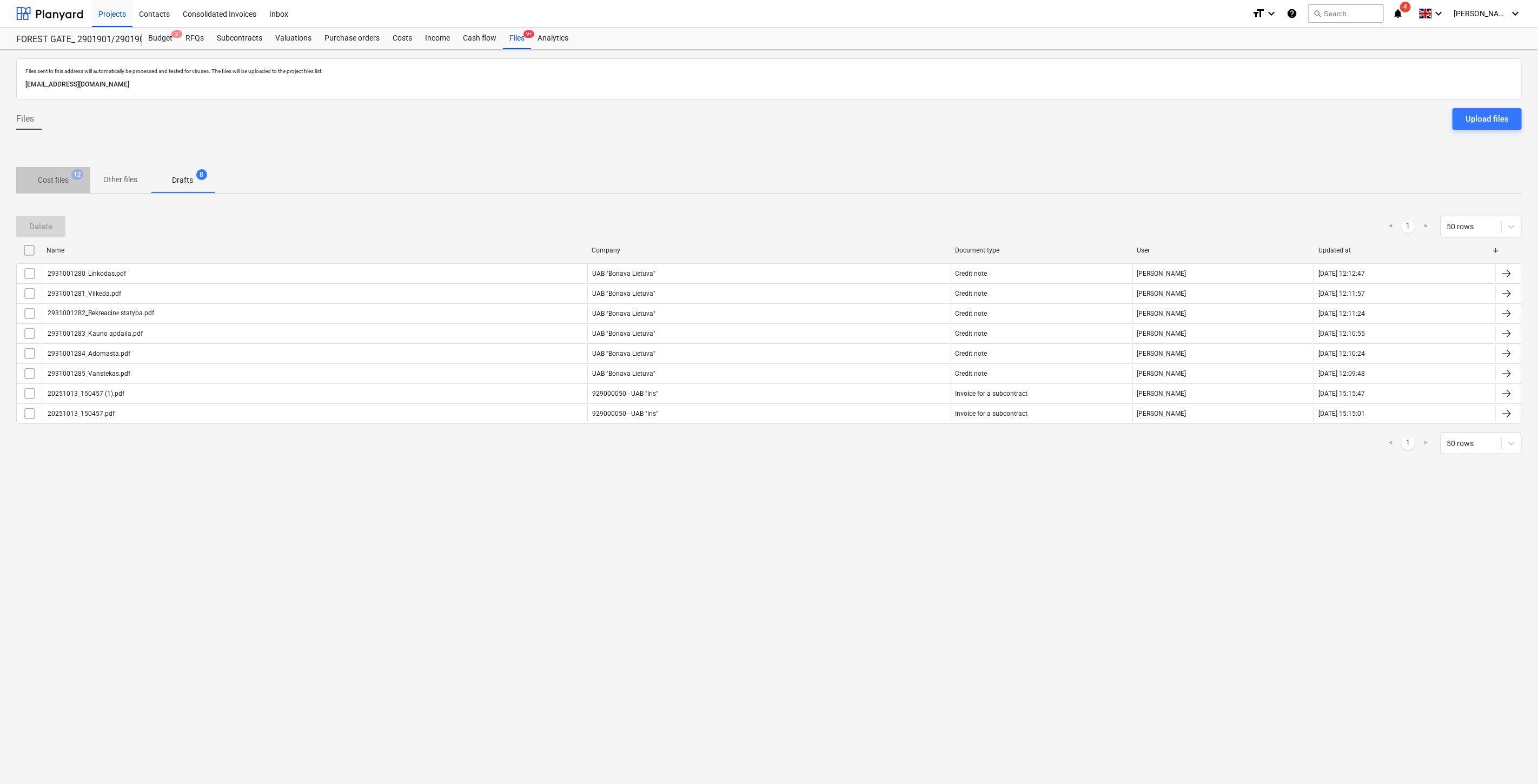
drag, startPoint x: 53, startPoint y: 176, endPoint x: 71, endPoint y: 187, distance: 21.1
click at [71, 187] on span "Cost files 12" at bounding box center [53, 180] width 74 height 19
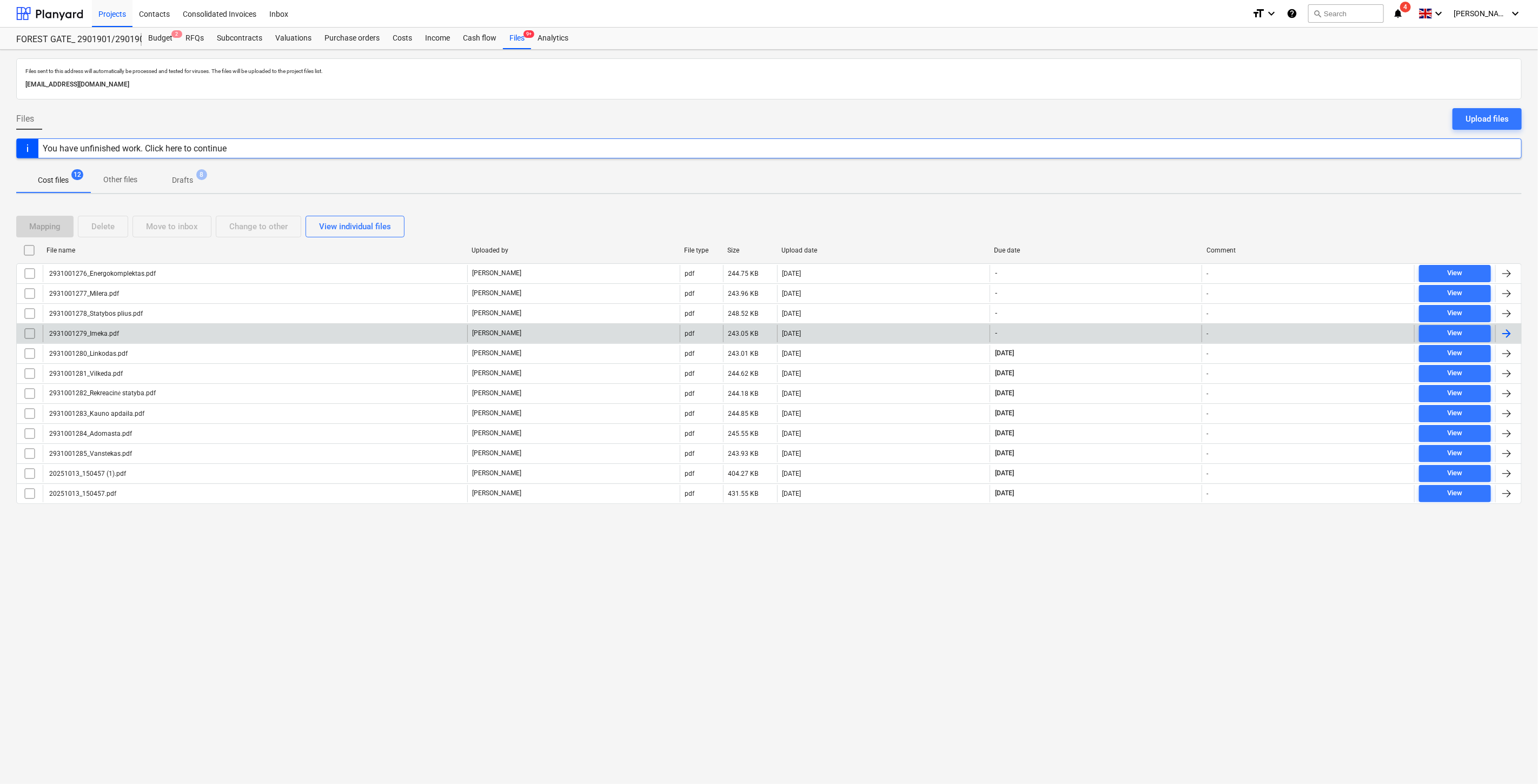
click at [854, 331] on div "[DATE]" at bounding box center [883, 334] width 213 height 18
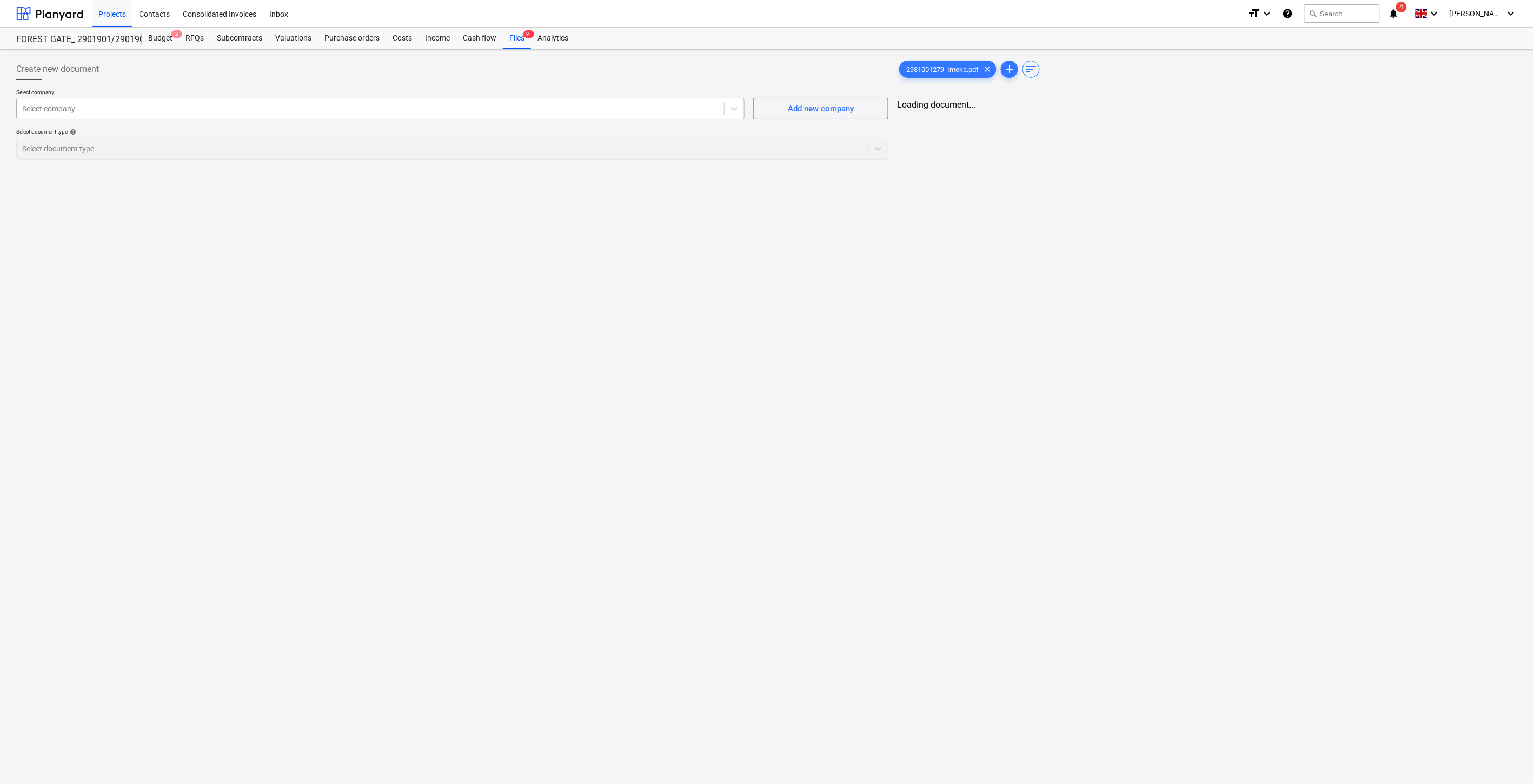
click at [364, 107] on div at bounding box center [370, 109] width 696 height 11
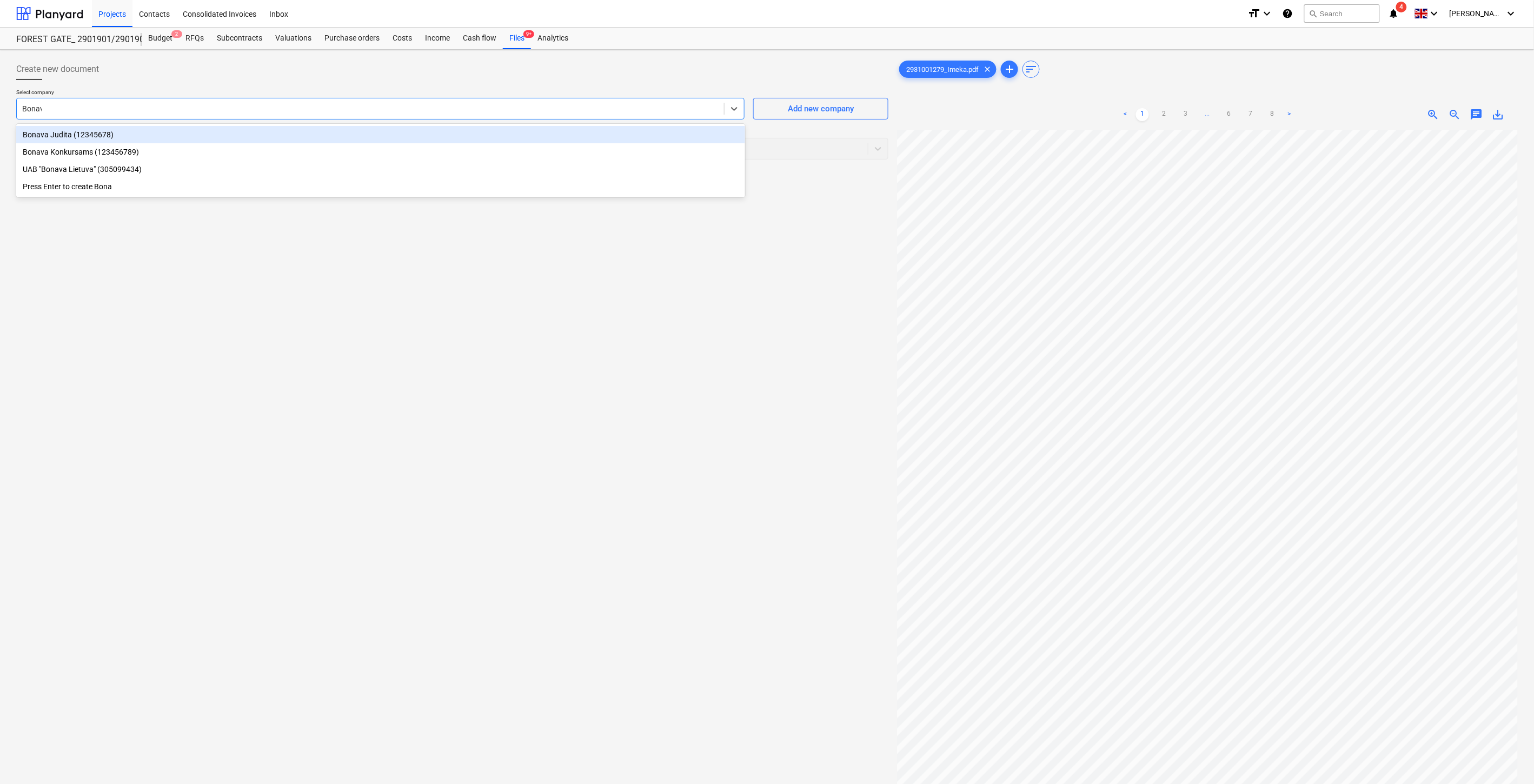
type input "Bonava"
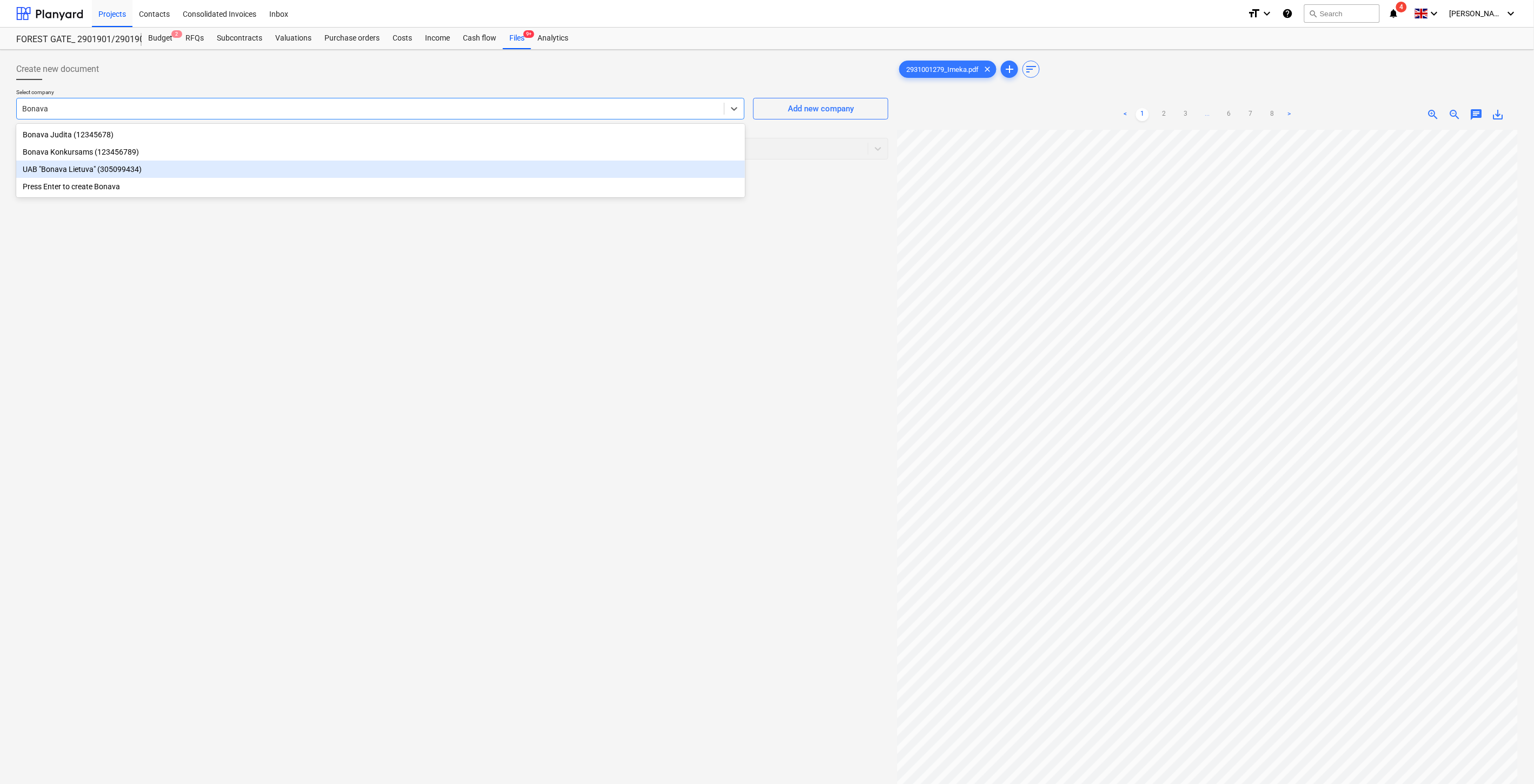
click at [244, 160] on div "UAB "Bonava Lietuva" (305099434)" at bounding box center [381, 169] width 729 height 18
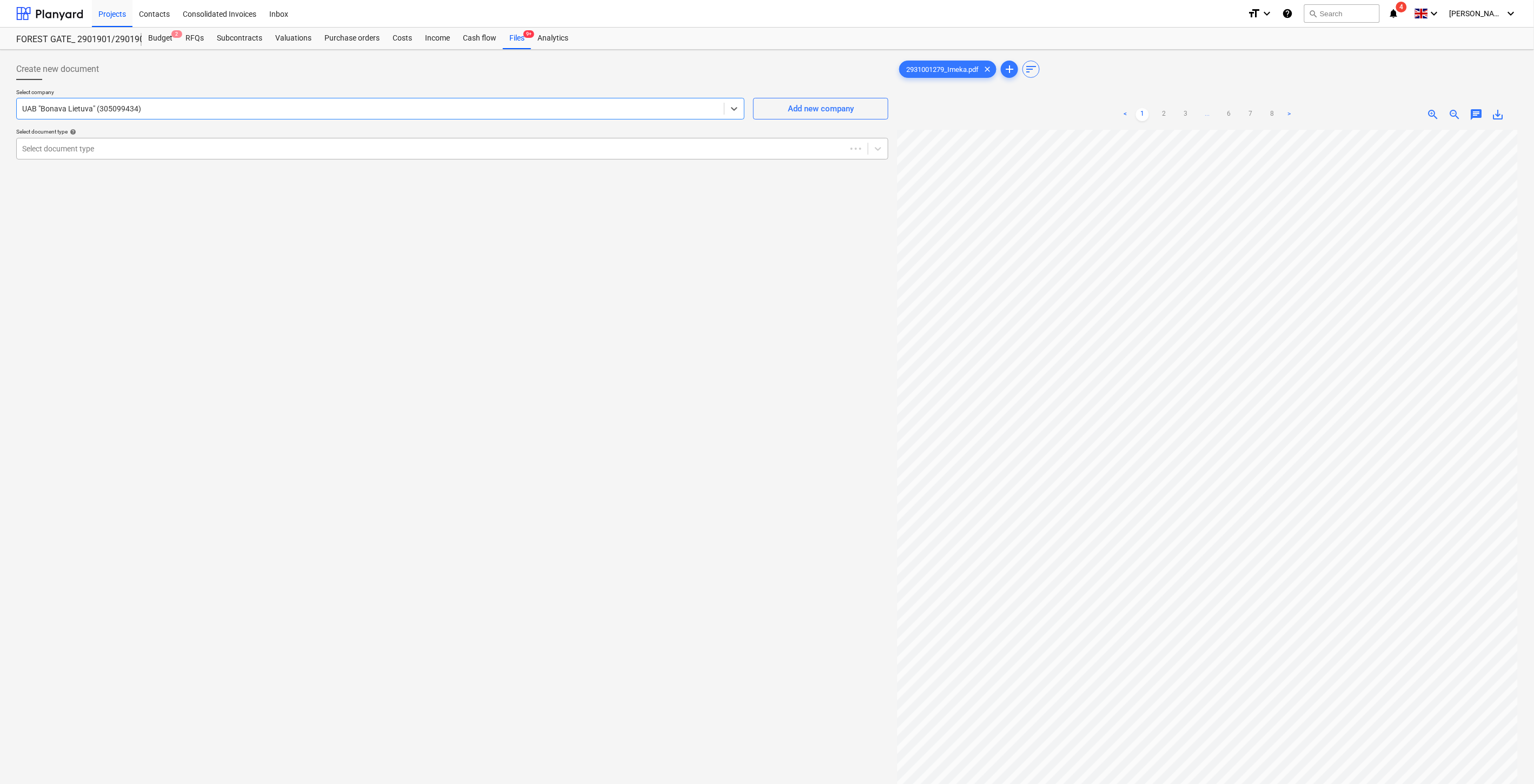
click at [192, 144] on div at bounding box center [431, 149] width 818 height 11
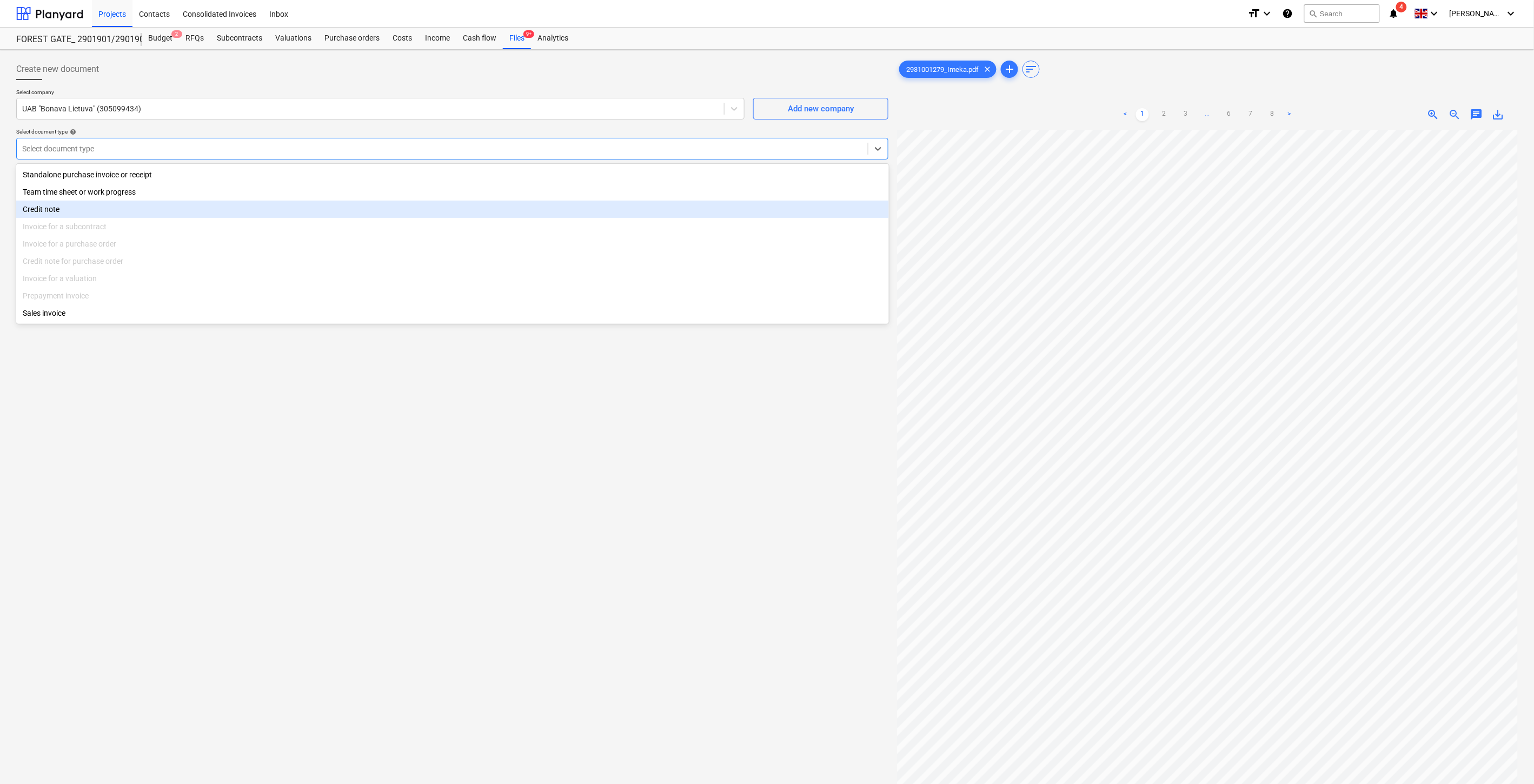
click at [132, 214] on div "Credit note" at bounding box center [453, 209] width 873 height 18
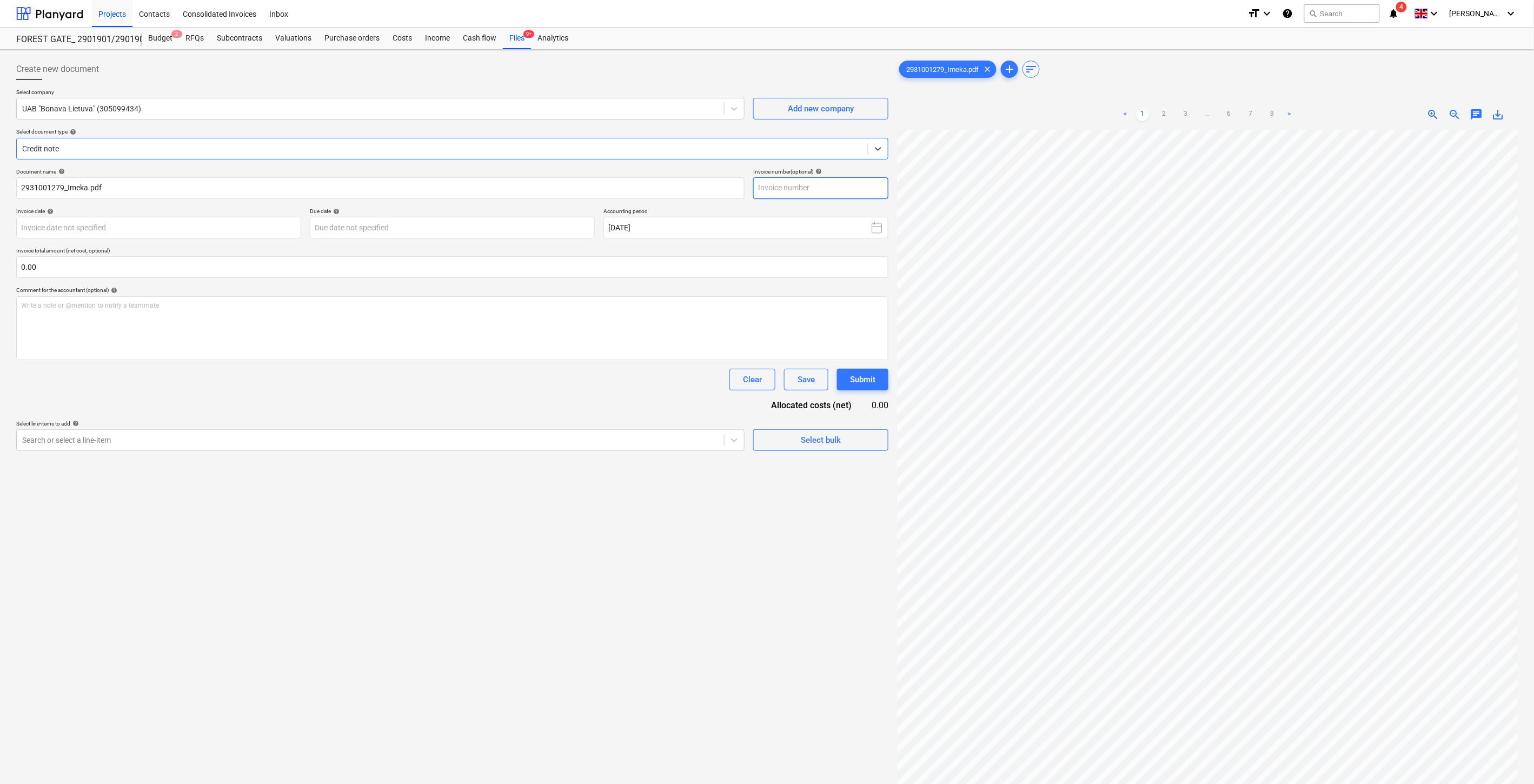
click at [852, 182] on input "text" at bounding box center [821, 187] width 135 height 22
paste input "2931001285"
drag, startPoint x: 845, startPoint y: 187, endPoint x: 628, endPoint y: 185, distance: 217.0
click at [628, 185] on div "Document name help 2931001279_Imeka.pdf Invoice number (optional) help 29310012…" at bounding box center [453, 183] width 873 height 31
type input "2931001279"
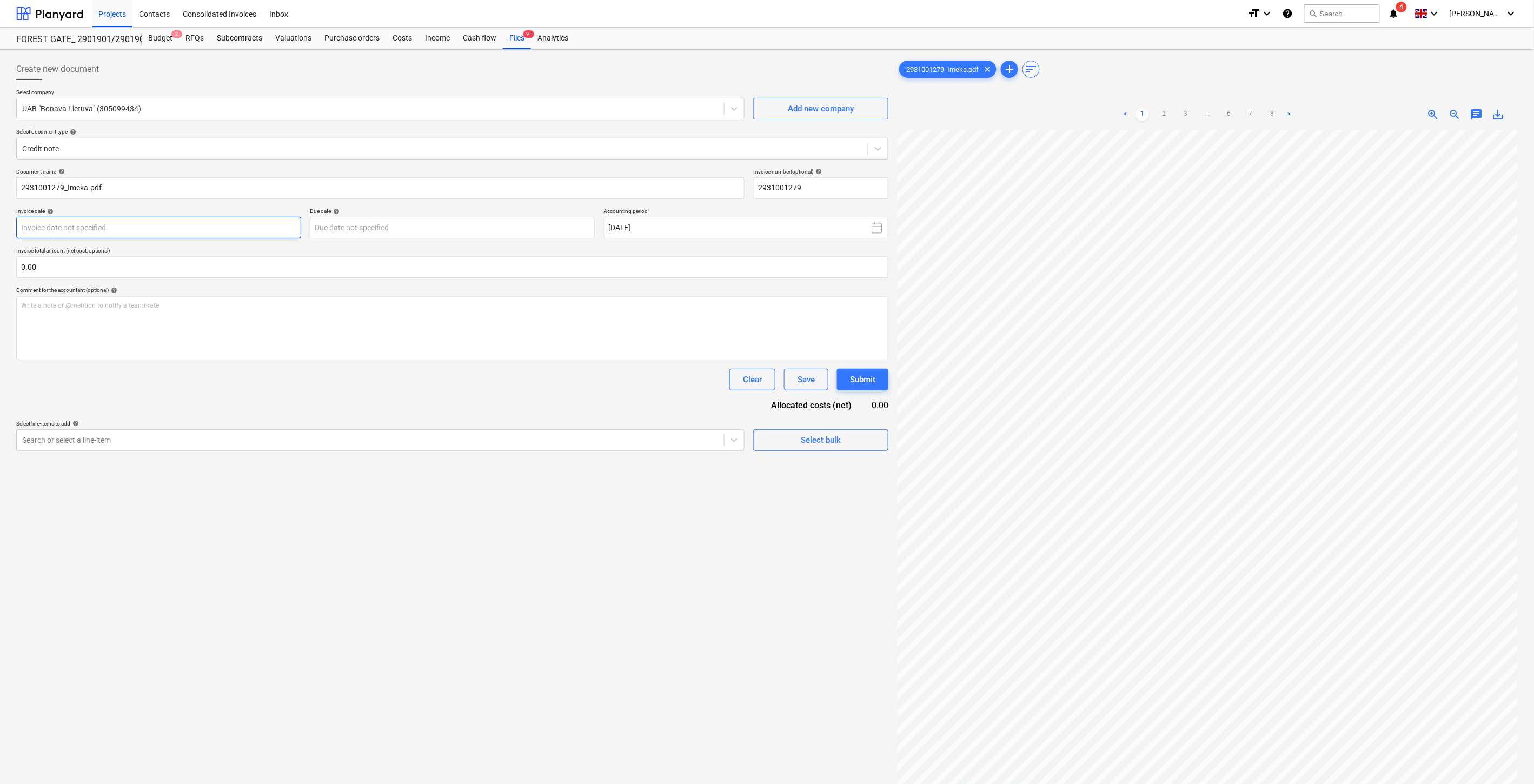
click at [271, 229] on body "Projects Contacts Consolidated Invoices Inbox format_size keyboard_arrow_down h…" at bounding box center [767, 392] width 1534 height 784
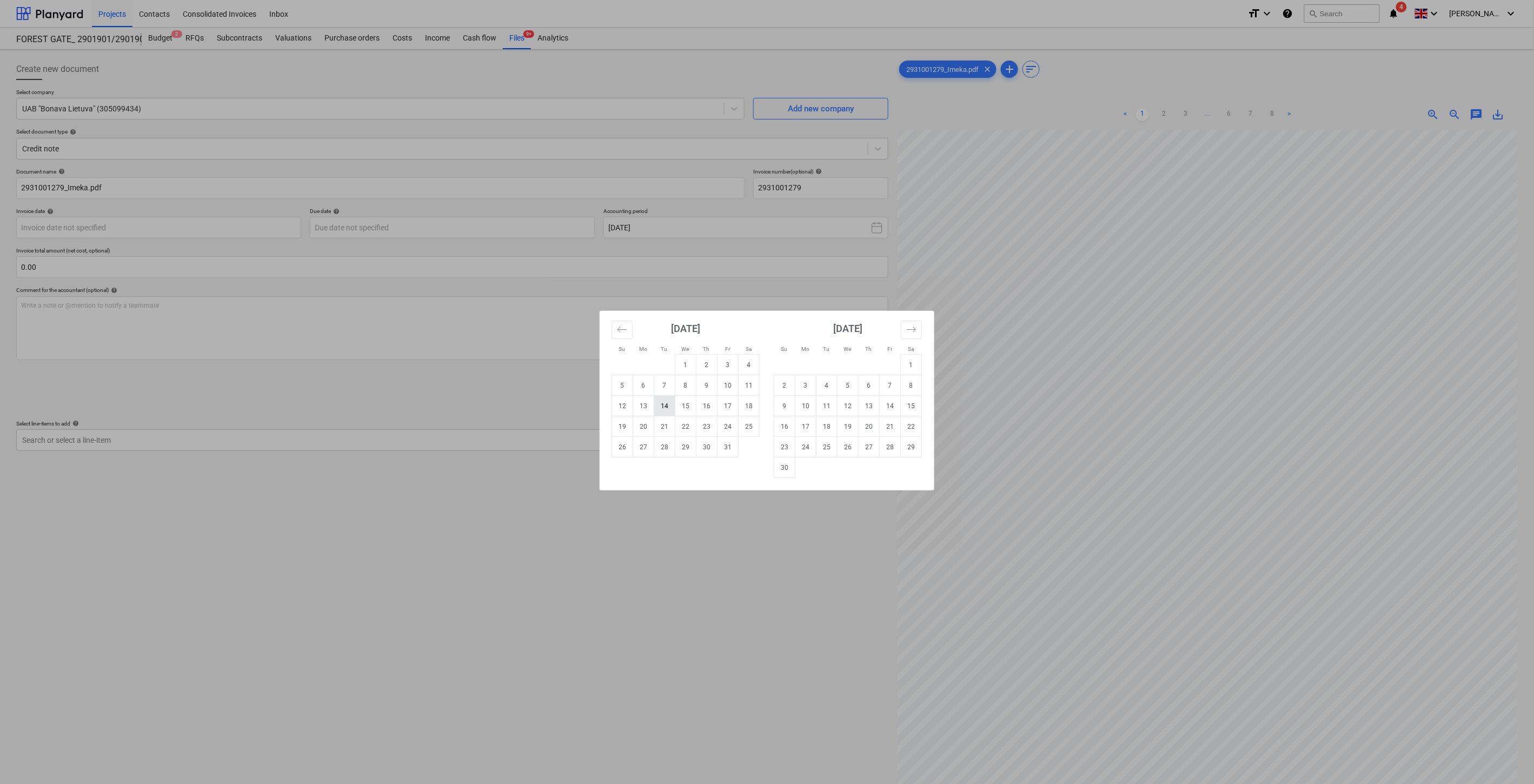
click at [660, 406] on td "14" at bounding box center [665, 406] width 21 height 20
type input "[DATE]"
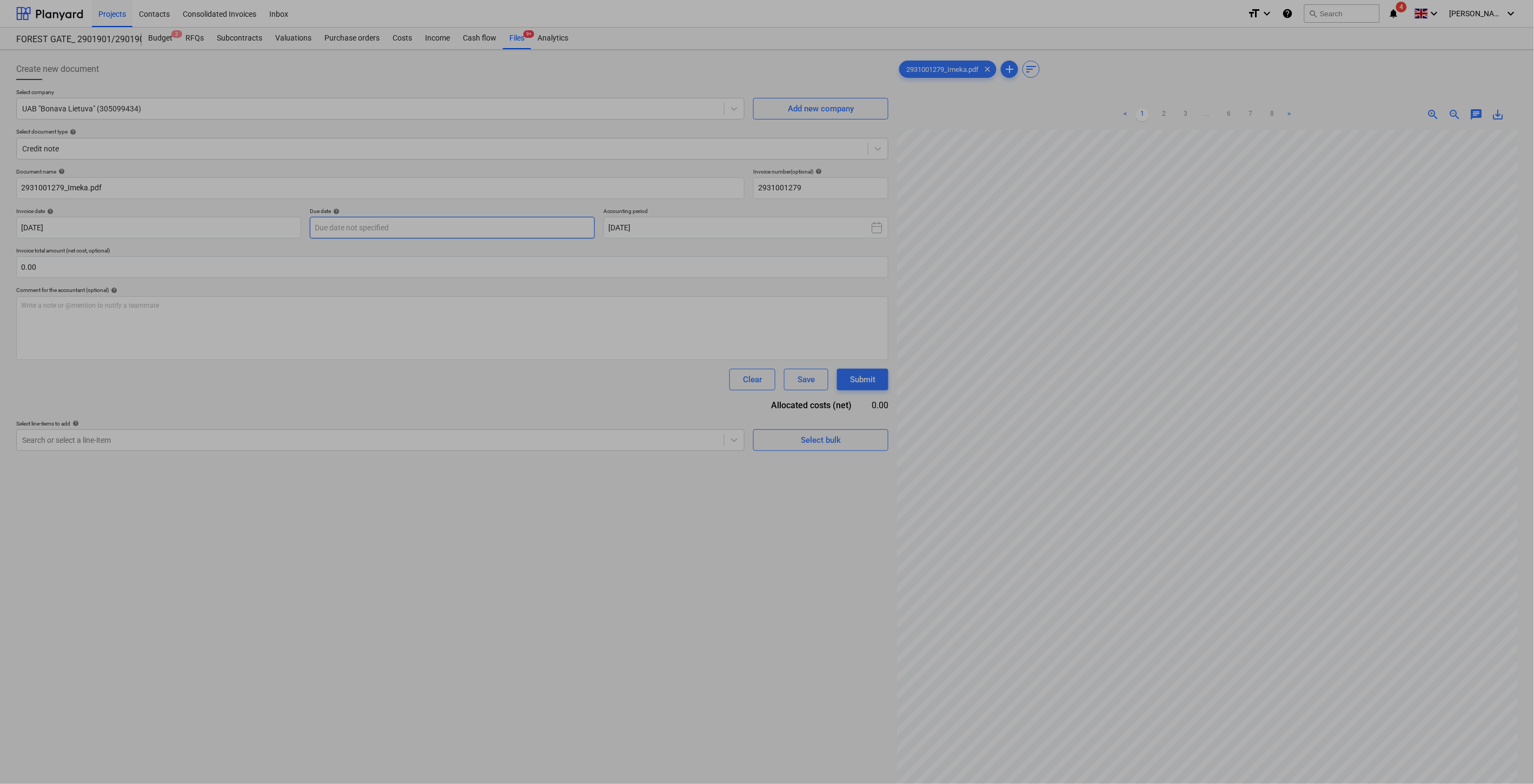
click at [512, 235] on body "Projects Contacts Consolidated Invoices Inbox format_size keyboard_arrow_down h…" at bounding box center [767, 392] width 1534 height 784
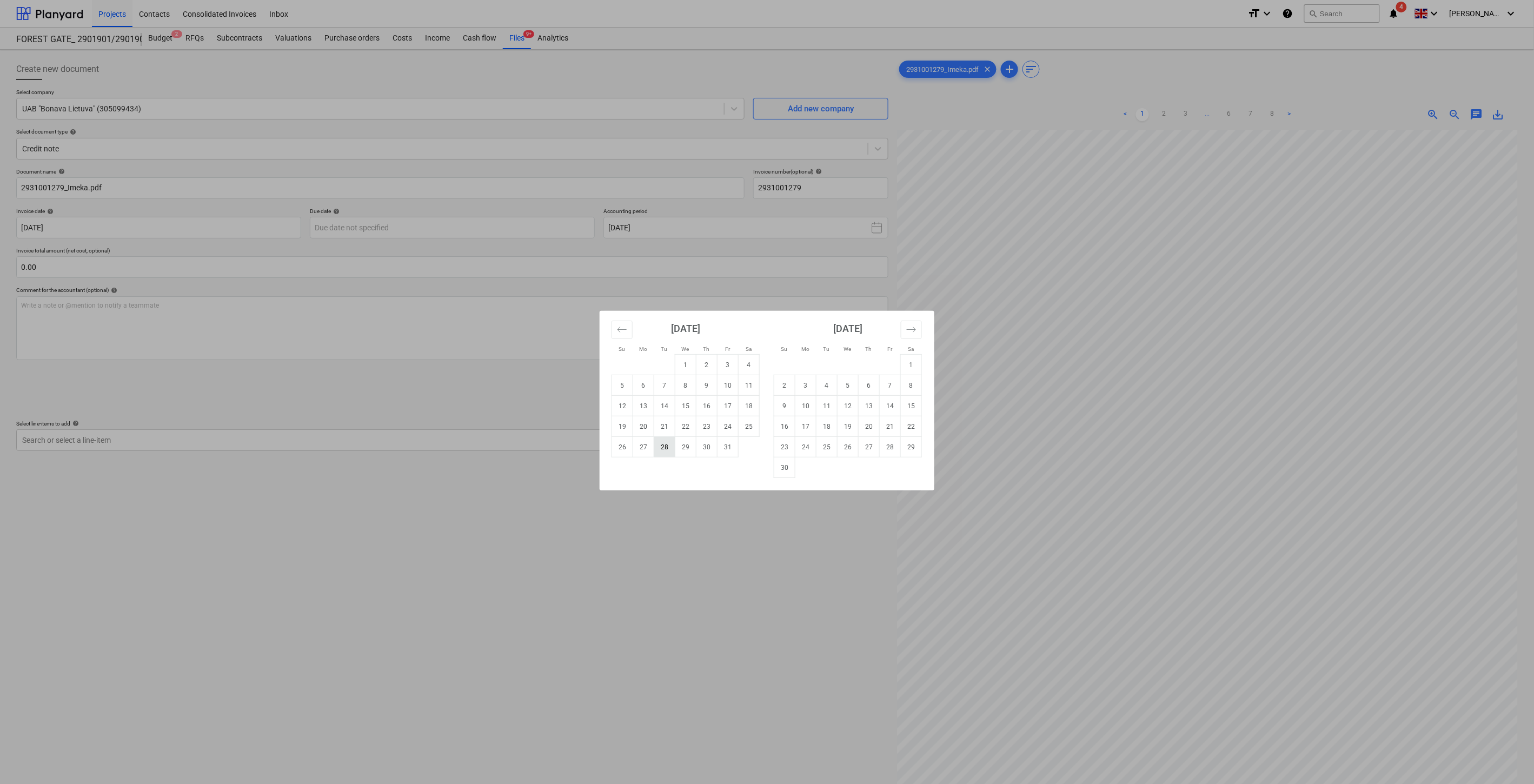
click at [654, 441] on td "28" at bounding box center [665, 447] width 21 height 20
type input "28 Oct 2025"
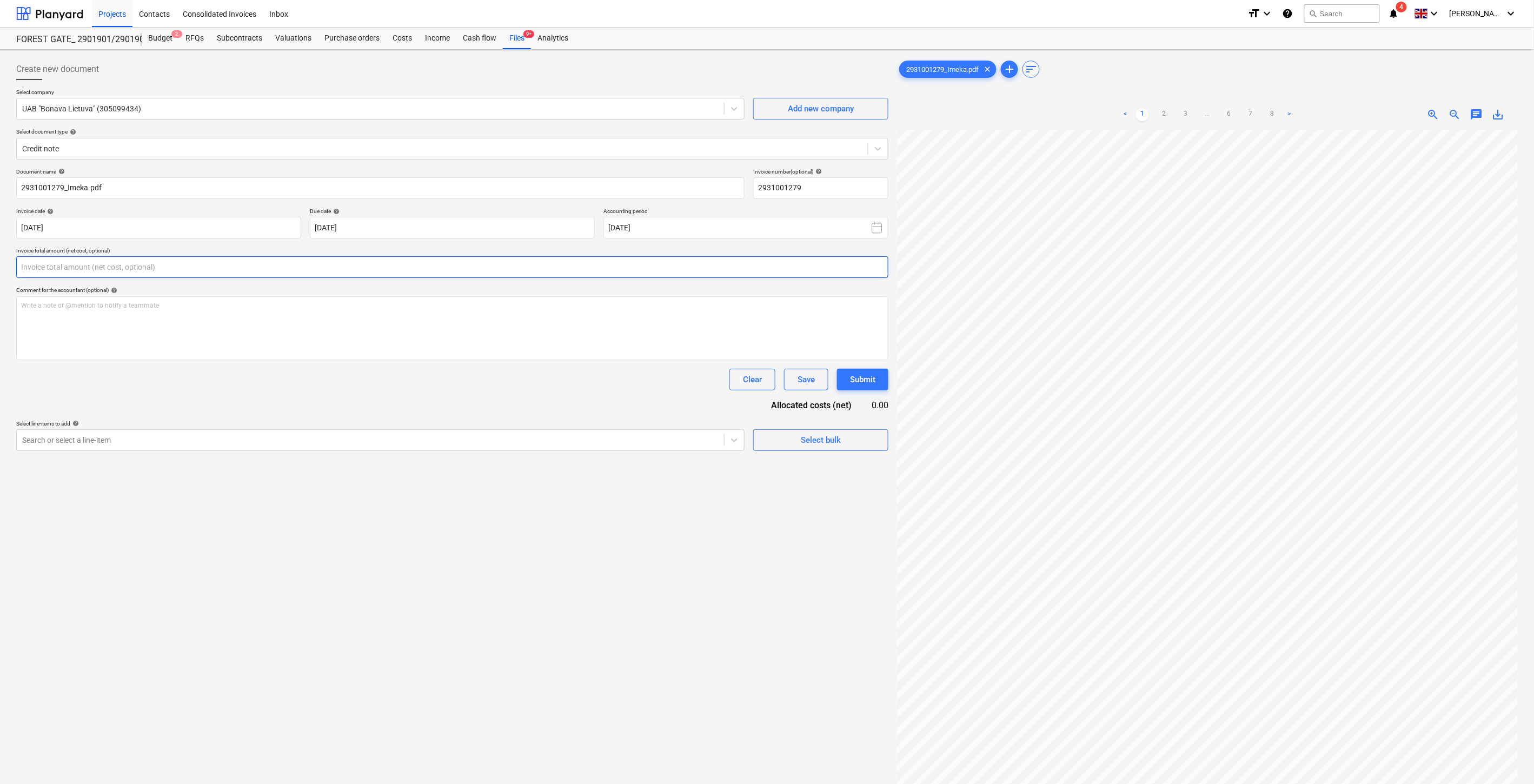
click at [525, 262] on input "text" at bounding box center [453, 267] width 873 height 22
type input "-110.00"
click at [457, 465] on div at bounding box center [370, 467] width 696 height 11
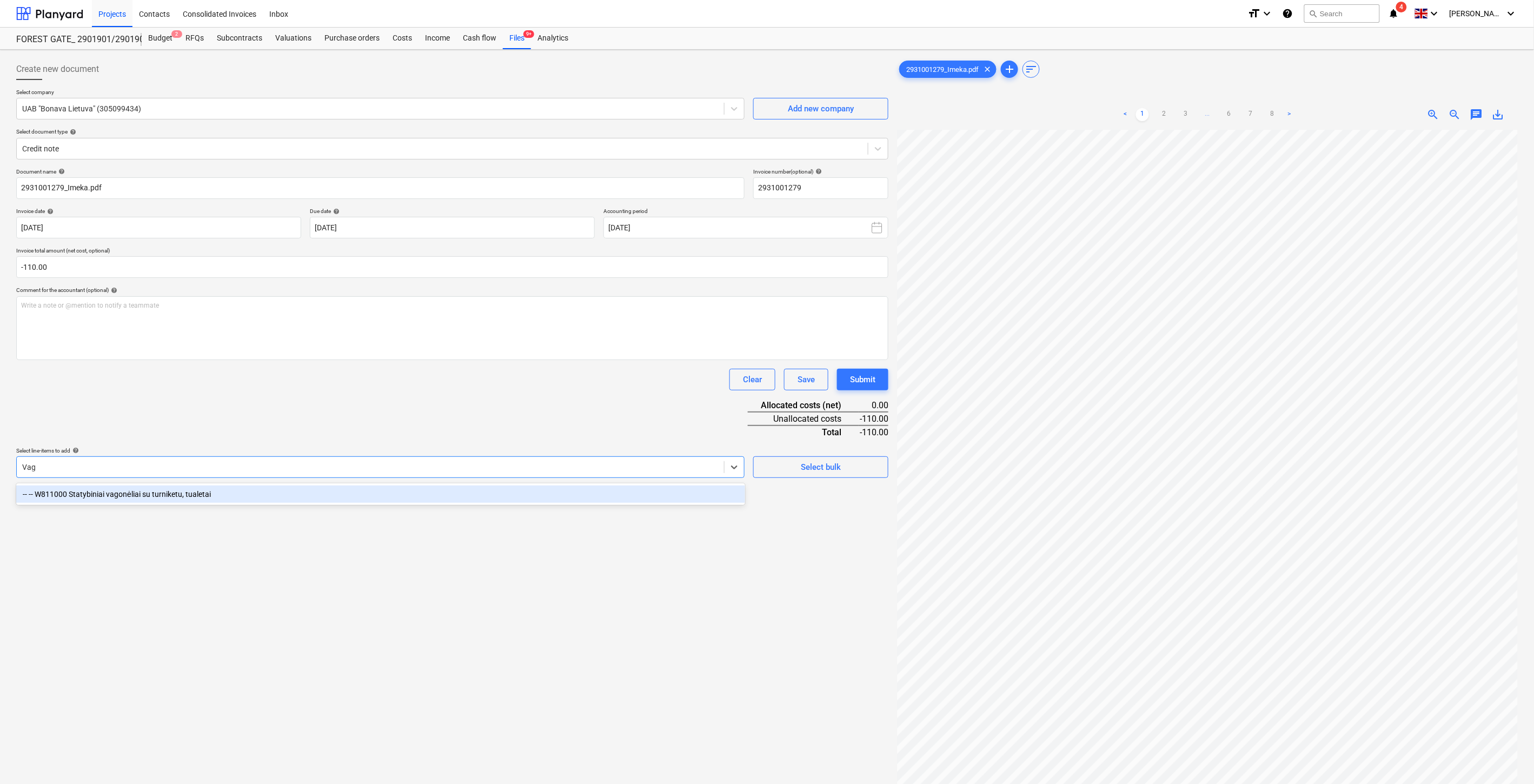
type input "Vago"
drag, startPoint x: 301, startPoint y: 498, endPoint x: 319, endPoint y: 461, distance: 41.1
click at [303, 498] on div "-- -- W811000 Statybiniai vagonėliai su turniketu, tualetai" at bounding box center [381, 494] width 729 height 18
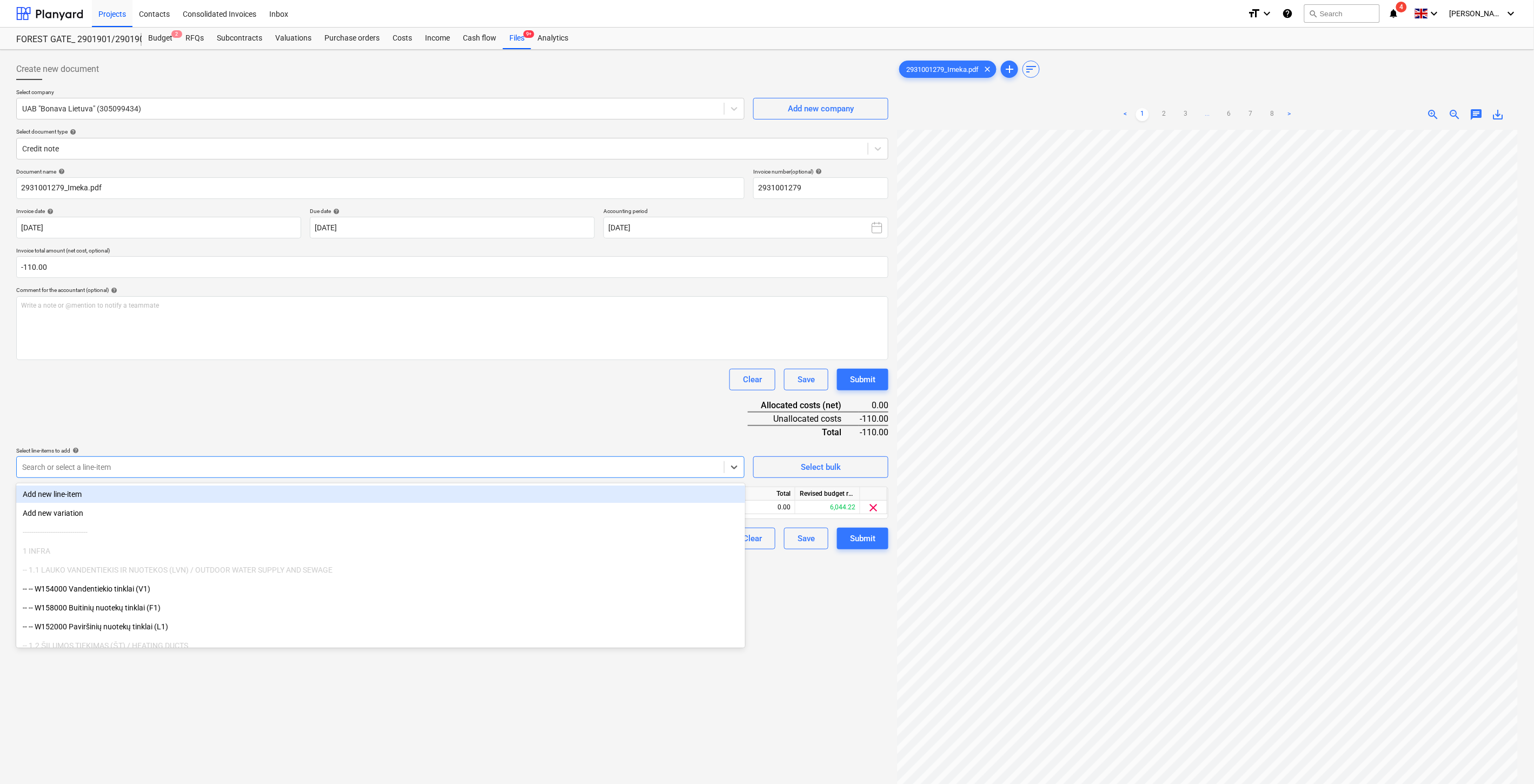
click at [371, 392] on div "Document name help 2931001279_Imeka.pdf Invoice number (optional) help 29310012…" at bounding box center [453, 358] width 873 height 381
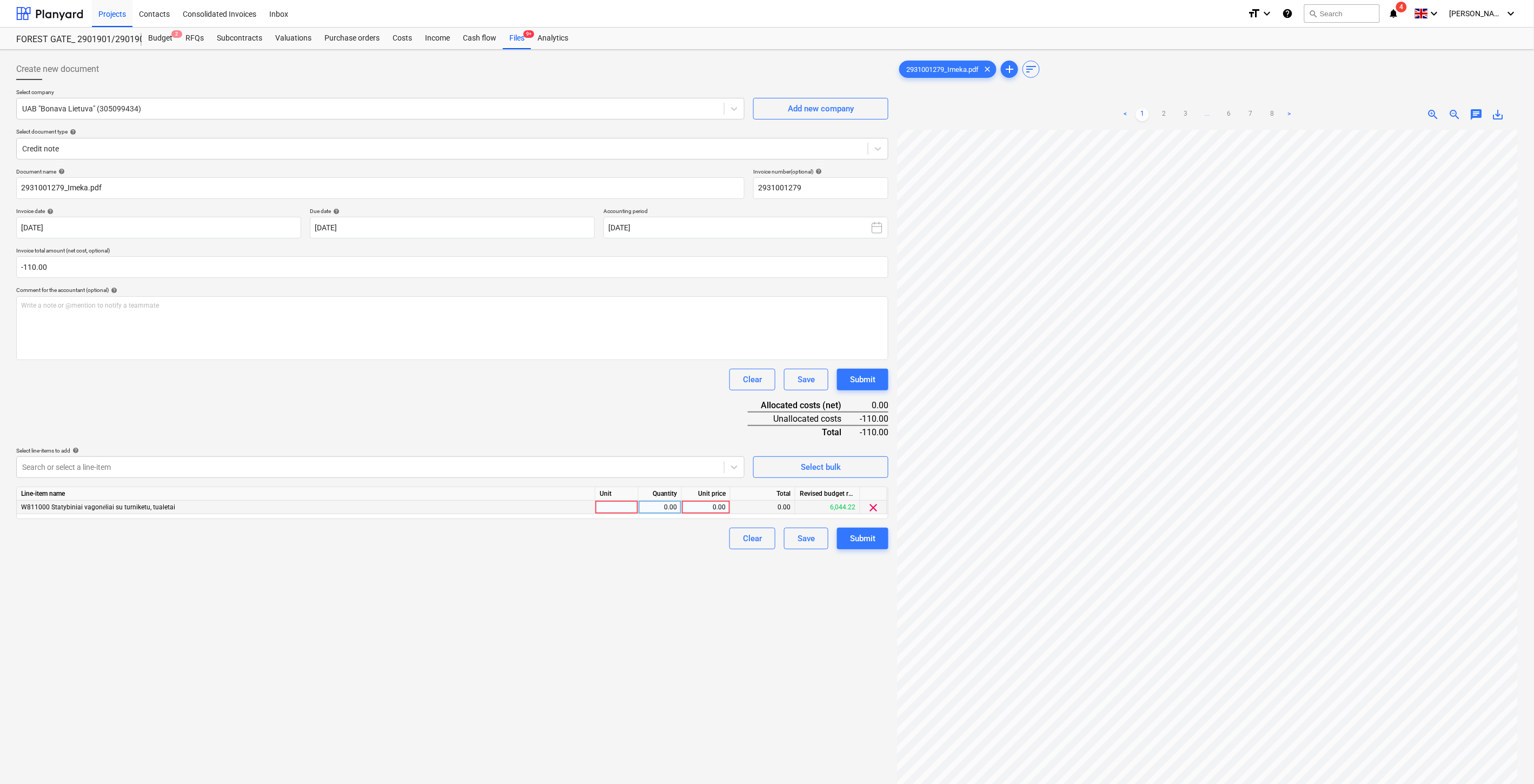
click at [624, 511] on div at bounding box center [617, 507] width 43 height 13
type input "1"
click at [666, 506] on div "0.00" at bounding box center [660, 507] width 34 height 13
type input "-1"
click at [711, 505] on div "0.00" at bounding box center [705, 507] width 39 height 13
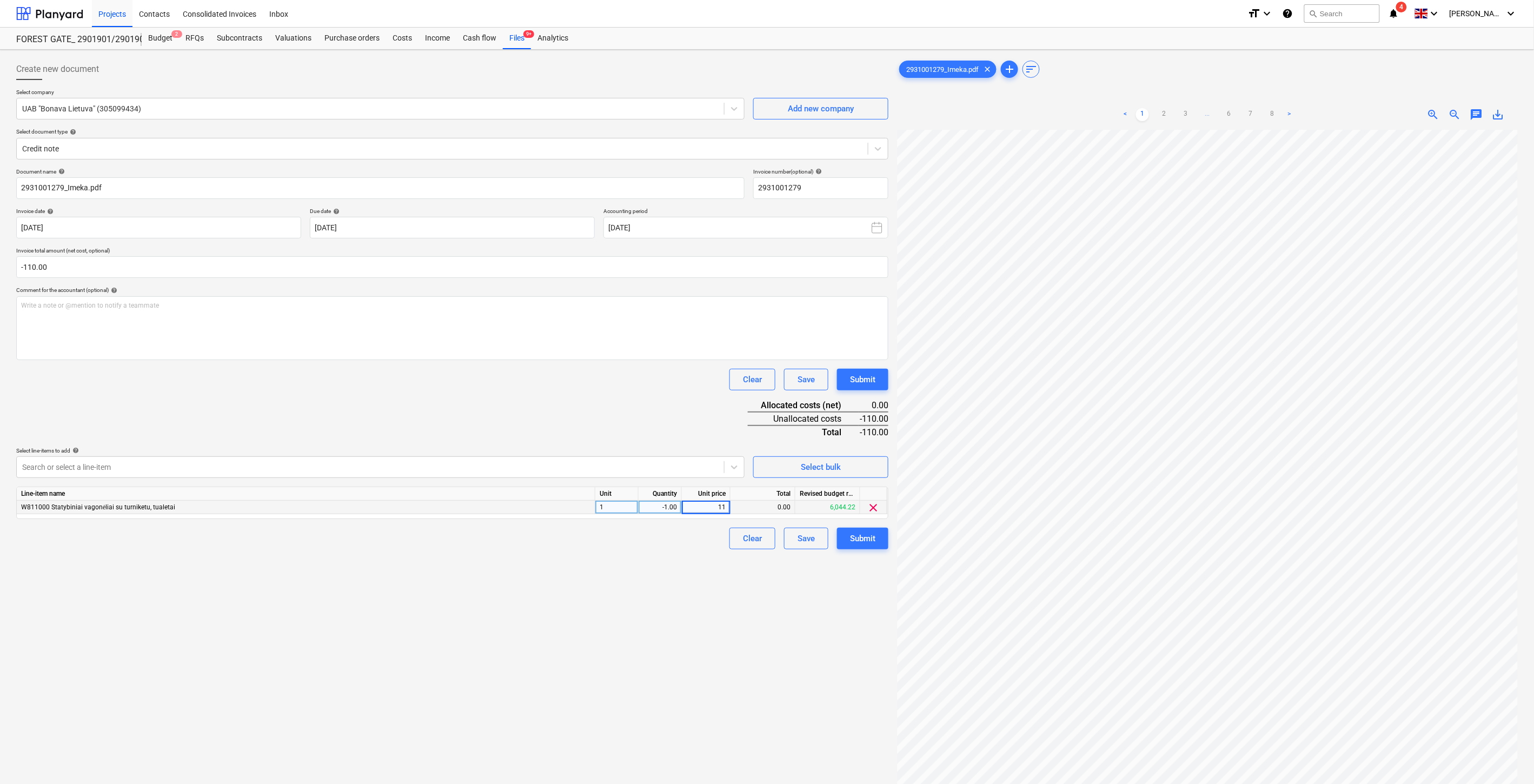
type input "110"
click at [650, 392] on div "Document name help 2931001279_Imeka.pdf Invoice number (optional) help 29310012…" at bounding box center [453, 358] width 873 height 381
click at [799, 539] on div "Save" at bounding box center [806, 539] width 18 height 14
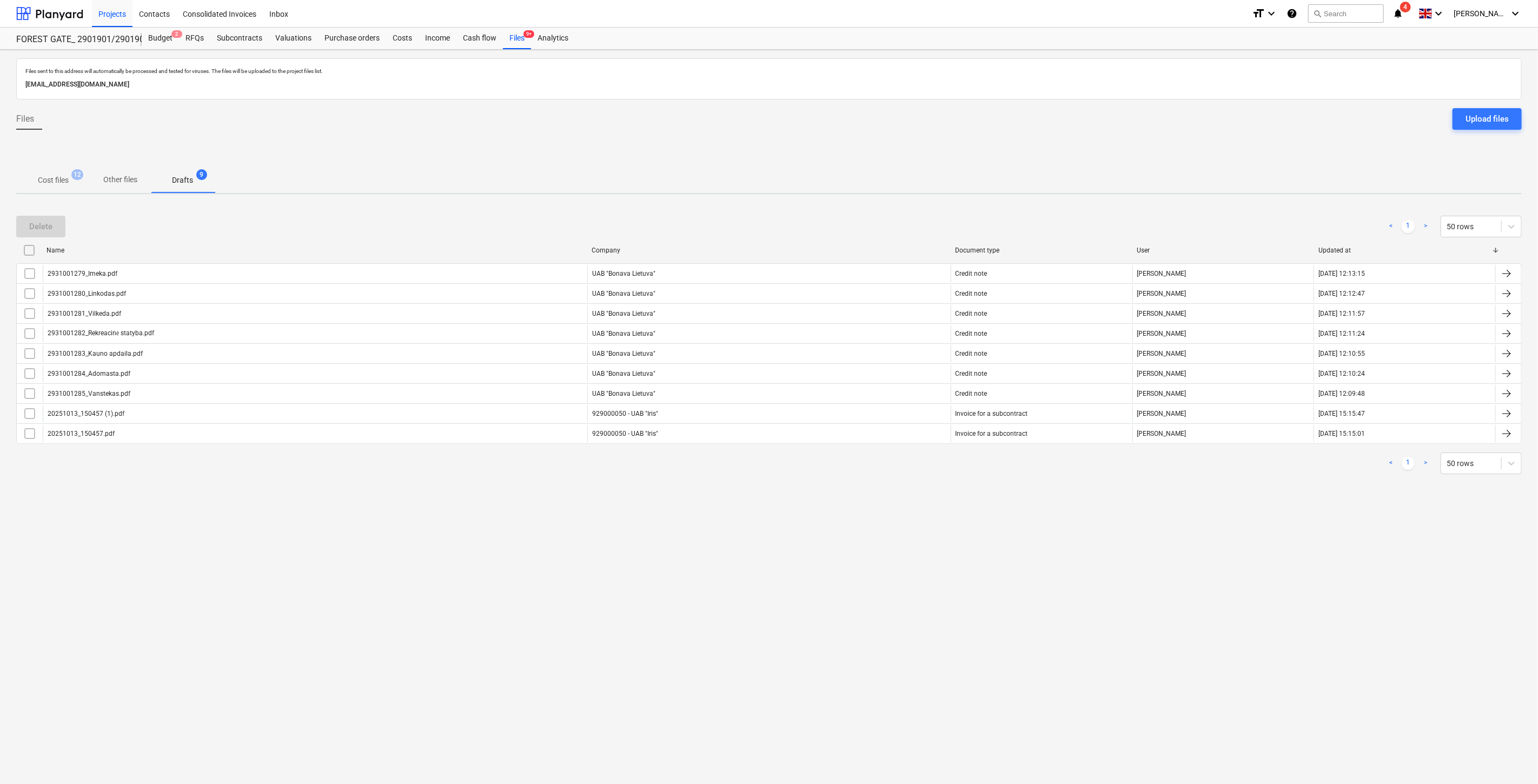
click at [66, 185] on p "Cost files" at bounding box center [53, 180] width 31 height 11
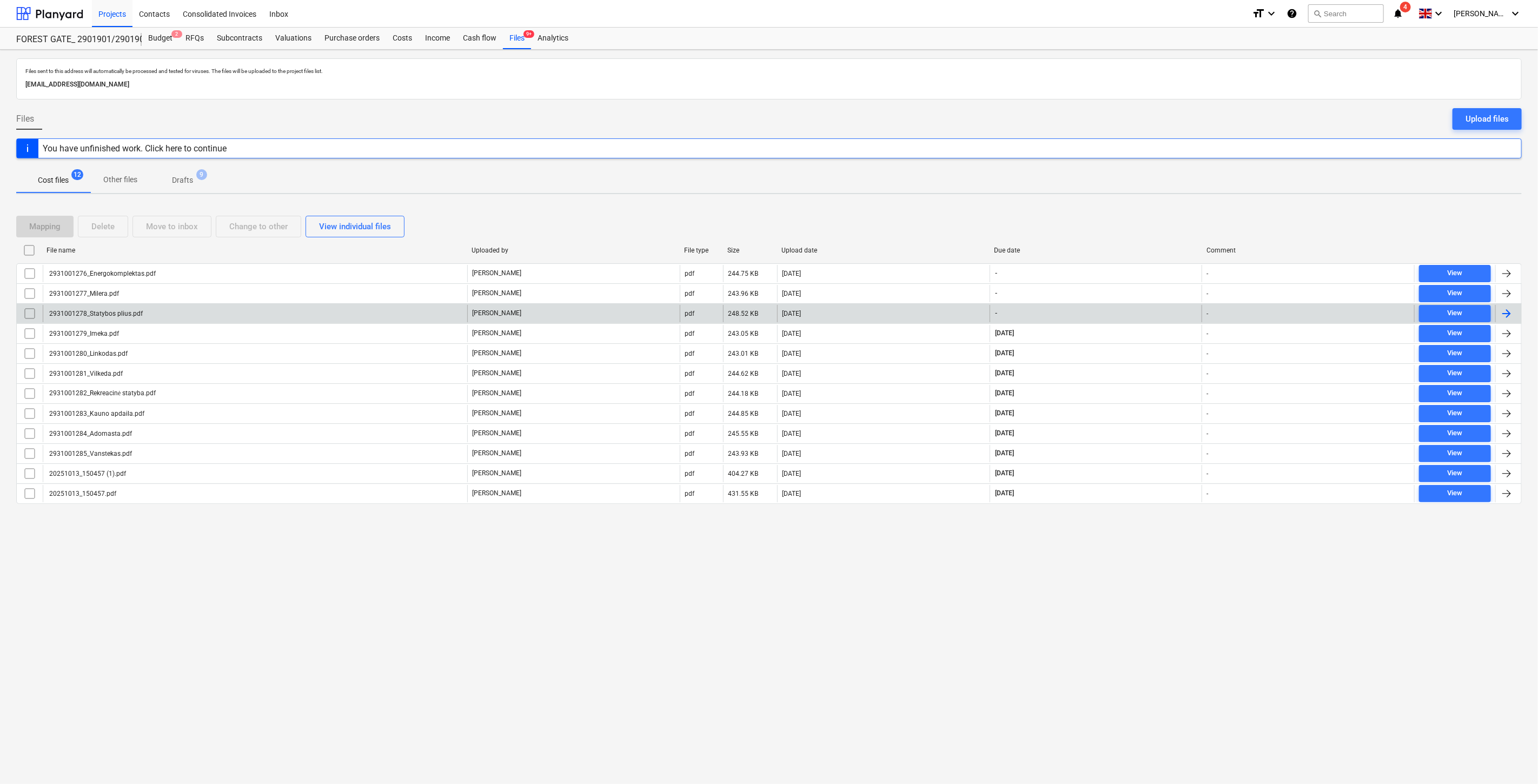
click at [305, 308] on div "2931001278_Statybos plius.pdf" at bounding box center [255, 314] width 424 height 18
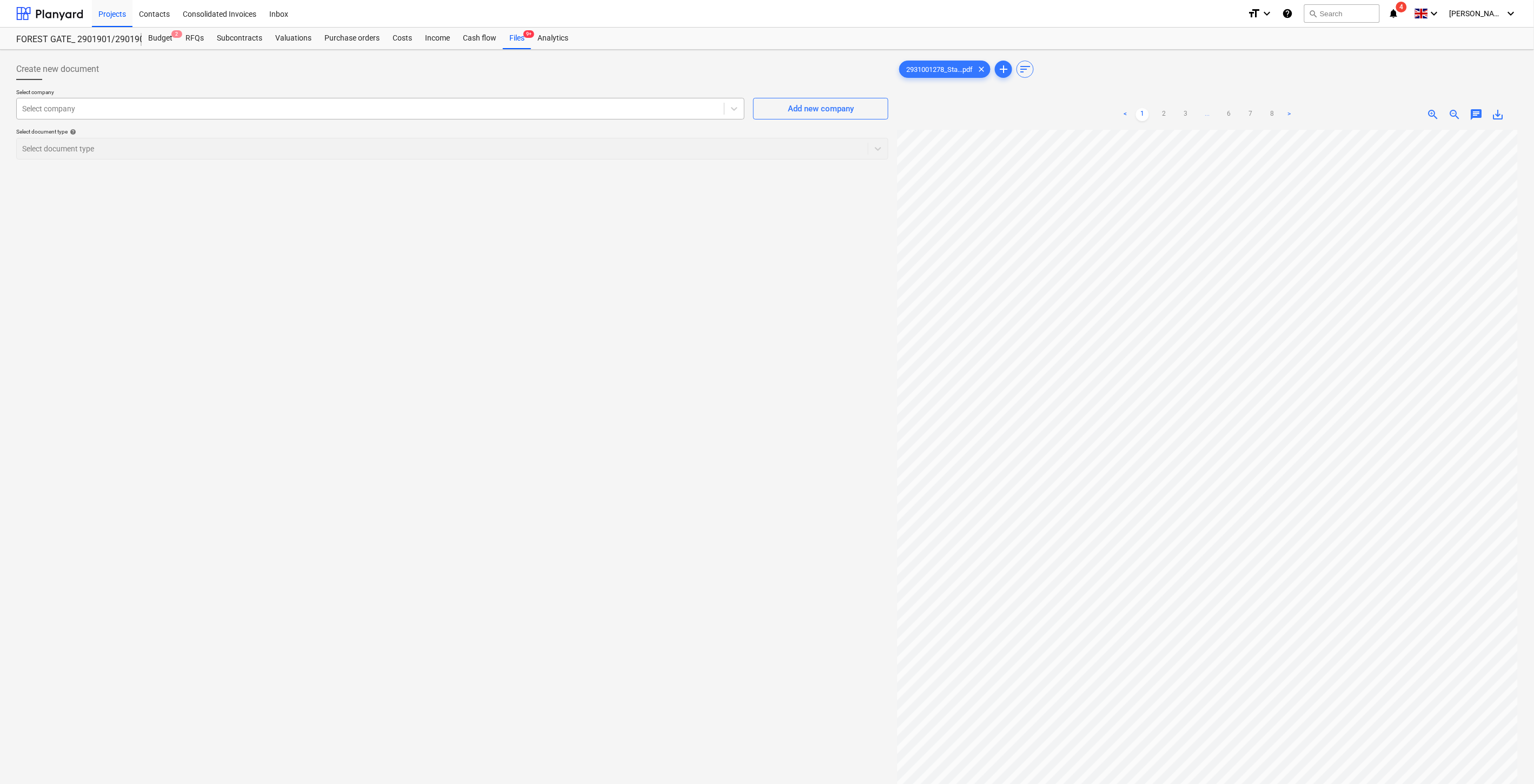
click at [507, 99] on div "Select company" at bounding box center [380, 109] width 728 height 22
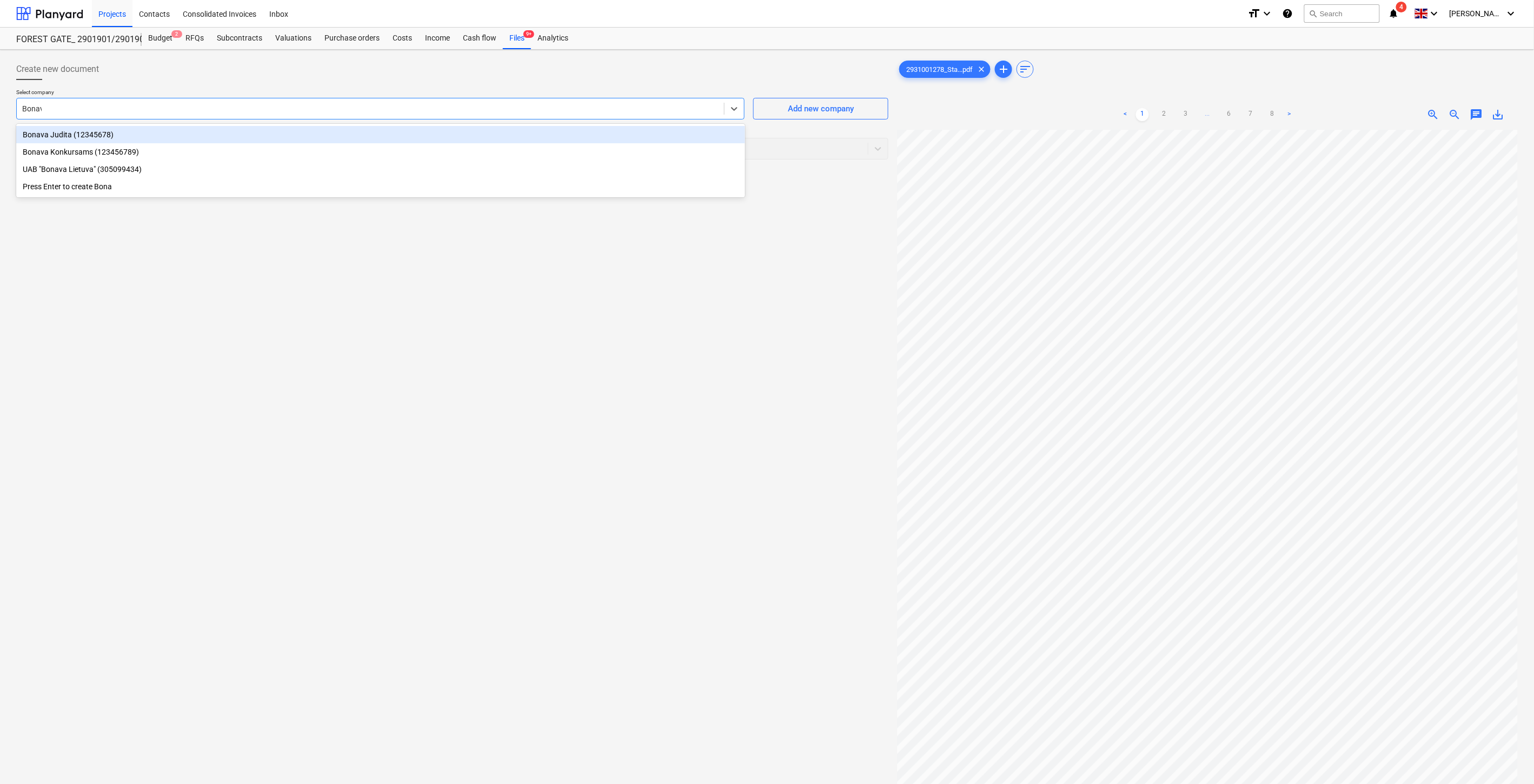
type input "Bonava"
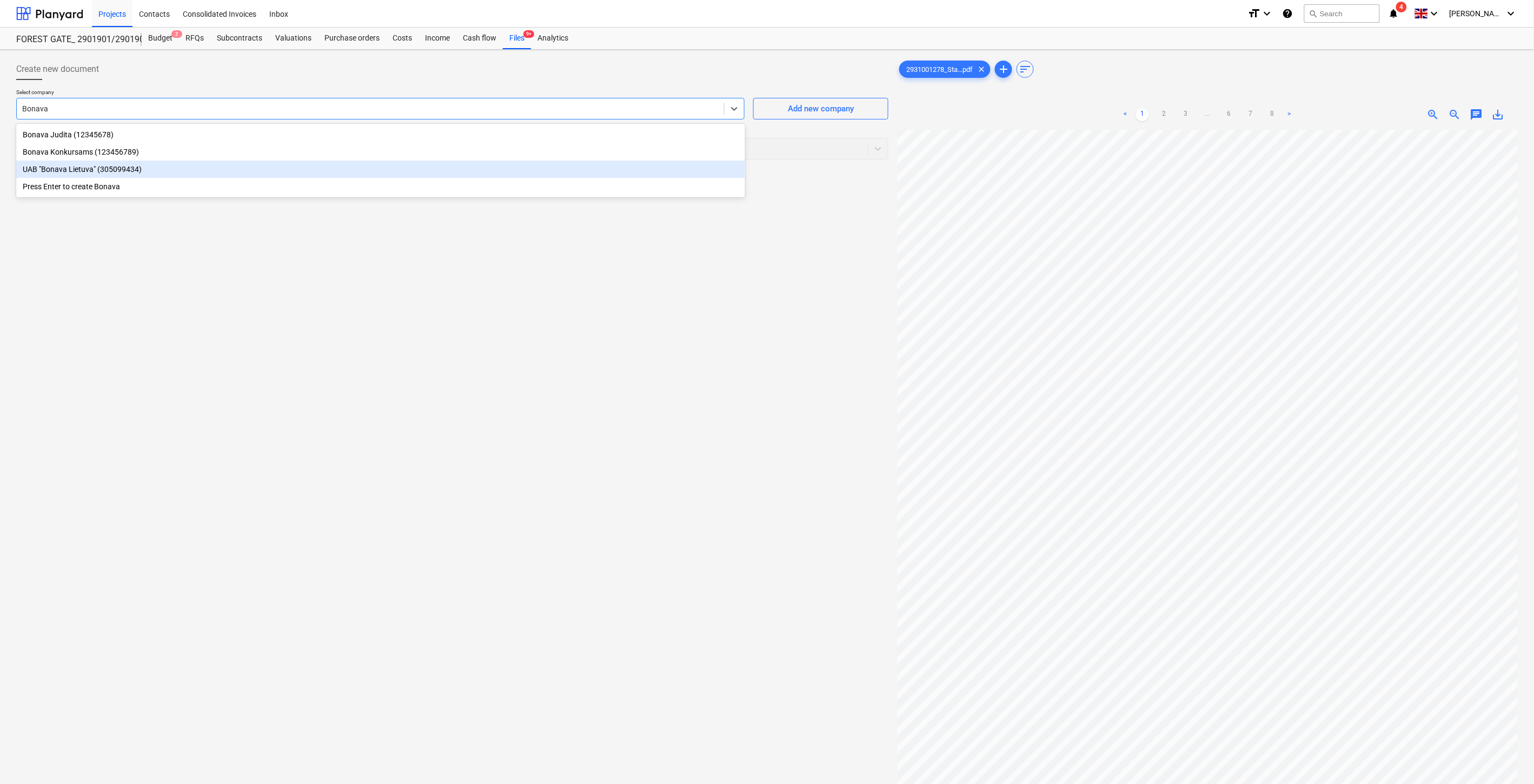
click at [299, 166] on div "UAB "Bonava Lietuva" (305099434)" at bounding box center [381, 169] width 729 height 18
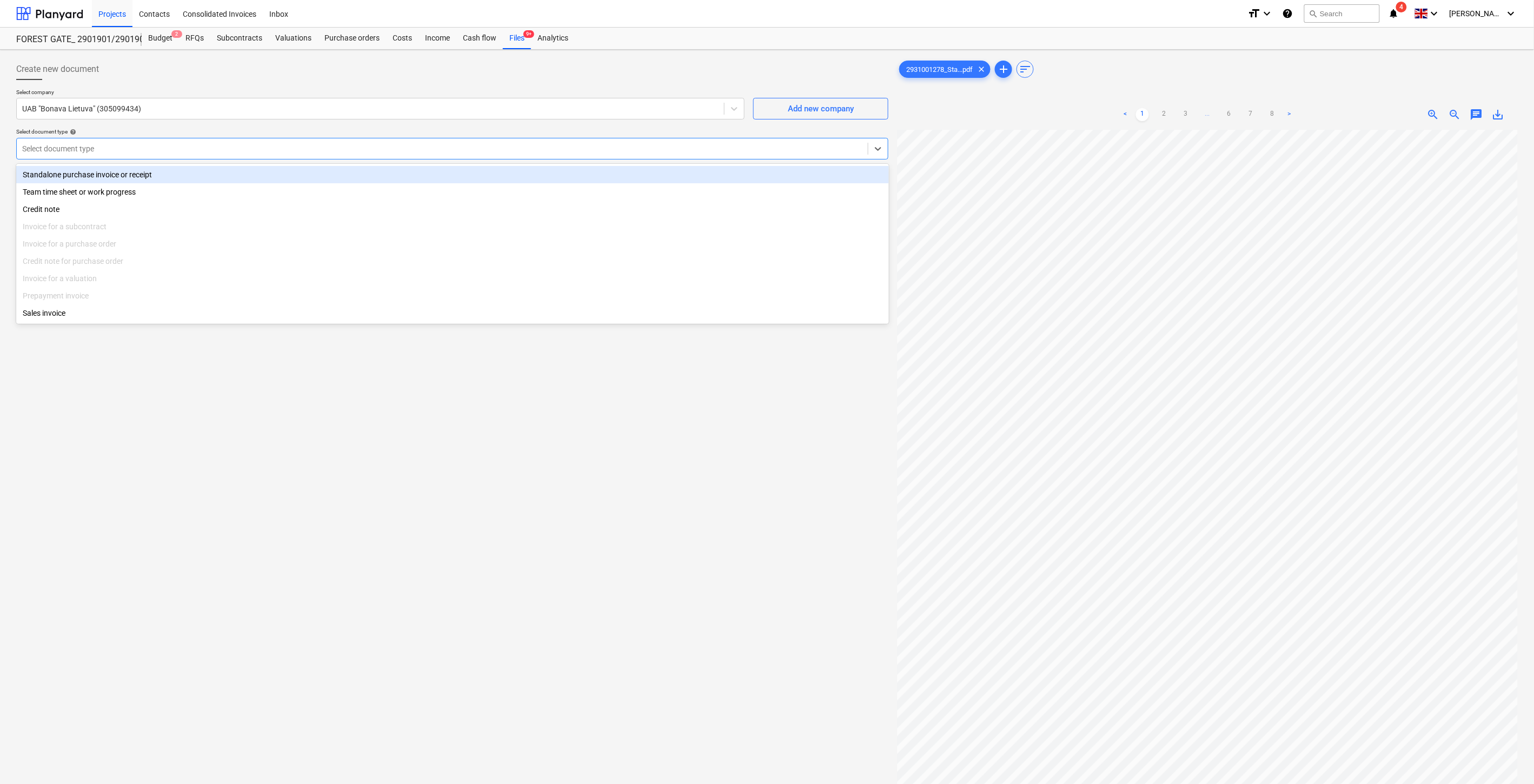
click at [283, 146] on div at bounding box center [442, 149] width 840 height 11
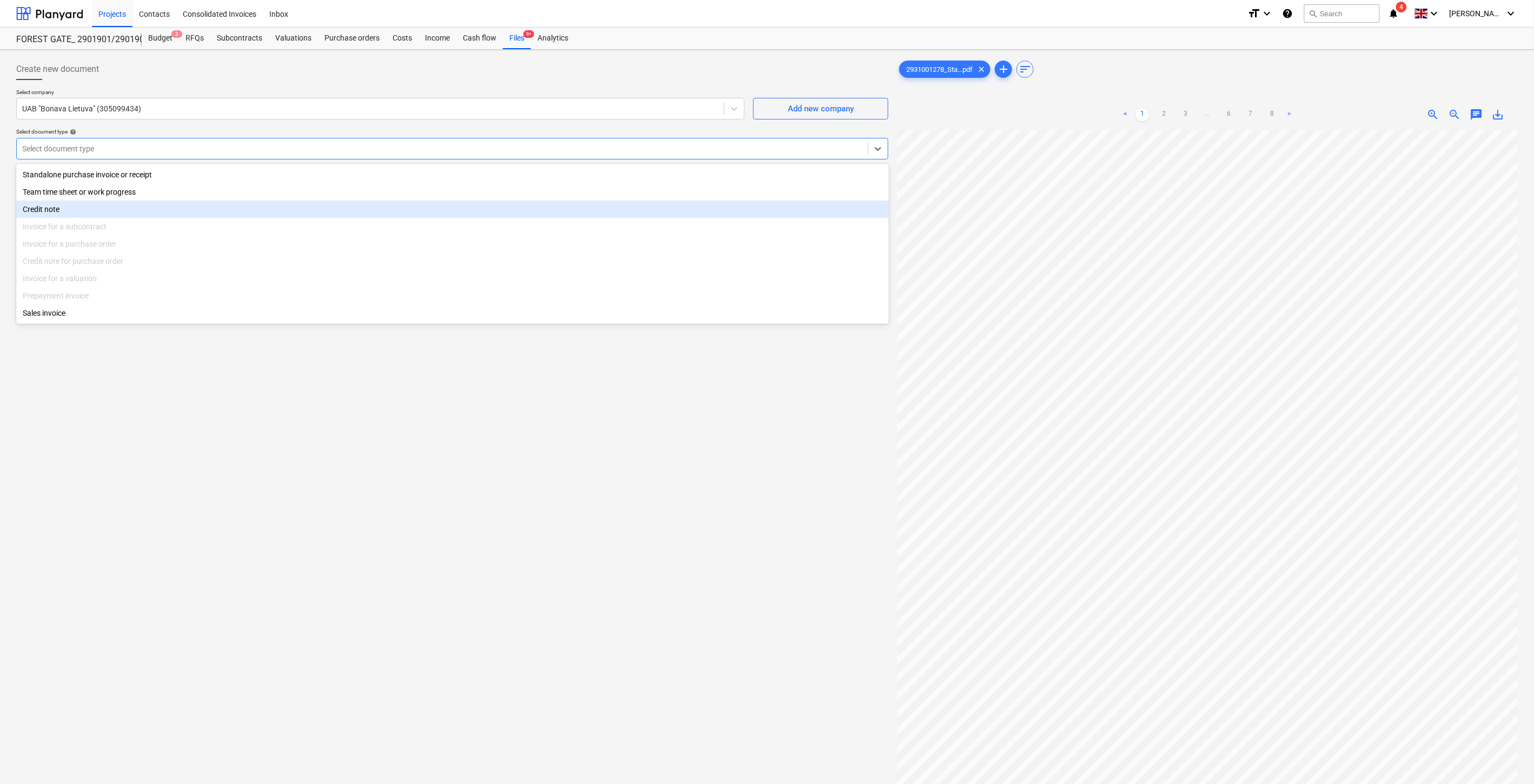
click at [146, 213] on div "Credit note" at bounding box center [453, 209] width 873 height 18
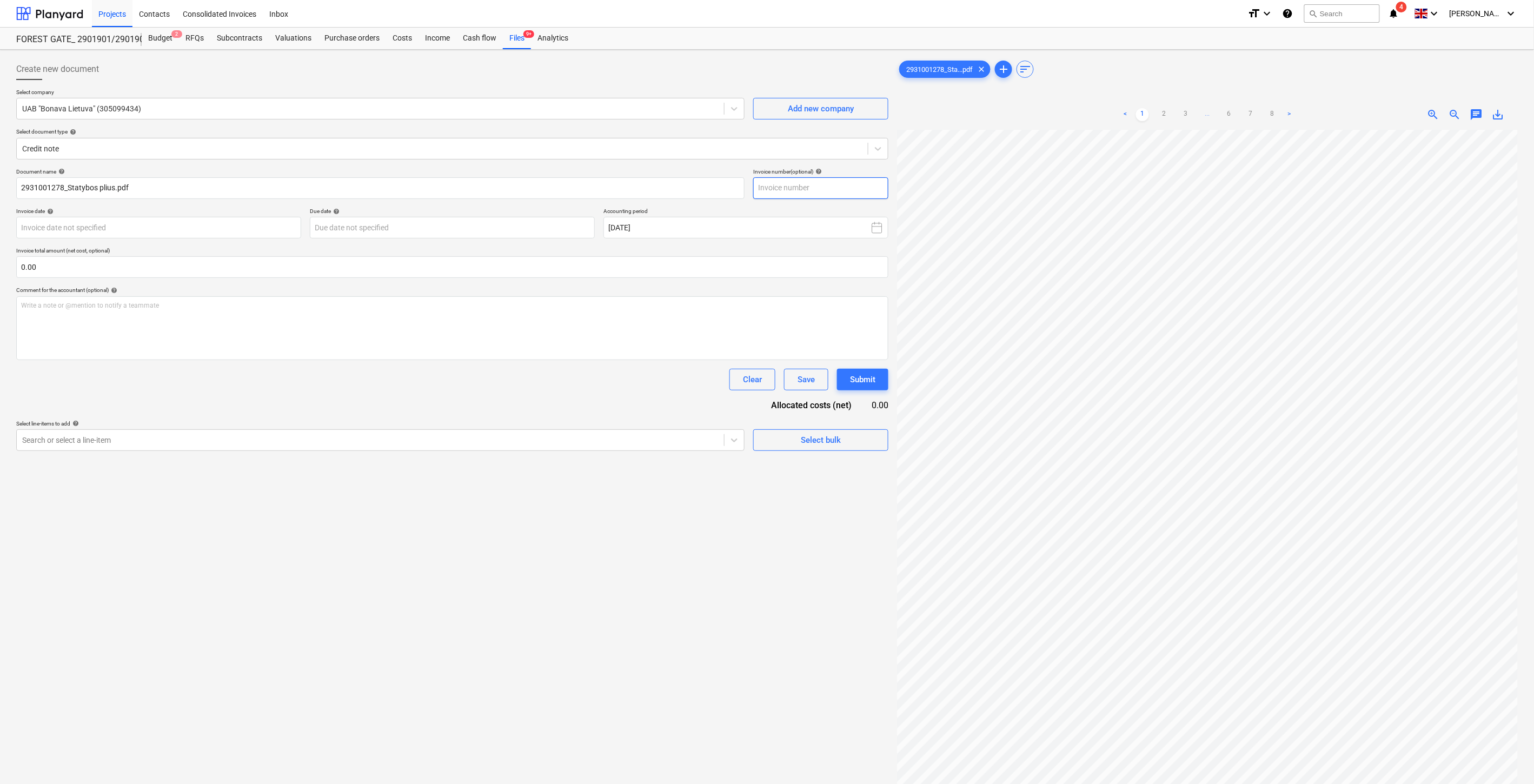
click at [847, 184] on input "text" at bounding box center [821, 187] width 135 height 22
paste input "2931001279"
type input "2931001278"
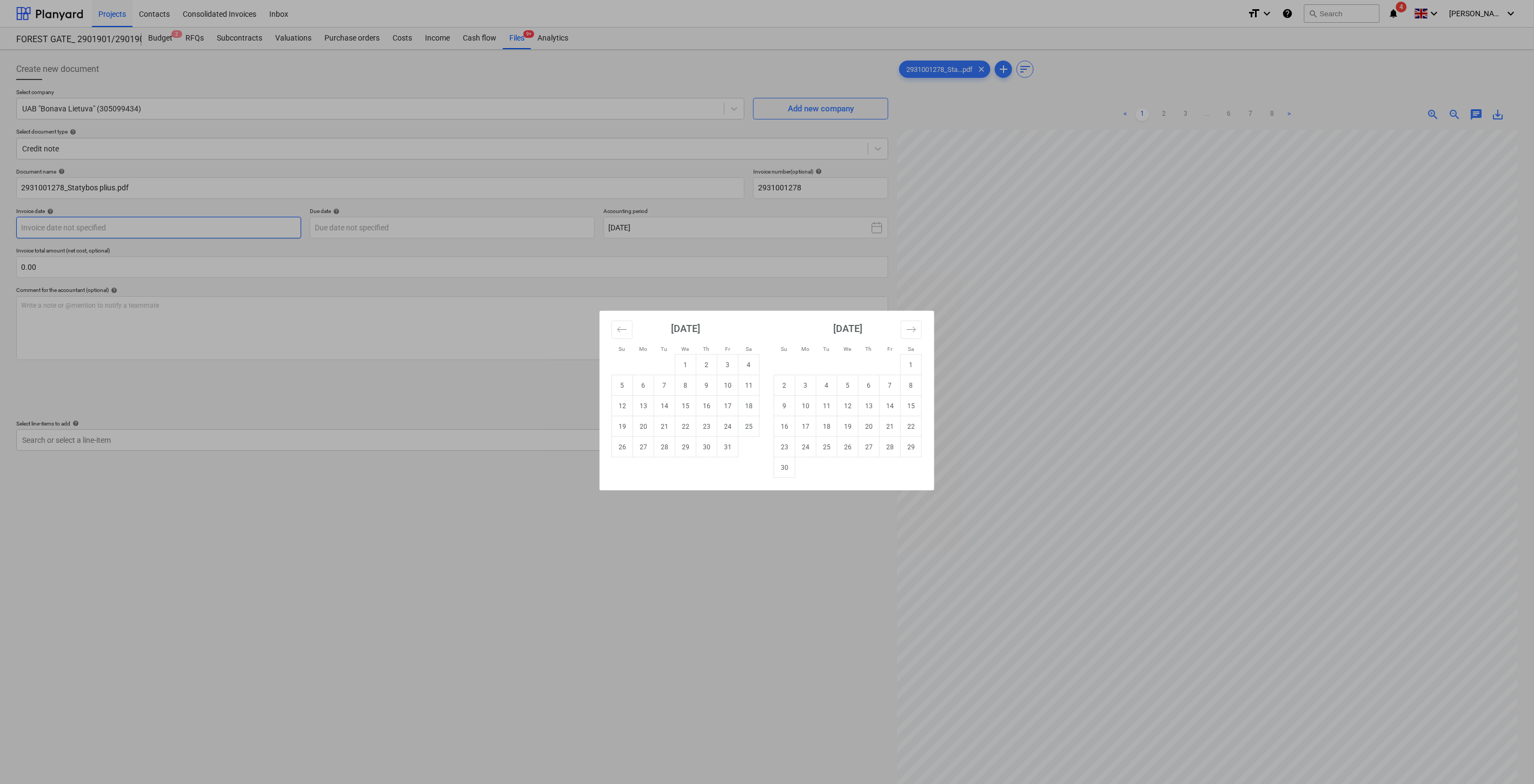
click at [198, 227] on body "Projects Contacts Consolidated Invoices Inbox format_size keyboard_arrow_down h…" at bounding box center [767, 392] width 1534 height 784
click at [668, 404] on td "14" at bounding box center [665, 406] width 21 height 20
type input "[DATE]"
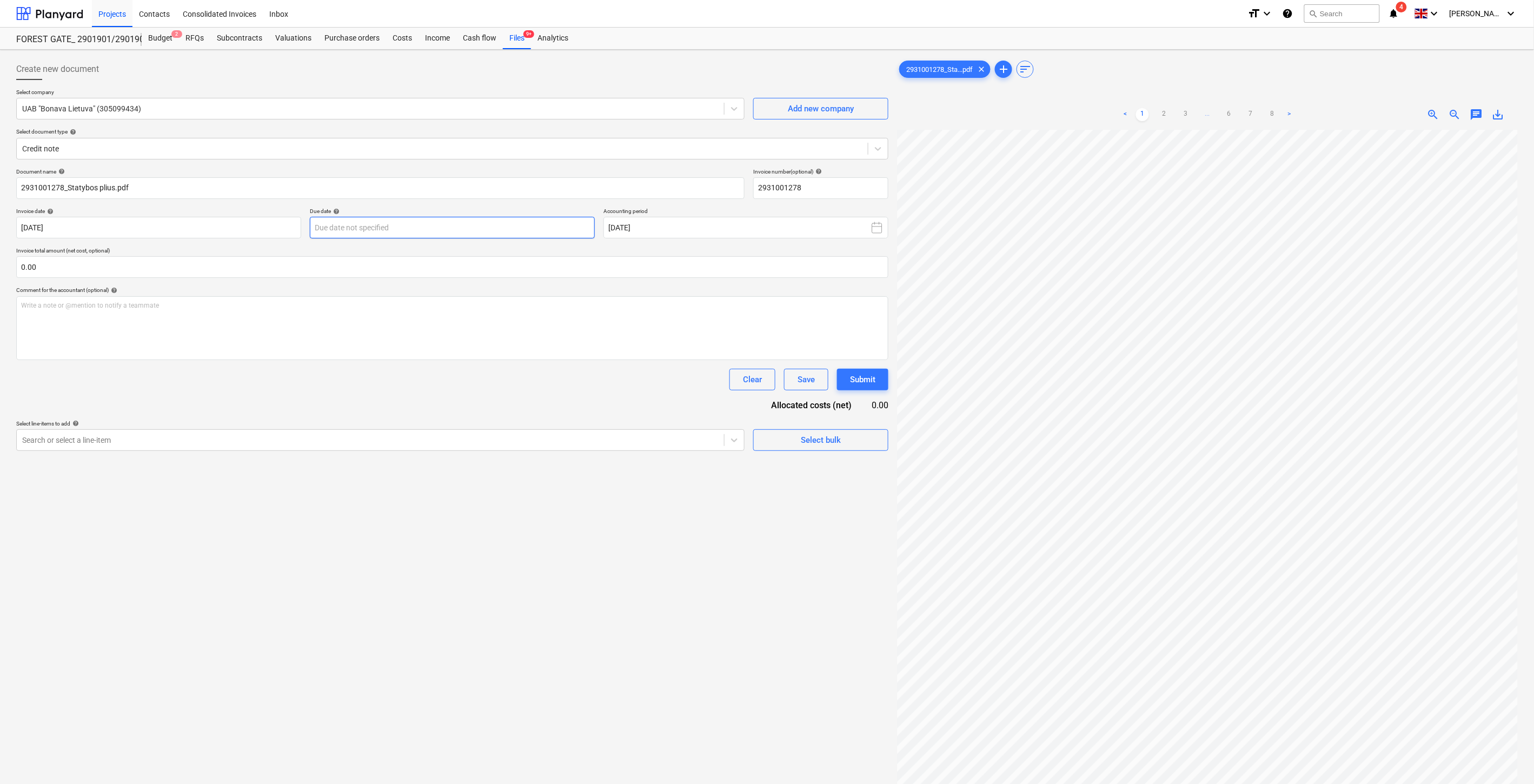
click at [409, 235] on body "Projects Contacts Consolidated Invoices Inbox format_size keyboard_arrow_down h…" at bounding box center [767, 392] width 1534 height 784
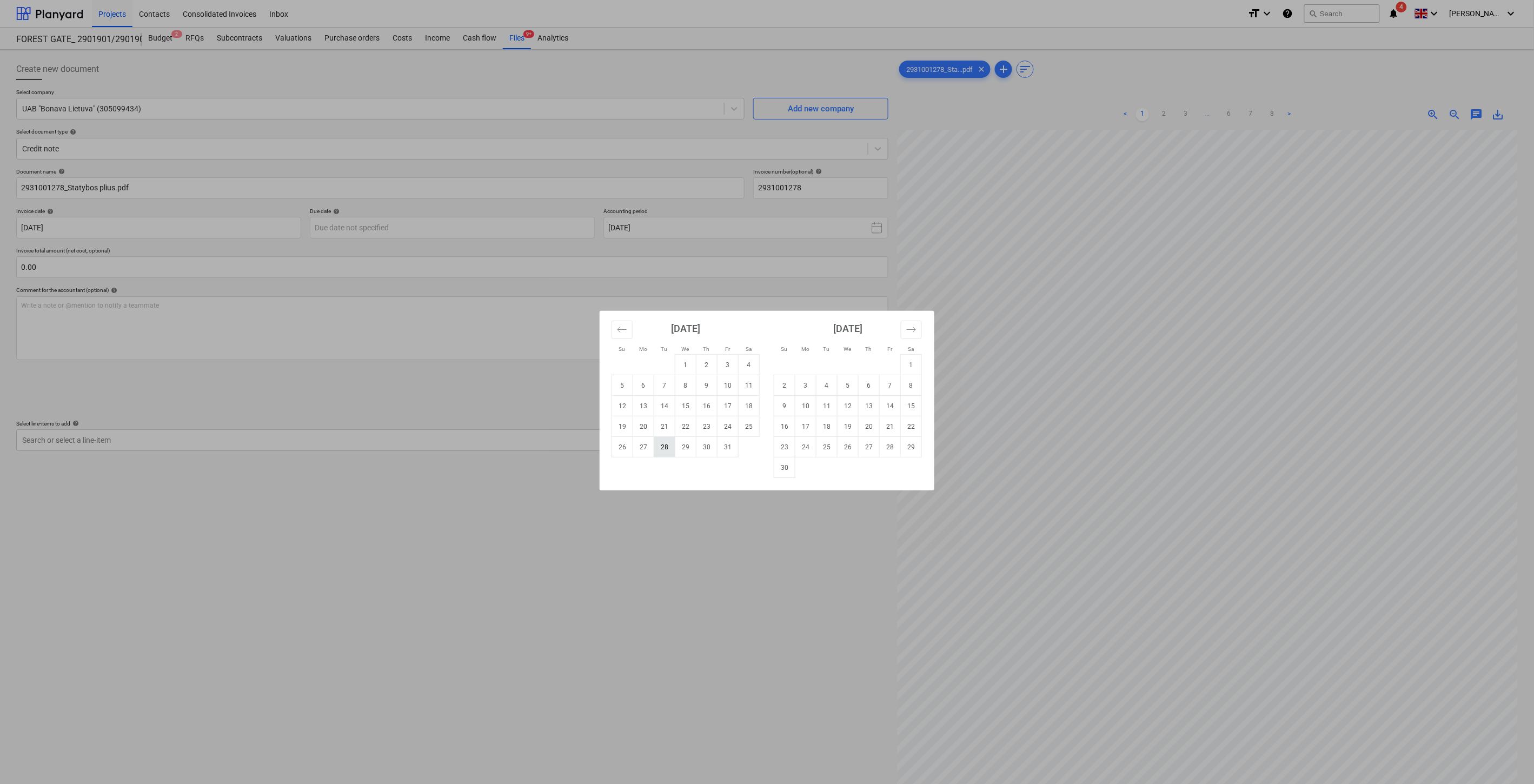
click at [667, 443] on td "28" at bounding box center [665, 447] width 21 height 20
type input "28 Oct 2025"
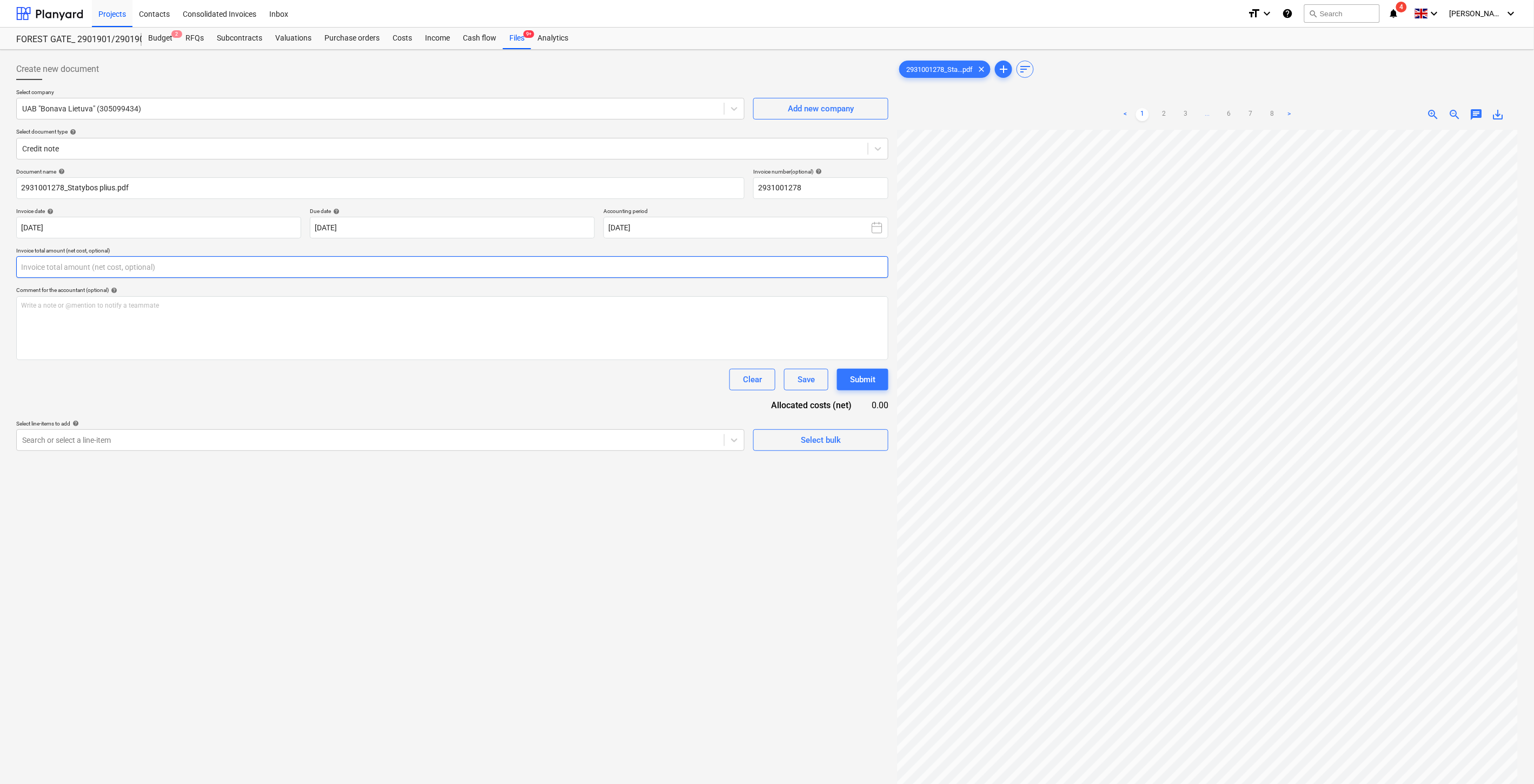
click at [477, 278] on input "text" at bounding box center [453, 267] width 873 height 22
type input "-330.00"
click at [416, 460] on div "Search or select a line-item" at bounding box center [370, 467] width 707 height 15
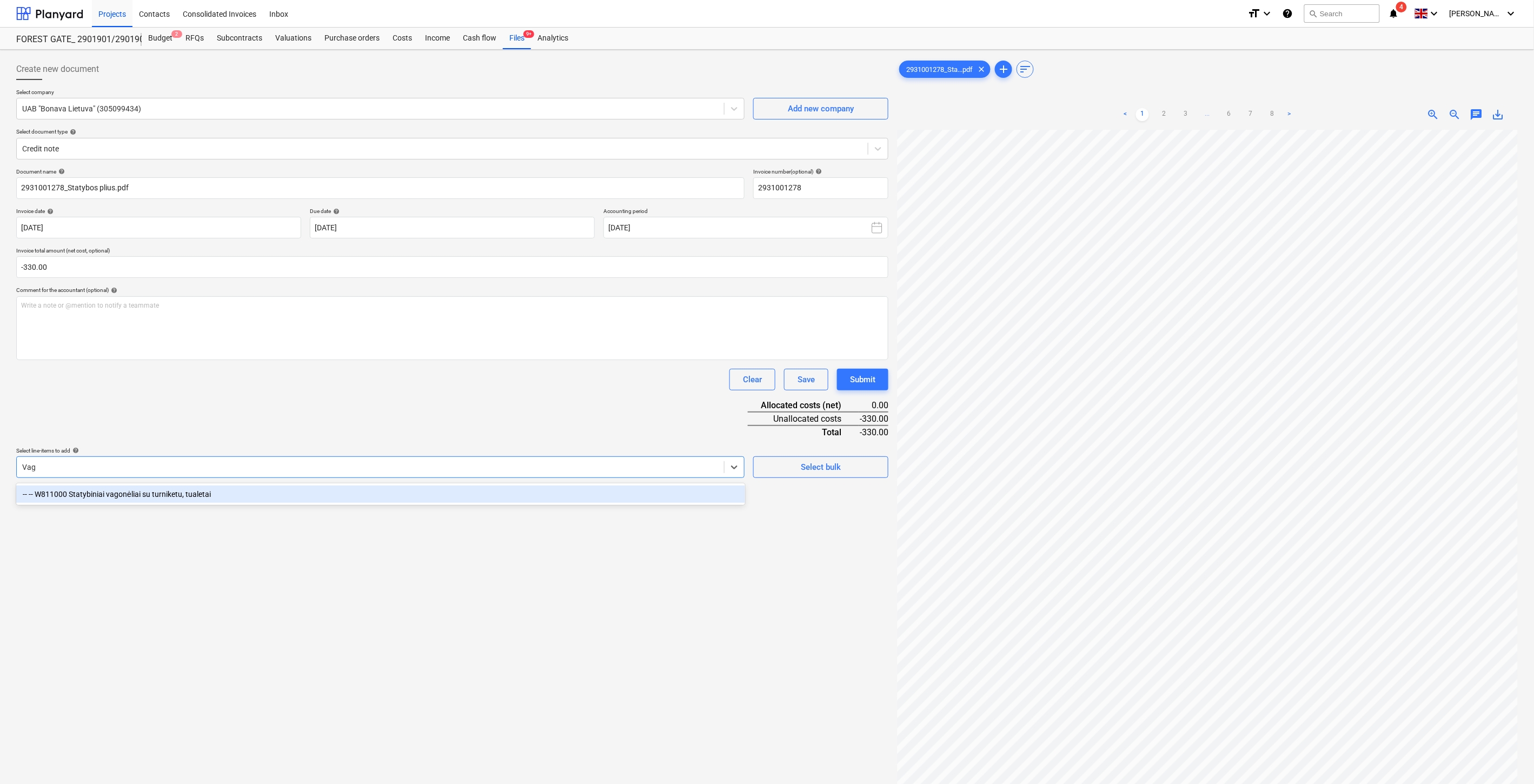
type input "Vago"
click at [336, 485] on div "-- -- W811000 Statybiniai vagonėliai su turniketu, tualetai" at bounding box center [381, 494] width 729 height 18
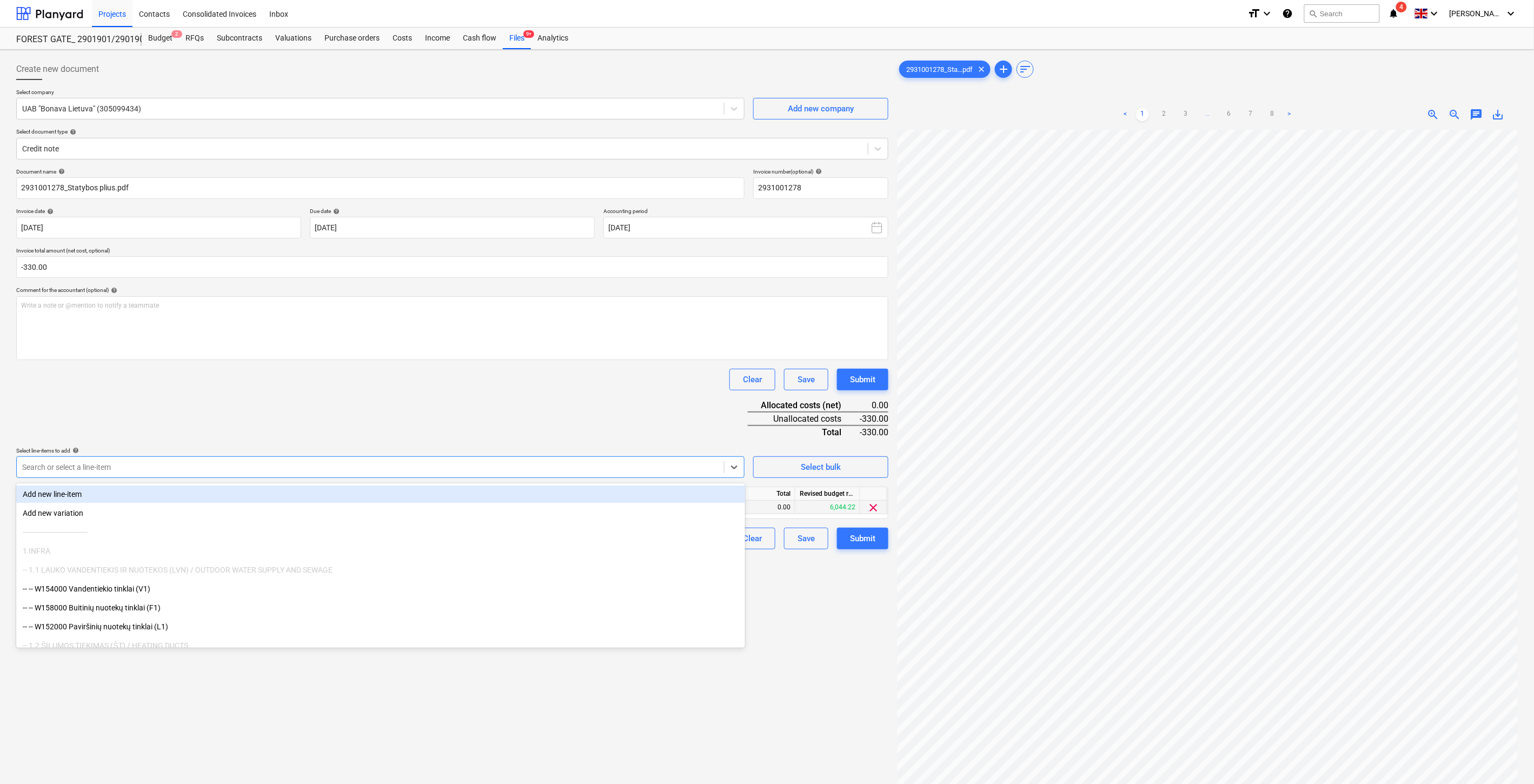
drag, startPoint x: 365, startPoint y: 423, endPoint x: 546, endPoint y: 505, distance: 198.7
click at [371, 424] on div "Document name help 2931001278_Statybos plius.pdf Invoice number (optional) help…" at bounding box center [453, 358] width 873 height 381
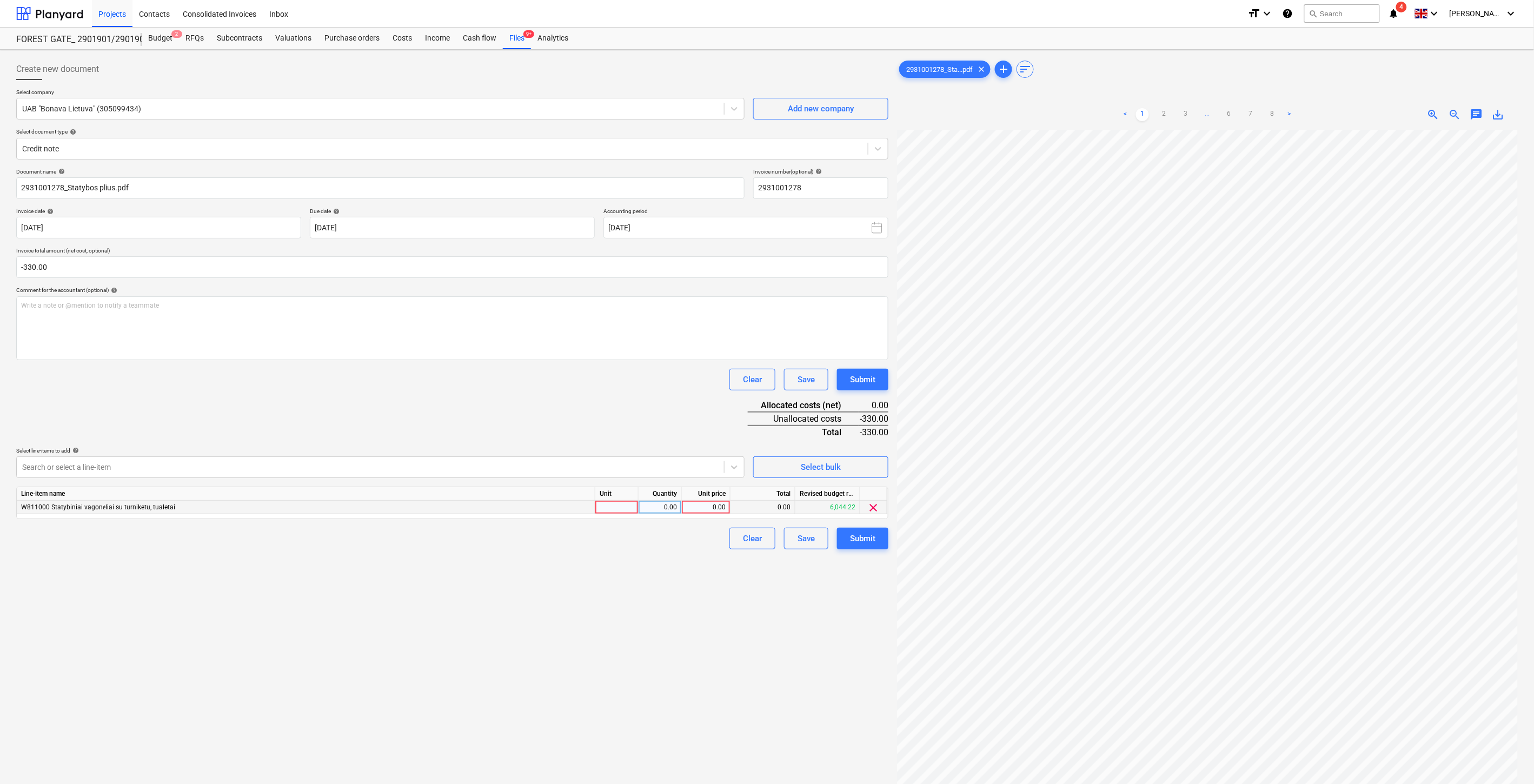
click at [632, 511] on div at bounding box center [617, 507] width 43 height 13
click at [658, 509] on div "0.00" at bounding box center [660, 507] width 34 height 13
type input "-1"
click at [698, 504] on div "0.00" at bounding box center [705, 507] width 39 height 13
type input "330"
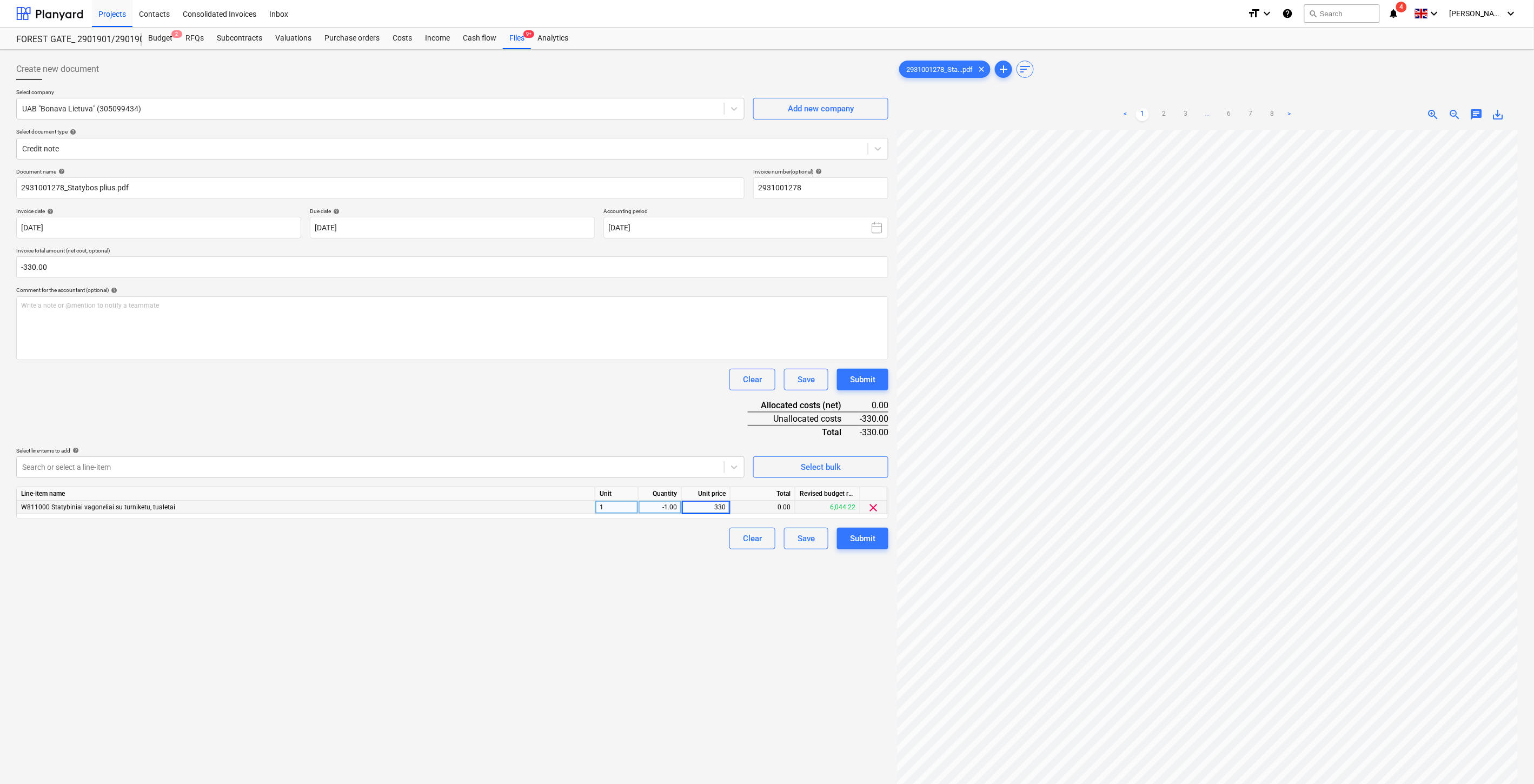
click at [689, 420] on div "Document name help 2931001278_Statybos plius.pdf Invoice number (optional) help…" at bounding box center [453, 358] width 873 height 381
click at [813, 541] on div "Save" at bounding box center [806, 539] width 18 height 14
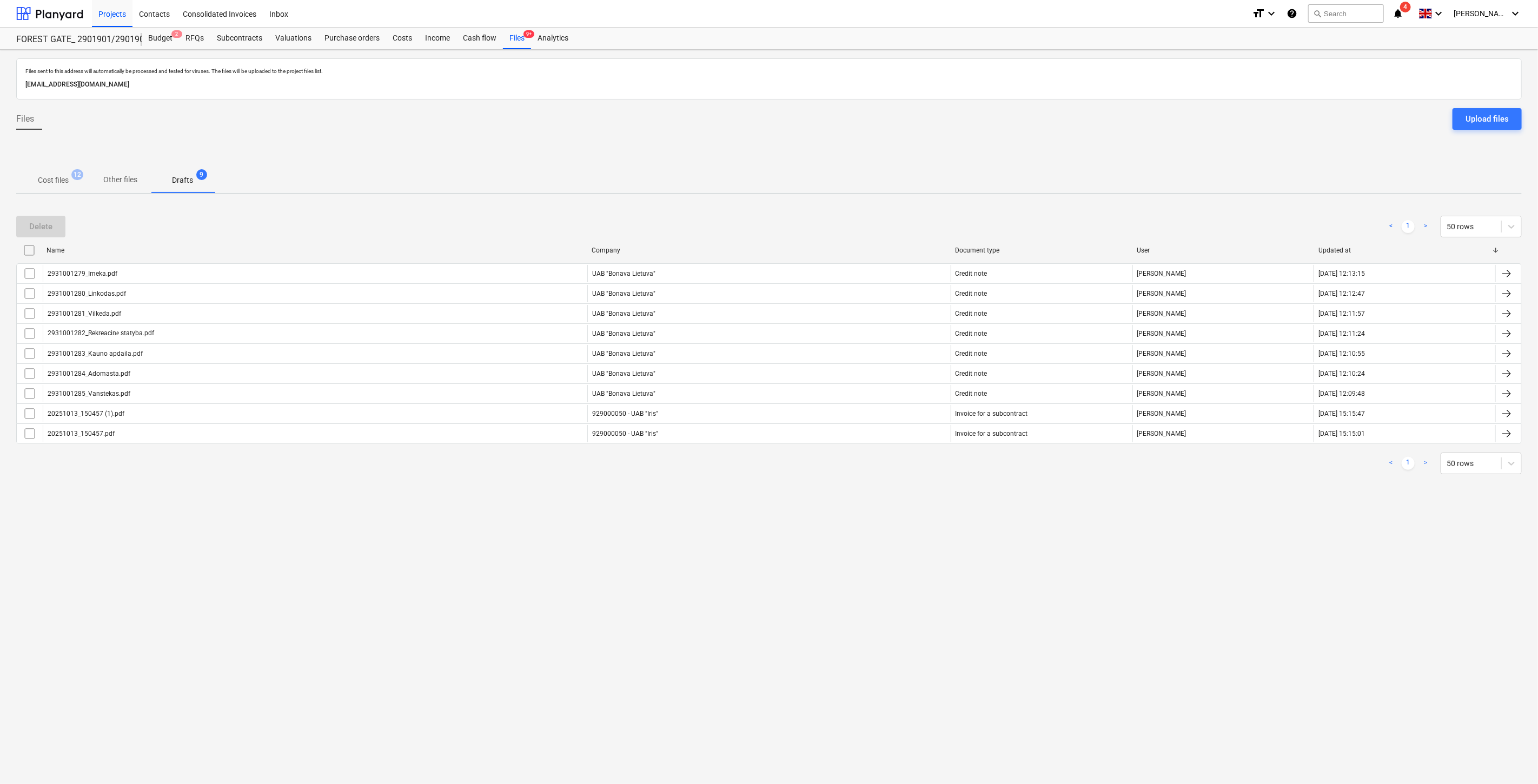
click at [59, 177] on p "Cost files" at bounding box center [53, 180] width 31 height 11
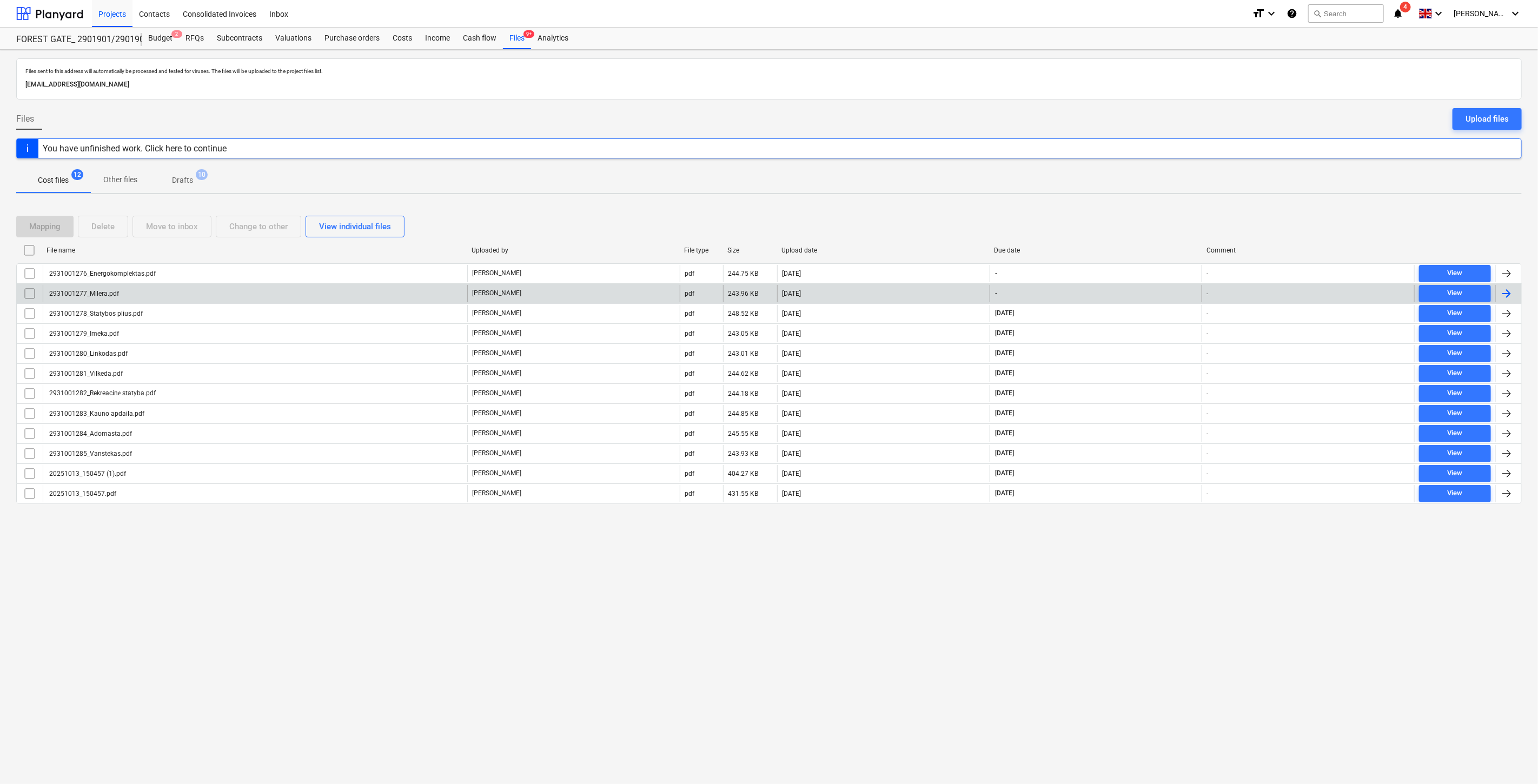
click at [396, 293] on div "2931001277_Milera.pdf" at bounding box center [255, 293] width 424 height 18
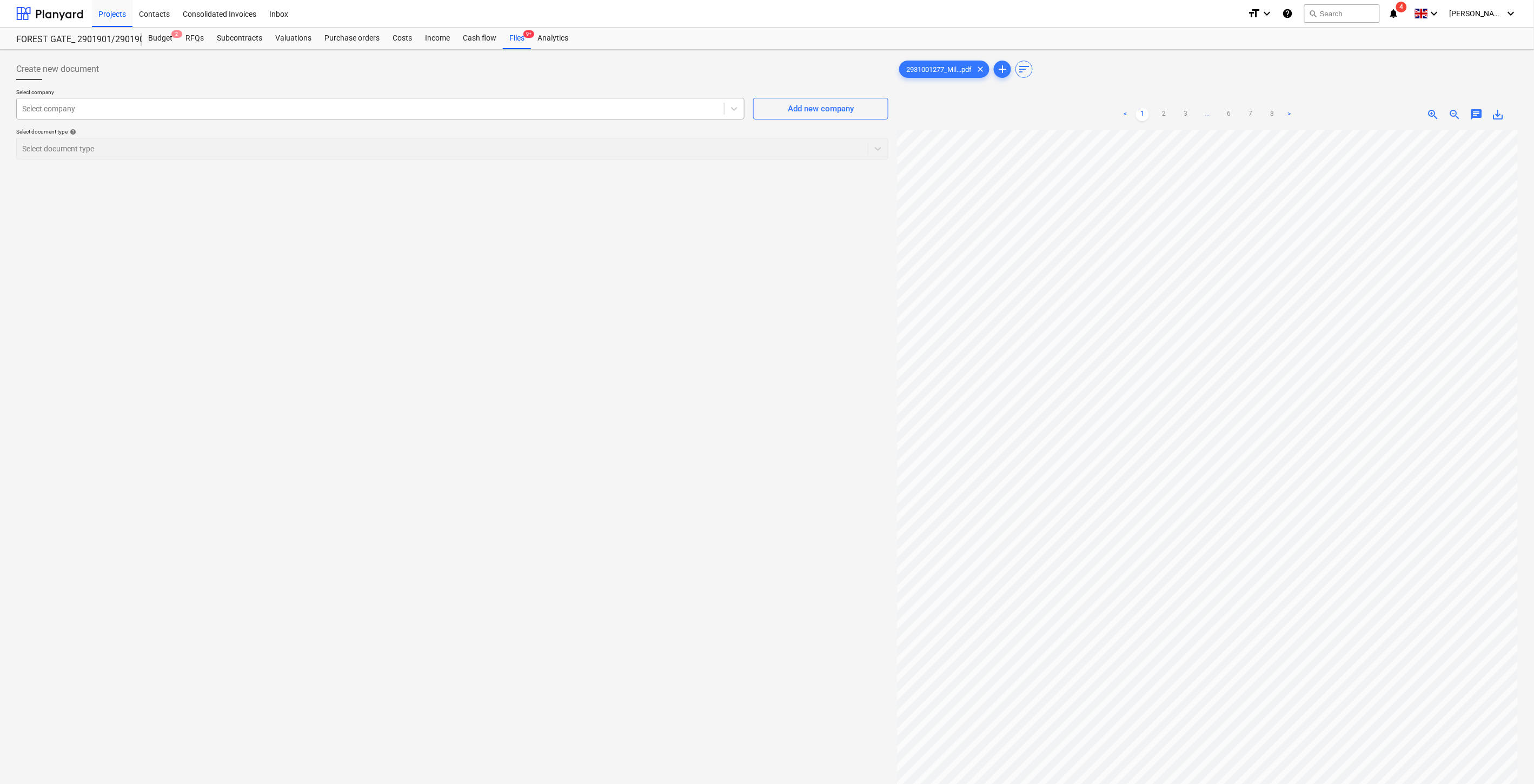
click at [266, 110] on div at bounding box center [370, 109] width 696 height 11
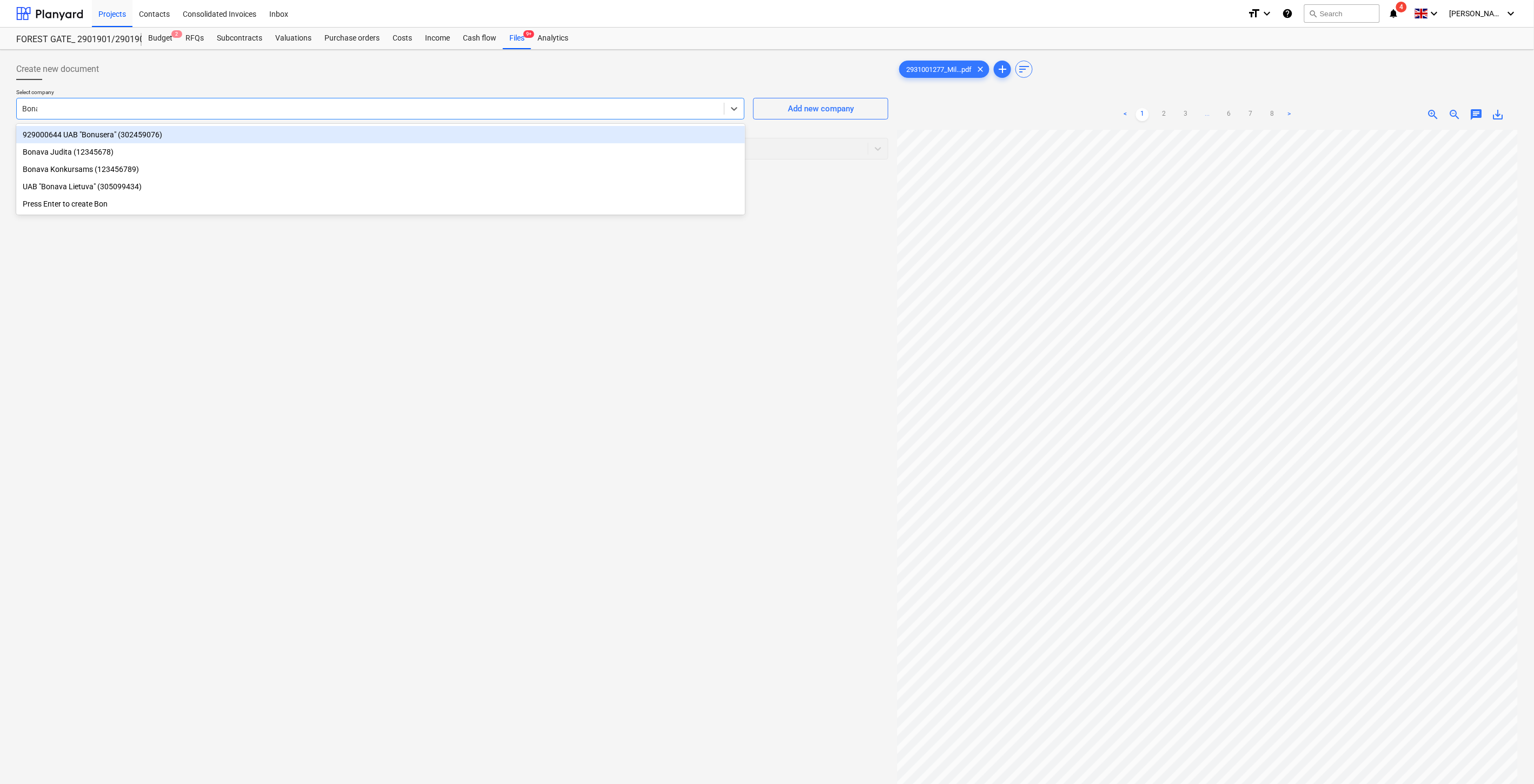
type input "Bonava"
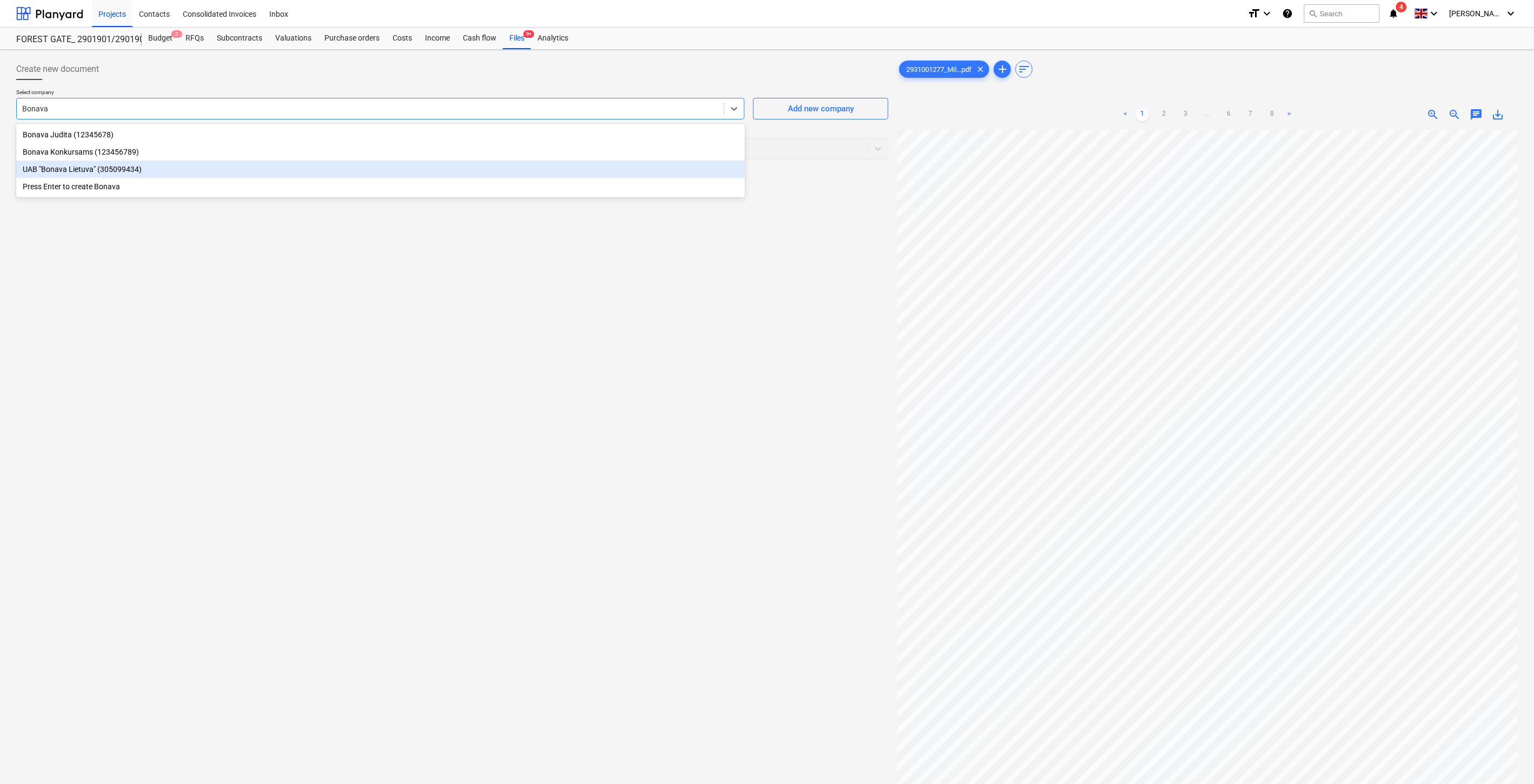
click at [225, 173] on div "UAB "Bonava Lietuva" (305099434)" at bounding box center [381, 169] width 729 height 18
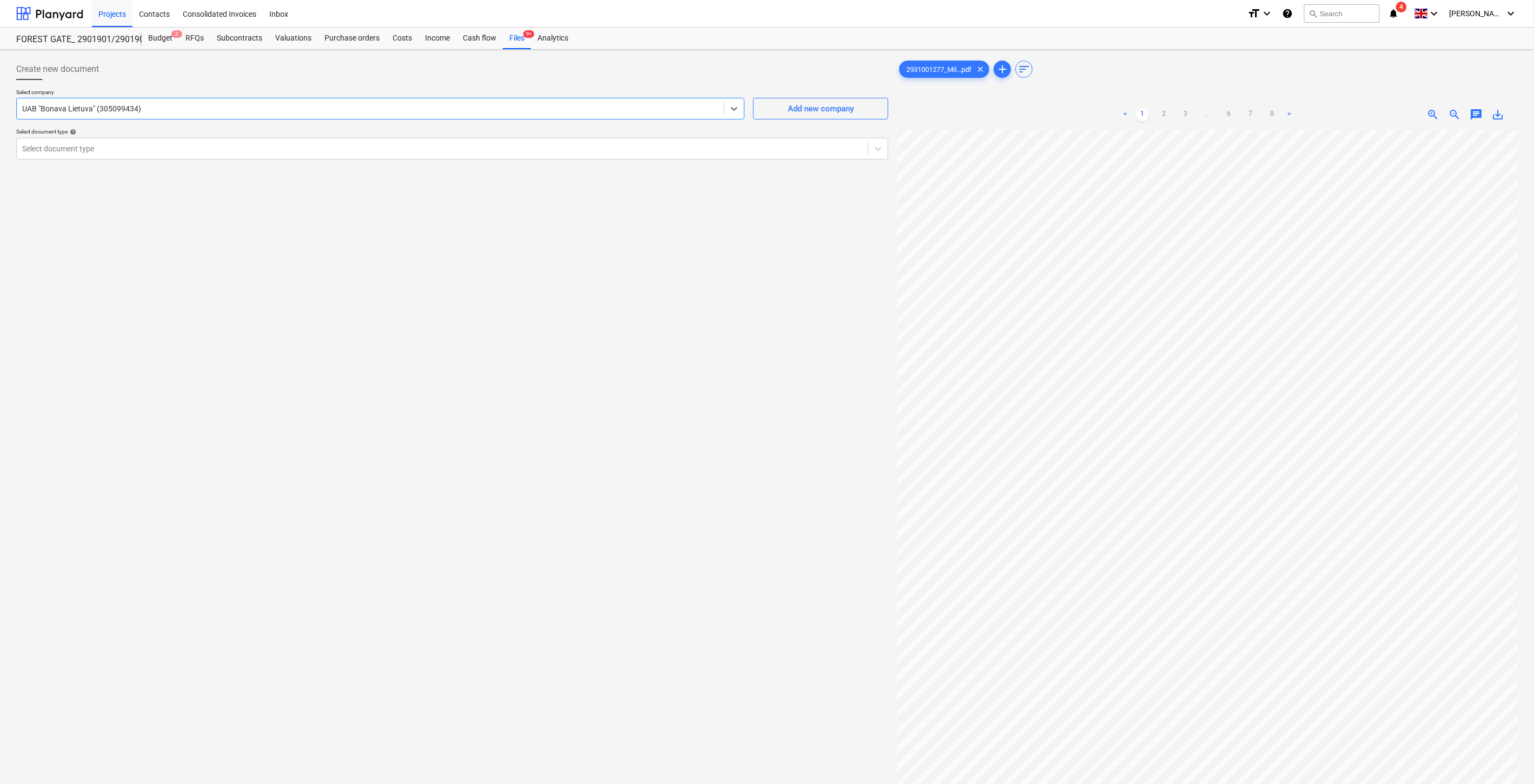
click at [209, 161] on div "Select company option UAB "Bonava Lietuva" (305099434) , selected. Select is fo…" at bounding box center [453, 128] width 873 height 80
click at [202, 152] on div at bounding box center [442, 149] width 840 height 11
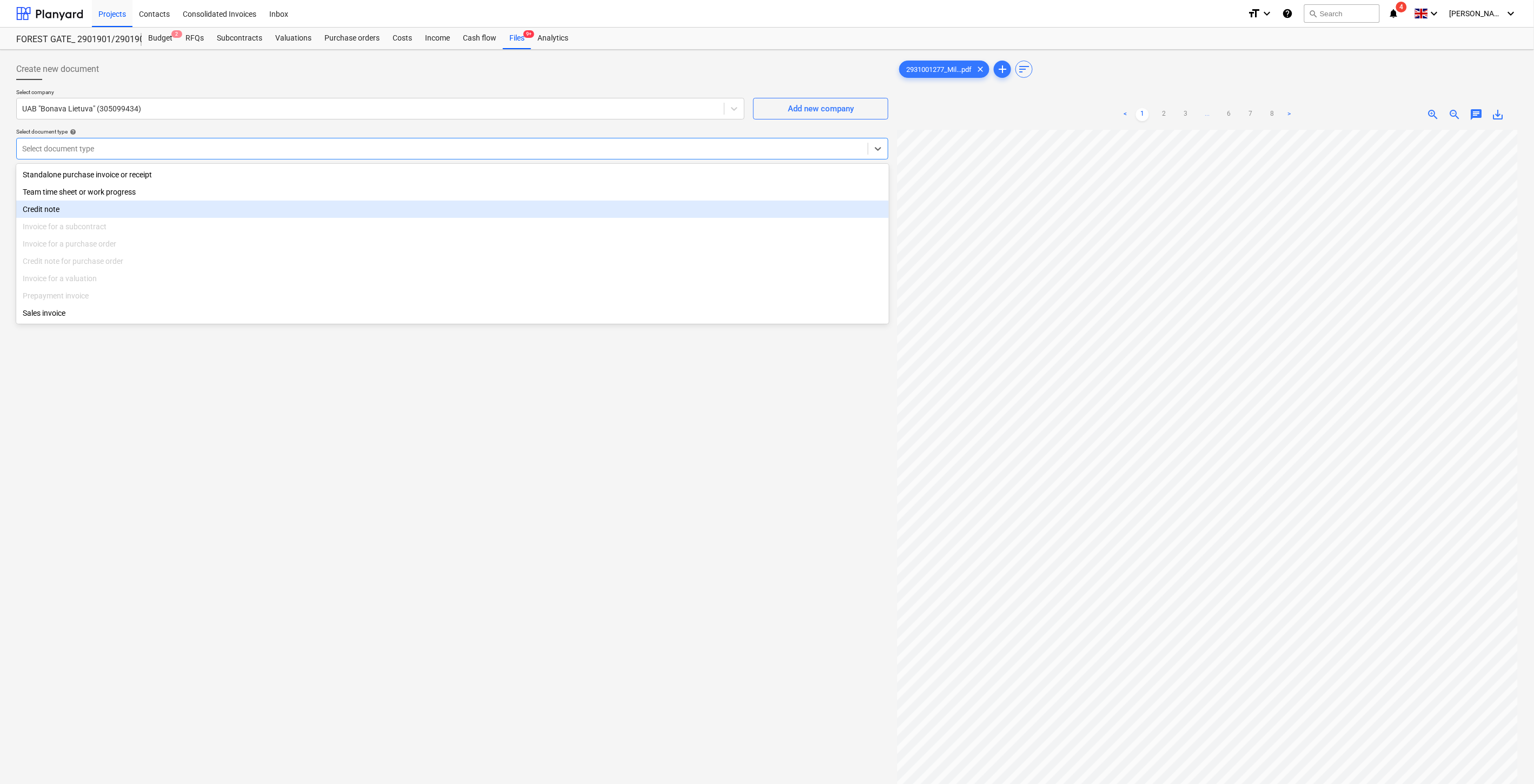
click at [169, 213] on div "Credit note" at bounding box center [453, 209] width 873 height 18
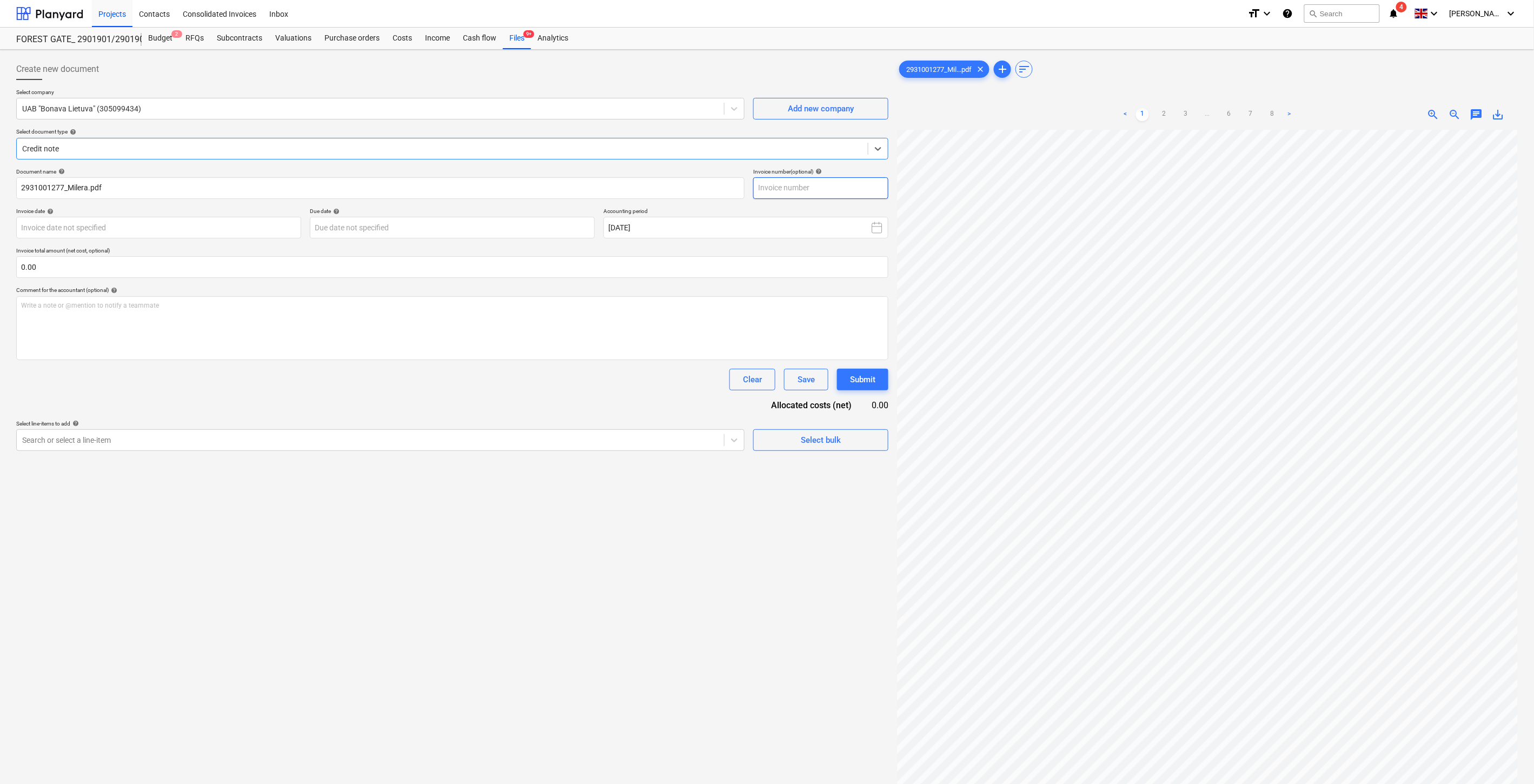
click at [845, 190] on input "text" at bounding box center [821, 187] width 135 height 22
paste input "2931001279"
type input "2931001277"
click at [272, 230] on body "Projects Contacts Consolidated Invoices Inbox format_size keyboard_arrow_down h…" at bounding box center [767, 392] width 1534 height 784
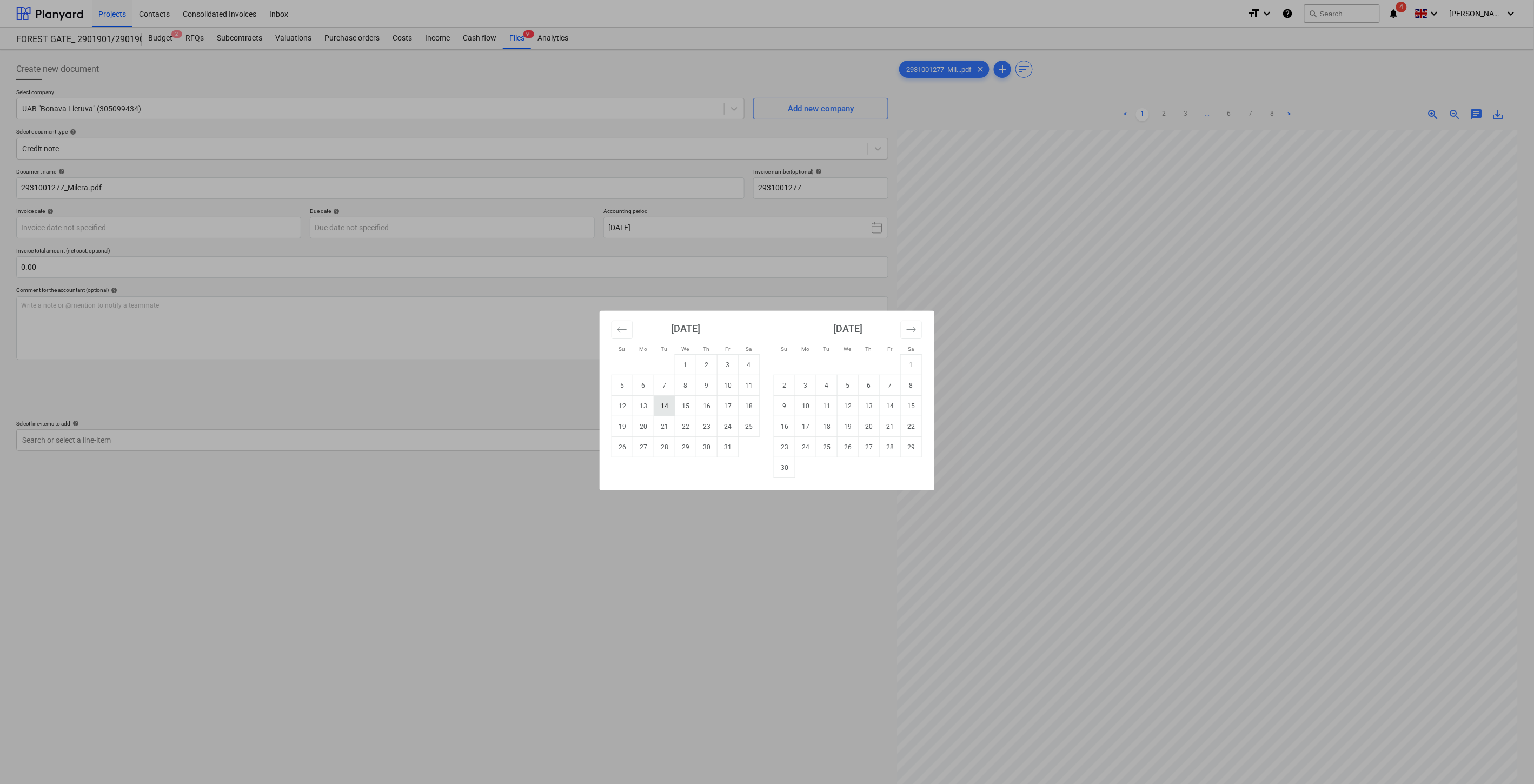
click at [669, 402] on td "14" at bounding box center [665, 406] width 21 height 20
type input "[DATE]"
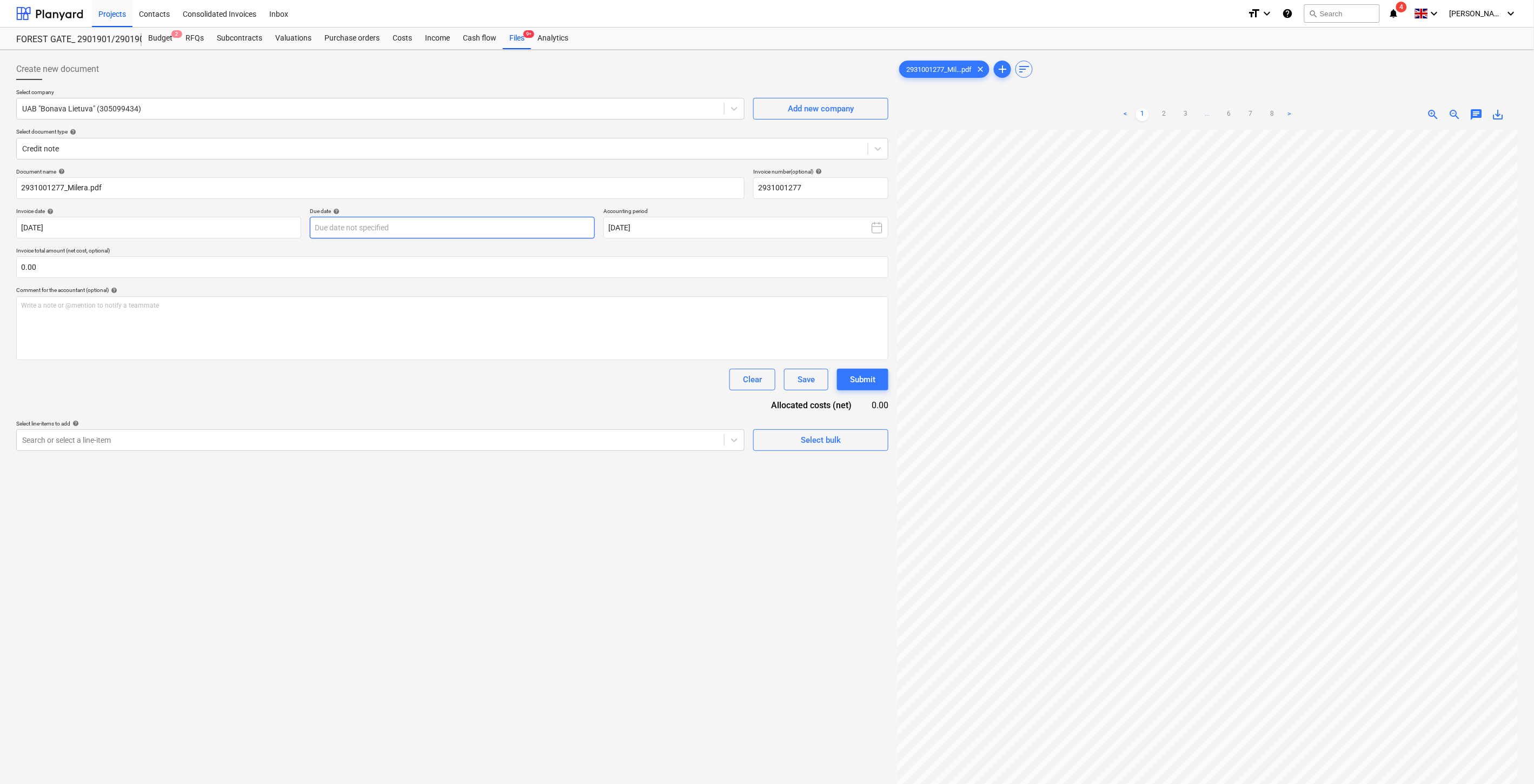
click at [467, 231] on body "Projects Contacts Consolidated Invoices Inbox format_size keyboard_arrow_down h…" at bounding box center [767, 392] width 1534 height 784
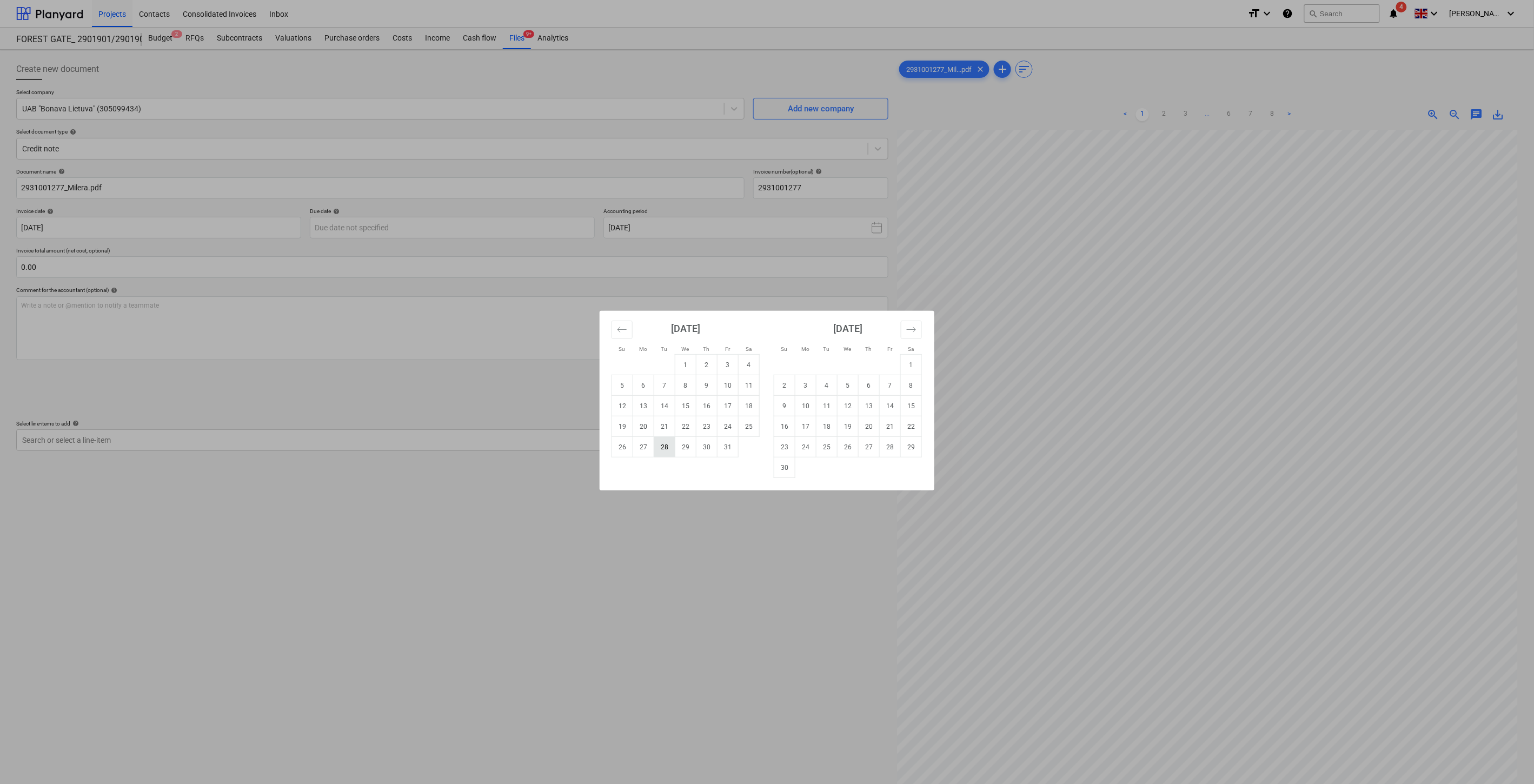
click at [668, 448] on td "28" at bounding box center [665, 447] width 21 height 20
type input "28 Oct 2025"
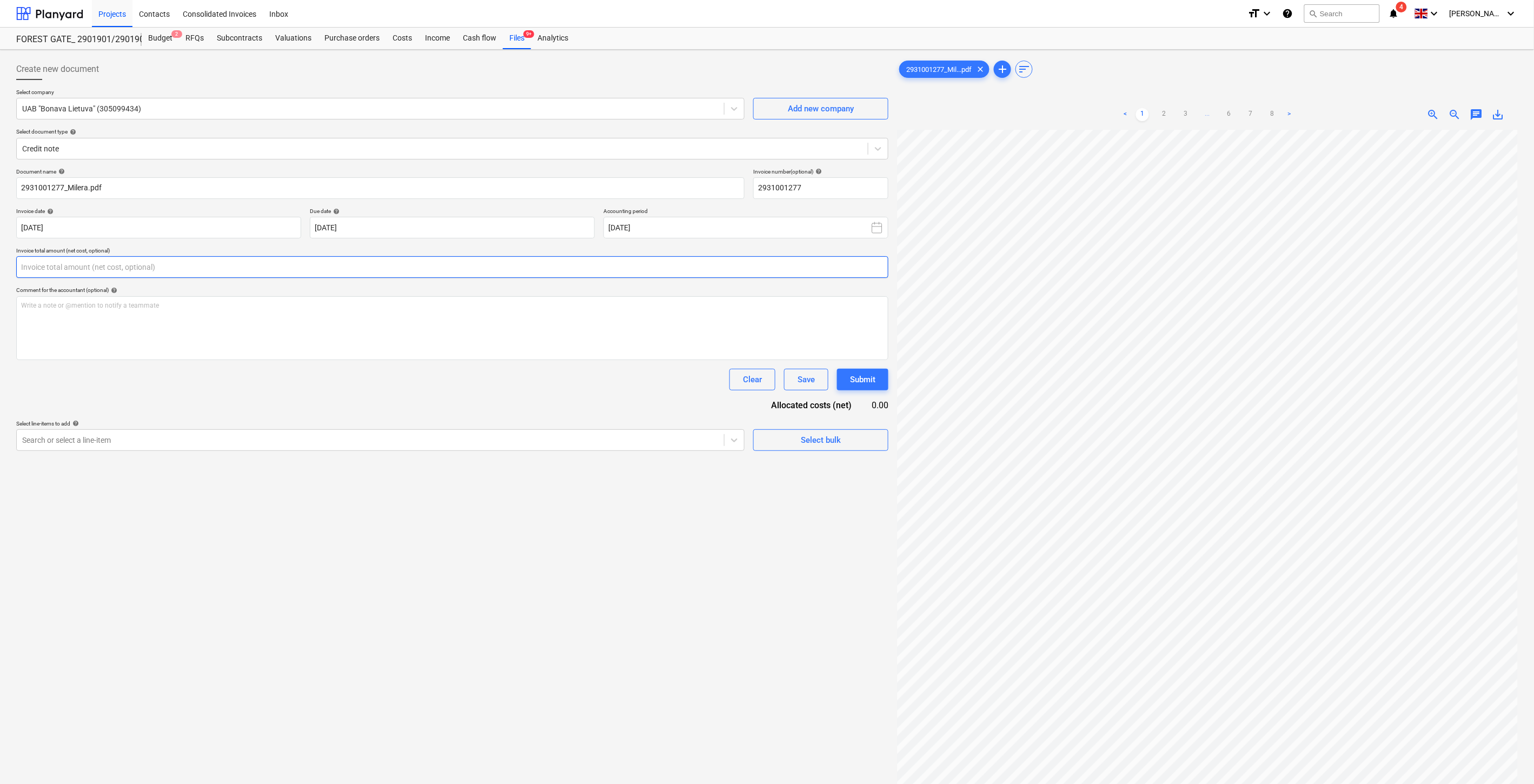
click at [300, 265] on input "text" at bounding box center [453, 267] width 873 height 22
type input "-220.00"
click at [292, 472] on div at bounding box center [370, 467] width 696 height 11
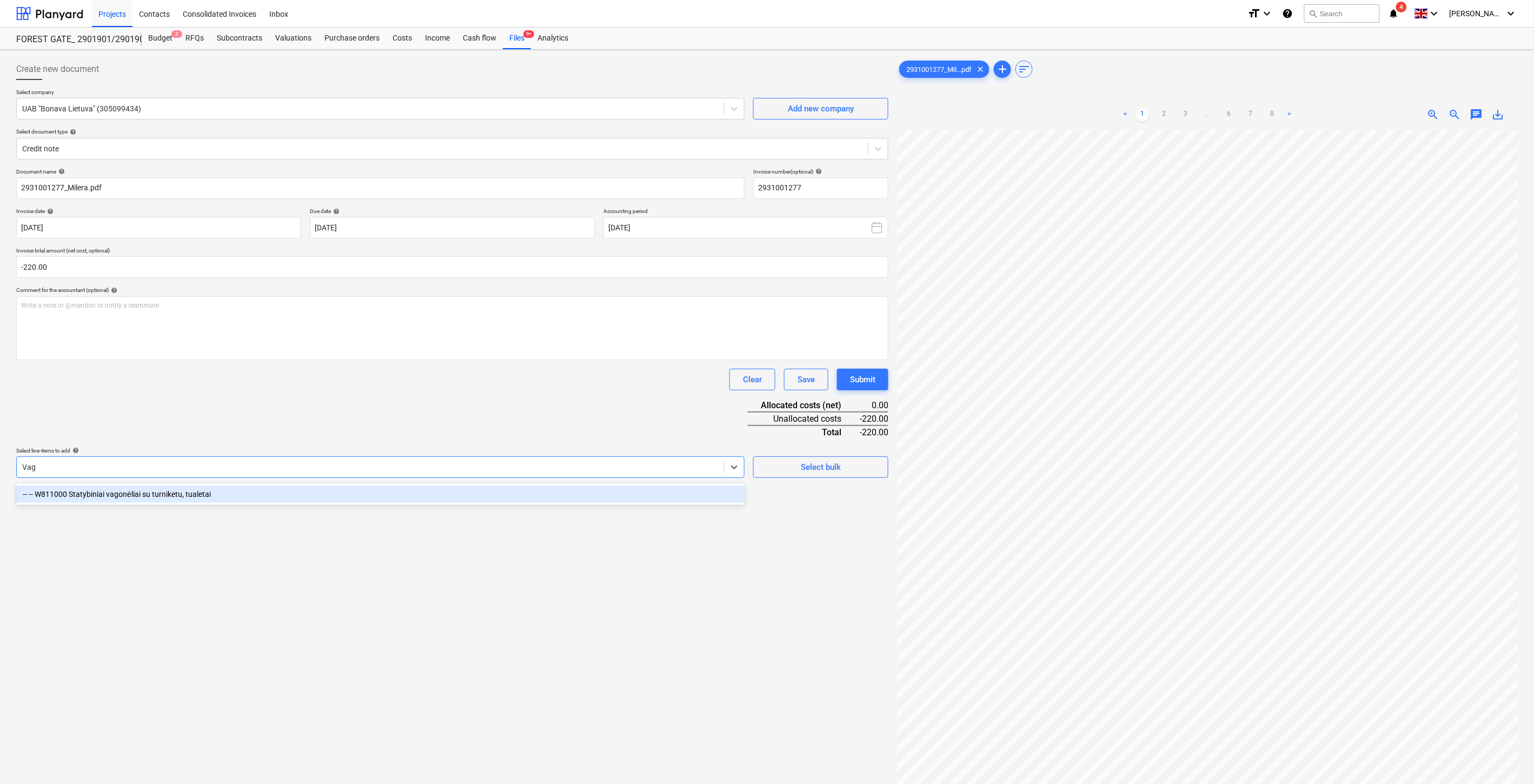
type input "Vago"
click at [166, 498] on div "-- -- W811000 Statybiniai vagonėliai su turniketu, tualetai" at bounding box center [381, 494] width 729 height 18
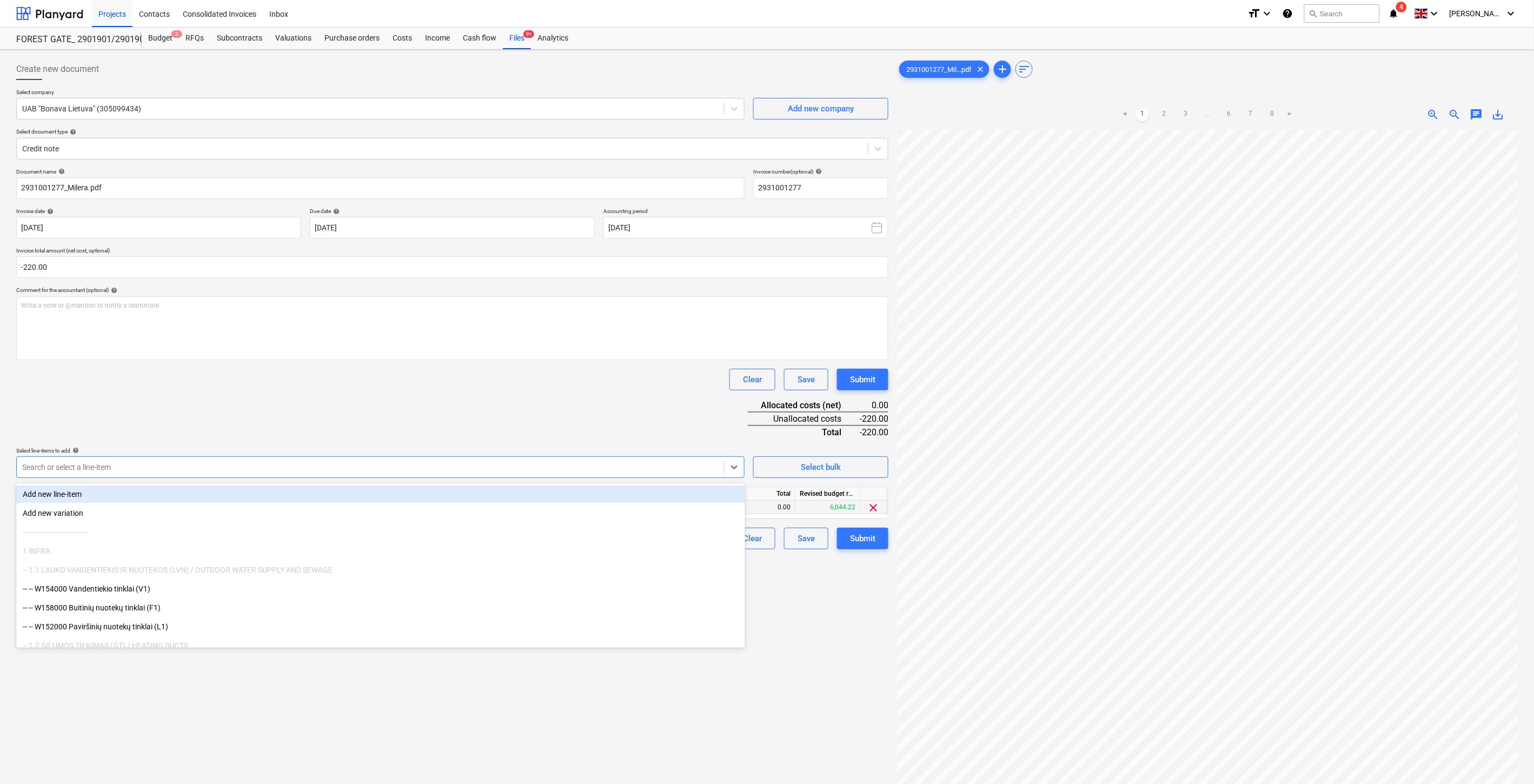
drag, startPoint x: 276, startPoint y: 401, endPoint x: 598, endPoint y: 508, distance: 339.3
click at [280, 402] on div "Document name help 2931001277_Milera.pdf Invoice number (optional) help 2931001…" at bounding box center [453, 358] width 873 height 381
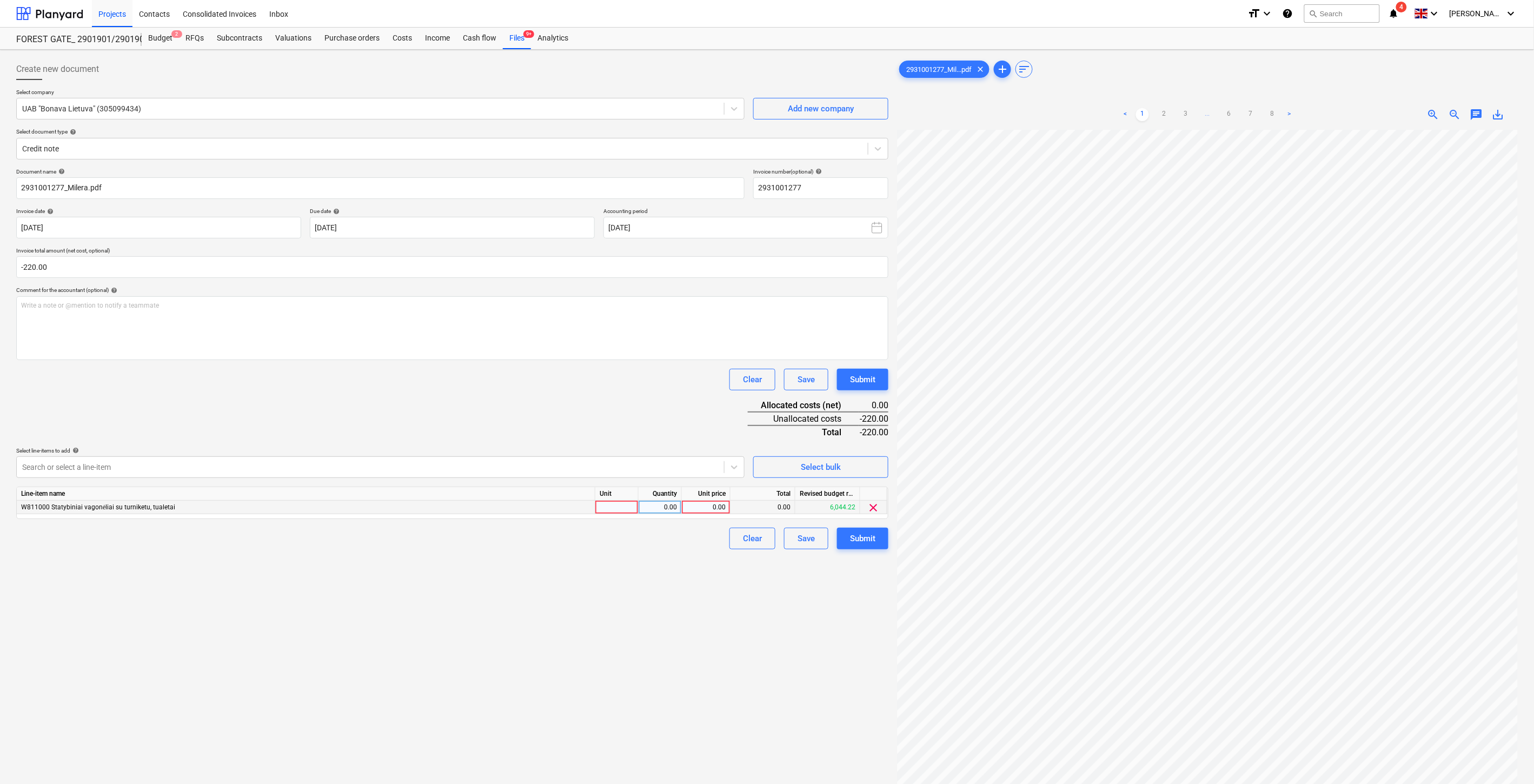
click at [613, 505] on div at bounding box center [617, 507] width 43 height 13
click at [661, 506] on div "0.00" at bounding box center [660, 507] width 34 height 13
type input "-1"
click at [704, 505] on div "0.00" at bounding box center [705, 507] width 39 height 13
type input "220"
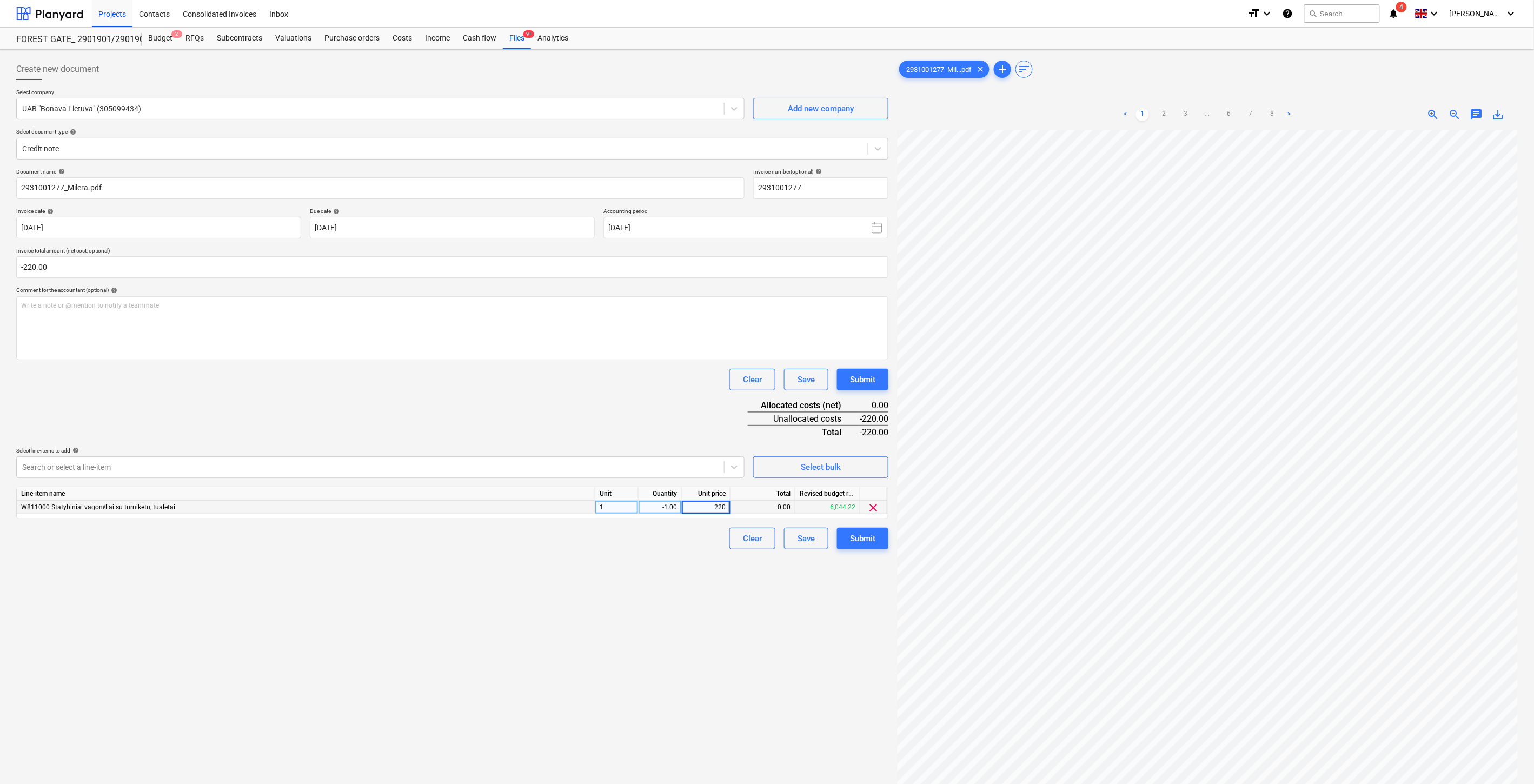
click at [656, 364] on div "Document name help 2931001277_Milera.pdf Invoice number (optional) help 2931001…" at bounding box center [453, 358] width 873 height 381
click at [807, 535] on div "Save" at bounding box center [806, 539] width 18 height 14
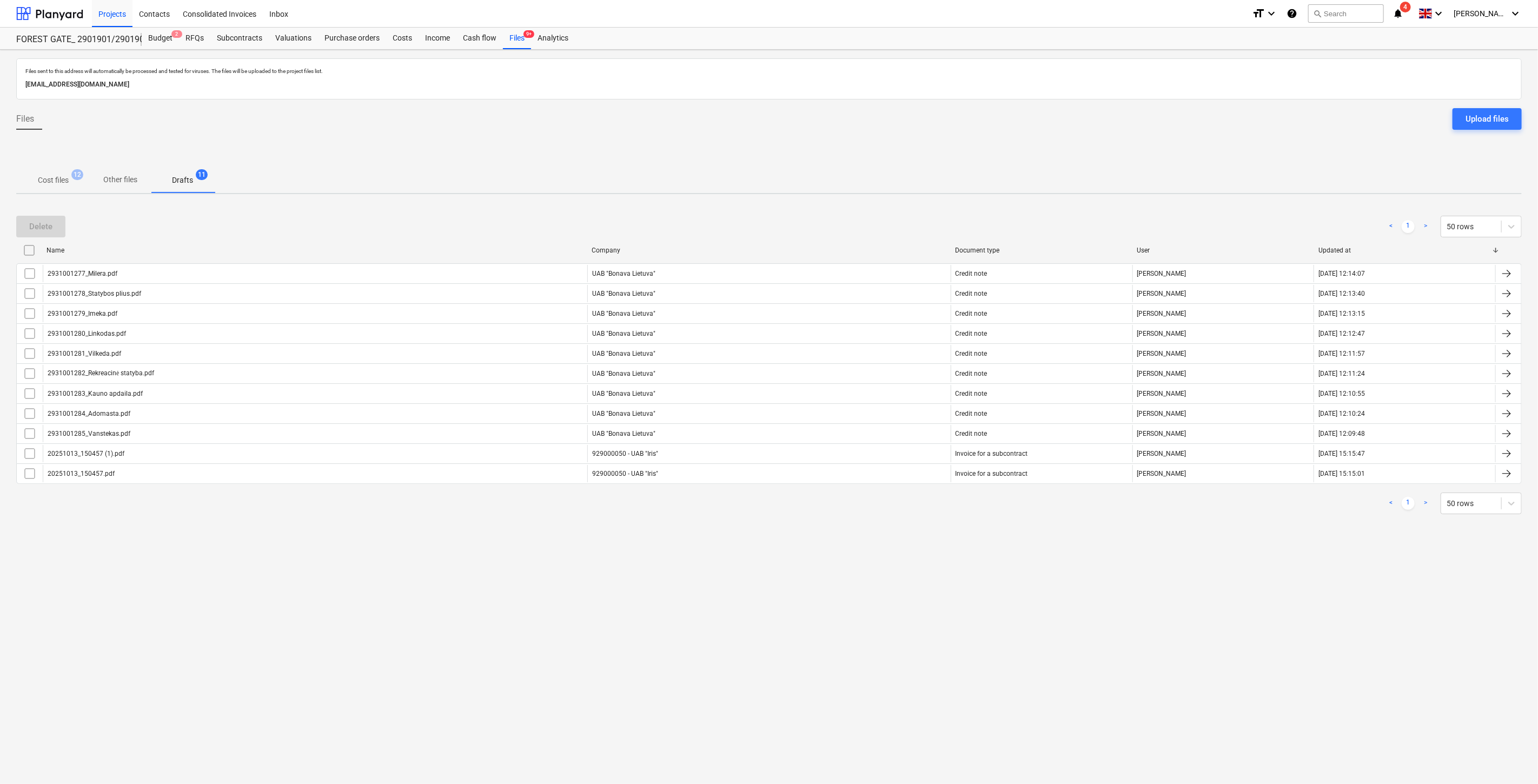
click at [52, 181] on p "Cost files" at bounding box center [53, 180] width 31 height 11
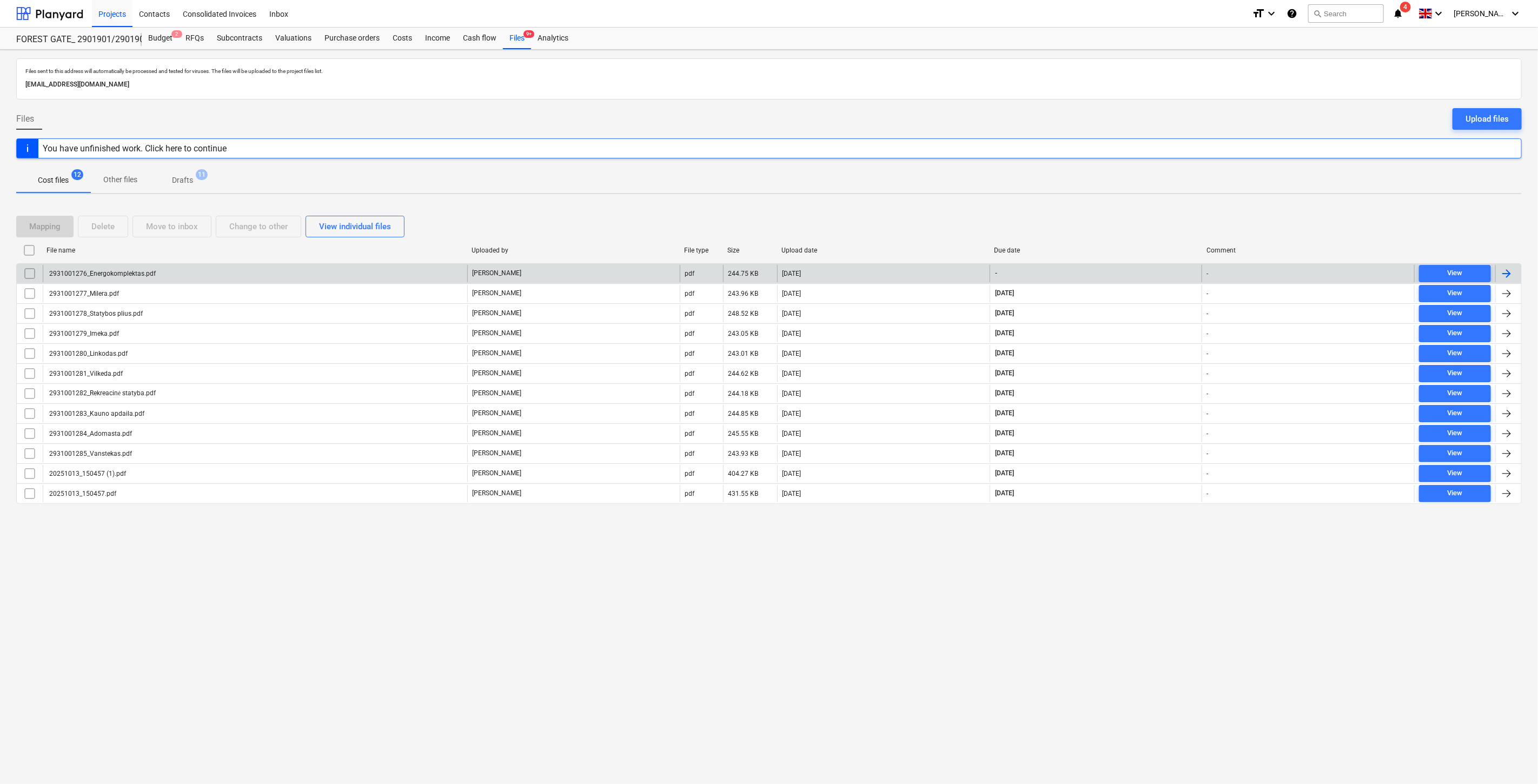
click at [309, 269] on div "2931001276_Energokomplektas.pdf" at bounding box center [255, 273] width 424 height 18
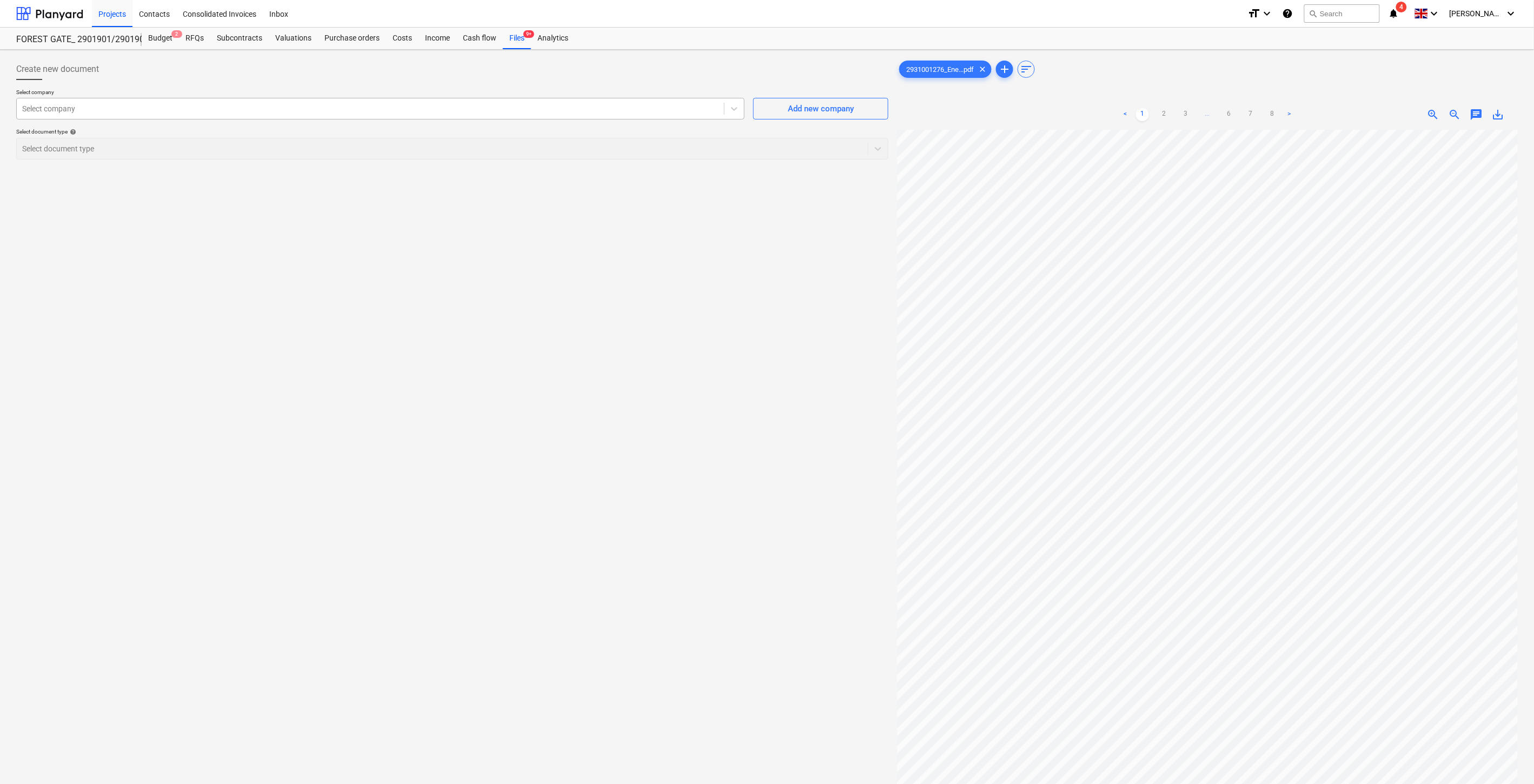
click at [341, 109] on div at bounding box center [370, 109] width 696 height 11
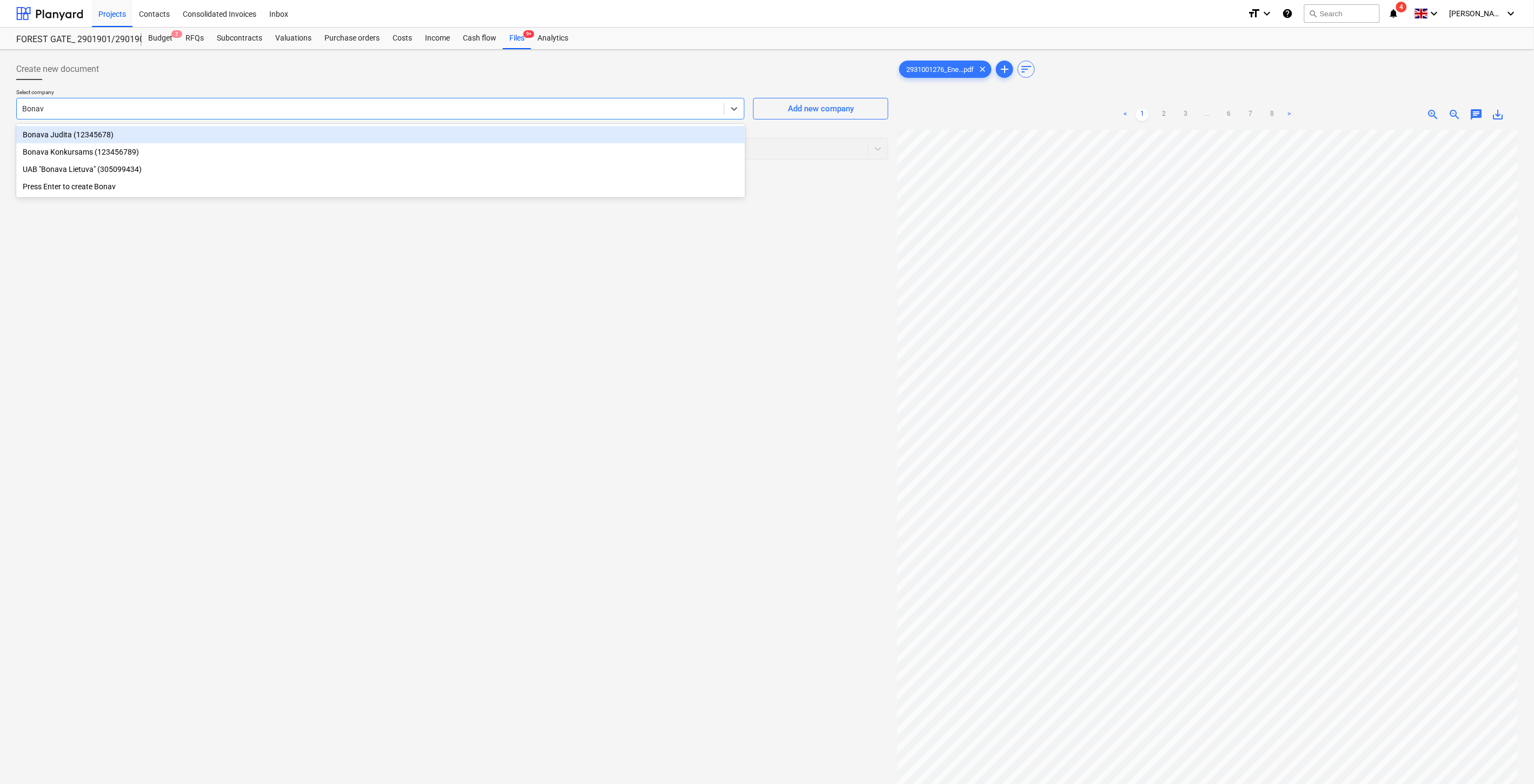
type input "Bonava"
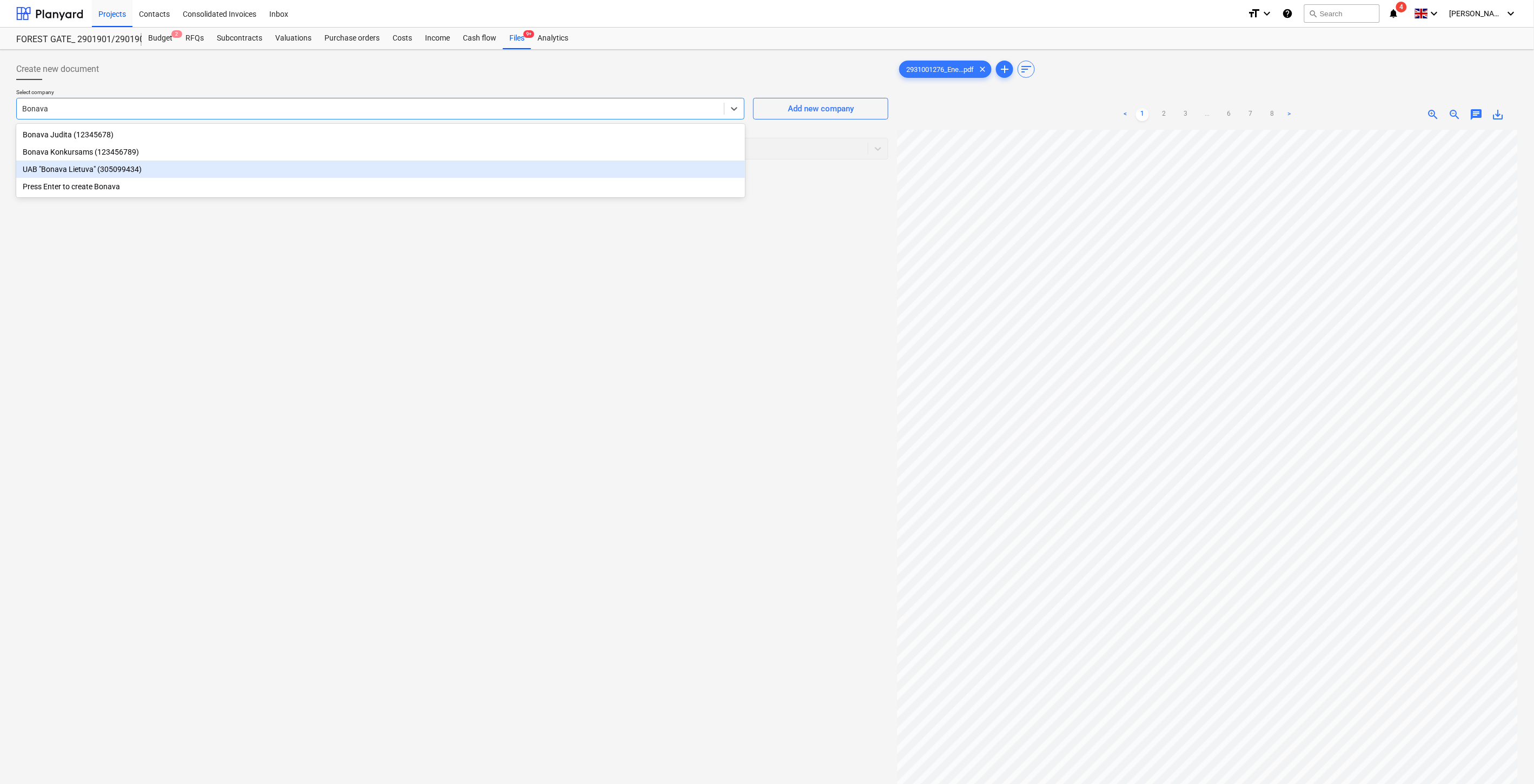
click at [206, 172] on div "UAB "Bonava Lietuva" (305099434)" at bounding box center [381, 169] width 729 height 18
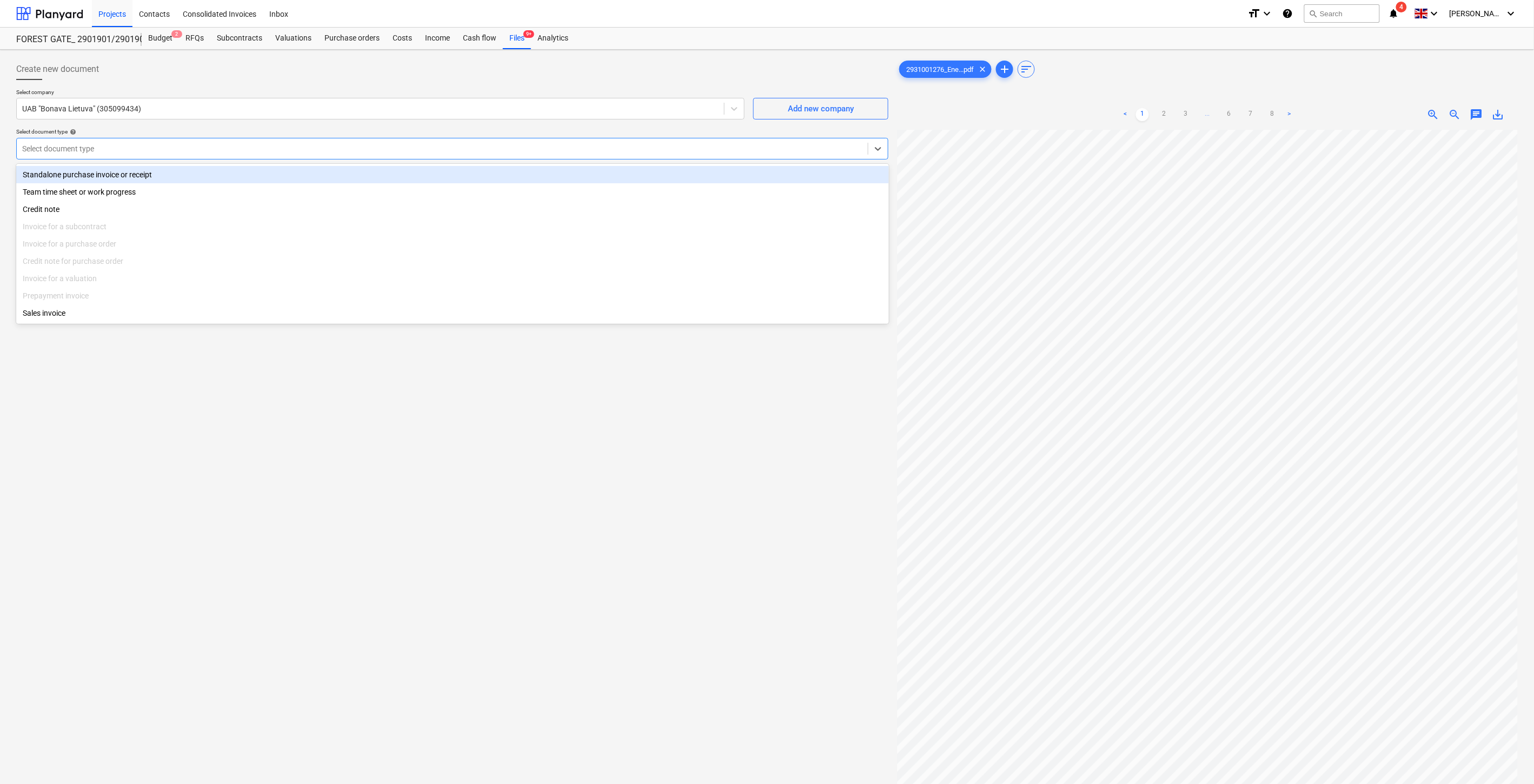
click at [173, 158] on div "Select document type" at bounding box center [453, 148] width 873 height 22
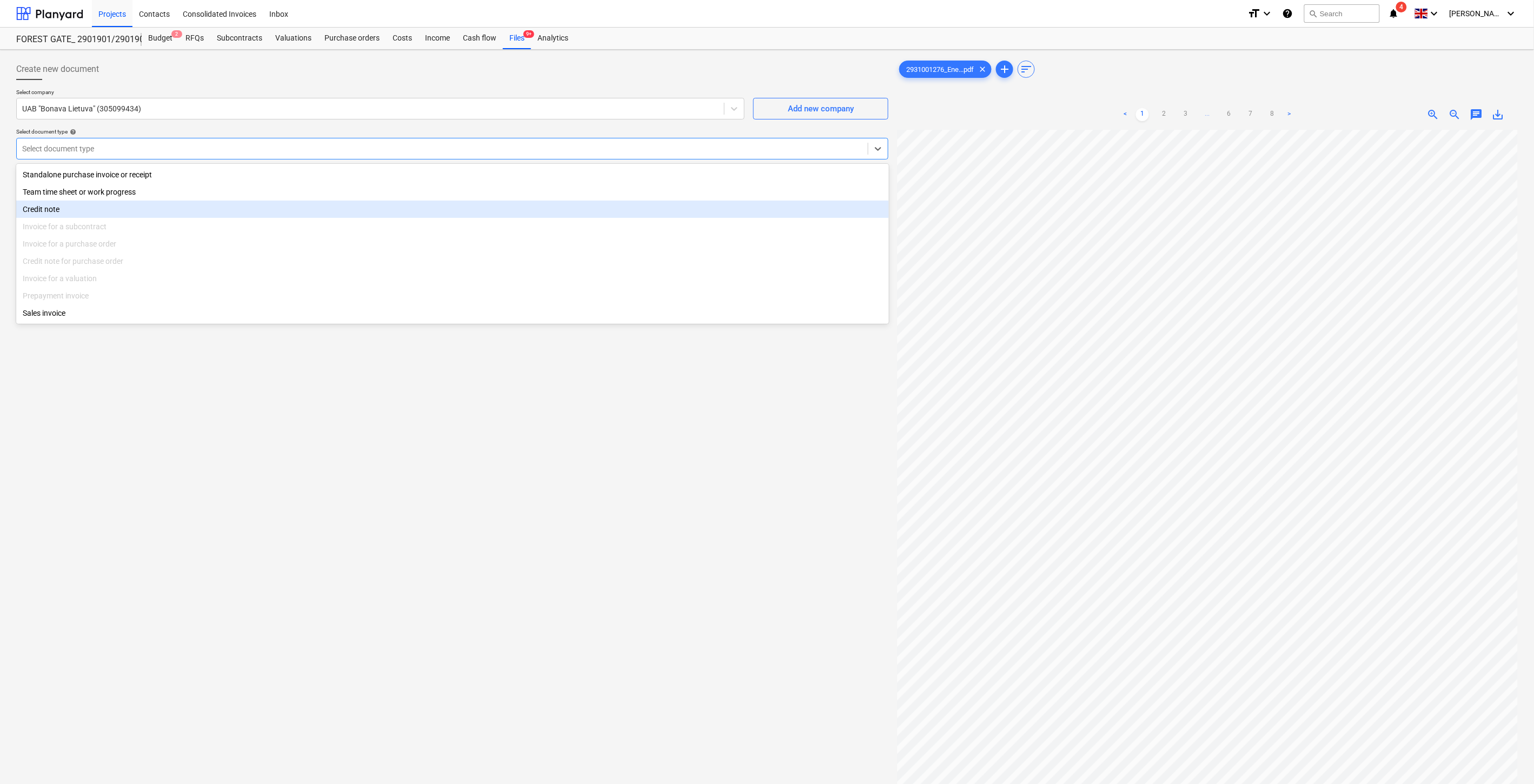
click at [144, 214] on div "Credit note" at bounding box center [453, 209] width 873 height 18
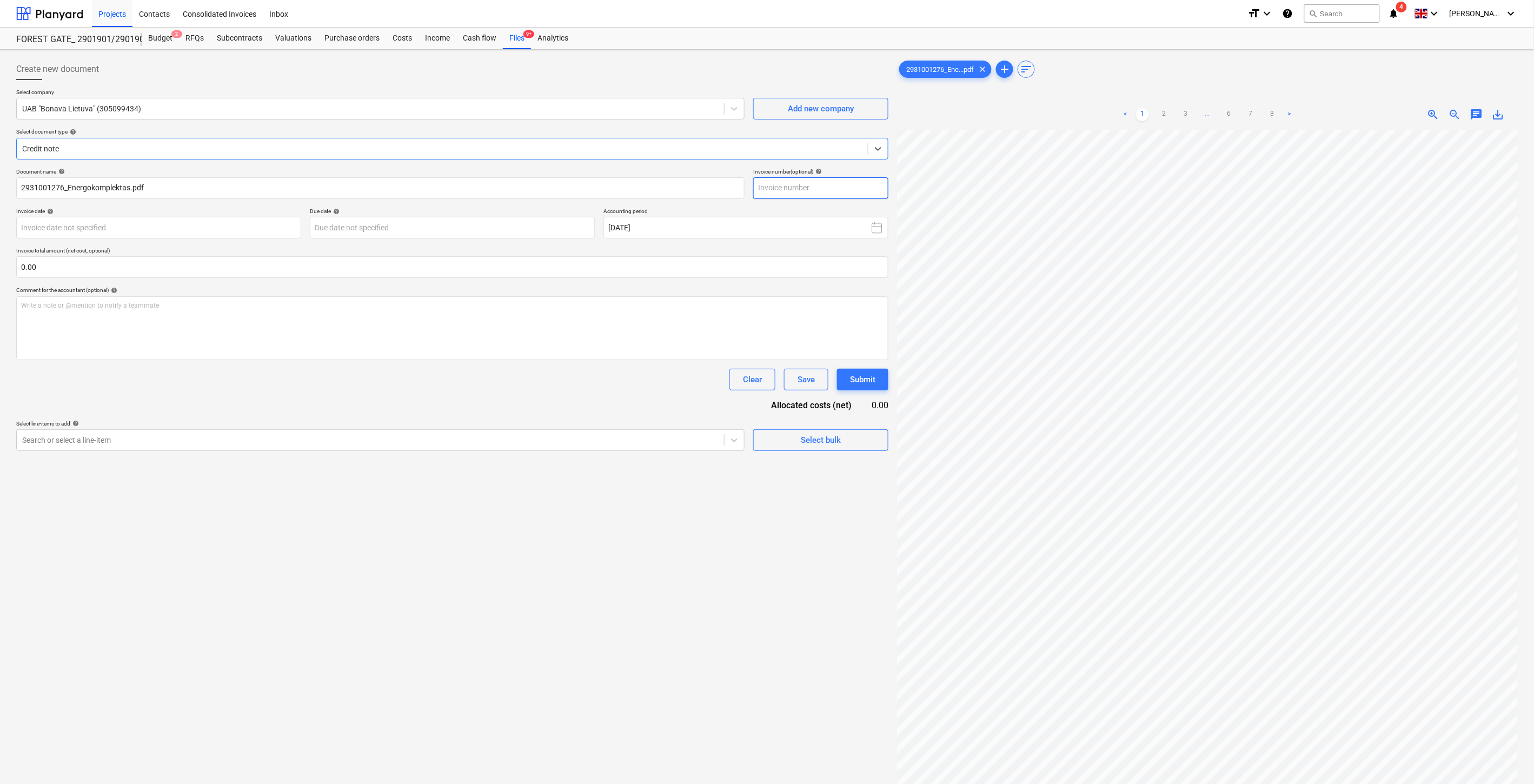
click at [848, 184] on input "text" at bounding box center [821, 187] width 135 height 22
paste input "2931001279"
type input "2931001276"
click at [262, 225] on body "Projects Contacts Consolidated Invoices Inbox format_size keyboard_arrow_down h…" at bounding box center [767, 392] width 1534 height 784
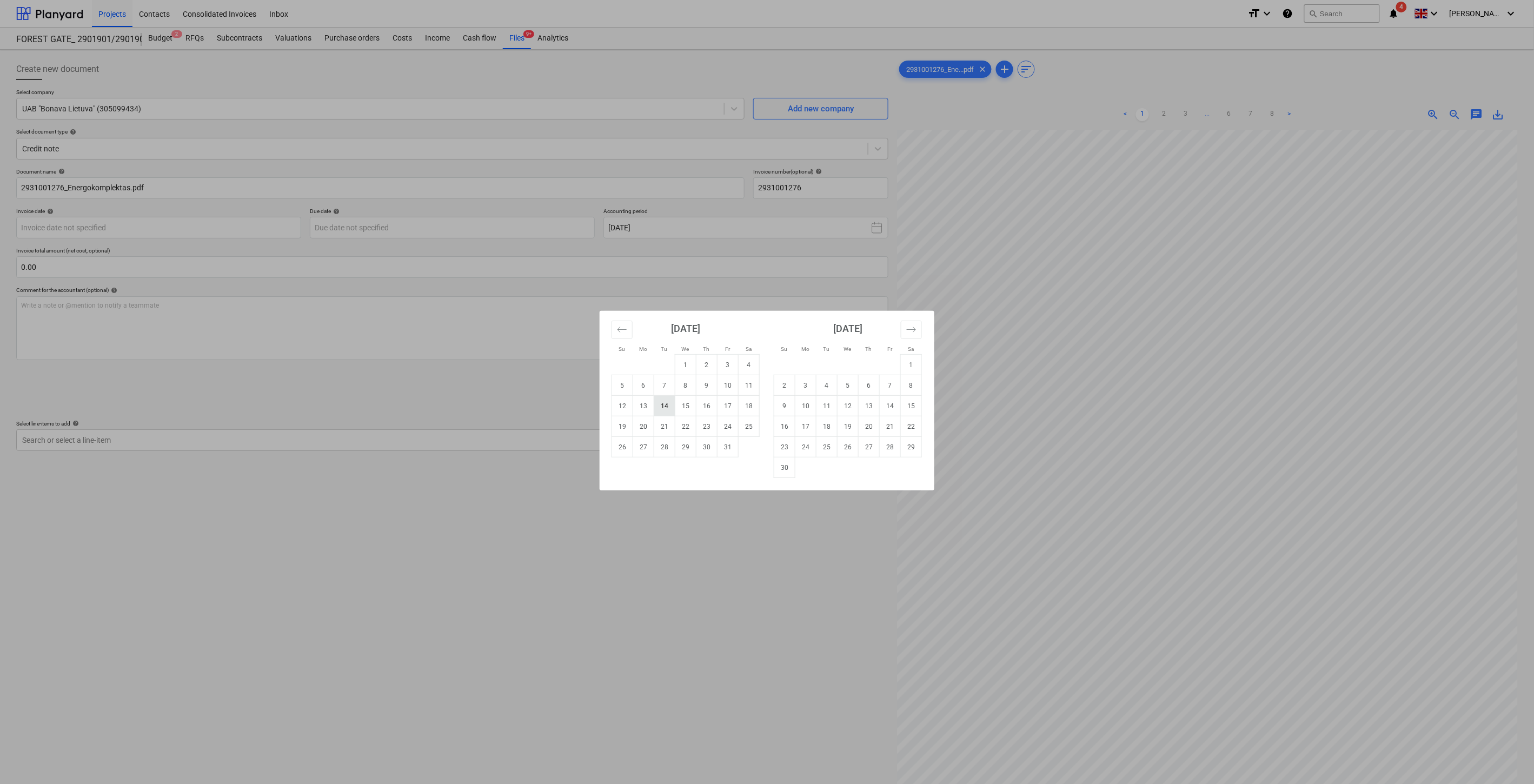
click at [668, 408] on td "14" at bounding box center [665, 406] width 21 height 20
type input "[DATE]"
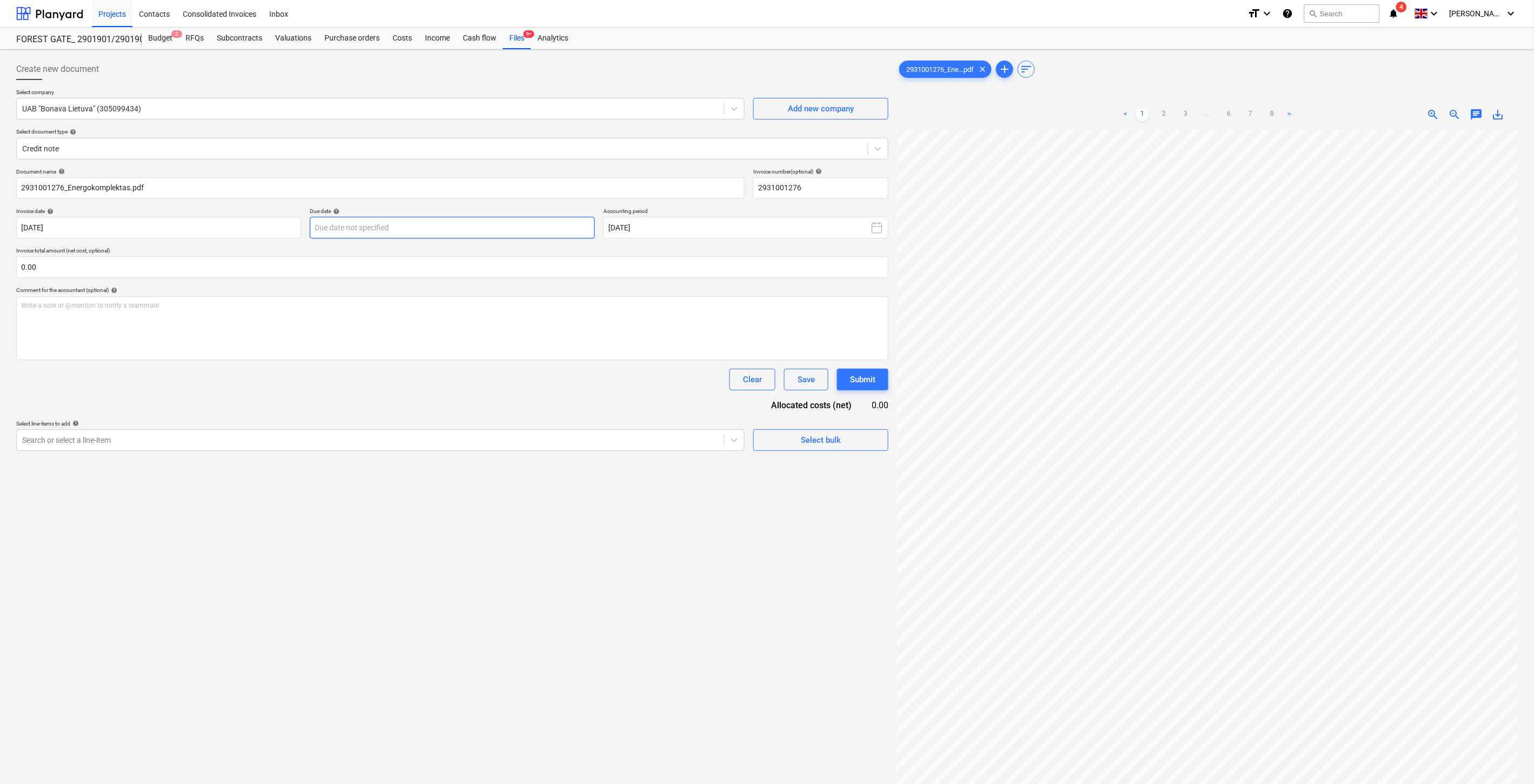
click at [518, 235] on body "Projects Contacts Consolidated Invoices Inbox format_size keyboard_arrow_down h…" at bounding box center [767, 392] width 1534 height 784
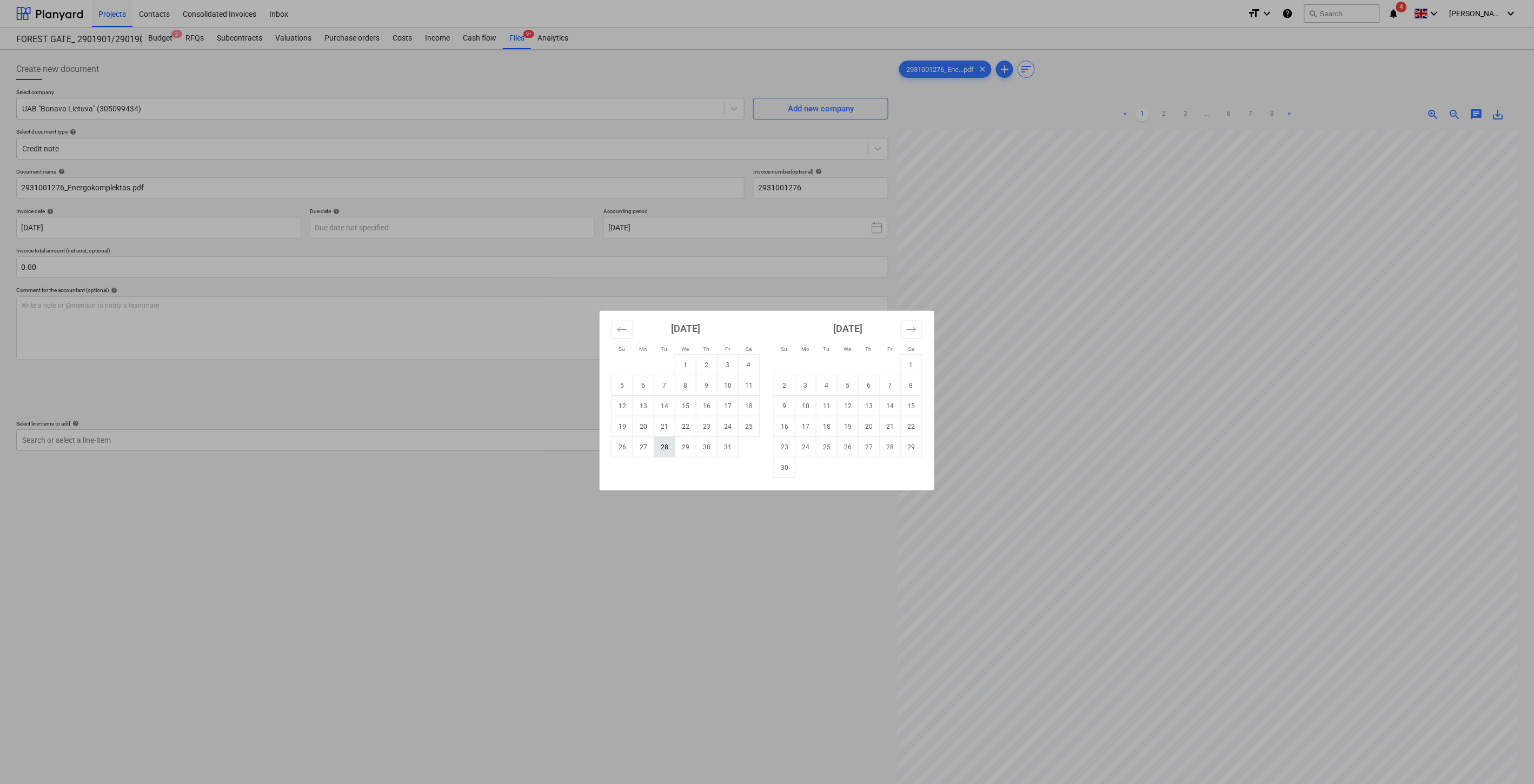
click at [661, 451] on td "28" at bounding box center [665, 447] width 21 height 20
type input "28 Oct 2025"
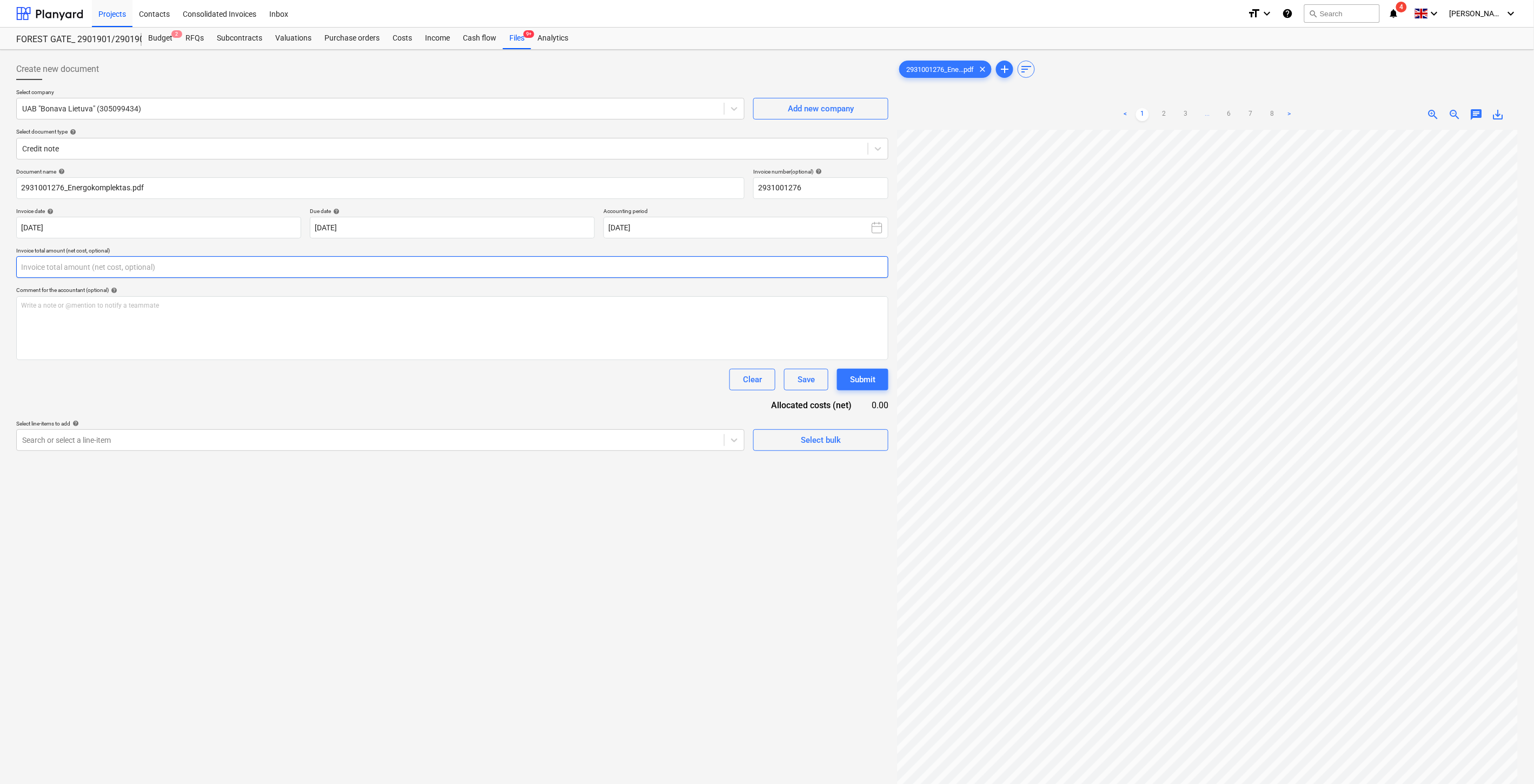
click at [444, 269] on input "text" at bounding box center [453, 267] width 873 height 22
type input "-220.00"
click at [357, 468] on div at bounding box center [370, 467] width 696 height 11
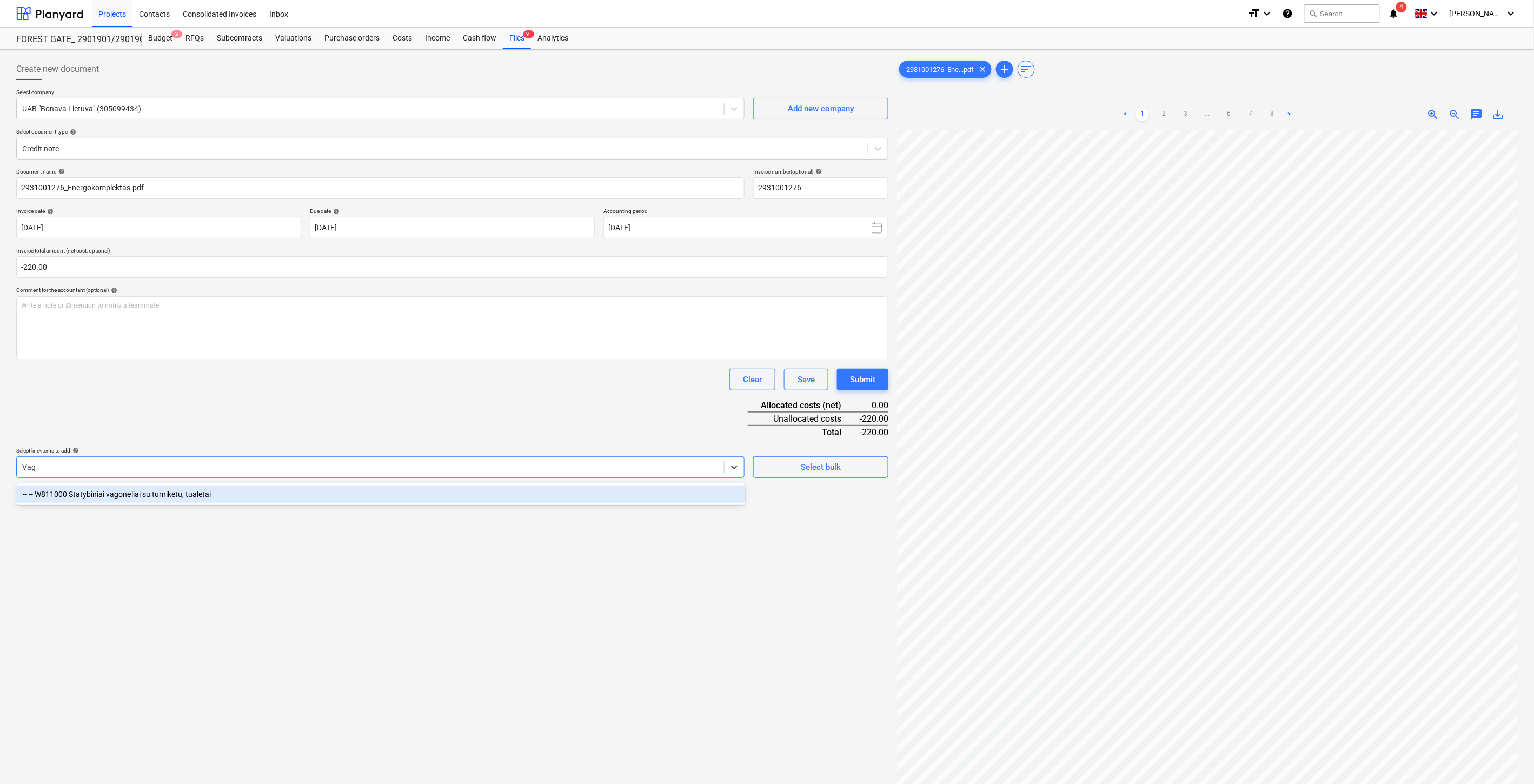
type input "Vago"
click at [281, 493] on div "-- -- W811000 Statybiniai vagonėliai su turniketu, tualetai" at bounding box center [381, 494] width 729 height 18
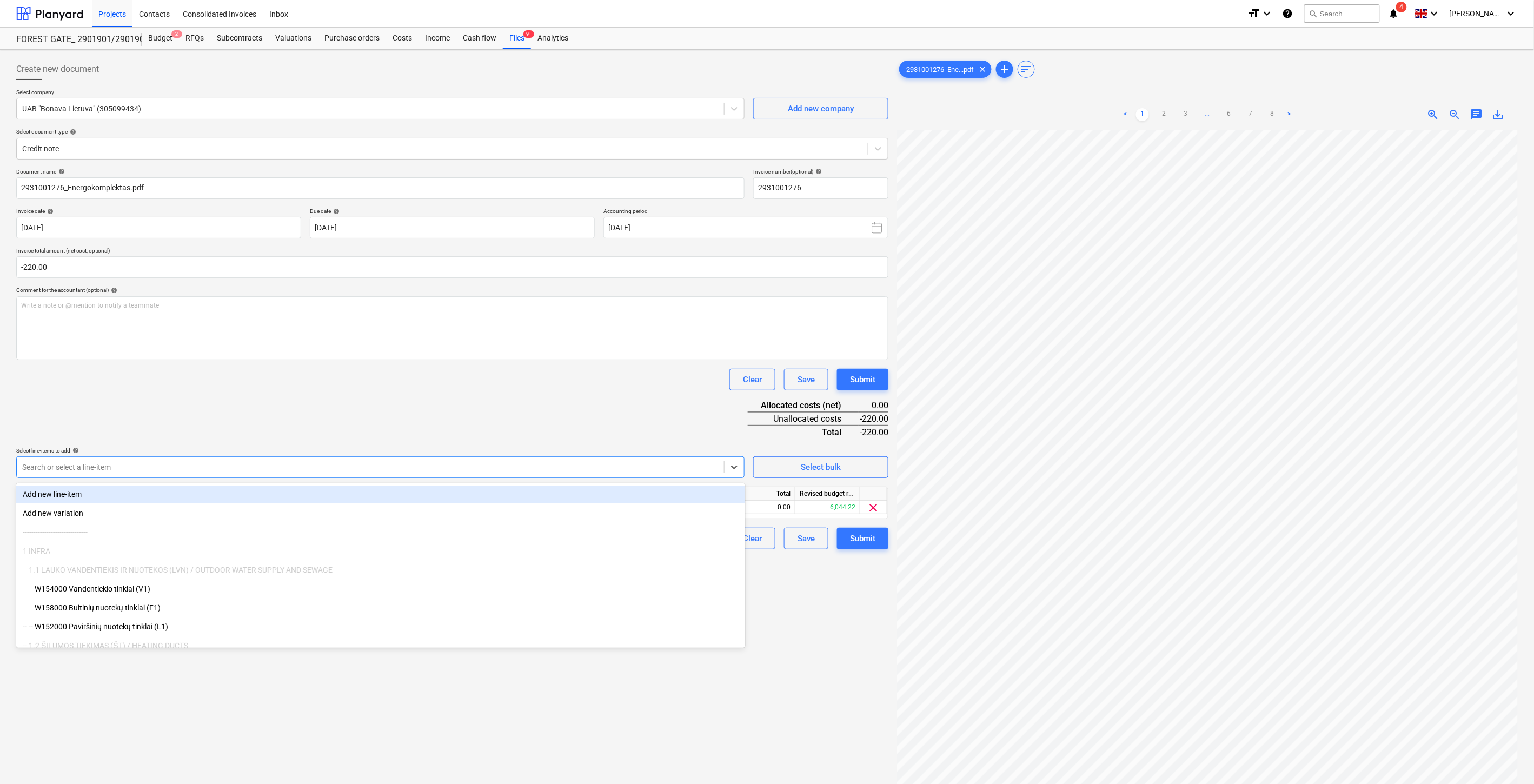
drag, startPoint x: 372, startPoint y: 403, endPoint x: 579, endPoint y: 497, distance: 227.3
click at [373, 403] on div "Document name help 2931001276_Energokomplektas.pdf Invoice number (optional) he…" at bounding box center [453, 358] width 873 height 381
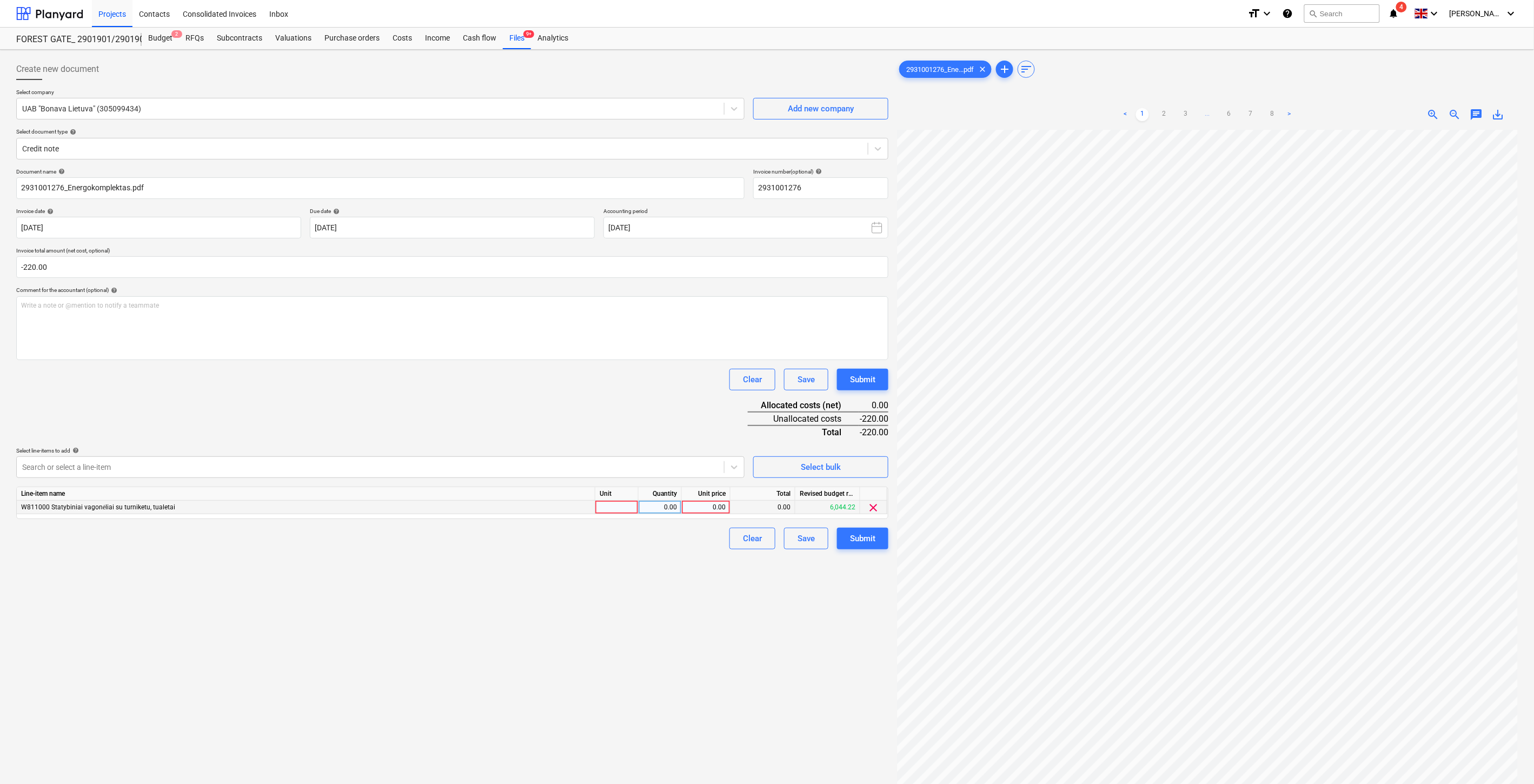
click at [624, 511] on div at bounding box center [617, 507] width 43 height 13
click at [654, 511] on div "0.00" at bounding box center [660, 507] width 34 height 13
type input "-1"
click at [696, 513] on div "0.00" at bounding box center [705, 507] width 39 height 13
type input "220"
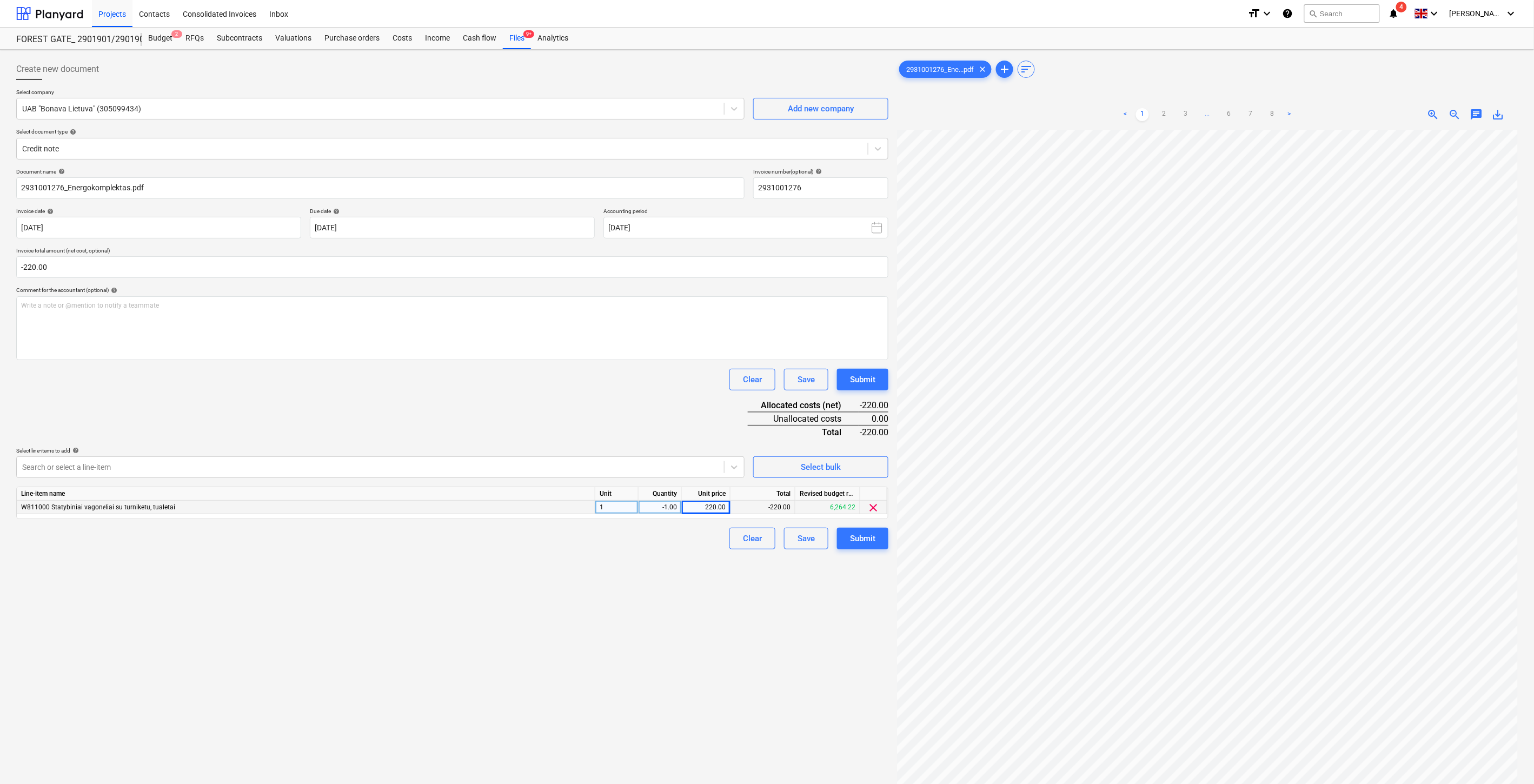
click at [668, 413] on div "Document name help 2931001276_Energokomplektas.pdf Invoice number (optional) he…" at bounding box center [453, 358] width 873 height 381
click at [797, 537] on div "Save" at bounding box center [806, 539] width 18 height 14
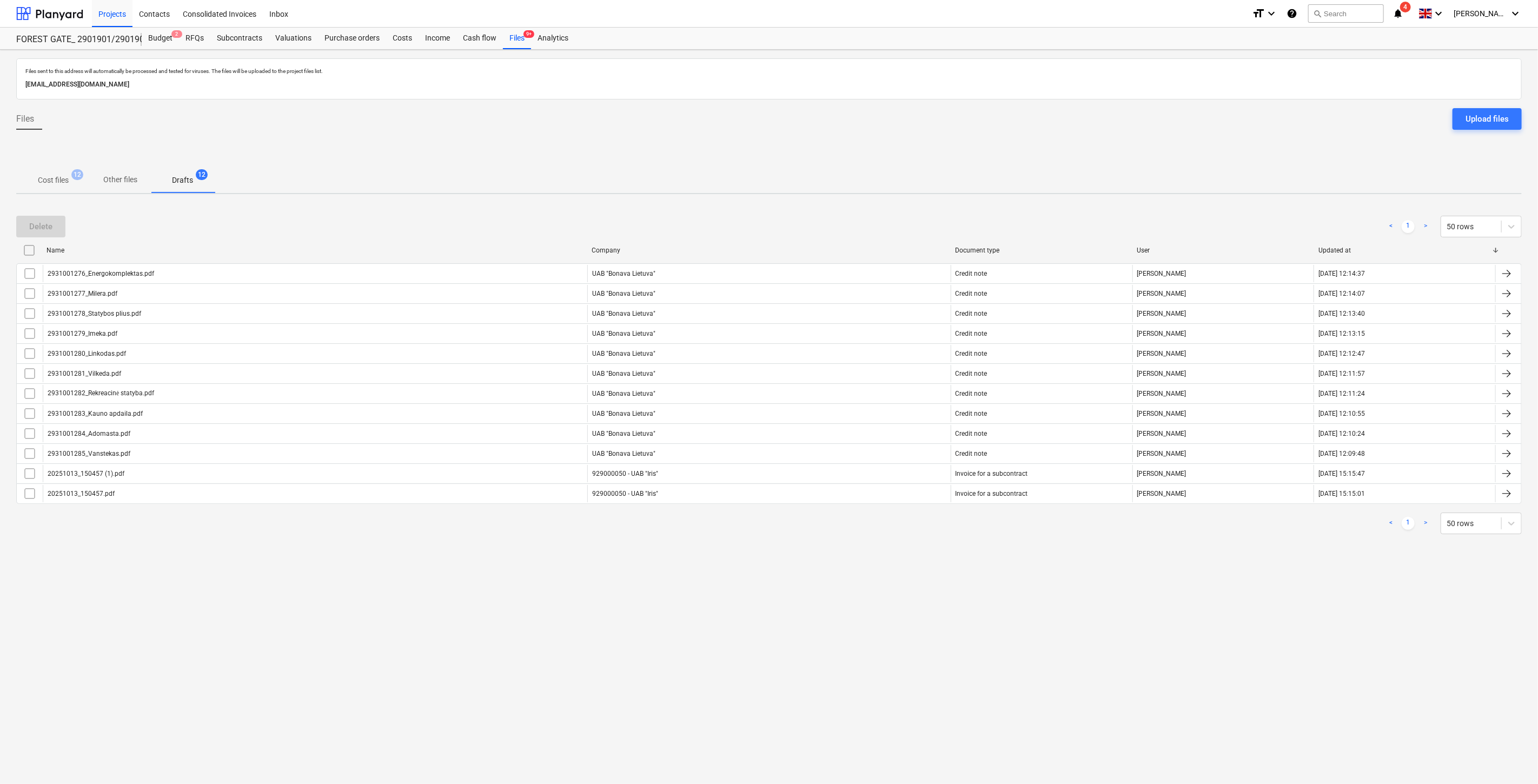
click at [55, 186] on p "Cost files" at bounding box center [53, 180] width 31 height 11
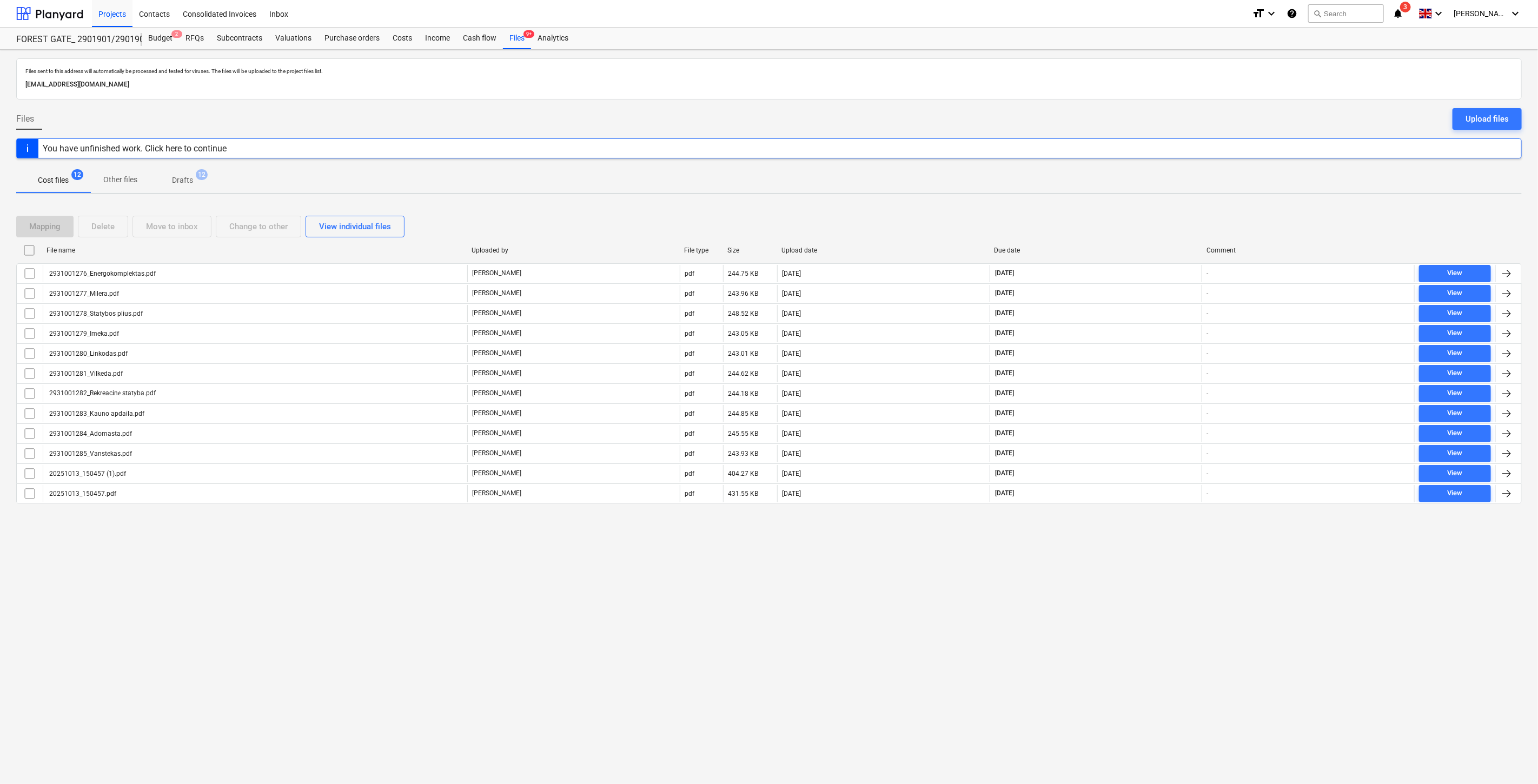
click at [1411, 8] on span "3" at bounding box center [1406, 7] width 11 height 11
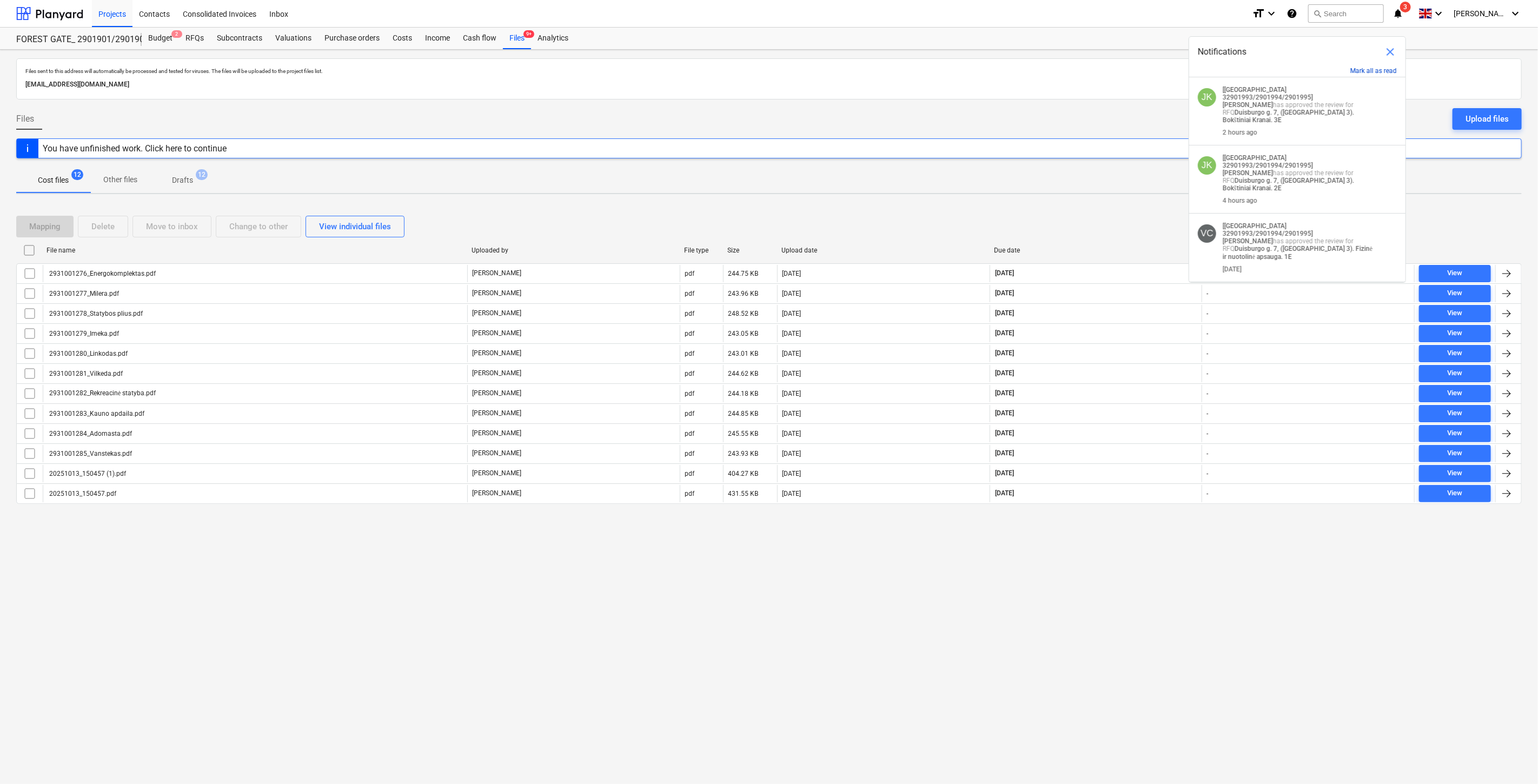
click at [1386, 70] on button "Mark all as read" at bounding box center [1373, 71] width 46 height 8
click at [1390, 46] on span "close" at bounding box center [1390, 52] width 13 height 13
